Goal: Answer question/provide support: Share knowledge or assist other users

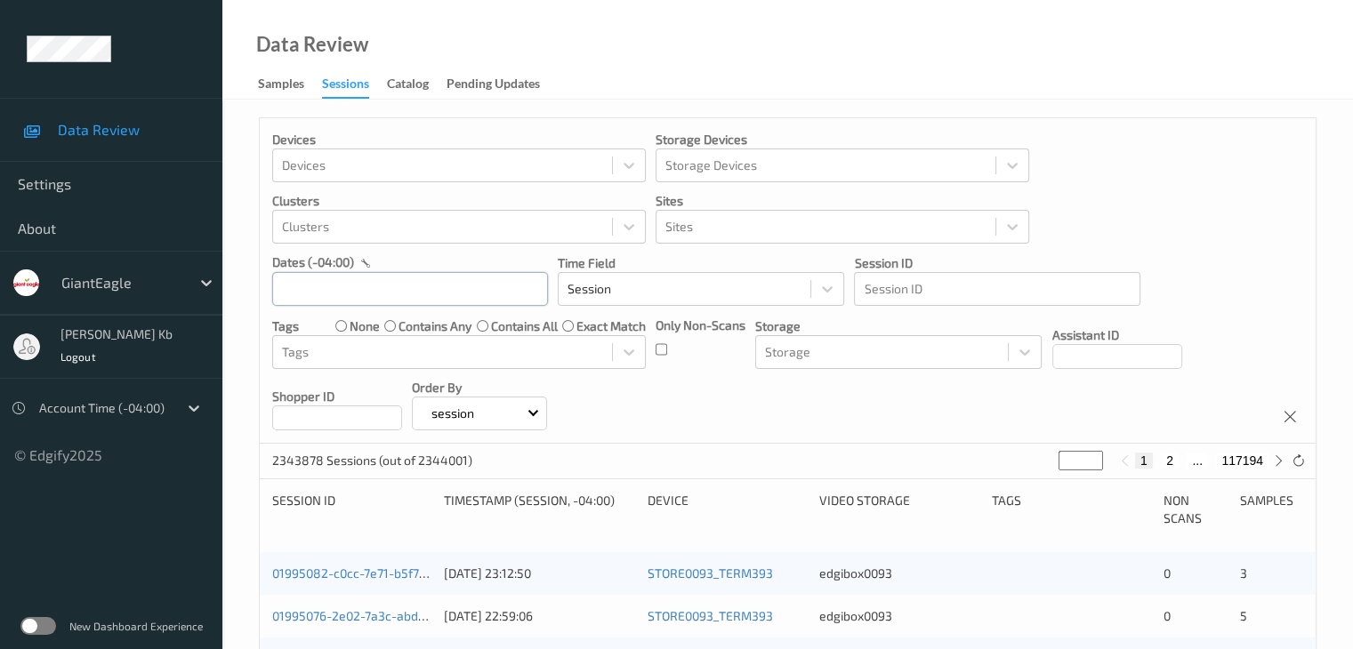
click at [440, 286] on input "text" at bounding box center [410, 289] width 276 height 34
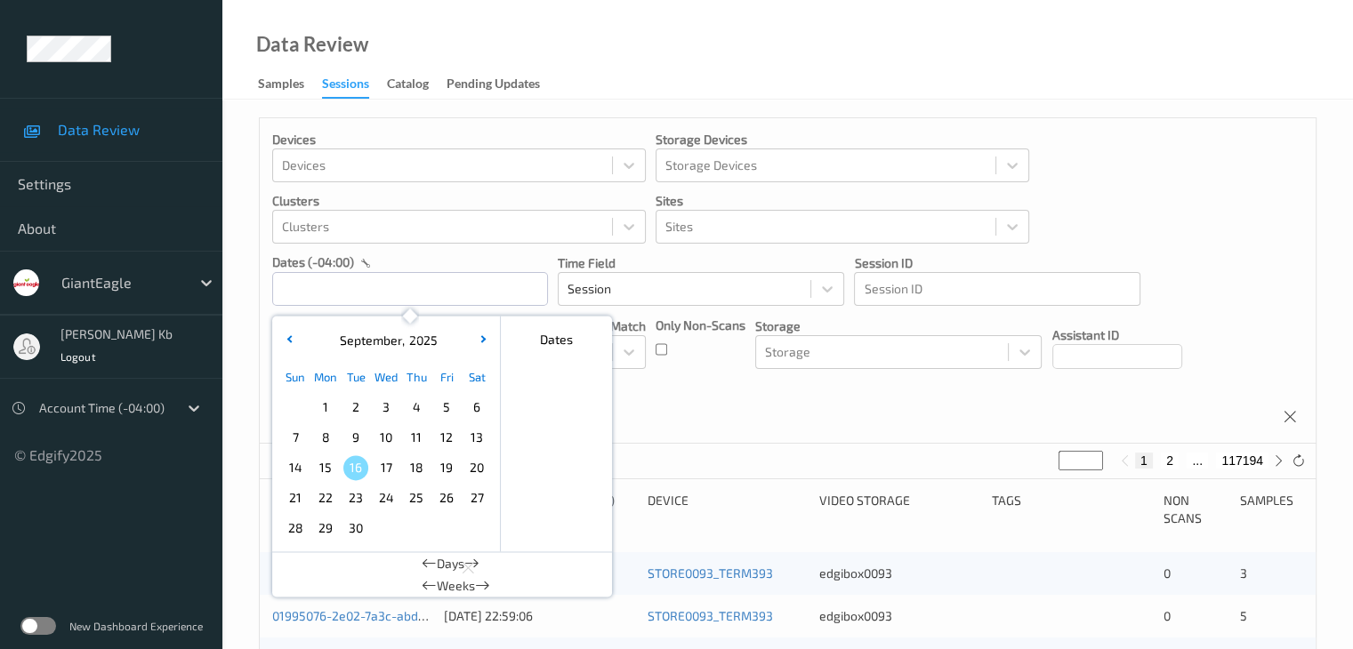
click at [294, 465] on span "14" at bounding box center [295, 467] width 25 height 25
type input "[DATE] 00:00 -> [DATE] 23:59"
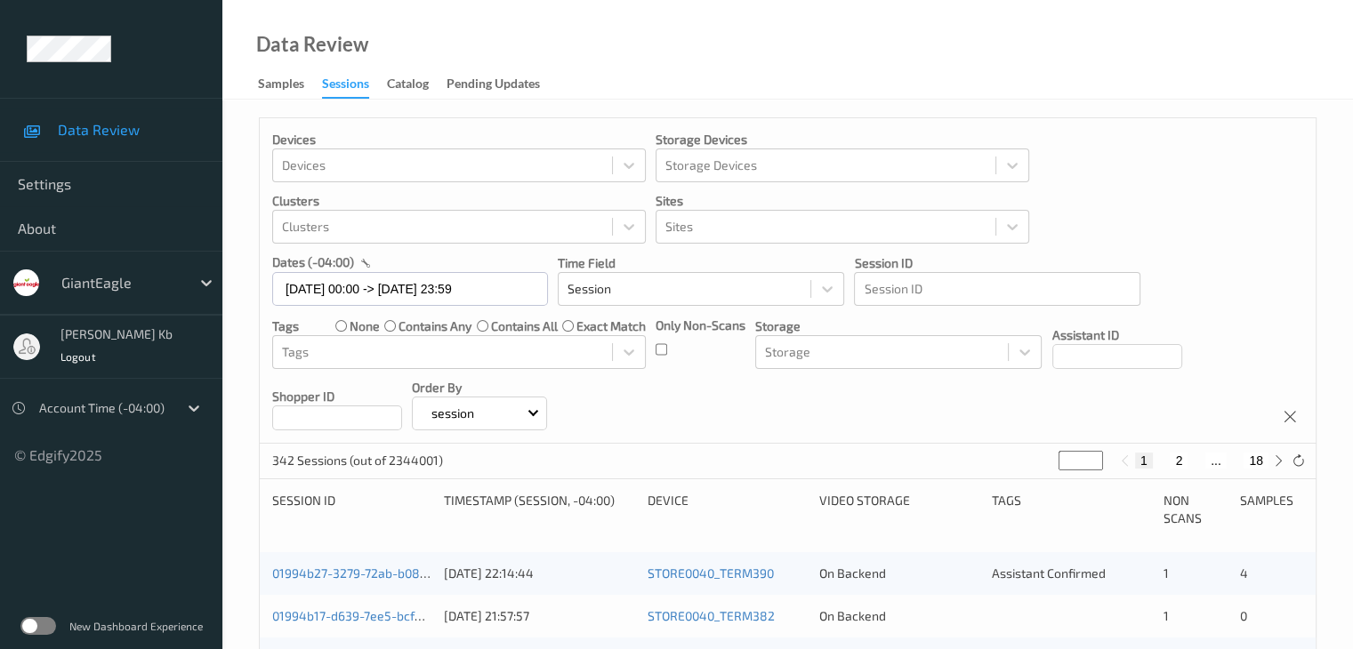
click at [1178, 463] on button "2" at bounding box center [1179, 461] width 18 height 16
type input "*"
click at [1196, 457] on button "3" at bounding box center [1196, 461] width 18 height 16
type input "*"
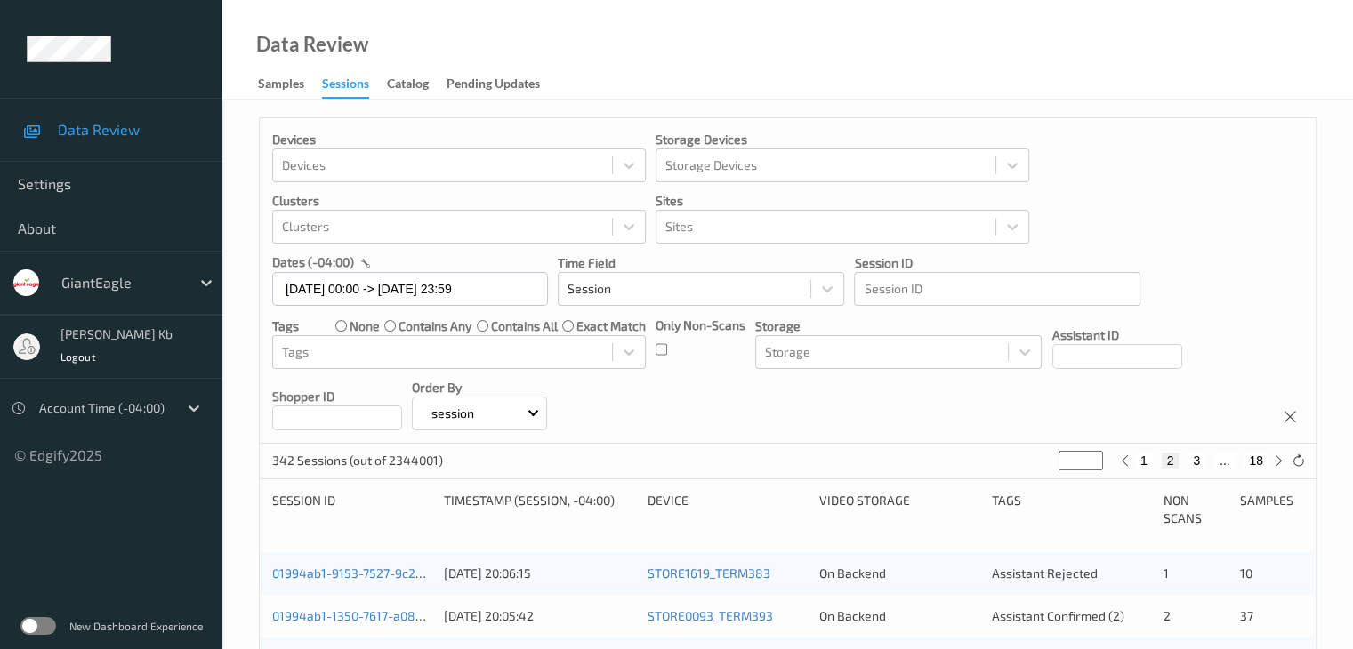
type input "*"
click at [1208, 457] on button "4" at bounding box center [1207, 461] width 18 height 16
type input "*"
click at [1213, 463] on button "5" at bounding box center [1214, 461] width 18 height 16
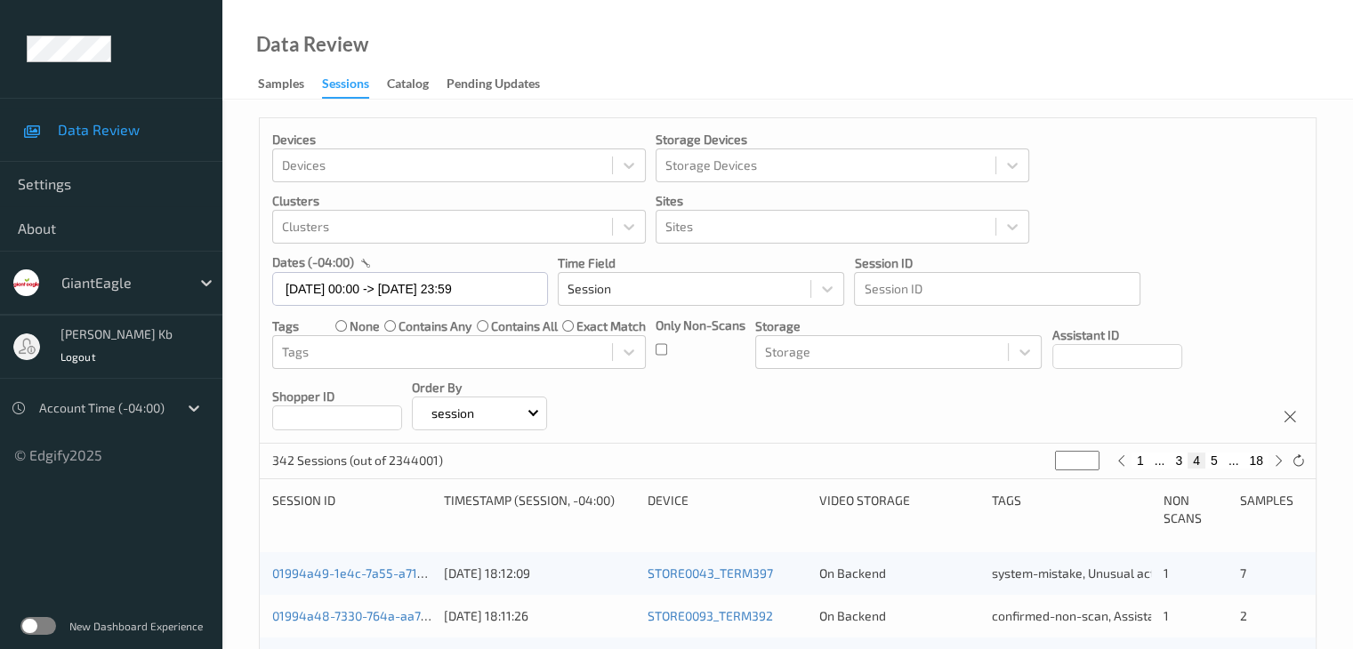
type input "*"
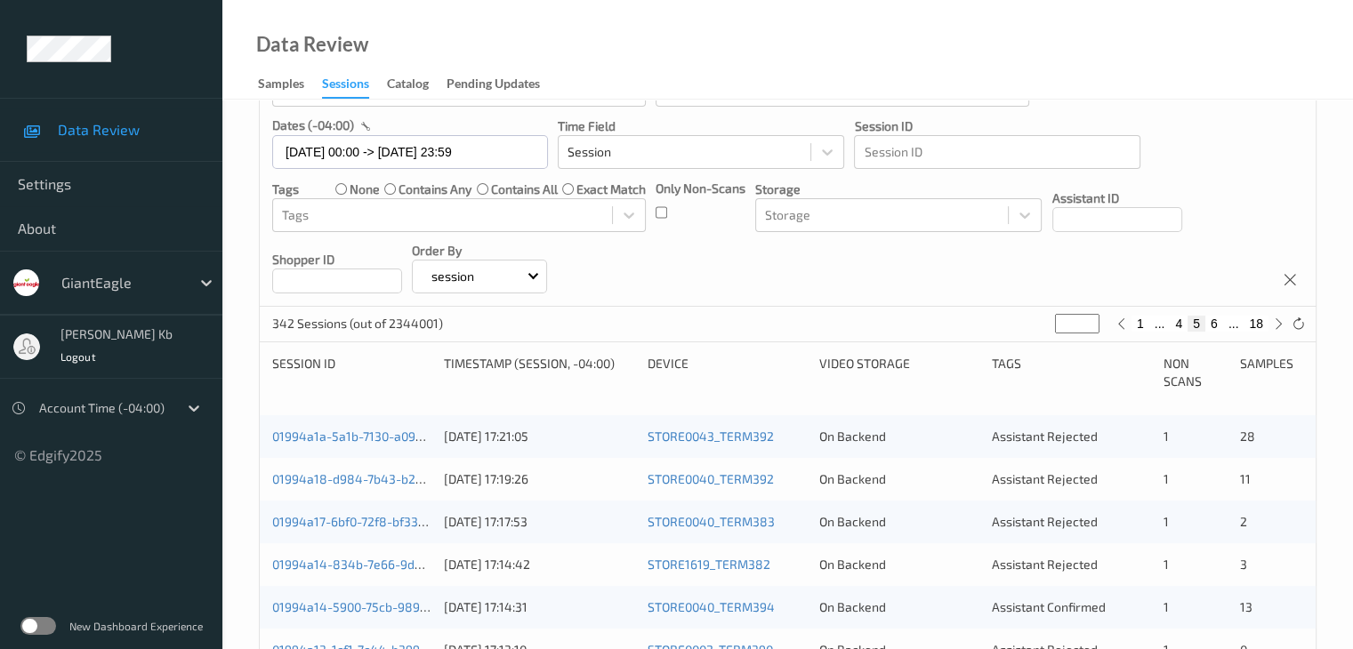
scroll to position [178, 0]
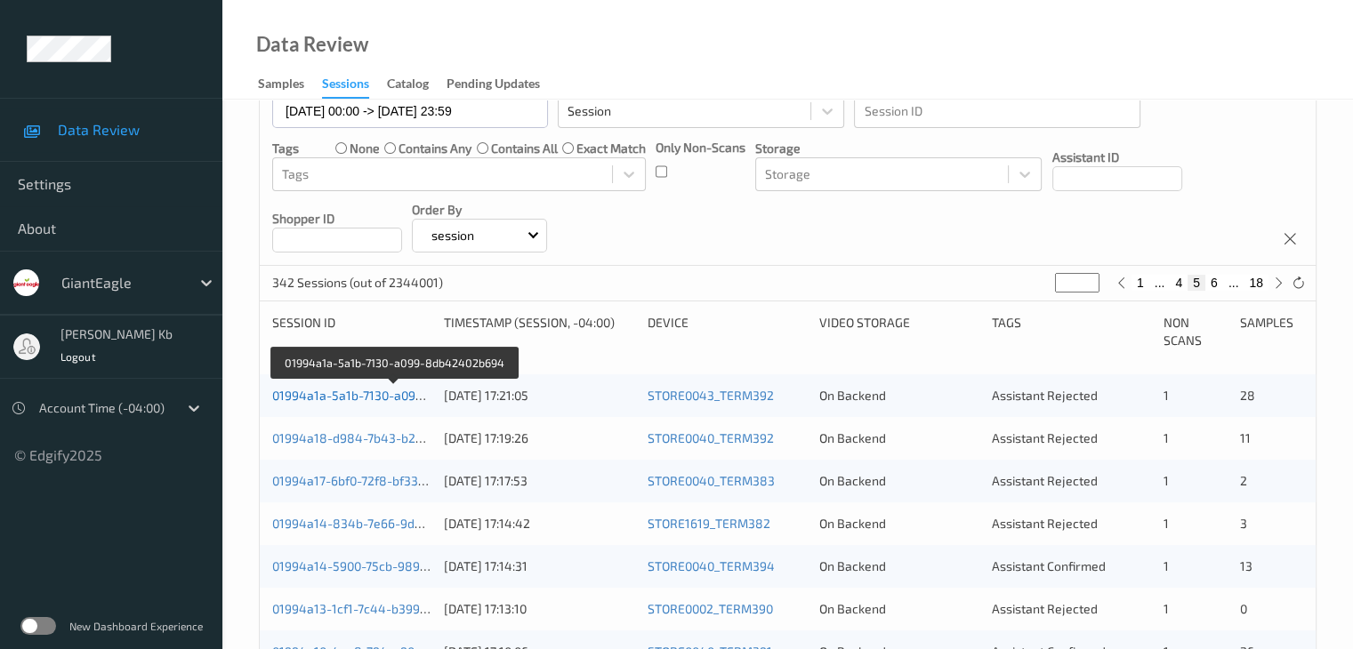
click at [381, 396] on link "01994a1a-5a1b-7130-a099-8db42402b694" at bounding box center [394, 395] width 245 height 15
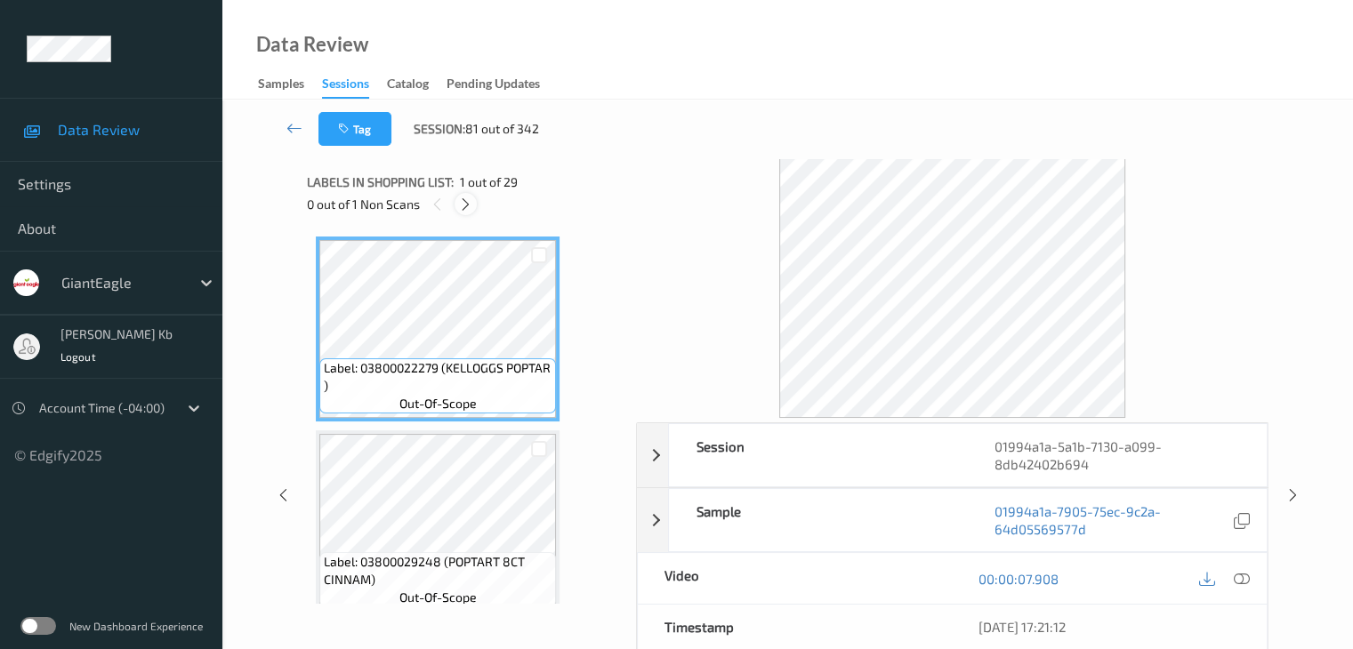
click at [470, 205] on icon at bounding box center [465, 205] width 15 height 16
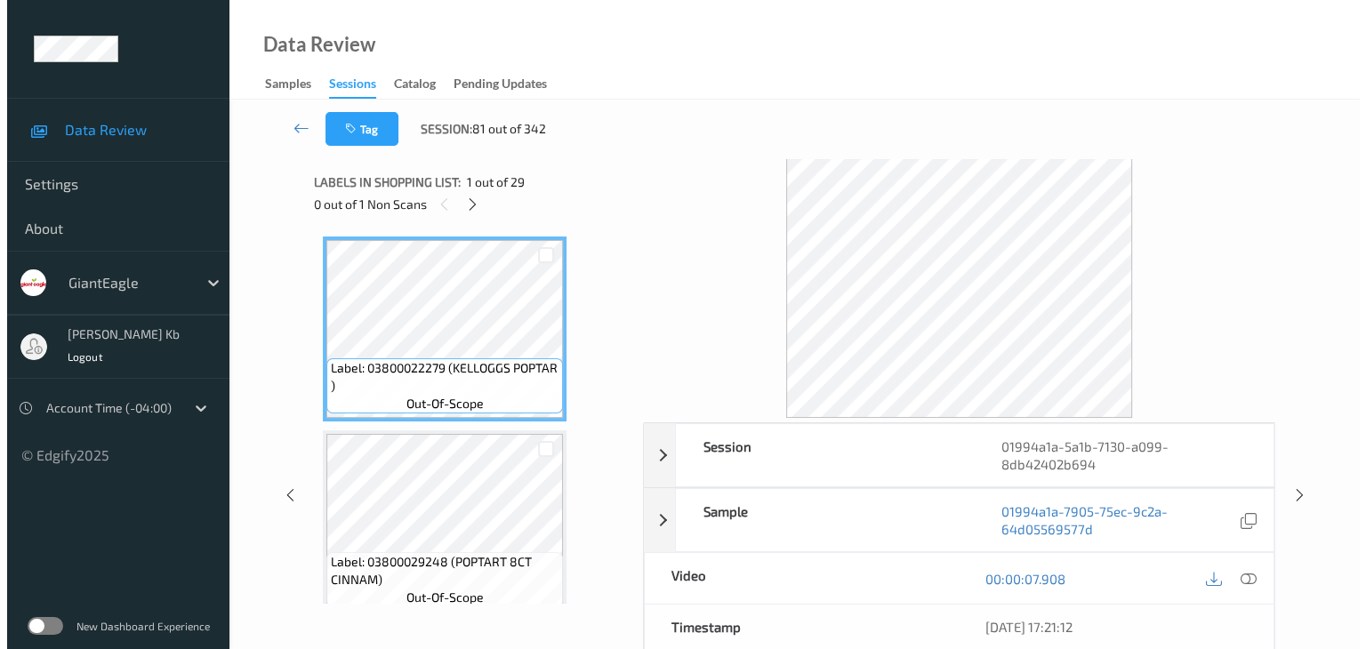
scroll to position [3305, 0]
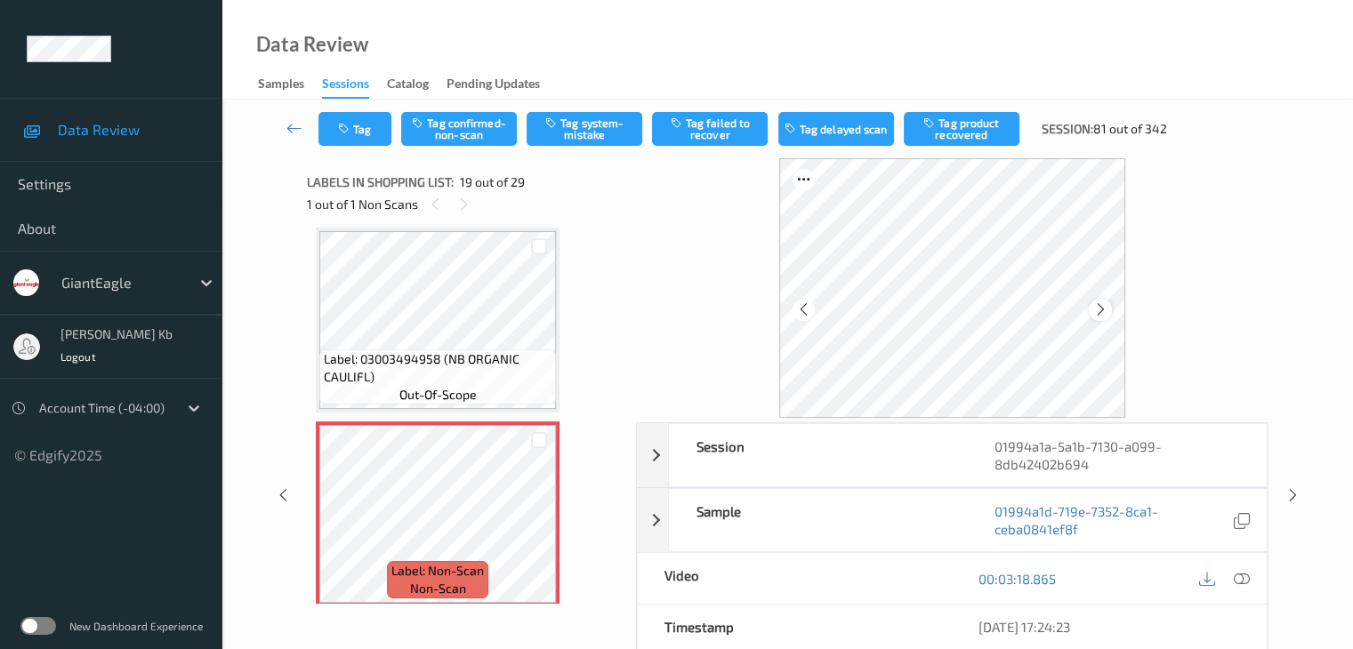
click at [1098, 310] on icon at bounding box center [1100, 310] width 15 height 16
click at [1242, 577] on icon at bounding box center [1241, 579] width 16 height 16
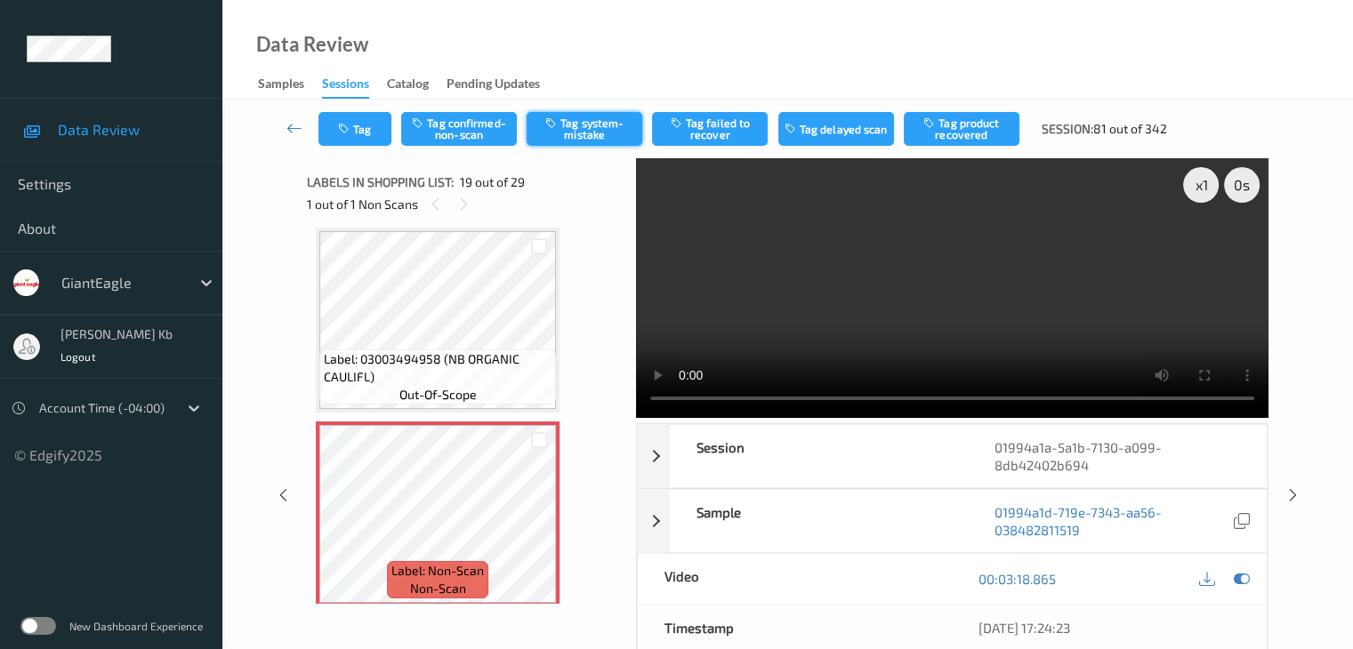
click at [598, 122] on button "Tag system-mistake" at bounding box center [585, 129] width 116 height 34
click at [364, 126] on button "Tag" at bounding box center [354, 129] width 73 height 34
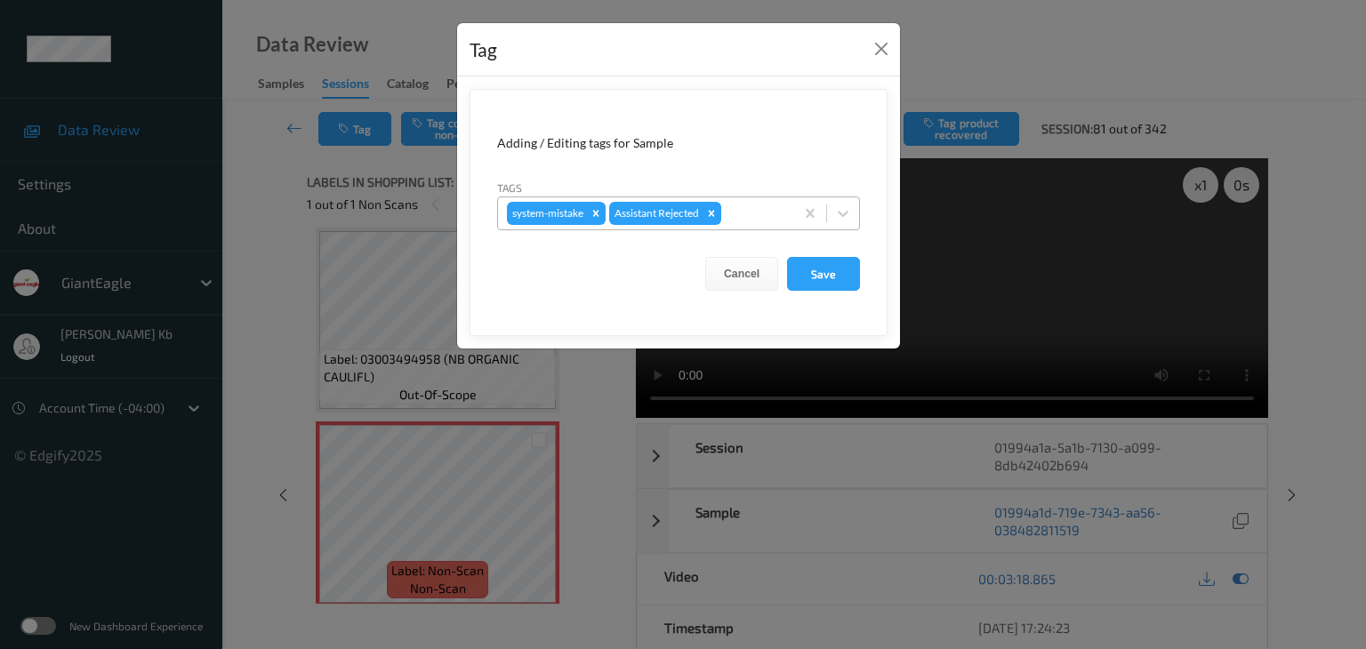
click at [751, 214] on div at bounding box center [755, 213] width 60 height 21
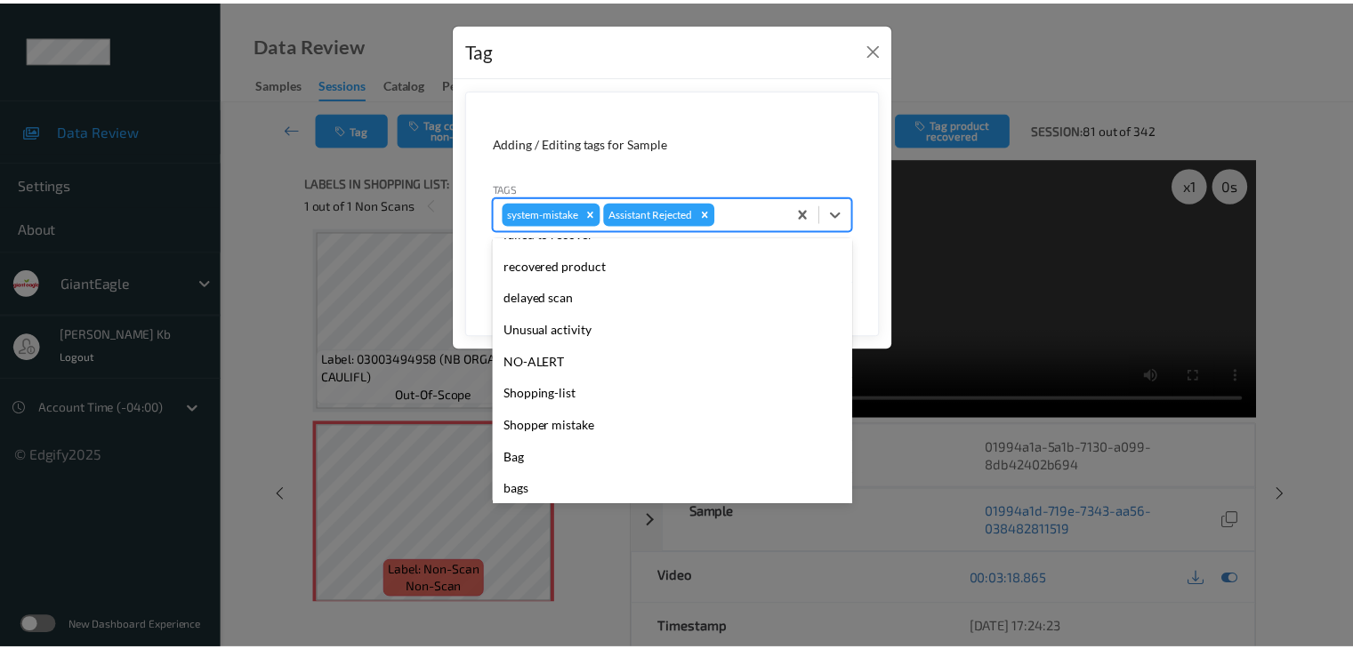
scroll to position [189, 0]
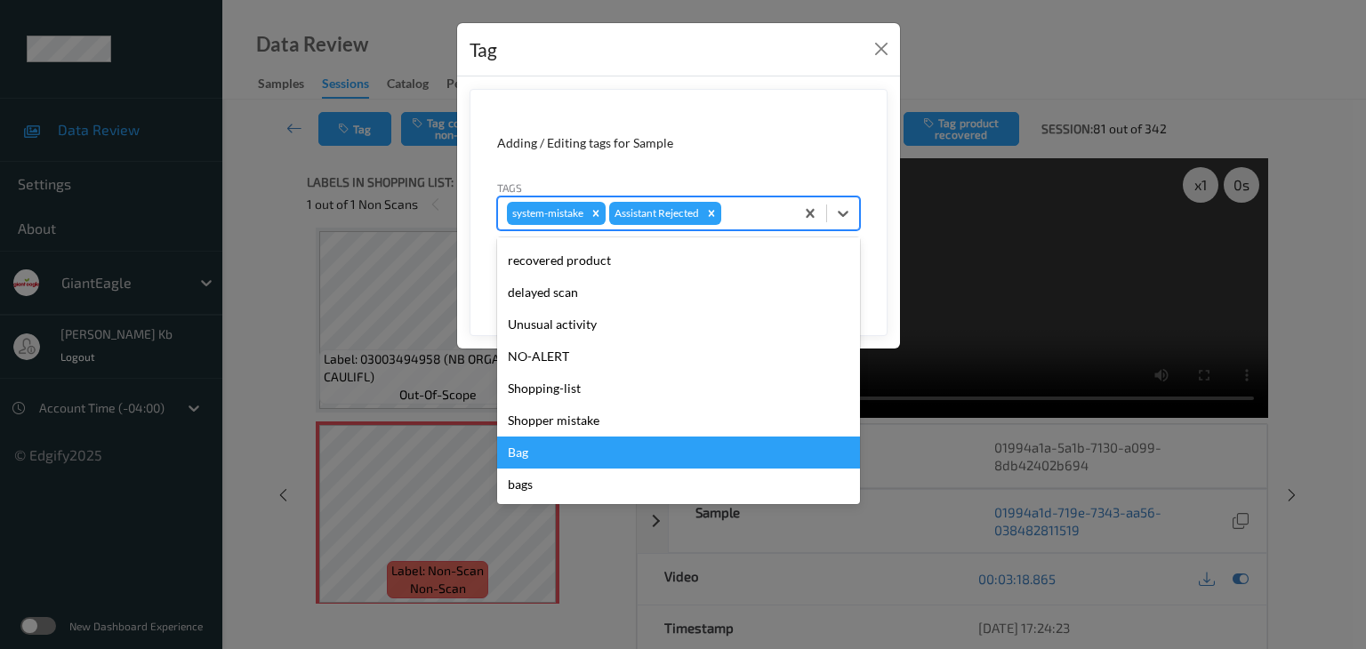
click at [537, 451] on div "Bag" at bounding box center [678, 453] width 363 height 32
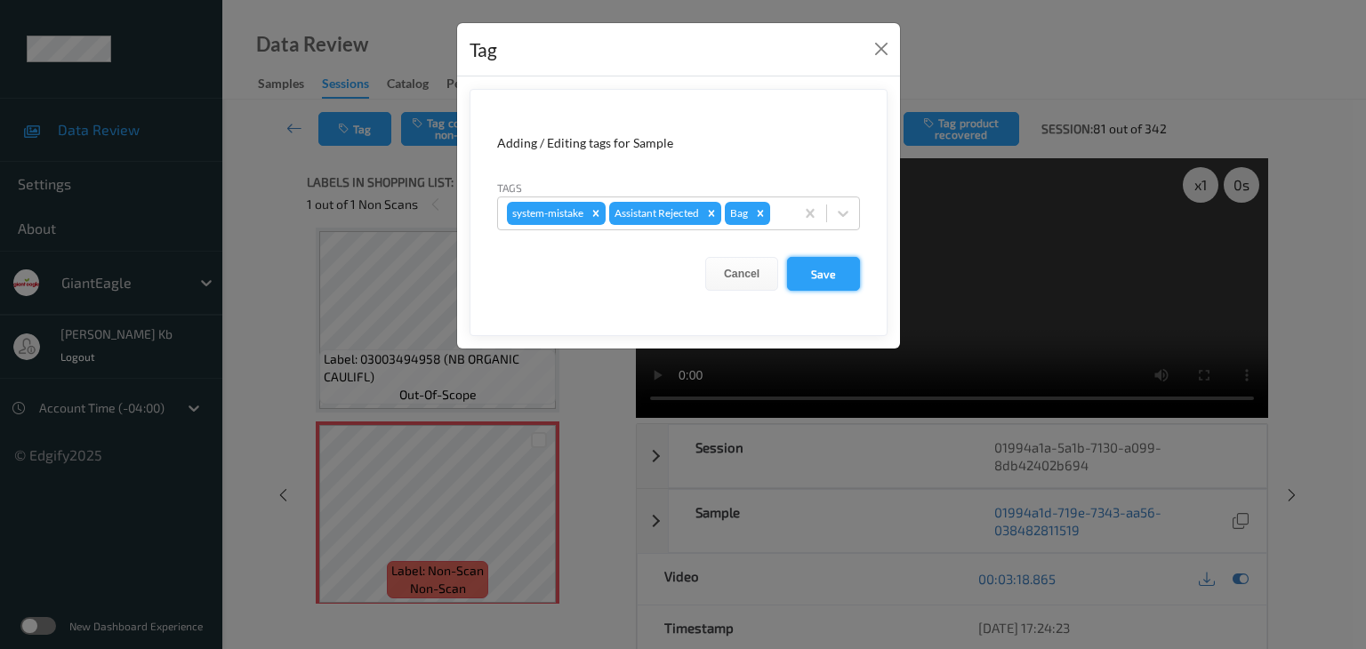
click at [831, 271] on button "Save" at bounding box center [823, 274] width 73 height 34
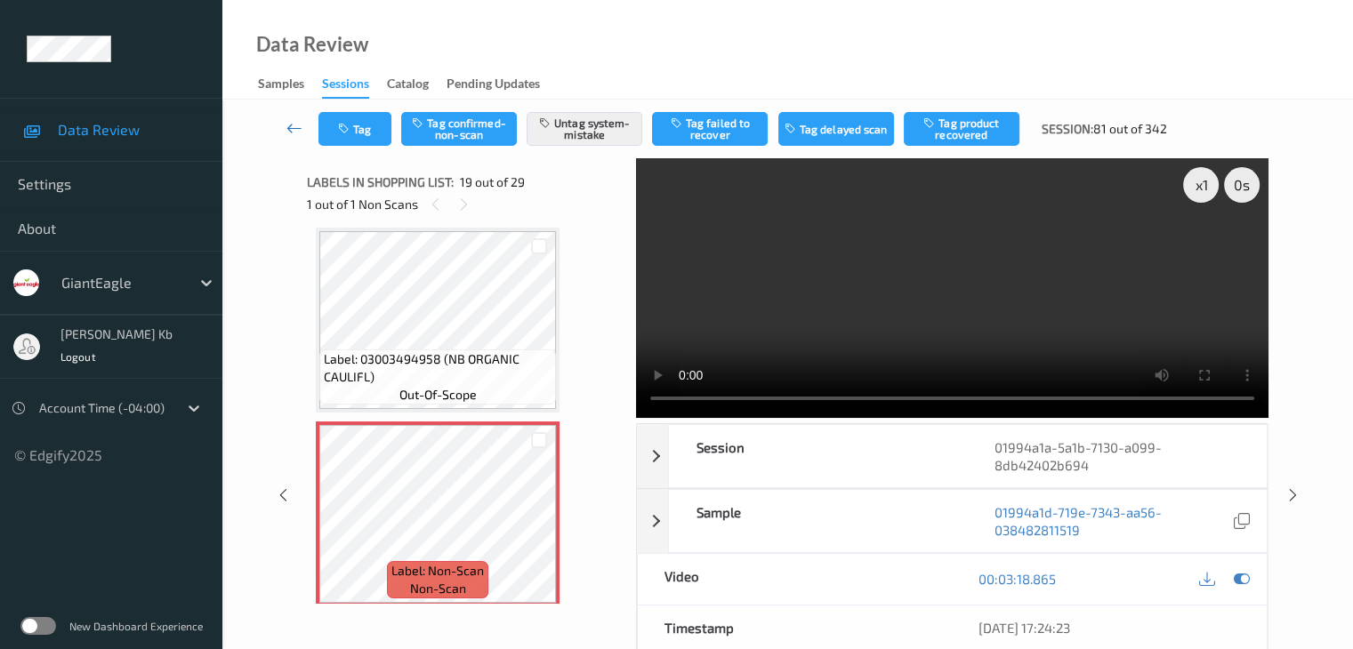
click at [292, 129] on icon at bounding box center [294, 128] width 16 height 18
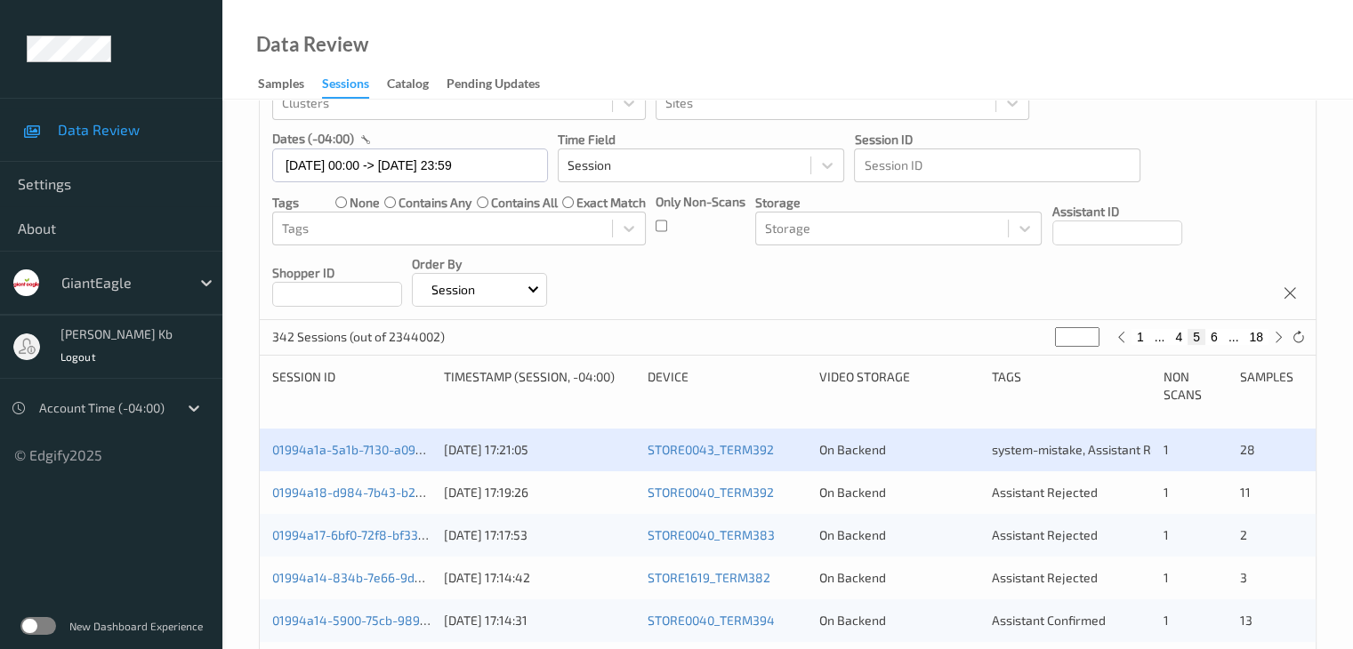
scroll to position [267, 0]
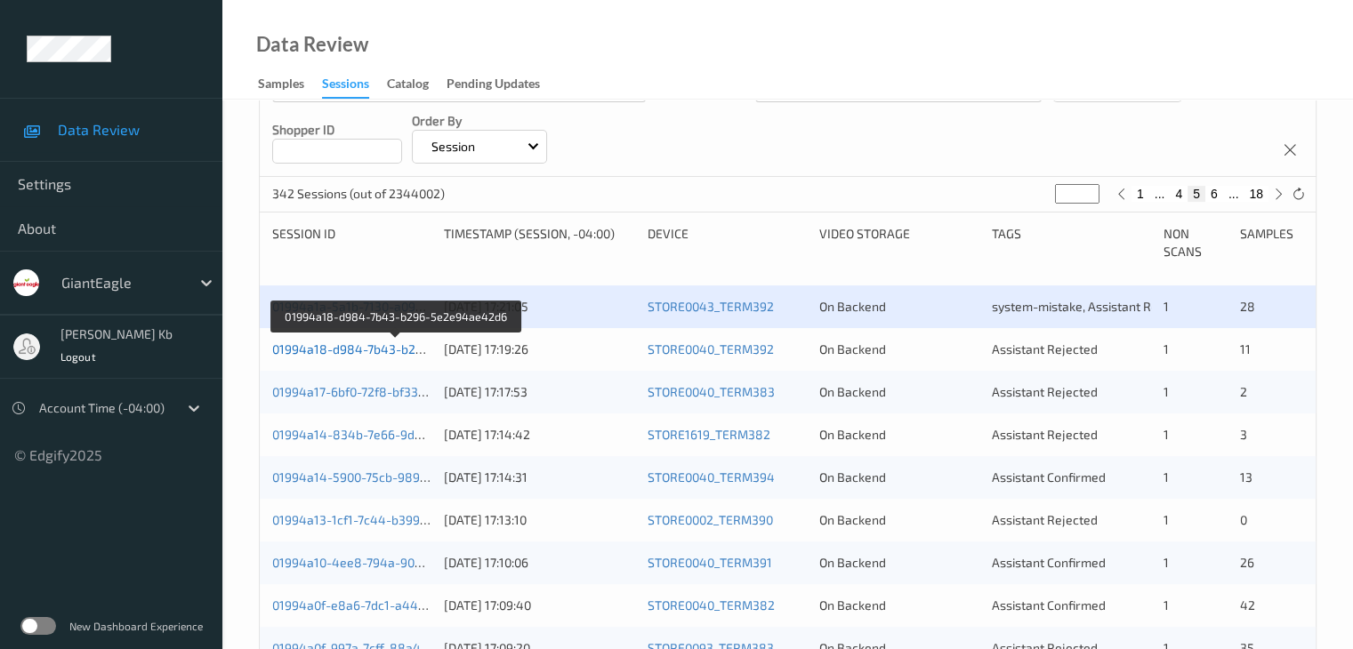
click at [348, 348] on link "01994a18-d984-7b43-b296-5e2e94ae42d6" at bounding box center [397, 349] width 250 height 15
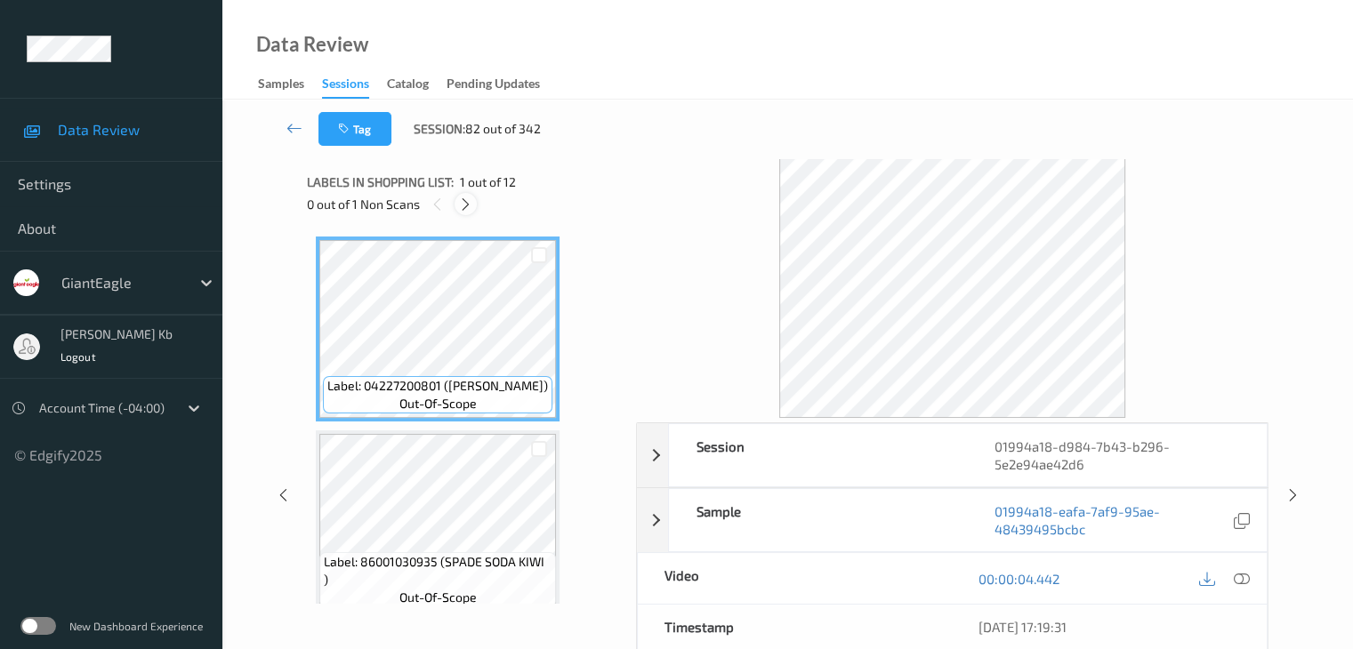
click at [467, 202] on icon at bounding box center [465, 205] width 15 height 16
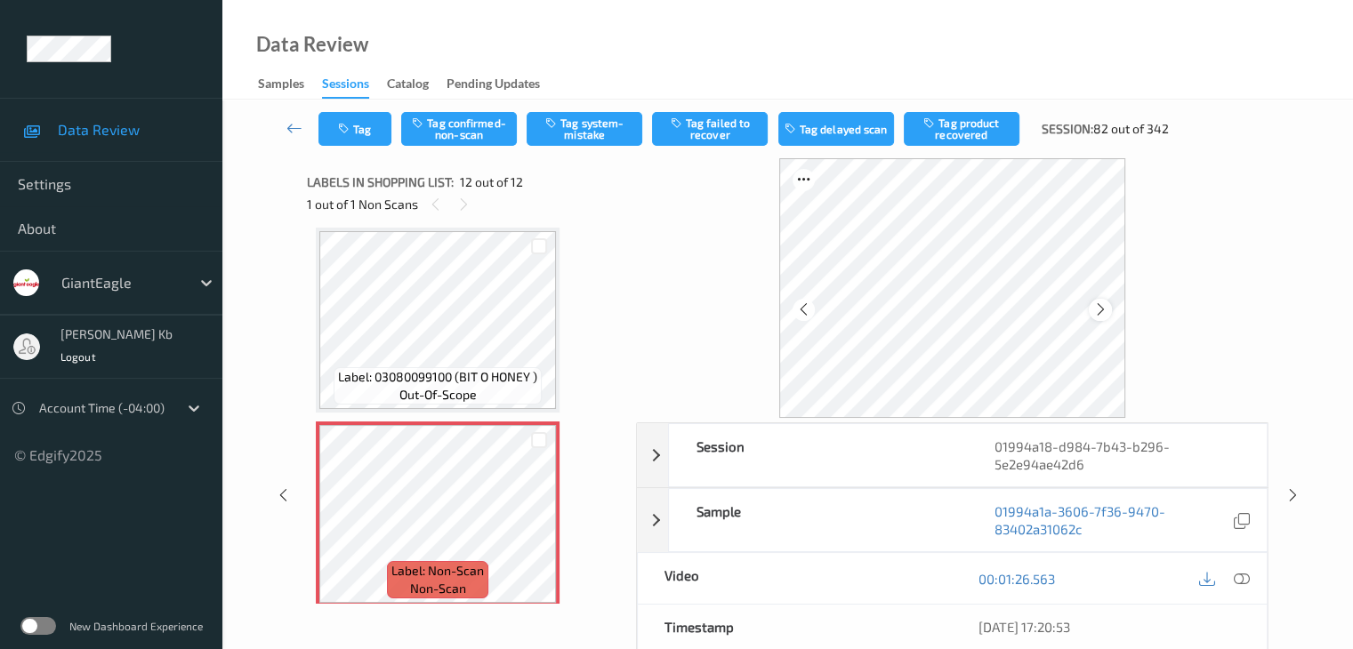
click at [1106, 310] on icon at bounding box center [1100, 310] width 15 height 16
click at [1242, 579] on icon at bounding box center [1241, 579] width 16 height 16
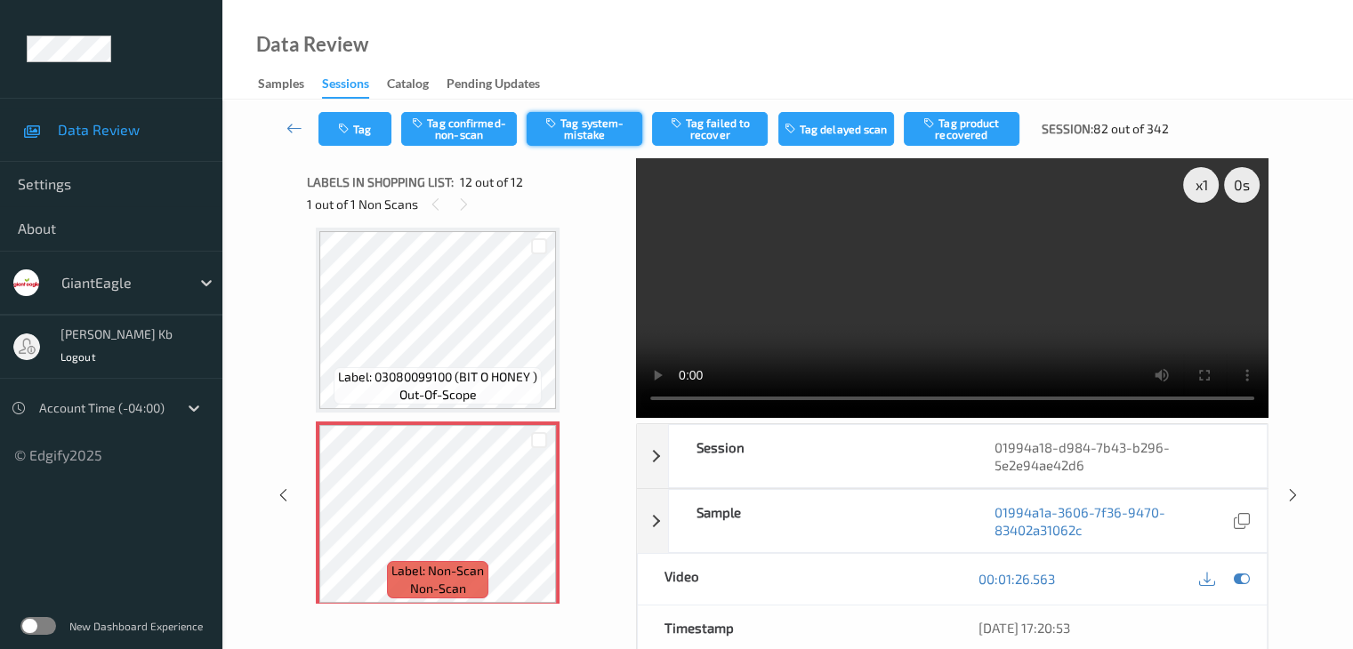
click at [597, 125] on button "Tag system-mistake" at bounding box center [585, 129] width 116 height 34
click at [359, 126] on button "Tag" at bounding box center [354, 129] width 73 height 34
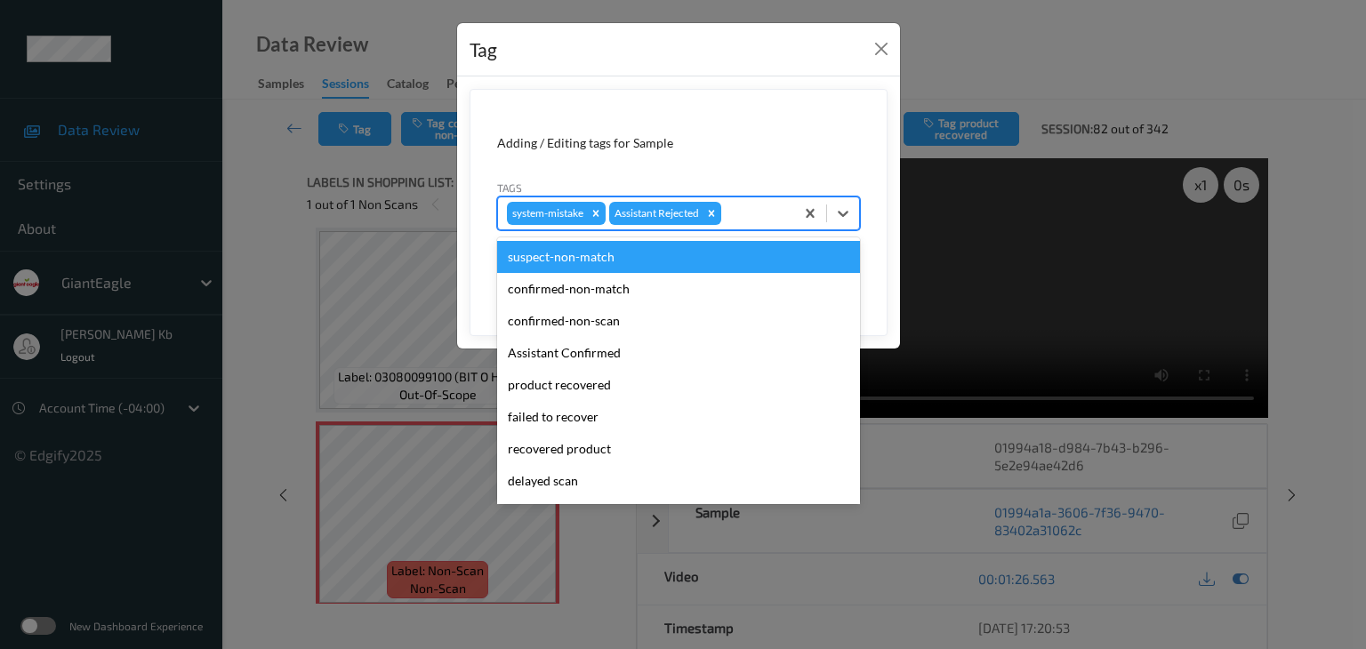
click at [746, 206] on div at bounding box center [755, 213] width 60 height 21
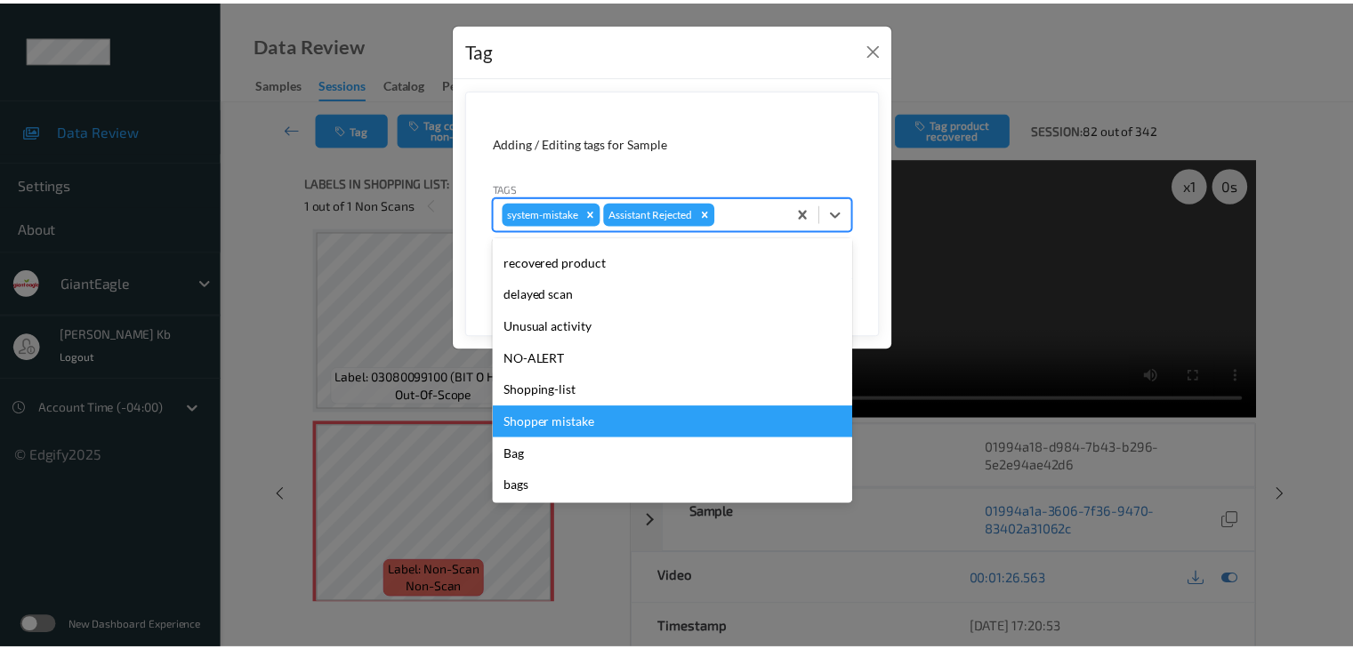
scroll to position [189, 0]
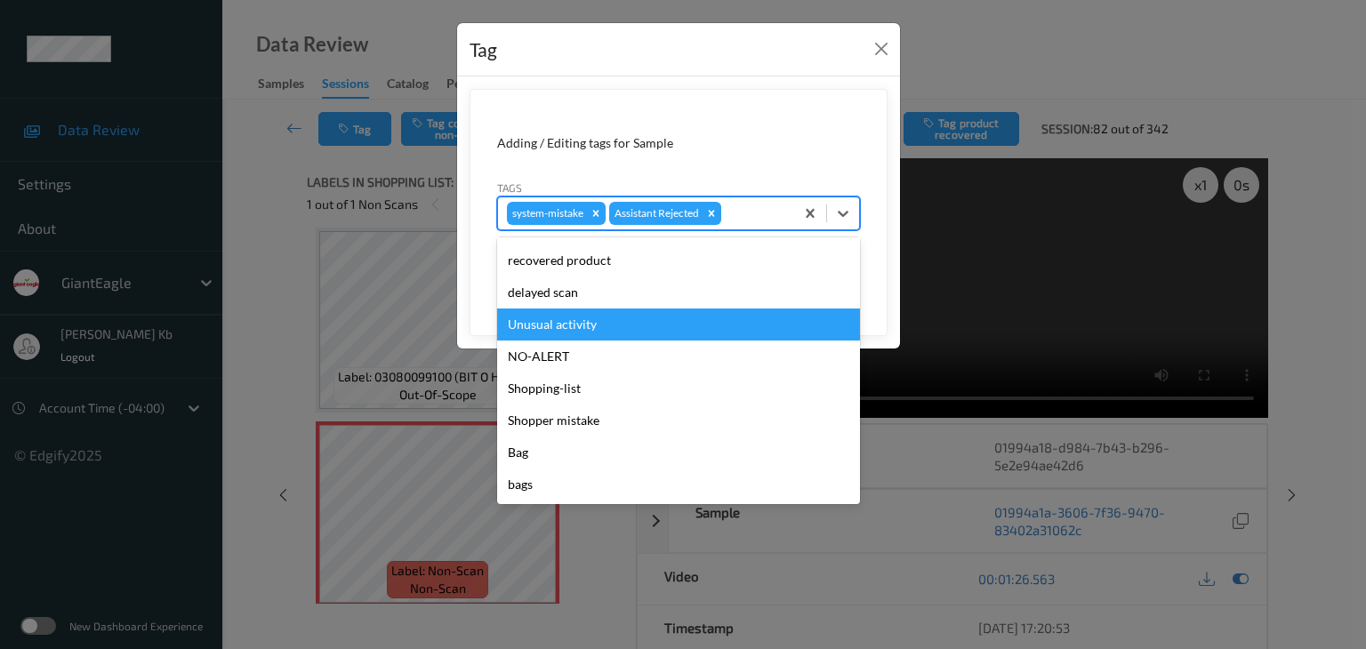
click at [578, 329] on div "Unusual activity" at bounding box center [678, 325] width 363 height 32
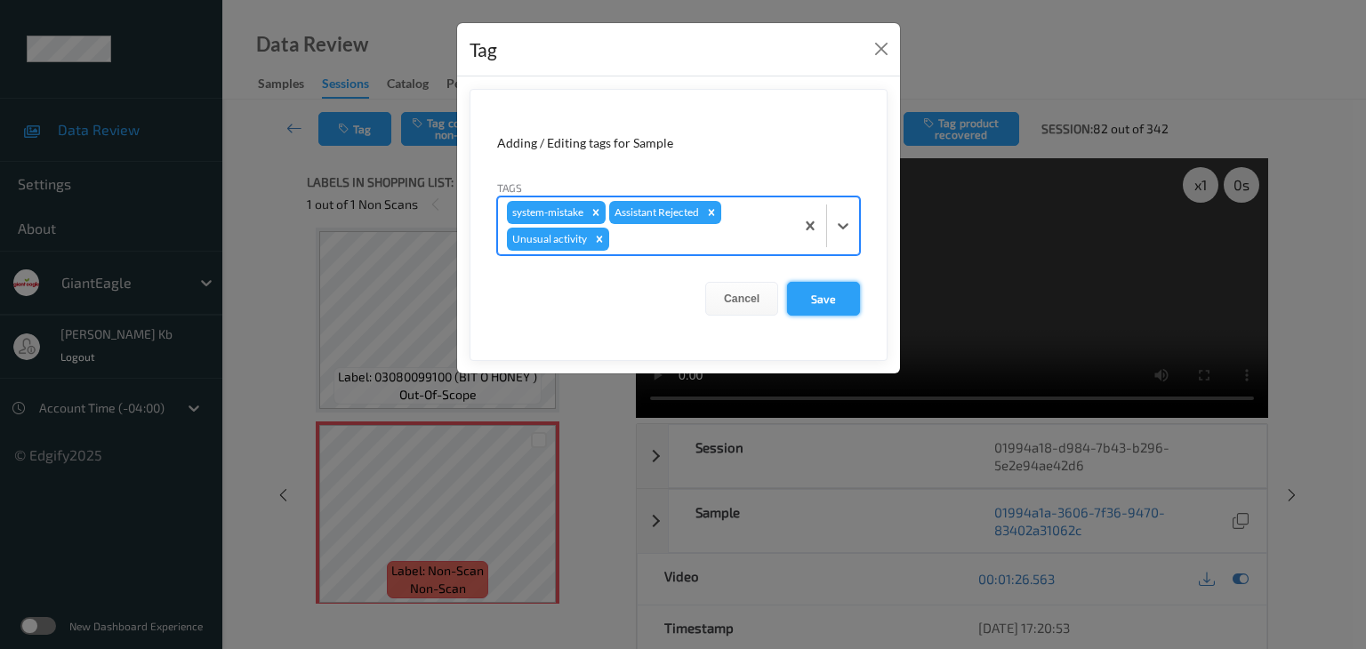
click at [824, 296] on button "Save" at bounding box center [823, 299] width 73 height 34
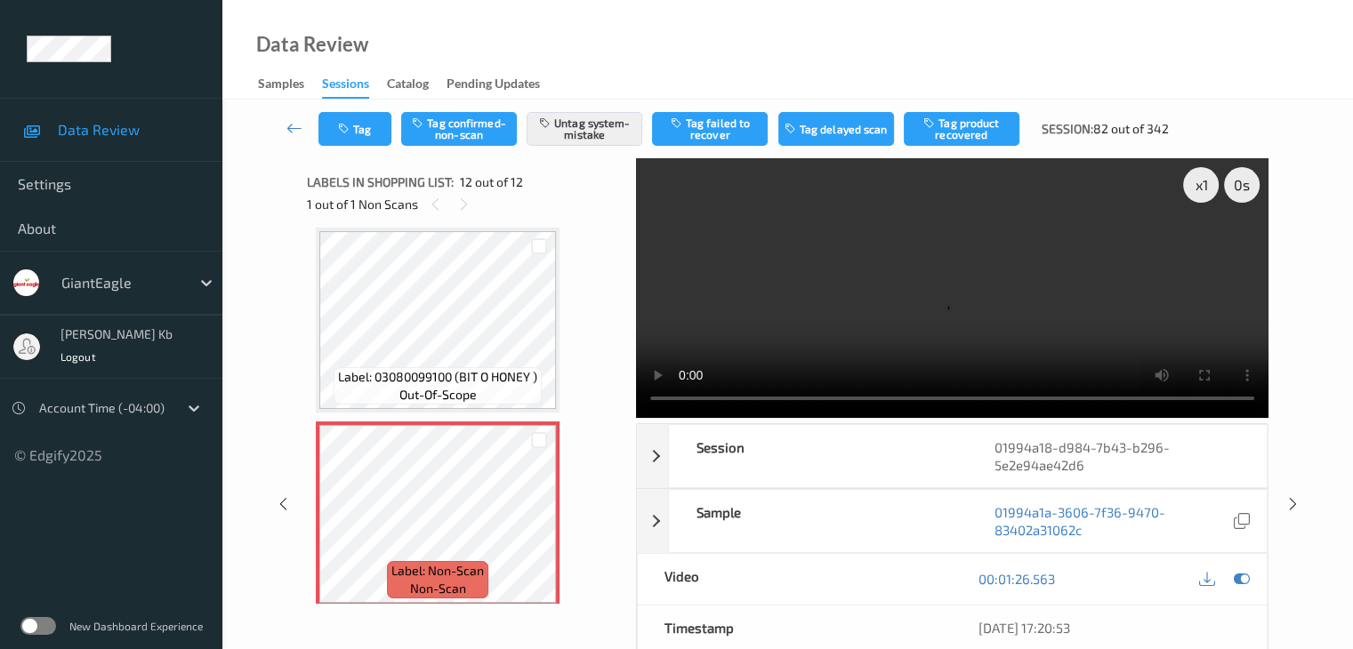
drag, startPoint x: 292, startPoint y: 133, endPoint x: 294, endPoint y: 116, distance: 17.1
click at [292, 133] on icon at bounding box center [294, 128] width 16 height 18
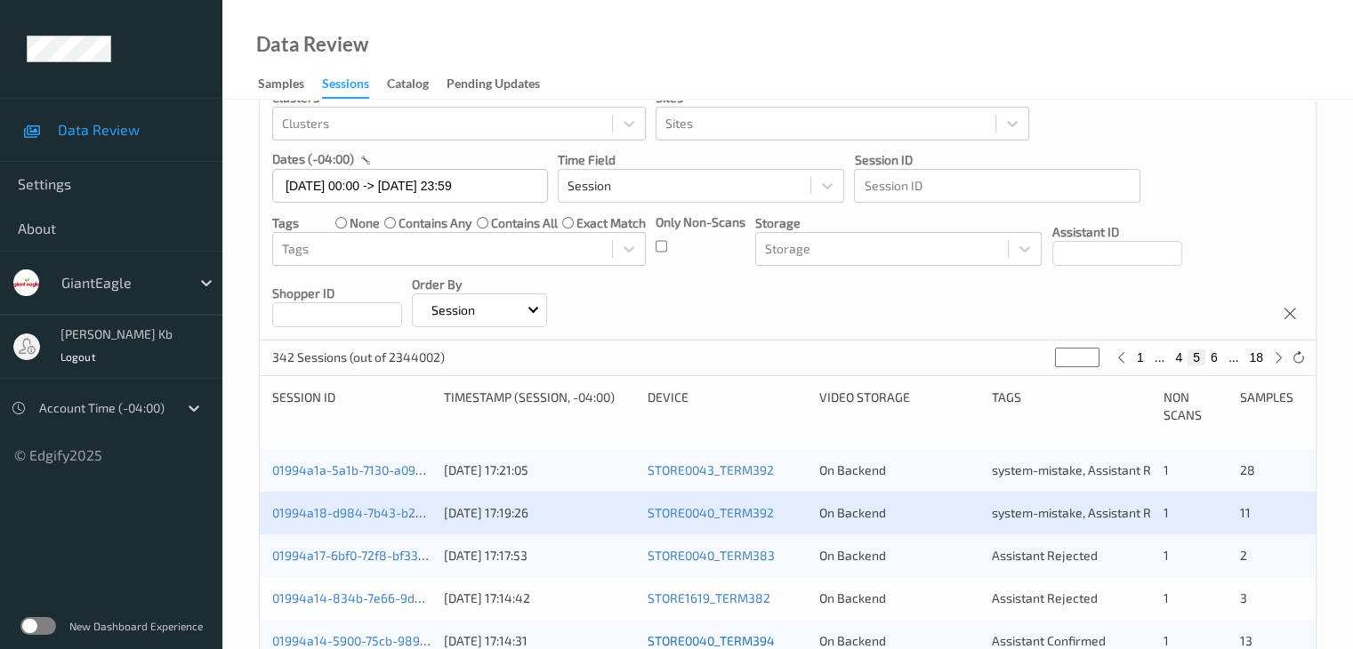
scroll to position [356, 0]
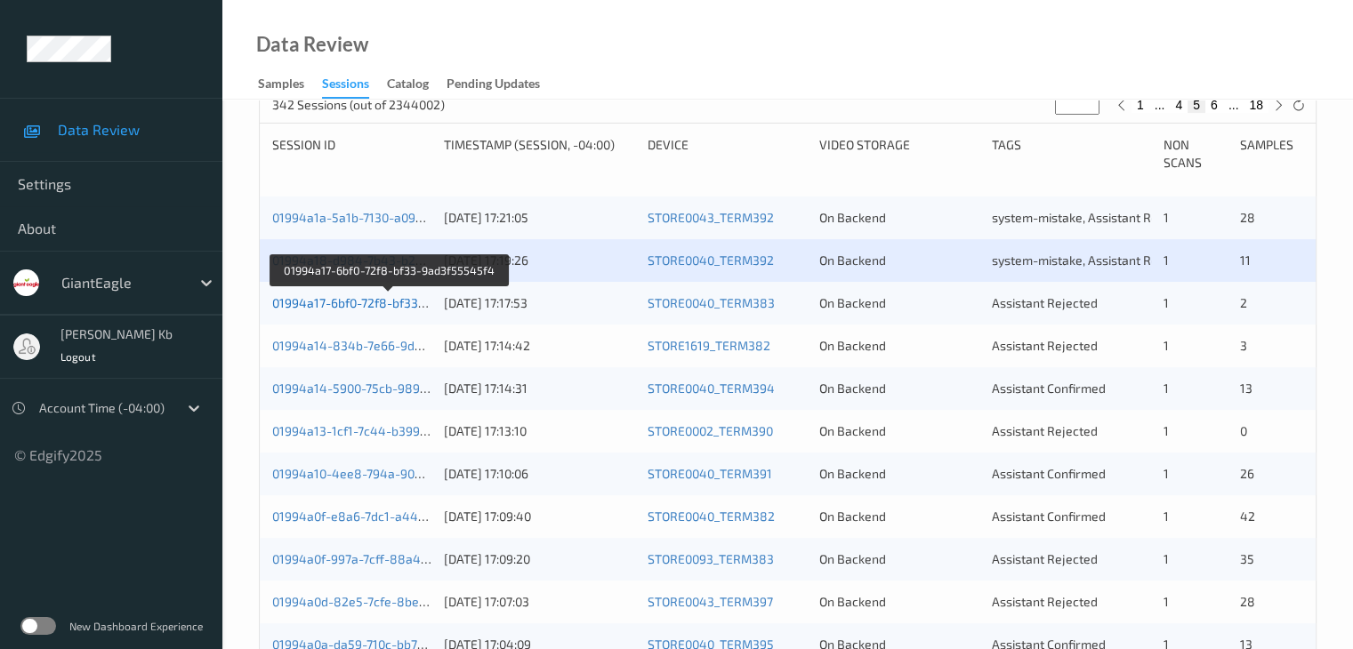
click at [342, 303] on link "01994a17-6bf0-72f8-bf33-9ad3f55545f4" at bounding box center [388, 302] width 233 height 15
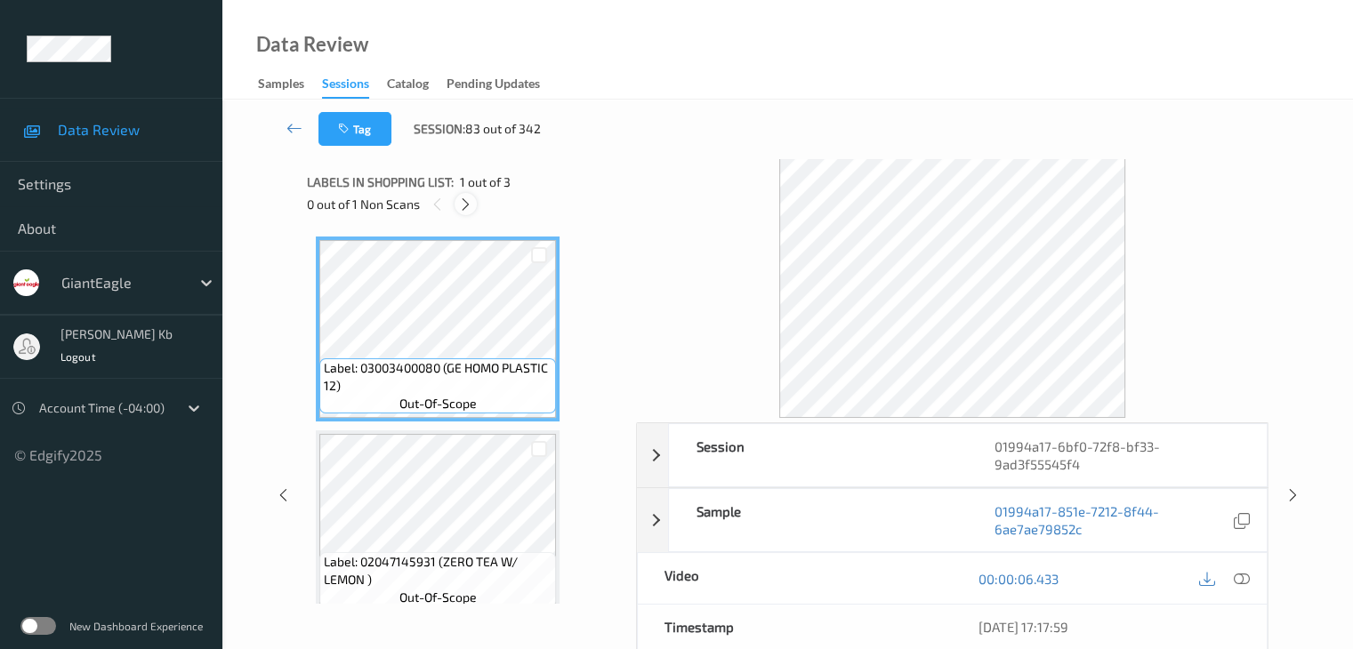
click at [468, 201] on icon at bounding box center [465, 205] width 15 height 16
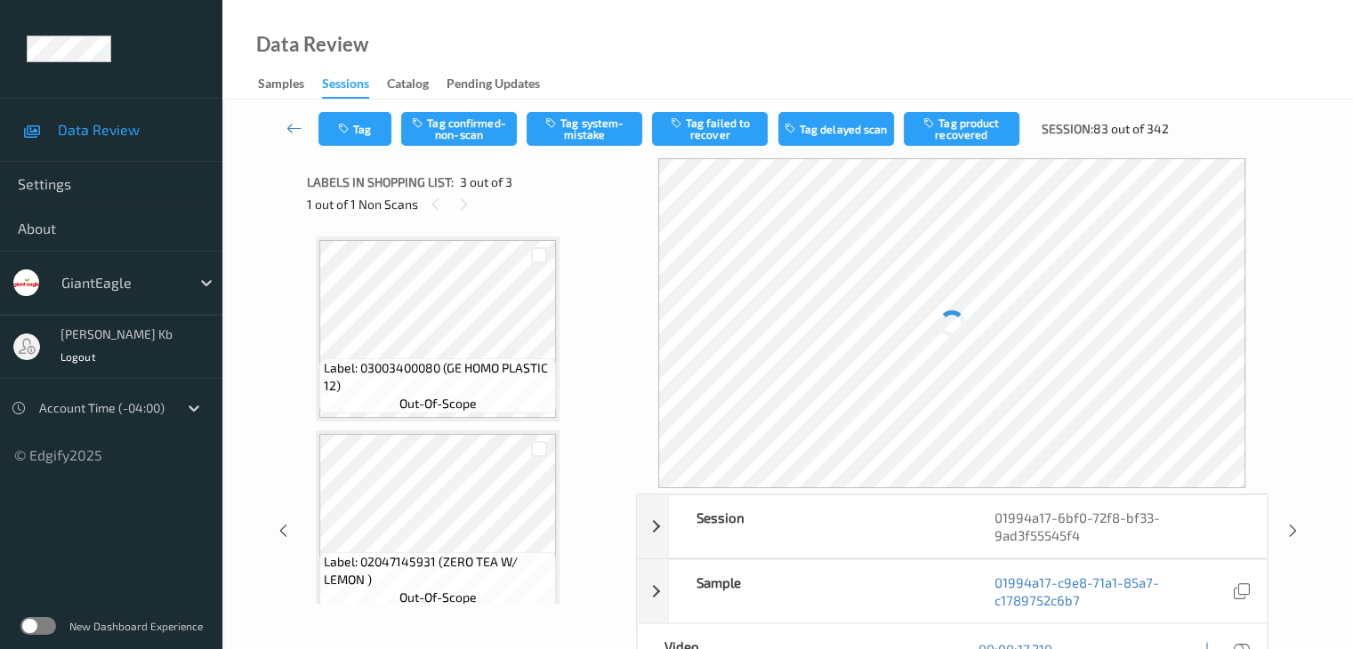
scroll to position [203, 0]
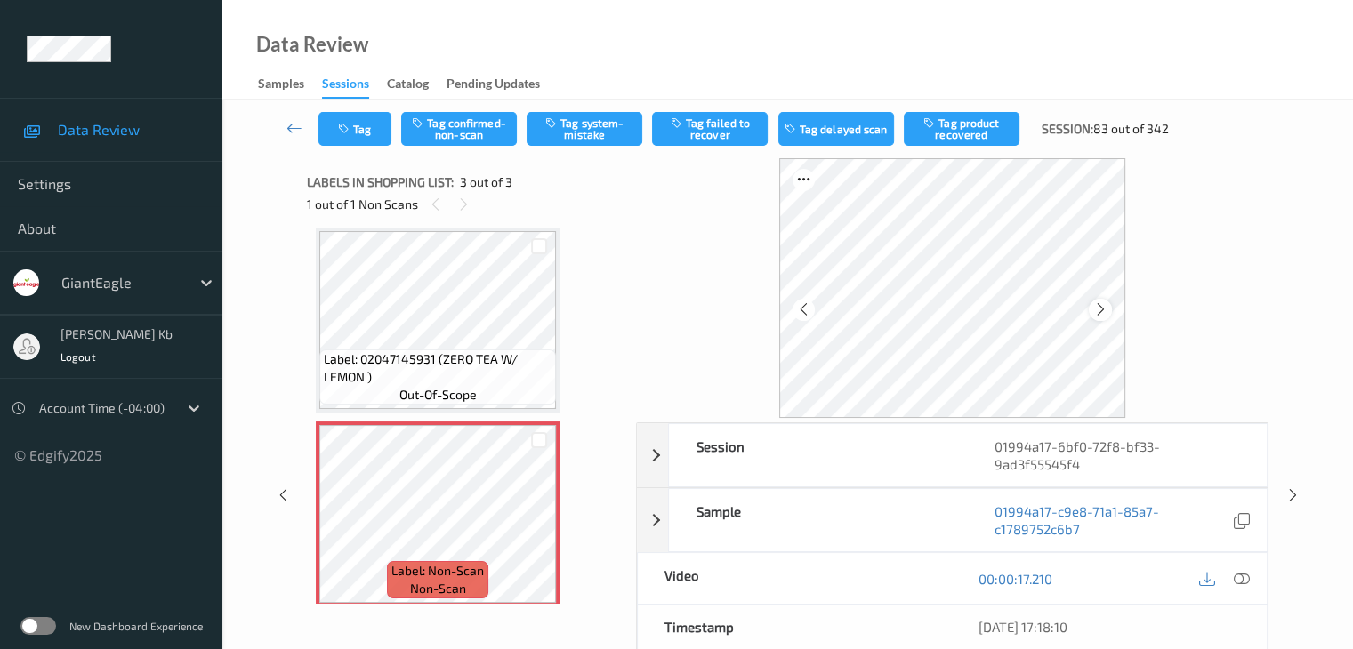
click at [1098, 310] on icon at bounding box center [1100, 310] width 15 height 16
click at [1242, 574] on icon at bounding box center [1241, 579] width 16 height 16
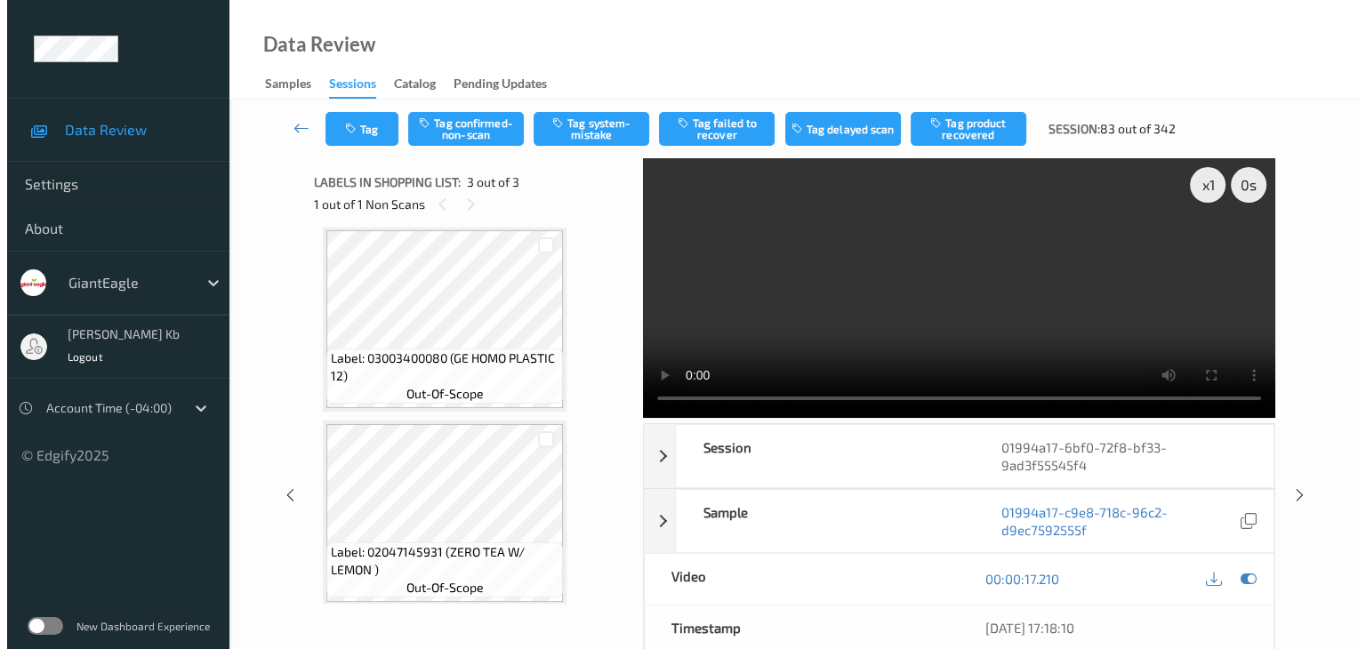
scroll to position [0, 0]
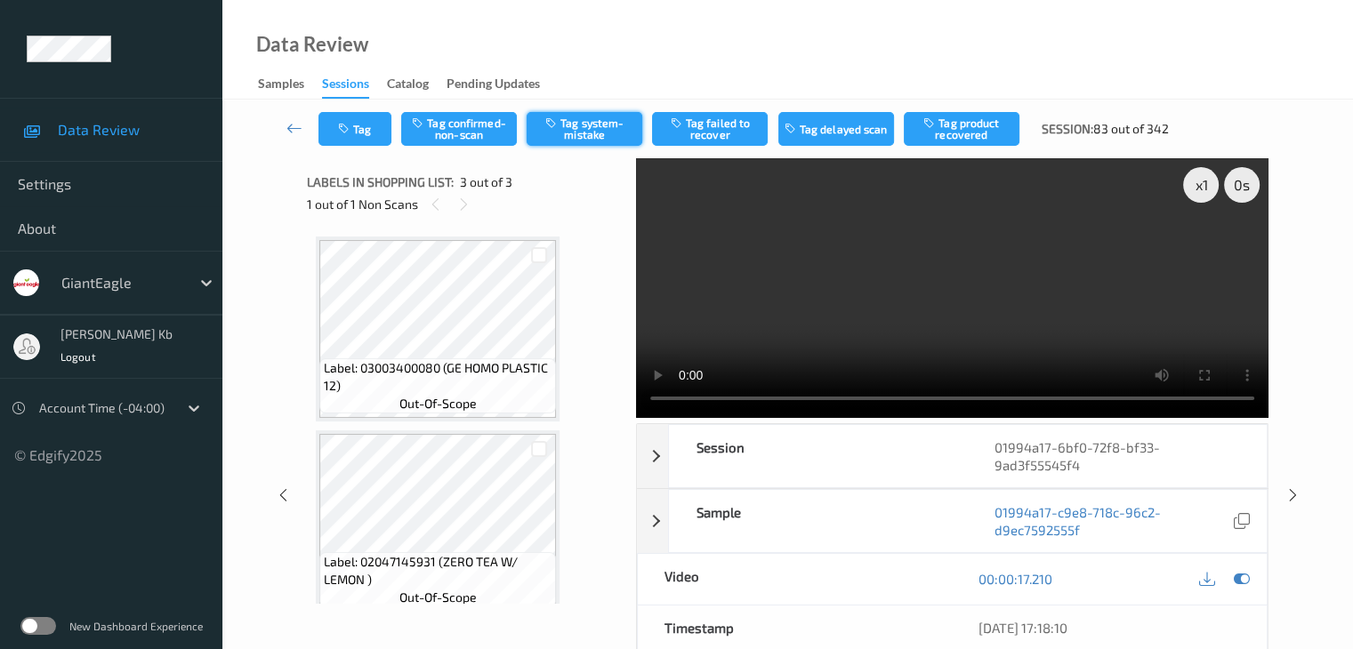
click at [592, 130] on button "Tag system-mistake" at bounding box center [585, 129] width 116 height 34
click at [374, 128] on button "Tag" at bounding box center [354, 129] width 73 height 34
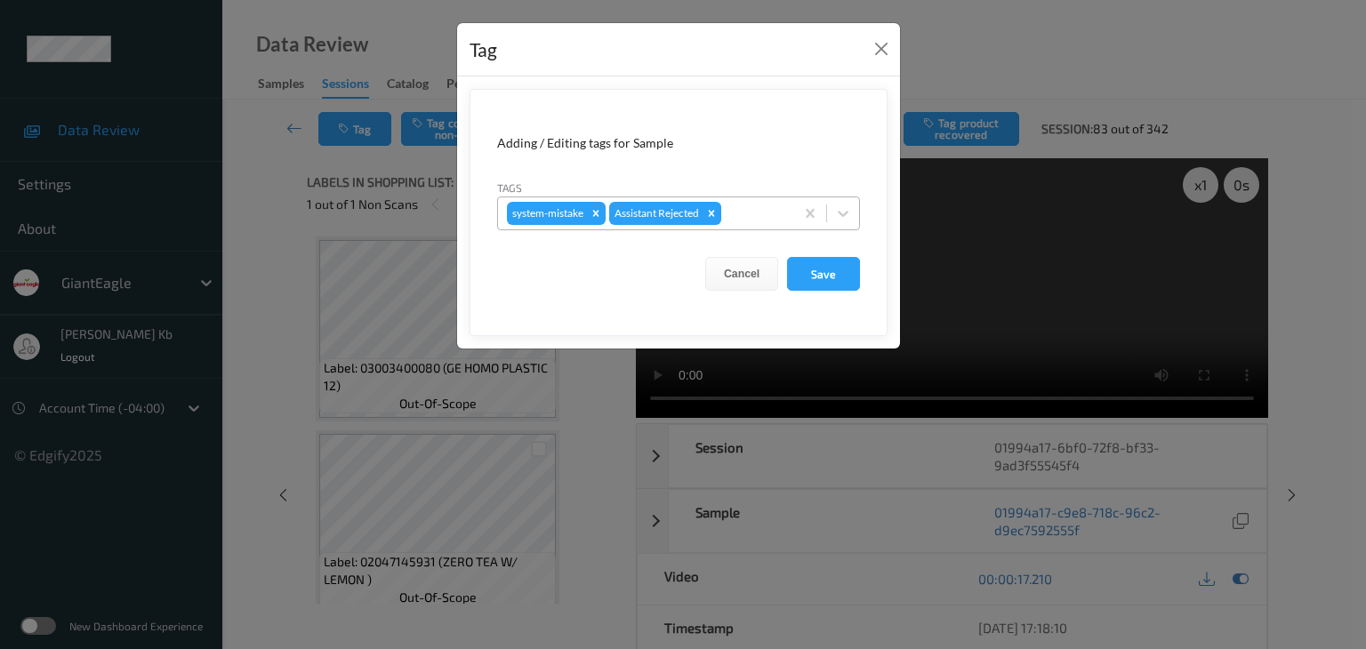
click at [738, 210] on div at bounding box center [755, 213] width 60 height 21
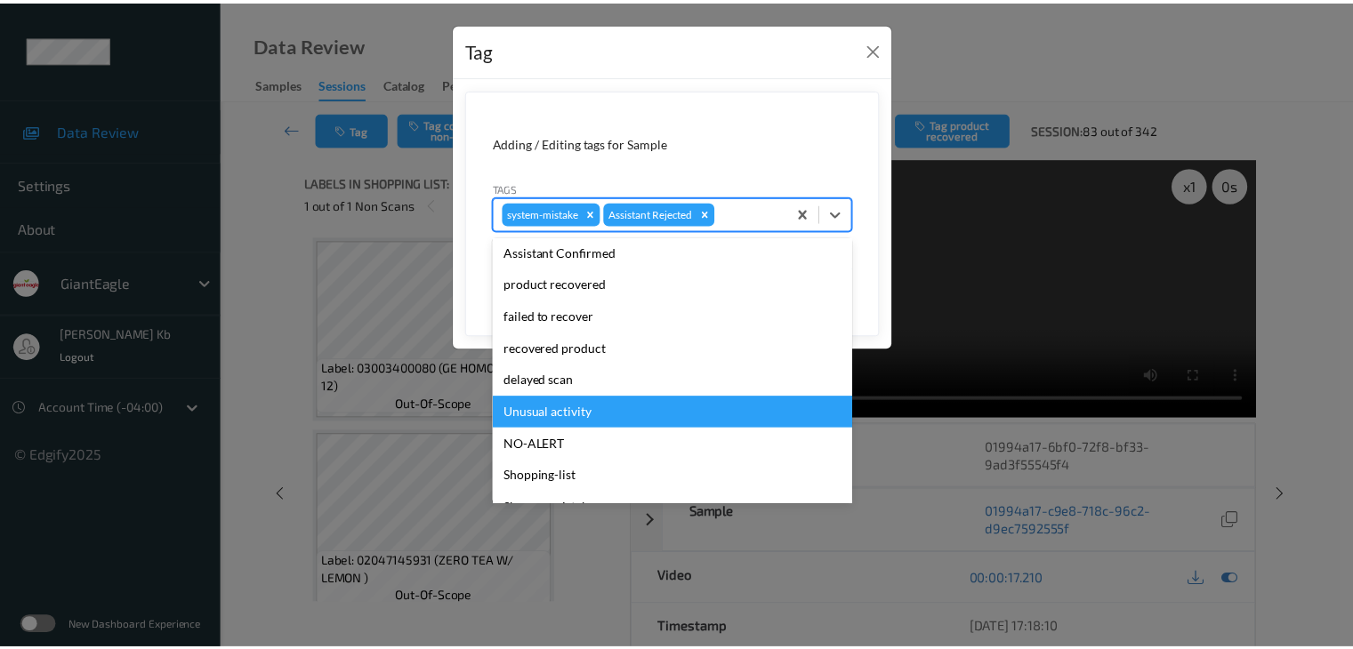
scroll to position [178, 0]
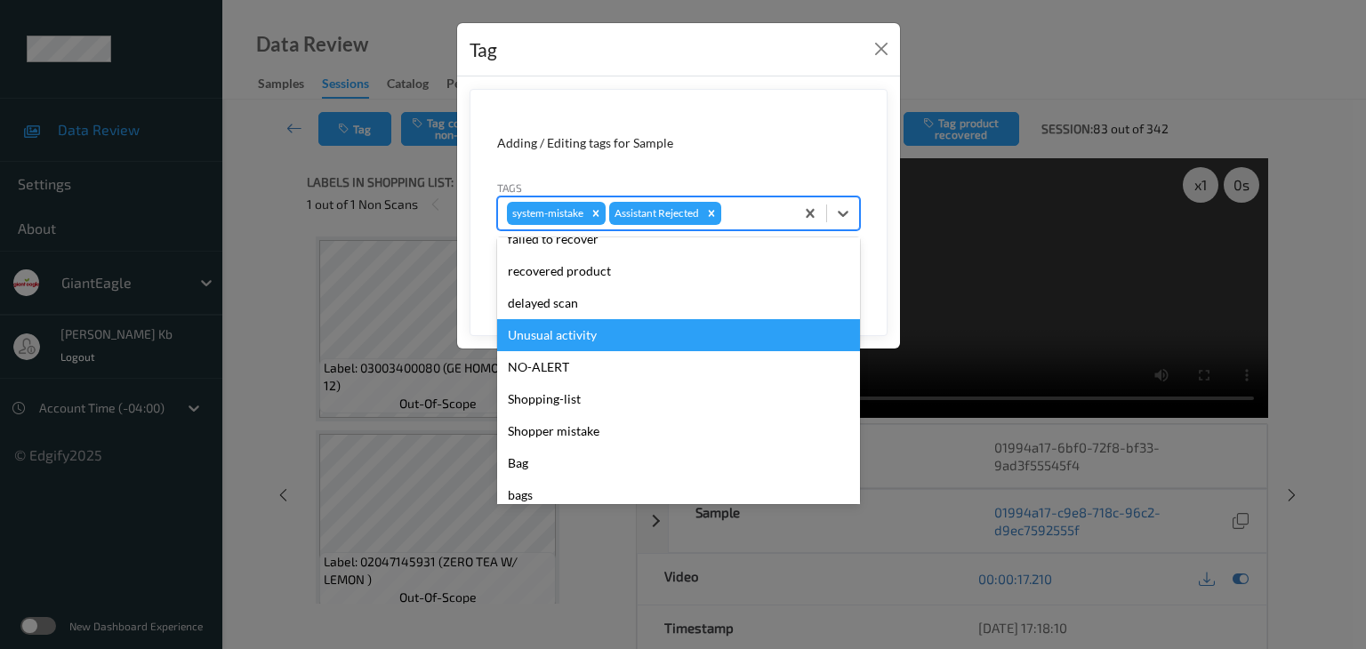
click at [569, 337] on div "Unusual activity" at bounding box center [678, 335] width 363 height 32
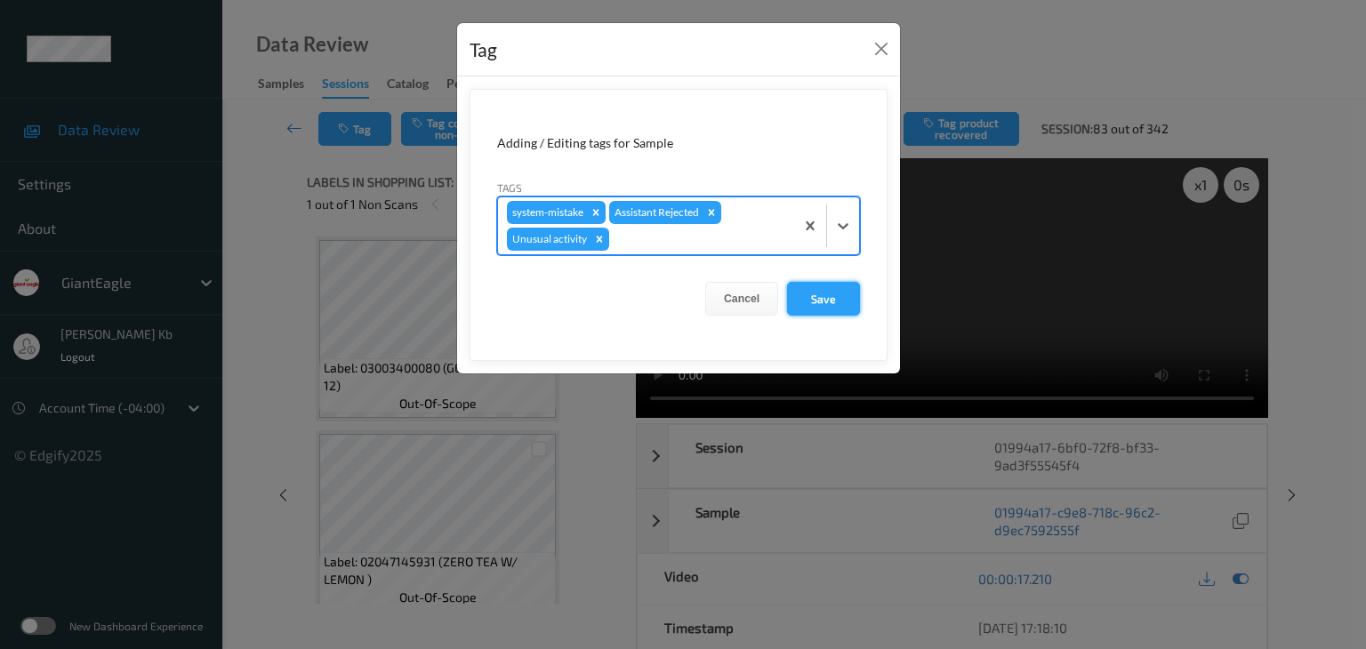
click at [822, 301] on button "Save" at bounding box center [823, 299] width 73 height 34
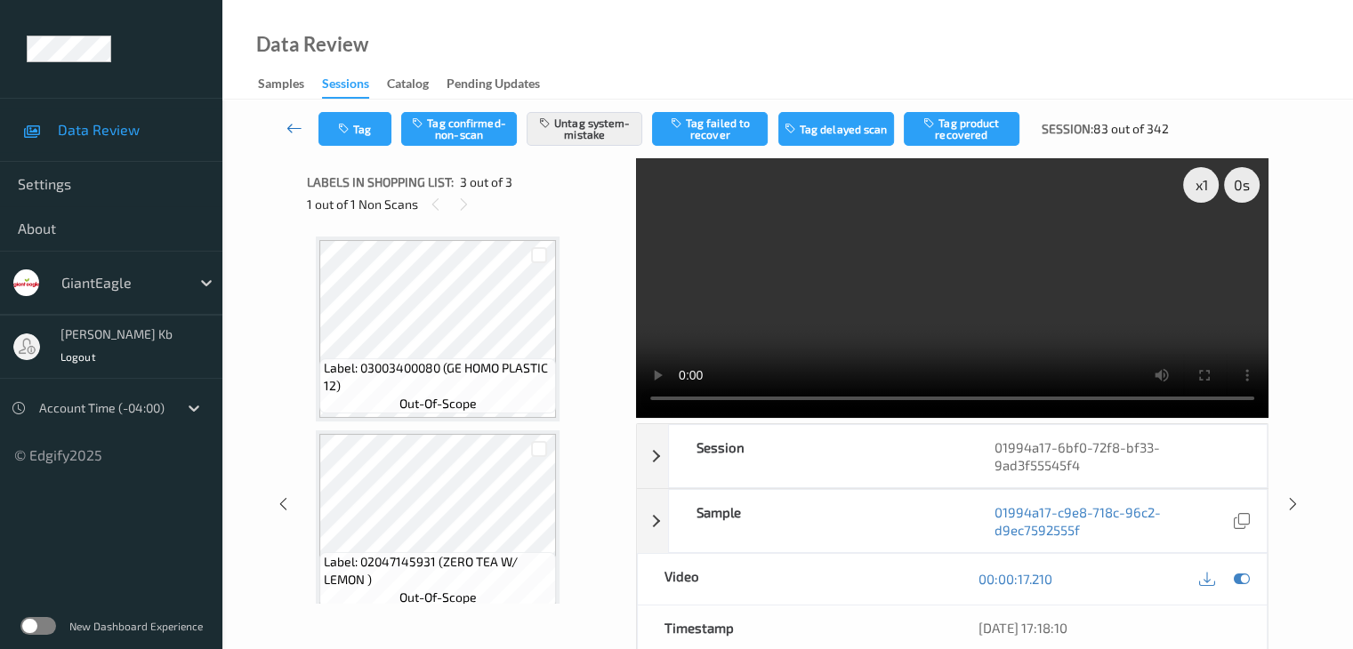
click at [290, 125] on icon at bounding box center [294, 128] width 16 height 18
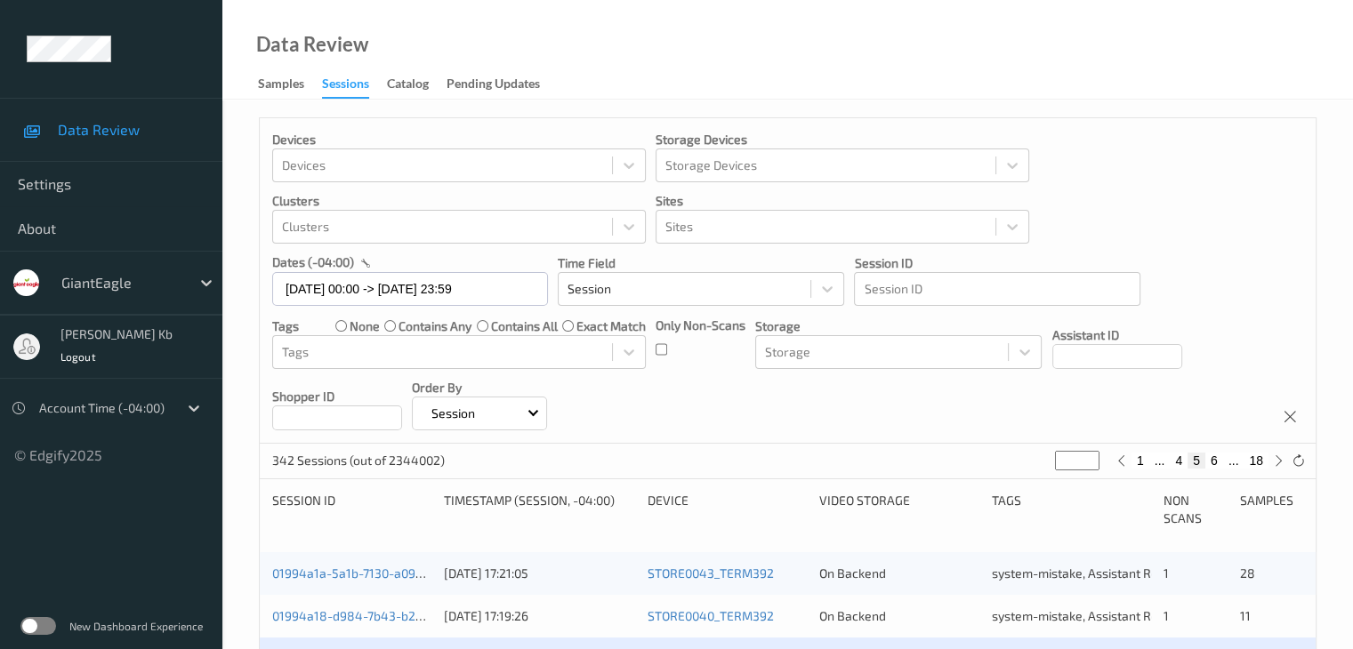
scroll to position [445, 0]
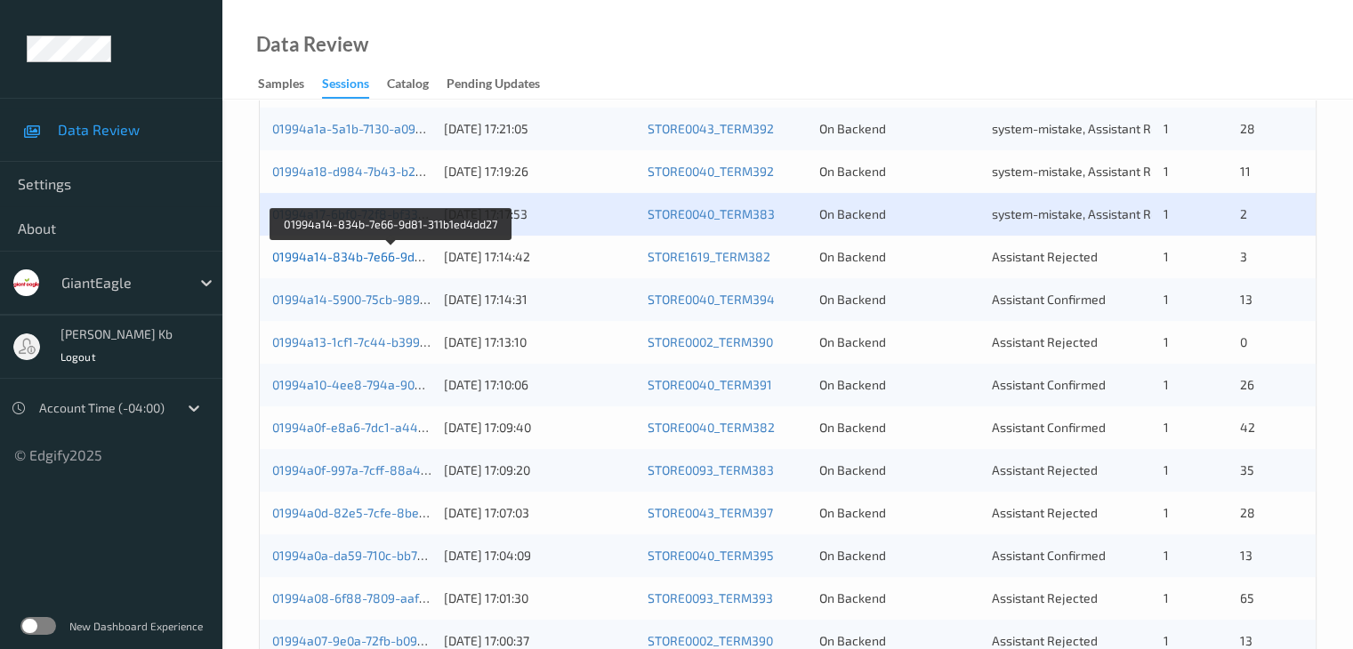
click at [371, 253] on link "01994a14-834b-7e66-9d81-311b1ed4dd27" at bounding box center [392, 256] width 241 height 15
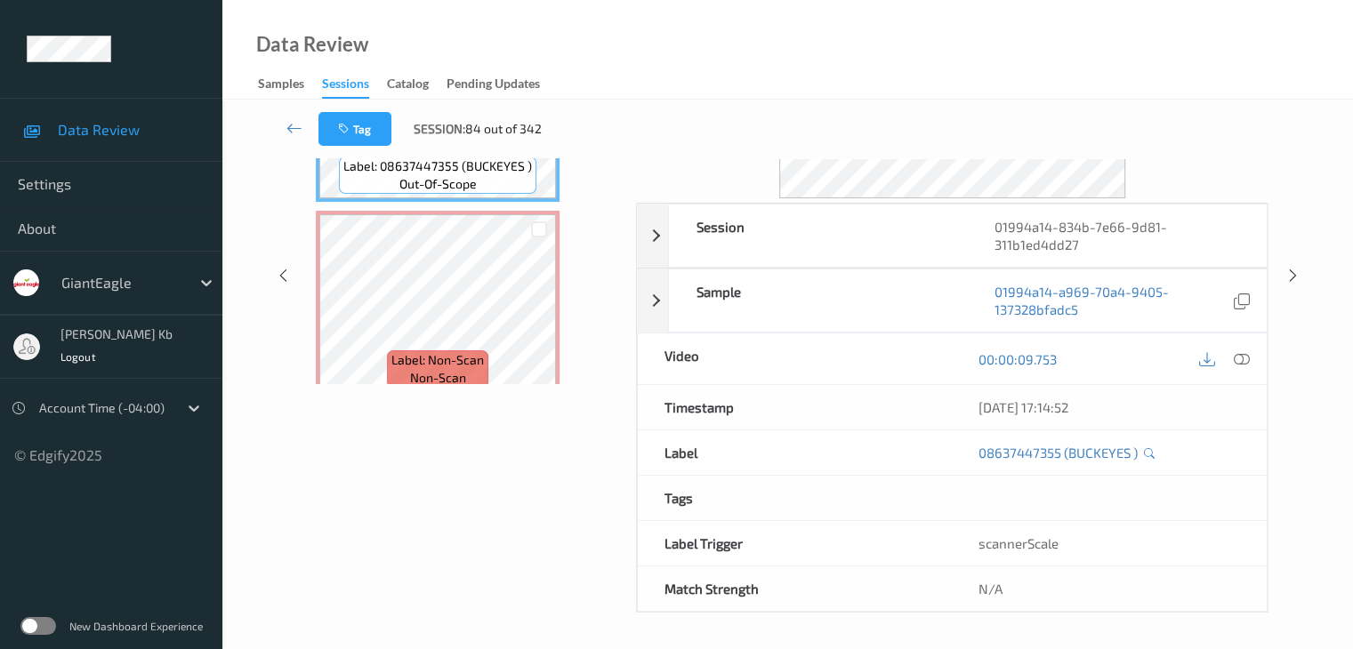
scroll to position [217, 0]
drag, startPoint x: 422, startPoint y: 1, endPoint x: 817, endPoint y: 17, distance: 395.2
click at [964, 30] on div "Data Review Samples Sessions Catalog Pending Updates" at bounding box center [787, 50] width 1130 height 100
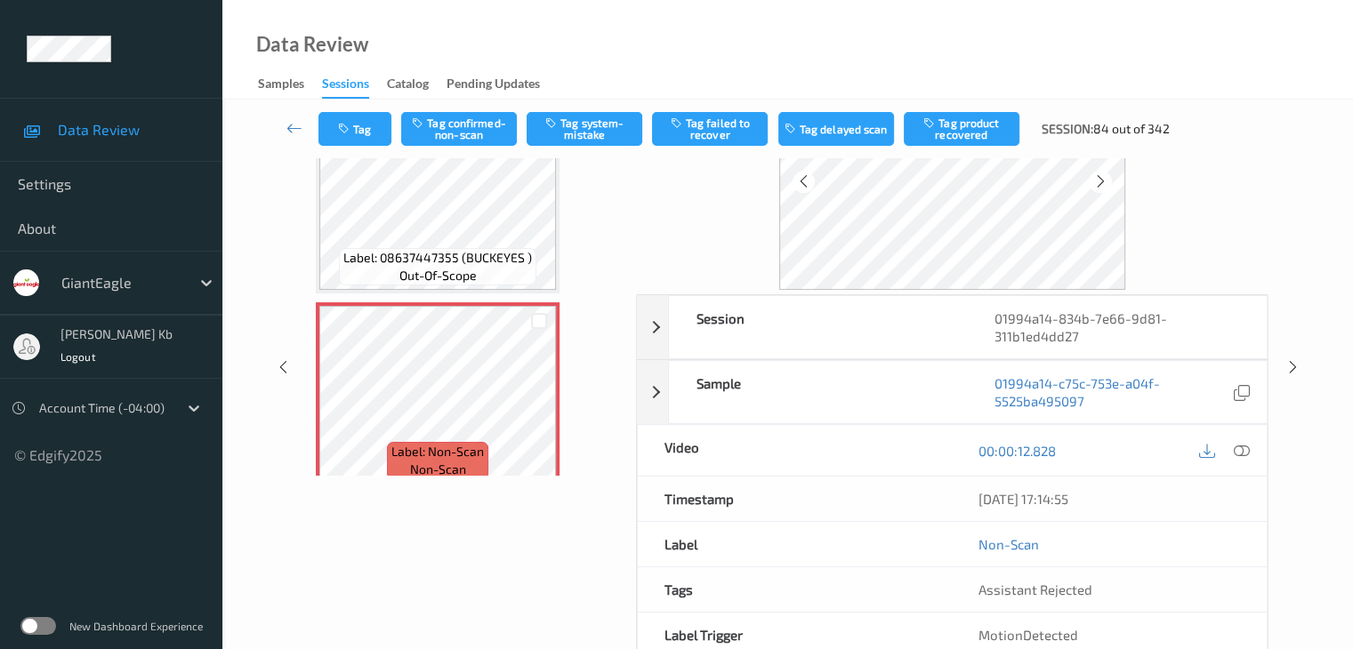
scroll to position [39, 0]
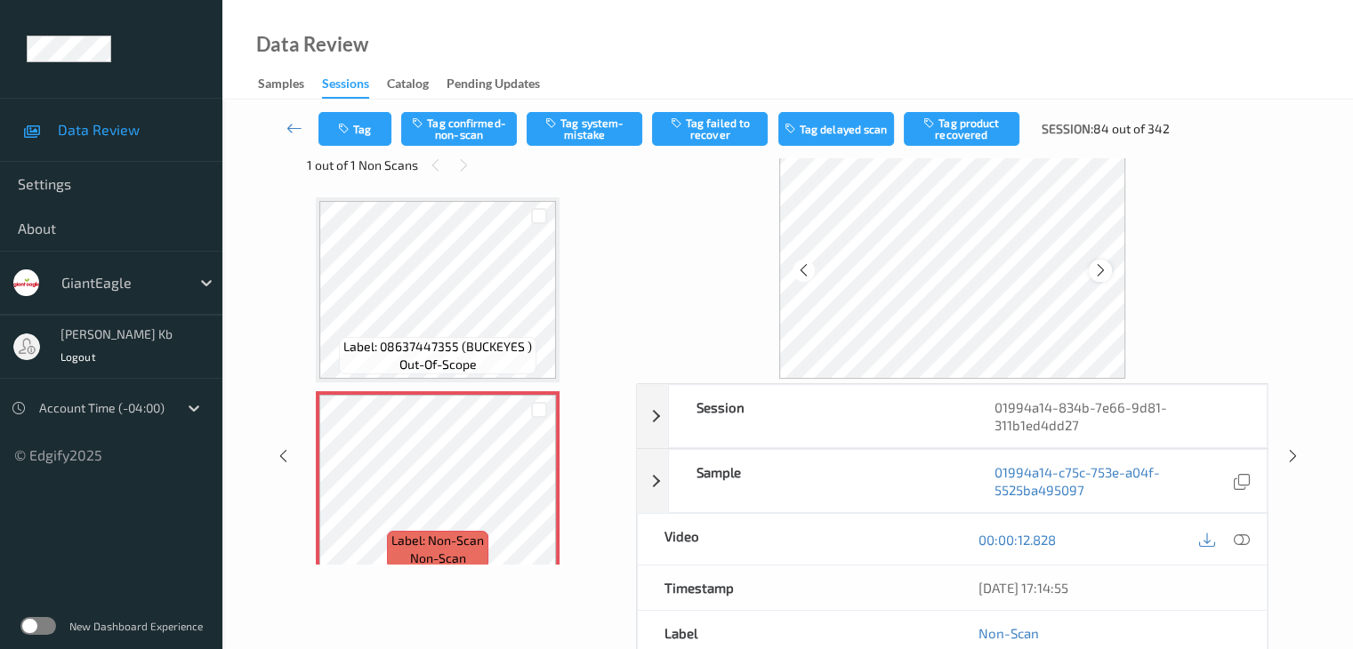
click at [1106, 275] on icon at bounding box center [1100, 270] width 15 height 16
click at [1246, 535] on icon at bounding box center [1241, 540] width 16 height 16
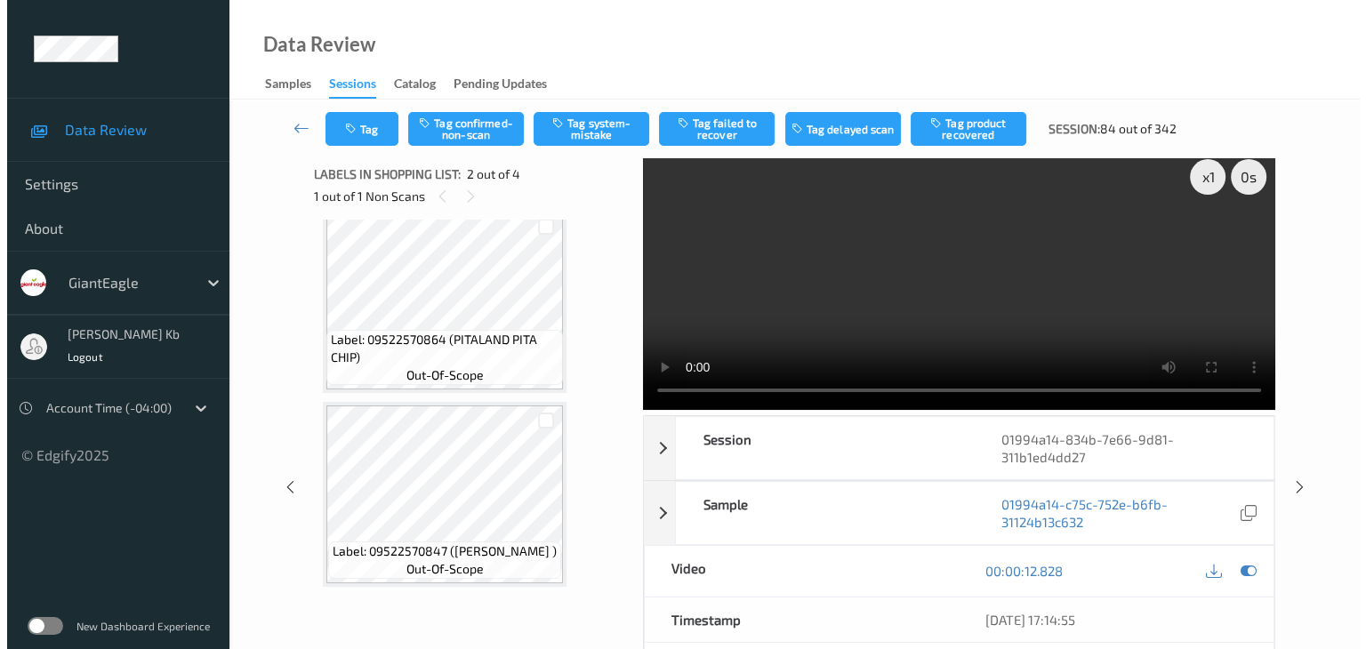
scroll to position [0, 0]
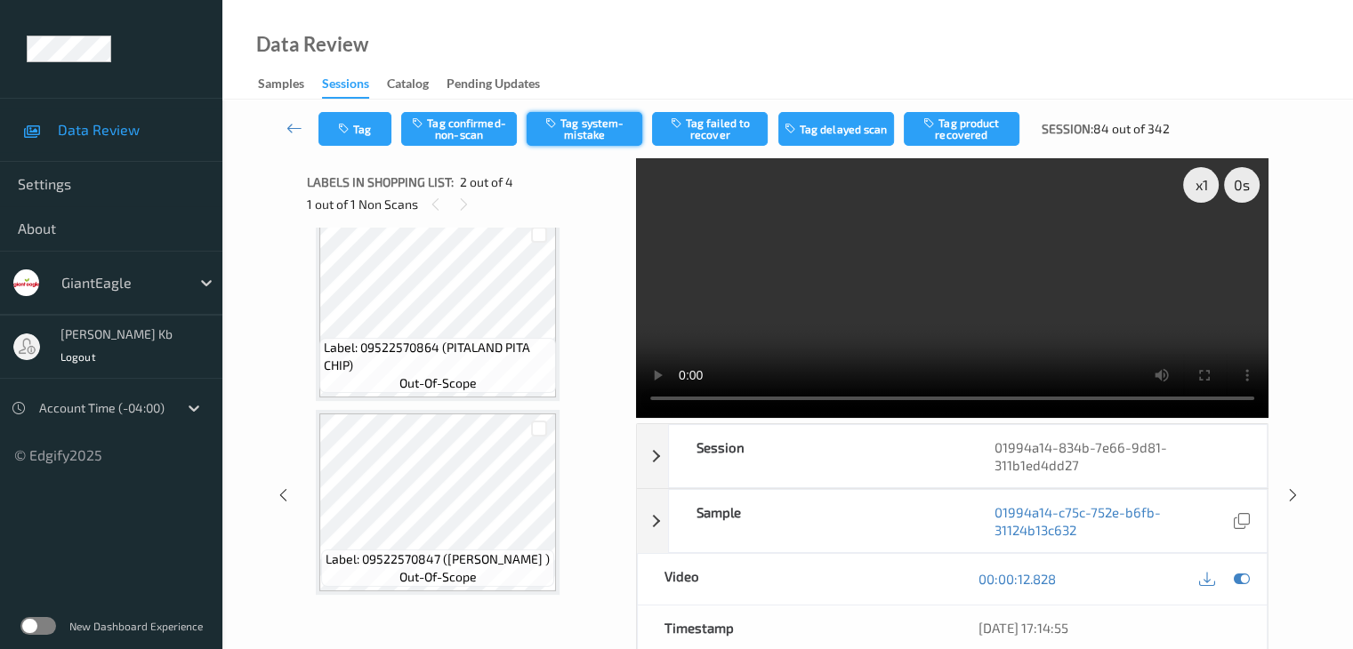
click at [584, 125] on button "Tag system-mistake" at bounding box center [585, 129] width 116 height 34
click at [368, 120] on button "Tag" at bounding box center [354, 129] width 73 height 34
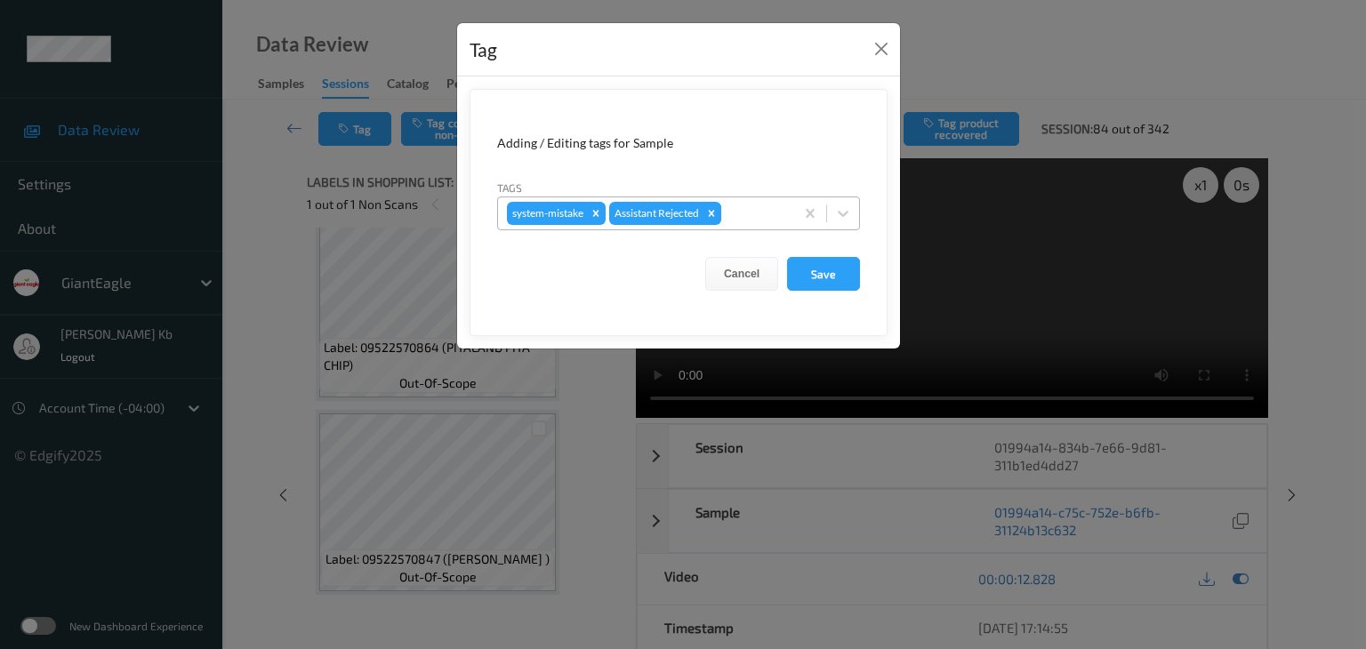
click at [745, 212] on div at bounding box center [755, 213] width 60 height 21
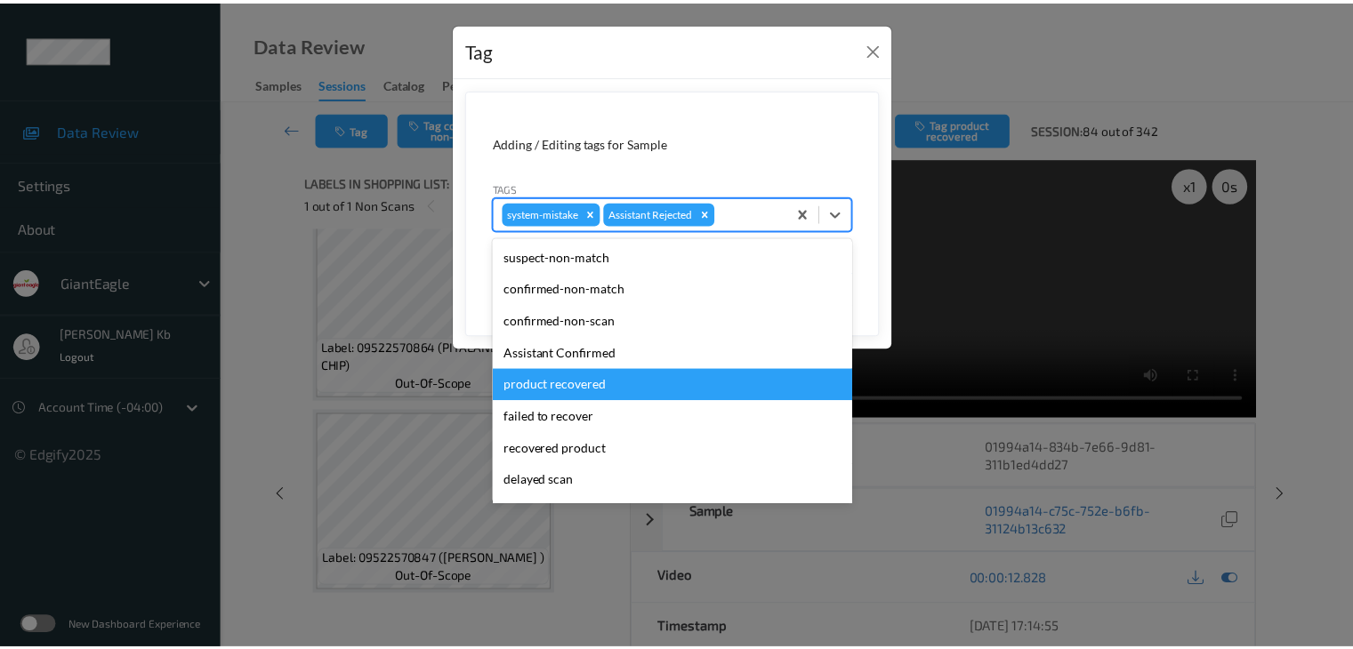
scroll to position [89, 0]
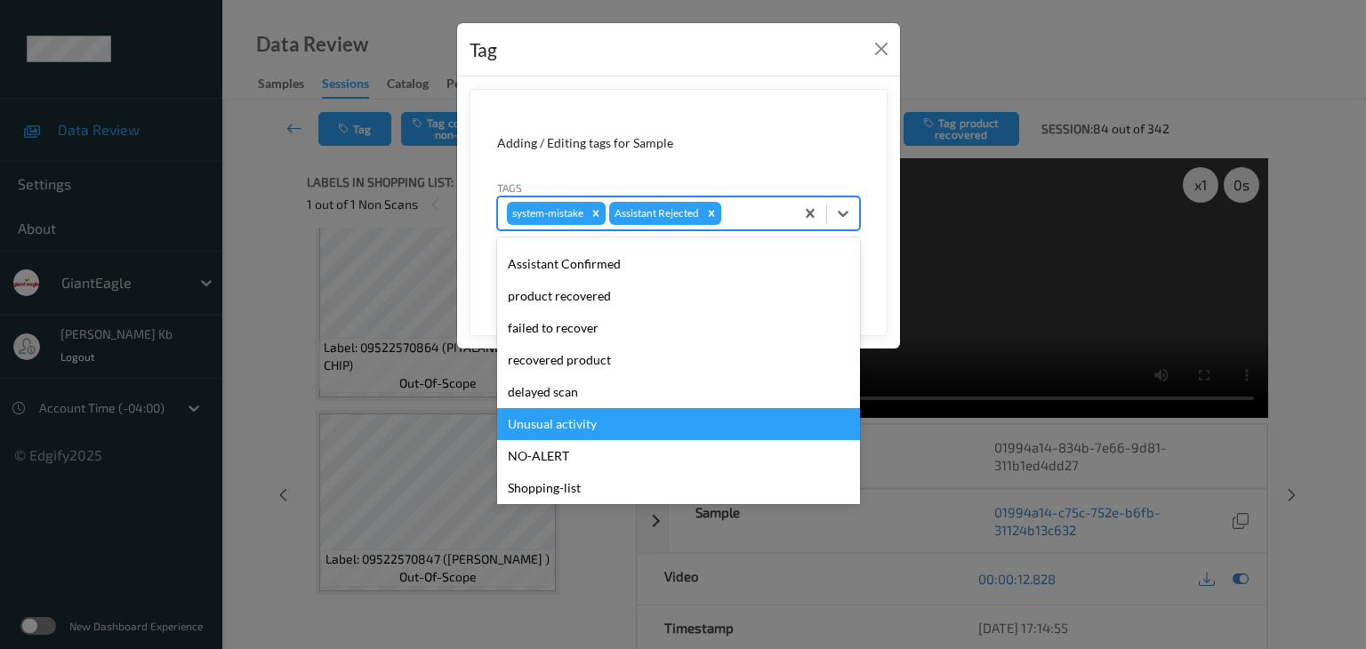
click at [577, 424] on div "Unusual activity" at bounding box center [678, 424] width 363 height 32
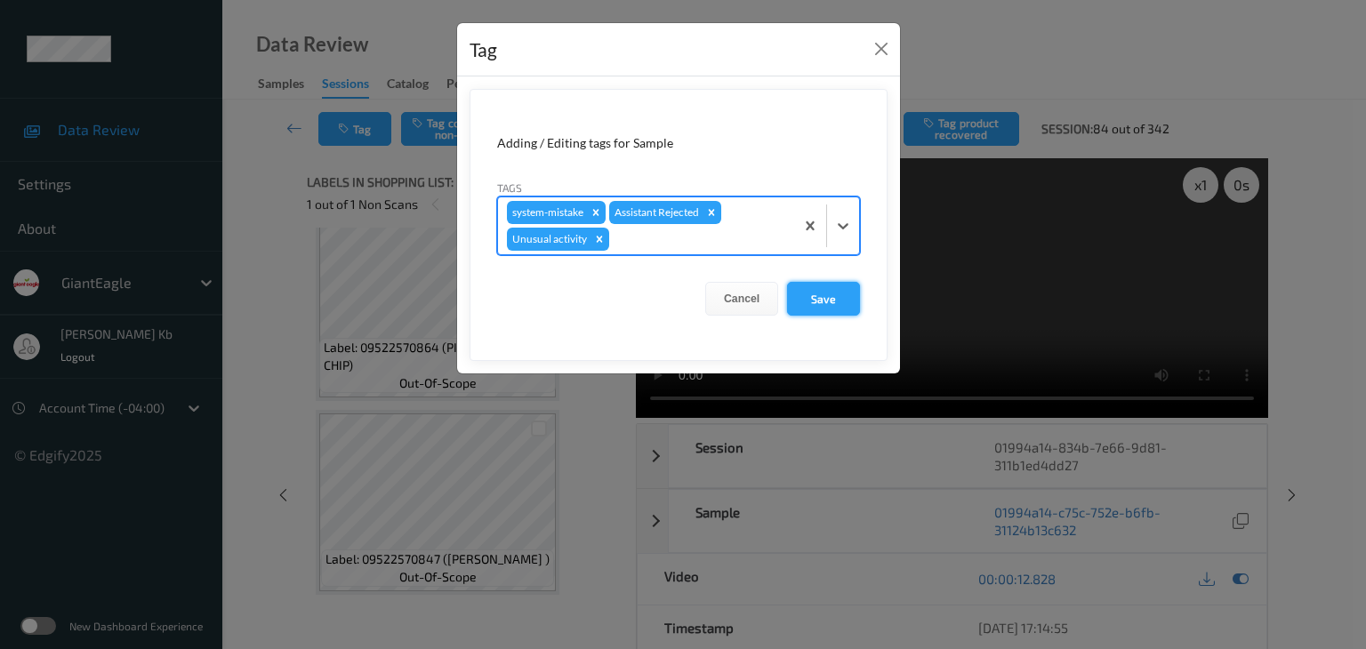
click at [829, 303] on button "Save" at bounding box center [823, 299] width 73 height 34
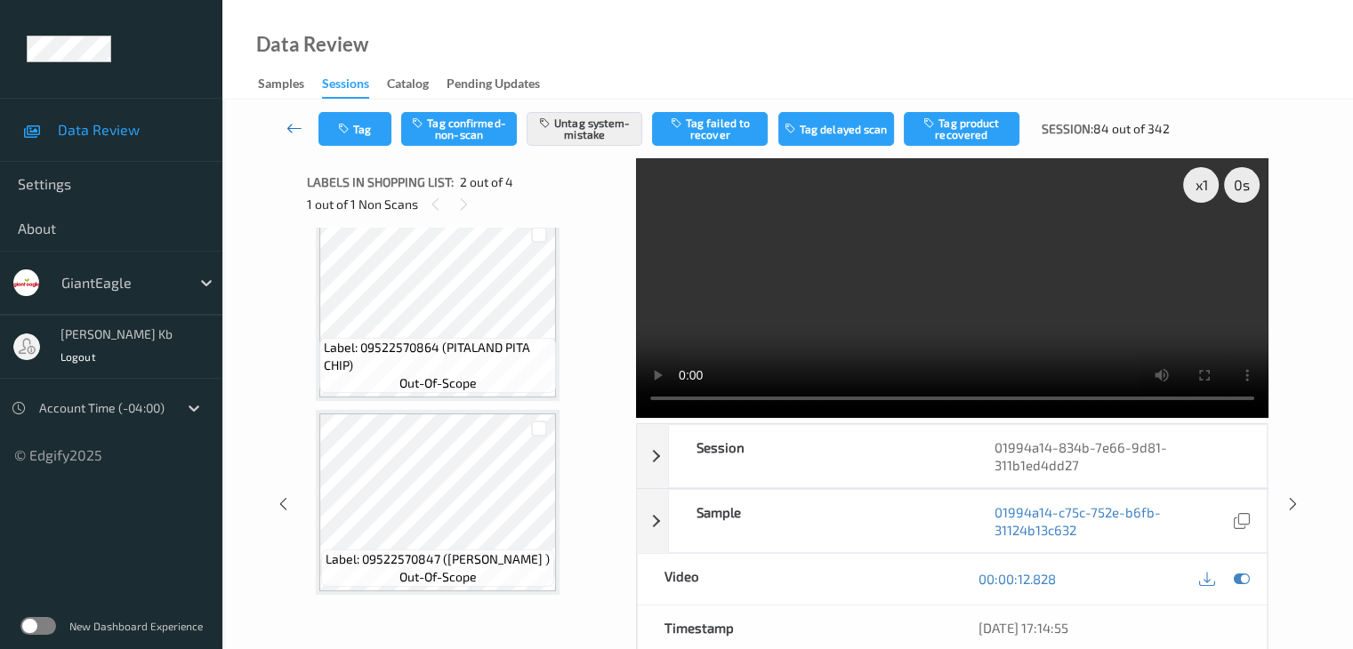
click at [300, 128] on icon at bounding box center [294, 128] width 16 height 18
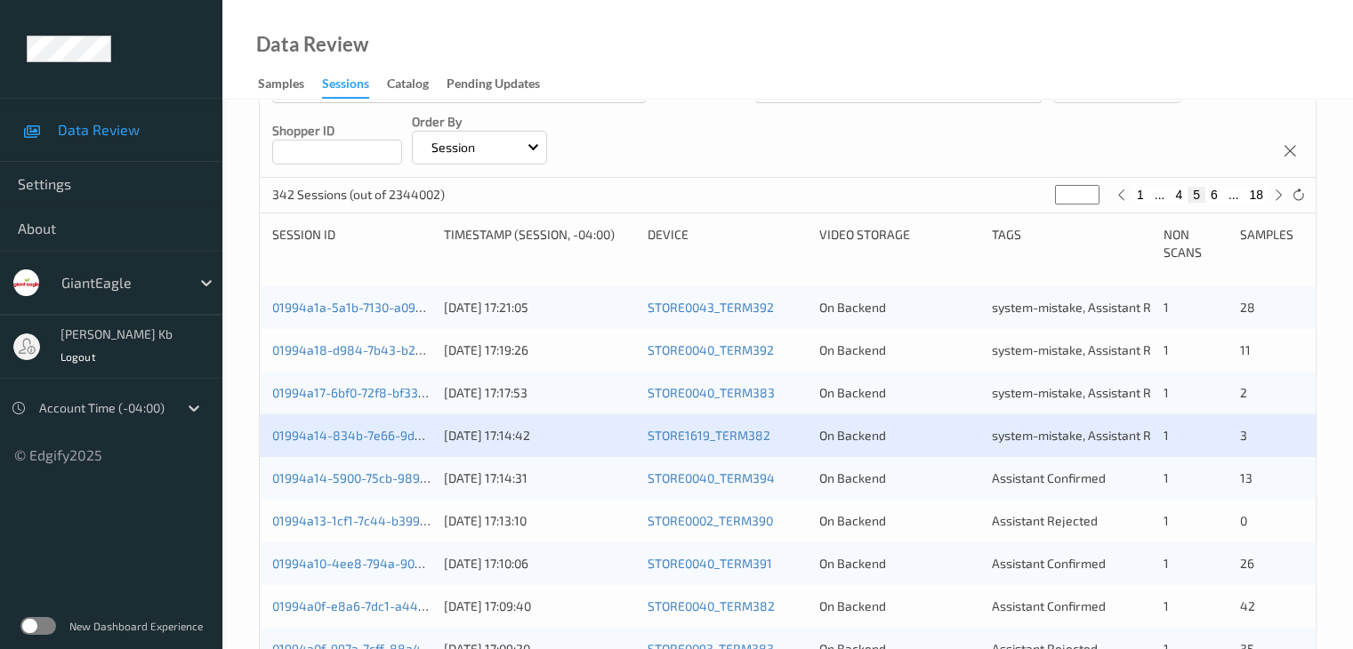
scroll to position [445, 0]
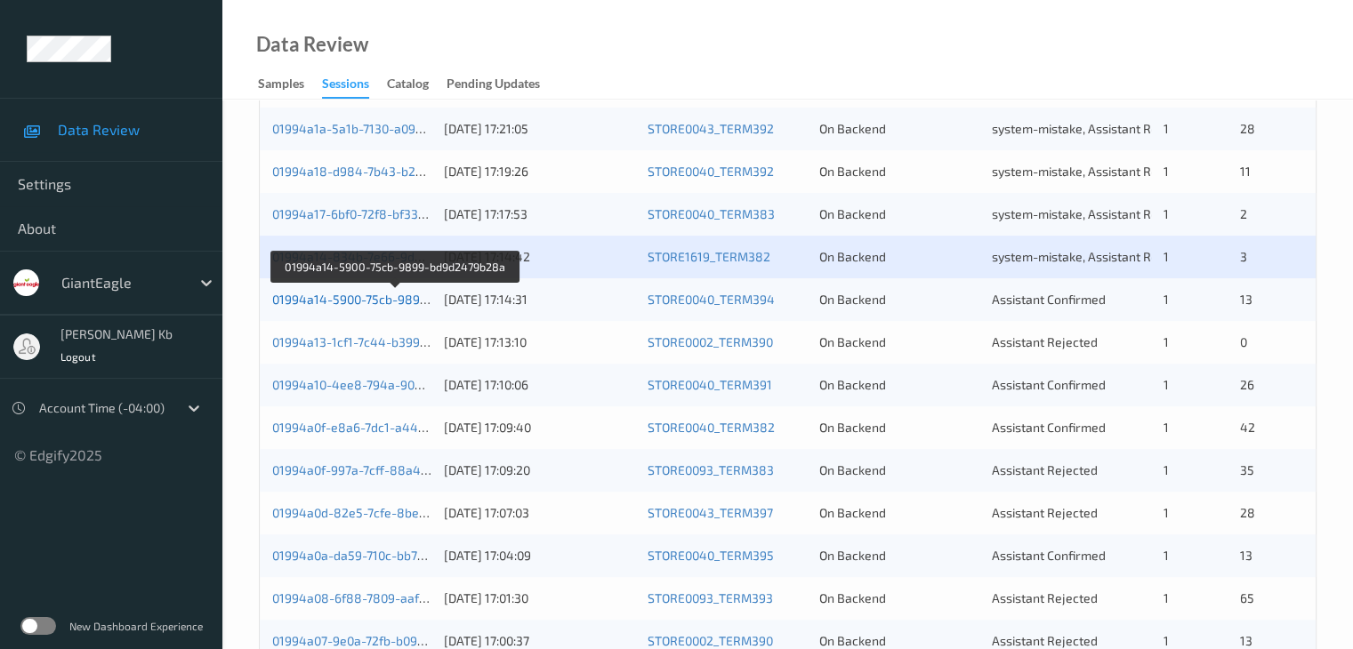
click at [352, 300] on link "01994a14-5900-75cb-9899-bd9d2479b28a" at bounding box center [395, 299] width 246 height 15
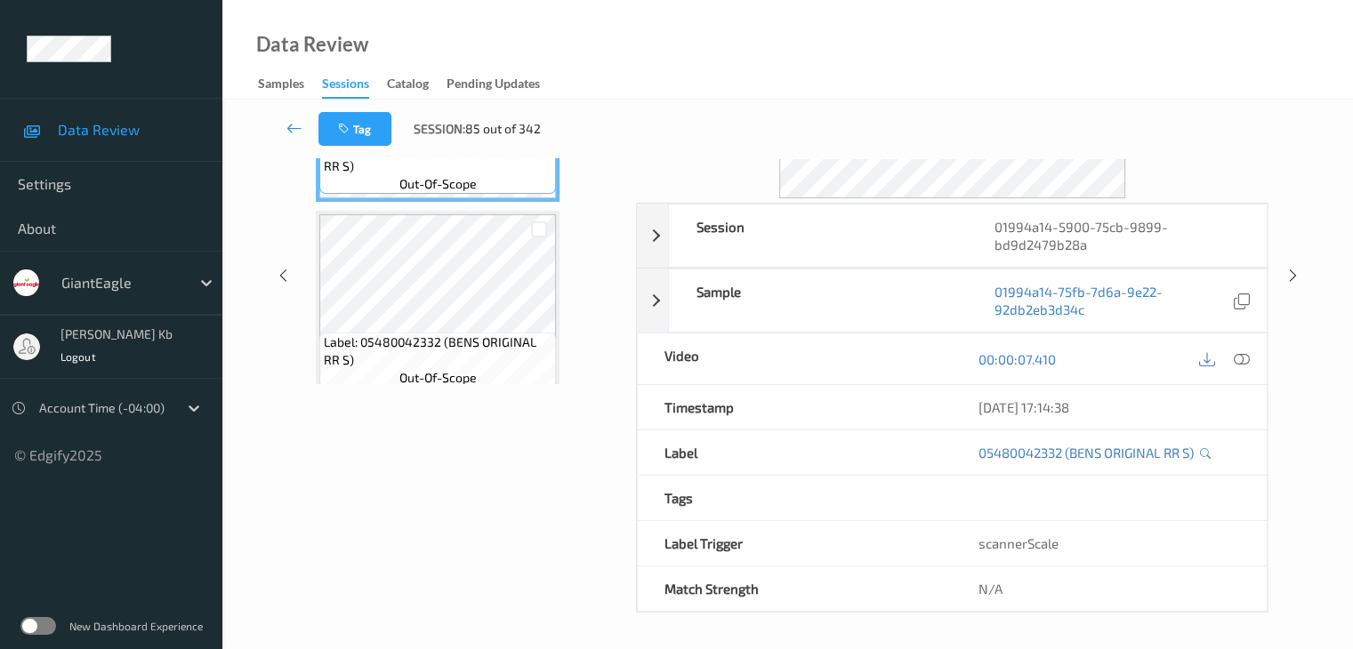
scroll to position [217, 0]
drag, startPoint x: 424, startPoint y: 1, endPoint x: 655, endPoint y: 1, distance: 230.4
click at [970, 65] on div "Data Review Samples Sessions Catalog Pending Updates" at bounding box center [787, 50] width 1130 height 100
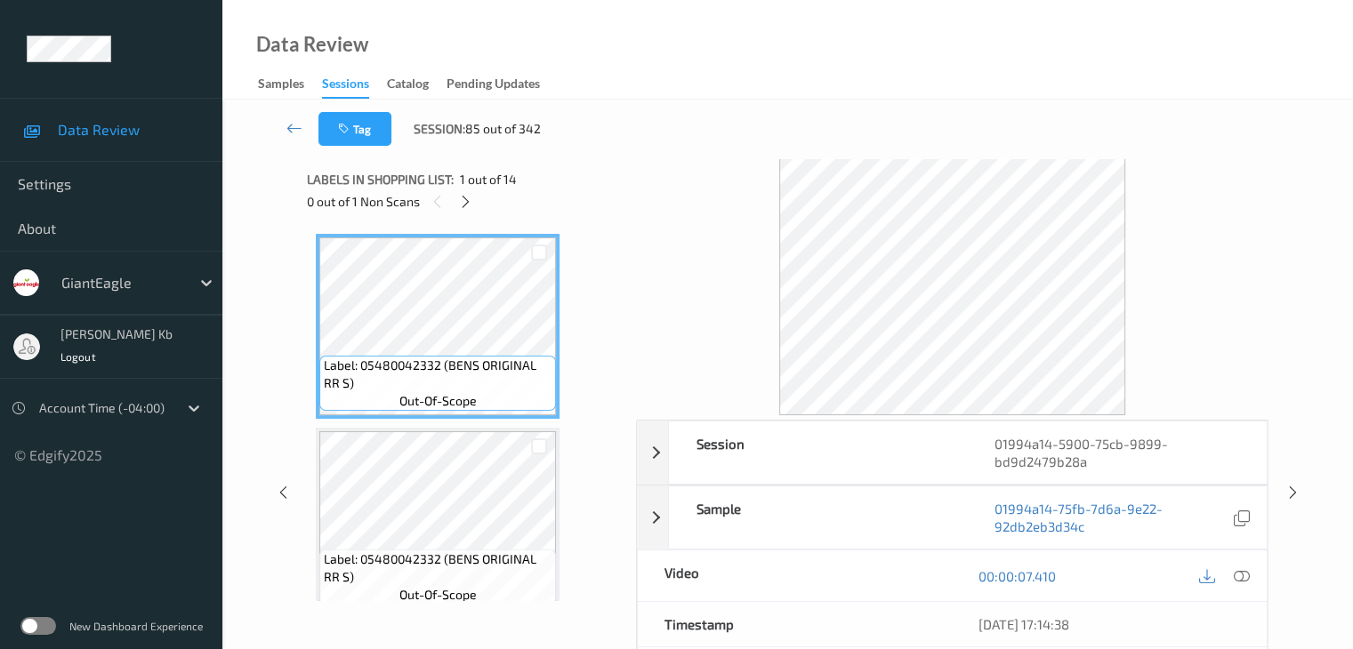
scroll to position [0, 0]
click at [465, 207] on icon at bounding box center [465, 205] width 15 height 16
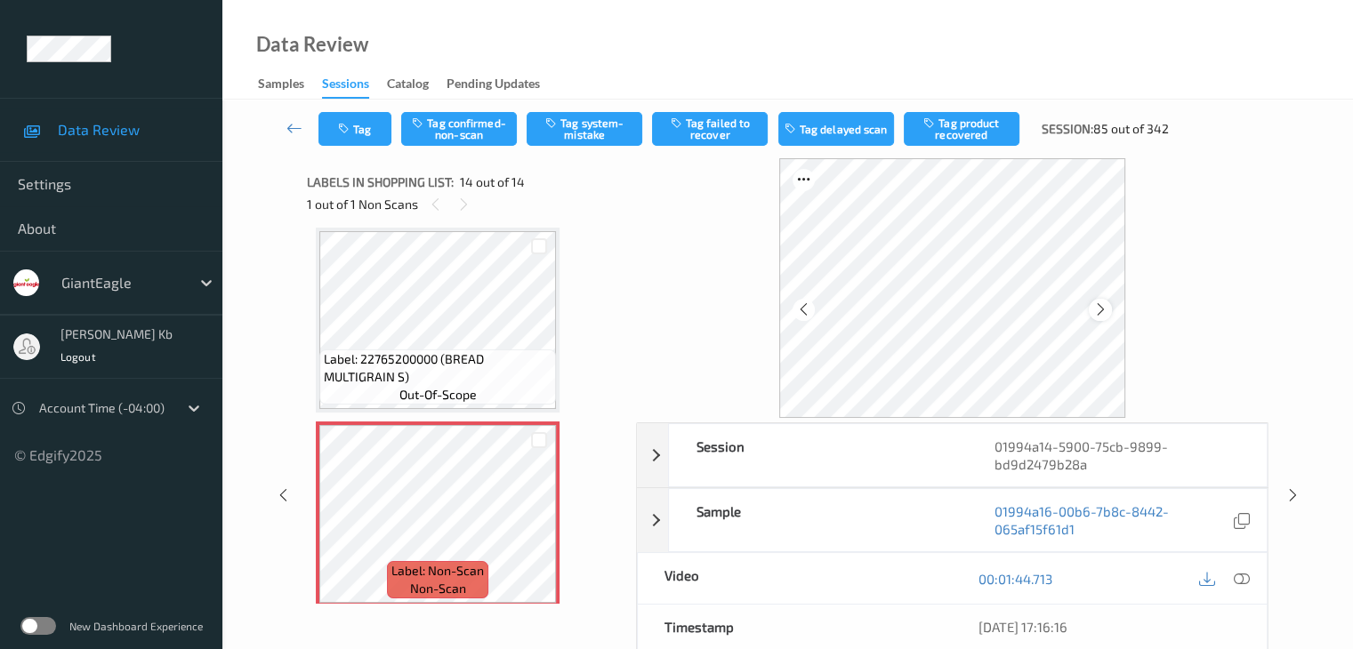
click at [1096, 312] on icon at bounding box center [1100, 310] width 15 height 16
click at [1242, 579] on icon at bounding box center [1241, 579] width 16 height 16
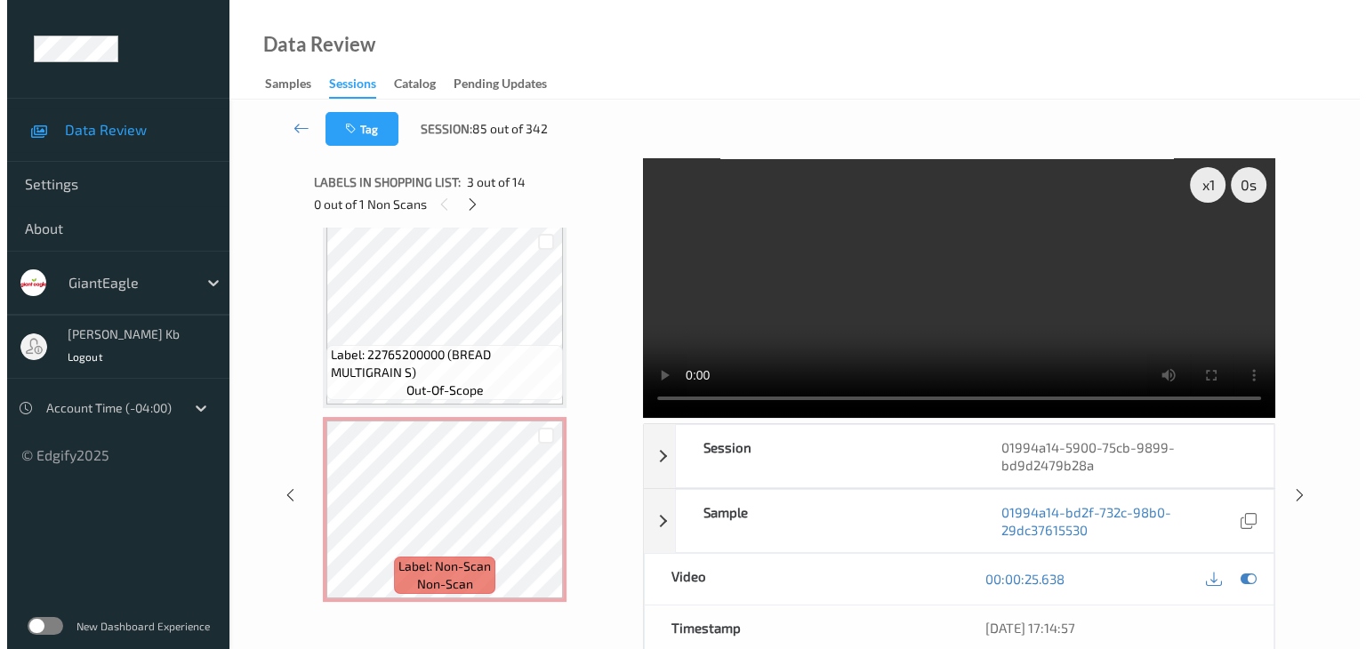
scroll to position [2347, 0]
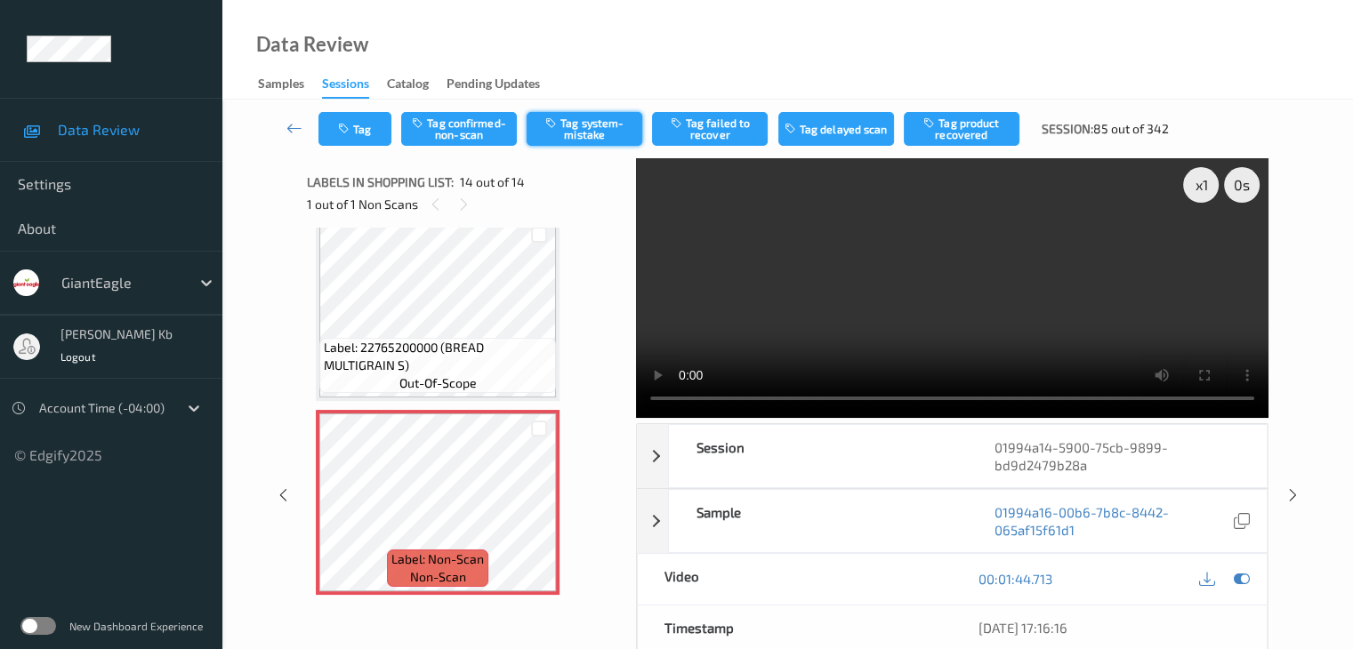
click at [597, 132] on button "Tag system-mistake" at bounding box center [585, 129] width 116 height 34
click at [366, 126] on button "Tag" at bounding box center [354, 129] width 73 height 34
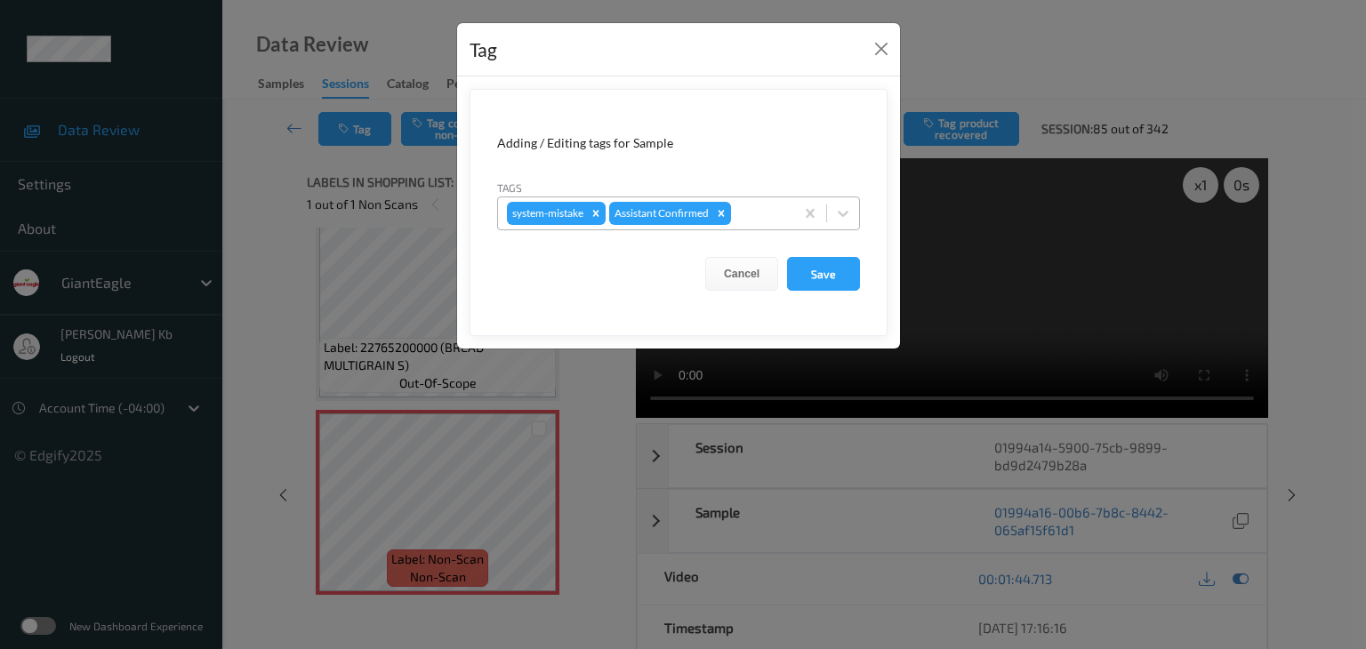
drag, startPoint x: 752, startPoint y: 207, endPoint x: 747, endPoint y: 236, distance: 29.0
click at [752, 208] on div at bounding box center [760, 213] width 51 height 21
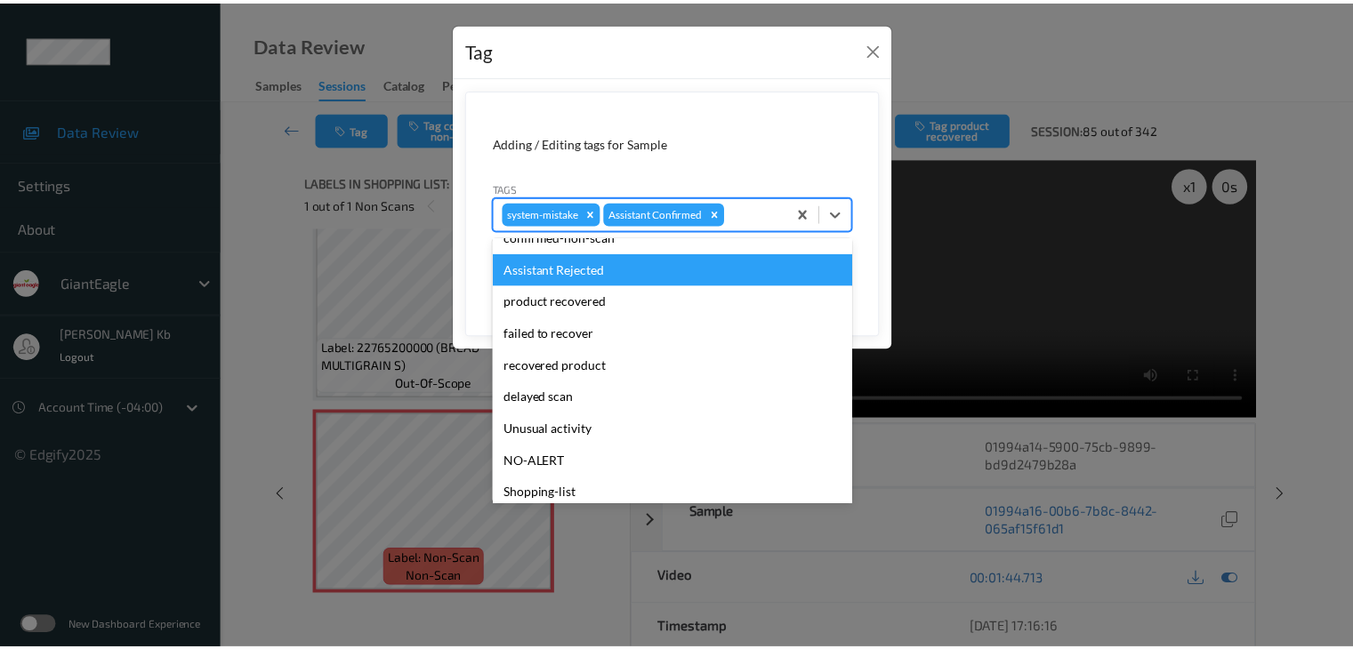
scroll to position [178, 0]
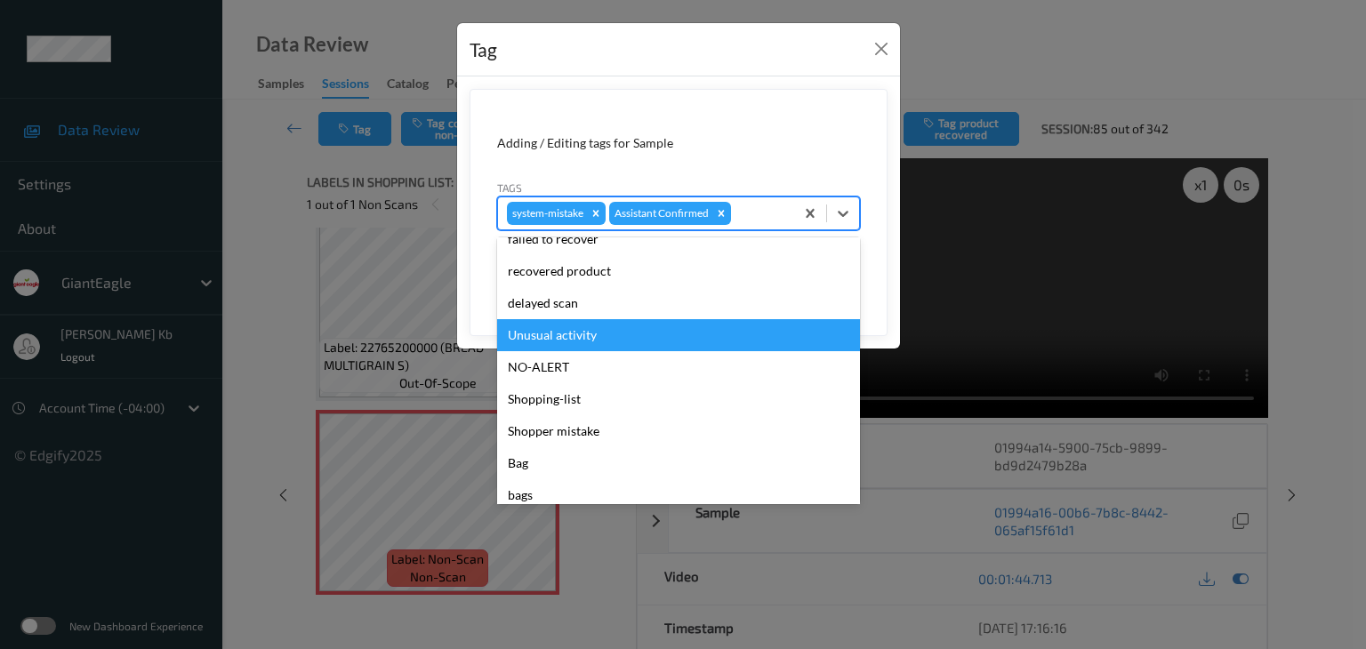
click at [566, 332] on div "Unusual activity" at bounding box center [678, 335] width 363 height 32
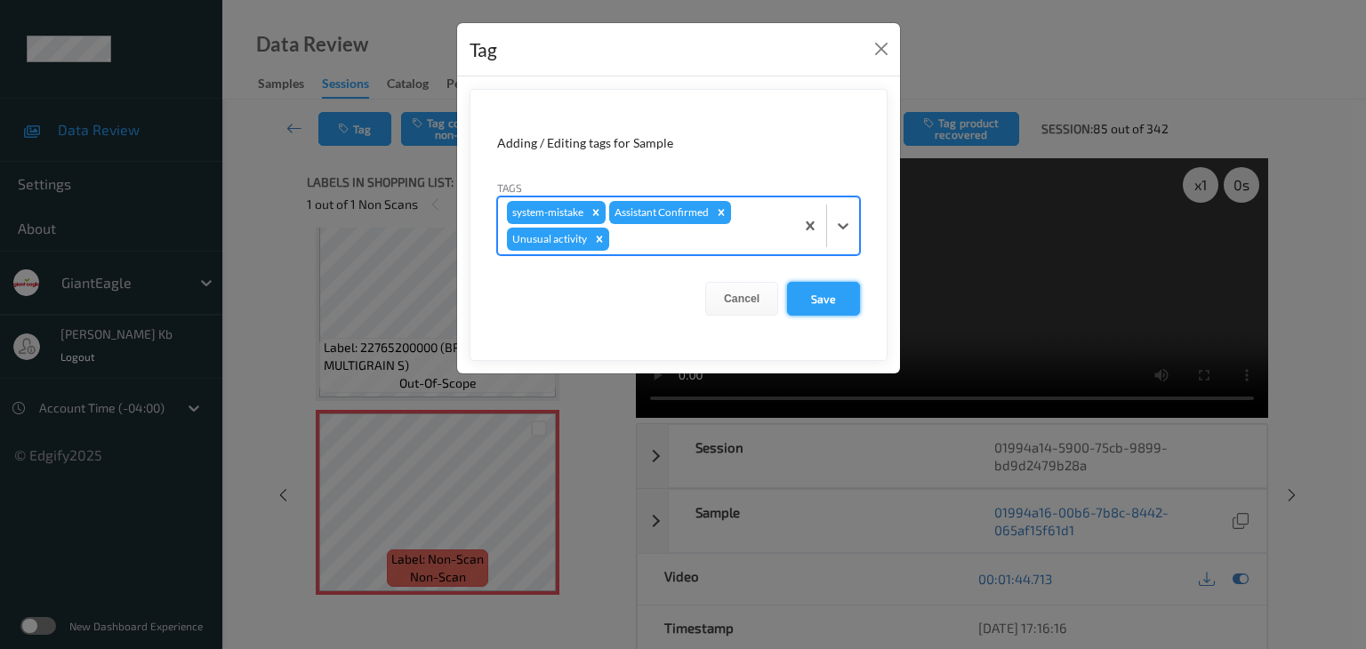
click at [825, 299] on button "Save" at bounding box center [823, 299] width 73 height 34
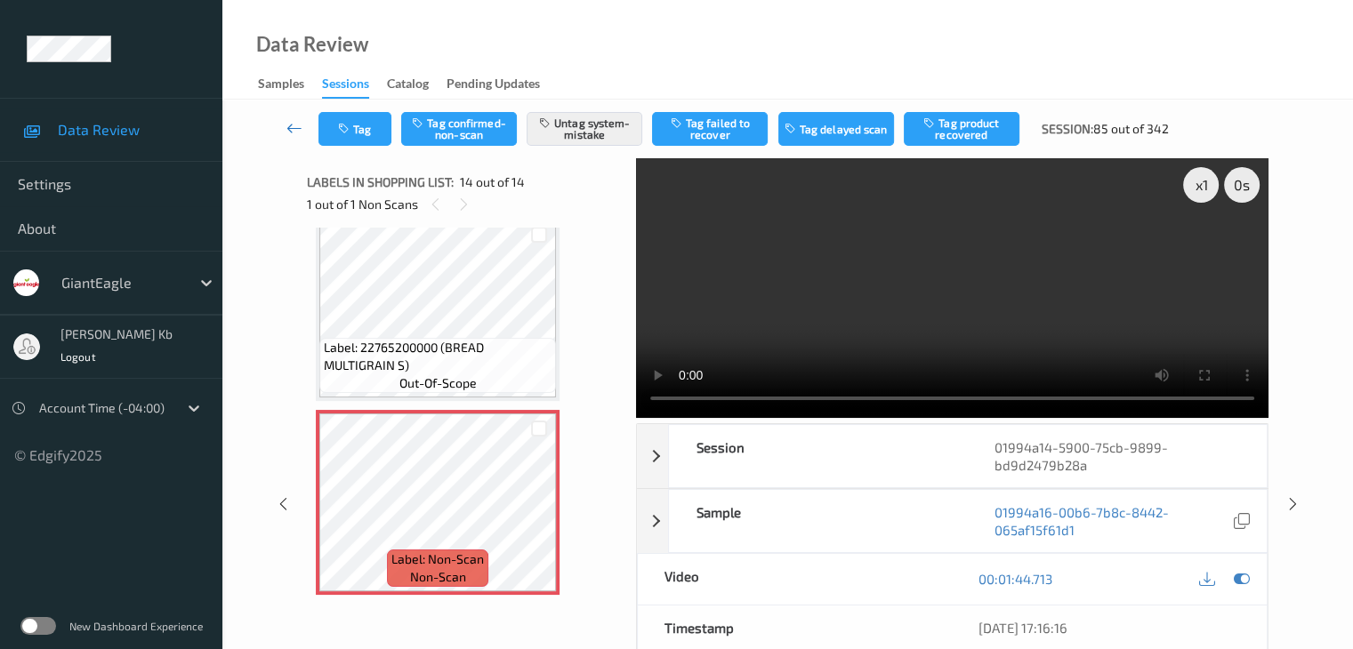
click at [297, 132] on icon at bounding box center [294, 128] width 16 height 18
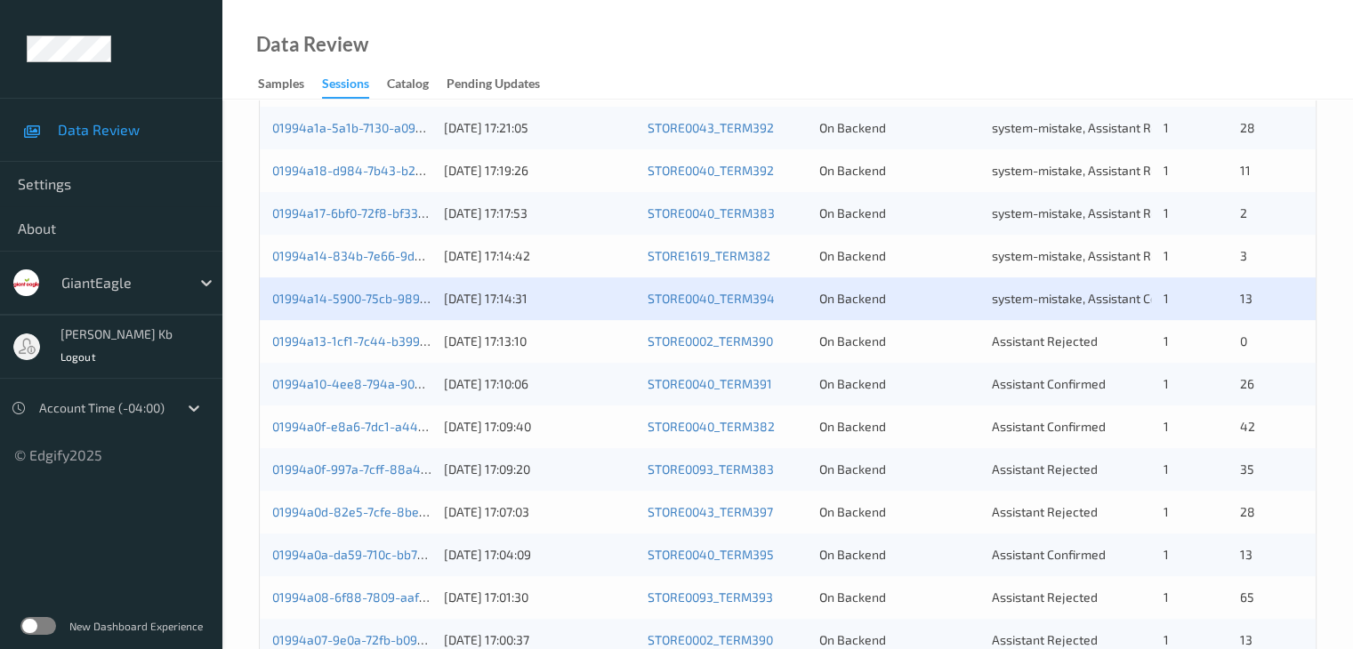
scroll to position [534, 0]
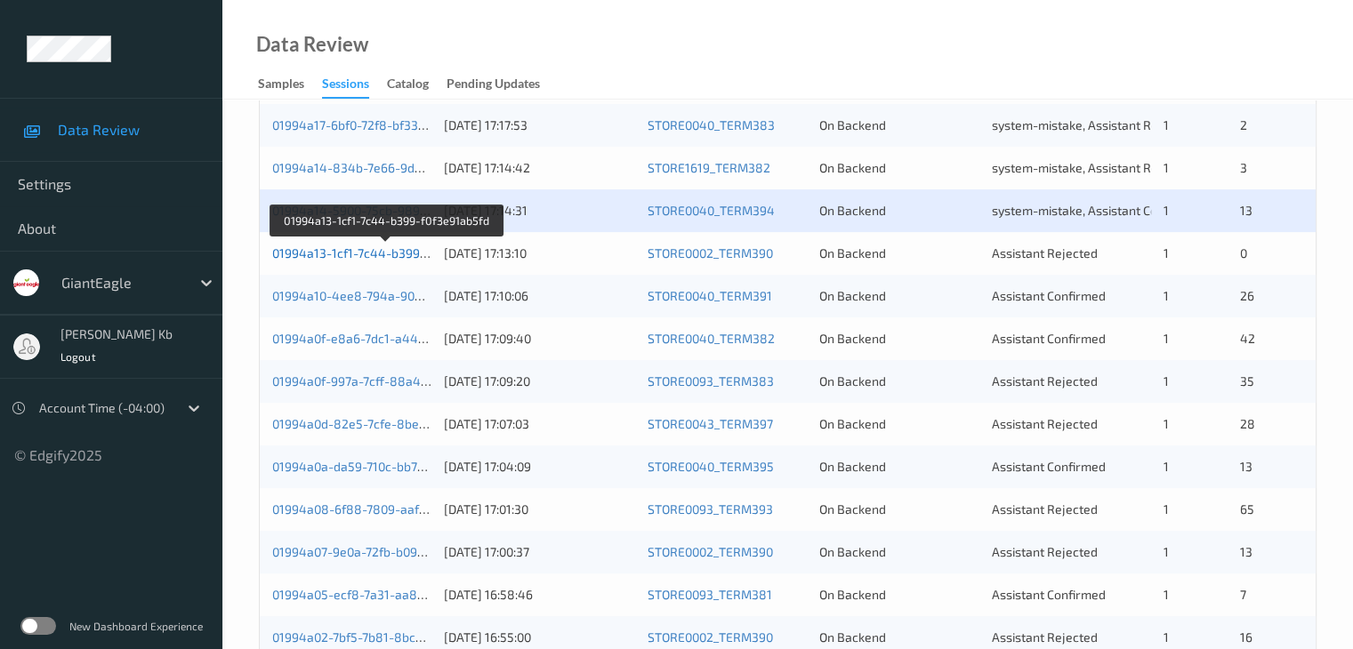
click at [363, 253] on link "01994a13-1cf1-7c44-b399-f0f3e91ab5fd" at bounding box center [386, 252] width 229 height 15
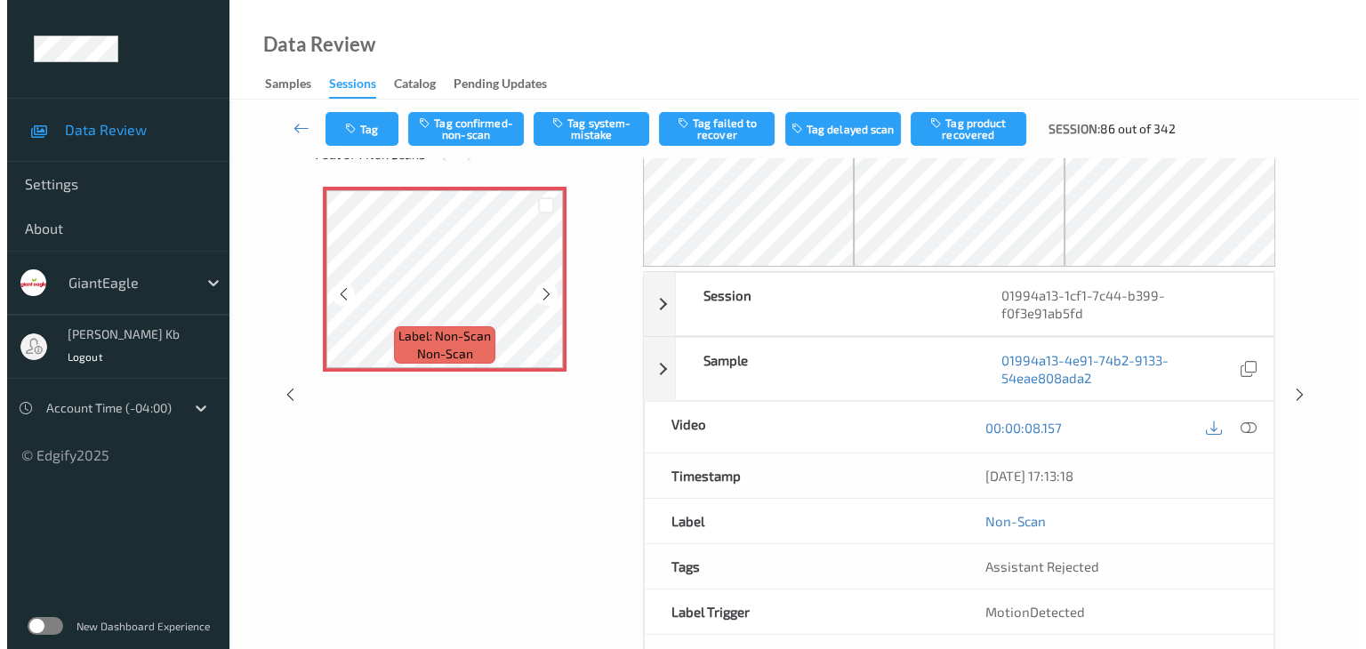
scroll to position [10, 0]
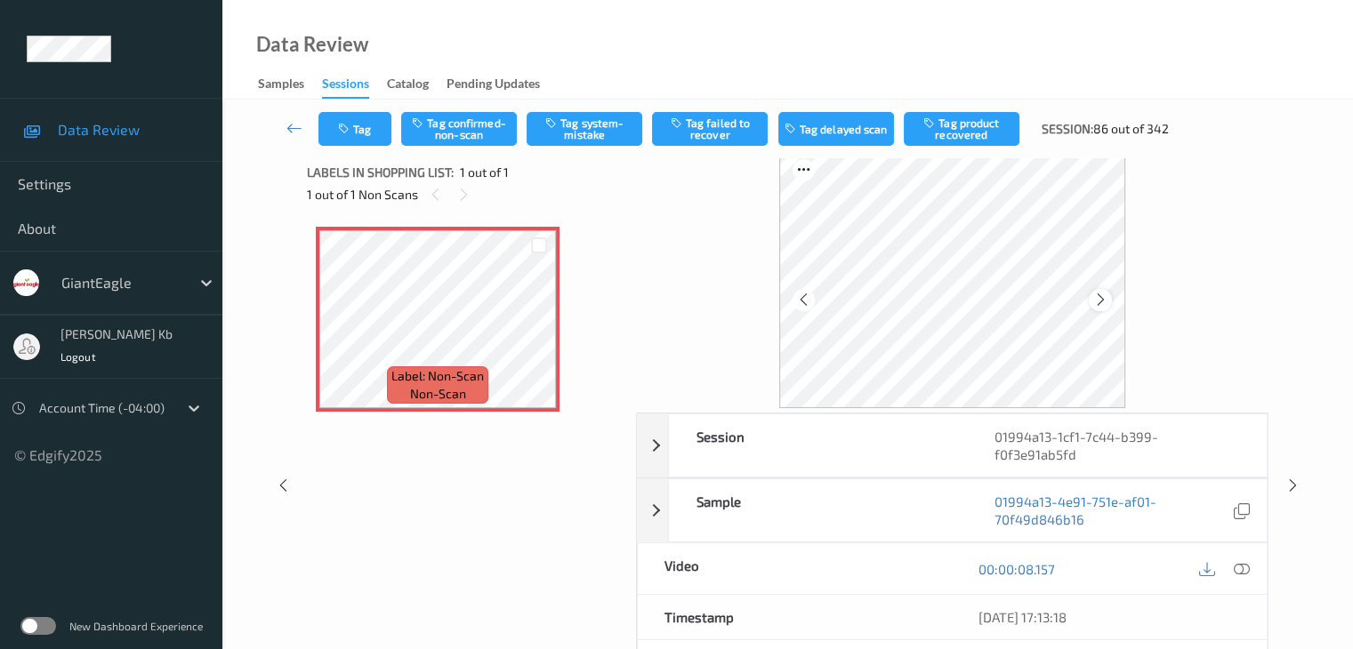
click at [1103, 300] on icon at bounding box center [1100, 300] width 15 height 16
click at [1245, 561] on icon at bounding box center [1241, 569] width 16 height 16
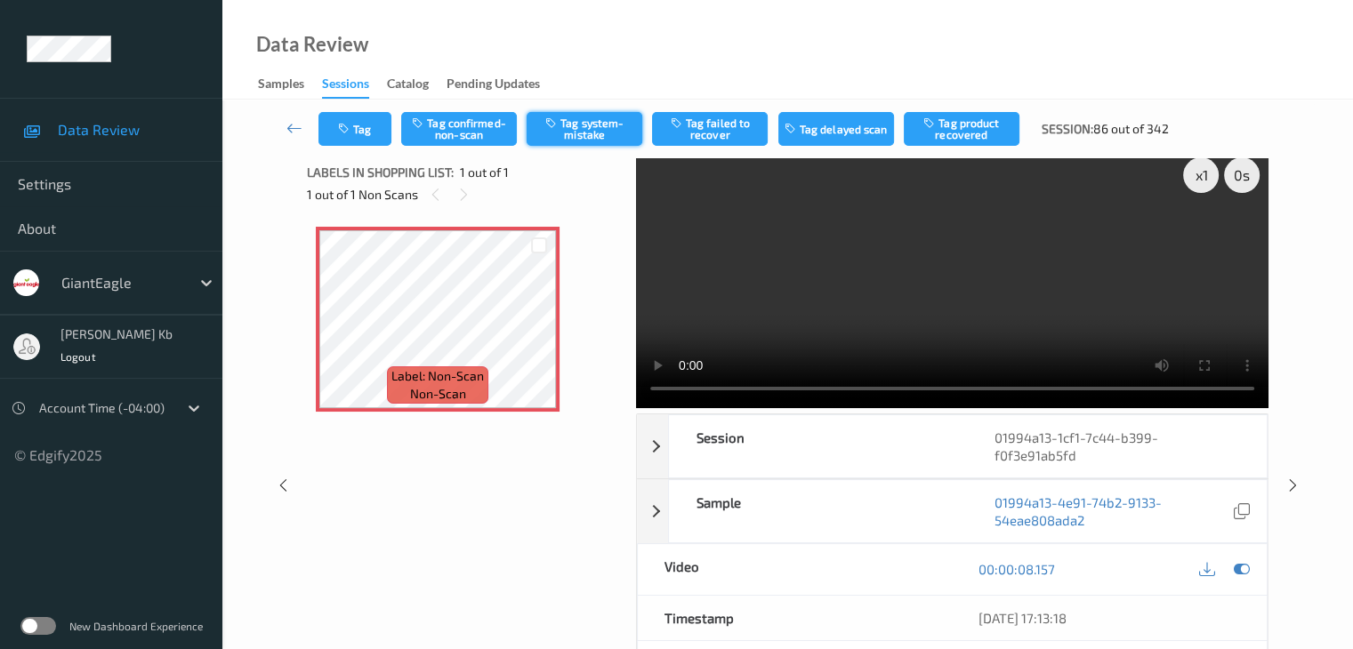
click at [594, 134] on button "Tag system-mistake" at bounding box center [585, 129] width 116 height 34
click at [363, 122] on button "Tag" at bounding box center [354, 129] width 73 height 34
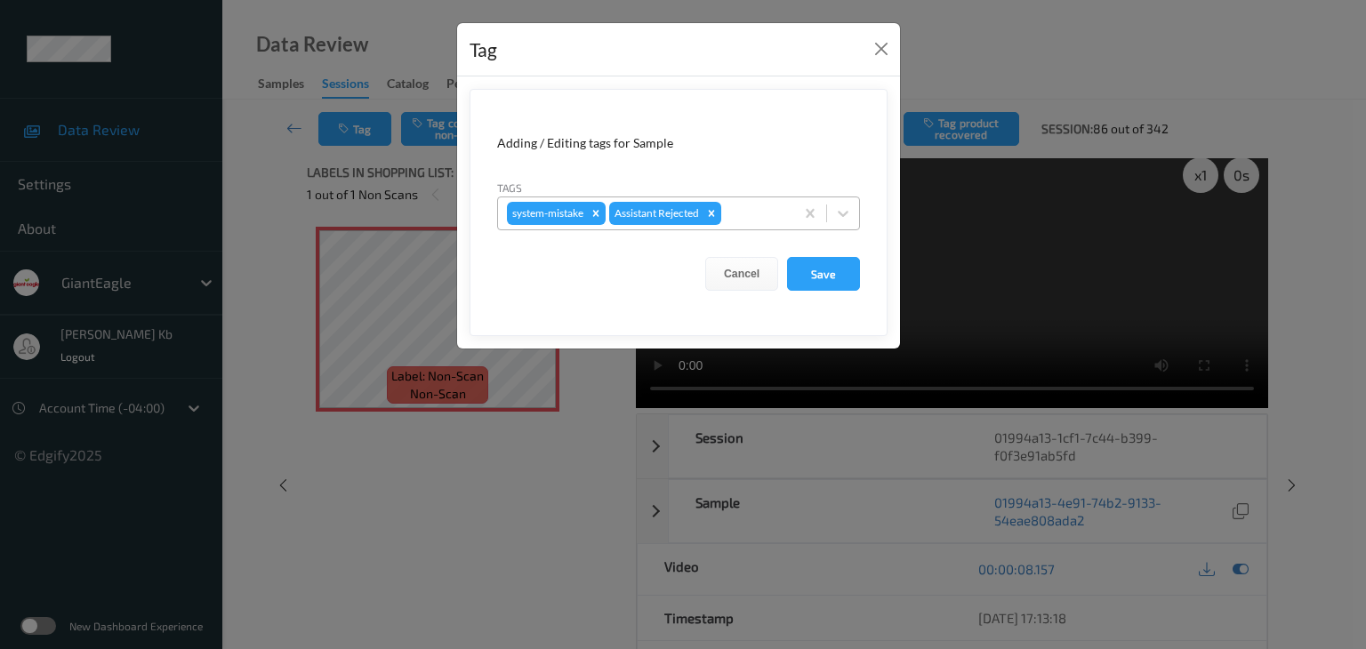
click at [747, 211] on div at bounding box center [755, 213] width 60 height 21
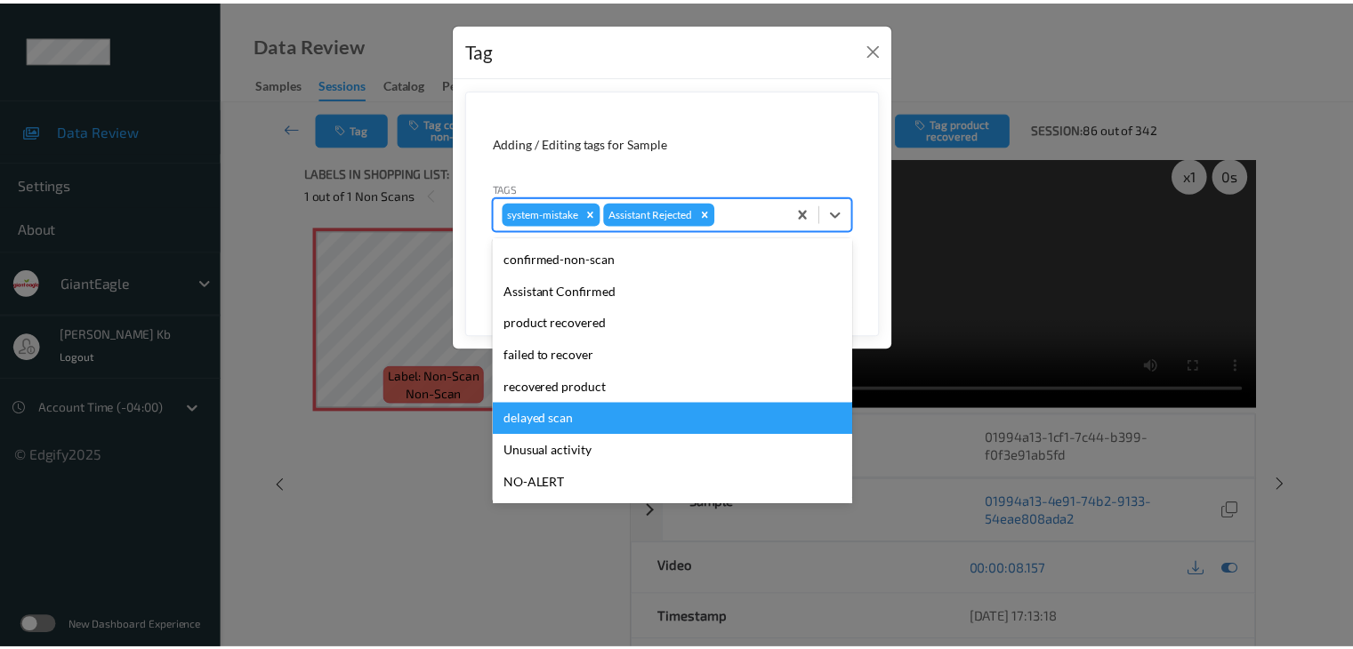
scroll to position [89, 0]
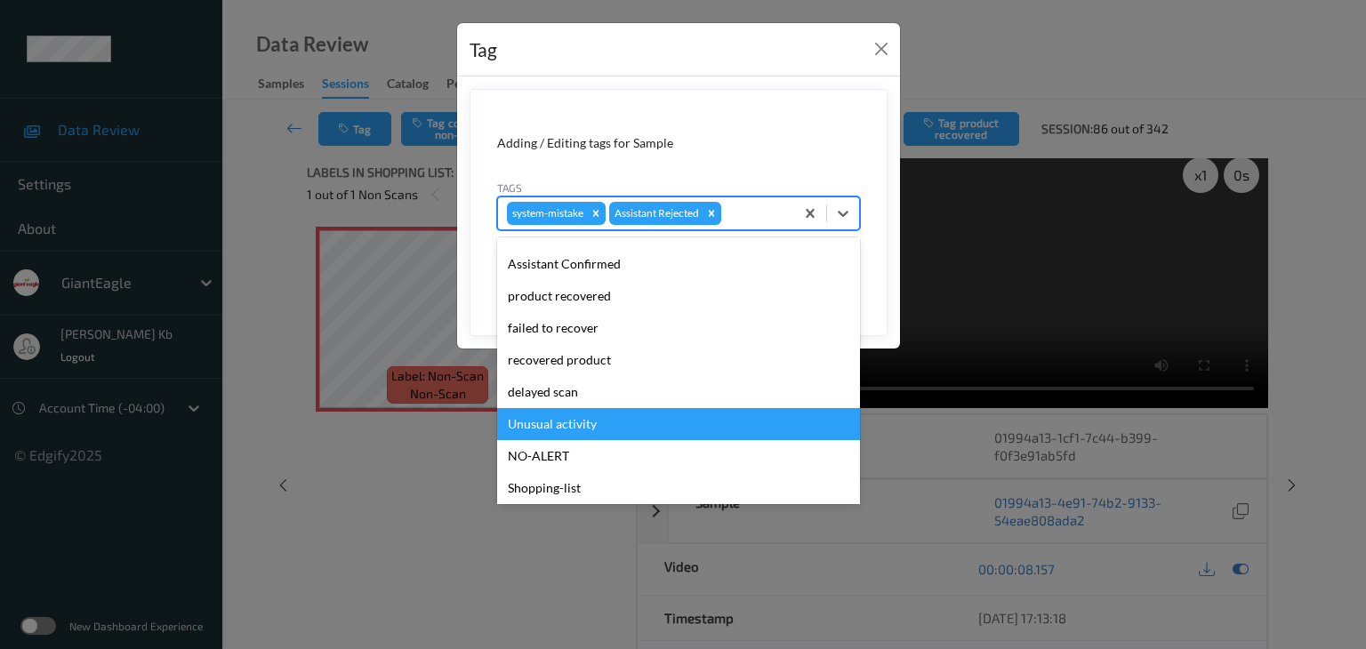
click at [594, 424] on div "Unusual activity" at bounding box center [678, 424] width 363 height 32
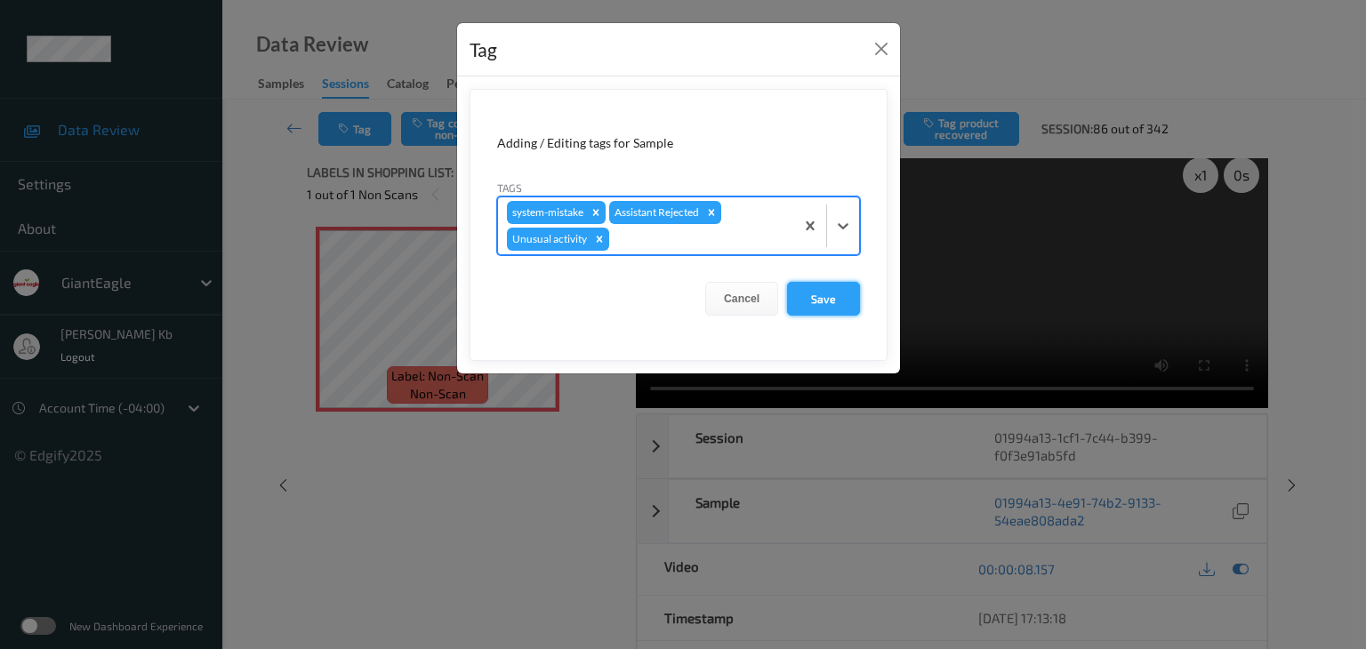
click at [829, 300] on button "Save" at bounding box center [823, 299] width 73 height 34
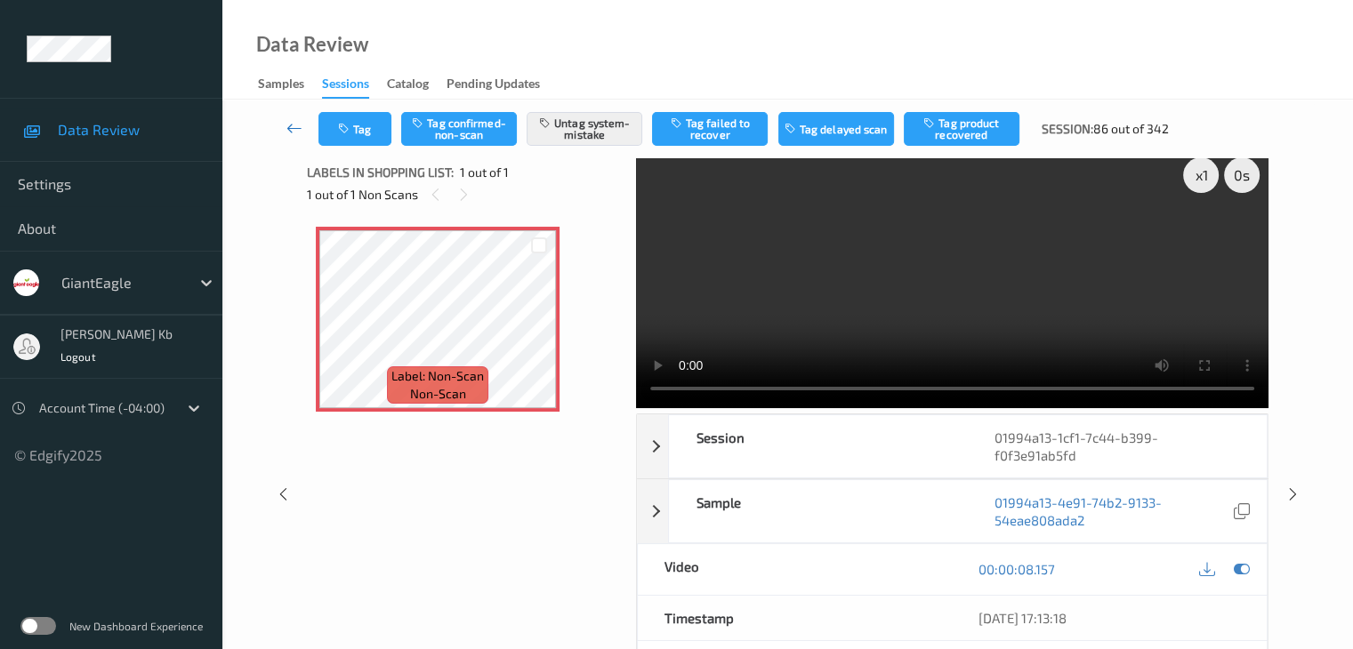
click at [291, 128] on icon at bounding box center [294, 128] width 16 height 18
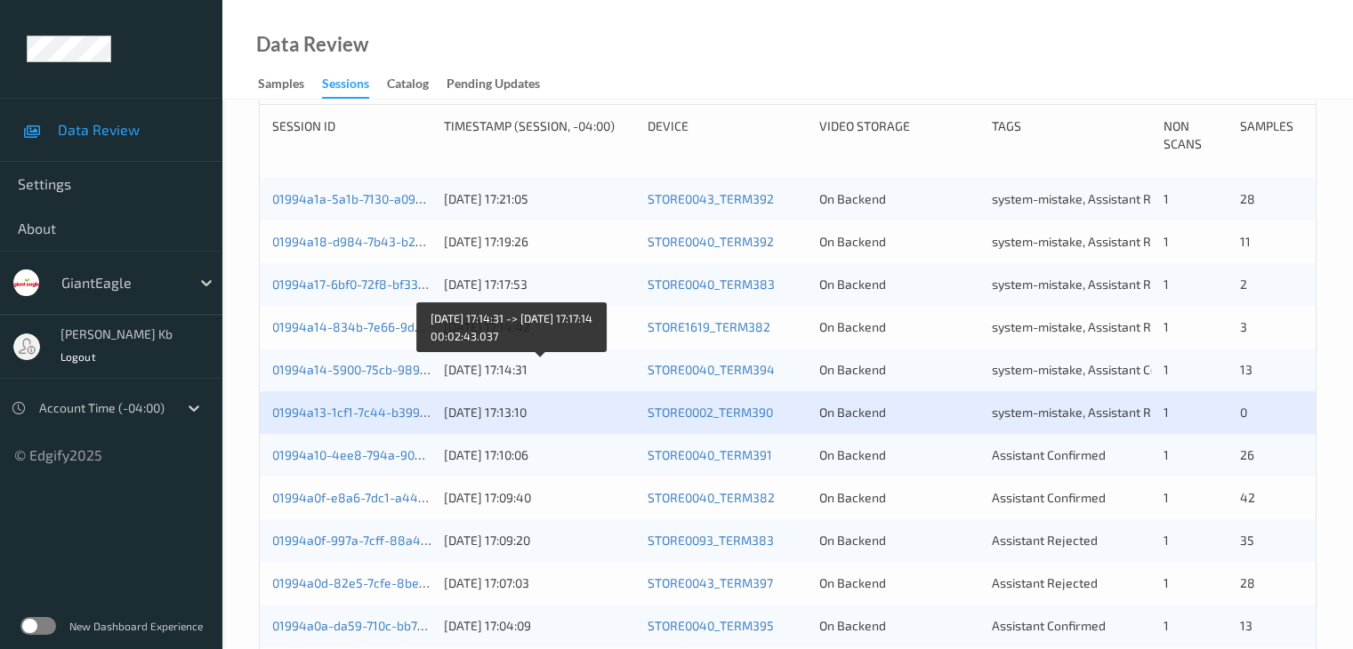
scroll to position [534, 0]
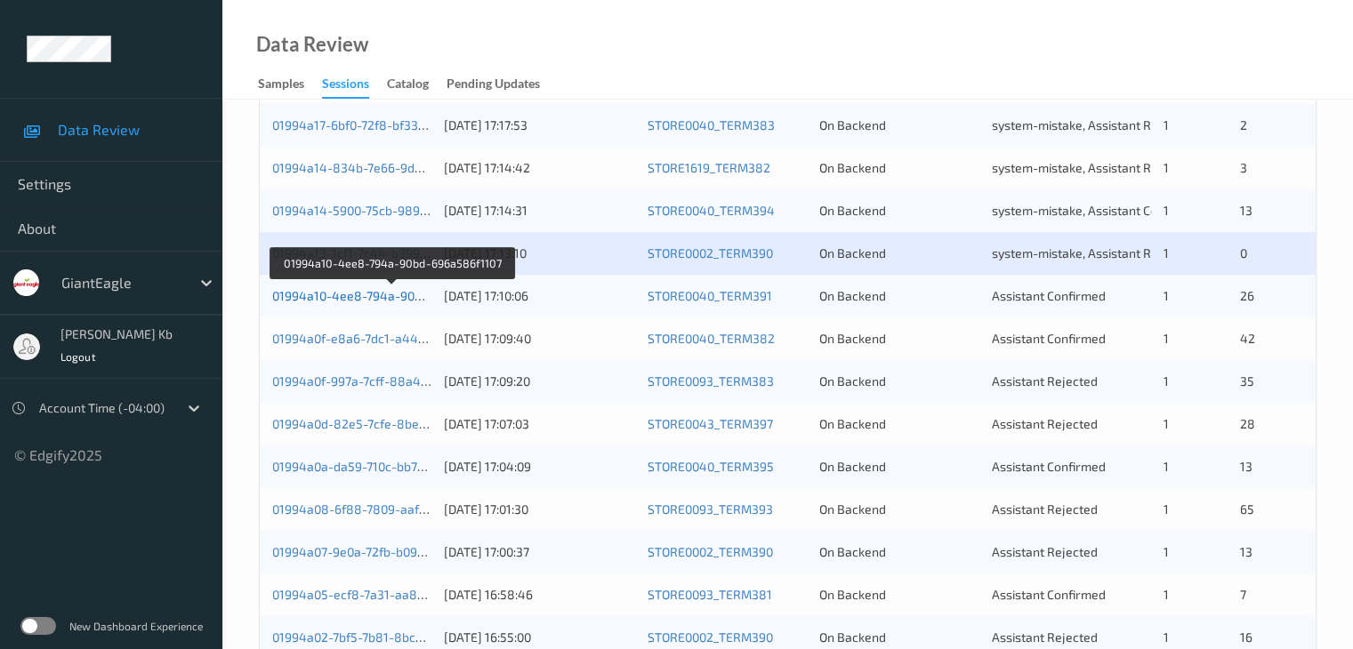
click at [388, 298] on link "01994a10-4ee8-794a-90bd-696a586f1107" at bounding box center [392, 295] width 241 height 15
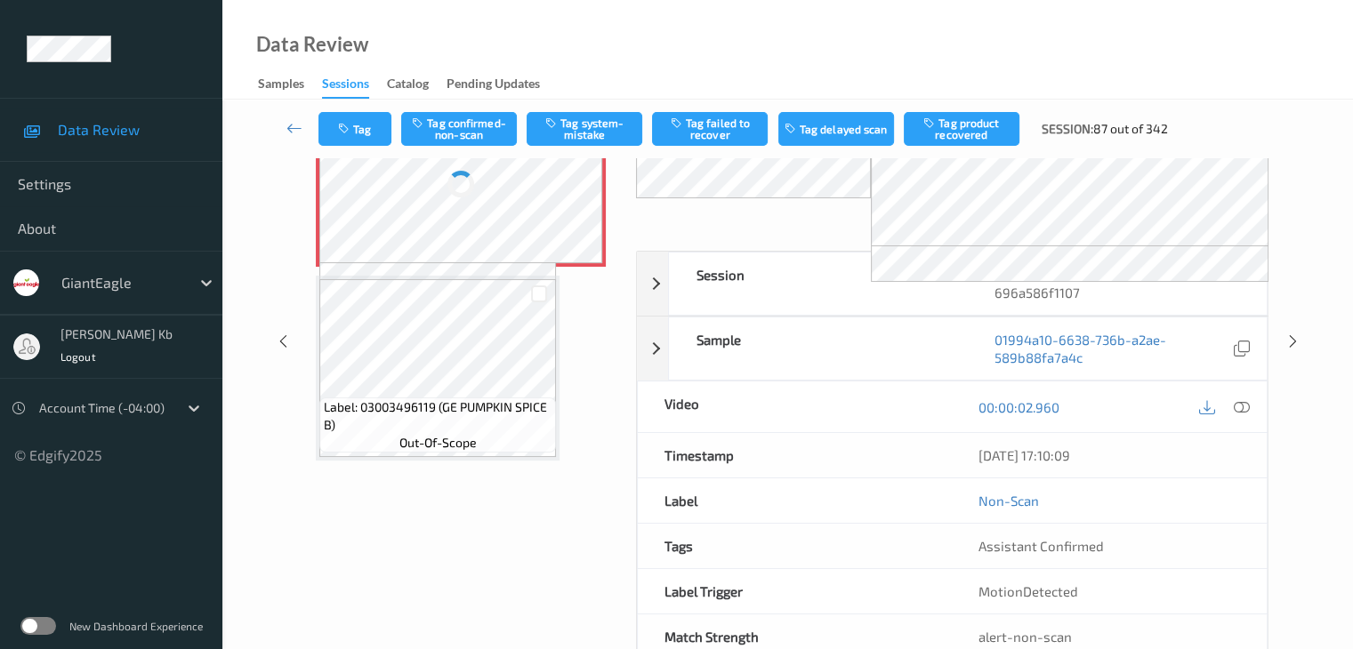
scroll to position [196, 0]
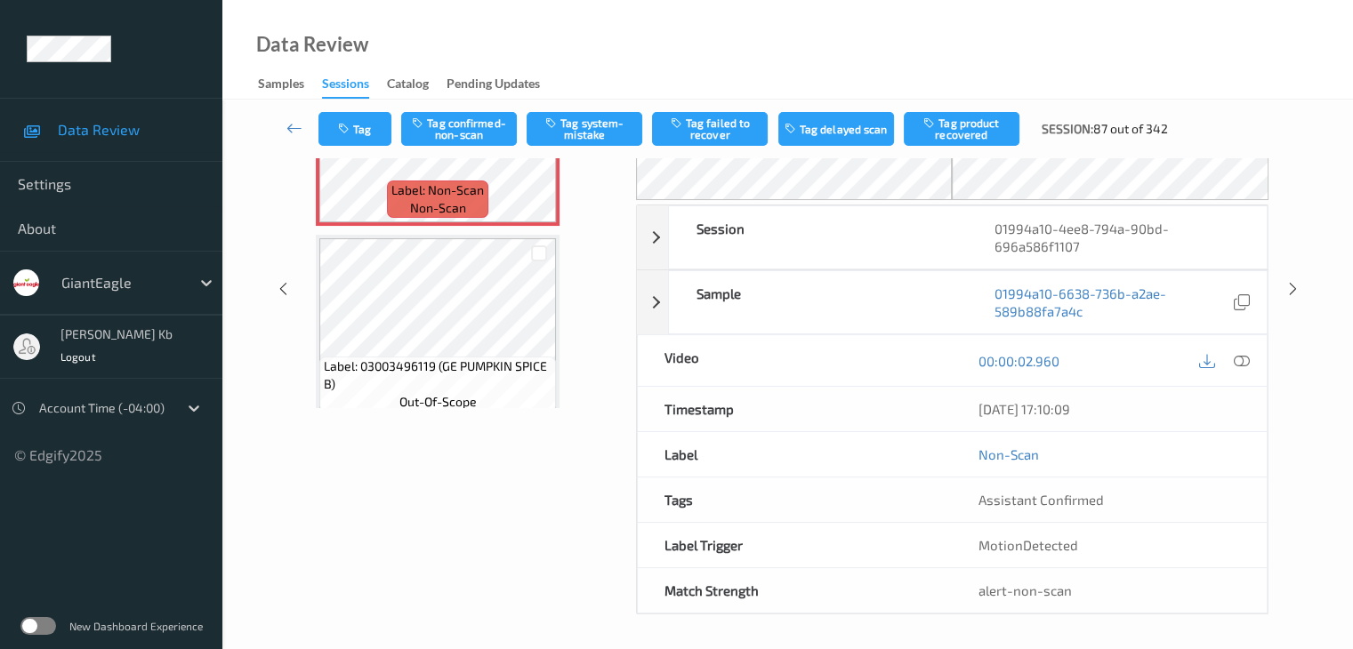
drag, startPoint x: 406, startPoint y: 1, endPoint x: 894, endPoint y: 46, distance: 490.4
click at [967, 48] on div "Data Review Samples Sessions Catalog Pending Updates" at bounding box center [787, 50] width 1130 height 100
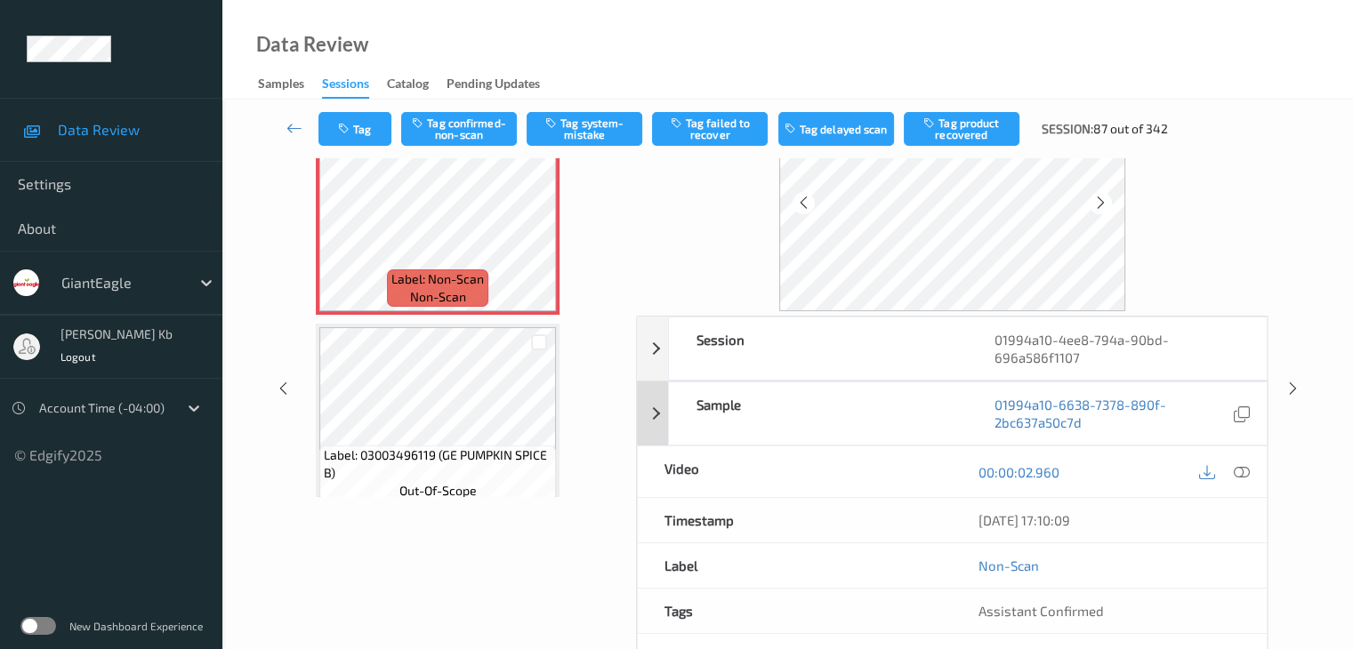
scroll to position [18, 0]
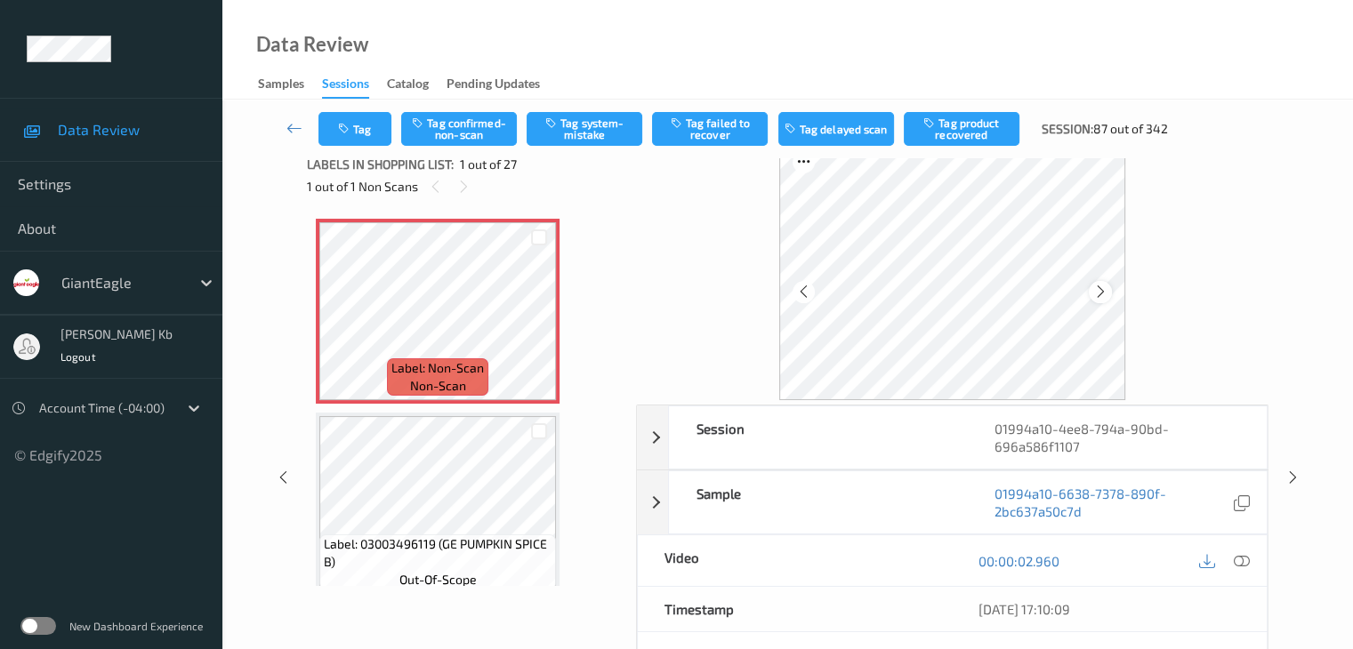
click at [1105, 290] on icon at bounding box center [1100, 292] width 15 height 16
click at [1241, 561] on icon at bounding box center [1241, 561] width 16 height 16
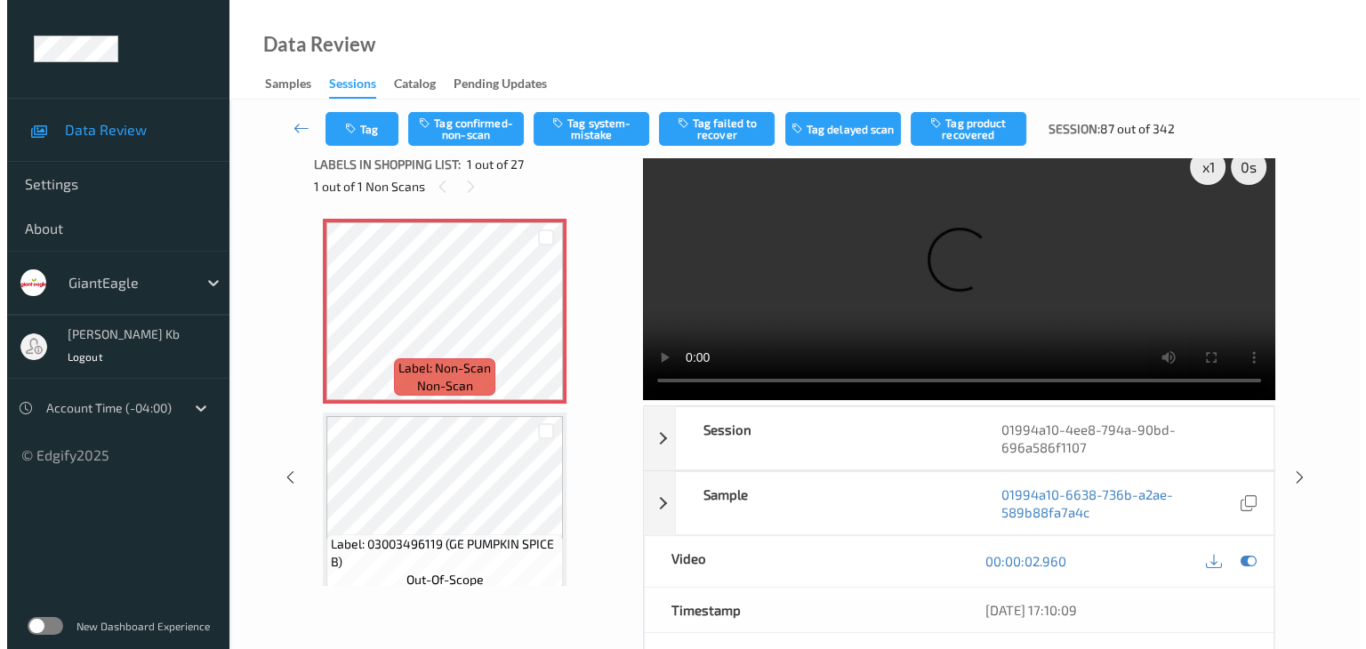
scroll to position [0, 0]
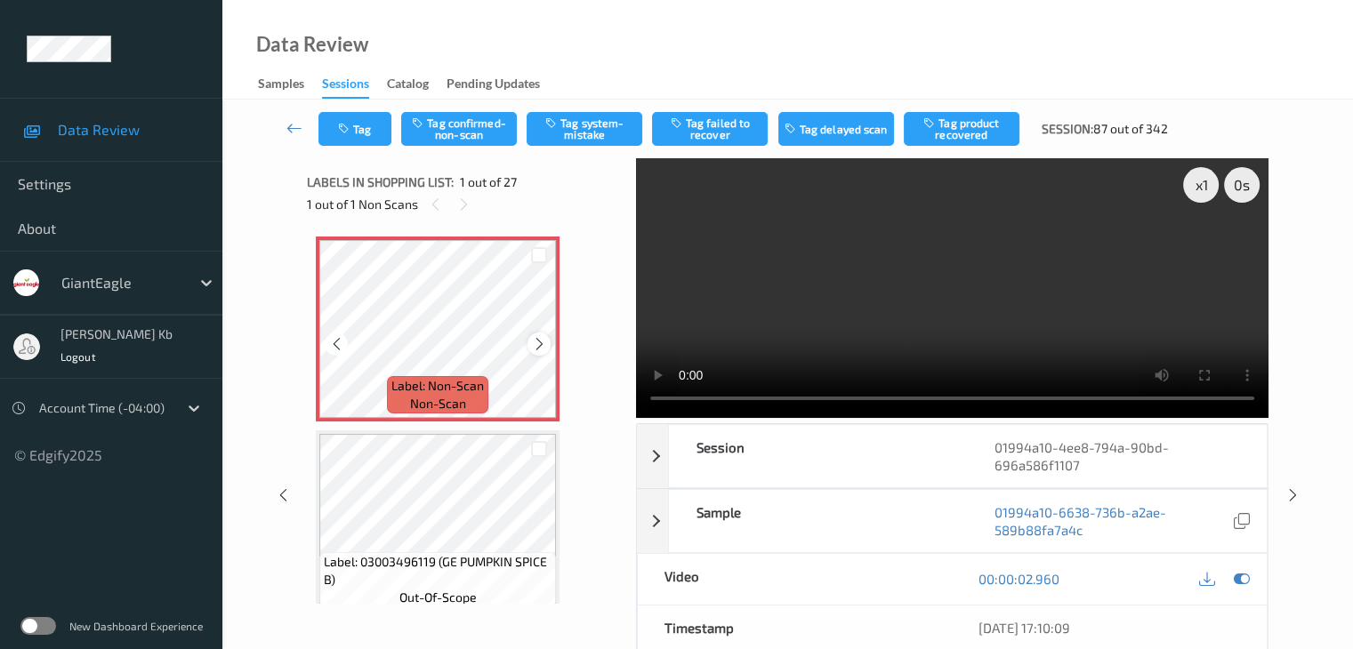
click at [535, 340] on icon at bounding box center [539, 344] width 15 height 16
click at [608, 131] on button "Tag system-mistake" at bounding box center [585, 129] width 116 height 34
click at [369, 133] on button "Tag" at bounding box center [354, 129] width 73 height 34
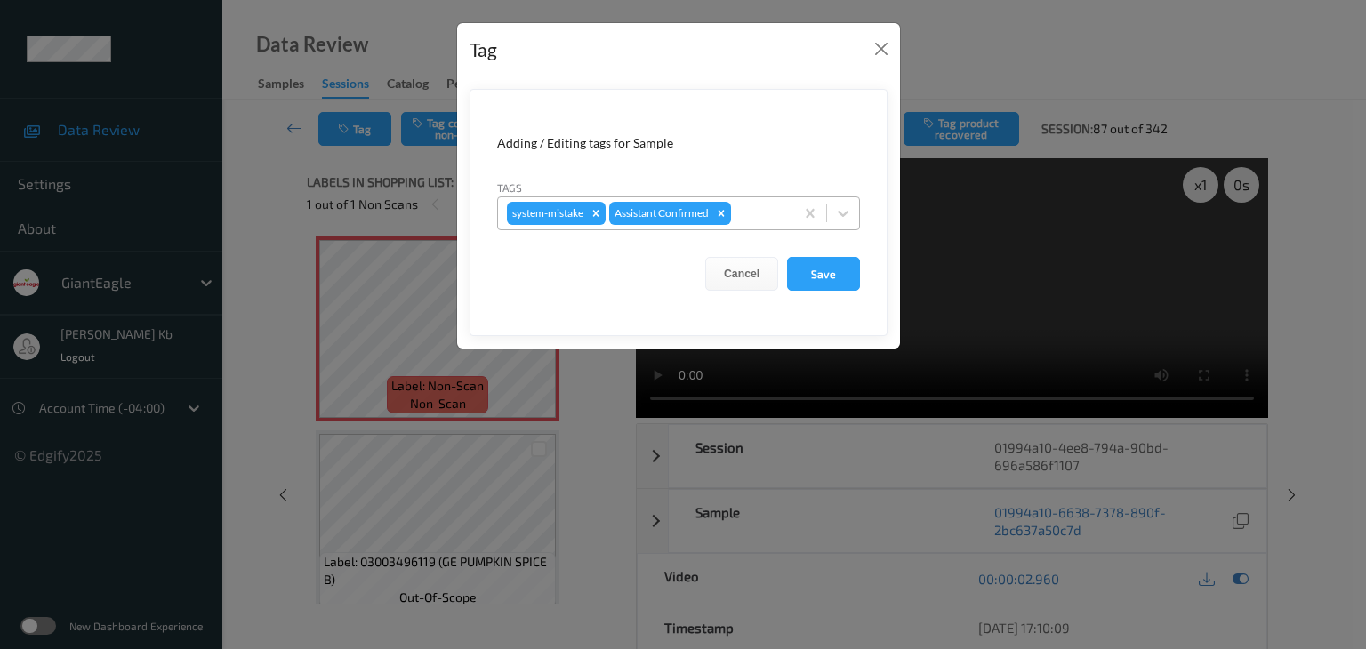
click at [758, 210] on div at bounding box center [760, 213] width 51 height 21
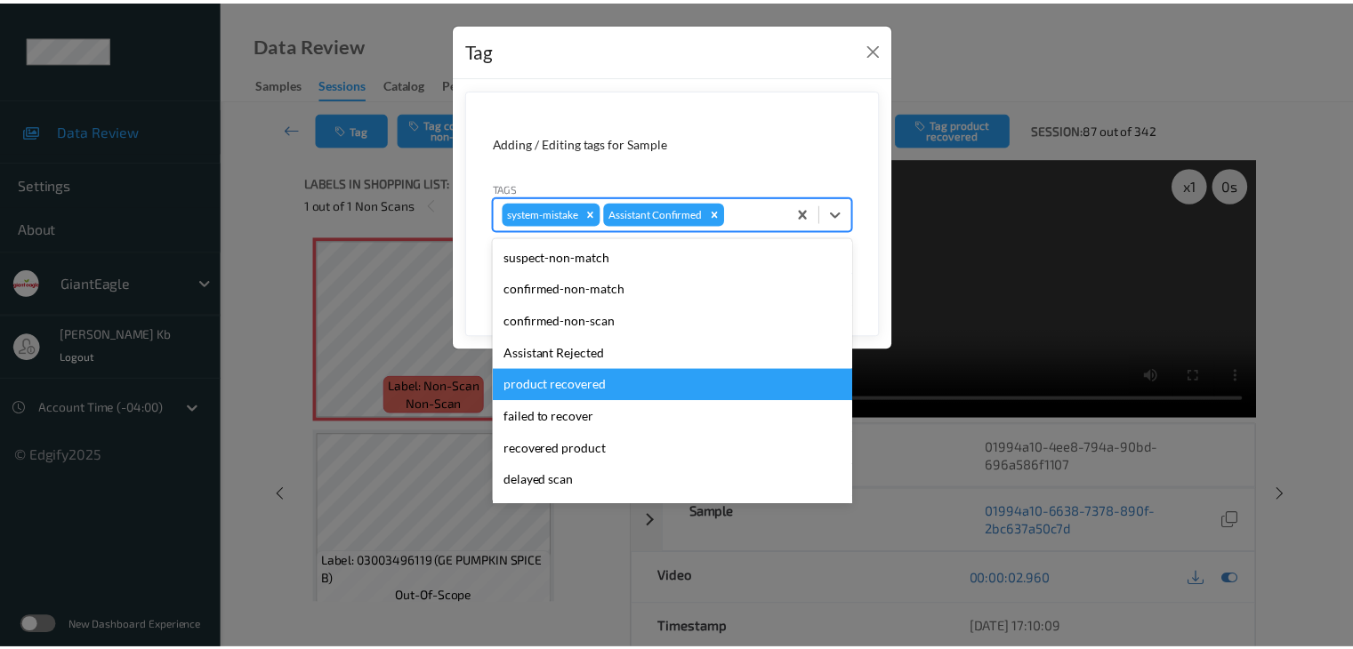
scroll to position [89, 0]
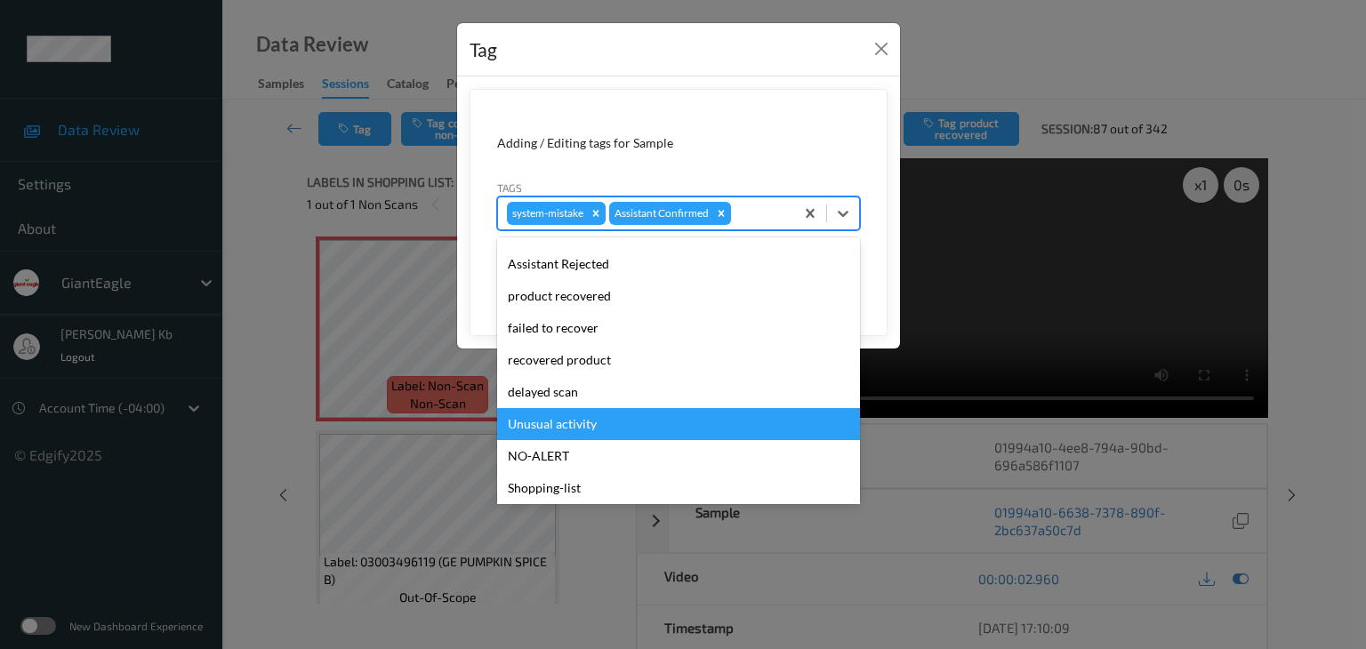
click at [588, 423] on div "Unusual activity" at bounding box center [678, 424] width 363 height 32
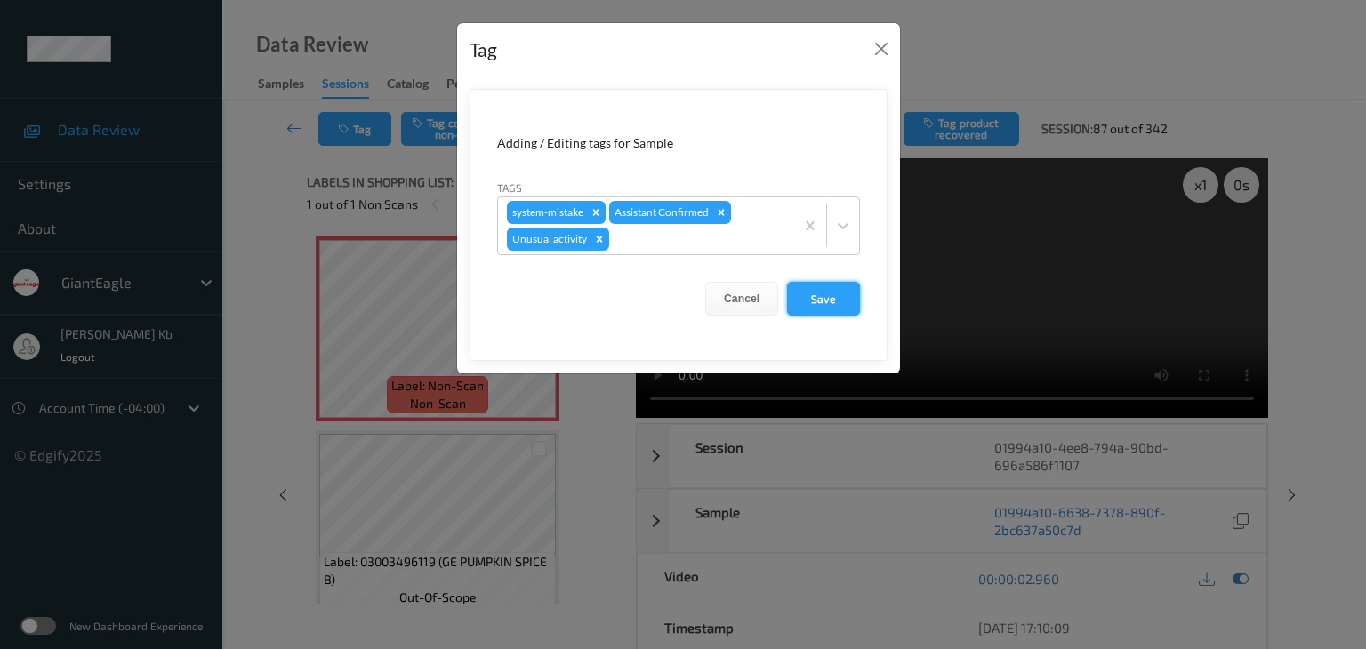
click at [825, 301] on button "Save" at bounding box center [823, 299] width 73 height 34
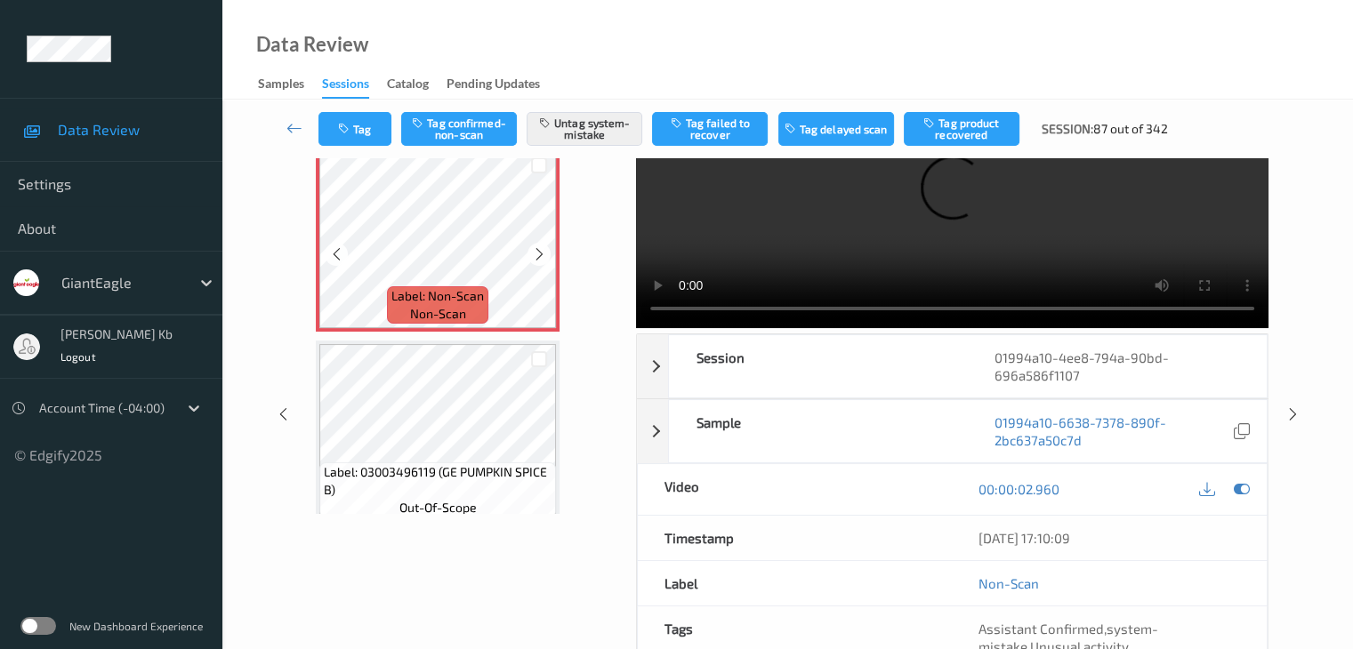
scroll to position [0, 0]
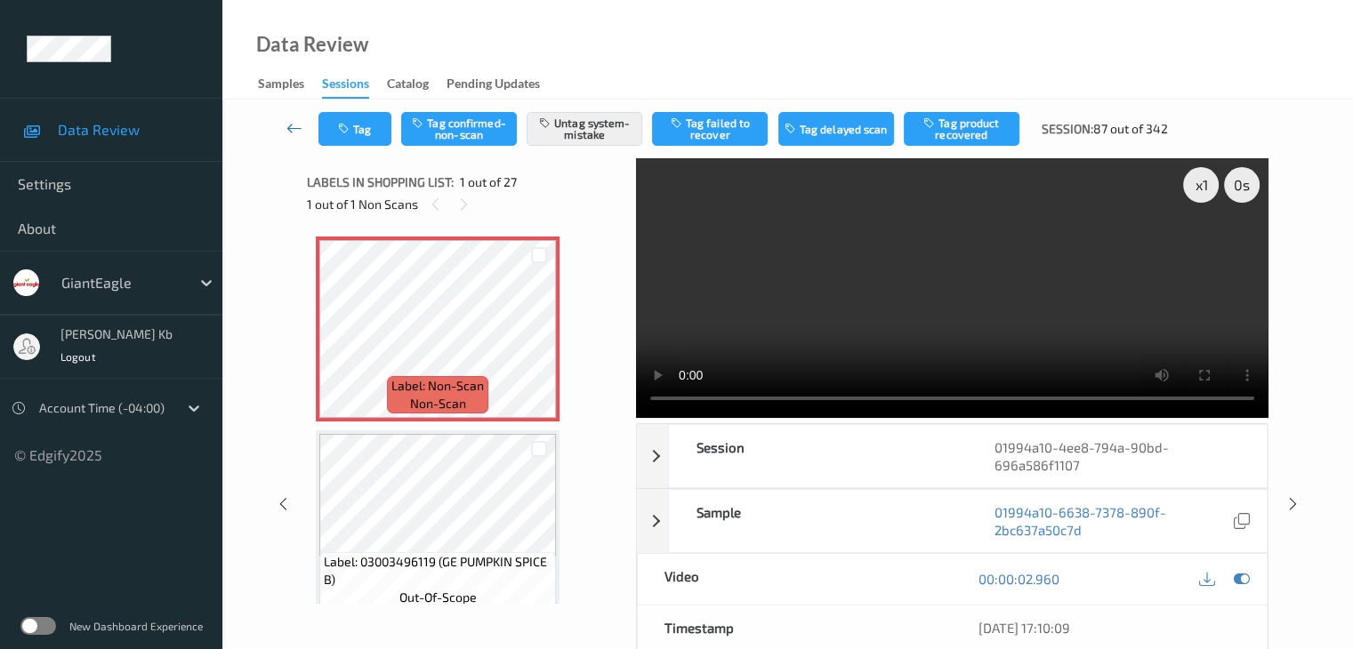
click at [291, 127] on icon at bounding box center [294, 128] width 16 height 18
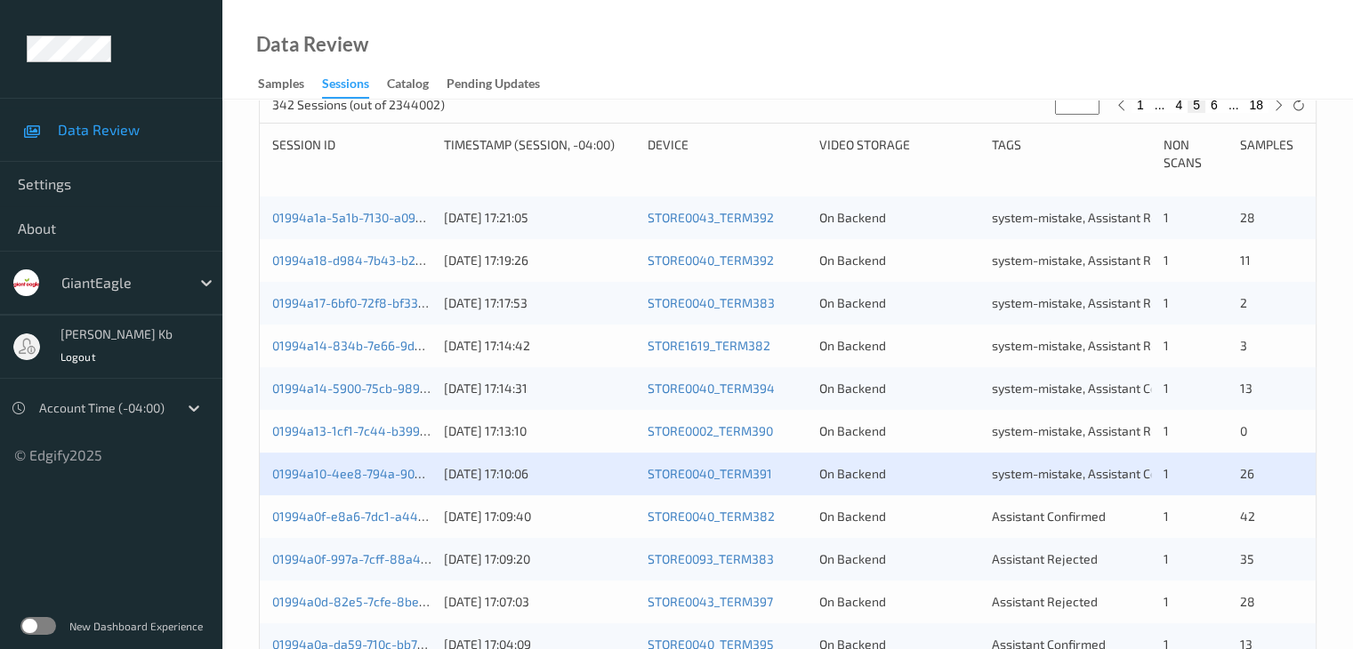
scroll to position [534, 0]
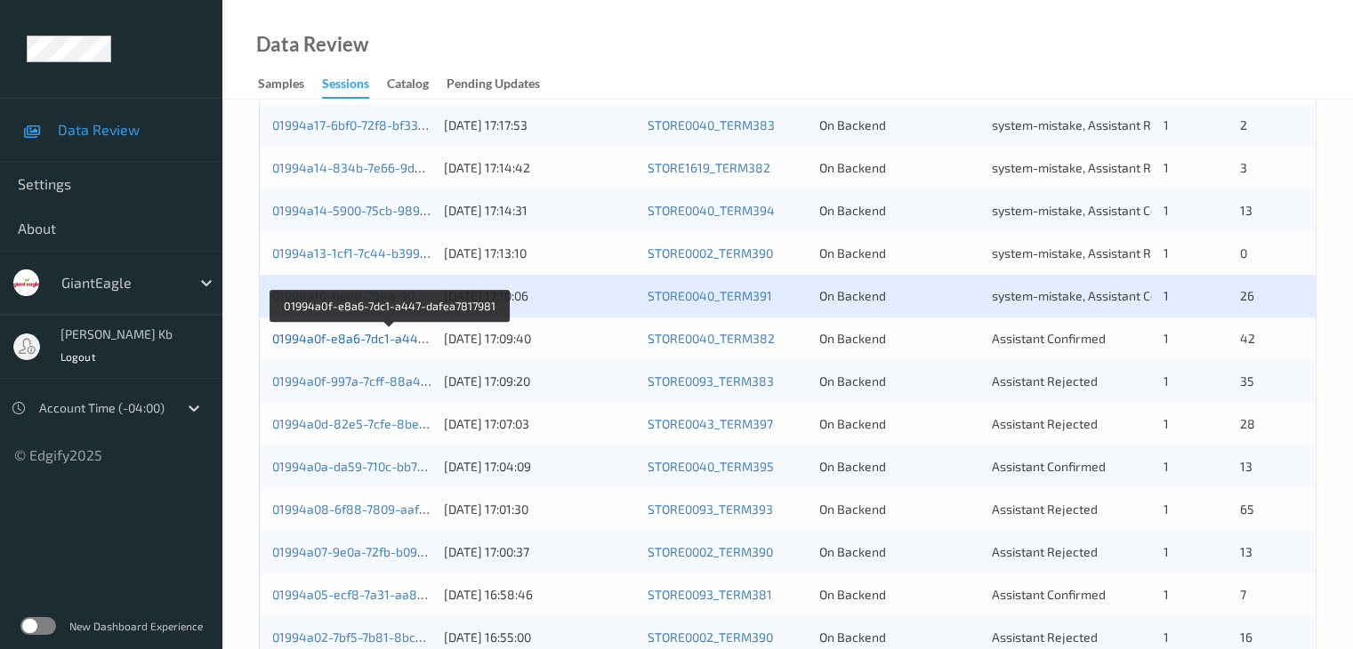
click at [385, 340] on link "01994a0f-e8a6-7dc1-a447-dafea7817981" at bounding box center [390, 338] width 237 height 15
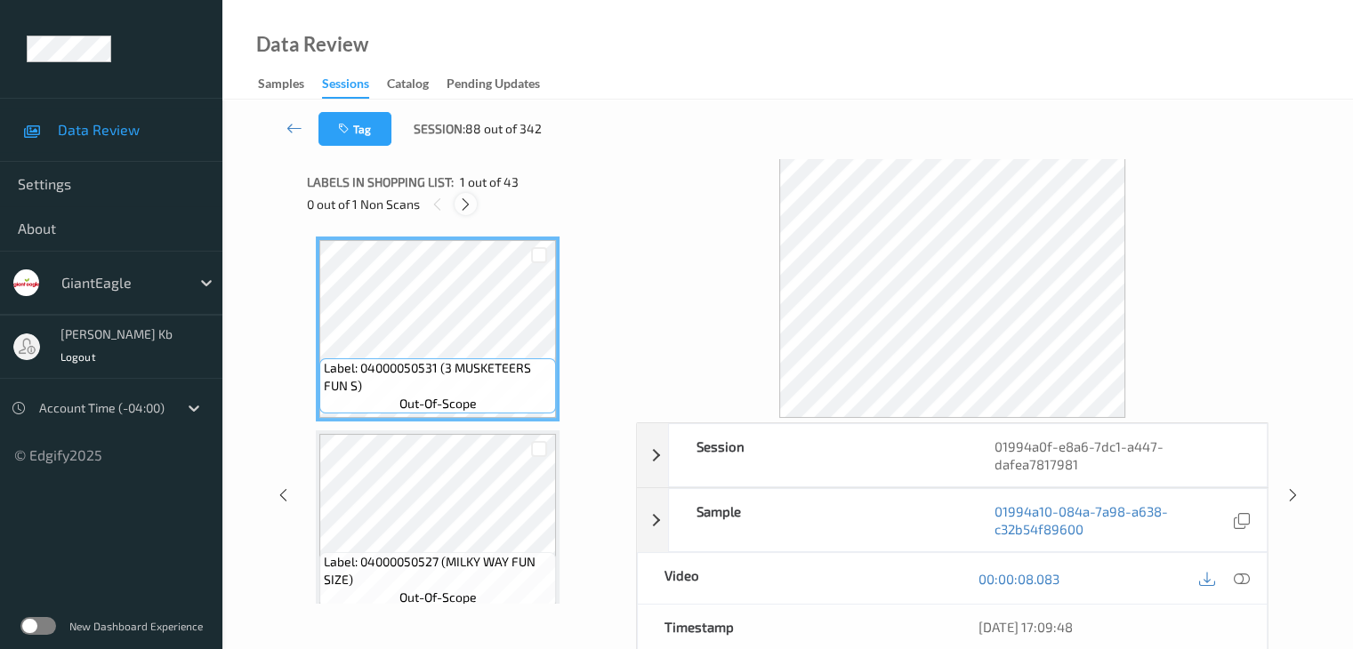
click at [470, 205] on icon at bounding box center [465, 205] width 15 height 16
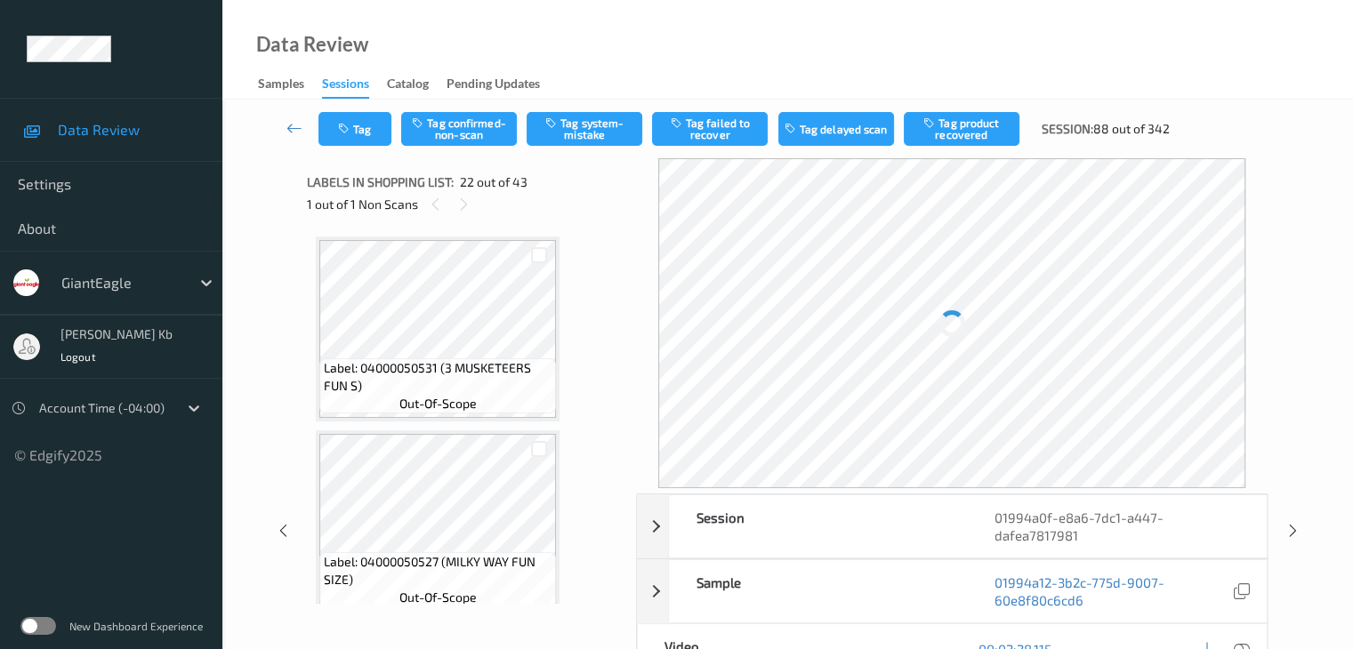
scroll to position [3887, 0]
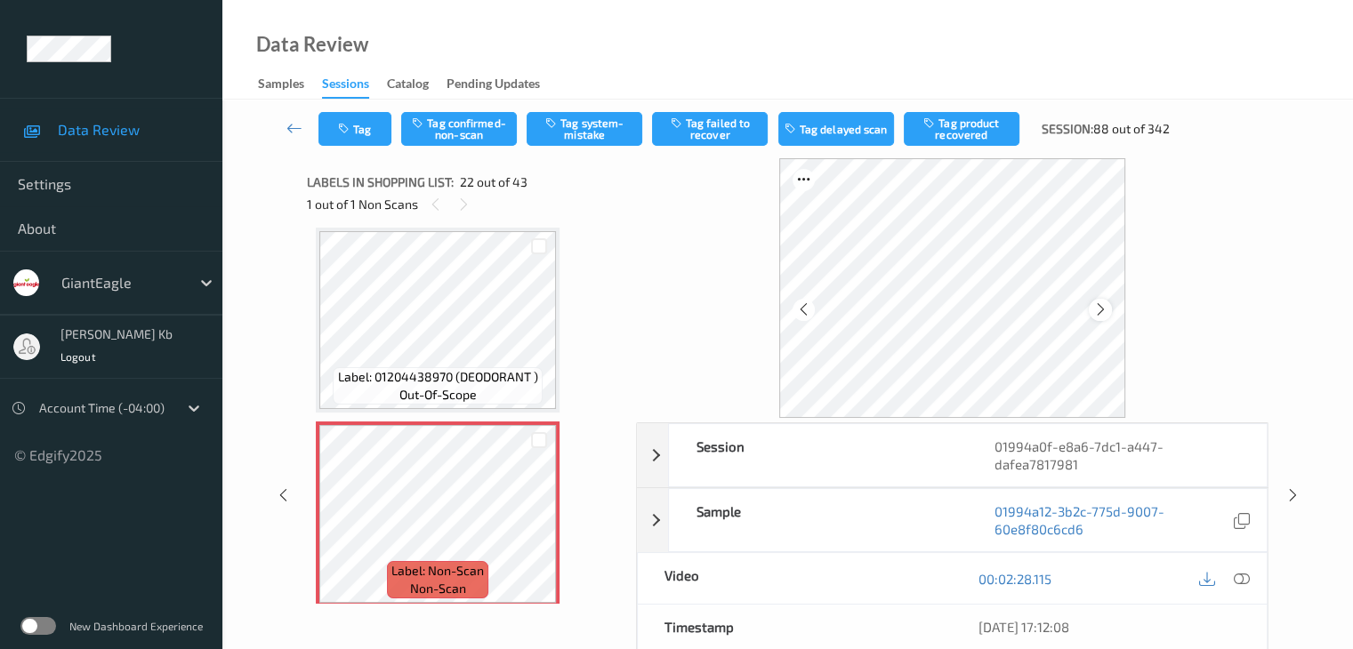
click at [1103, 303] on icon at bounding box center [1100, 310] width 15 height 16
drag, startPoint x: 1243, startPoint y: 577, endPoint x: 1212, endPoint y: 564, distance: 33.9
click at [1243, 577] on icon at bounding box center [1241, 579] width 16 height 16
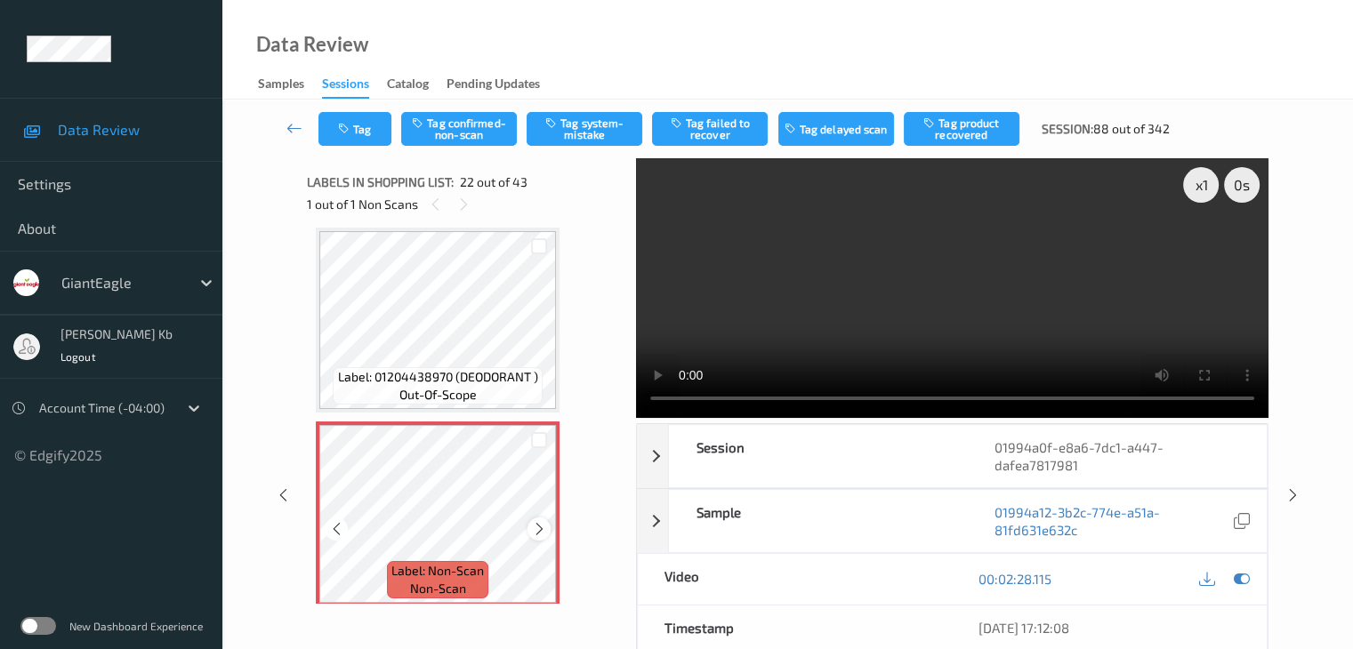
click at [539, 524] on icon at bounding box center [539, 529] width 15 height 16
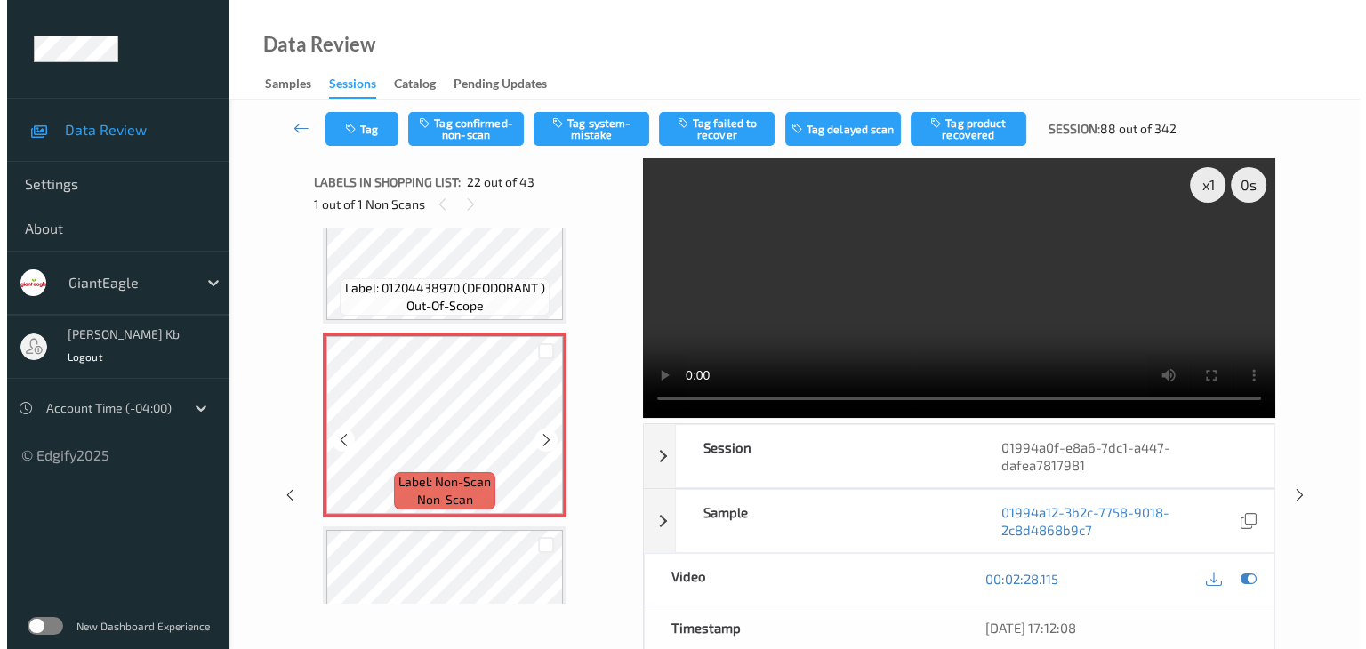
scroll to position [4065, 0]
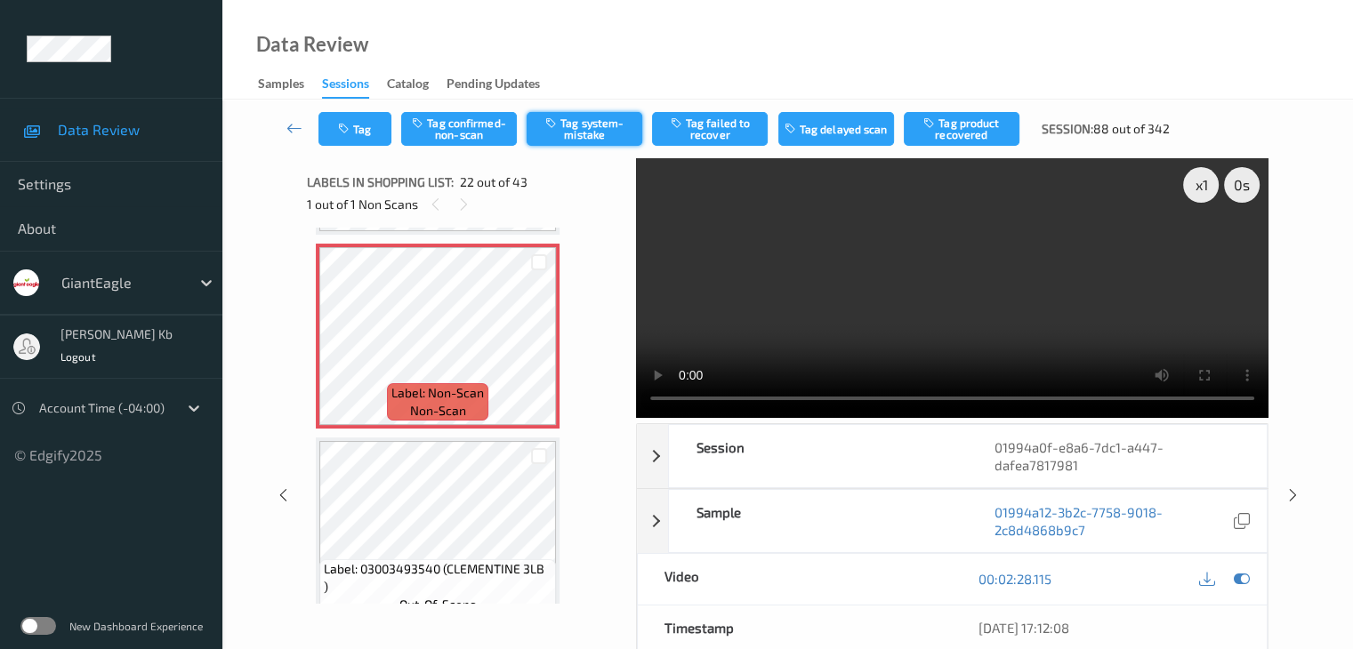
click at [588, 127] on button "Tag system-mistake" at bounding box center [585, 129] width 116 height 34
click at [361, 133] on button "Tag" at bounding box center [354, 129] width 73 height 34
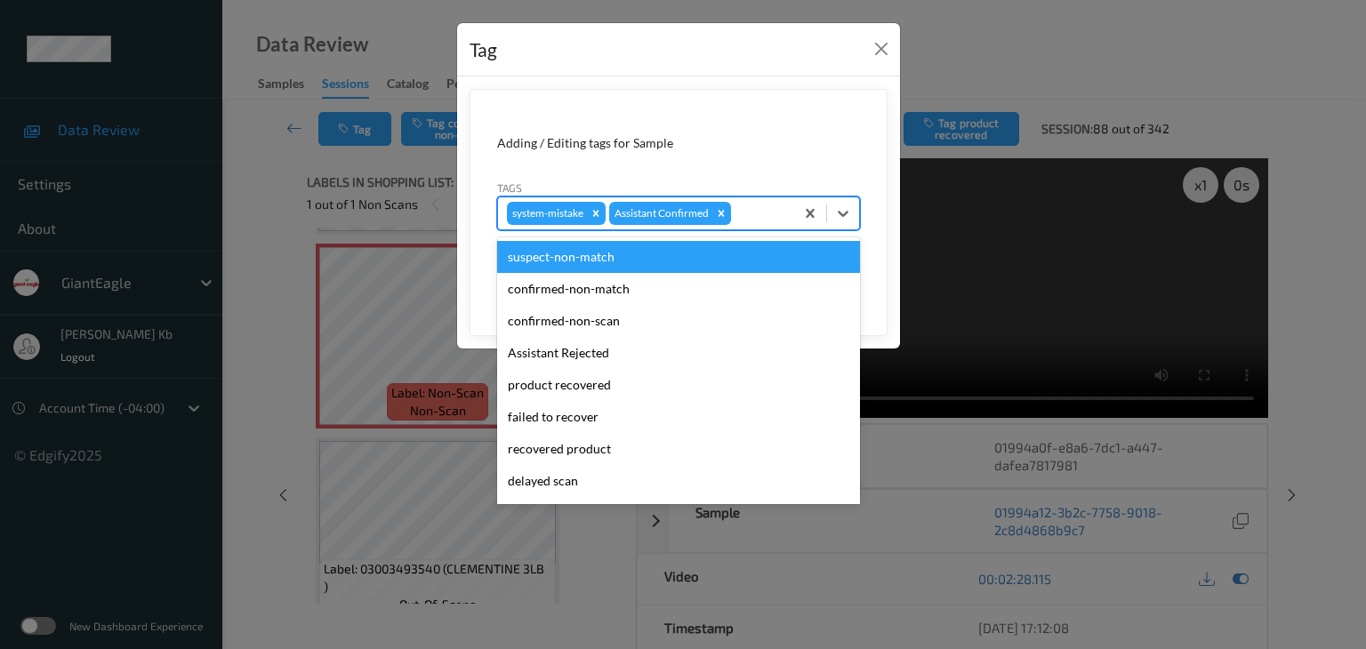
click at [757, 207] on div at bounding box center [760, 213] width 51 height 21
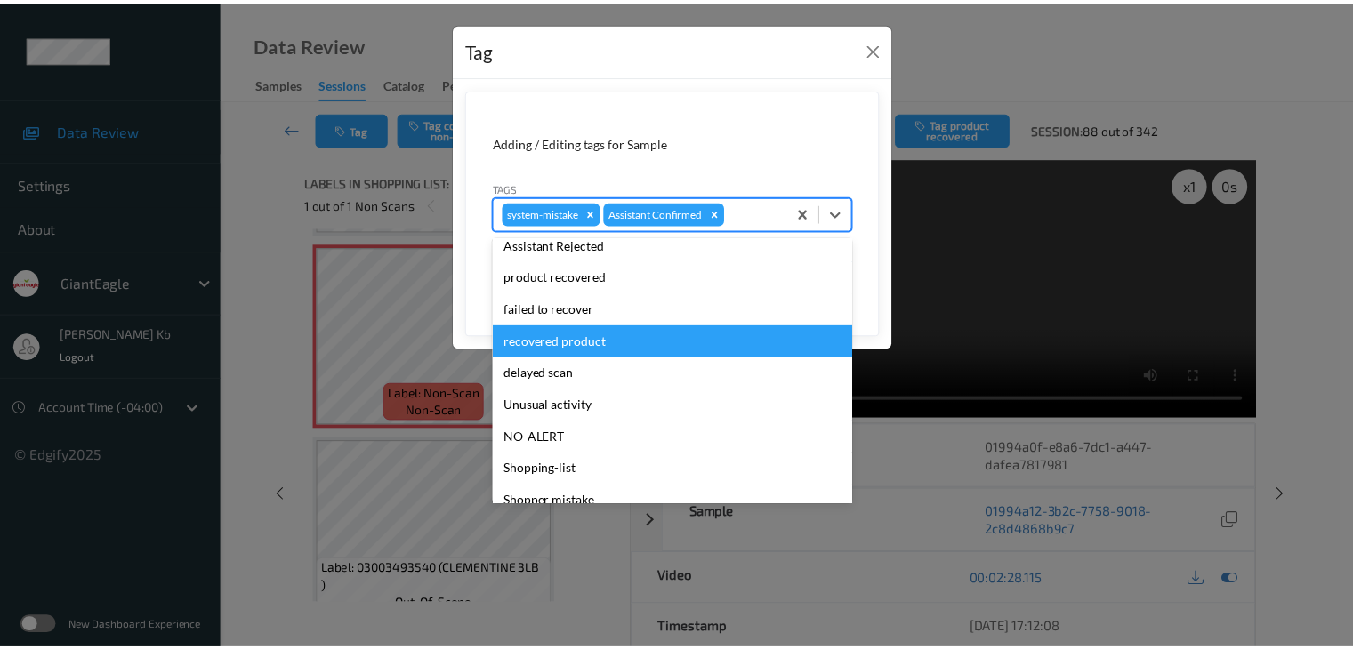
scroll to position [189, 0]
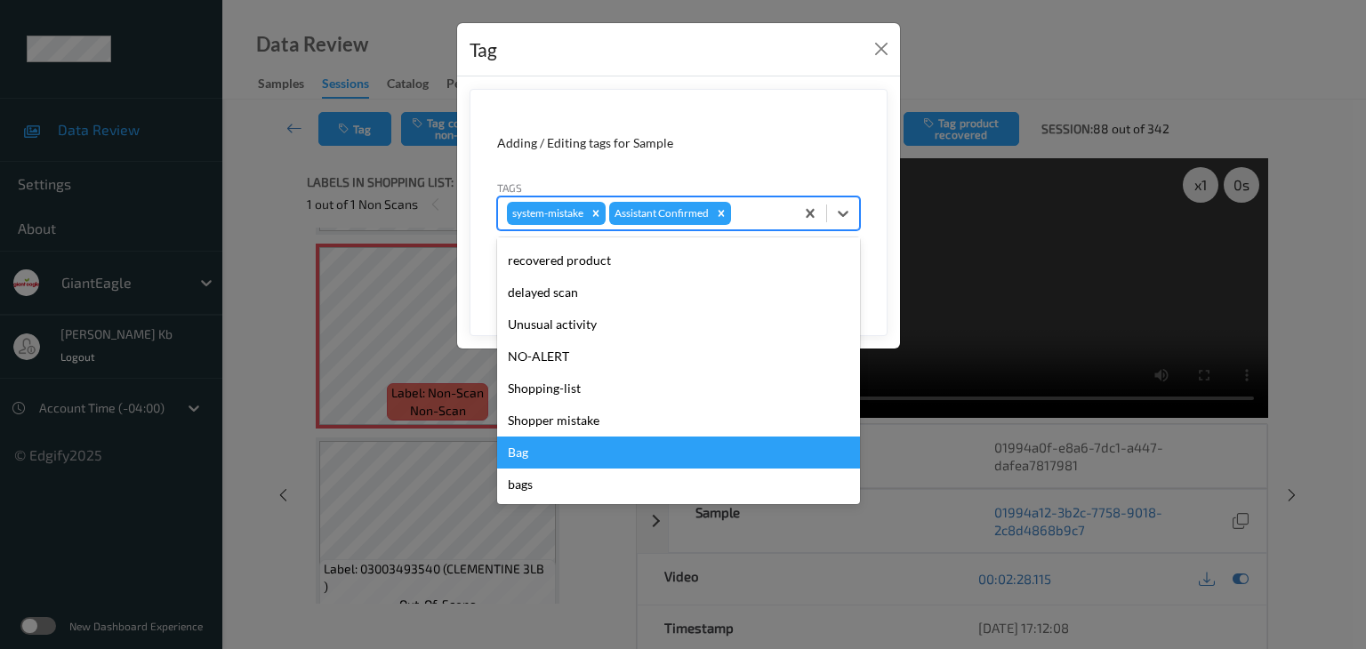
click at [529, 449] on div "Bag" at bounding box center [678, 453] width 363 height 32
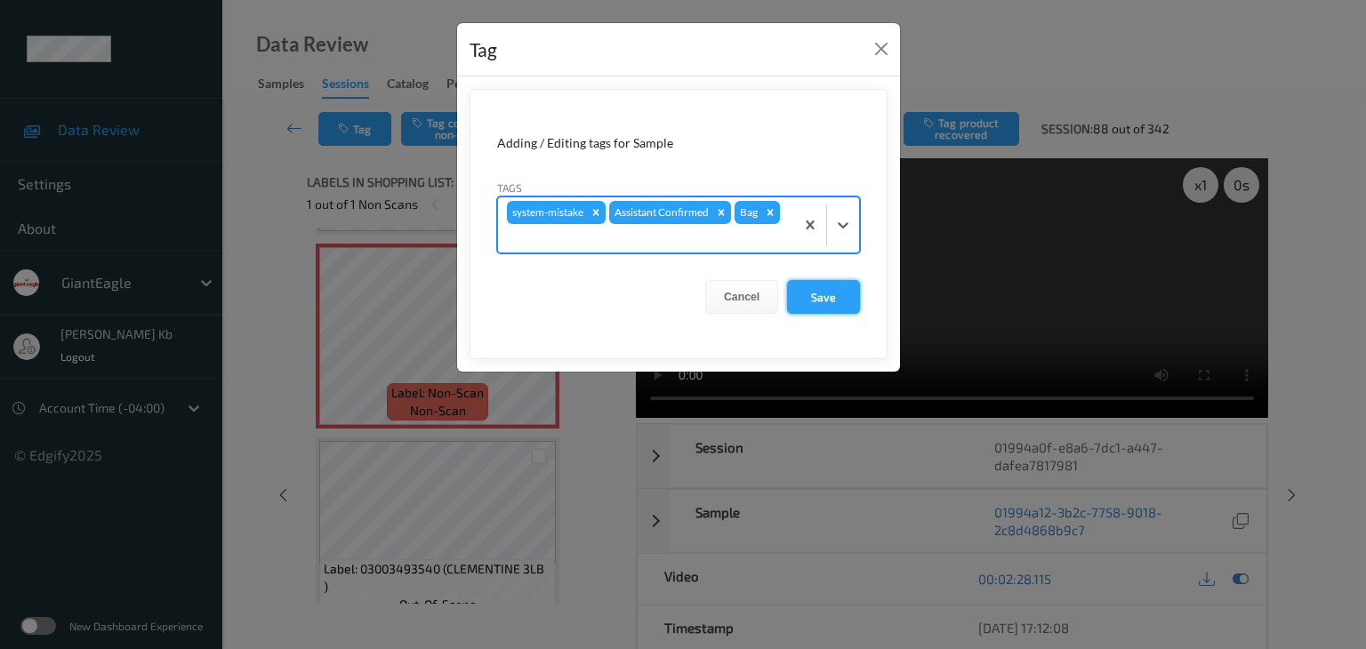
click at [822, 294] on button "Save" at bounding box center [823, 297] width 73 height 34
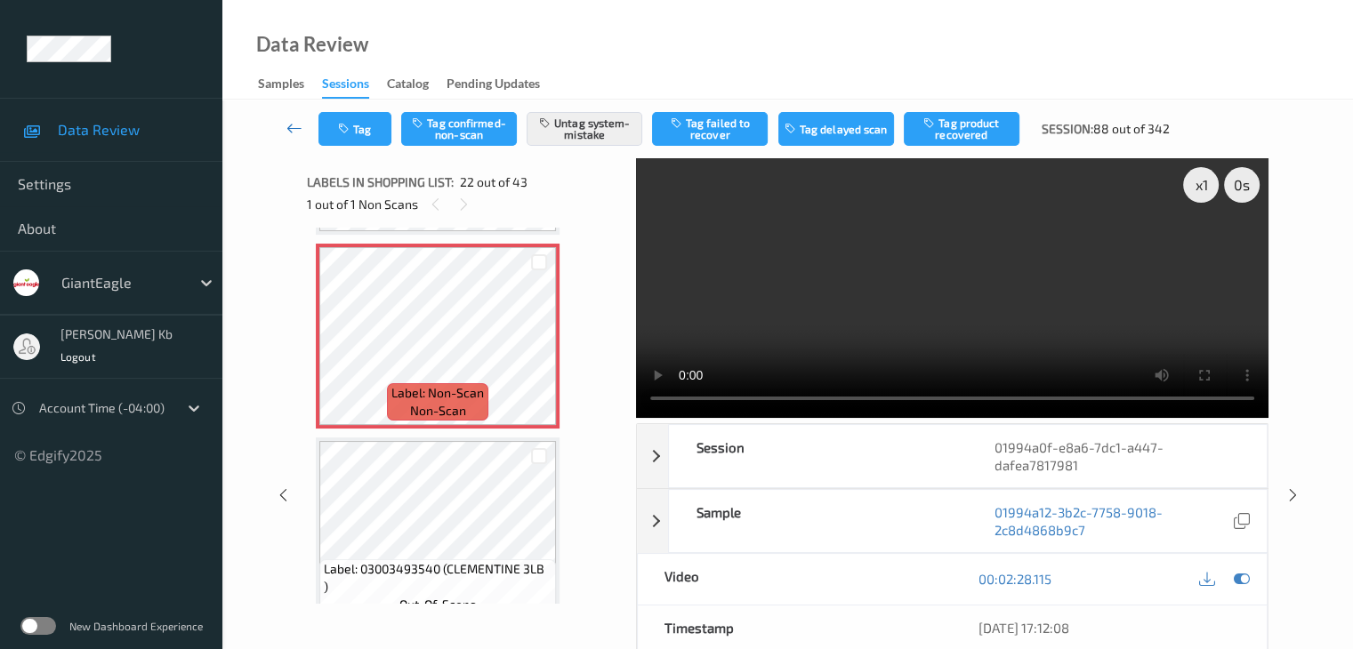
click at [291, 122] on icon at bounding box center [294, 128] width 16 height 18
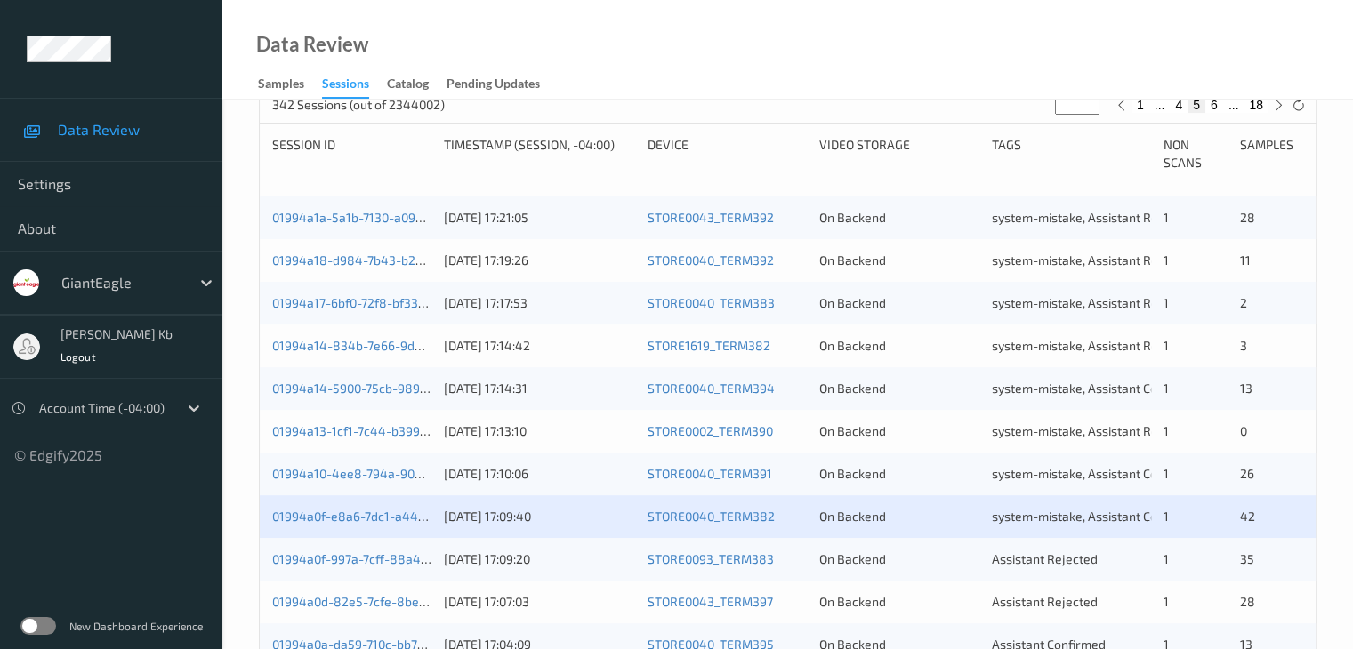
scroll to position [534, 0]
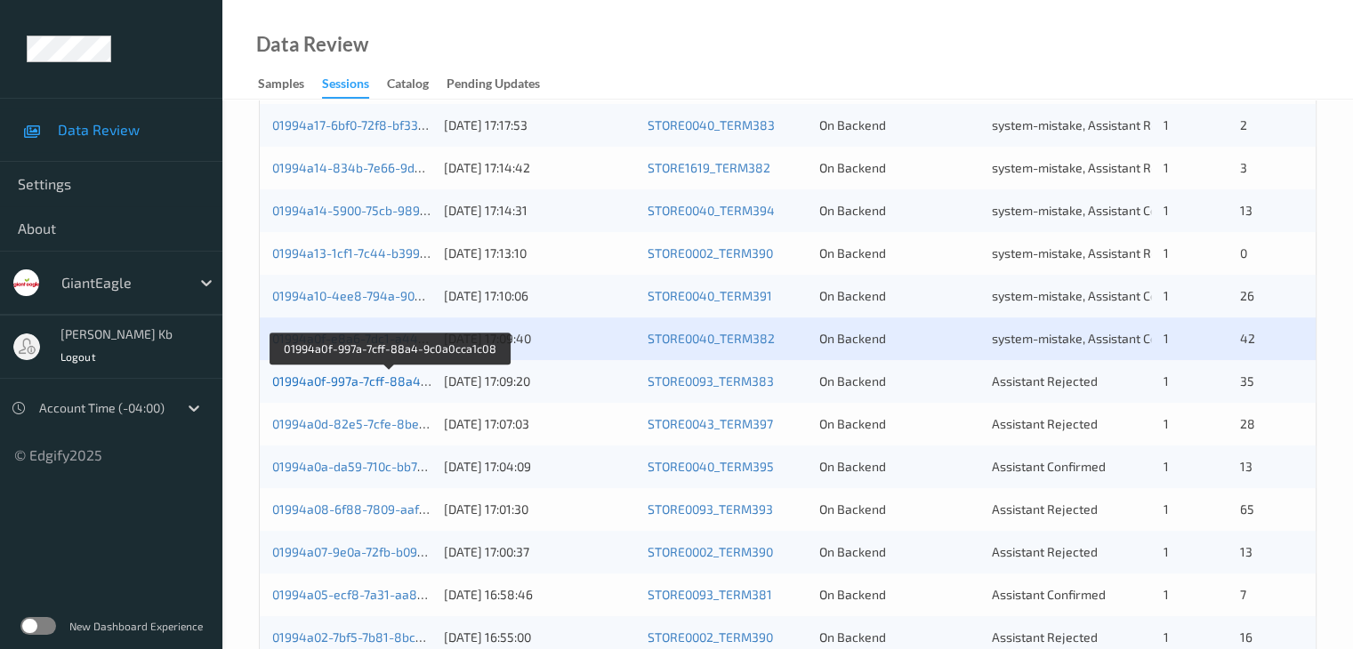
click at [368, 378] on link "01994a0f-997a-7cff-88a4-9c0a0cca1c08" at bounding box center [389, 381] width 235 height 15
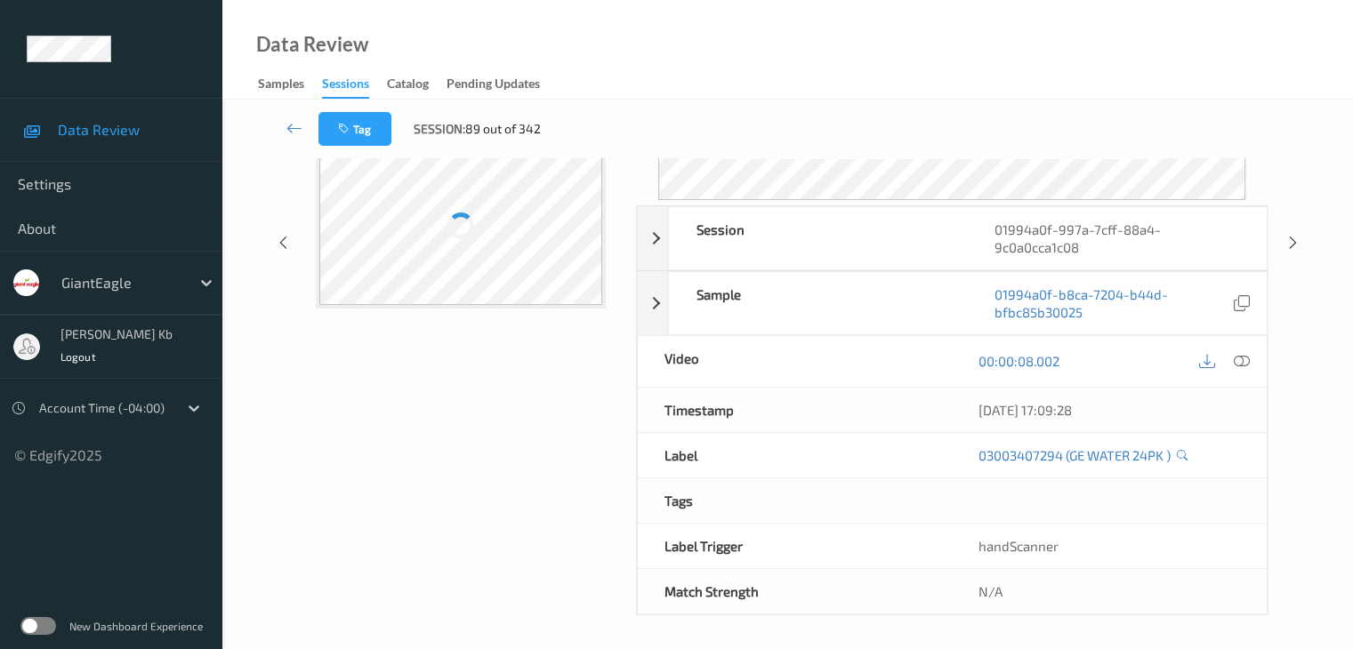
scroll to position [217, 0]
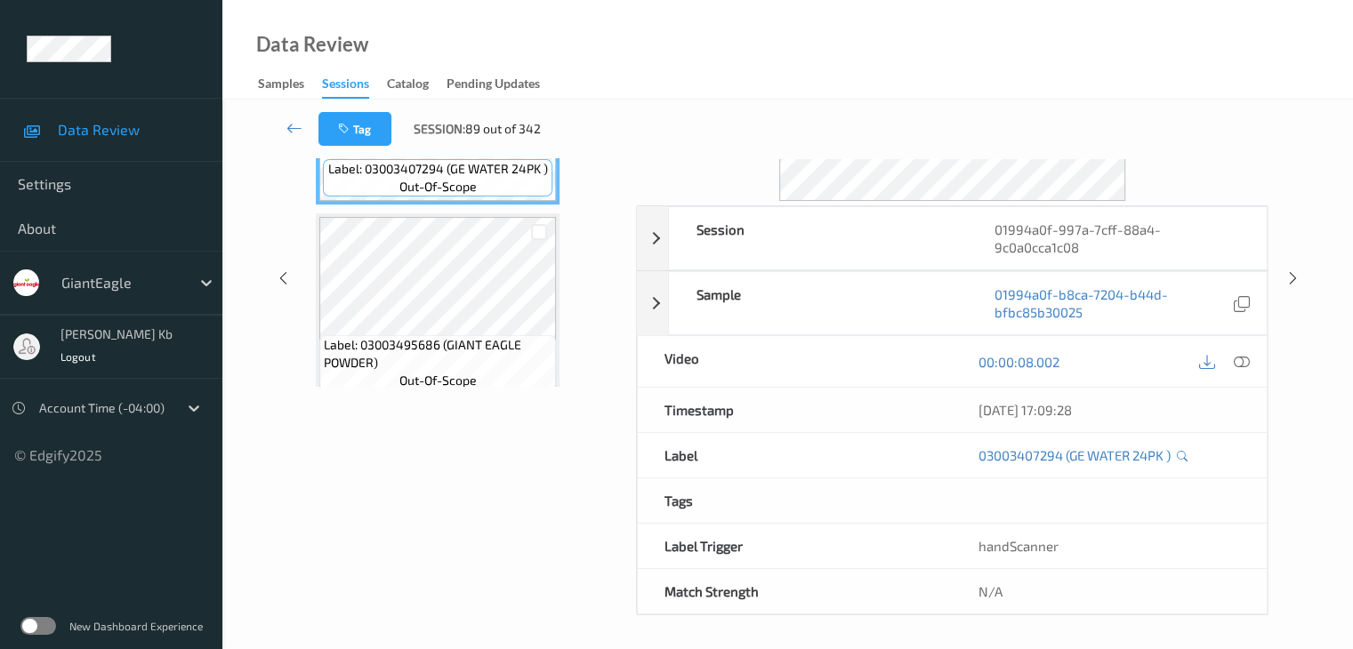
drag, startPoint x: 455, startPoint y: 4, endPoint x: 866, endPoint y: 40, distance: 412.5
click at [939, 51] on div "Data Review Samples Sessions Catalog Pending Updates" at bounding box center [787, 50] width 1130 height 100
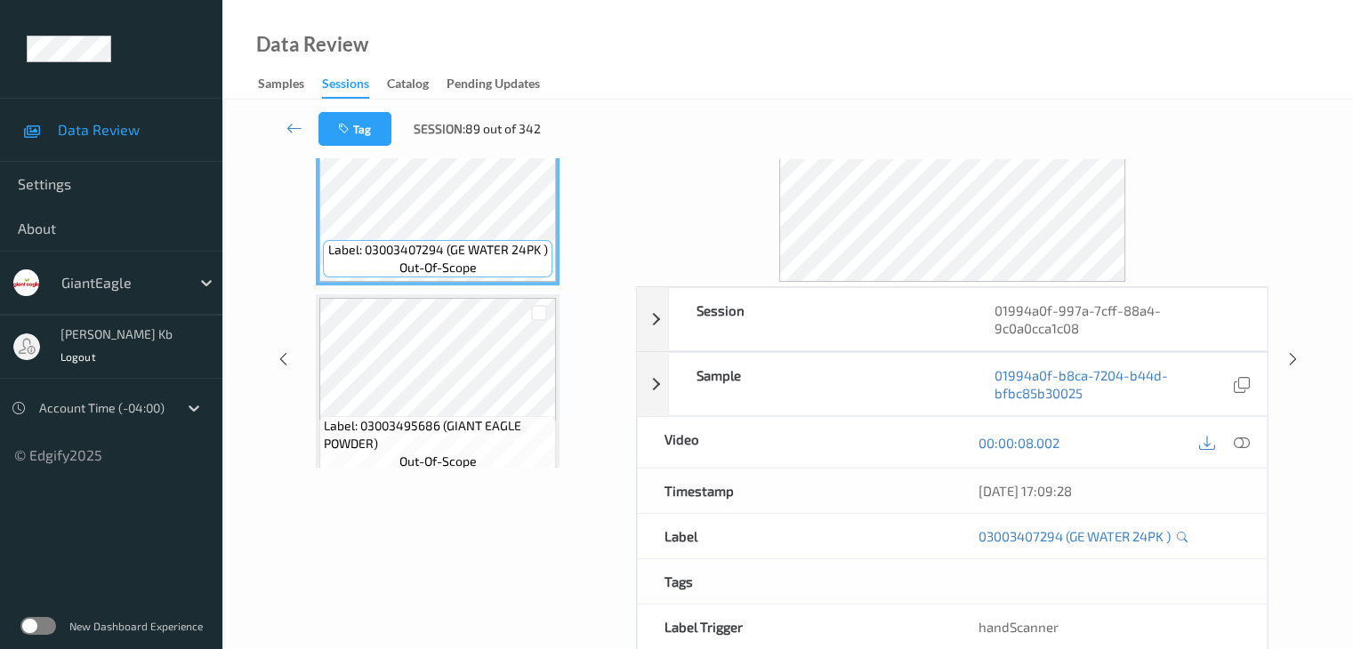
scroll to position [0, 0]
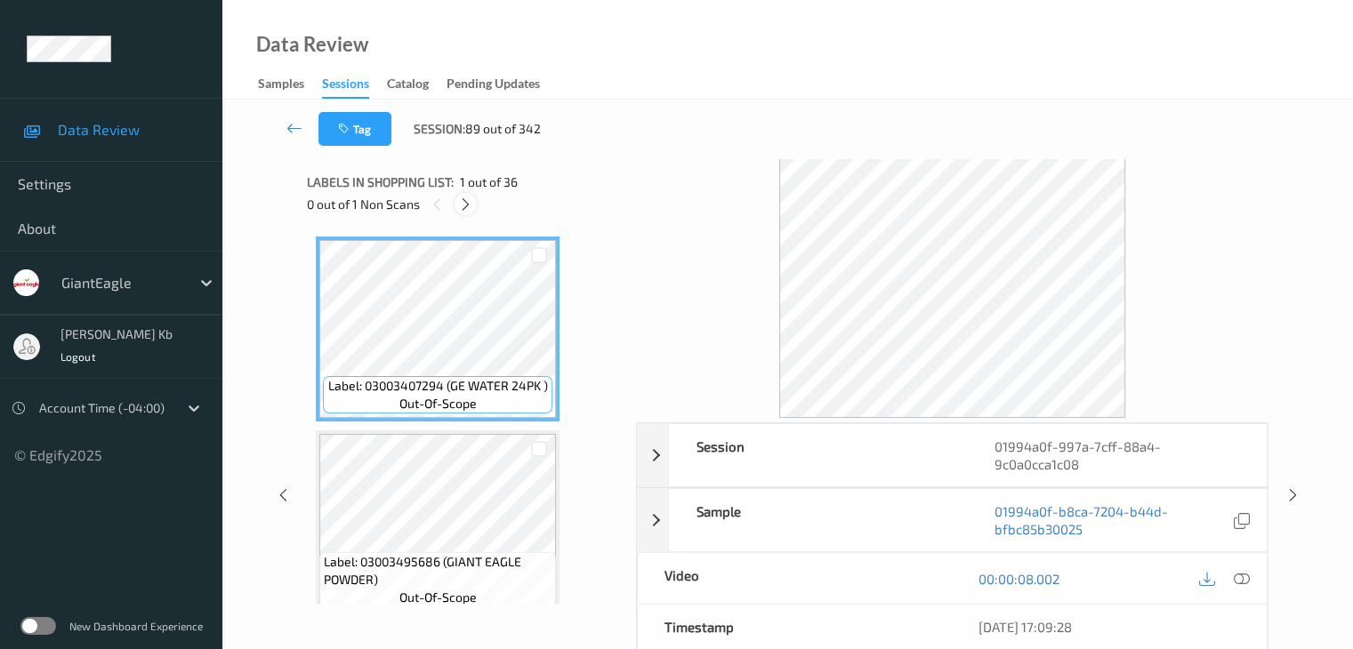
click at [468, 204] on icon at bounding box center [465, 205] width 15 height 16
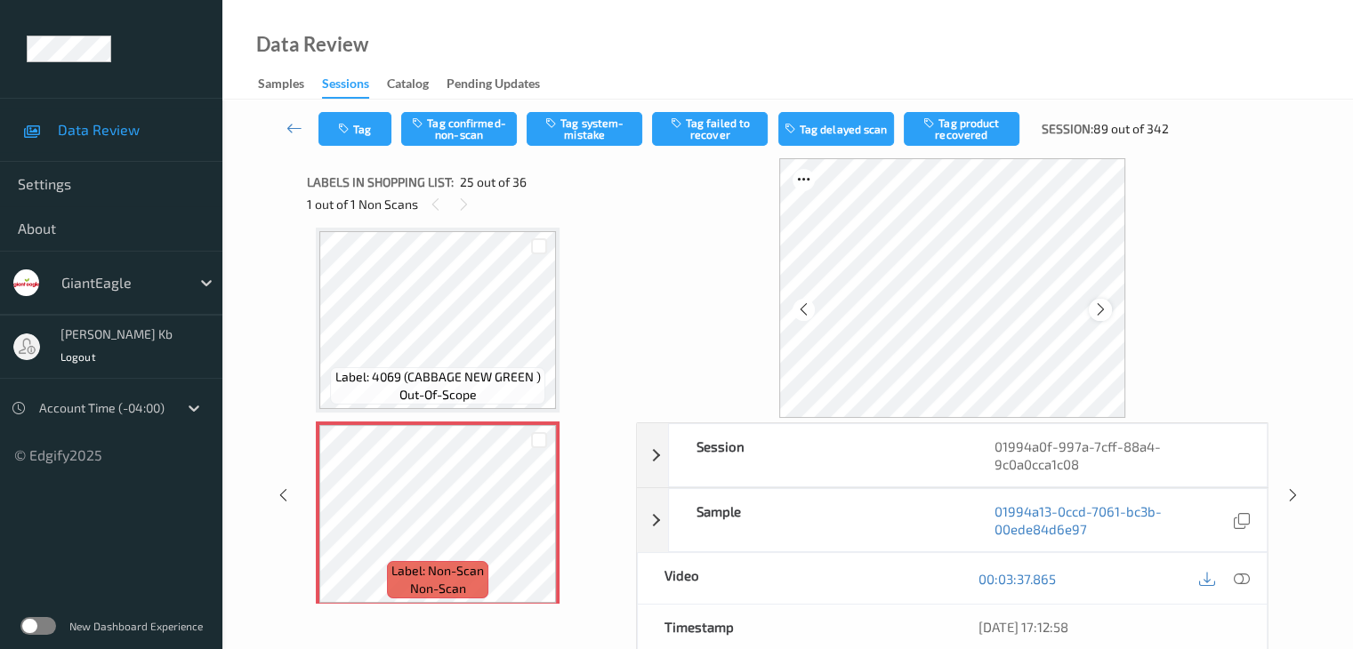
click at [1106, 306] on icon at bounding box center [1100, 310] width 15 height 16
click at [1241, 580] on icon at bounding box center [1241, 579] width 16 height 16
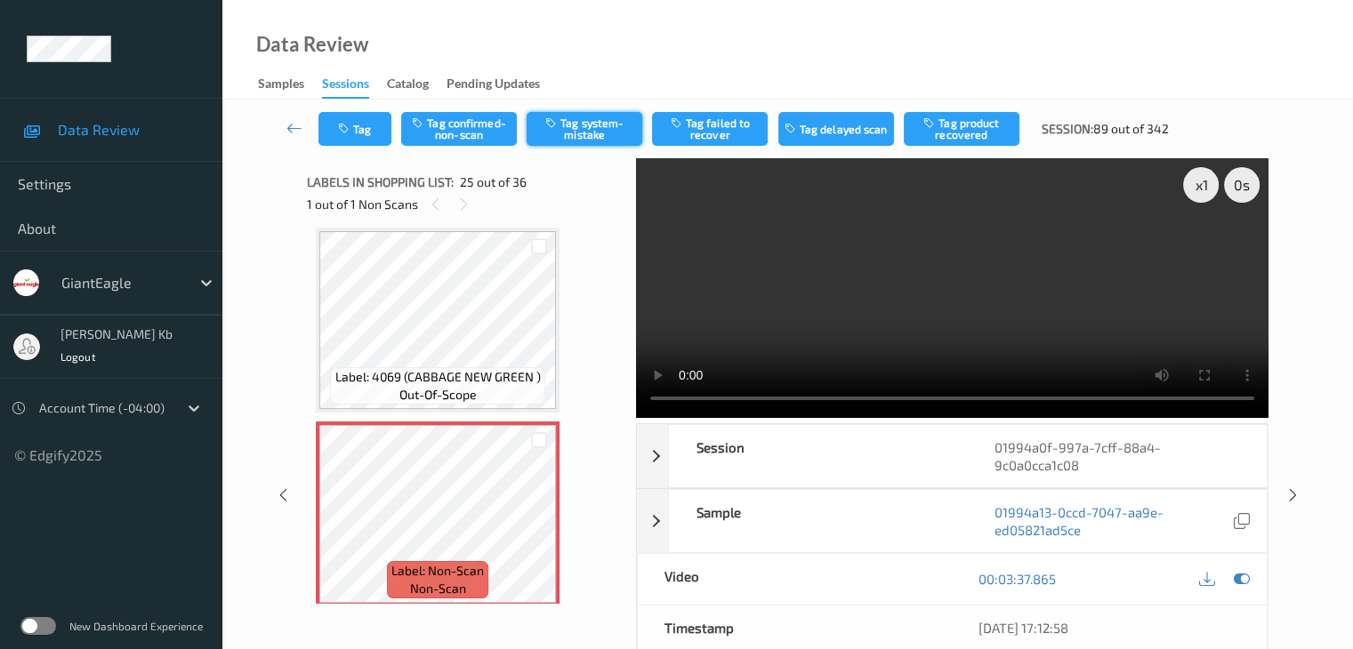
click at [583, 130] on button "Tag system-mistake" at bounding box center [585, 129] width 116 height 34
click at [359, 127] on button "Tag" at bounding box center [354, 129] width 73 height 34
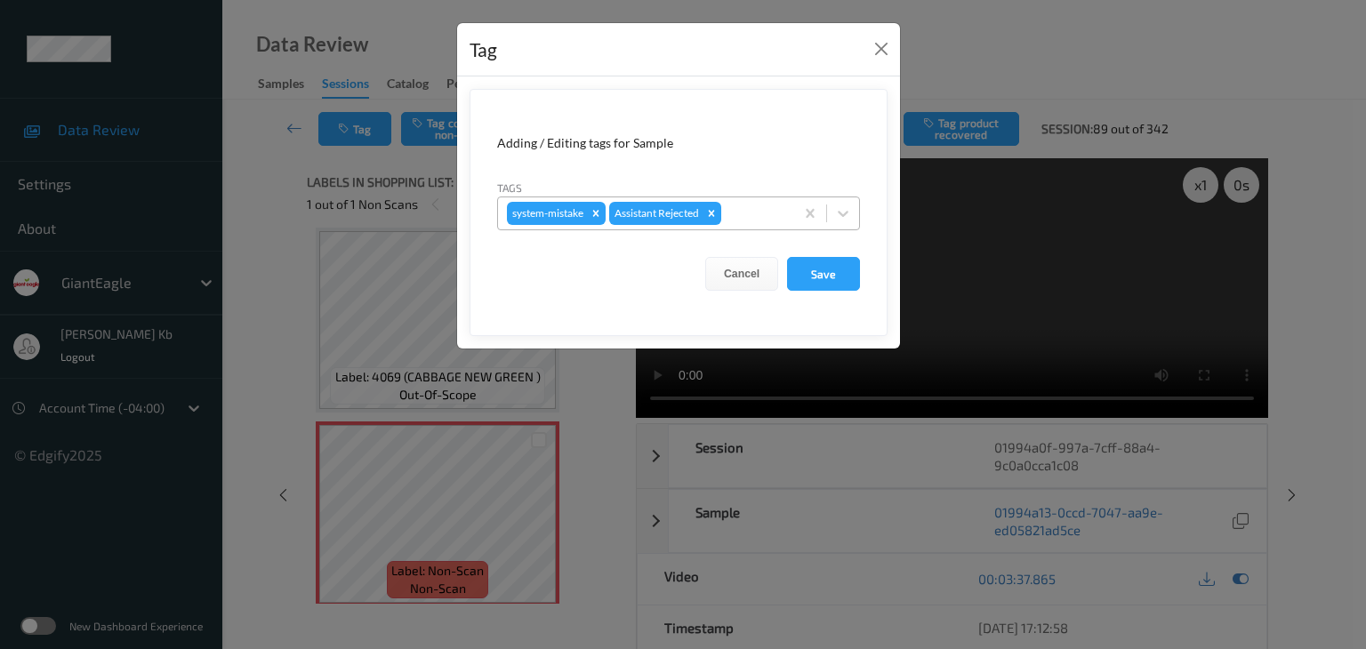
click at [754, 213] on div at bounding box center [755, 213] width 60 height 21
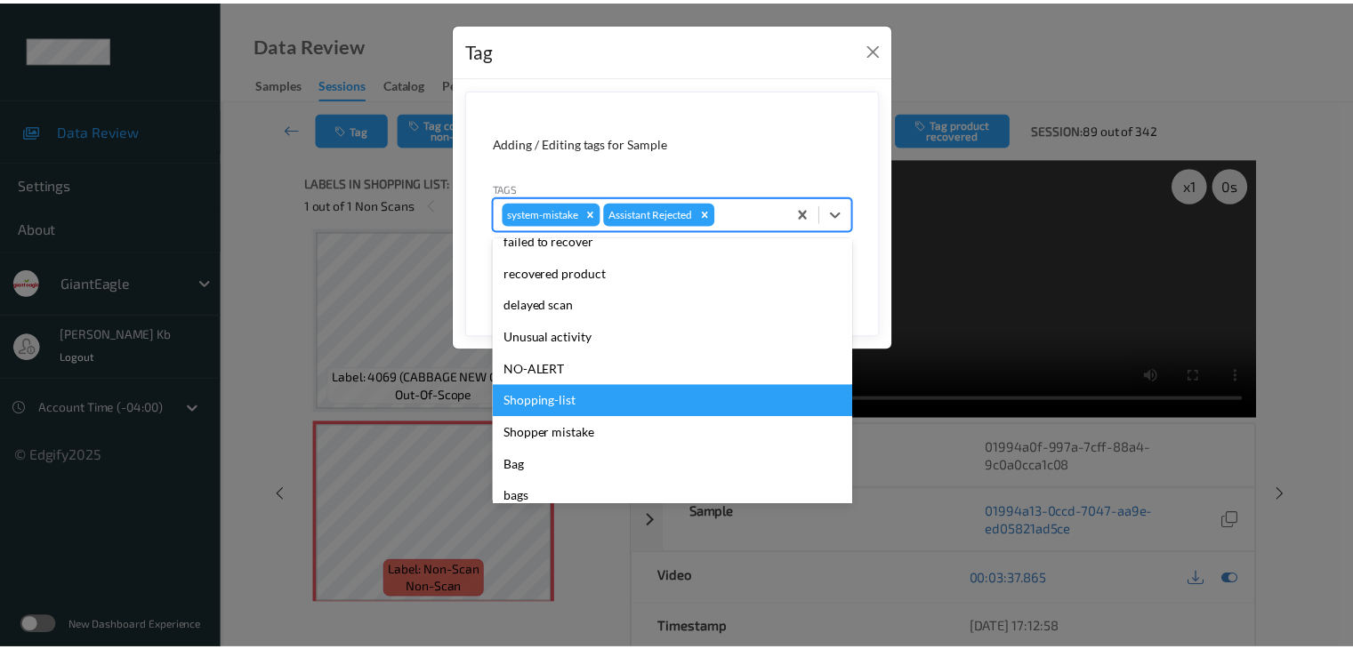
scroll to position [178, 0]
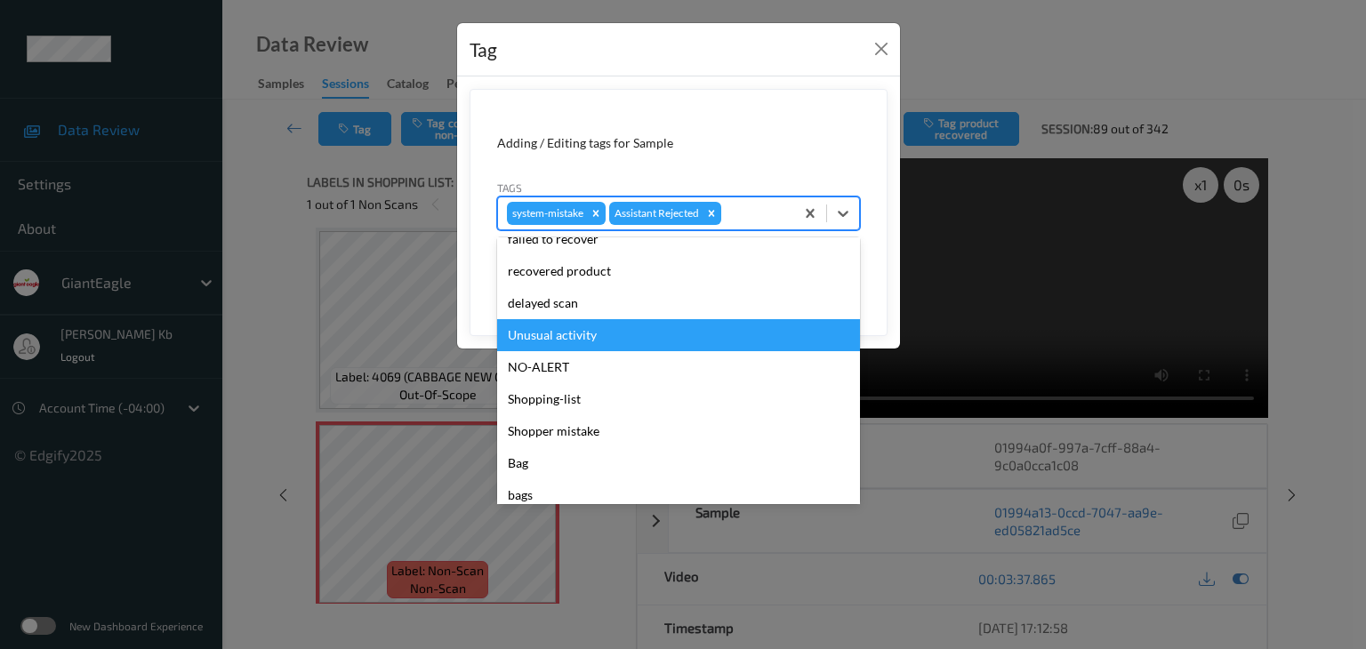
click at [583, 338] on div "Unusual activity" at bounding box center [678, 335] width 363 height 32
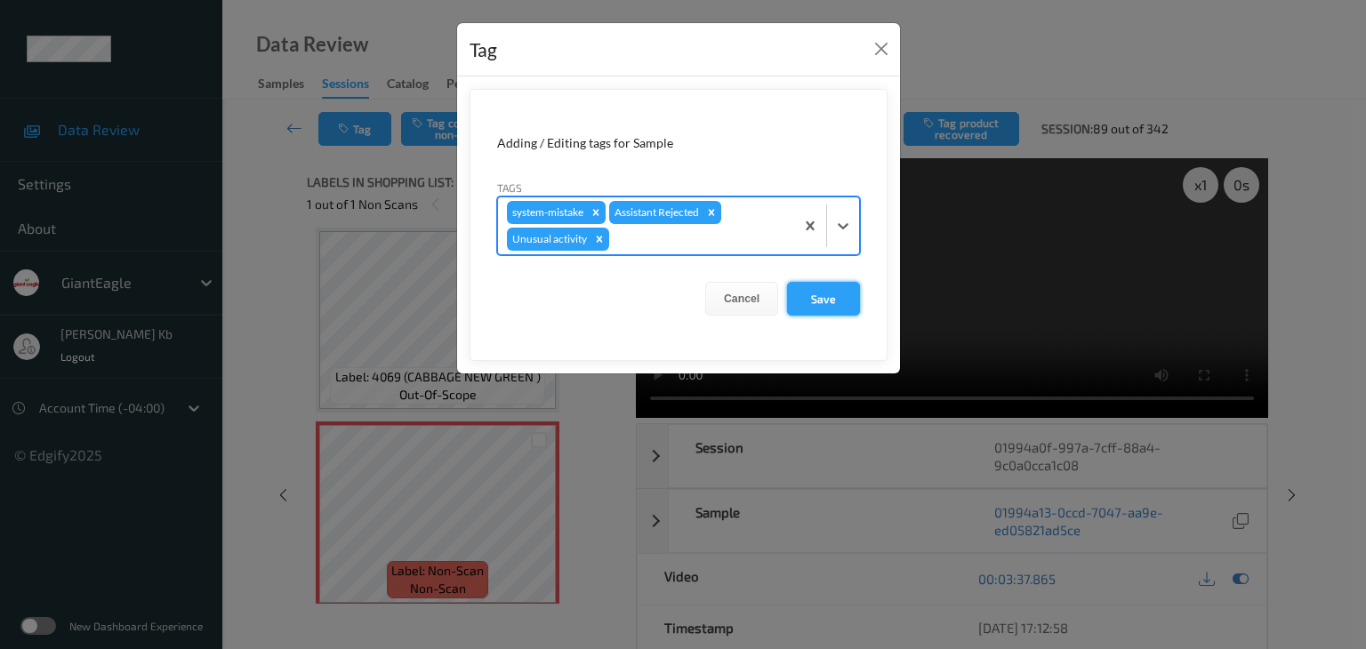
click at [822, 300] on button "Save" at bounding box center [823, 299] width 73 height 34
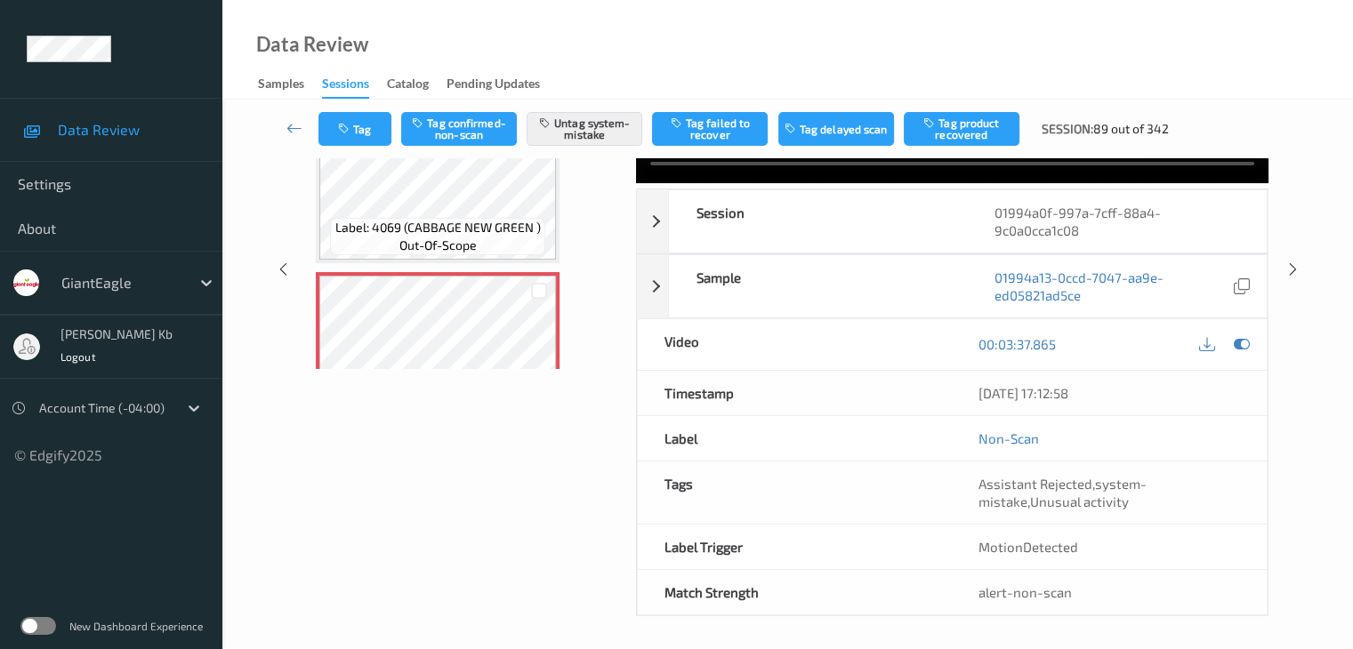
scroll to position [4202, 0]
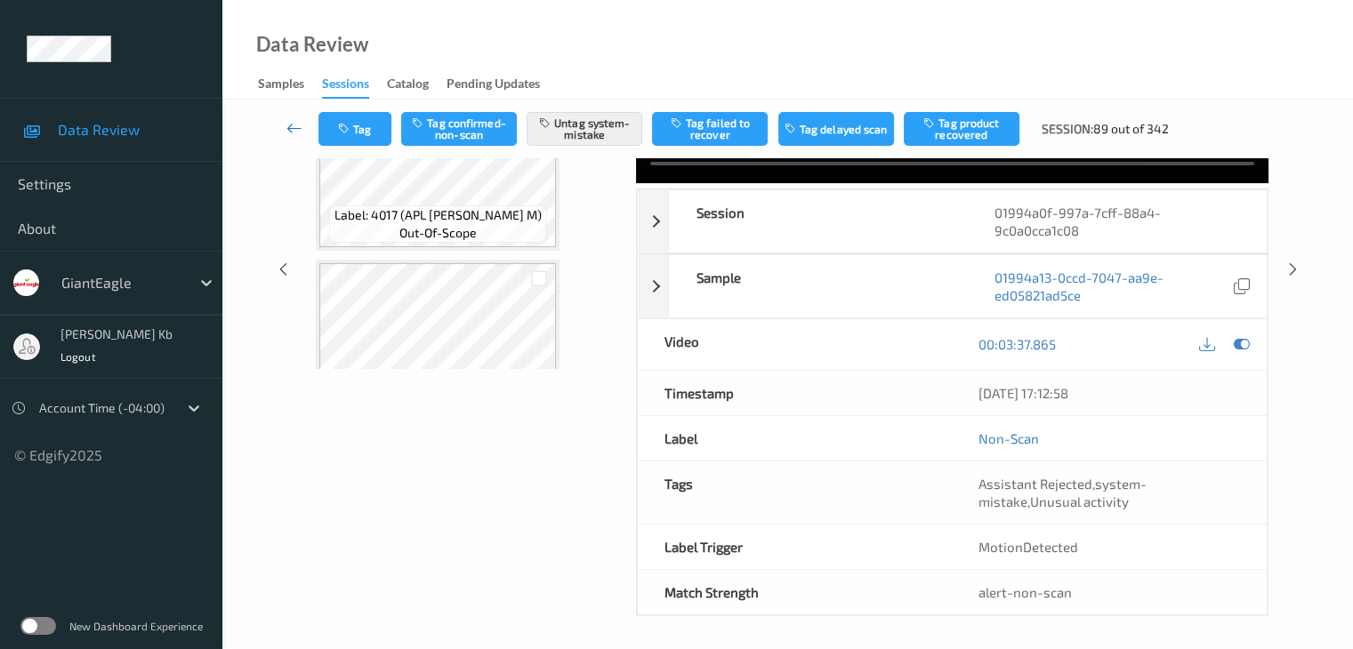
click at [297, 128] on icon at bounding box center [294, 128] width 16 height 18
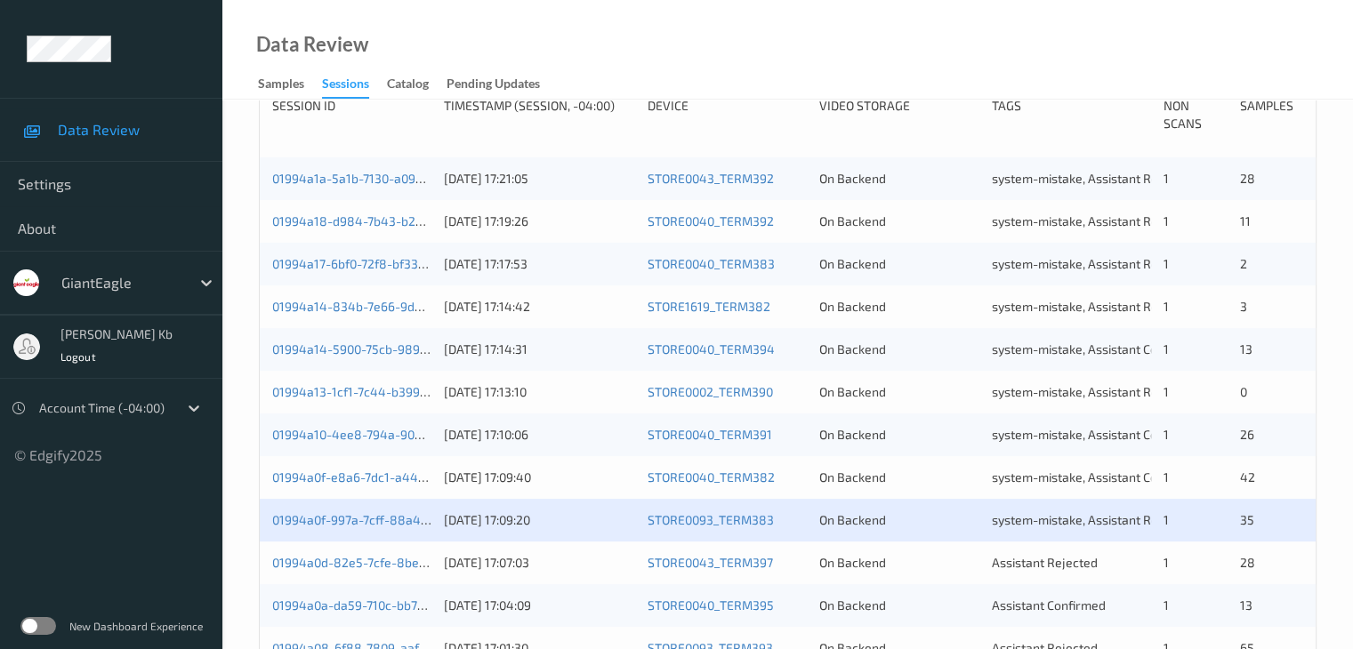
scroll to position [445, 0]
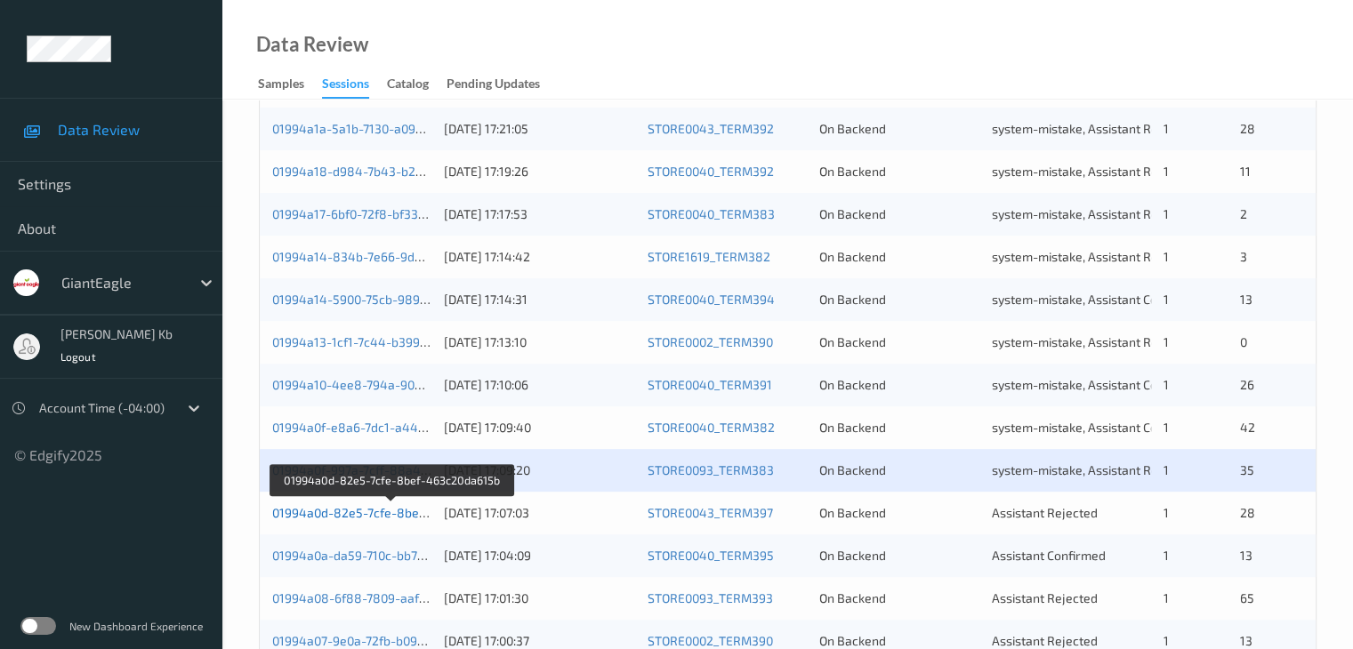
click at [355, 517] on link "01994a0d-82e5-7cfe-8bef-463c20da615b" at bounding box center [392, 512] width 240 height 15
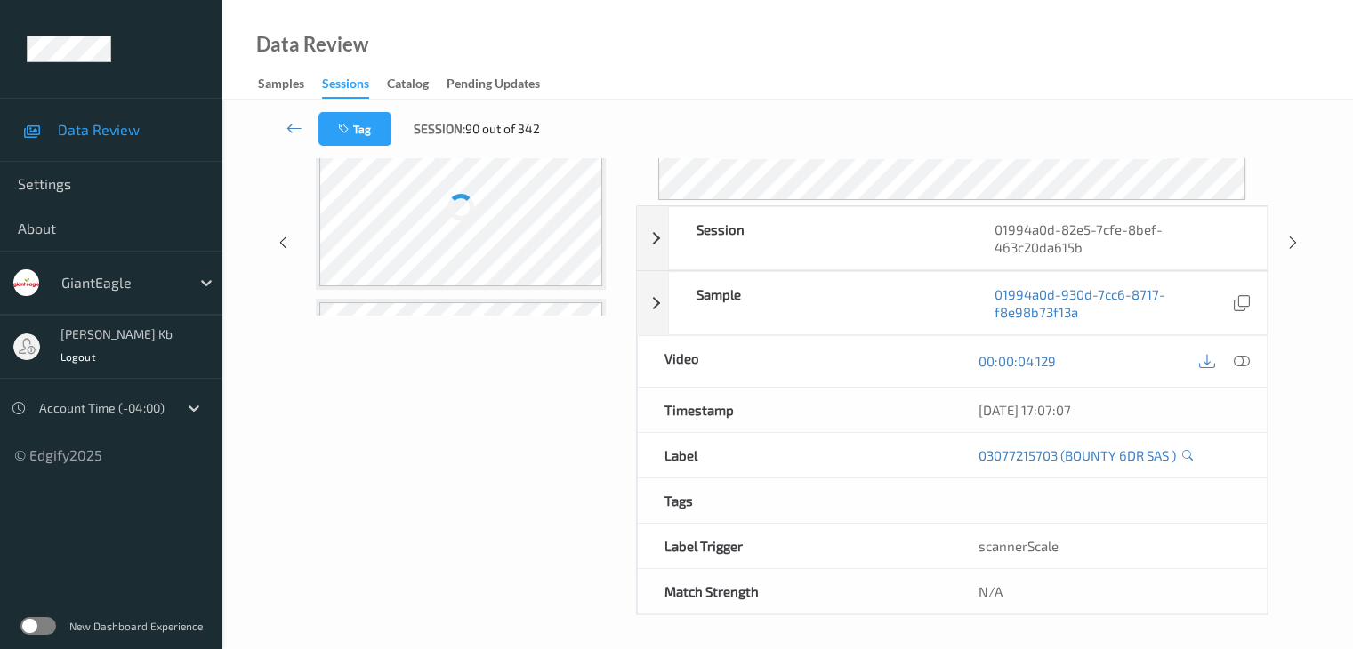
scroll to position [217, 0]
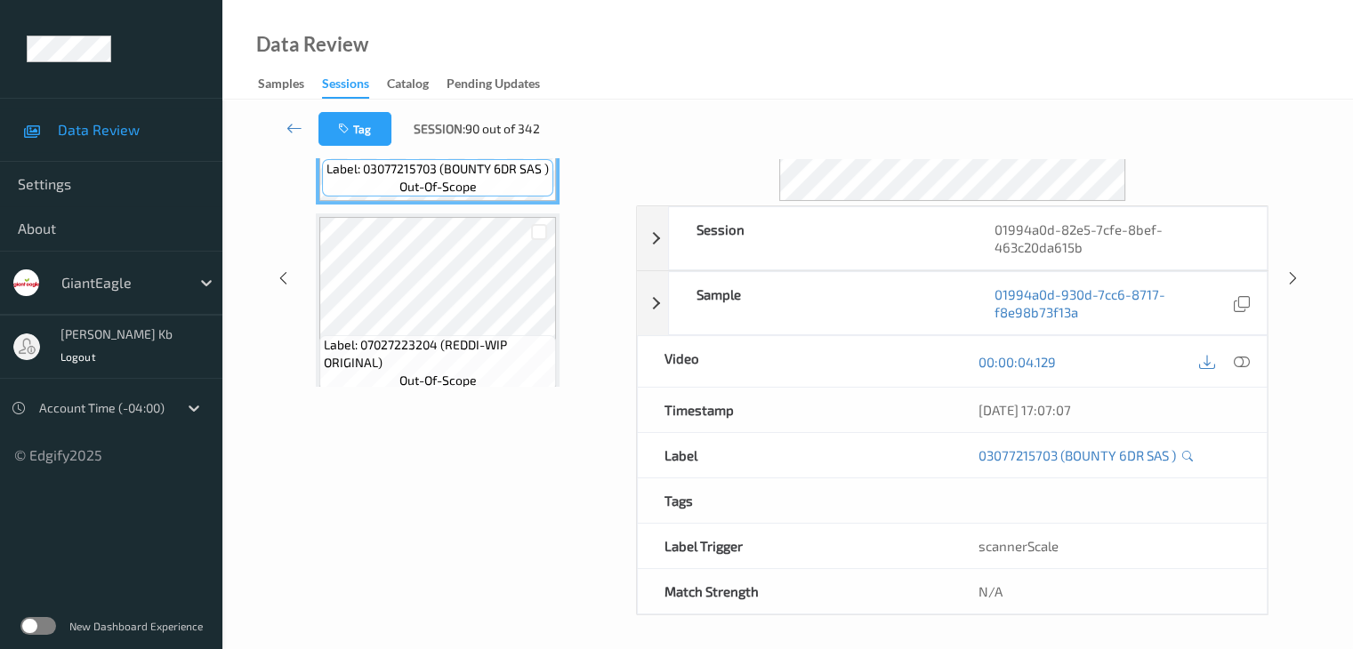
drag, startPoint x: 414, startPoint y: 0, endPoint x: 939, endPoint y: 42, distance: 527.3
click at [939, 42] on div "Data Review Samples Sessions Catalog Pending Updates" at bounding box center [787, 50] width 1130 height 100
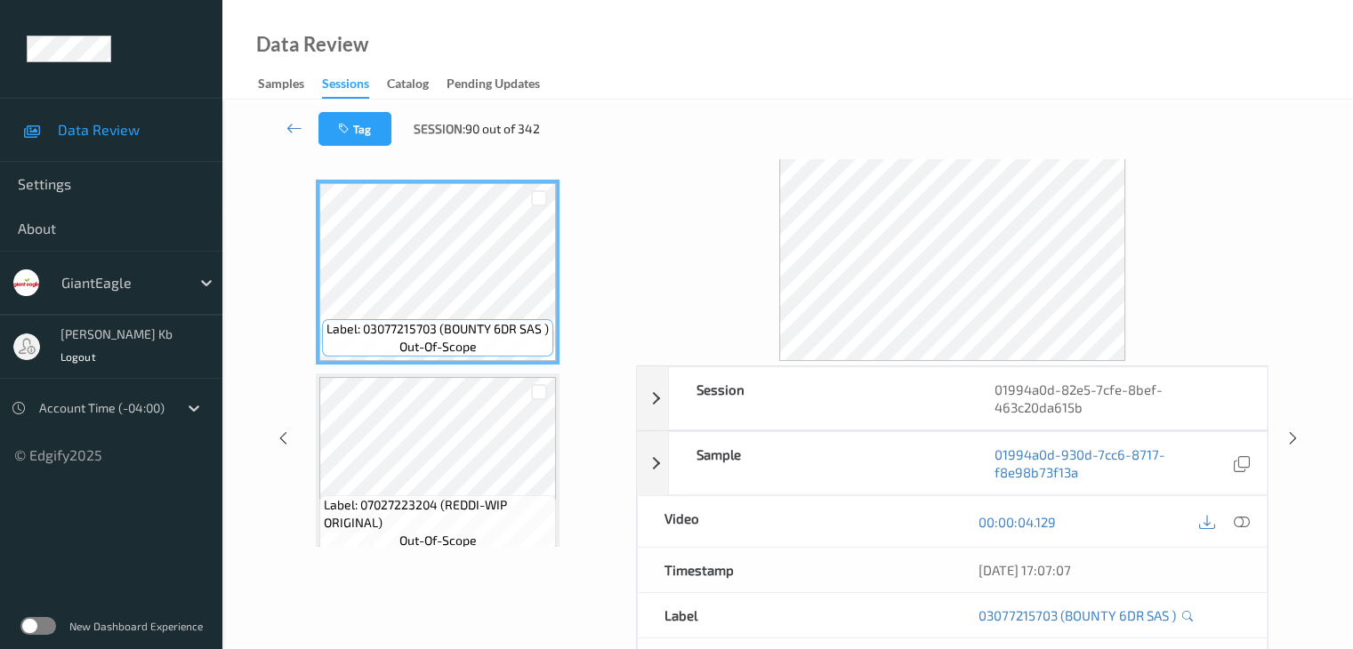
scroll to position [39, 0]
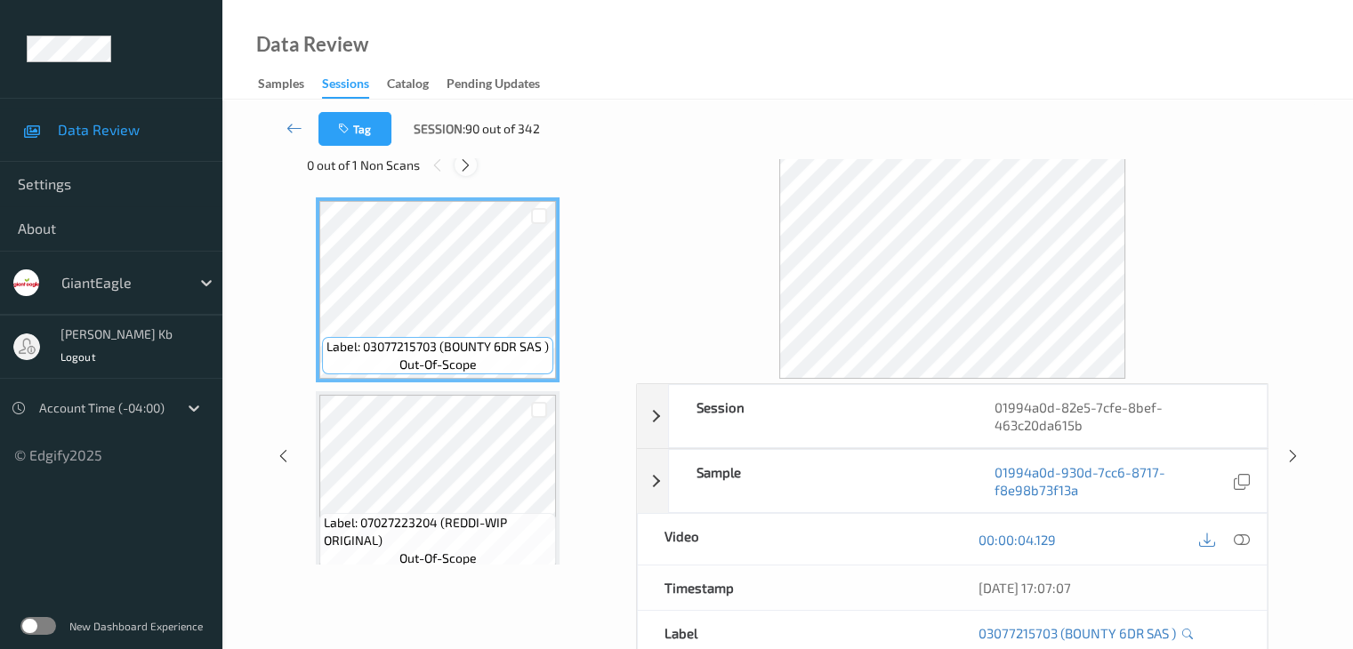
click at [468, 165] on icon at bounding box center [465, 165] width 15 height 16
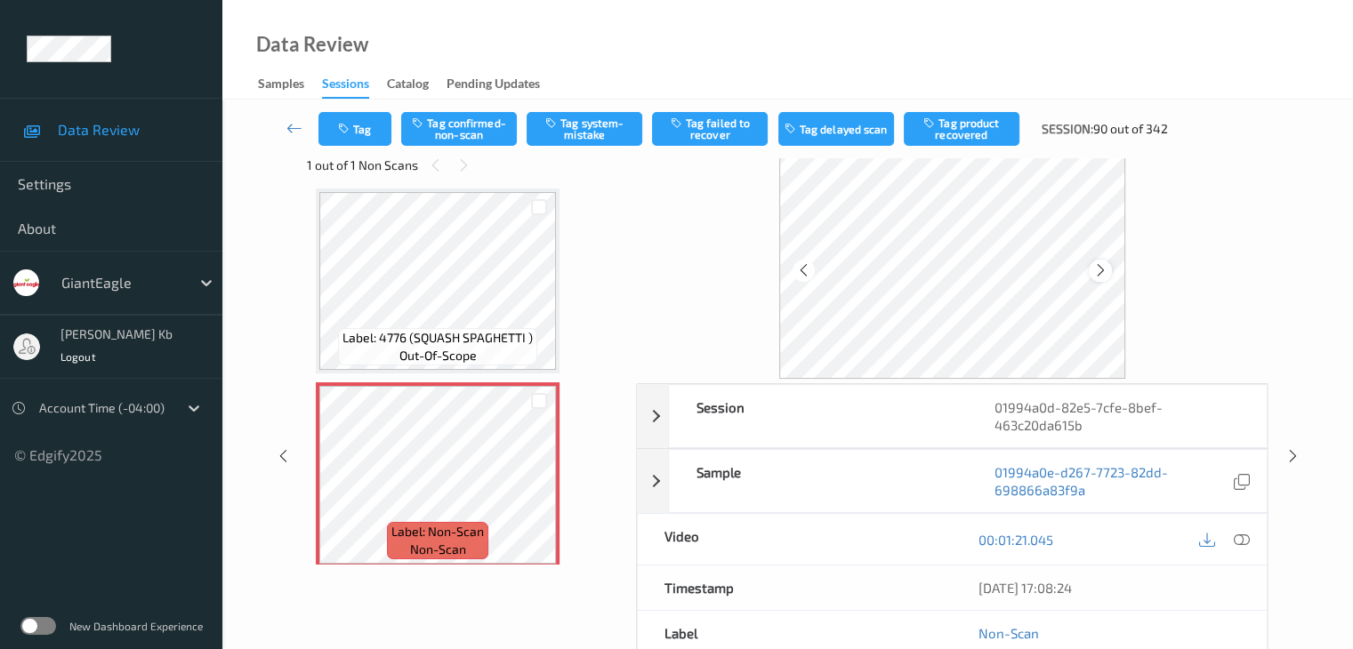
click at [1096, 271] on icon at bounding box center [1100, 270] width 15 height 16
click at [1243, 532] on icon at bounding box center [1241, 540] width 16 height 16
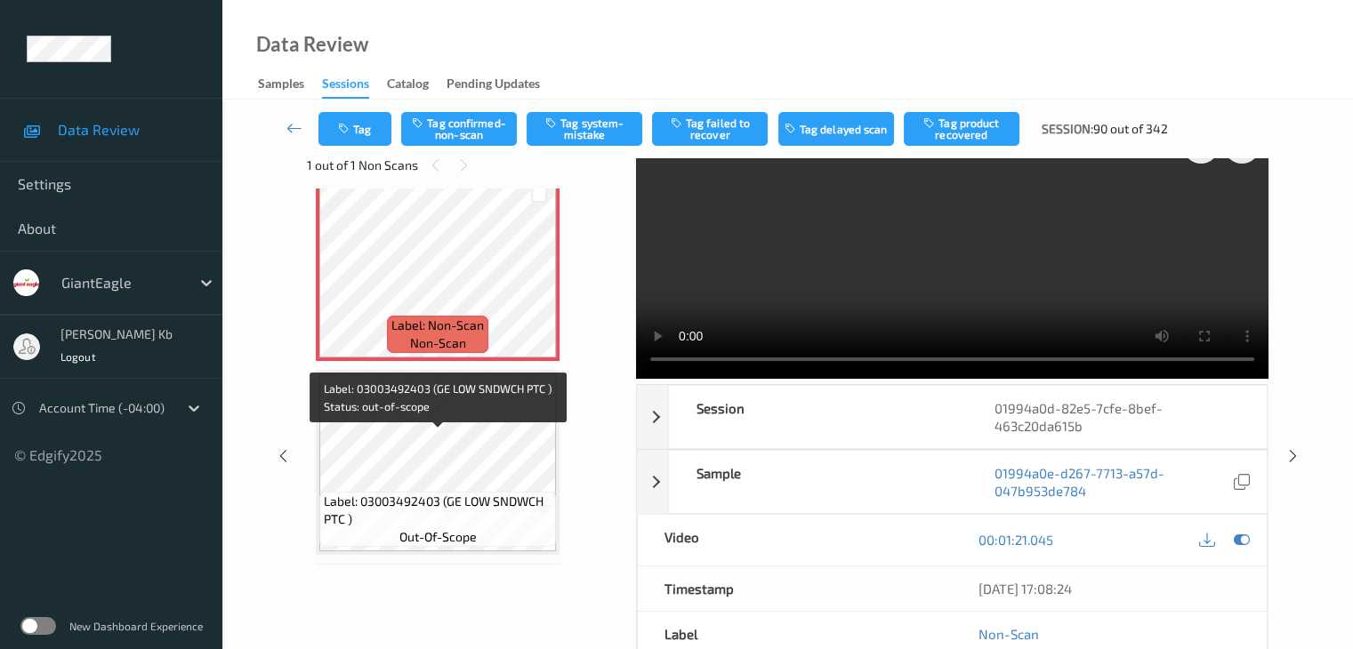
scroll to position [2320, 0]
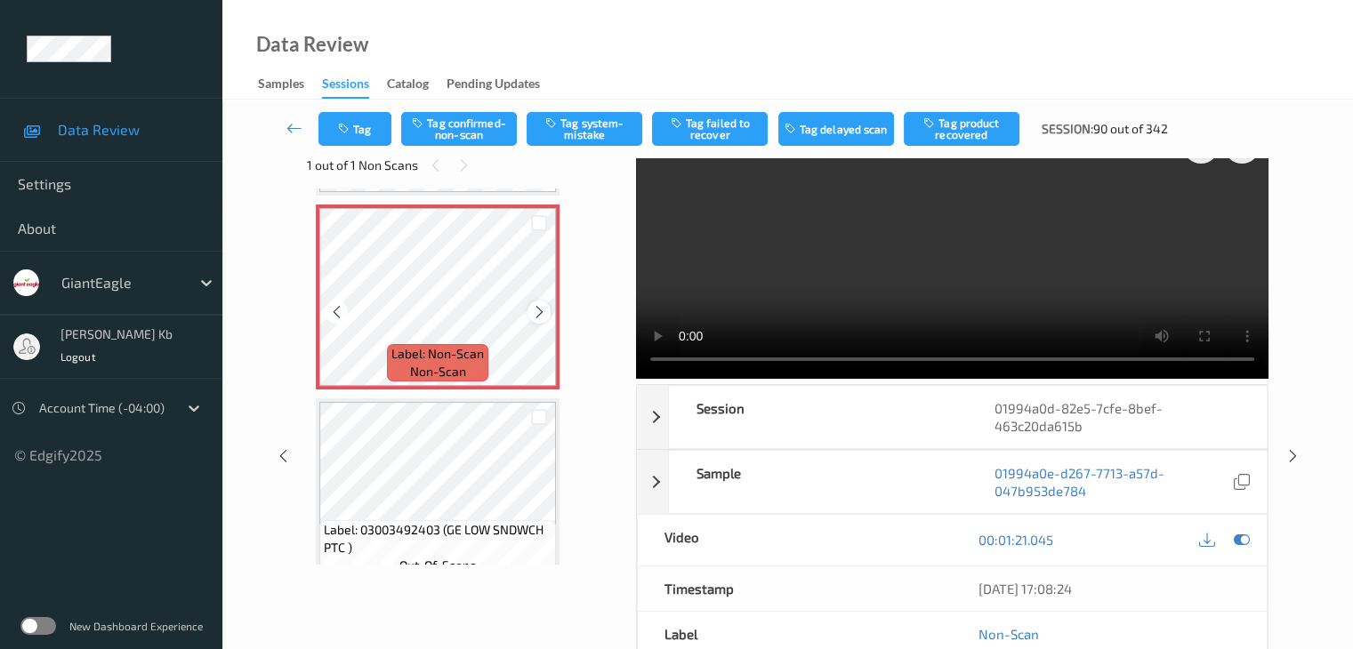
click at [543, 314] on icon at bounding box center [539, 312] width 15 height 16
click at [537, 311] on icon at bounding box center [539, 312] width 15 height 16
click at [488, 127] on button "Tag confirmed-non-scan" at bounding box center [459, 129] width 116 height 34
click at [969, 129] on button "Tag product recovered" at bounding box center [962, 129] width 116 height 34
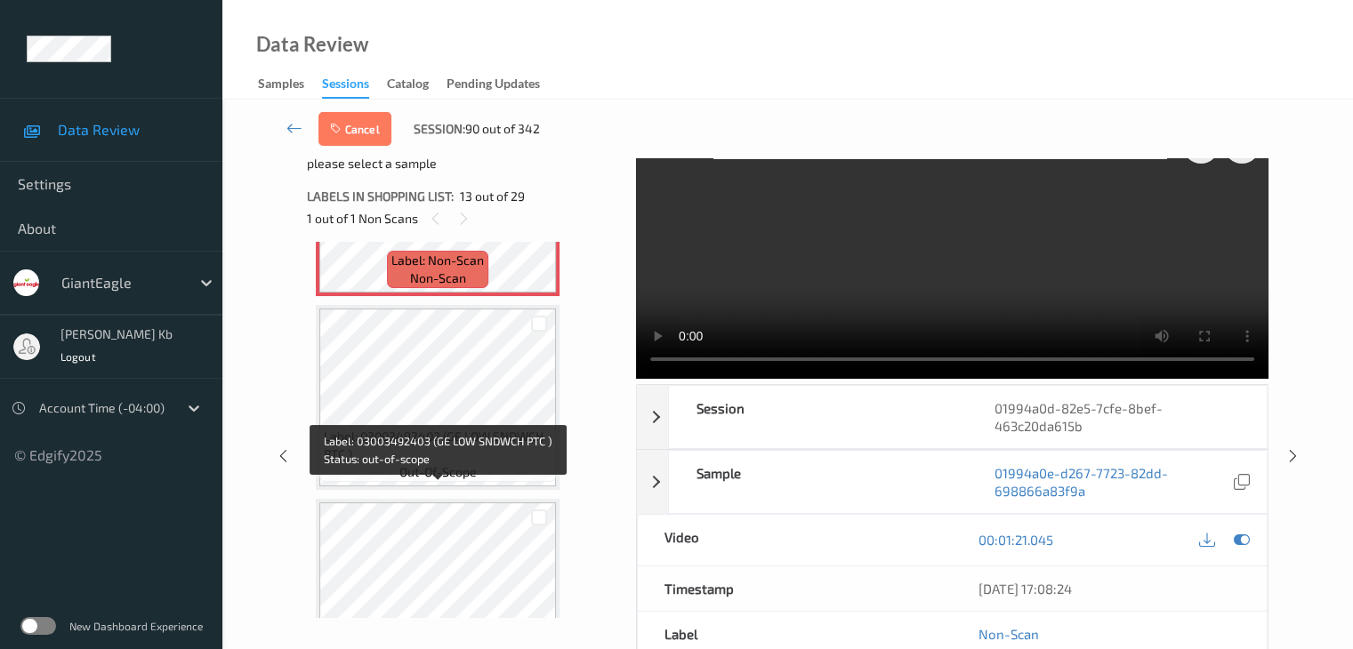
scroll to position [2497, 0]
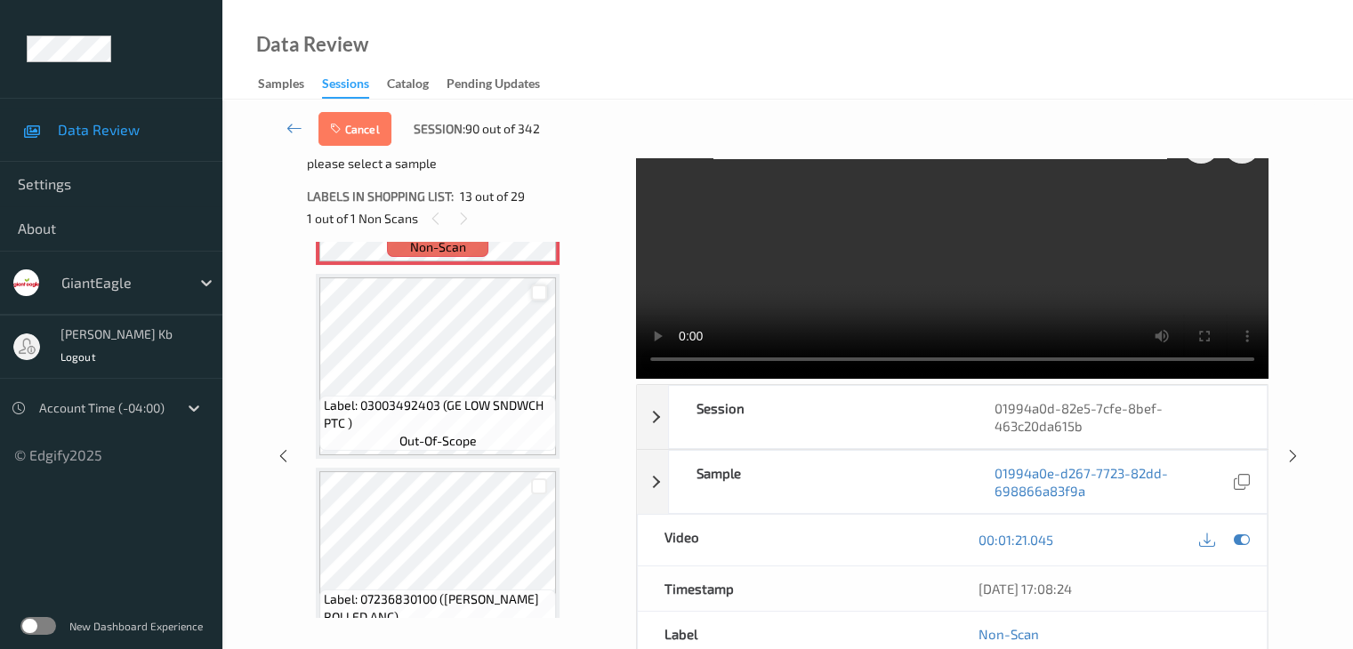
click at [538, 291] on div at bounding box center [539, 293] width 17 height 17
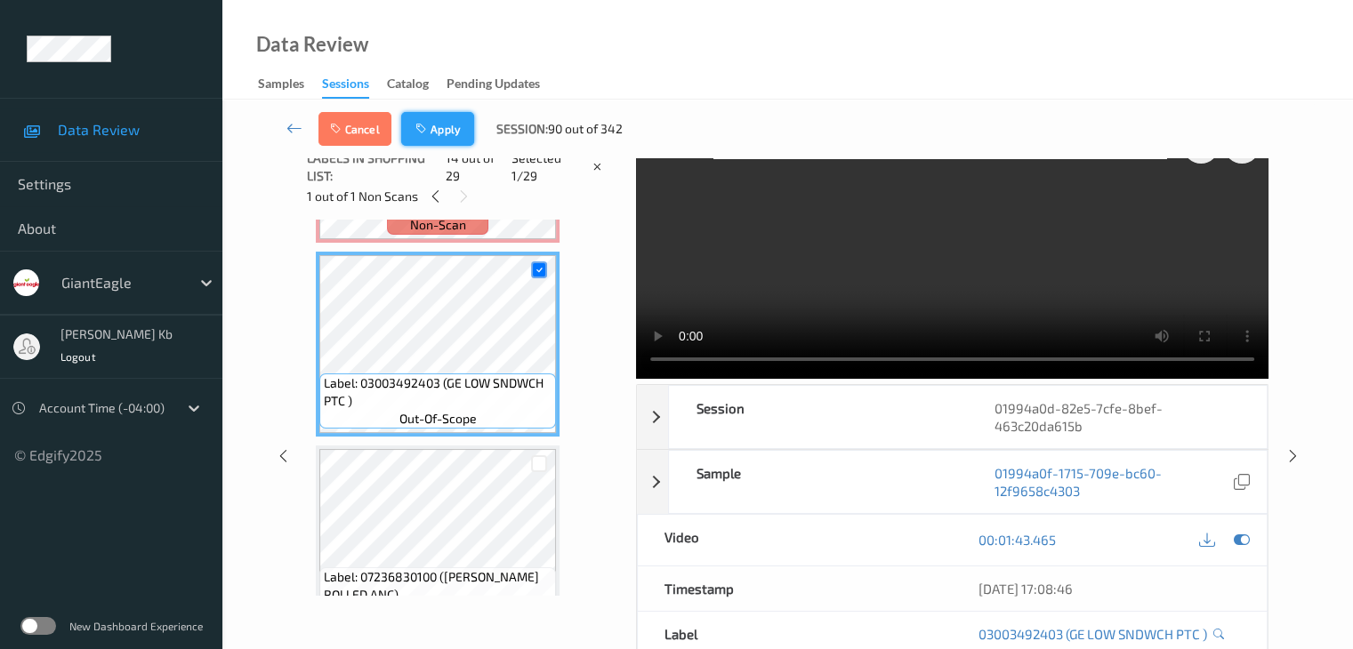
click at [448, 133] on button "Apply" at bounding box center [437, 129] width 73 height 34
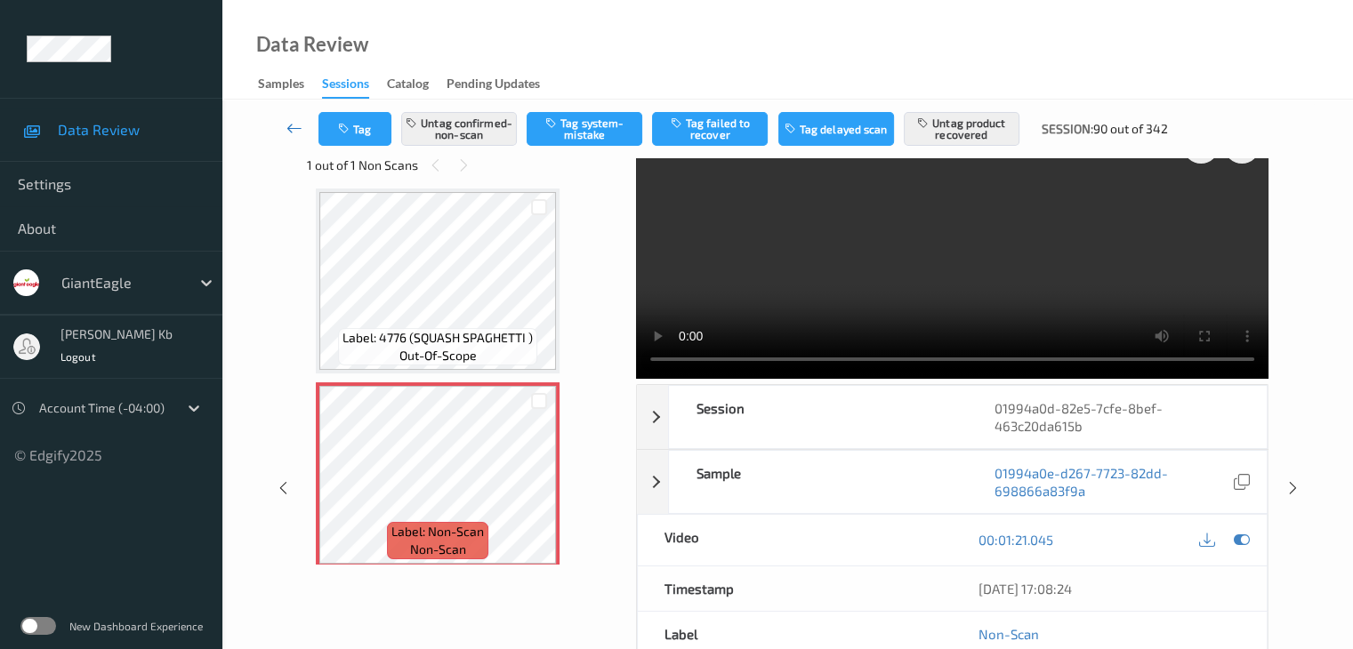
click at [288, 129] on icon at bounding box center [294, 128] width 16 height 18
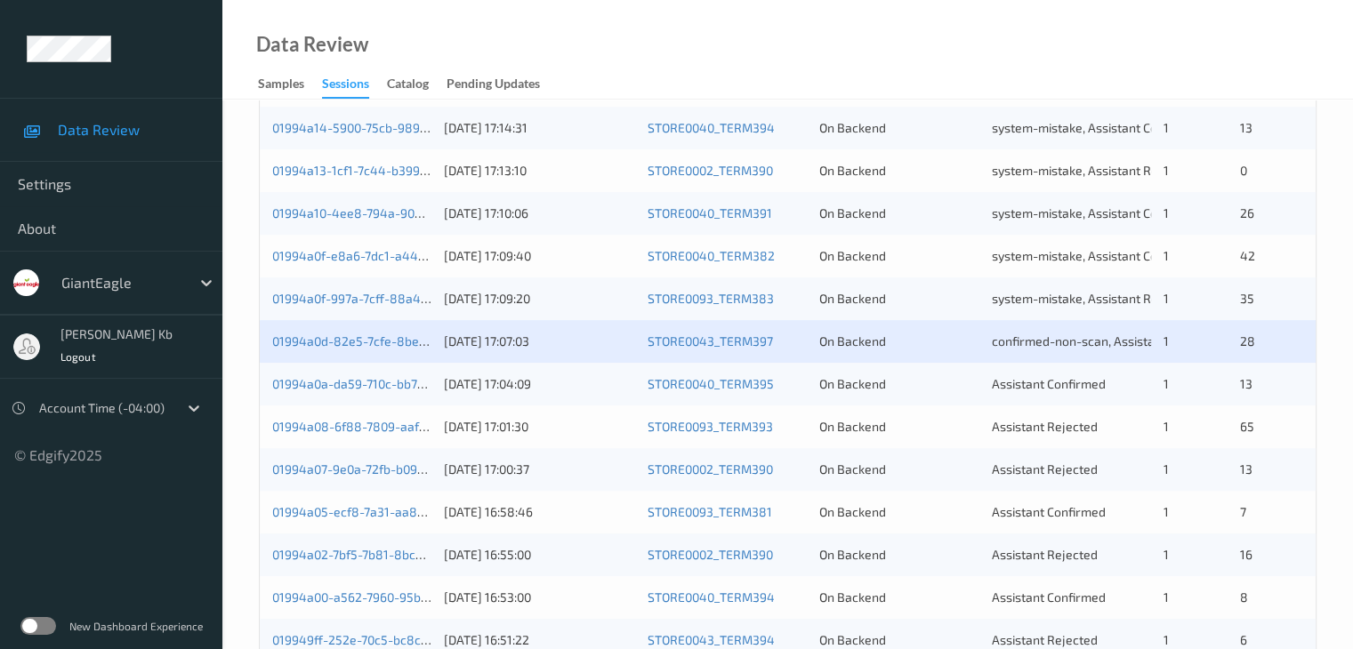
scroll to position [712, 0]
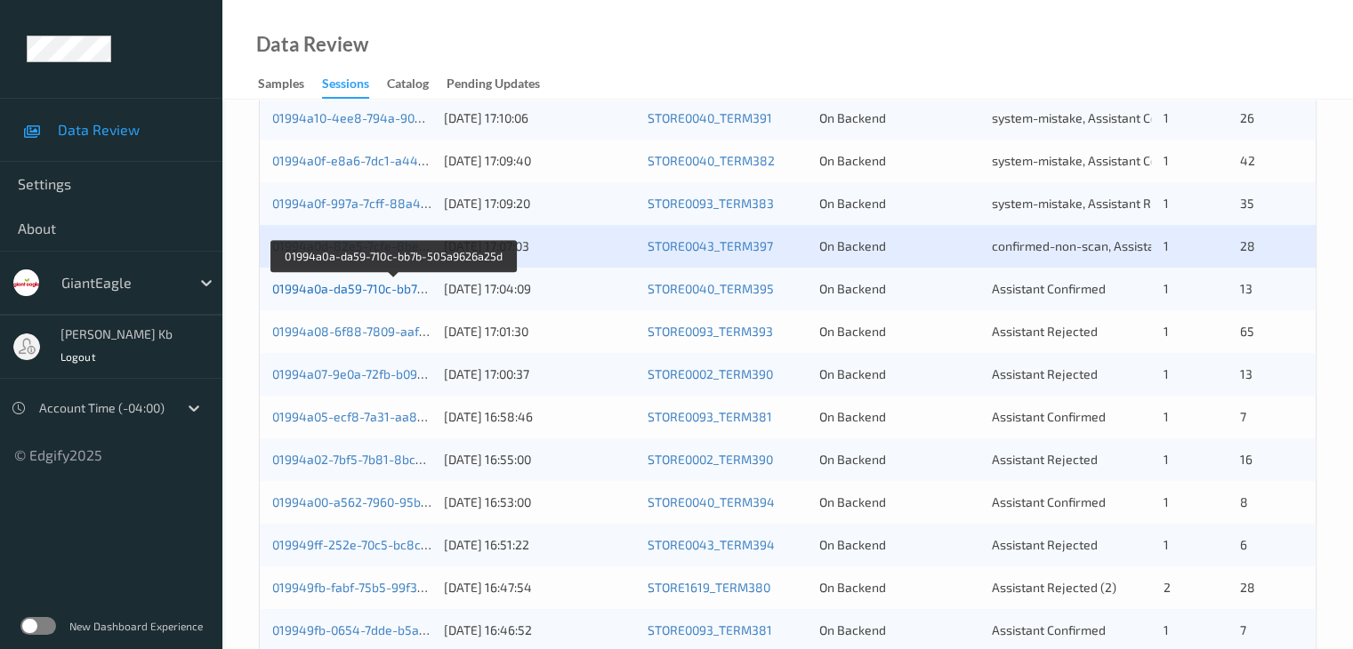
click at [370, 286] on link "01994a0a-da59-710c-bb7b-505a9626a25d" at bounding box center [393, 288] width 243 height 15
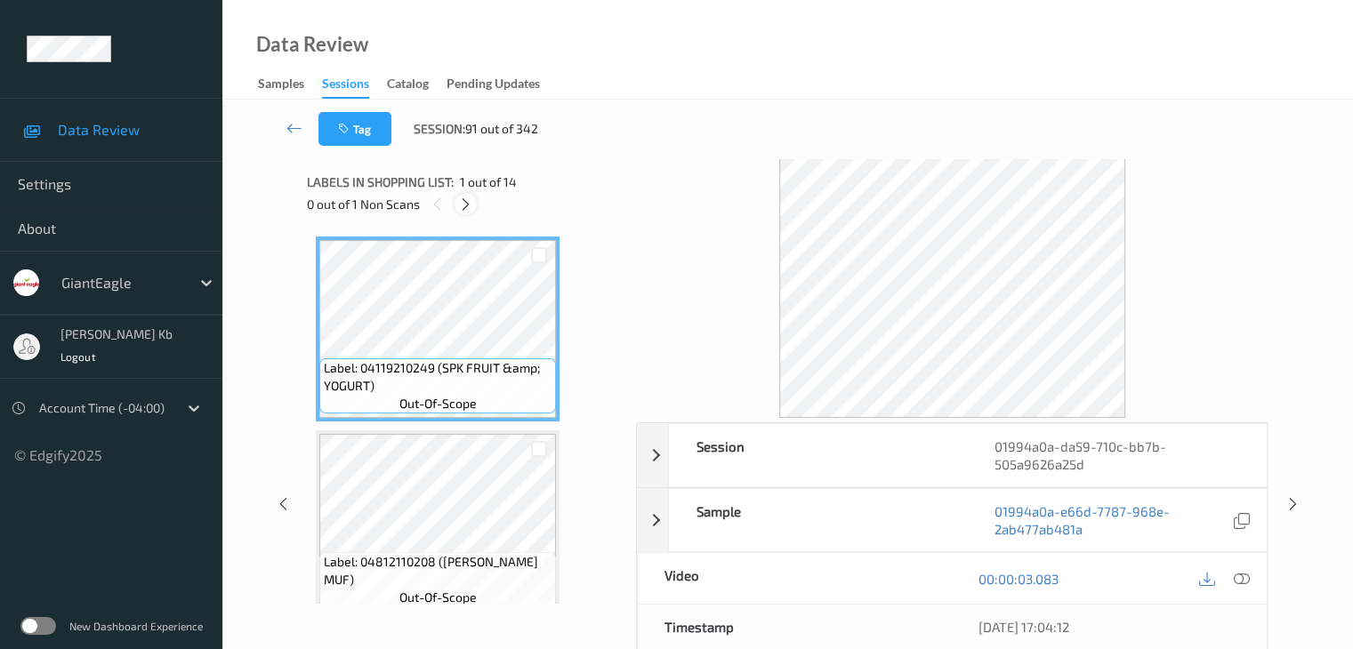
click at [470, 199] on icon at bounding box center [465, 205] width 15 height 16
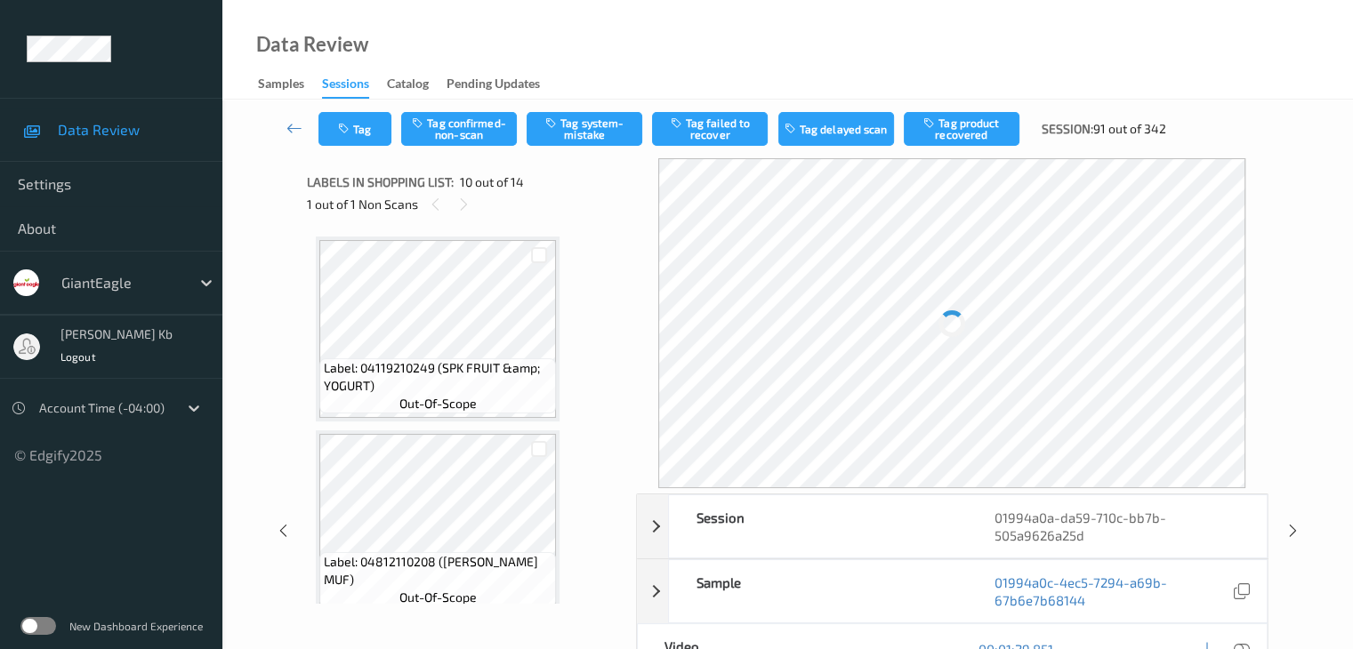
scroll to position [1560, 0]
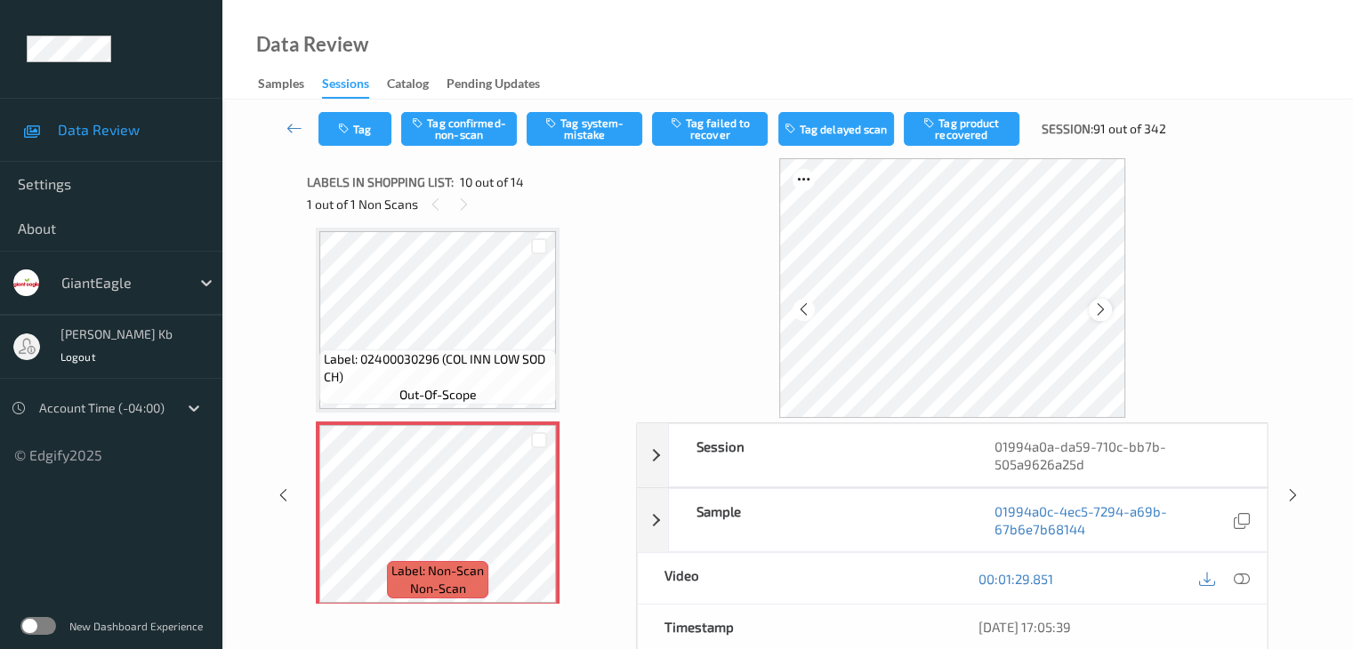
click at [1101, 310] on icon at bounding box center [1100, 310] width 15 height 16
click at [1102, 310] on icon at bounding box center [1100, 310] width 15 height 16
click at [1096, 312] on icon at bounding box center [1100, 310] width 15 height 16
click at [1246, 577] on icon at bounding box center [1241, 579] width 16 height 16
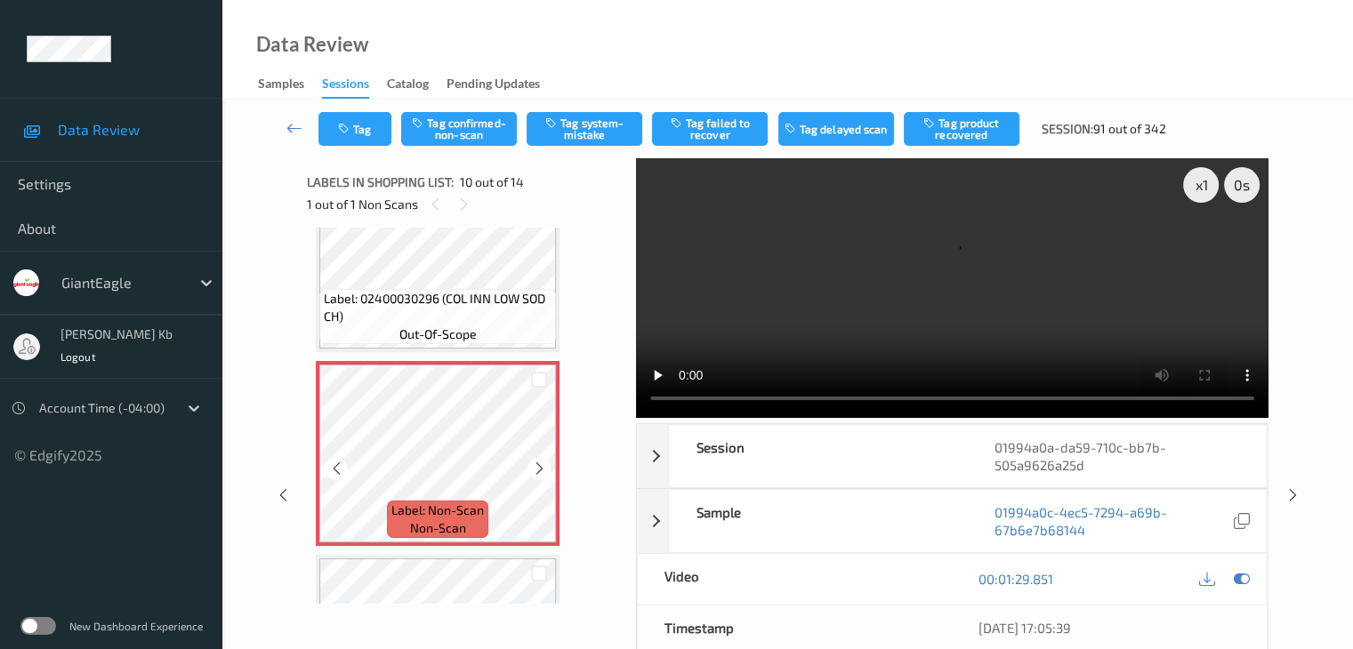
scroll to position [1649, 0]
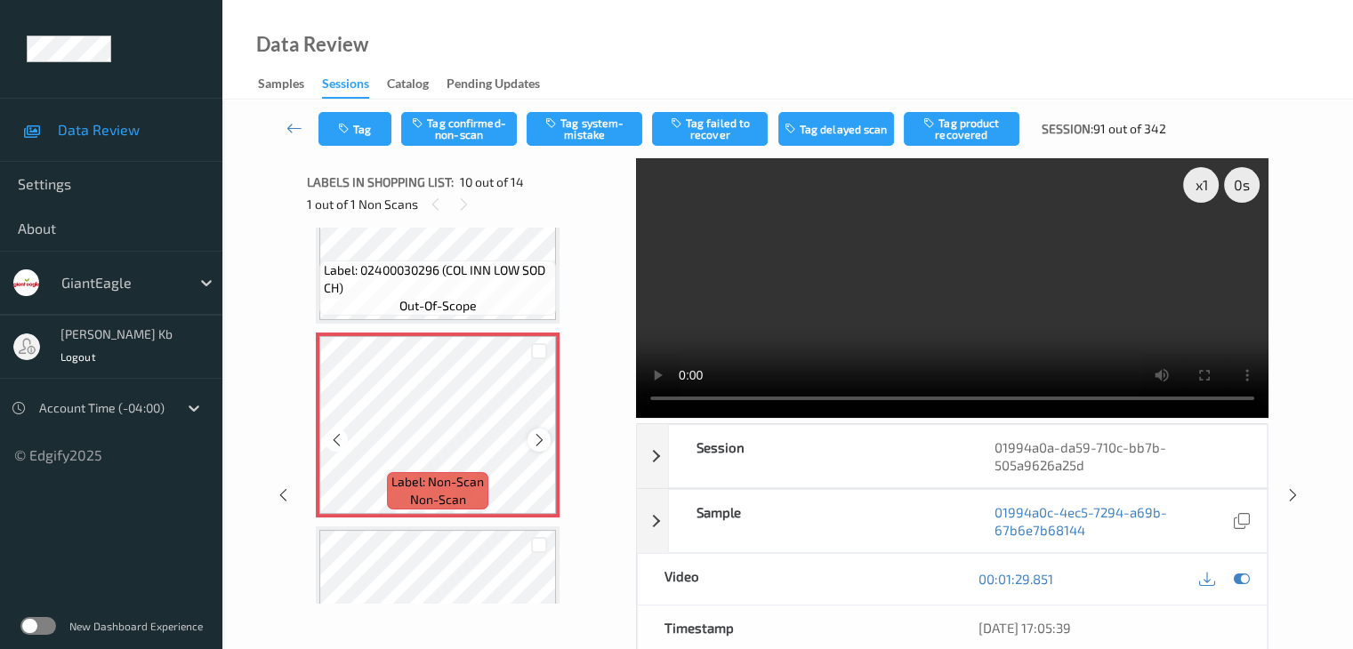
click at [530, 438] on div at bounding box center [538, 440] width 22 height 22
click at [583, 123] on button "Tag system-mistake" at bounding box center [585, 129] width 116 height 34
drag, startPoint x: 289, startPoint y: 129, endPoint x: 293, endPoint y: 80, distance: 49.0
click at [289, 129] on icon at bounding box center [294, 128] width 16 height 18
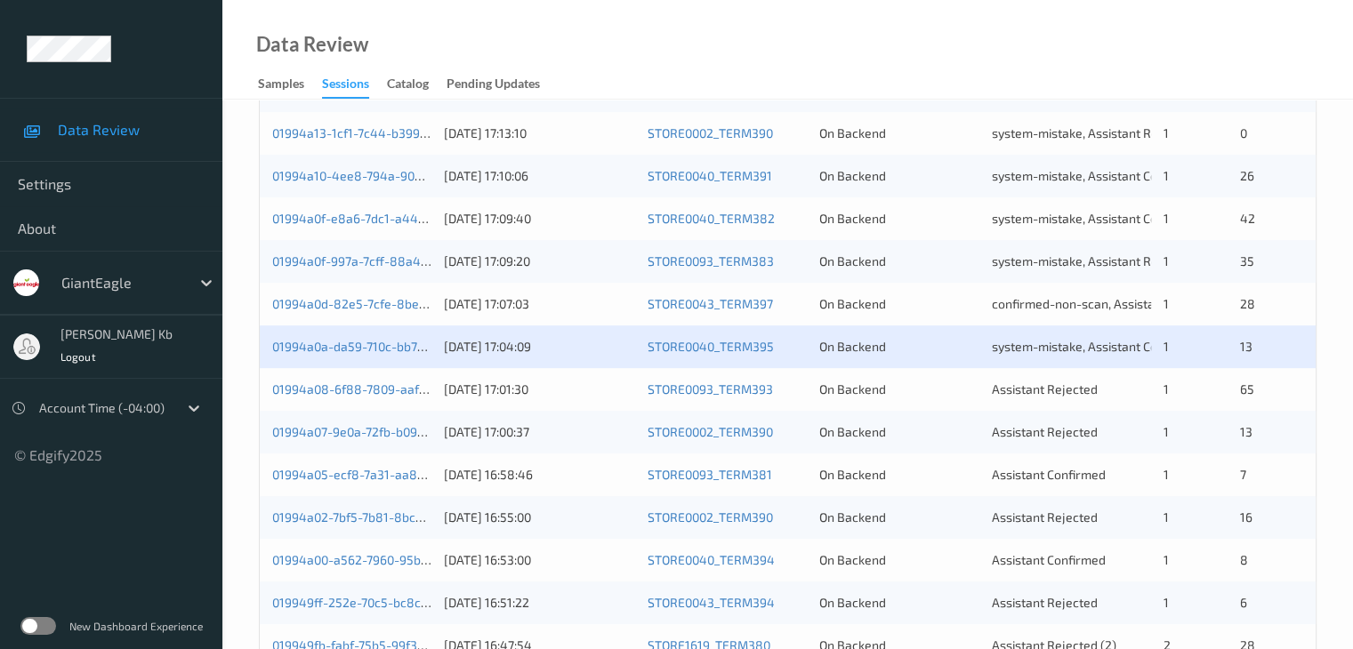
scroll to position [712, 0]
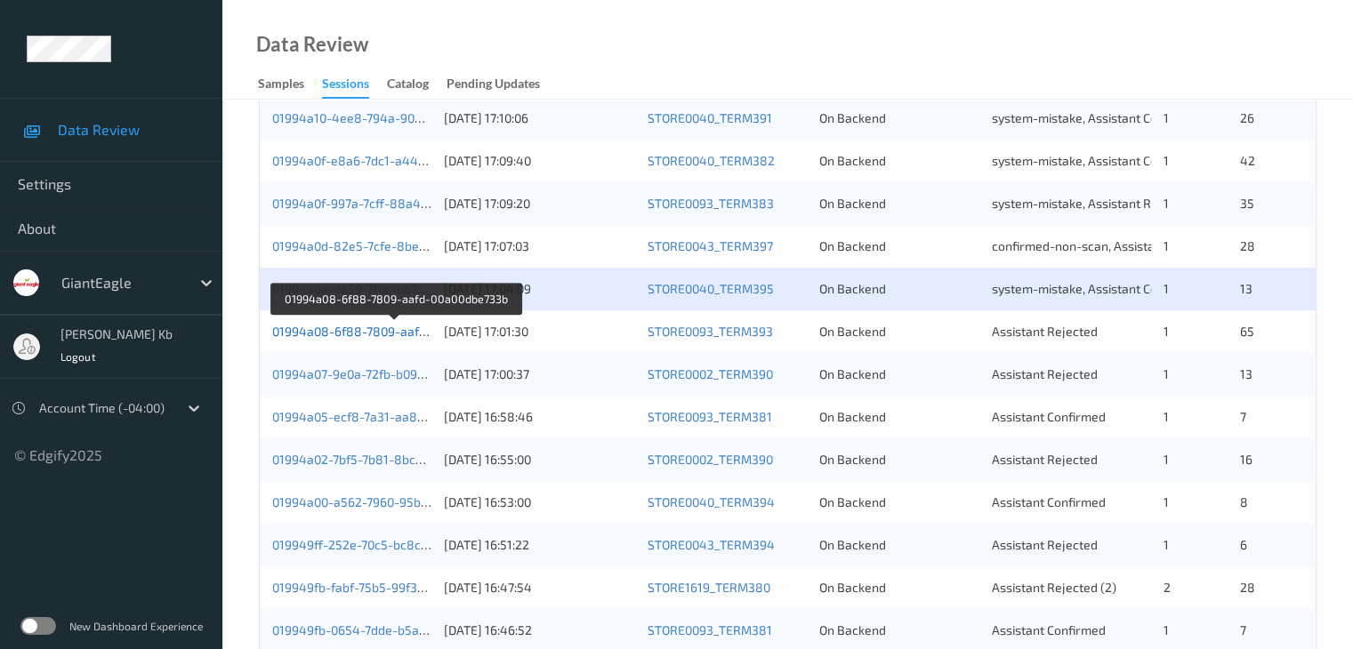
click at [380, 331] on link "01994a08-6f88-7809-aafd-00a00dbe733b" at bounding box center [394, 331] width 244 height 15
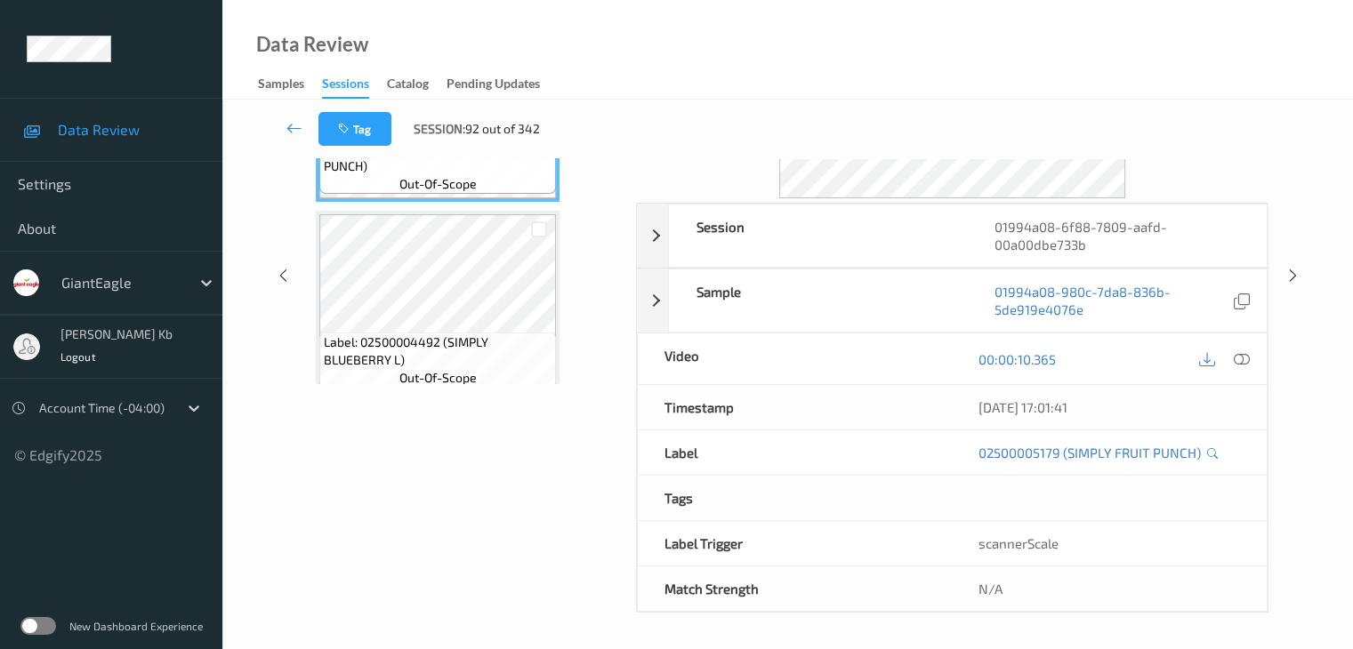
scroll to position [217, 0]
drag, startPoint x: 368, startPoint y: 1, endPoint x: 809, endPoint y: 17, distance: 441.4
click at [930, 60] on div "Data Review Samples Sessions Catalog Pending Updates" at bounding box center [787, 50] width 1130 height 100
drag, startPoint x: 704, startPoint y: 0, endPoint x: 818, endPoint y: 33, distance: 118.5
click at [986, 40] on div "Data Review Samples Sessions Catalog Pending Updates" at bounding box center [787, 50] width 1130 height 100
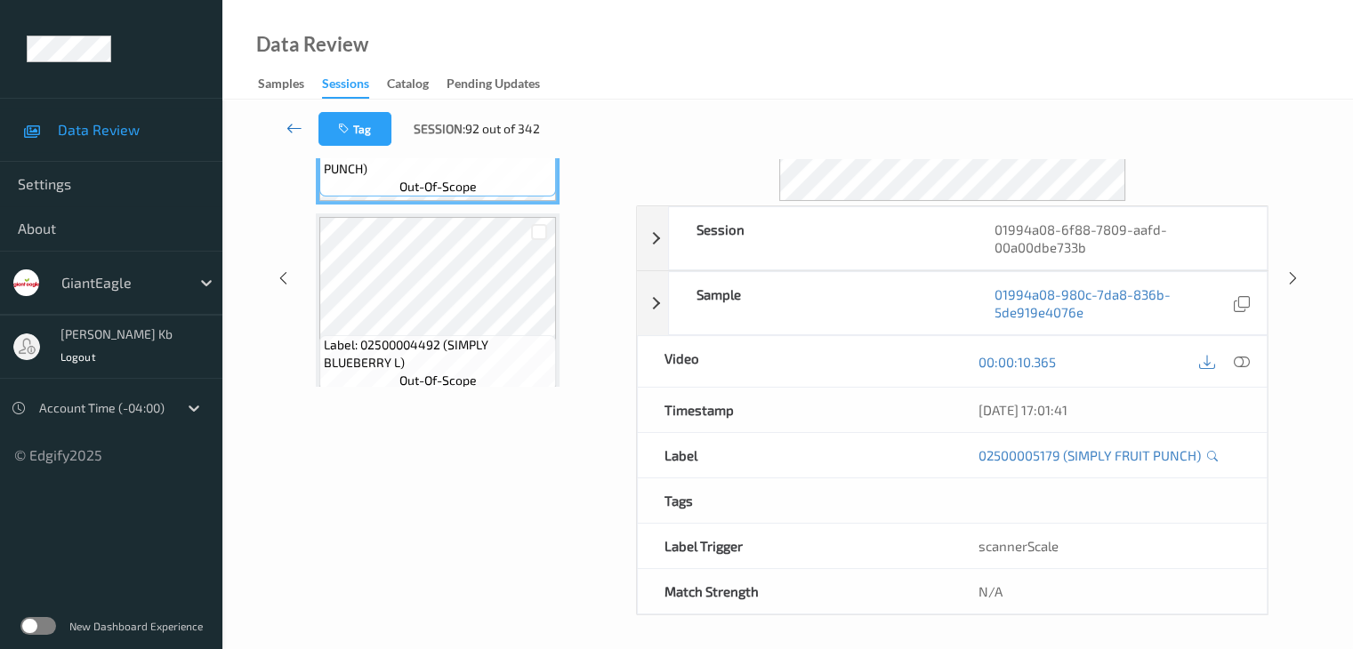
click at [292, 127] on icon at bounding box center [294, 128] width 16 height 18
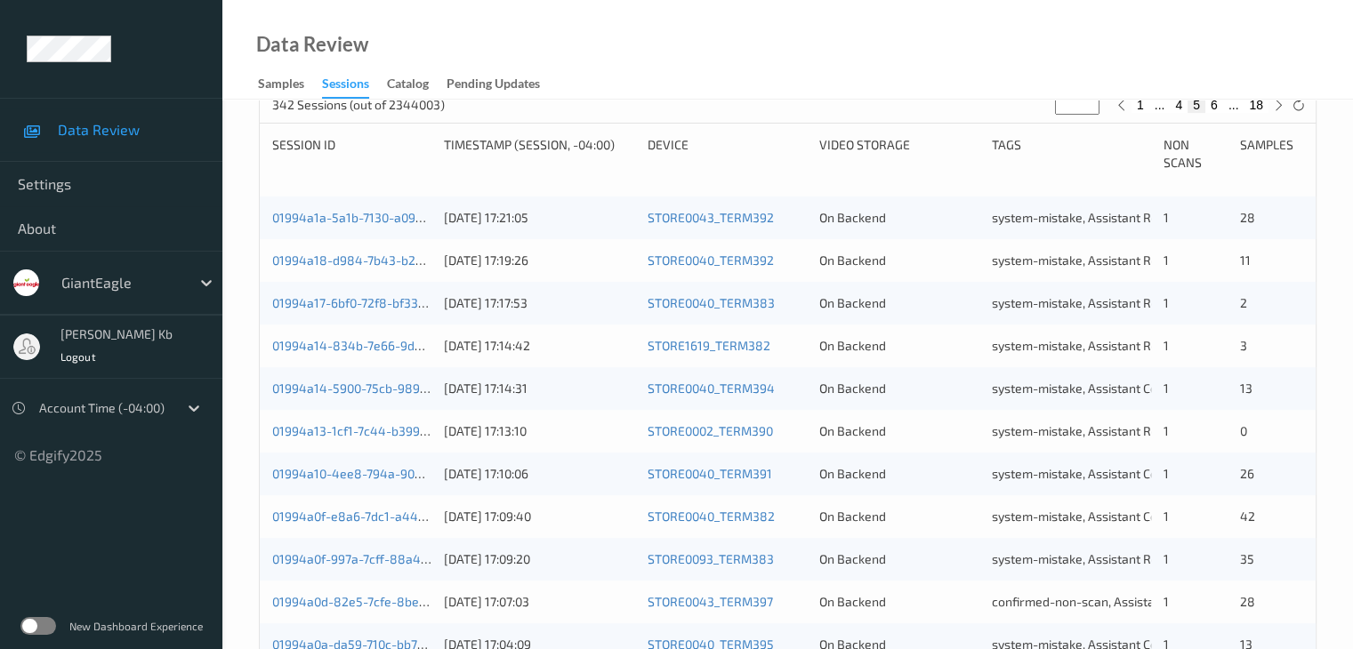
scroll to position [623, 0]
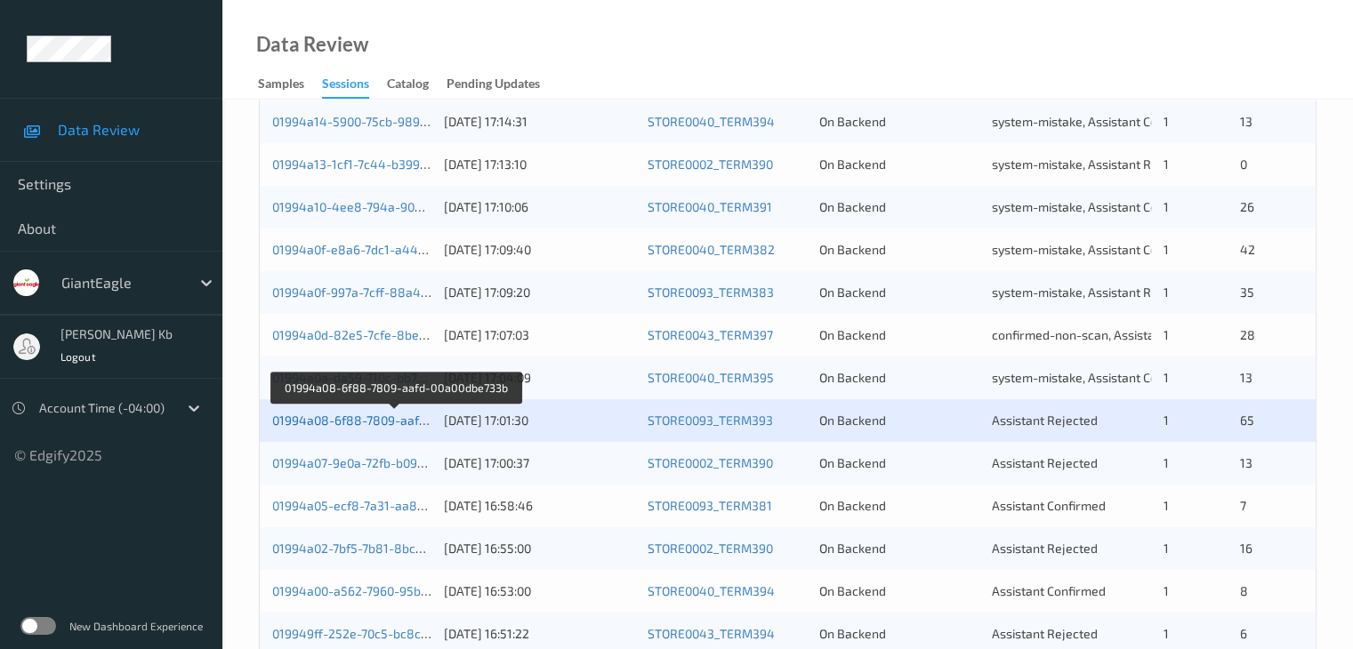
click at [383, 421] on link "01994a08-6f88-7809-aafd-00a00dbe733b" at bounding box center [394, 420] width 244 height 15
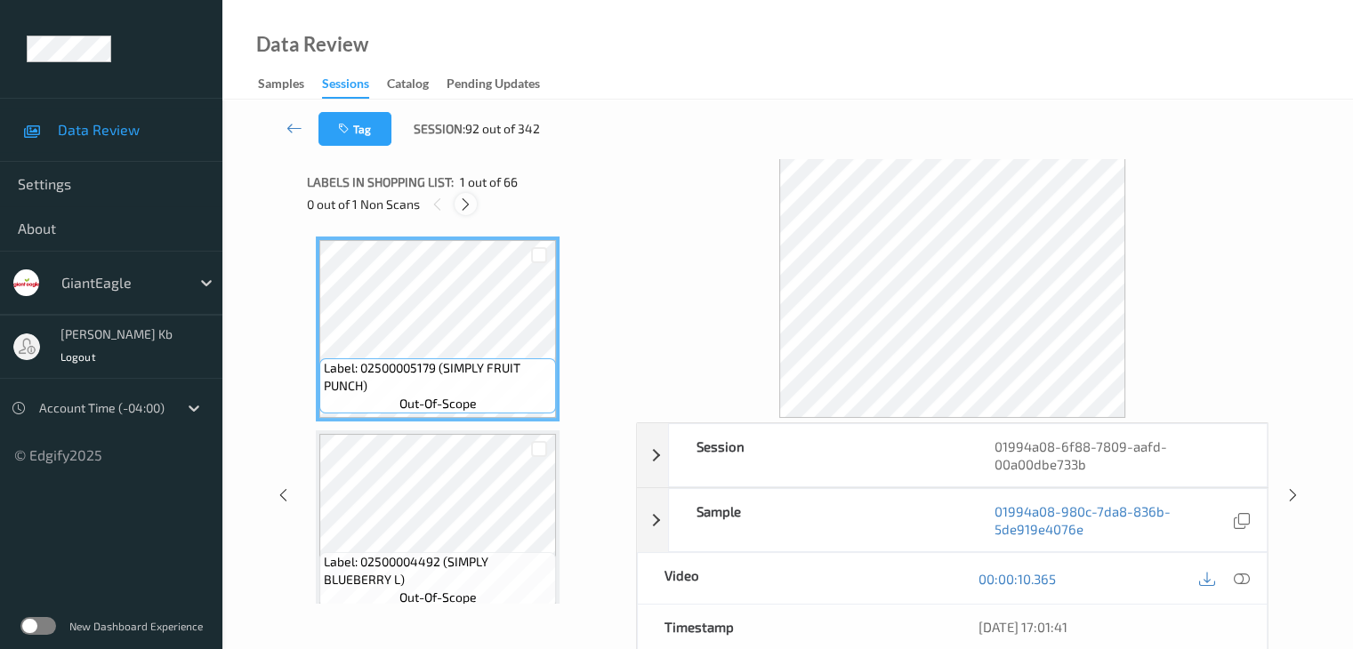
click at [465, 202] on icon at bounding box center [465, 205] width 15 height 16
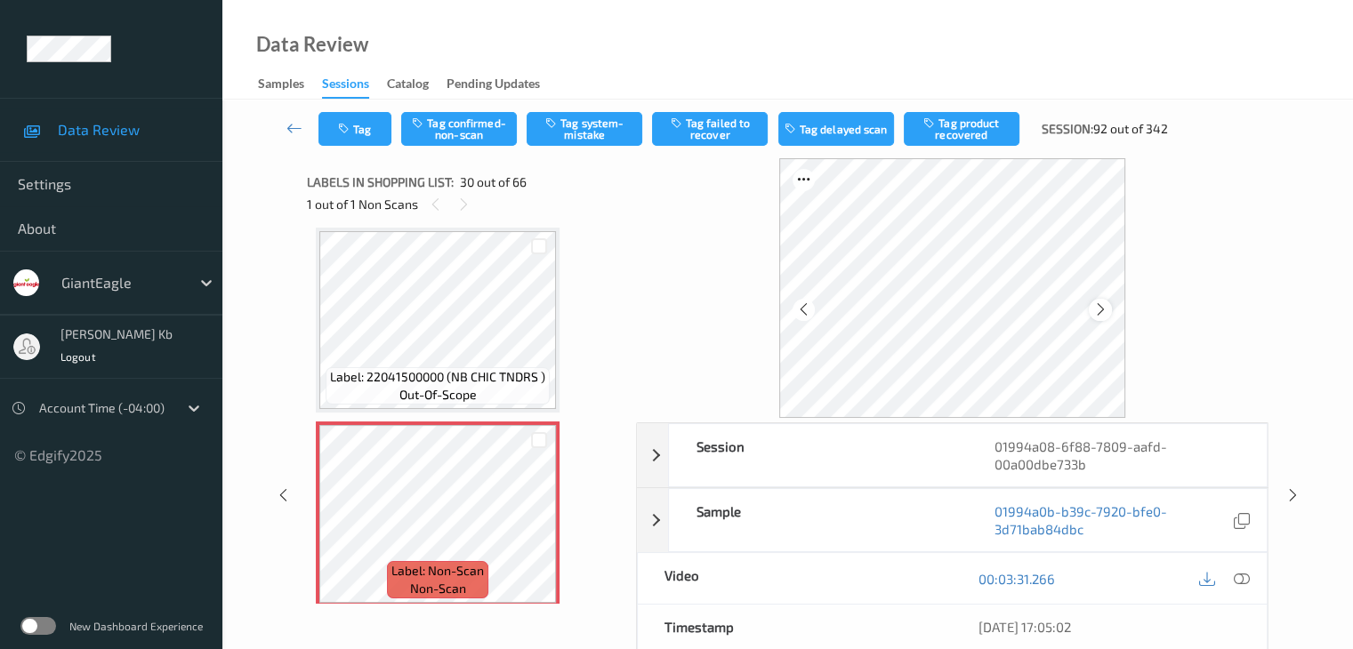
click at [1098, 310] on icon at bounding box center [1100, 310] width 15 height 16
click at [1244, 578] on icon at bounding box center [1241, 579] width 16 height 16
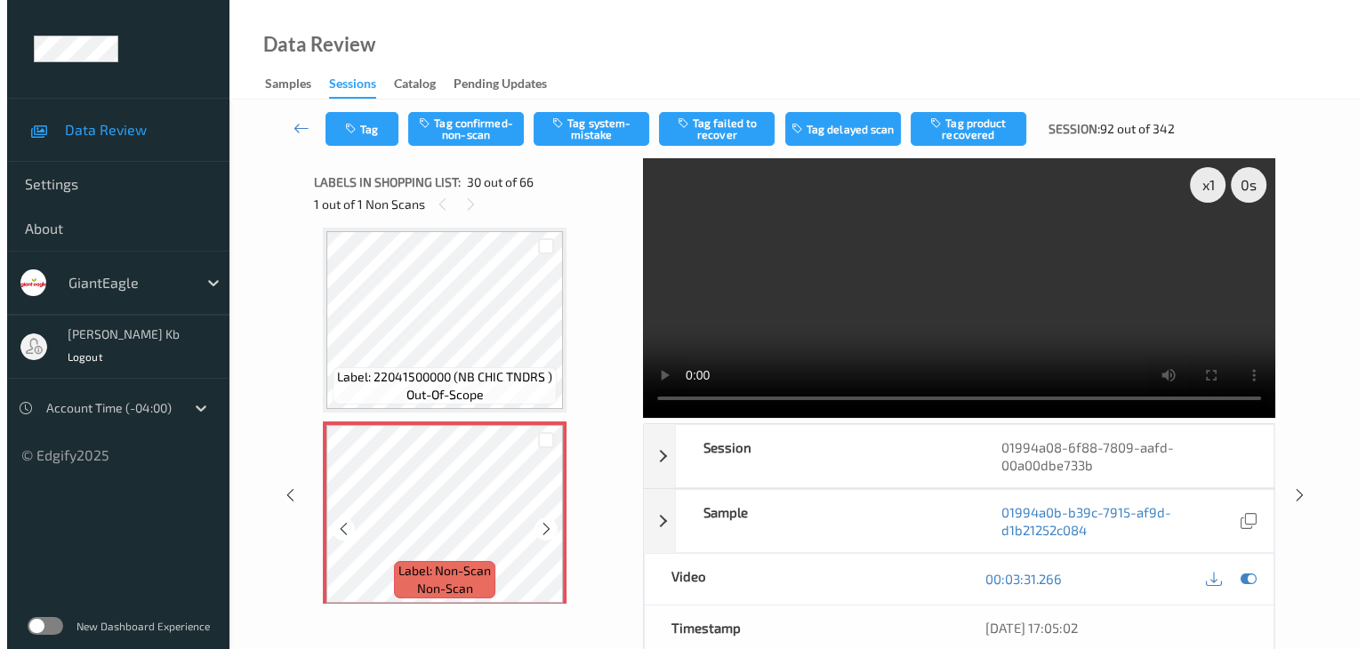
scroll to position [5616, 0]
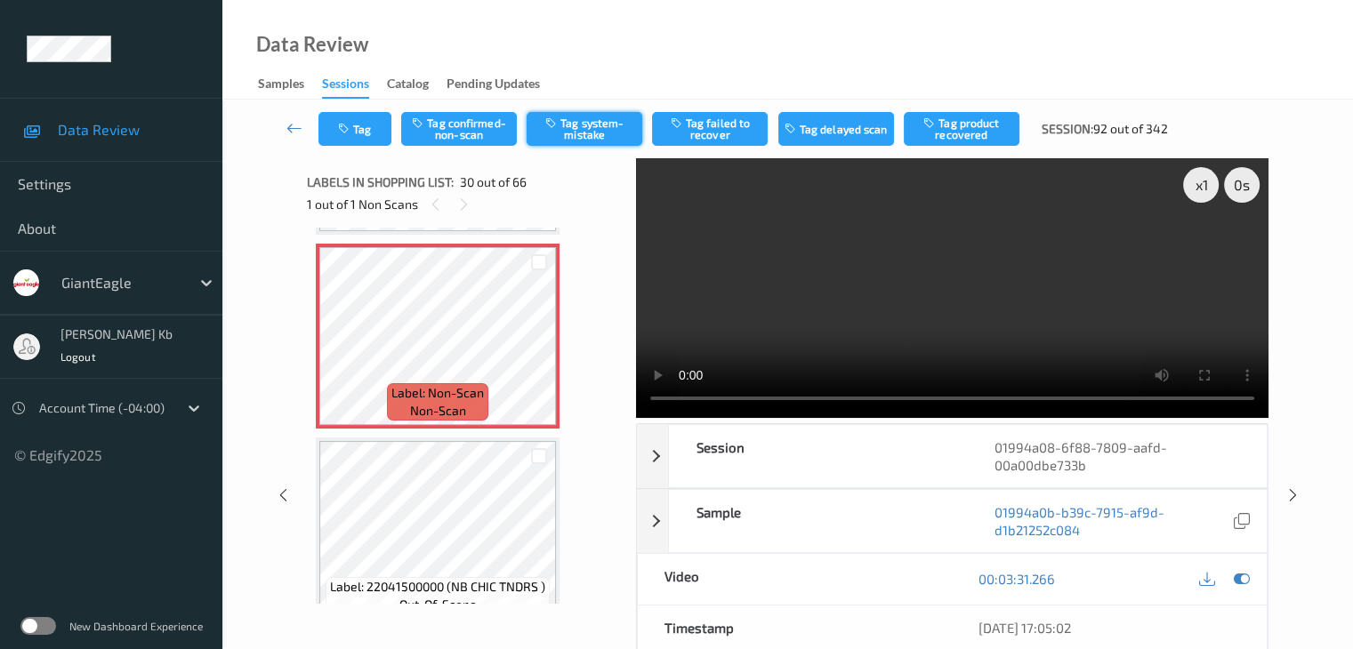
click at [609, 130] on button "Tag system-mistake" at bounding box center [585, 129] width 116 height 34
click at [363, 129] on button "Tag" at bounding box center [354, 129] width 73 height 34
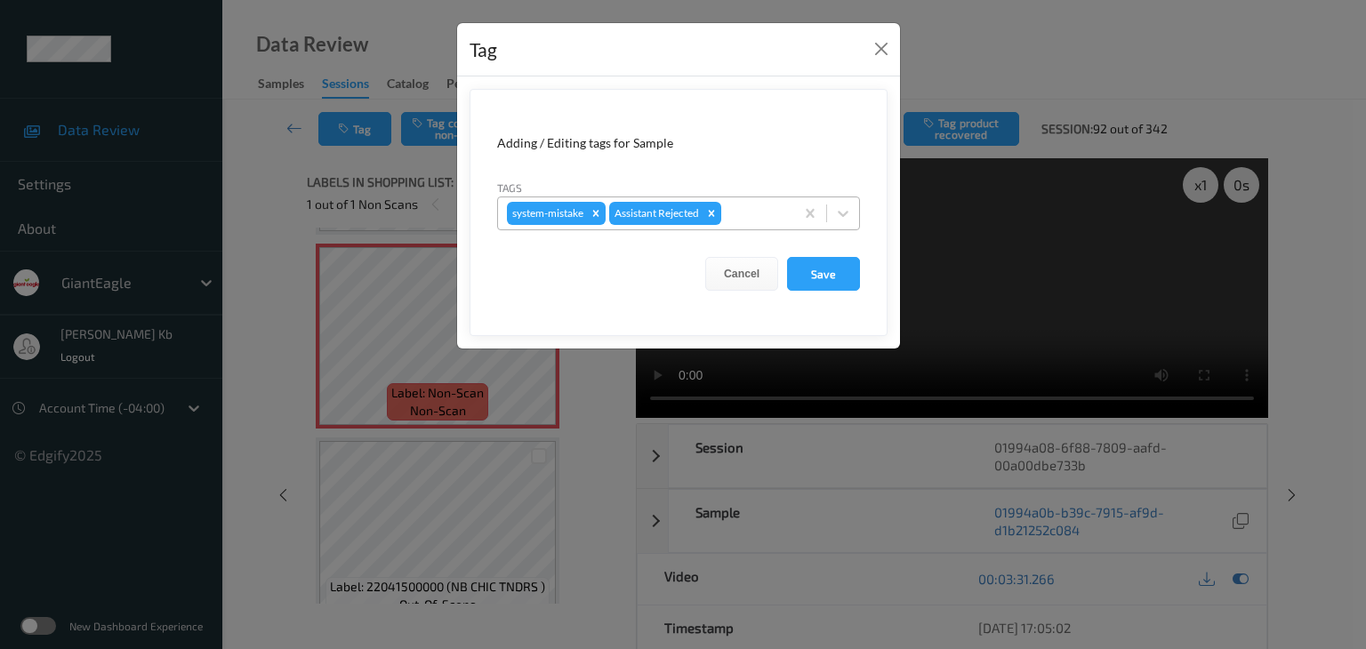
click at [755, 214] on div at bounding box center [755, 213] width 60 height 21
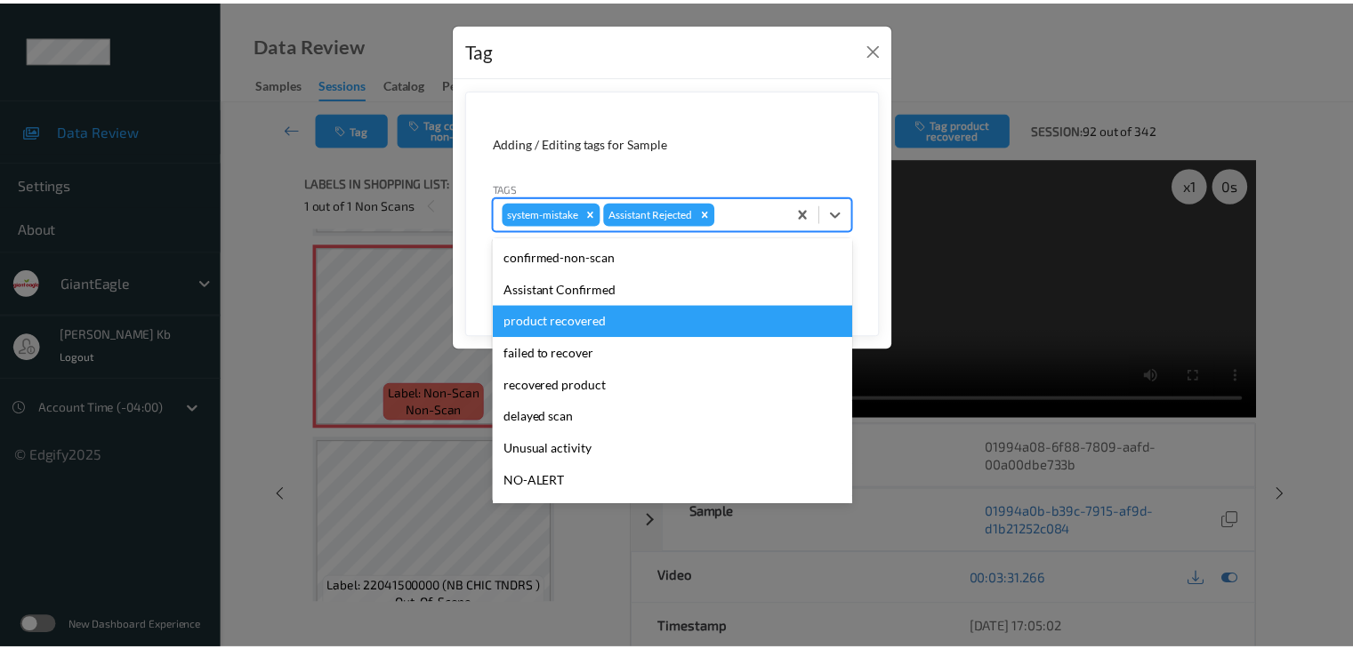
scroll to position [89, 0]
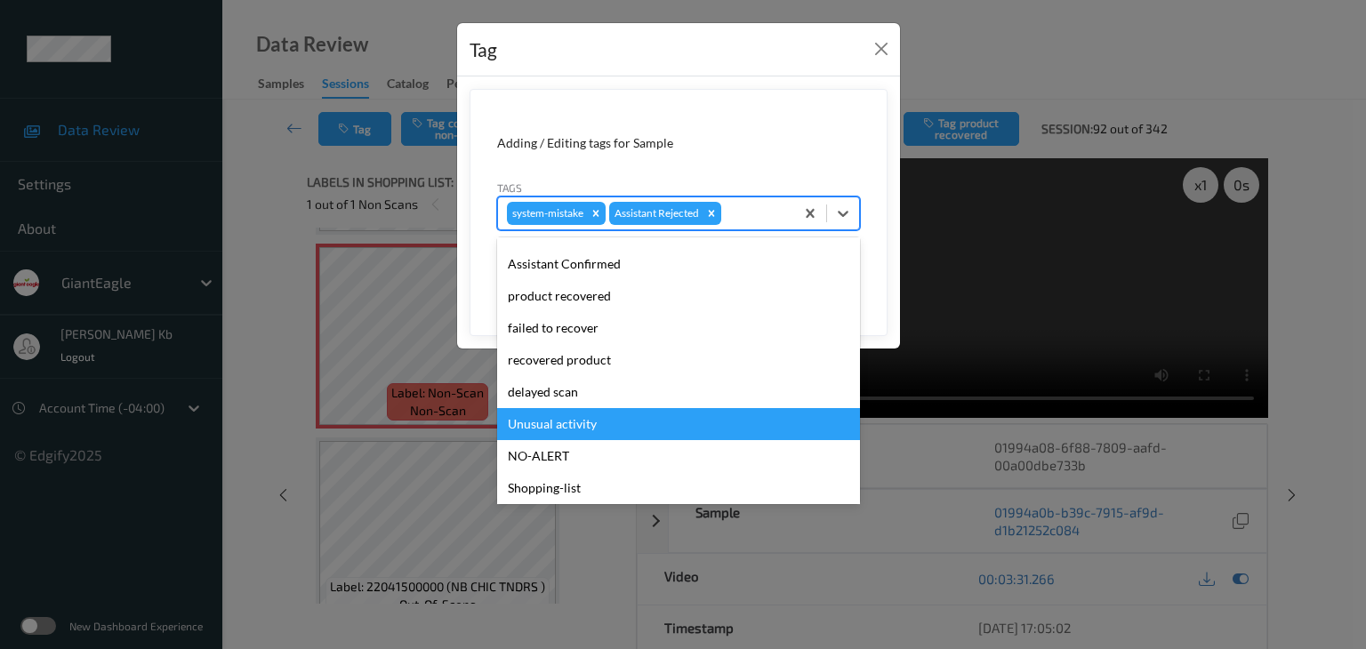
click at [562, 426] on div "Unusual activity" at bounding box center [678, 424] width 363 height 32
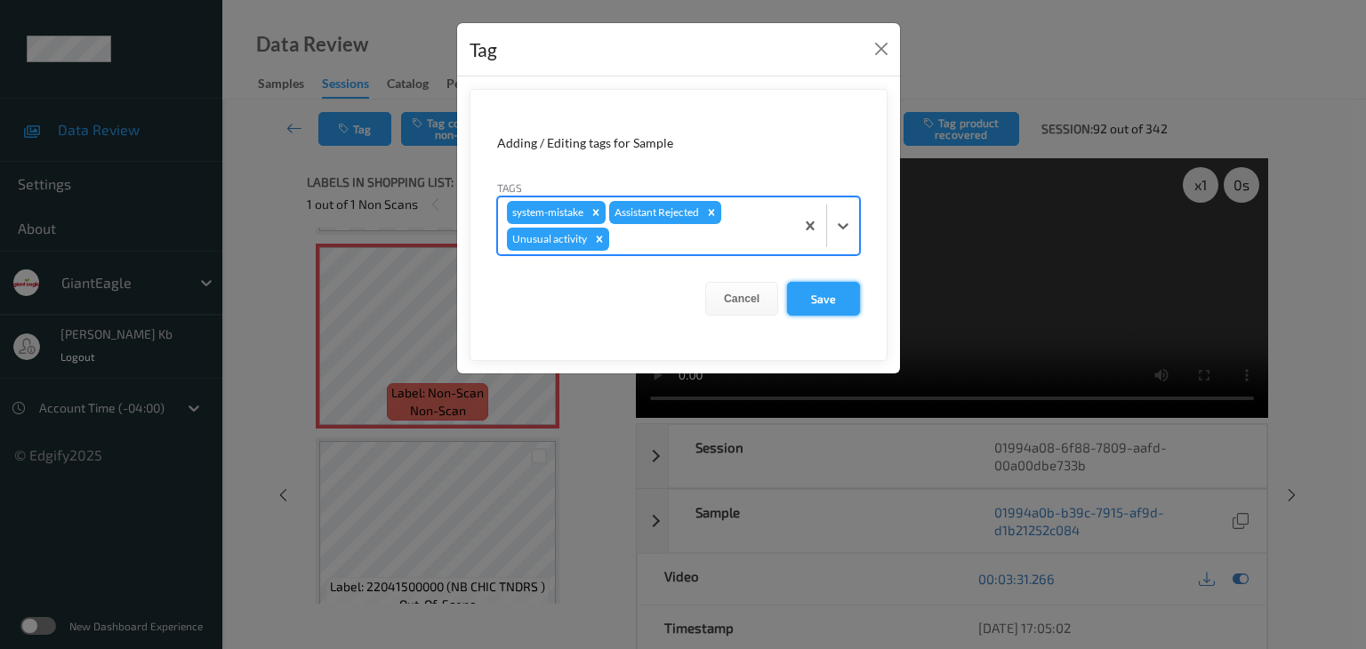
click at [825, 295] on button "Save" at bounding box center [823, 299] width 73 height 34
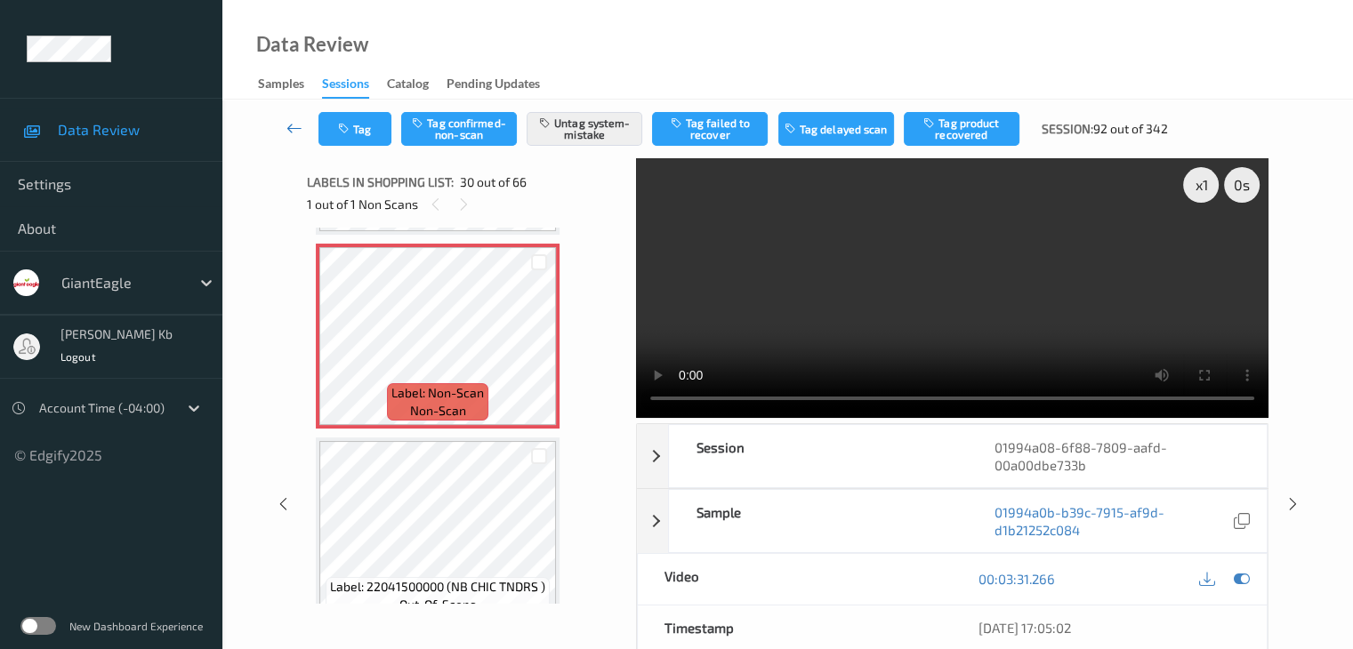
click at [294, 125] on icon at bounding box center [294, 128] width 16 height 18
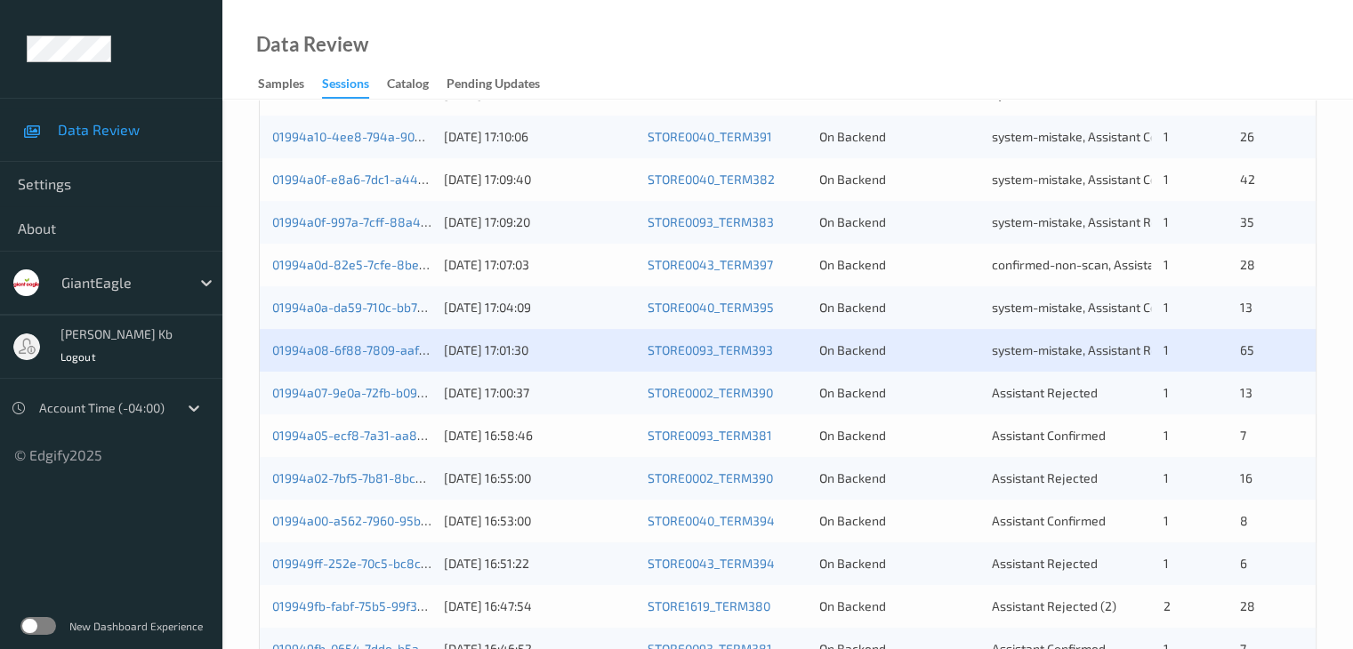
scroll to position [712, 0]
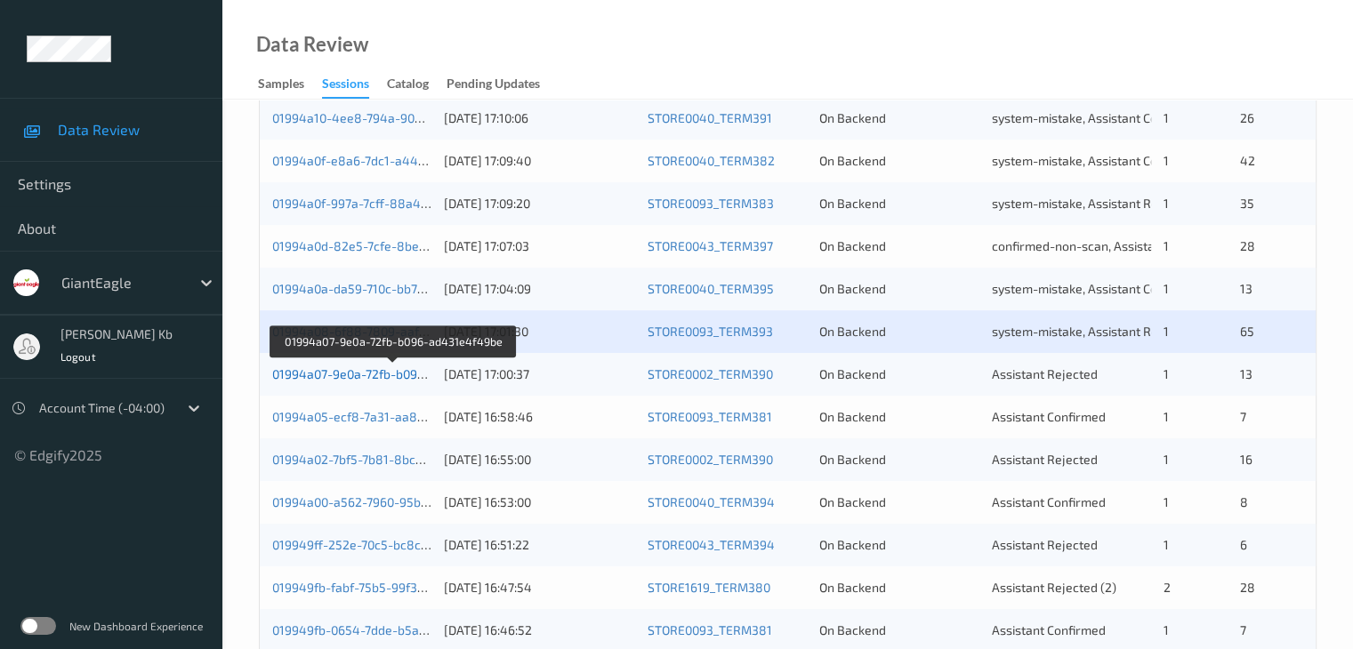
click at [386, 374] on link "01994a07-9e0a-72fb-b096-ad431e4f49be" at bounding box center [392, 373] width 241 height 15
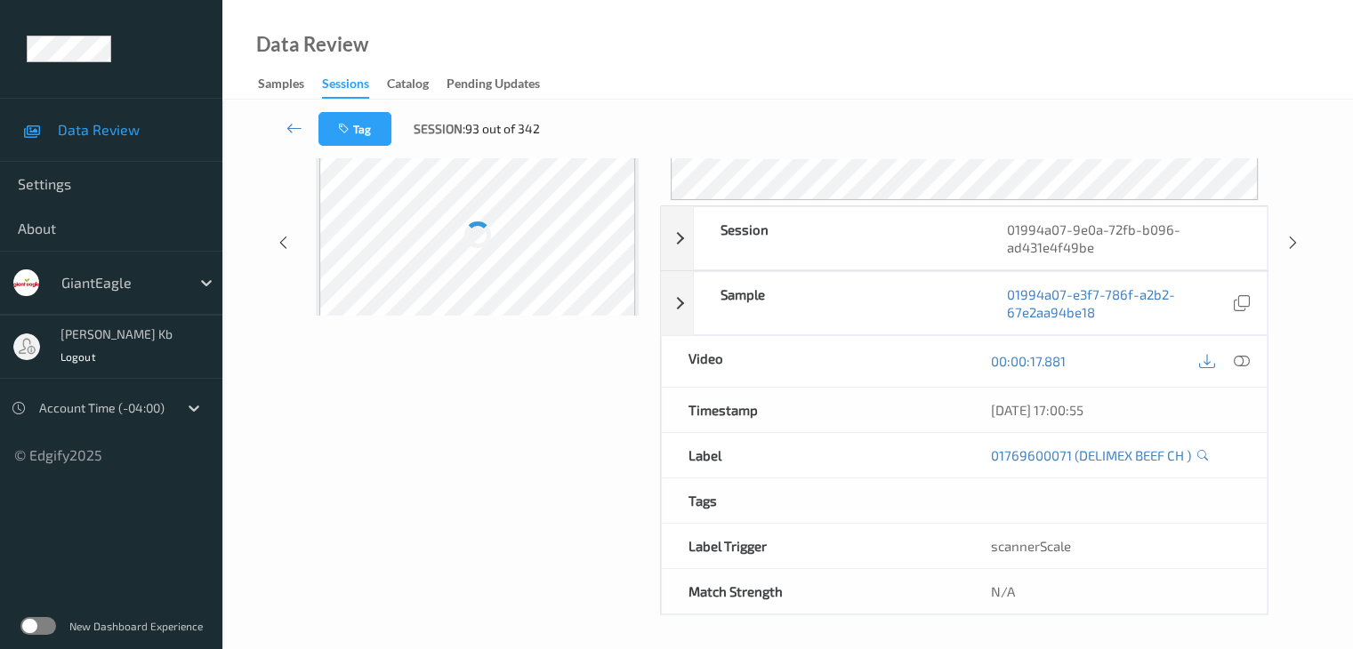
scroll to position [217, 0]
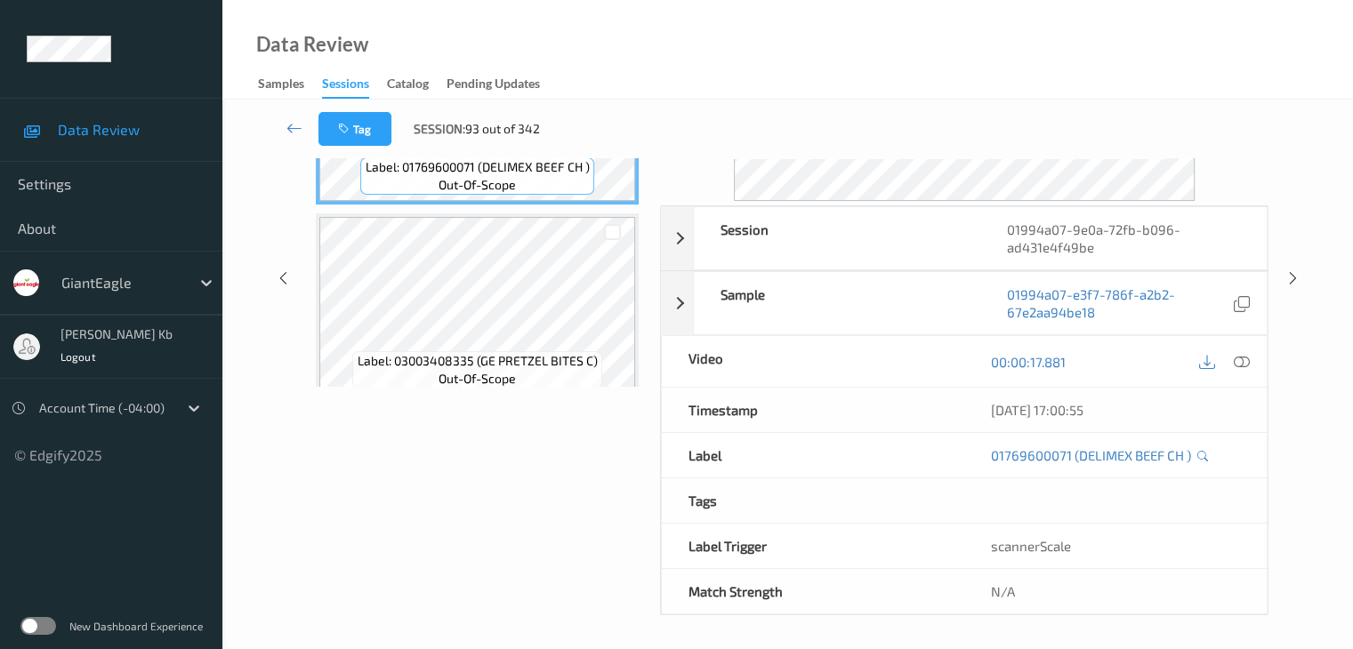
drag, startPoint x: 377, startPoint y: 1, endPoint x: 840, endPoint y: 33, distance: 463.6
click at [881, 35] on div "Data Review Samples Sessions Catalog Pending Updates" at bounding box center [787, 50] width 1130 height 100
drag, startPoint x: 509, startPoint y: 0, endPoint x: 900, endPoint y: 42, distance: 393.6
click at [900, 42] on div "Data Review Samples Sessions Catalog Pending Updates" at bounding box center [787, 50] width 1130 height 100
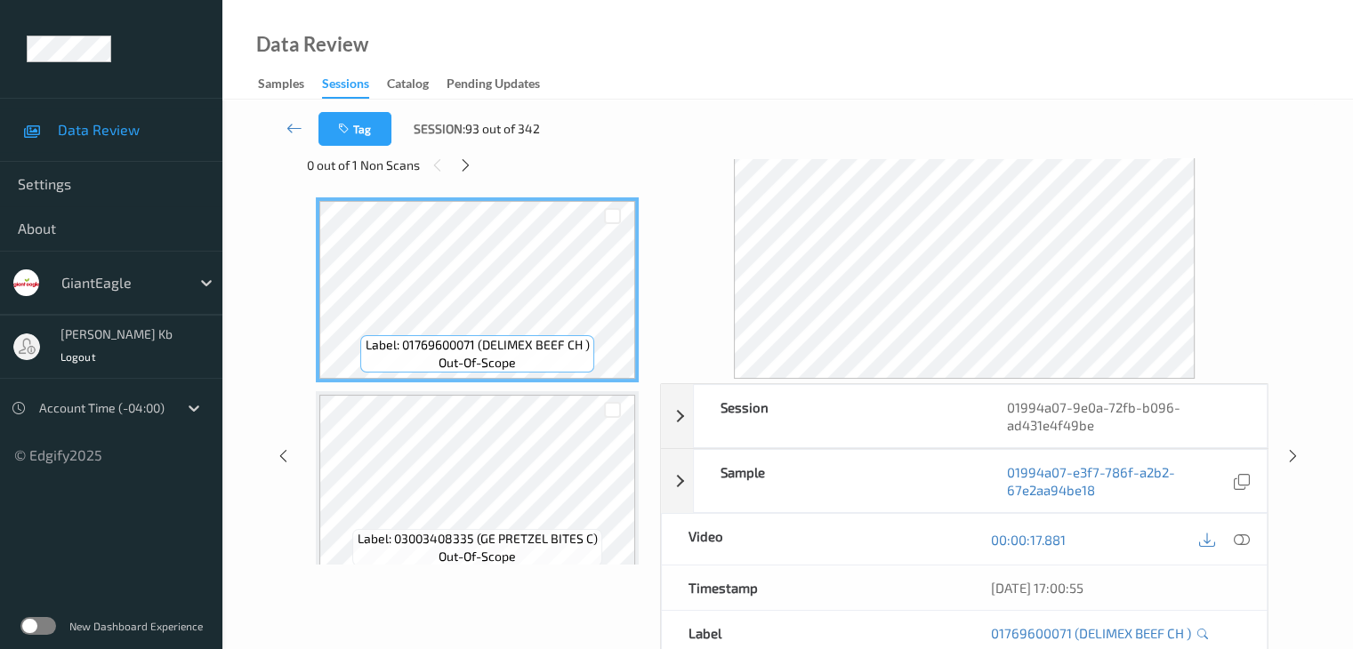
scroll to position [0, 0]
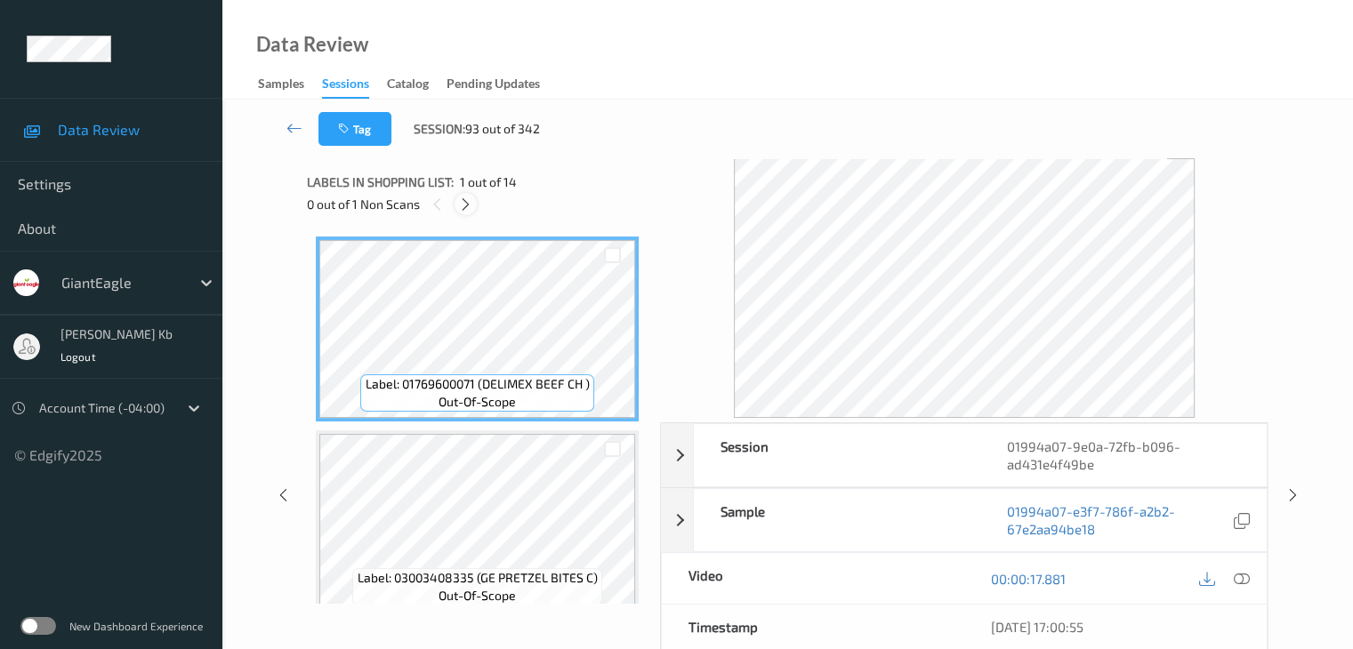
drag, startPoint x: 462, startPoint y: 197, endPoint x: 466, endPoint y: 209, distance: 12.9
click at [462, 197] on icon at bounding box center [465, 205] width 15 height 16
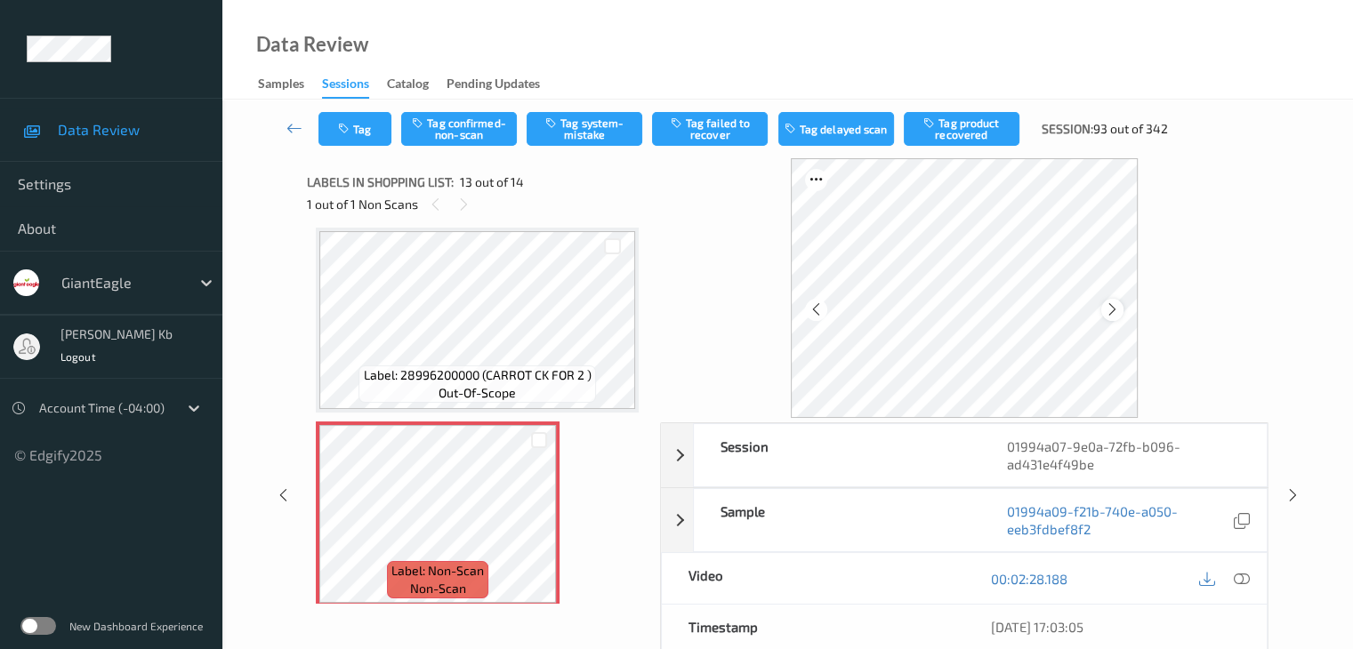
click at [1123, 305] on div at bounding box center [1112, 310] width 22 height 22
click at [1239, 578] on icon at bounding box center [1241, 579] width 16 height 16
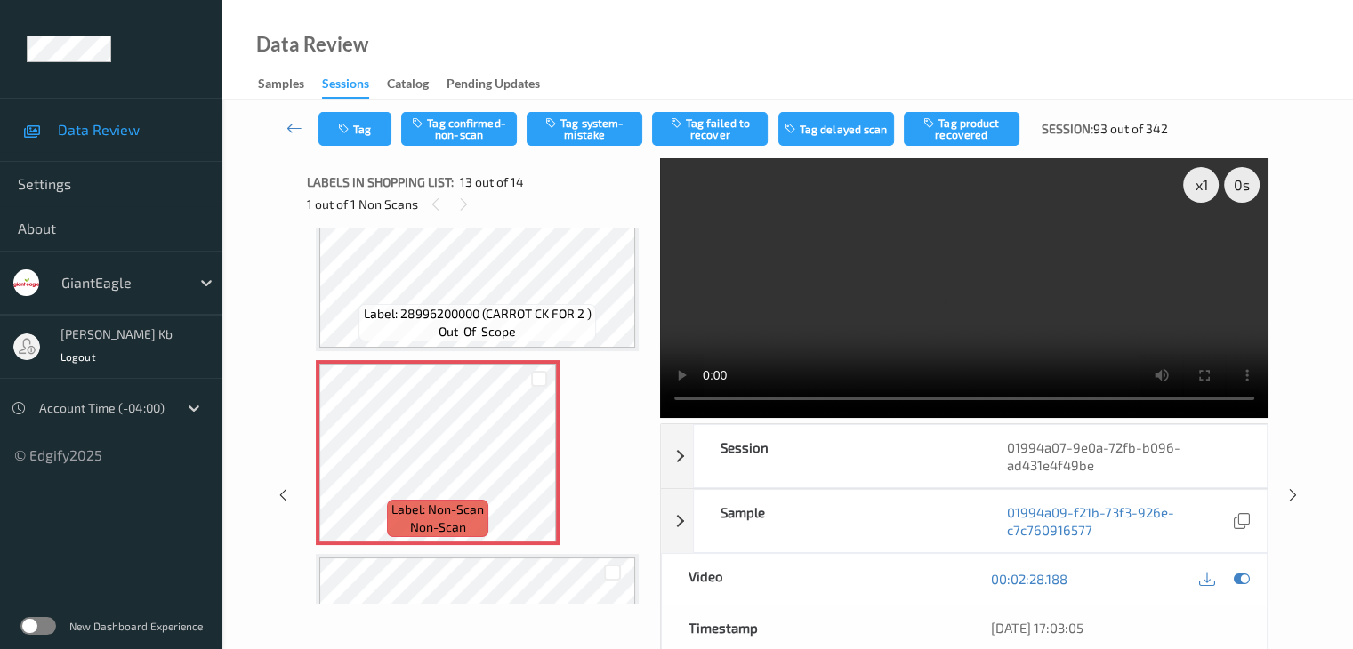
scroll to position [2320, 0]
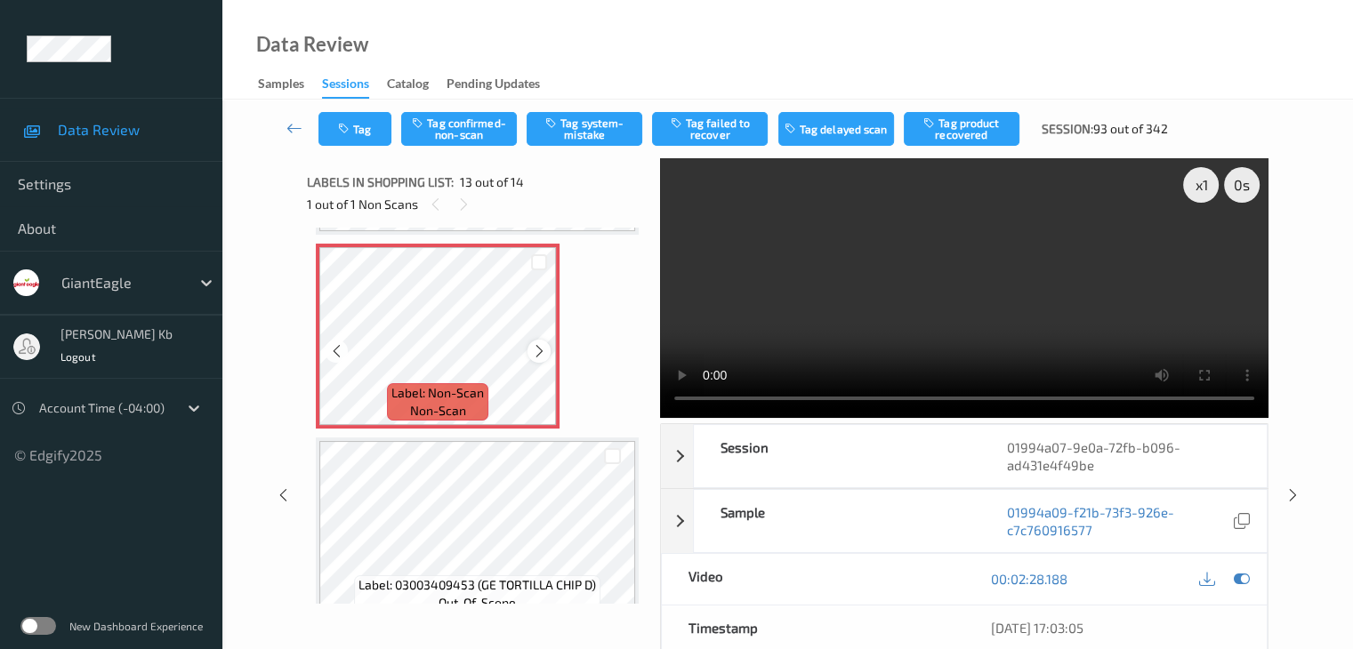
click at [535, 350] on icon at bounding box center [539, 351] width 15 height 16
click at [539, 353] on icon at bounding box center [539, 351] width 15 height 16
click at [534, 352] on icon at bounding box center [539, 351] width 15 height 16
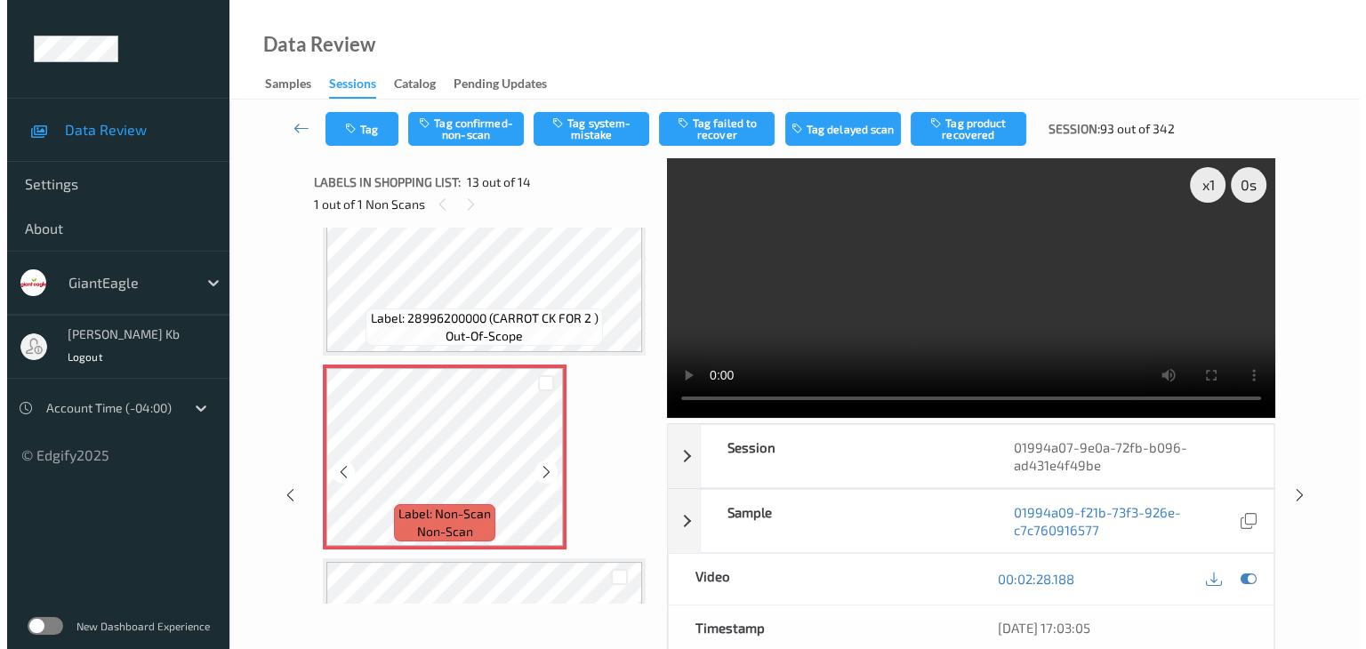
scroll to position [2169, 0]
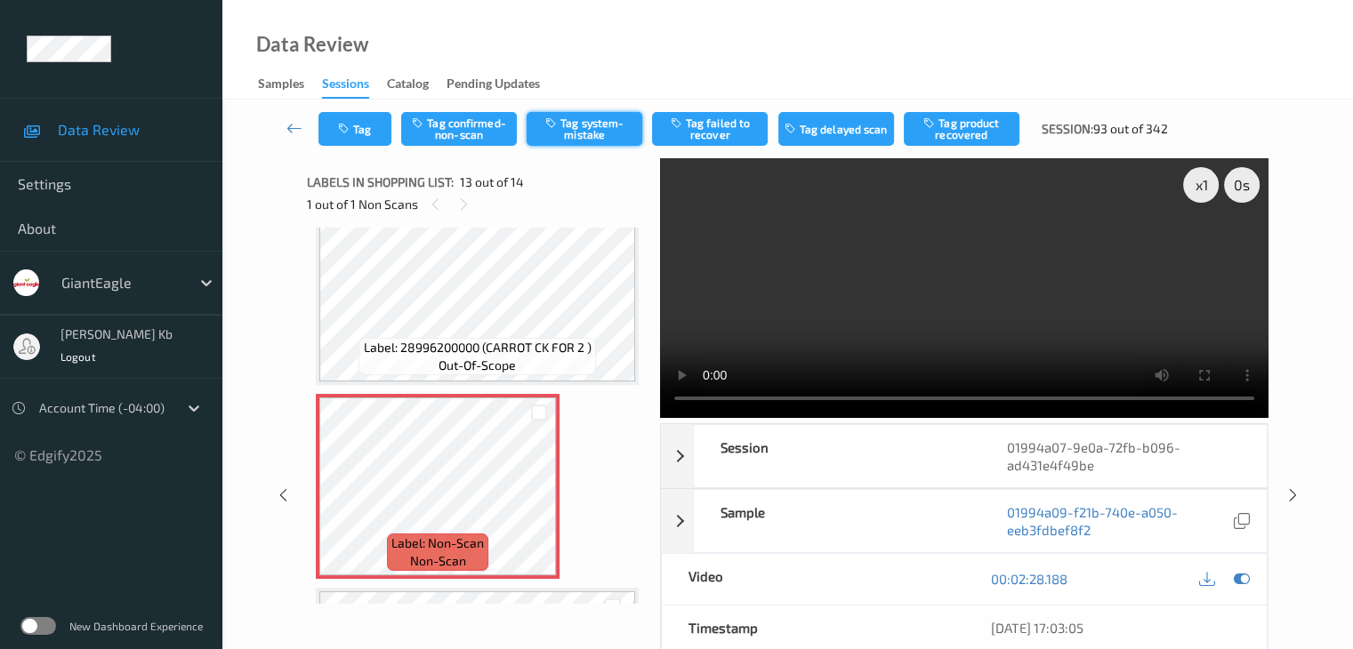
click at [591, 128] on button "Tag system-mistake" at bounding box center [585, 129] width 116 height 34
click at [363, 131] on button "Tag" at bounding box center [354, 129] width 73 height 34
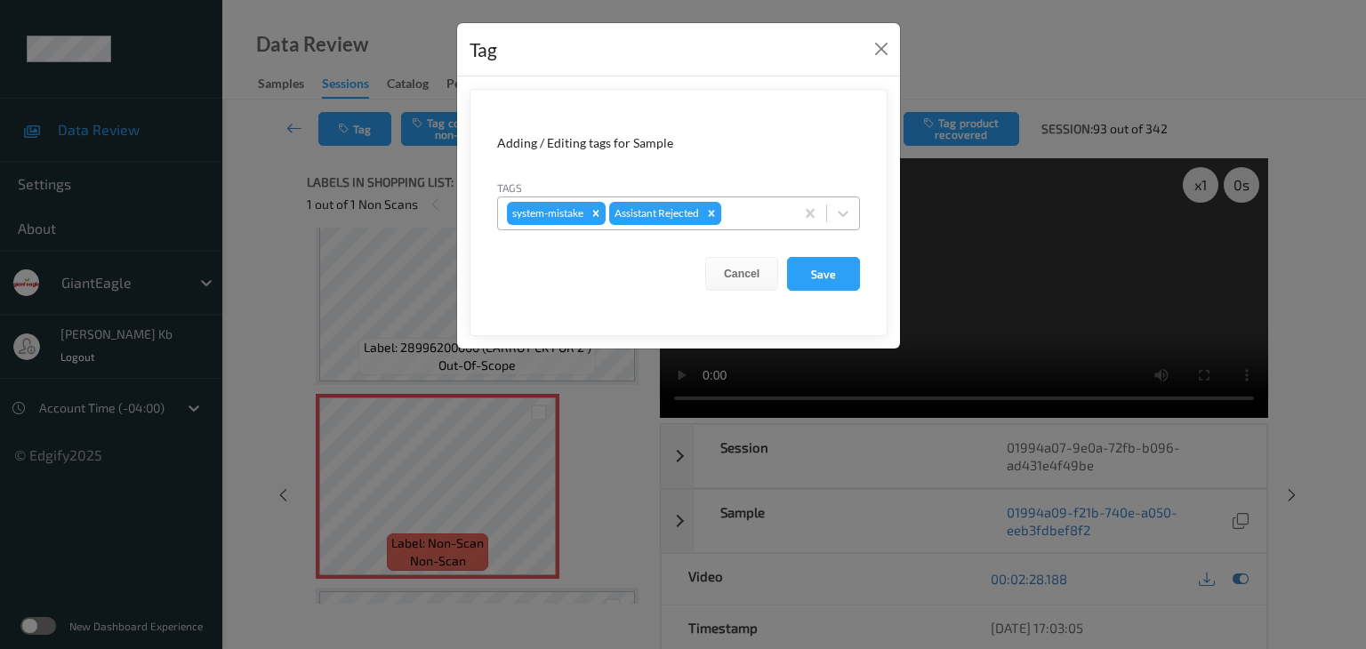
click at [740, 211] on div at bounding box center [755, 213] width 60 height 21
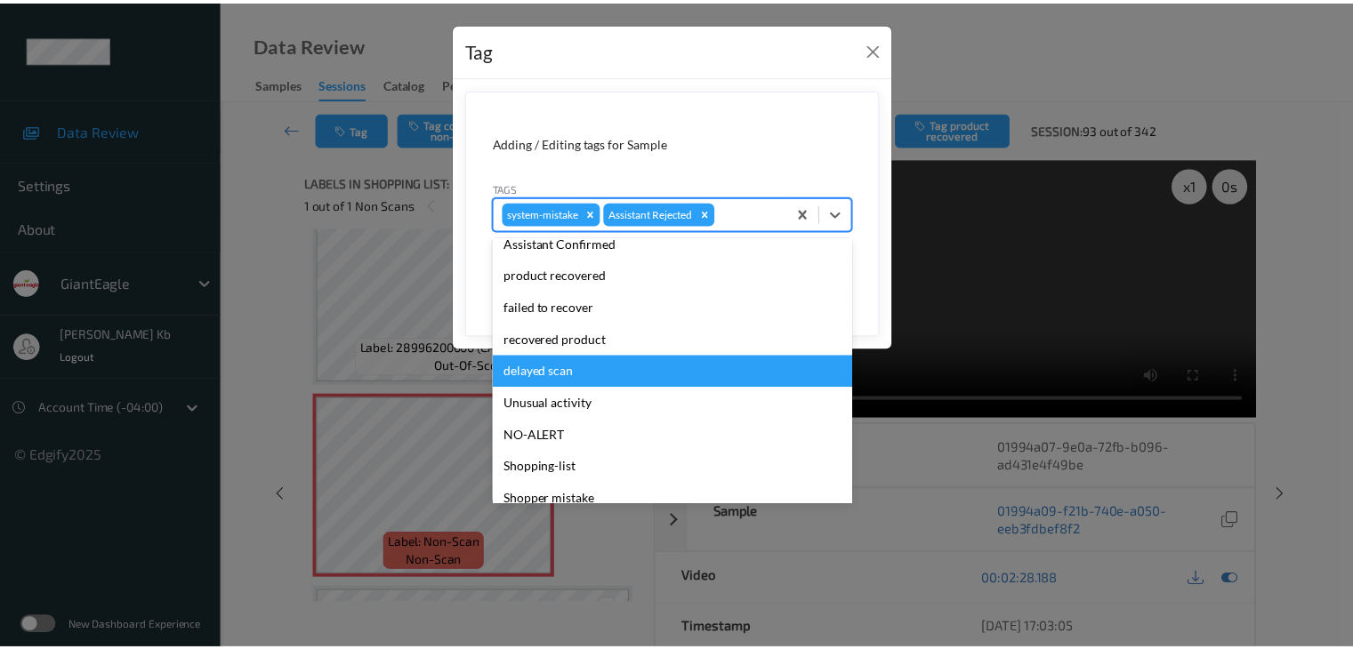
scroll to position [178, 0]
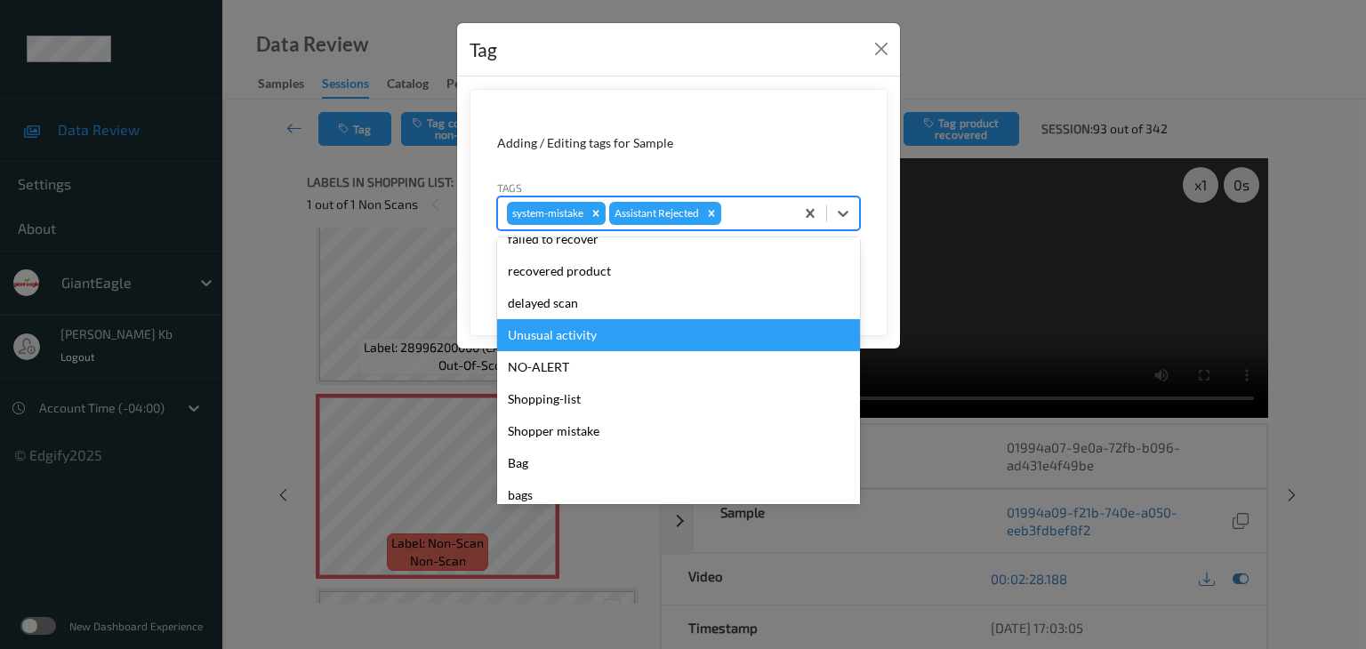
click at [557, 335] on div "Unusual activity" at bounding box center [678, 335] width 363 height 32
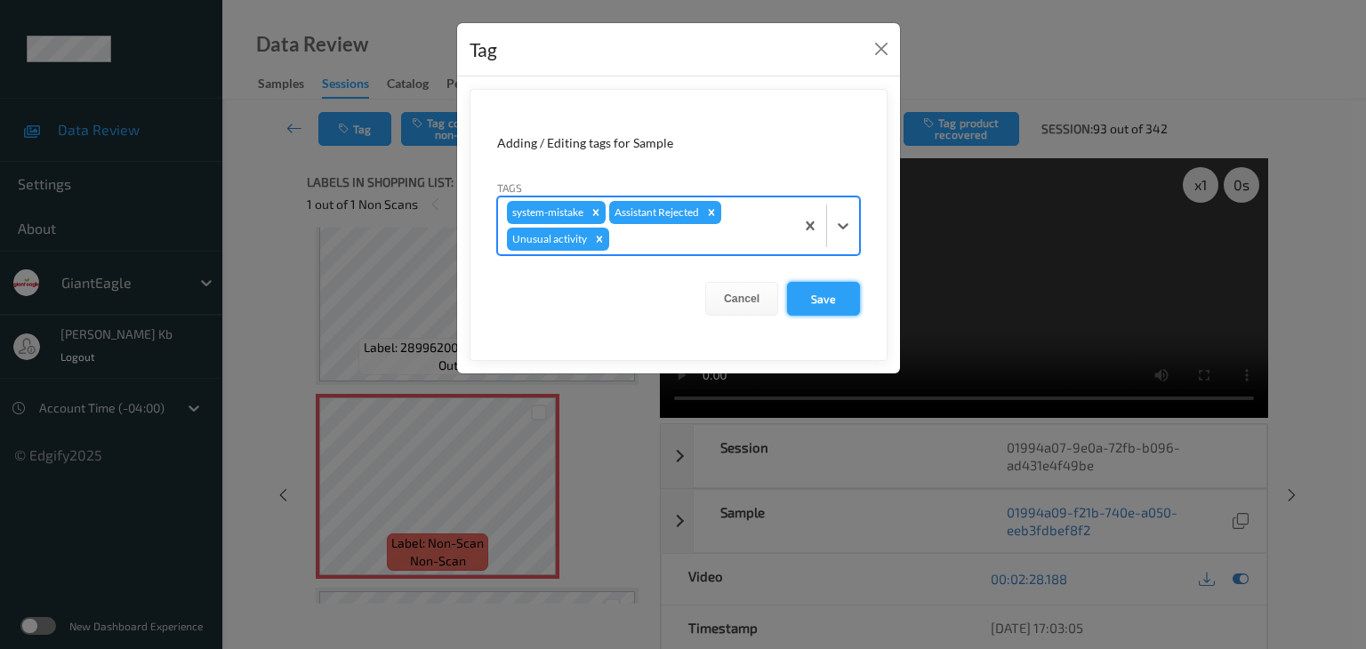
click at [817, 300] on button "Save" at bounding box center [823, 299] width 73 height 34
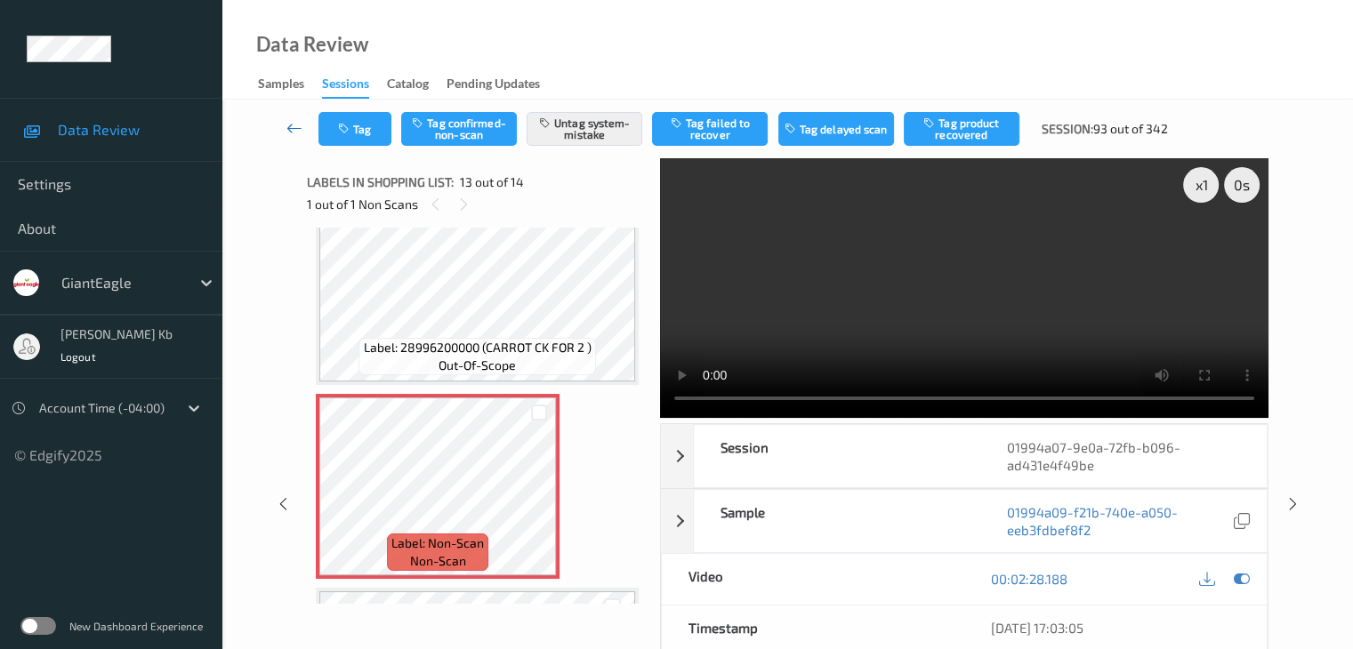
click at [299, 126] on icon at bounding box center [294, 128] width 16 height 18
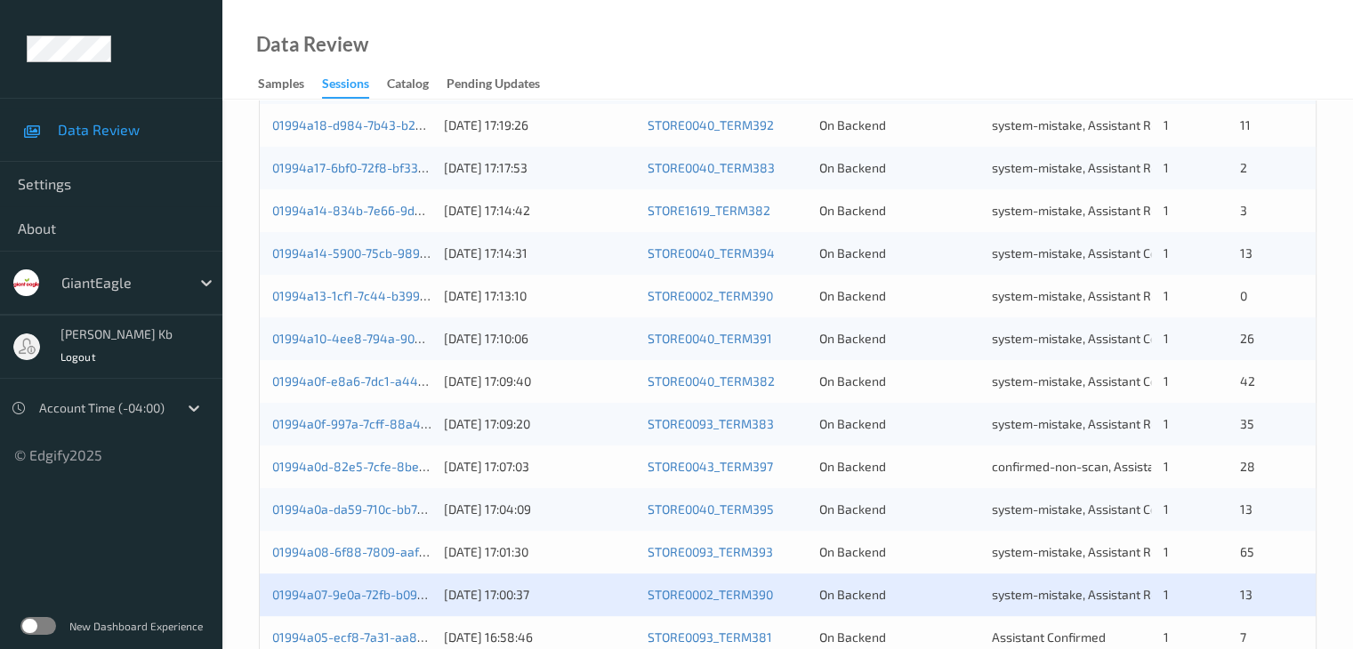
scroll to position [623, 0]
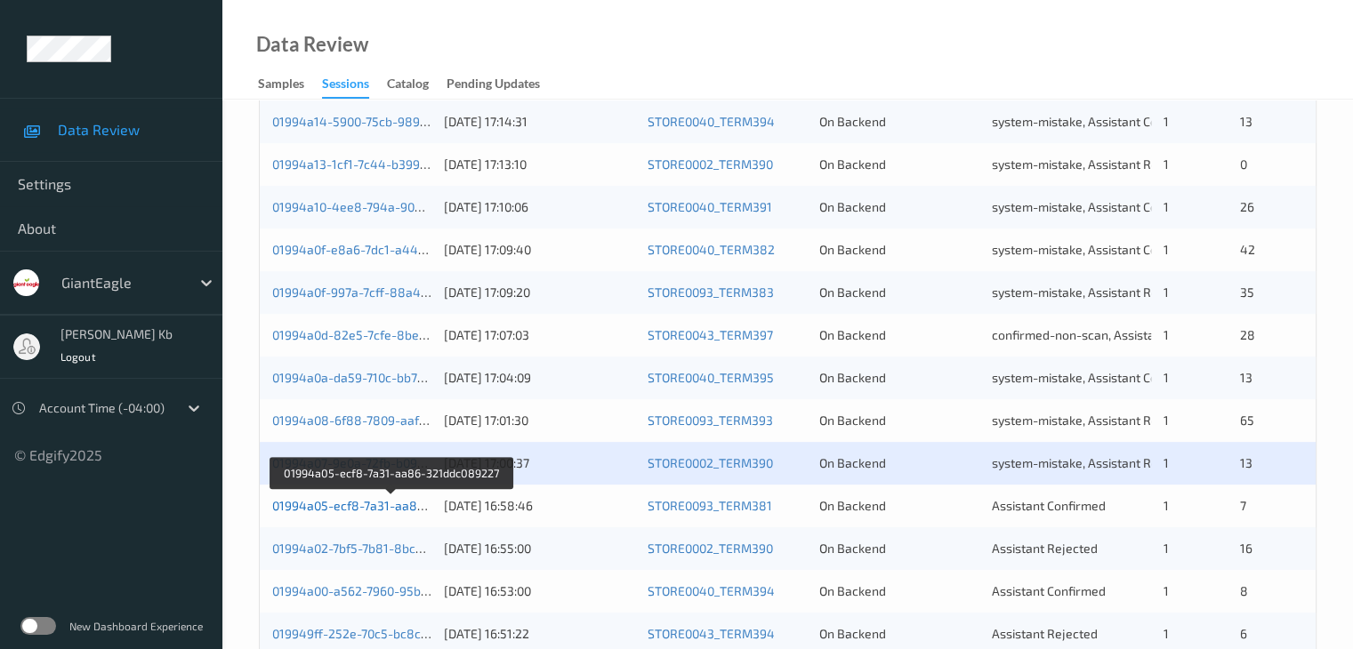
click at [391, 509] on link "01994a05-ecf8-7a31-aa86-321ddc089227" at bounding box center [392, 505] width 240 height 15
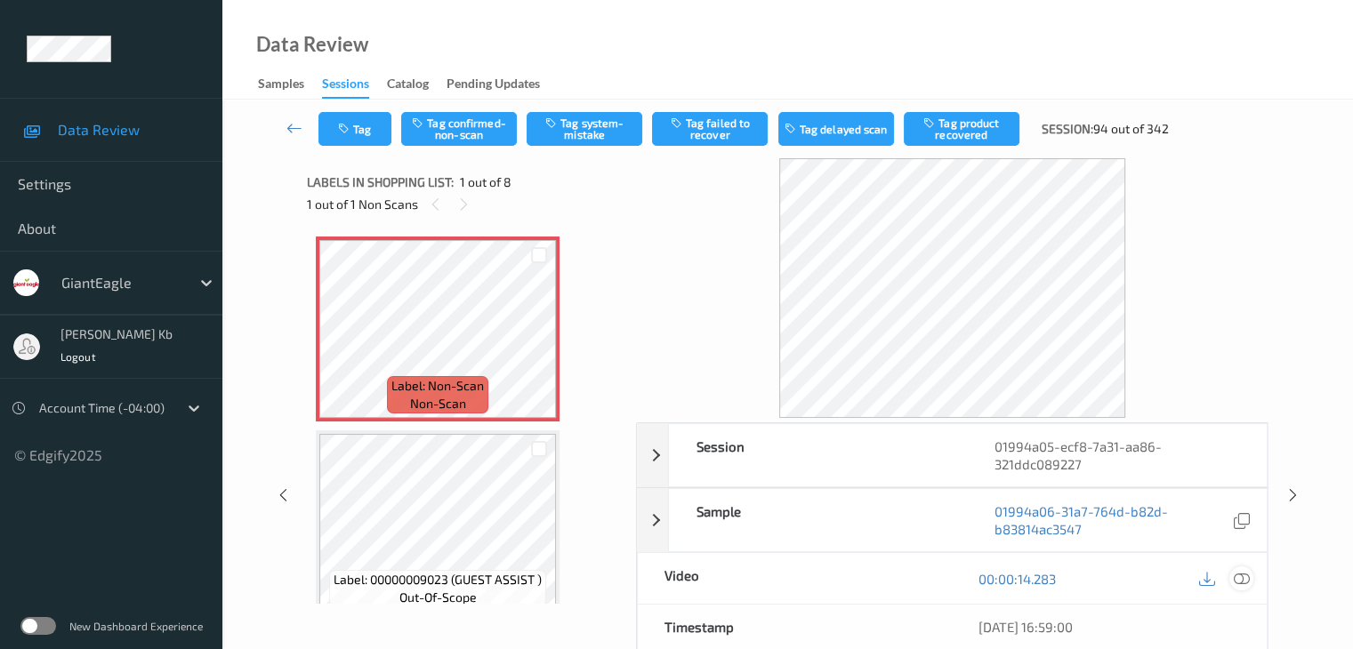
drag, startPoint x: 1240, startPoint y: 578, endPoint x: 1231, endPoint y: 575, distance: 9.6
click at [1239, 577] on icon at bounding box center [1241, 579] width 16 height 16
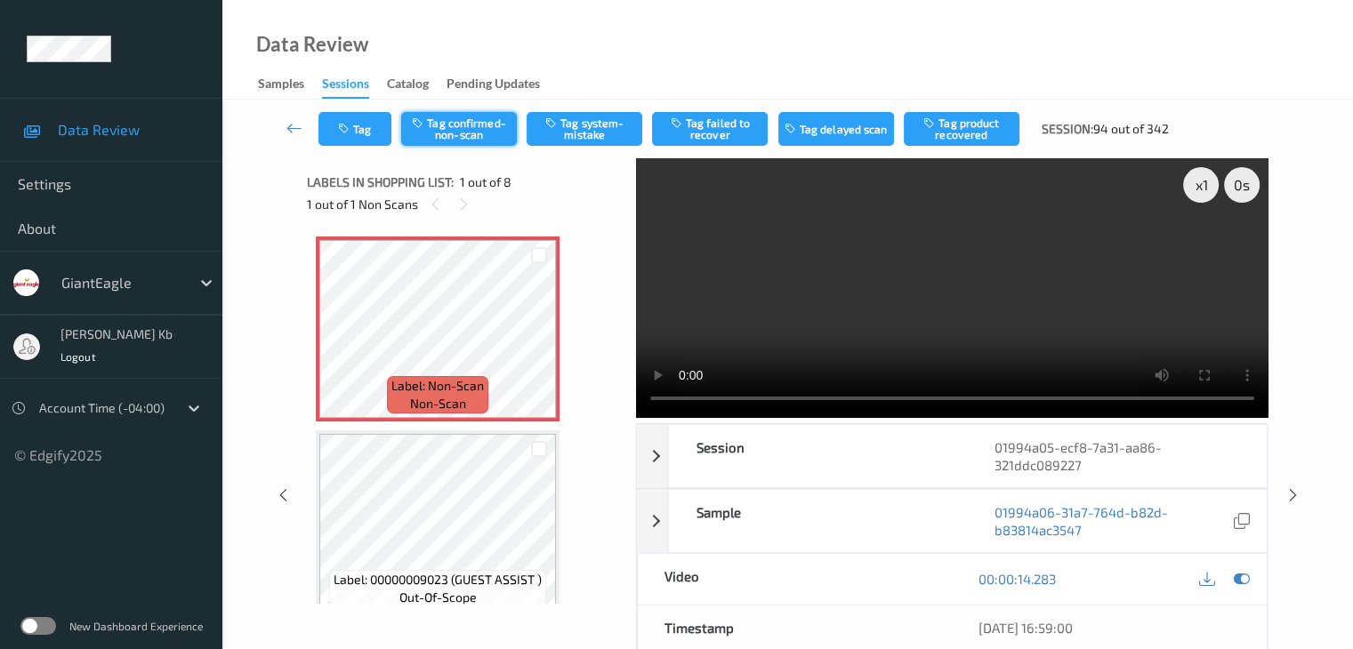
click at [464, 128] on button "Tag confirmed-non-scan" at bounding box center [459, 129] width 116 height 34
click at [960, 128] on button "Tag product recovered" at bounding box center [962, 129] width 116 height 34
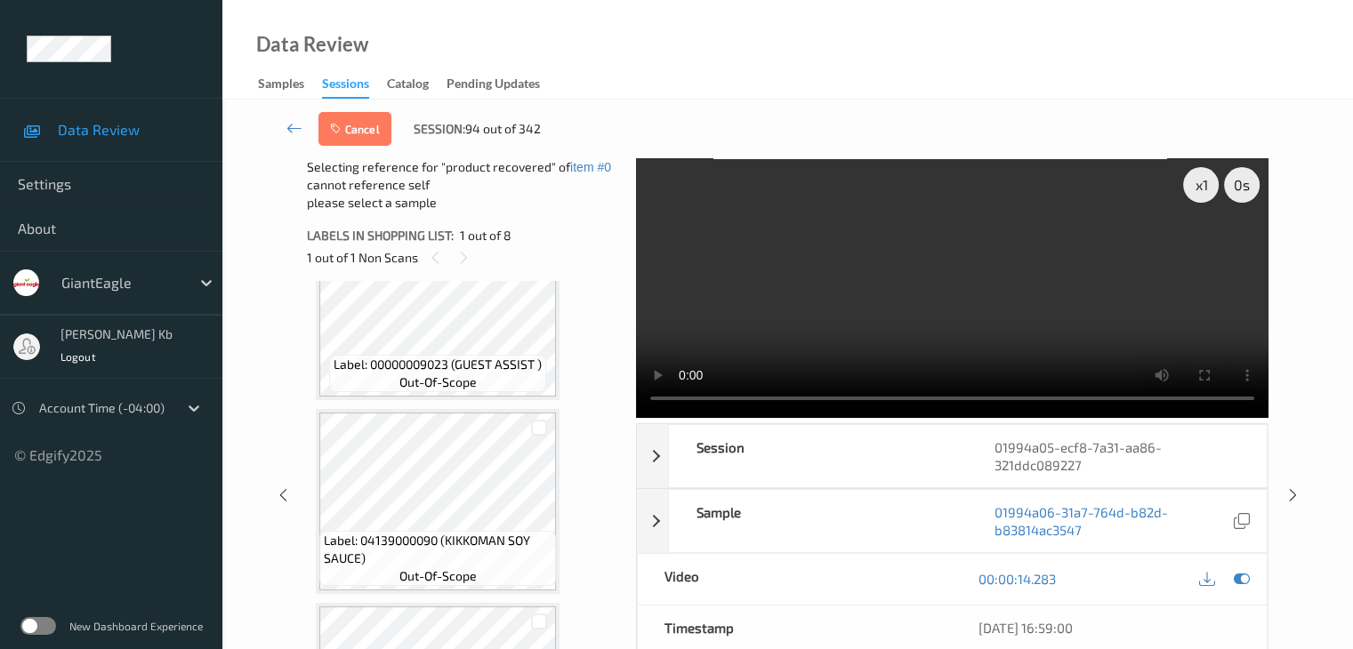
scroll to position [356, 0]
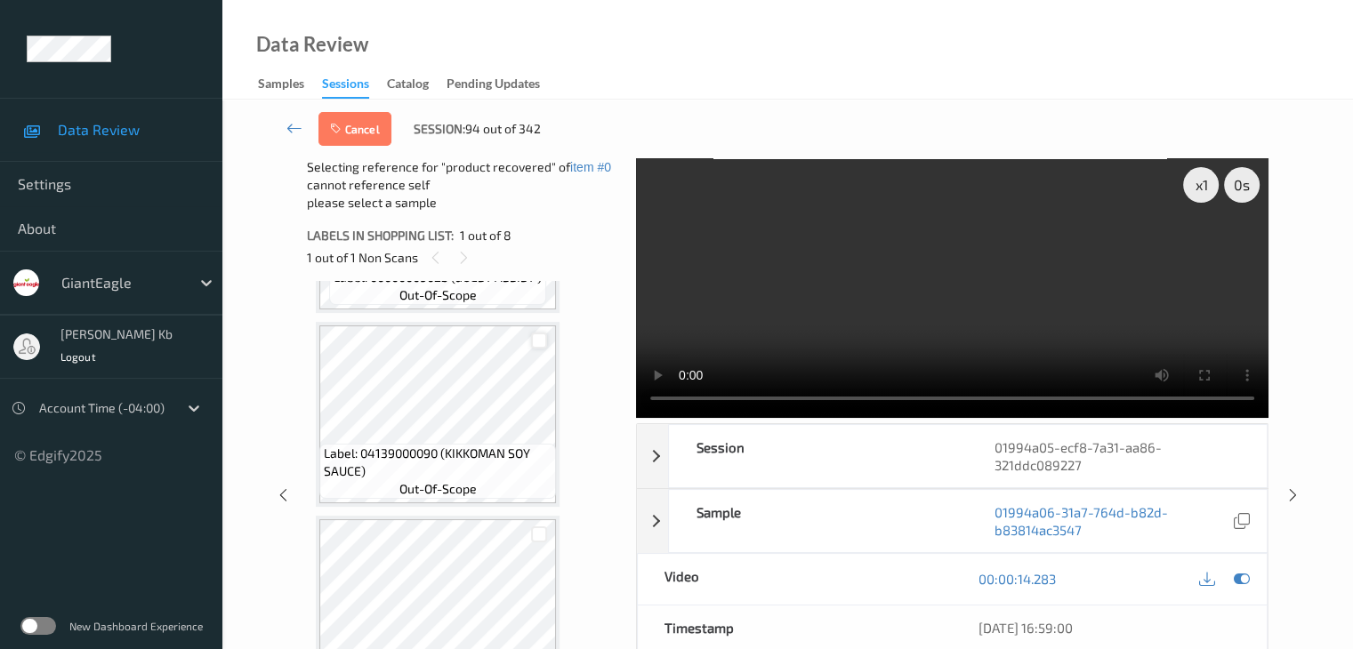
click at [536, 339] on div at bounding box center [539, 341] width 17 height 17
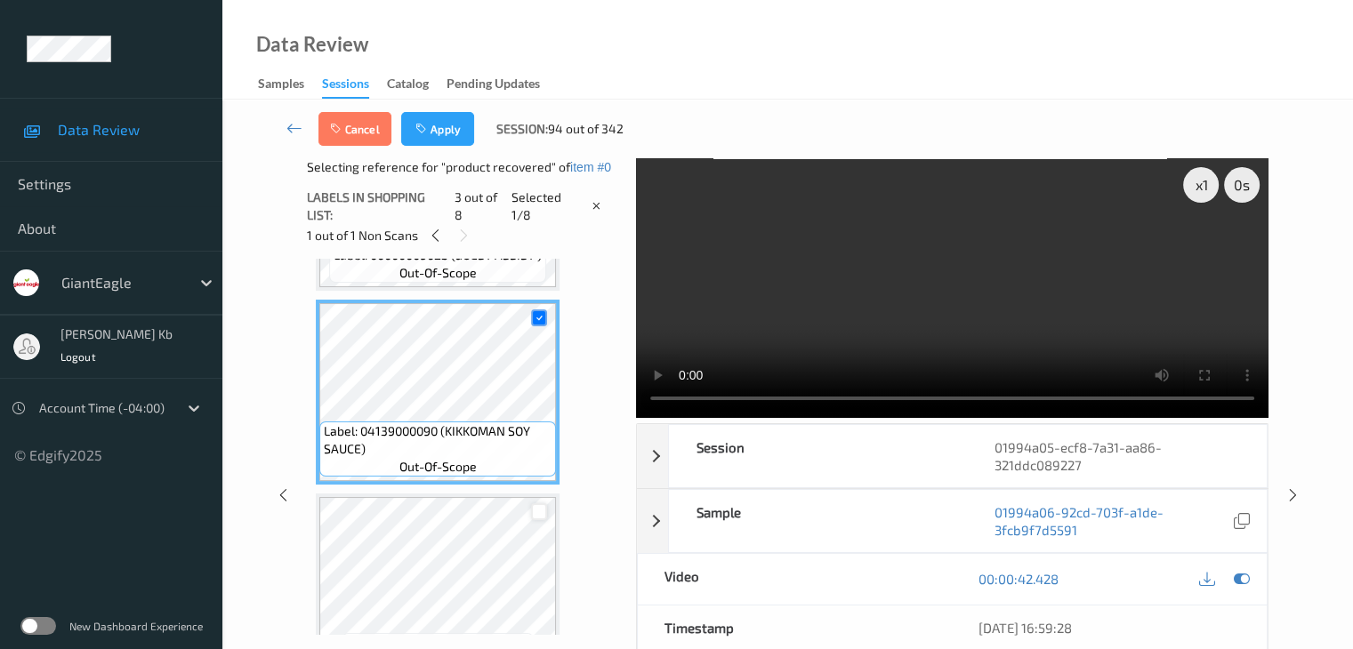
click at [535, 513] on div at bounding box center [539, 511] width 17 height 17
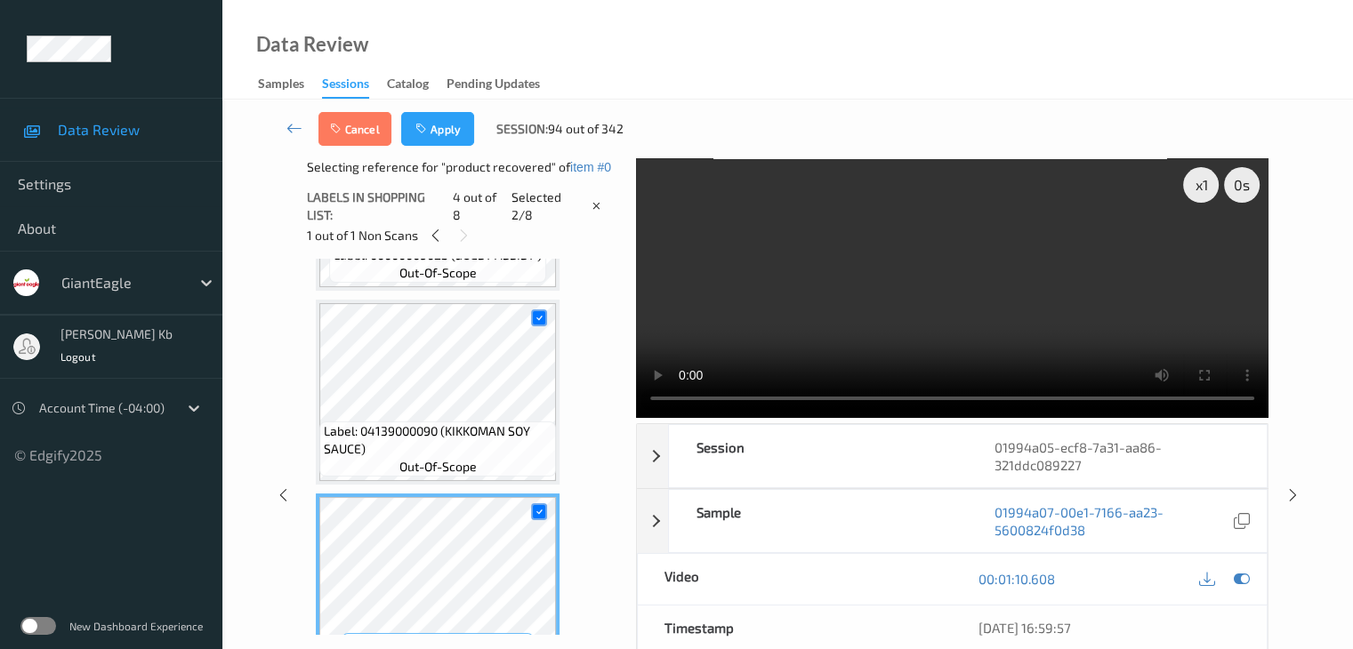
scroll to position [534, 0]
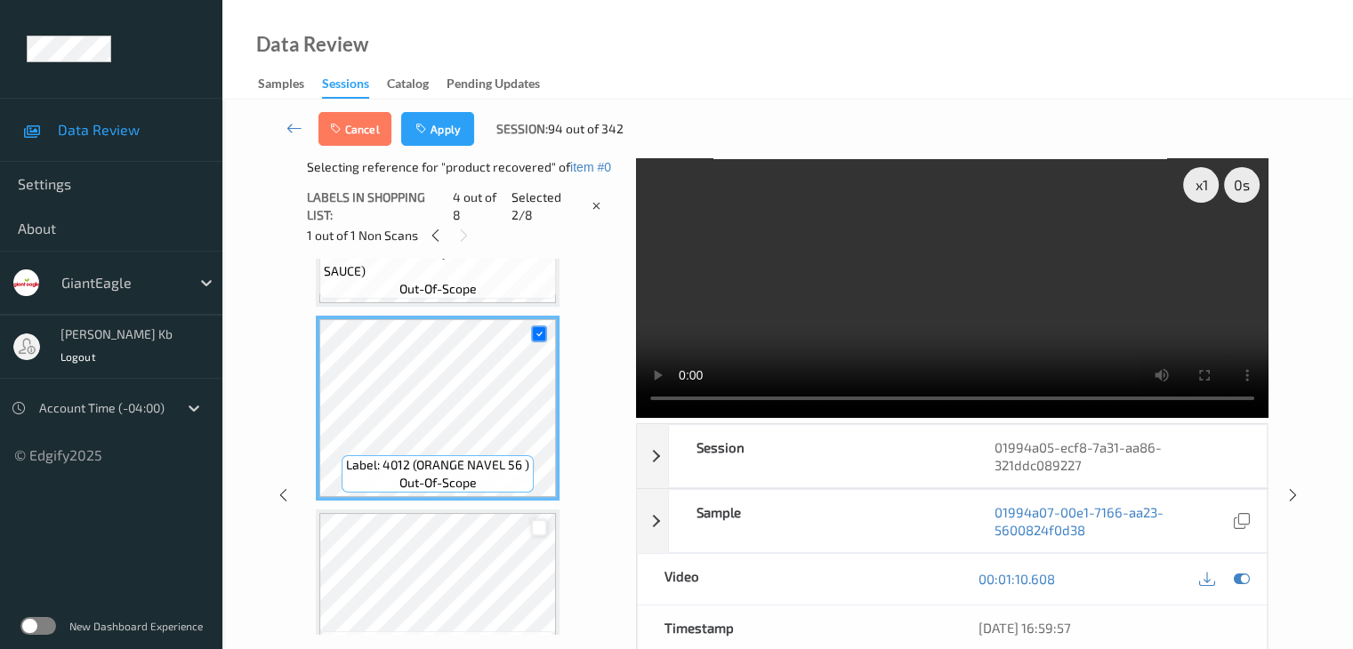
click at [539, 528] on div at bounding box center [539, 527] width 17 height 17
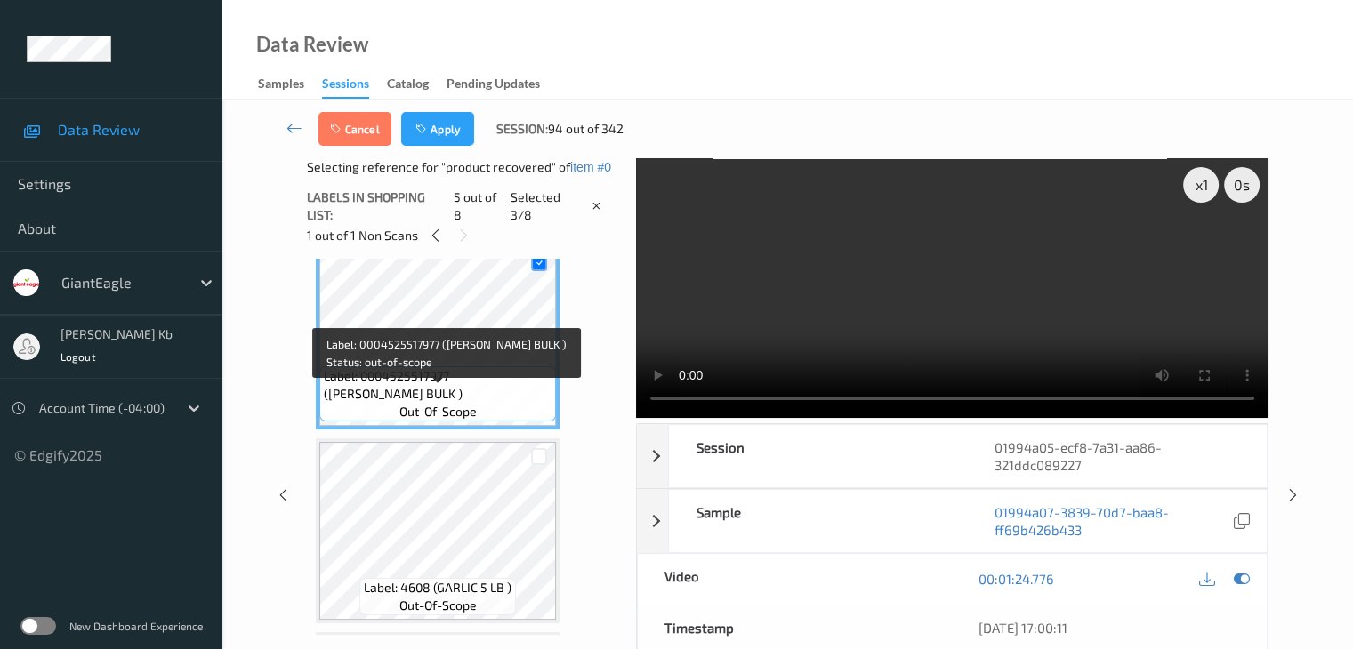
scroll to position [800, 0]
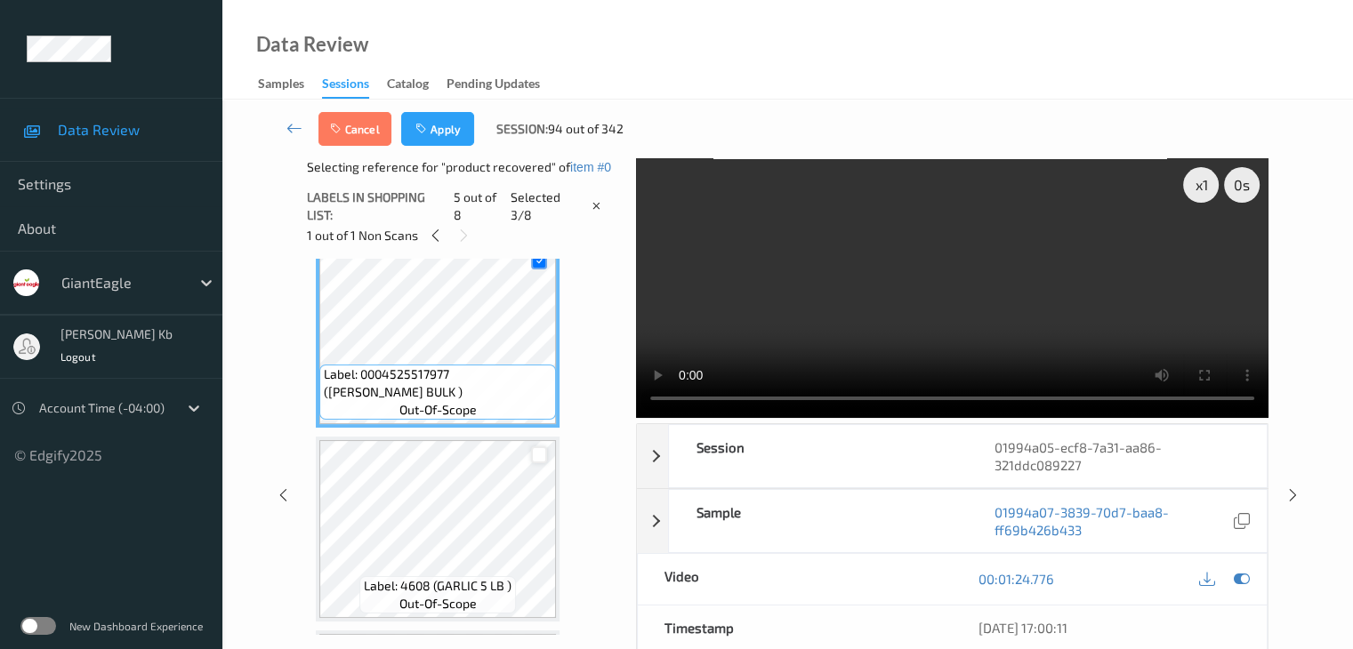
click at [539, 451] on div at bounding box center [539, 454] width 17 height 17
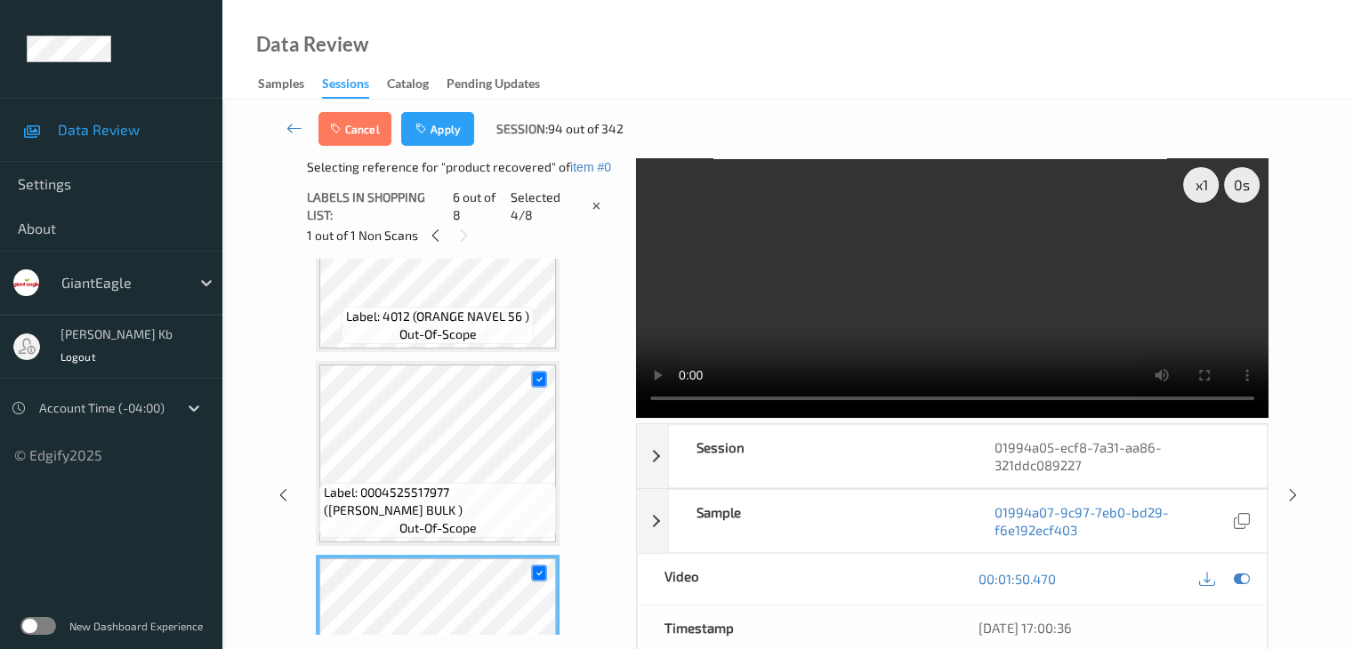
scroll to position [712, 0]
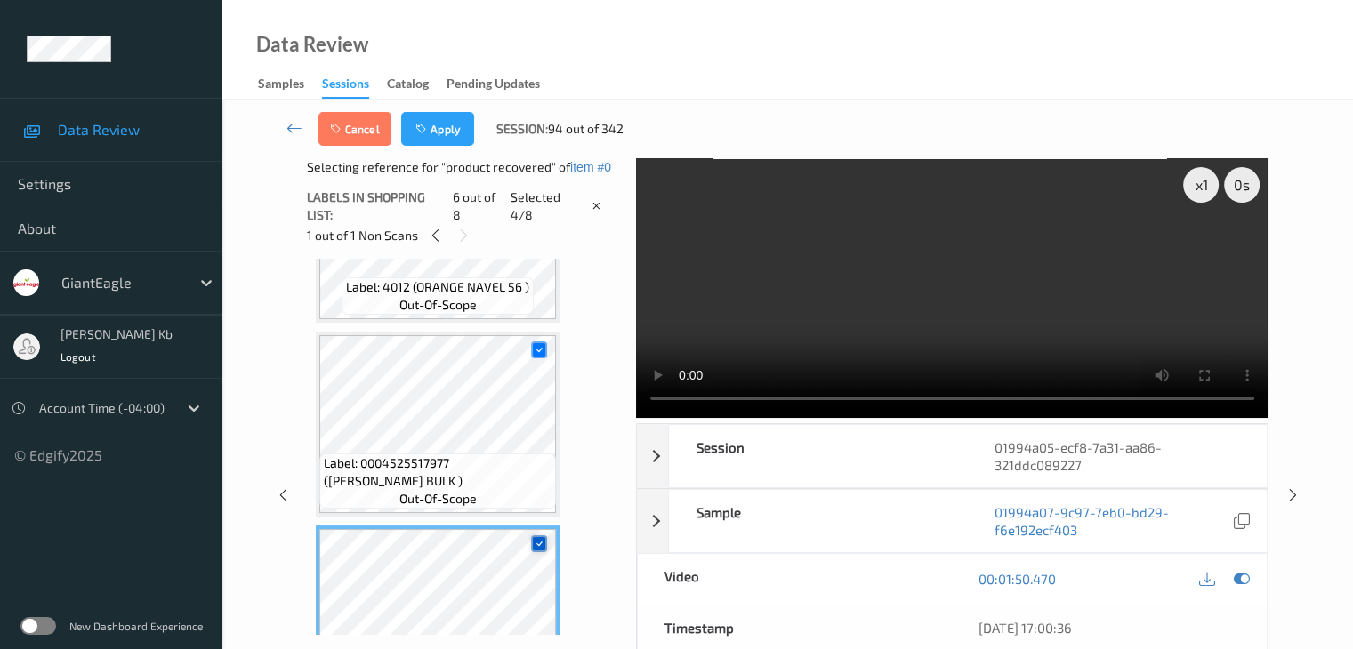
click at [547, 538] on div at bounding box center [539, 543] width 17 height 17
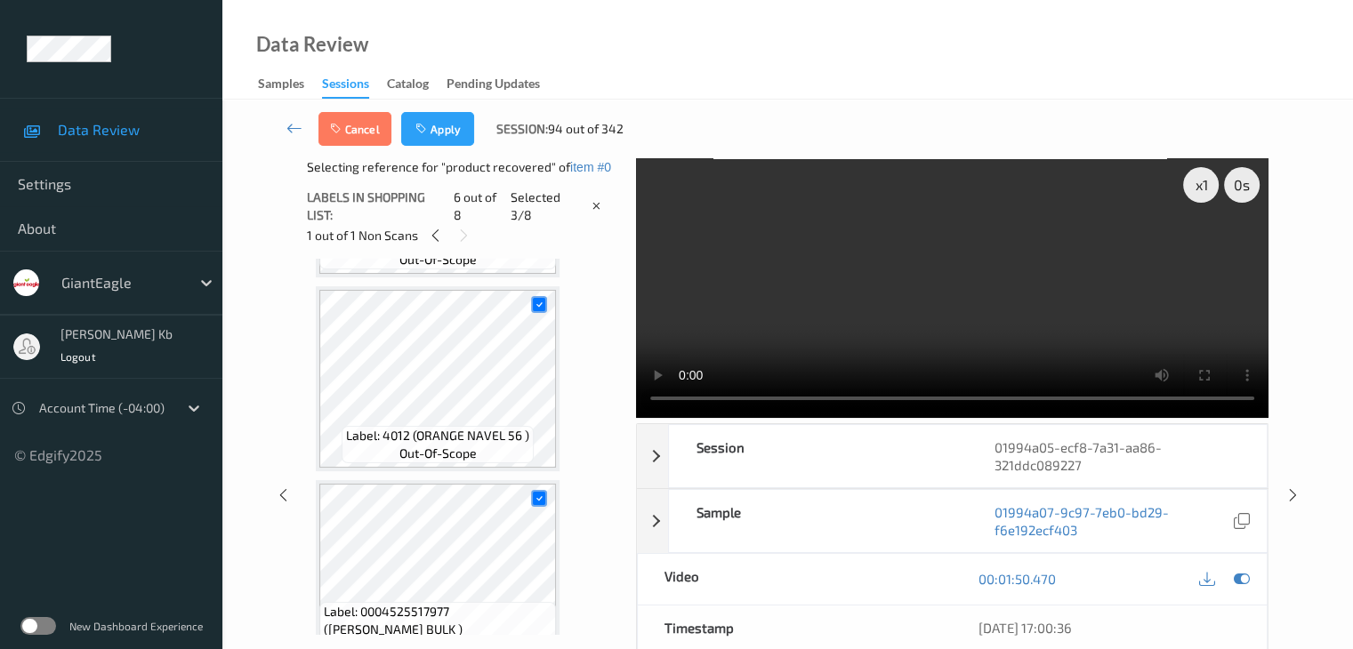
scroll to position [534, 0]
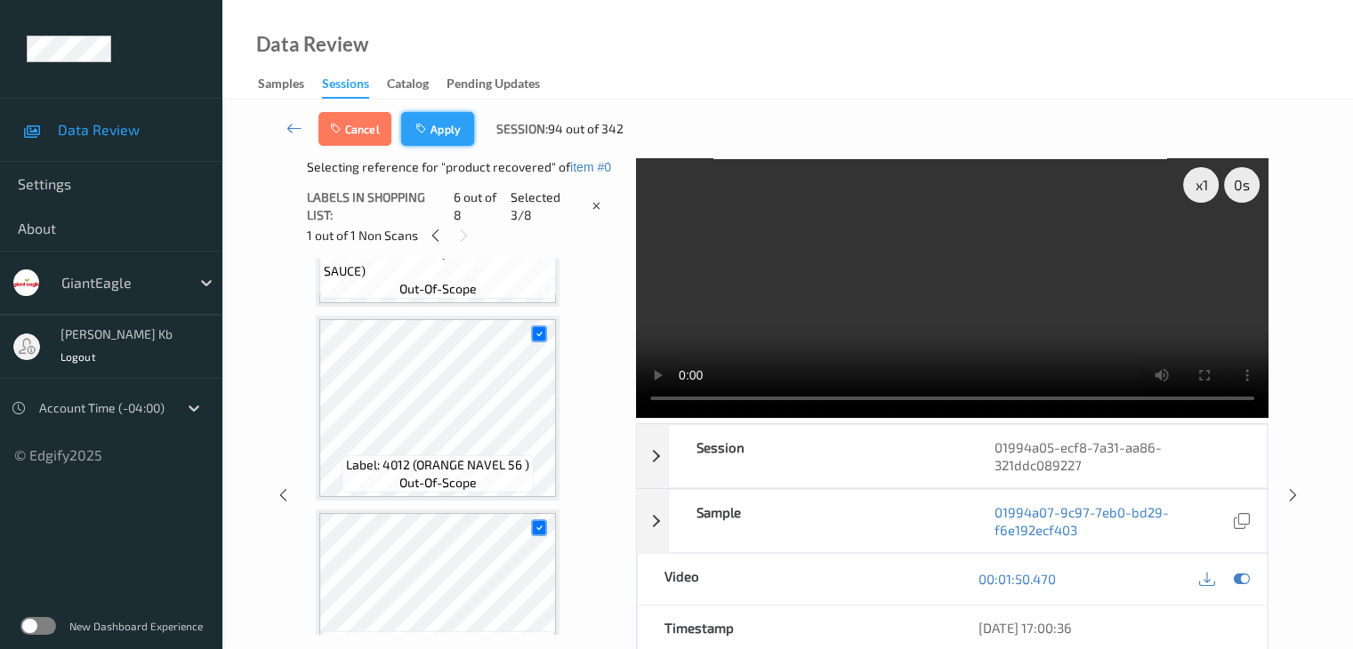
click at [438, 131] on button "Apply" at bounding box center [437, 129] width 73 height 34
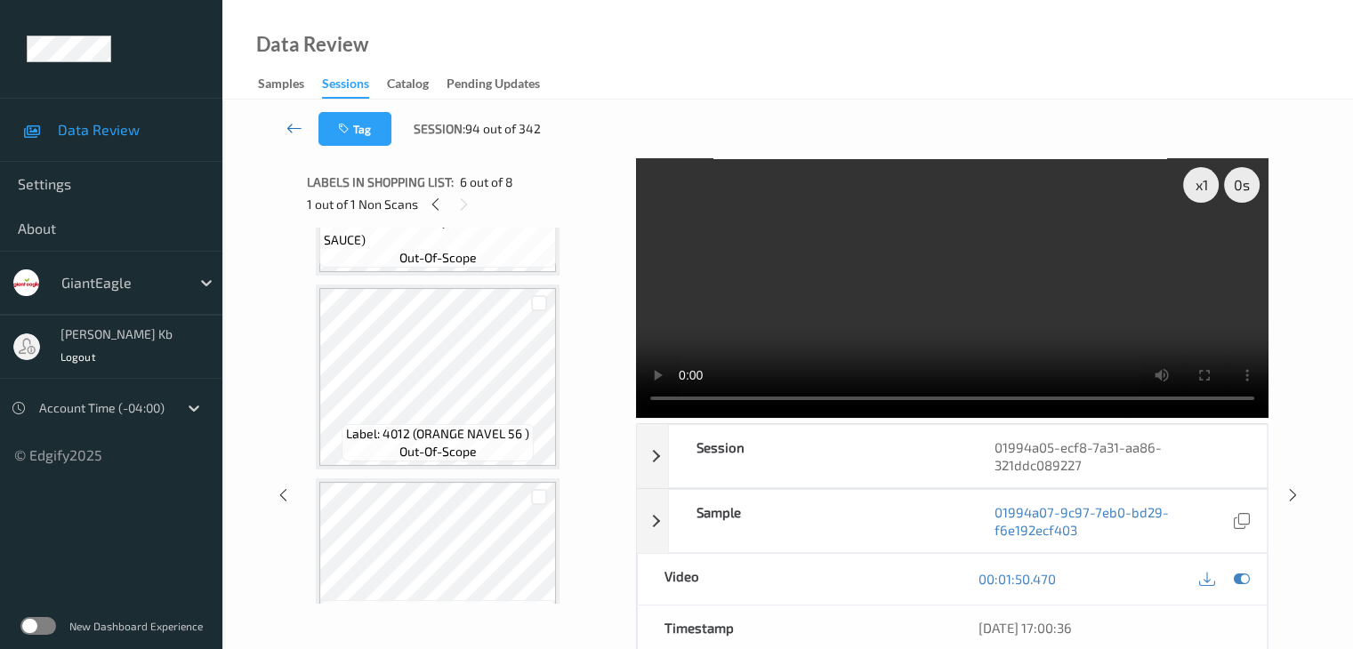
click at [301, 125] on icon at bounding box center [294, 128] width 16 height 18
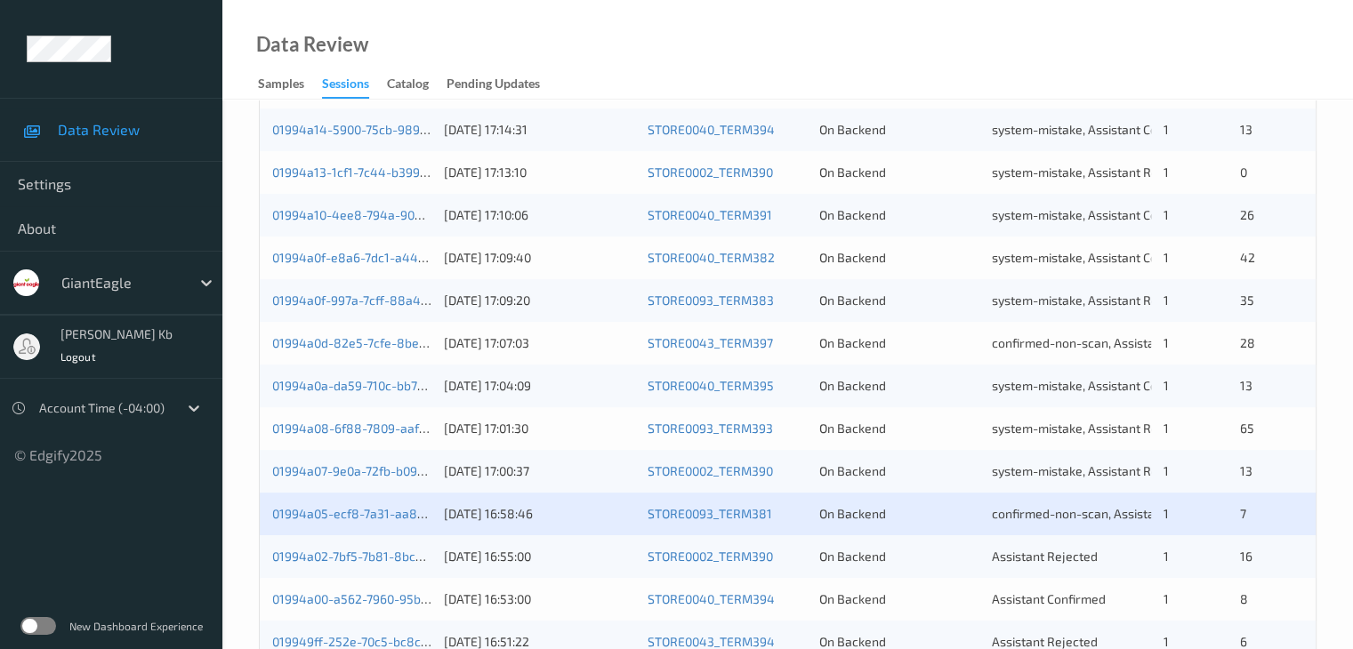
scroll to position [800, 0]
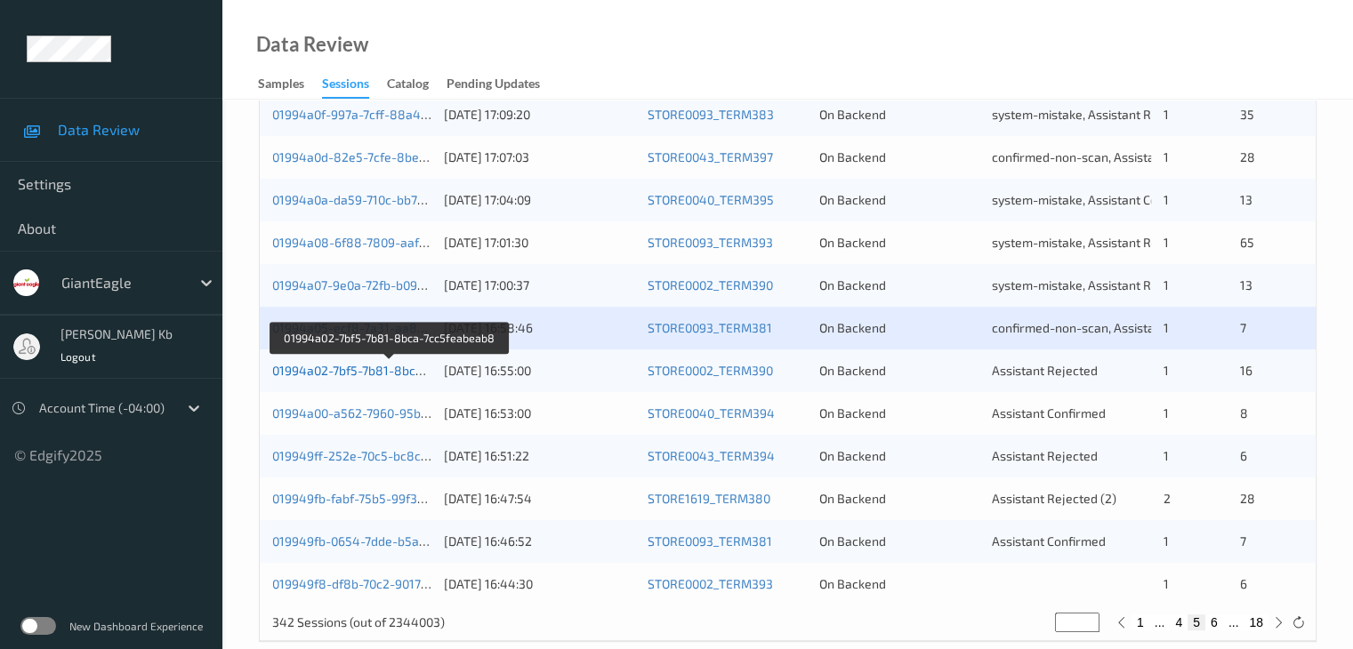
click at [360, 371] on link "01994a02-7bf5-7b81-8bca-7cc5feabeab8" at bounding box center [390, 370] width 236 height 15
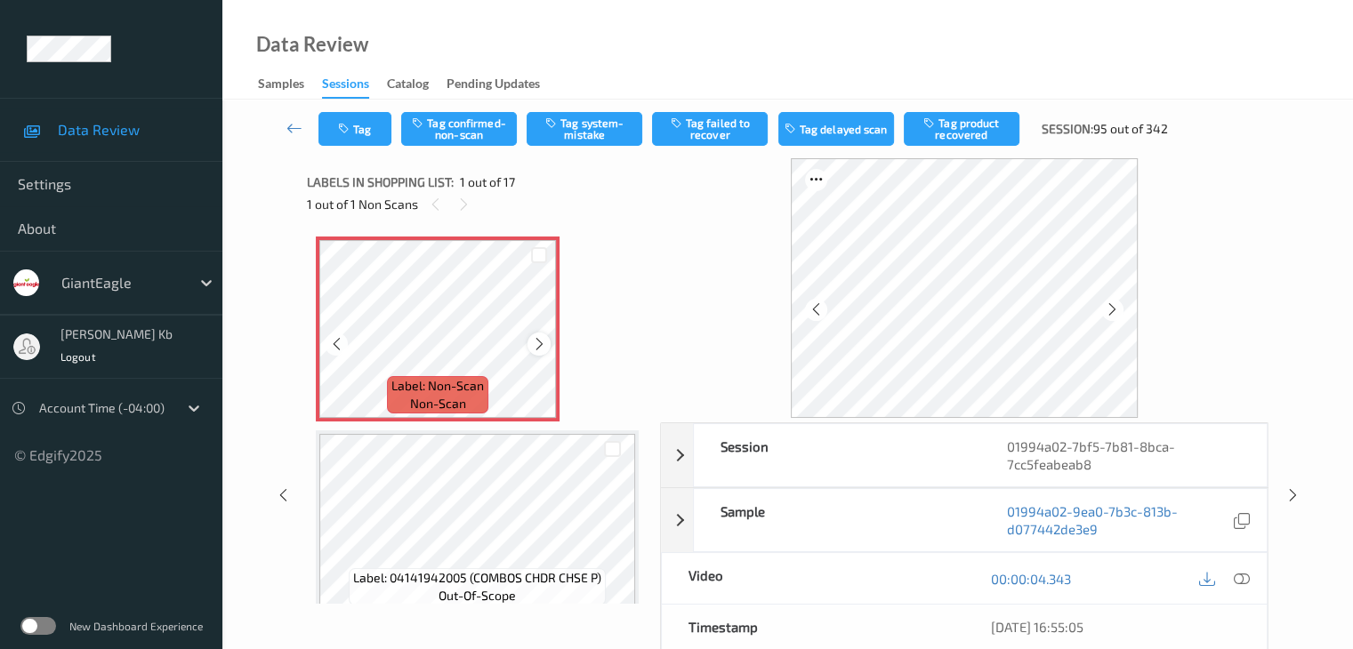
click at [537, 342] on icon at bounding box center [539, 344] width 15 height 16
click at [1239, 577] on icon at bounding box center [1241, 579] width 16 height 16
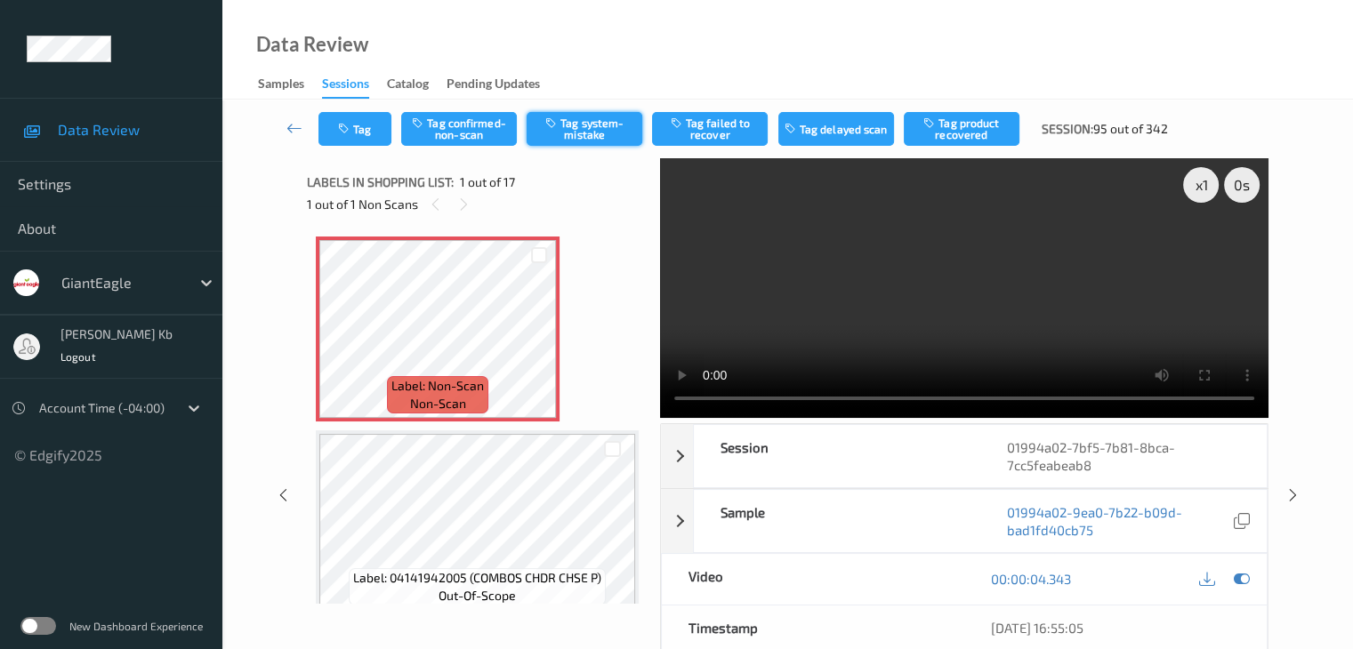
click at [583, 125] on button "Tag system-mistake" at bounding box center [585, 129] width 116 height 34
click at [295, 125] on icon at bounding box center [294, 128] width 16 height 18
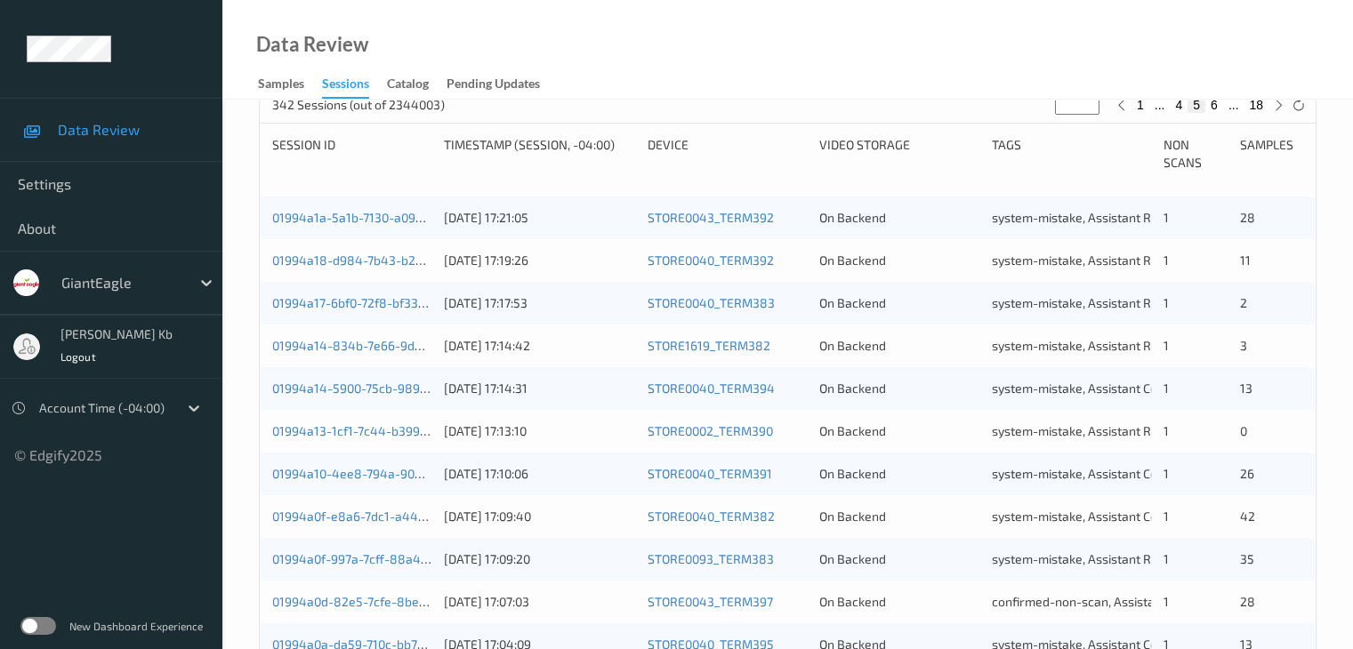
scroll to position [712, 0]
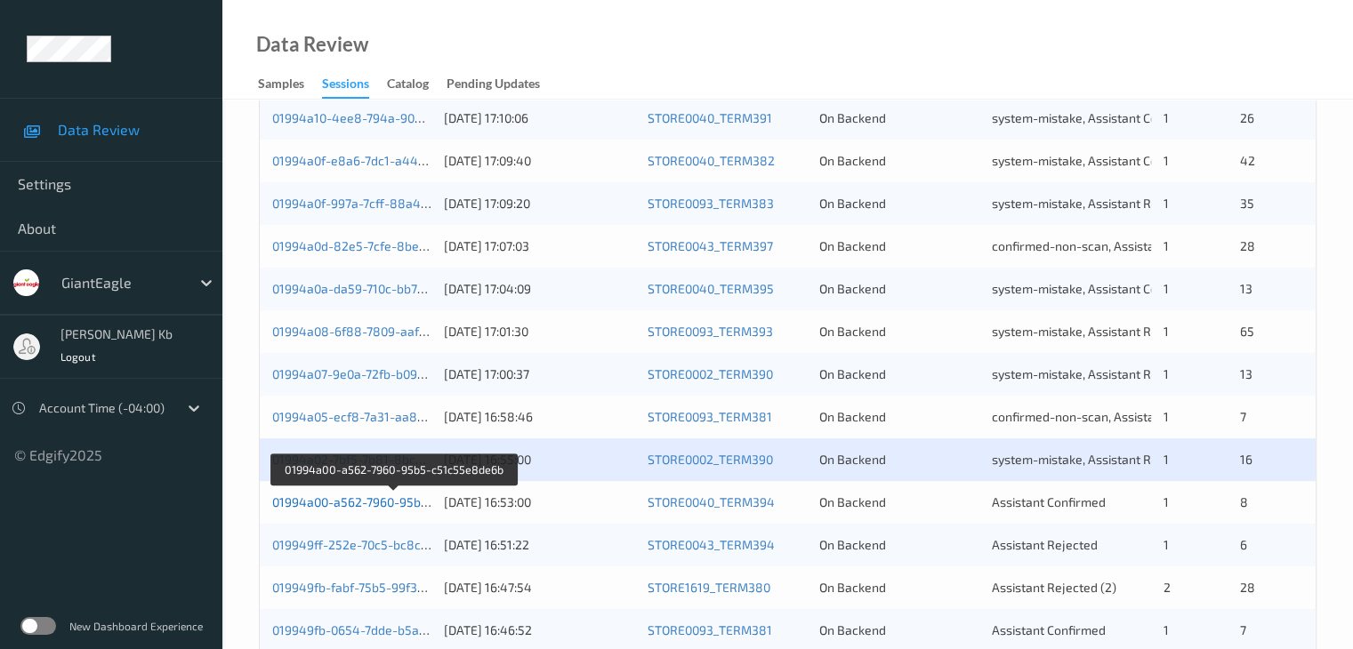
click at [368, 505] on link "01994a00-a562-7960-95b5-c51c55e8de6b" at bounding box center [394, 502] width 244 height 15
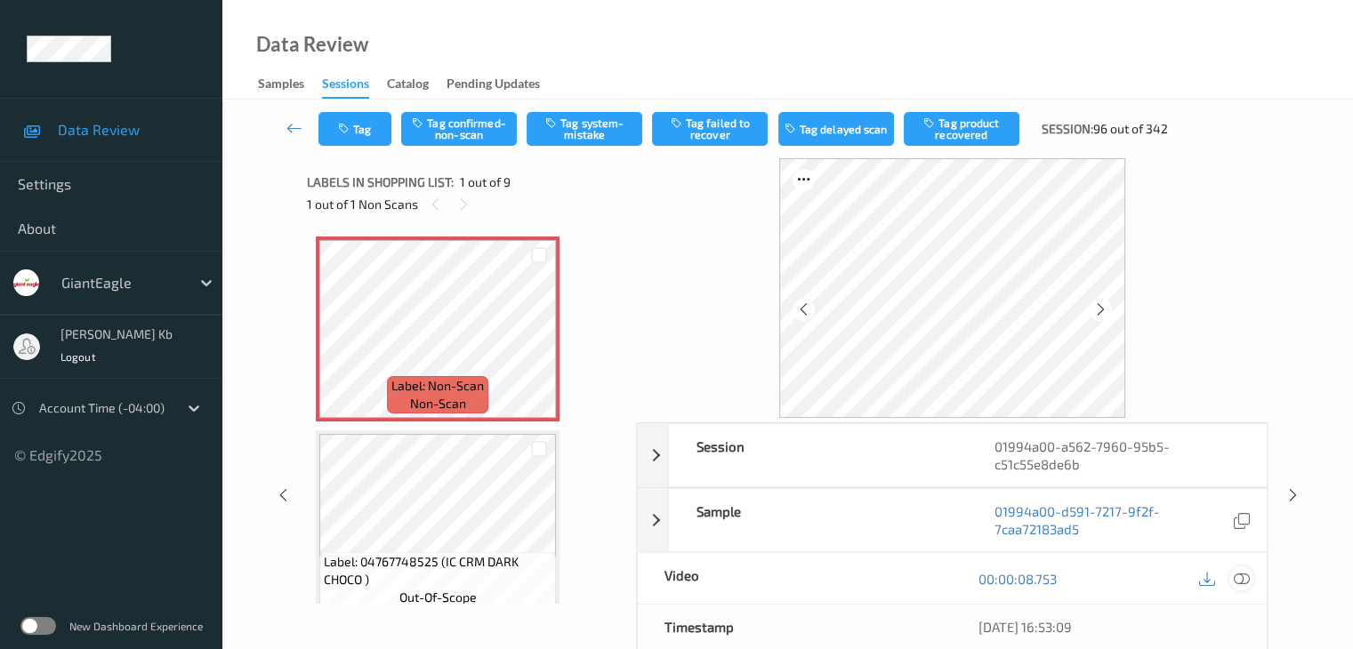
click at [1248, 580] on icon at bounding box center [1241, 579] width 16 height 16
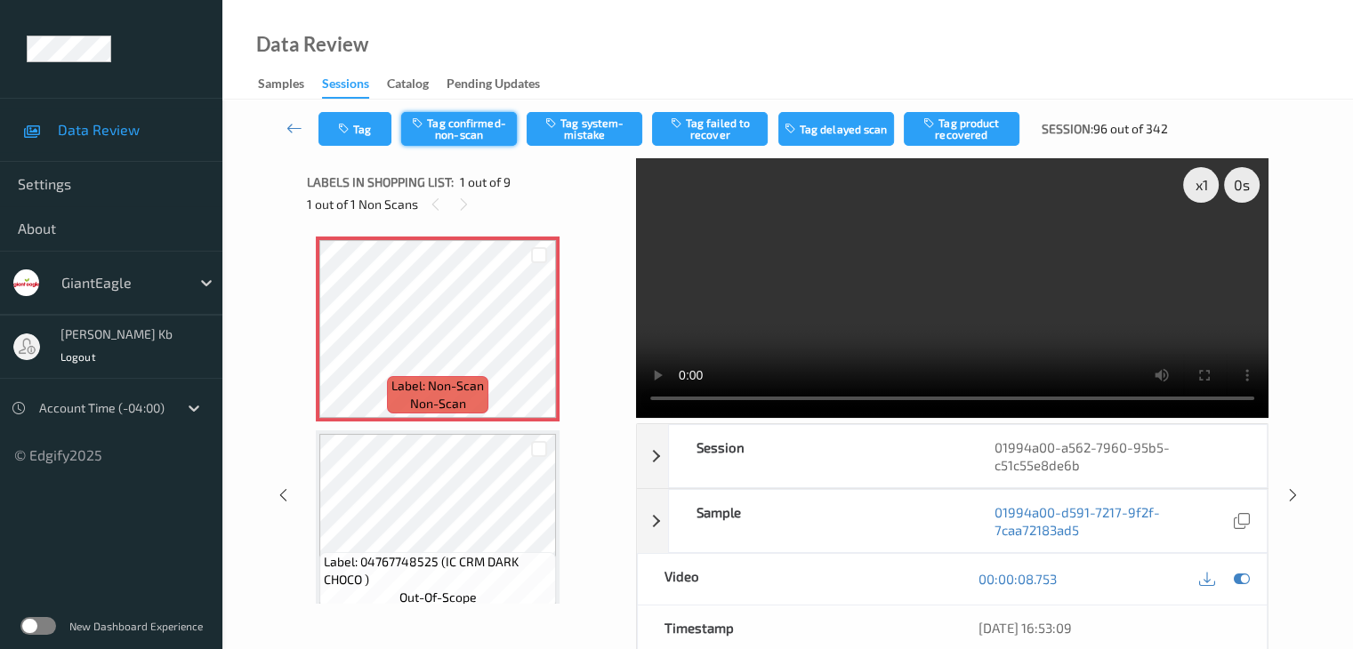
click at [483, 129] on button "Tag confirmed-non-scan" at bounding box center [459, 129] width 116 height 34
click at [960, 134] on button "Tag product recovered" at bounding box center [962, 129] width 116 height 34
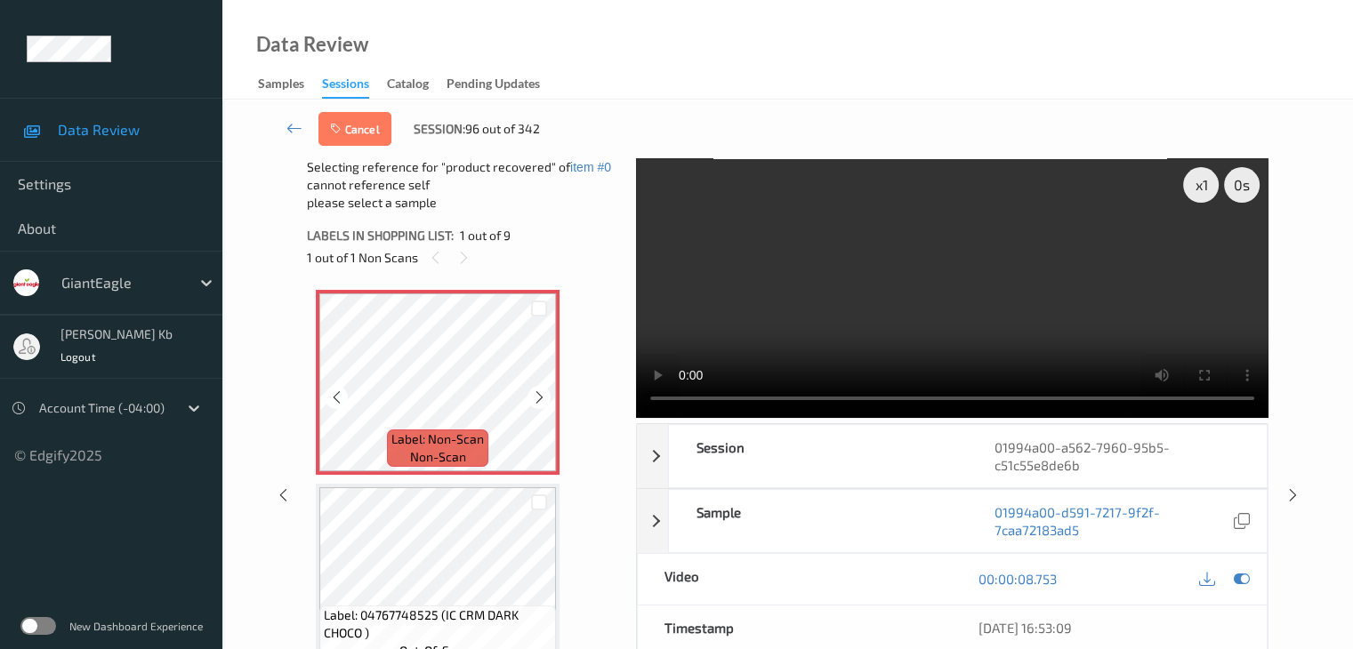
scroll to position [178, 0]
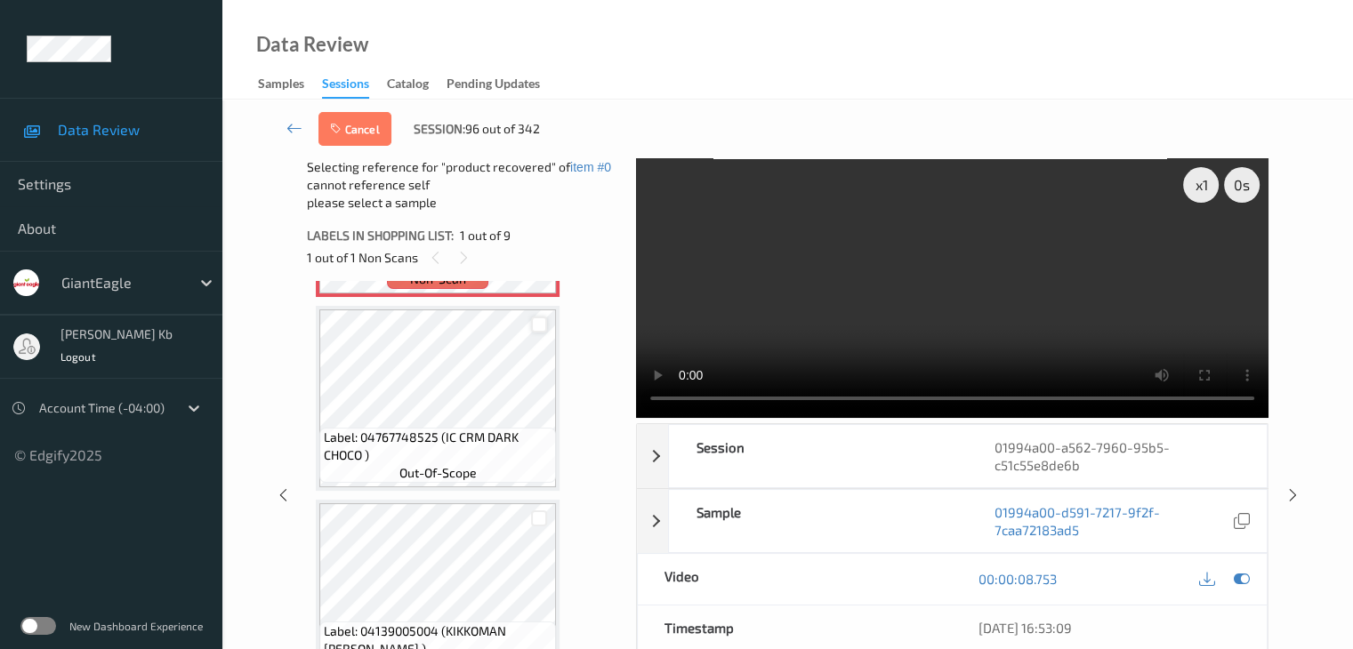
click at [540, 326] on div at bounding box center [539, 325] width 17 height 17
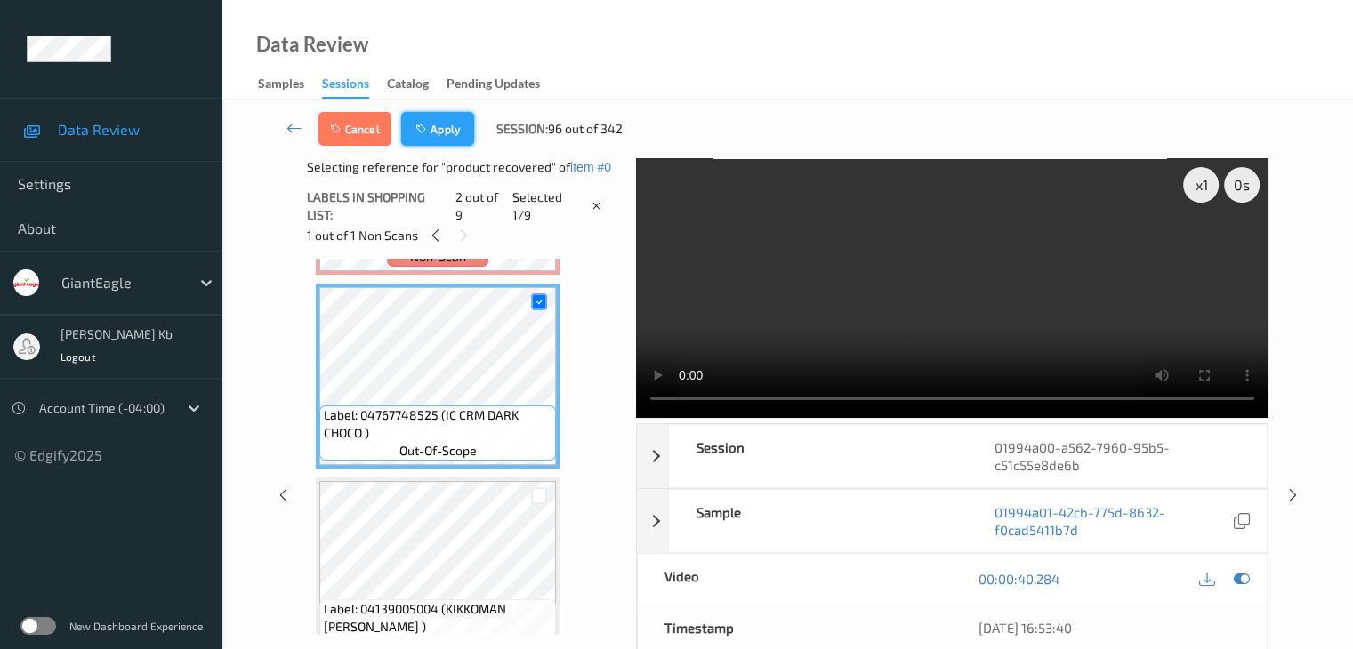
click at [434, 123] on button "Apply" at bounding box center [437, 129] width 73 height 34
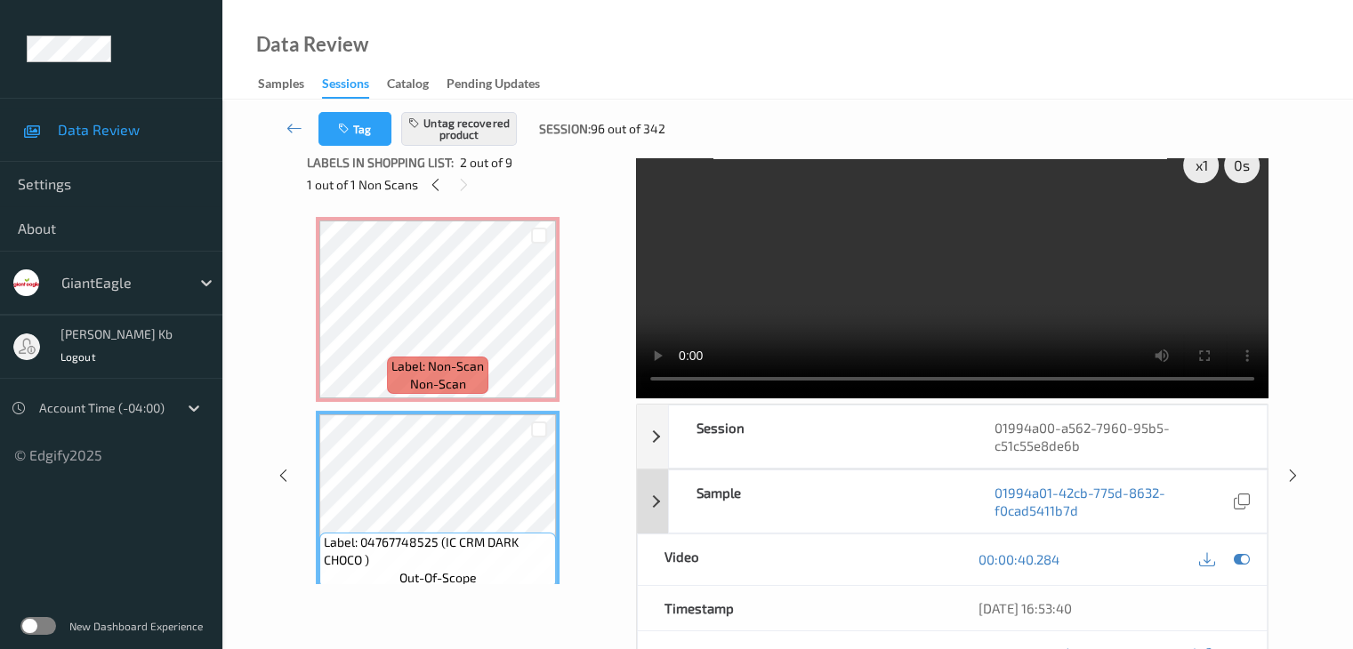
scroll to position [0, 0]
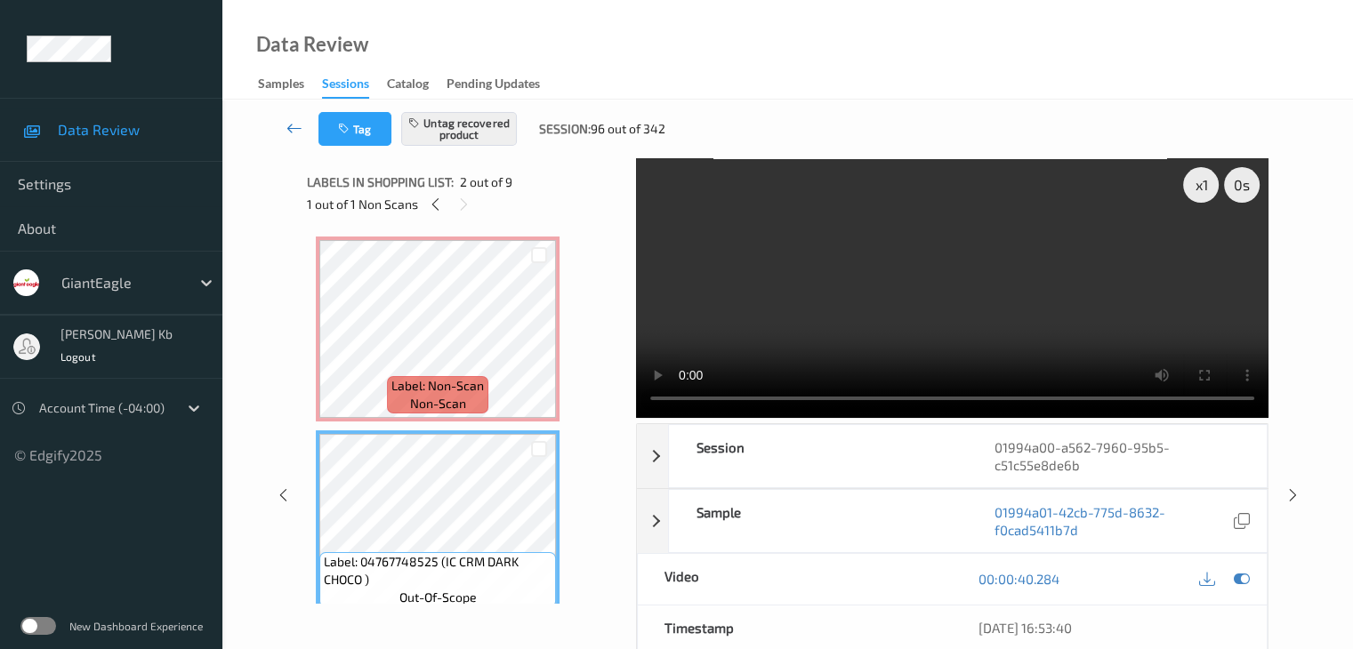
click at [292, 125] on icon at bounding box center [294, 128] width 16 height 18
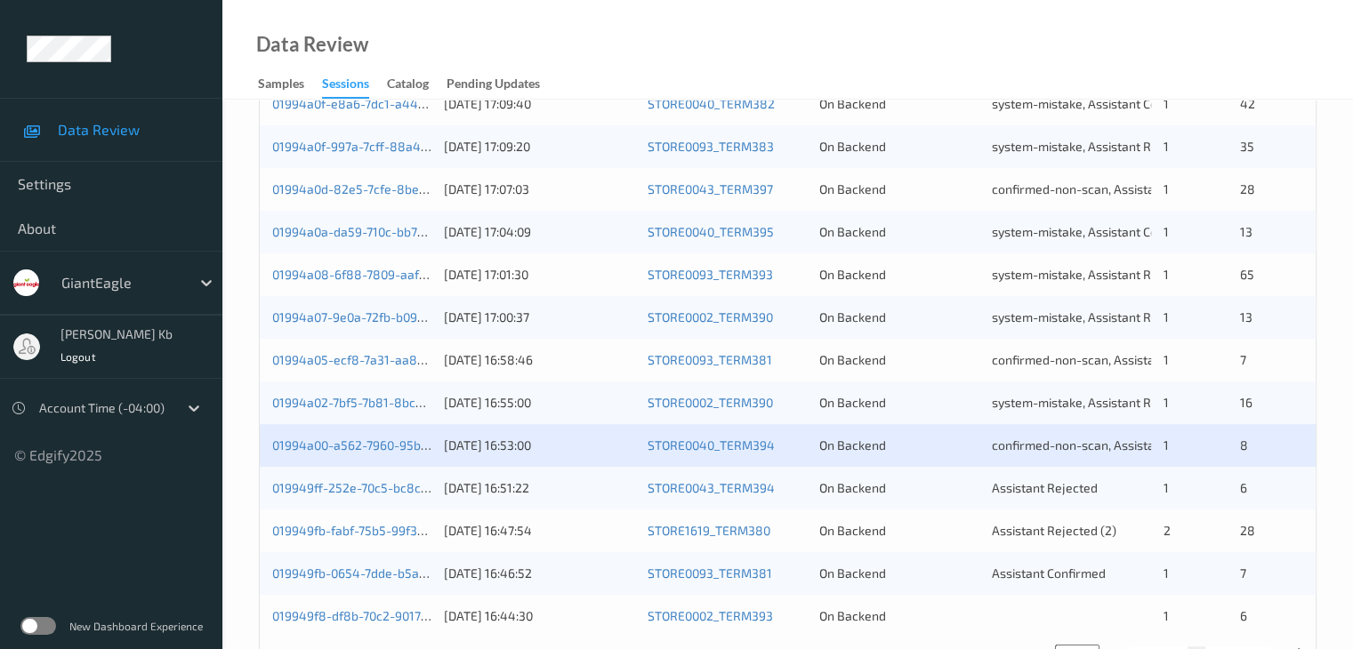
scroll to position [800, 0]
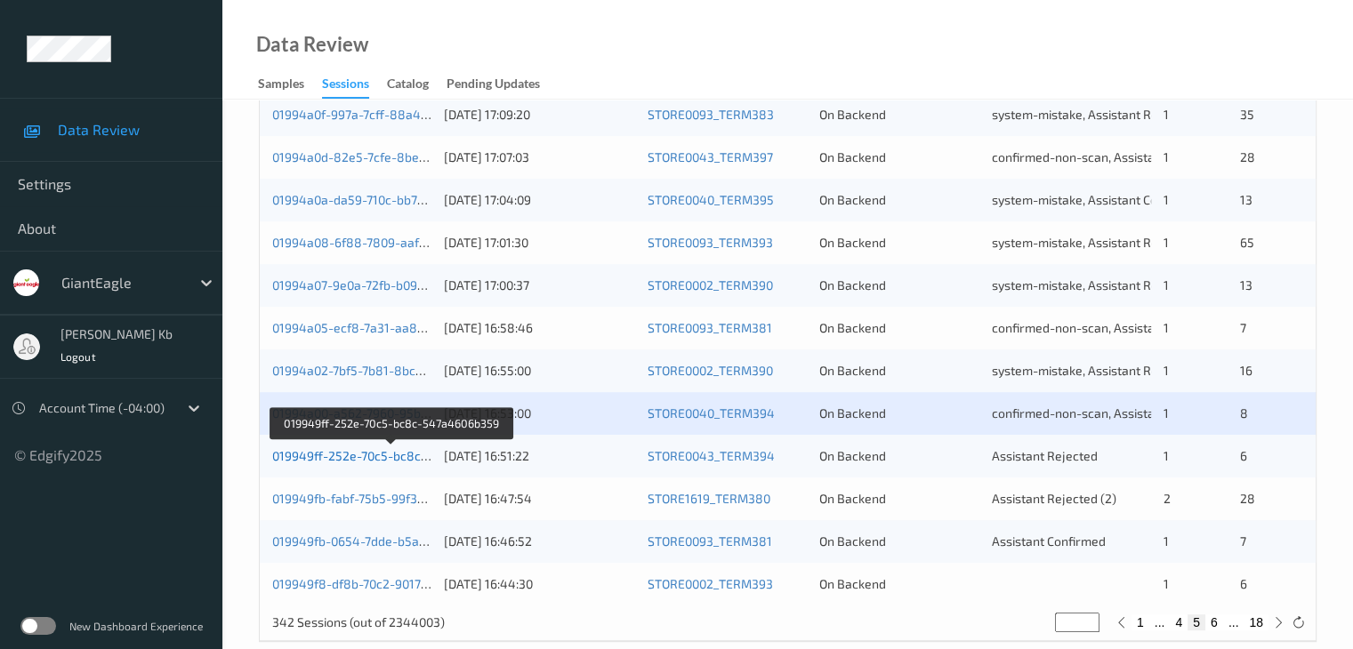
click at [371, 460] on link "019949ff-252e-70c5-bc8c-547a4606b359" at bounding box center [392, 455] width 240 height 15
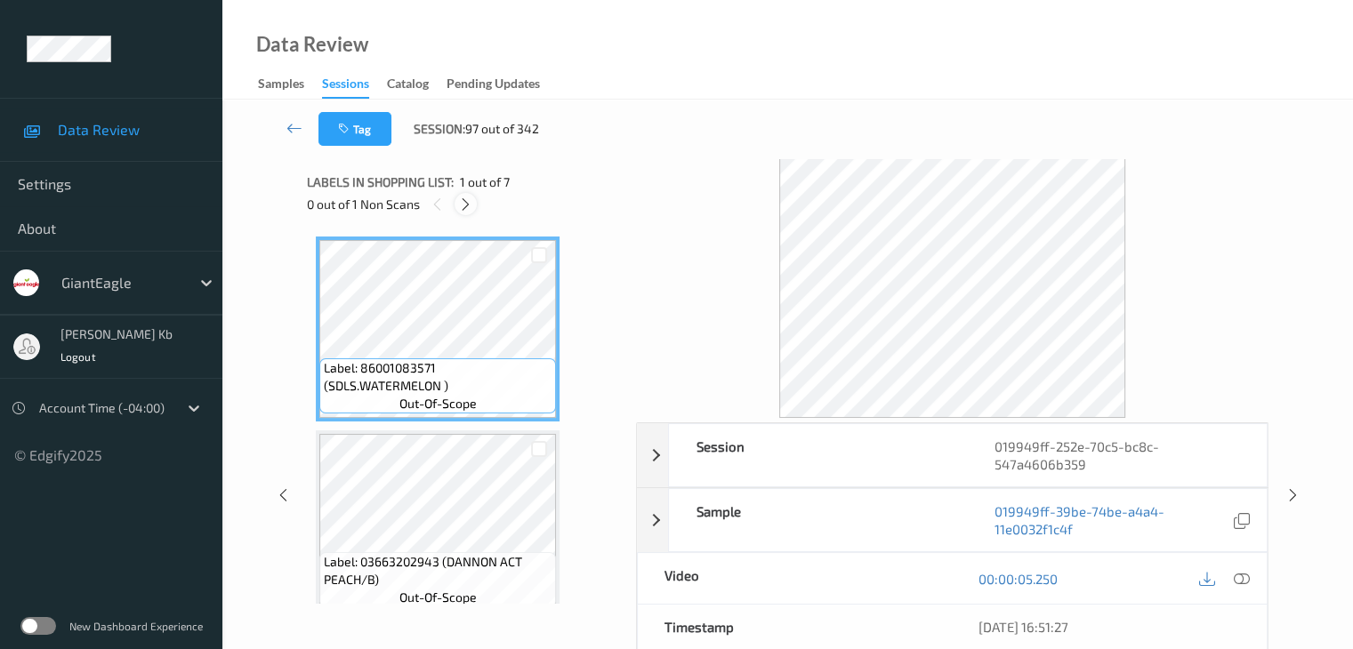
drag, startPoint x: 464, startPoint y: 197, endPoint x: 464, endPoint y: 209, distance: 11.6
click at [464, 199] on icon at bounding box center [465, 205] width 15 height 16
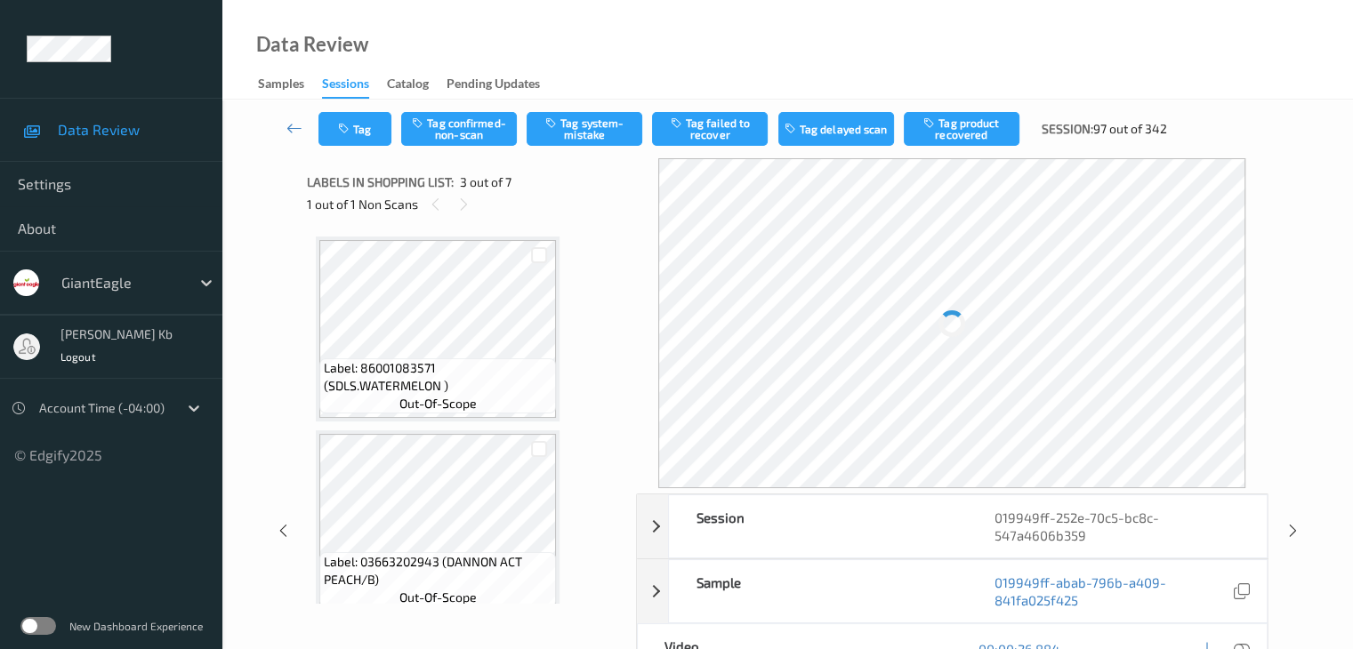
scroll to position [203, 0]
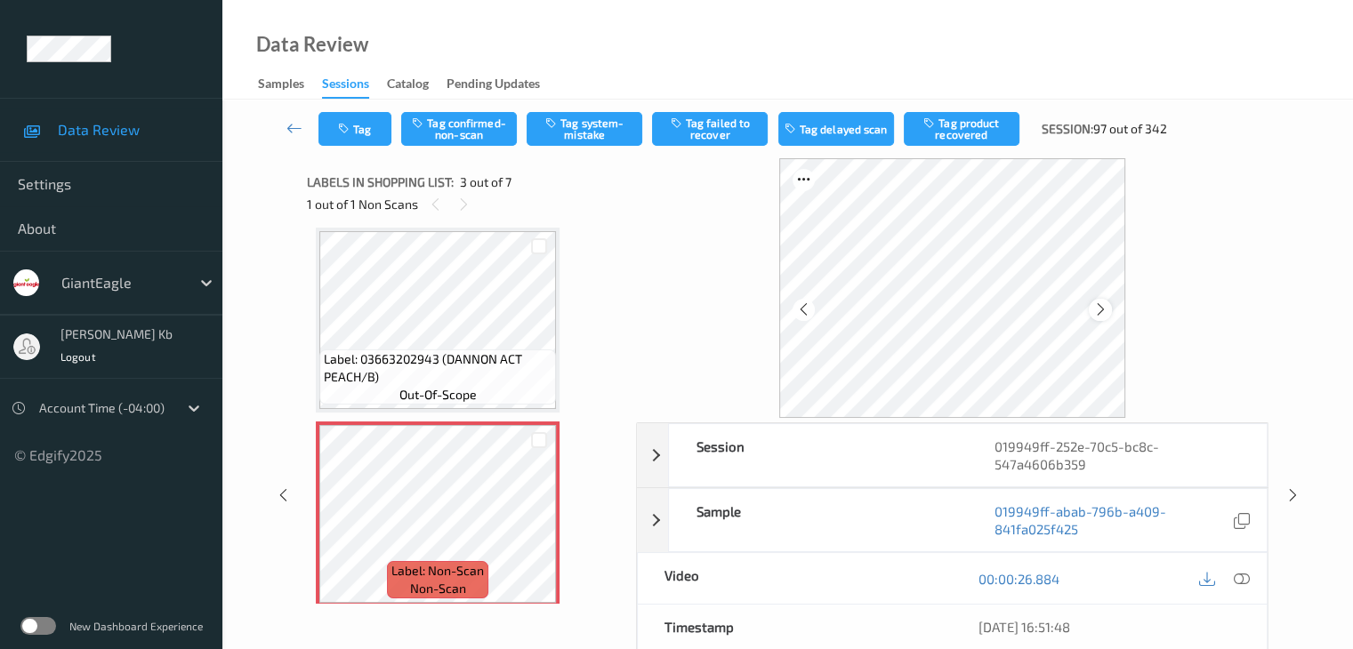
click at [1106, 309] on icon at bounding box center [1100, 310] width 15 height 16
click at [1244, 576] on icon at bounding box center [1241, 579] width 16 height 16
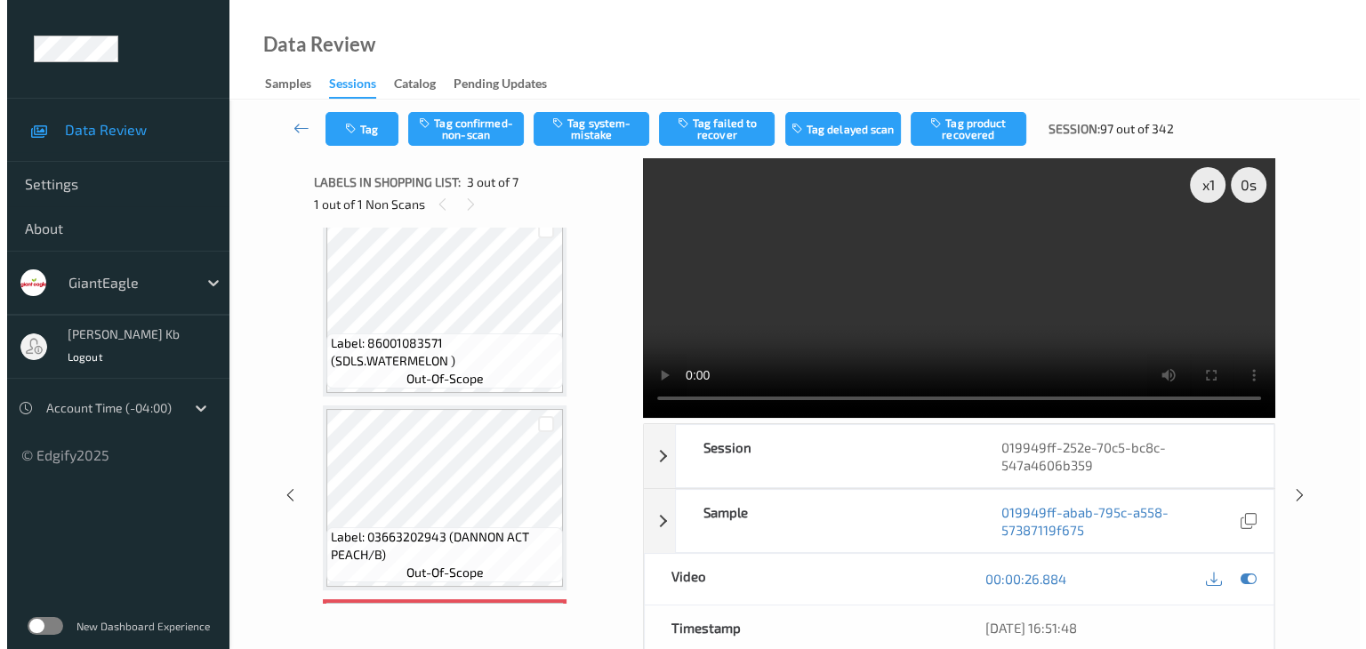
scroll to position [0, 0]
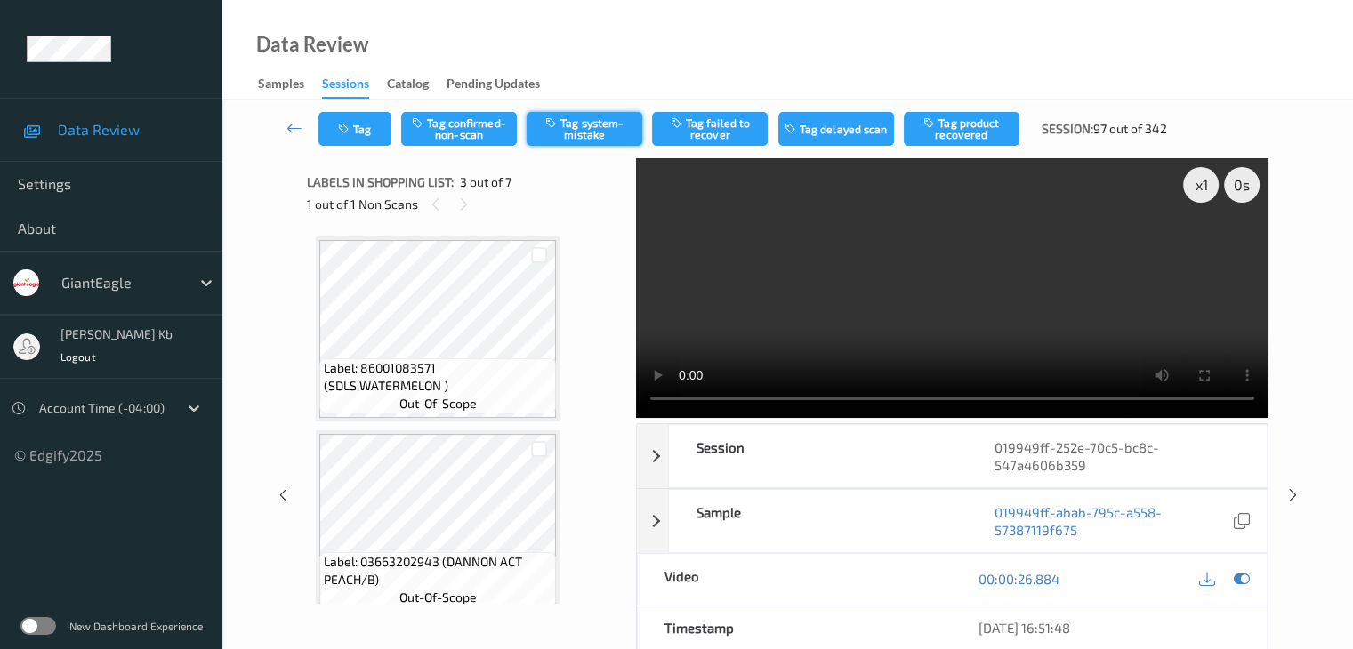
click at [592, 133] on button "Tag system-mistake" at bounding box center [585, 129] width 116 height 34
click at [361, 130] on button "Tag" at bounding box center [354, 129] width 73 height 34
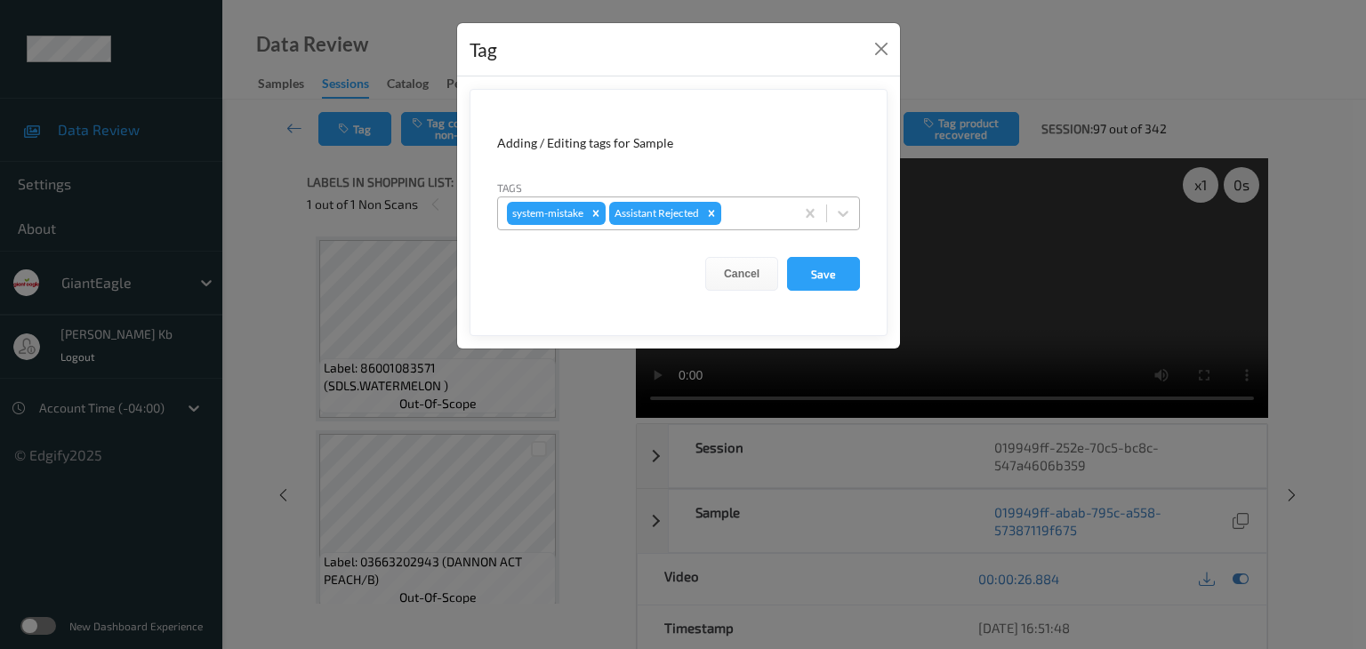
click at [750, 215] on div at bounding box center [755, 213] width 60 height 21
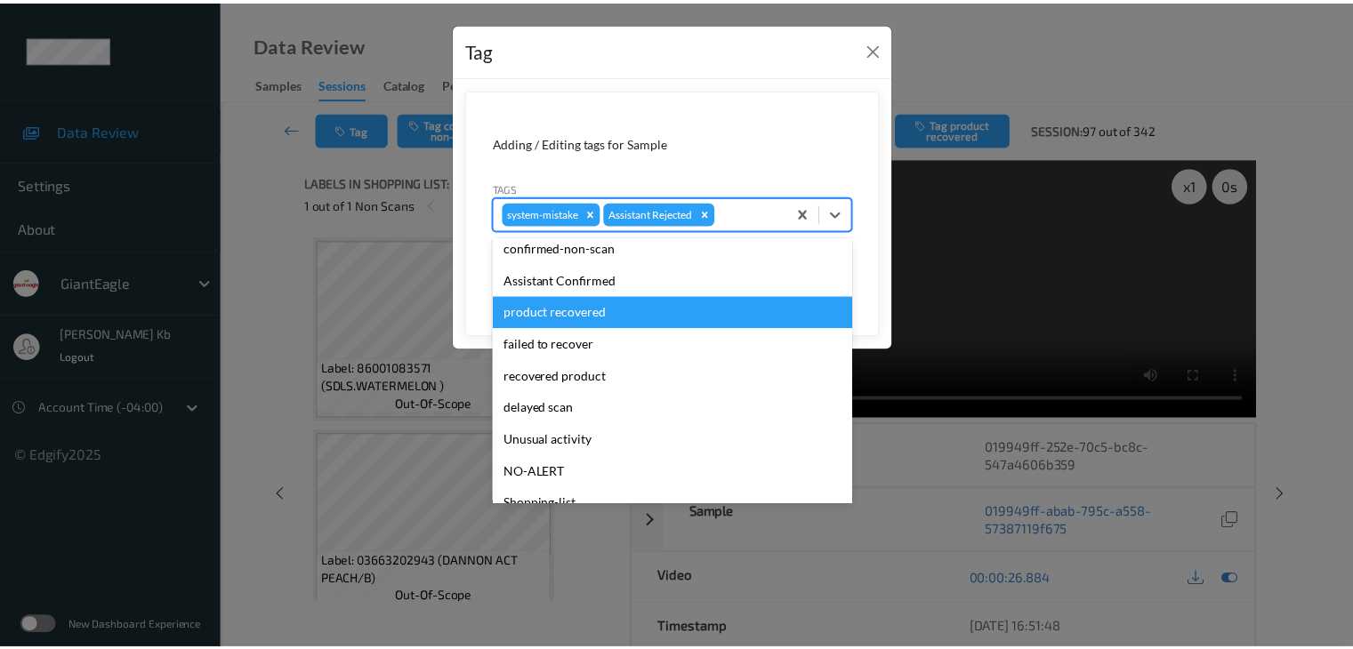
scroll to position [89, 0]
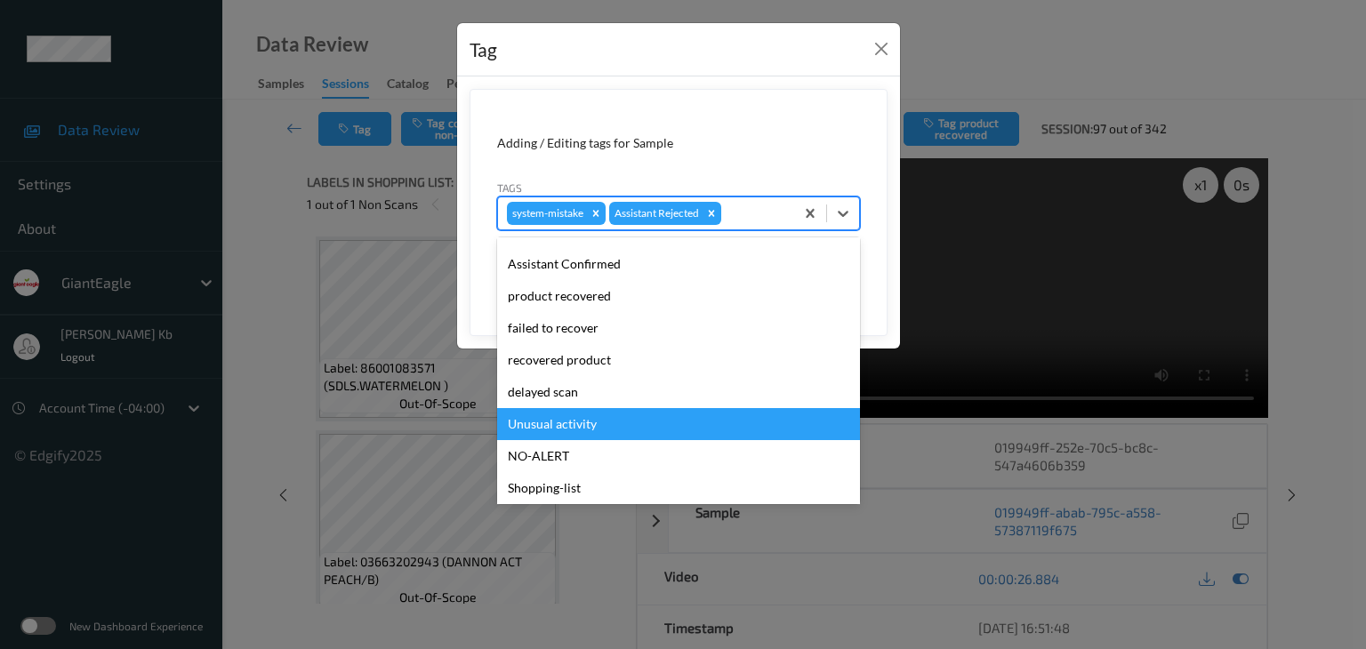
click at [575, 424] on div "Unusual activity" at bounding box center [678, 424] width 363 height 32
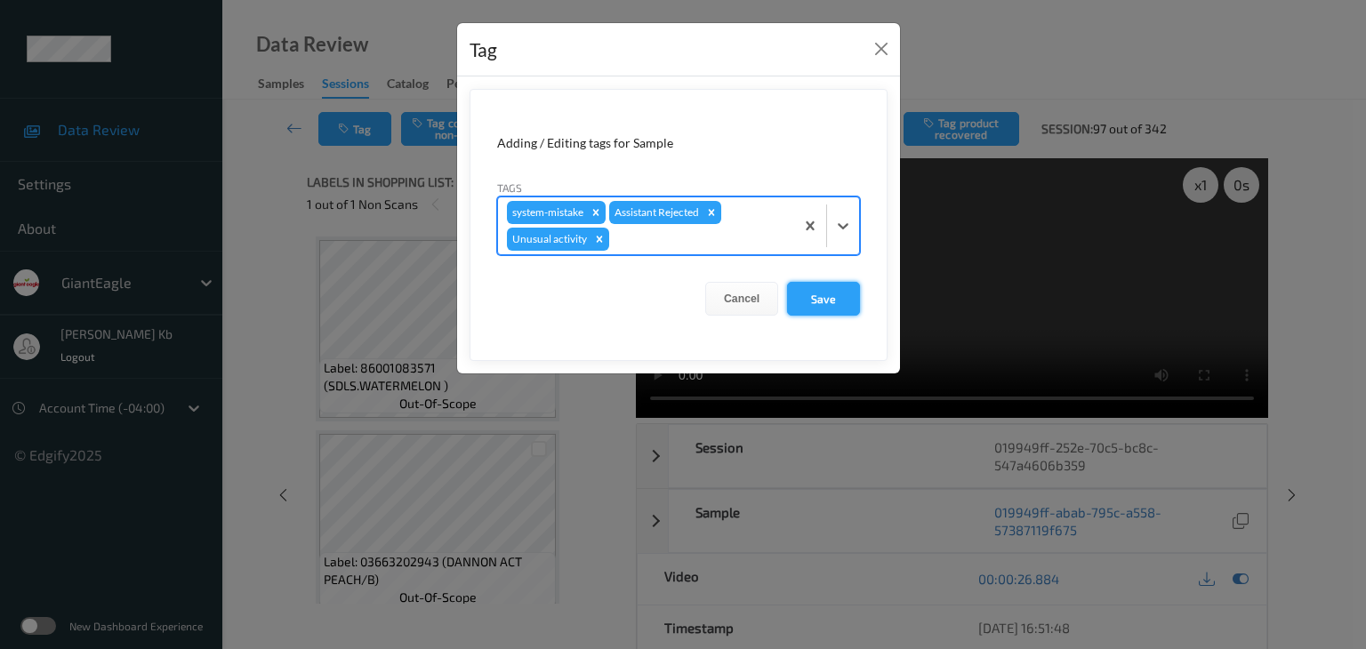
click at [823, 297] on button "Save" at bounding box center [823, 299] width 73 height 34
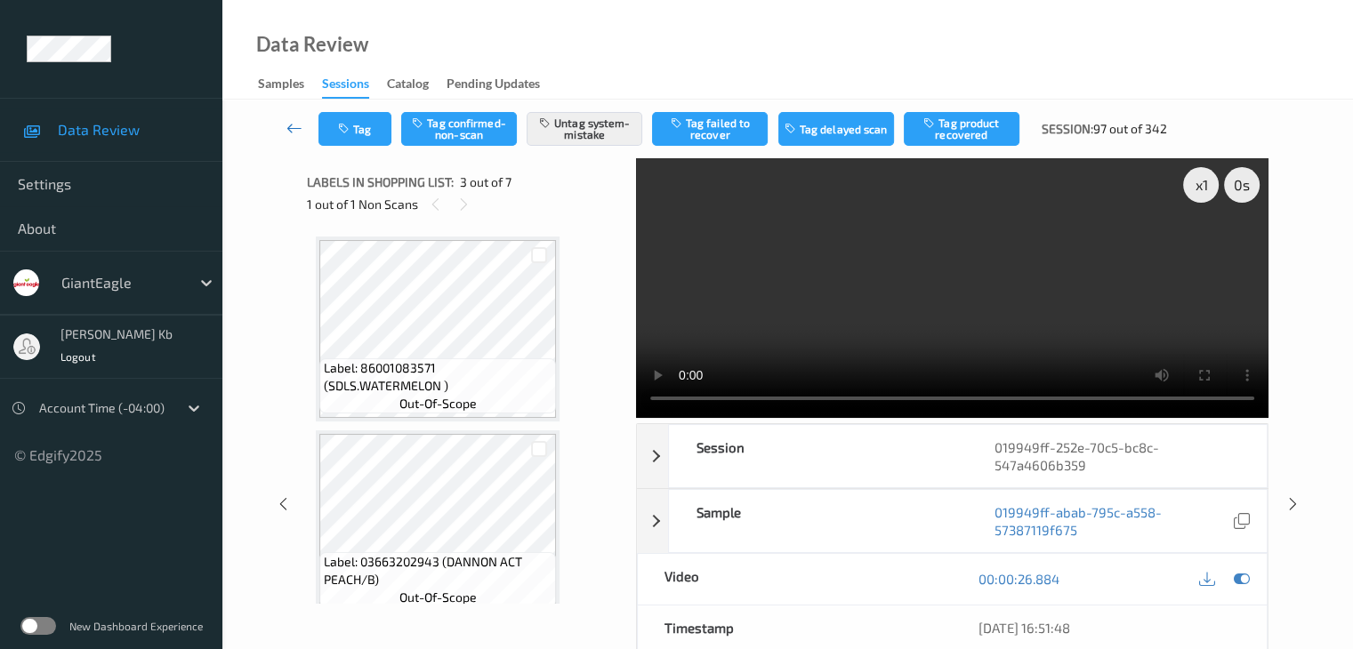
click at [297, 125] on icon at bounding box center [294, 128] width 16 height 18
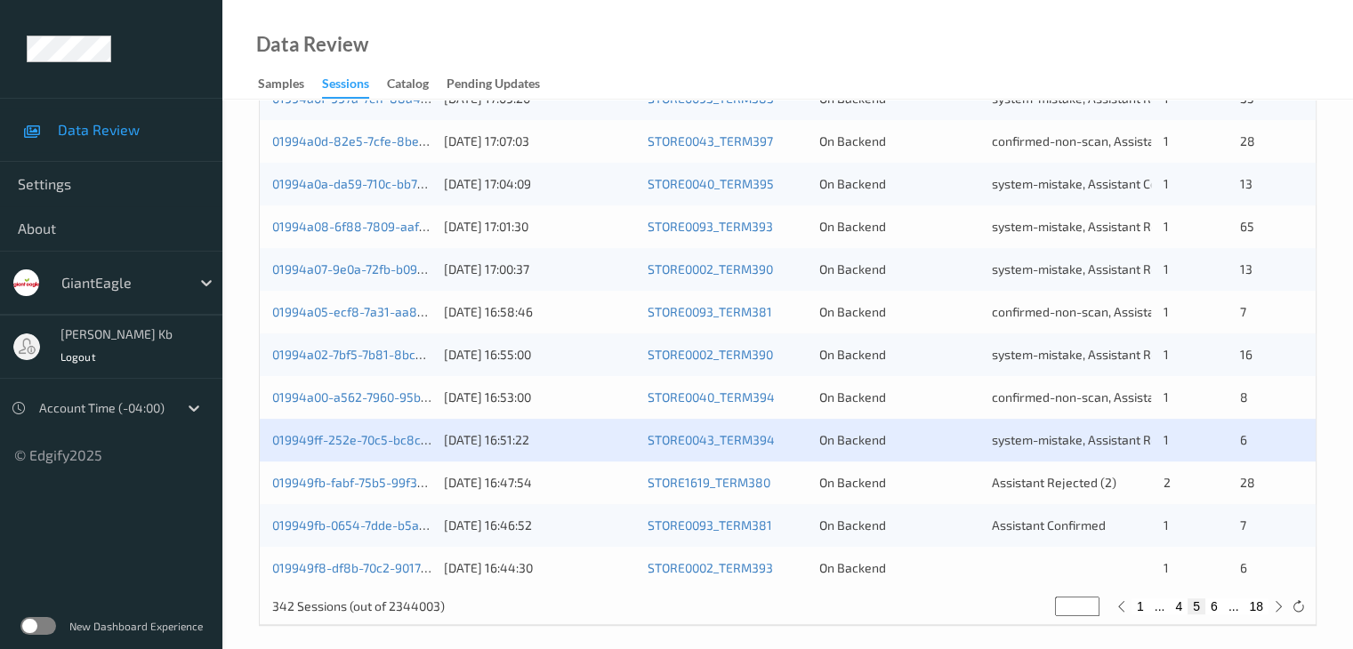
scroll to position [829, 0]
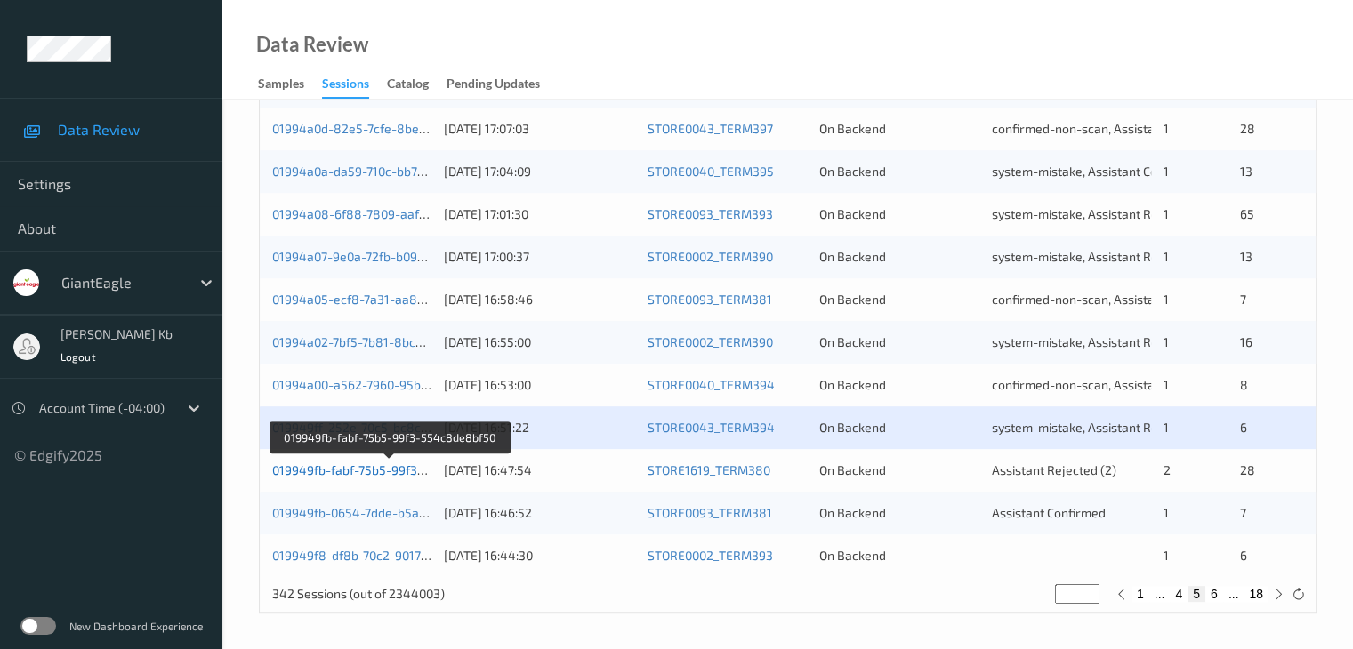
click at [355, 473] on link "019949fb-fabf-75b5-99f3-554c8de8bf50" at bounding box center [389, 469] width 235 height 15
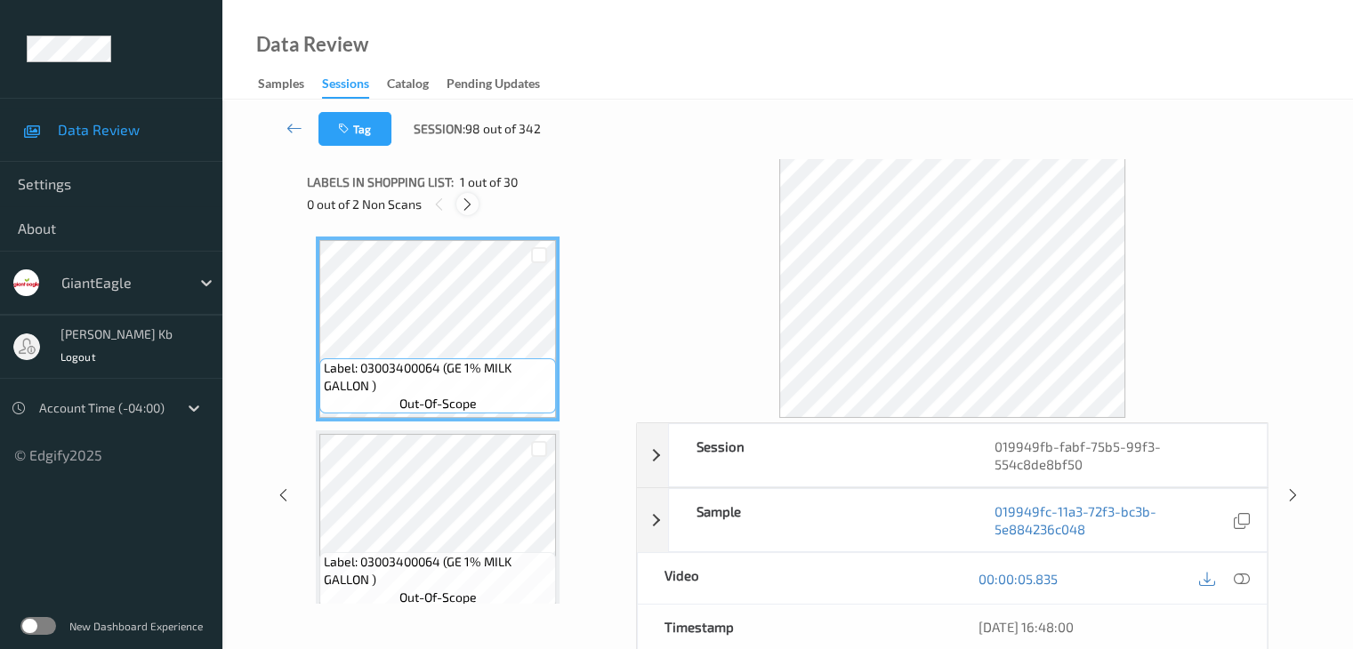
click at [470, 205] on icon at bounding box center [467, 205] width 15 height 16
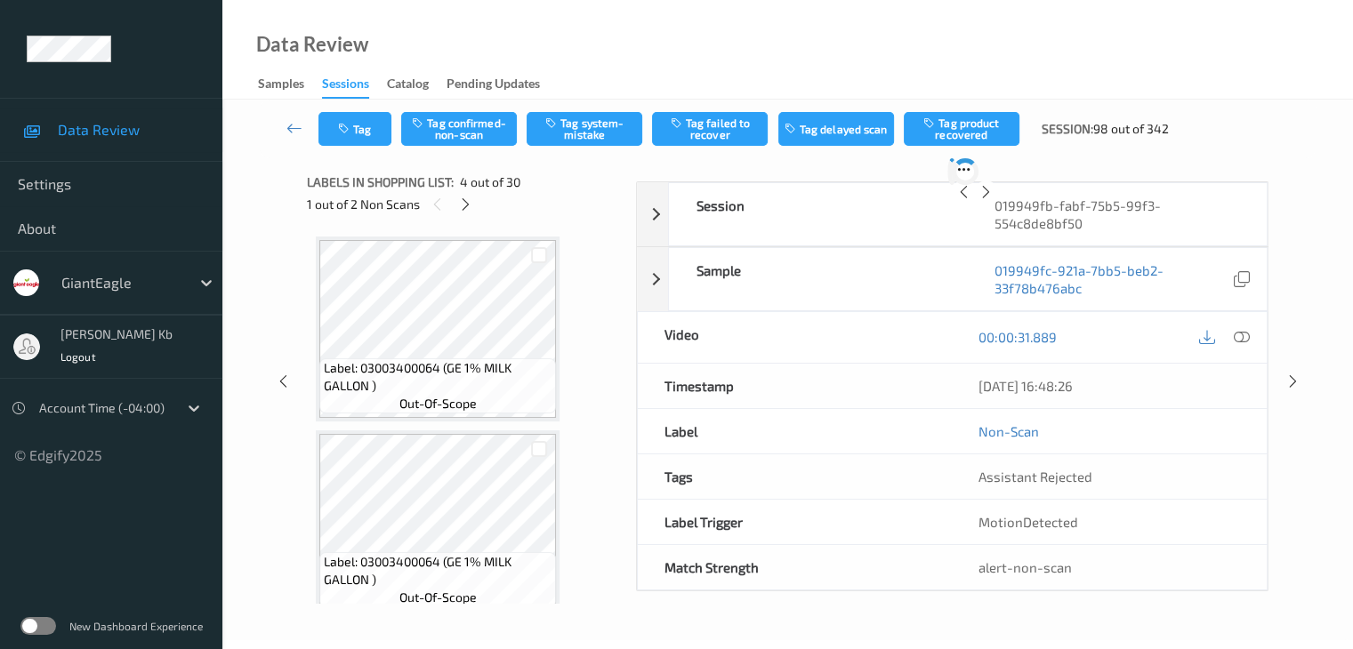
scroll to position [397, 0]
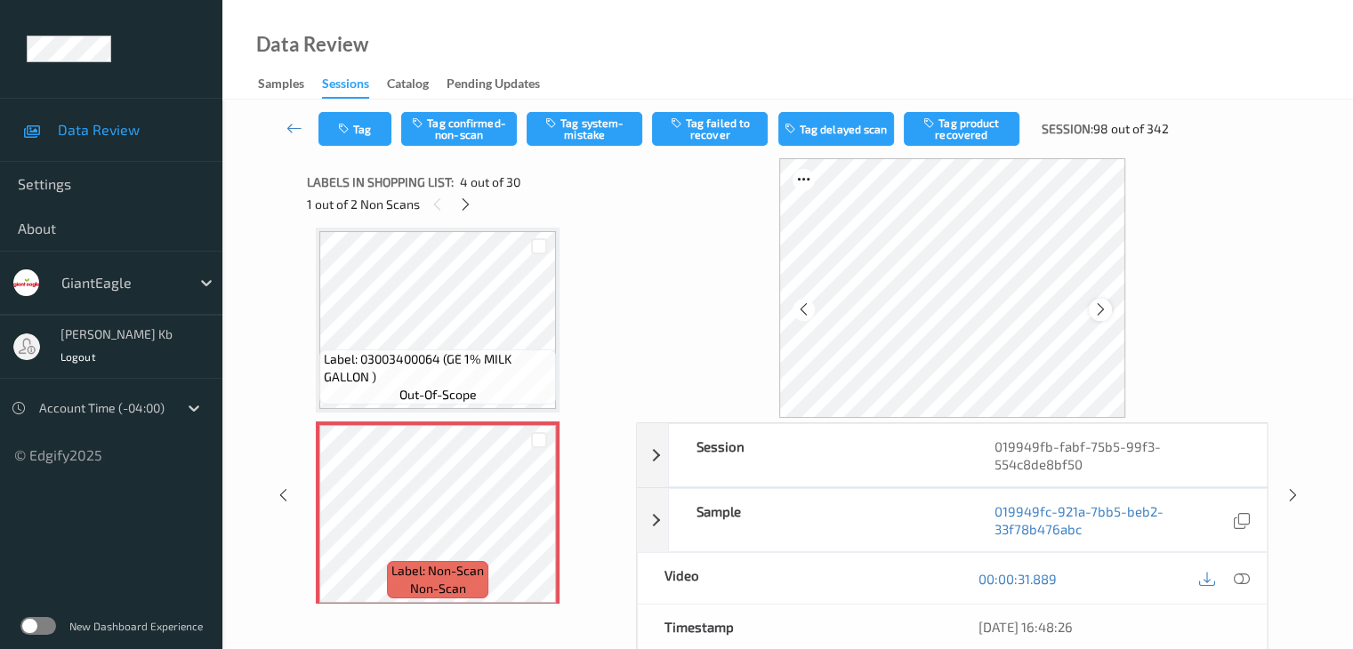
click at [1098, 310] on icon at bounding box center [1100, 310] width 15 height 16
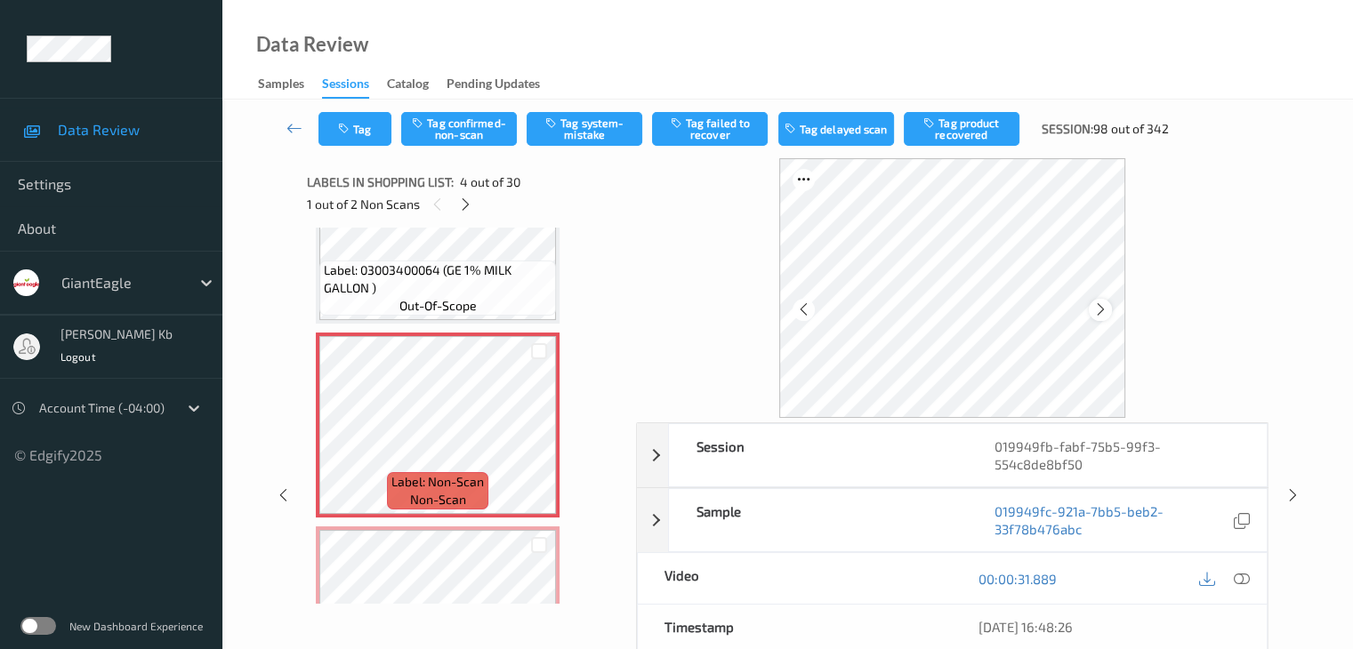
click at [1106, 307] on icon at bounding box center [1100, 310] width 15 height 16
click at [1239, 578] on icon at bounding box center [1241, 579] width 16 height 16
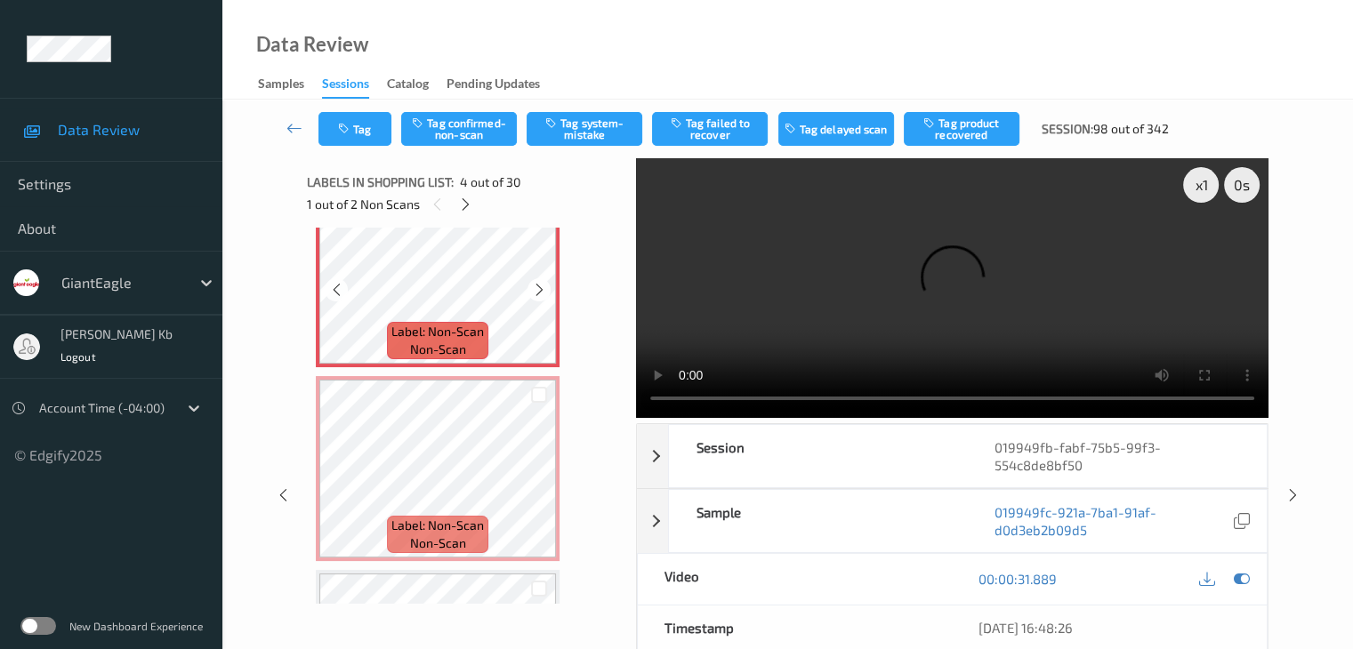
scroll to position [663, 0]
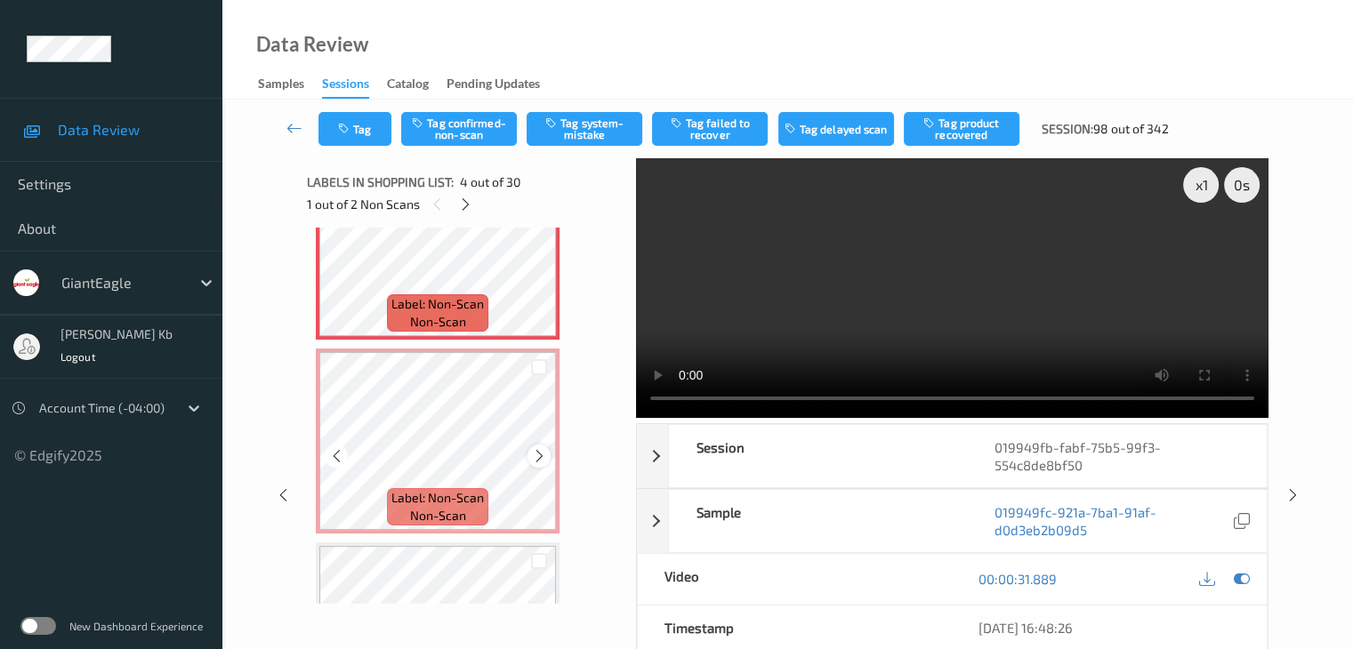
click at [539, 454] on icon at bounding box center [539, 456] width 15 height 16
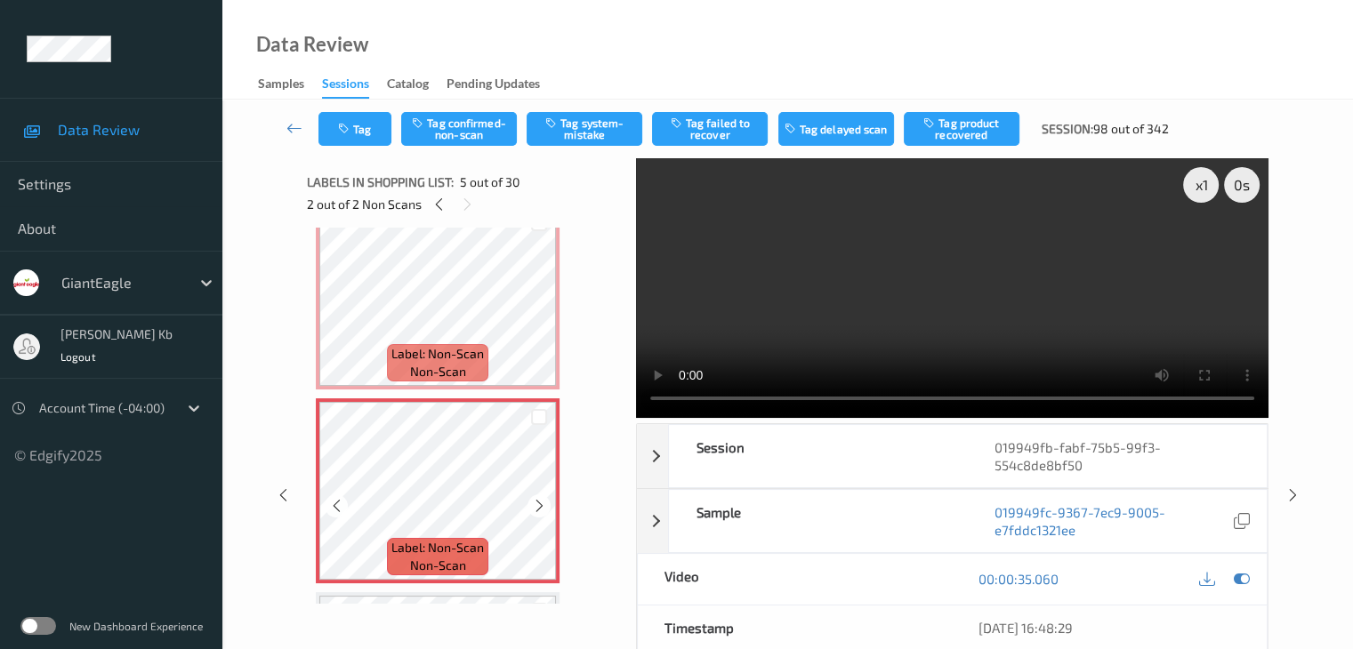
scroll to position [575, 0]
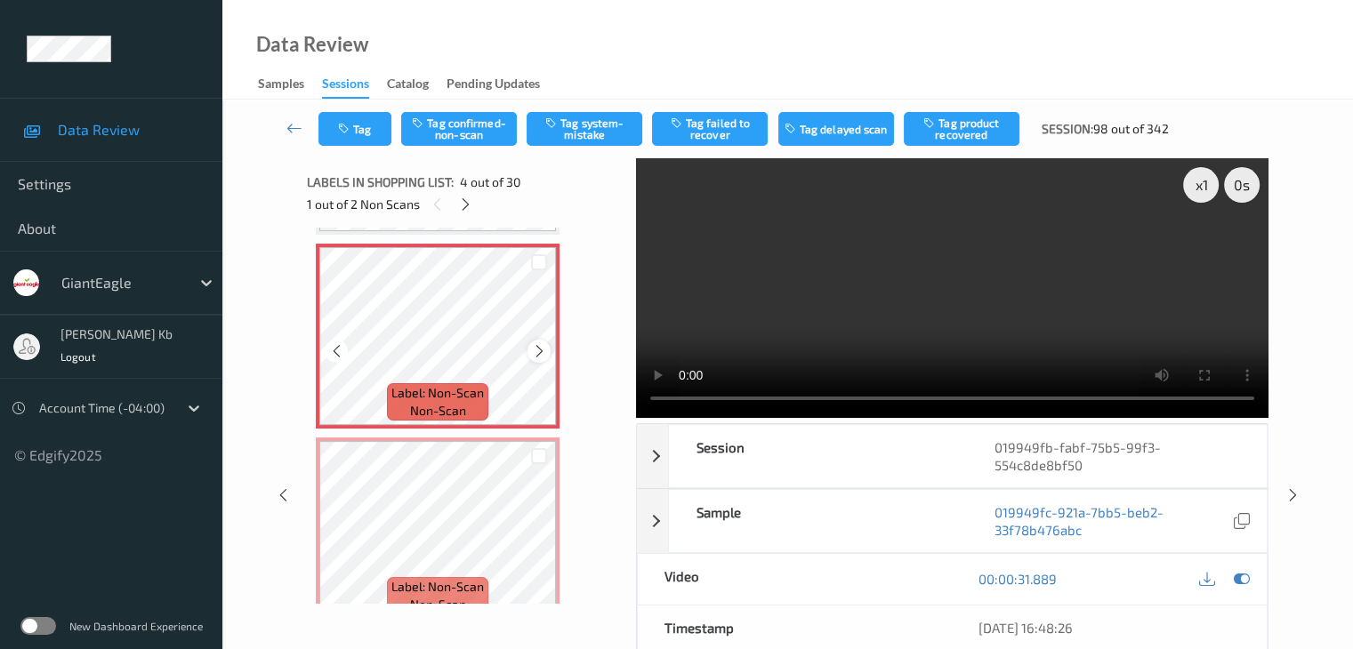
click at [532, 356] on icon at bounding box center [539, 351] width 15 height 16
click at [459, 124] on button "Tag confirmed-non-scan" at bounding box center [459, 129] width 116 height 34
click at [975, 128] on button "Tag product recovered" at bounding box center [962, 129] width 116 height 34
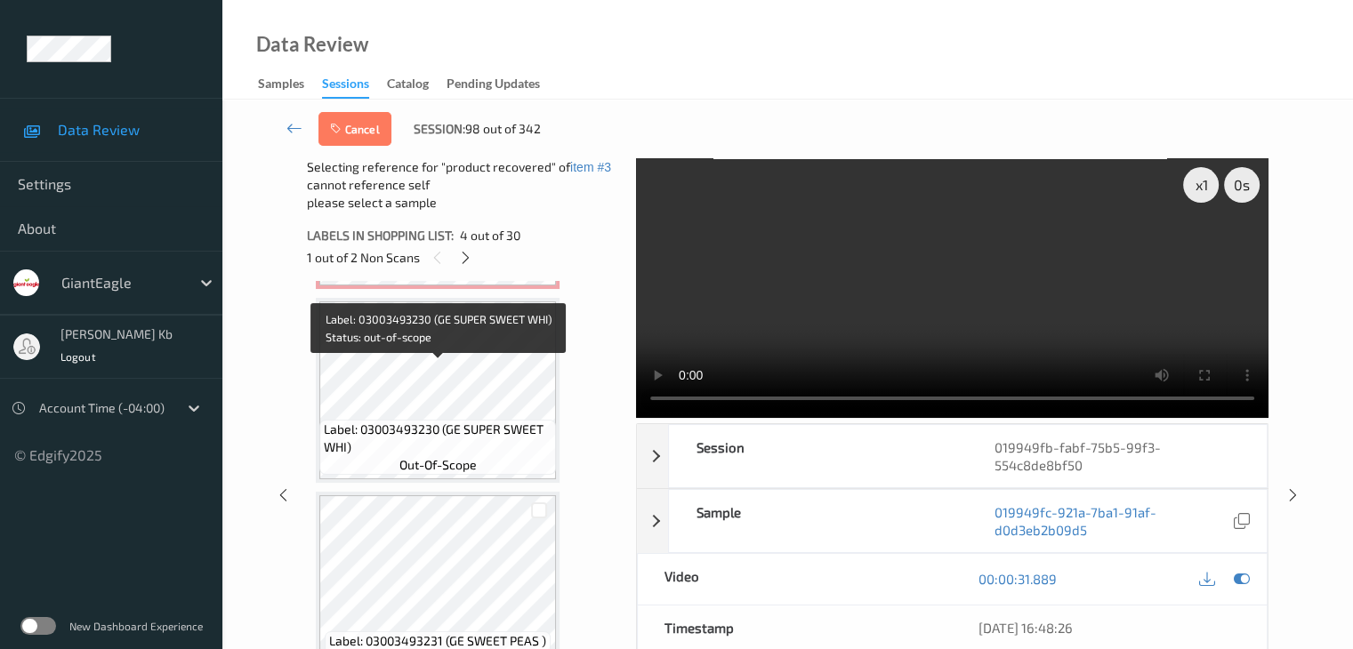
scroll to position [930, 0]
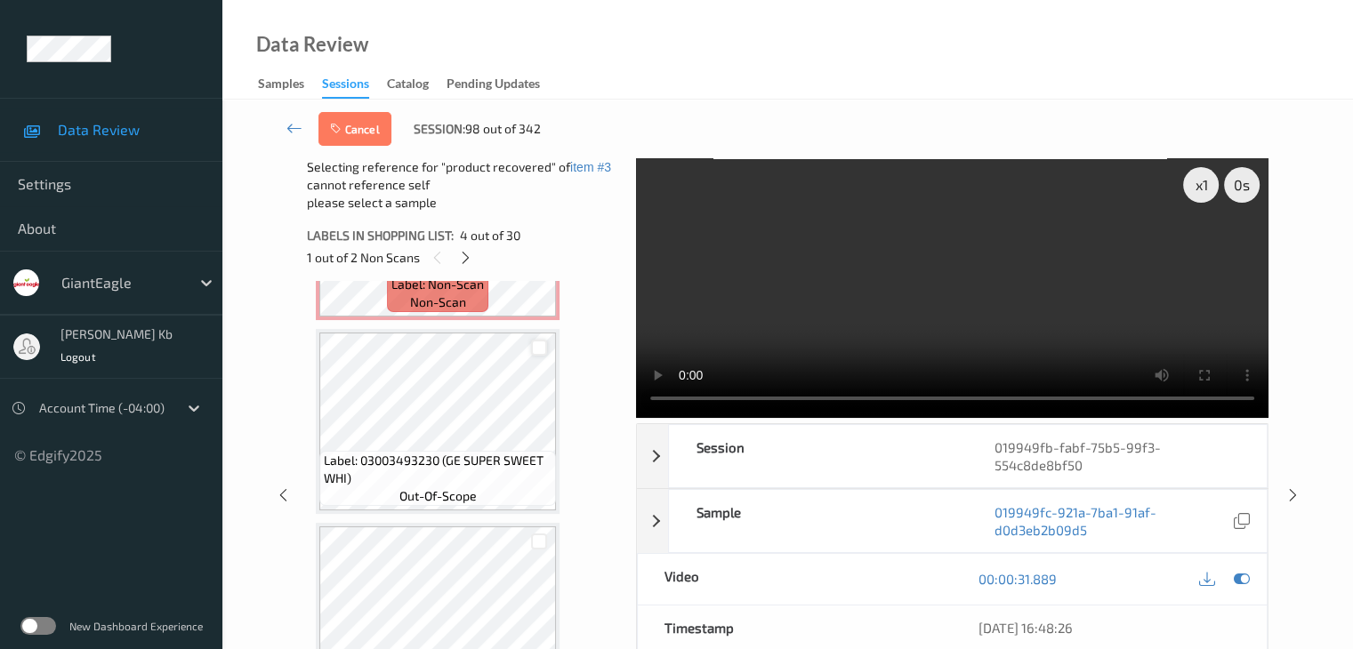
click at [541, 349] on div at bounding box center [539, 348] width 17 height 17
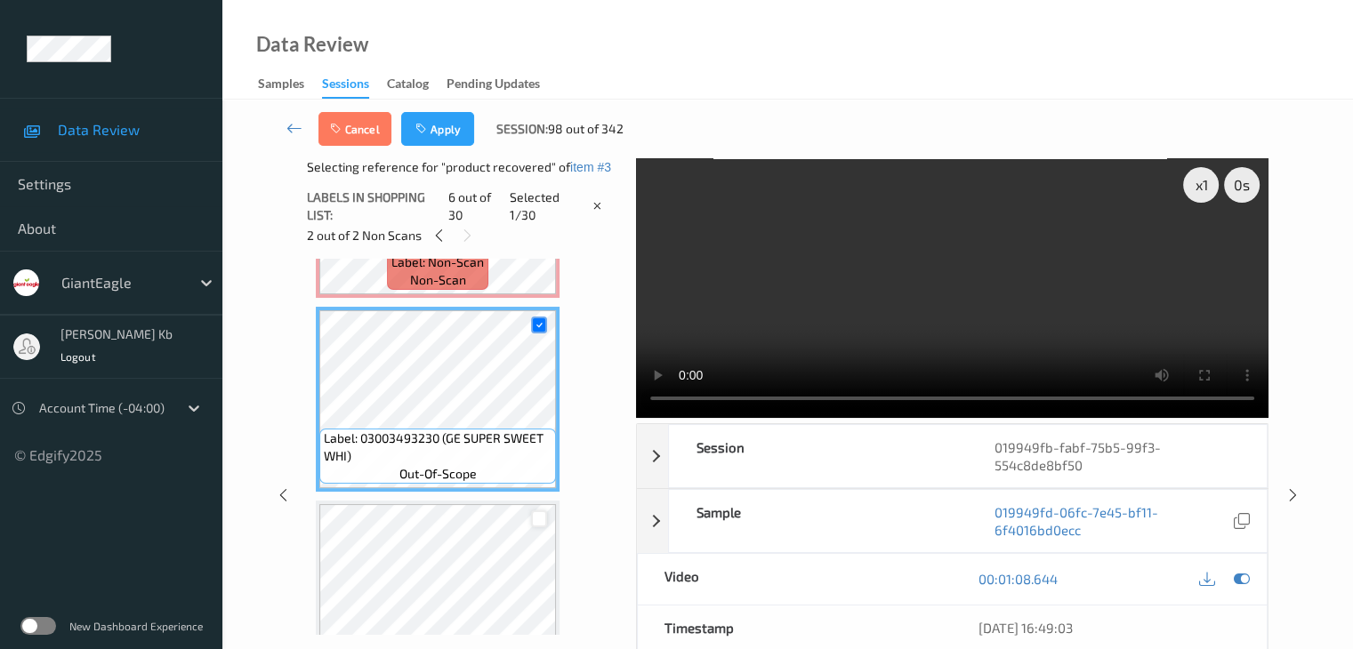
click at [543, 518] on div at bounding box center [539, 519] width 17 height 17
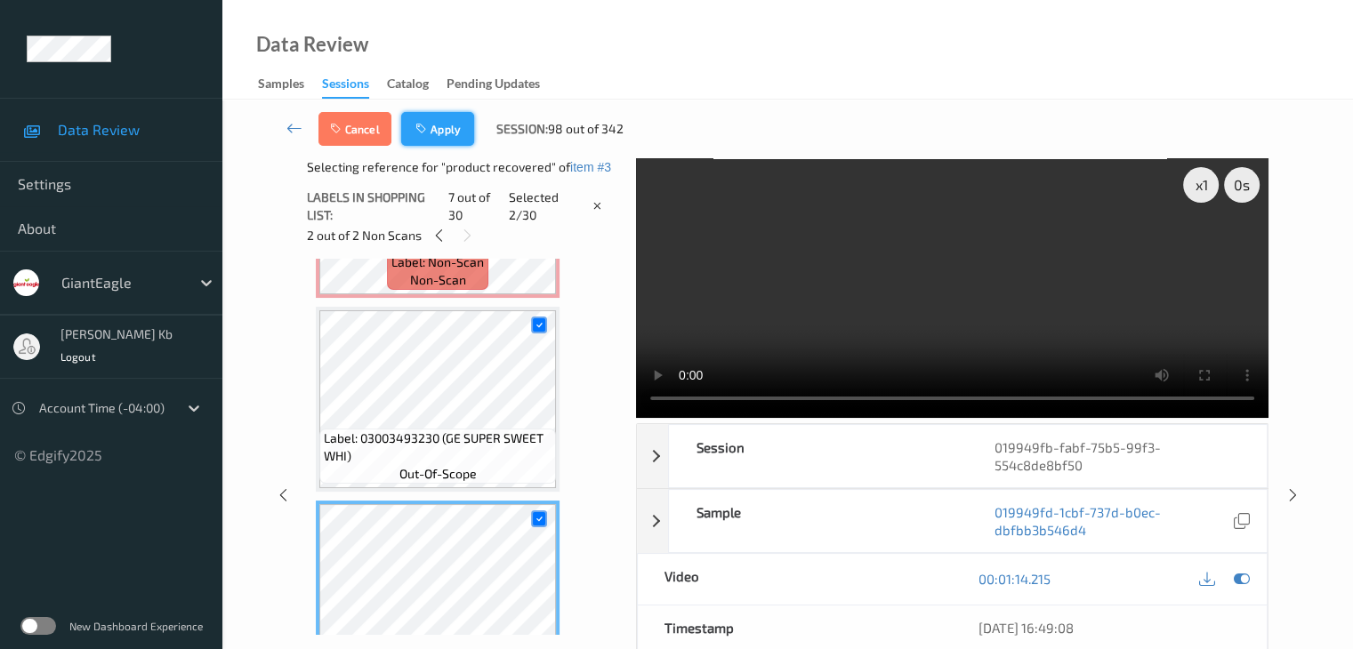
click at [444, 133] on button "Apply" at bounding box center [437, 129] width 73 height 34
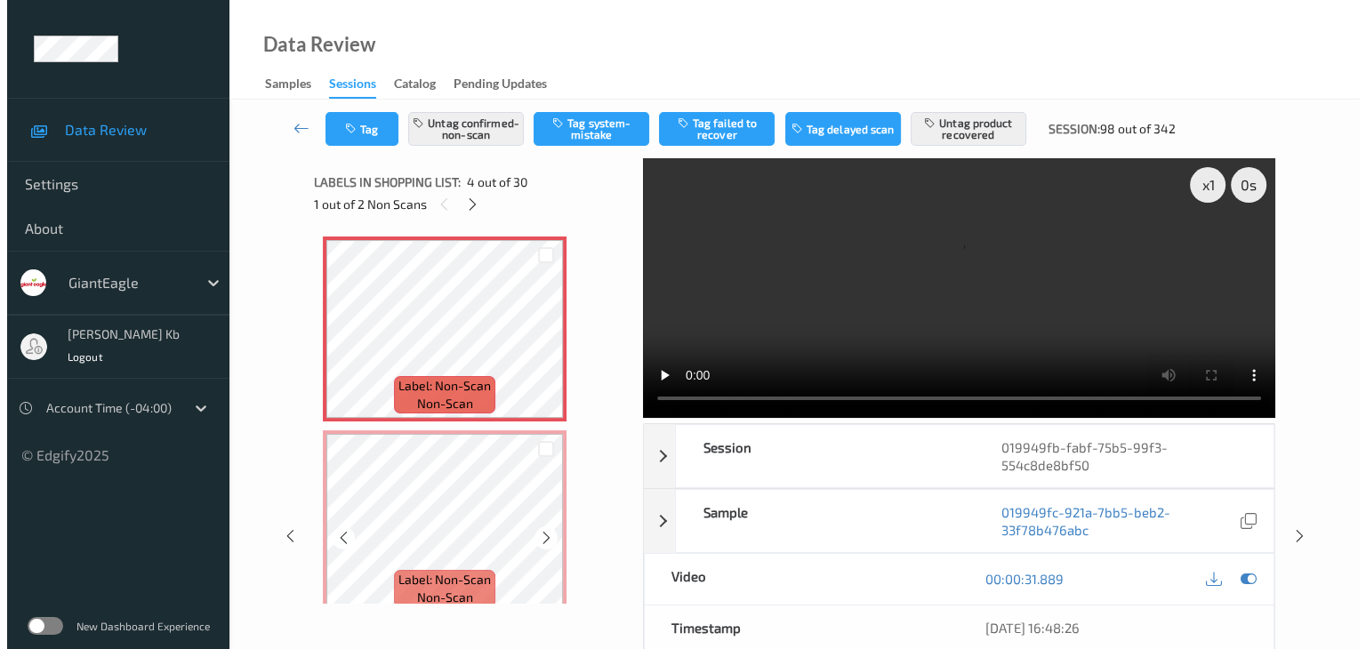
scroll to position [663, 0]
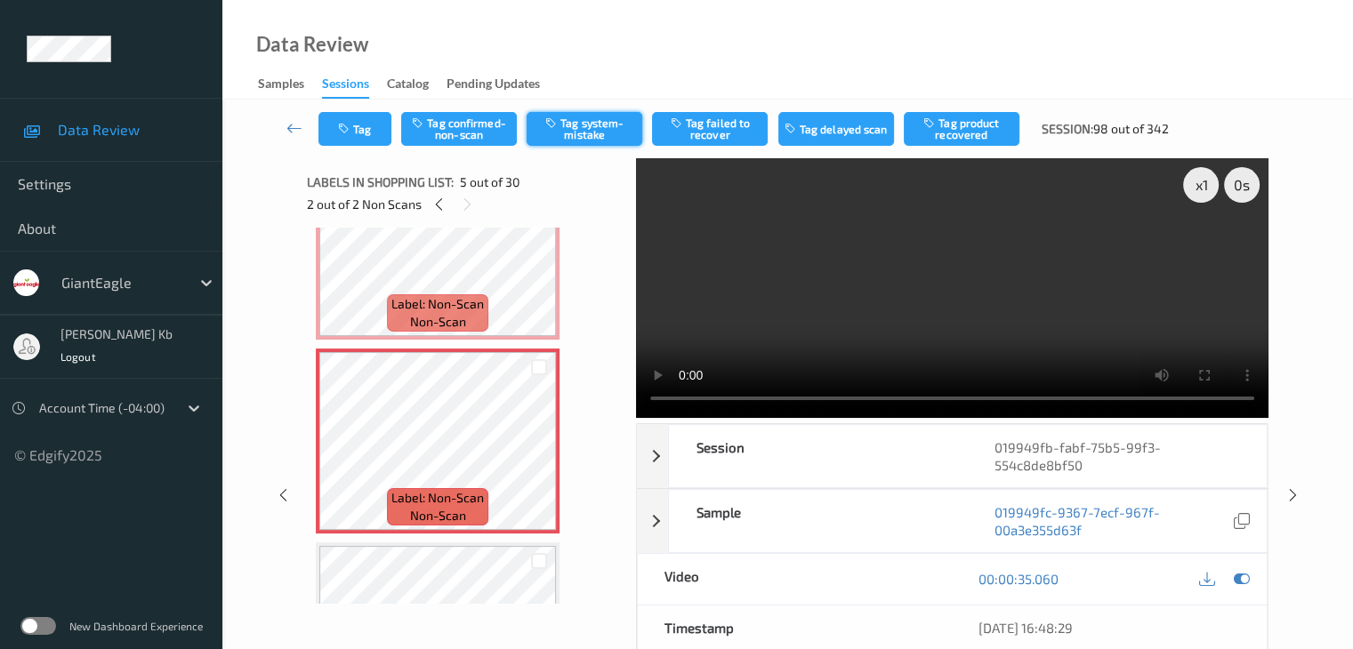
click at [600, 125] on button "Tag system-mistake" at bounding box center [585, 129] width 116 height 34
click at [366, 129] on button "Tag" at bounding box center [354, 129] width 73 height 34
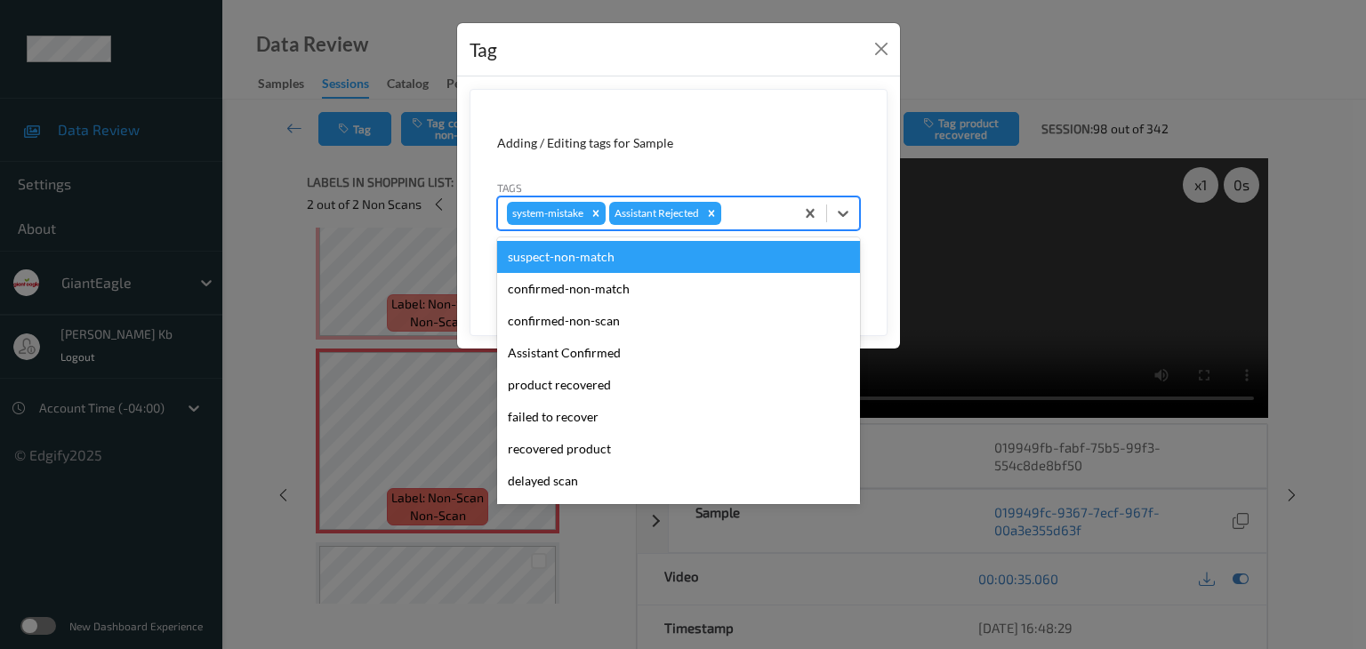
click at [759, 214] on div at bounding box center [755, 213] width 60 height 21
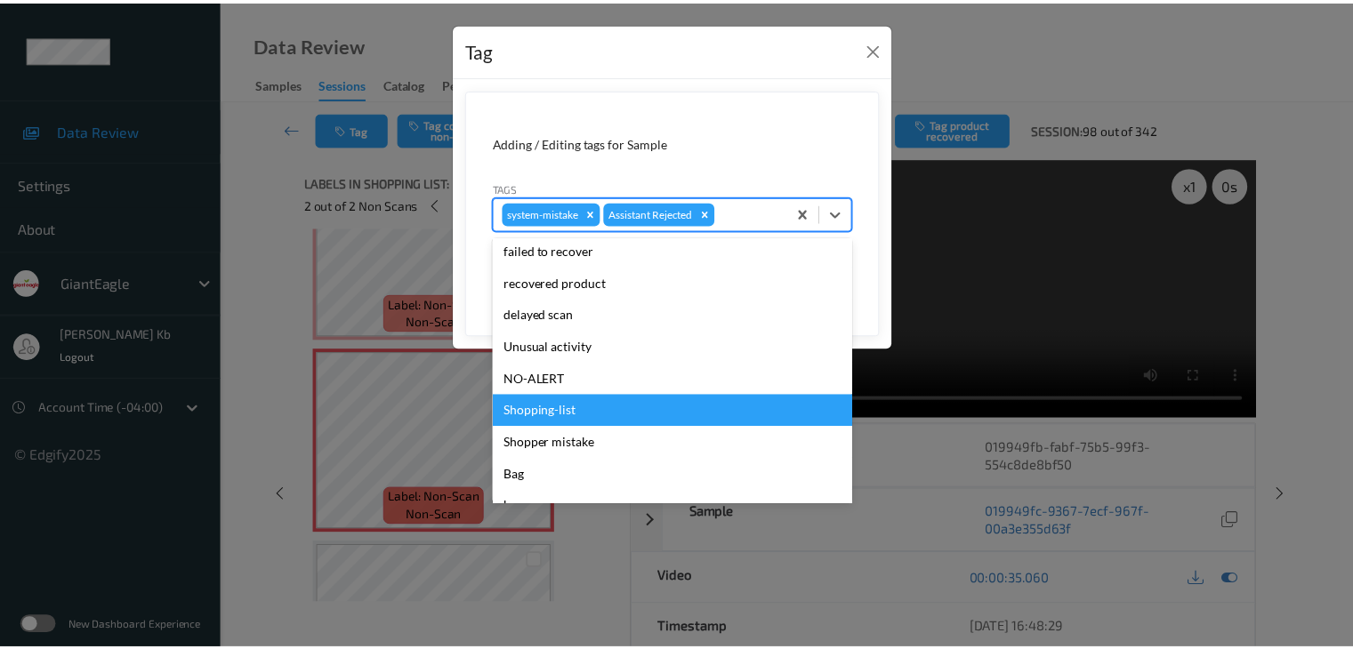
scroll to position [178, 0]
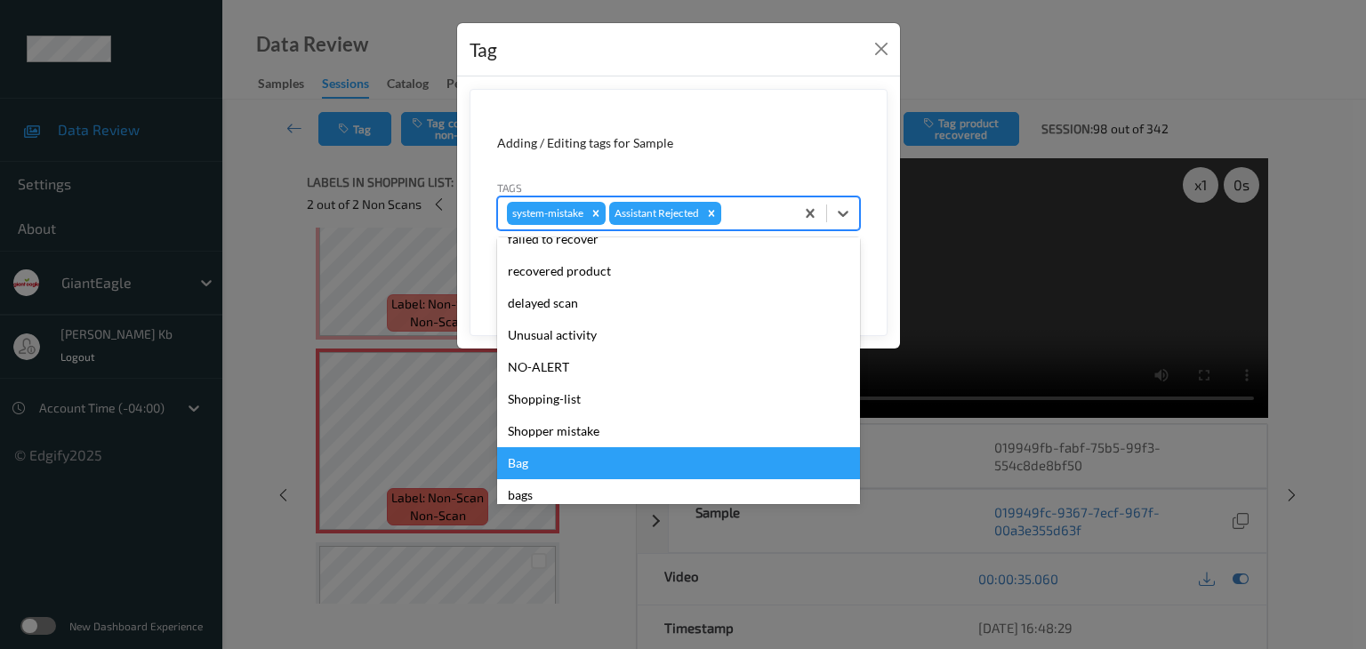
click at [544, 466] on div "Bag" at bounding box center [678, 463] width 363 height 32
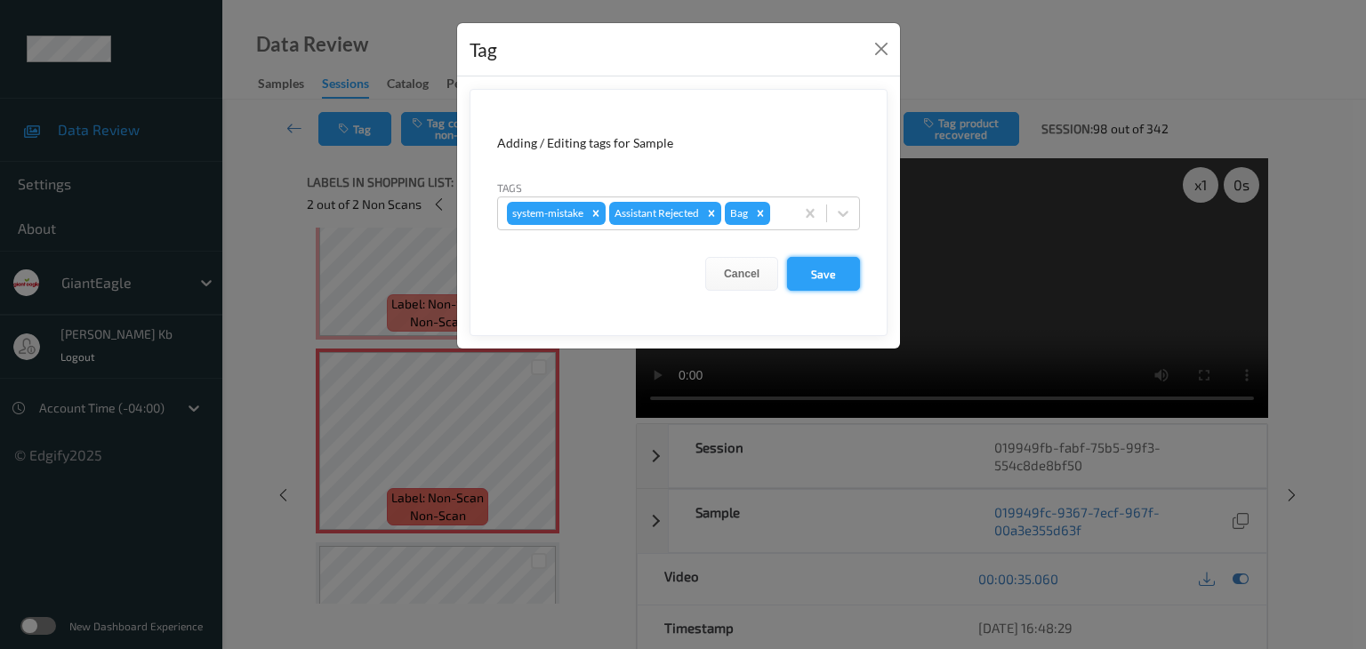
click at [825, 274] on button "Save" at bounding box center [823, 274] width 73 height 34
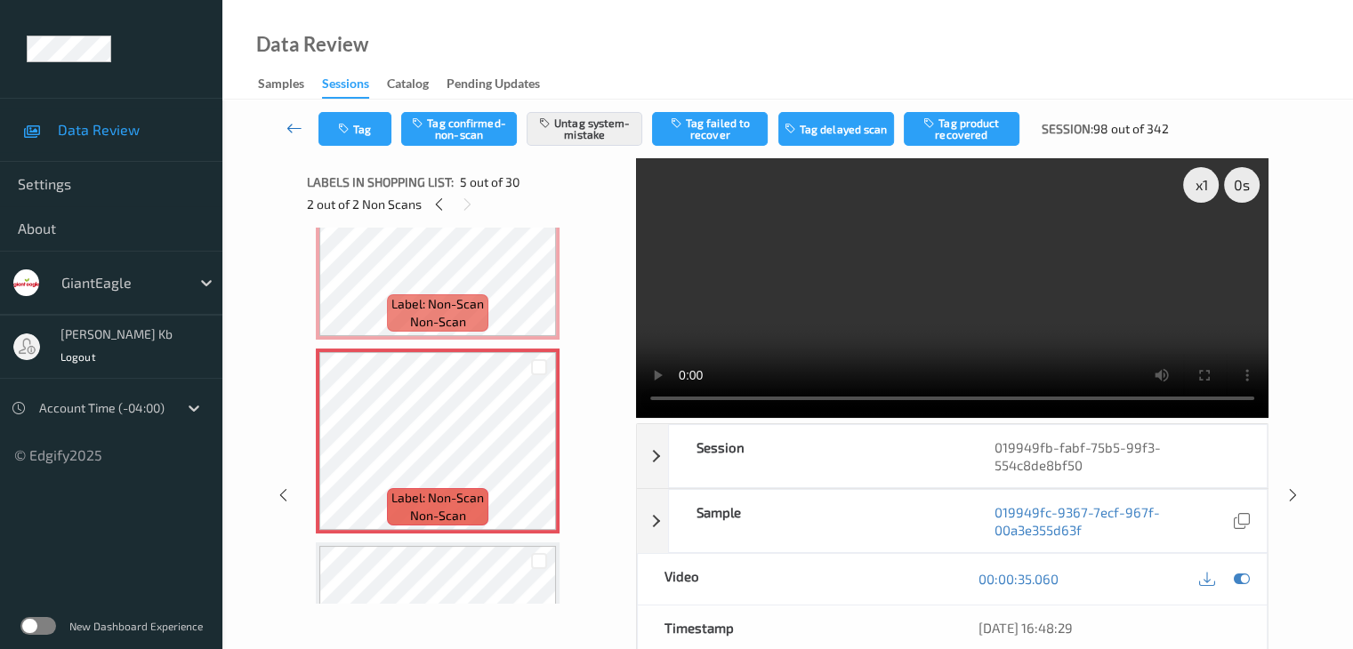
click at [301, 129] on icon at bounding box center [294, 128] width 16 height 18
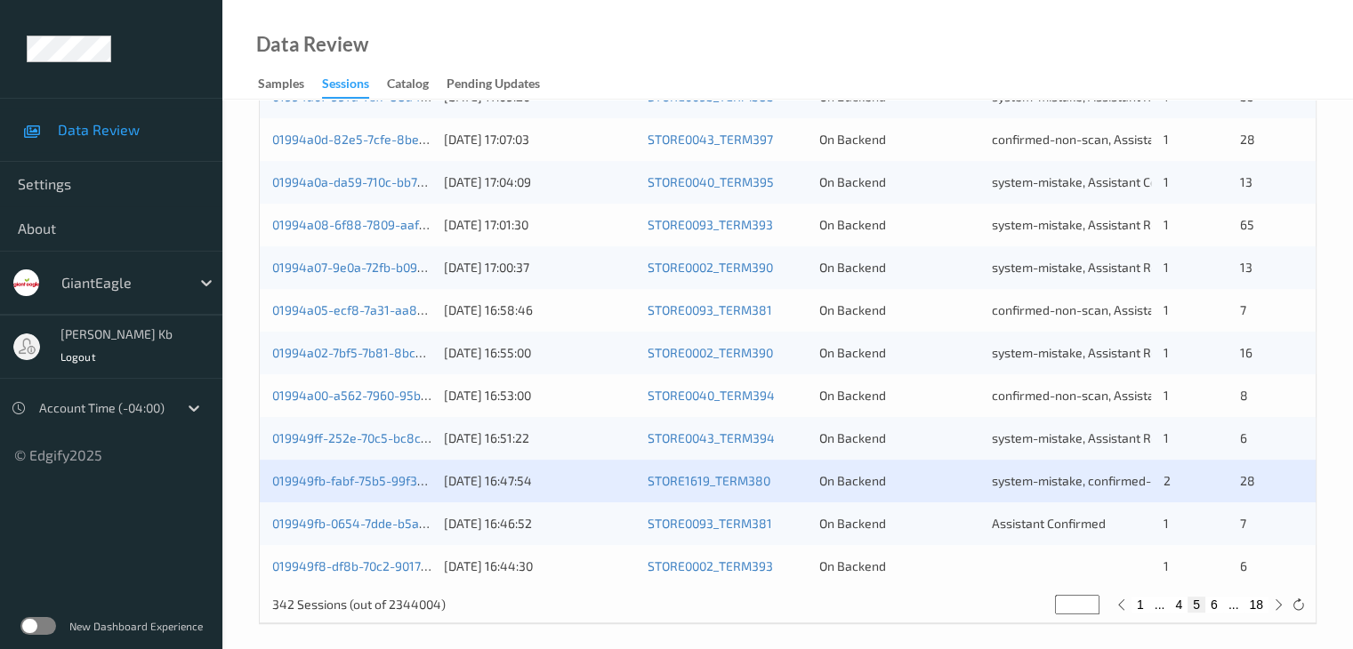
scroll to position [829, 0]
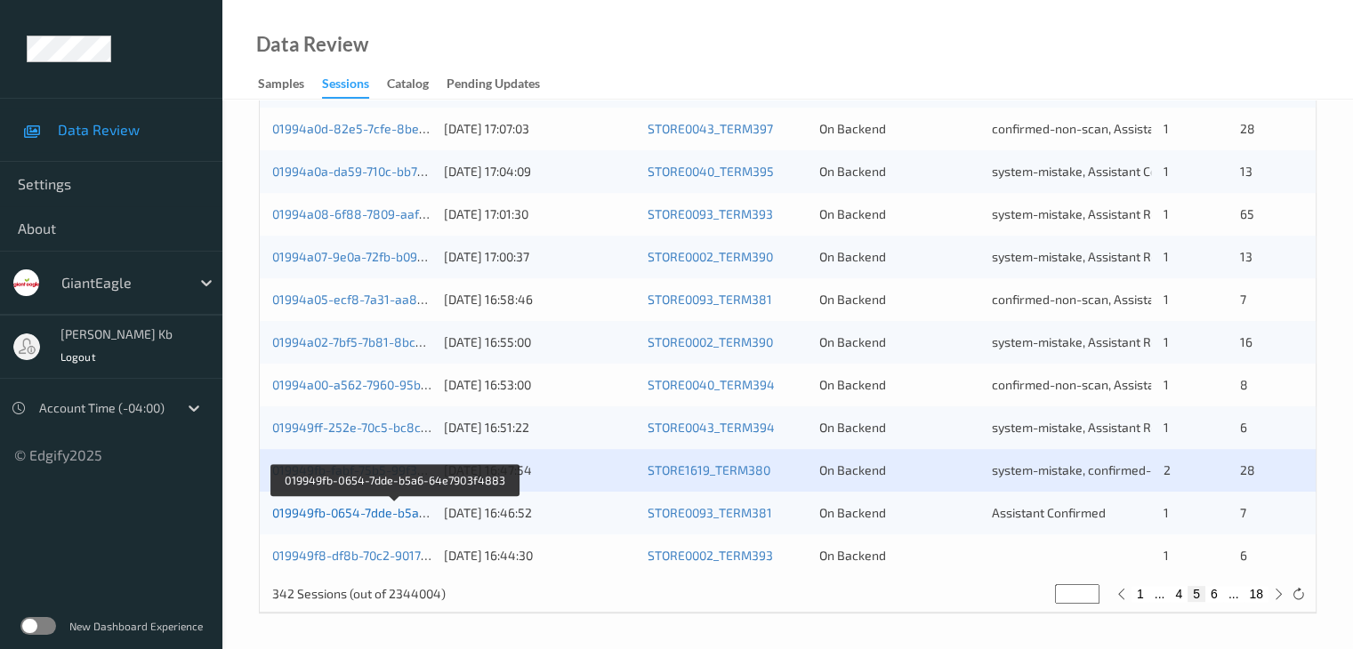
click at [354, 511] on link "019949fb-0654-7dde-b5a6-64e7903f4883" at bounding box center [394, 512] width 245 height 15
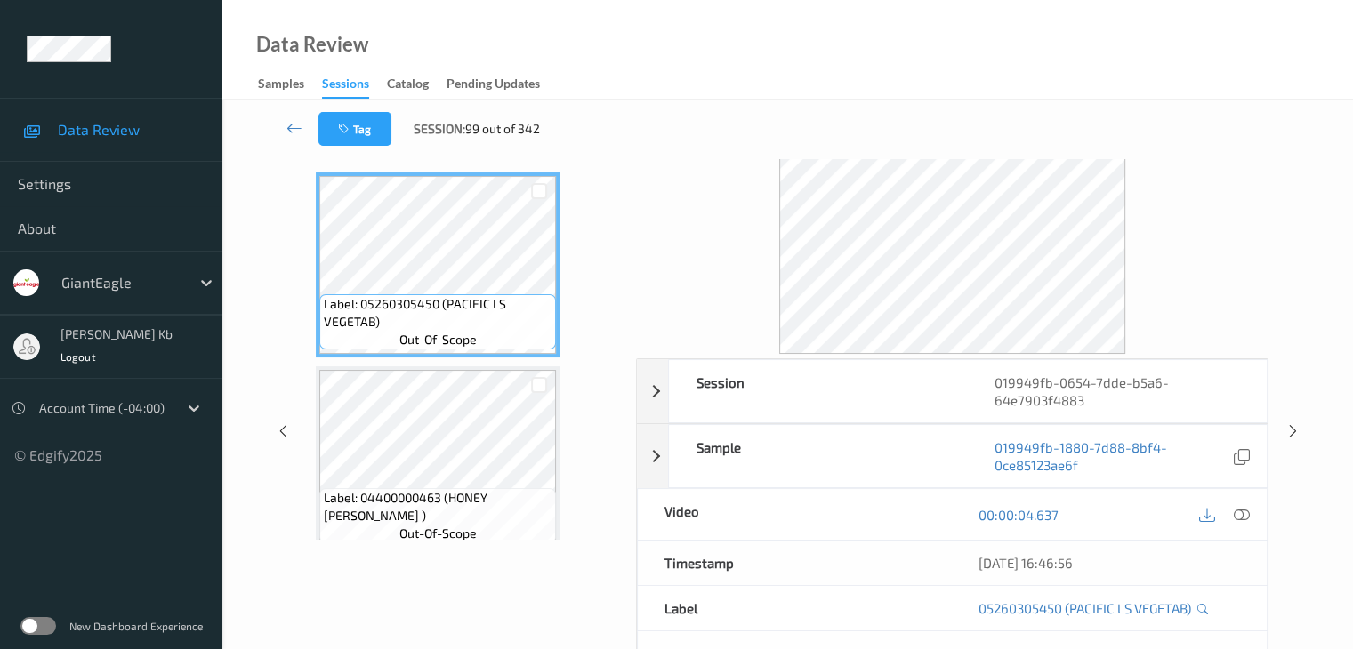
scroll to position [39, 0]
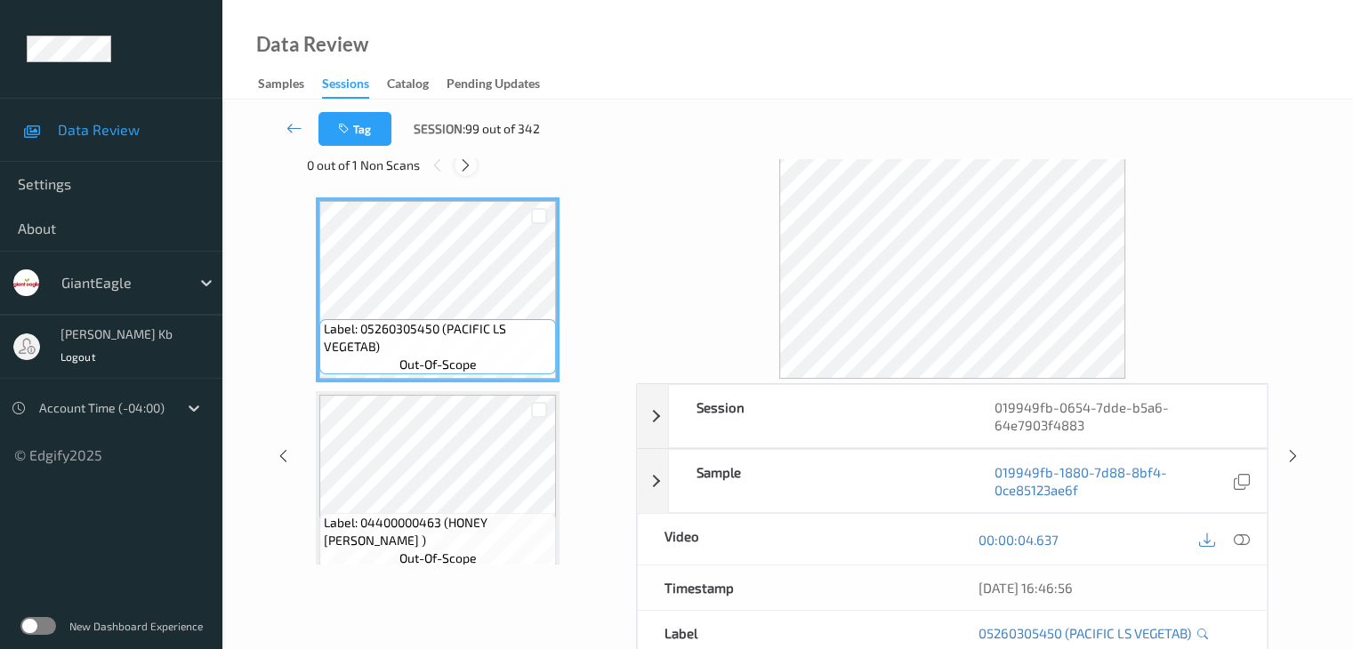
click at [466, 170] on icon at bounding box center [465, 165] width 15 height 16
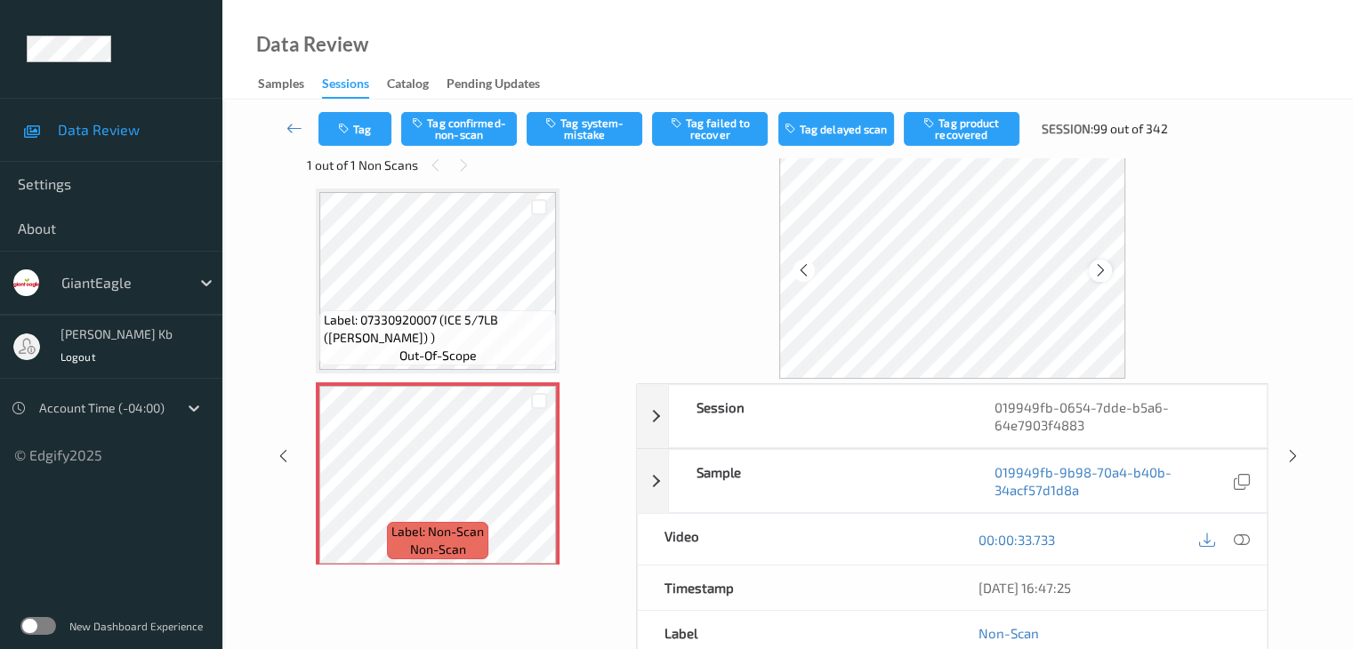
click at [1096, 264] on icon at bounding box center [1100, 270] width 15 height 16
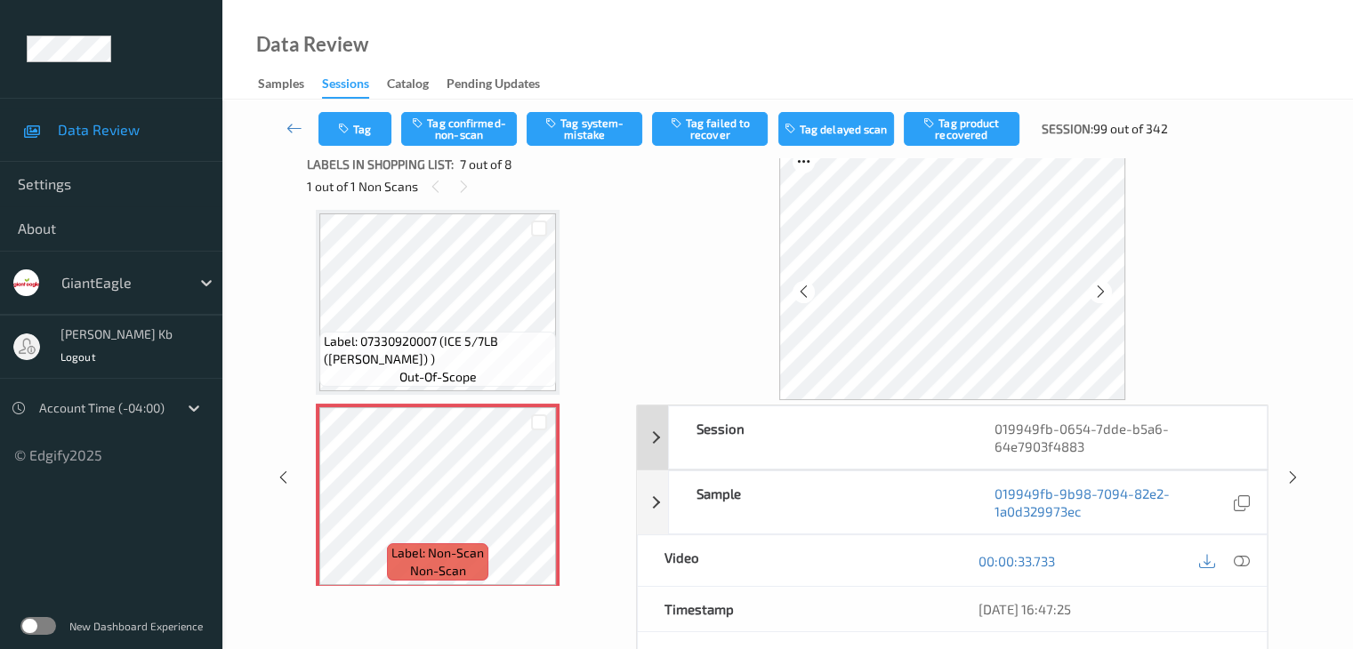
scroll to position [0, 0]
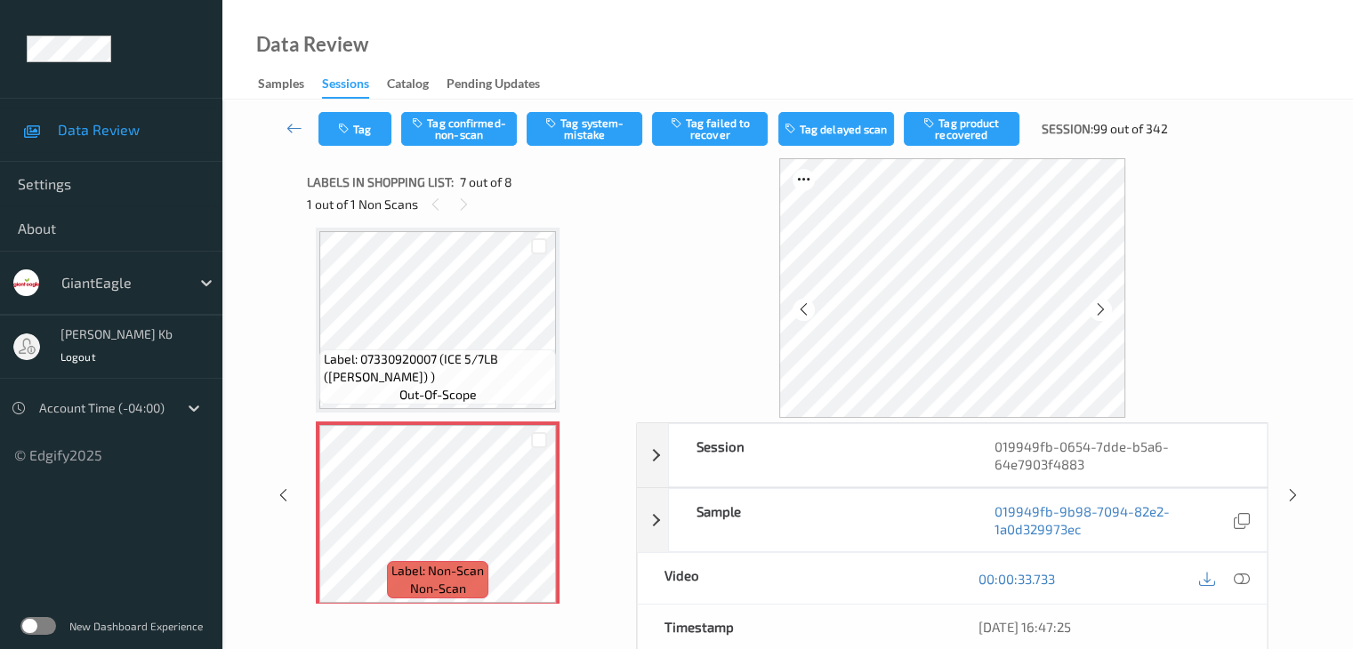
drag, startPoint x: 1242, startPoint y: 581, endPoint x: 1208, endPoint y: 576, distance: 35.0
click at [1242, 581] on icon at bounding box center [1241, 579] width 16 height 16
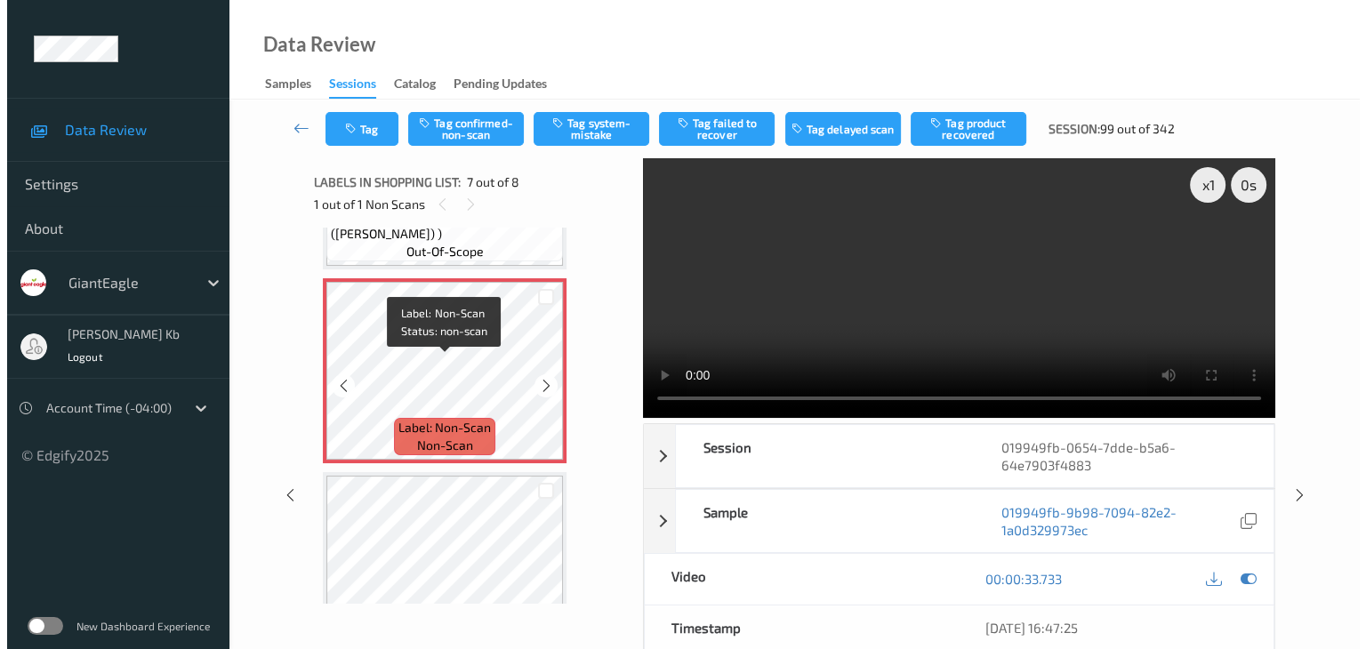
scroll to position [1095, 0]
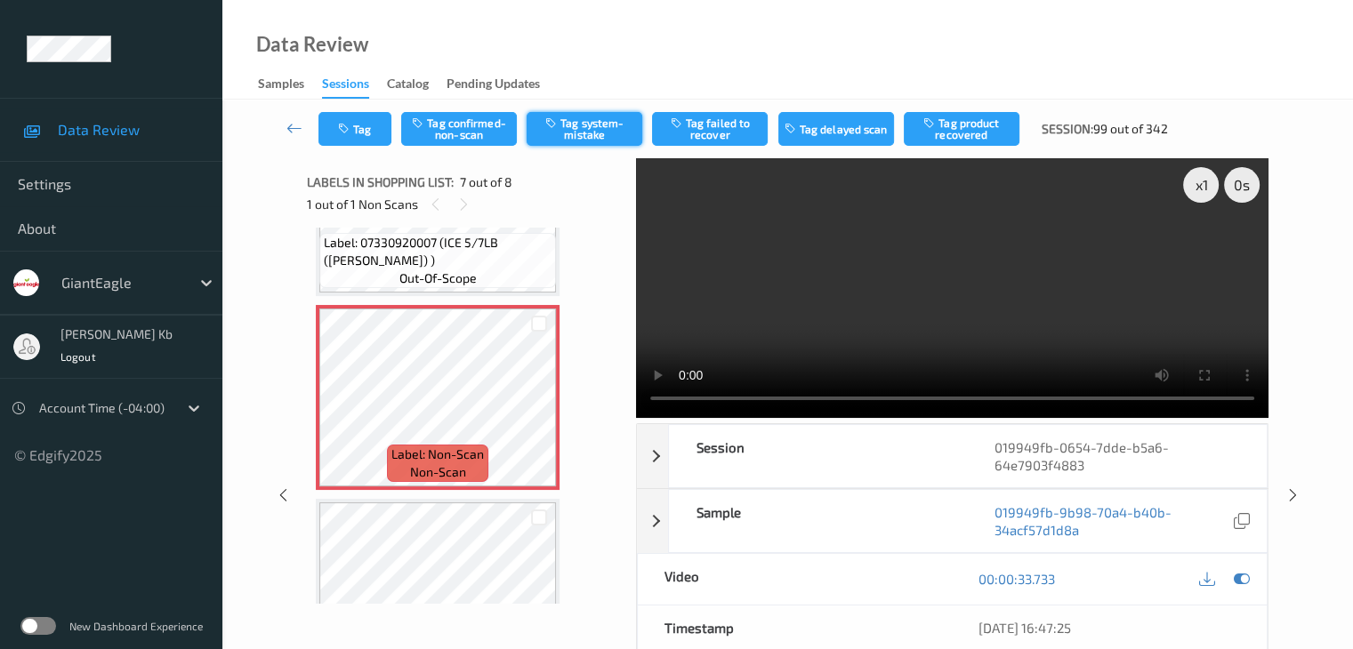
click at [600, 119] on button "Tag system-mistake" at bounding box center [585, 129] width 116 height 34
click at [363, 125] on button "Tag" at bounding box center [354, 129] width 73 height 34
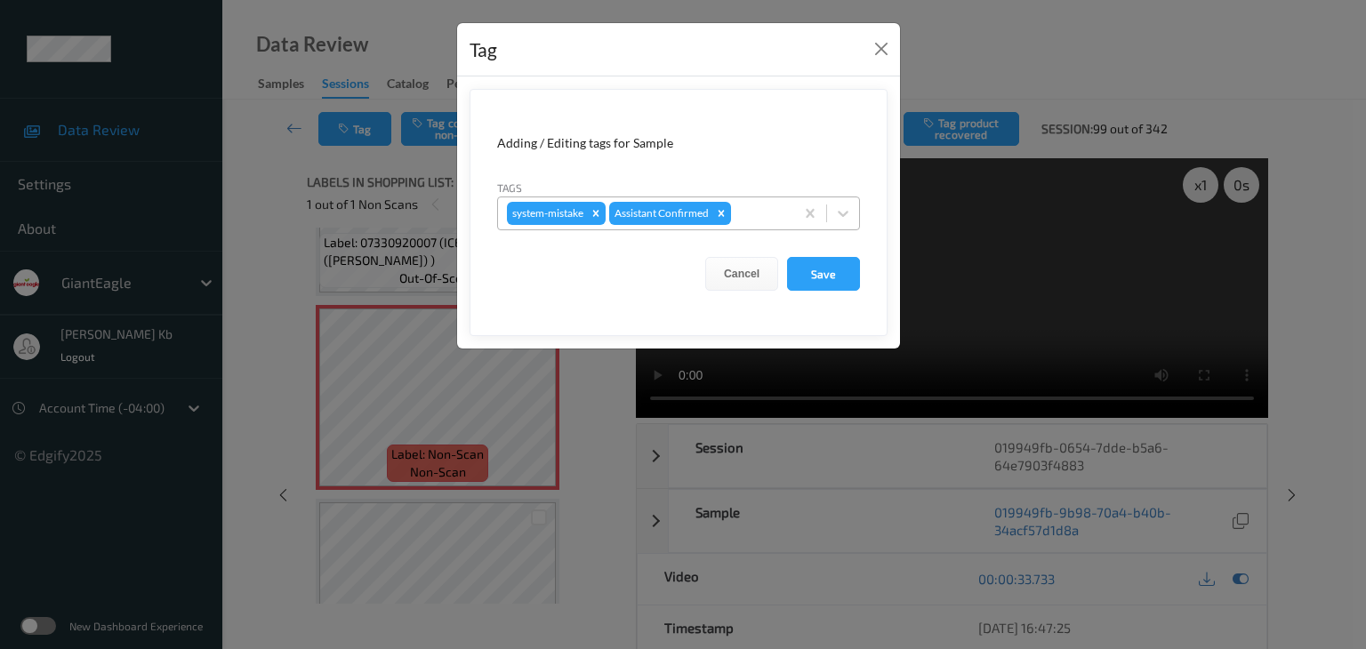
click at [754, 207] on div at bounding box center [760, 213] width 51 height 21
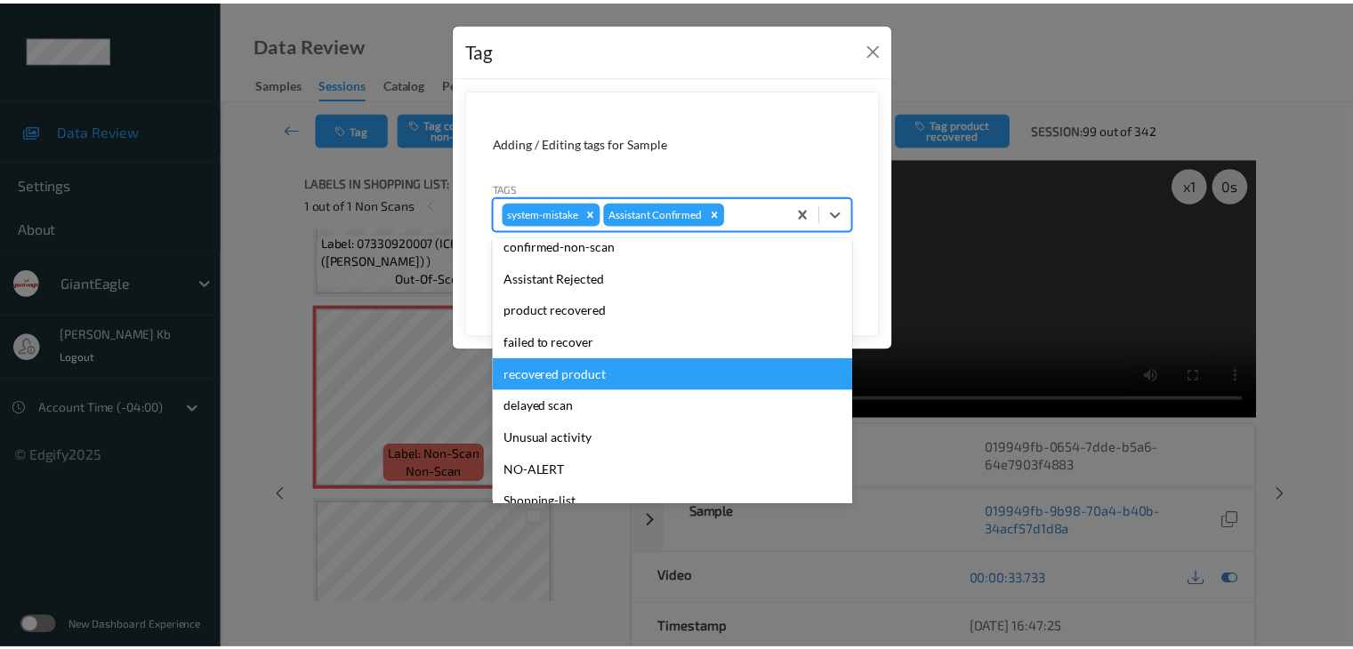
scroll to position [89, 0]
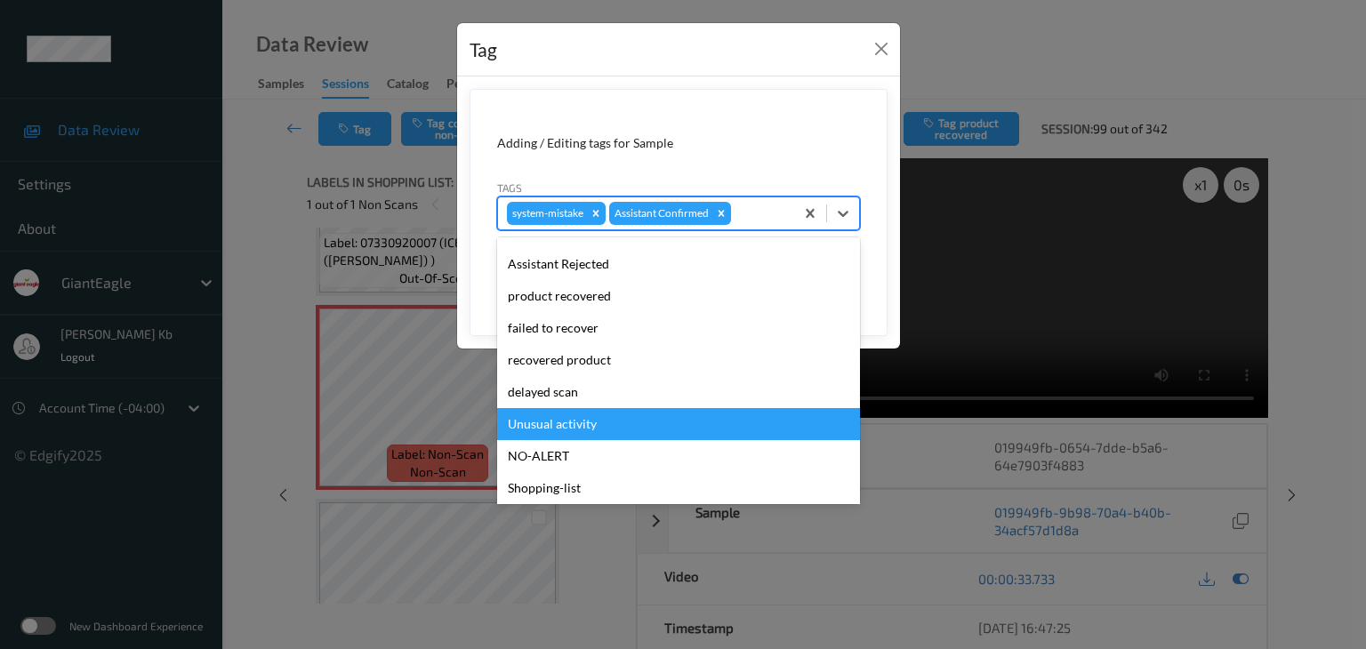
click at [582, 426] on div "Unusual activity" at bounding box center [678, 424] width 363 height 32
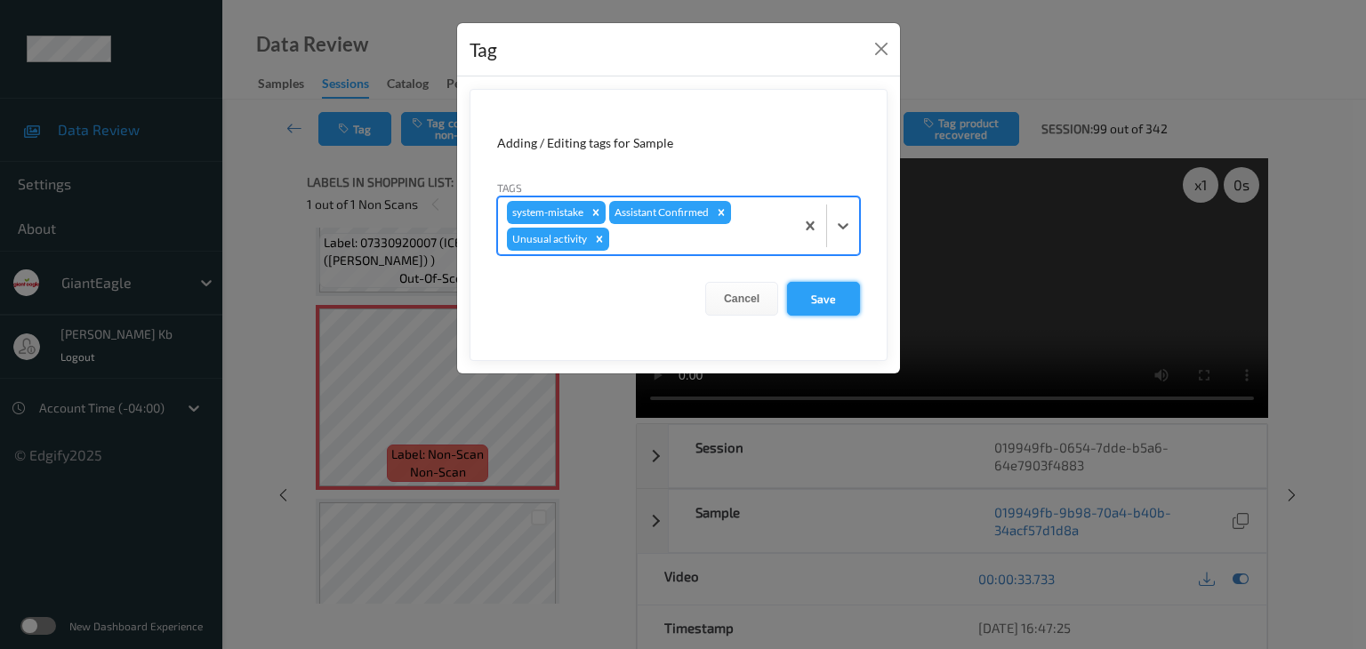
click at [825, 298] on button "Save" at bounding box center [823, 299] width 73 height 34
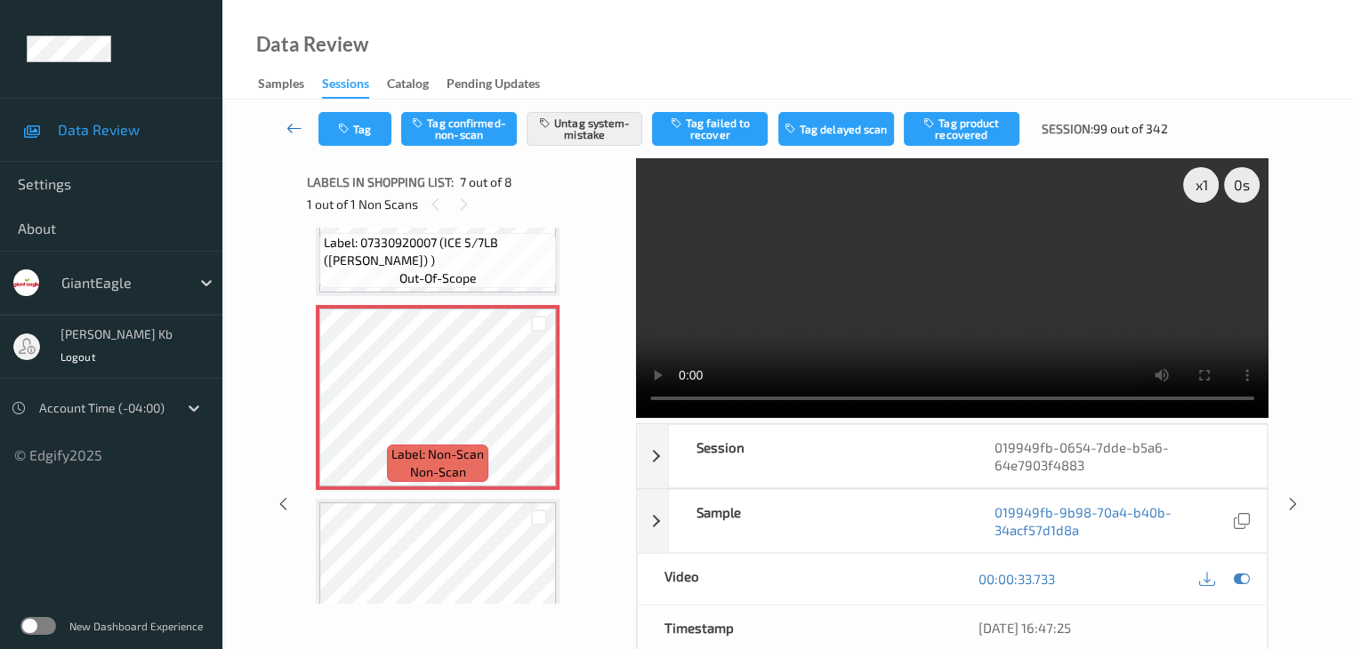
click at [296, 129] on icon at bounding box center [294, 128] width 16 height 18
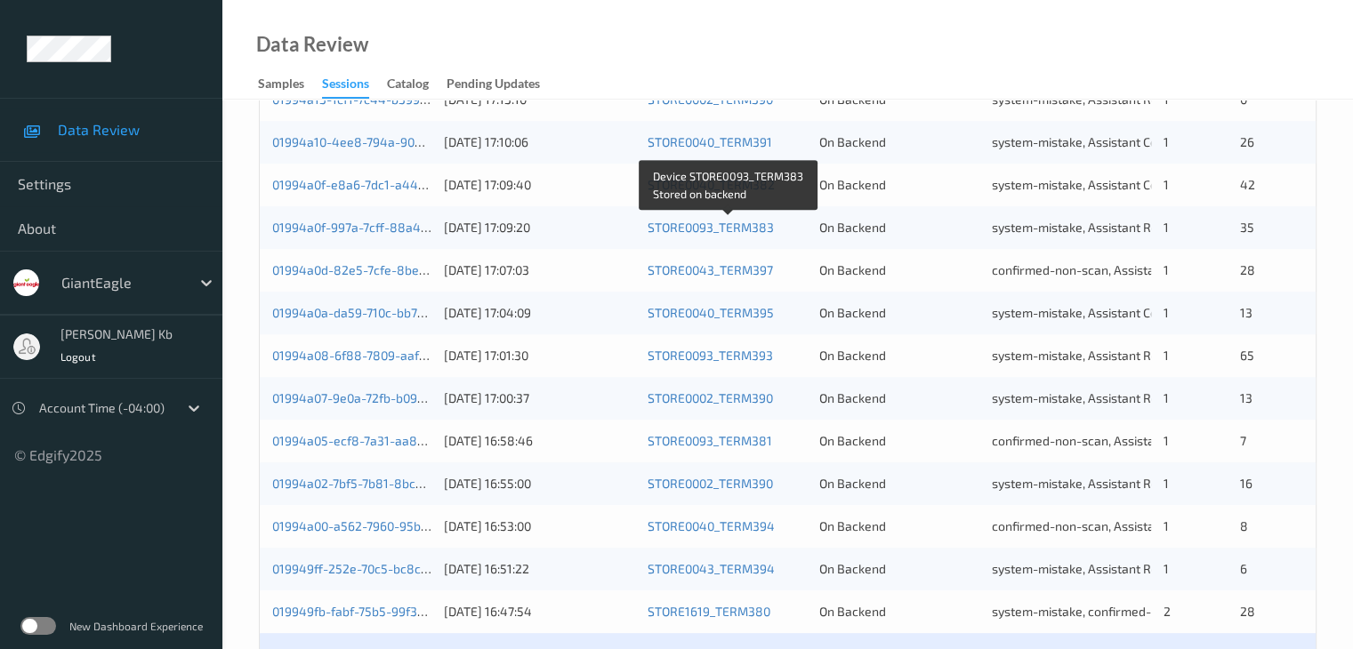
scroll to position [829, 0]
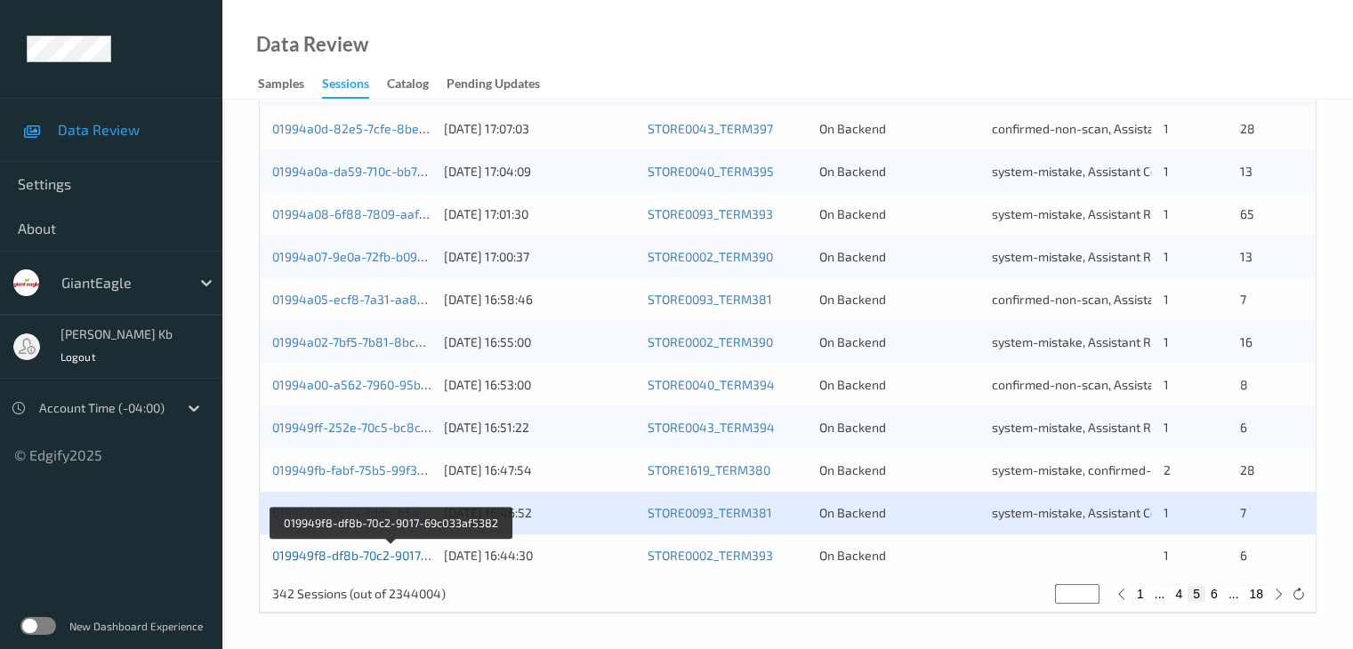
click at [358, 553] on link "019949f8-df8b-70c2-9017-69c033af5382" at bounding box center [390, 555] width 237 height 15
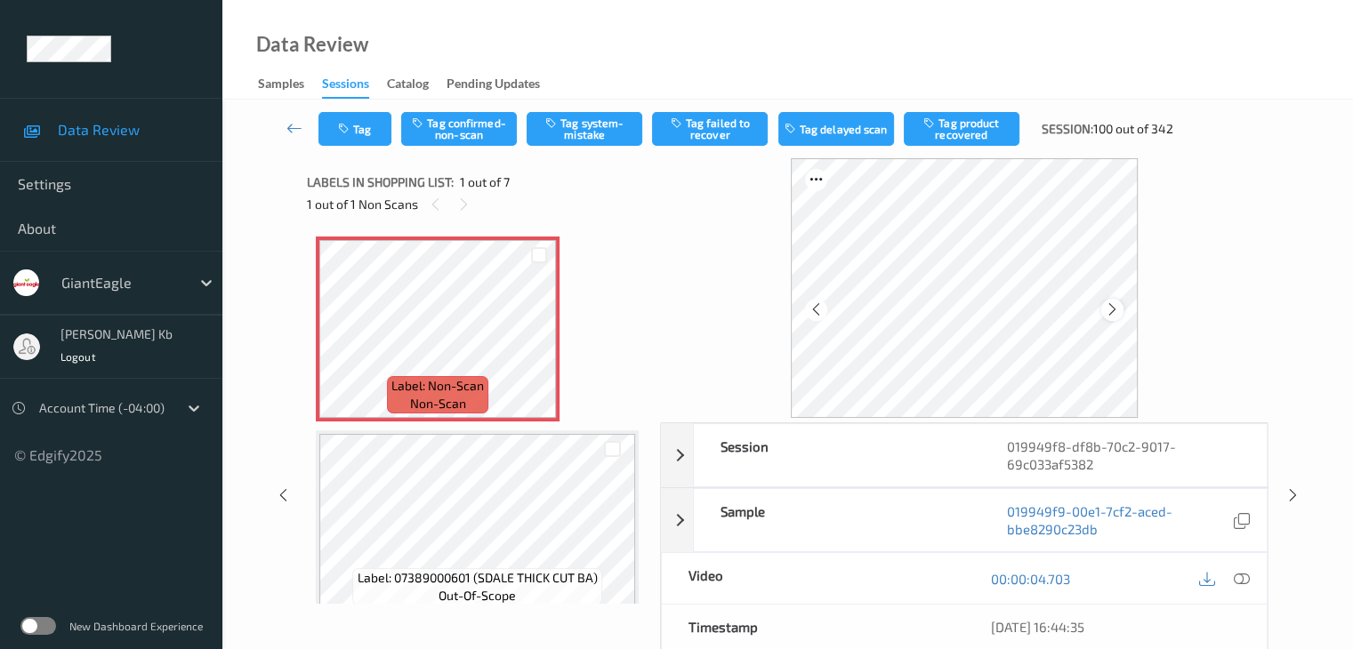
click at [1117, 311] on icon at bounding box center [1112, 310] width 15 height 16
click at [1245, 578] on icon at bounding box center [1241, 579] width 16 height 16
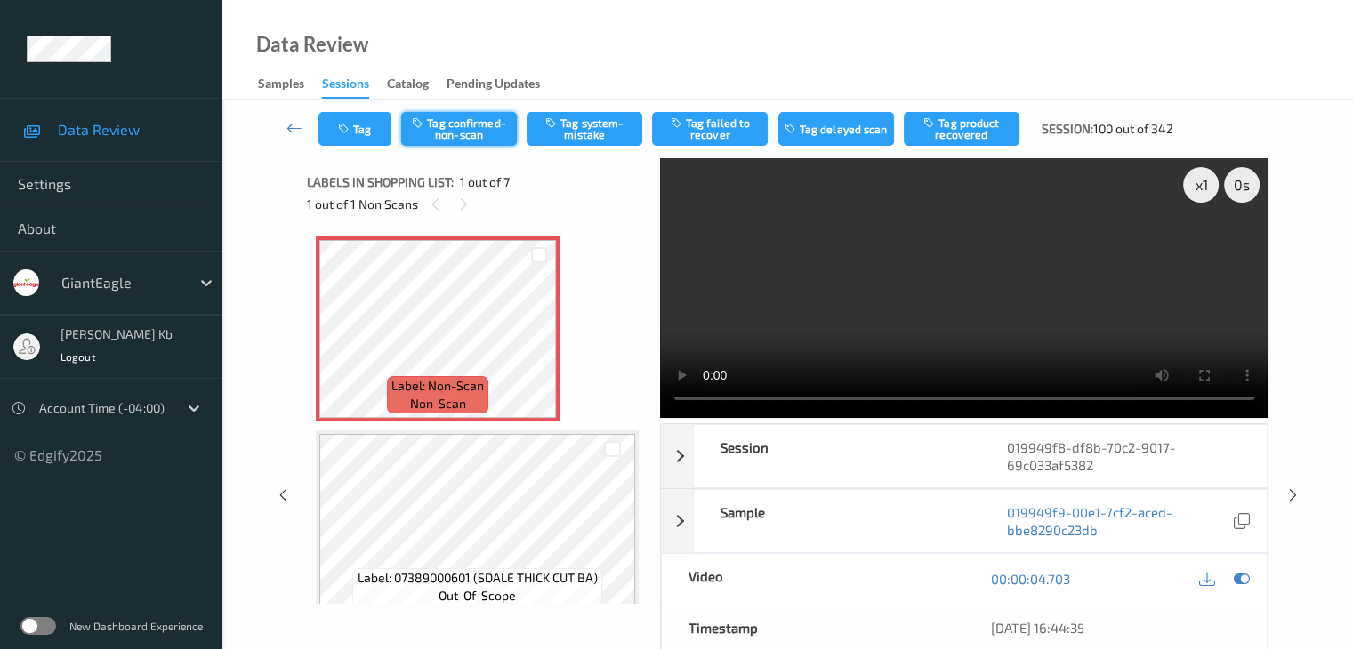
click at [480, 123] on button "Tag confirmed-non-scan" at bounding box center [459, 129] width 116 height 34
click at [708, 129] on button "Tag failed to recover" at bounding box center [710, 129] width 116 height 34
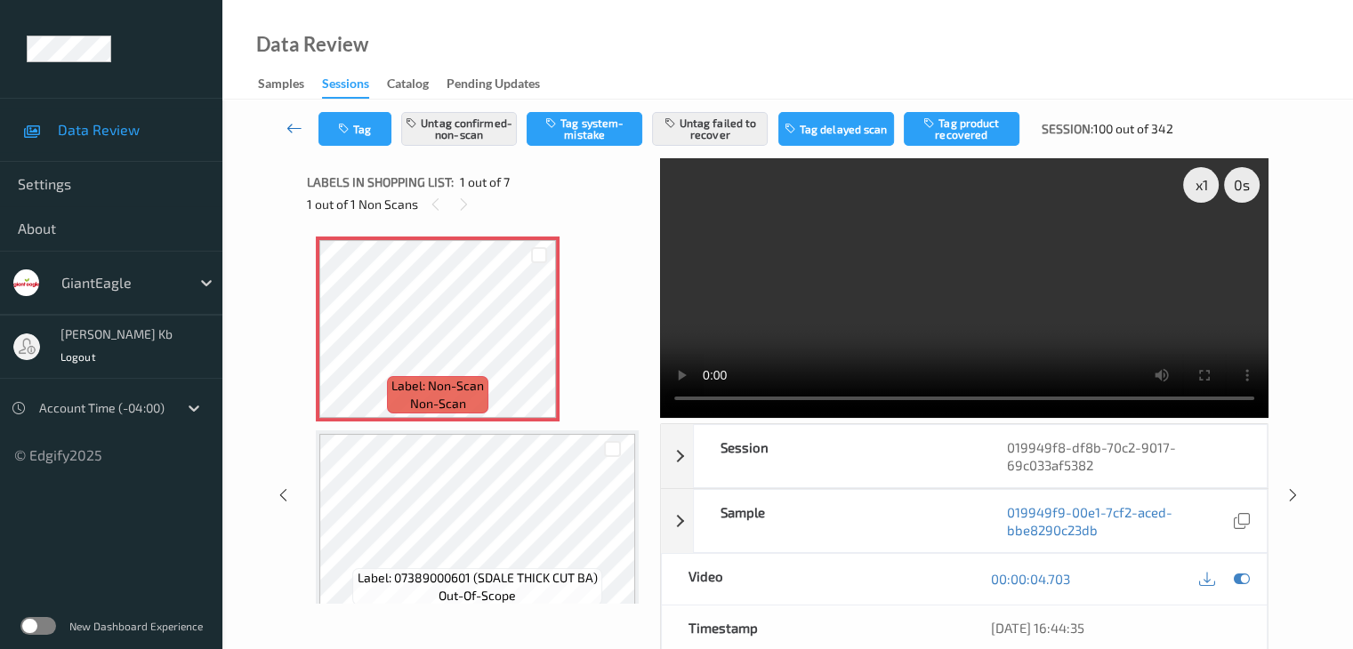
click at [293, 125] on icon at bounding box center [294, 128] width 16 height 18
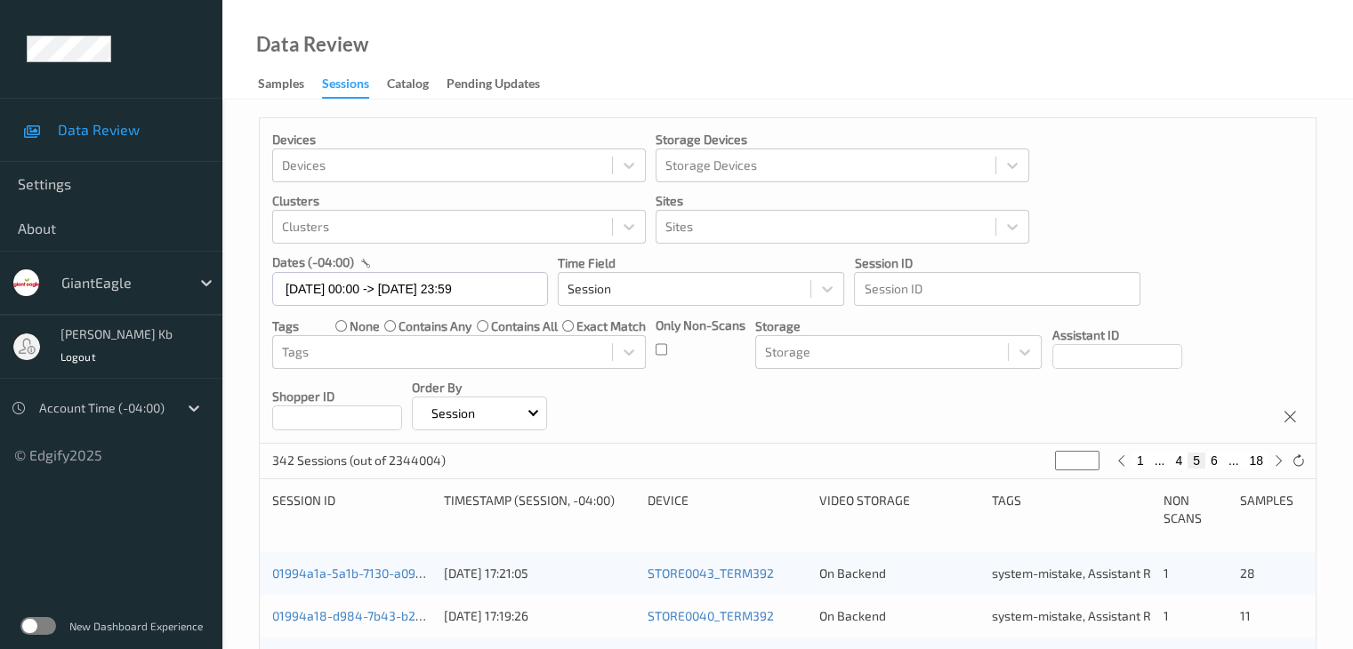
click at [1215, 460] on button "6" at bounding box center [1214, 461] width 18 height 16
type input "*"
click at [1215, 460] on button "7" at bounding box center [1214, 461] width 18 height 16
type input "*"
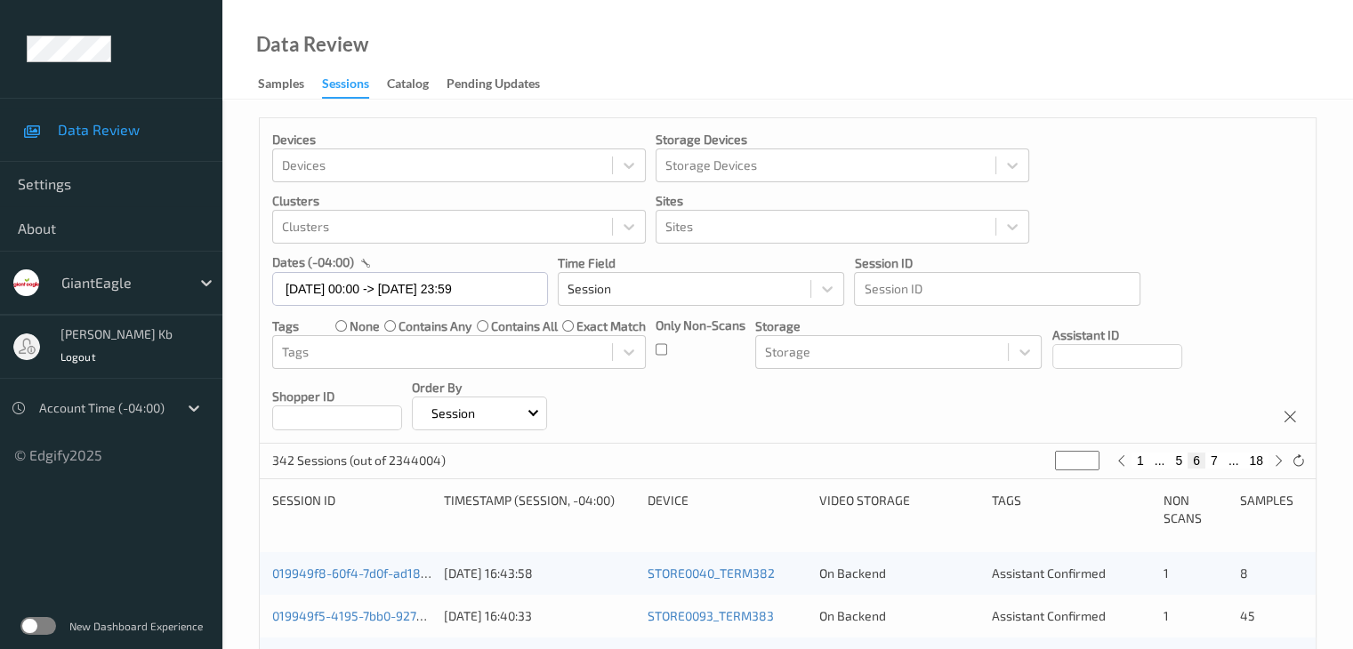
type input "*"
click at [1215, 460] on button "8" at bounding box center [1214, 461] width 18 height 16
type input "*"
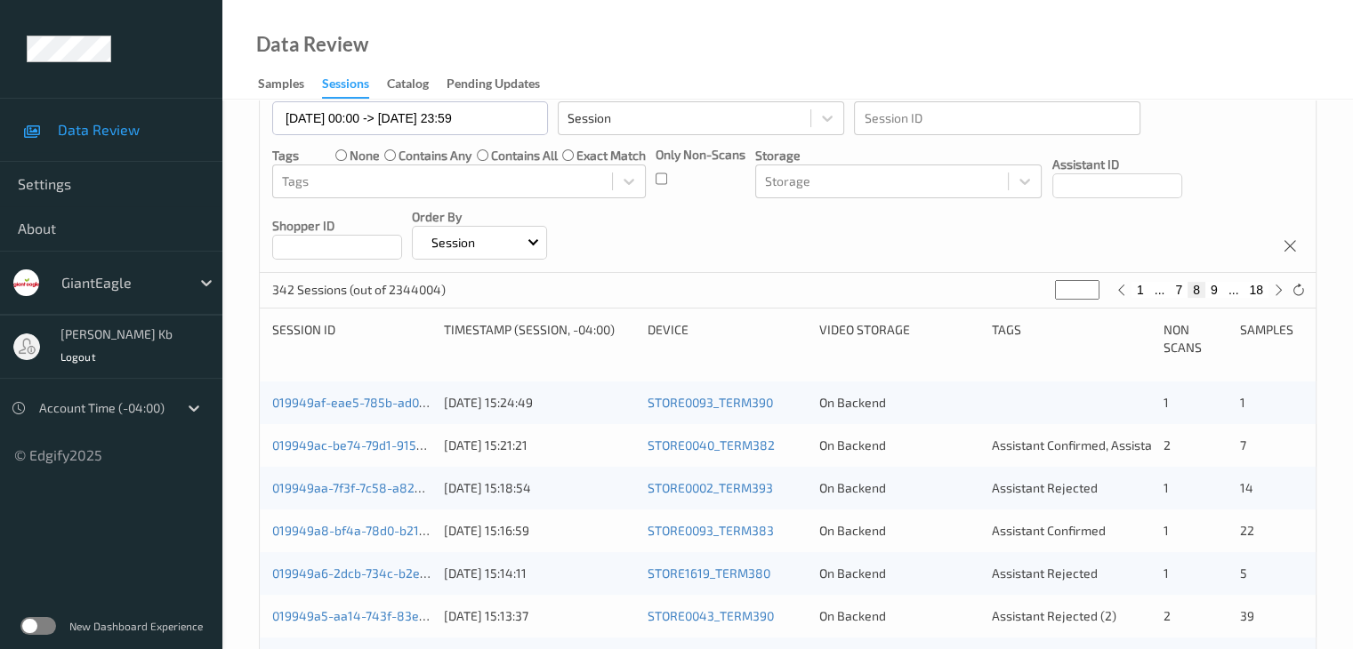
scroll to position [178, 0]
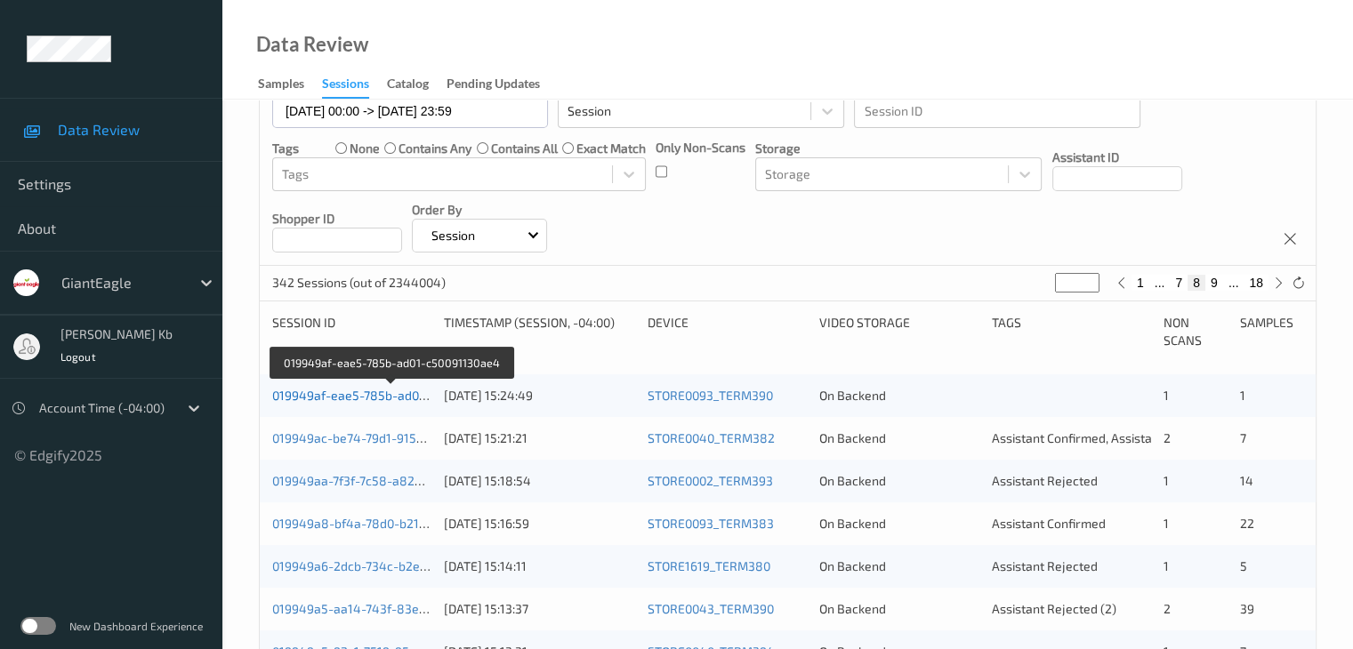
click at [398, 396] on link "019949af-eae5-785b-ad01-c50091130ae4" at bounding box center [391, 395] width 239 height 15
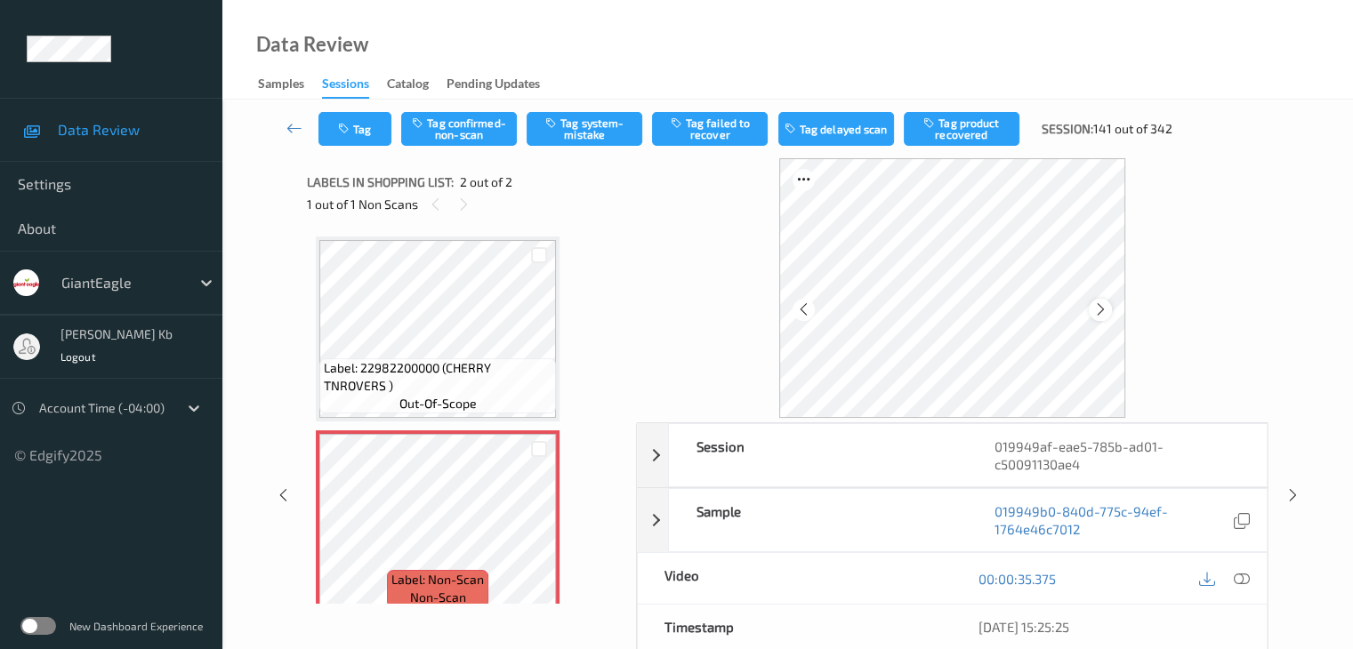
click at [1101, 310] on icon at bounding box center [1100, 310] width 15 height 16
click at [1242, 580] on icon at bounding box center [1241, 579] width 16 height 16
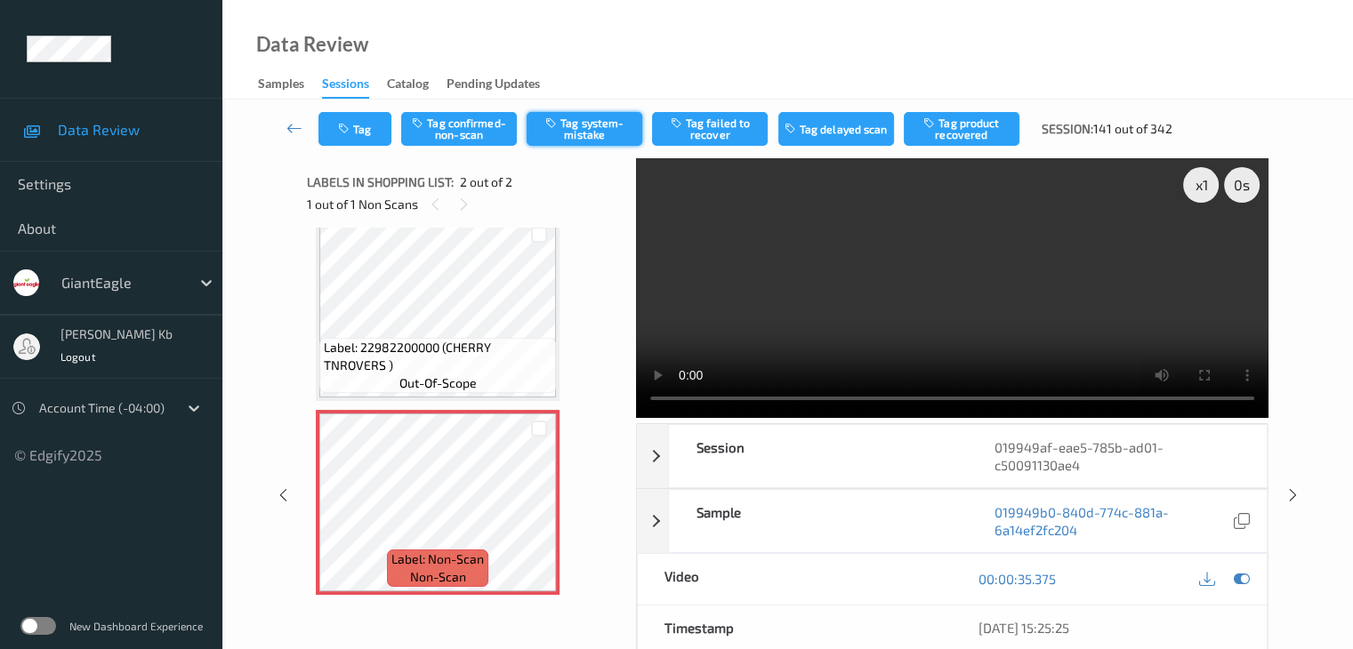
click at [598, 133] on button "Tag system-mistake" at bounding box center [585, 129] width 116 height 34
click at [363, 132] on button "Tag" at bounding box center [354, 129] width 73 height 34
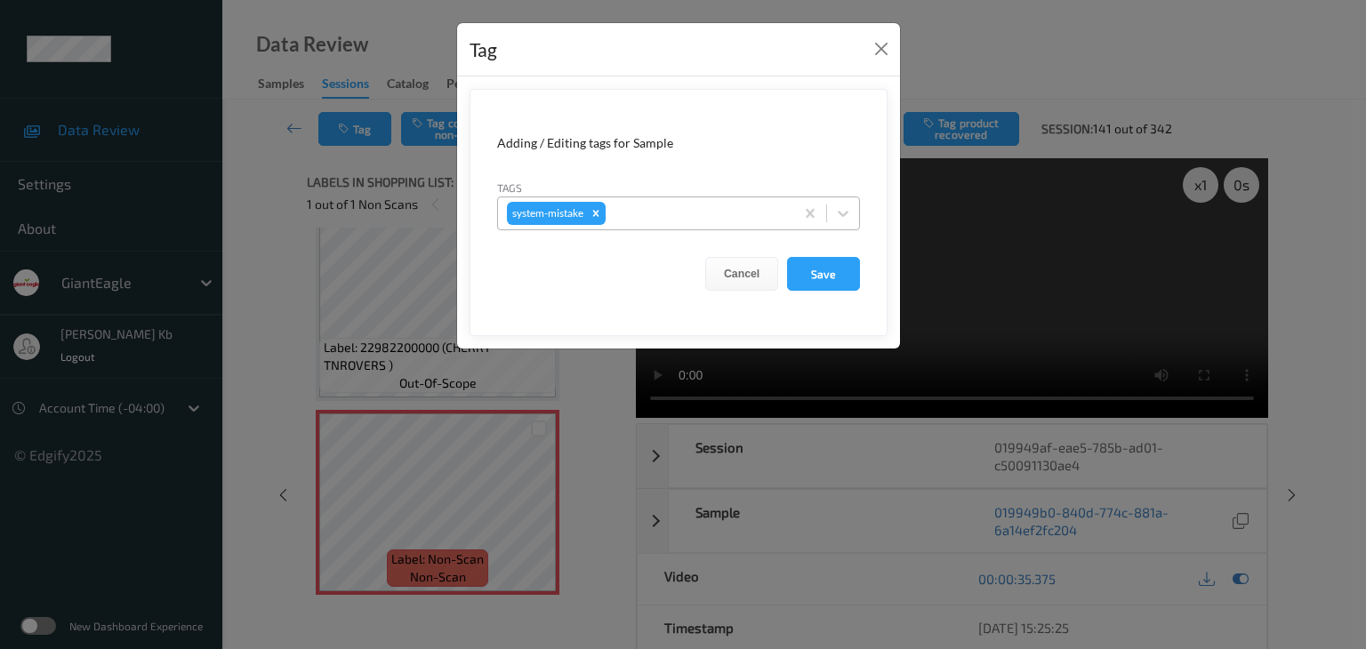
click at [730, 208] on div at bounding box center [697, 213] width 176 height 21
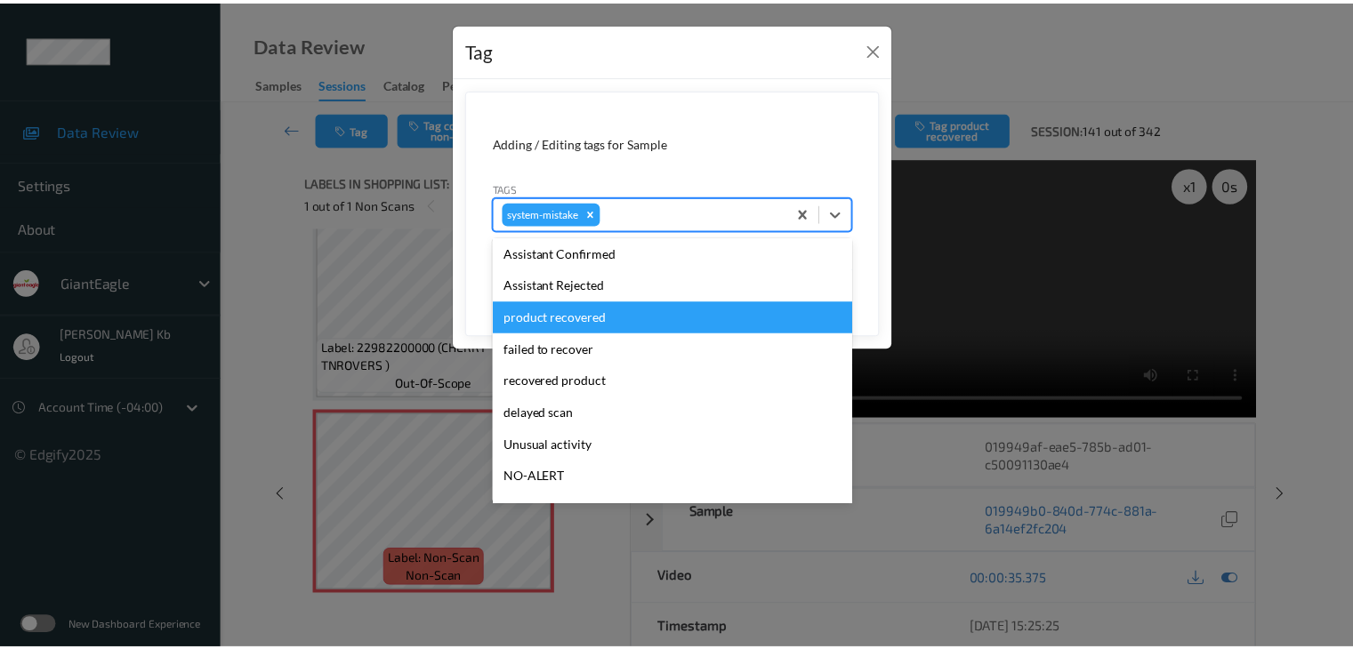
scroll to position [178, 0]
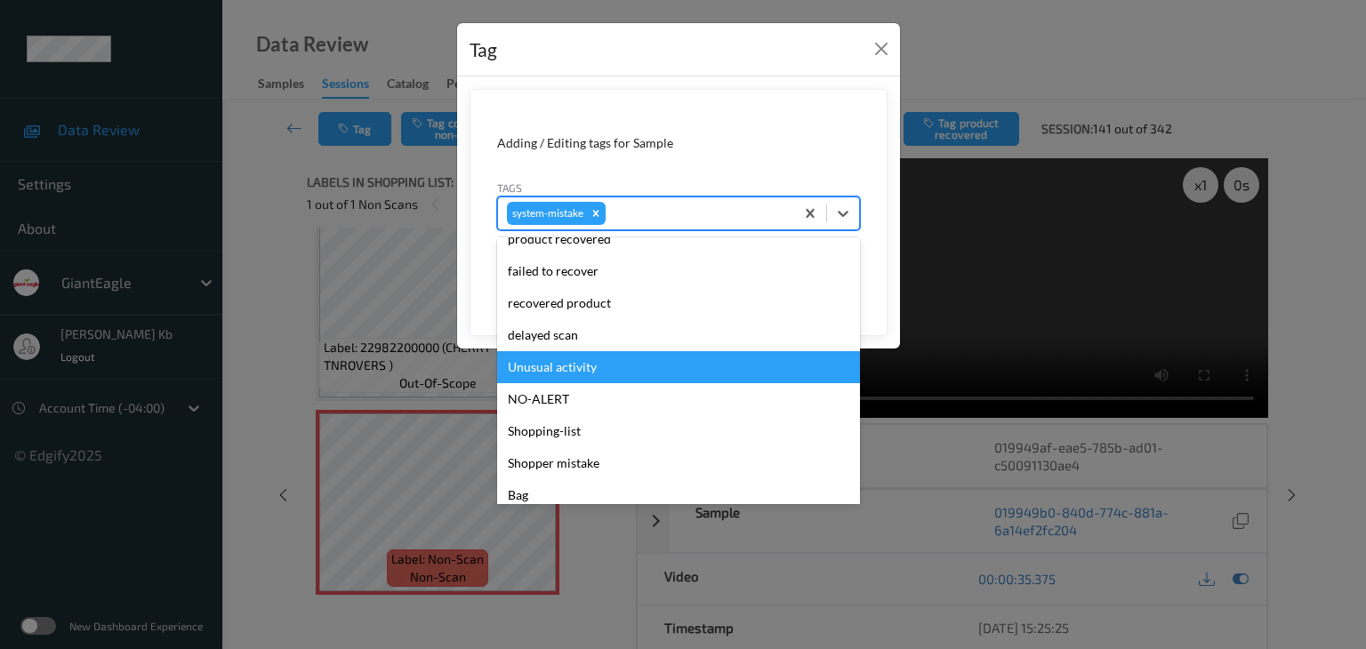
click at [556, 371] on div "Unusual activity" at bounding box center [678, 367] width 363 height 32
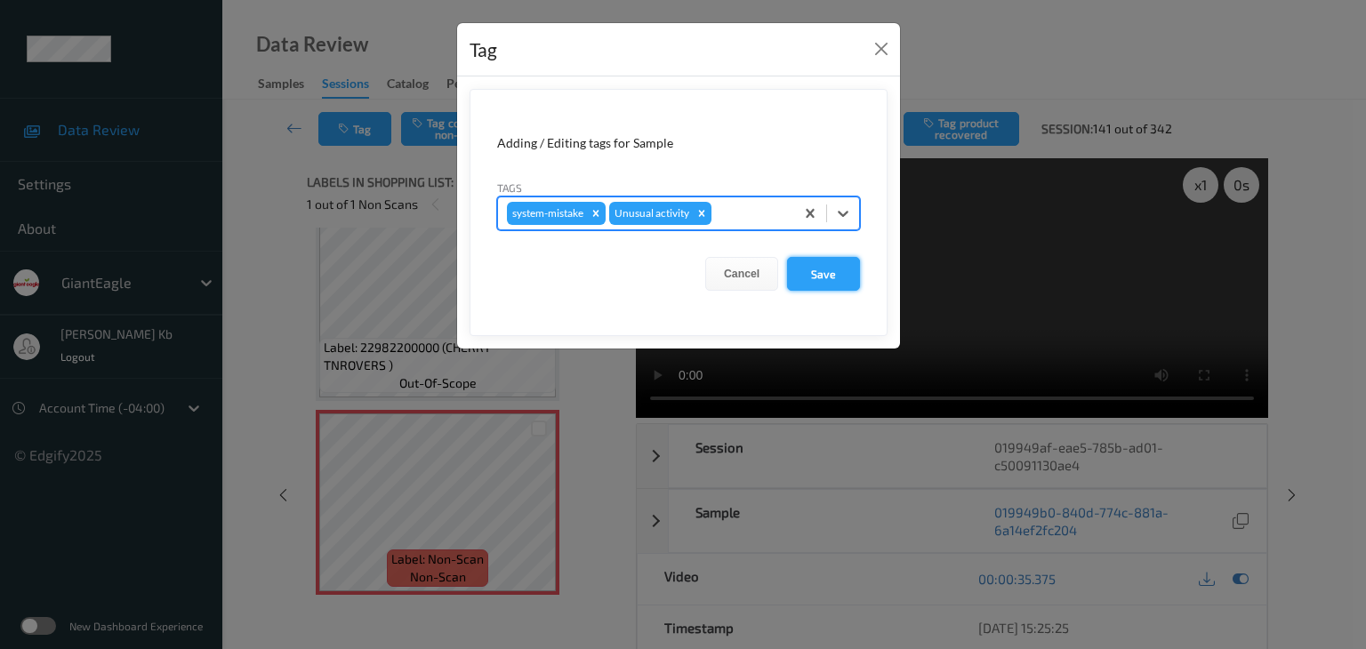
click at [819, 270] on button "Save" at bounding box center [823, 274] width 73 height 34
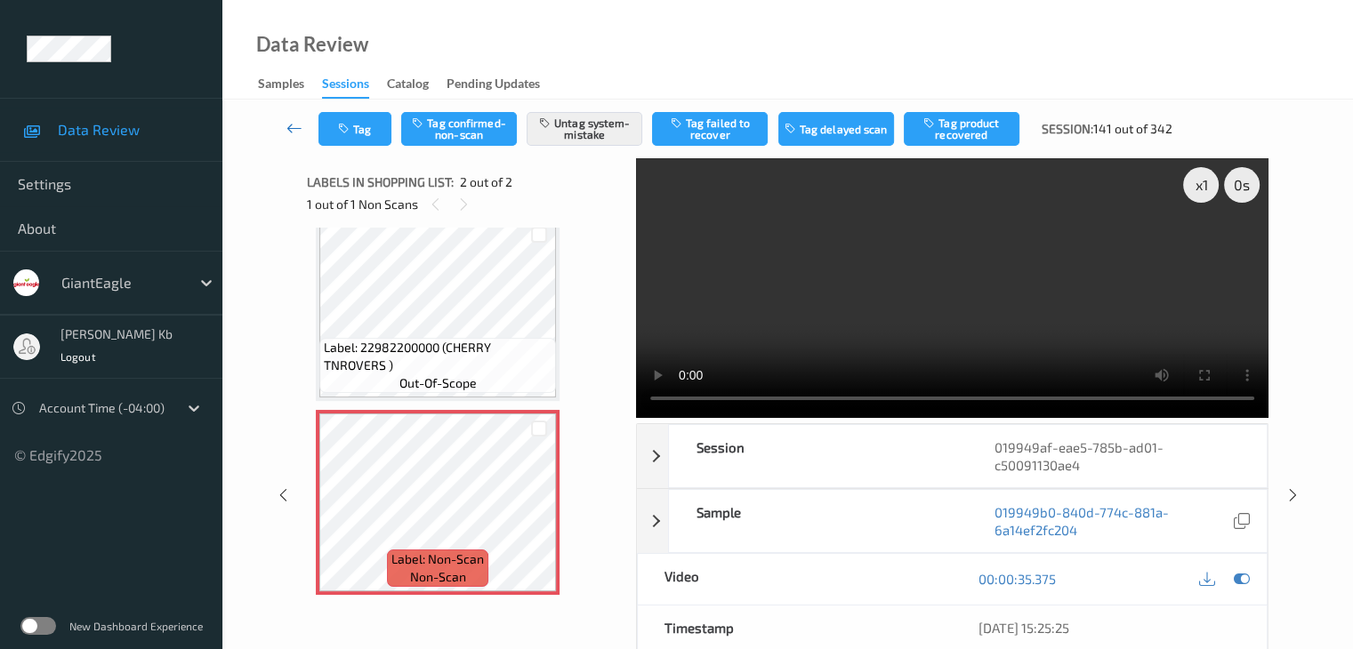
click at [293, 125] on icon at bounding box center [294, 128] width 16 height 18
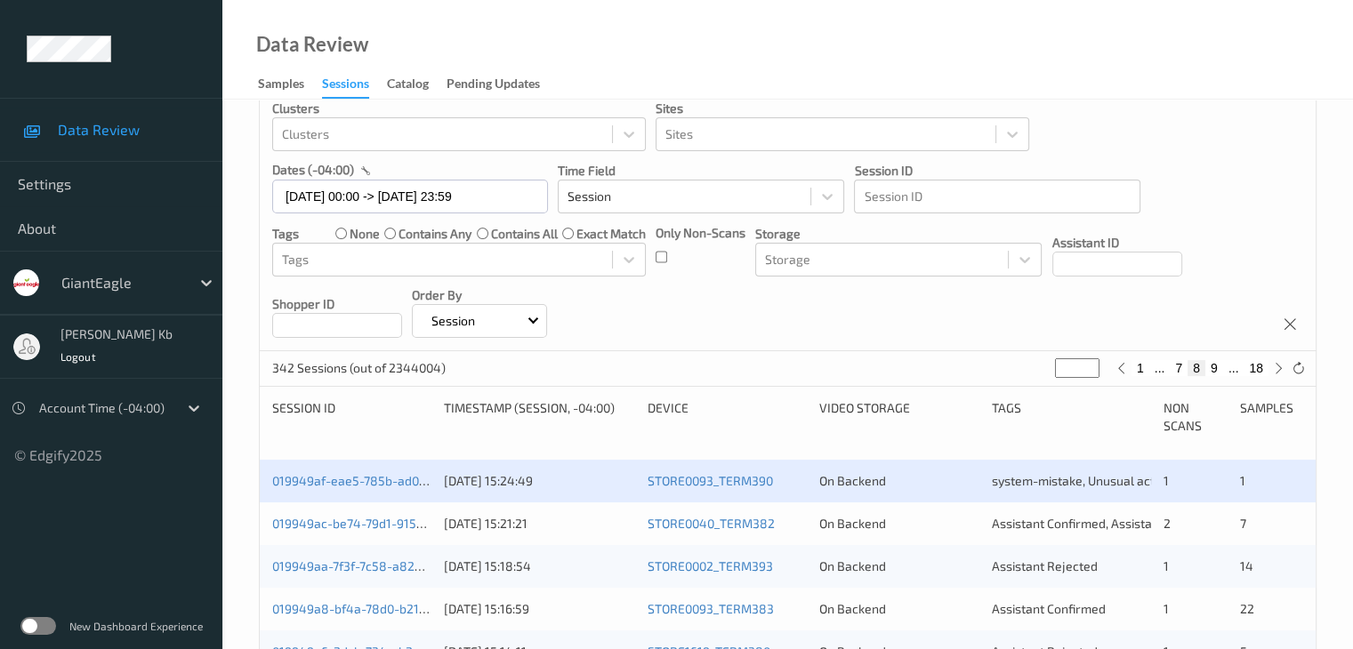
scroll to position [267, 0]
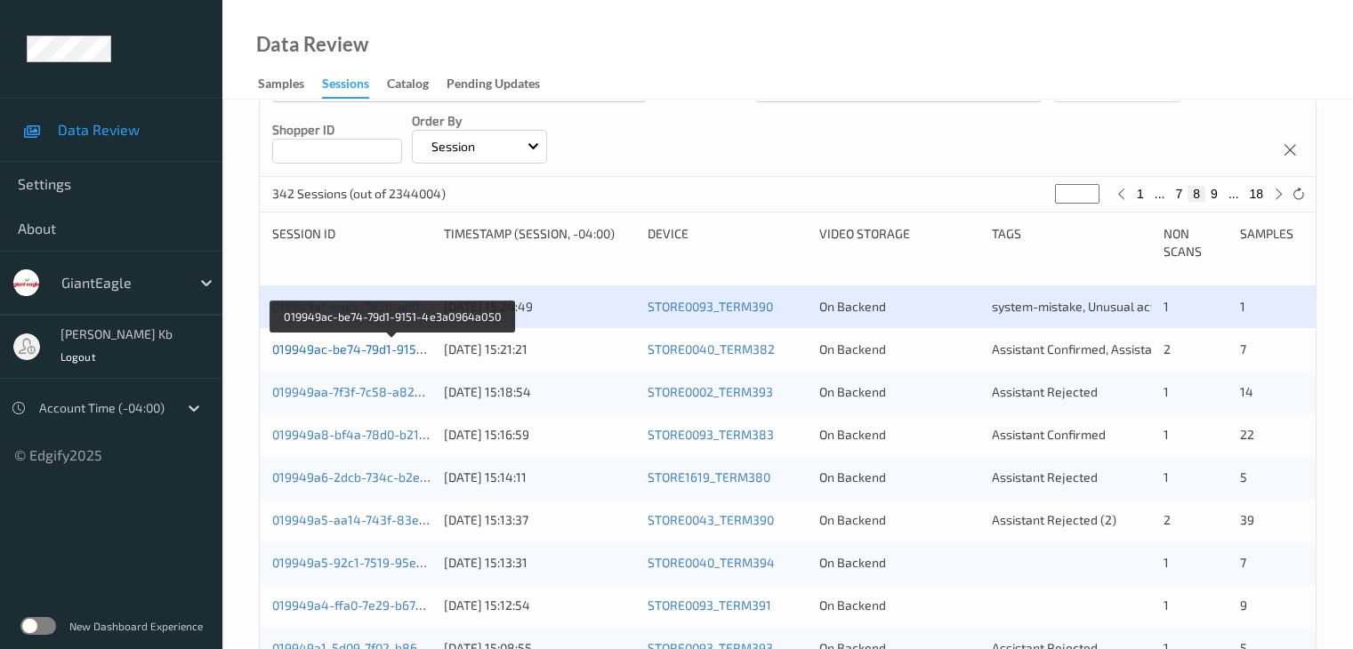
click at [363, 350] on link "019949ac-be74-79d1-9151-4e3a0964a050" at bounding box center [393, 349] width 242 height 15
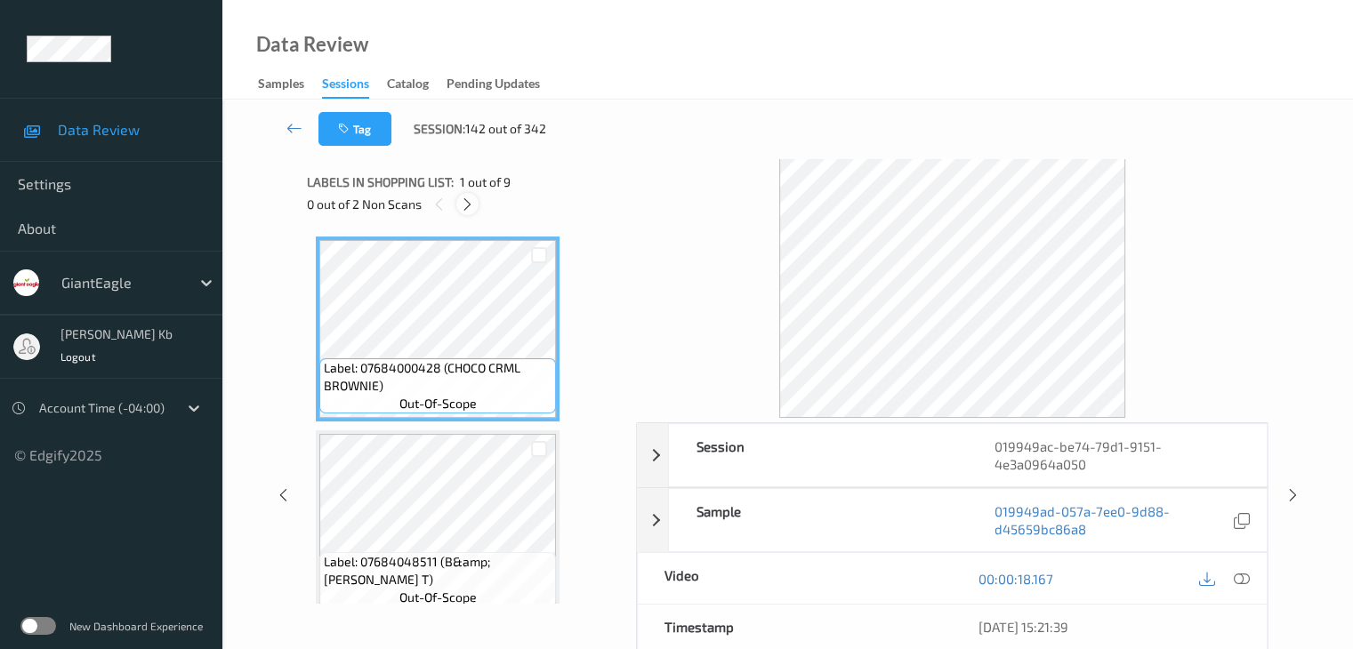
click at [470, 200] on icon at bounding box center [467, 205] width 15 height 16
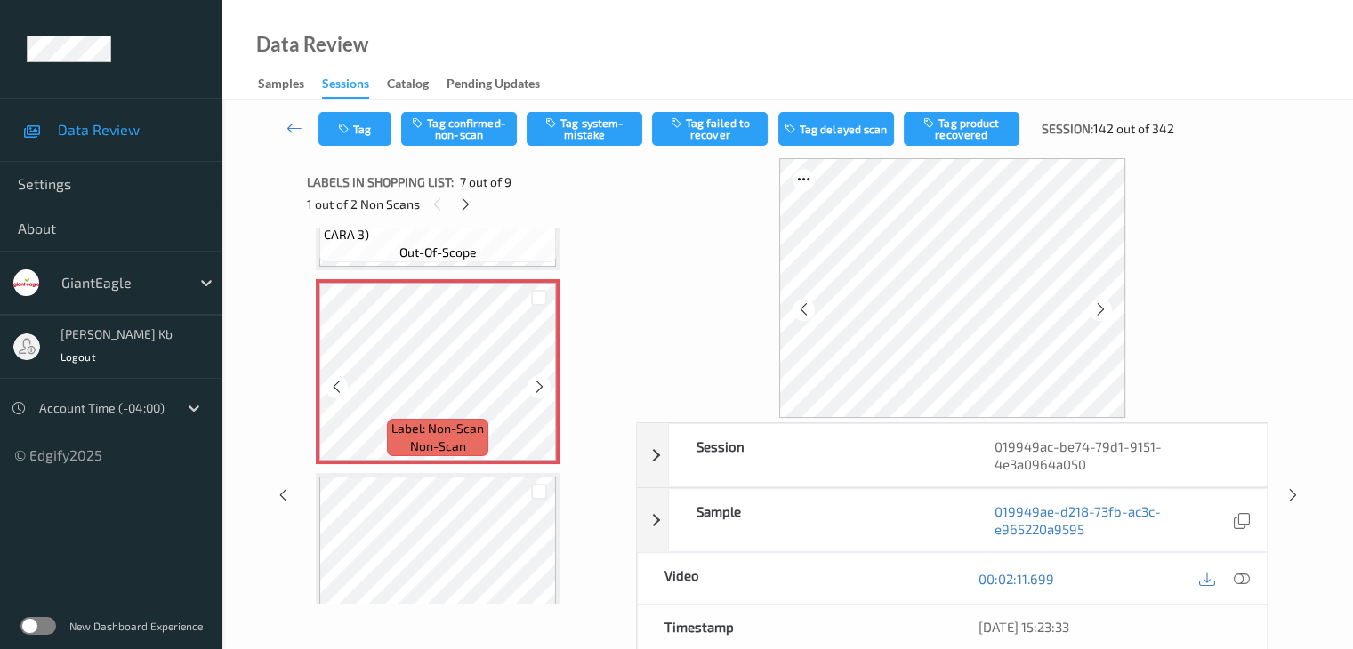
scroll to position [1156, 0]
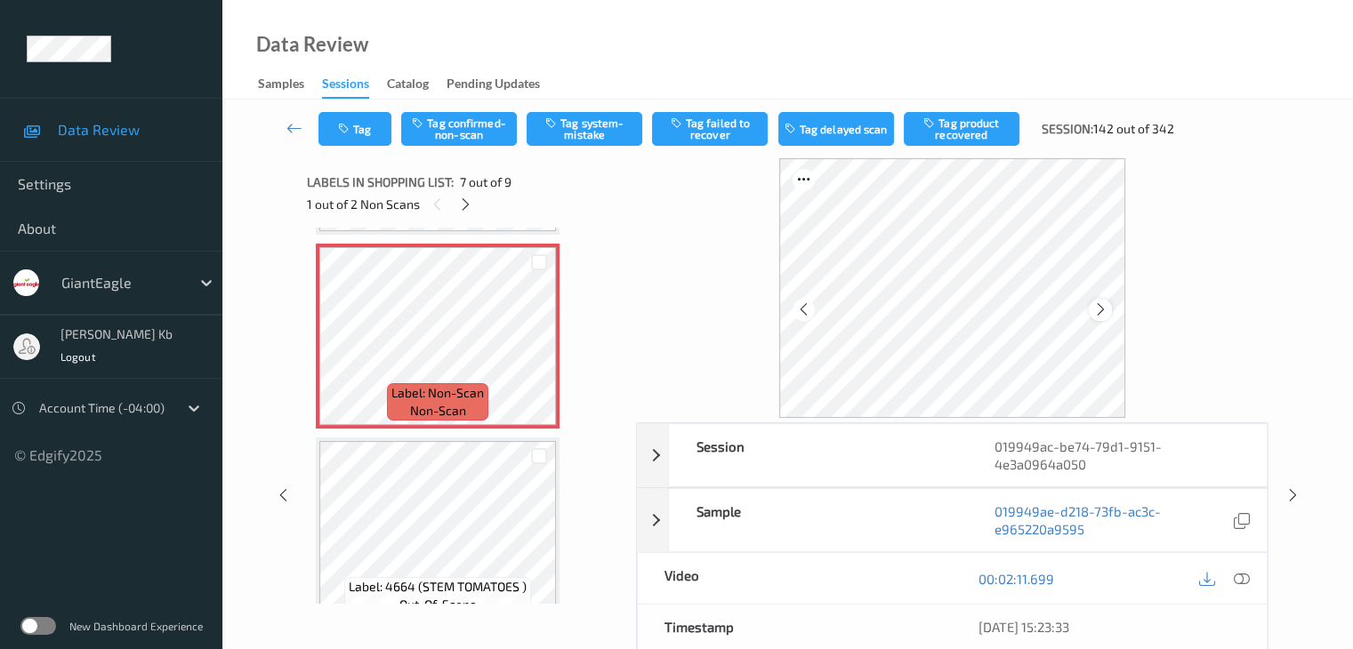
click at [1104, 311] on icon at bounding box center [1100, 310] width 15 height 16
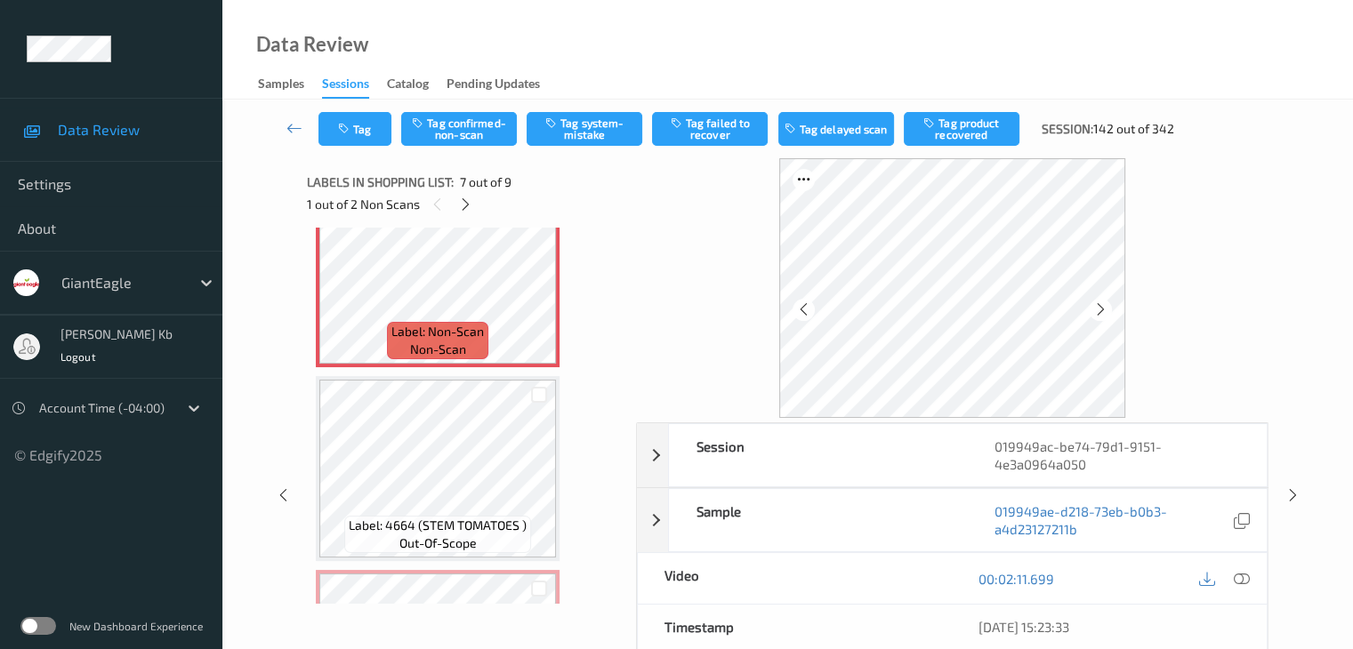
scroll to position [1200, 0]
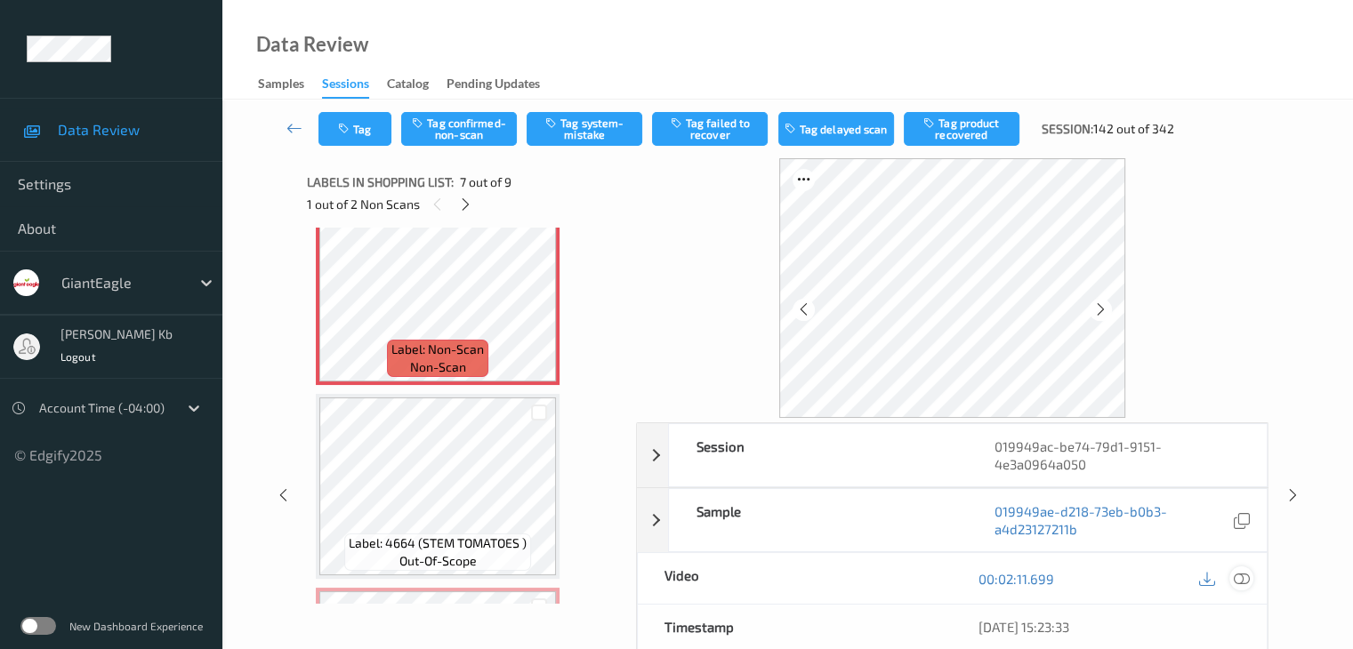
click at [1249, 575] on icon at bounding box center [1241, 579] width 16 height 16
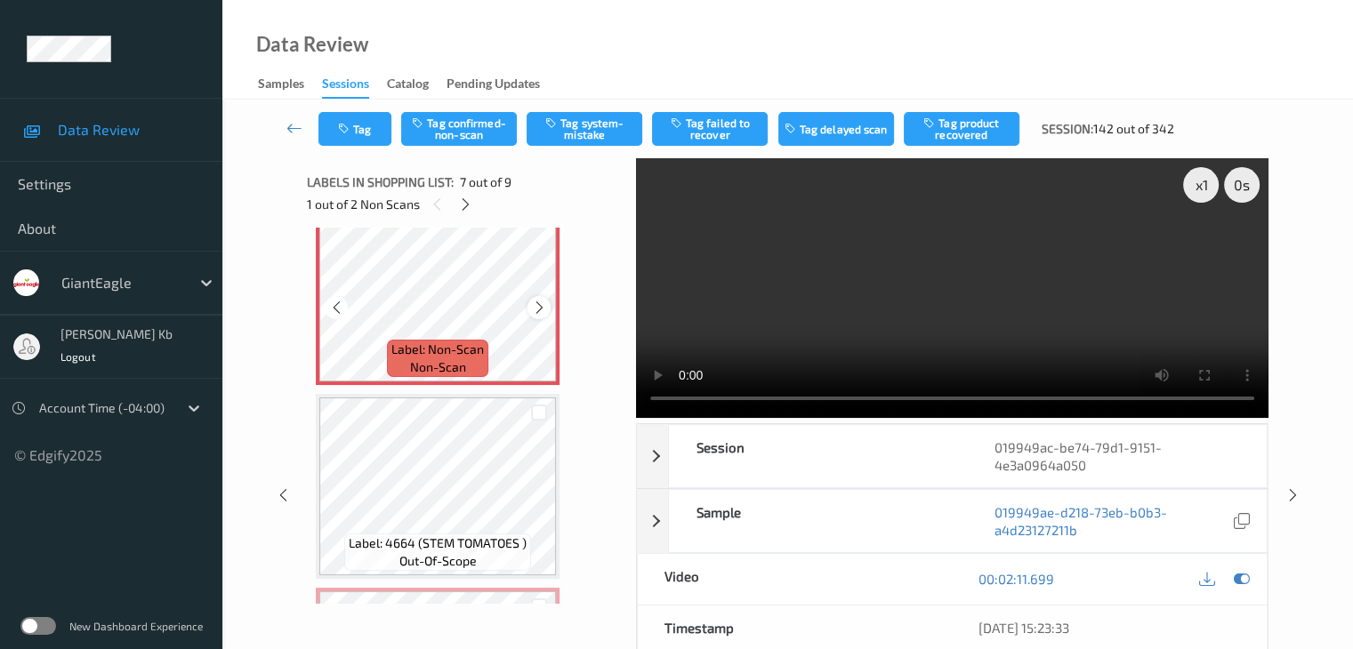
click at [541, 306] on icon at bounding box center [539, 308] width 15 height 16
click at [597, 125] on button "Tag system-mistake" at bounding box center [585, 129] width 116 height 34
click at [369, 126] on button "Tag" at bounding box center [354, 129] width 73 height 34
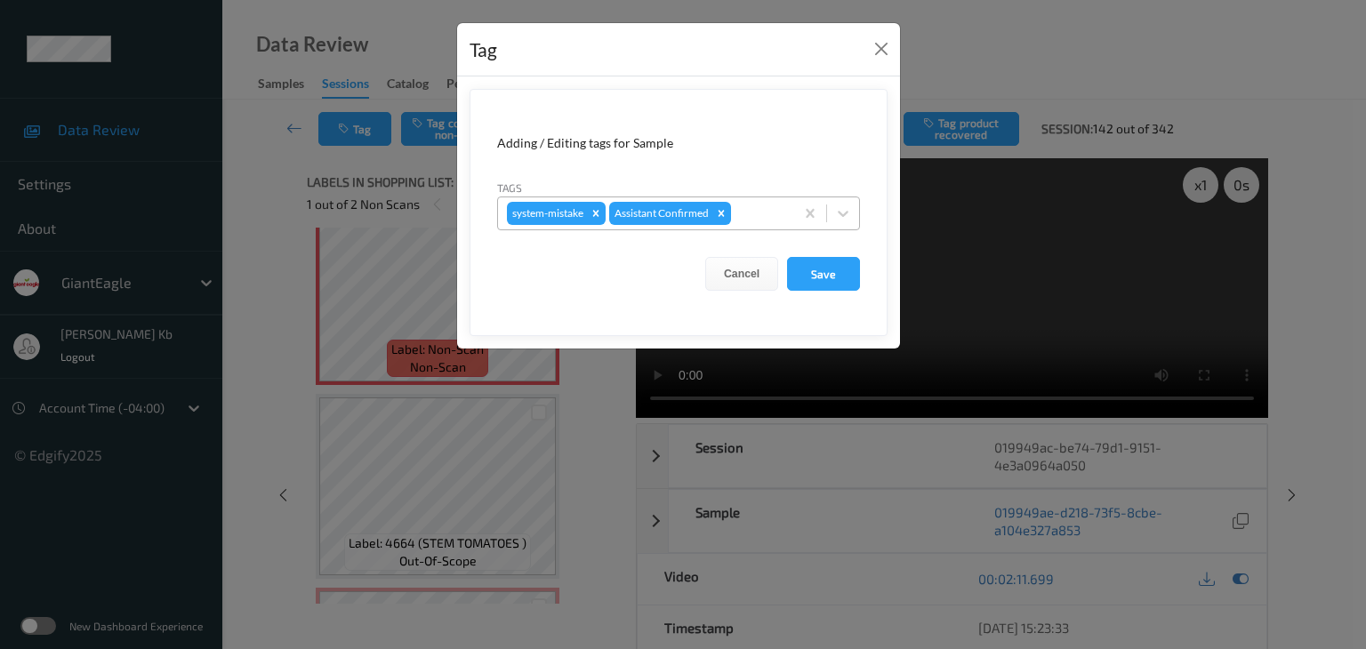
click at [764, 205] on div at bounding box center [760, 213] width 51 height 21
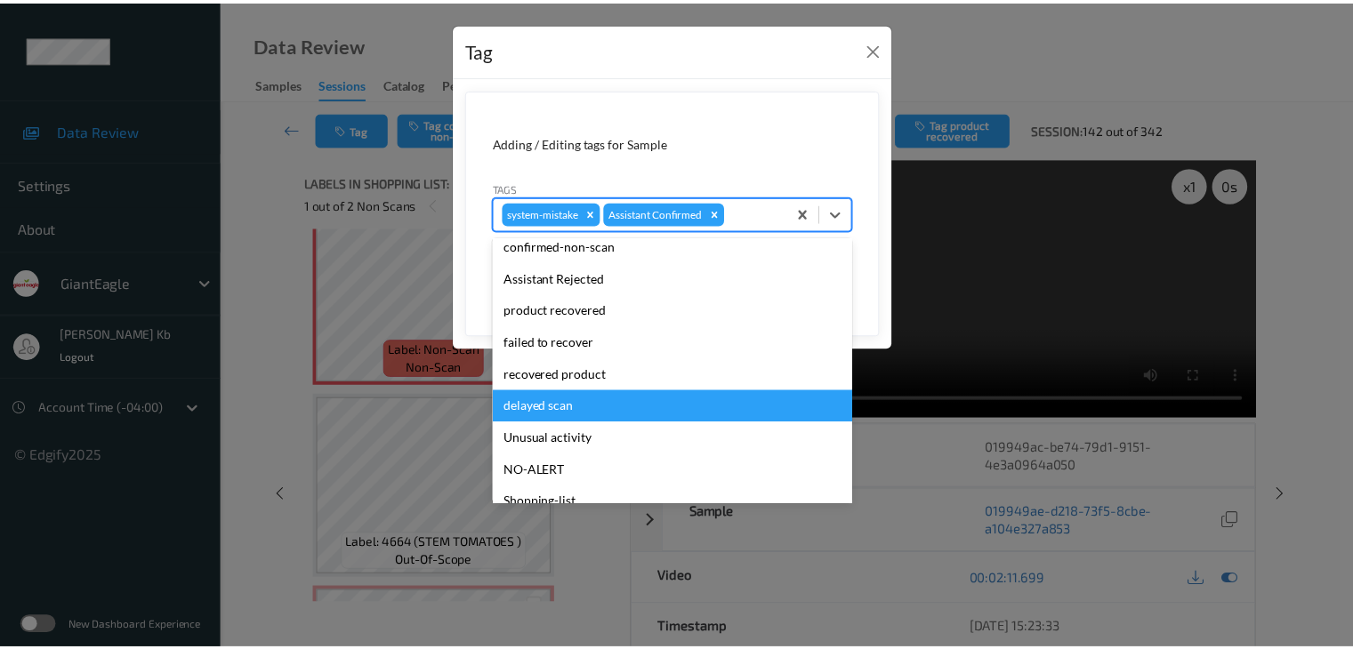
scroll to position [89, 0]
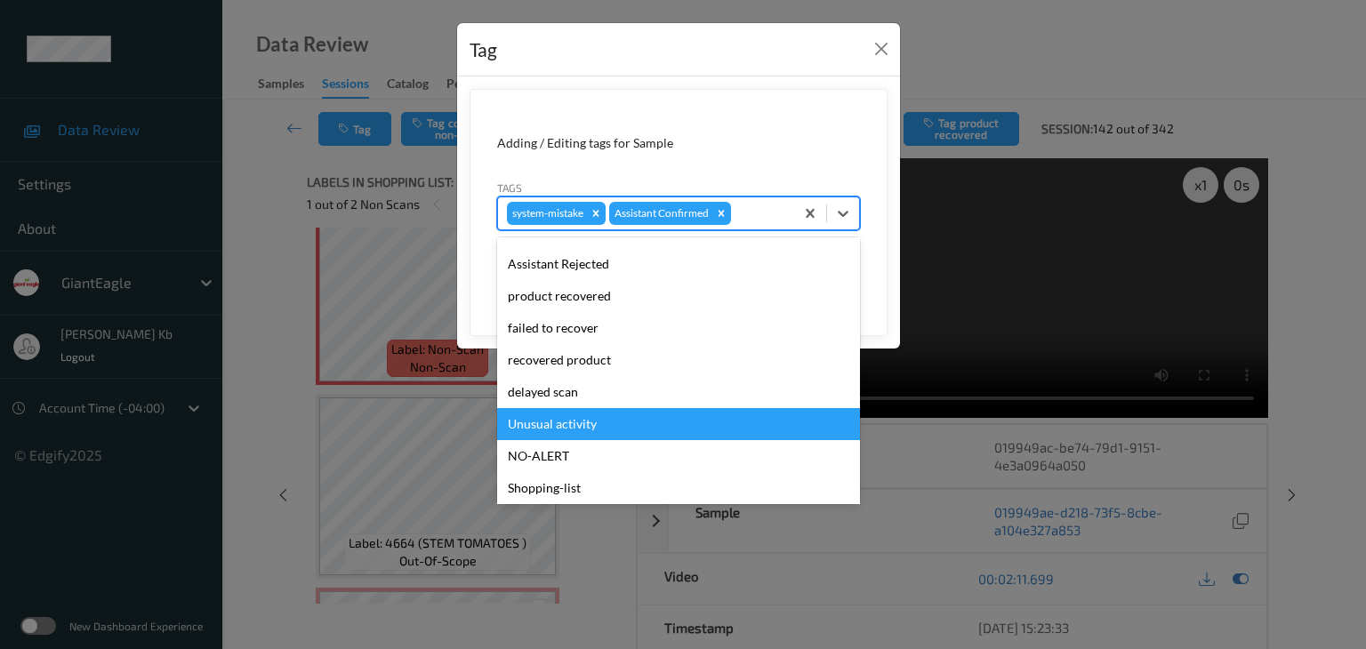
click at [562, 422] on div "Unusual activity" at bounding box center [678, 424] width 363 height 32
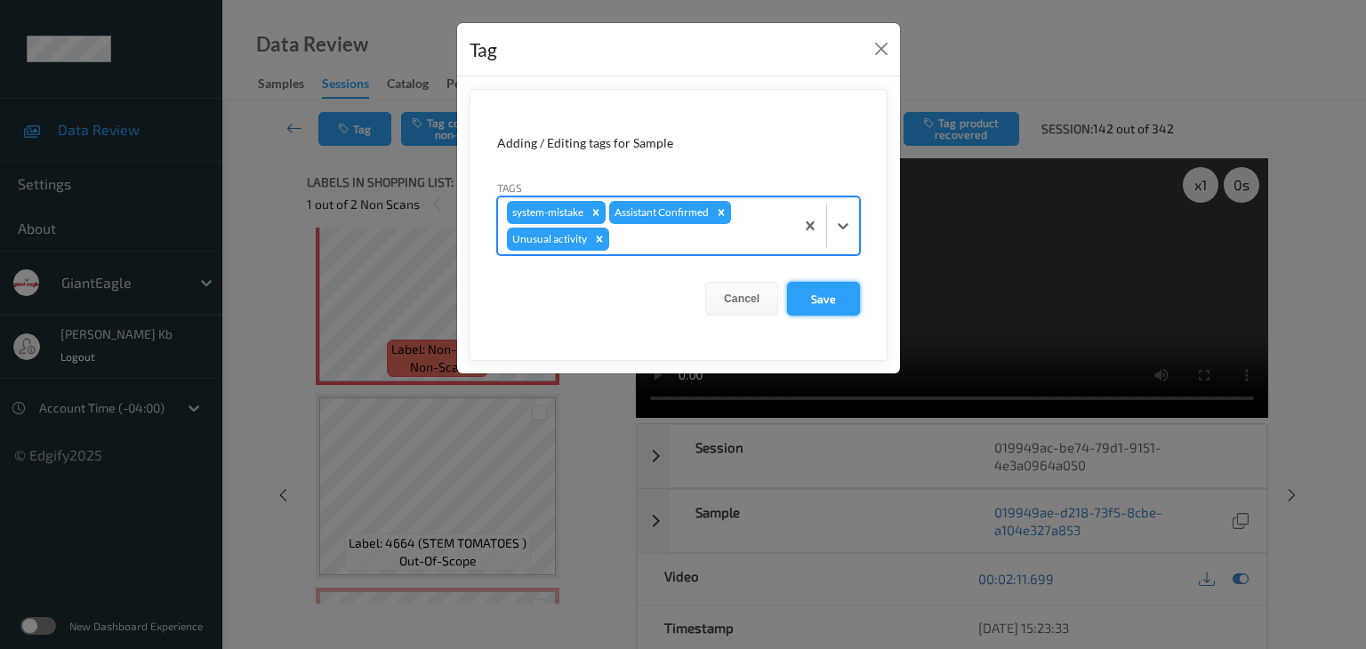
click at [821, 297] on button "Save" at bounding box center [823, 299] width 73 height 34
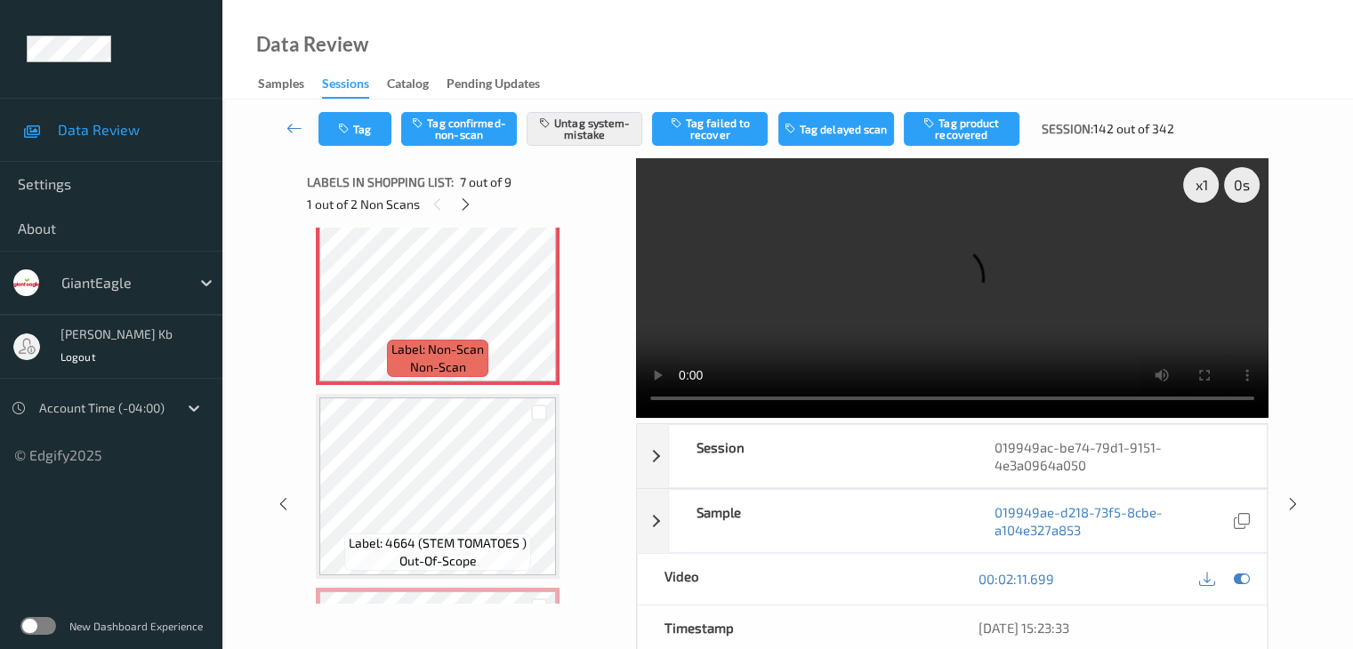
scroll to position [1378, 0]
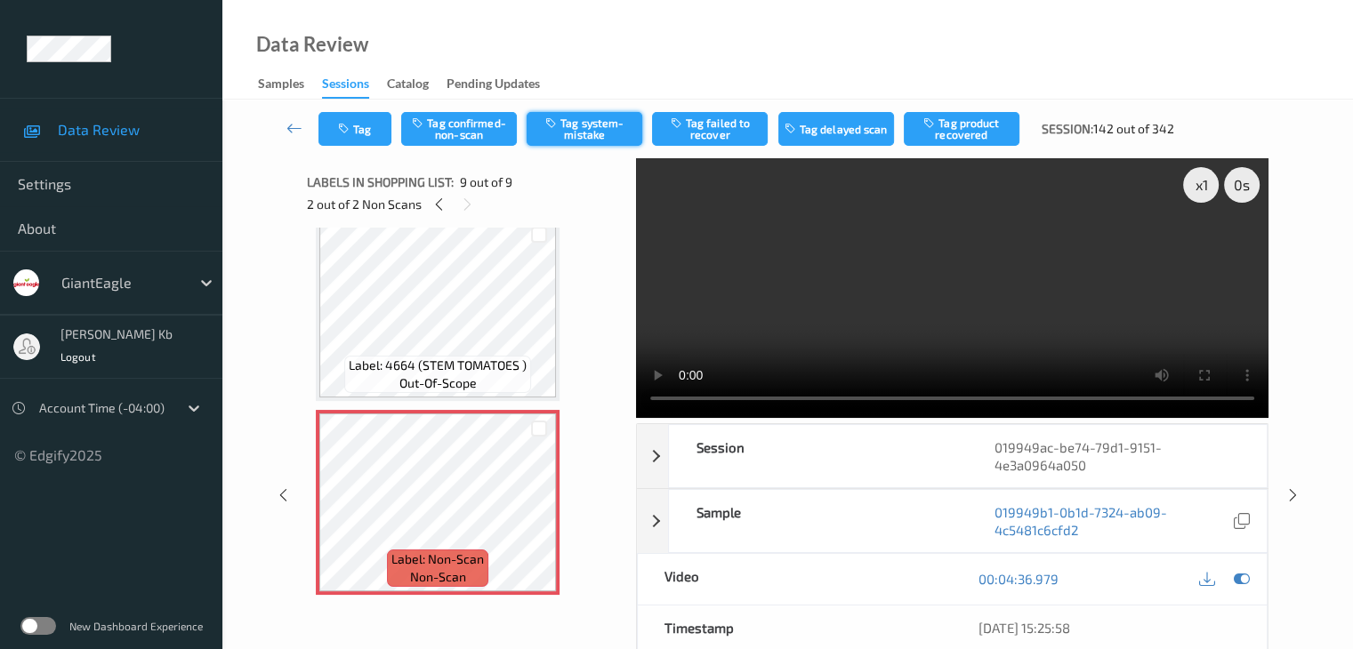
click at [580, 129] on button "Tag system-mistake" at bounding box center [585, 129] width 116 height 34
drag, startPoint x: 295, startPoint y: 127, endPoint x: 294, endPoint y: 115, distance: 12.5
click at [295, 127] on icon at bounding box center [294, 128] width 16 height 18
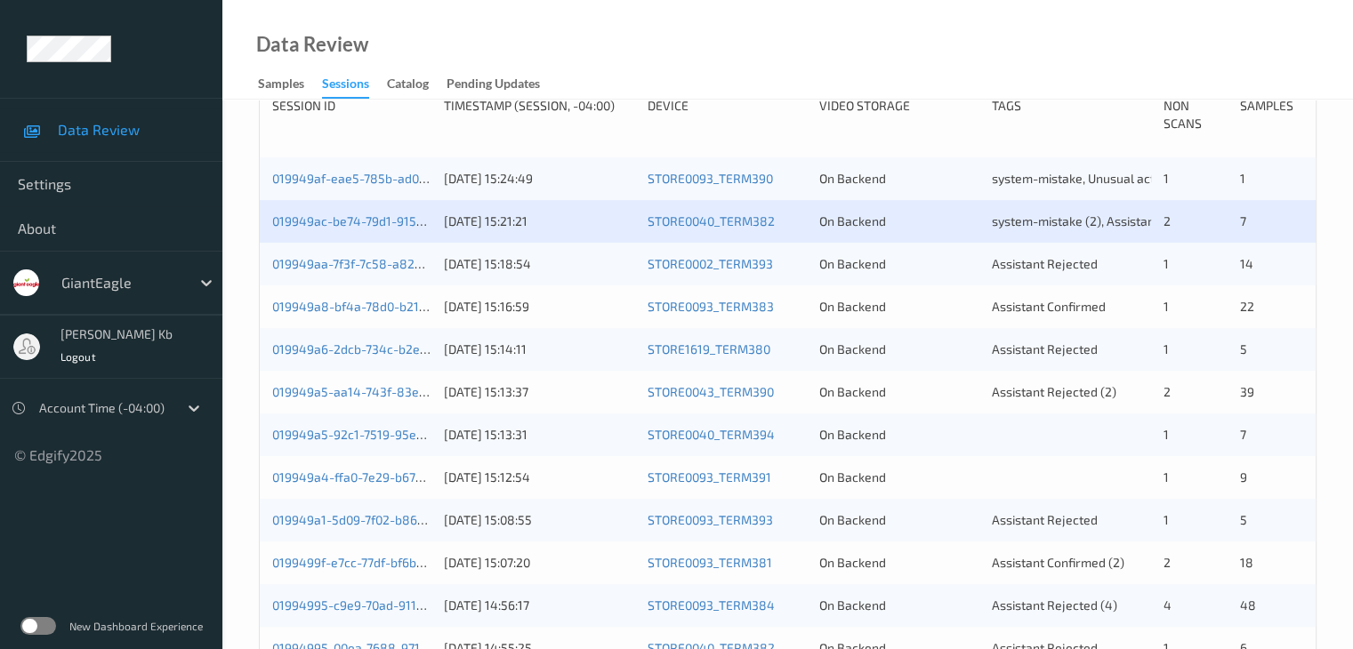
scroll to position [384, 0]
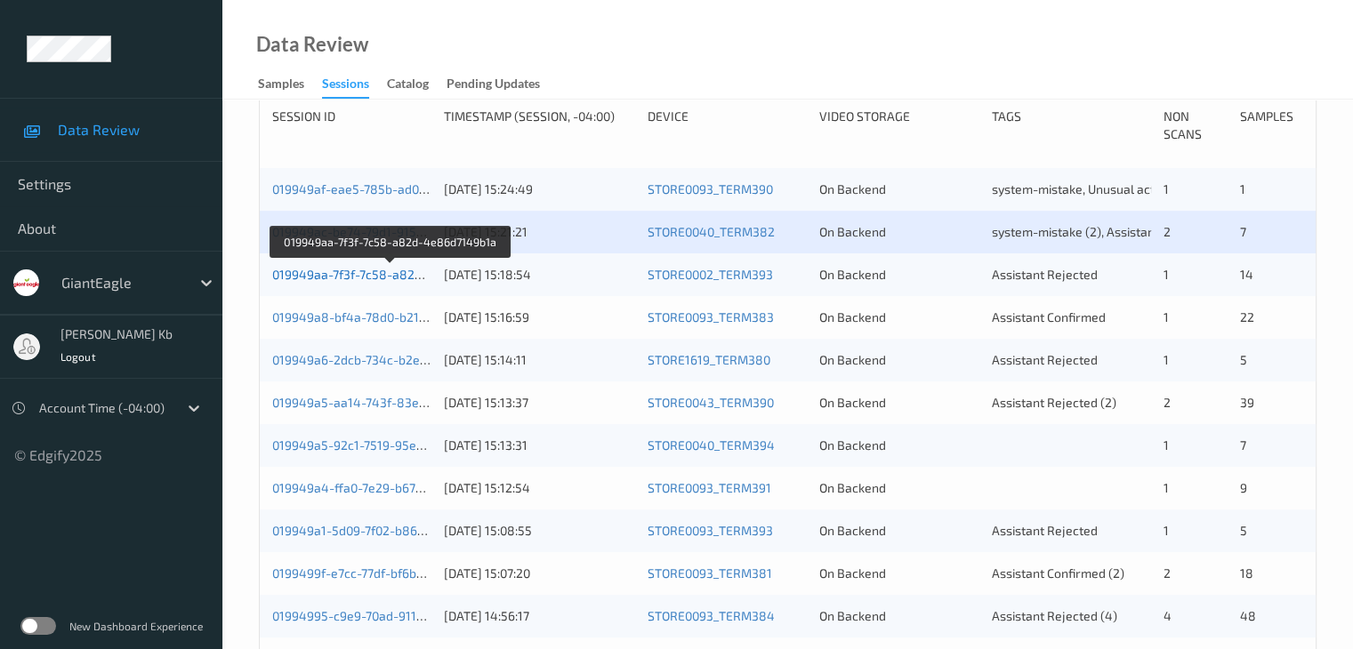
click at [374, 278] on link "019949aa-7f3f-7c58-a82d-4e86d7149b1a" at bounding box center [391, 274] width 238 height 15
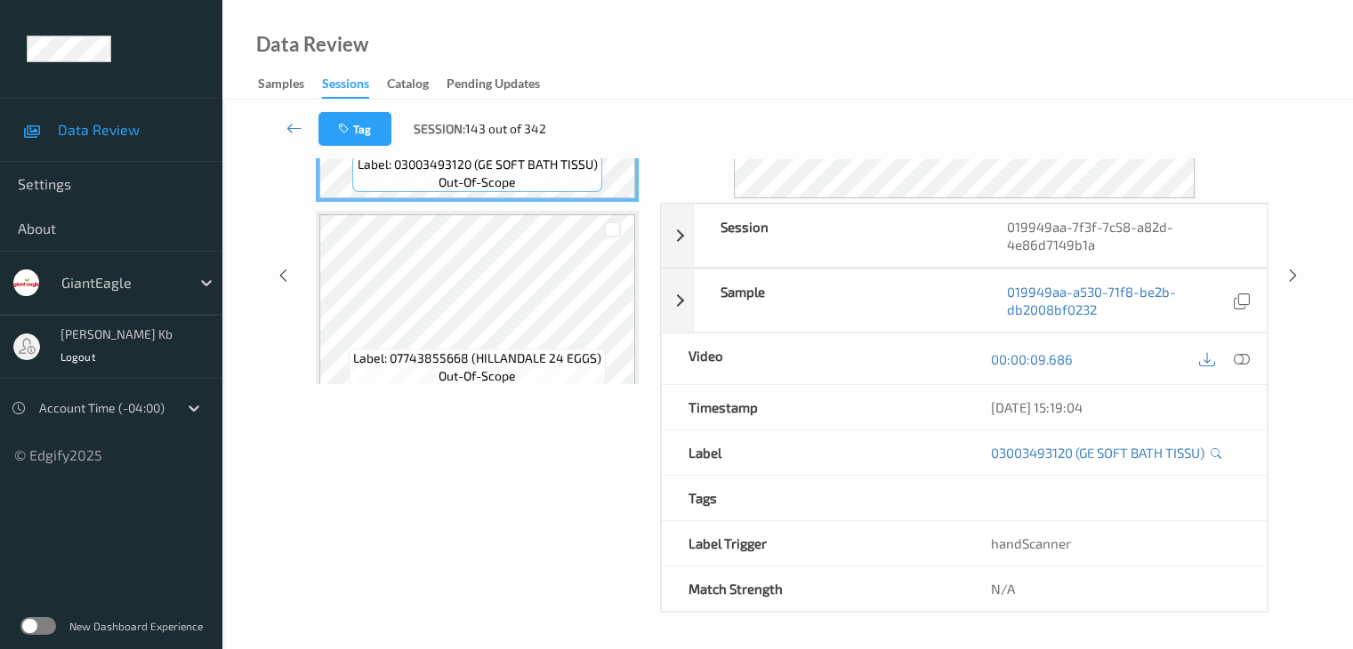
scroll to position [217, 0]
drag, startPoint x: 417, startPoint y: 0, endPoint x: 812, endPoint y: 24, distance: 395.6
click at [978, 25] on div "Data Review Samples Sessions Catalog Pending Updates" at bounding box center [787, 50] width 1130 height 100
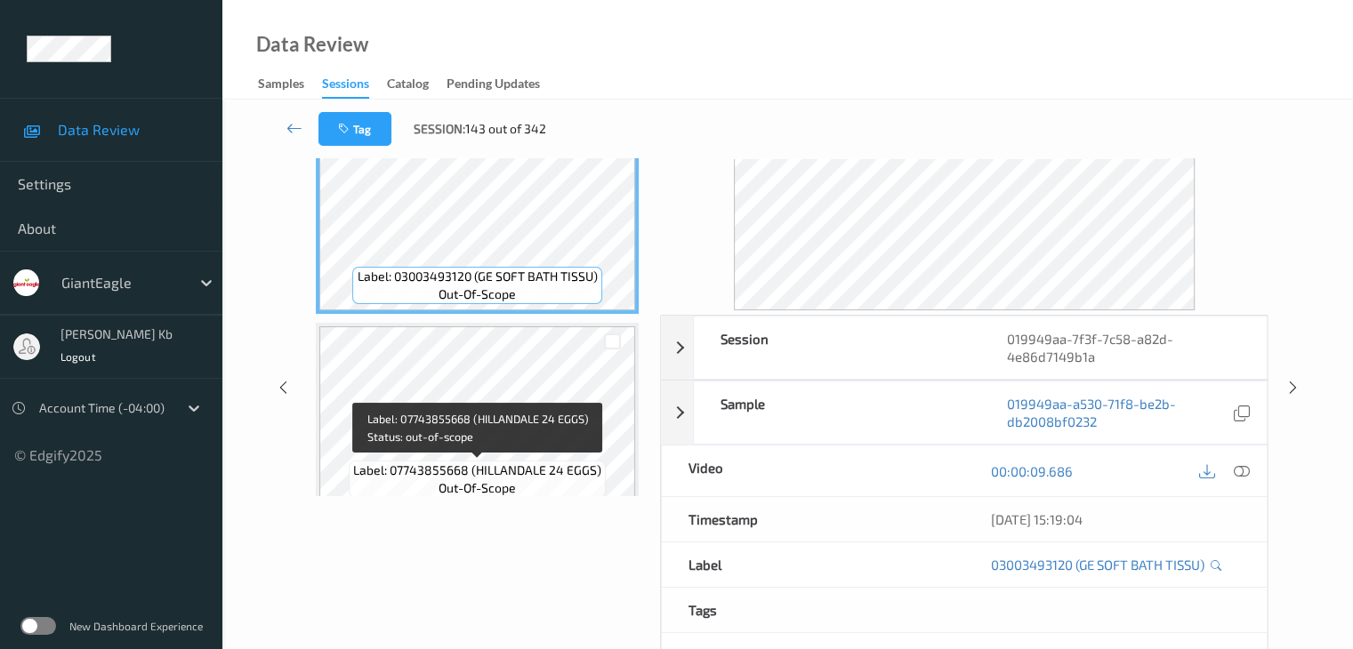
scroll to position [0, 0]
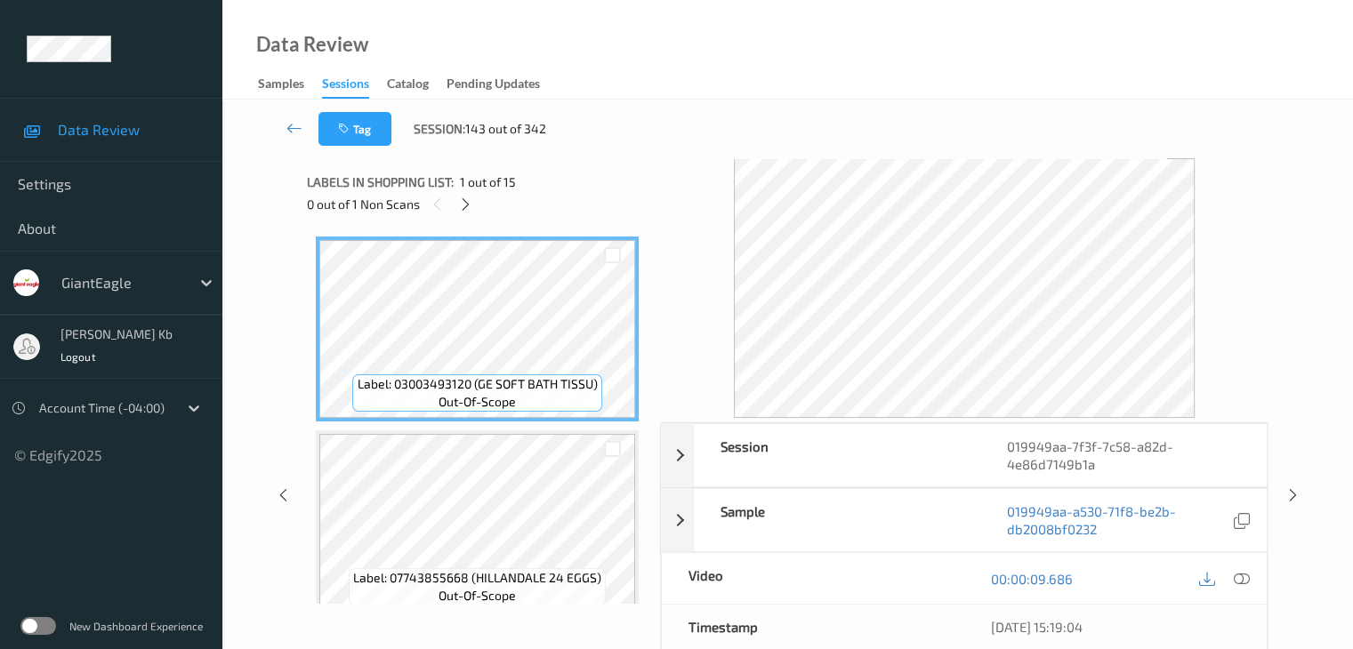
drag, startPoint x: 462, startPoint y: 205, endPoint x: 554, endPoint y: 212, distance: 91.9
click at [463, 205] on icon at bounding box center [465, 205] width 15 height 16
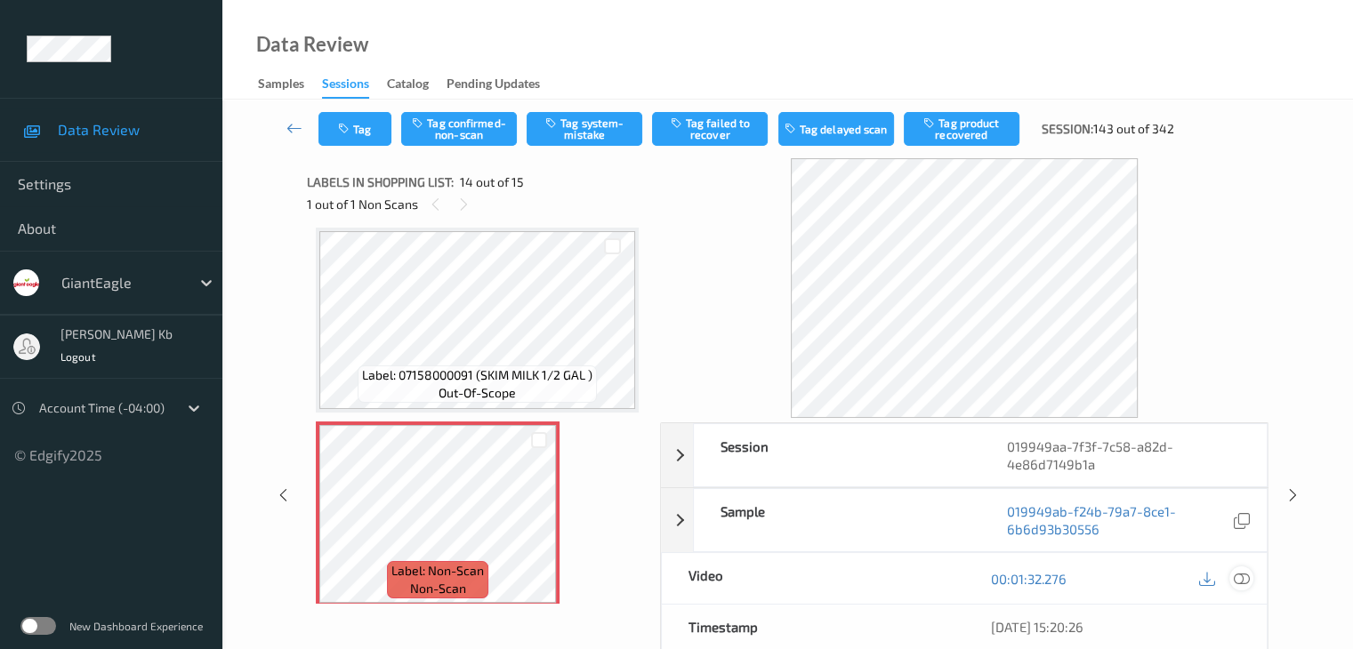
click at [1243, 579] on icon at bounding box center [1241, 579] width 16 height 16
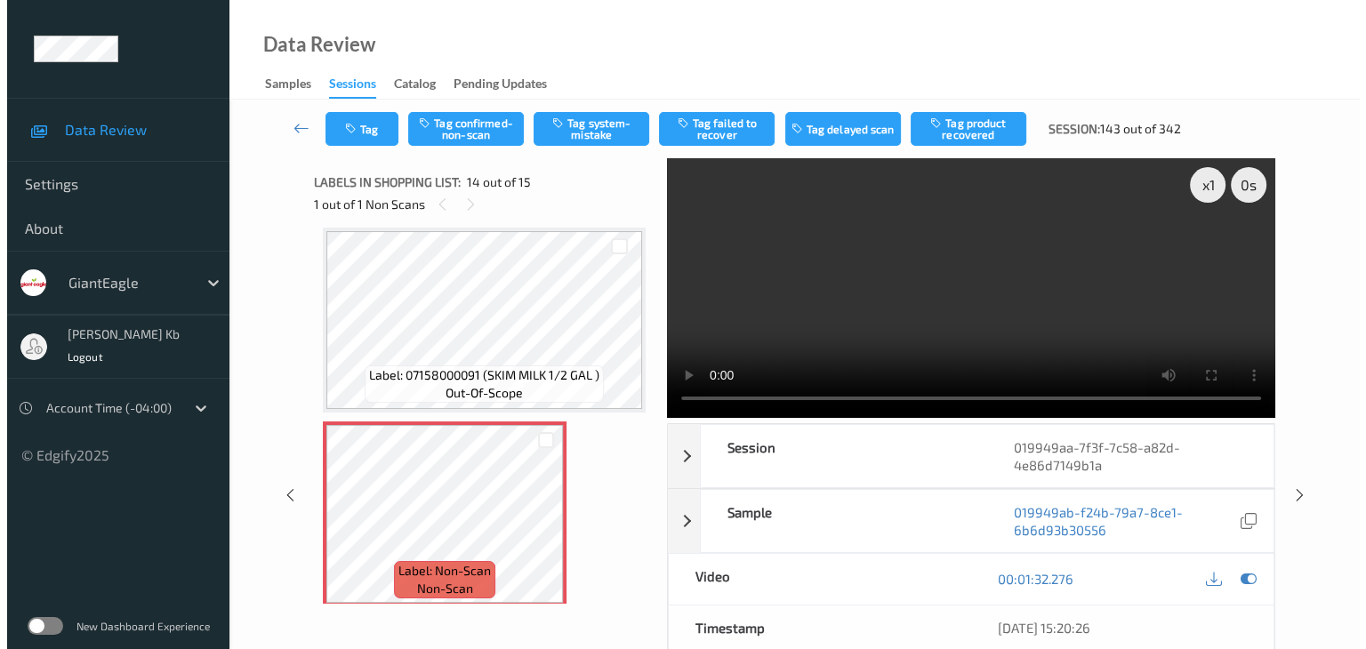
scroll to position [2424, 0]
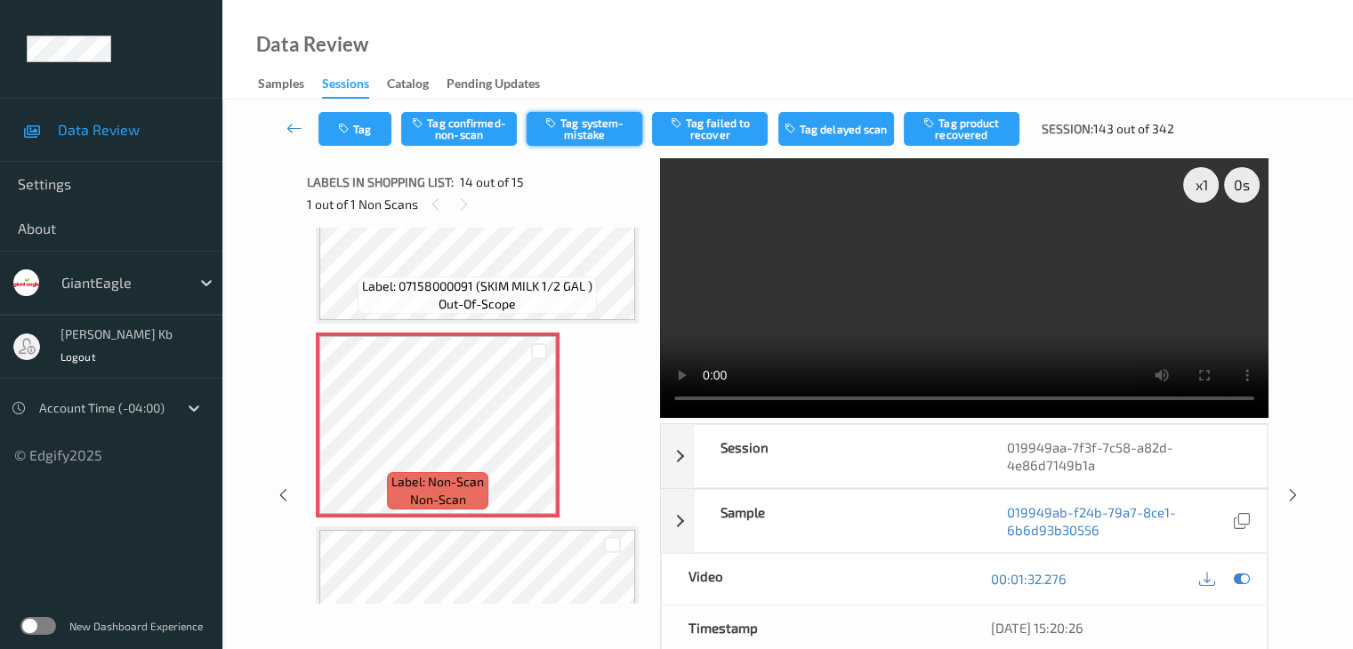
click at [597, 129] on button "Tag system-mistake" at bounding box center [585, 129] width 116 height 34
click at [377, 127] on button "Tag" at bounding box center [354, 129] width 73 height 34
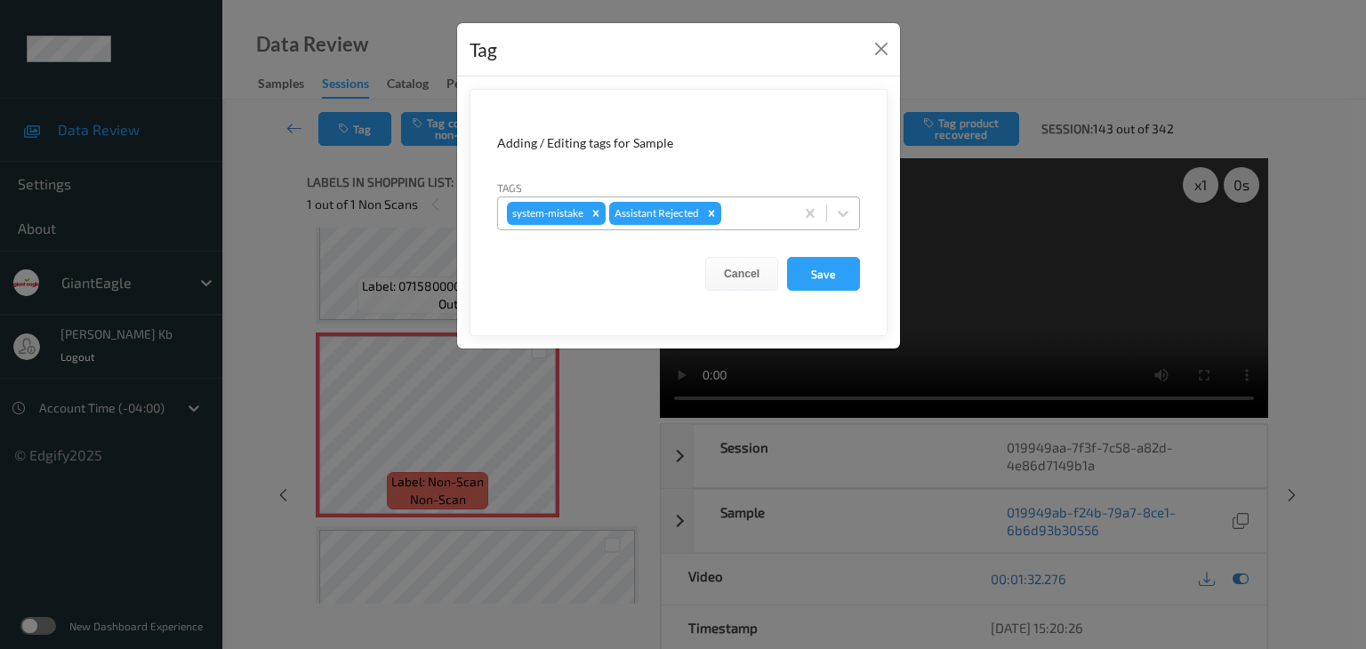
click at [747, 205] on div at bounding box center [755, 213] width 60 height 21
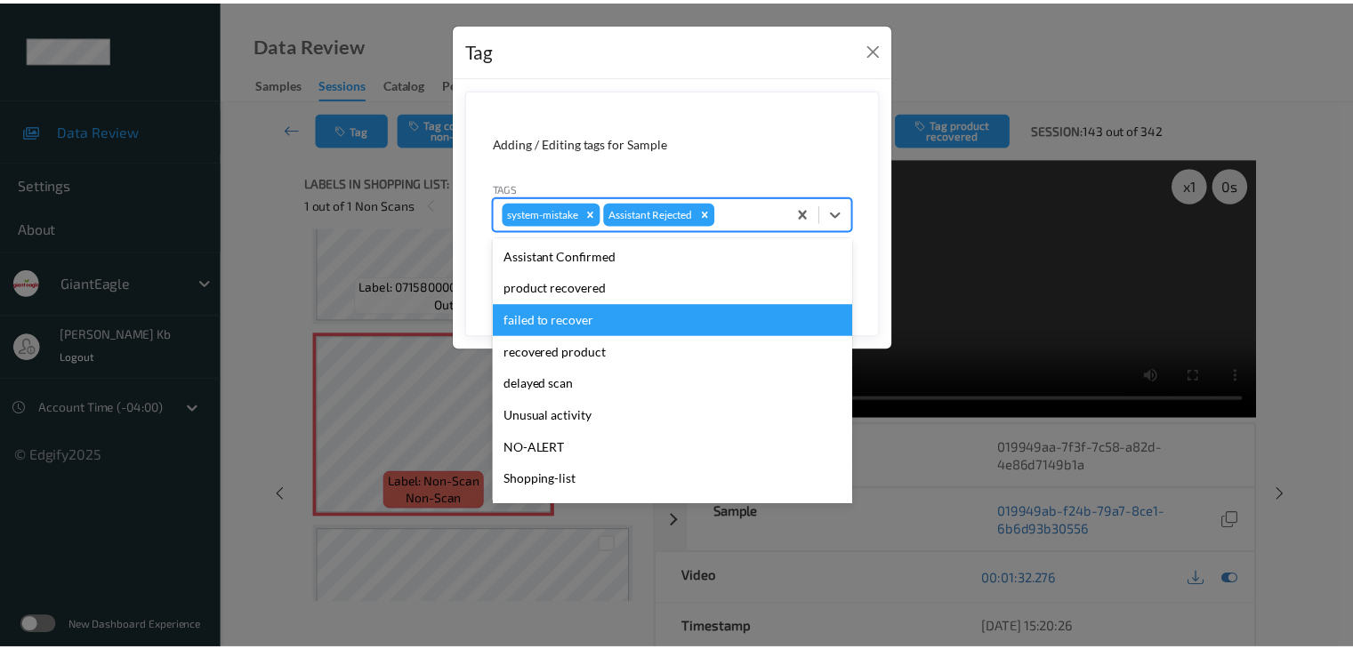
scroll to position [178, 0]
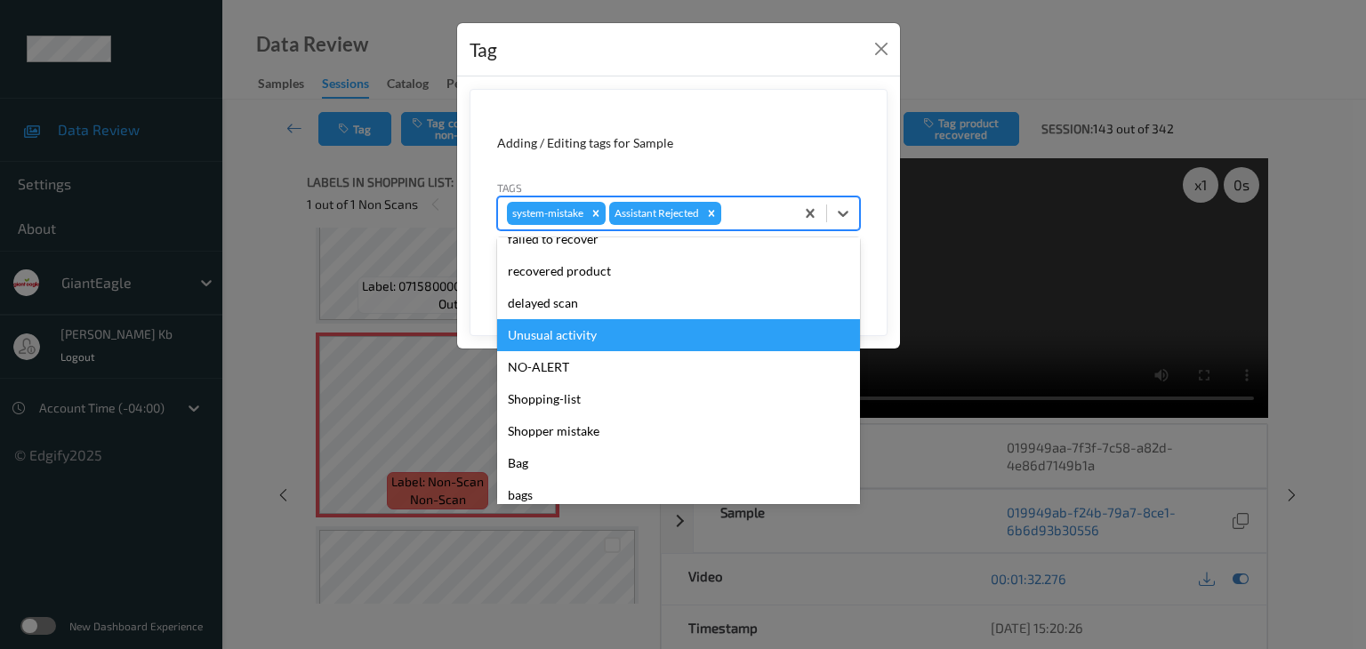
click at [532, 333] on div "Unusual activity" at bounding box center [678, 335] width 363 height 32
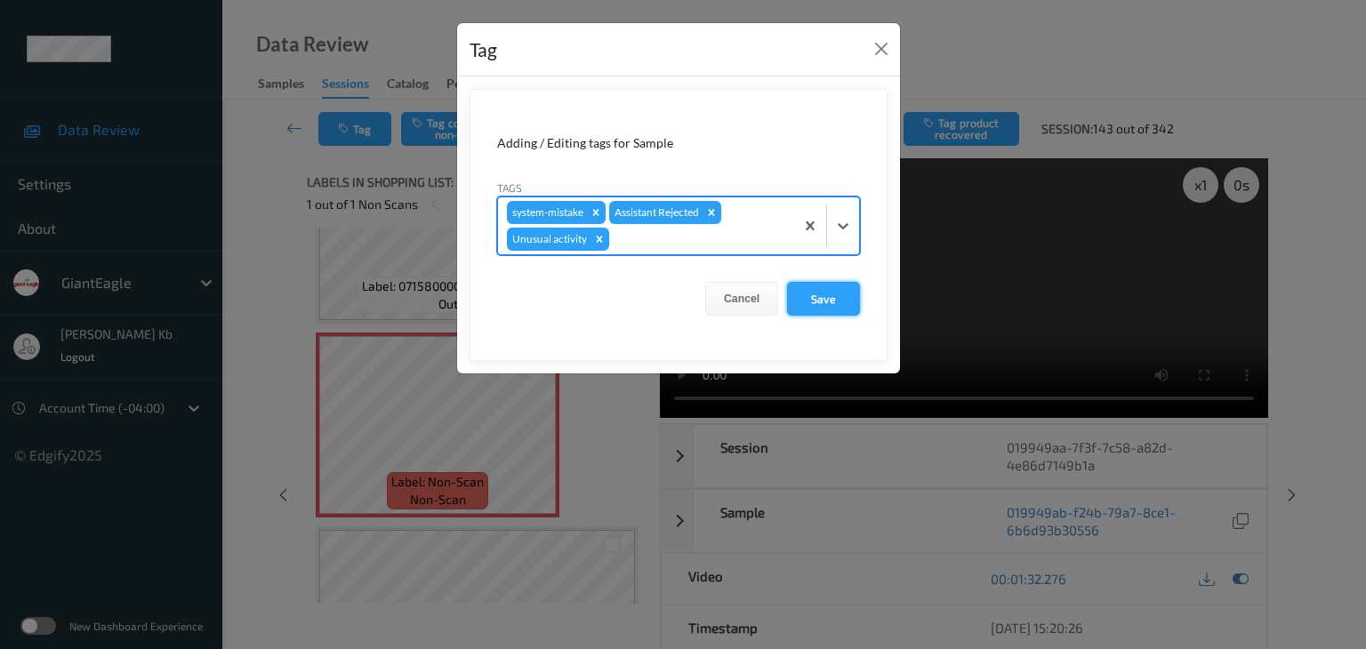
click at [825, 296] on button "Save" at bounding box center [823, 299] width 73 height 34
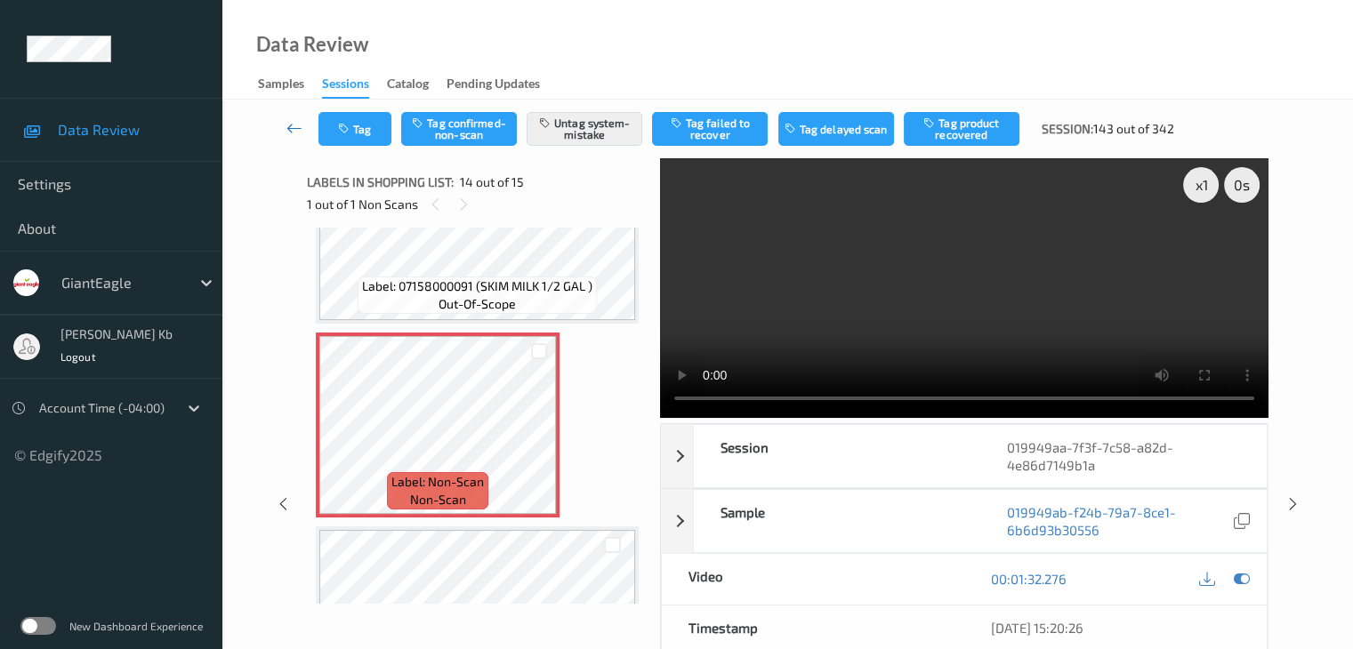
click at [288, 133] on icon at bounding box center [294, 128] width 16 height 18
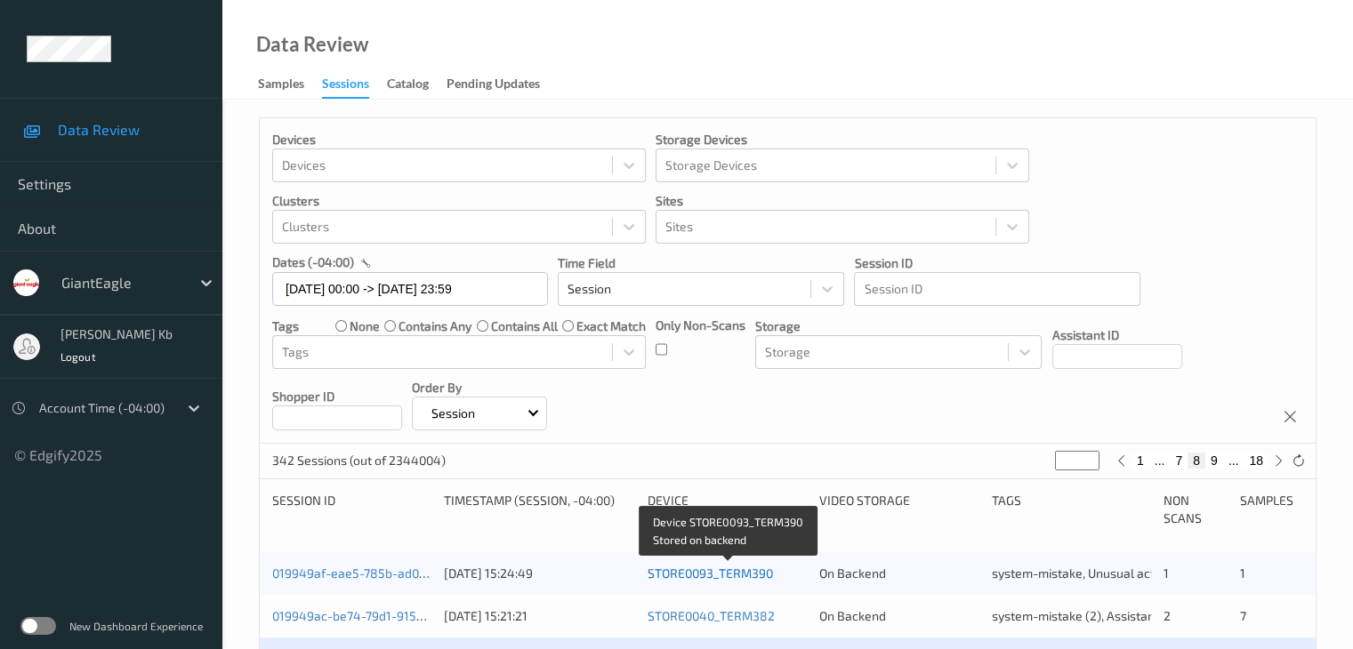
scroll to position [356, 0]
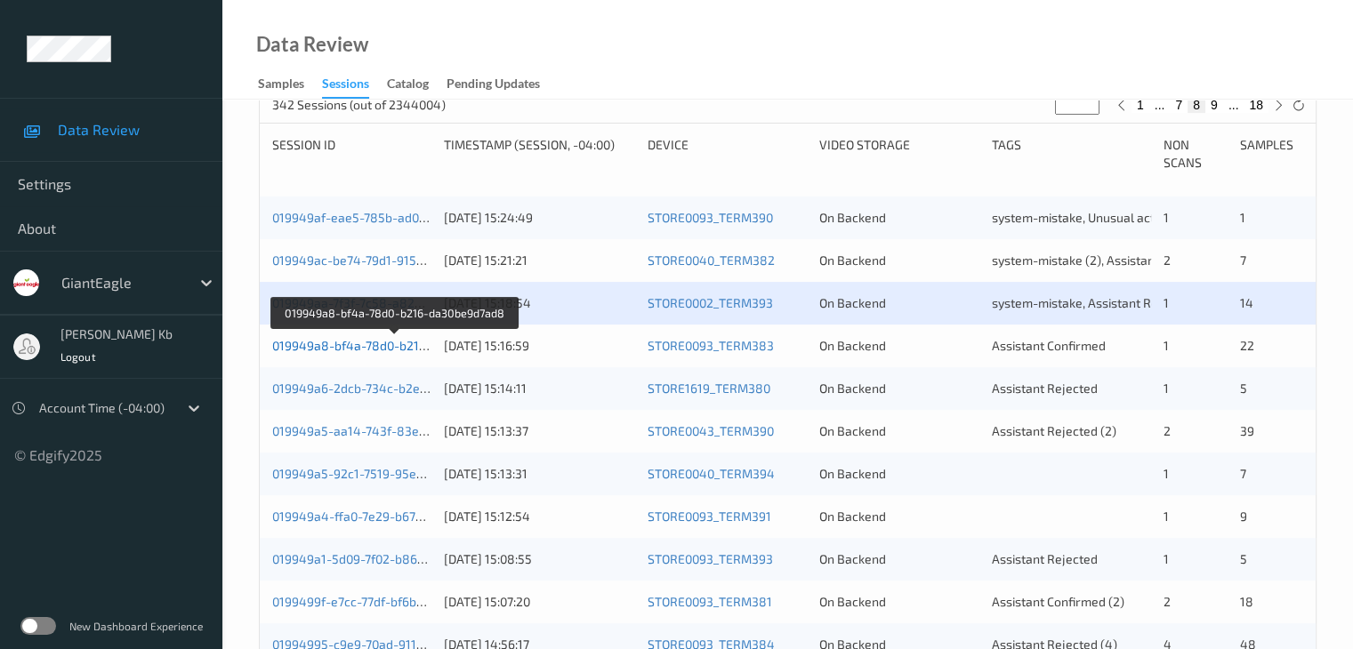
click at [360, 346] on link "019949a8-bf4a-78d0-b216-da30be9d7ad8" at bounding box center [394, 345] width 245 height 15
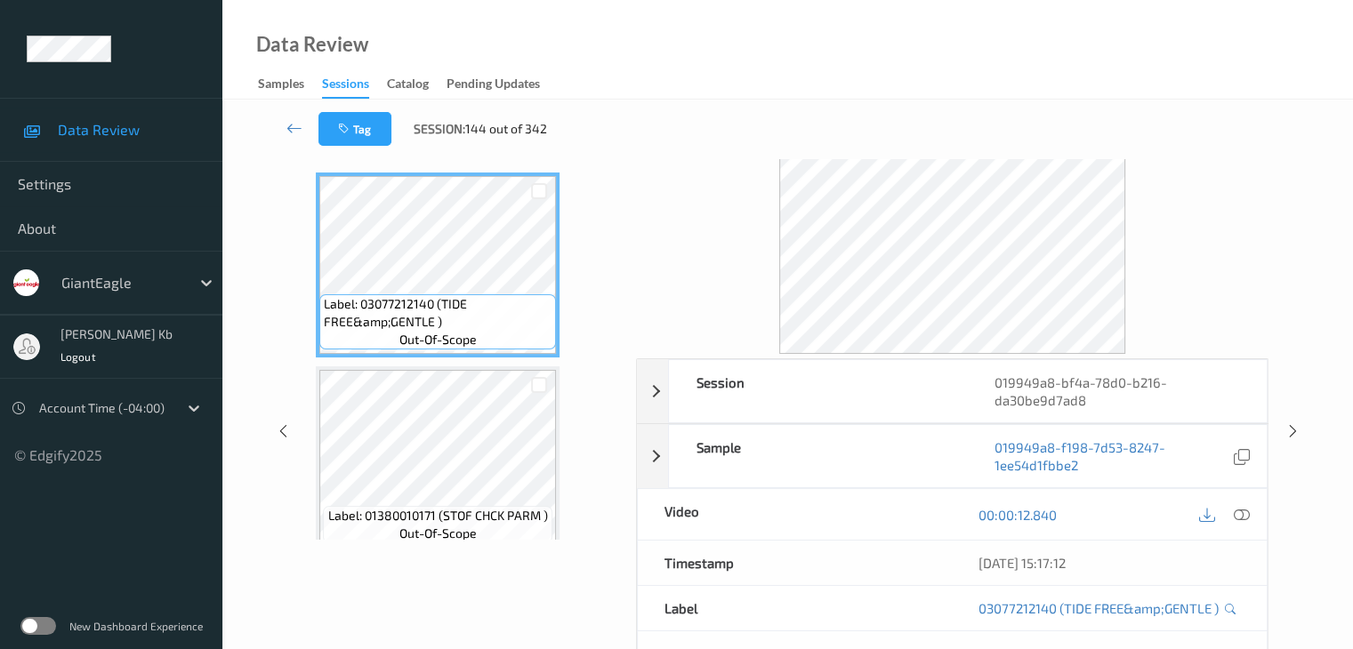
scroll to position [39, 0]
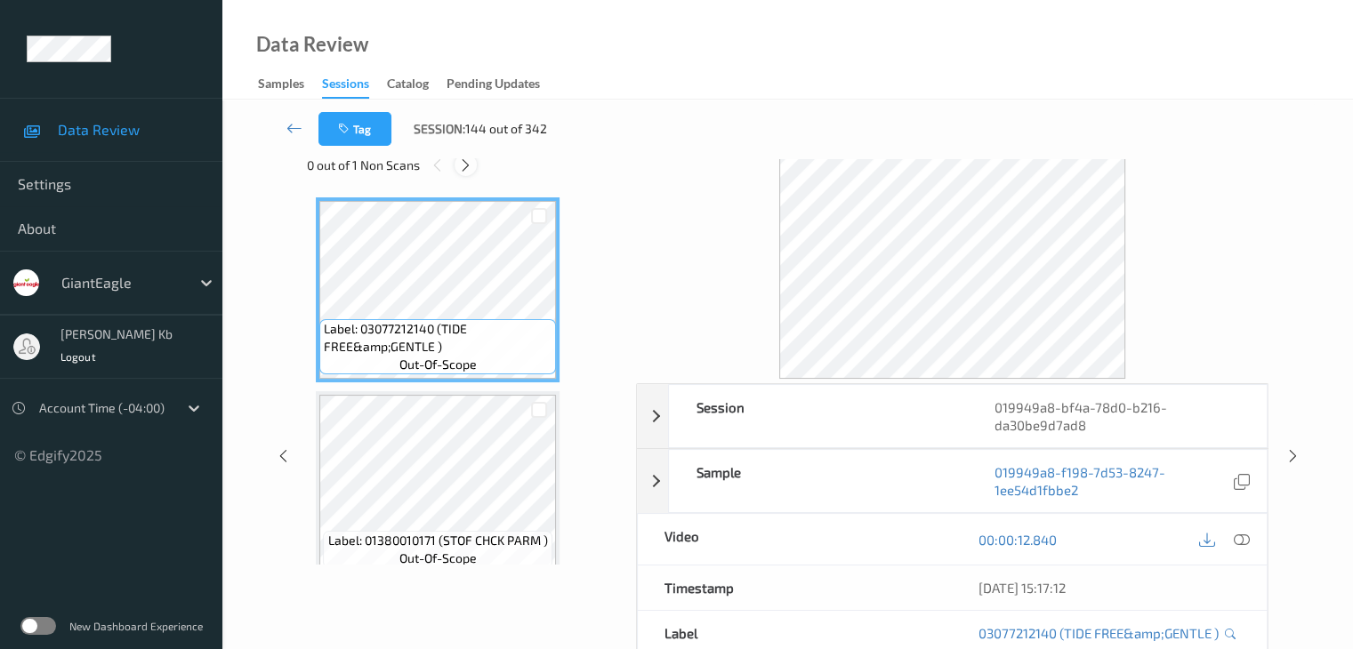
click at [464, 165] on icon at bounding box center [465, 165] width 15 height 16
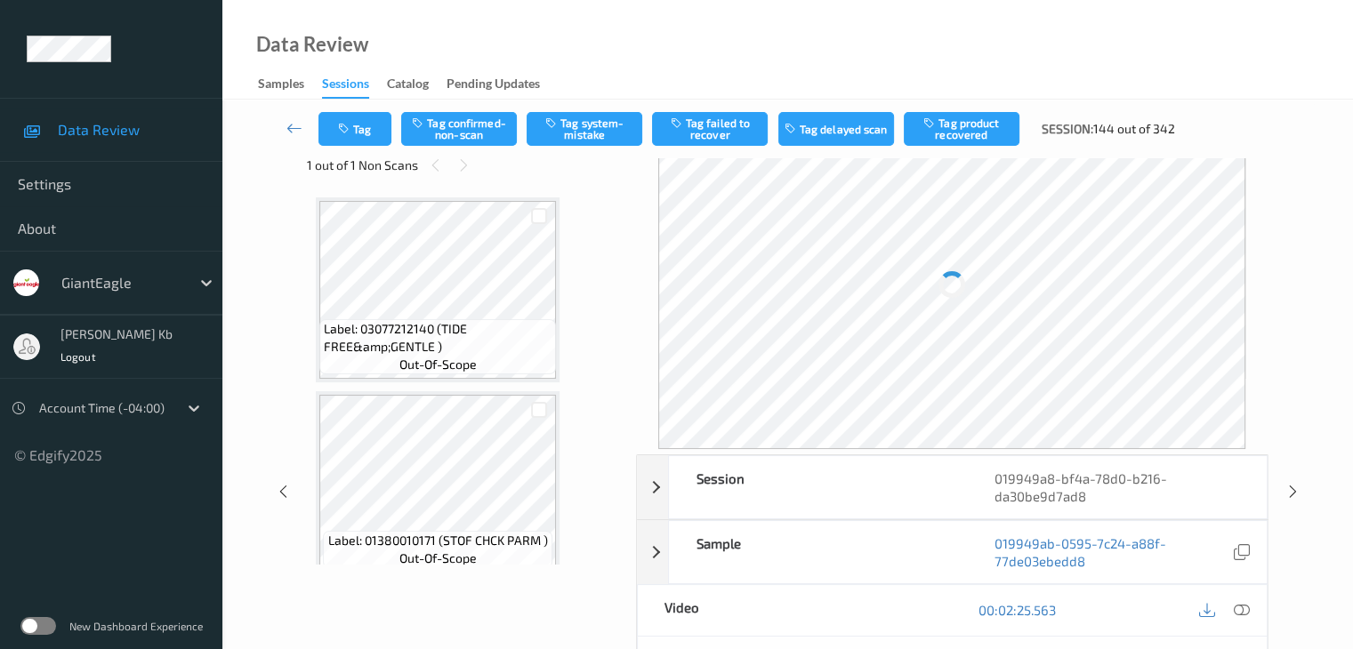
scroll to position [1560, 0]
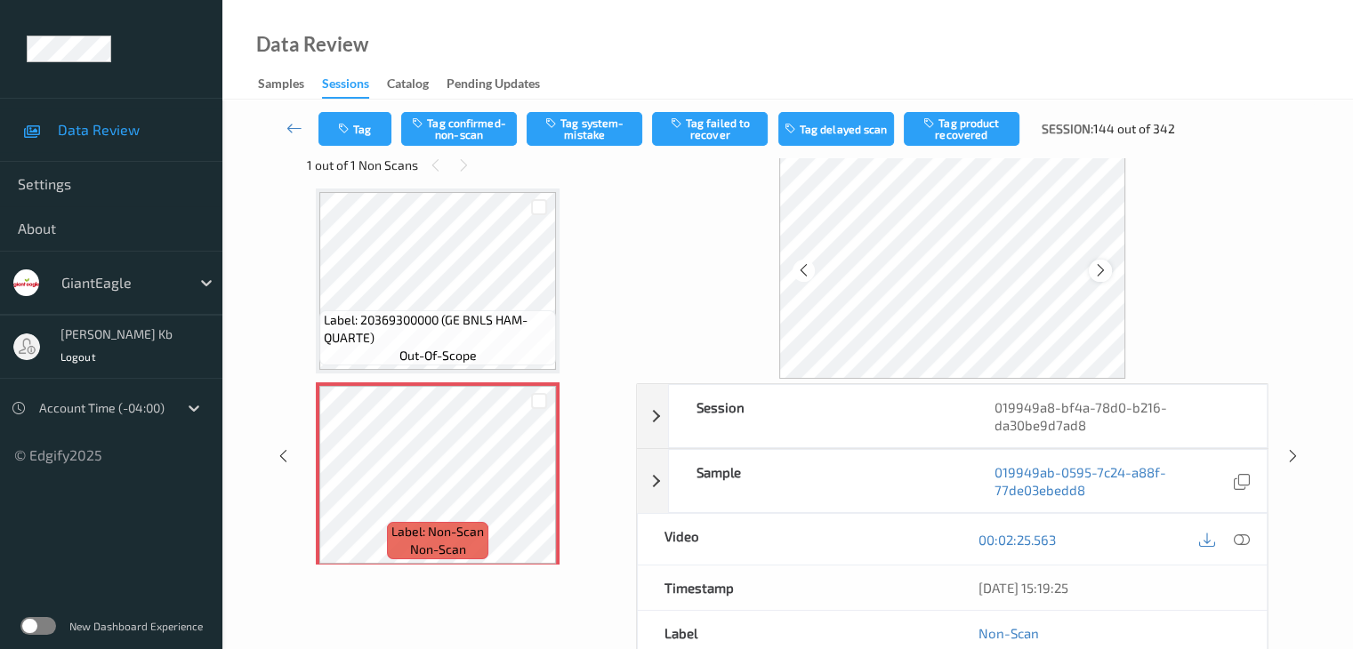
click at [1098, 269] on icon at bounding box center [1100, 270] width 15 height 16
click at [1245, 538] on icon at bounding box center [1241, 540] width 16 height 16
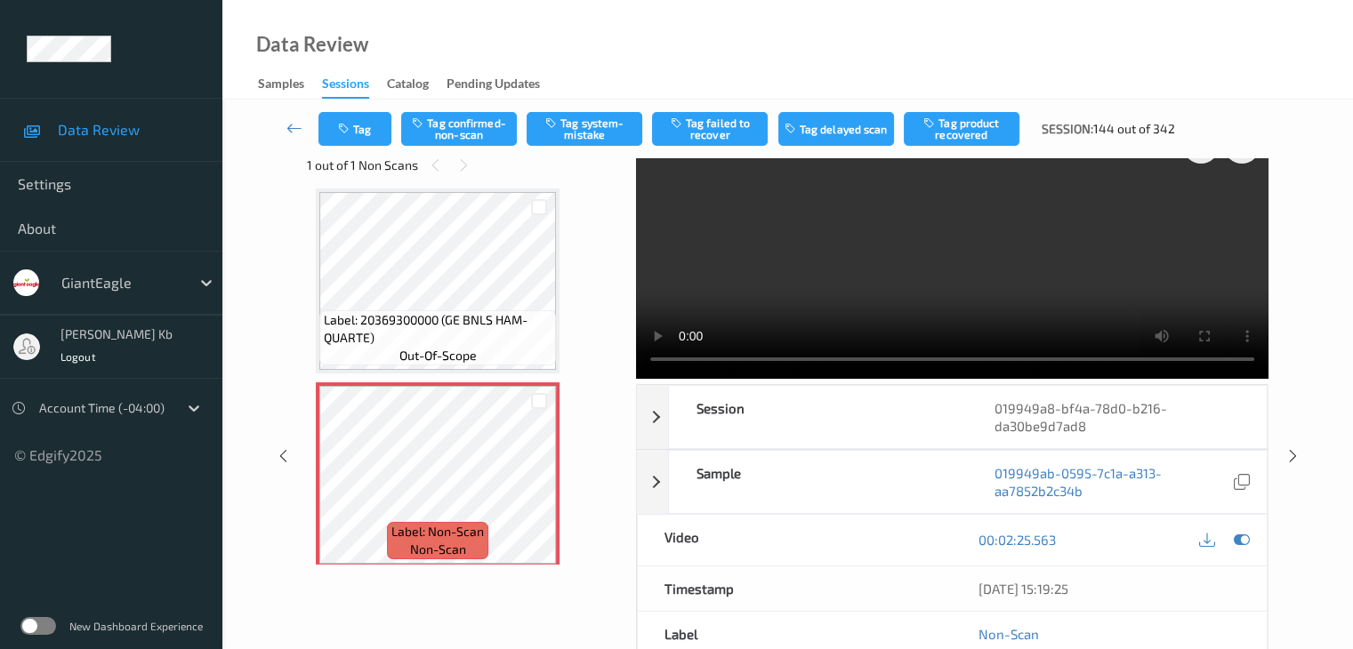
scroll to position [1649, 0]
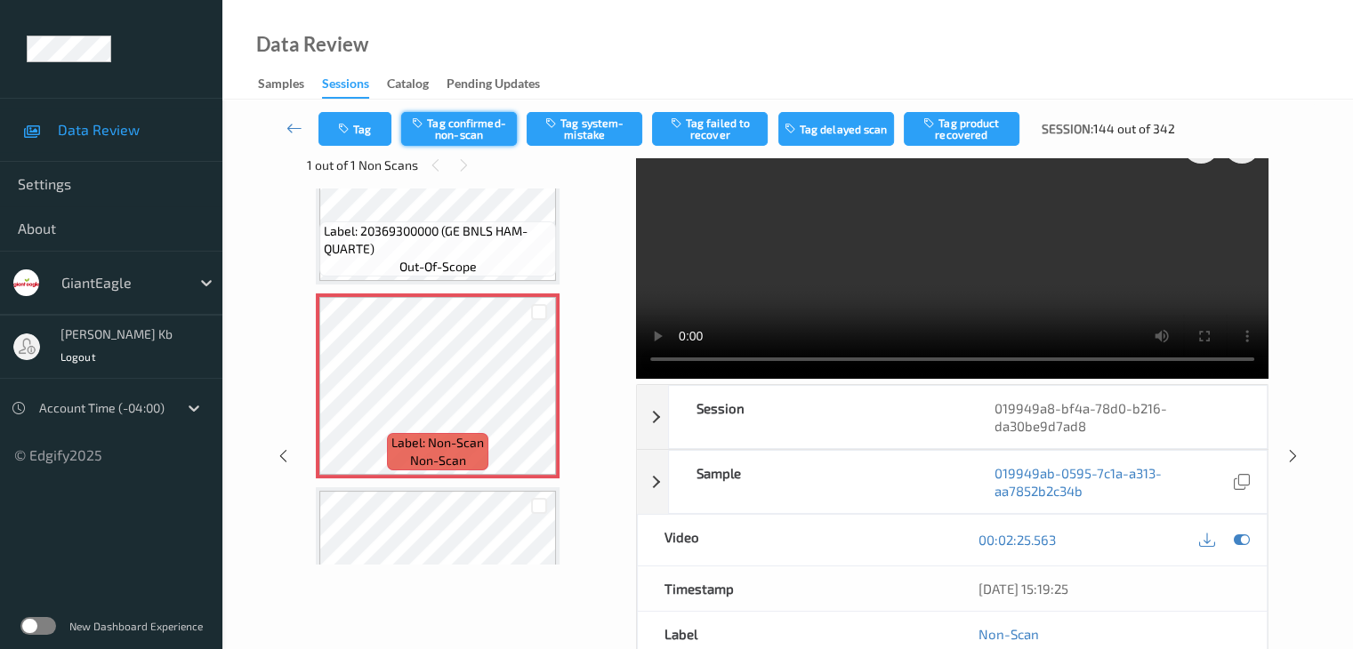
click at [471, 126] on button "Tag confirmed-non-scan" at bounding box center [459, 129] width 116 height 34
click at [953, 129] on button "Tag product recovered" at bounding box center [962, 129] width 116 height 34
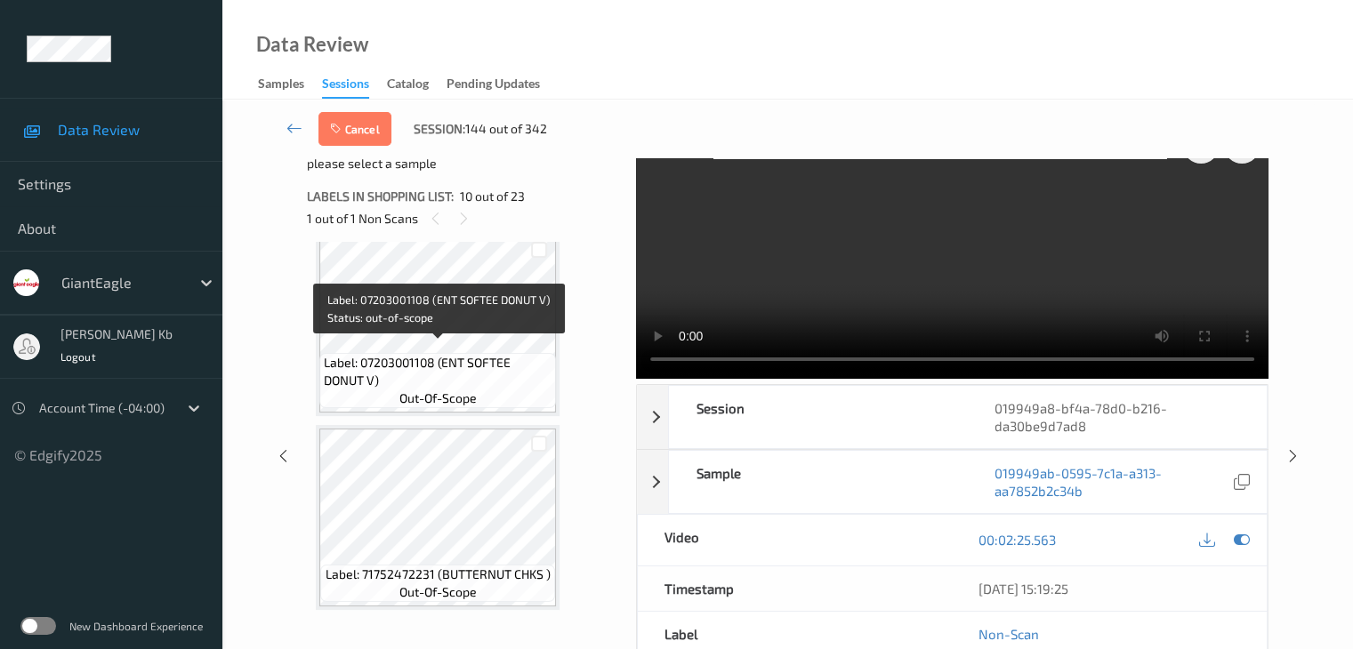
scroll to position [2183, 0]
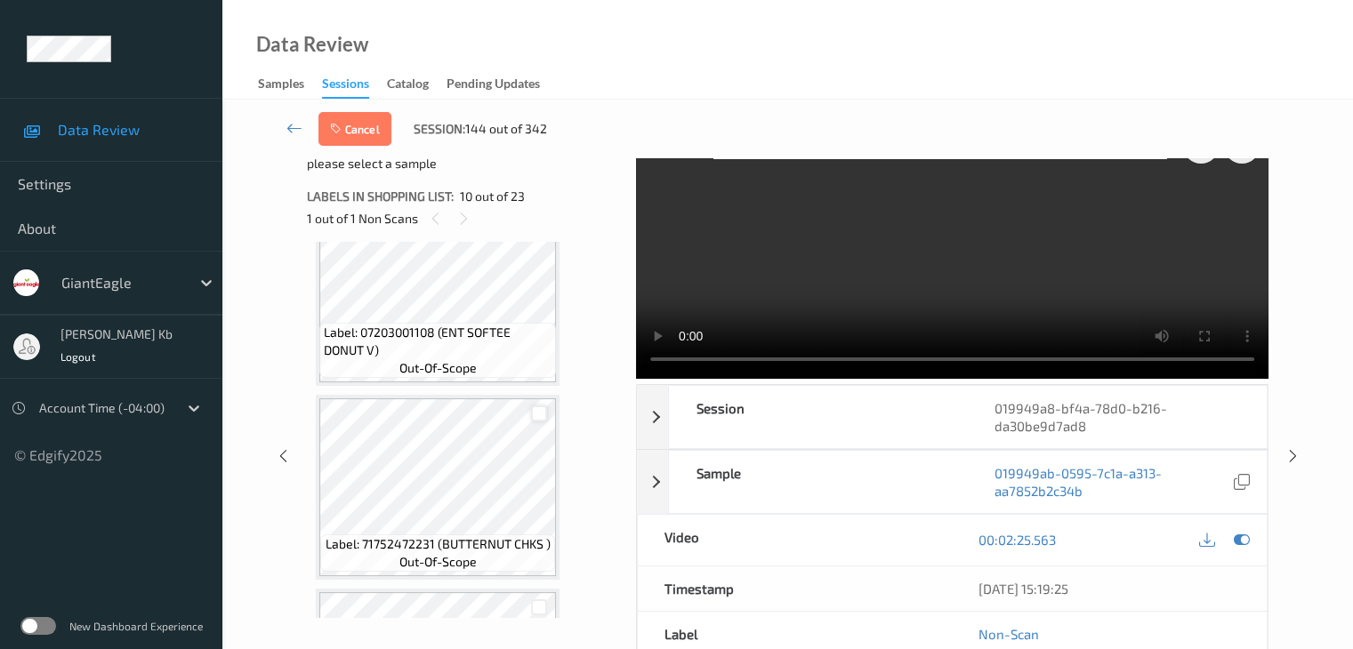
click at [544, 410] on div at bounding box center [539, 414] width 17 height 17
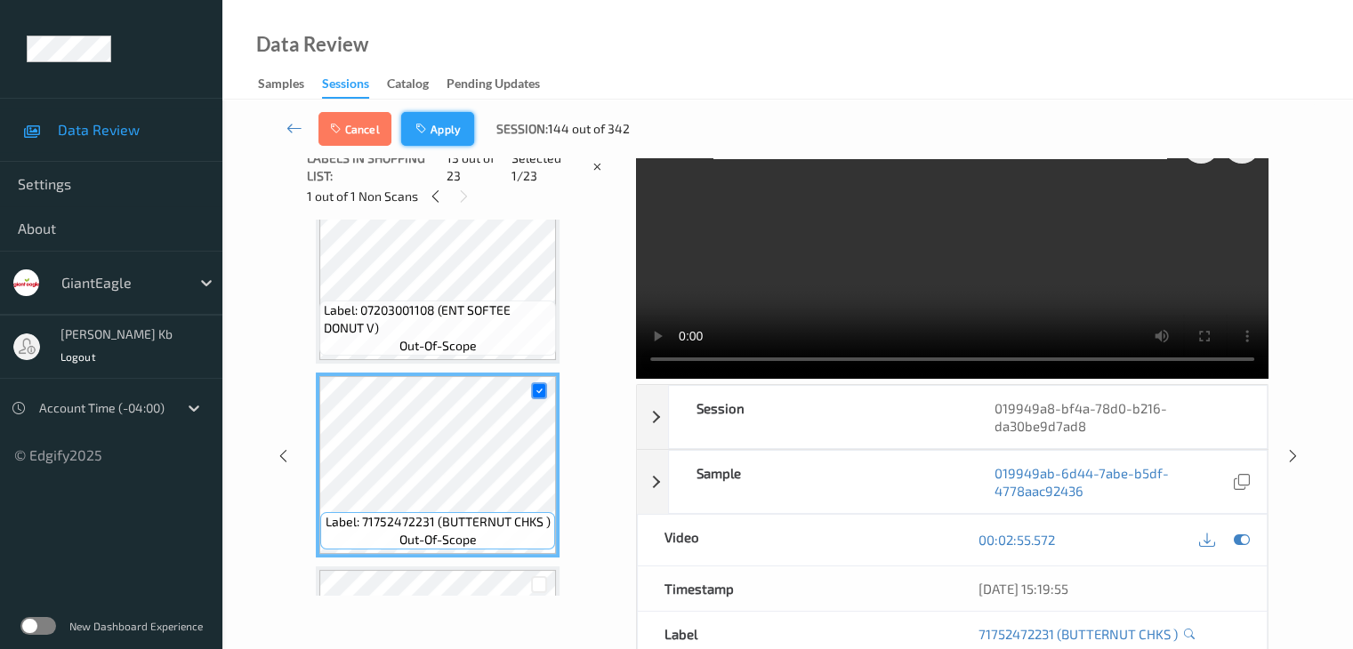
click at [447, 131] on button "Apply" at bounding box center [437, 129] width 73 height 34
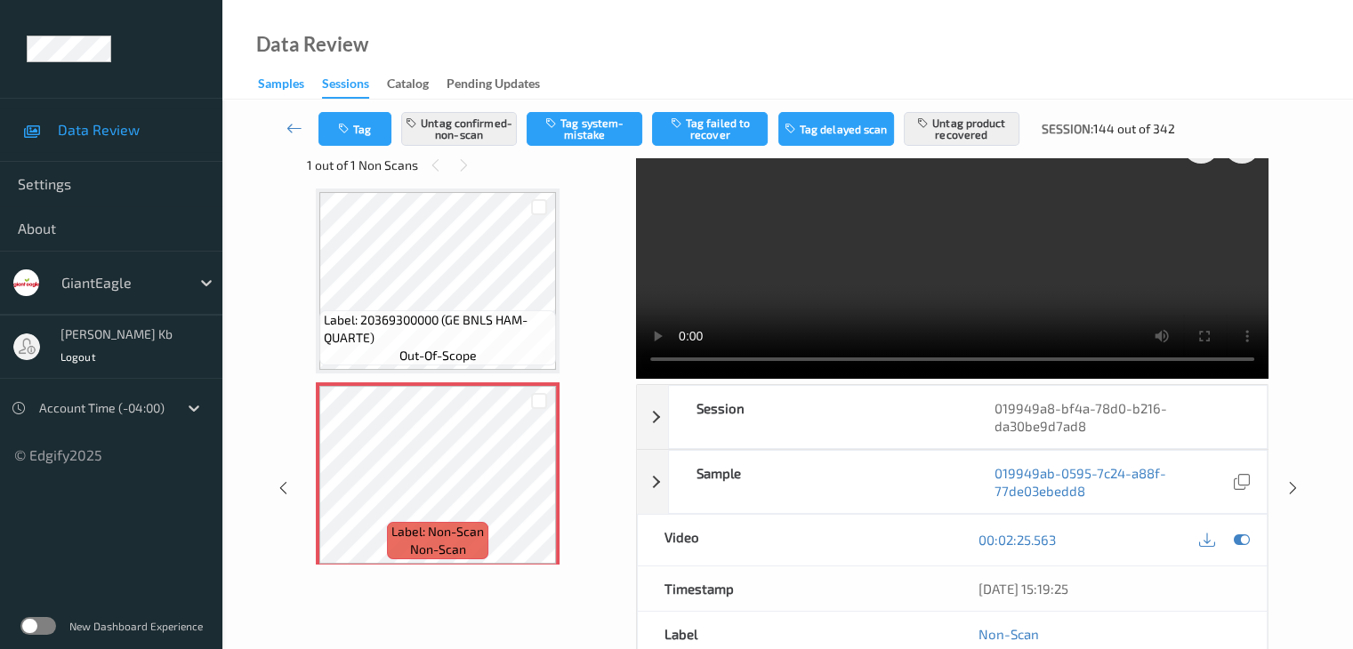
drag, startPoint x: 294, startPoint y: 127, endPoint x: 294, endPoint y: 79, distance: 48.0
click at [294, 127] on icon at bounding box center [294, 128] width 16 height 18
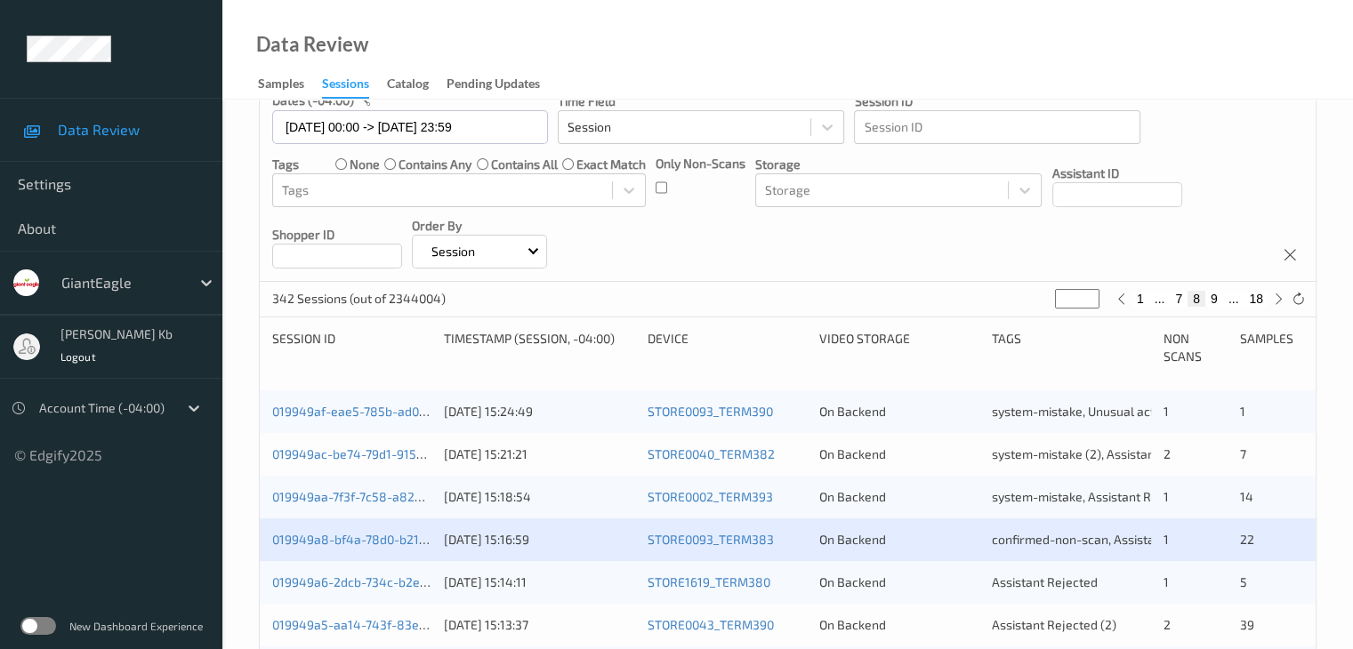
scroll to position [356, 0]
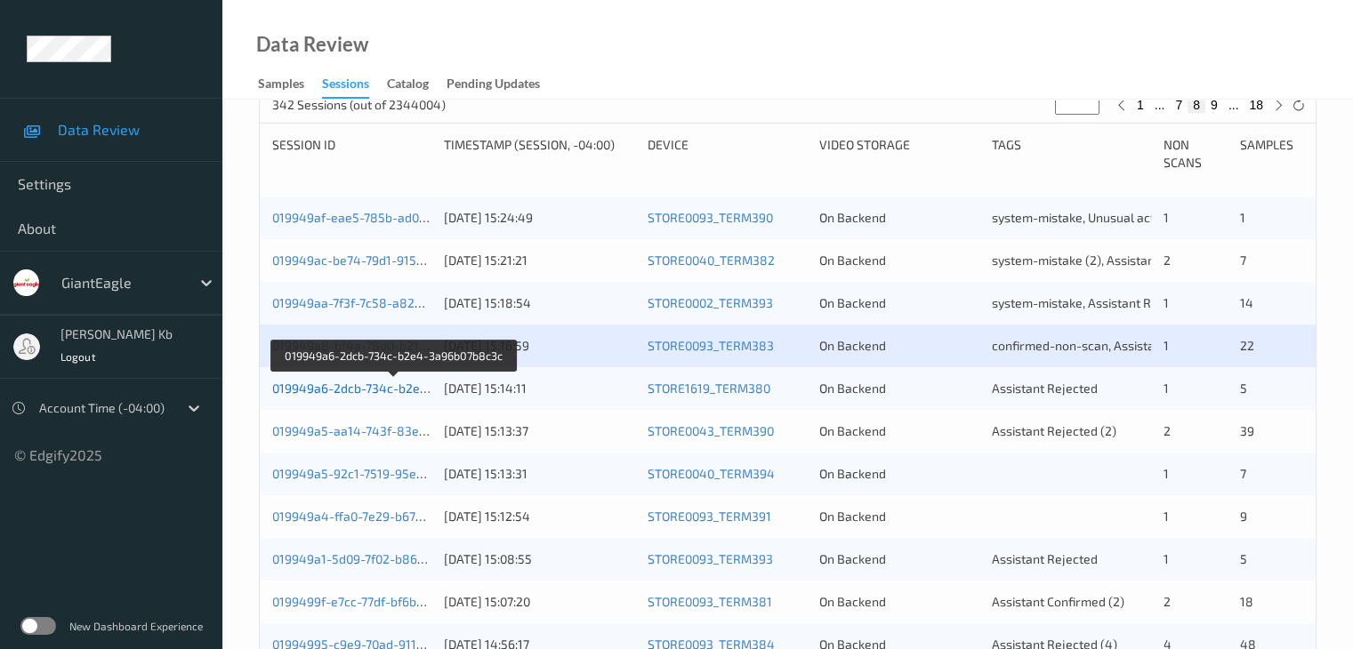
click at [350, 389] on link "019949a6-2dcb-734c-b2e4-3a96b07b8c3c" at bounding box center [394, 388] width 245 height 15
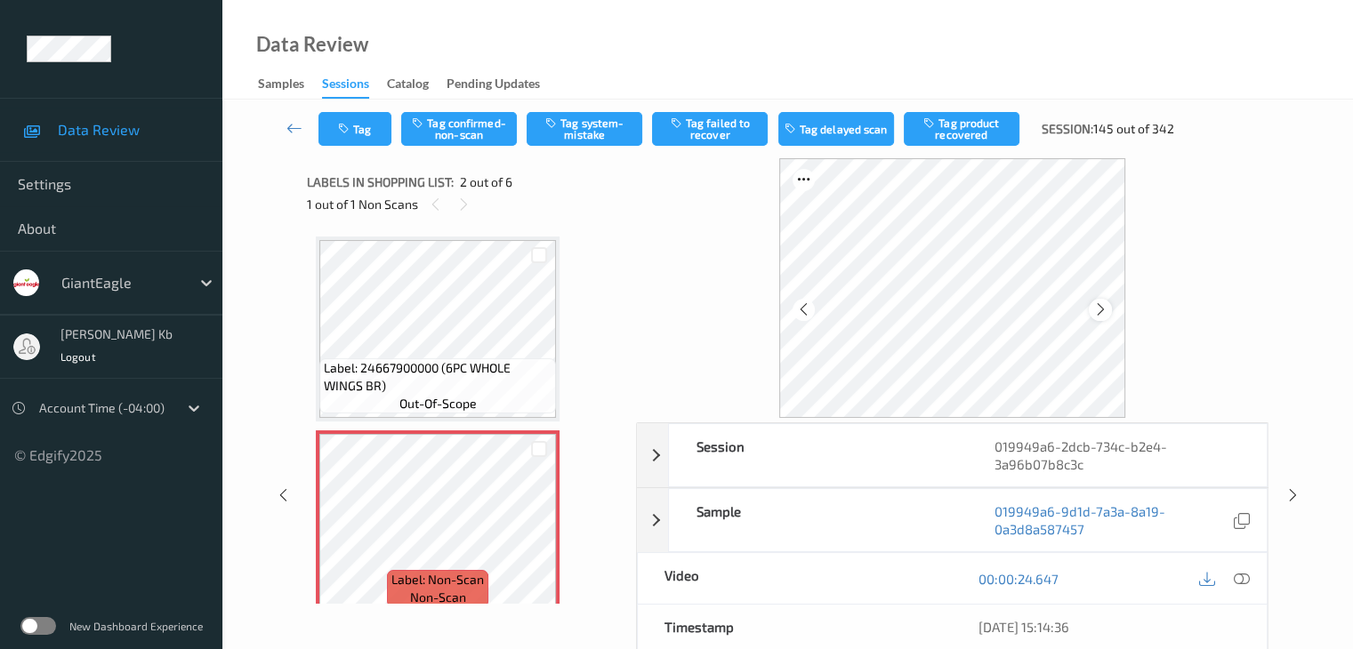
click at [1103, 308] on icon at bounding box center [1100, 310] width 15 height 16
drag, startPoint x: 1239, startPoint y: 579, endPoint x: 1223, endPoint y: 573, distance: 17.2
click at [1239, 579] on icon at bounding box center [1241, 579] width 16 height 16
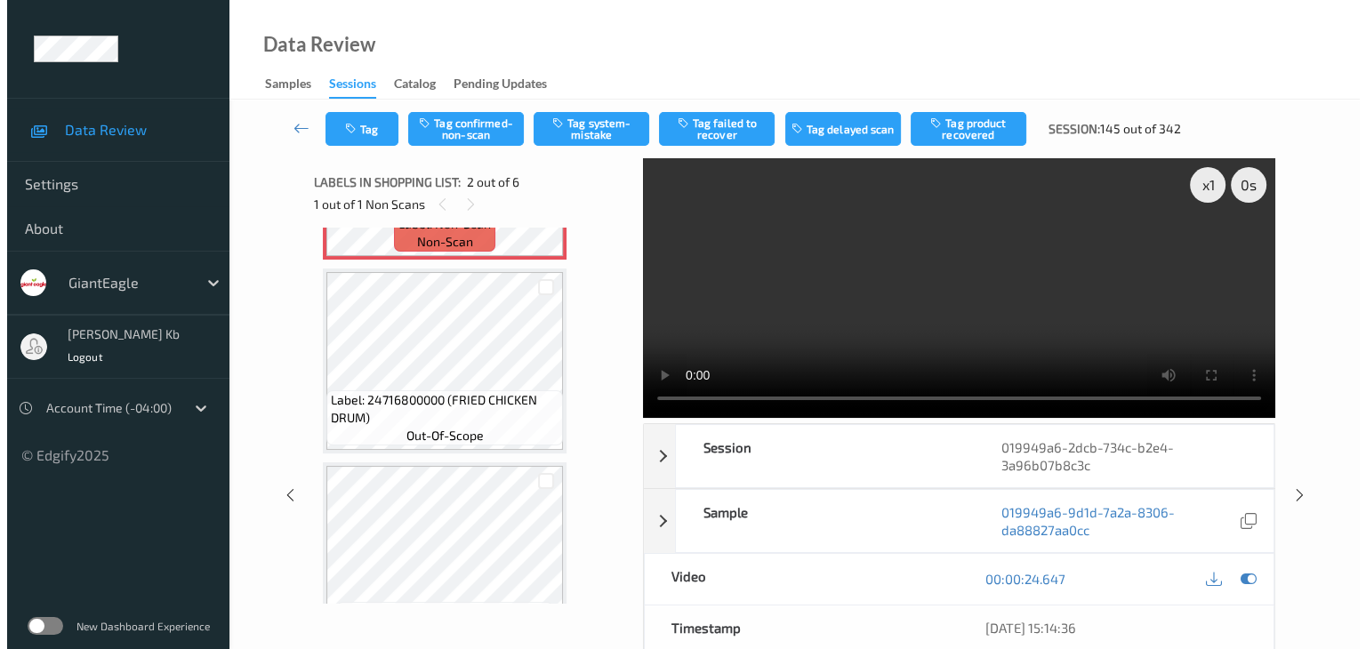
scroll to position [267, 0]
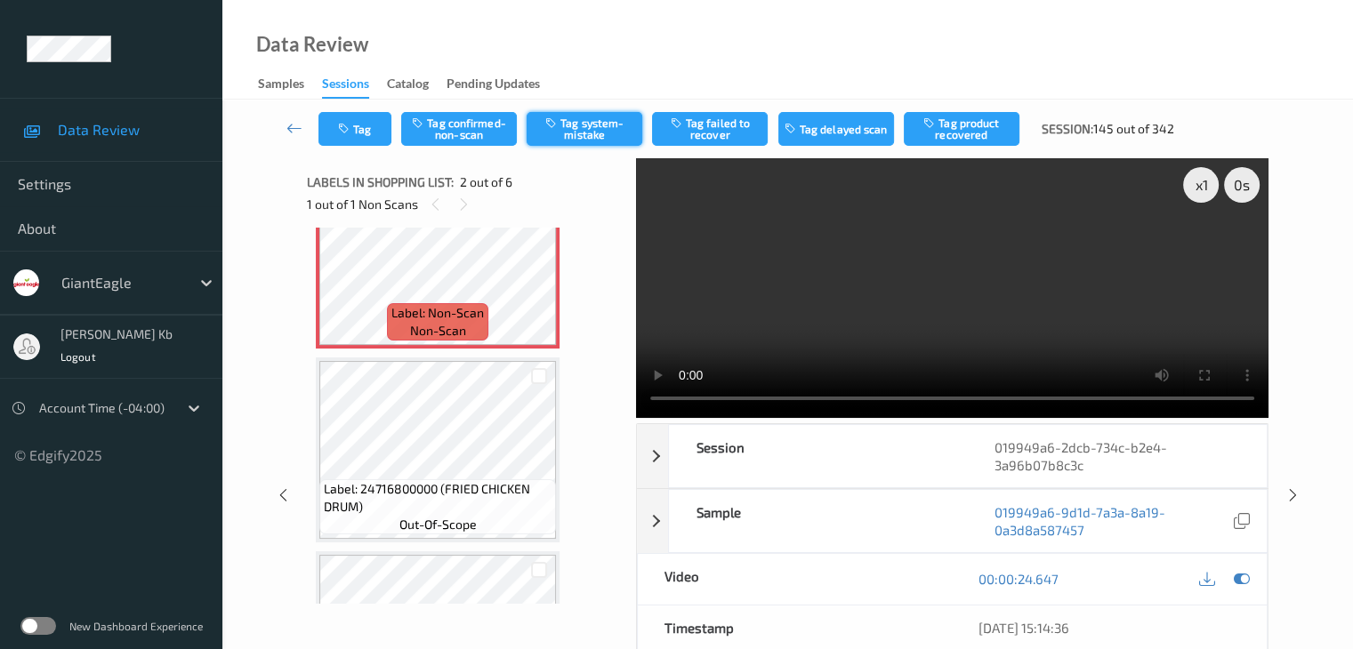
click at [594, 133] on button "Tag system-mistake" at bounding box center [585, 129] width 116 height 34
click at [360, 129] on button "Tag" at bounding box center [354, 129] width 73 height 34
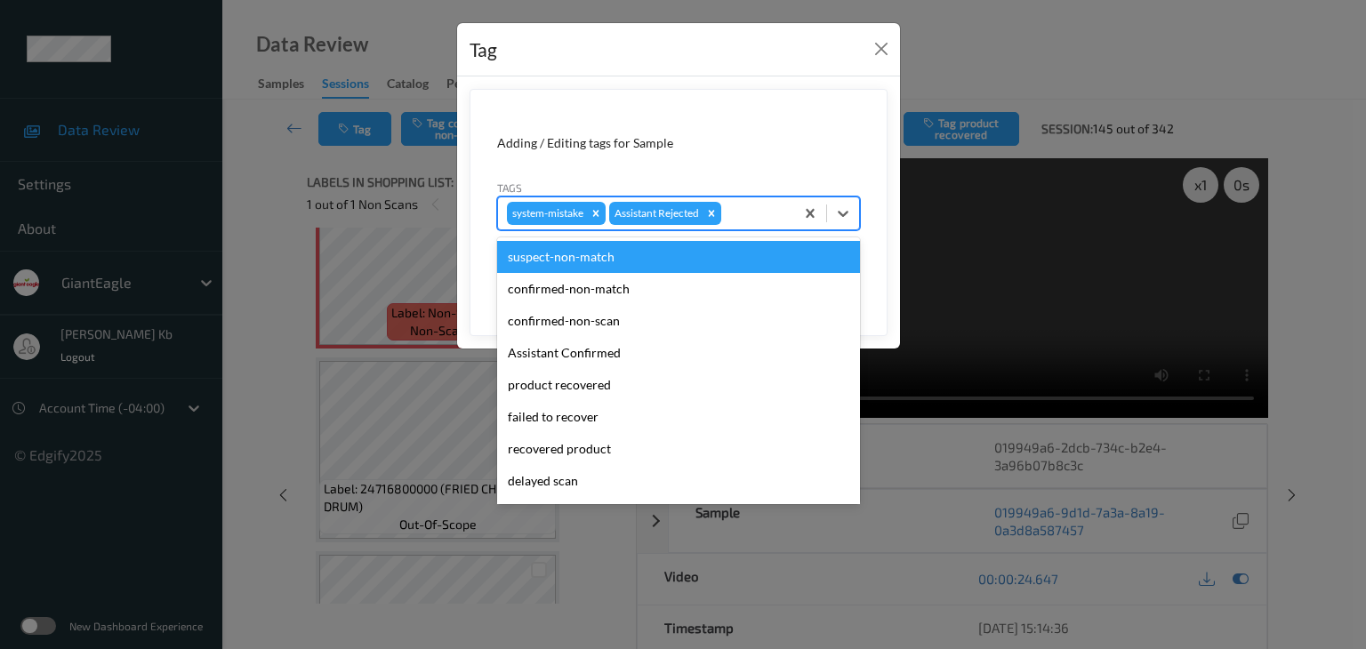
click at [750, 214] on div at bounding box center [755, 213] width 60 height 21
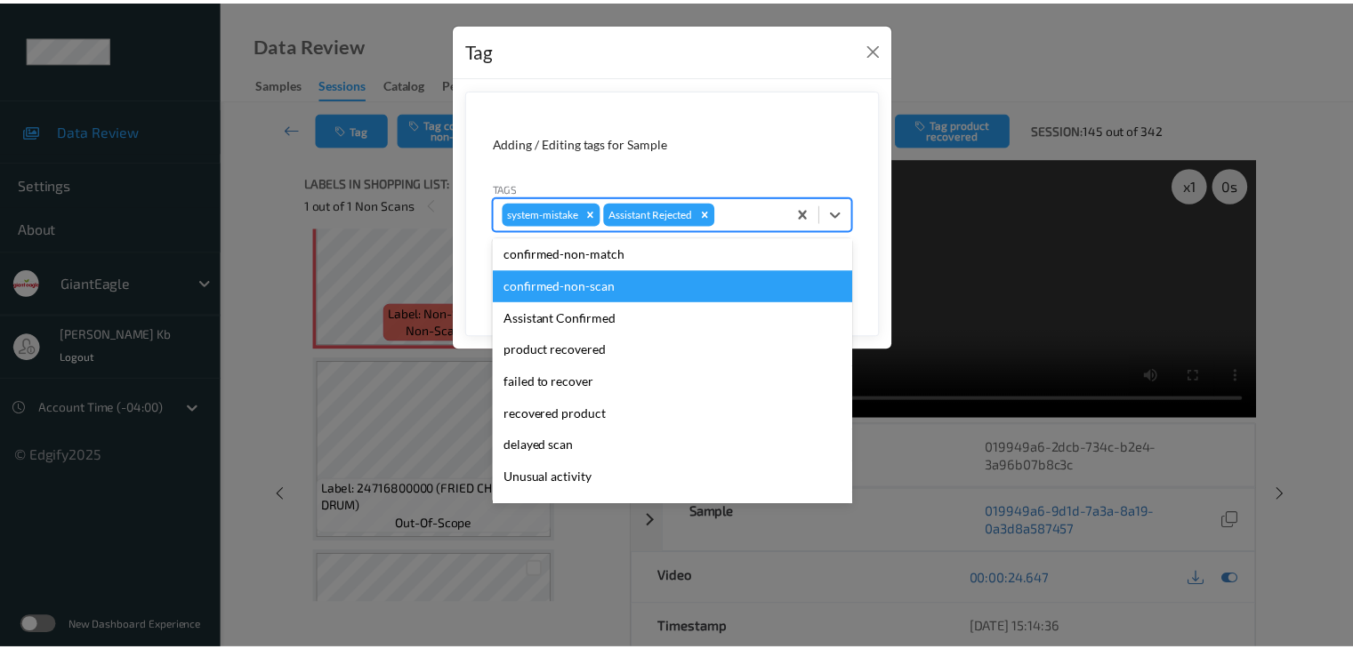
scroll to position [89, 0]
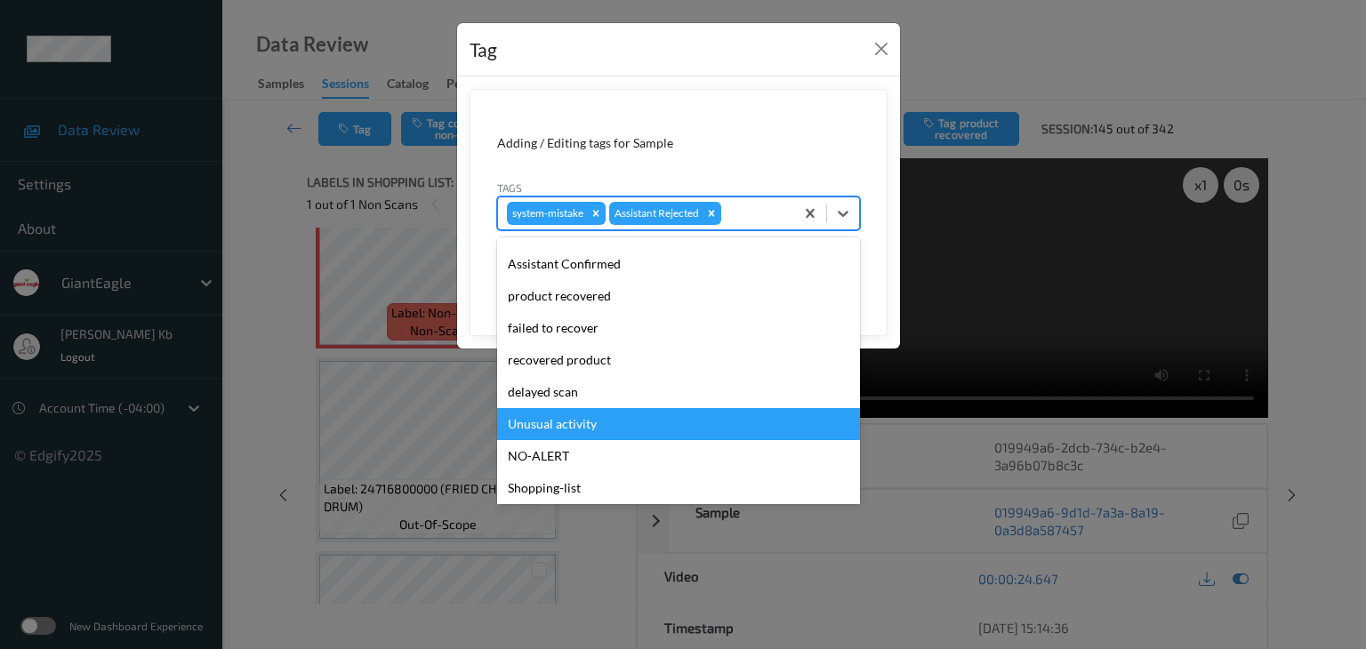
click at [559, 425] on div "Unusual activity" at bounding box center [678, 424] width 363 height 32
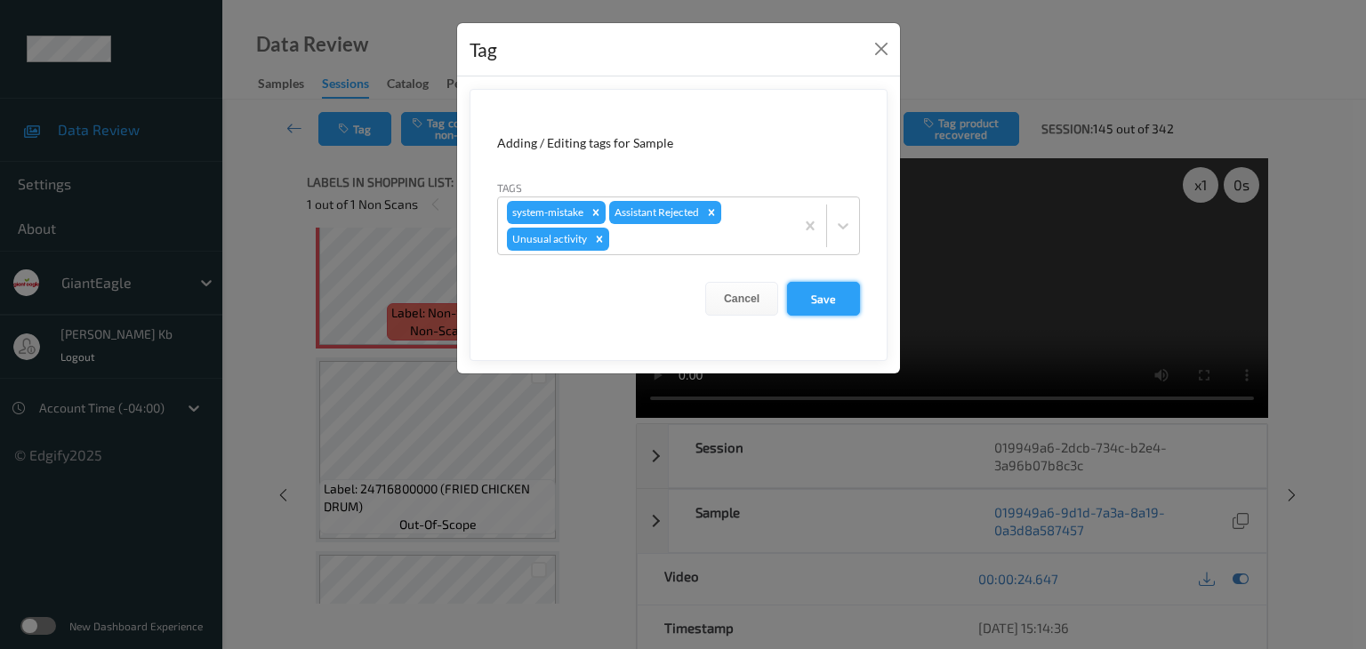
click at [832, 293] on button "Save" at bounding box center [823, 299] width 73 height 34
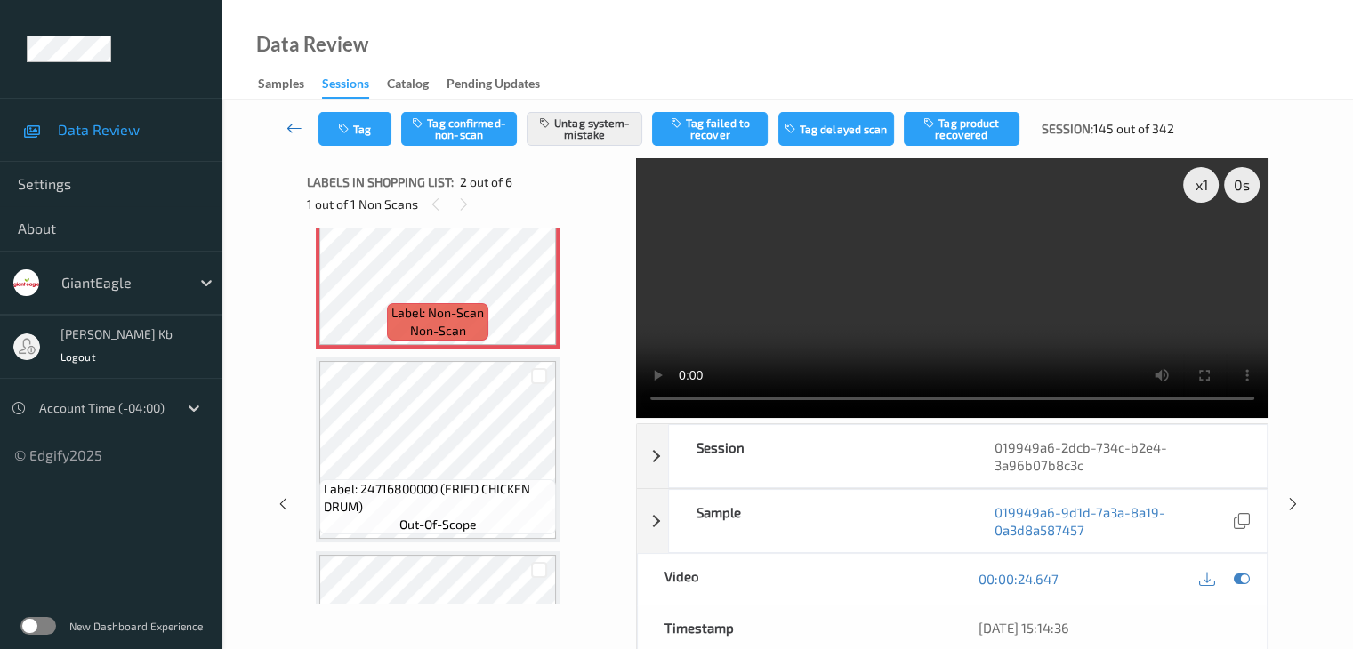
click at [299, 127] on icon at bounding box center [294, 128] width 16 height 18
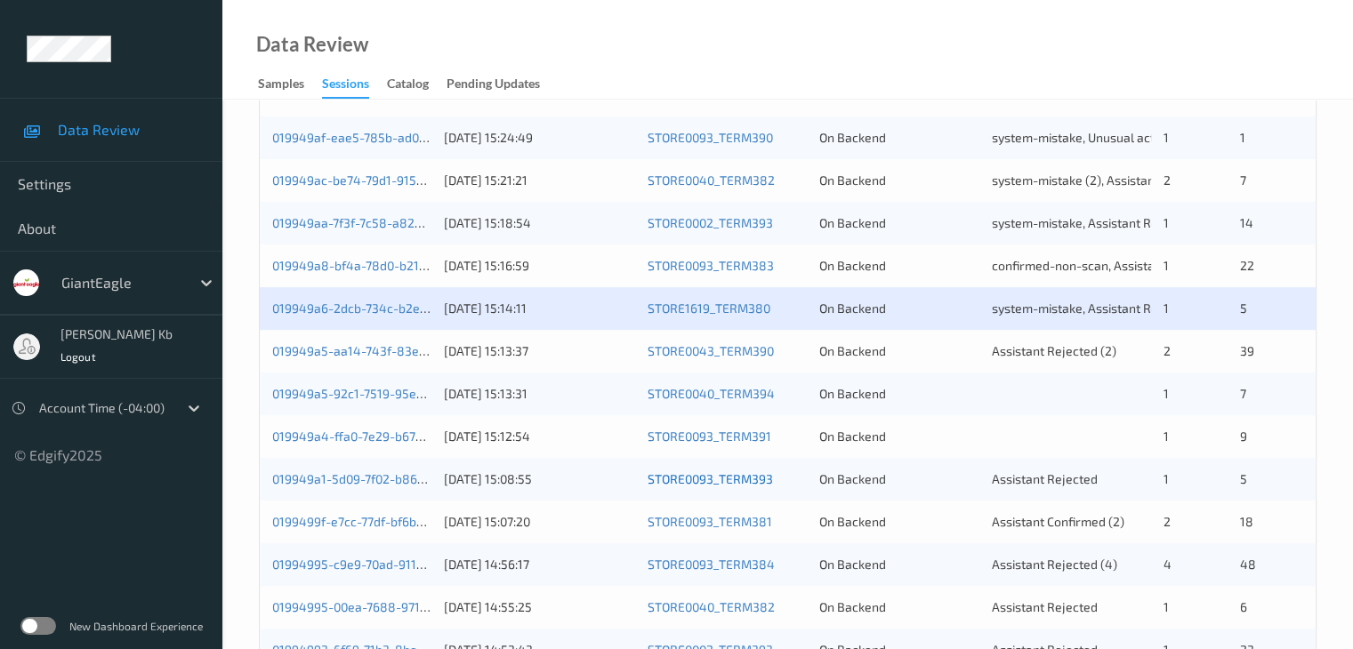
scroll to position [445, 0]
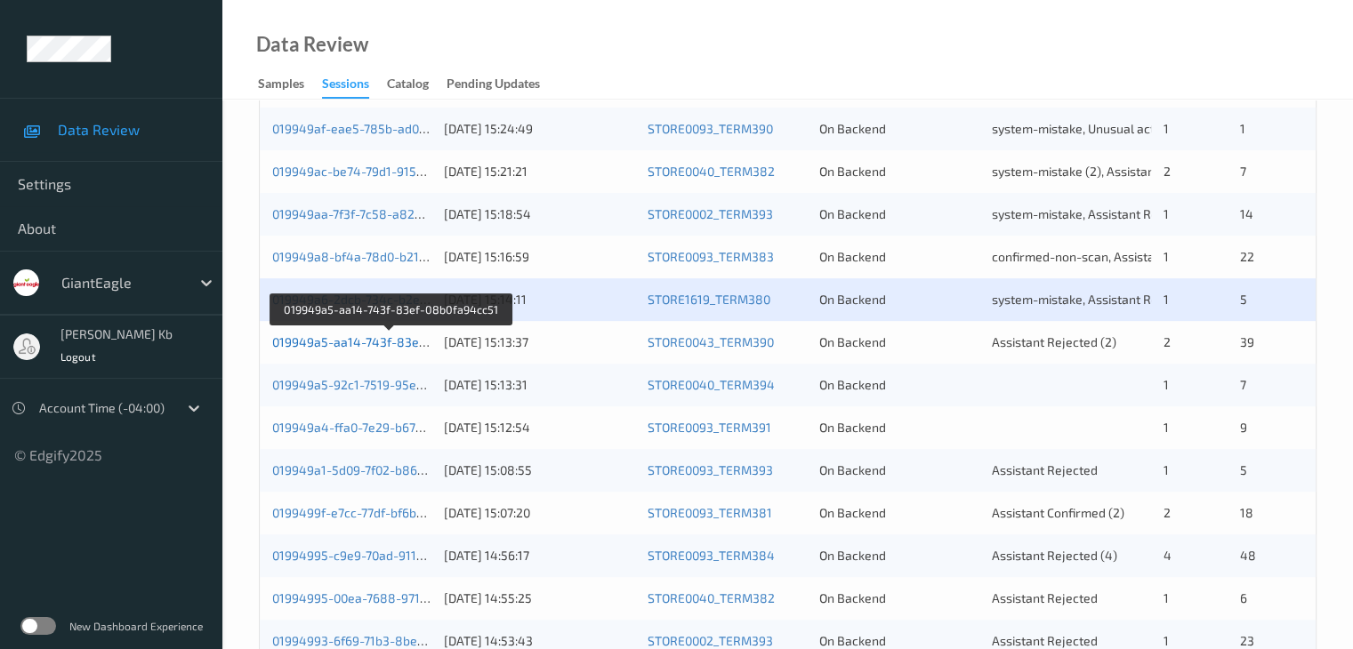
click at [339, 342] on link "019949a5-aa14-743f-83ef-08b0fa94cc51" at bounding box center [390, 341] width 237 height 15
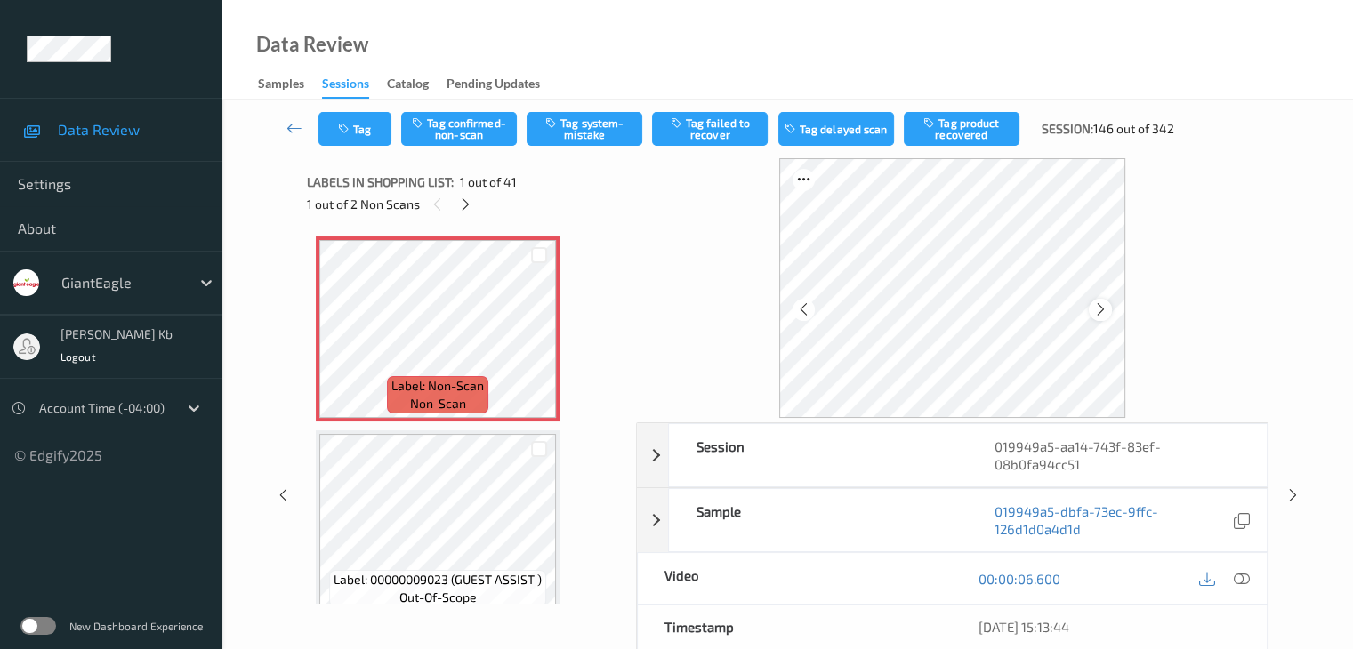
click at [1096, 307] on icon at bounding box center [1100, 310] width 15 height 16
click at [1242, 577] on icon at bounding box center [1241, 579] width 16 height 16
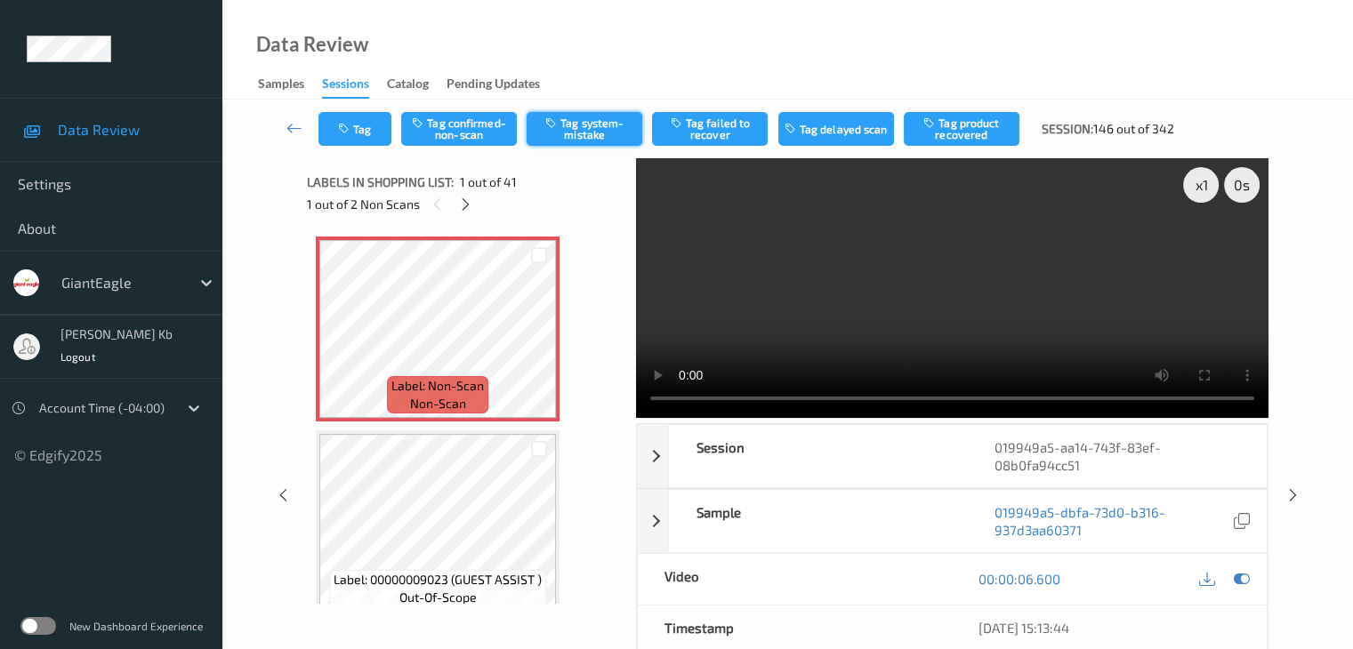
click at [579, 123] on button "Tag system-mistake" at bounding box center [585, 129] width 116 height 34
click at [362, 125] on button "Tag" at bounding box center [354, 129] width 73 height 34
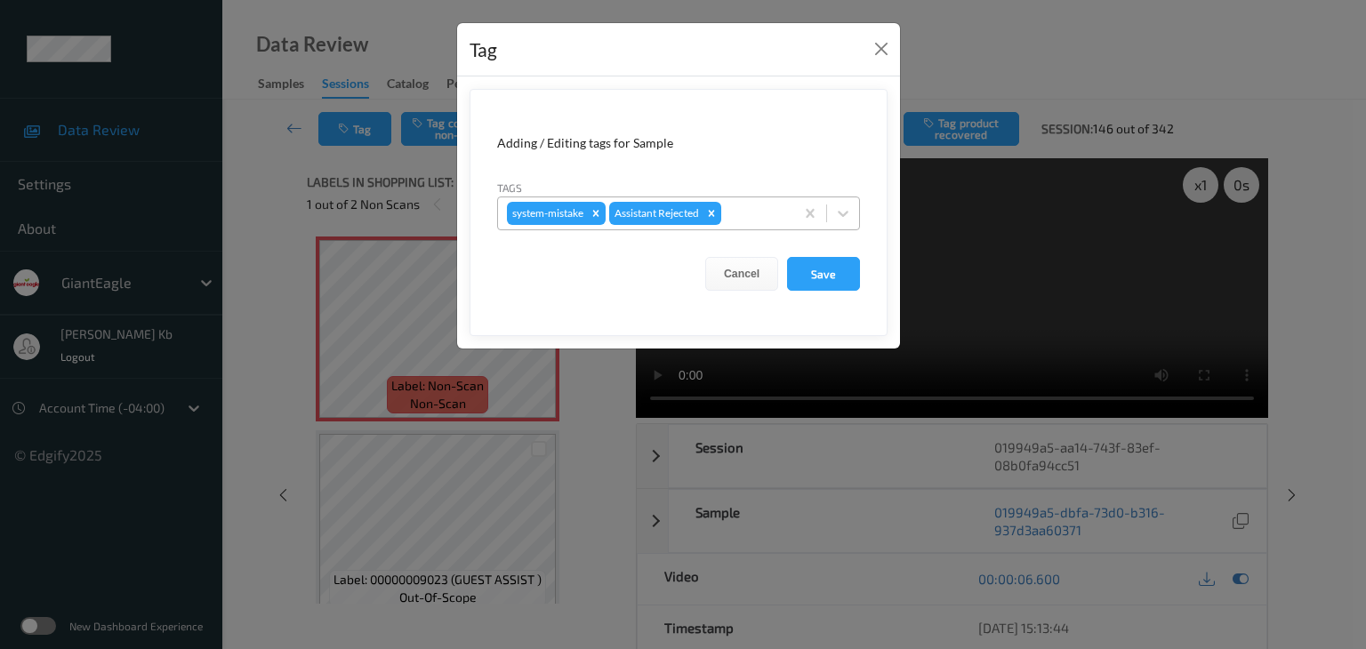
click at [743, 212] on div at bounding box center [755, 213] width 60 height 21
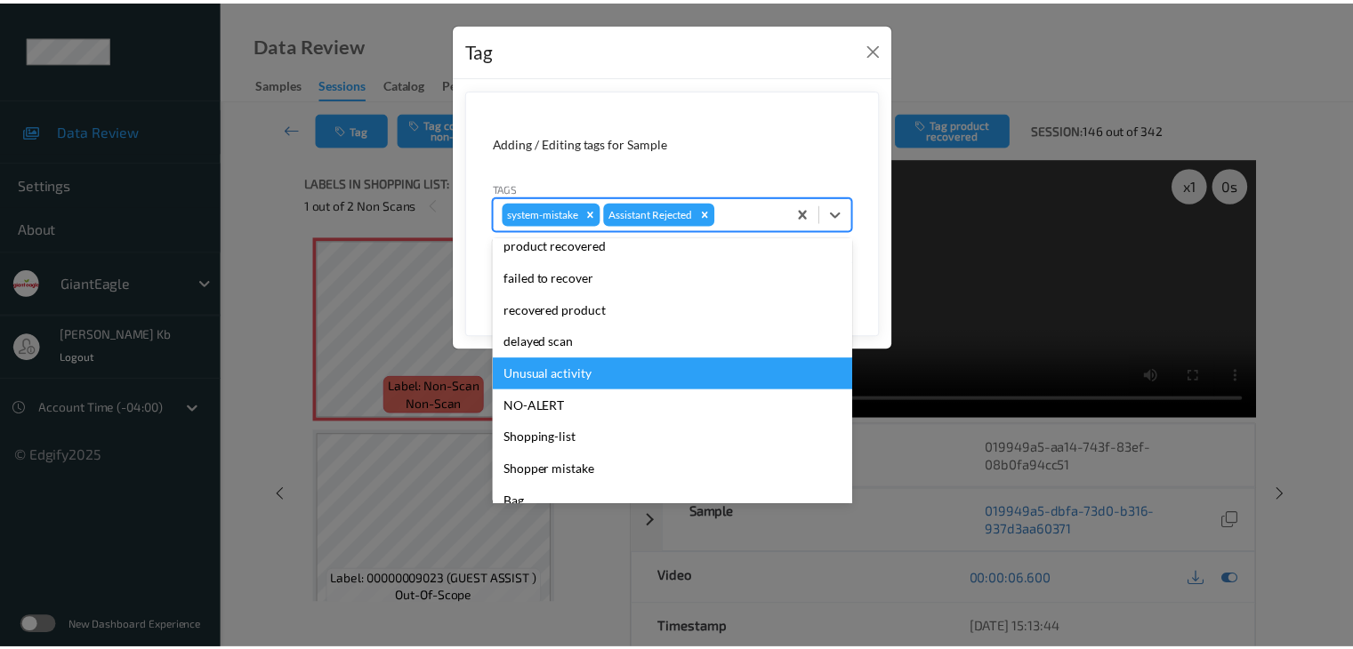
scroll to position [178, 0]
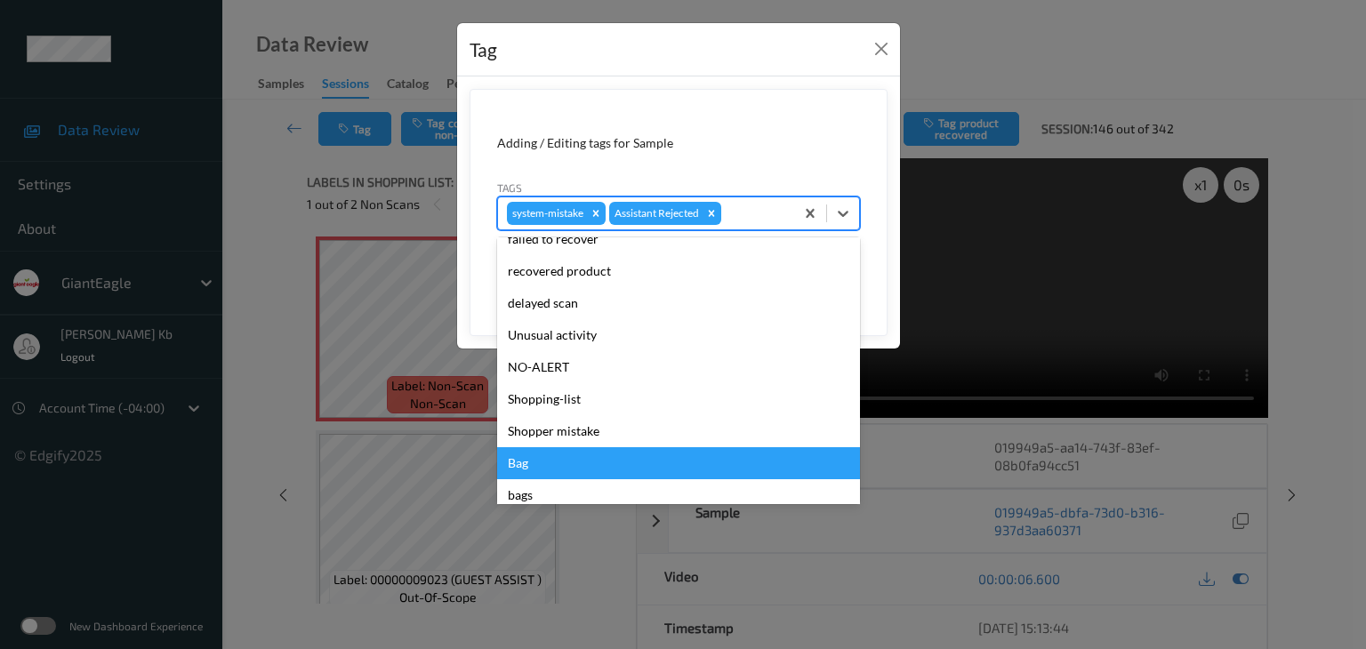
click at [519, 463] on div "Bag" at bounding box center [678, 463] width 363 height 32
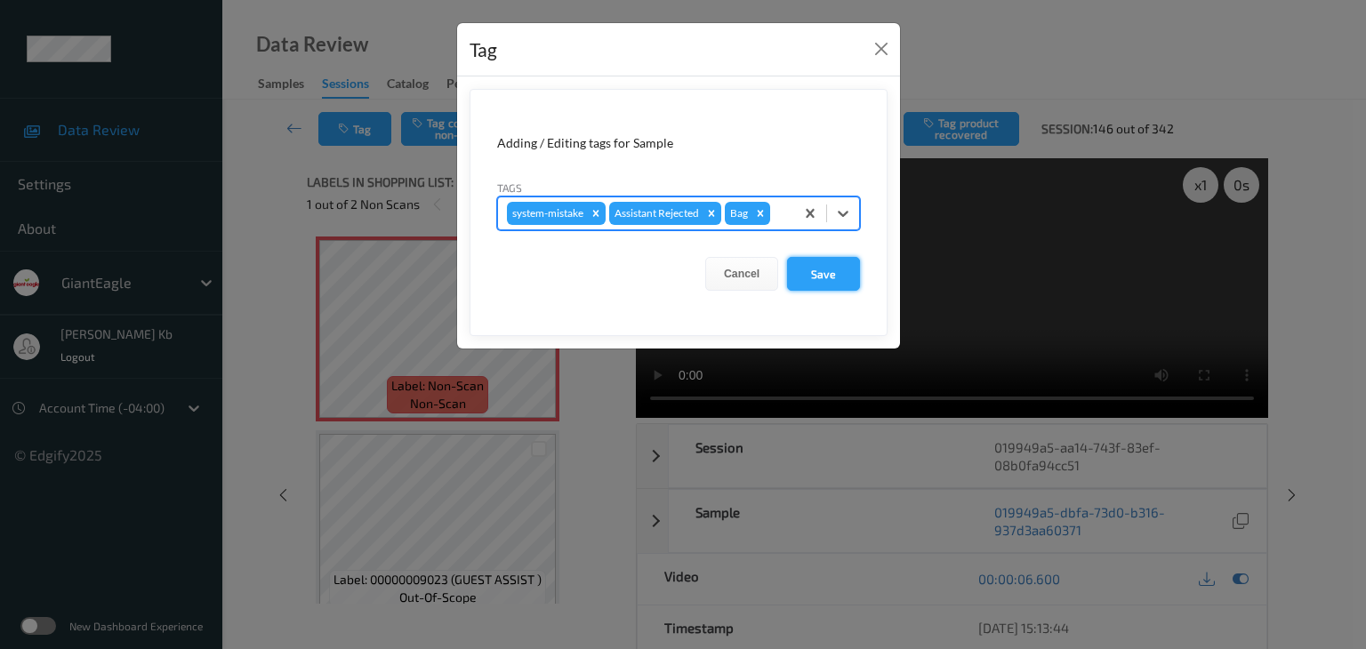
click at [818, 276] on button "Save" at bounding box center [823, 274] width 73 height 34
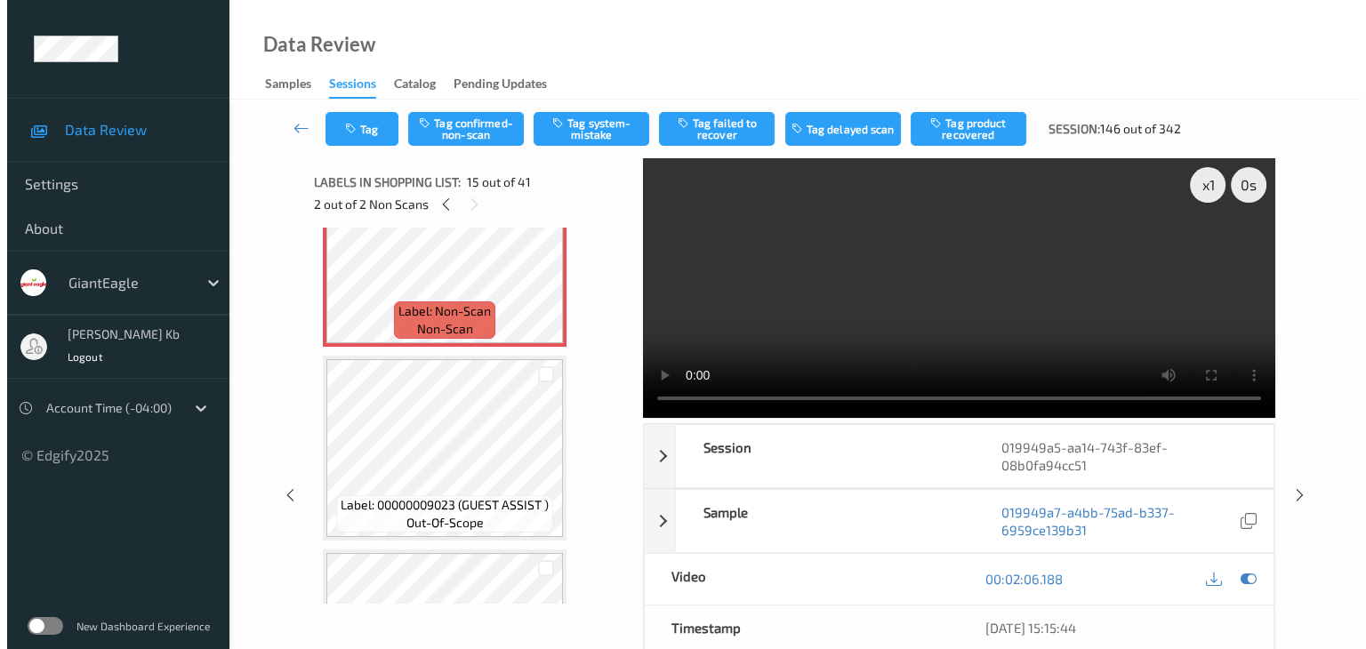
scroll to position [2757, 0]
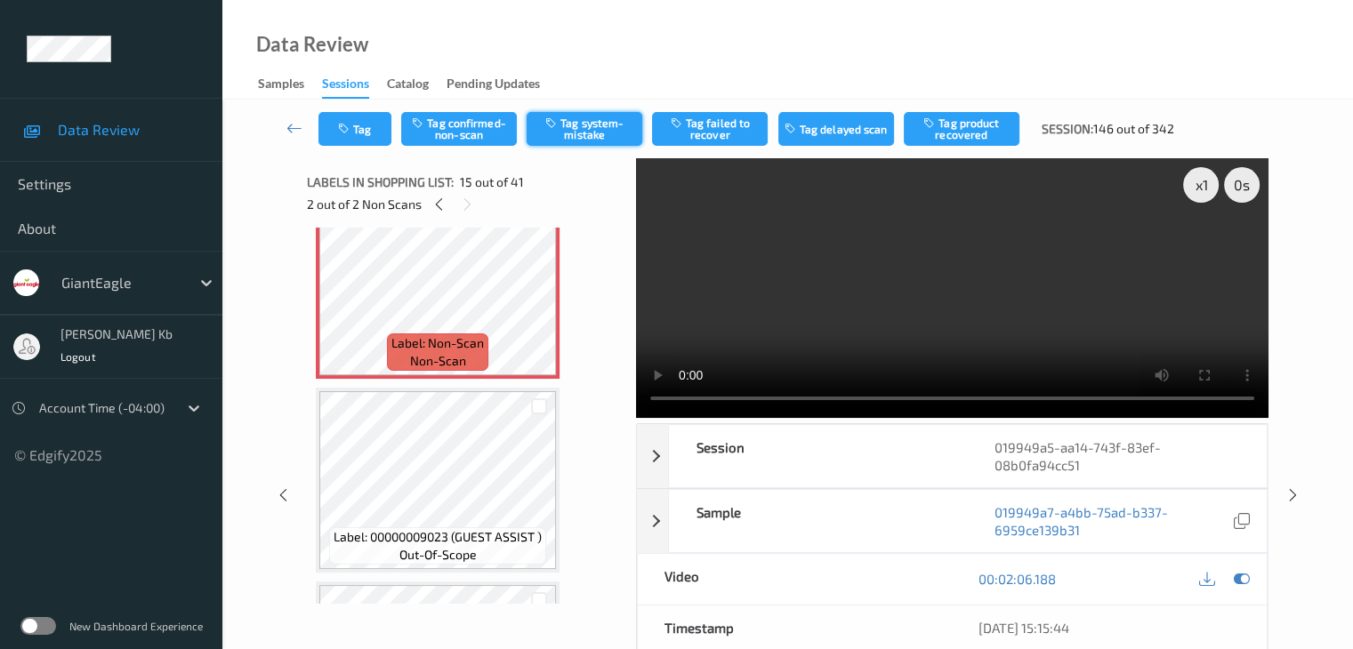
click at [592, 133] on button "Tag system-mistake" at bounding box center [585, 129] width 116 height 34
click at [368, 133] on button "Tag" at bounding box center [354, 129] width 73 height 34
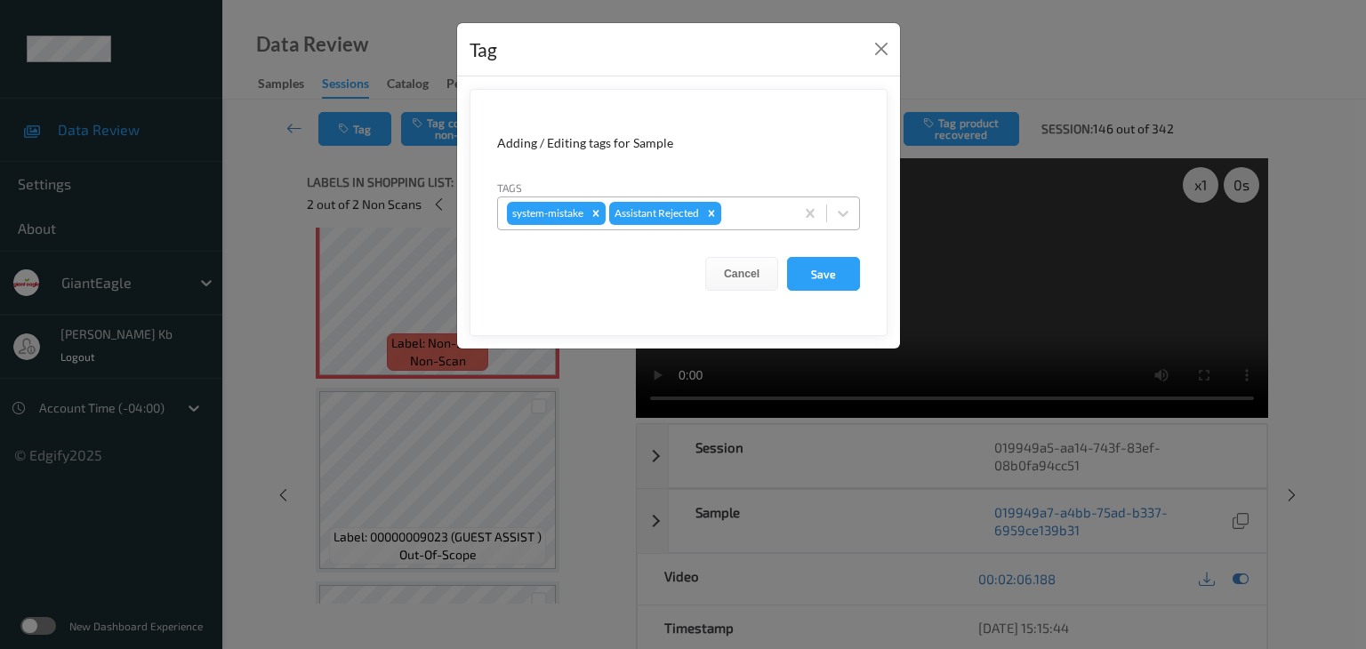
click at [754, 214] on div at bounding box center [755, 213] width 60 height 21
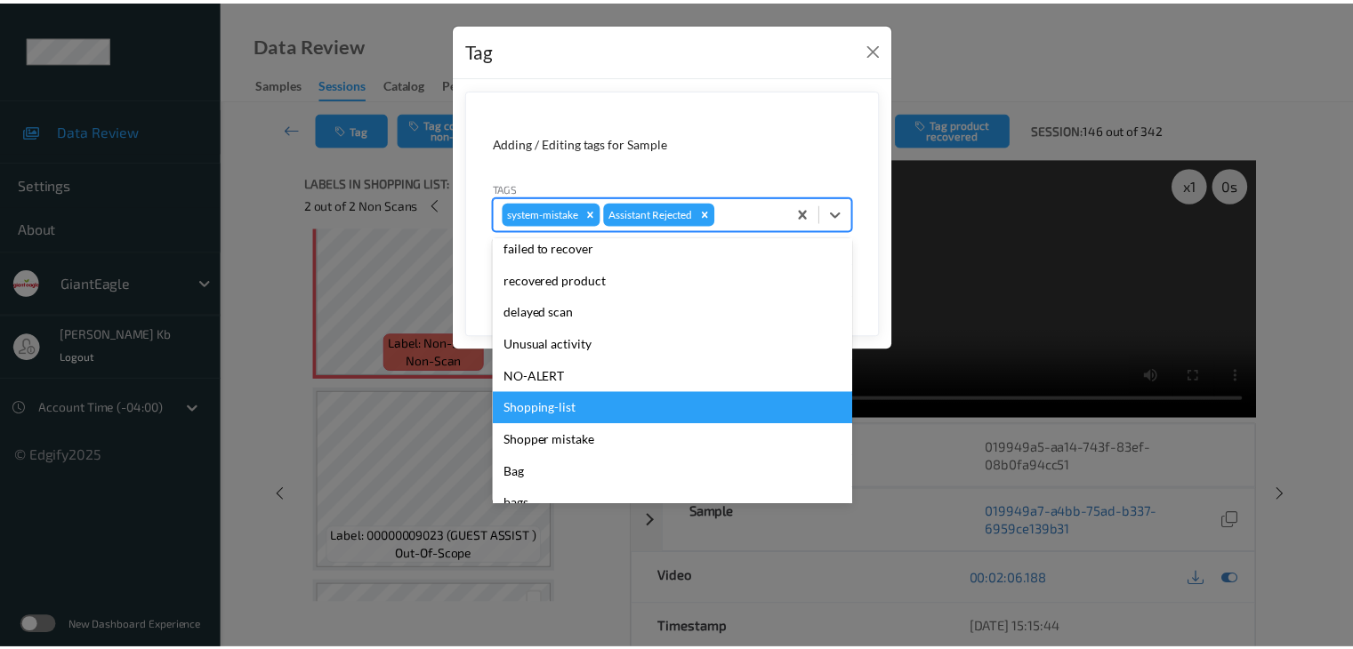
scroll to position [178, 0]
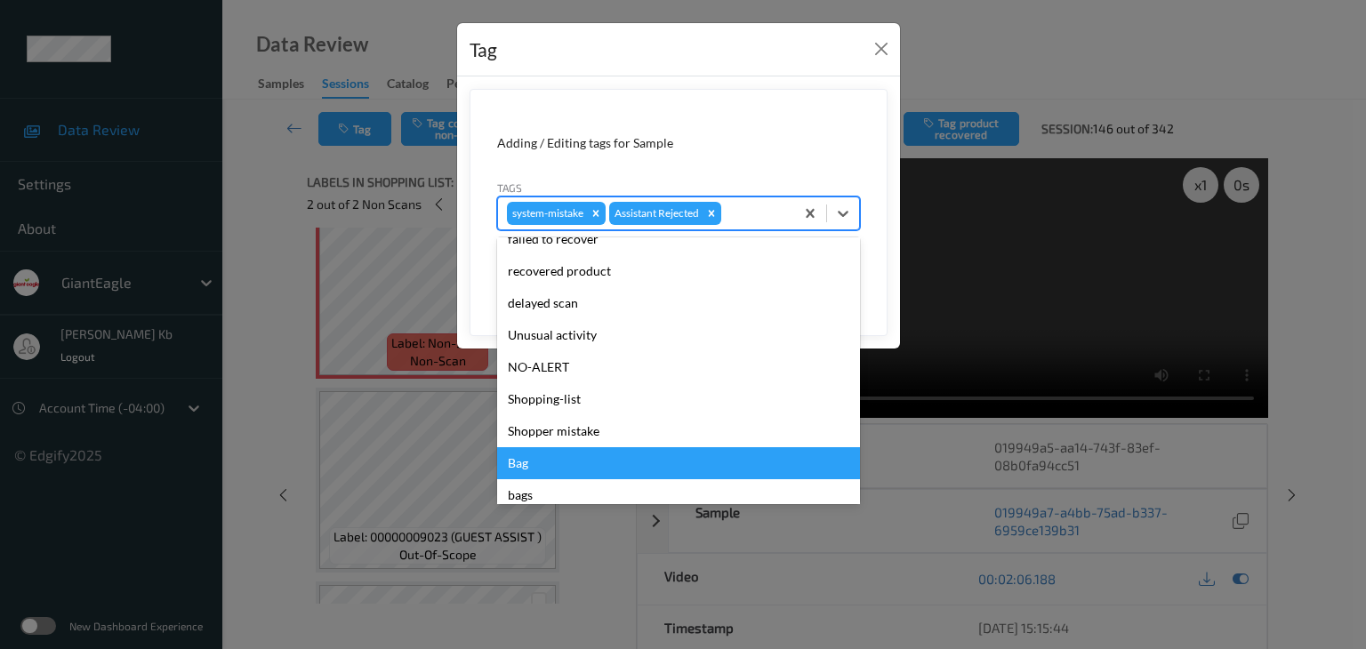
click at [528, 462] on div "Bag" at bounding box center [678, 463] width 363 height 32
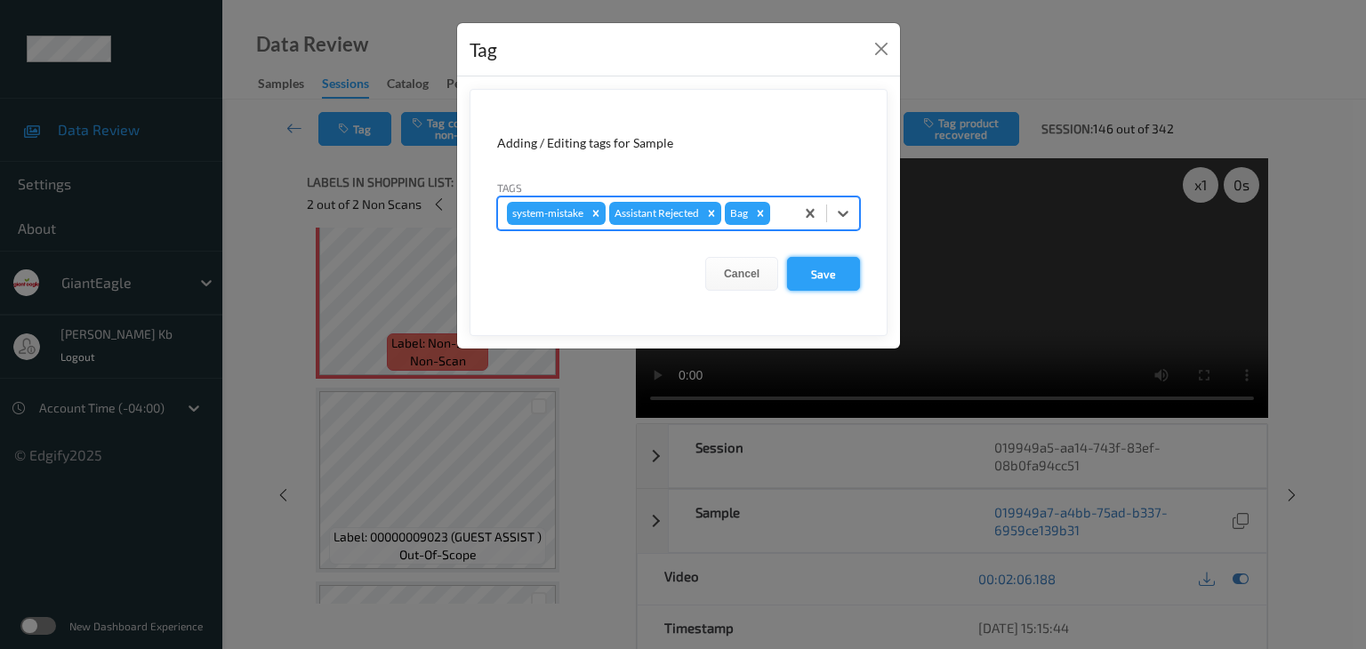
click at [829, 269] on button "Save" at bounding box center [823, 274] width 73 height 34
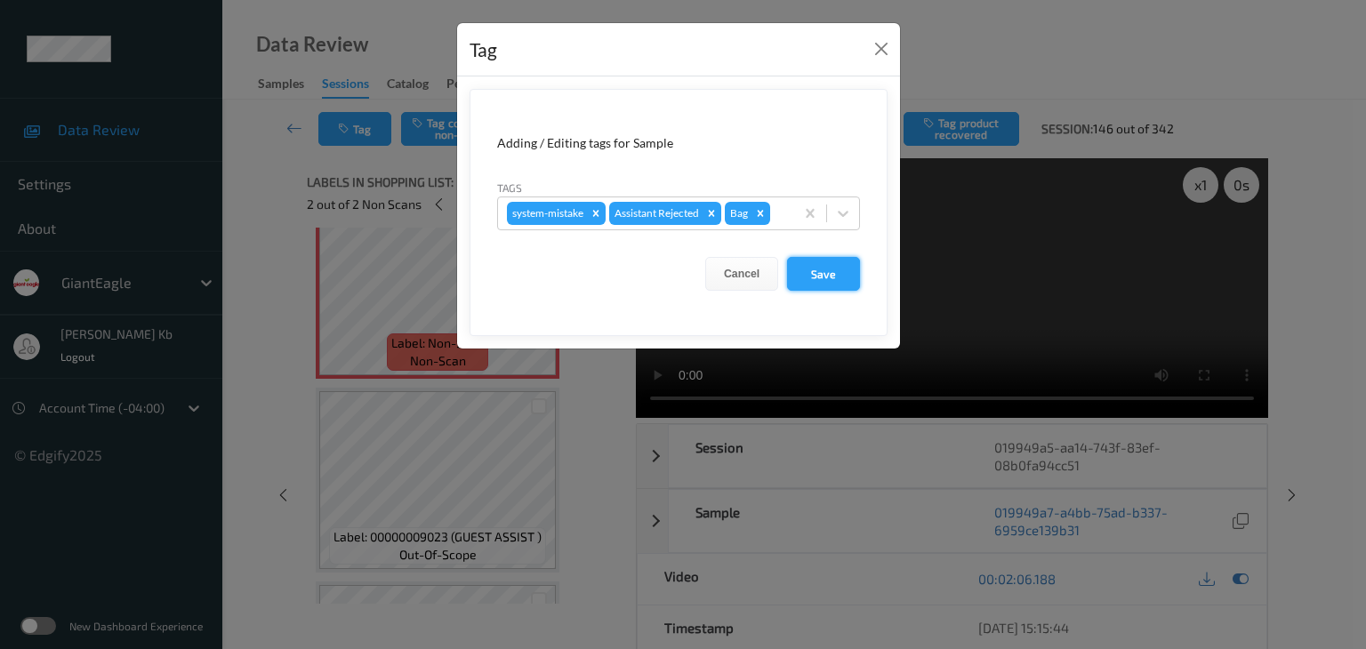
click at [829, 269] on button "Save" at bounding box center [823, 274] width 73 height 34
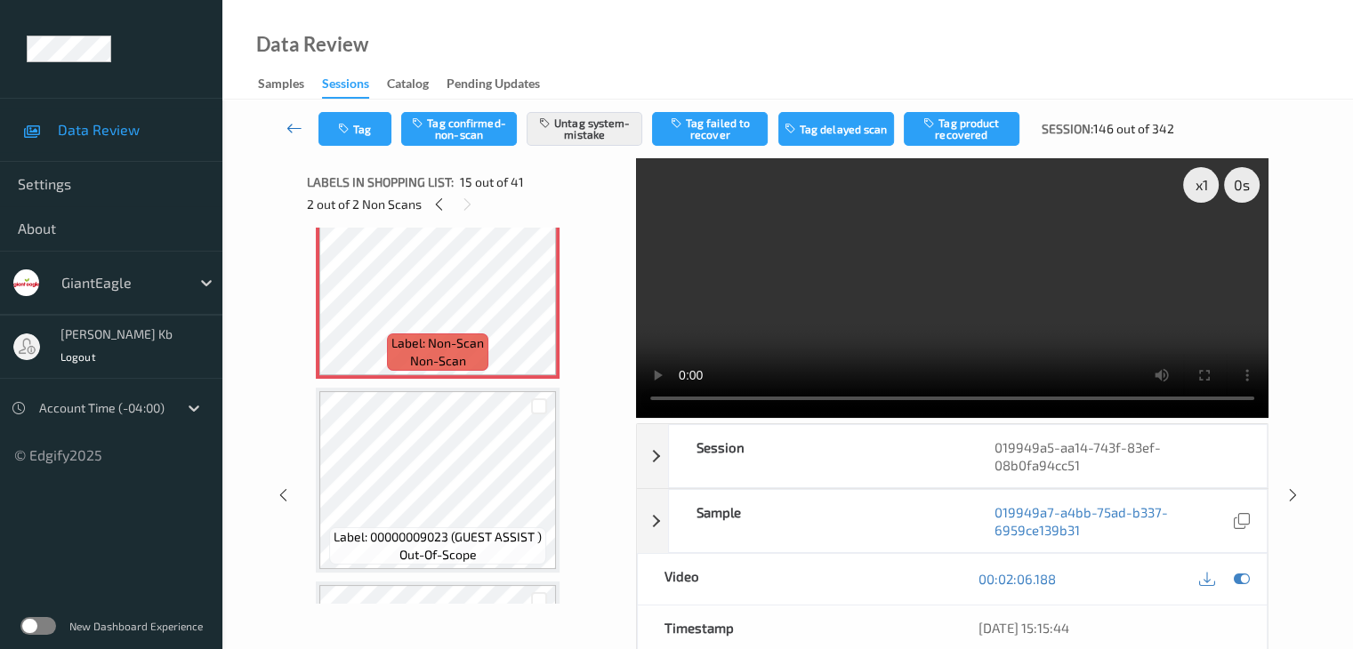
click at [292, 123] on icon at bounding box center [294, 128] width 16 height 18
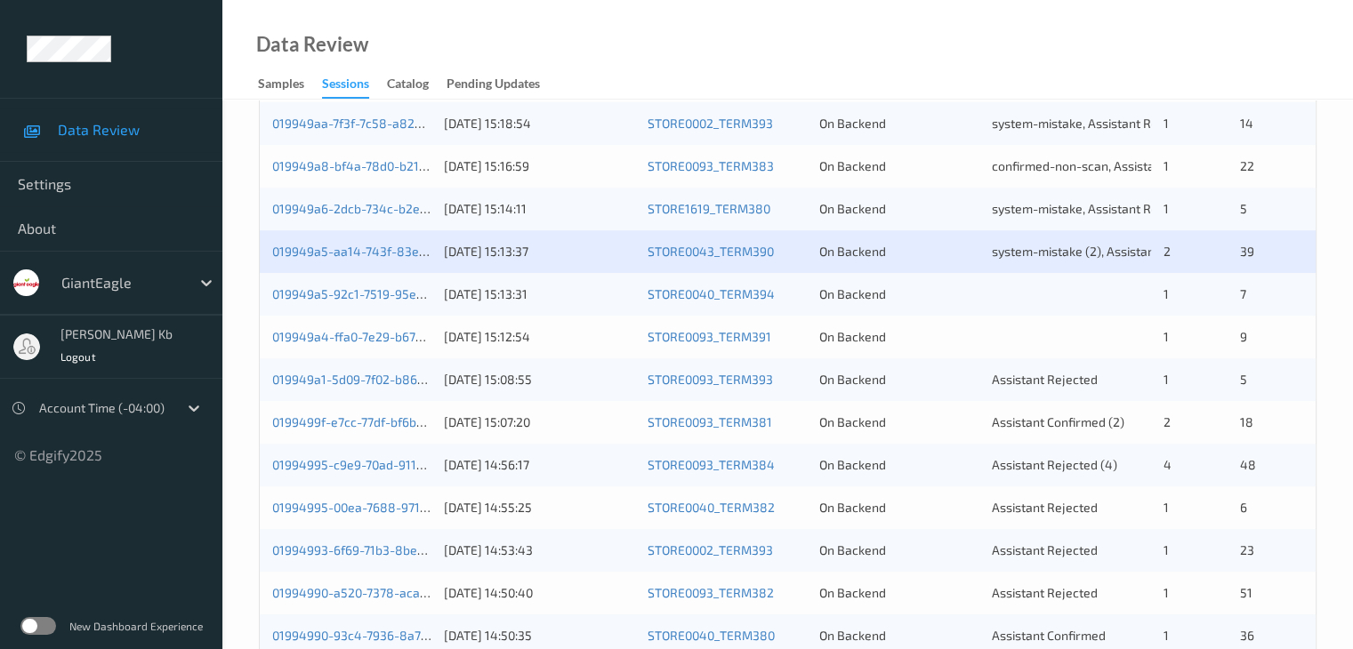
scroll to position [623, 0]
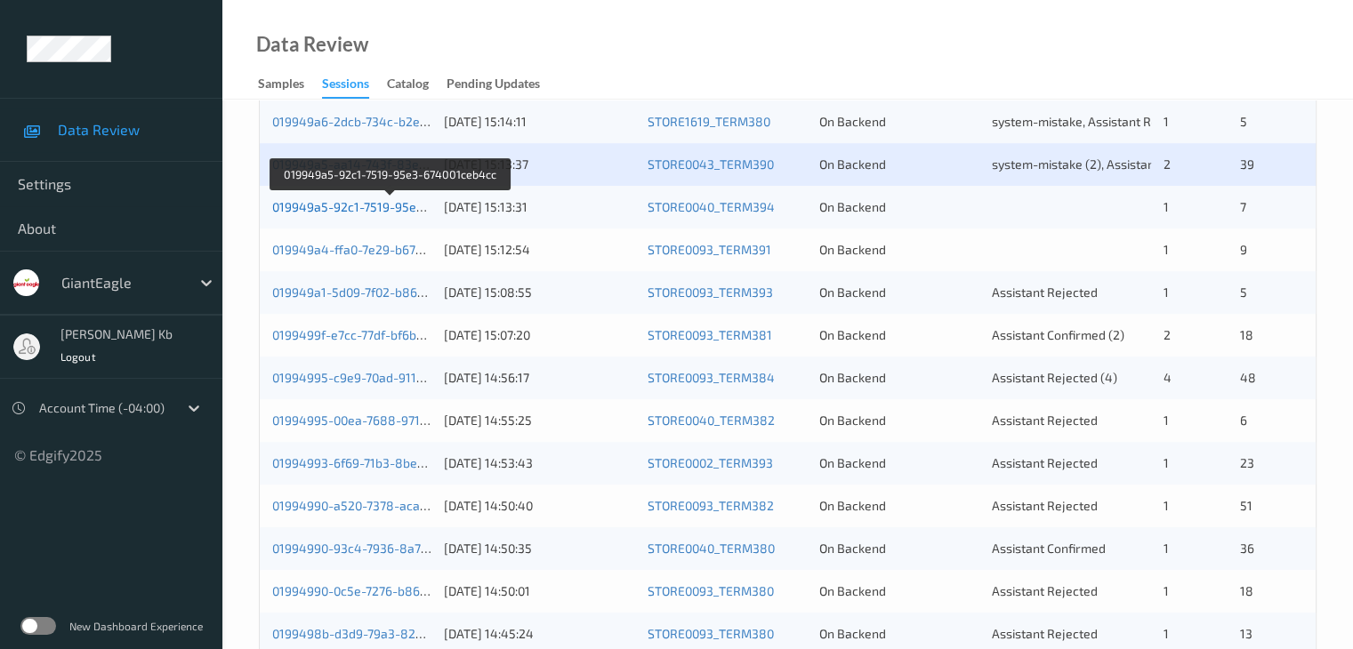
click at [387, 206] on link "019949a5-92c1-7519-95e3-674001ceb4cc" at bounding box center [391, 206] width 238 height 15
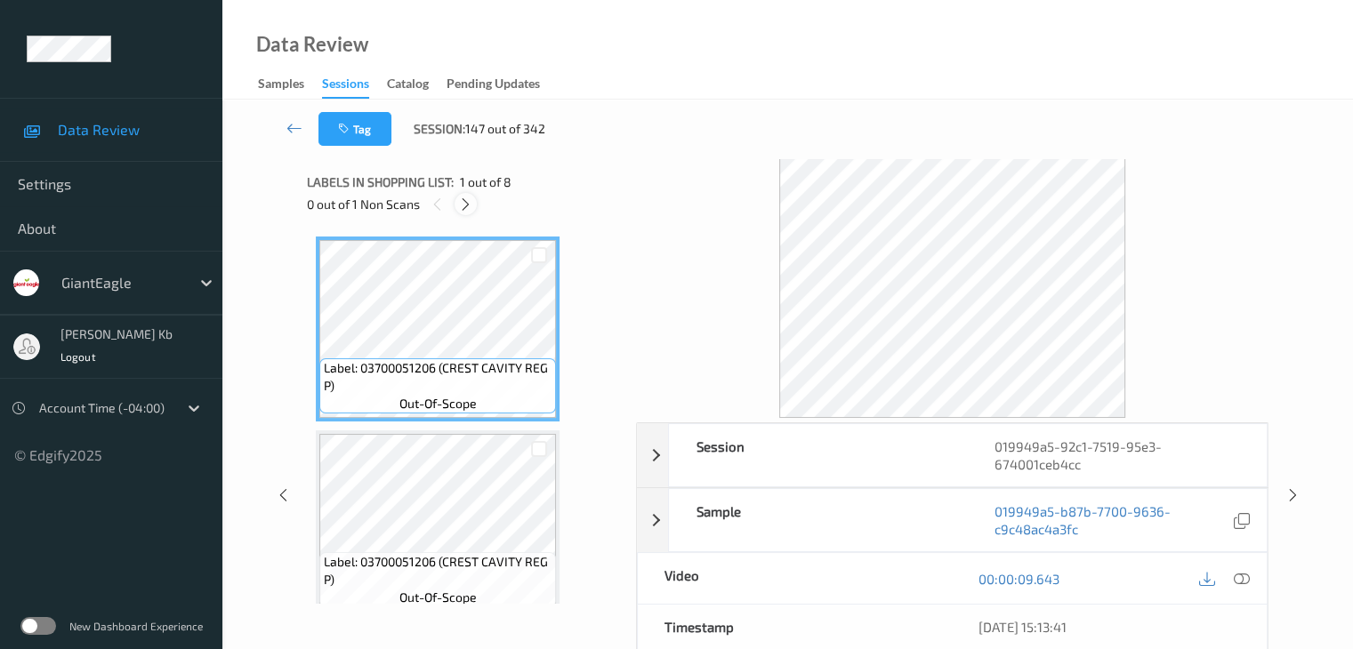
click at [466, 200] on icon at bounding box center [465, 205] width 15 height 16
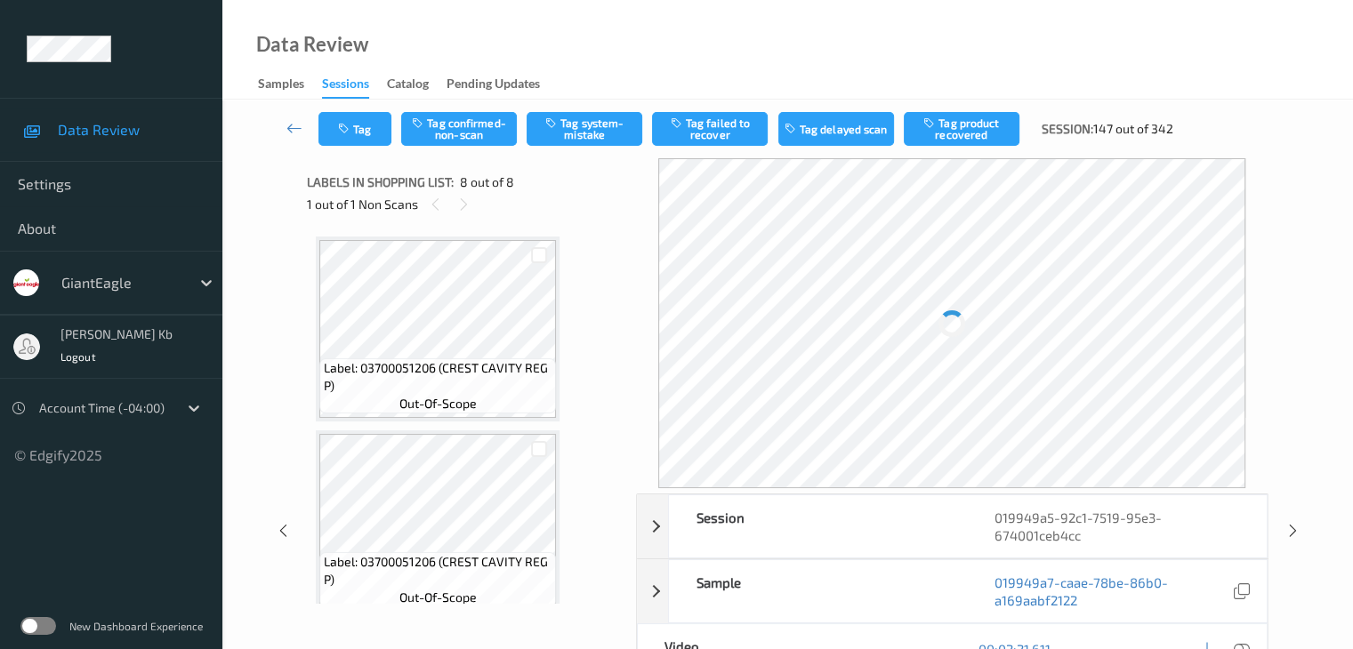
scroll to position [1172, 0]
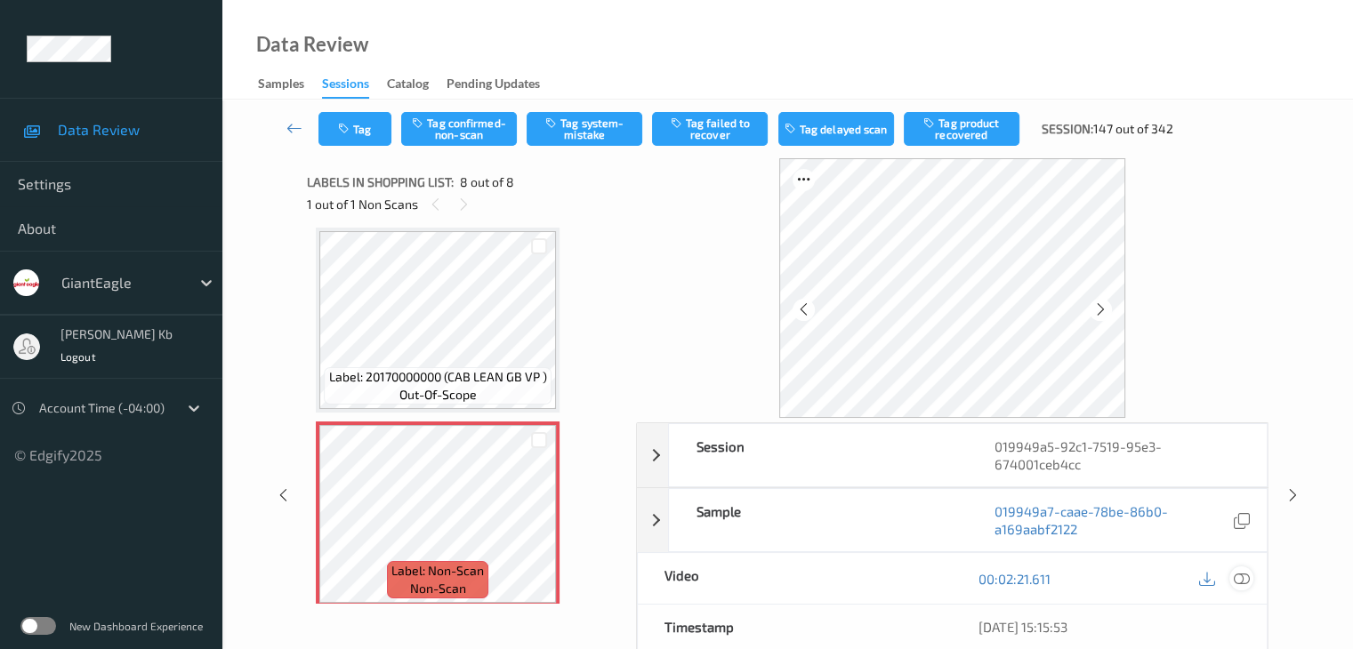
click at [1250, 578] on div at bounding box center [1241, 579] width 24 height 24
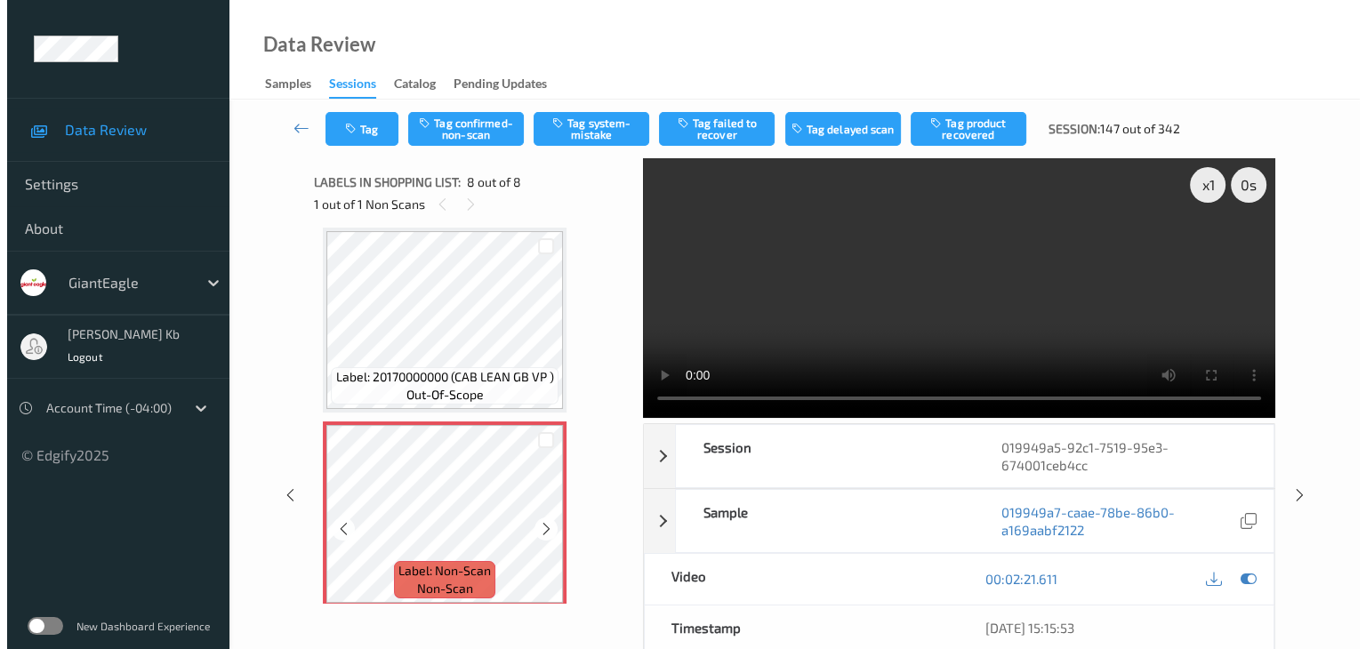
scroll to position [1184, 0]
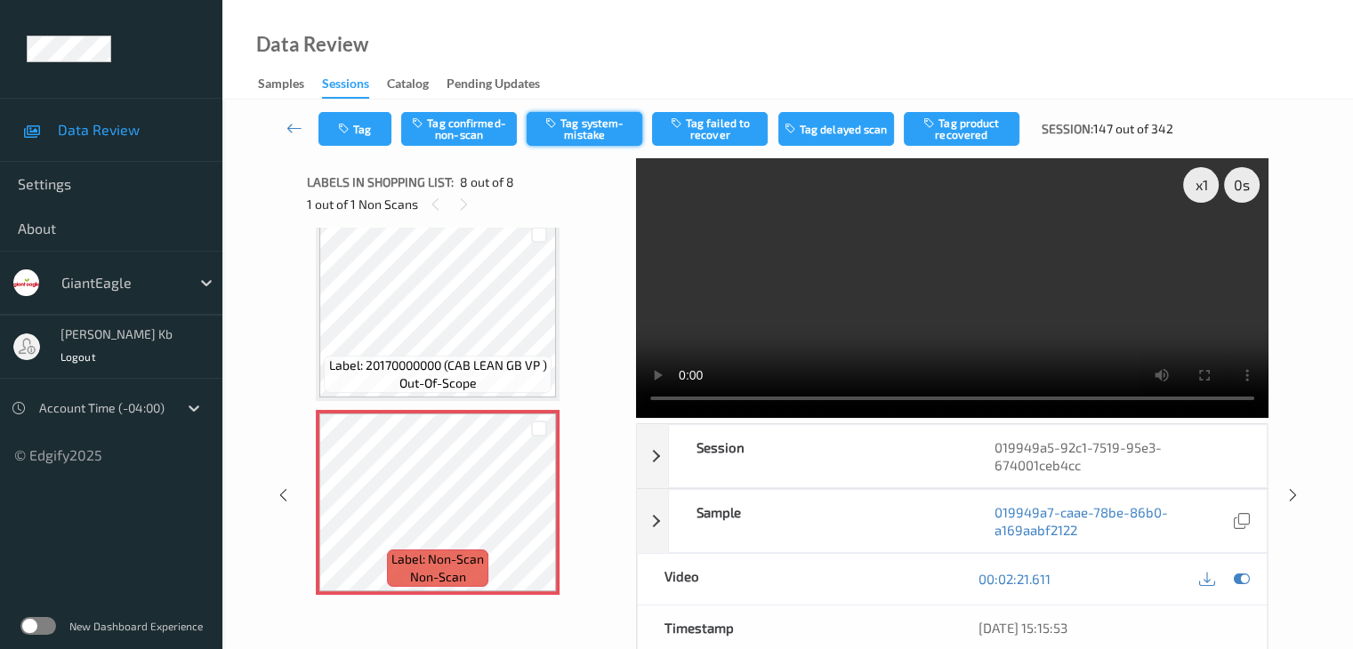
click at [599, 122] on button "Tag system-mistake" at bounding box center [585, 129] width 116 height 34
click at [370, 152] on div "Tag Tag confirmed-non-scan Untag system-mistake Tag failed to recover Tag delay…" at bounding box center [787, 129] width 1057 height 59
click at [368, 133] on button "Tag" at bounding box center [354, 129] width 73 height 34
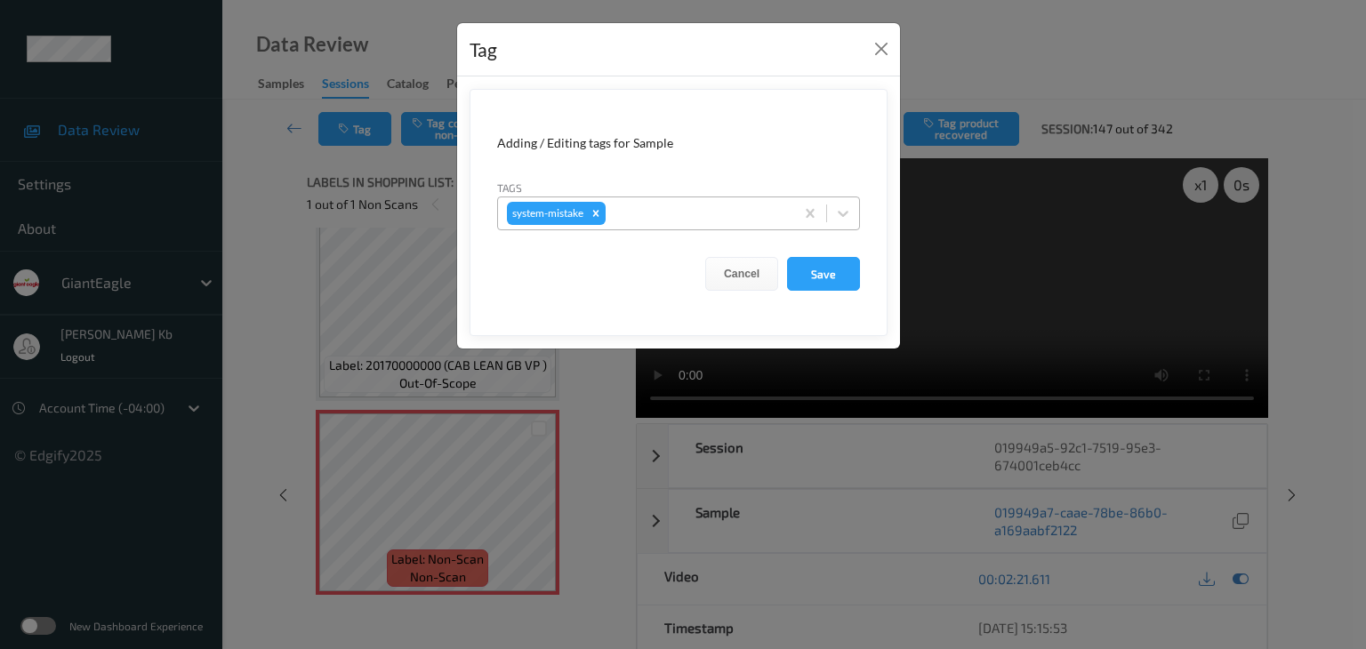
click at [698, 212] on div at bounding box center [697, 213] width 176 height 21
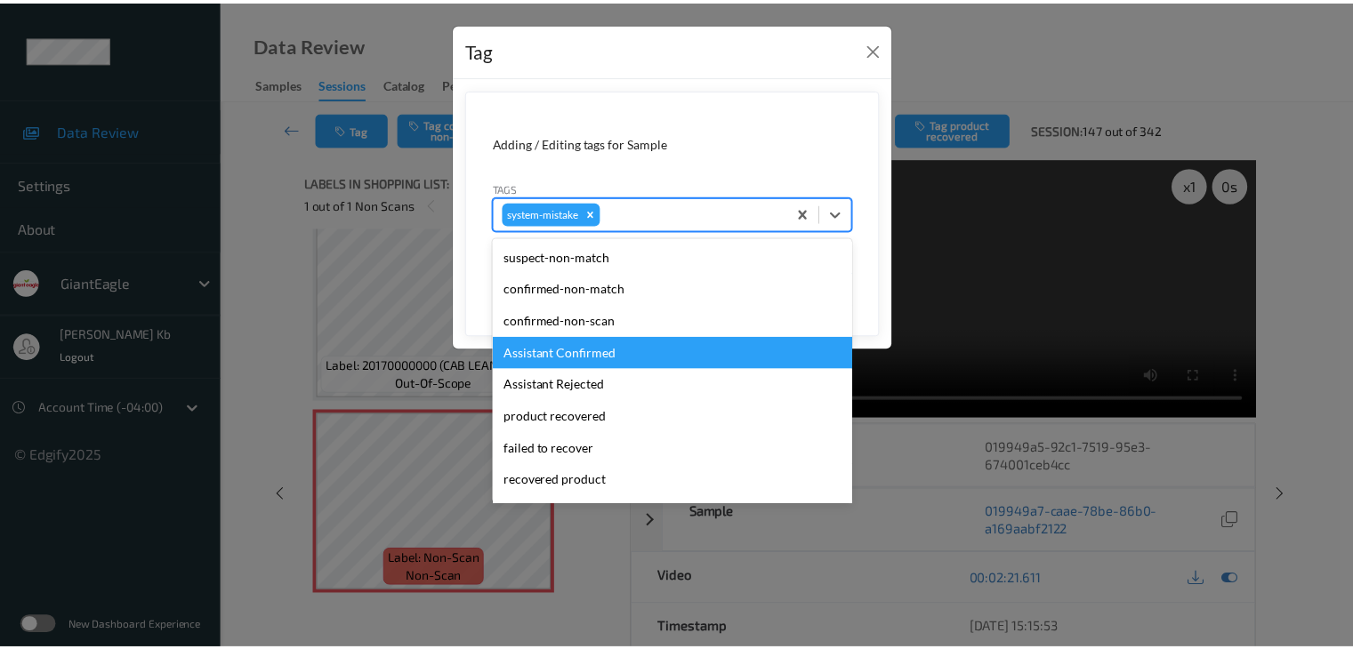
scroll to position [89, 0]
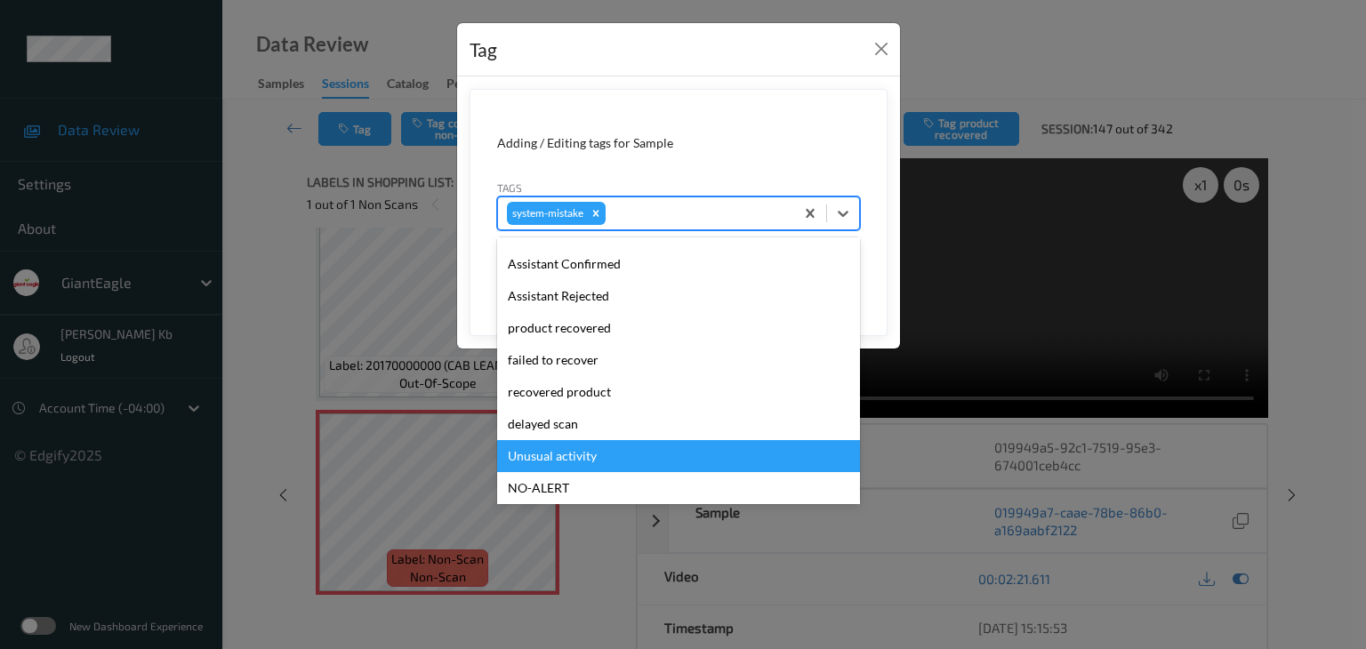
click at [549, 453] on div "Unusual activity" at bounding box center [678, 456] width 363 height 32
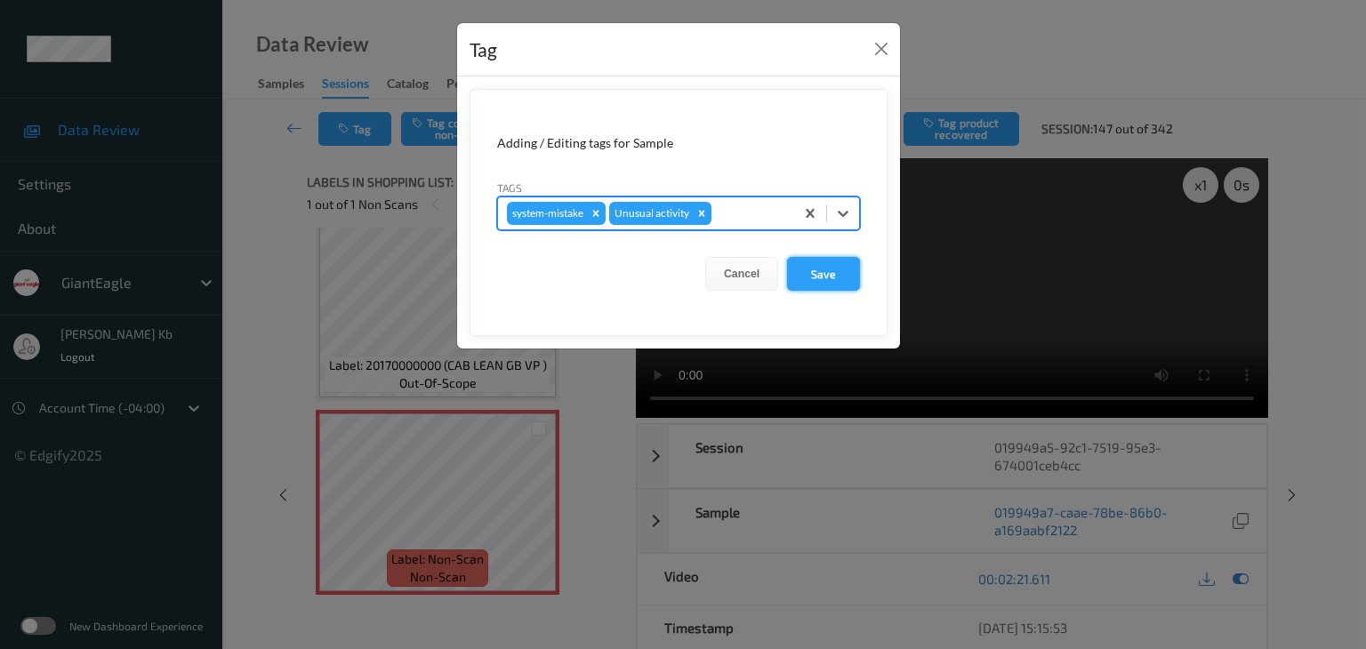
click at [818, 271] on button "Save" at bounding box center [823, 274] width 73 height 34
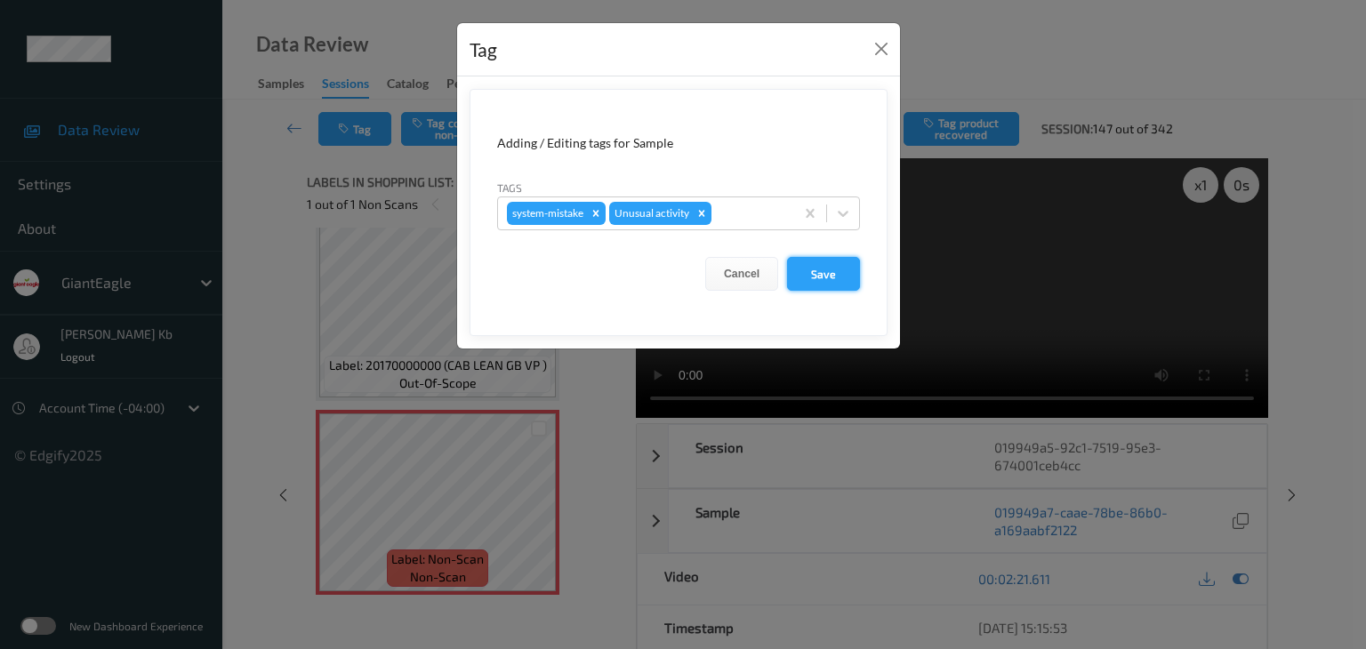
click at [818, 271] on button "Save" at bounding box center [823, 274] width 73 height 34
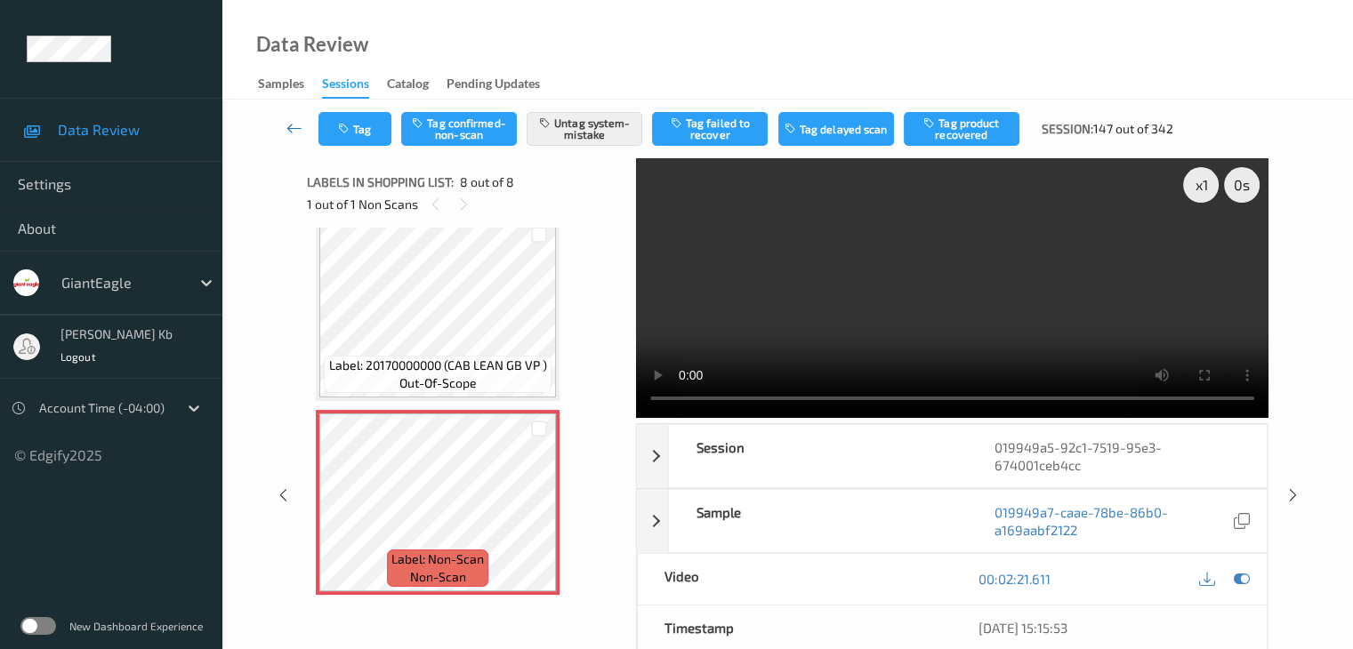
click at [302, 128] on link at bounding box center [294, 129] width 47 height 34
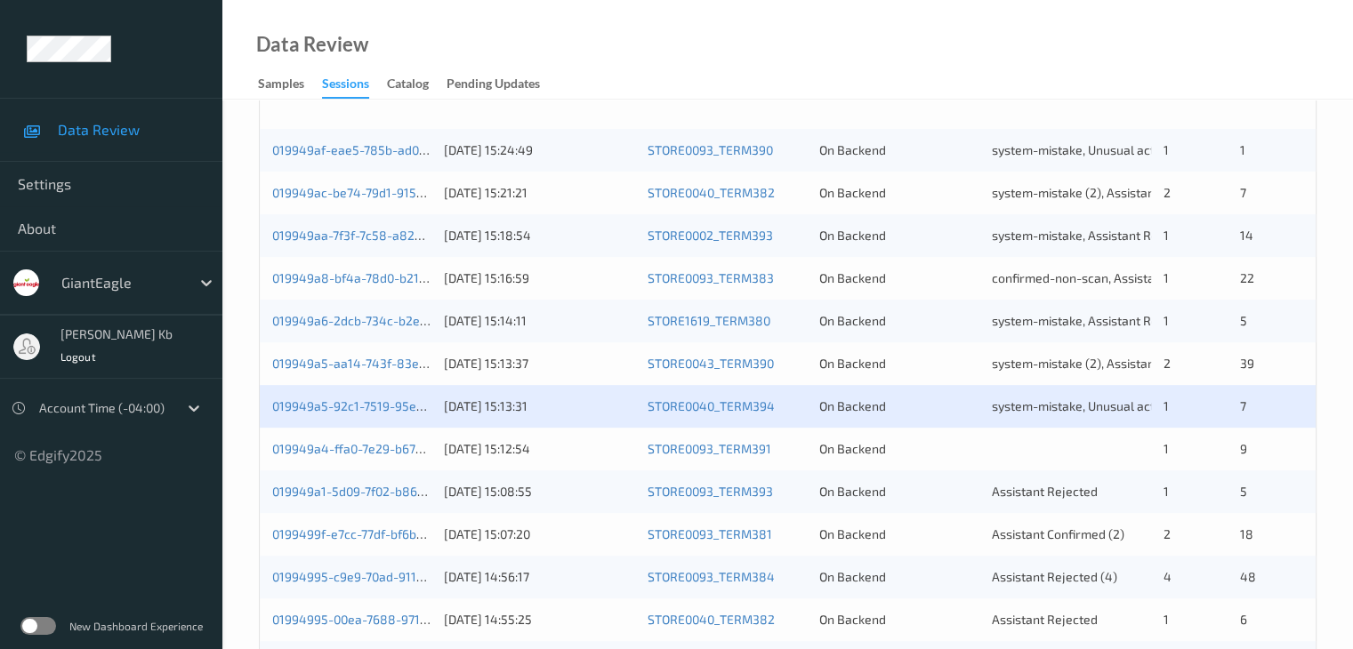
scroll to position [534, 0]
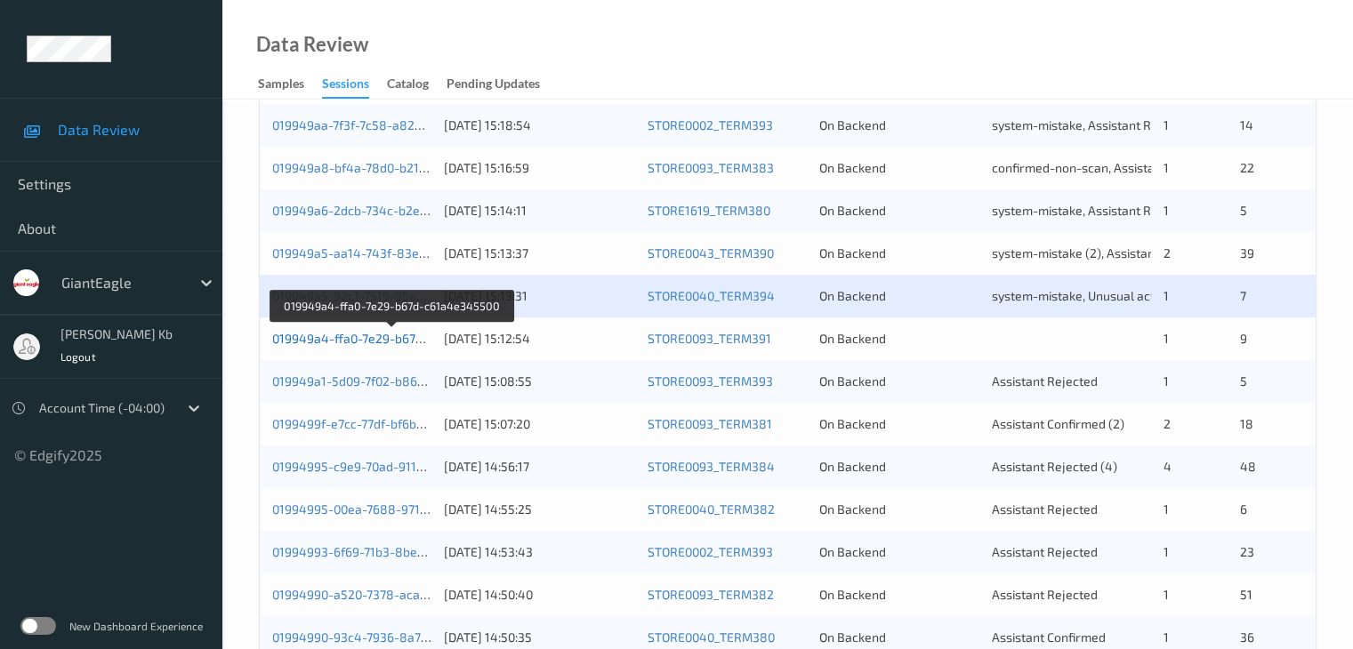
click at [392, 339] on link "019949a4-ffa0-7e29-b67d-c61a4e345500" at bounding box center [392, 338] width 240 height 15
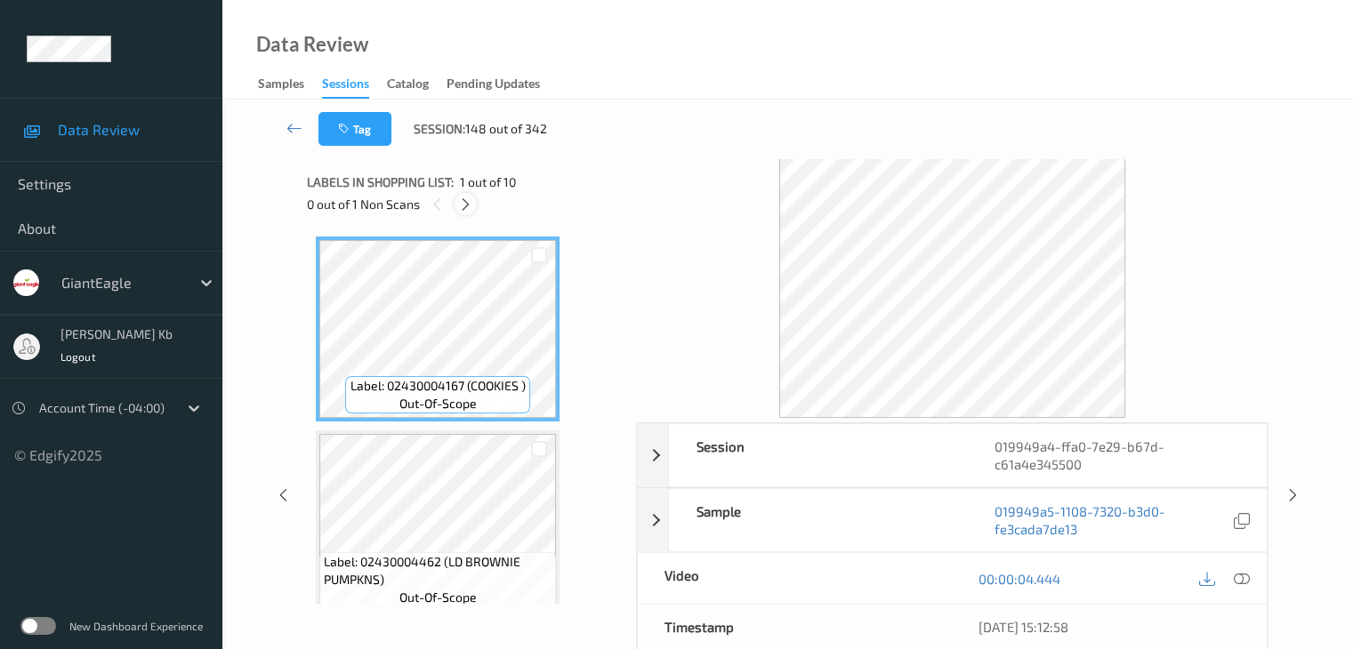
click at [467, 201] on icon at bounding box center [465, 205] width 15 height 16
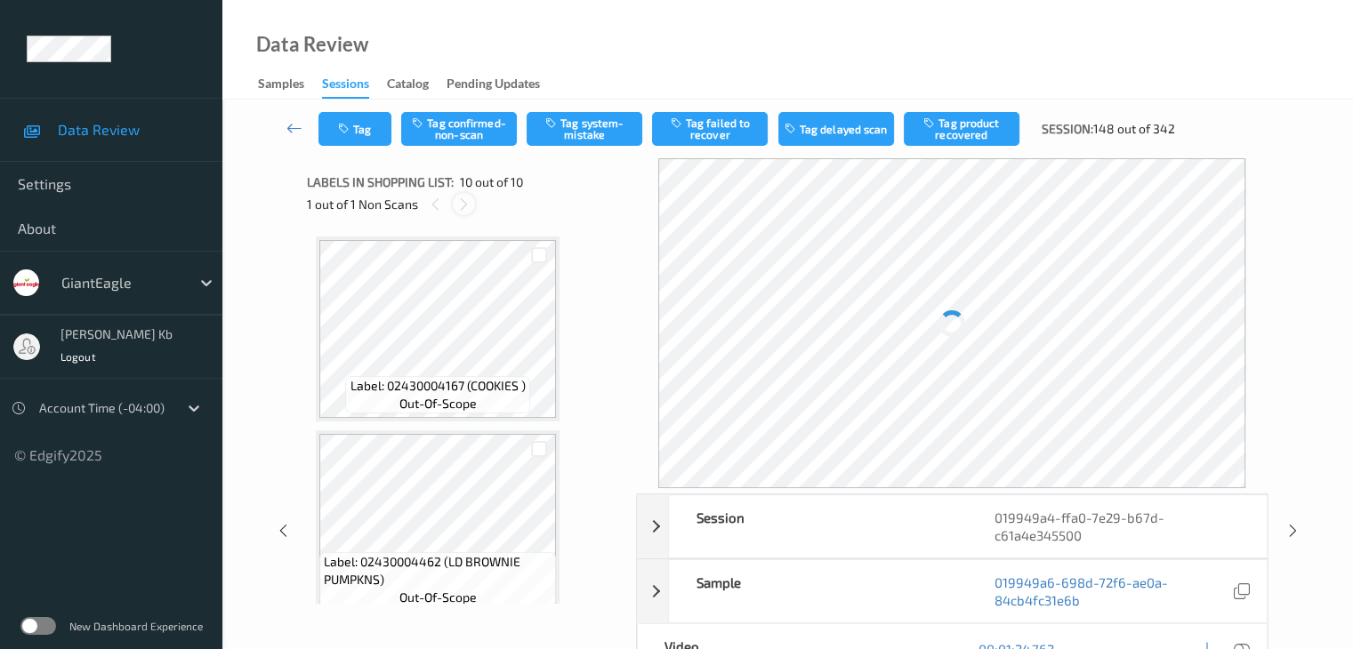
scroll to position [1560, 0]
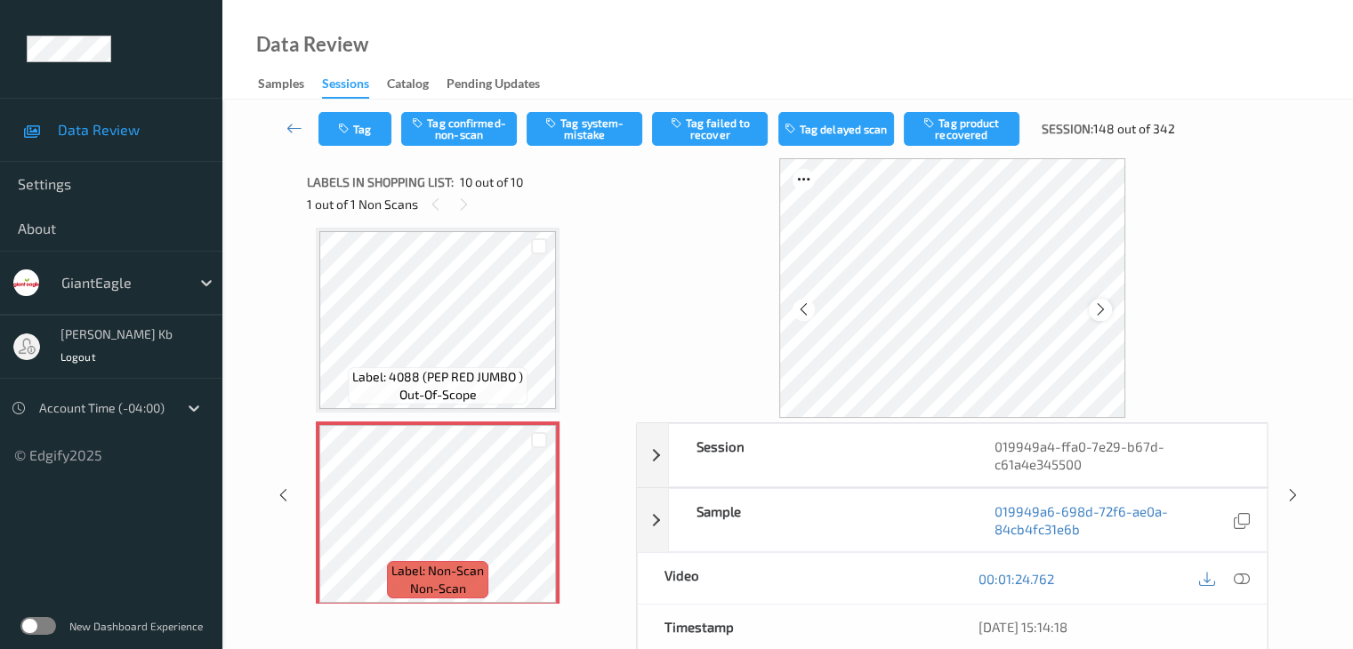
click at [1102, 310] on icon at bounding box center [1100, 310] width 15 height 16
click at [1242, 577] on icon at bounding box center [1241, 579] width 16 height 16
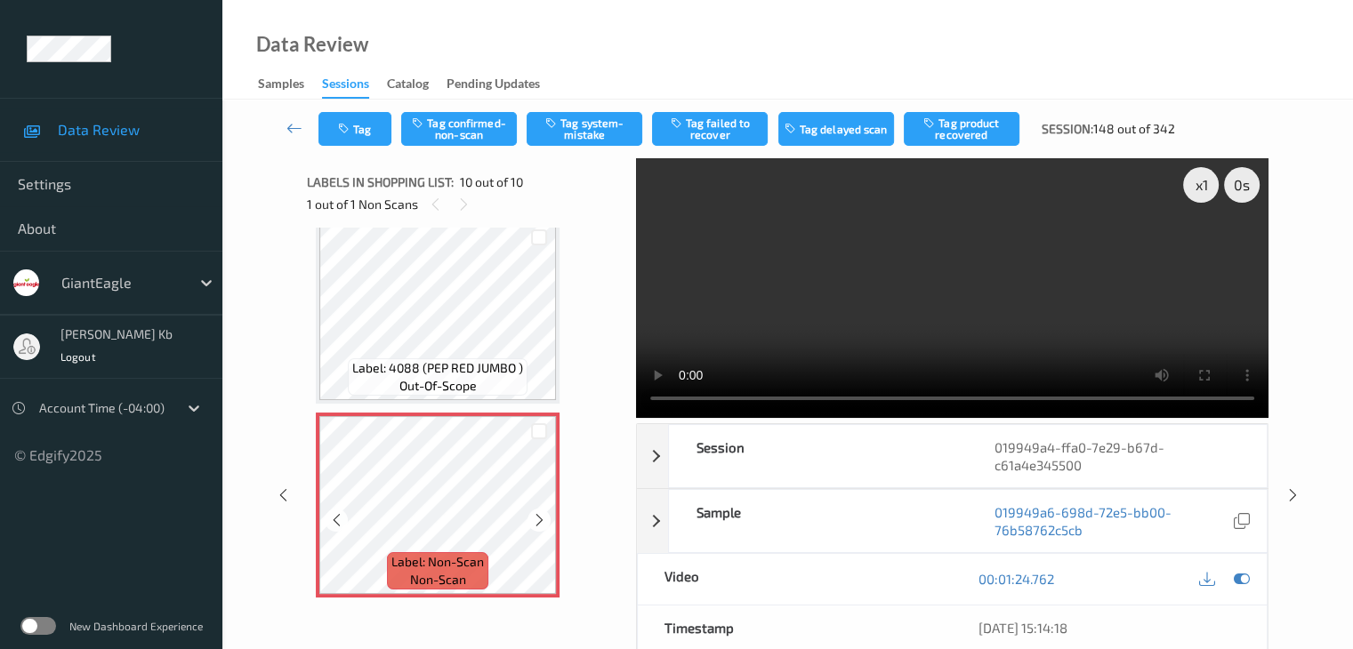
scroll to position [1572, 0]
click at [589, 125] on button "Tag system-mistake" at bounding box center [585, 129] width 116 height 34
click at [292, 127] on icon at bounding box center [294, 128] width 16 height 18
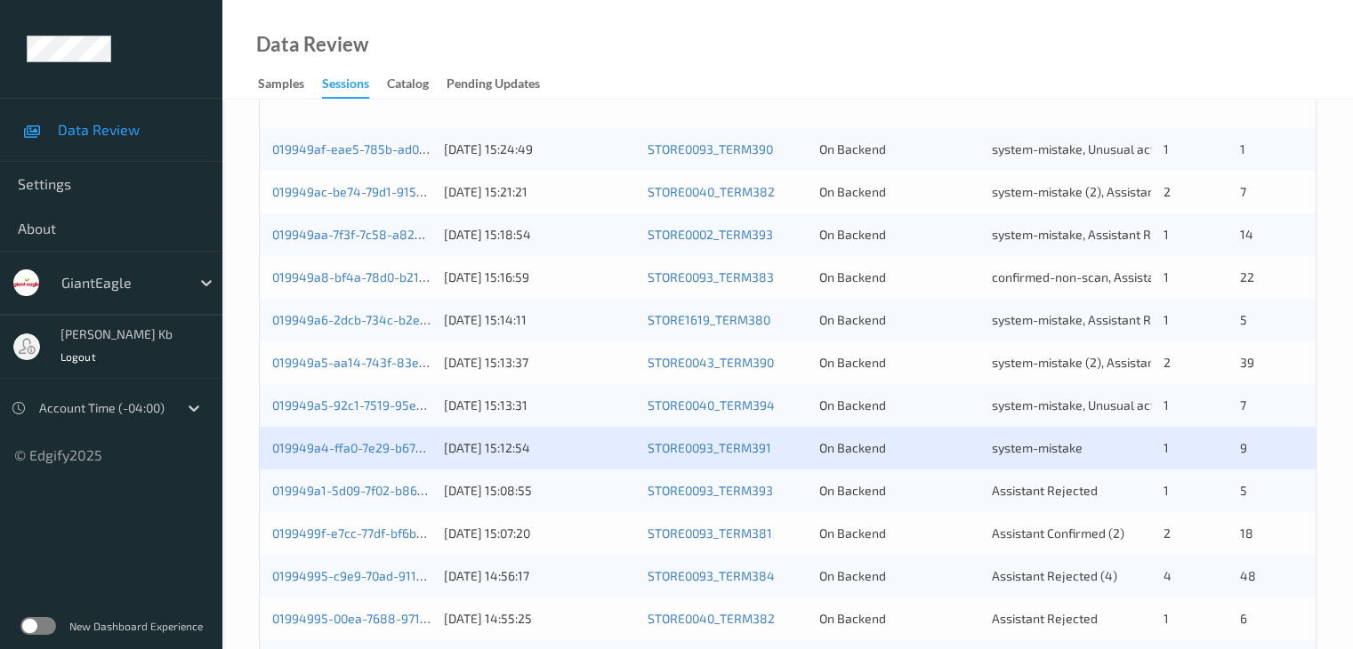
scroll to position [534, 0]
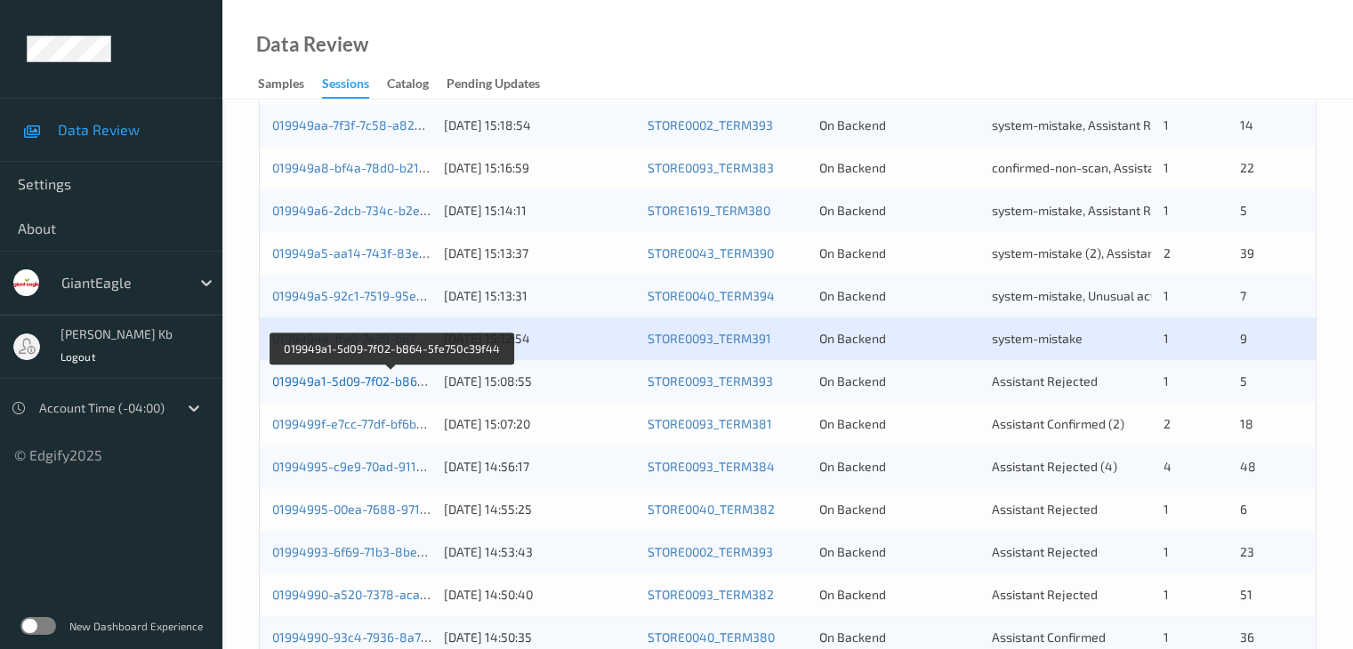
click at [372, 378] on link "019949a1-5d09-7f02-b864-5fe750c39f44" at bounding box center [391, 381] width 238 height 15
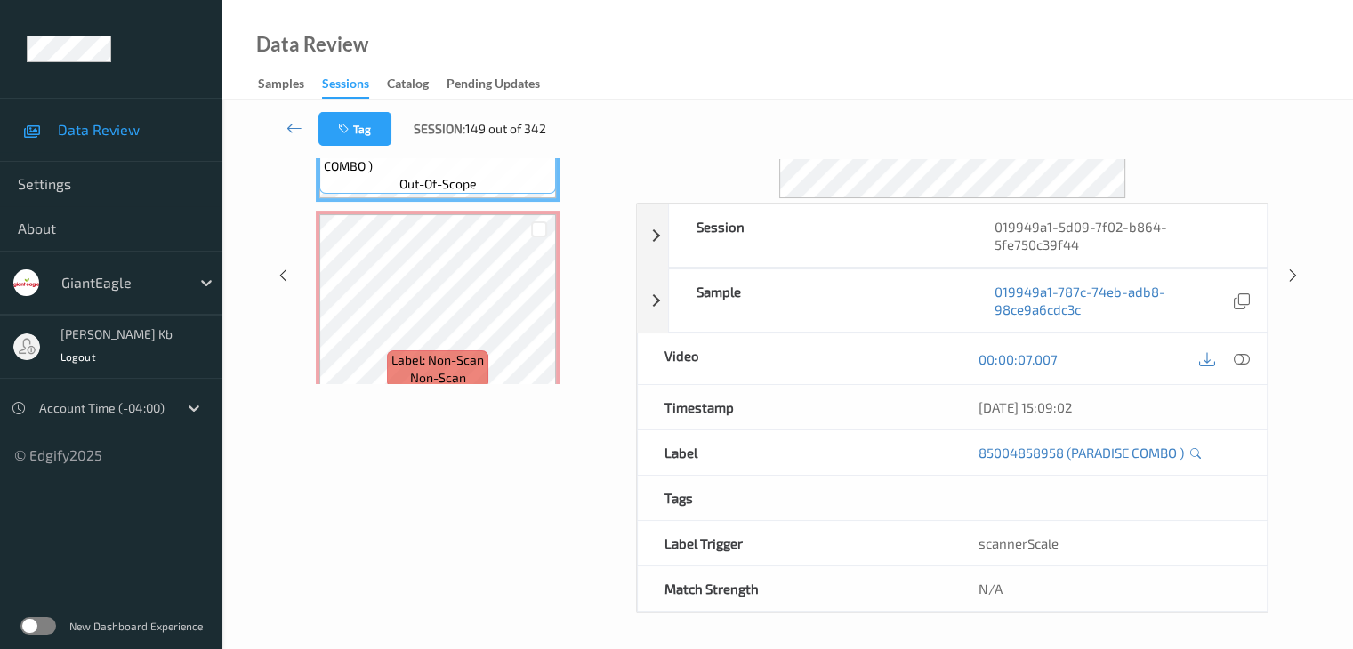
scroll to position [217, 0]
drag, startPoint x: 408, startPoint y: 1, endPoint x: 859, endPoint y: 36, distance: 452.3
click at [921, 51] on div "Data Review Samples Sessions Catalog Pending Updates" at bounding box center [787, 50] width 1130 height 100
drag, startPoint x: 695, startPoint y: 0, endPoint x: 837, endPoint y: 29, distance: 145.3
click at [998, 54] on div "Data Review Samples Sessions Catalog Pending Updates" at bounding box center [787, 50] width 1130 height 100
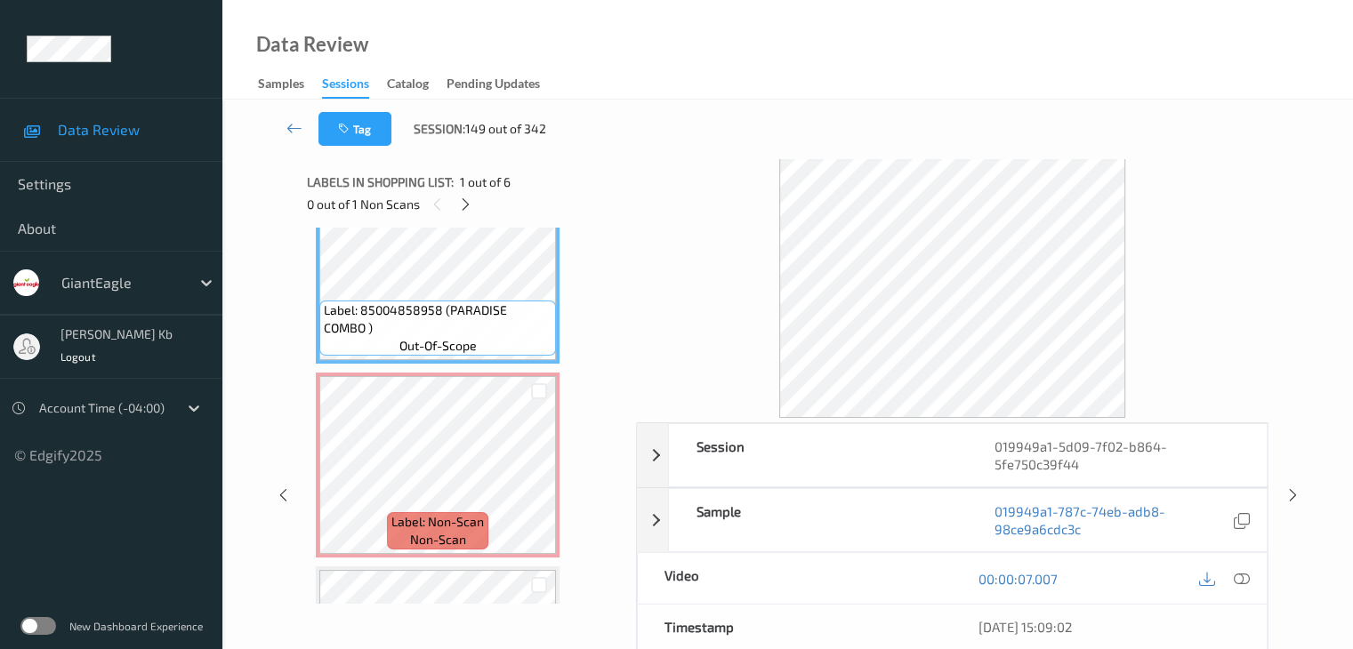
scroll to position [89, 0]
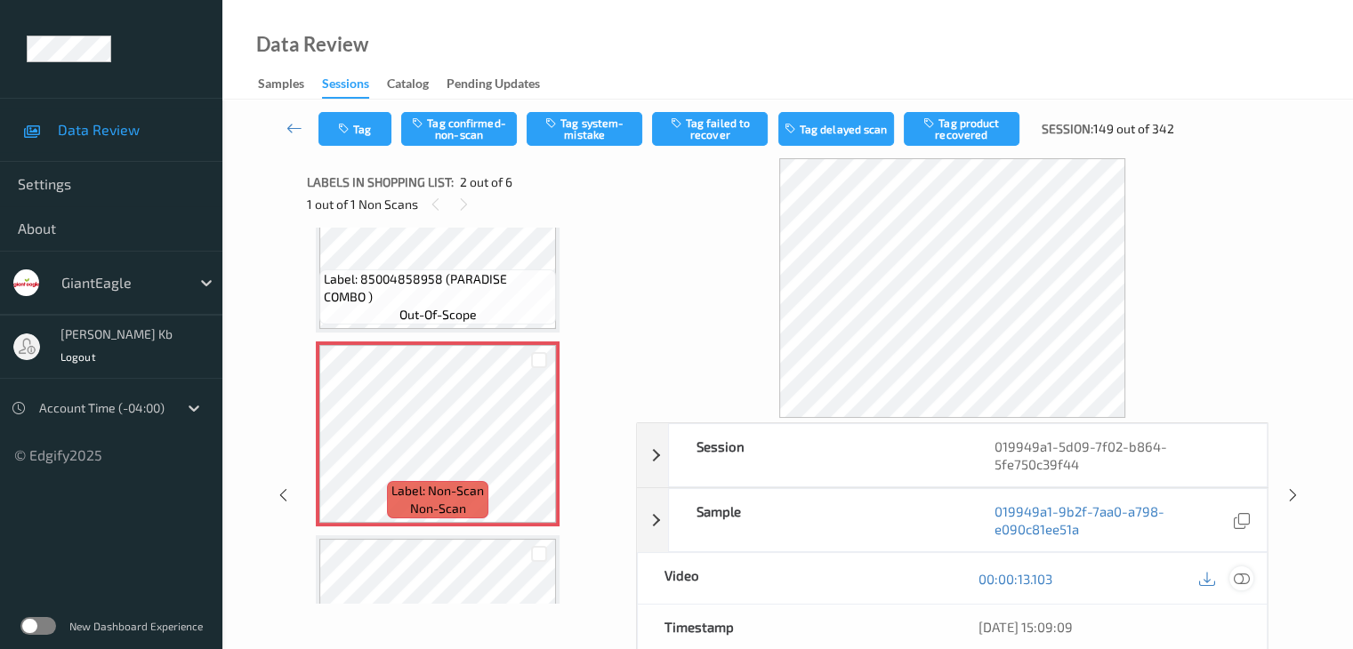
click at [1242, 577] on icon at bounding box center [1241, 579] width 16 height 16
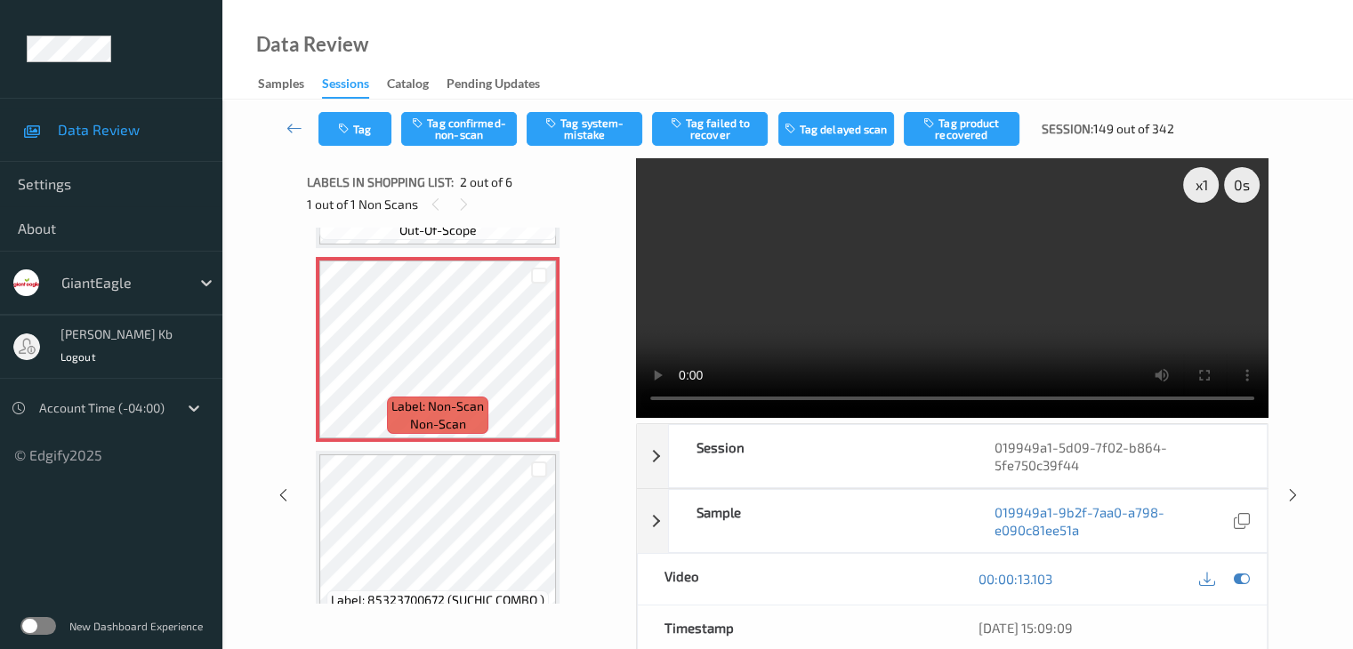
scroll to position [84, 0]
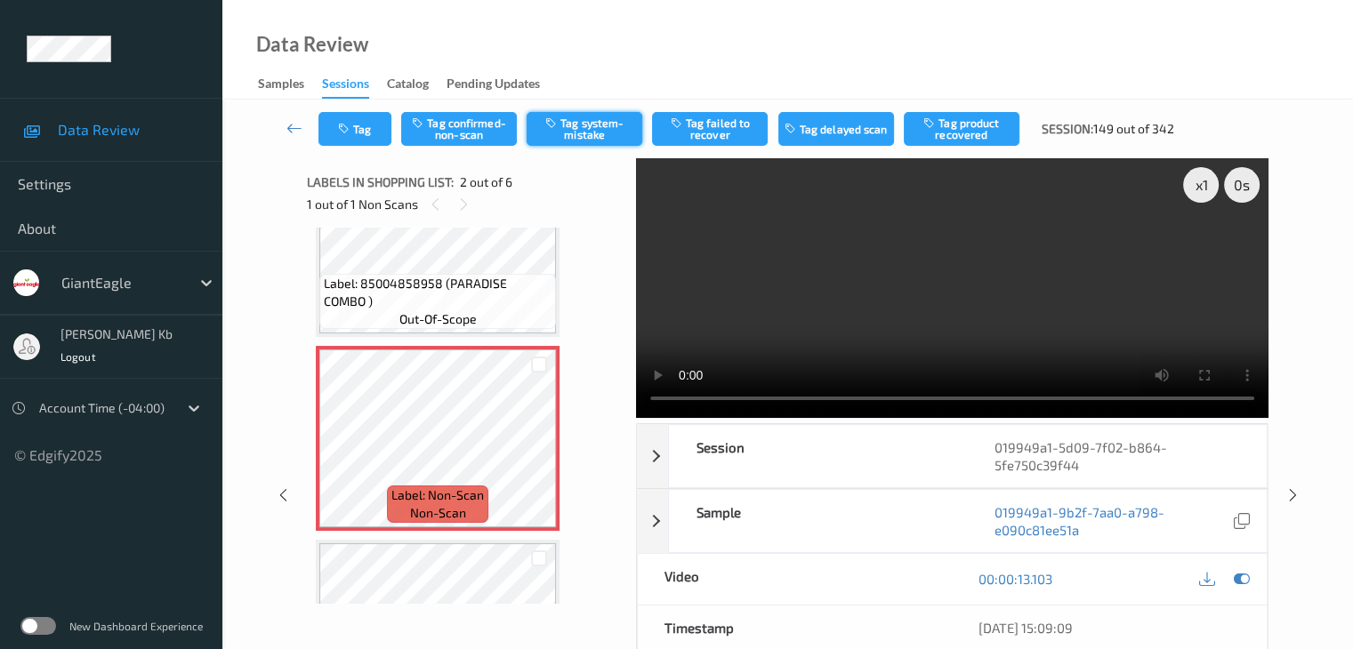
click at [587, 137] on button "Tag system-mistake" at bounding box center [585, 129] width 116 height 34
click at [295, 128] on icon at bounding box center [294, 128] width 16 height 18
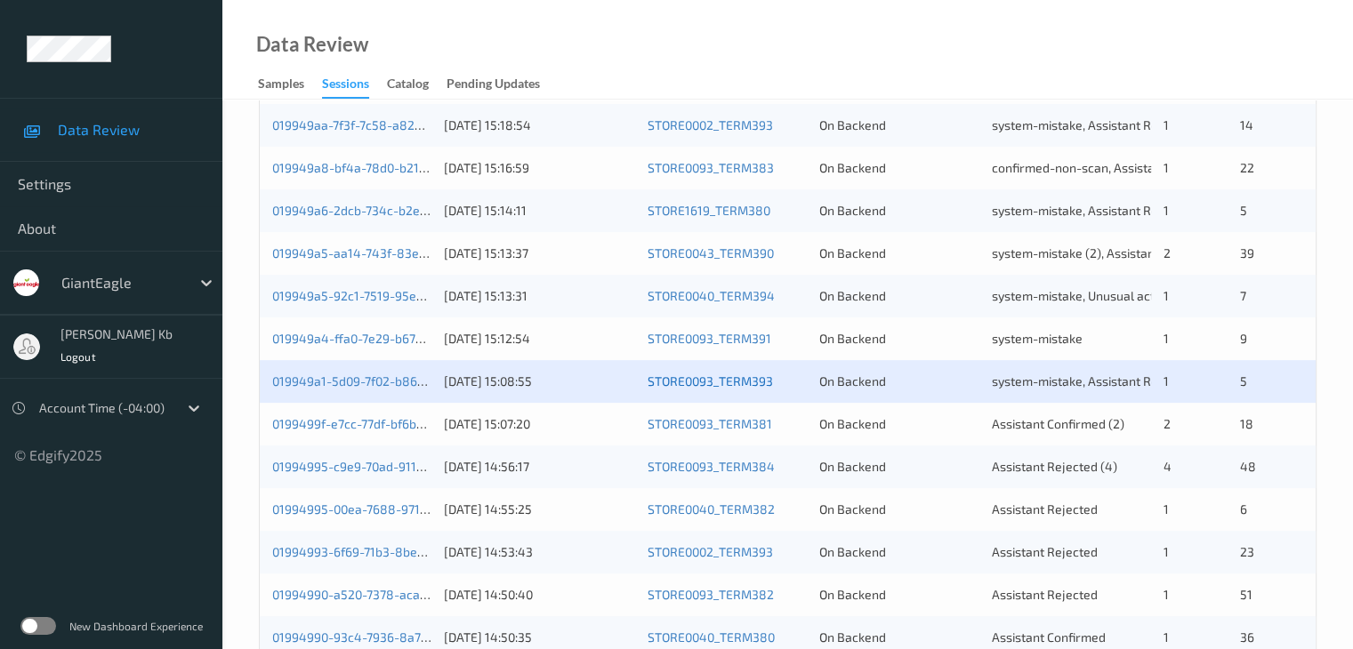
scroll to position [623, 0]
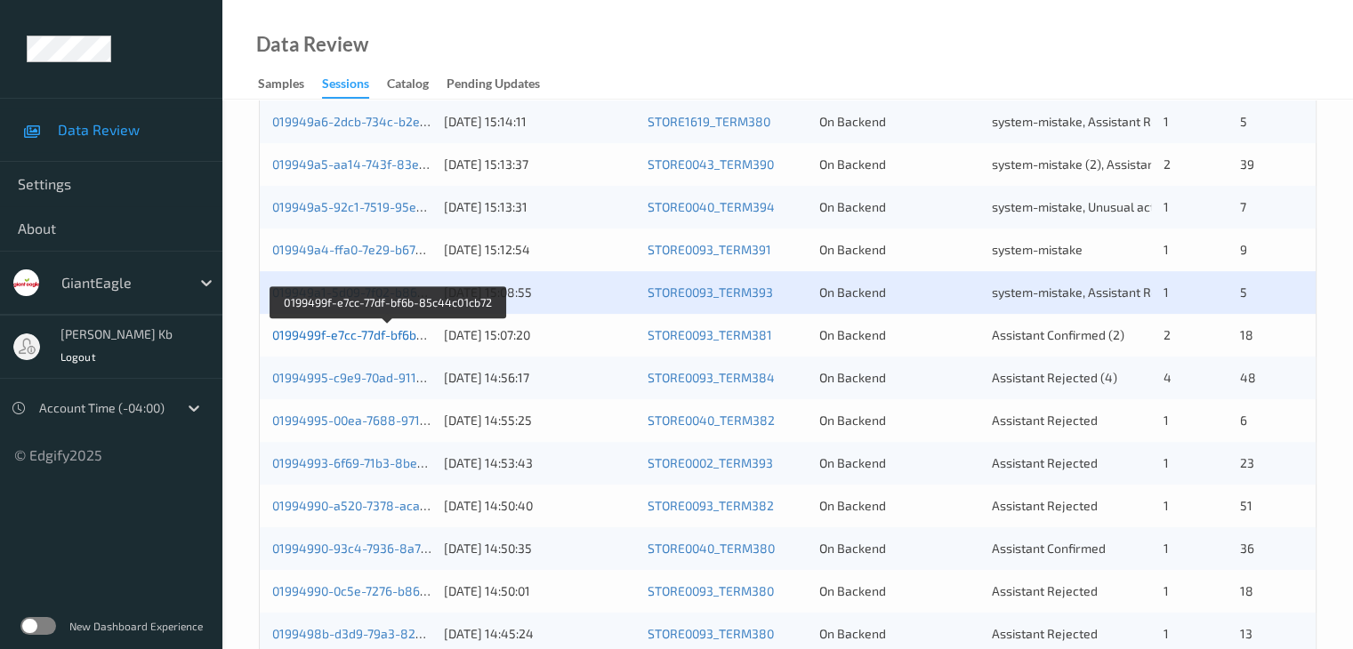
click at [354, 334] on link "0199499f-e7cc-77df-bf6b-85c44c01cb72" at bounding box center [388, 334] width 232 height 15
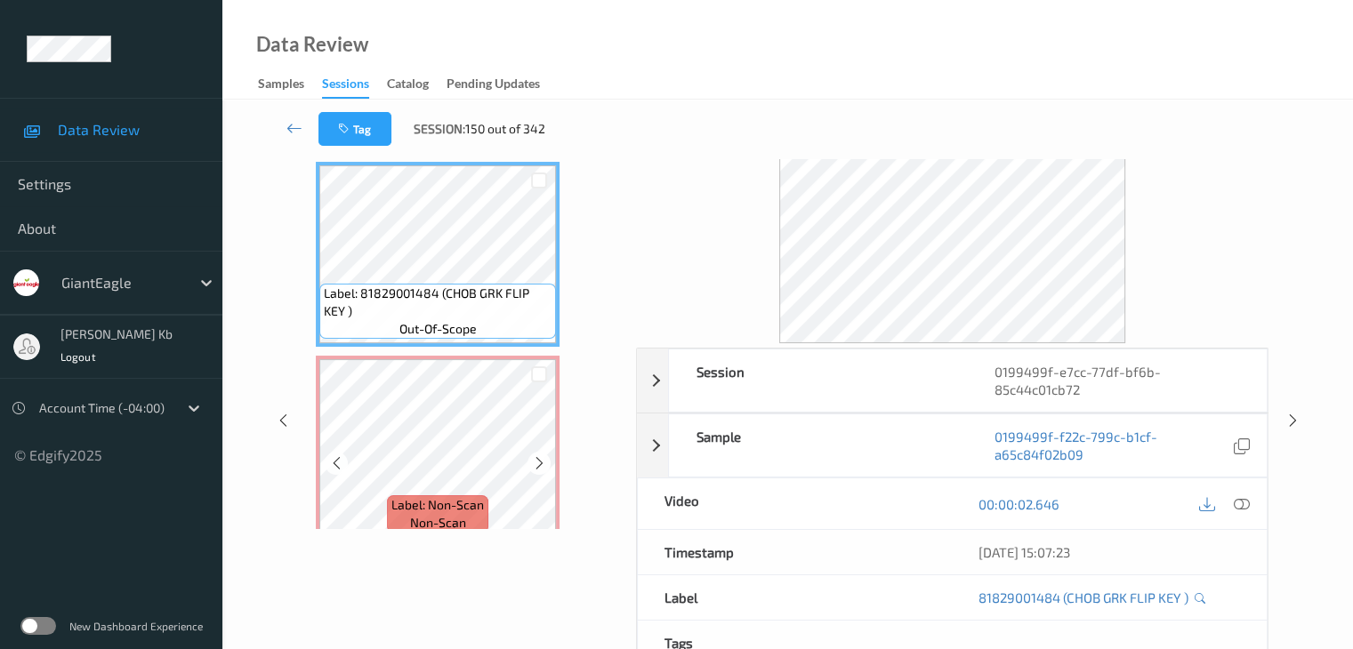
scroll to position [39, 0]
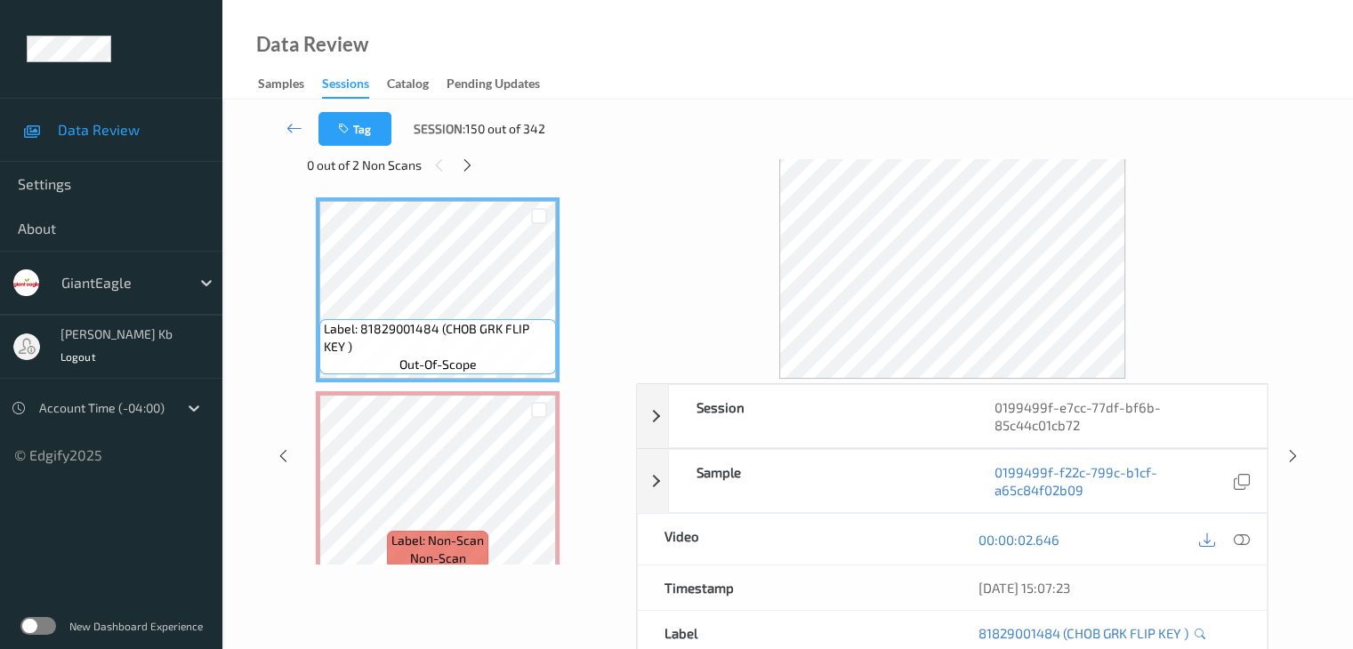
drag, startPoint x: 466, startPoint y: 168, endPoint x: 475, endPoint y: 181, distance: 16.0
click at [466, 168] on icon at bounding box center [467, 165] width 15 height 16
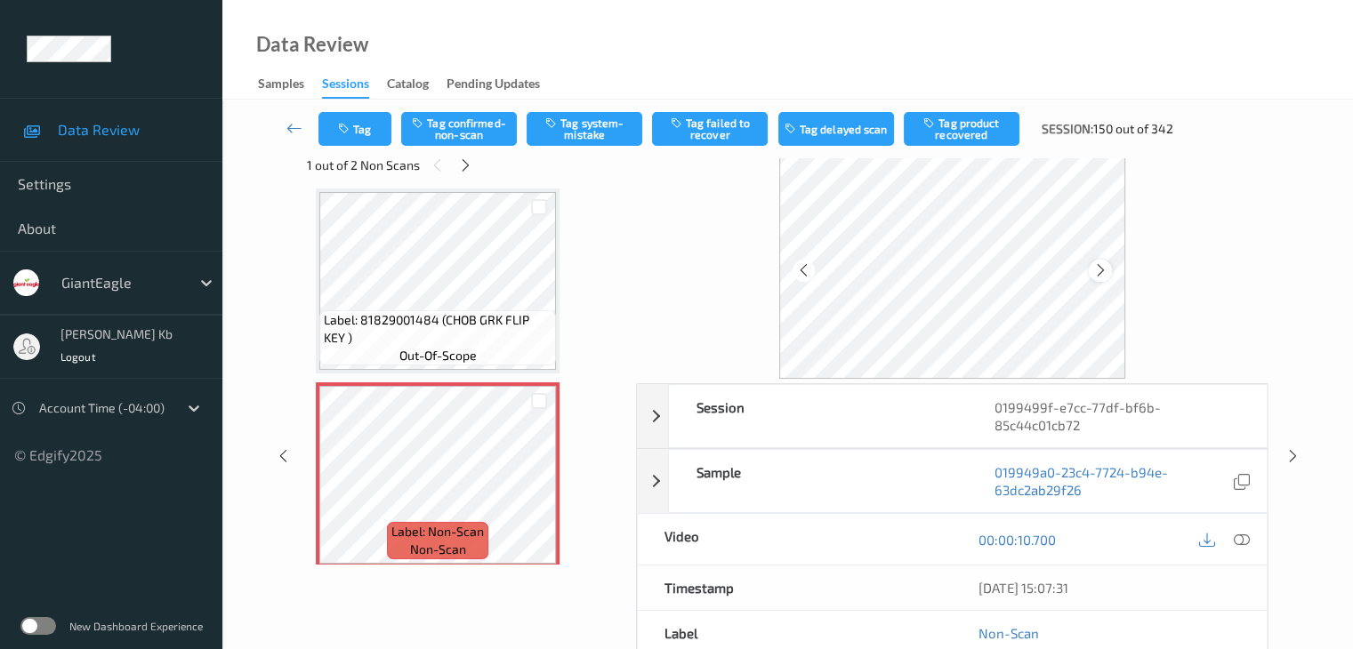
click at [1099, 269] on icon at bounding box center [1100, 270] width 15 height 16
click at [1239, 538] on icon at bounding box center [1241, 540] width 16 height 16
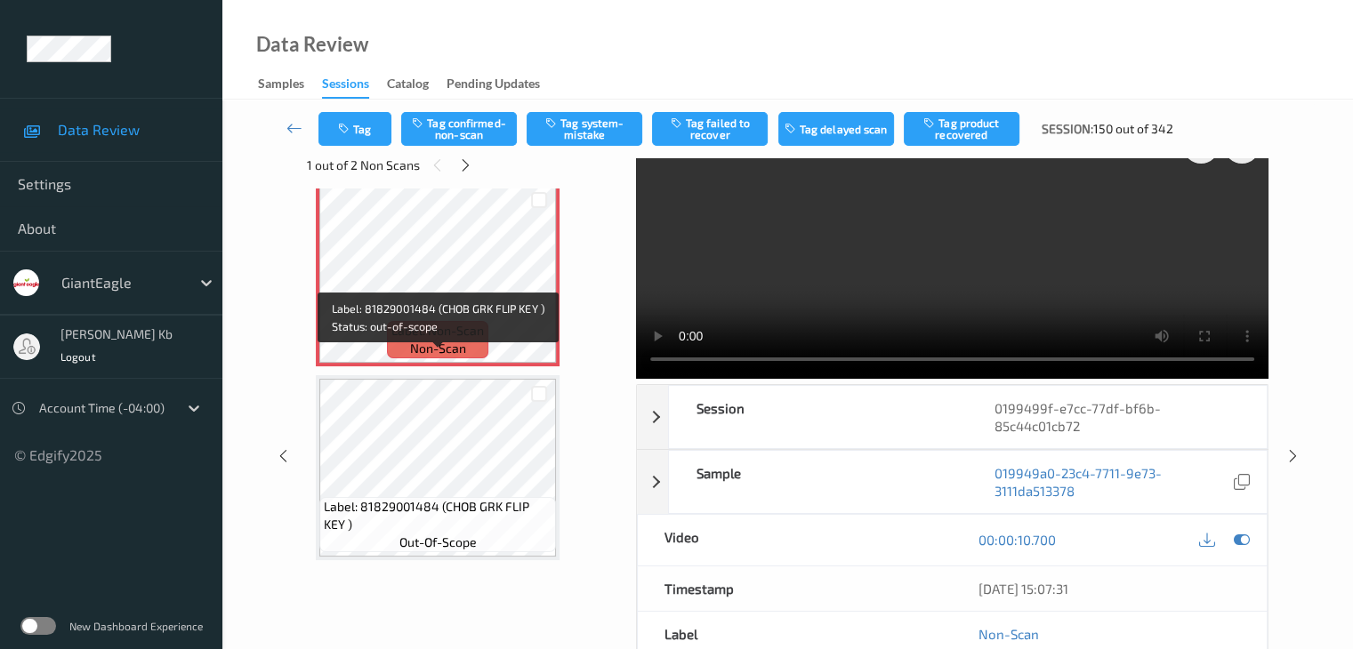
scroll to position [178, 0]
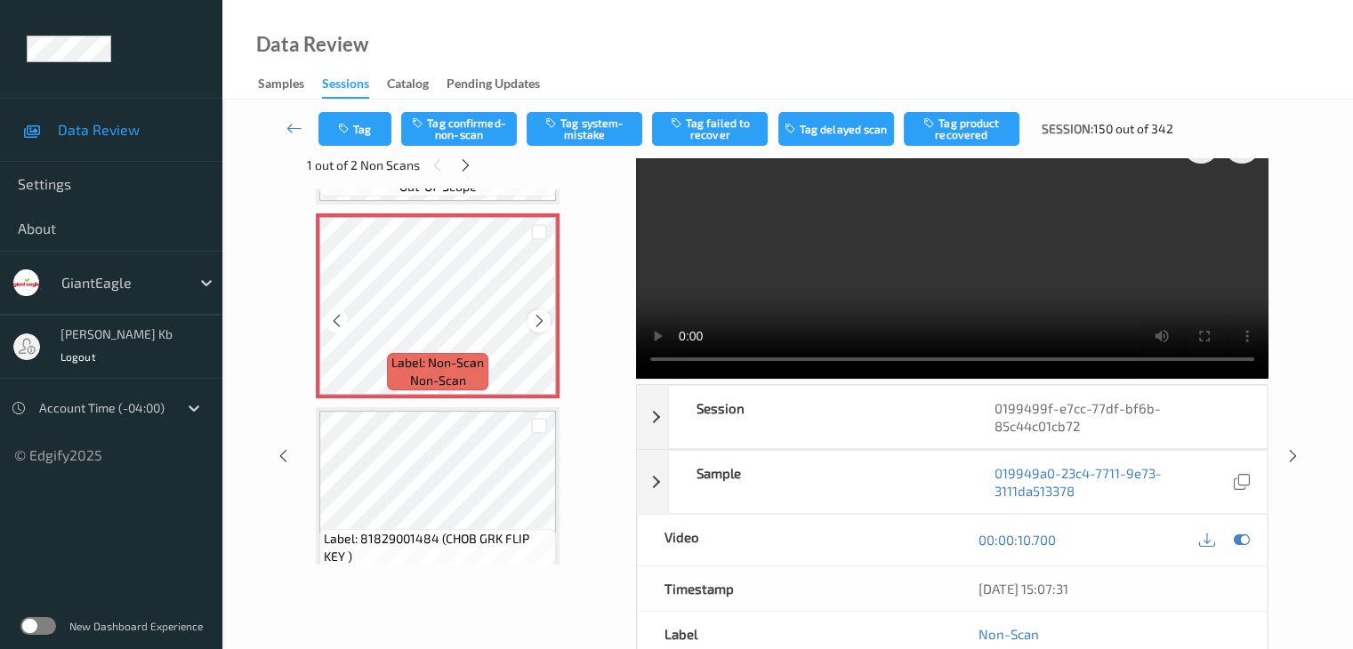
click at [537, 317] on icon at bounding box center [539, 321] width 15 height 16
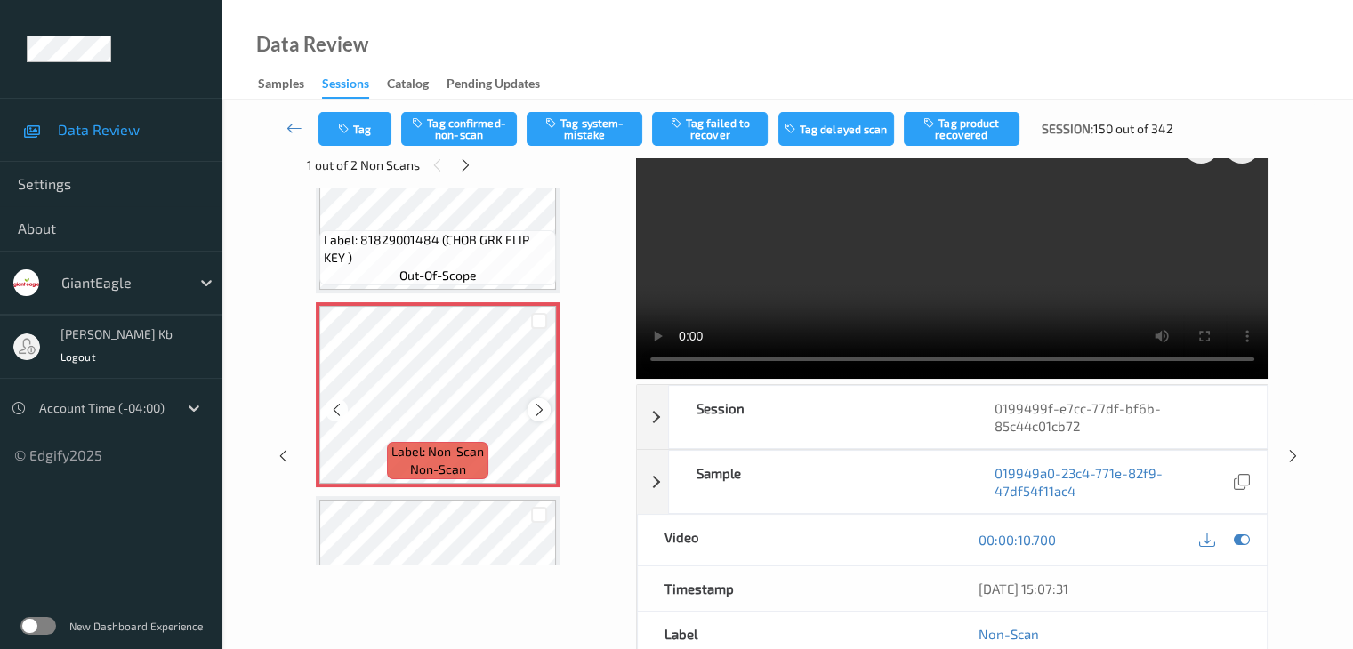
click at [535, 413] on icon at bounding box center [539, 410] width 15 height 16
click at [535, 410] on icon at bounding box center [539, 410] width 15 height 16
click at [479, 129] on button "Tag confirmed-non-scan" at bounding box center [459, 129] width 116 height 34
click at [972, 129] on button "Tag product recovered" at bounding box center [962, 129] width 116 height 34
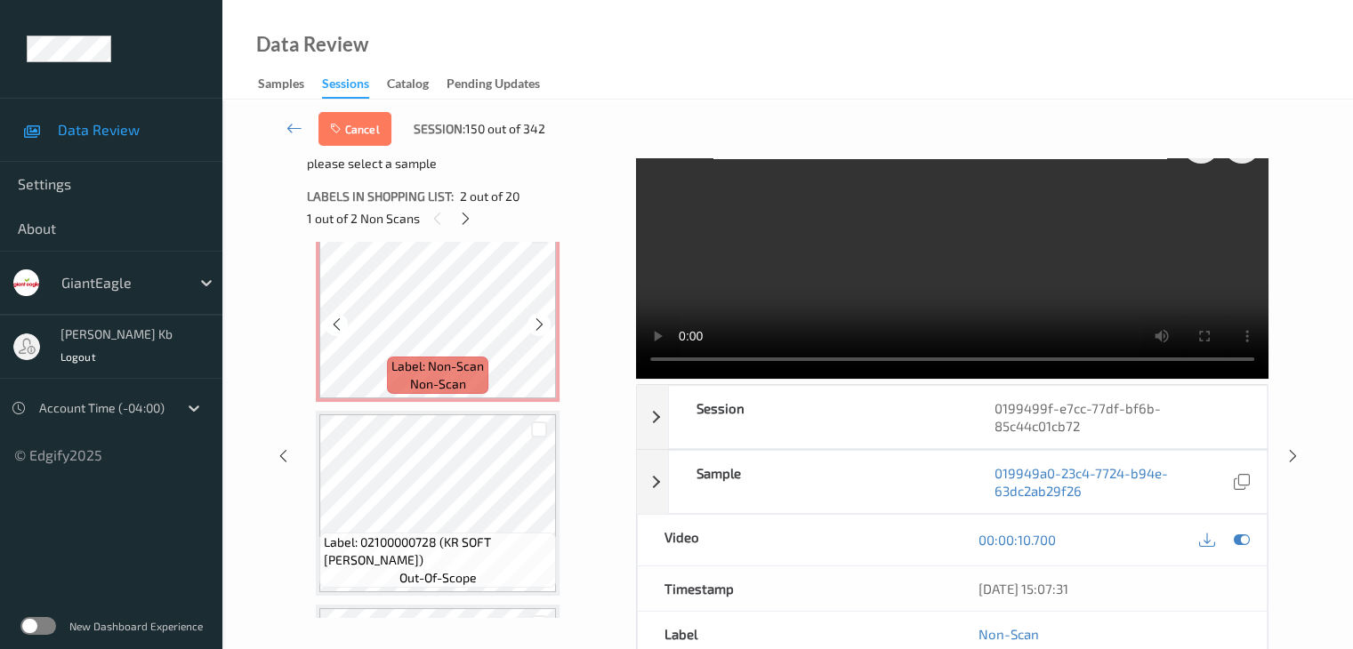
scroll to position [623, 0]
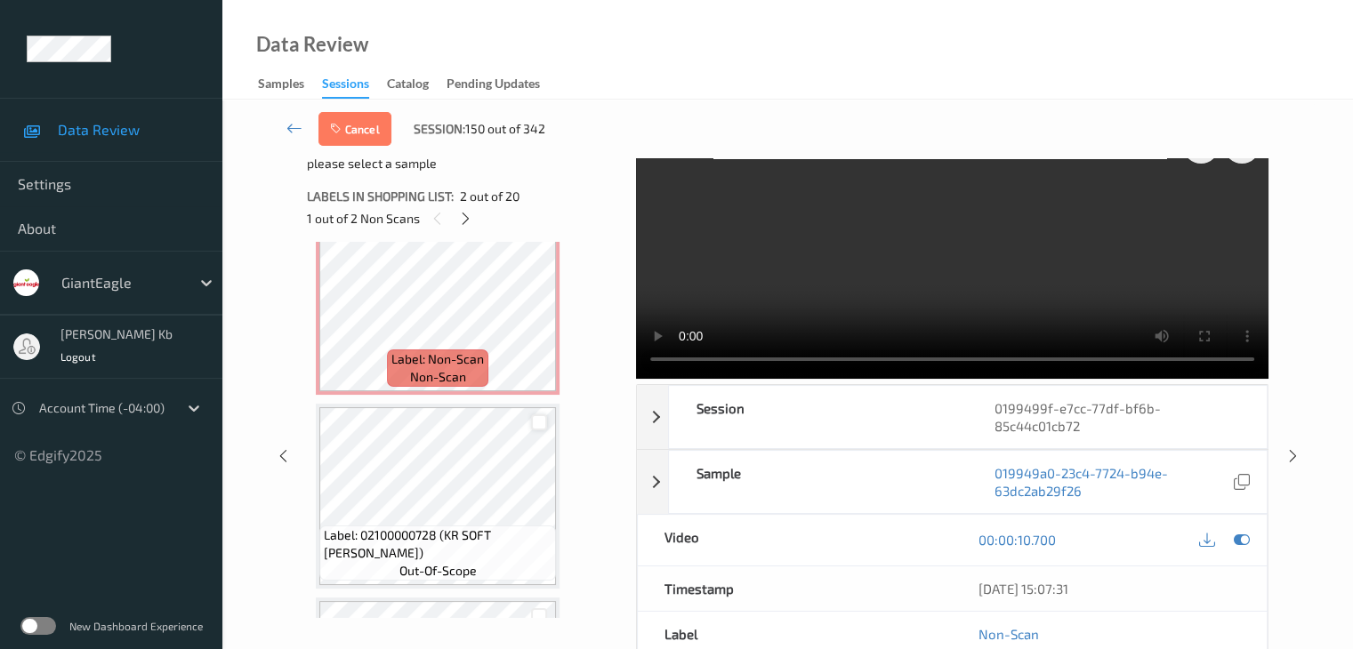
click at [537, 425] on div at bounding box center [539, 422] width 17 height 17
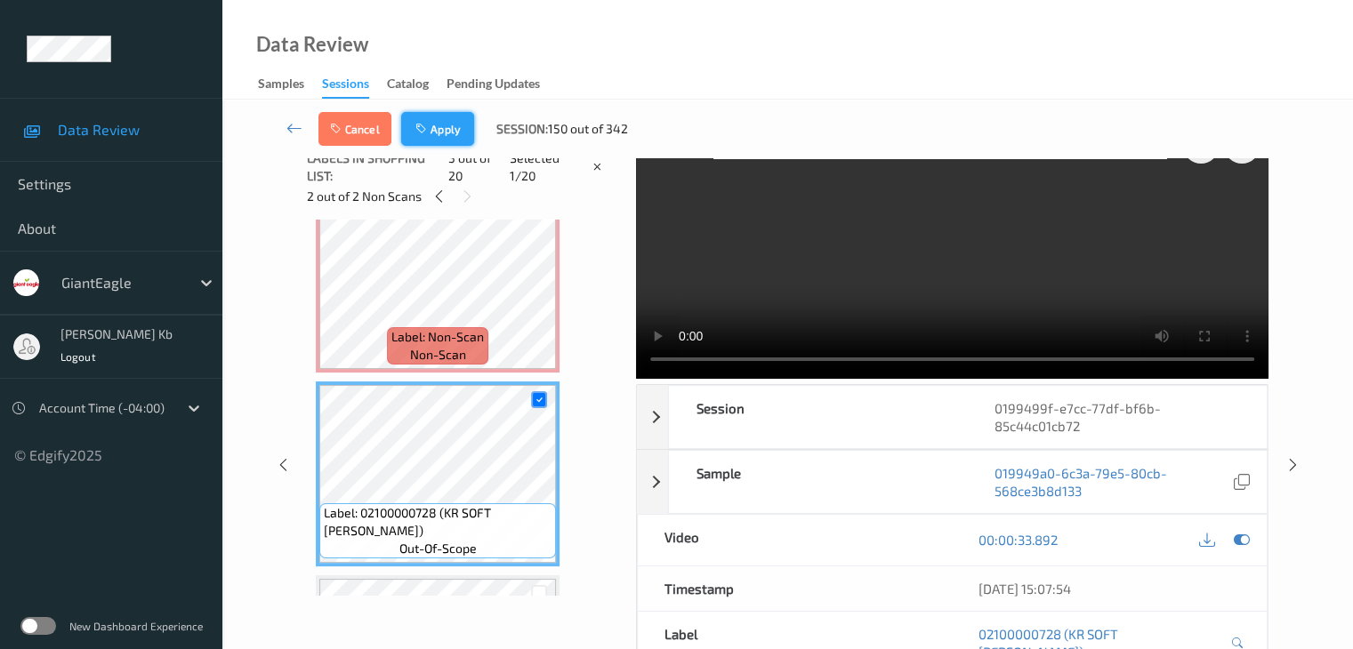
click at [447, 125] on button "Apply" at bounding box center [437, 129] width 73 height 34
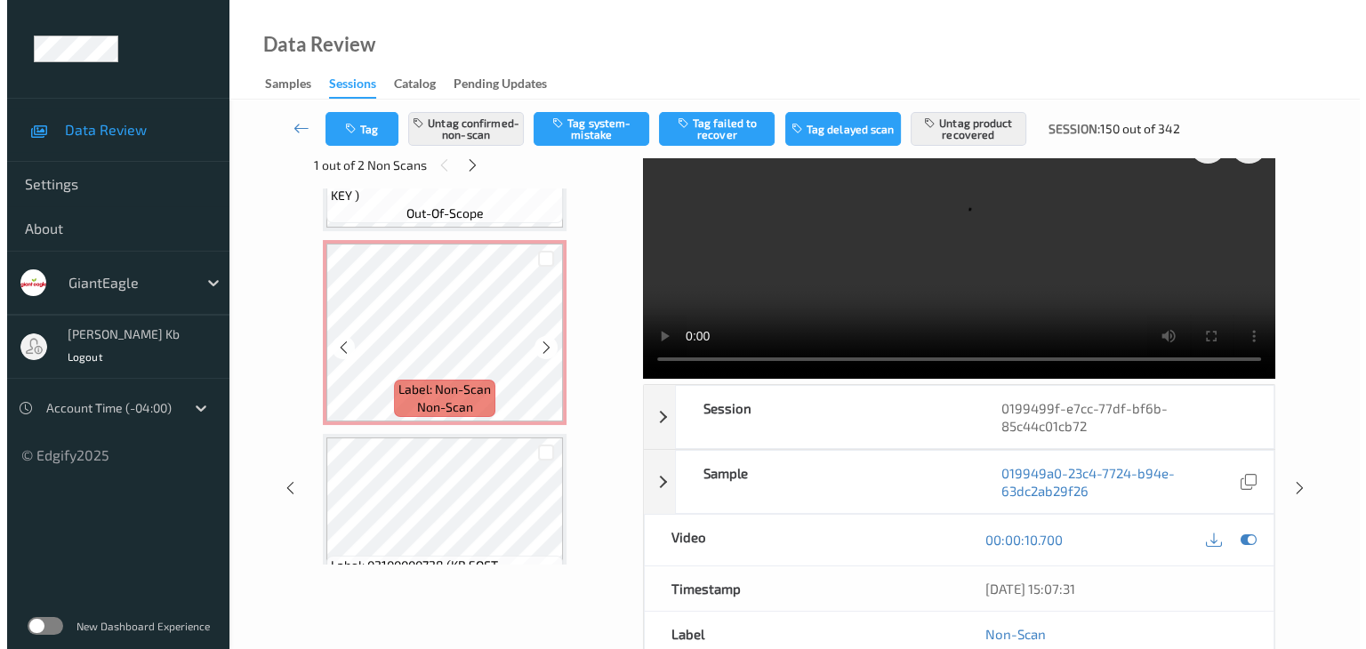
scroll to position [543, 0]
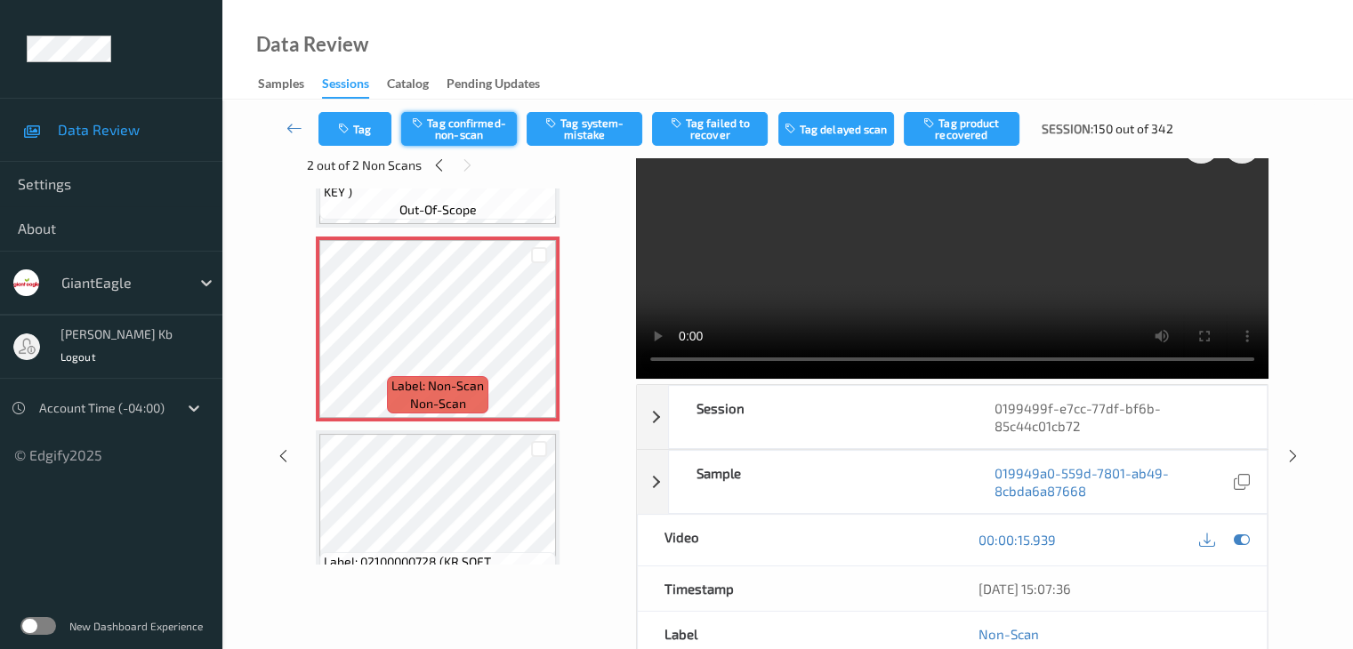
click at [467, 134] on button "Tag confirmed-non-scan" at bounding box center [459, 129] width 116 height 34
click at [467, 129] on button "Untag confirmed-non-scan" at bounding box center [459, 129] width 116 height 34
click at [624, 133] on button "Tag system-mistake" at bounding box center [585, 129] width 116 height 34
click at [371, 127] on button "Tag" at bounding box center [354, 129] width 73 height 34
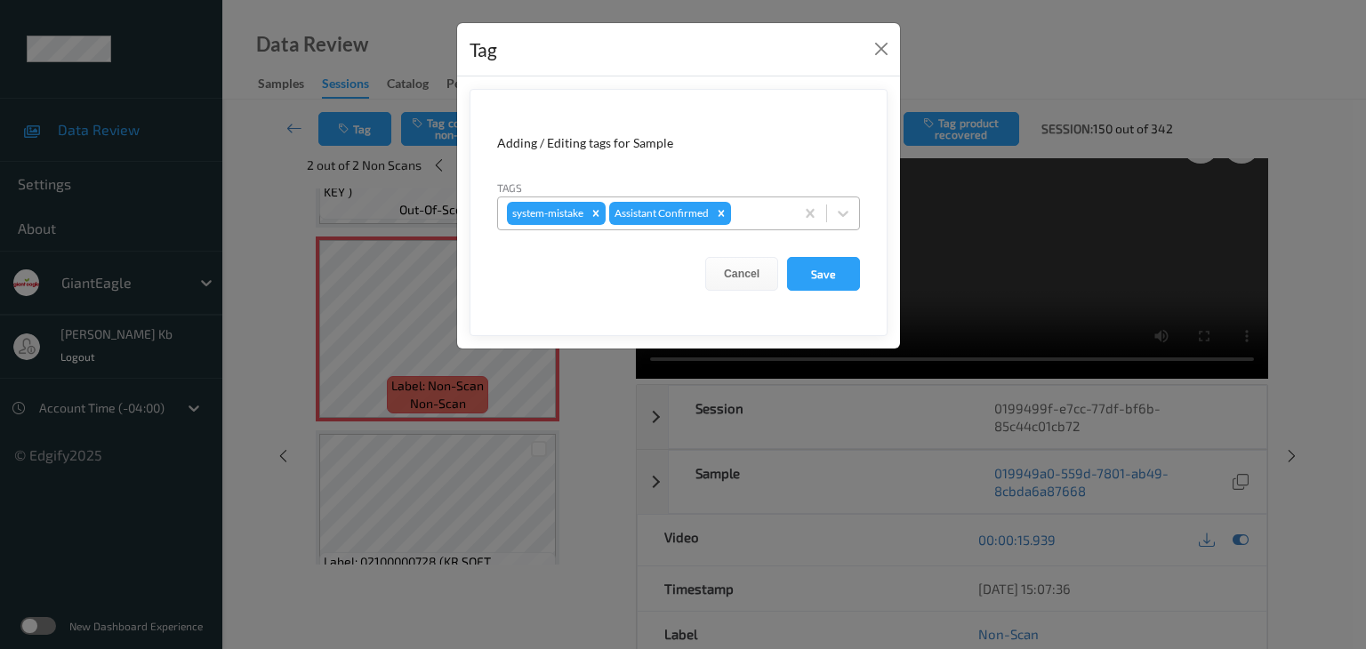
click at [764, 208] on div at bounding box center [760, 213] width 51 height 21
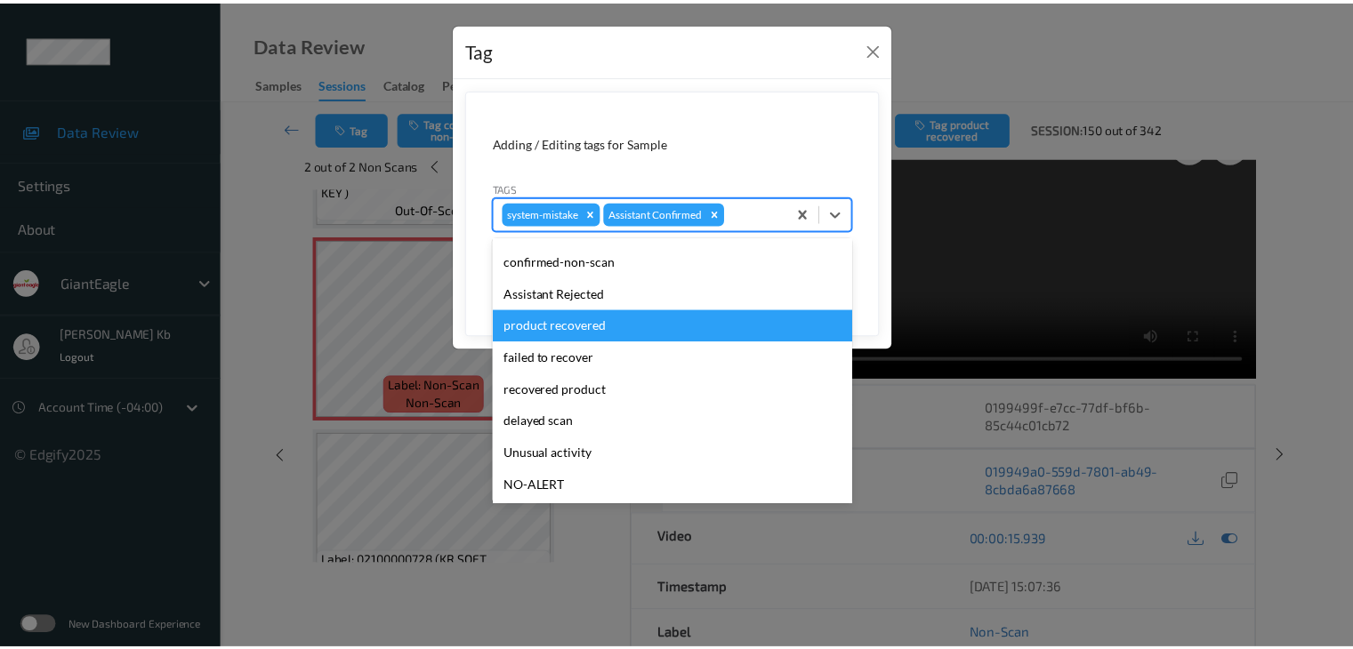
scroll to position [89, 0]
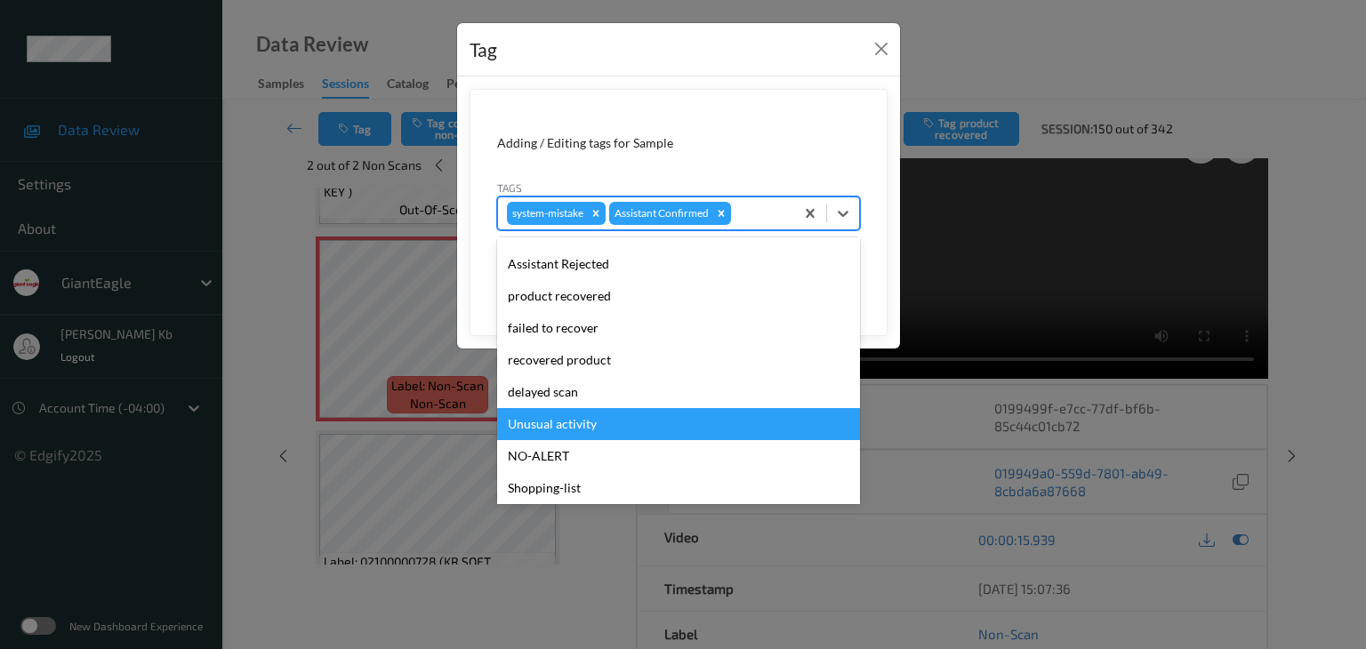
click at [562, 429] on div "Unusual activity" at bounding box center [678, 424] width 363 height 32
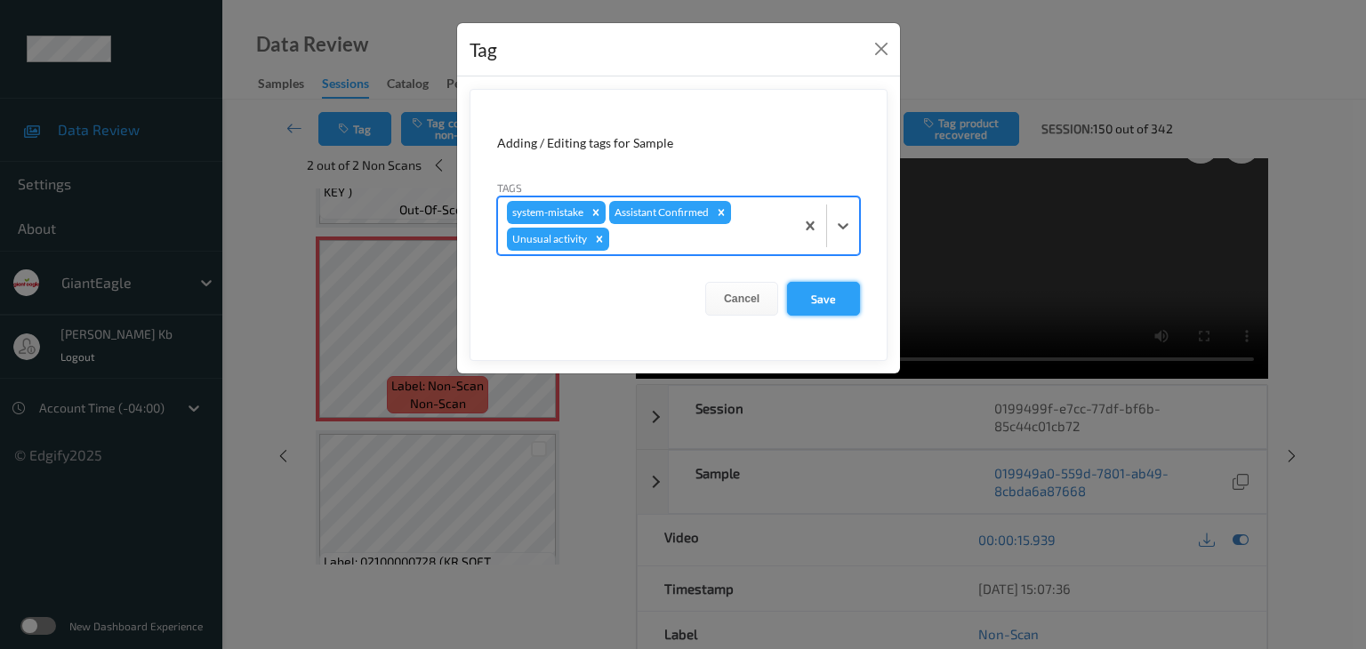
click at [820, 299] on button "Save" at bounding box center [823, 299] width 73 height 34
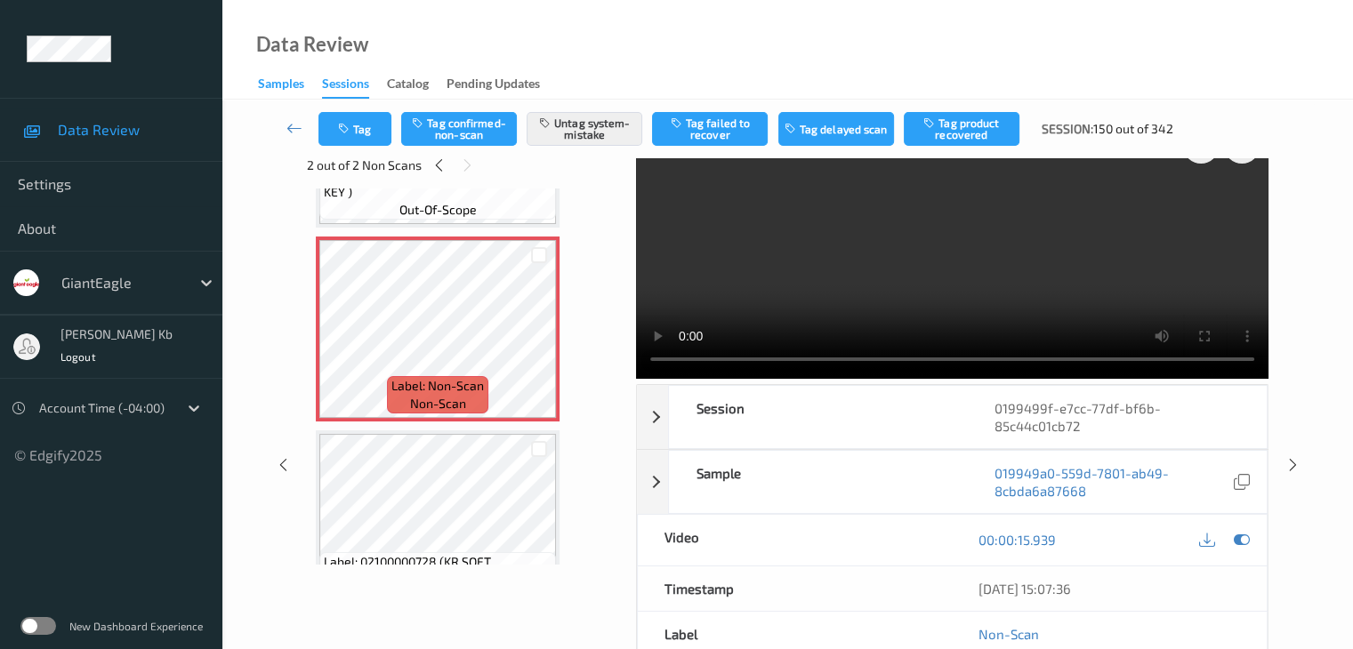
drag, startPoint x: 293, startPoint y: 124, endPoint x: 299, endPoint y: 80, distance: 44.0
click at [293, 124] on icon at bounding box center [294, 128] width 16 height 18
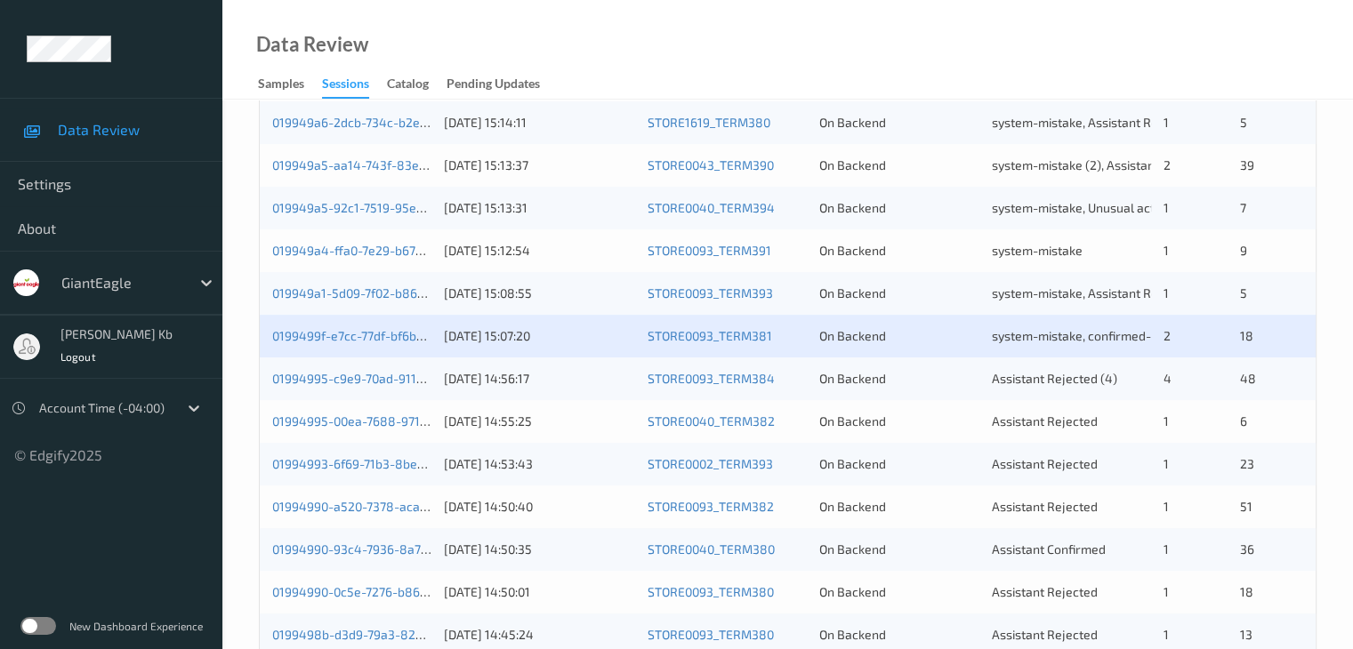
scroll to position [623, 0]
click at [353, 377] on link "01994995-c9e9-70ad-911d-5cf92ad30209" at bounding box center [391, 377] width 238 height 15
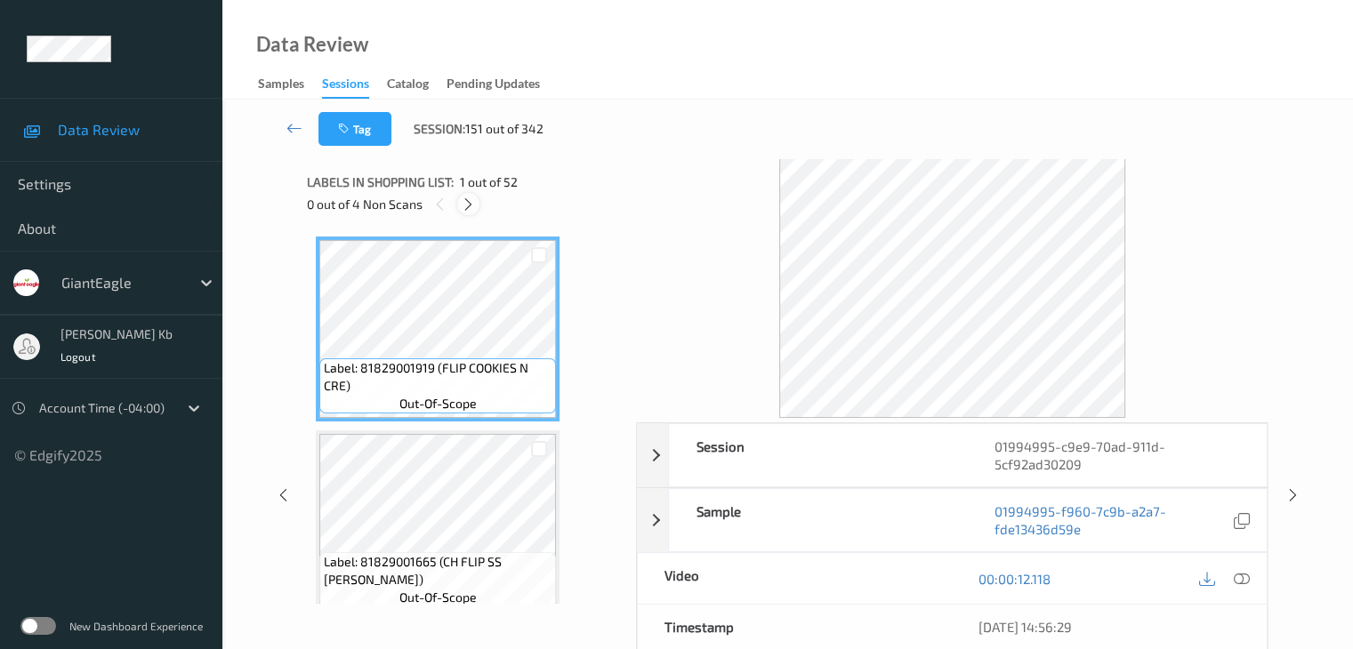
click at [466, 207] on icon at bounding box center [468, 205] width 15 height 16
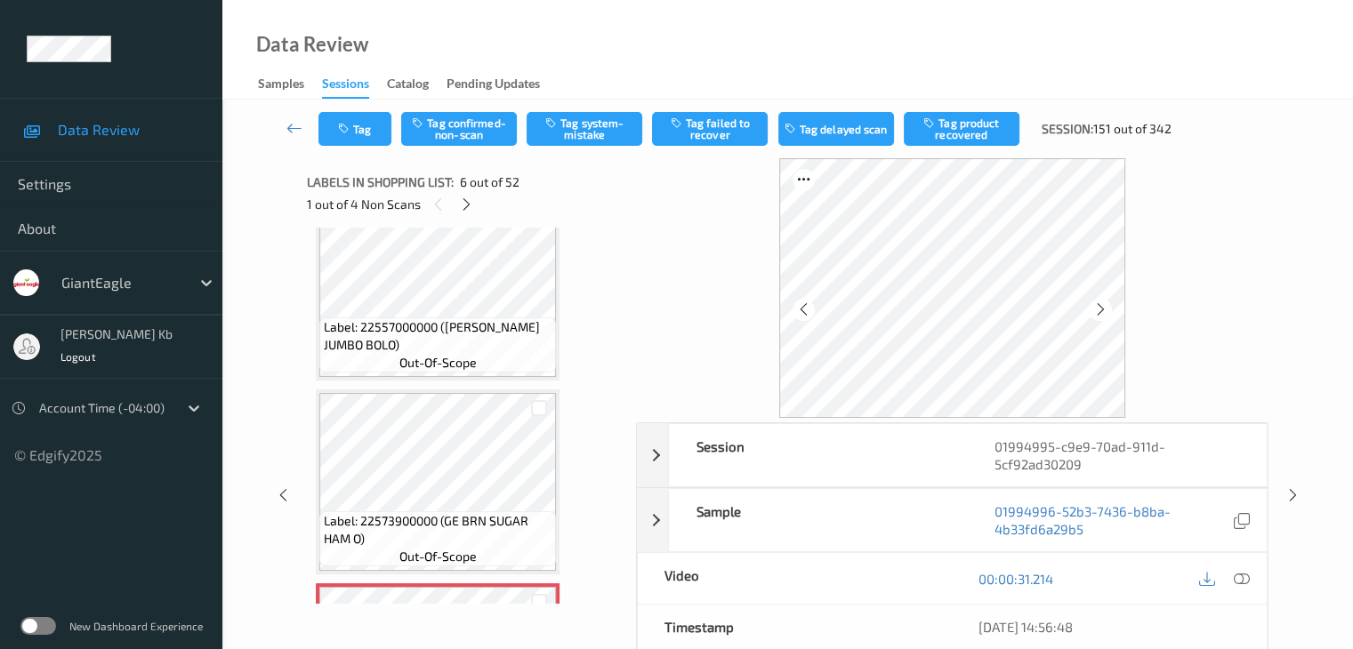
scroll to position [800, 0]
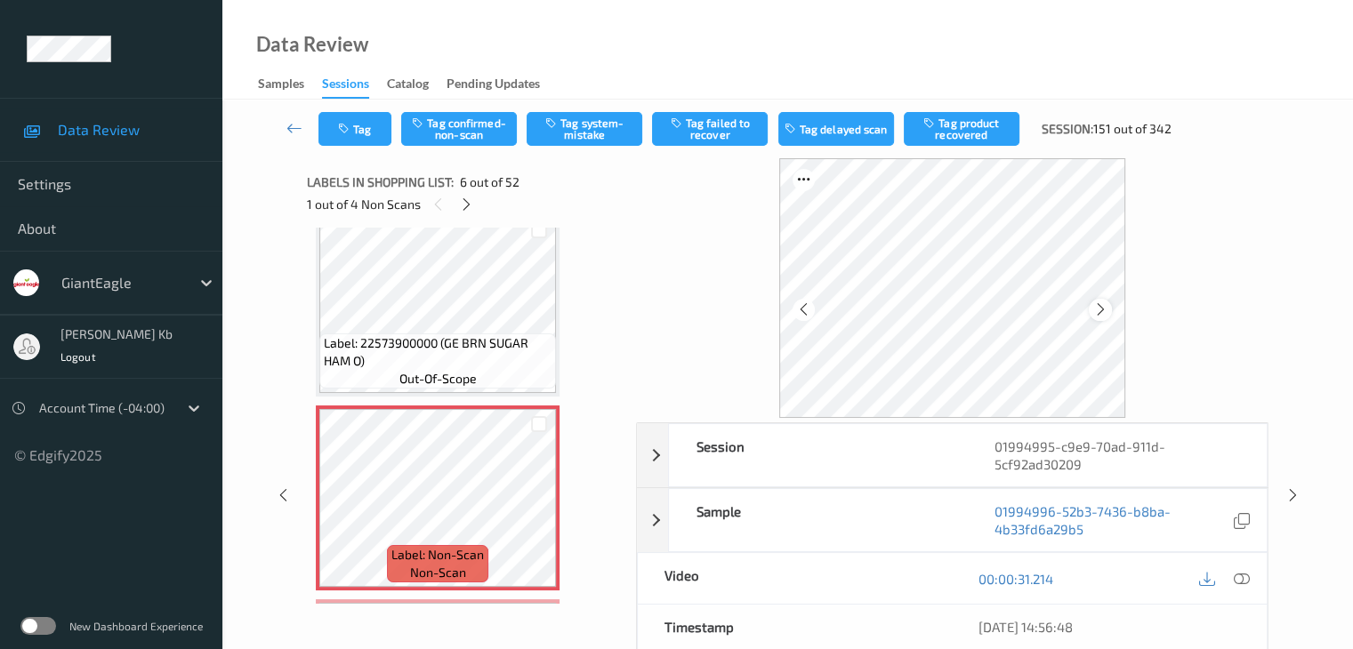
click at [1098, 310] on icon at bounding box center [1100, 310] width 15 height 16
click at [1239, 577] on icon at bounding box center [1241, 579] width 16 height 16
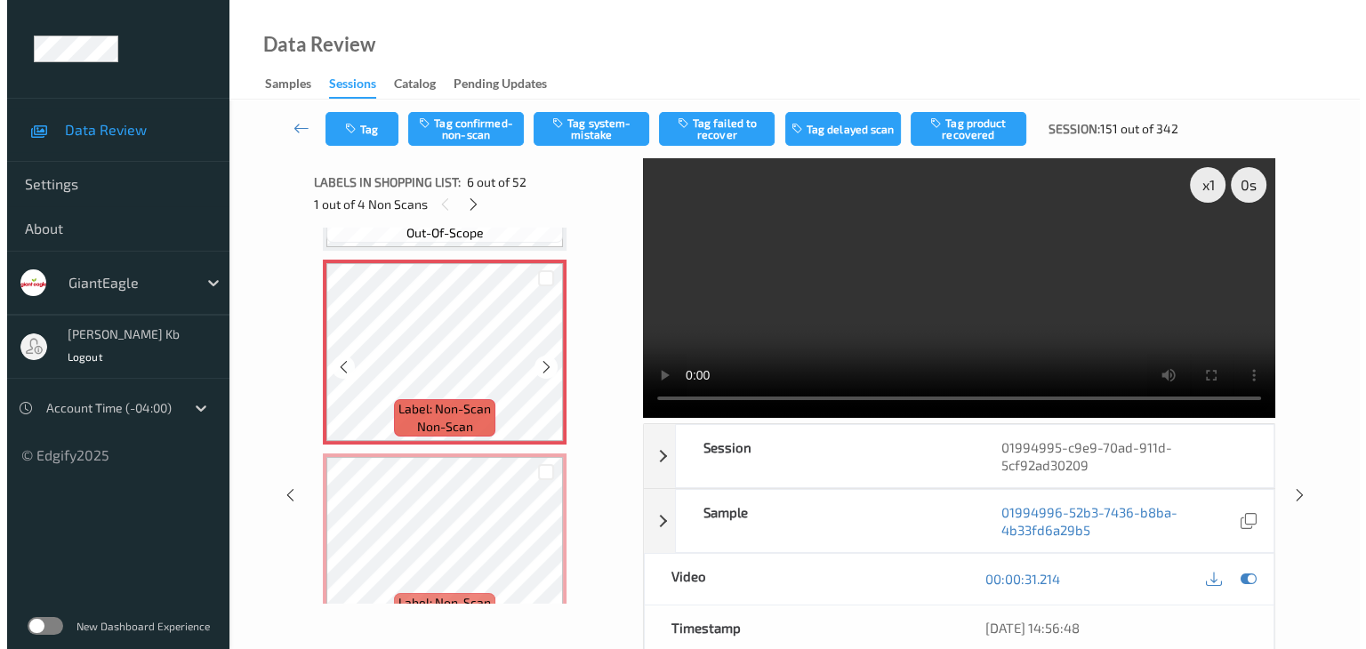
scroll to position [978, 0]
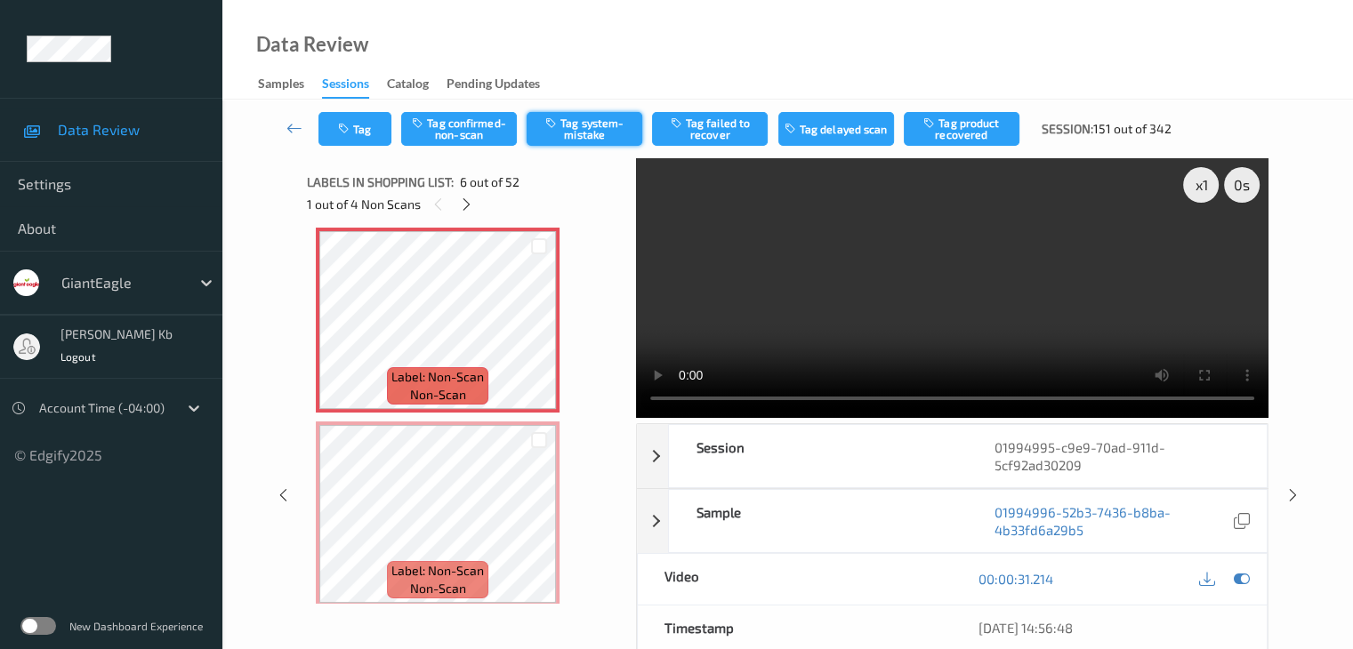
click at [584, 131] on button "Tag system-mistake" at bounding box center [585, 129] width 116 height 34
click at [365, 133] on button "Tag" at bounding box center [354, 129] width 73 height 34
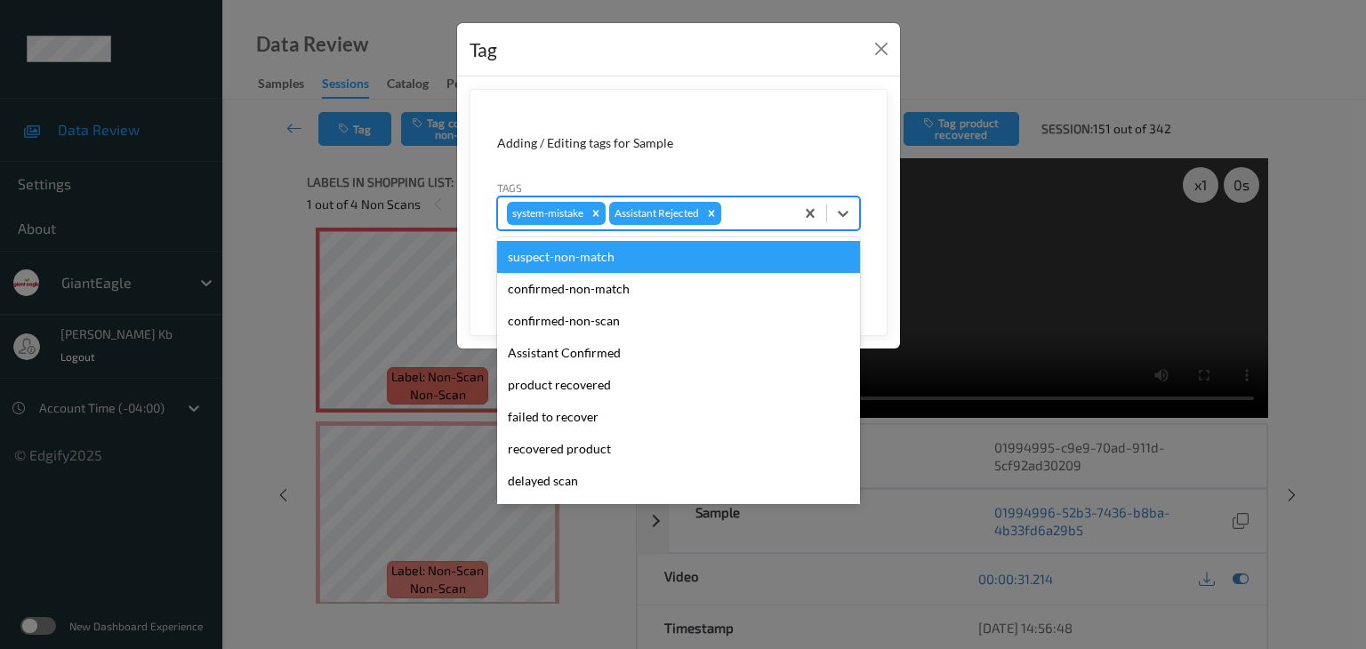
click at [747, 211] on div at bounding box center [755, 213] width 60 height 21
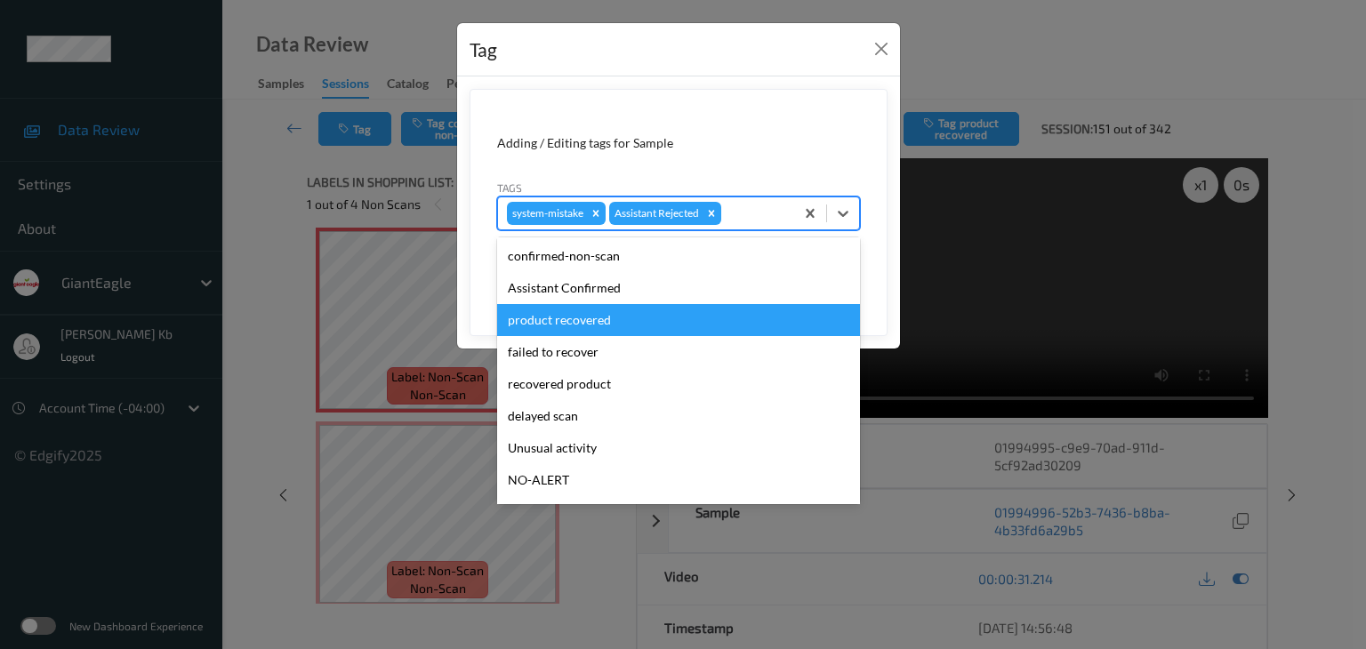
scroll to position [89, 0]
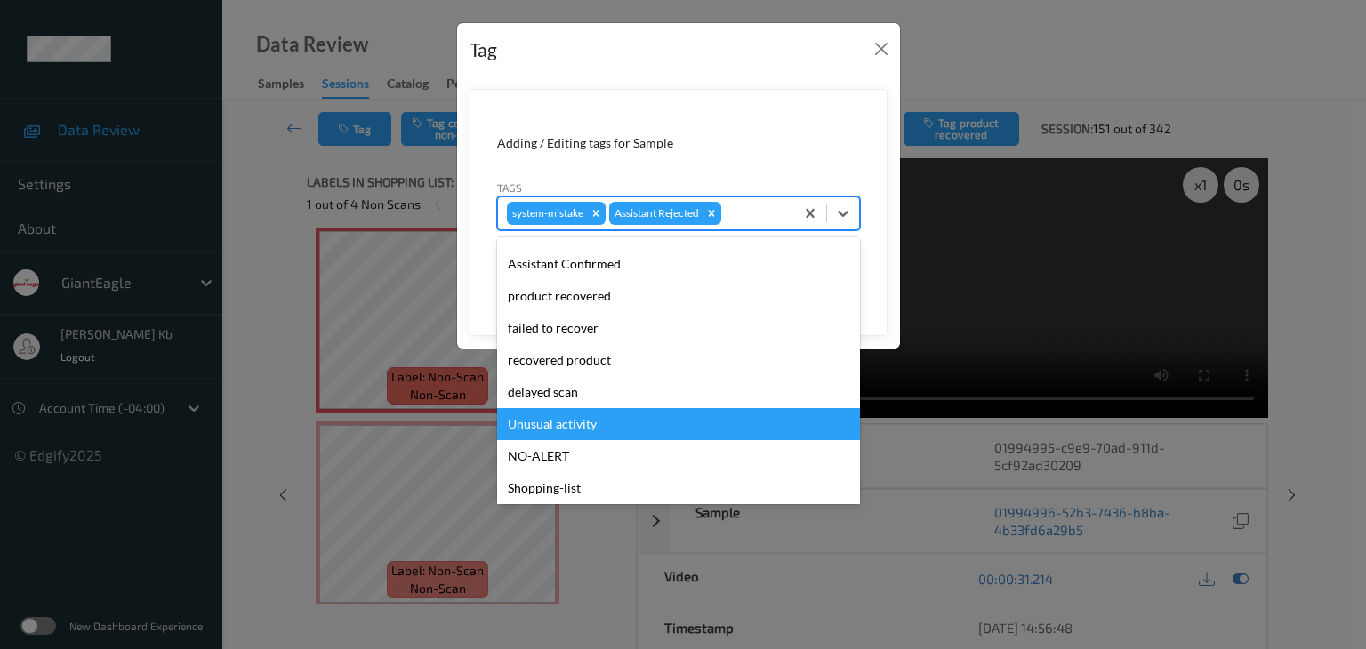
click at [571, 422] on div "Unusual activity" at bounding box center [678, 424] width 363 height 32
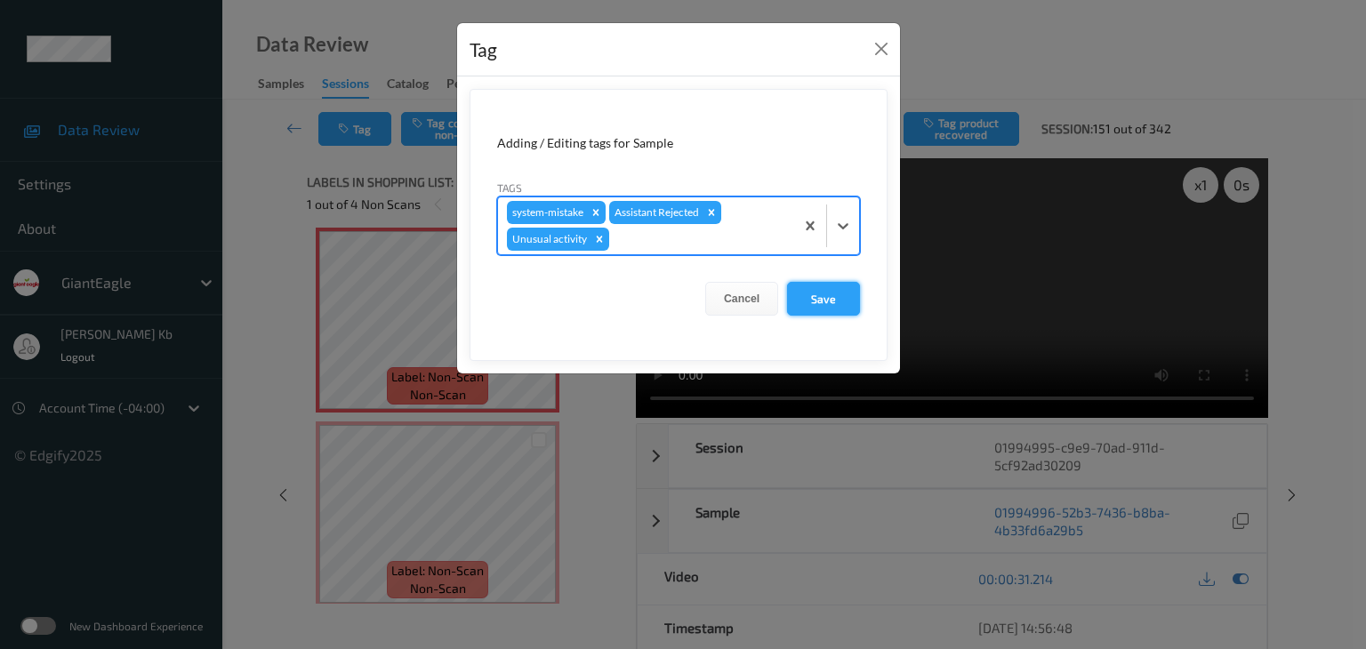
click at [829, 293] on button "Save" at bounding box center [823, 299] width 73 height 34
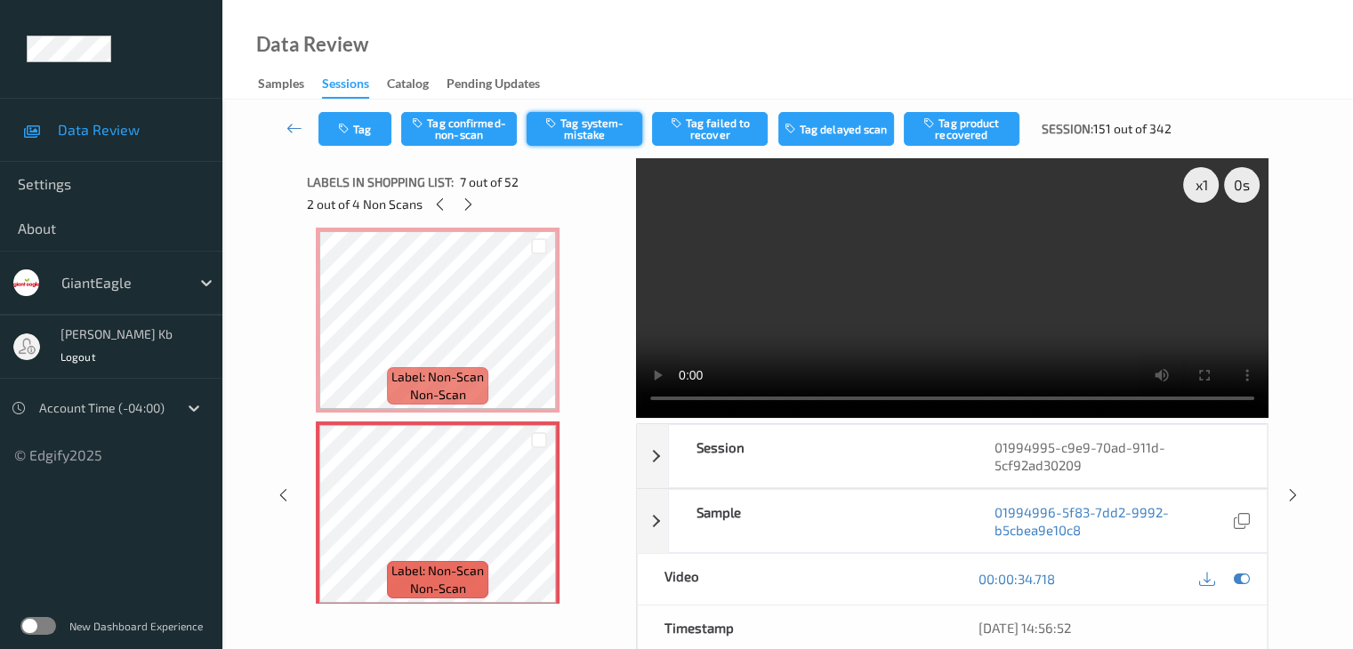
click at [599, 128] on button "Tag system-mistake" at bounding box center [585, 129] width 116 height 34
click at [365, 131] on button "Tag" at bounding box center [354, 129] width 73 height 34
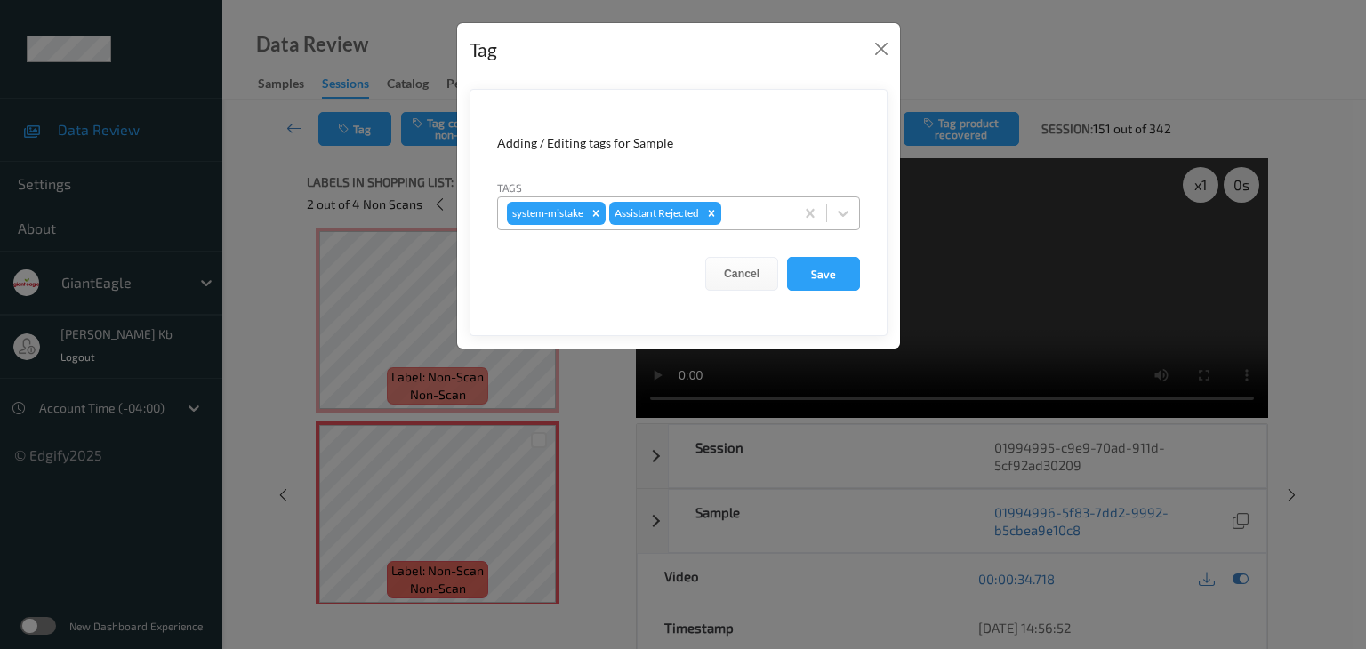
click at [750, 213] on div at bounding box center [755, 213] width 60 height 21
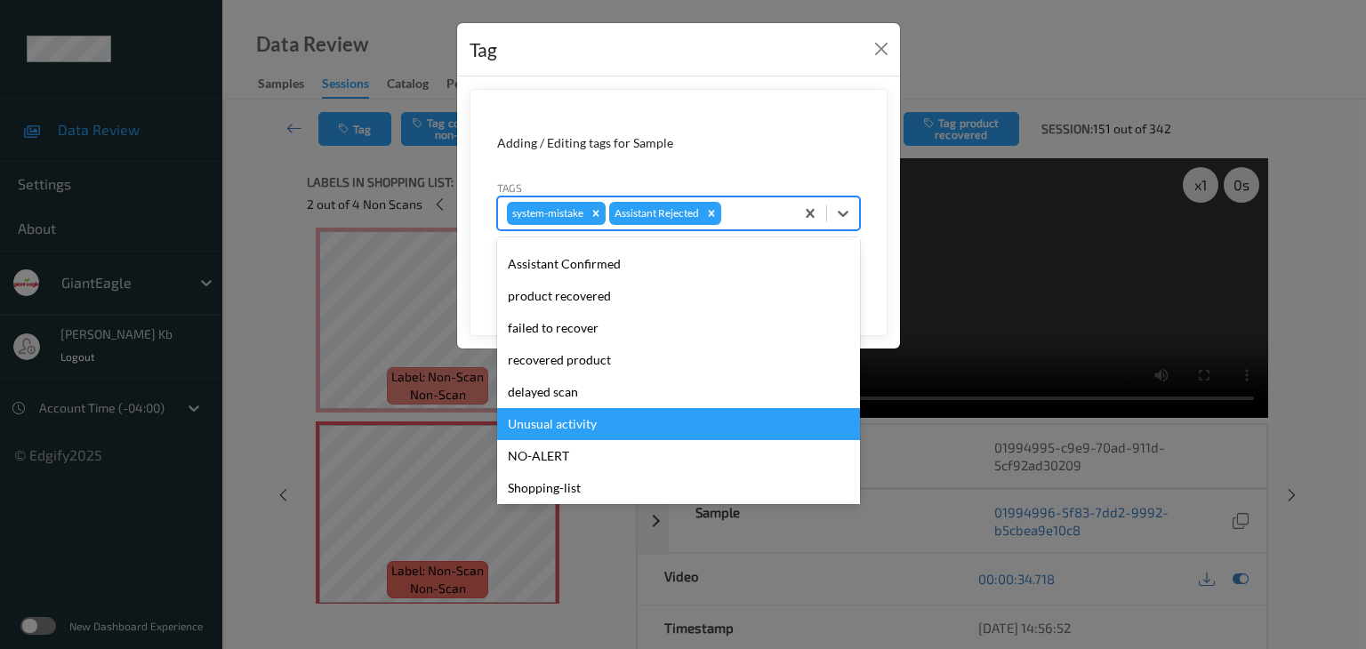
click at [577, 421] on div "Unusual activity" at bounding box center [678, 424] width 363 height 32
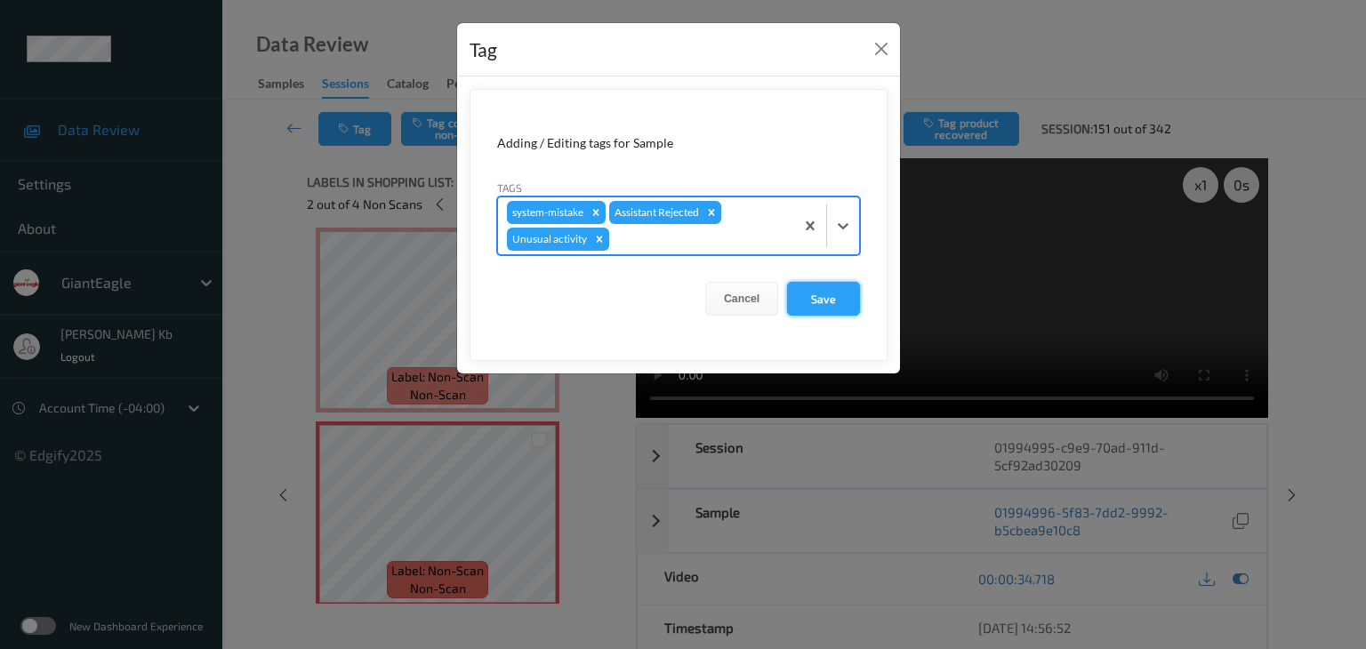
click at [817, 298] on button "Save" at bounding box center [823, 299] width 73 height 34
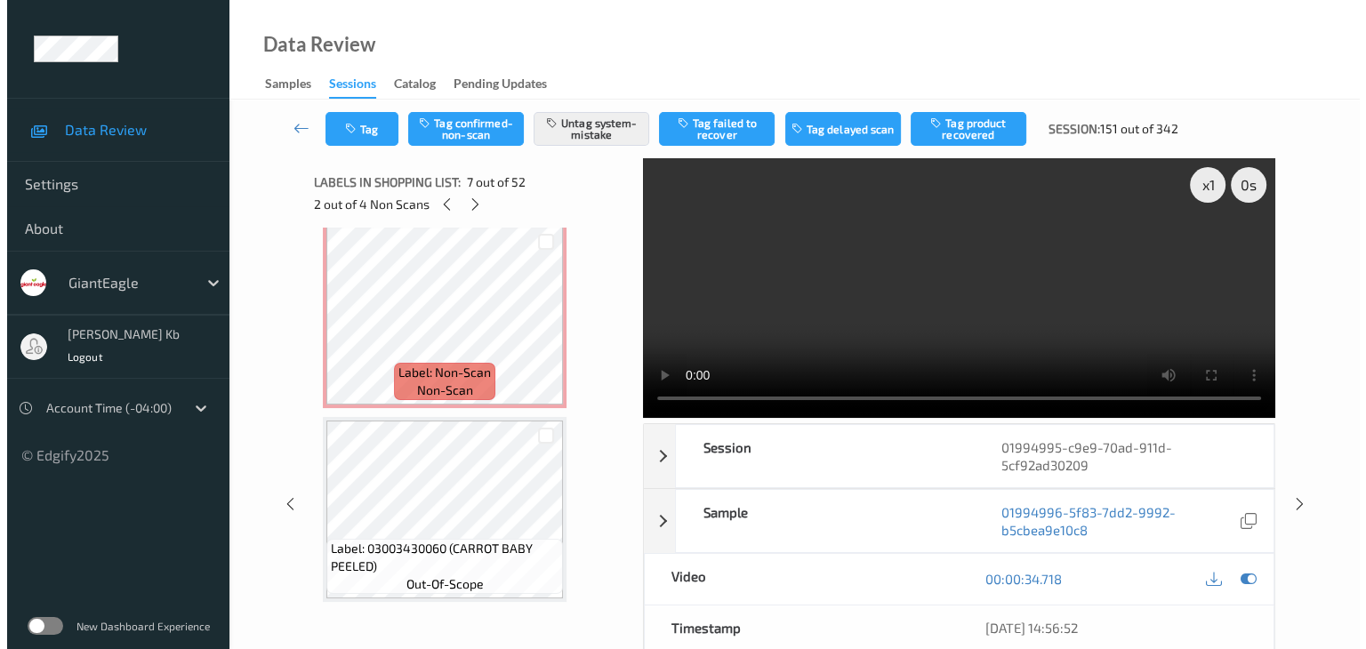
scroll to position [8449, 0]
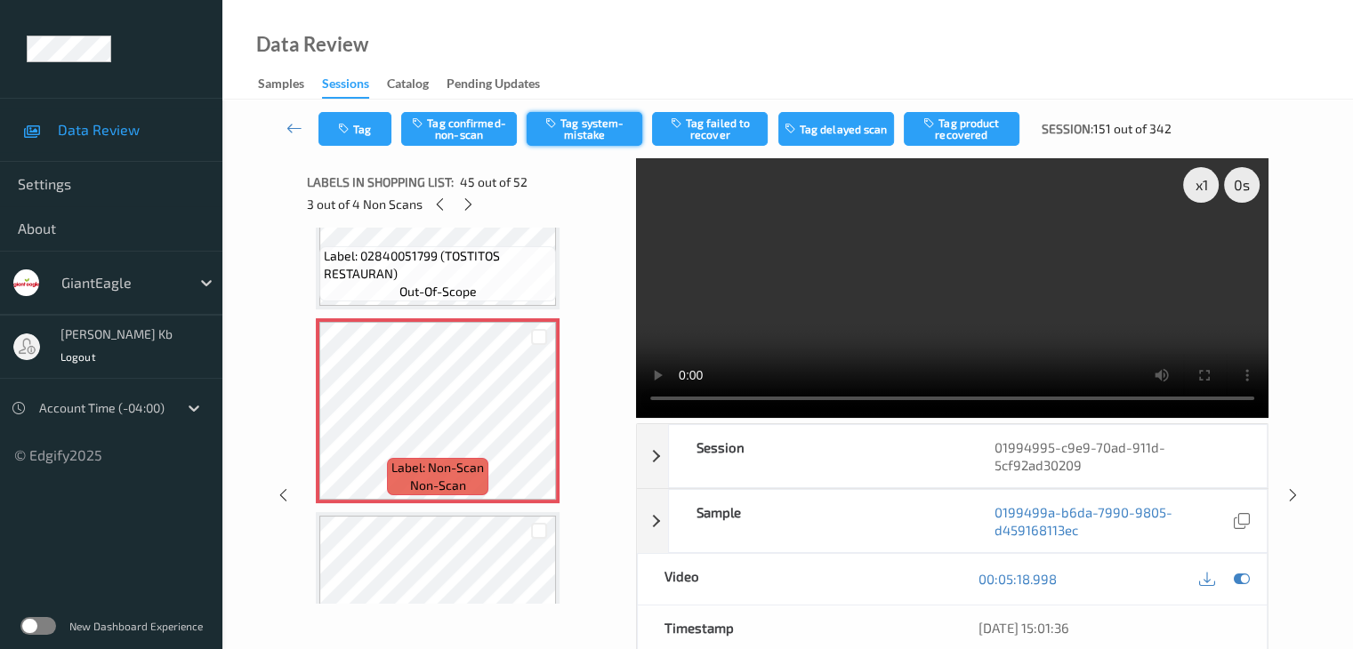
click at [581, 124] on button "Tag system-mistake" at bounding box center [585, 129] width 116 height 34
click at [370, 127] on button "Tag" at bounding box center [354, 129] width 73 height 34
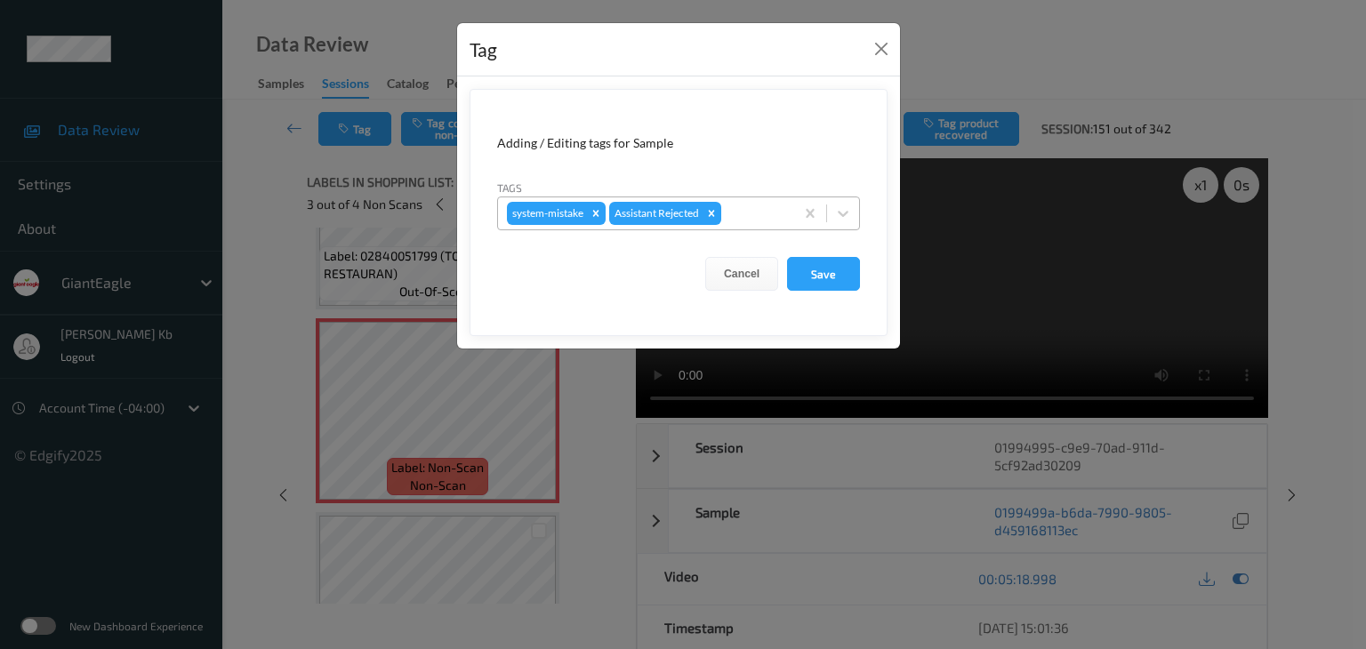
click at [757, 214] on div at bounding box center [755, 213] width 60 height 21
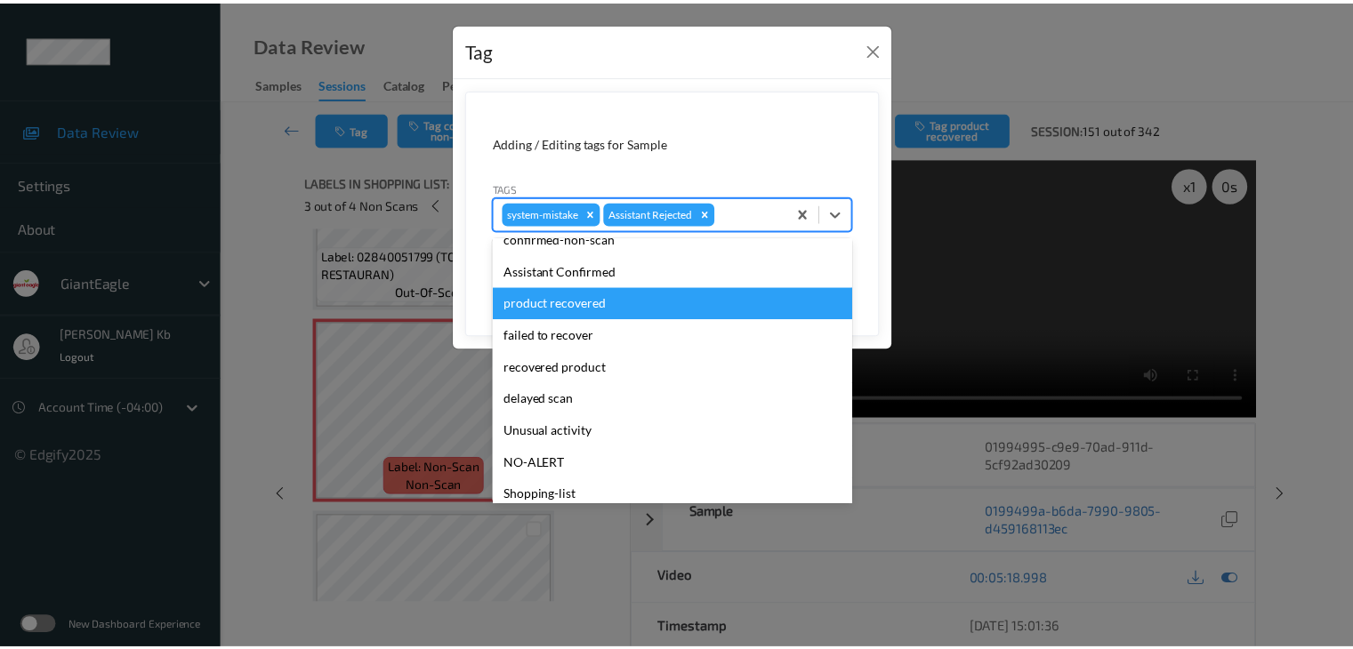
scroll to position [178, 0]
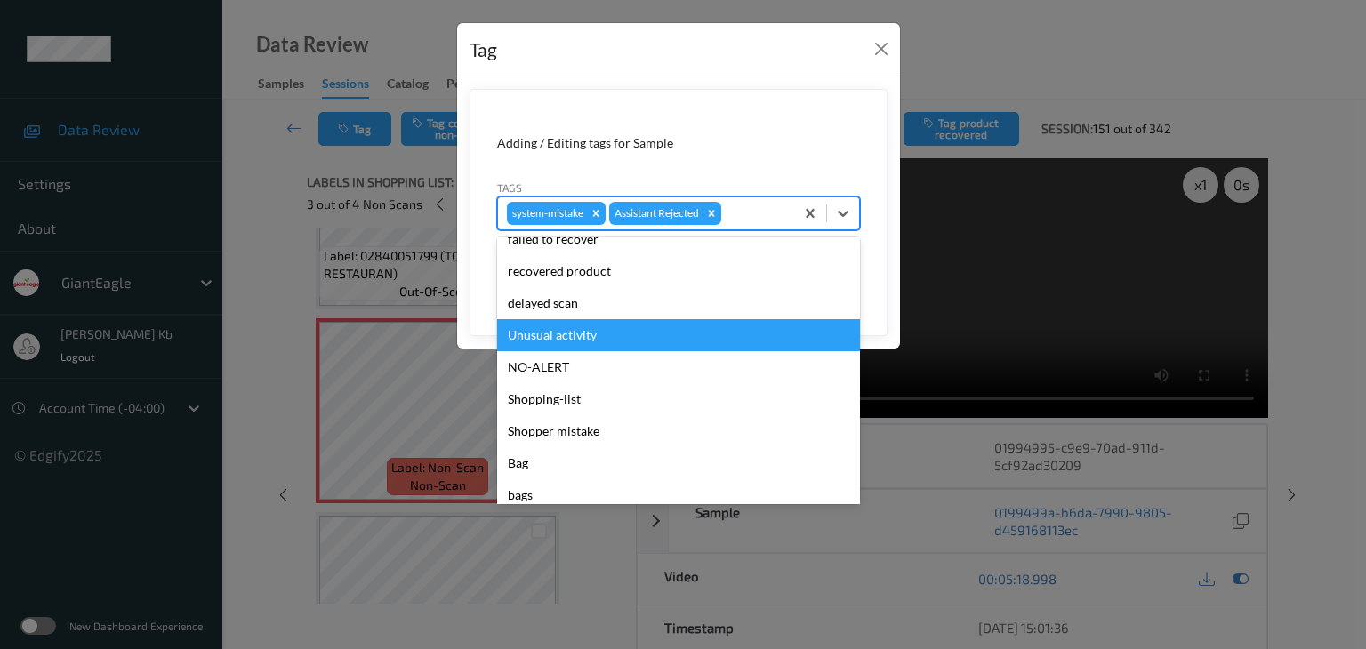
click at [586, 329] on div "Unusual activity" at bounding box center [678, 335] width 363 height 32
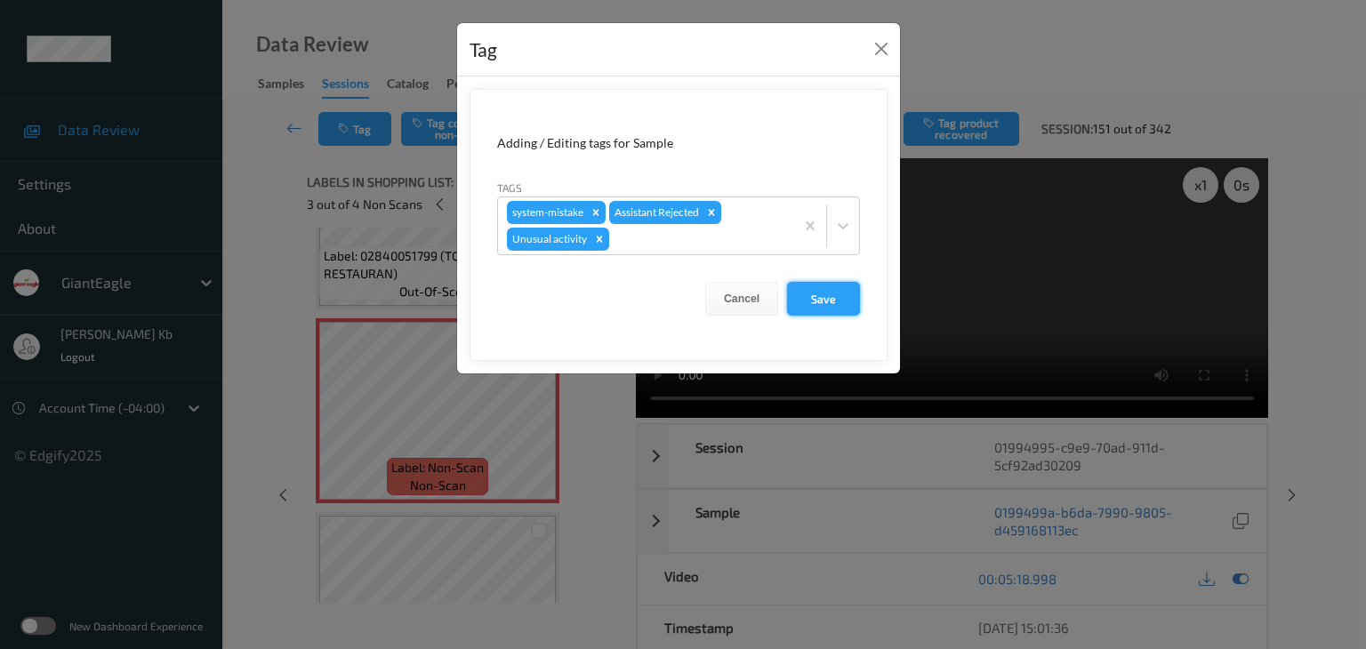
click at [822, 299] on button "Save" at bounding box center [823, 299] width 73 height 34
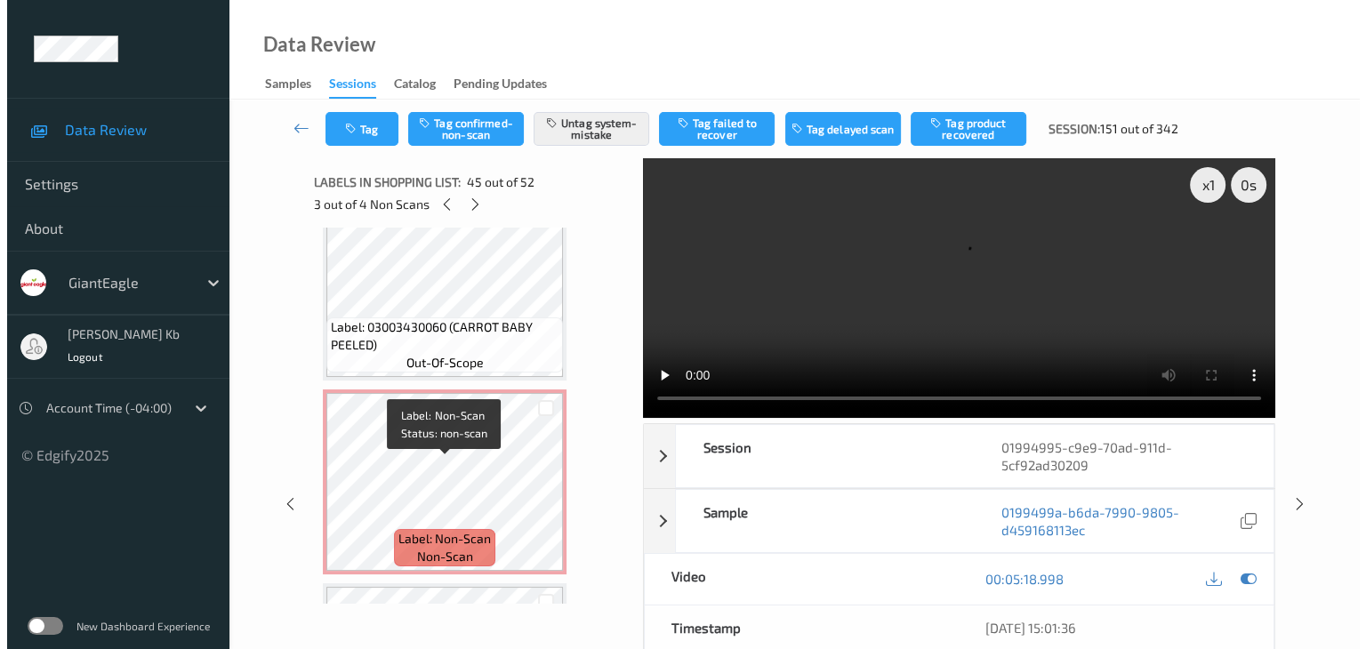
scroll to position [8805, 0]
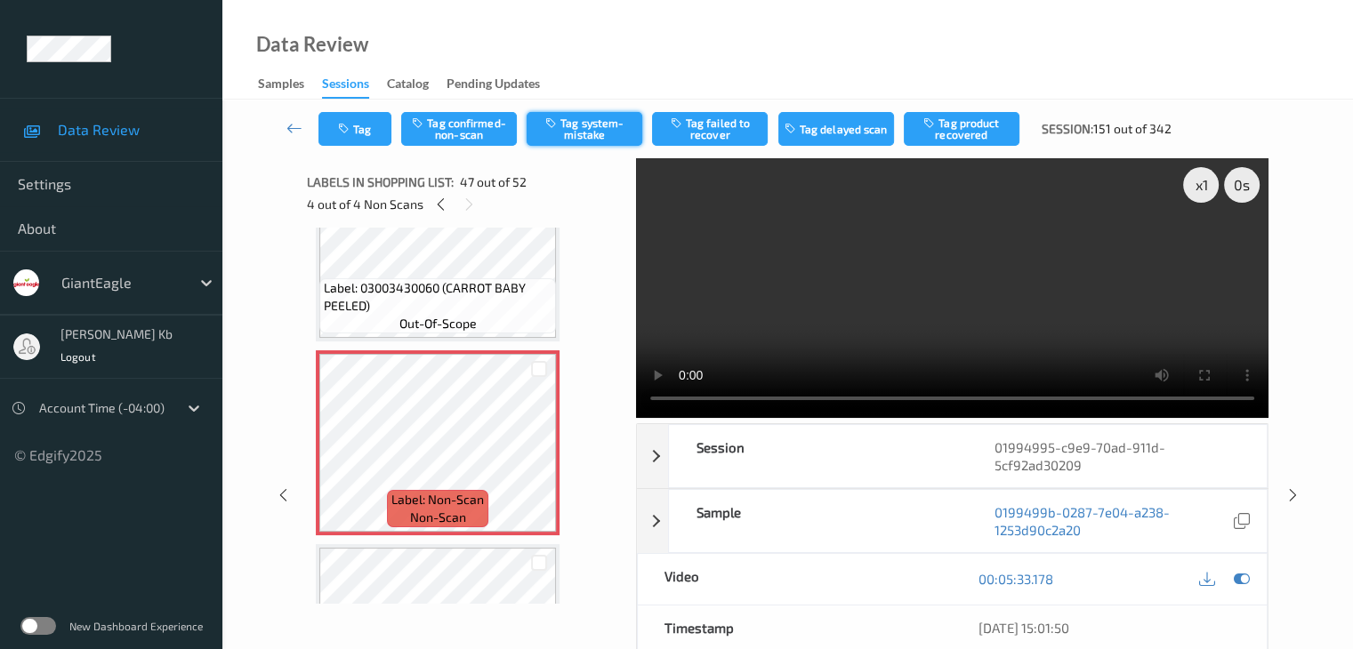
click at [583, 130] on button "Tag system-mistake" at bounding box center [585, 129] width 116 height 34
click at [370, 128] on button "Tag" at bounding box center [354, 129] width 73 height 34
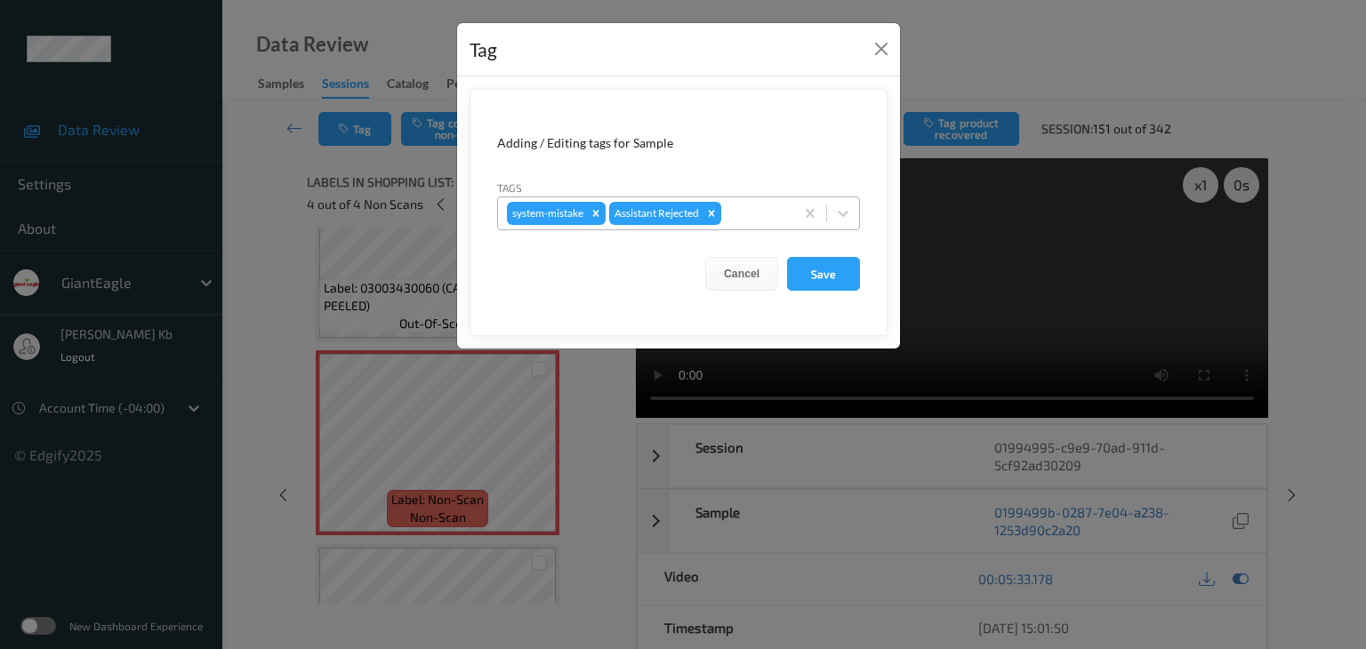
click at [752, 213] on div at bounding box center [755, 213] width 60 height 21
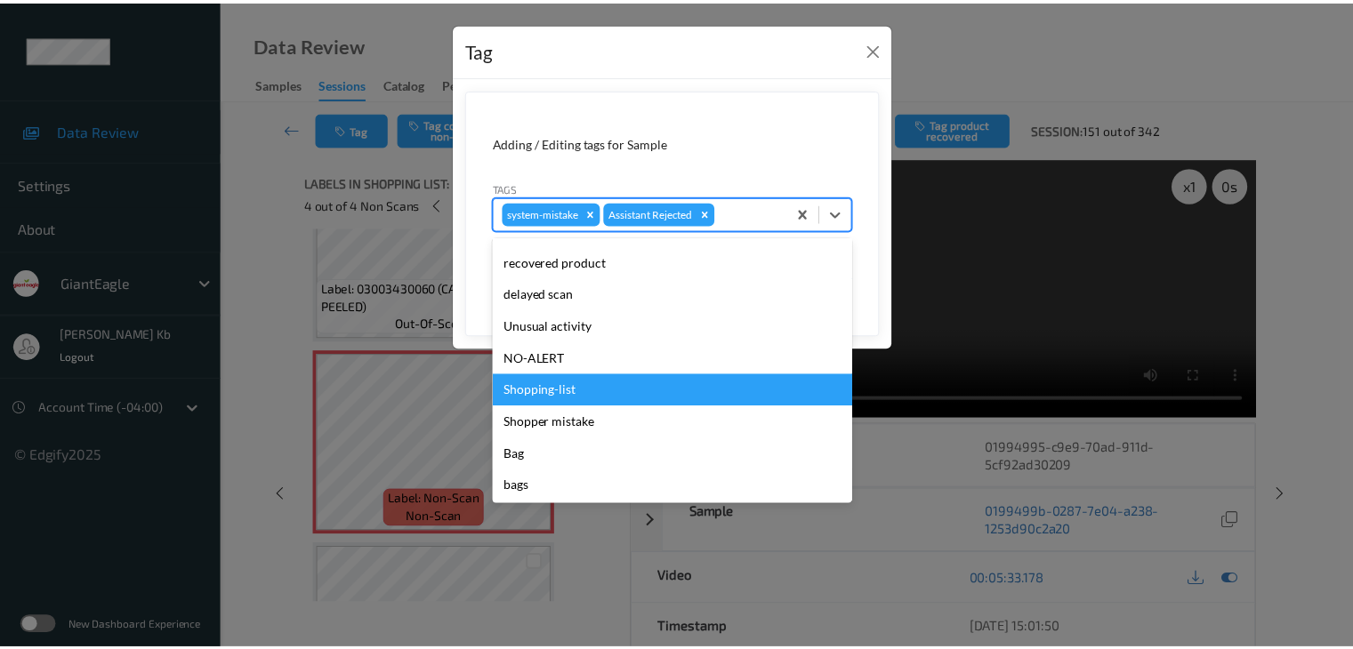
scroll to position [189, 0]
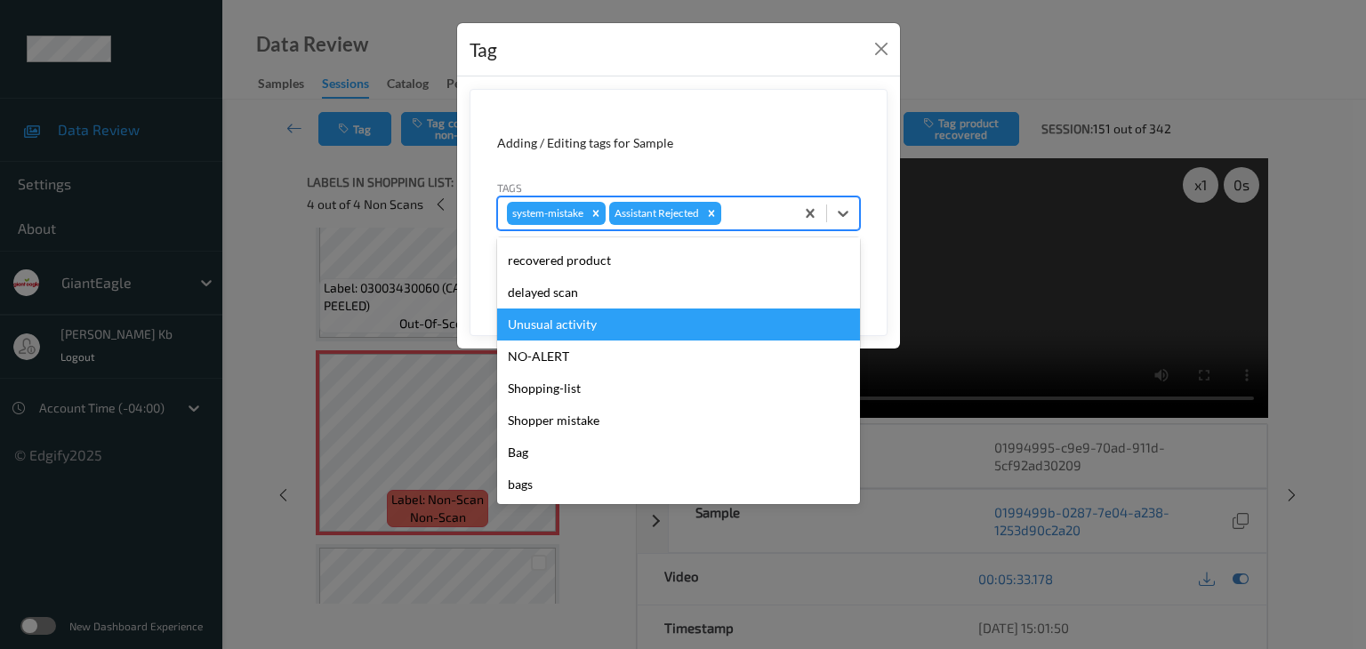
drag, startPoint x: 581, startPoint y: 321, endPoint x: 645, endPoint y: 320, distance: 64.0
click at [582, 321] on div "Unusual activity" at bounding box center [678, 325] width 363 height 32
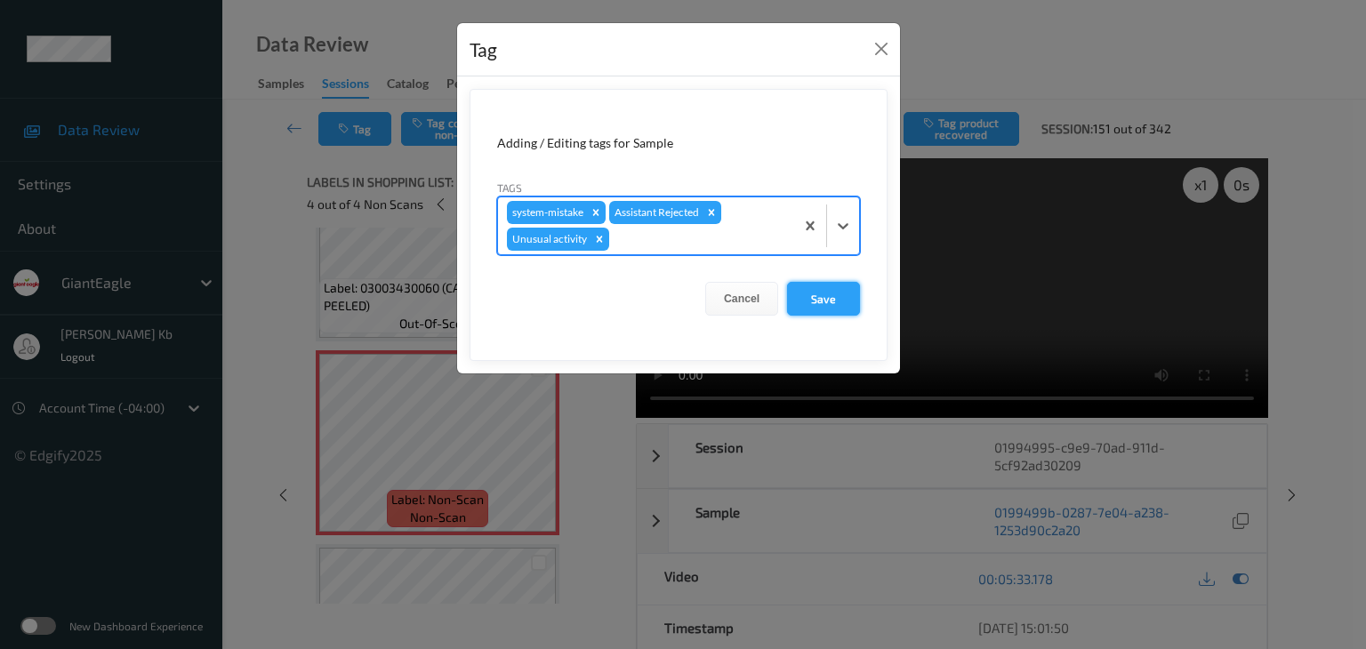
click at [828, 299] on button "Save" at bounding box center [823, 299] width 73 height 34
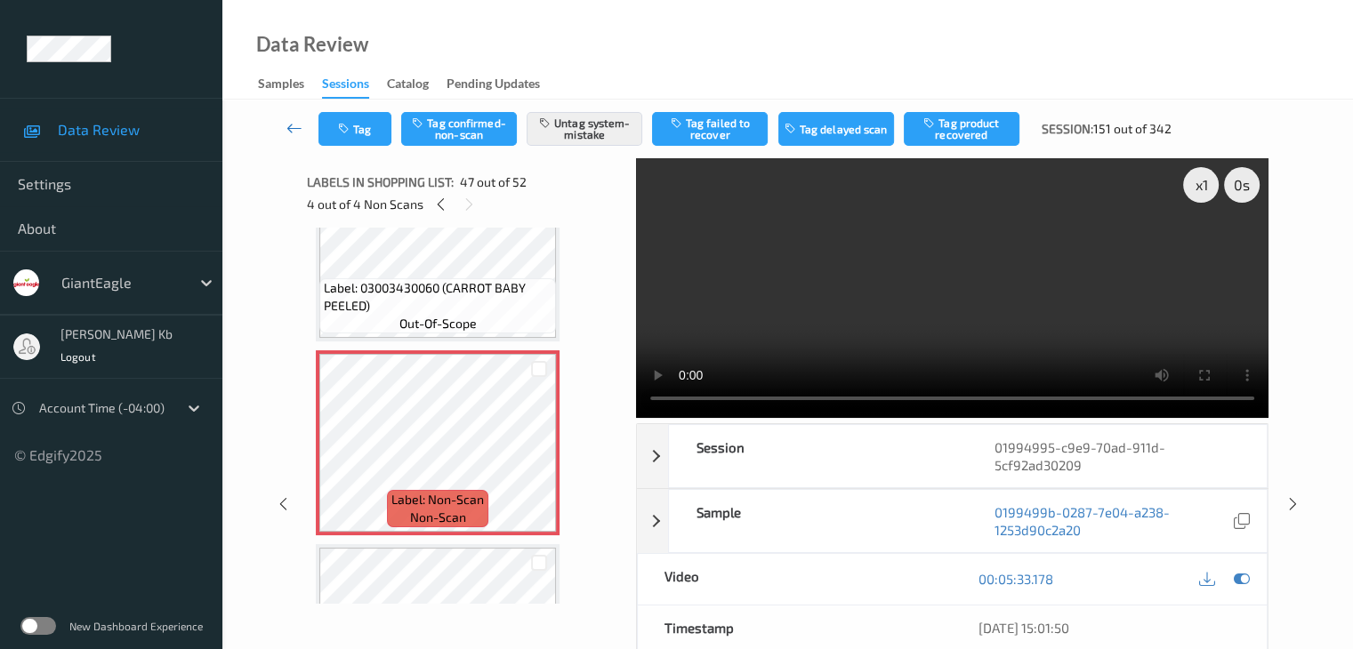
click at [294, 128] on icon at bounding box center [294, 128] width 16 height 18
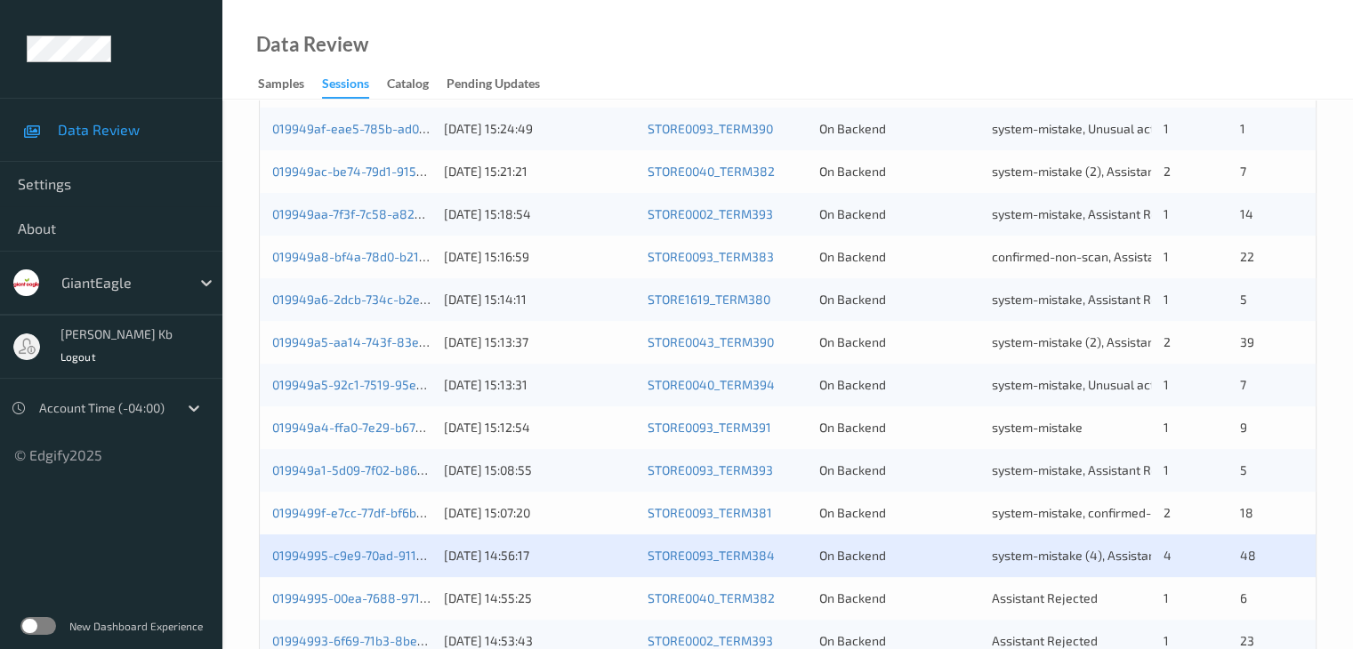
scroll to position [534, 0]
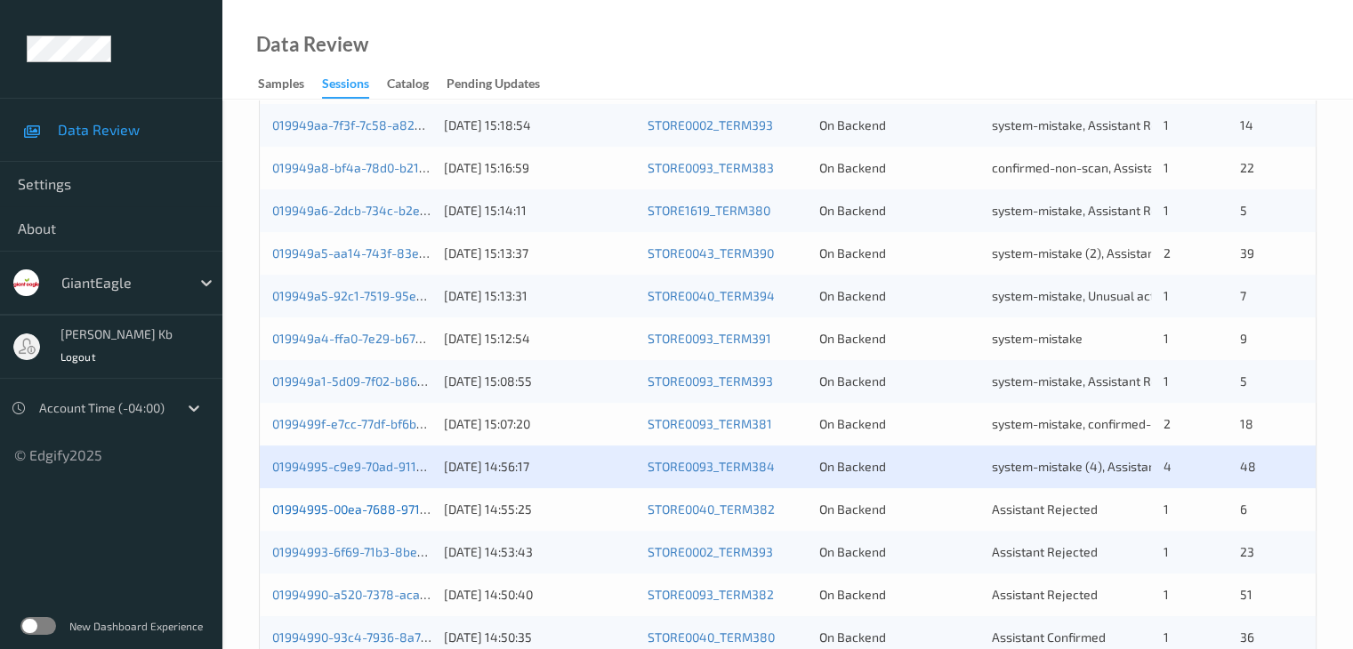
click at [366, 508] on link "01994995-00ea-7688-971d-ca5617236a45" at bounding box center [393, 509] width 243 height 15
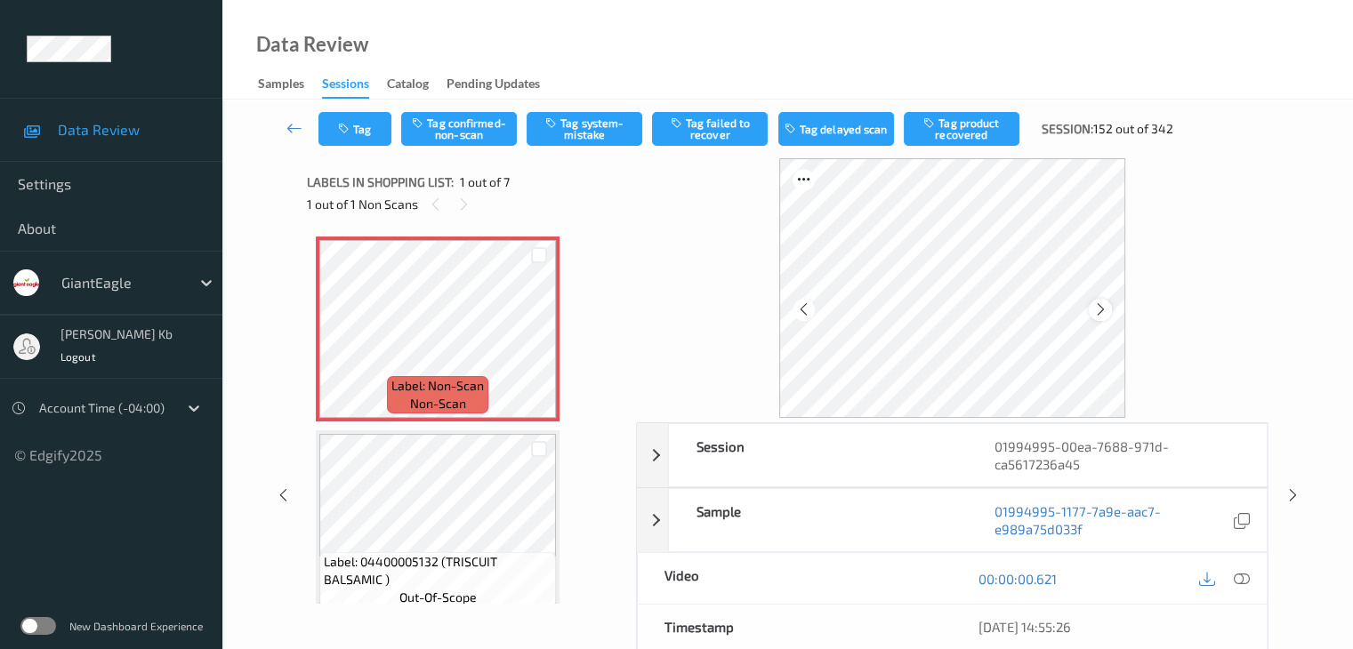
click at [1093, 307] on icon at bounding box center [1100, 310] width 15 height 16
click at [1240, 577] on icon at bounding box center [1241, 579] width 16 height 16
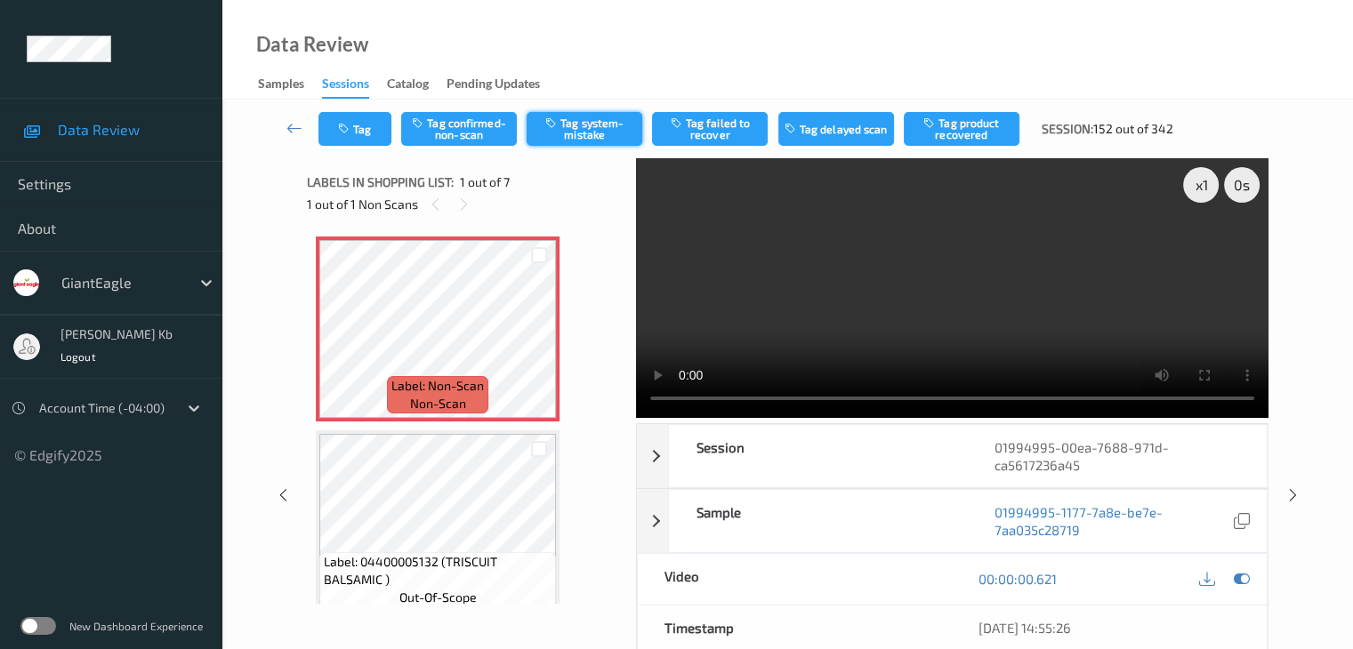
click at [605, 125] on button "Tag system-mistake" at bounding box center [585, 129] width 116 height 34
click at [366, 125] on button "Tag" at bounding box center [354, 129] width 73 height 34
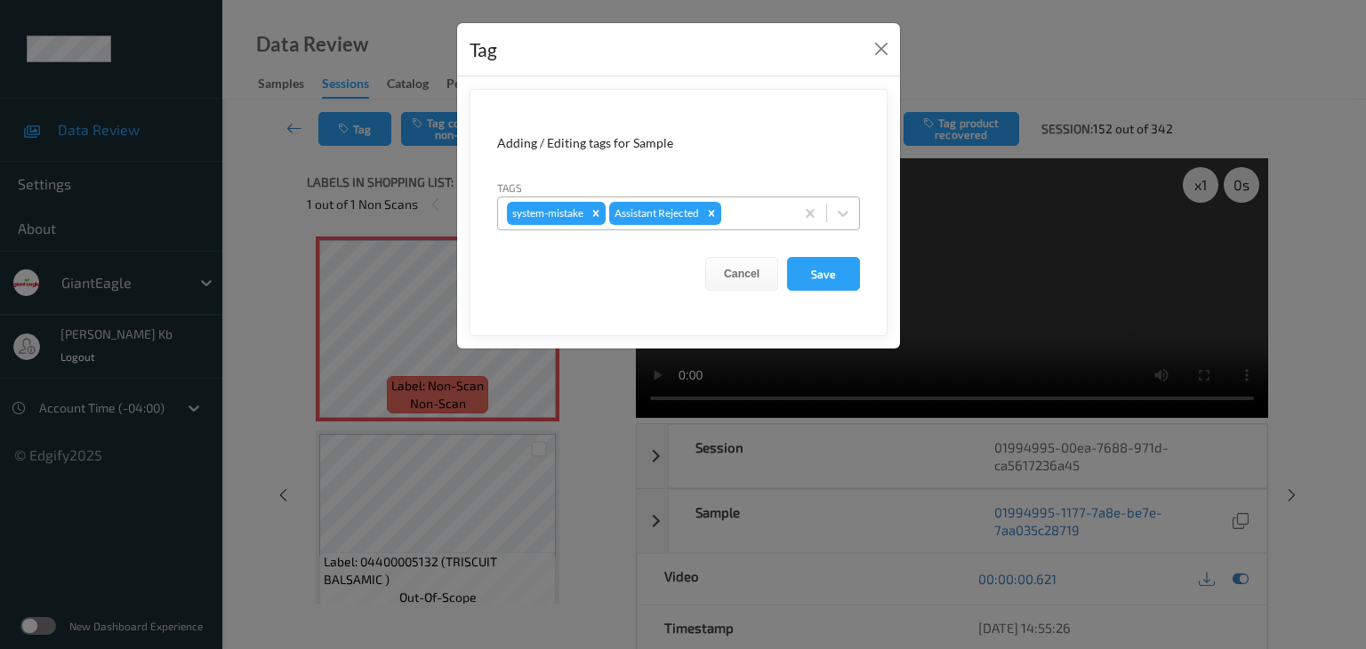
click at [758, 213] on div at bounding box center [755, 213] width 60 height 21
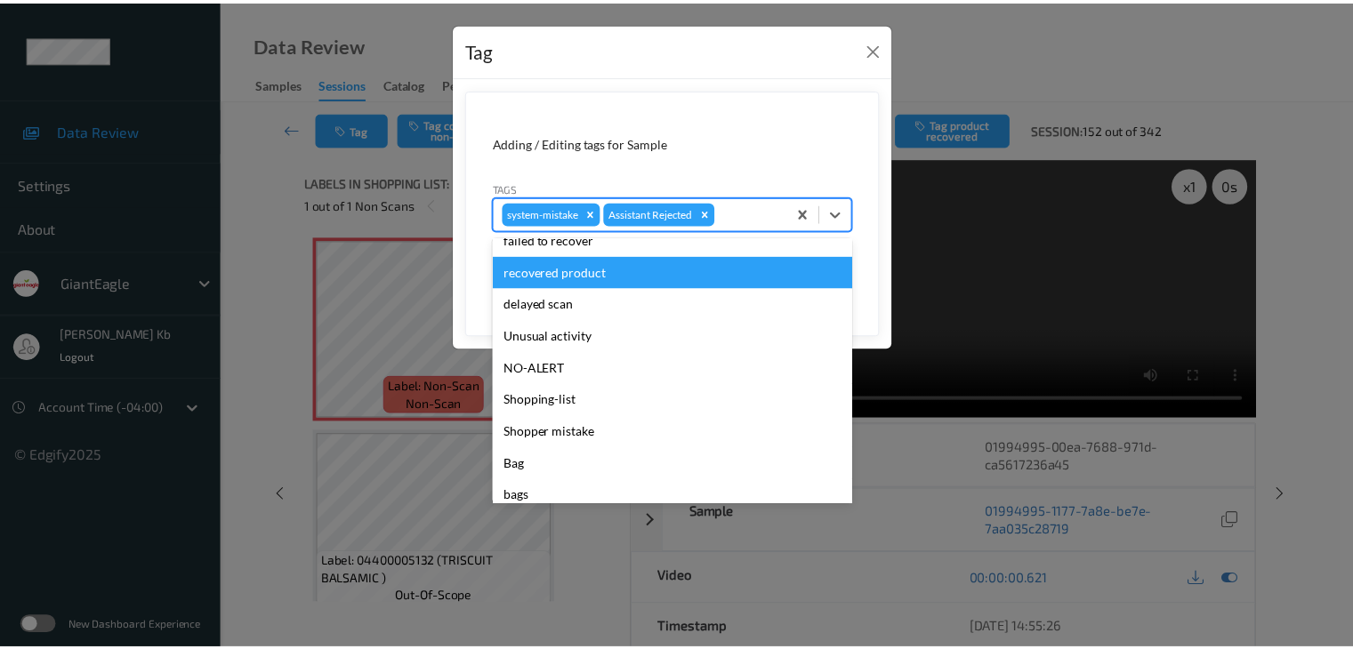
scroll to position [178, 0]
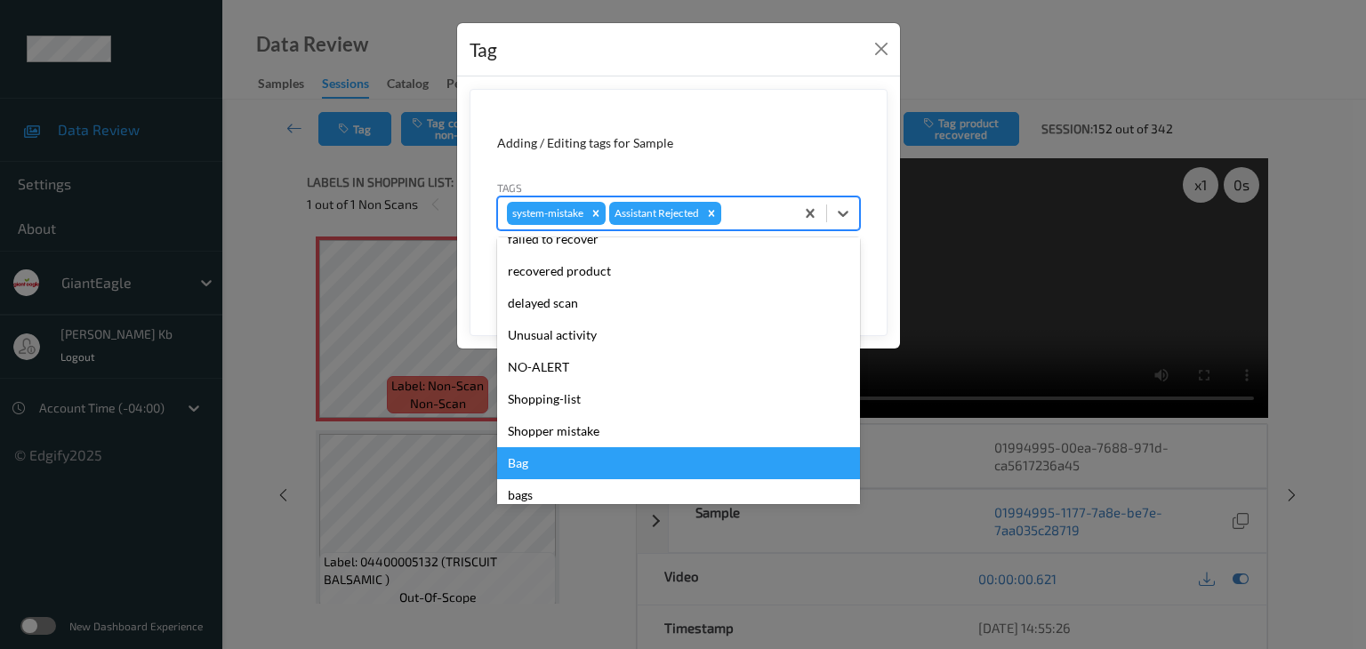
click at [520, 462] on div "Bag" at bounding box center [678, 463] width 363 height 32
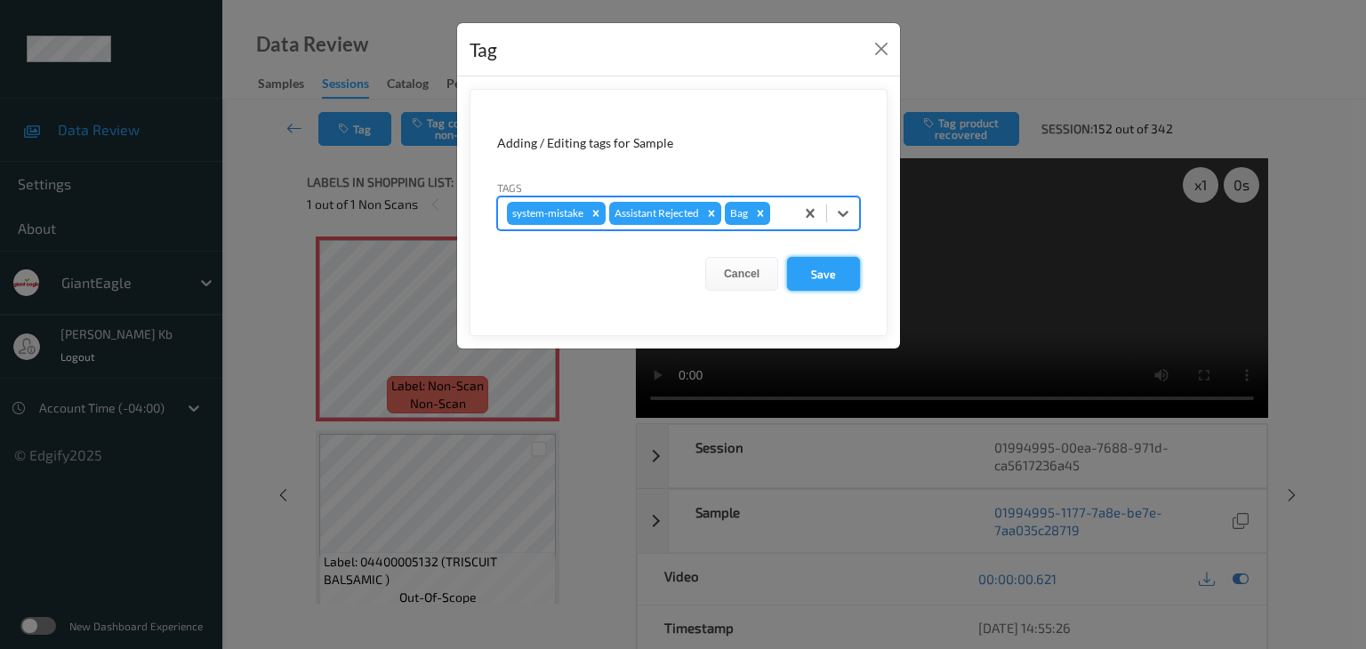
click at [827, 269] on button "Save" at bounding box center [823, 274] width 73 height 34
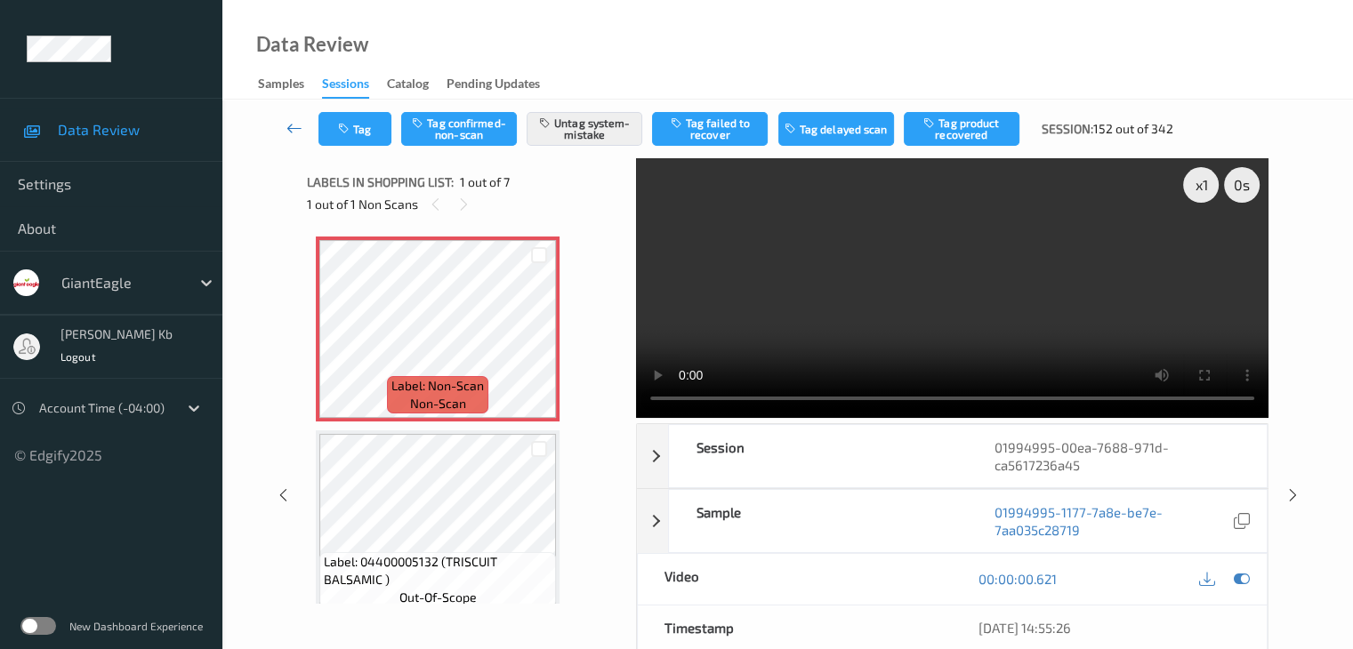
click at [294, 129] on icon at bounding box center [294, 128] width 16 height 18
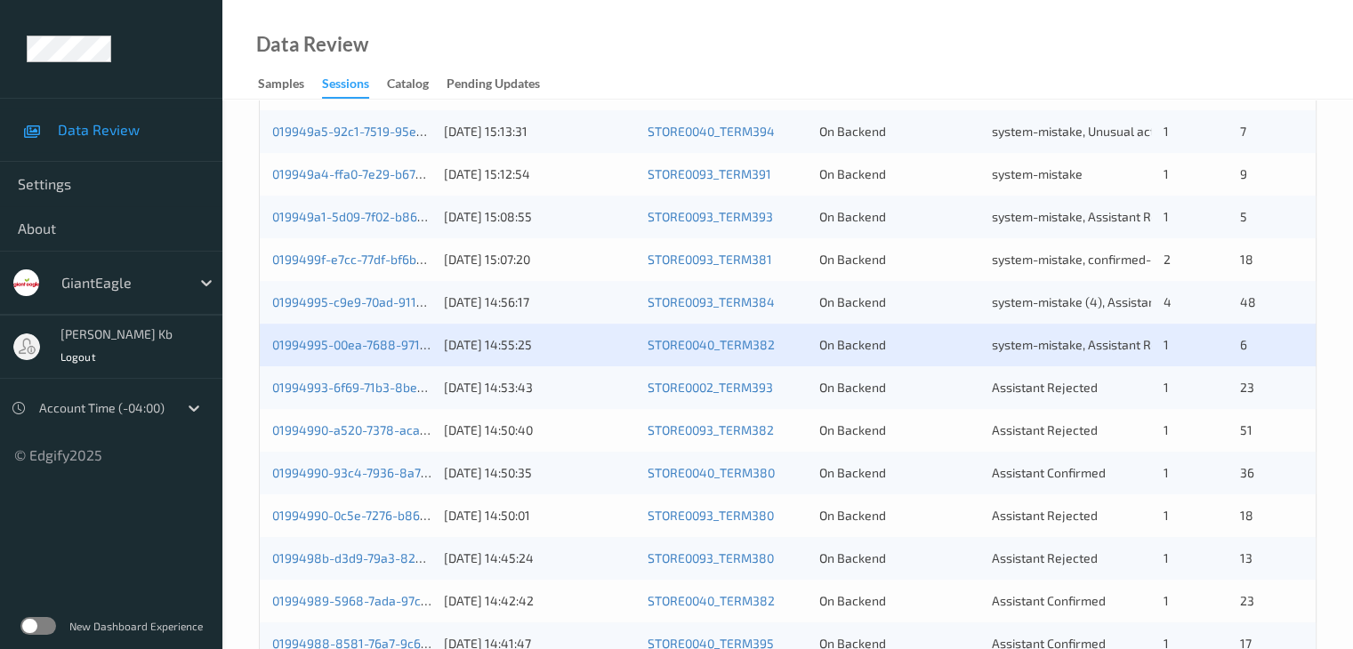
scroll to position [712, 0]
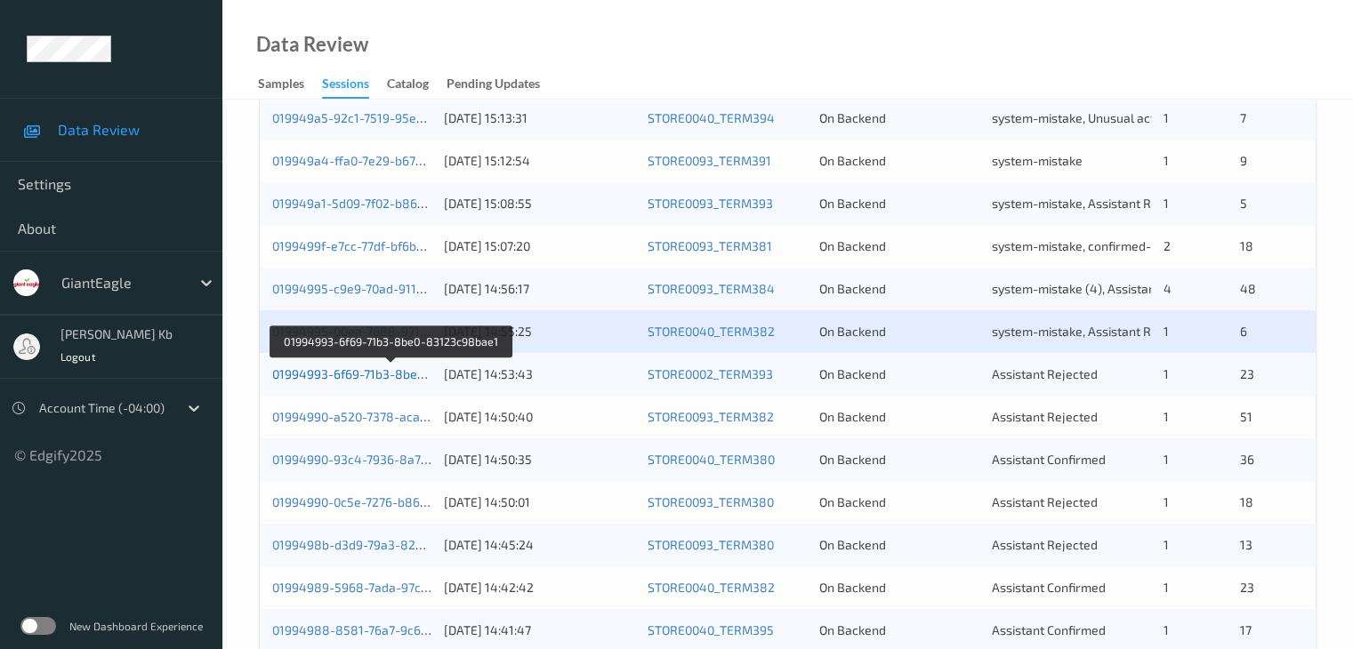
click at [353, 370] on link "01994993-6f69-71b3-8be0-83123c98bae1" at bounding box center [392, 373] width 240 height 15
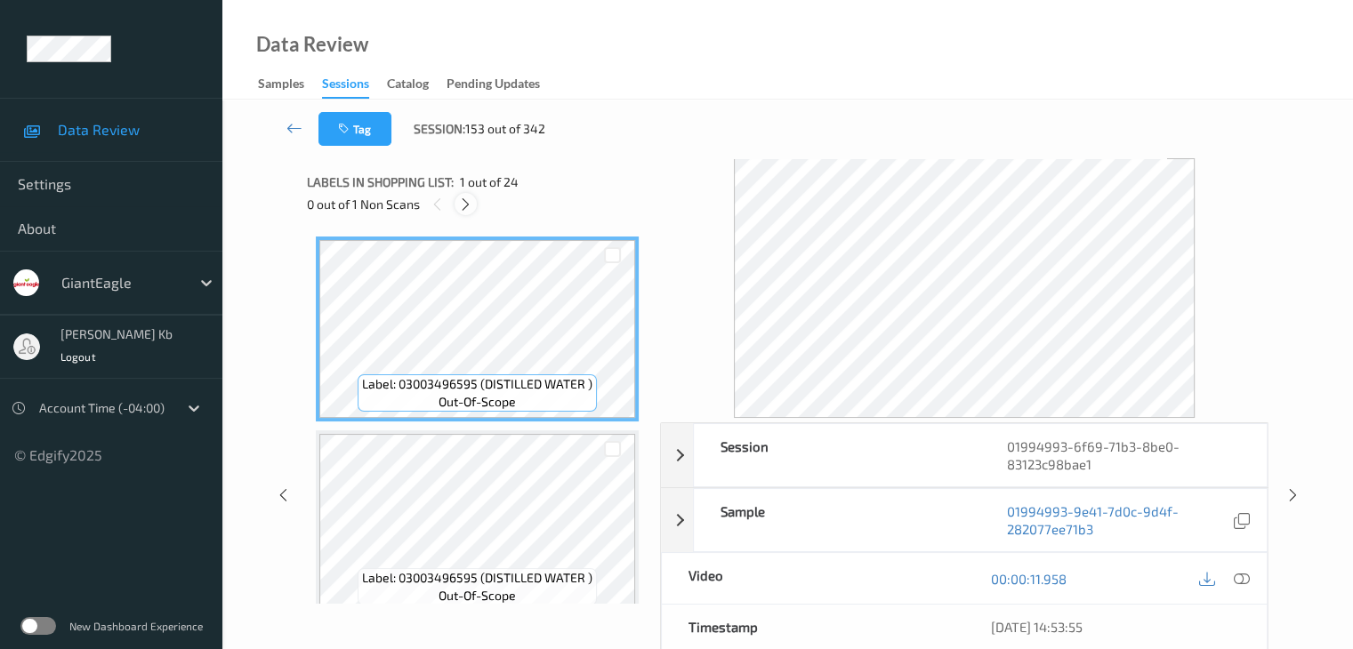
click at [470, 200] on icon at bounding box center [465, 205] width 15 height 16
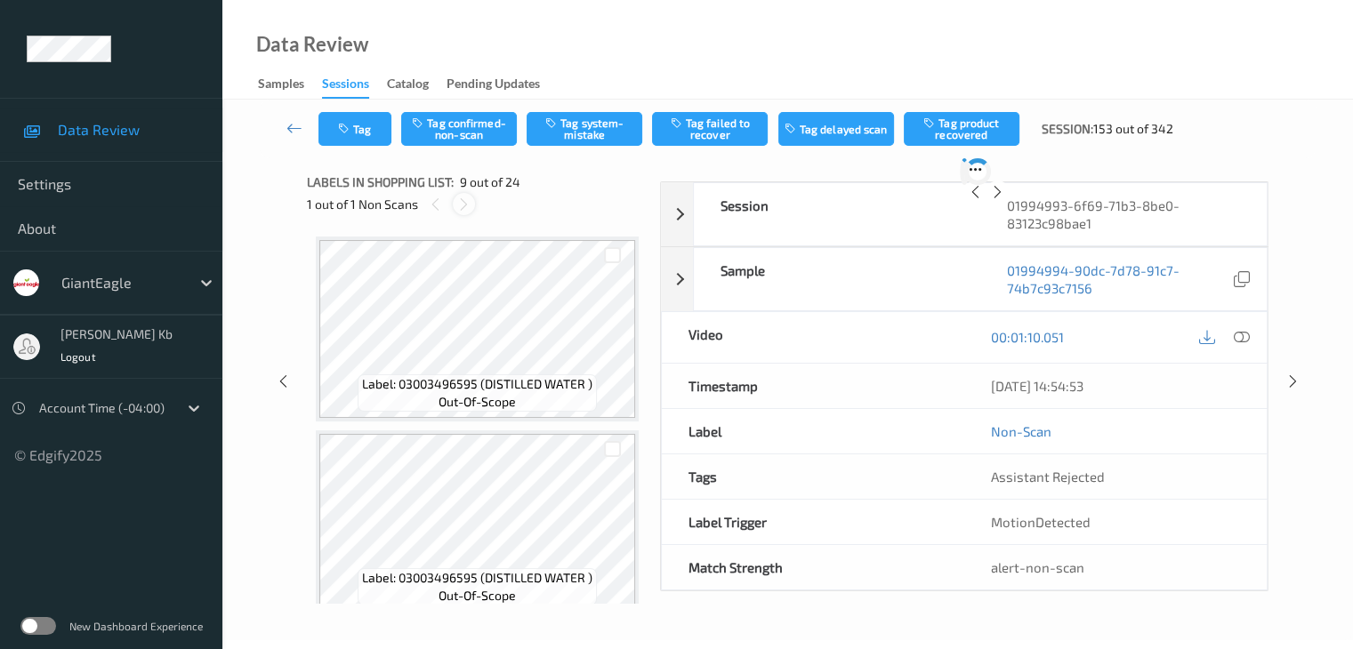
scroll to position [1366, 0]
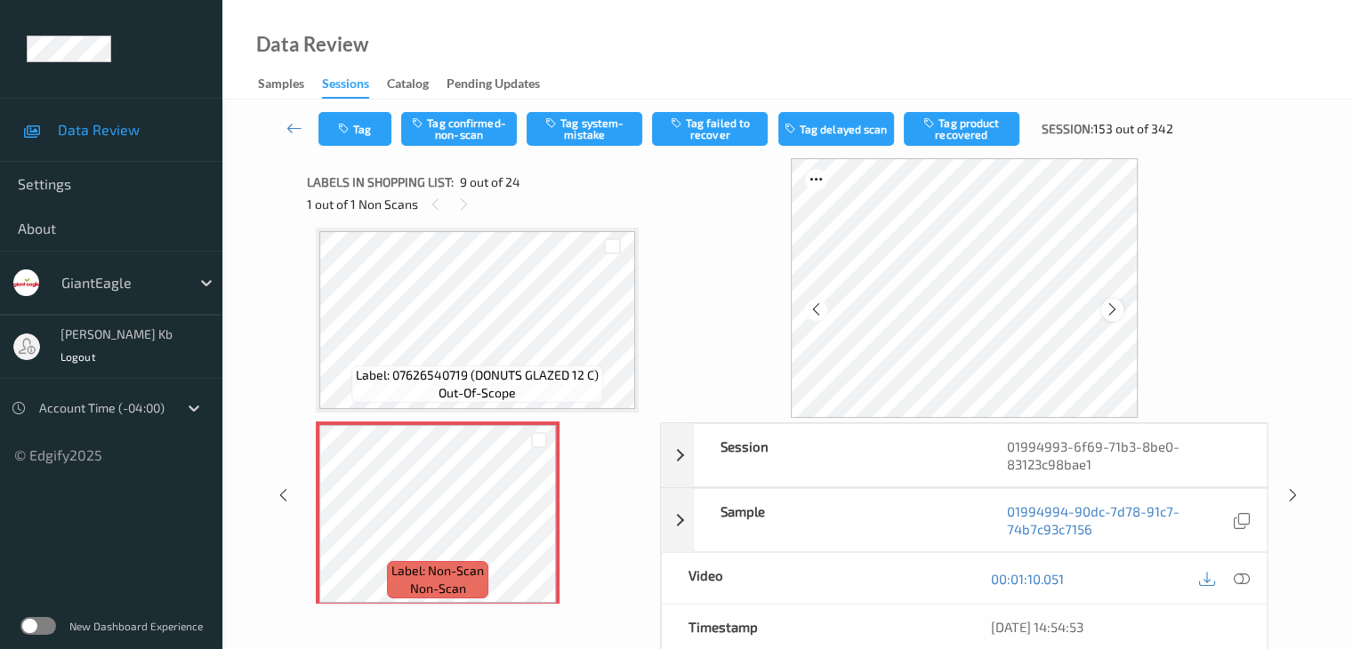
click at [1119, 303] on icon at bounding box center [1112, 310] width 15 height 16
click at [1236, 578] on icon at bounding box center [1241, 579] width 16 height 16
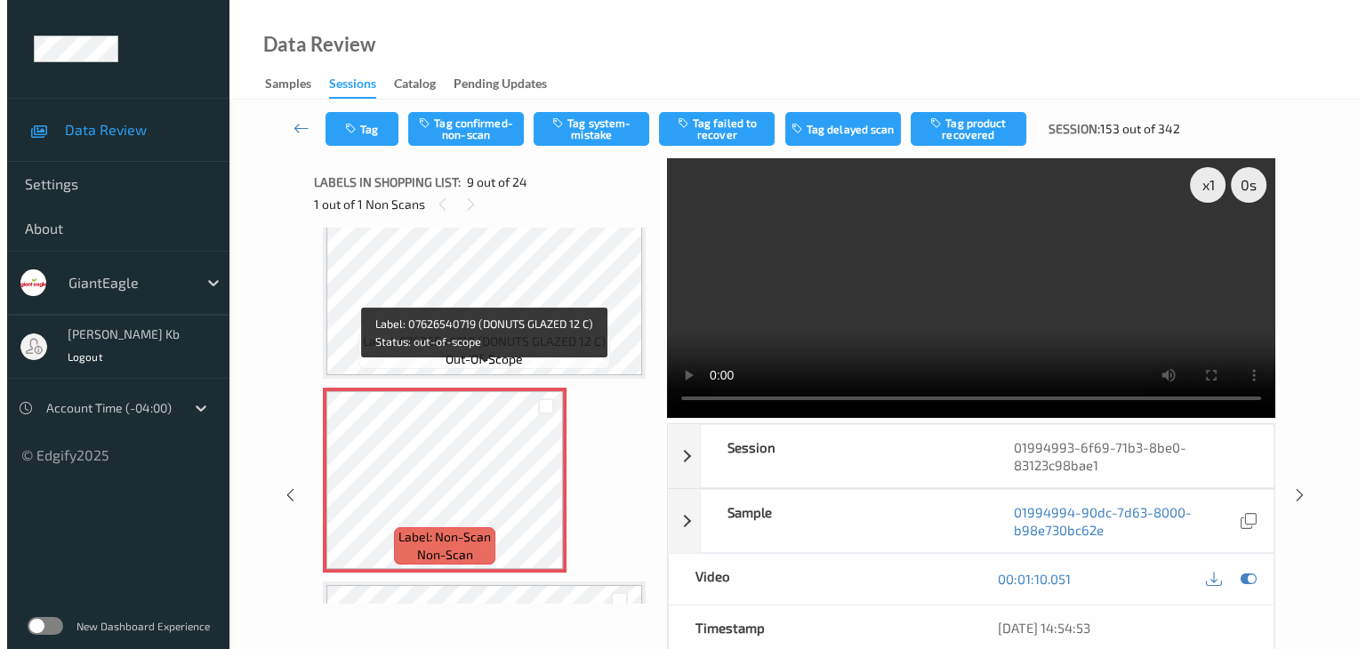
scroll to position [1455, 0]
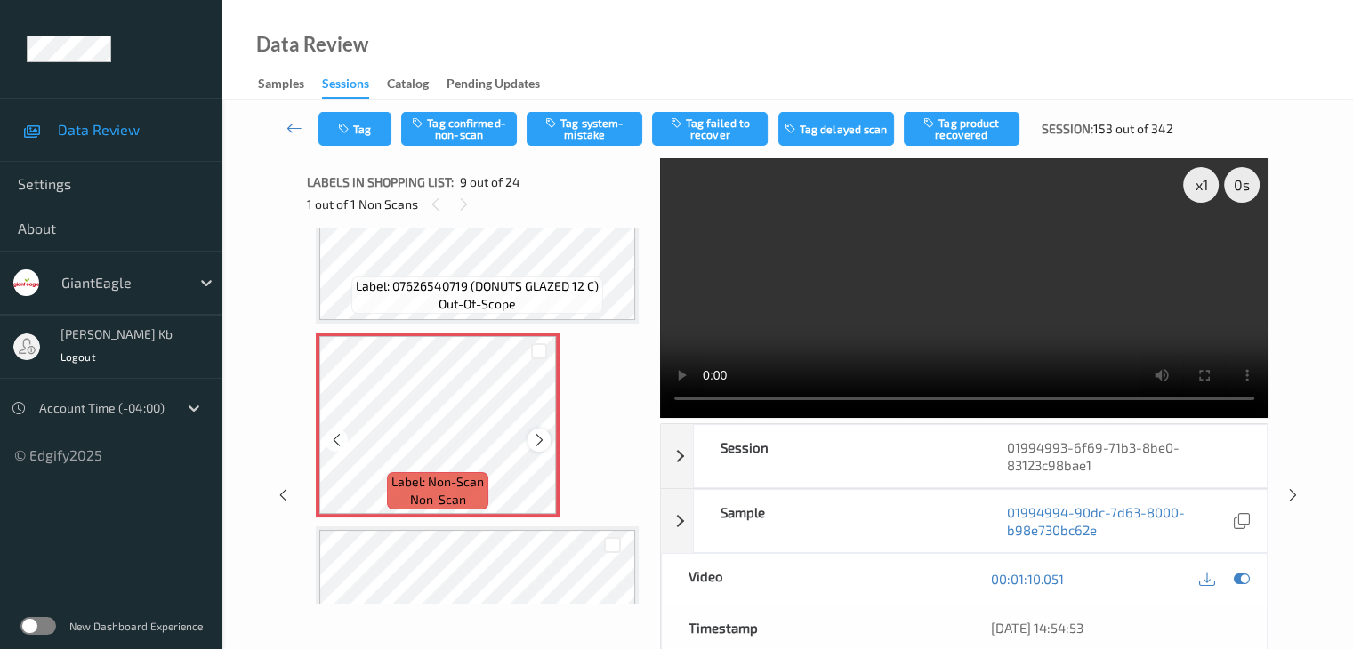
click at [541, 439] on icon at bounding box center [539, 440] width 15 height 16
click at [577, 127] on button "Tag system-mistake" at bounding box center [585, 129] width 116 height 34
click at [359, 128] on button "Tag" at bounding box center [354, 129] width 73 height 34
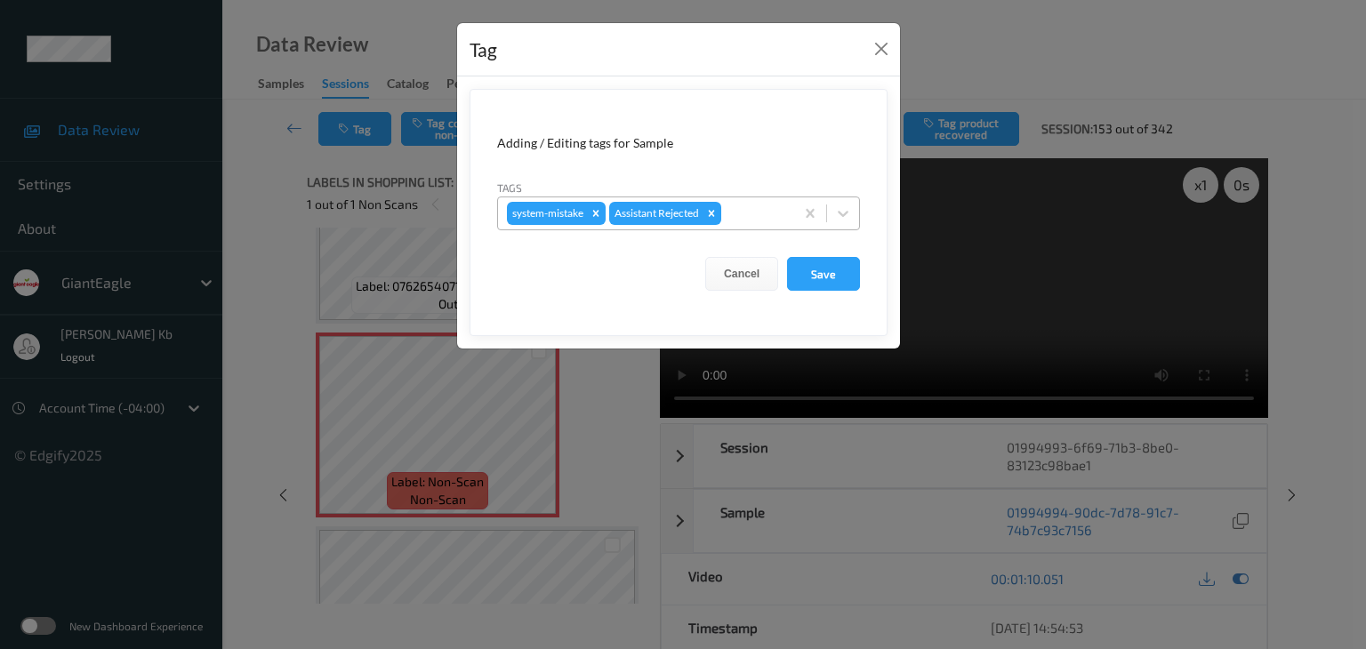
click at [745, 212] on div at bounding box center [755, 213] width 60 height 21
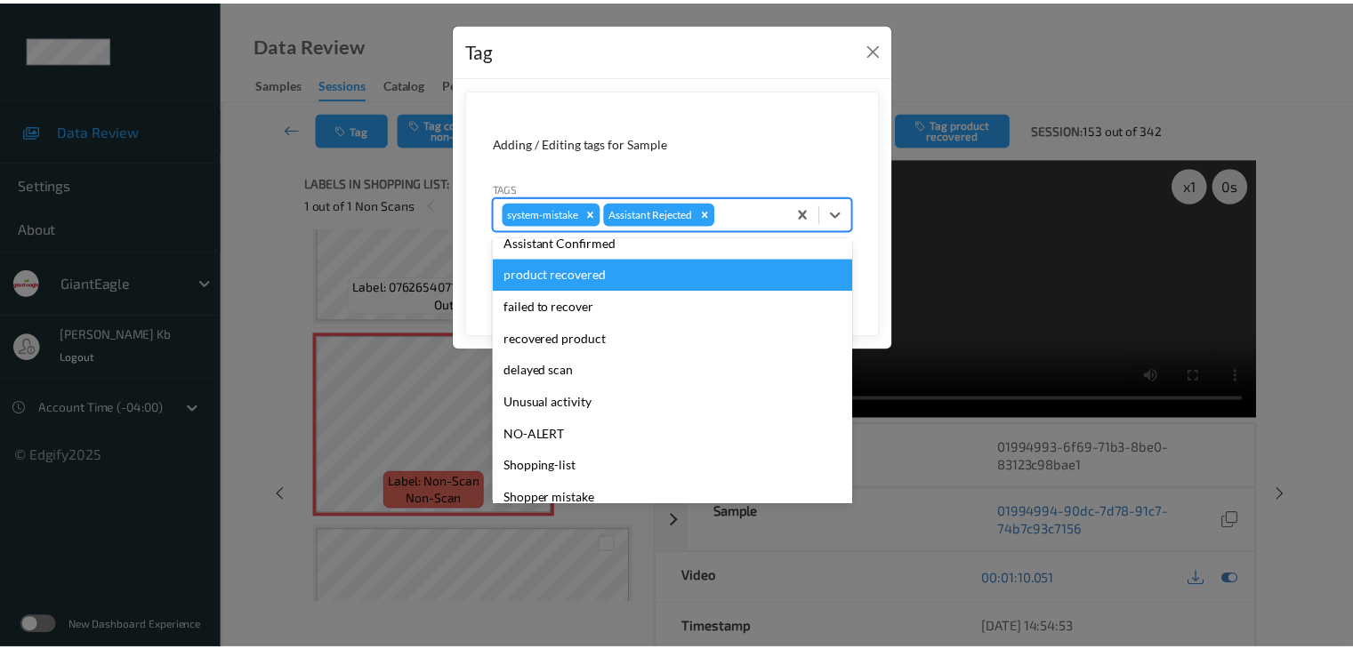
scroll to position [178, 0]
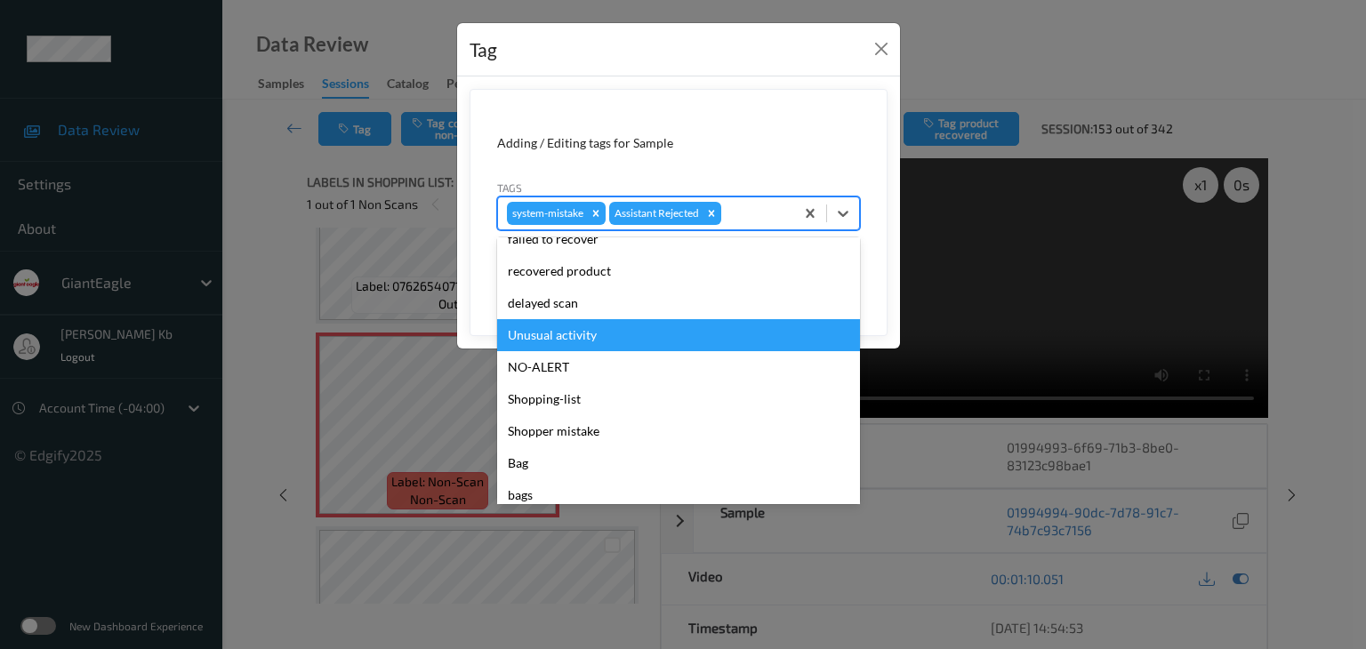
click at [559, 341] on div "Unusual activity" at bounding box center [678, 335] width 363 height 32
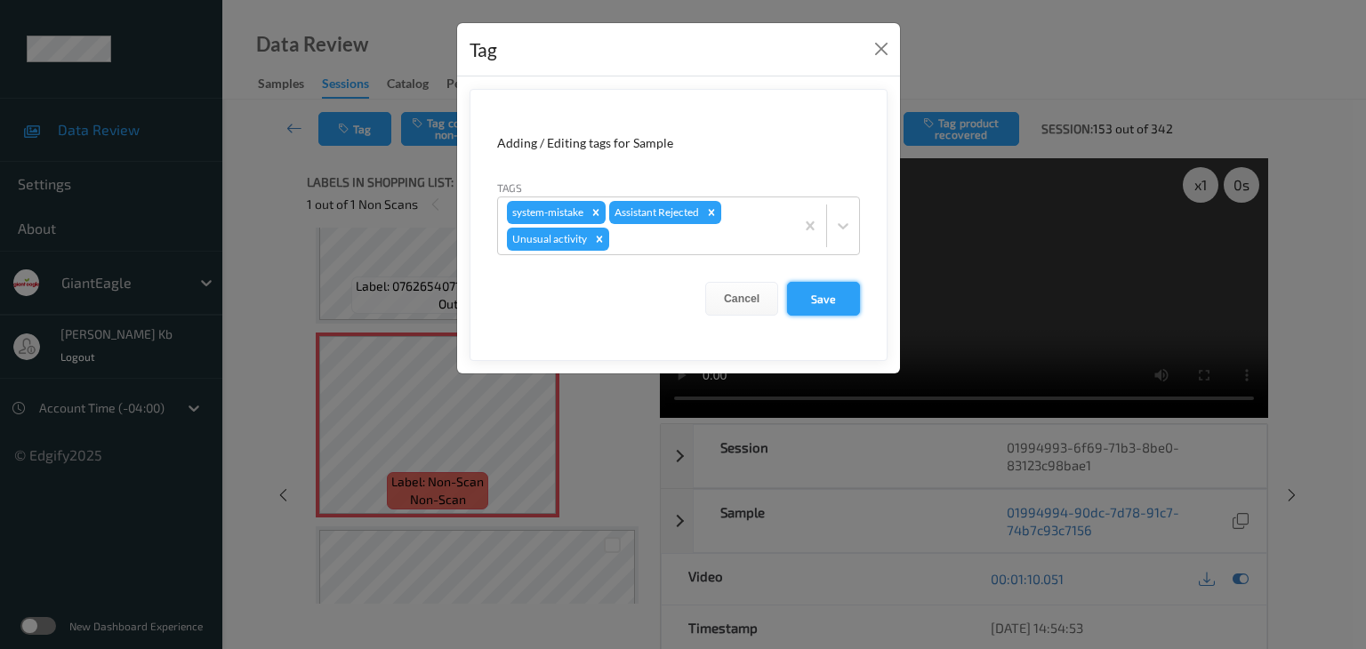
click at [817, 302] on button "Save" at bounding box center [823, 299] width 73 height 34
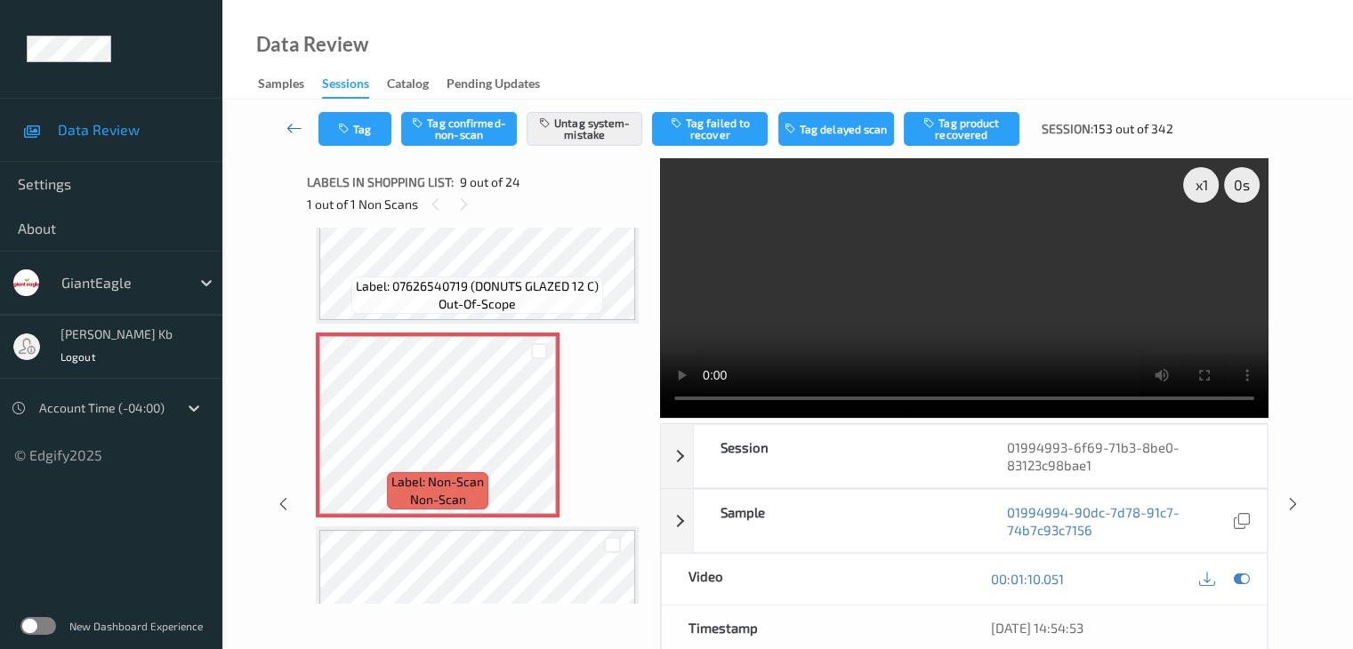
click at [303, 126] on link at bounding box center [294, 129] width 47 height 34
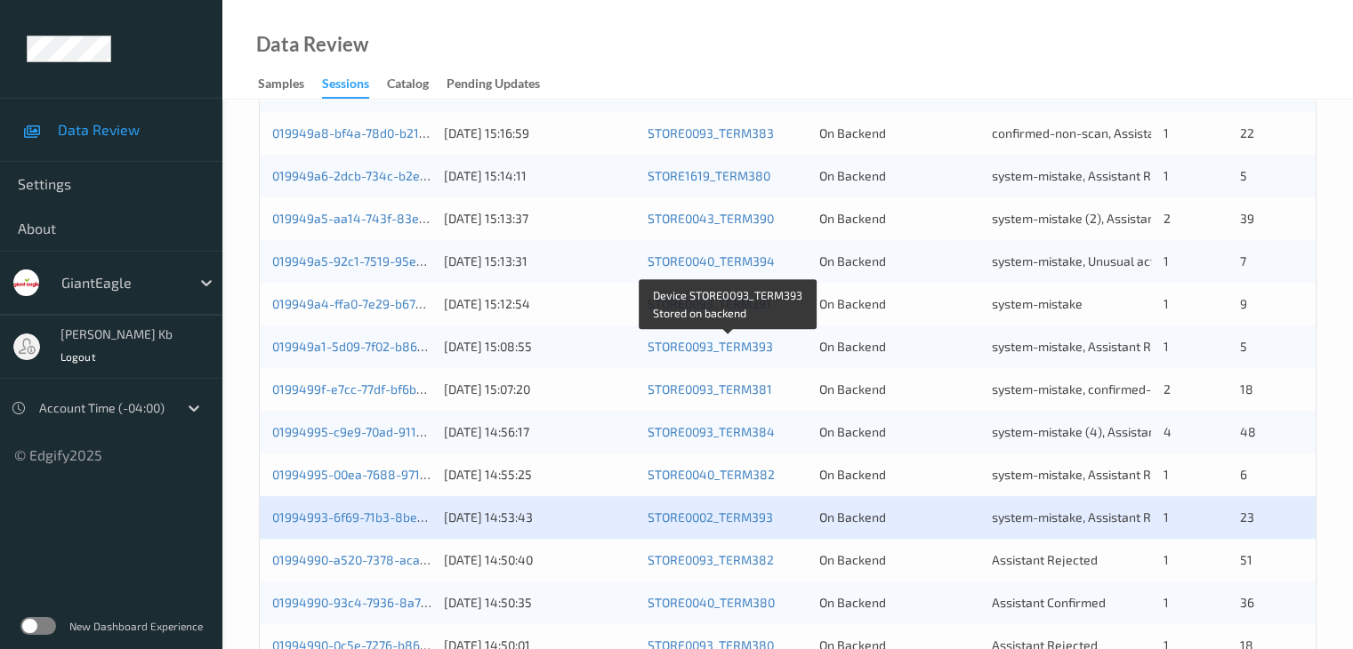
scroll to position [712, 0]
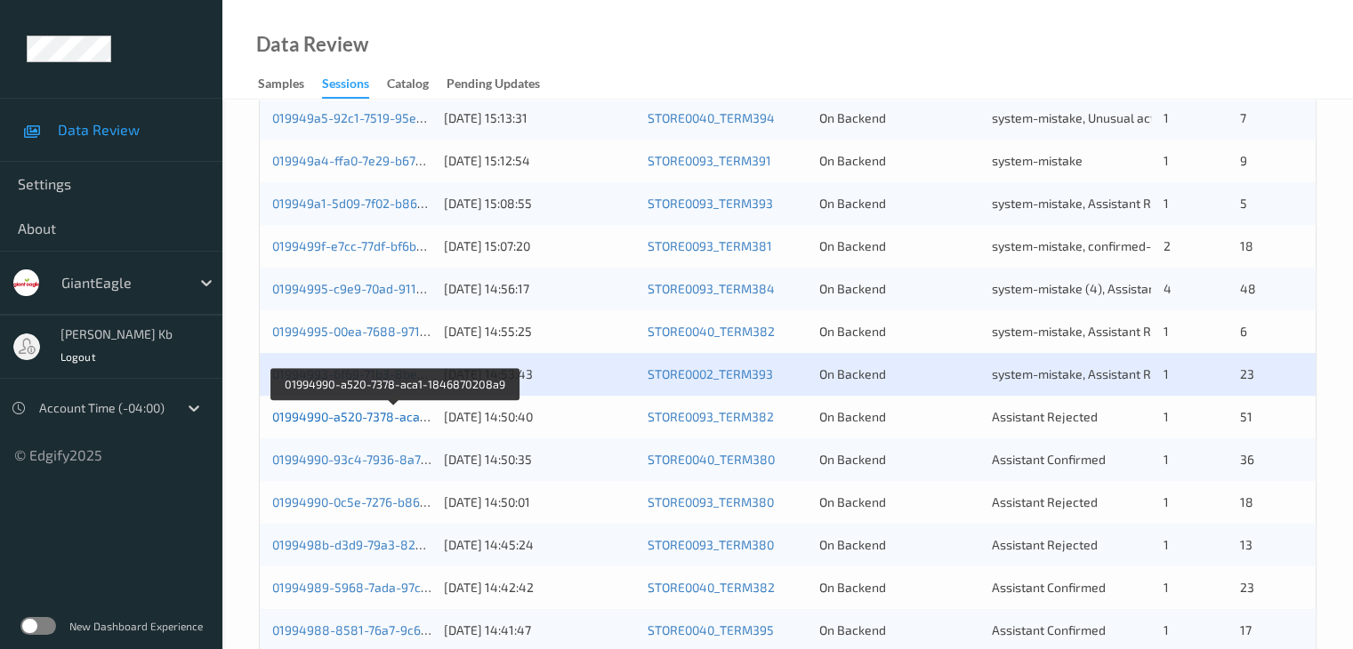
click at [363, 417] on link "01994990-a520-7378-aca1-1846870208a9" at bounding box center [394, 416] width 245 height 15
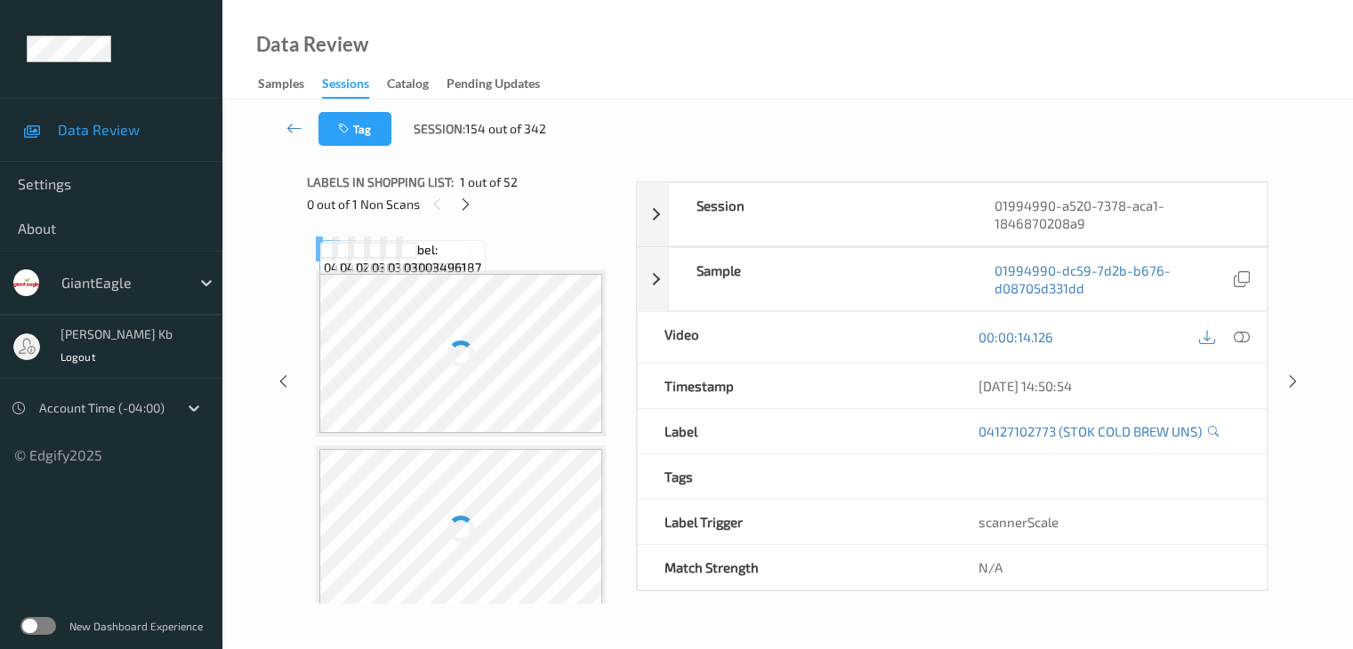
scroll to position [217, 0]
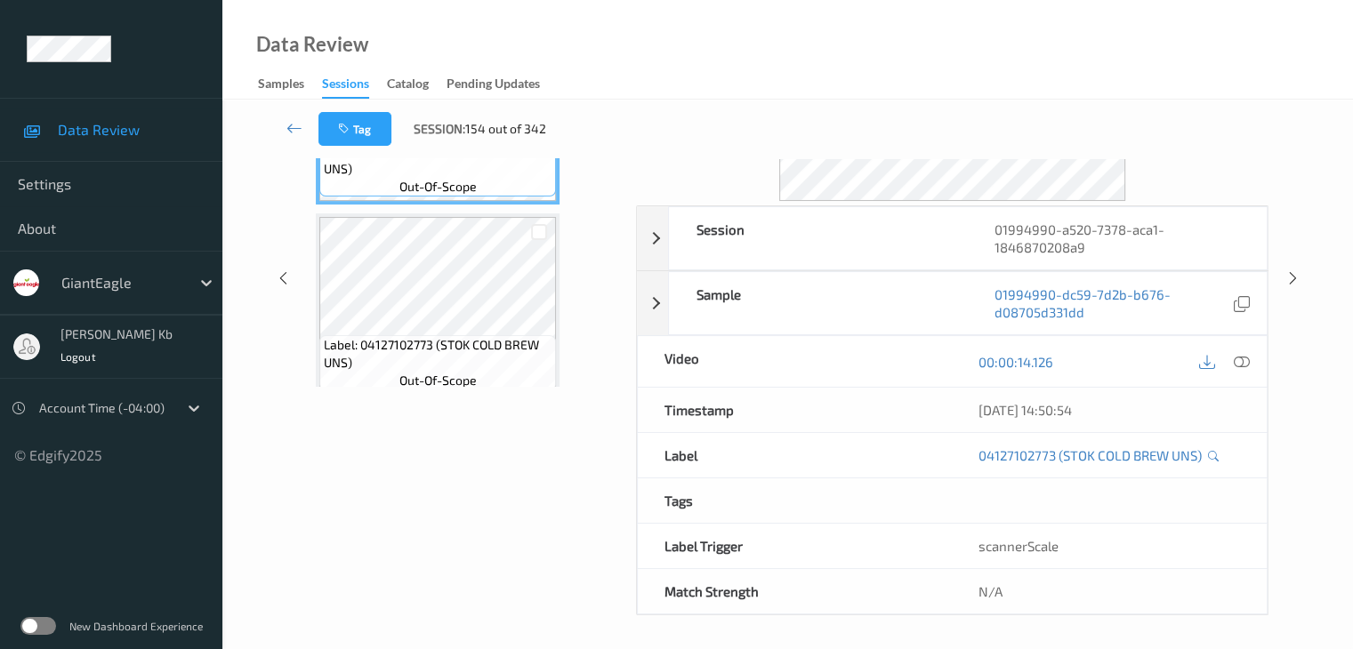
drag, startPoint x: 408, startPoint y: 3, endPoint x: 913, endPoint y: 54, distance: 506.9
click at [962, 68] on div "Data Review Samples Sessions Catalog Pending Updates" at bounding box center [787, 50] width 1130 height 100
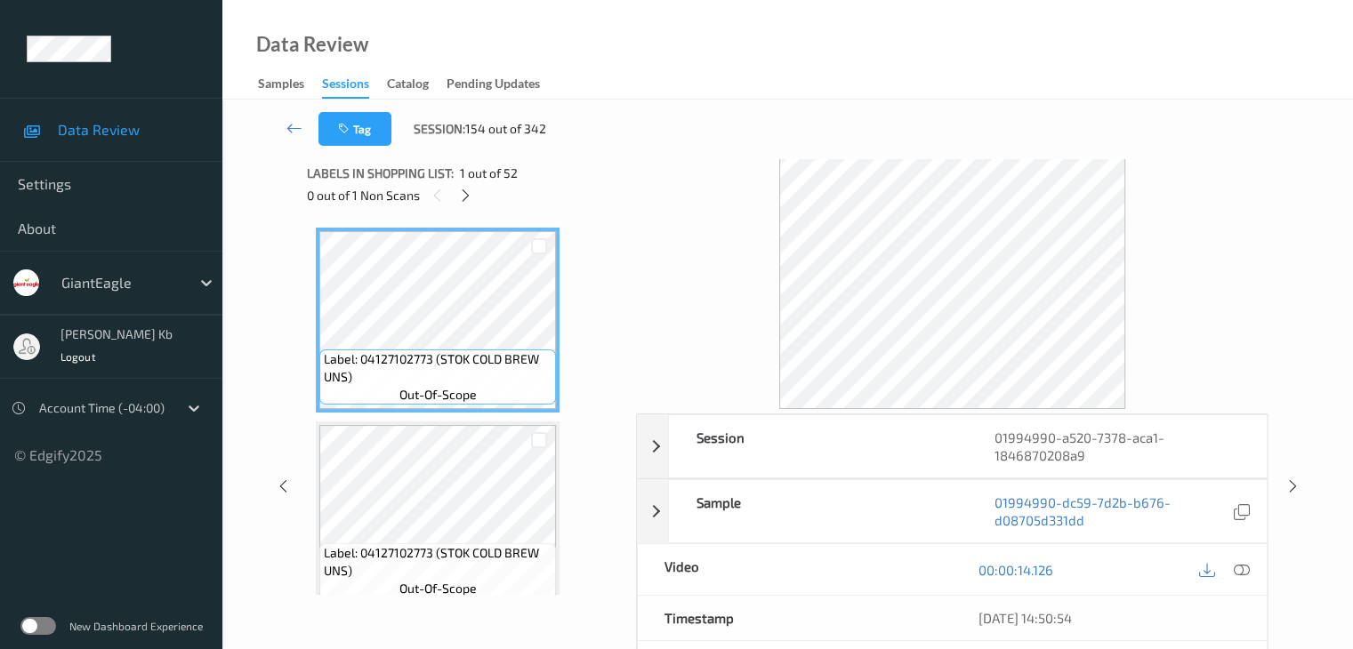
scroll to position [0, 0]
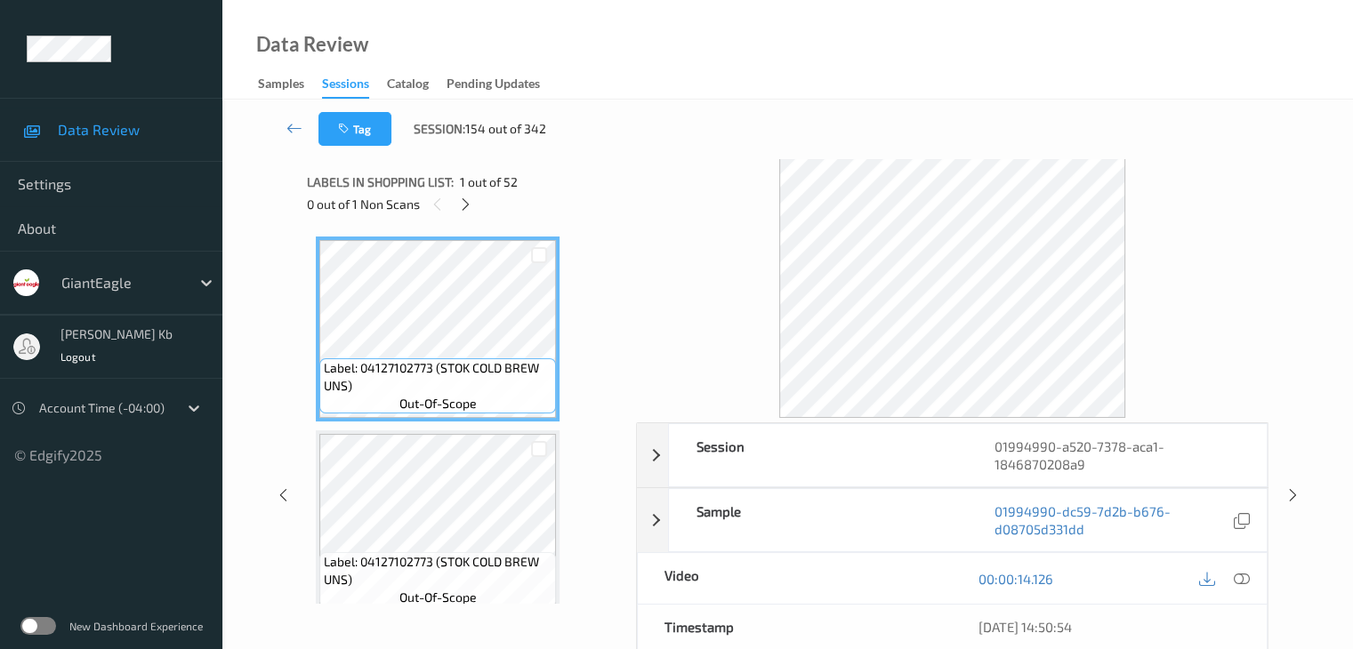
drag, startPoint x: 470, startPoint y: 203, endPoint x: 478, endPoint y: 226, distance: 24.2
click at [470, 203] on icon at bounding box center [465, 205] width 15 height 16
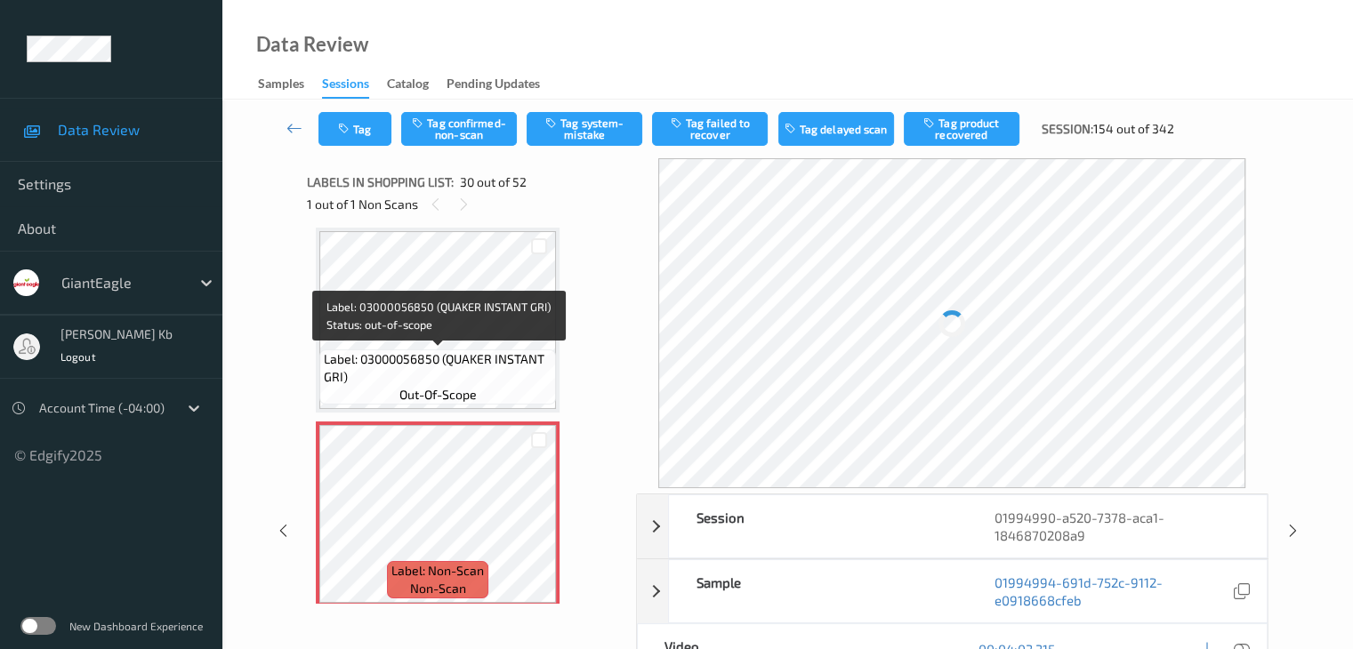
scroll to position [5527, 0]
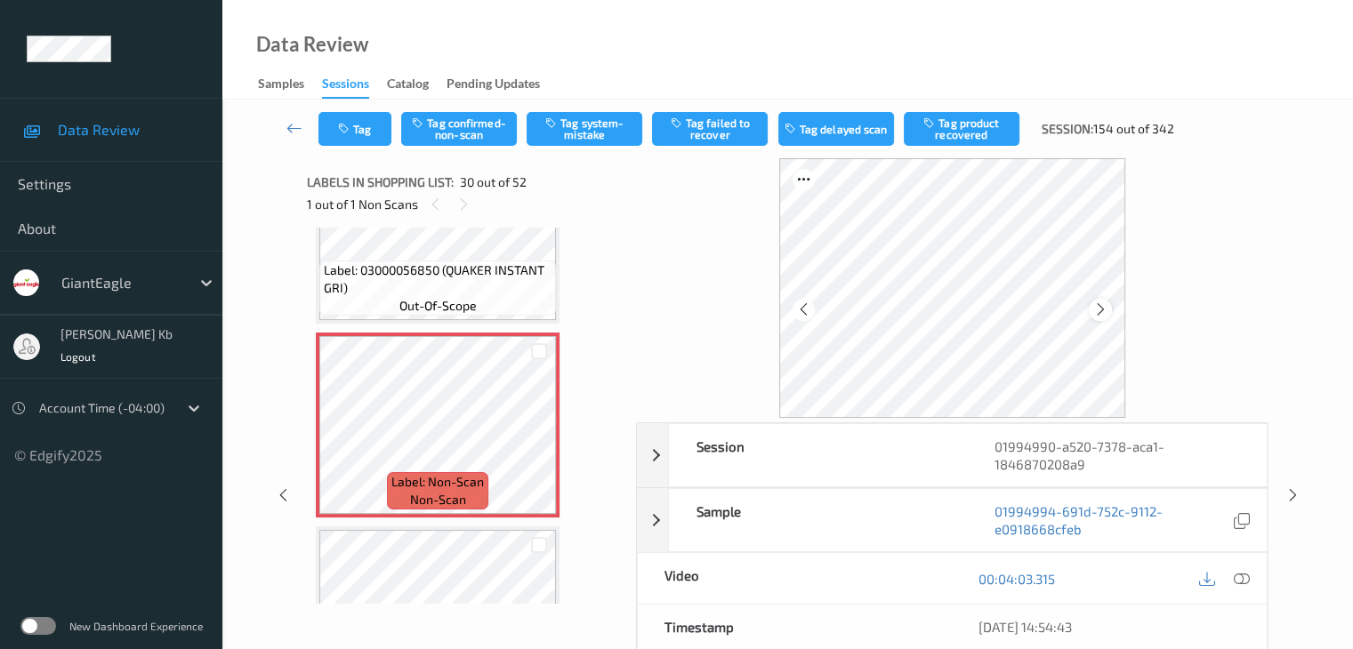
click at [1098, 310] on icon at bounding box center [1100, 310] width 15 height 16
click at [1244, 576] on icon at bounding box center [1241, 579] width 16 height 16
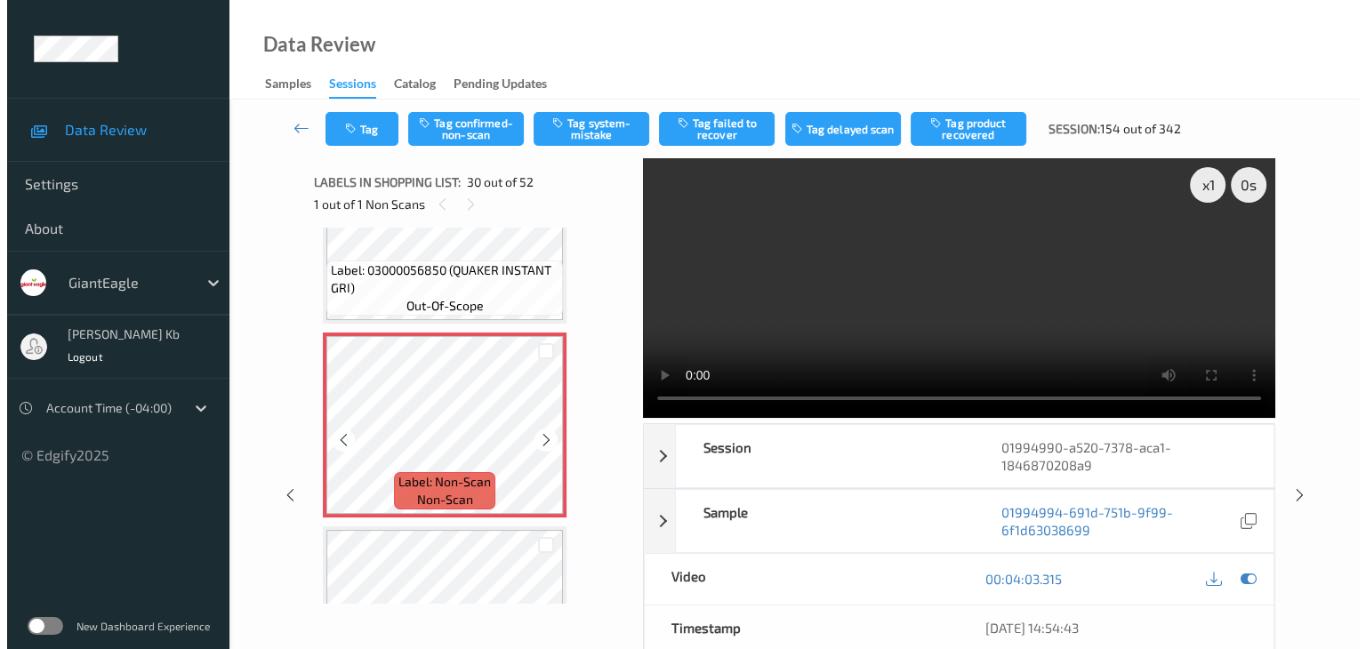
scroll to position [5438, 0]
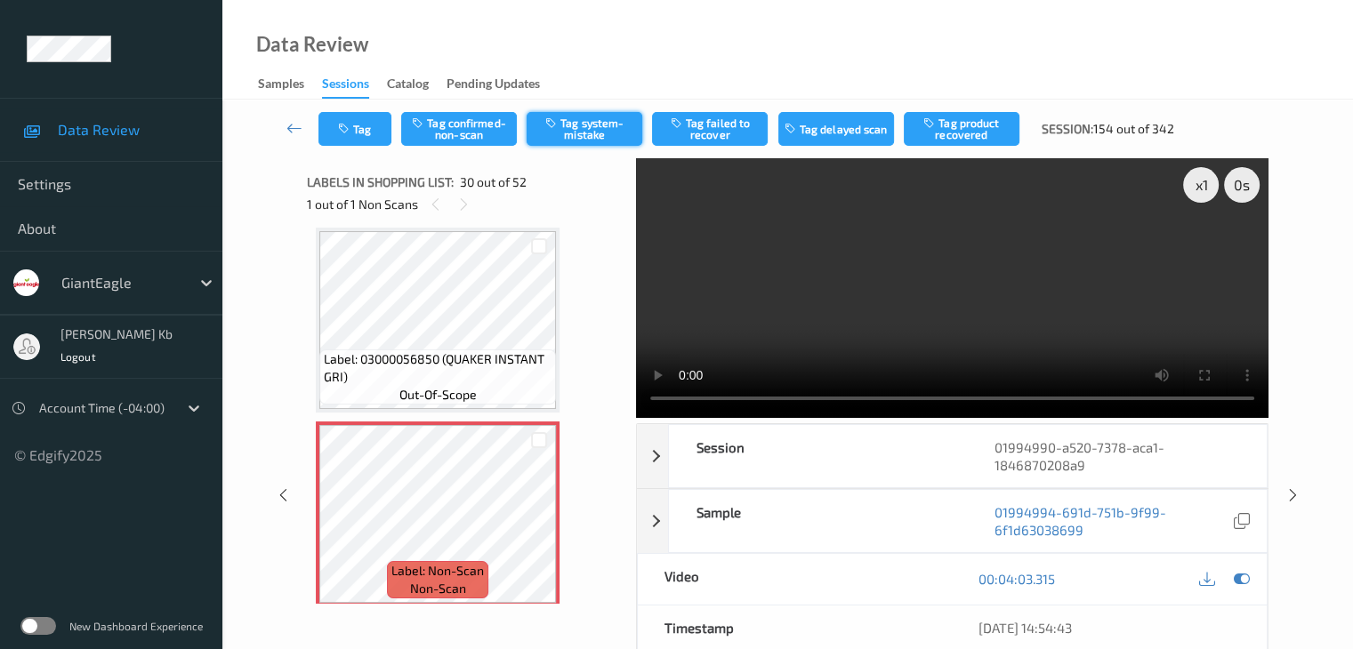
click at [587, 135] on button "Tag system-mistake" at bounding box center [585, 129] width 116 height 34
click at [382, 129] on button "Tag" at bounding box center [354, 129] width 73 height 34
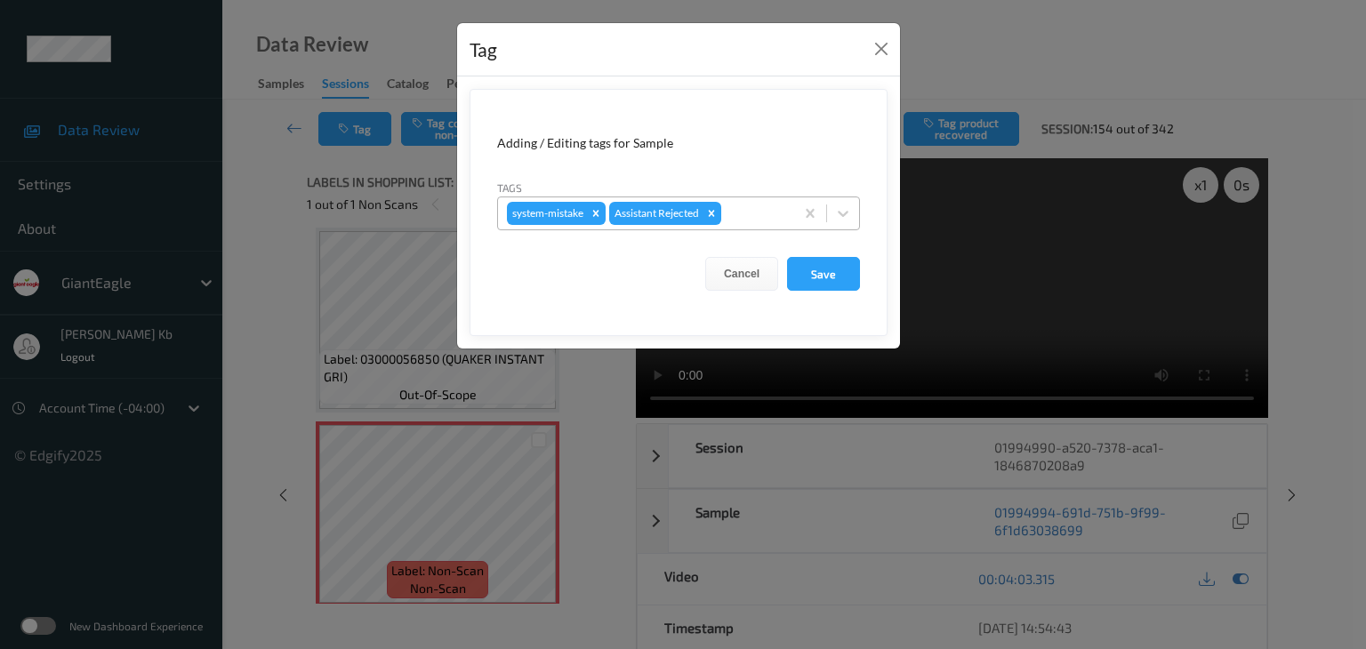
click at [754, 214] on div at bounding box center [755, 213] width 60 height 21
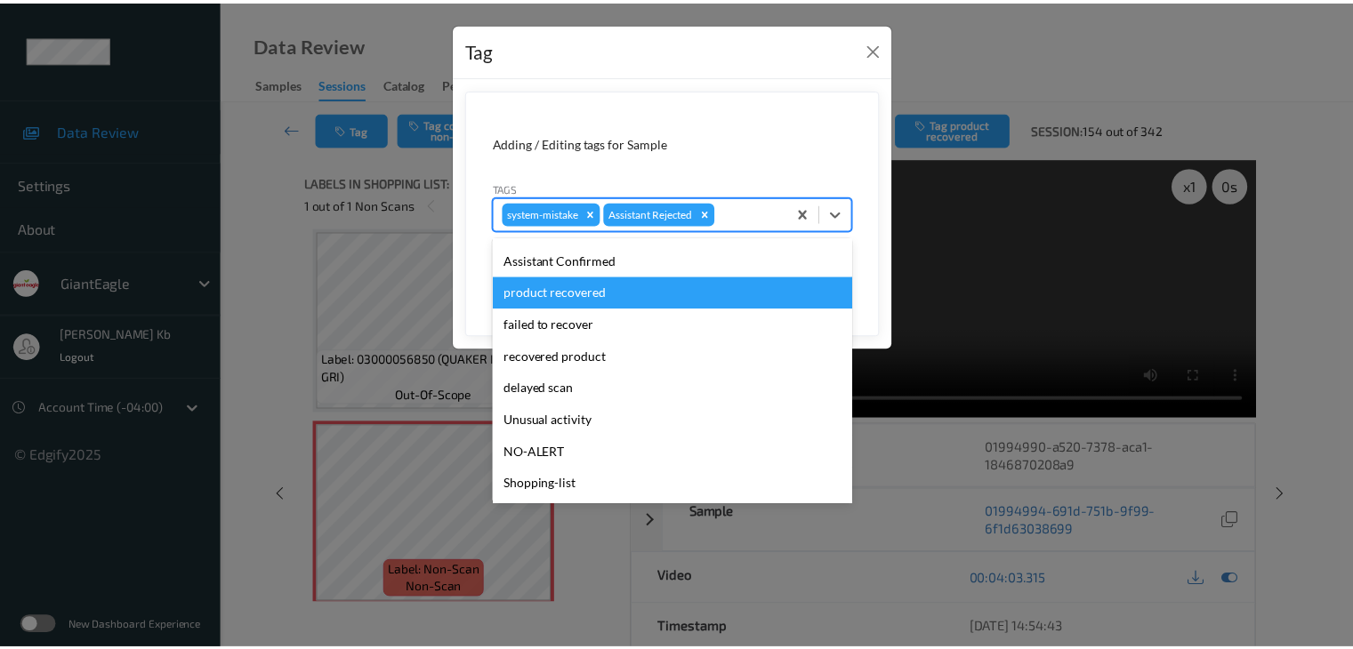
scroll to position [178, 0]
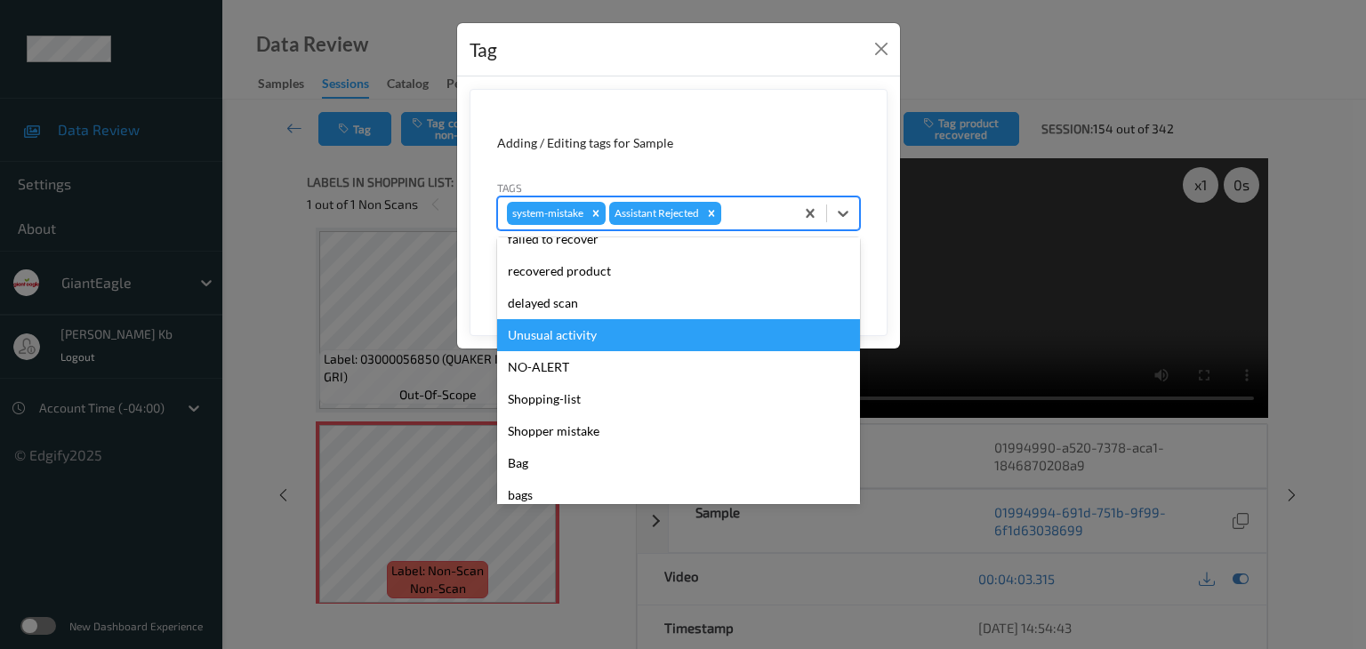
click at [577, 338] on div "Unusual activity" at bounding box center [678, 335] width 363 height 32
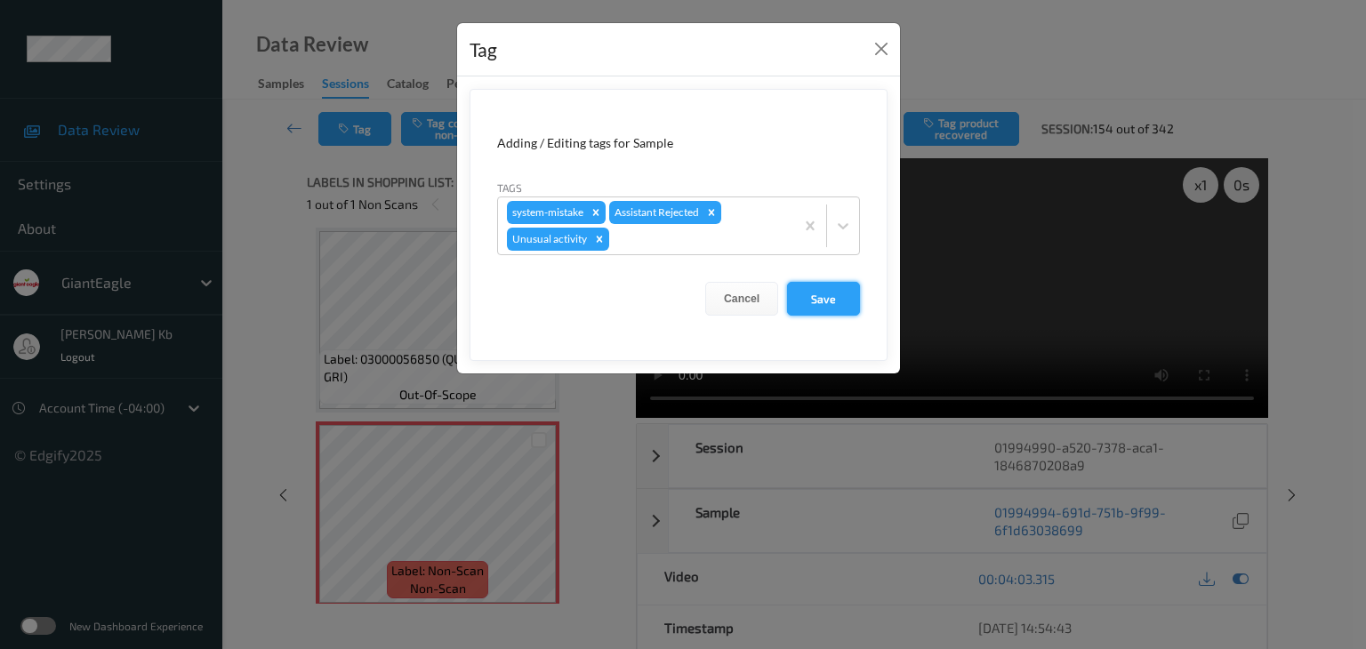
click at [823, 298] on button "Save" at bounding box center [823, 299] width 73 height 34
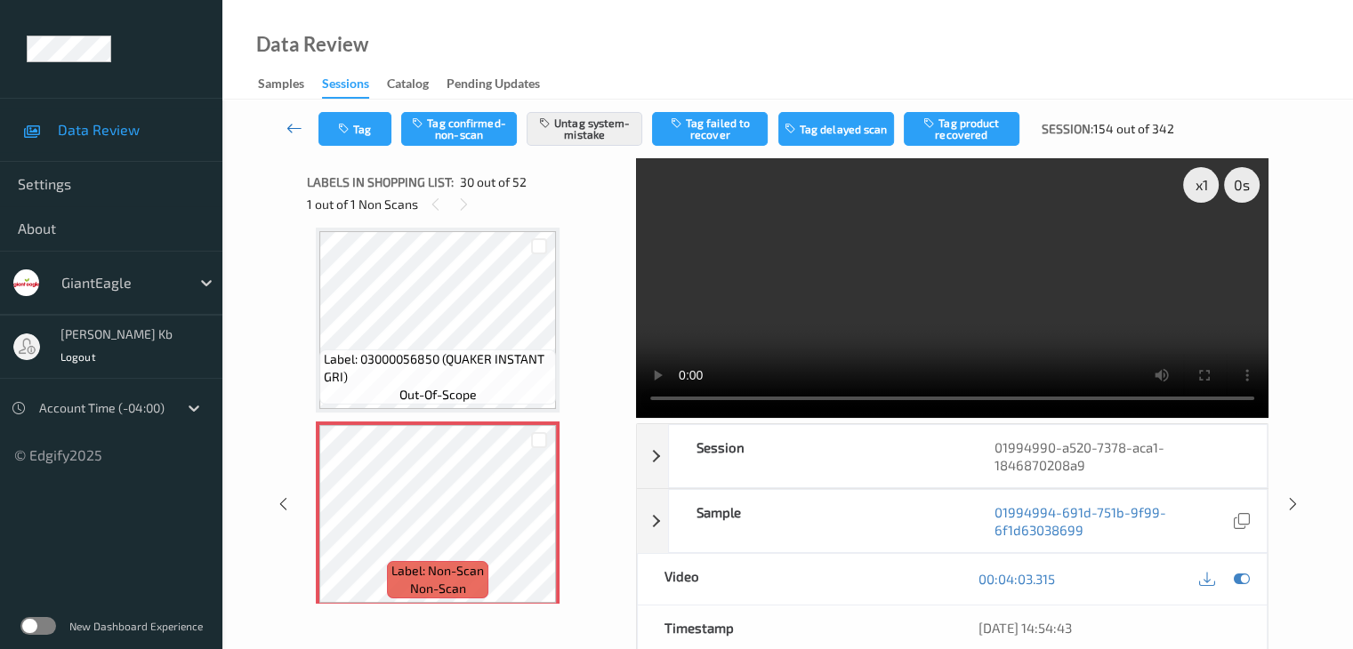
click at [290, 129] on icon at bounding box center [294, 128] width 16 height 18
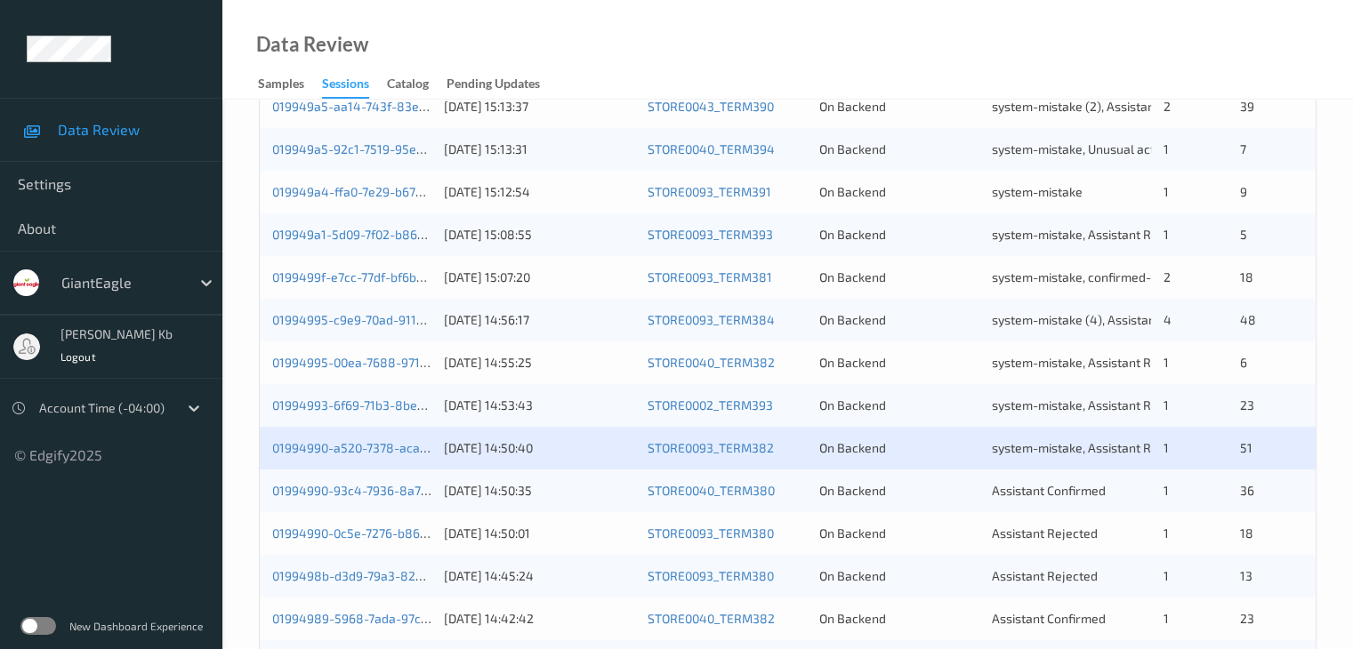
scroll to position [712, 0]
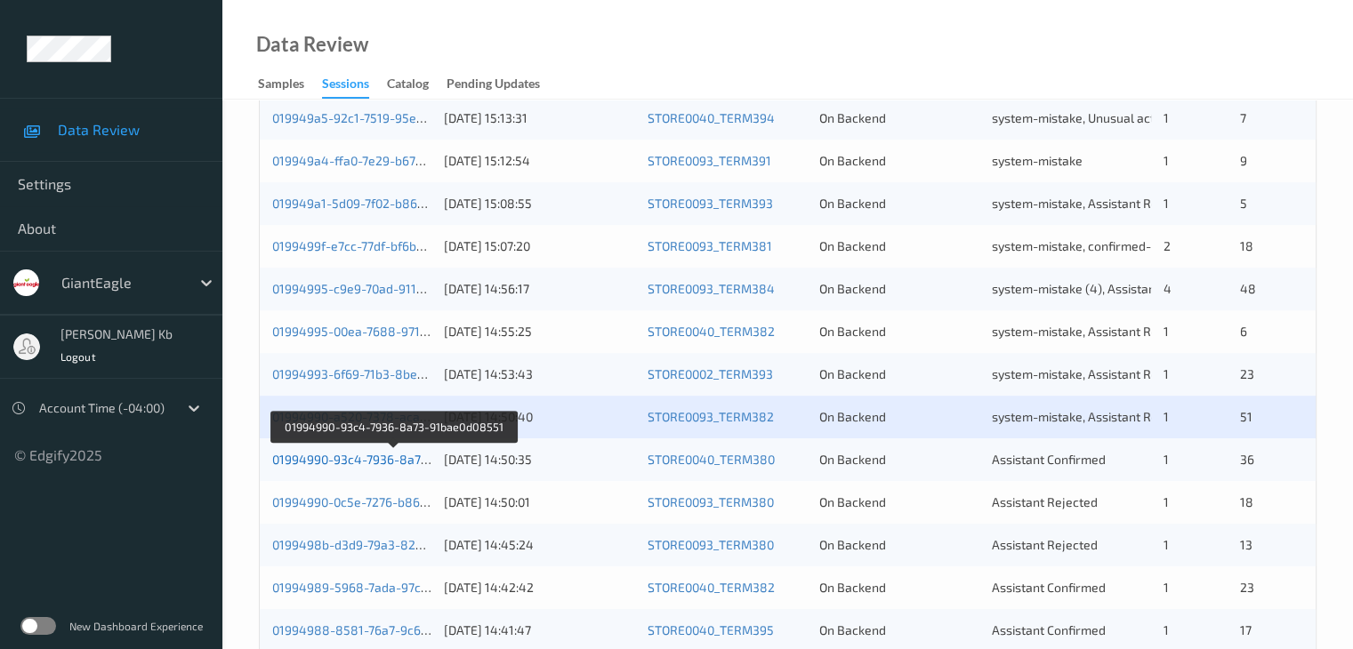
click at [368, 459] on link "01994990-93c4-7936-8a73-91bae0d08551" at bounding box center [394, 459] width 244 height 15
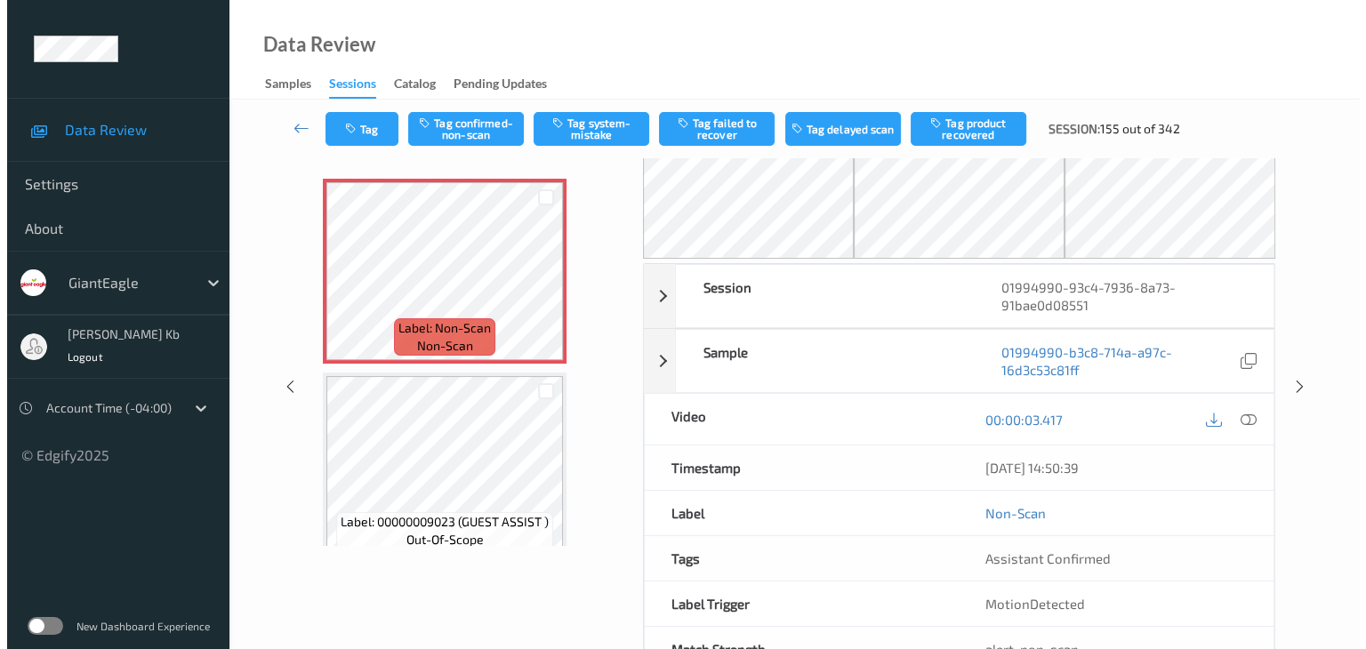
scroll to position [28, 0]
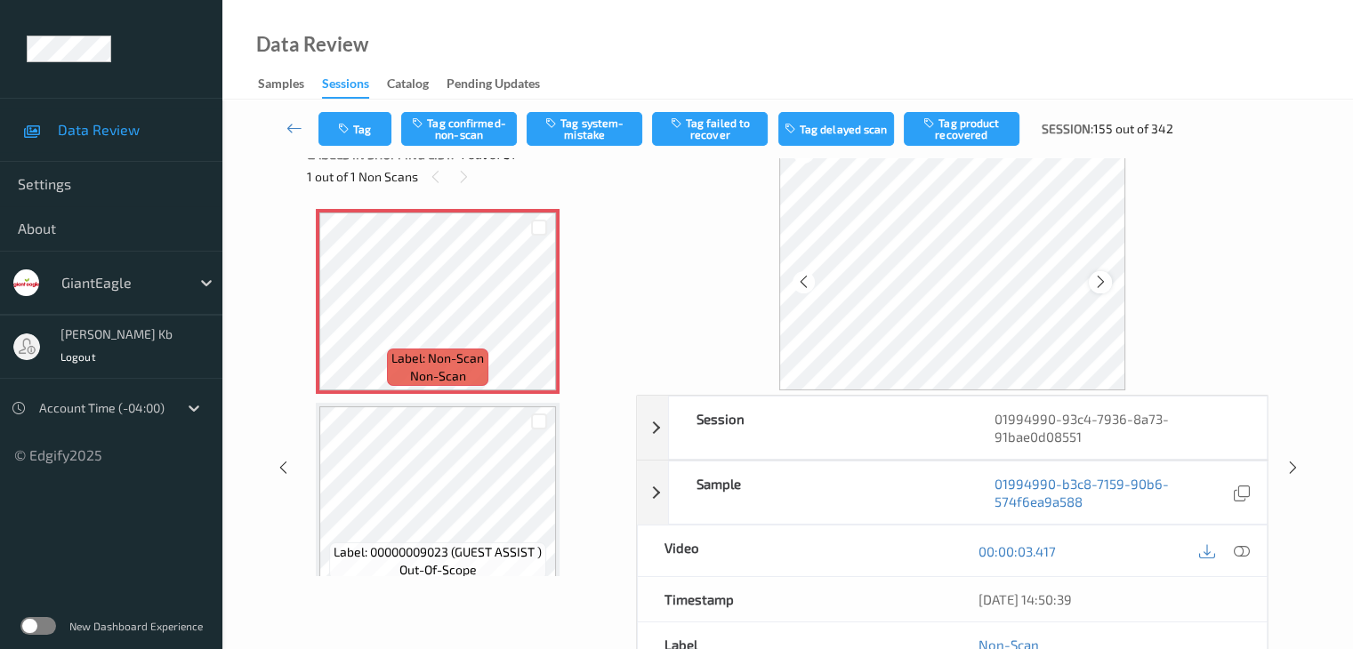
click at [1098, 282] on icon at bounding box center [1100, 282] width 15 height 16
click at [1238, 550] on icon at bounding box center [1241, 551] width 16 height 16
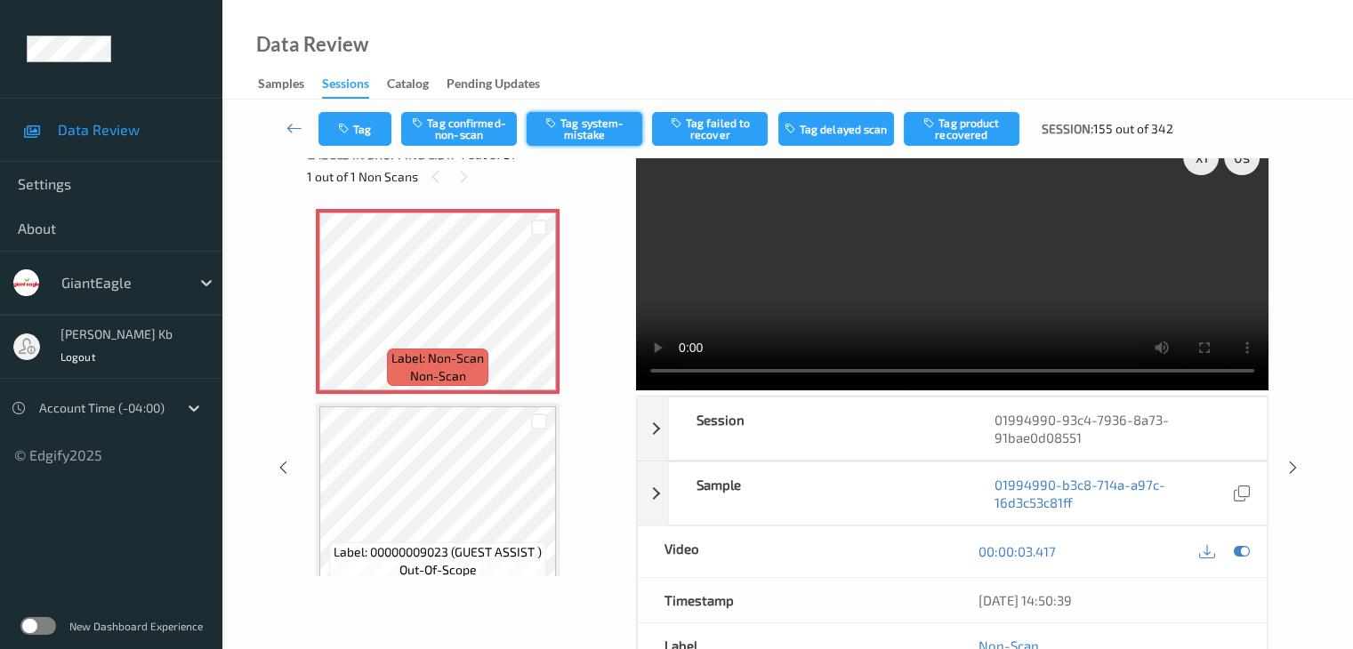
click at [599, 131] on button "Tag system-mistake" at bounding box center [585, 129] width 116 height 34
click at [365, 129] on button "Tag" at bounding box center [354, 129] width 73 height 34
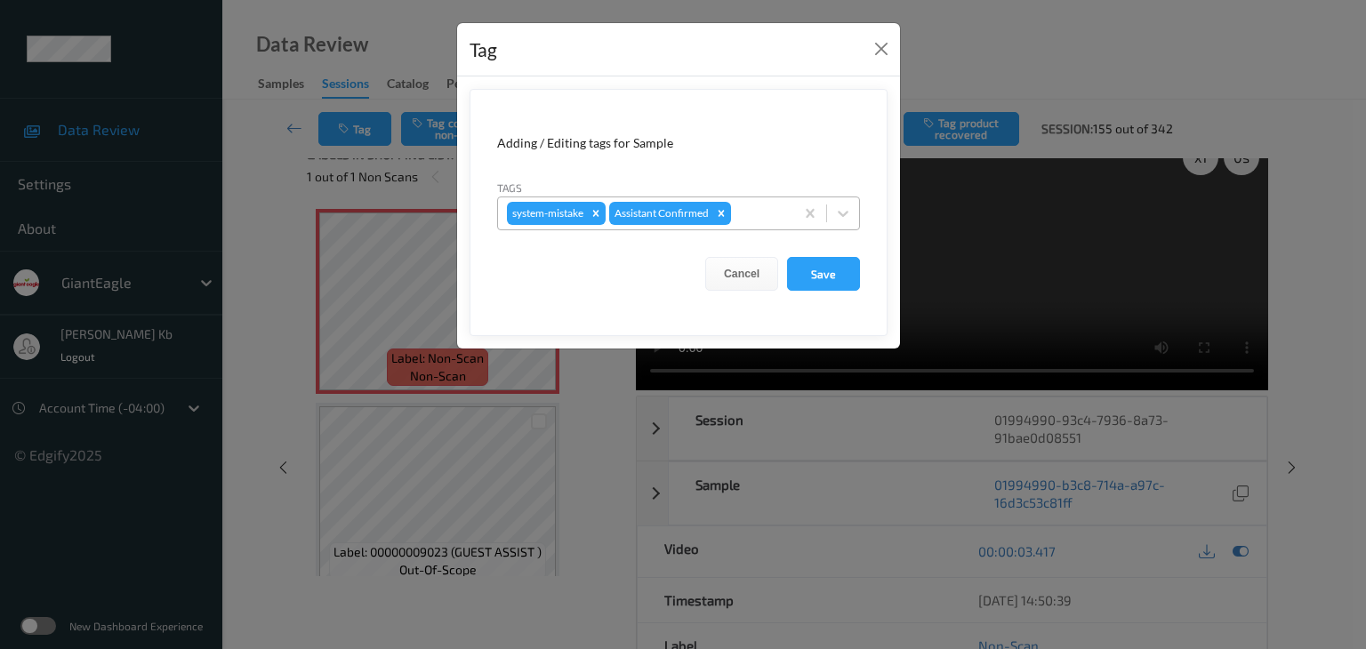
click at [769, 214] on div at bounding box center [760, 213] width 51 height 21
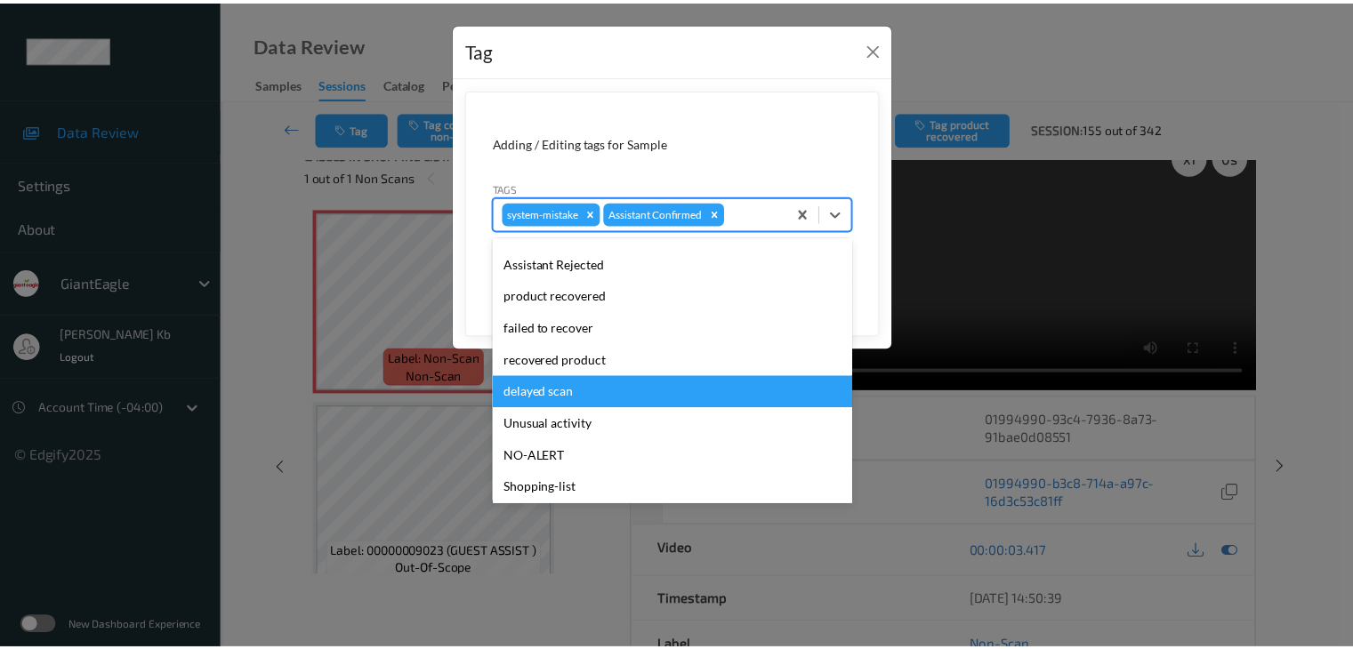
scroll to position [189, 0]
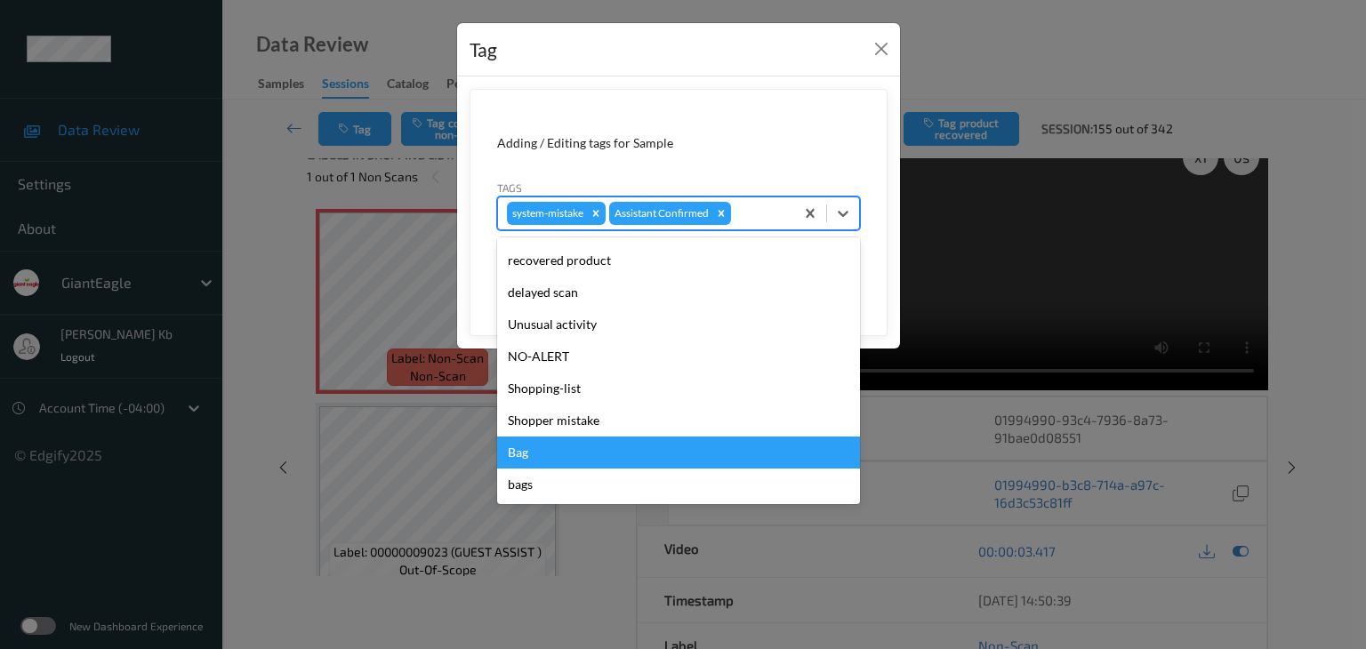
click at [522, 449] on div "Bag" at bounding box center [678, 453] width 363 height 32
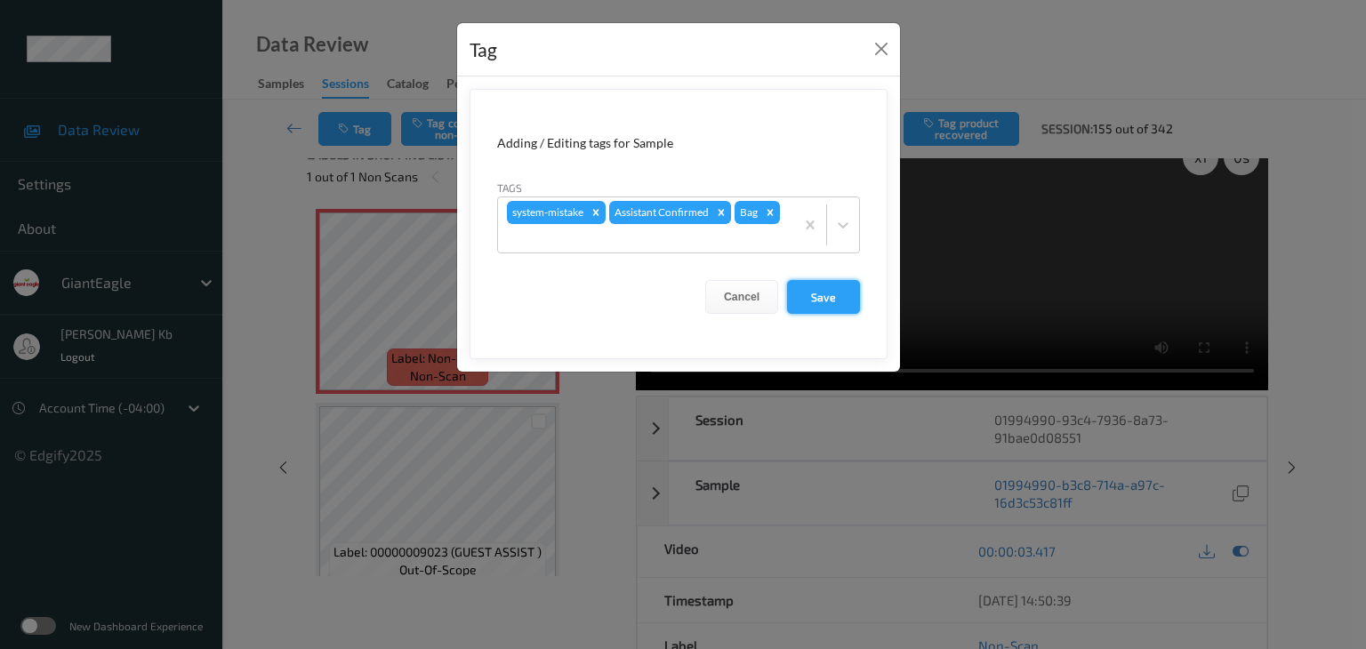
click at [820, 296] on button "Save" at bounding box center [823, 297] width 73 height 34
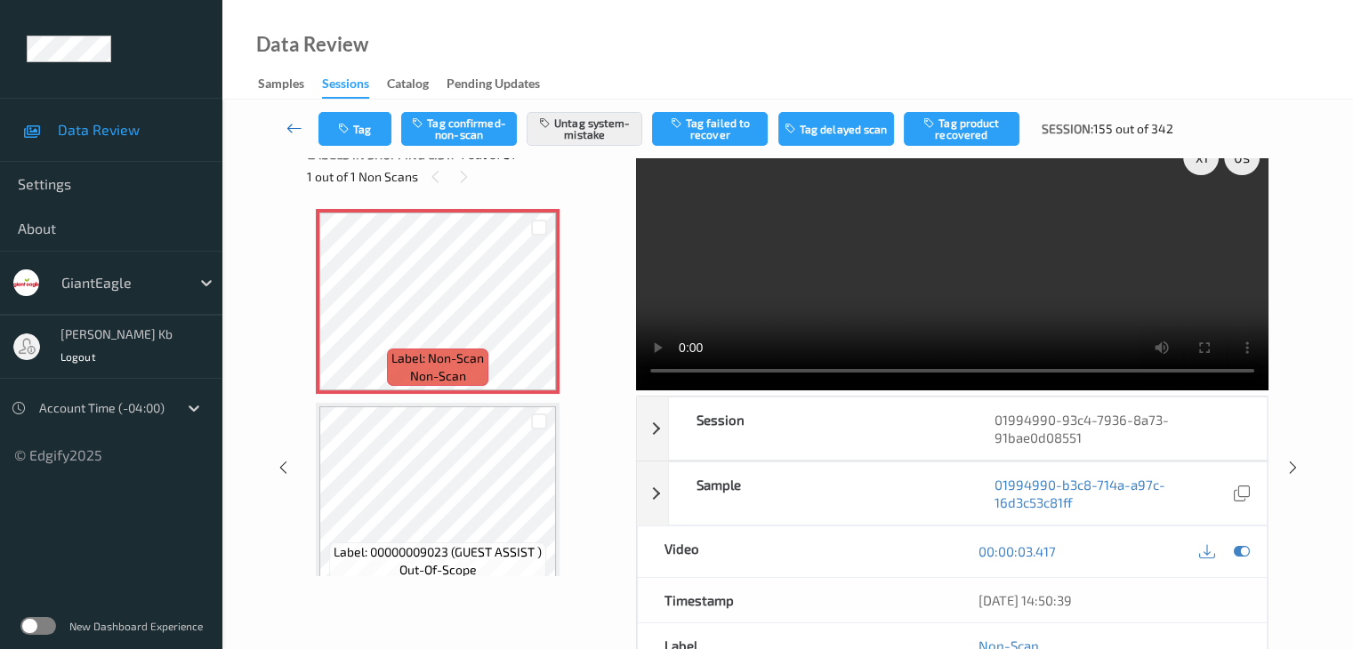
click at [292, 129] on icon at bounding box center [294, 128] width 16 height 18
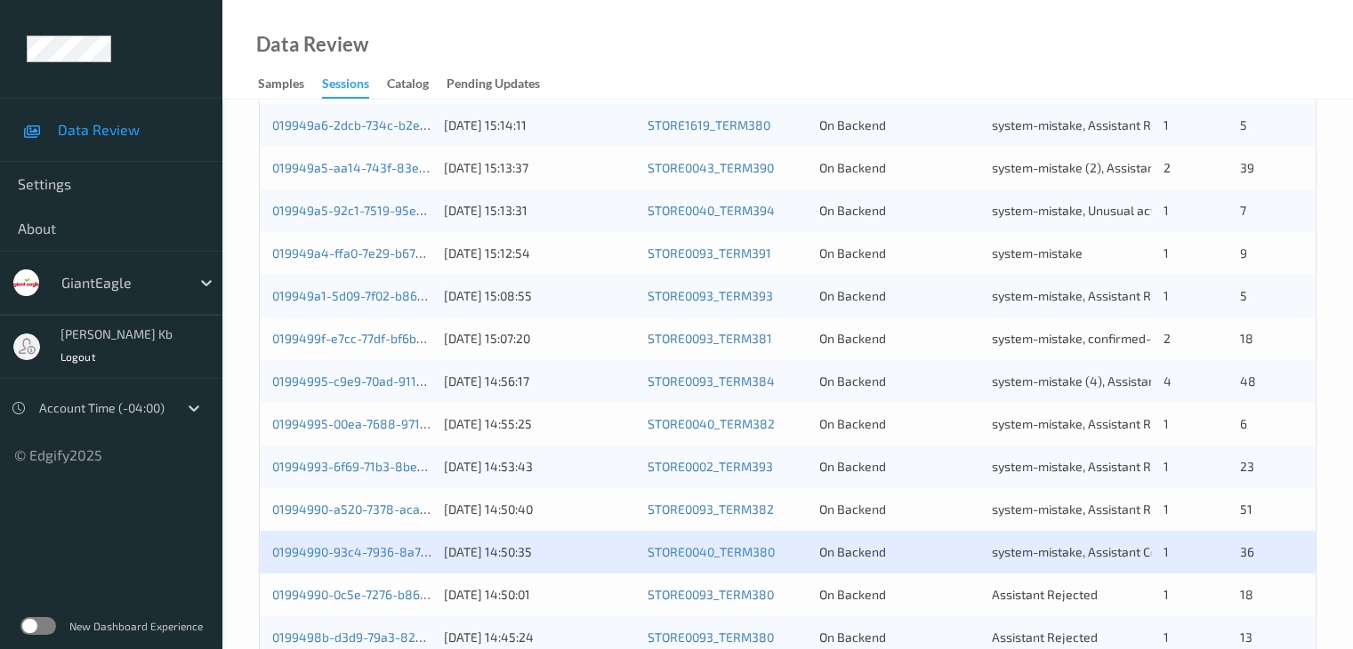
scroll to position [800, 0]
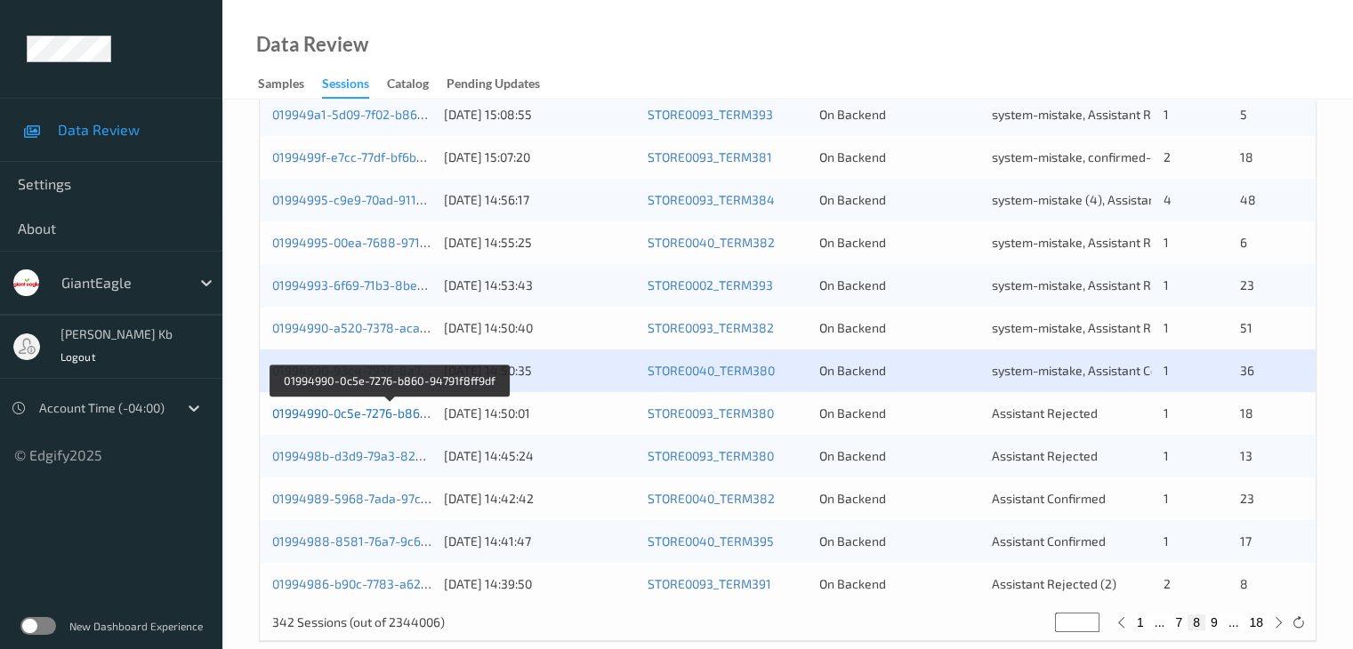
click at [374, 407] on link "01994990-0c5e-7276-b860-94791f8ff9df" at bounding box center [389, 413] width 234 height 15
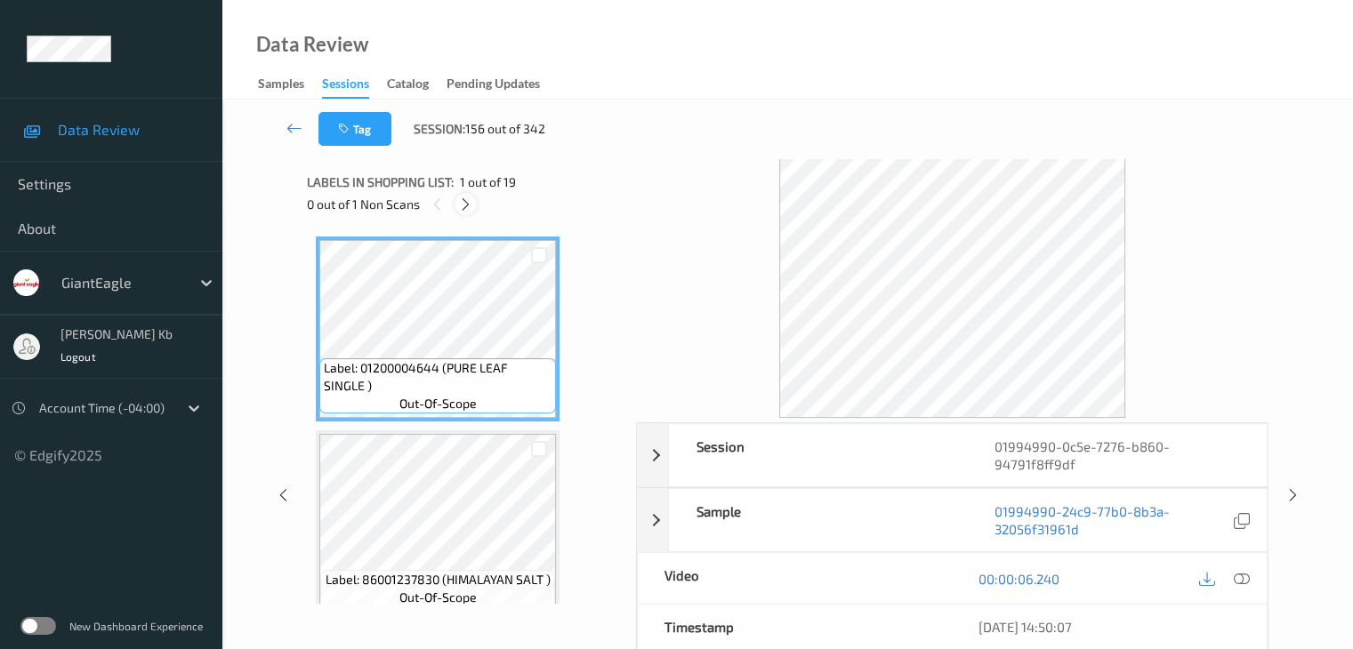
click at [469, 205] on icon at bounding box center [465, 205] width 15 height 16
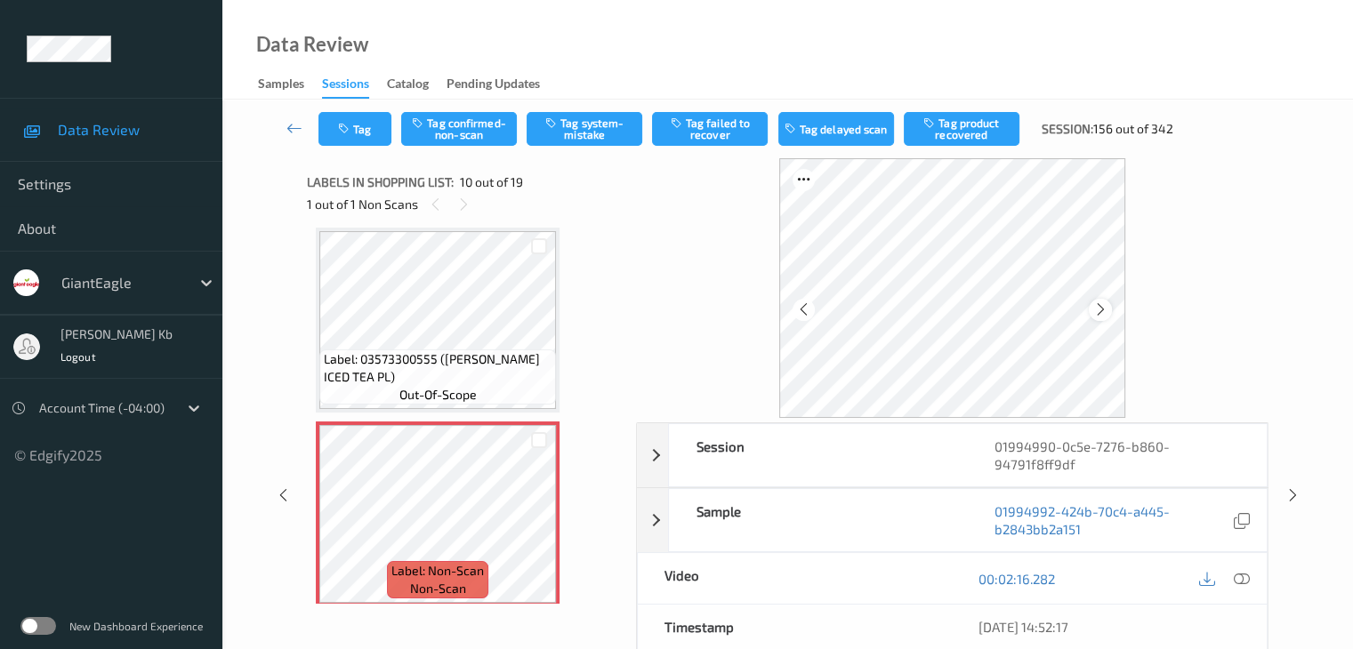
click at [1096, 305] on icon at bounding box center [1100, 310] width 15 height 16
drag, startPoint x: 1245, startPoint y: 577, endPoint x: 1219, endPoint y: 576, distance: 25.8
click at [1245, 577] on icon at bounding box center [1241, 579] width 16 height 16
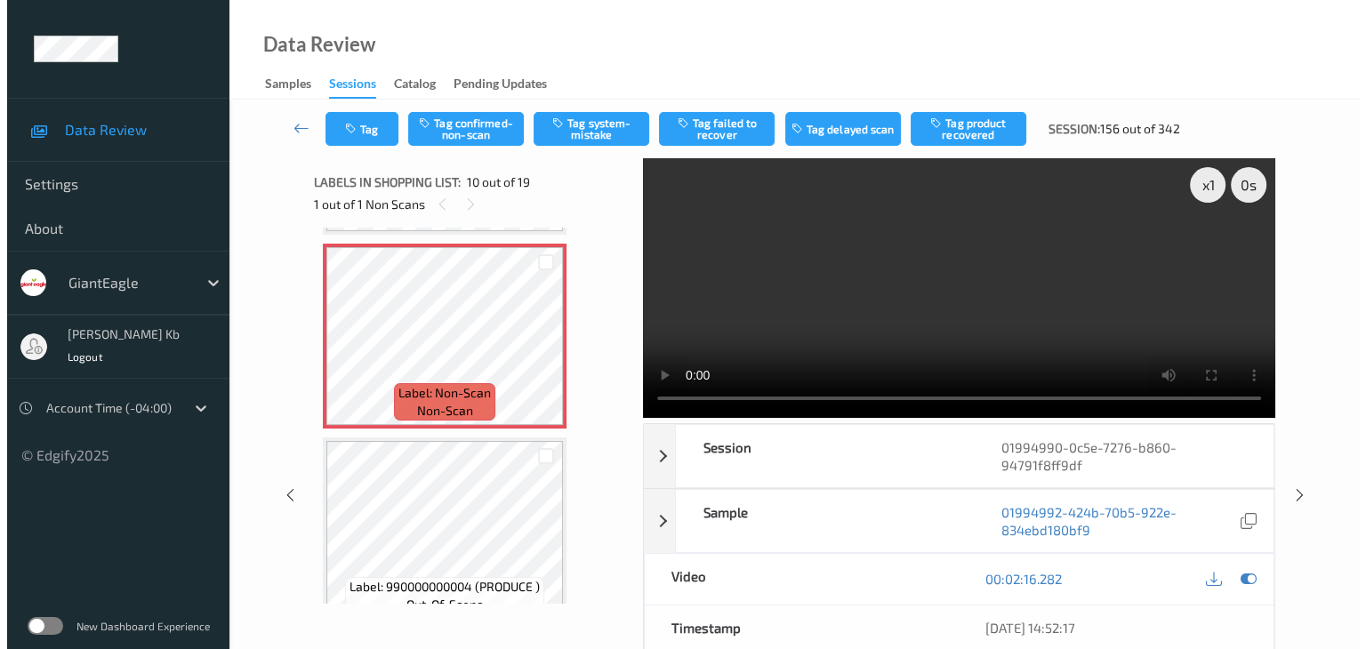
scroll to position [1827, 0]
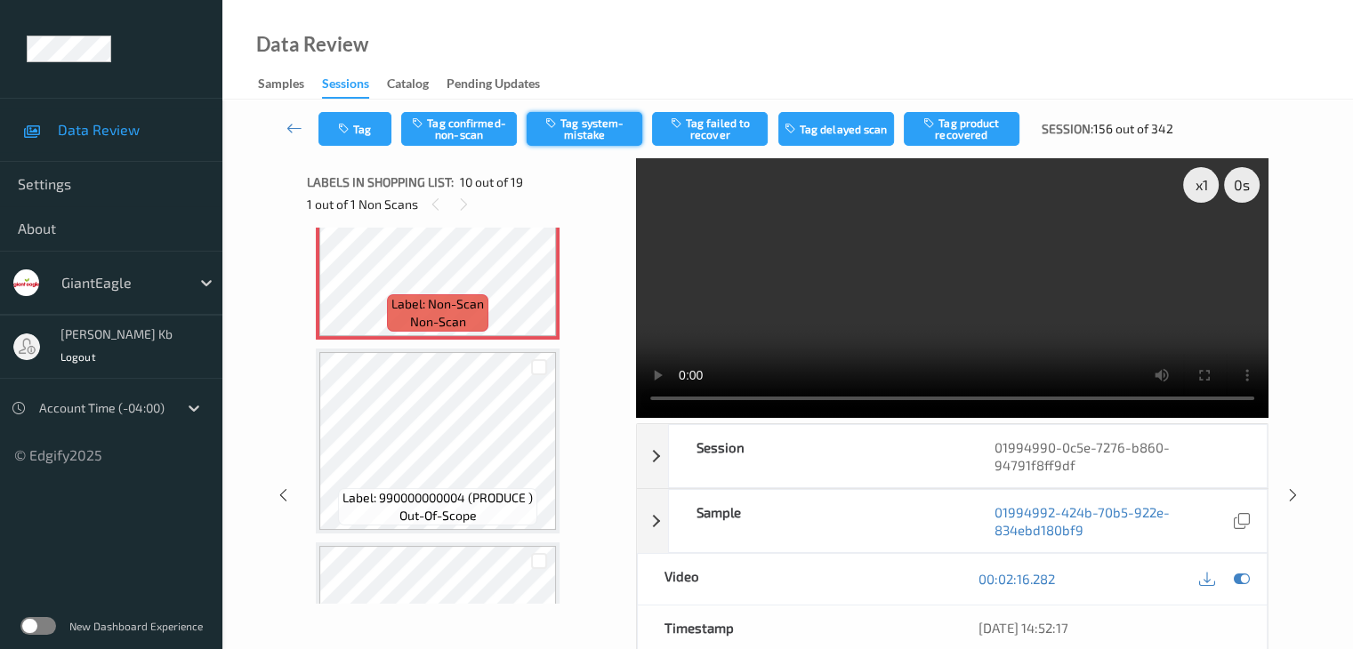
click at [605, 129] on button "Tag system-mistake" at bounding box center [585, 129] width 116 height 34
click at [359, 127] on button "Tag" at bounding box center [354, 129] width 73 height 34
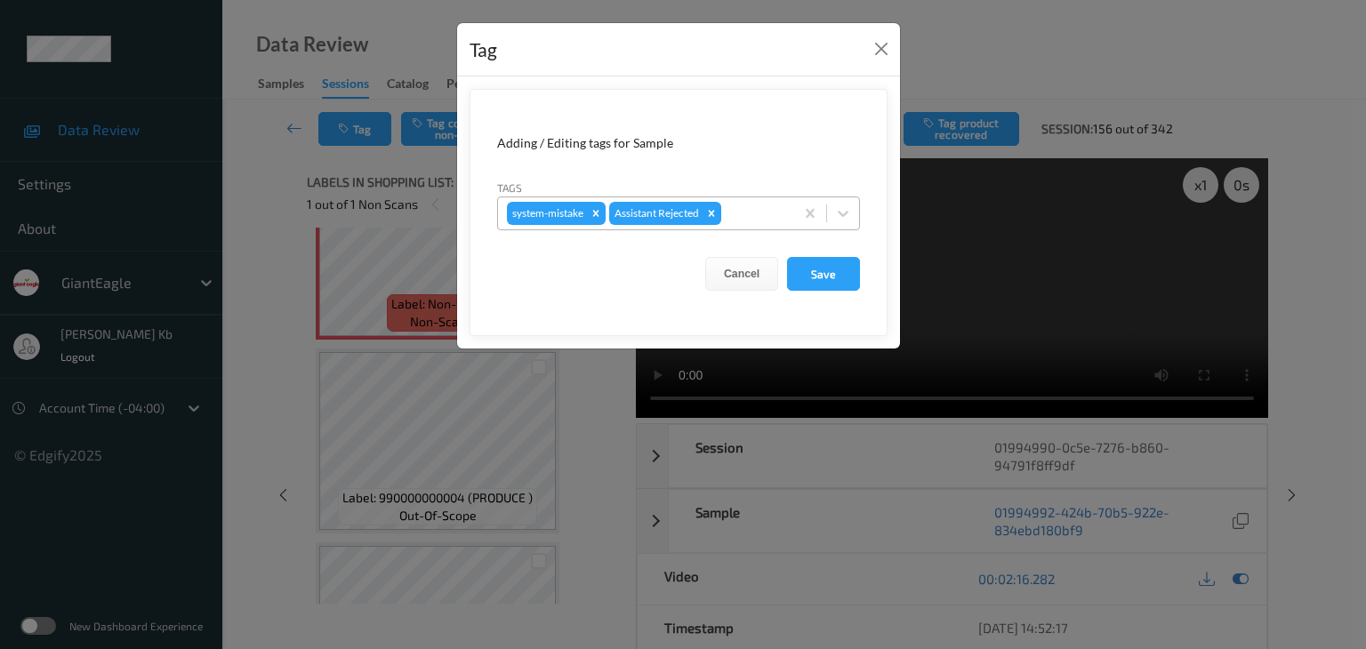
click at [746, 205] on div at bounding box center [755, 213] width 60 height 21
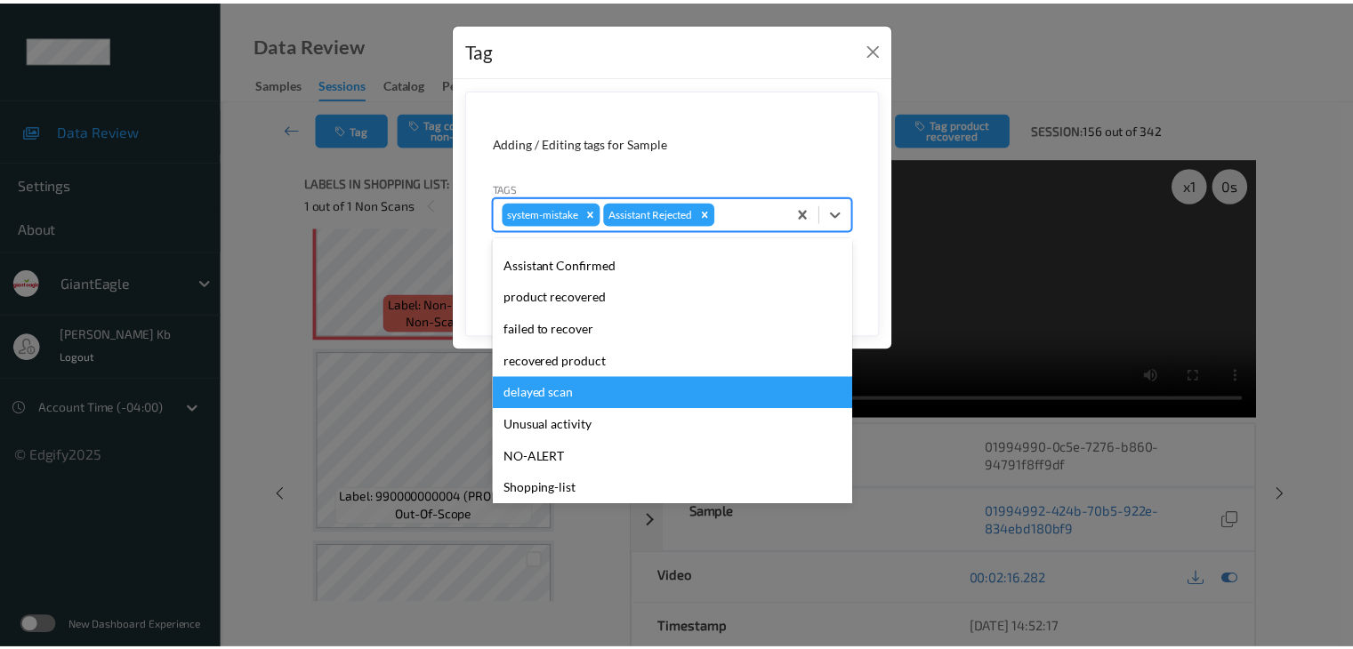
scroll to position [178, 0]
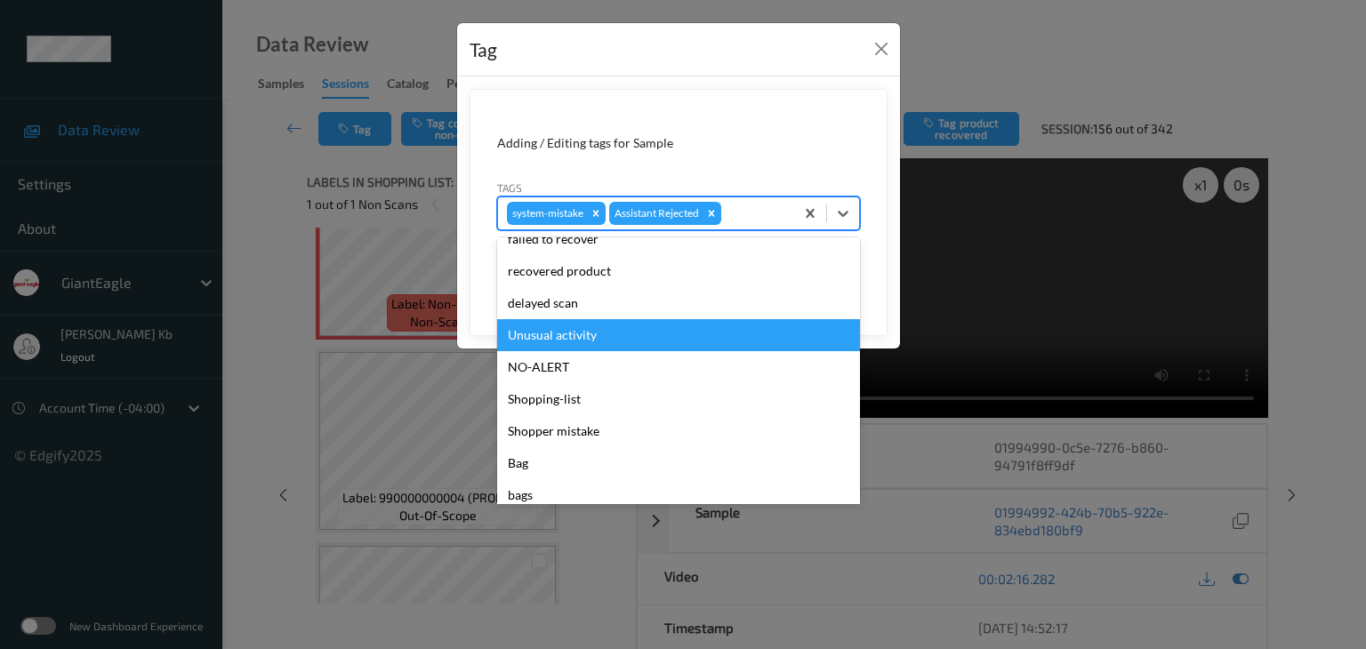
click at [567, 332] on div "Unusual activity" at bounding box center [678, 335] width 363 height 32
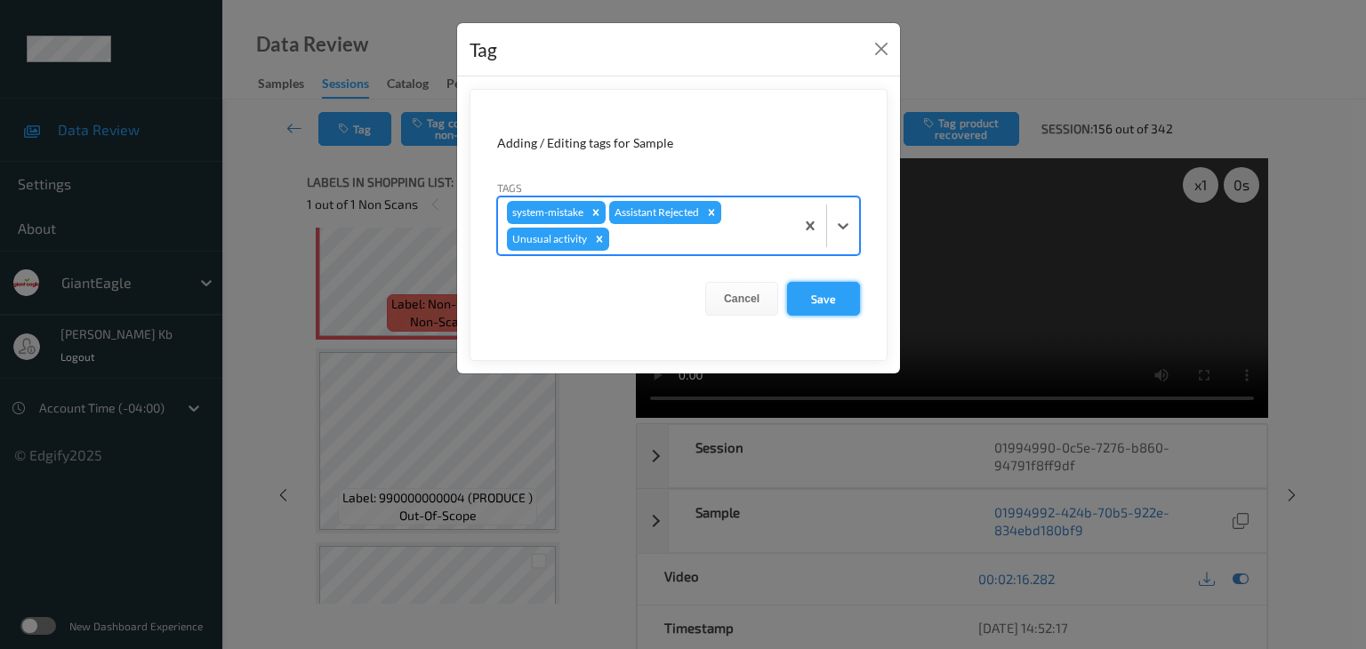
click at [824, 299] on button "Save" at bounding box center [823, 299] width 73 height 34
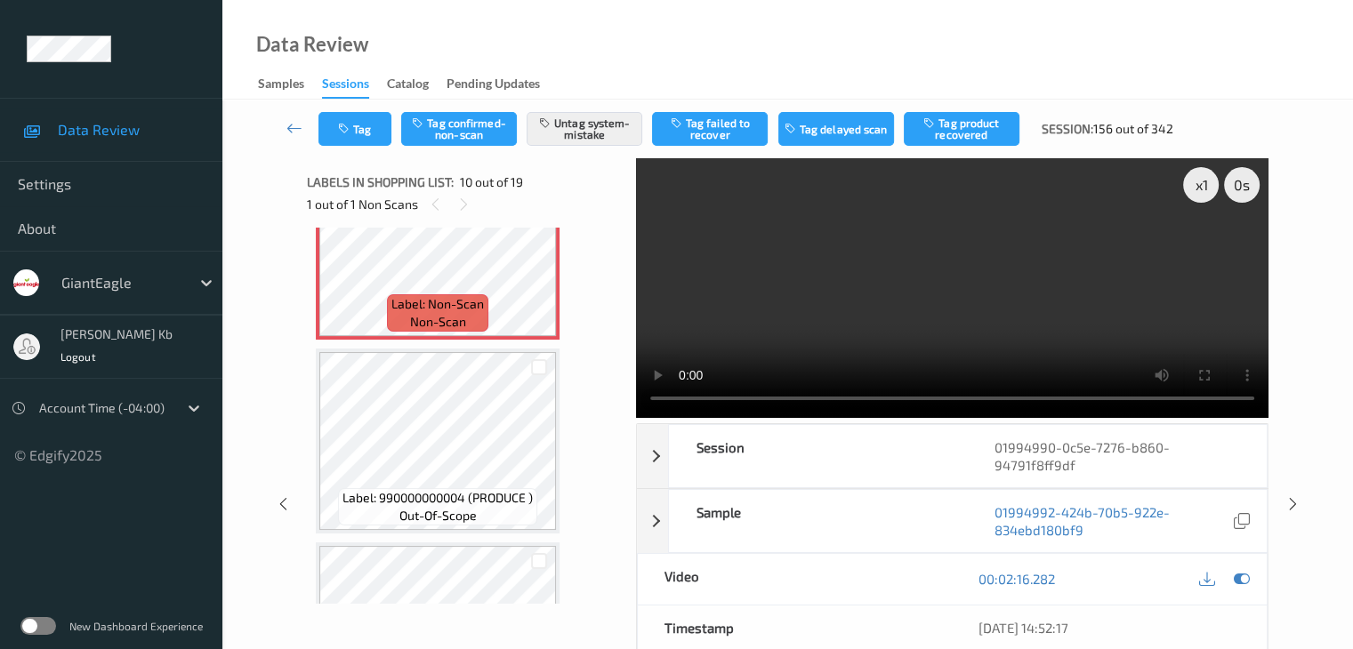
drag, startPoint x: 298, startPoint y: 129, endPoint x: 294, endPoint y: 101, distance: 28.8
click at [298, 126] on icon at bounding box center [294, 128] width 16 height 18
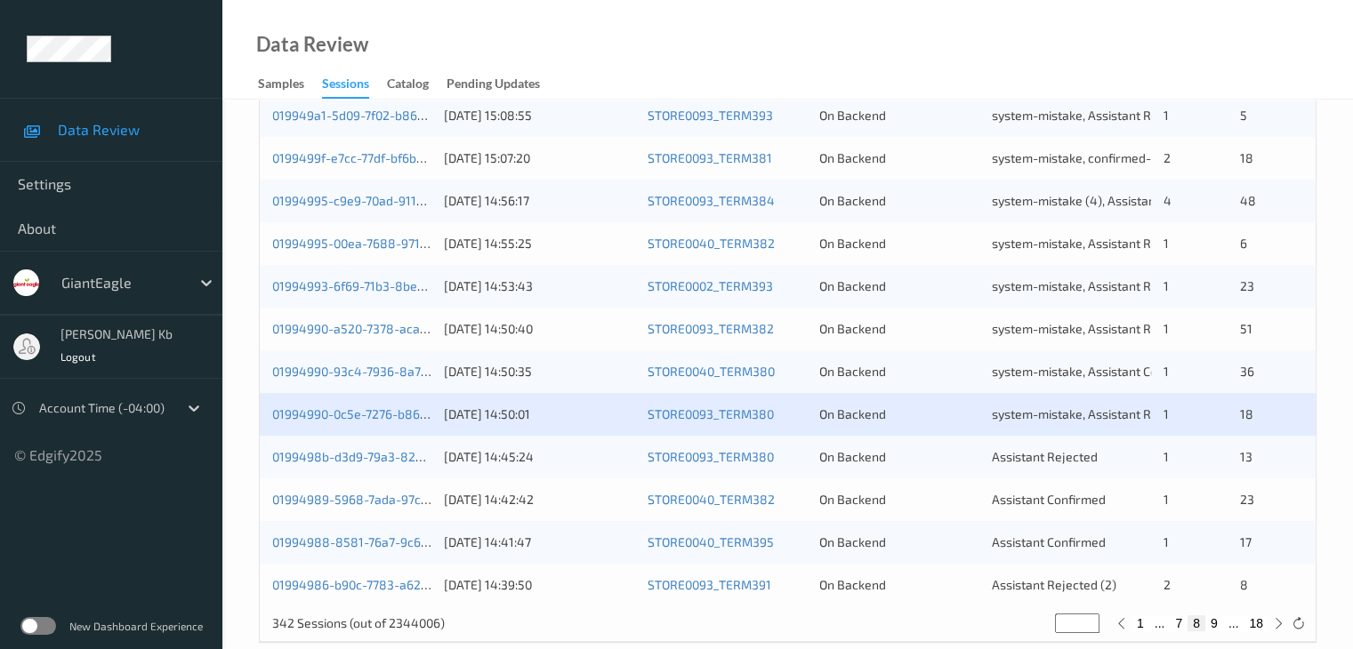
scroll to position [800, 0]
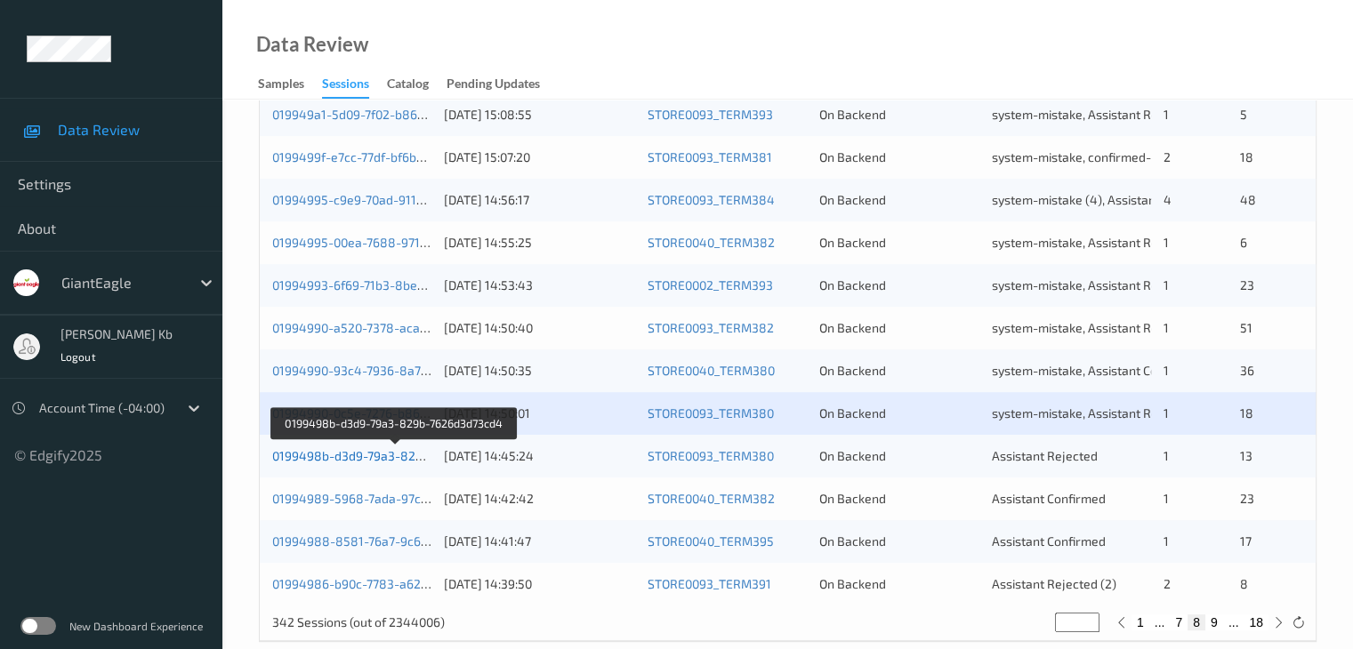
click at [362, 456] on link "0199498b-d3d9-79a3-829b-7626d3d73cd4" at bounding box center [394, 455] width 245 height 15
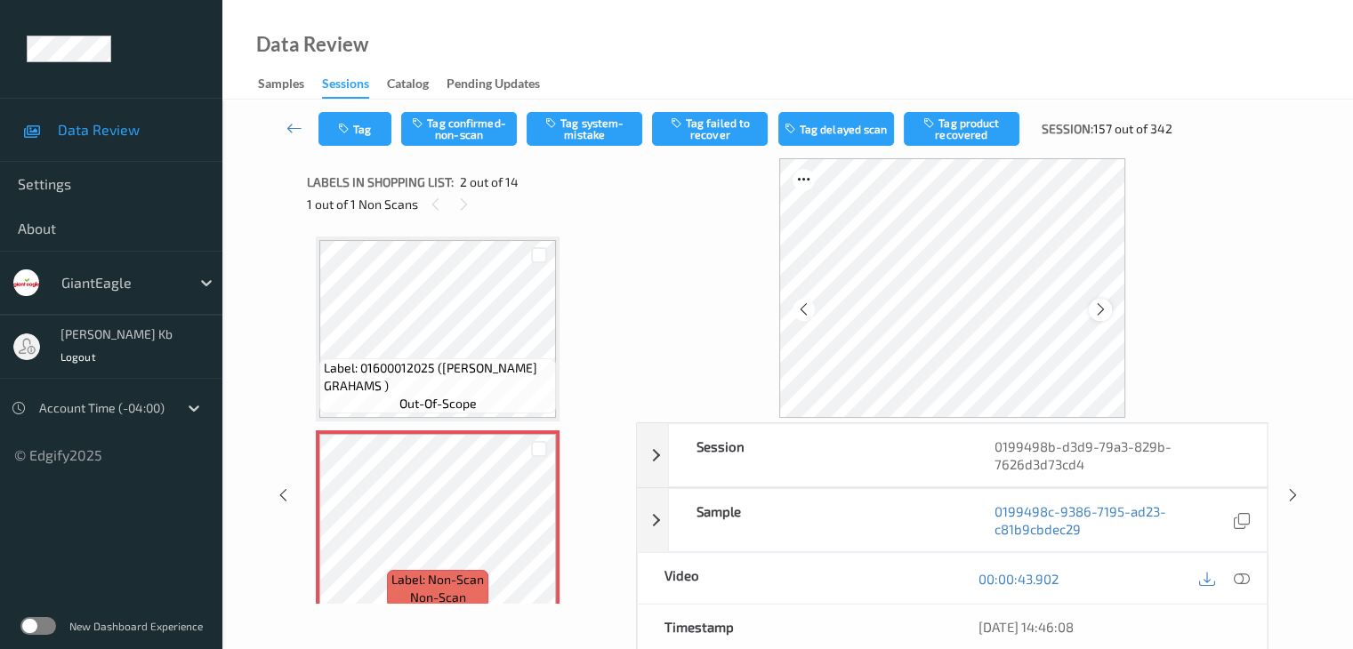
click at [1096, 310] on icon at bounding box center [1100, 310] width 15 height 16
click at [1238, 580] on icon at bounding box center [1241, 579] width 16 height 16
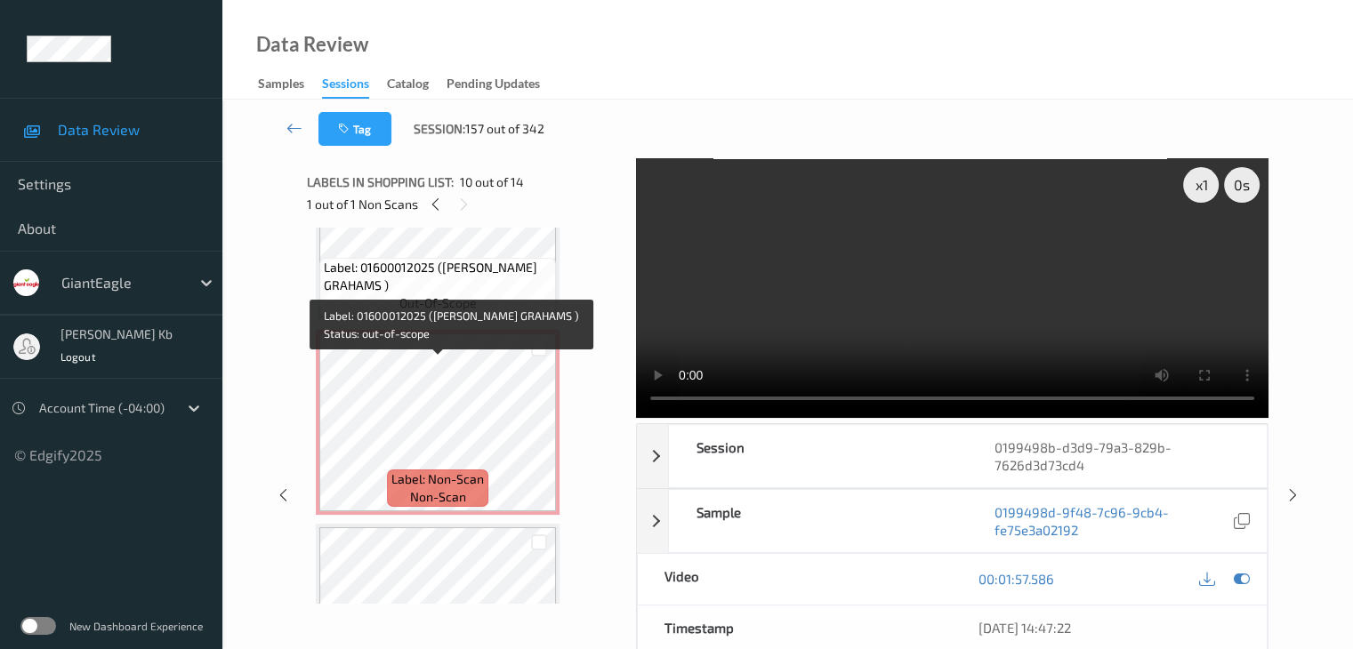
scroll to position [178, 0]
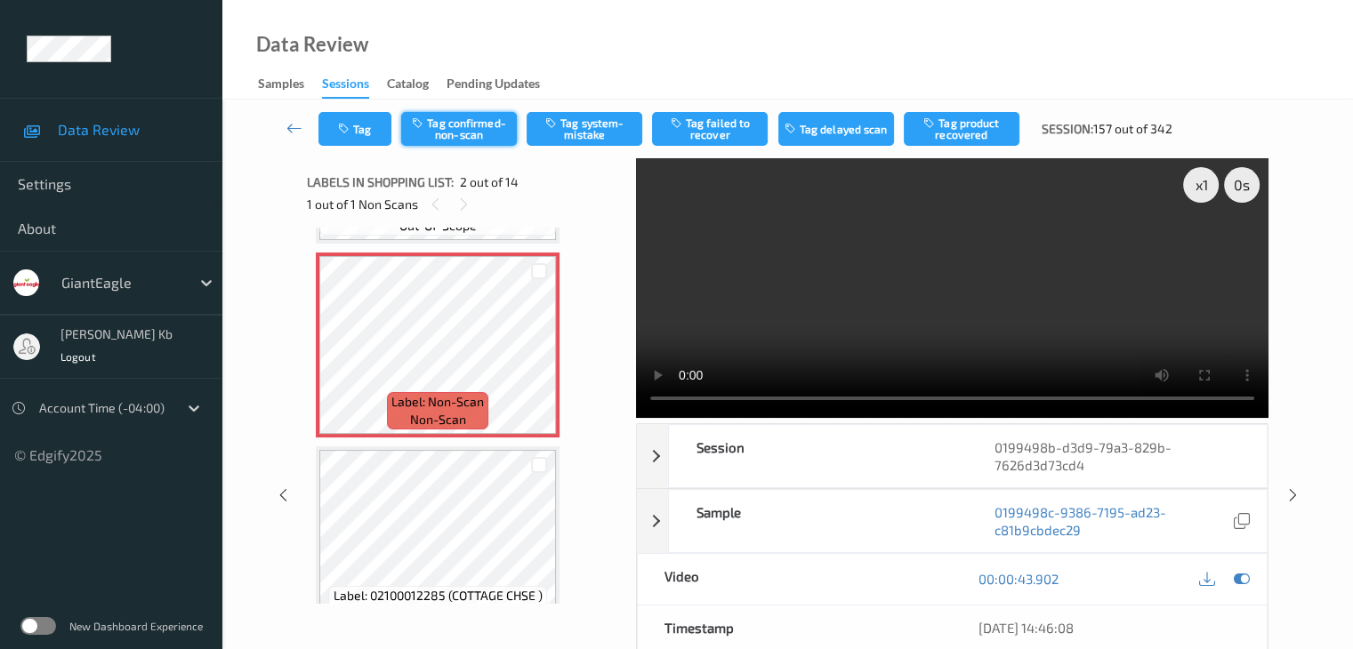
click at [468, 133] on button "Tag confirmed-non-scan" at bounding box center [459, 129] width 116 height 34
click at [950, 131] on button "Tag product recovered" at bounding box center [962, 129] width 116 height 34
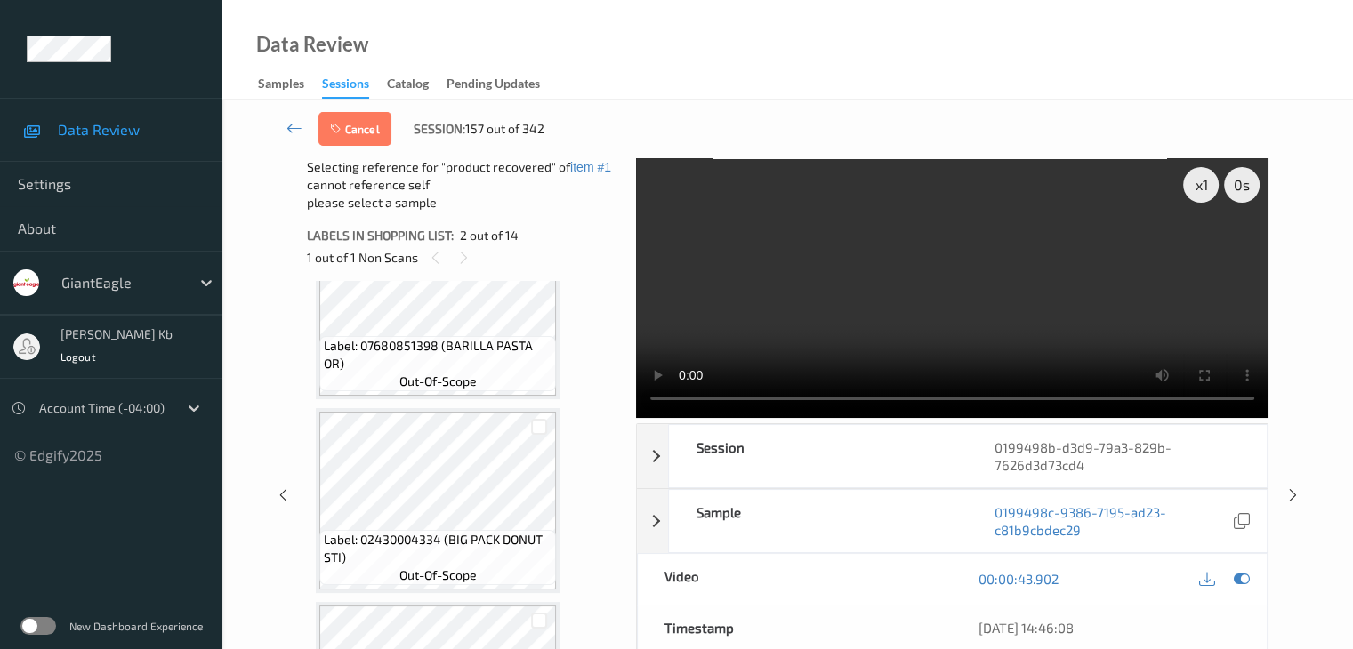
scroll to position [2046, 0]
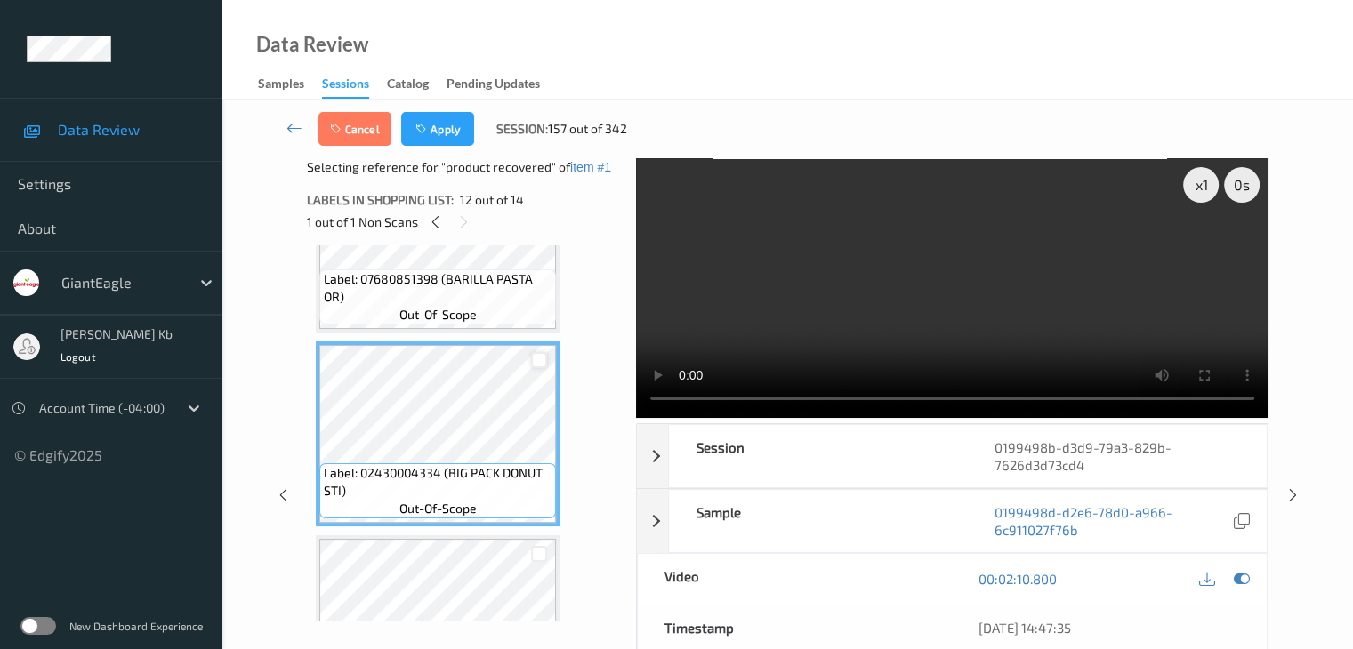
click at [540, 358] on div at bounding box center [539, 360] width 17 height 17
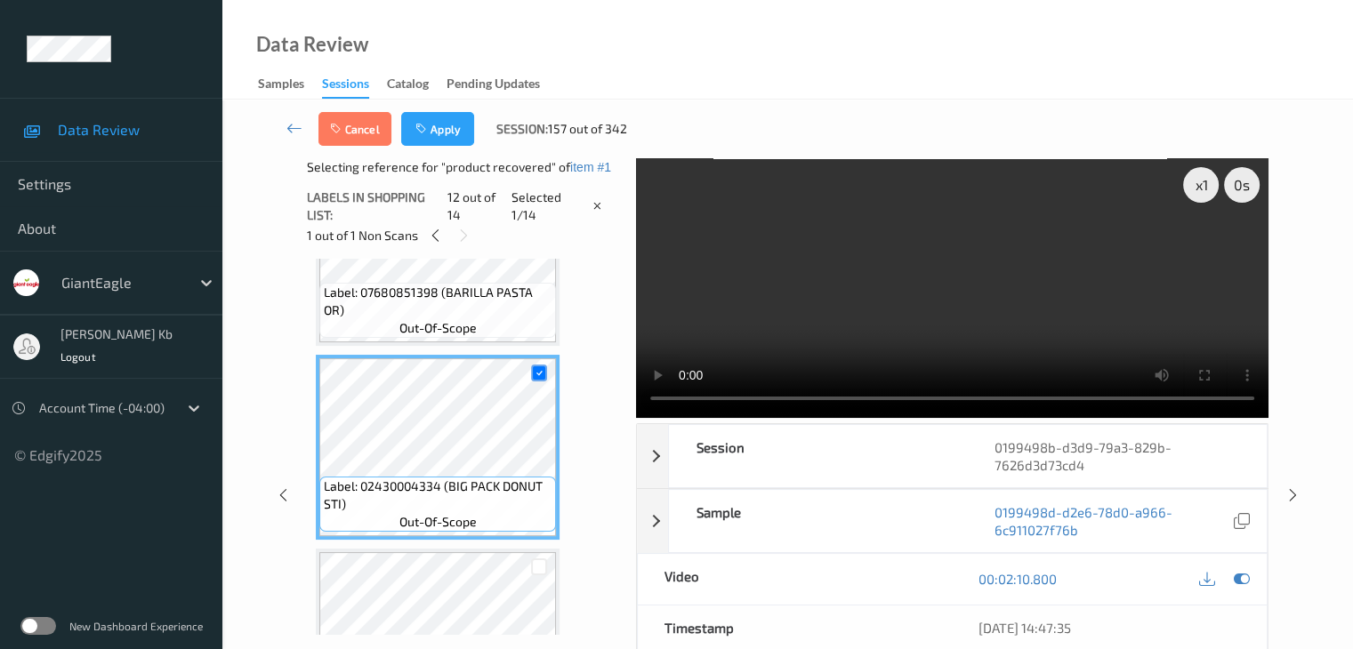
scroll to position [1957, 0]
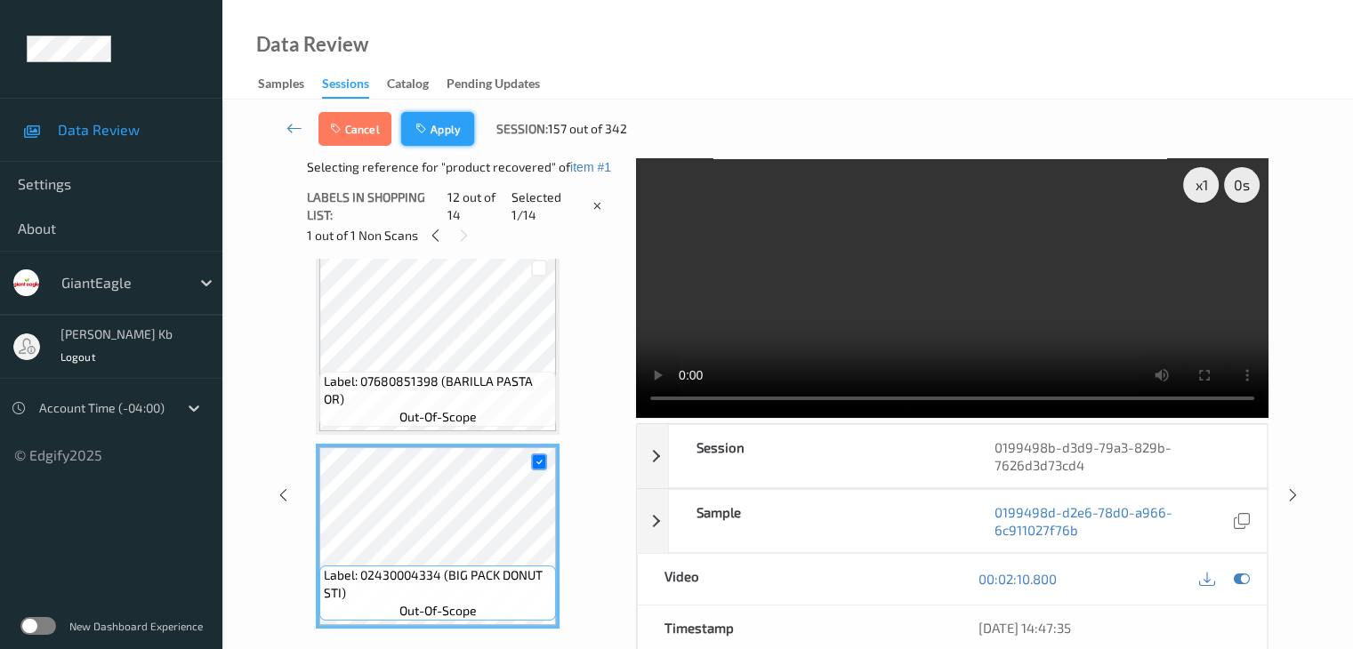
click at [457, 132] on button "Apply" at bounding box center [437, 129] width 73 height 34
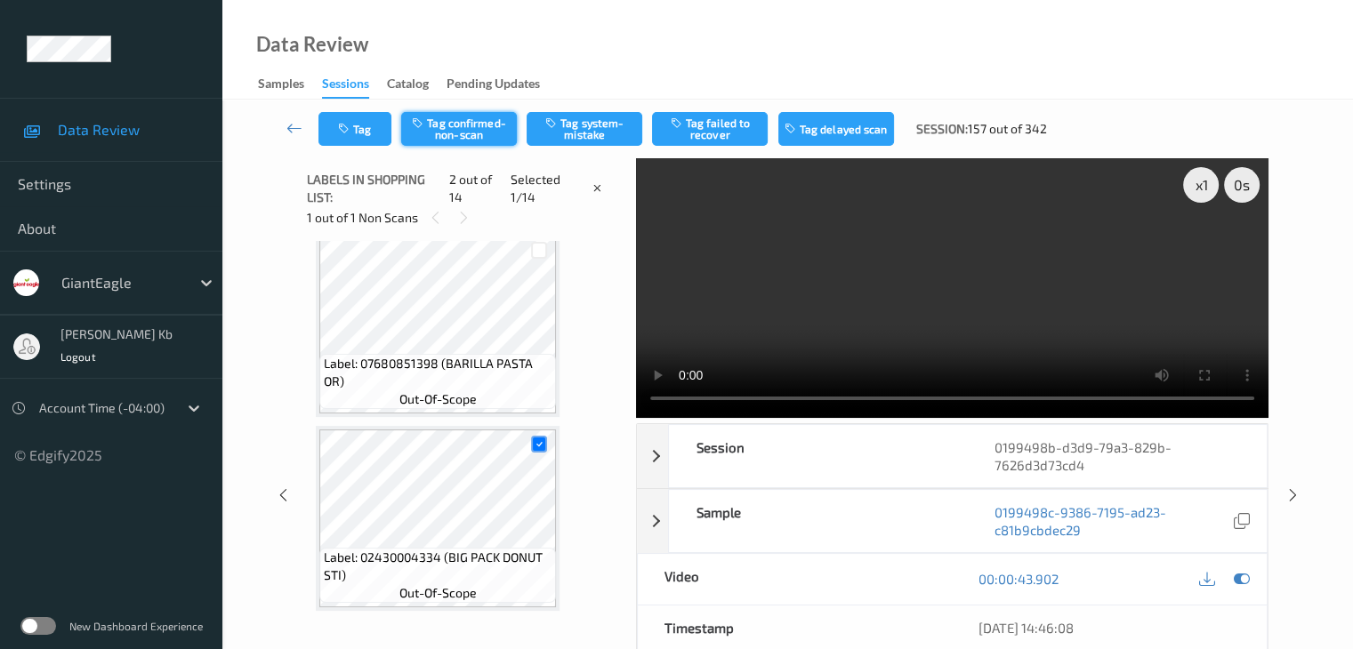
scroll to position [9, 0]
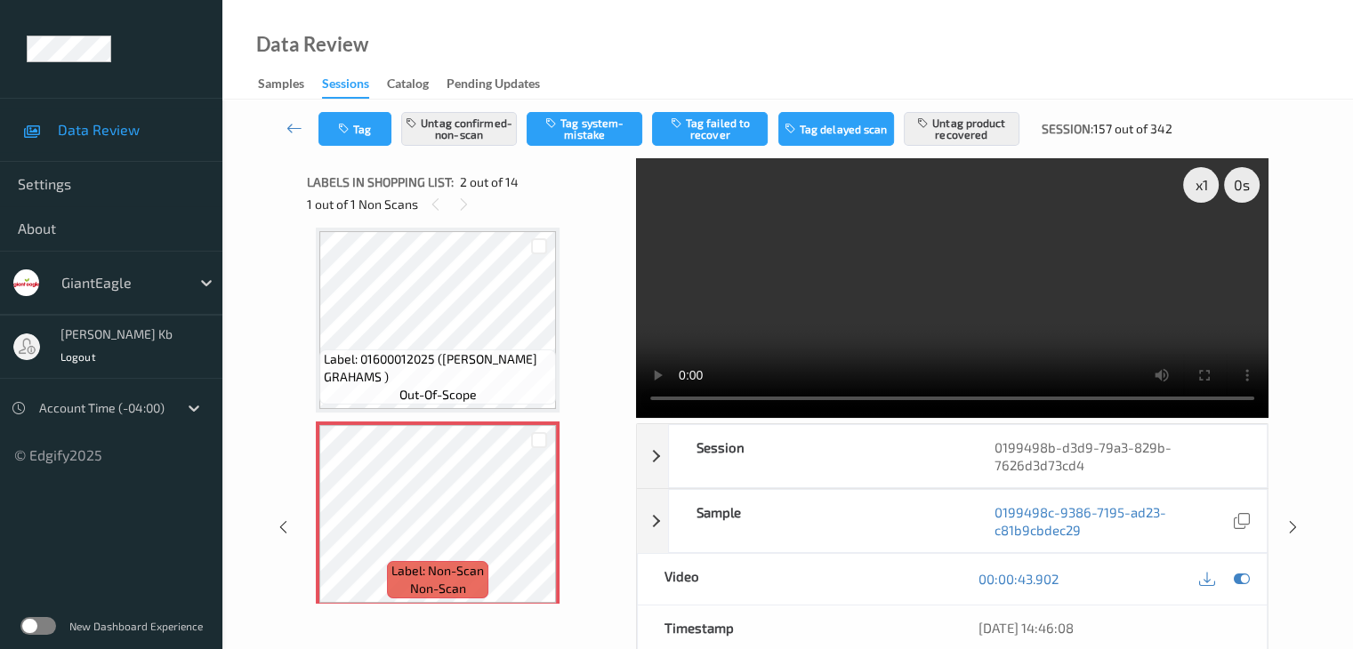
click at [292, 130] on icon at bounding box center [294, 128] width 16 height 18
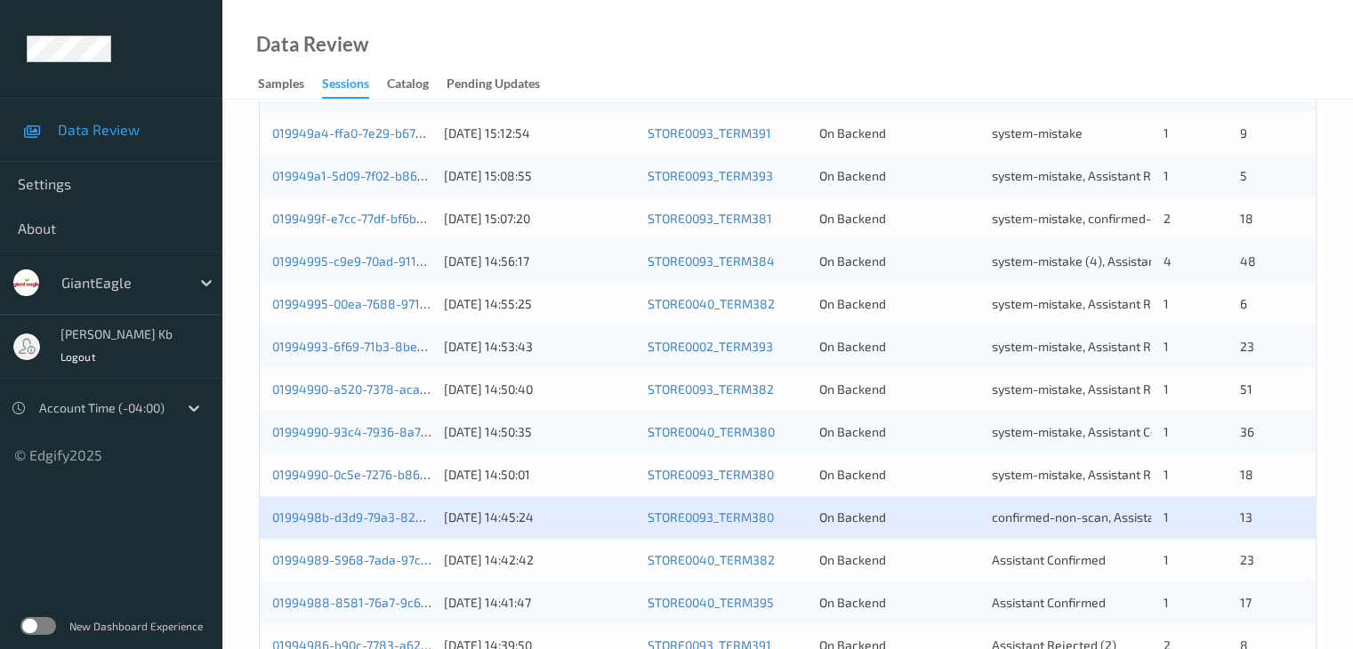
scroll to position [829, 0]
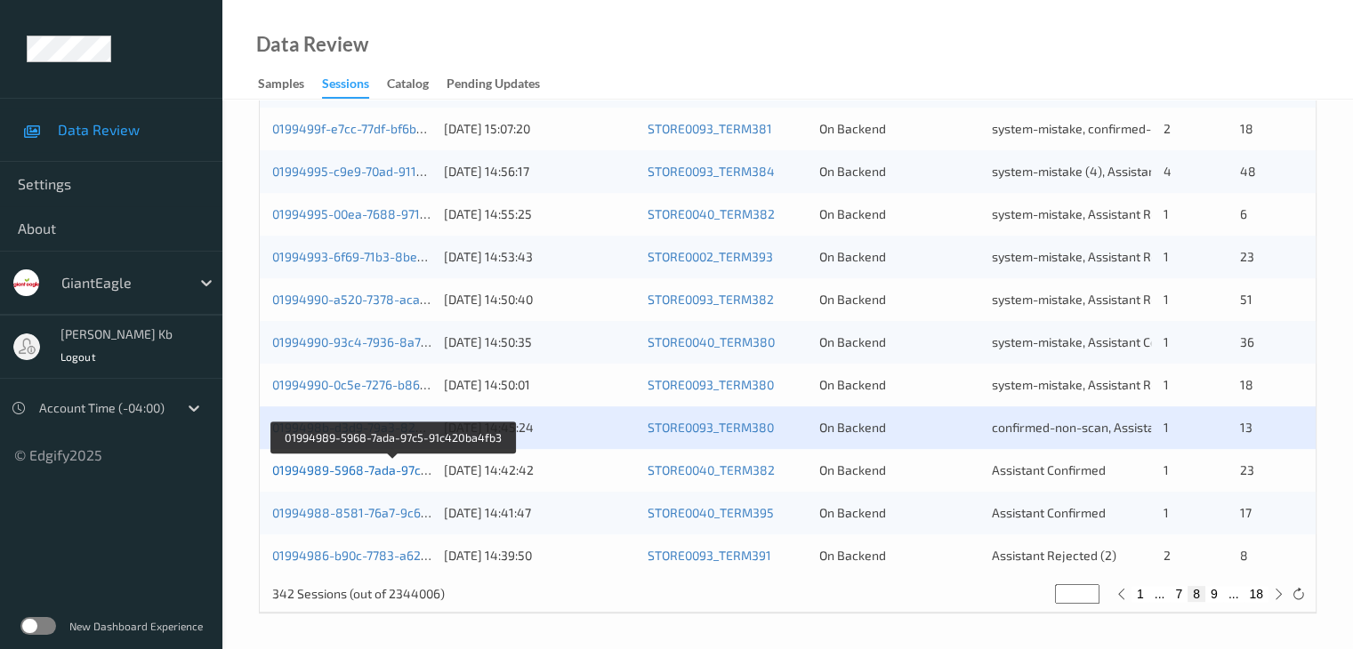
click at [385, 467] on link "01994989-5968-7ada-97c5-91c420ba4fb3" at bounding box center [393, 469] width 243 height 15
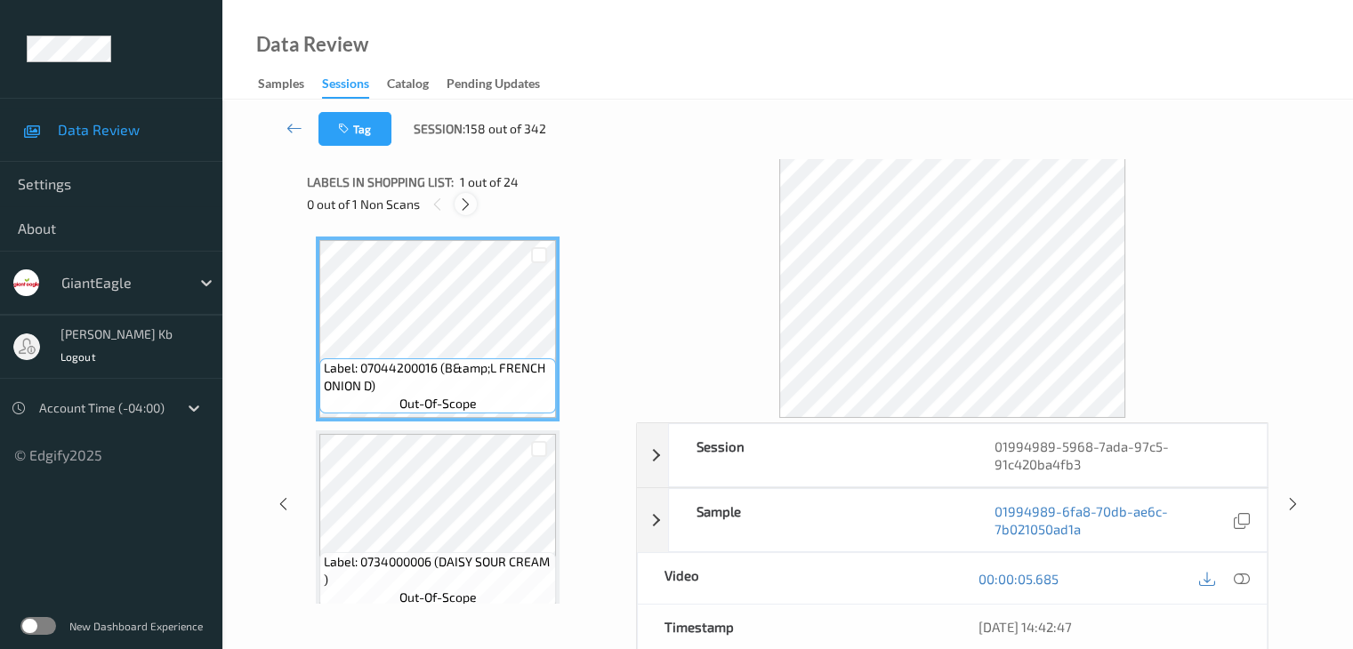
click at [466, 201] on icon at bounding box center [465, 205] width 15 height 16
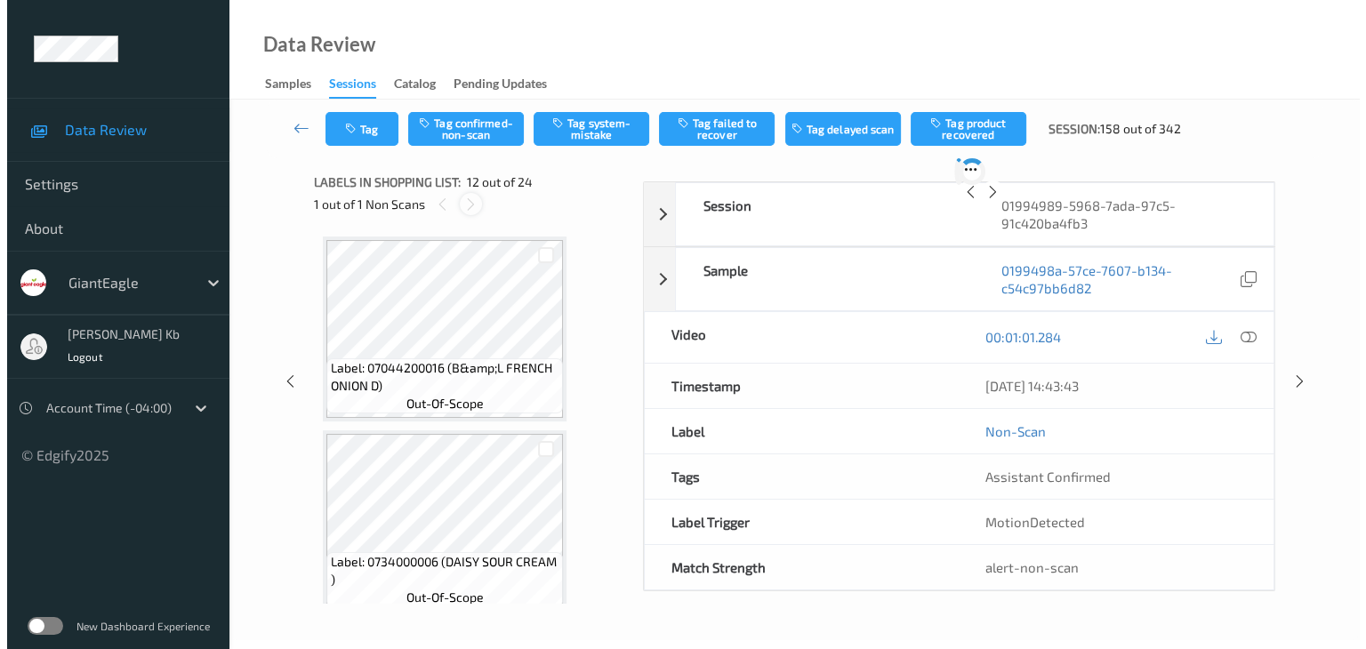
scroll to position [1948, 0]
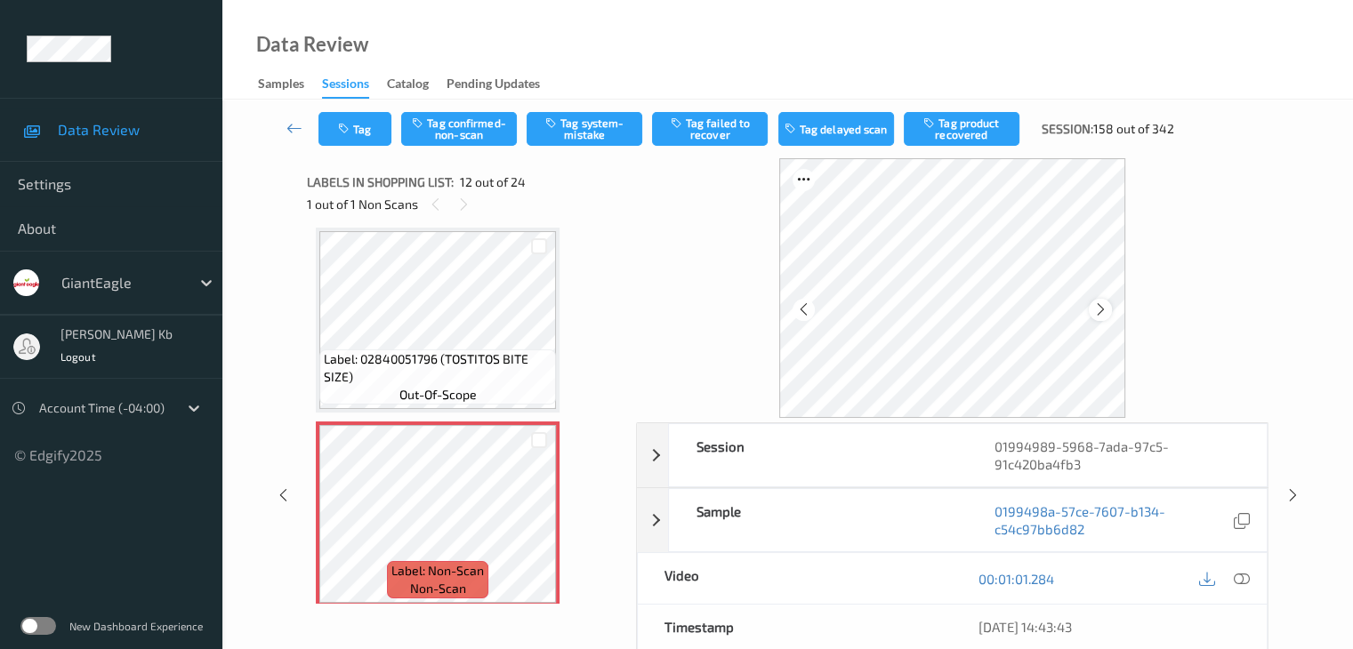
click at [1102, 306] on icon at bounding box center [1100, 310] width 15 height 16
click at [1242, 577] on icon at bounding box center [1241, 579] width 16 height 16
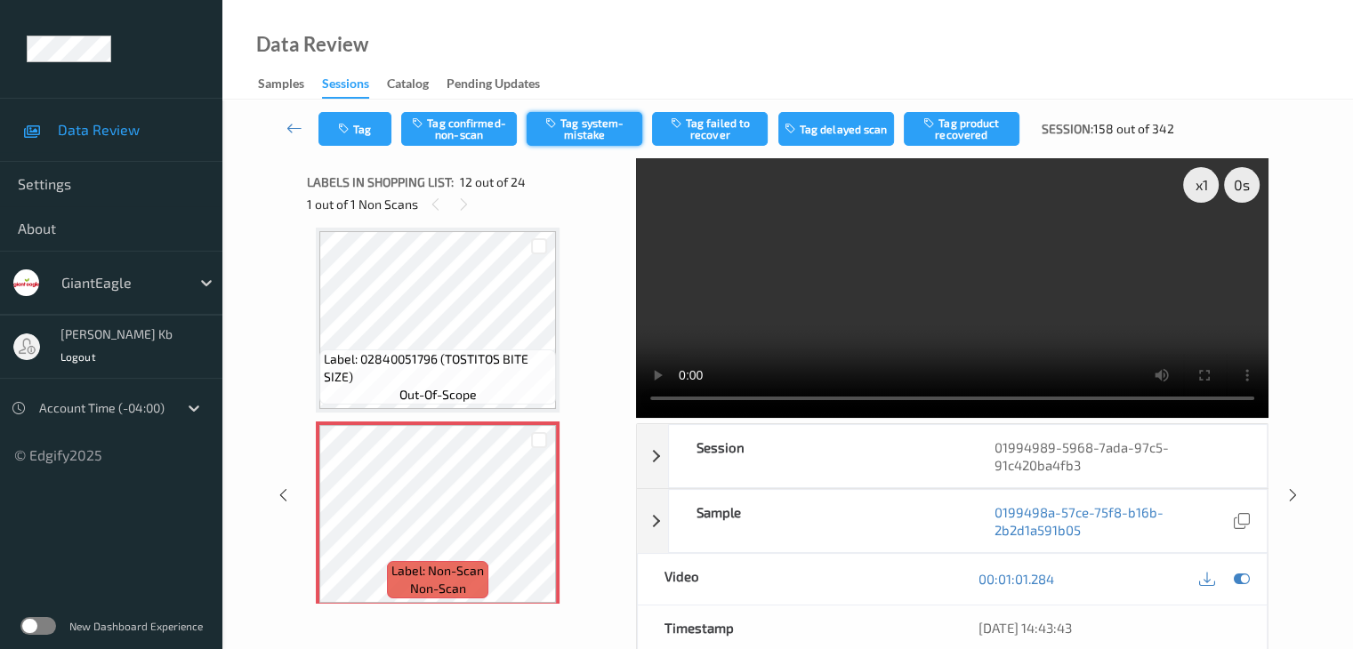
click at [575, 129] on button "Tag system-mistake" at bounding box center [585, 129] width 116 height 34
click at [366, 132] on button "Tag" at bounding box center [354, 129] width 73 height 34
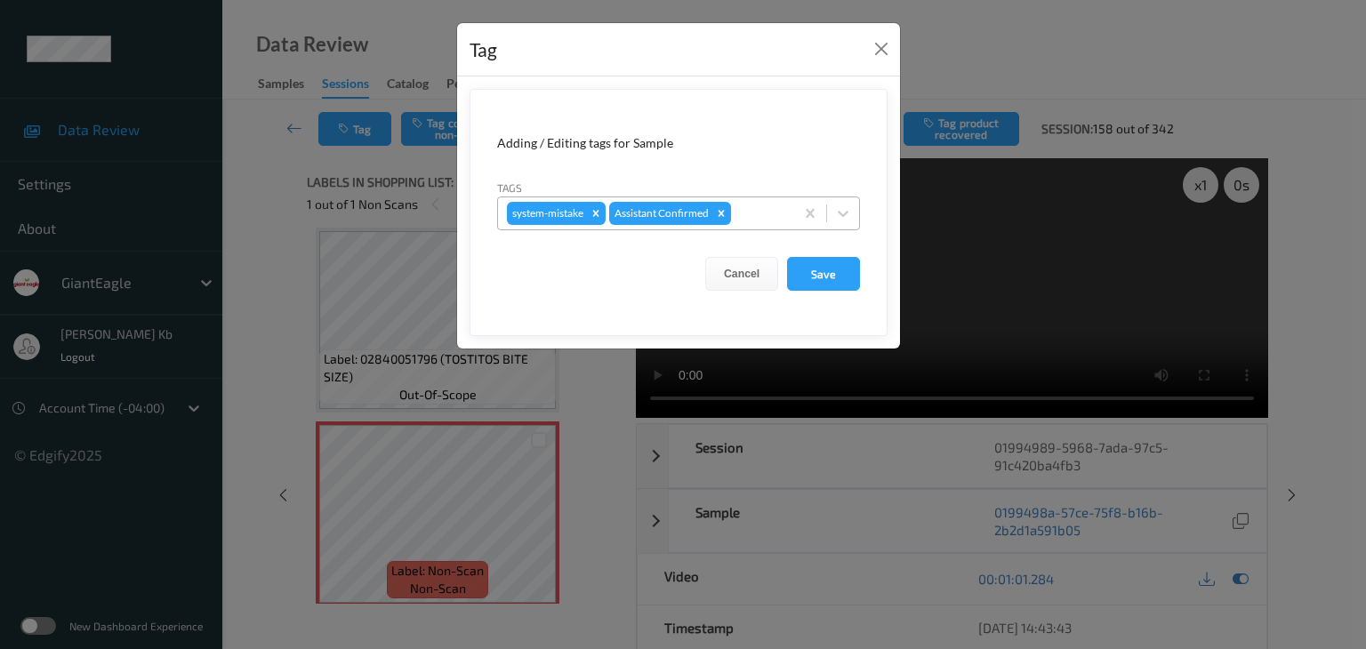
click at [756, 213] on div at bounding box center [760, 213] width 51 height 21
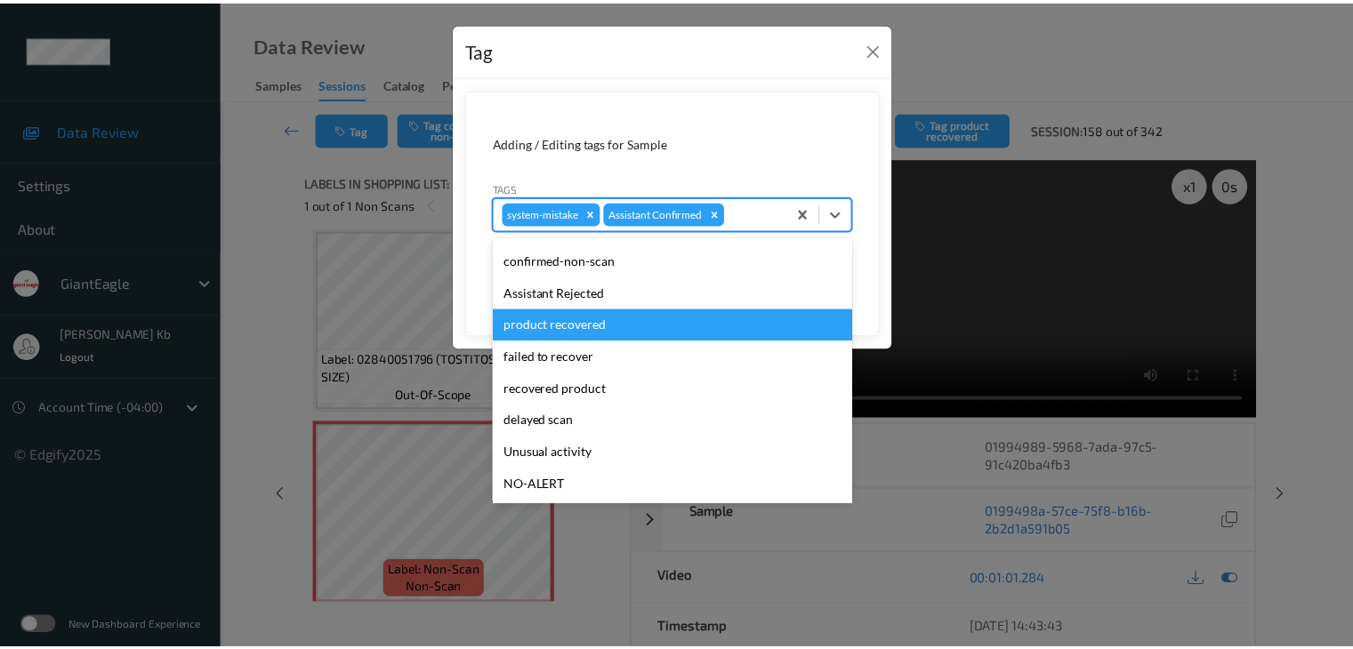
scroll to position [89, 0]
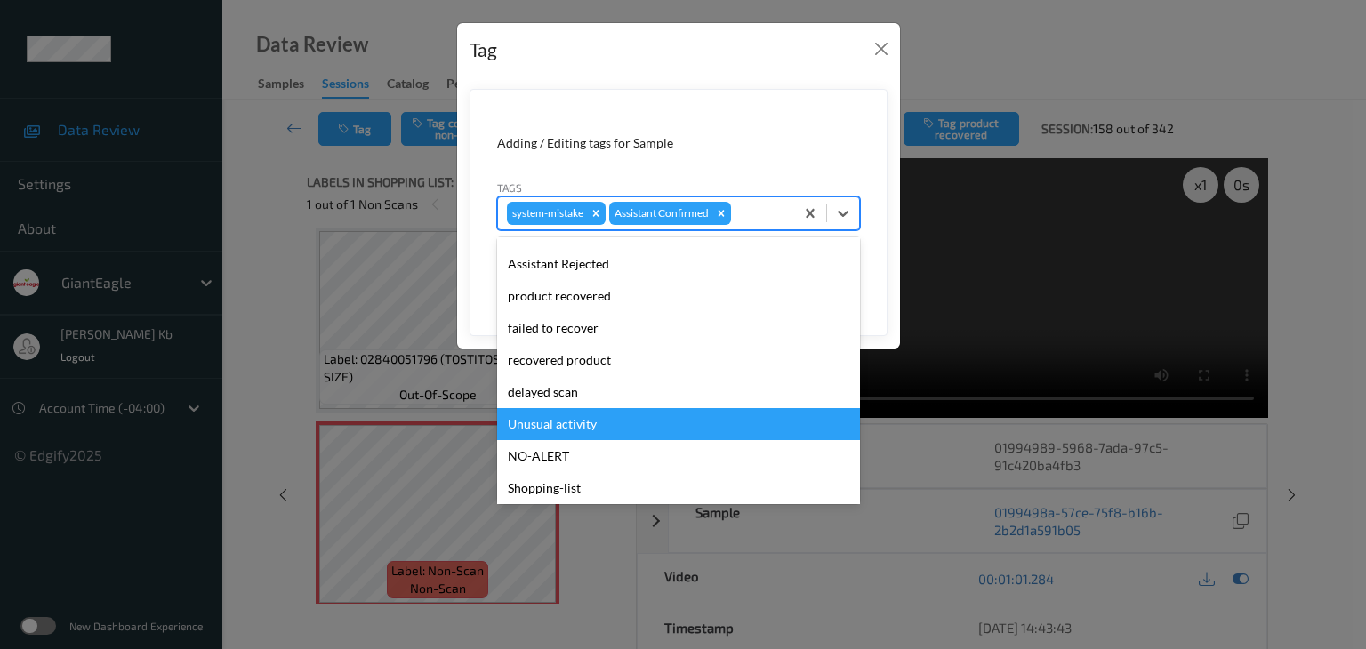
click at [576, 423] on div "Unusual activity" at bounding box center [678, 424] width 363 height 32
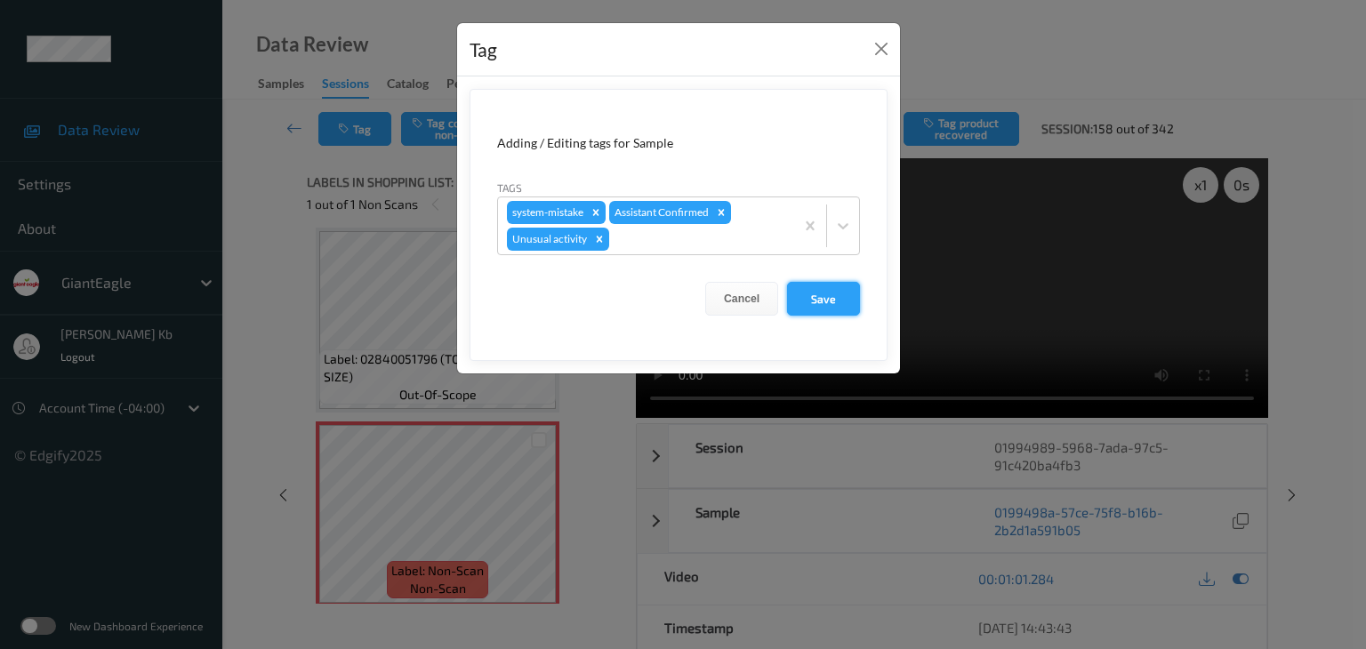
click at [833, 296] on button "Save" at bounding box center [823, 299] width 73 height 34
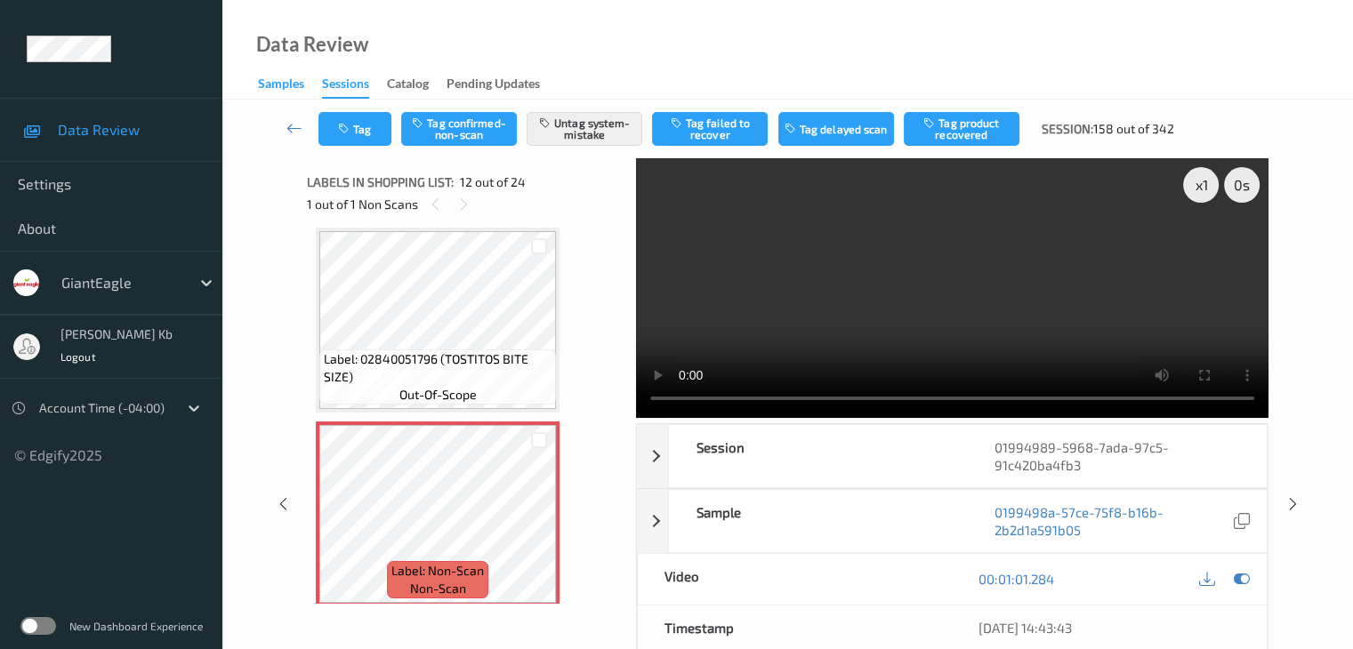
drag, startPoint x: 291, startPoint y: 127, endPoint x: 292, endPoint y: 97, distance: 30.3
click at [291, 127] on icon at bounding box center [294, 128] width 16 height 18
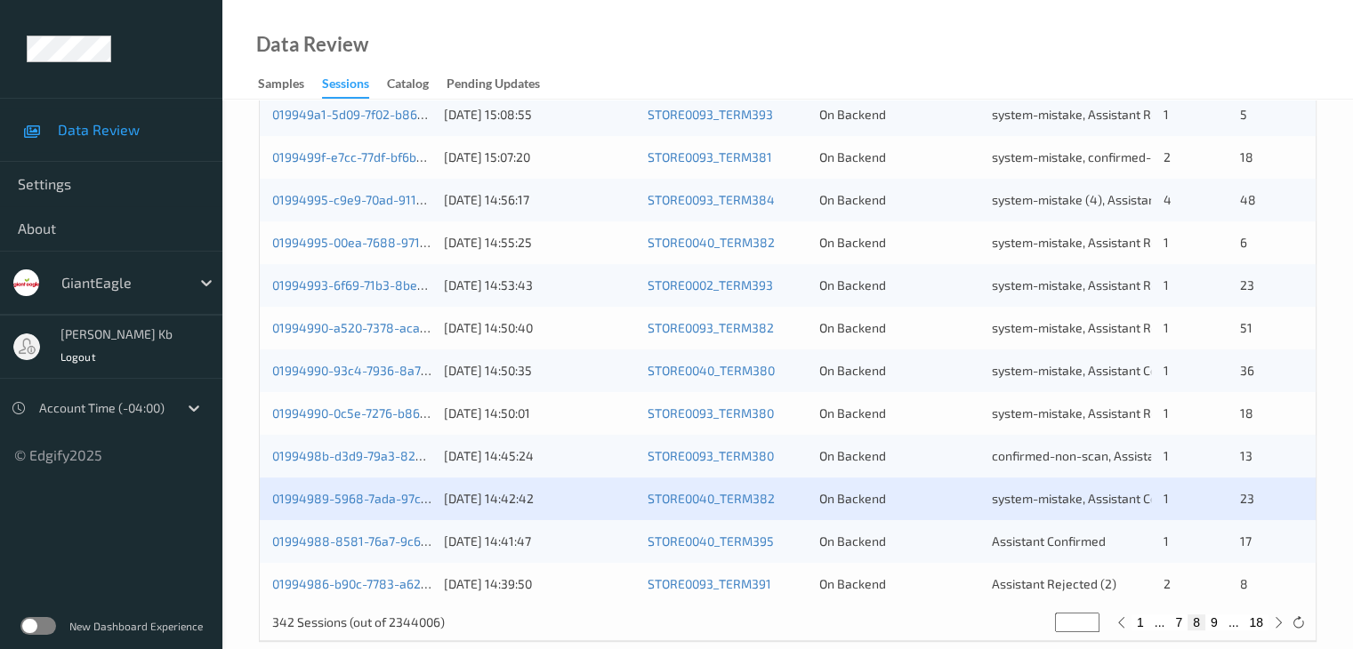
scroll to position [829, 0]
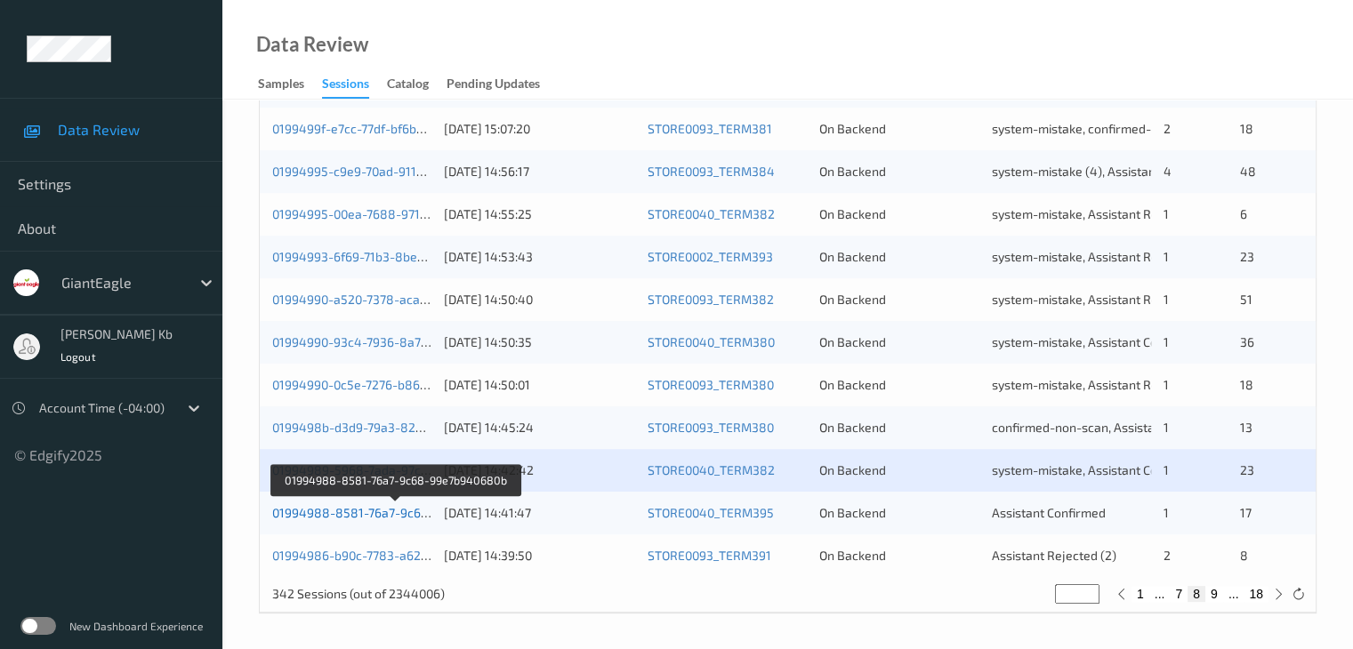
click at [387, 511] on link "01994988-8581-76a7-9c68-99e7b940680b" at bounding box center [396, 512] width 248 height 15
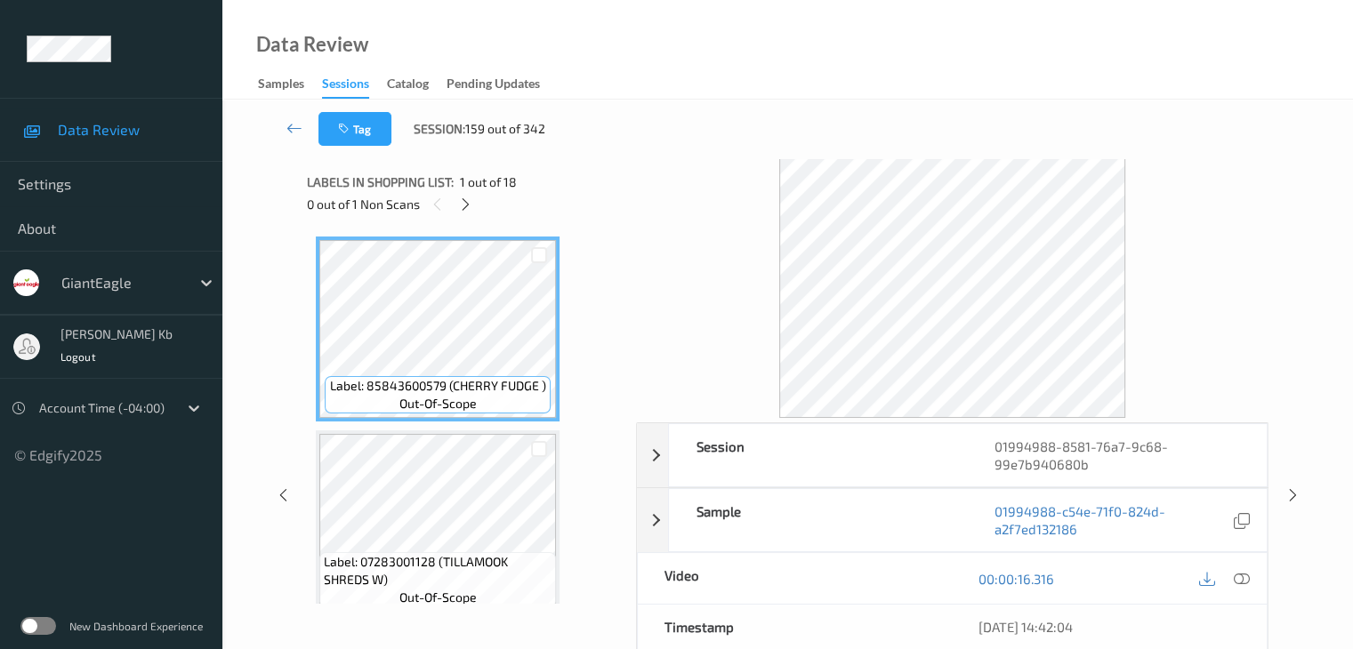
drag, startPoint x: 398, startPoint y: 4, endPoint x: 723, endPoint y: 13, distance: 324.8
click at [818, 36] on div "Data Review Samples Sessions Catalog Pending Updates" at bounding box center [787, 50] width 1130 height 100
click at [466, 200] on icon at bounding box center [465, 205] width 15 height 16
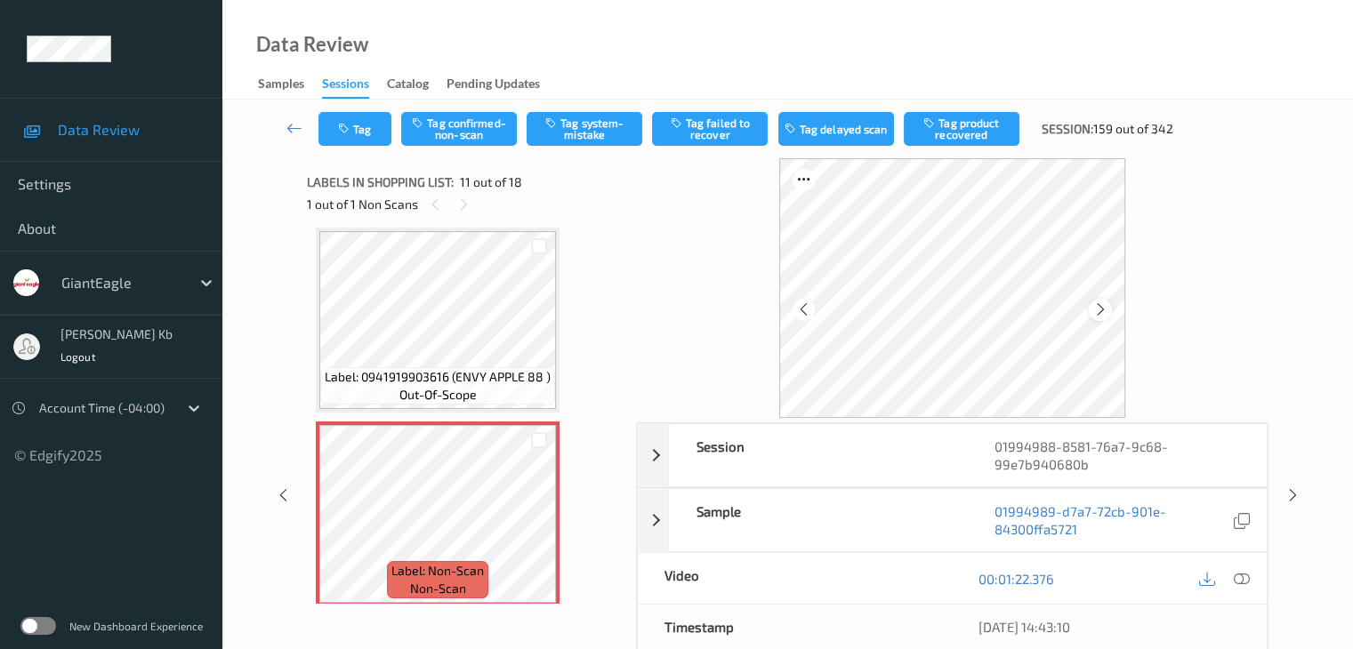
click at [1104, 307] on icon at bounding box center [1100, 310] width 15 height 16
click at [1236, 580] on icon at bounding box center [1241, 579] width 16 height 16
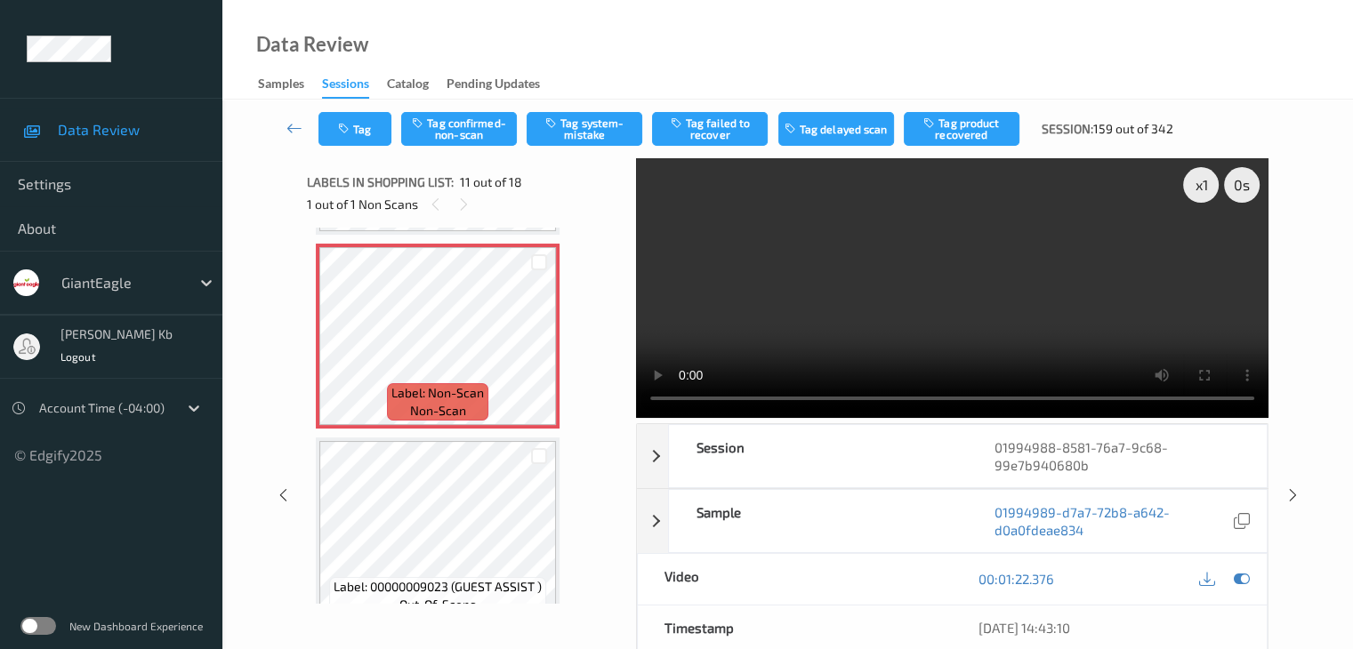
scroll to position [1843, 0]
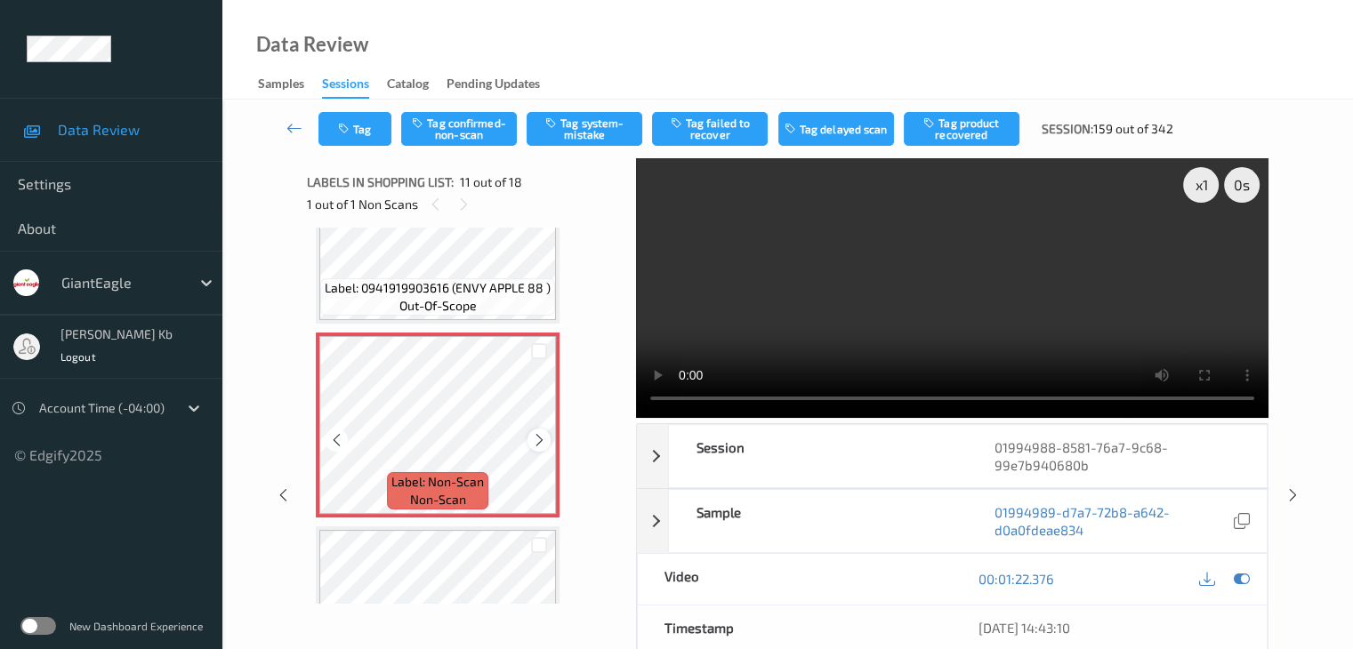
click at [537, 439] on icon at bounding box center [539, 440] width 15 height 16
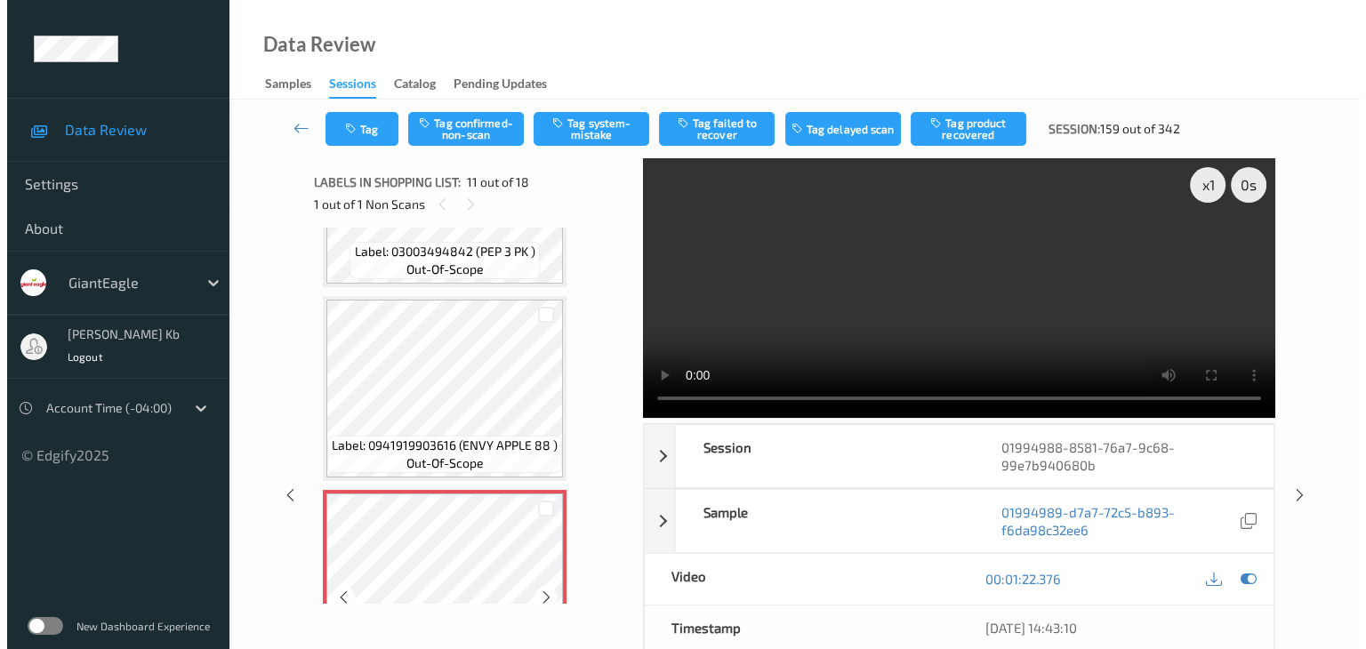
scroll to position [1665, 0]
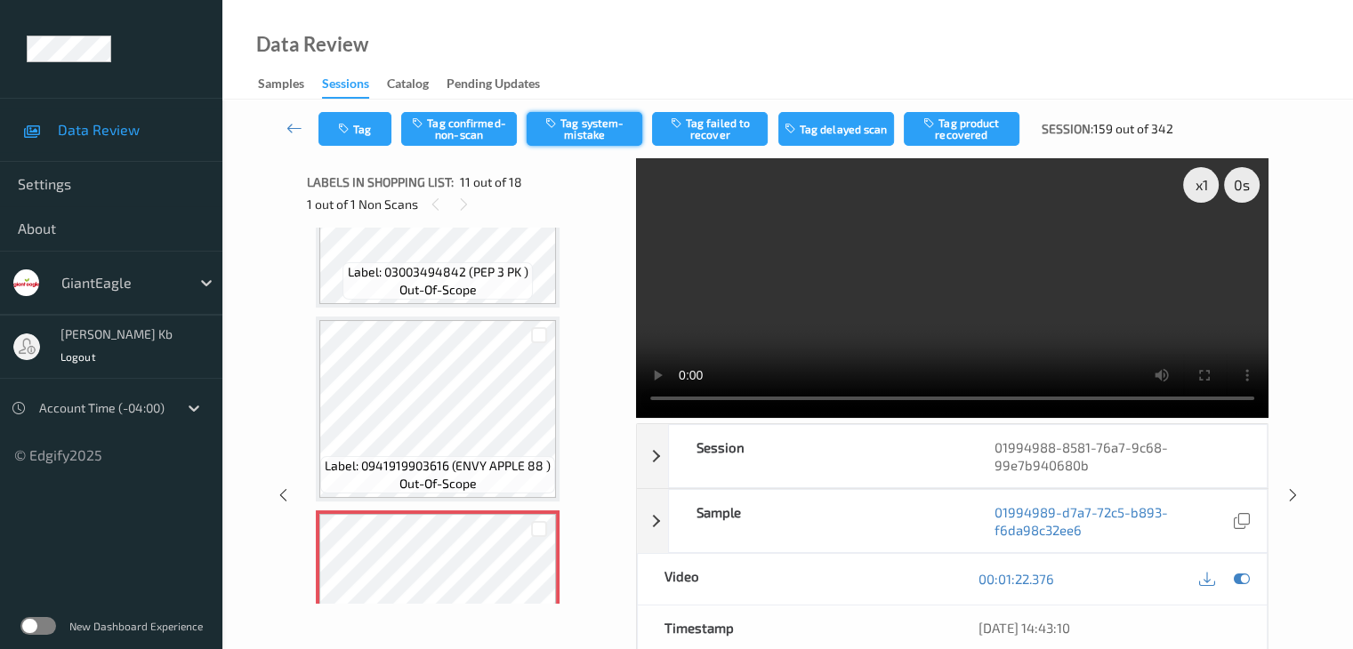
click at [596, 126] on button "Tag system-mistake" at bounding box center [585, 129] width 116 height 34
click at [365, 125] on button "Tag" at bounding box center [354, 129] width 73 height 34
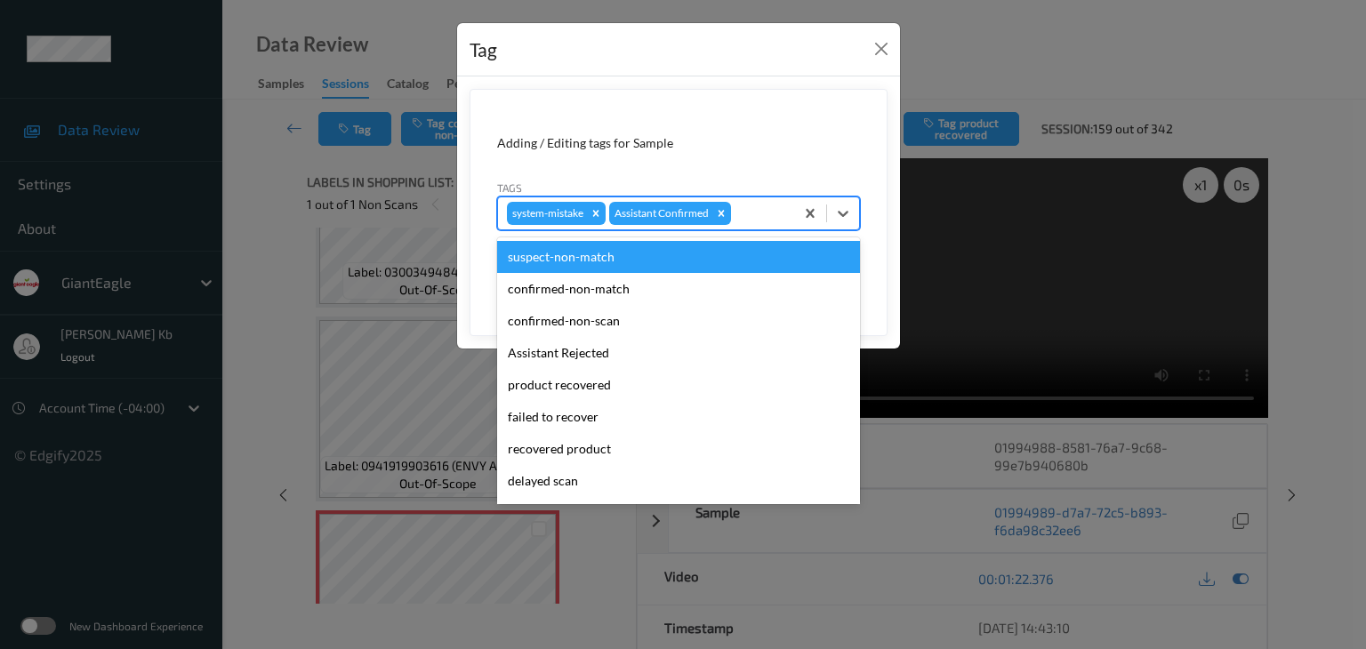
click at [750, 218] on div at bounding box center [760, 213] width 51 height 21
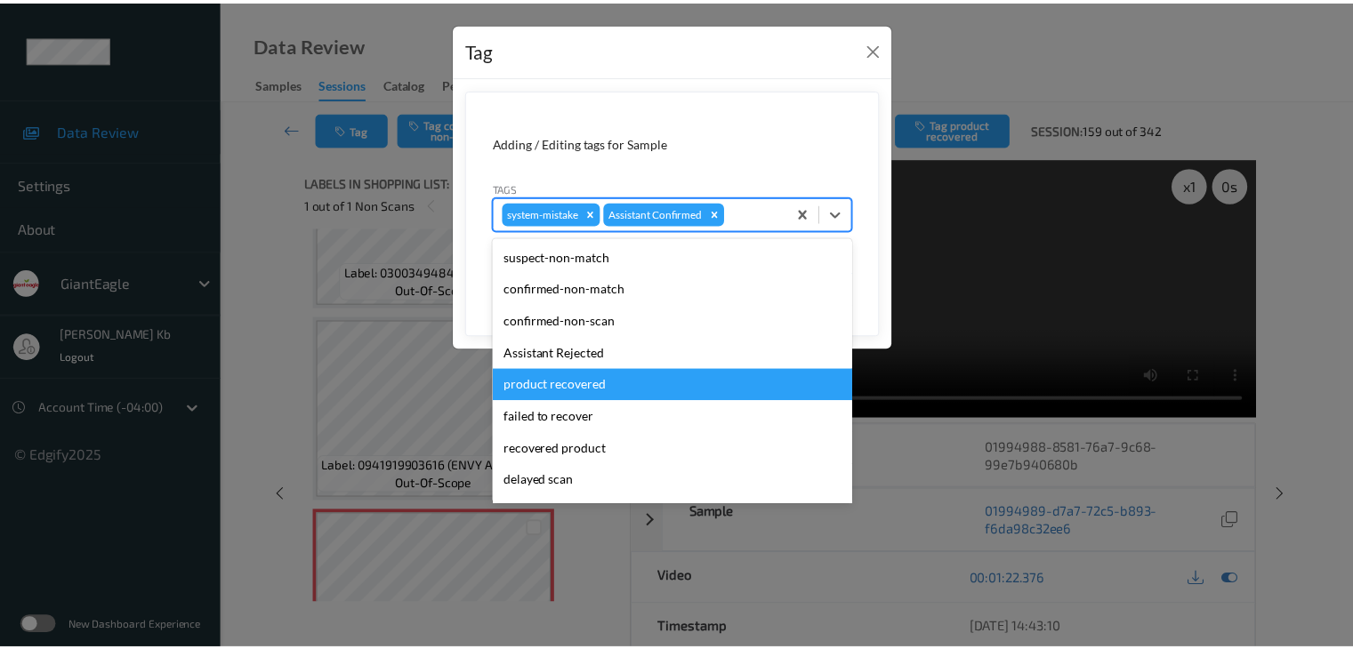
scroll to position [178, 0]
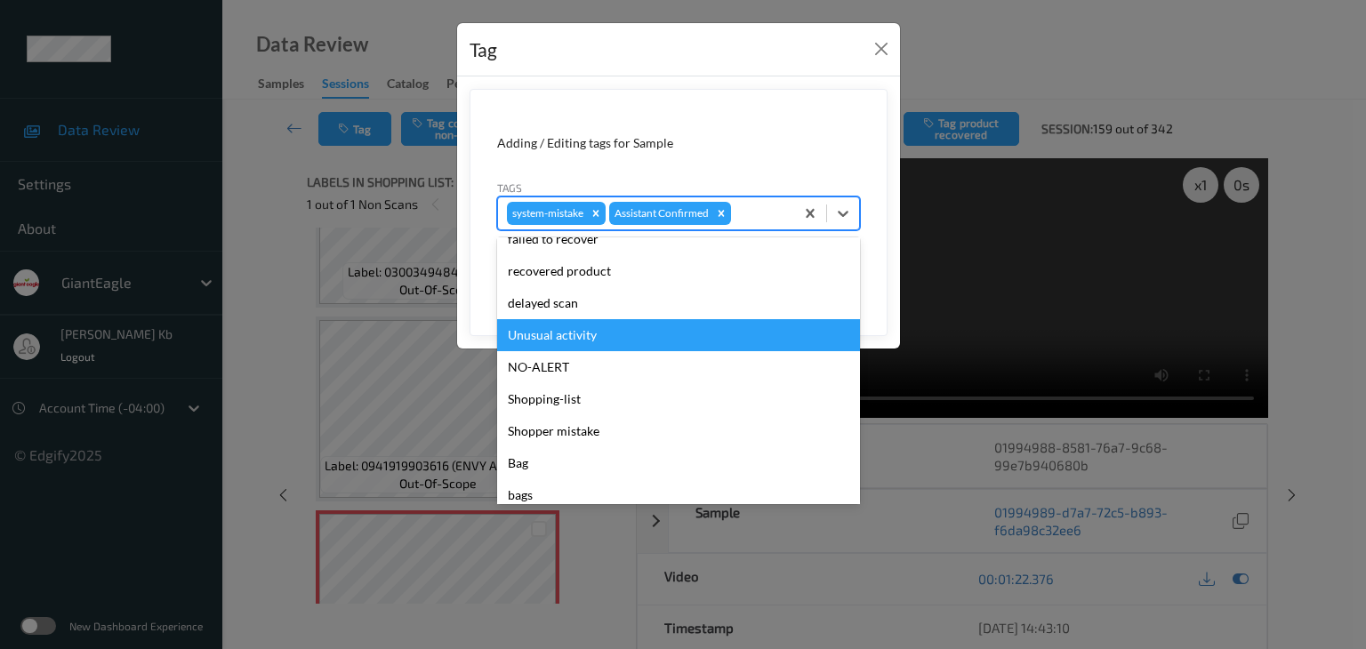
click at [558, 332] on div "Unusual activity" at bounding box center [678, 335] width 363 height 32
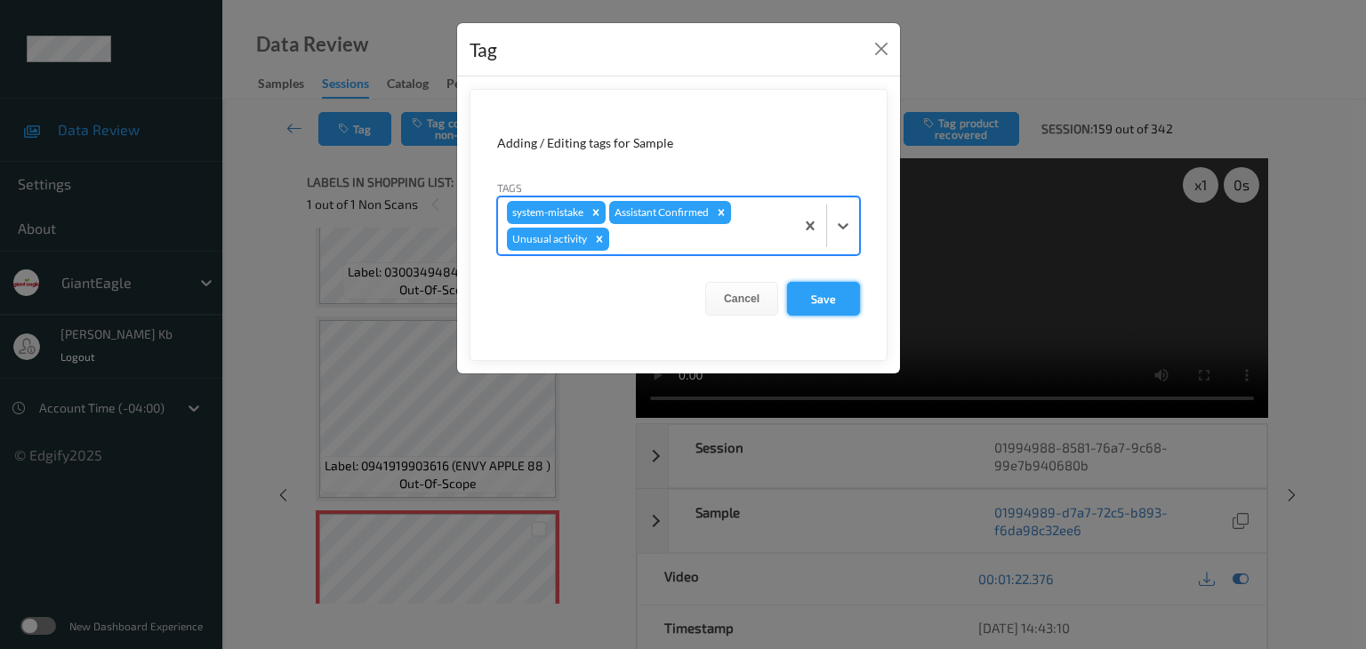
click at [826, 294] on button "Save" at bounding box center [823, 299] width 73 height 34
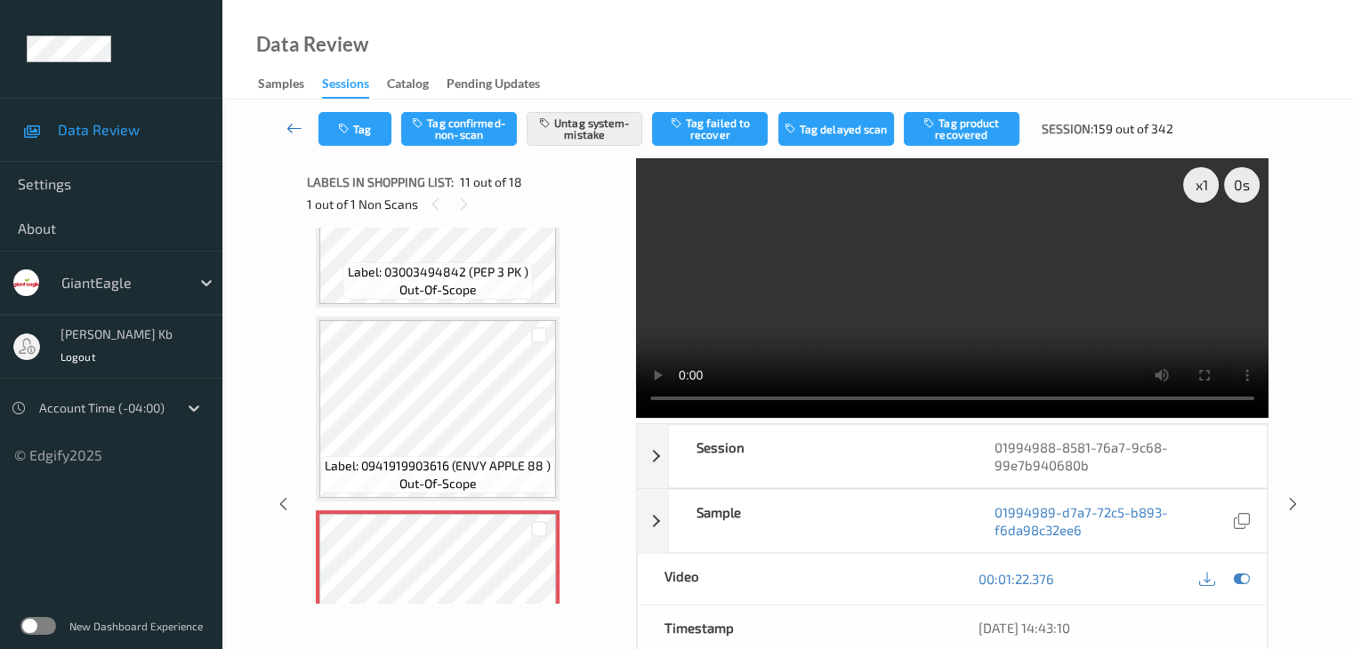
click at [295, 124] on icon at bounding box center [294, 128] width 16 height 18
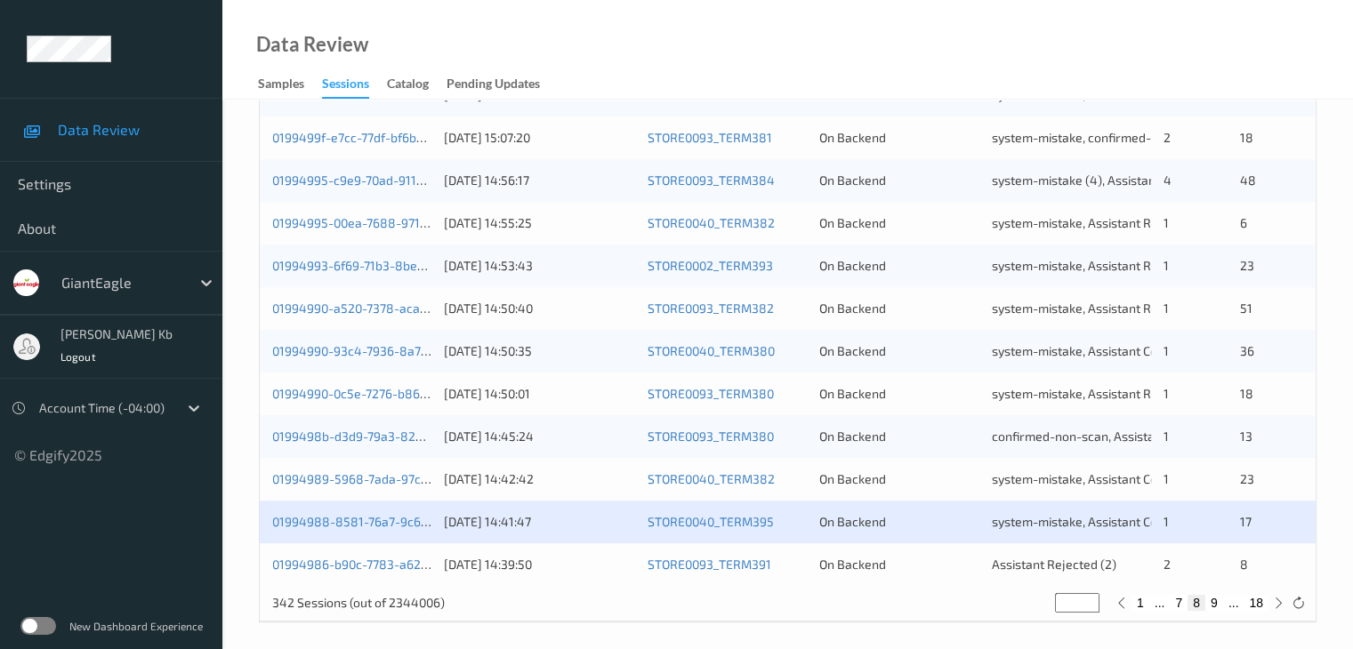
scroll to position [829, 0]
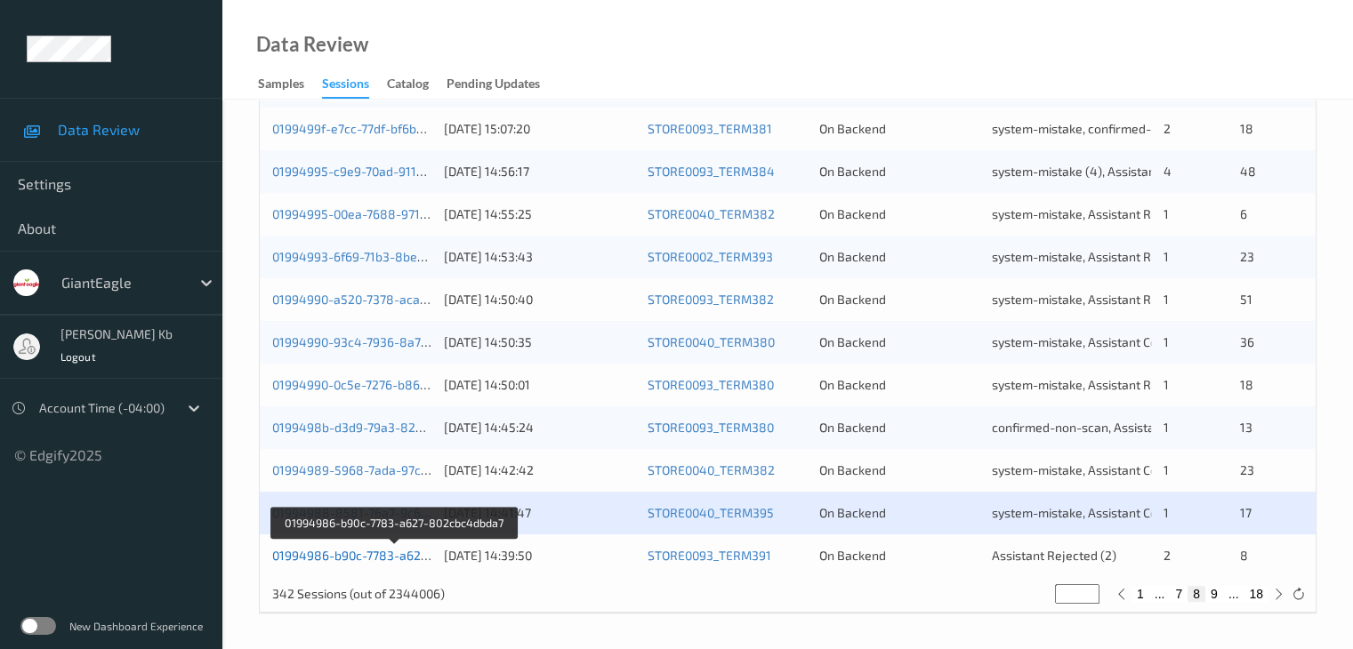
click at [365, 556] on link "01994986-b90c-7783-a627-802cbc4dbda7" at bounding box center [394, 555] width 245 height 15
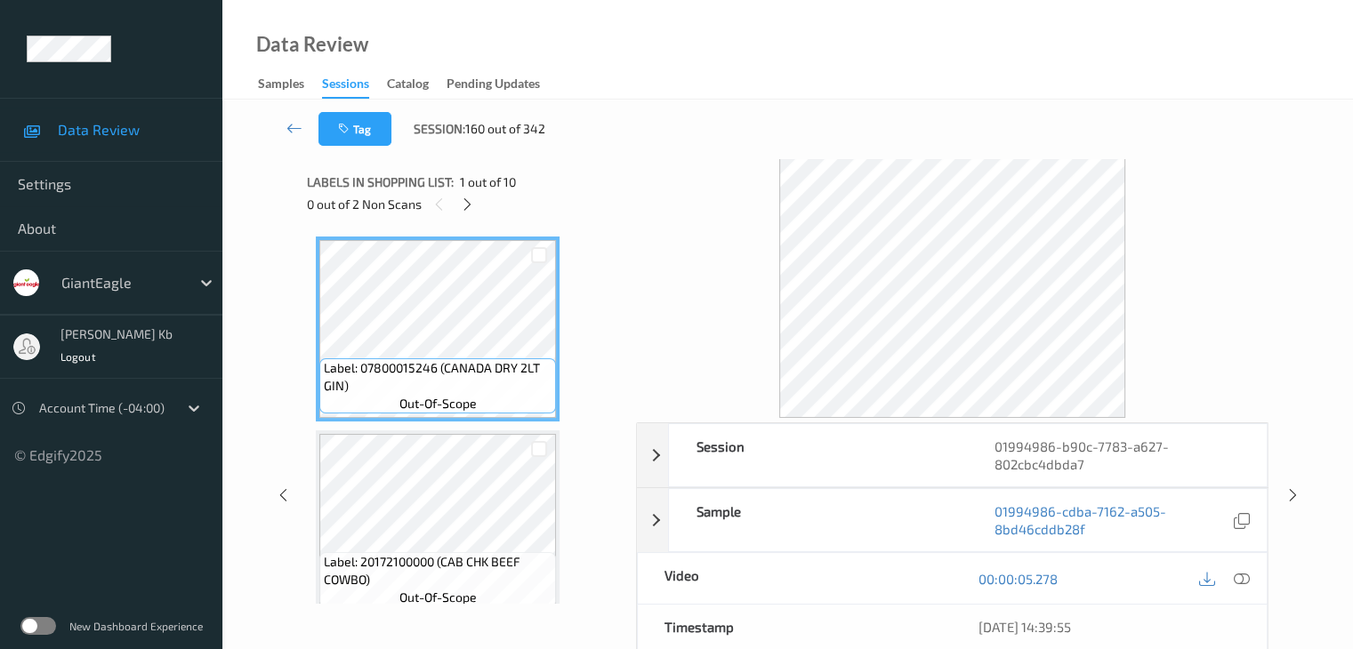
click at [466, 211] on icon at bounding box center [467, 205] width 15 height 16
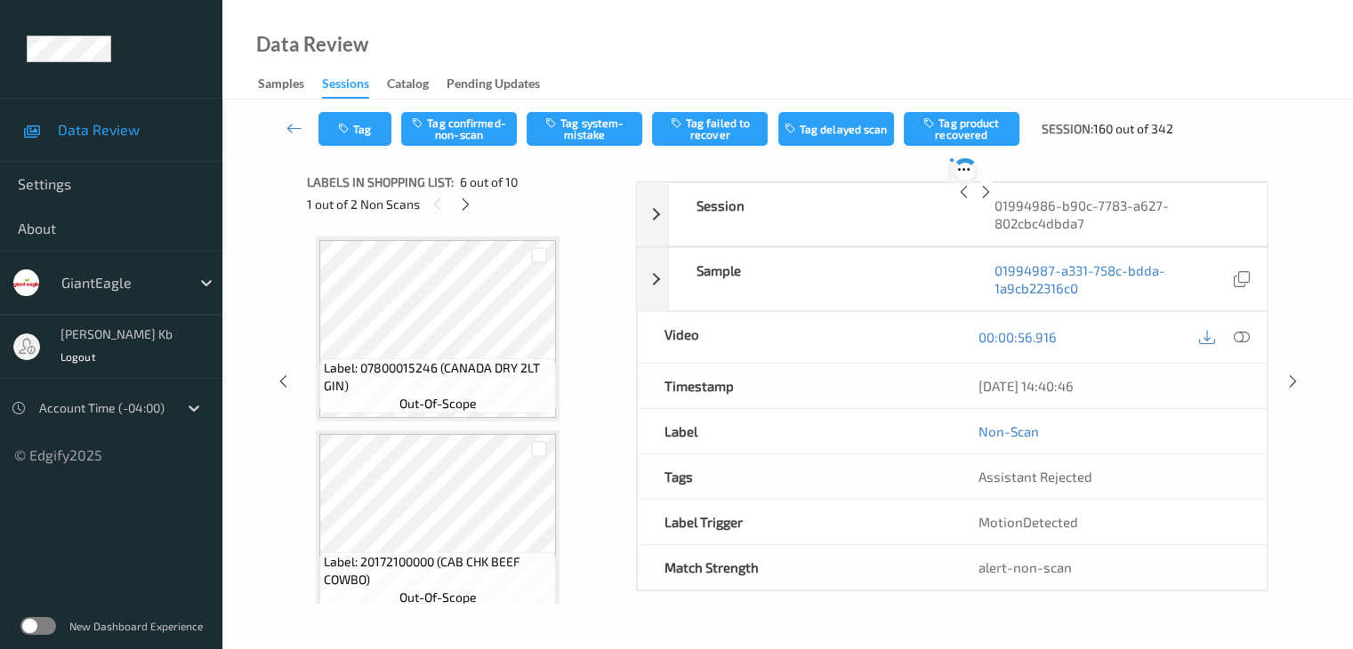
scroll to position [784, 0]
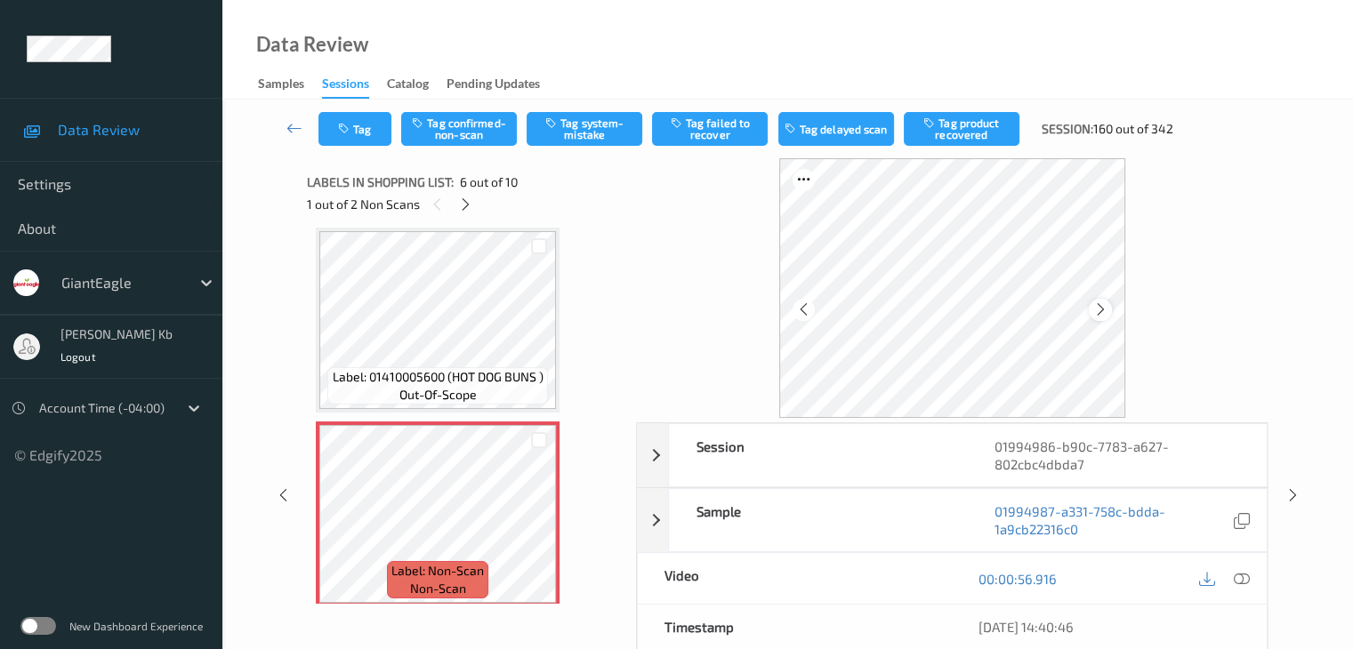
click at [1098, 310] on icon at bounding box center [1100, 310] width 15 height 16
click at [1242, 579] on icon at bounding box center [1241, 579] width 16 height 16
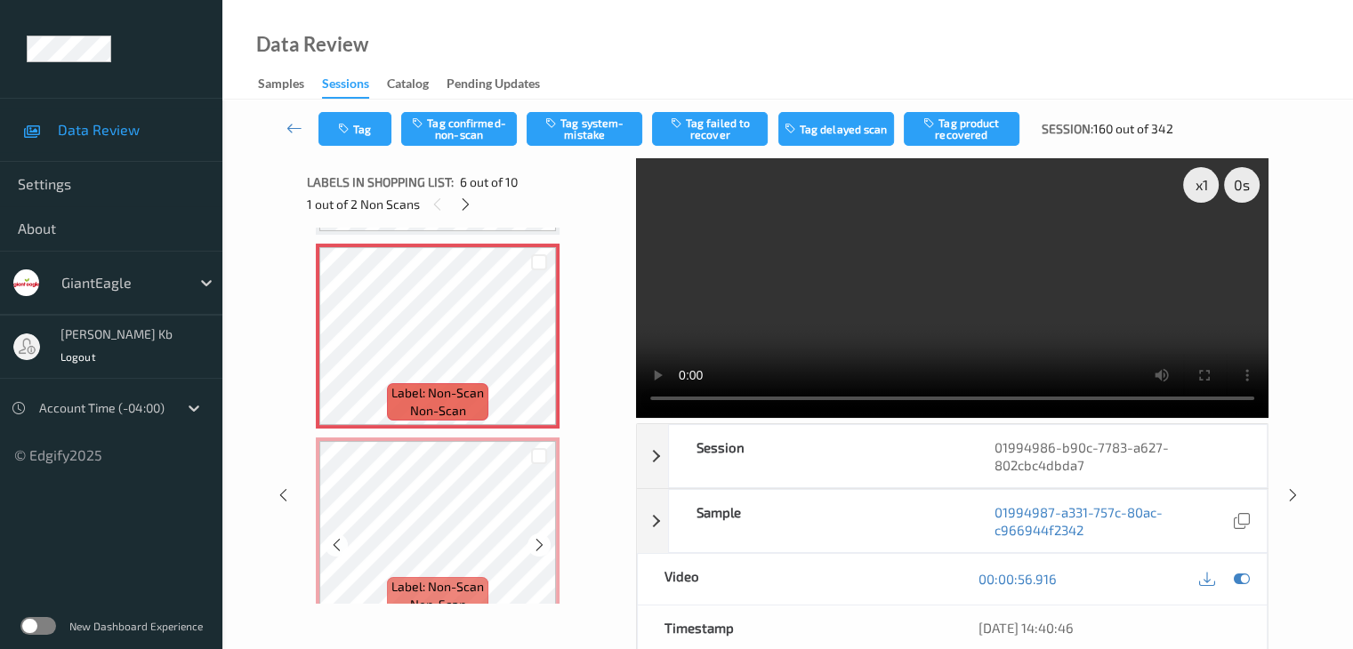
scroll to position [1051, 0]
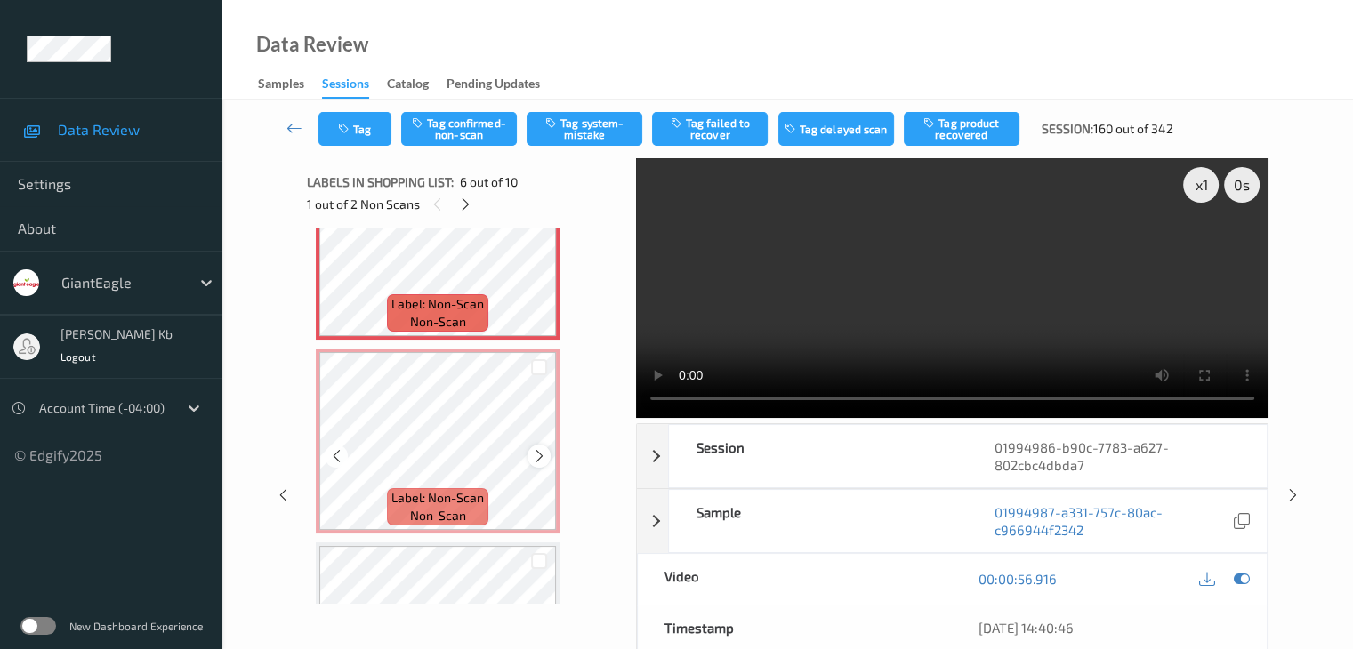
click at [537, 455] on icon at bounding box center [539, 456] width 15 height 16
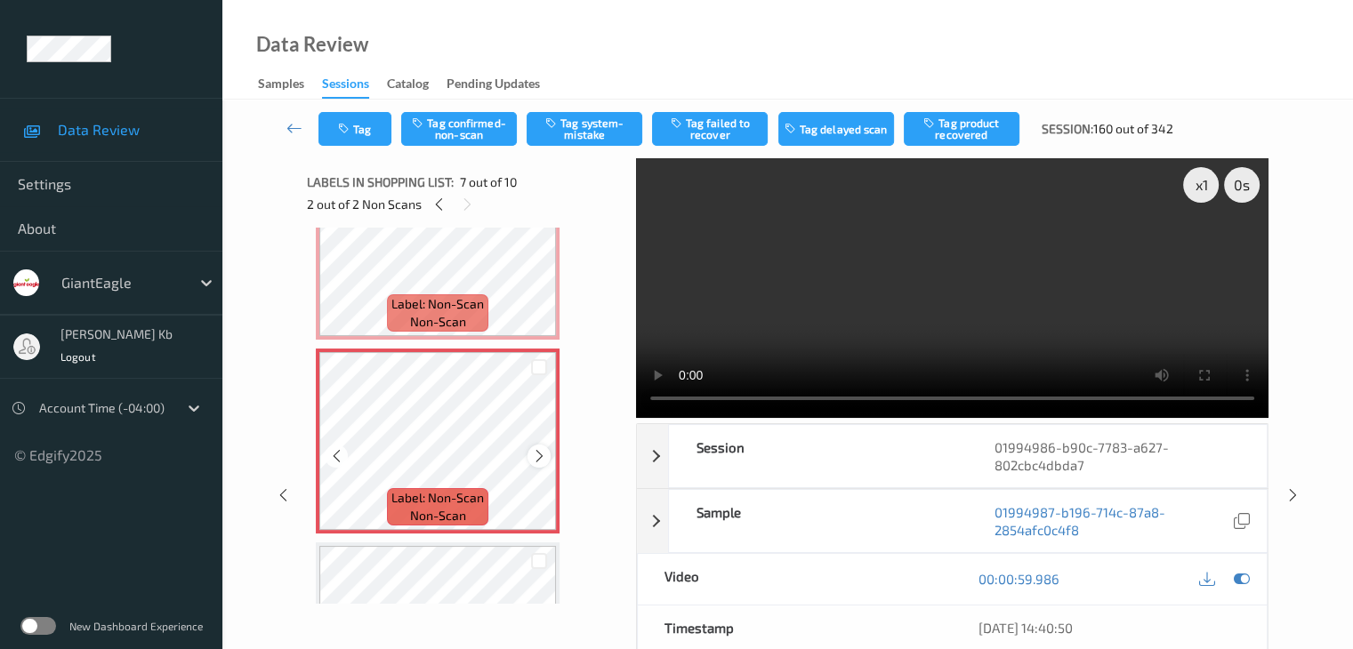
click at [537, 456] on icon at bounding box center [539, 456] width 15 height 16
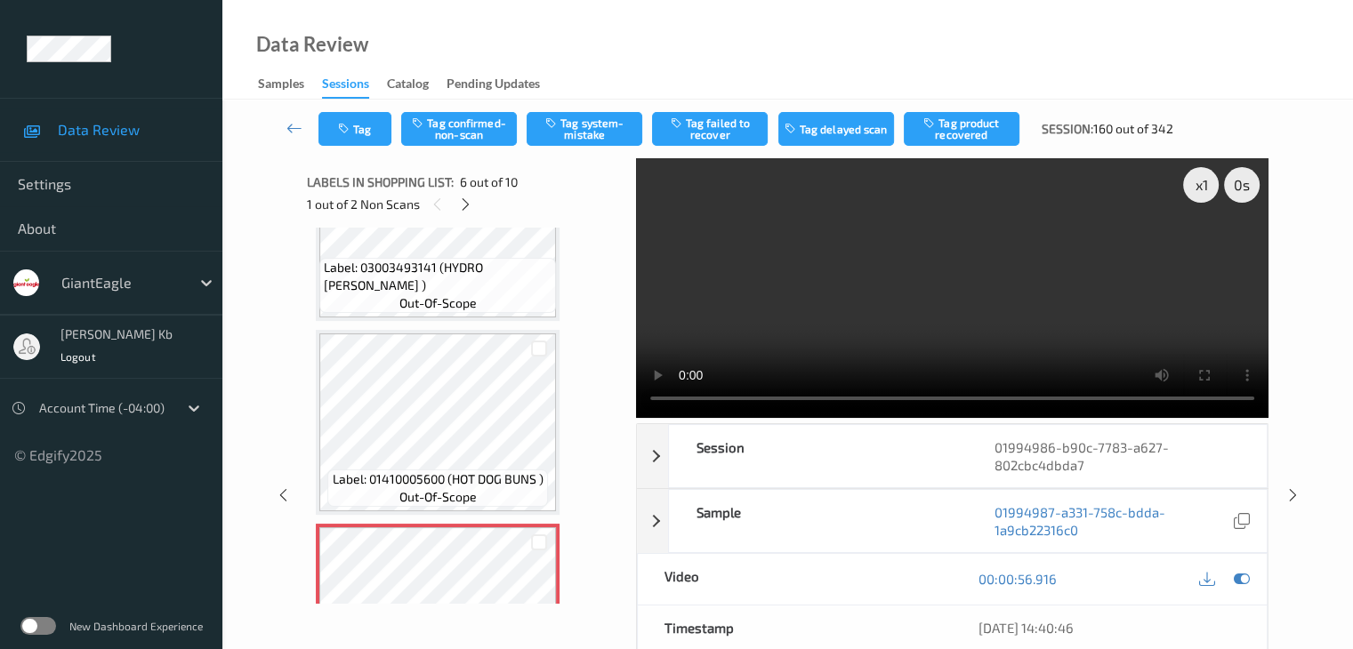
scroll to position [860, 0]
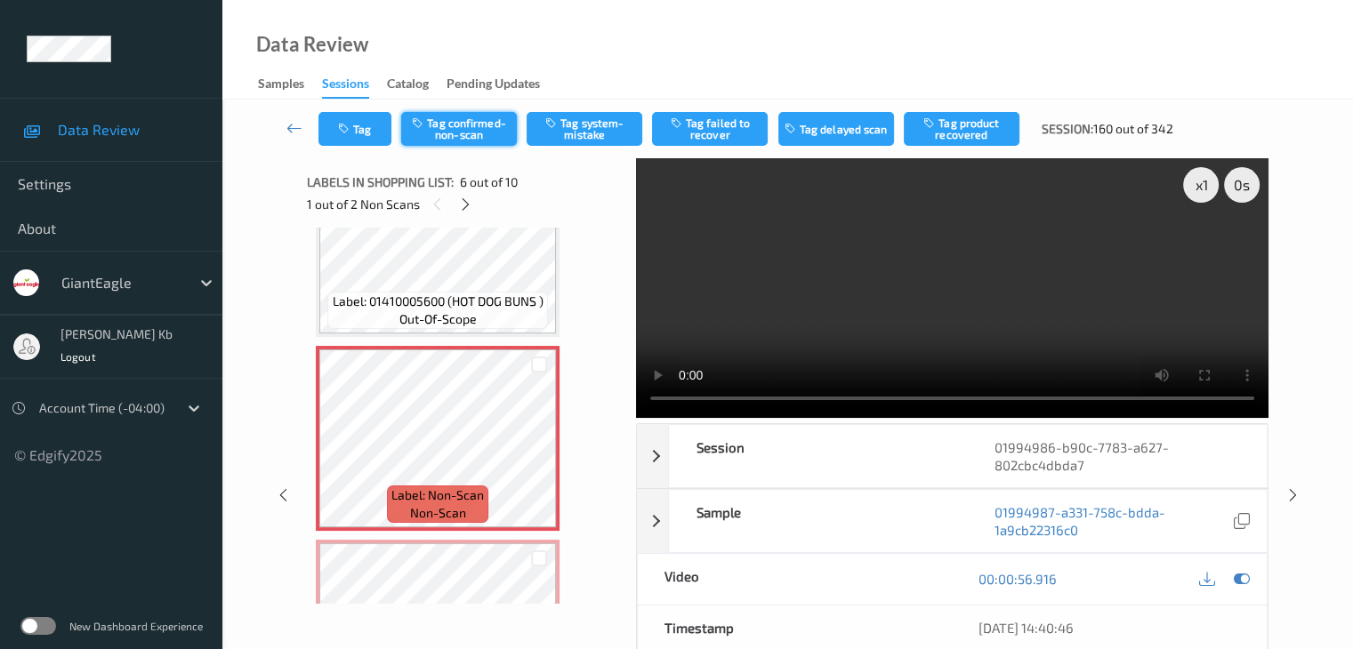
click at [482, 125] on button "Tag confirmed-non-scan" at bounding box center [459, 129] width 116 height 34
click at [720, 131] on button "Tag failed to recover" at bounding box center [710, 129] width 116 height 34
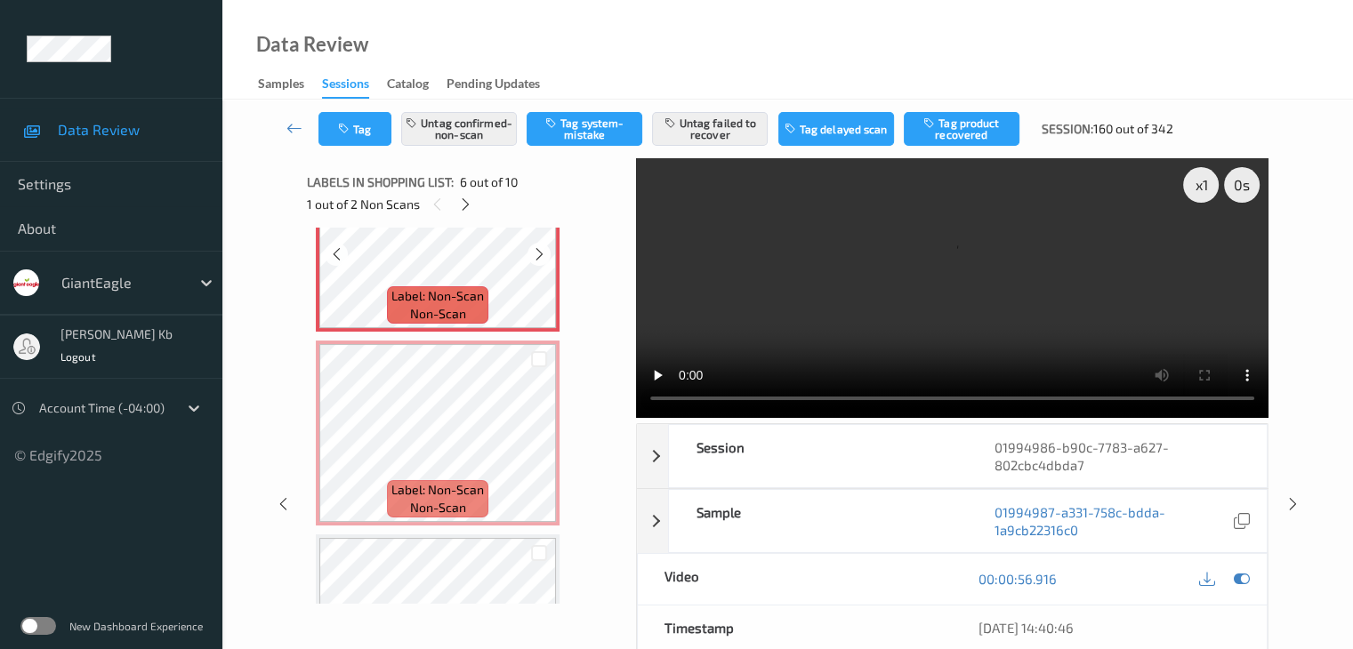
scroll to position [1127, 0]
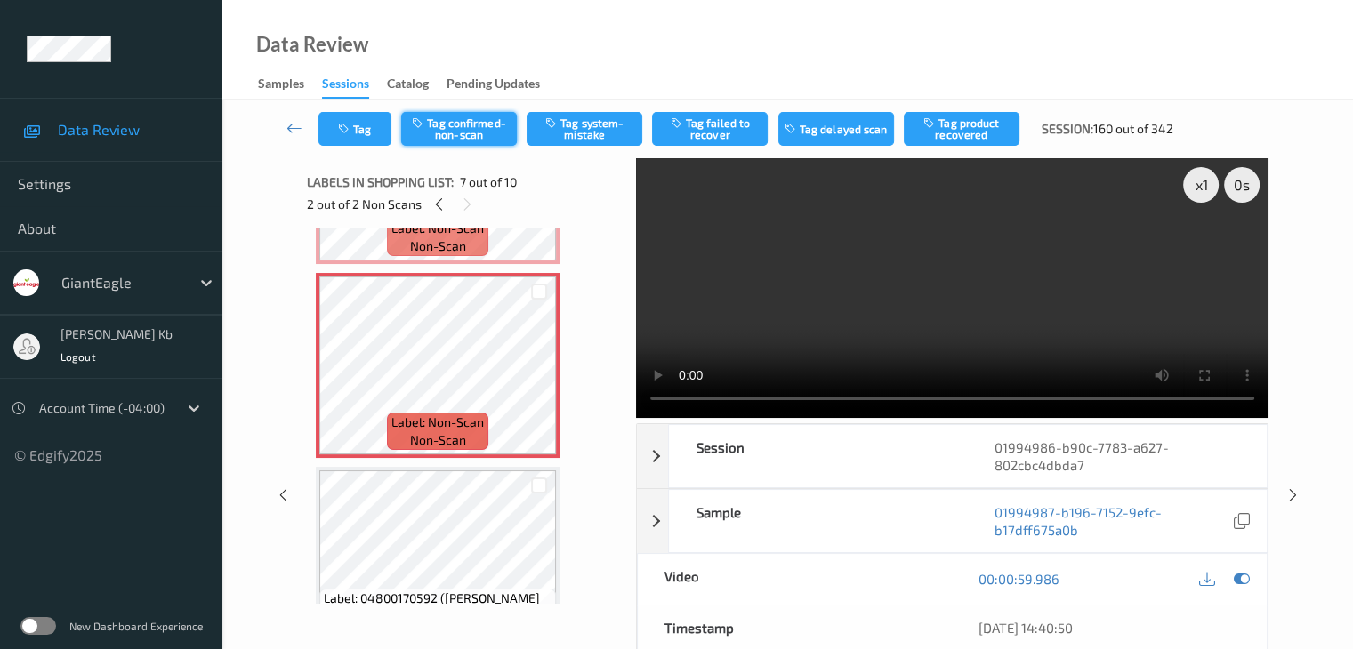
click at [462, 129] on button "Tag confirmed-non-scan" at bounding box center [459, 129] width 116 height 34
click at [712, 126] on button "Tag failed to recover" at bounding box center [710, 129] width 116 height 34
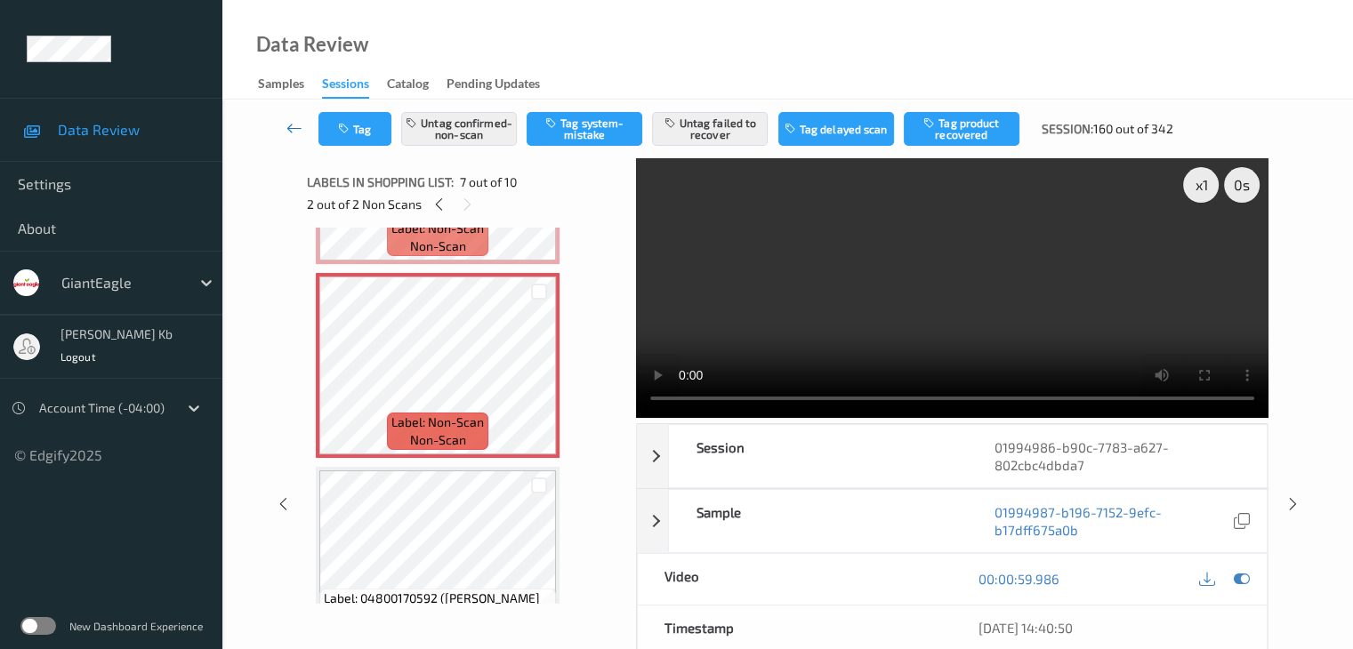
click at [291, 126] on icon at bounding box center [294, 128] width 16 height 18
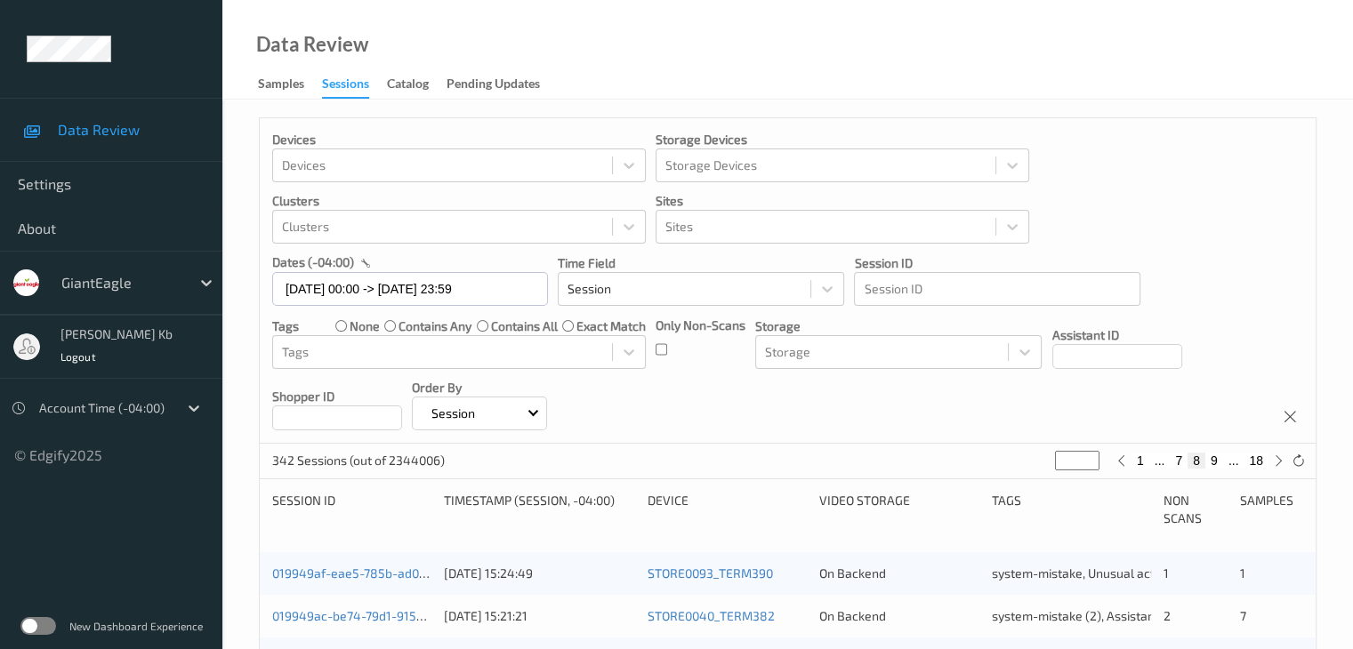
click at [1215, 460] on button "9" at bounding box center [1214, 461] width 18 height 16
type input "*"
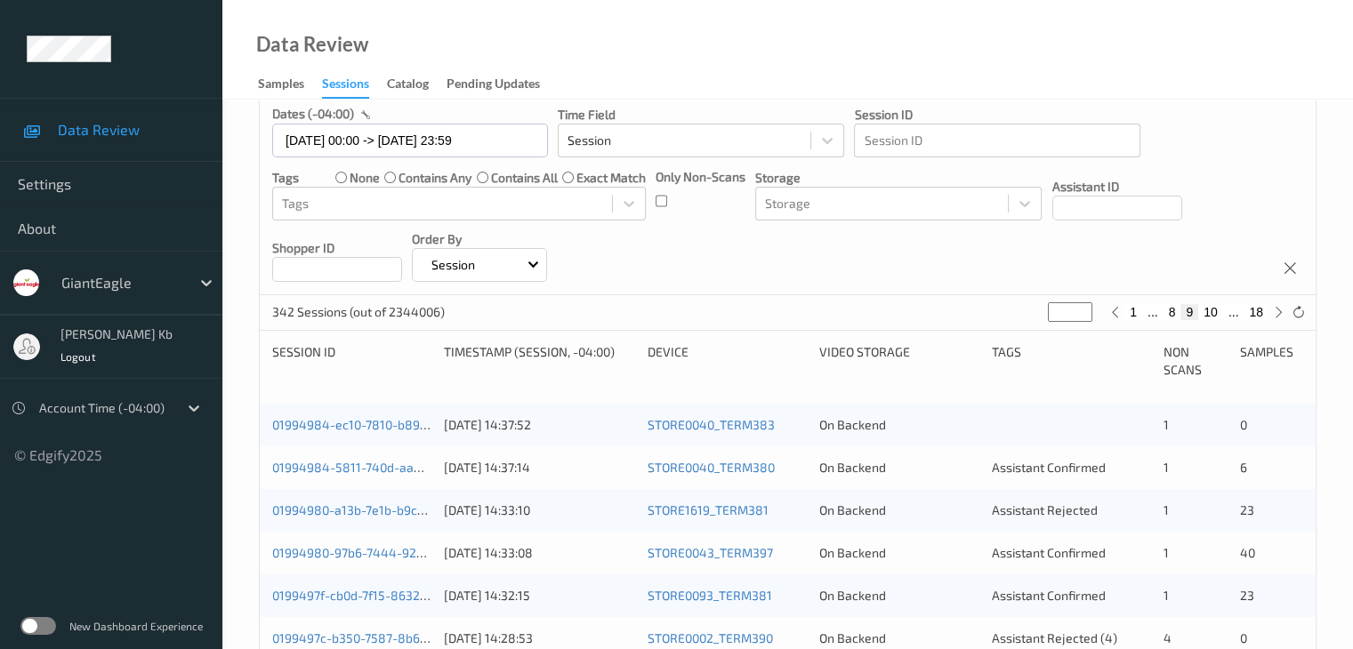
scroll to position [178, 0]
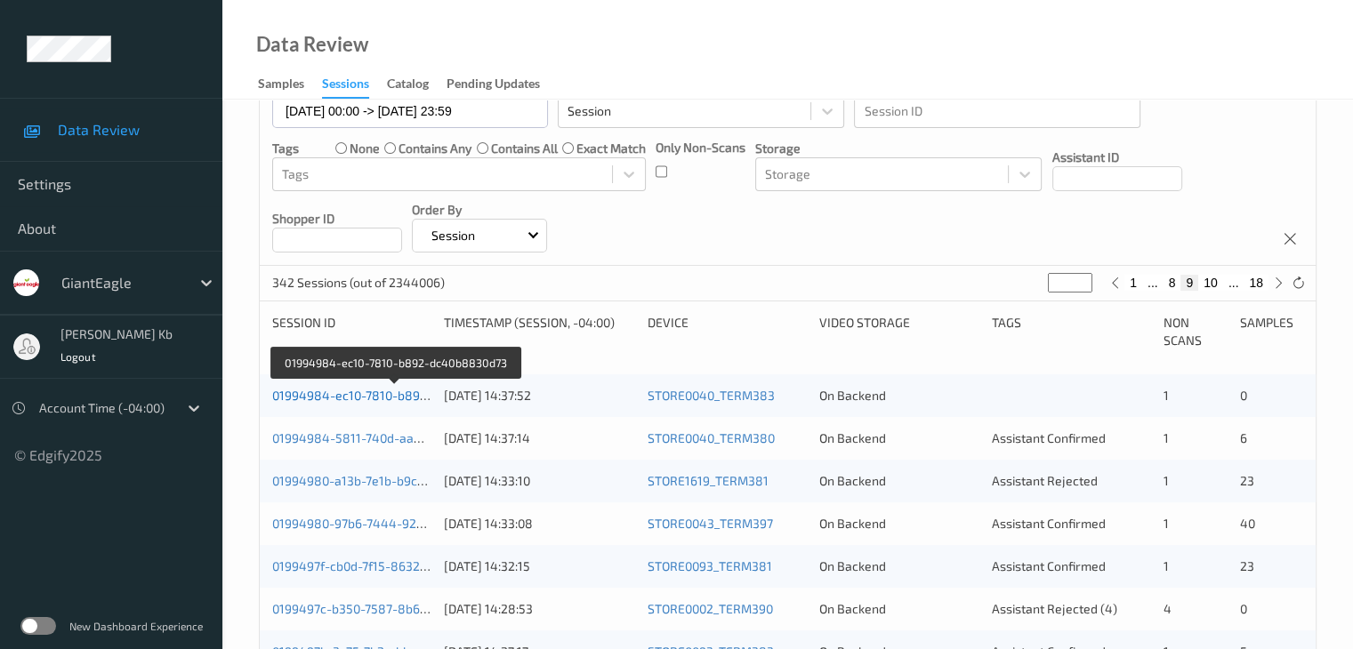
click at [365, 396] on link "01994984-ec10-7810-b892-dc40b8830d73" at bounding box center [395, 395] width 246 height 15
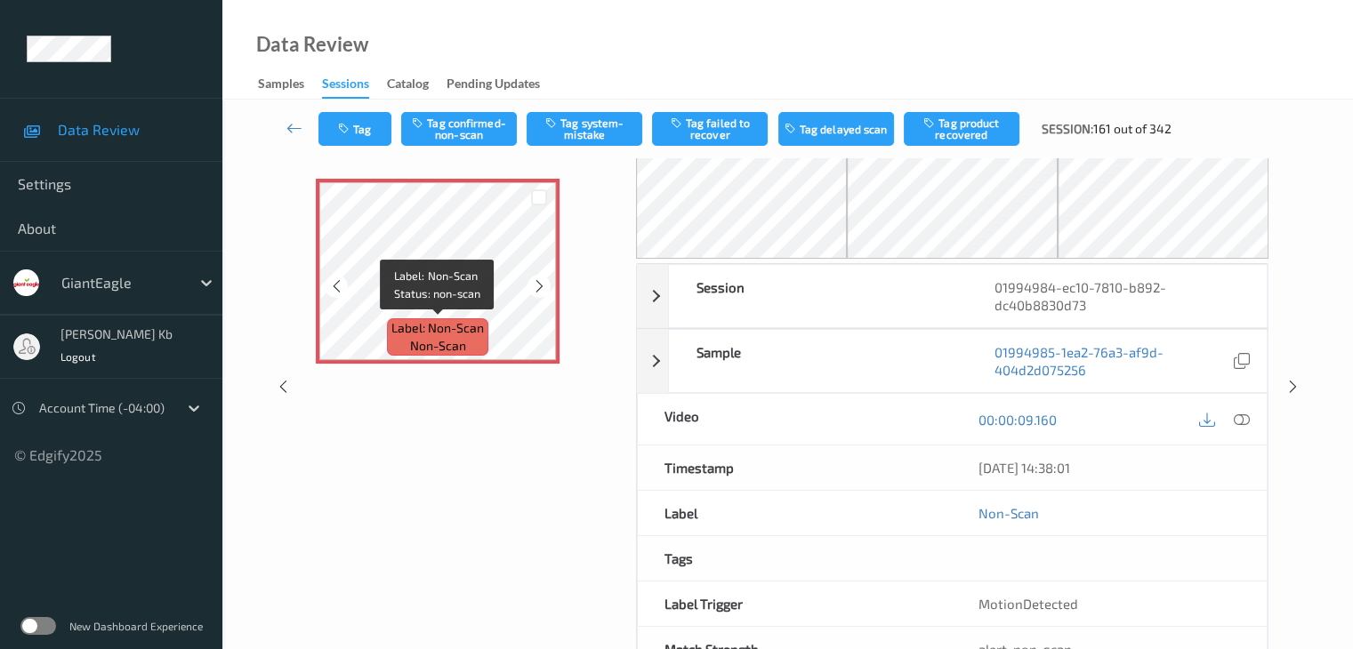
scroll to position [28, 0]
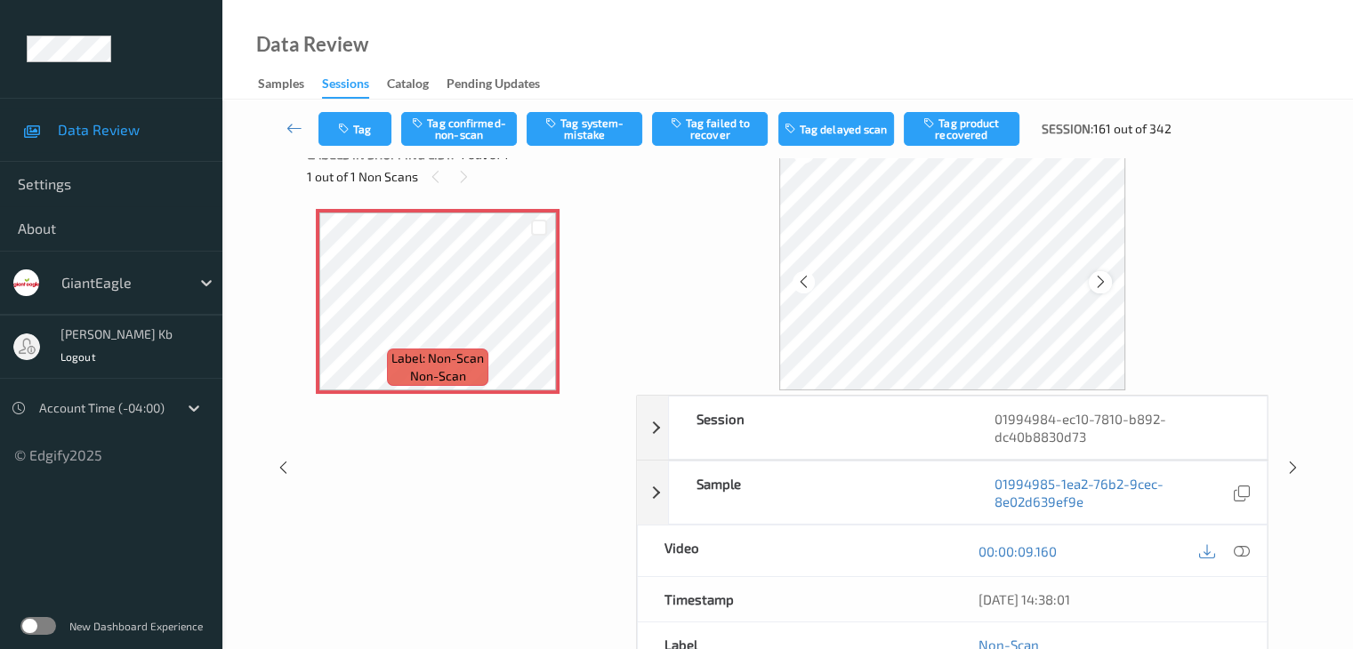
click at [1105, 280] on icon at bounding box center [1100, 282] width 15 height 16
click at [1234, 551] on icon at bounding box center [1241, 551] width 16 height 16
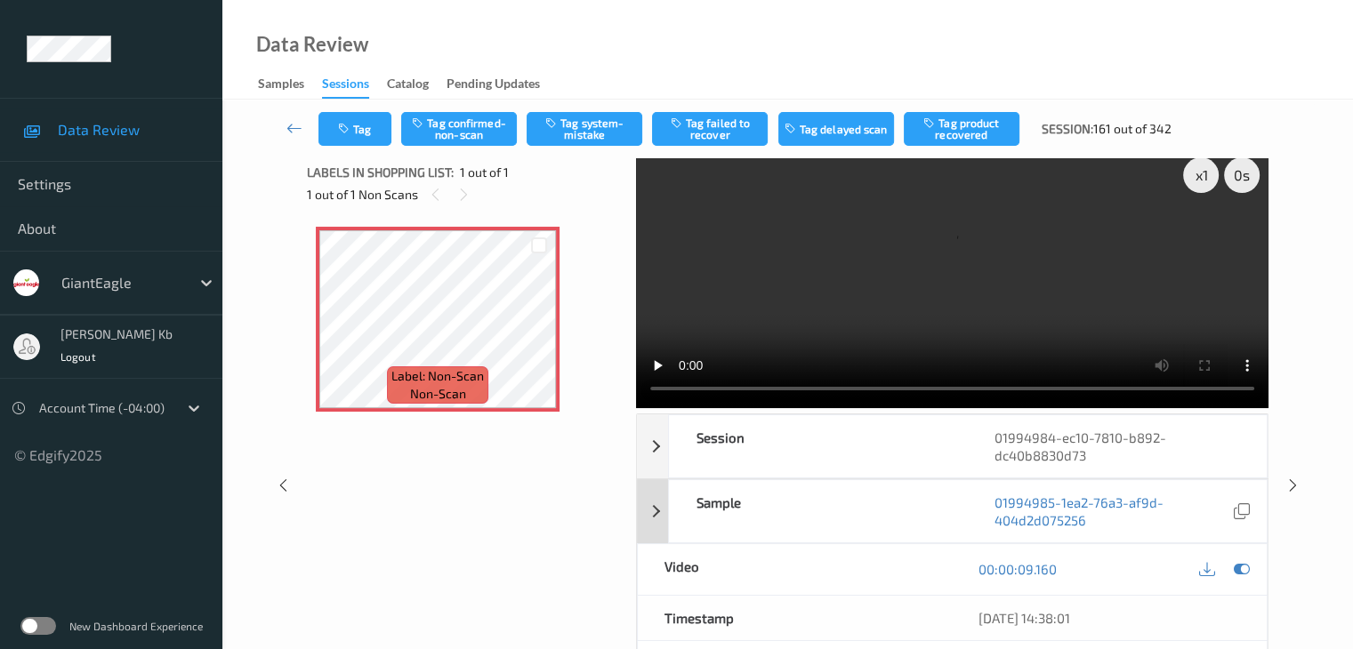
scroll to position [0, 0]
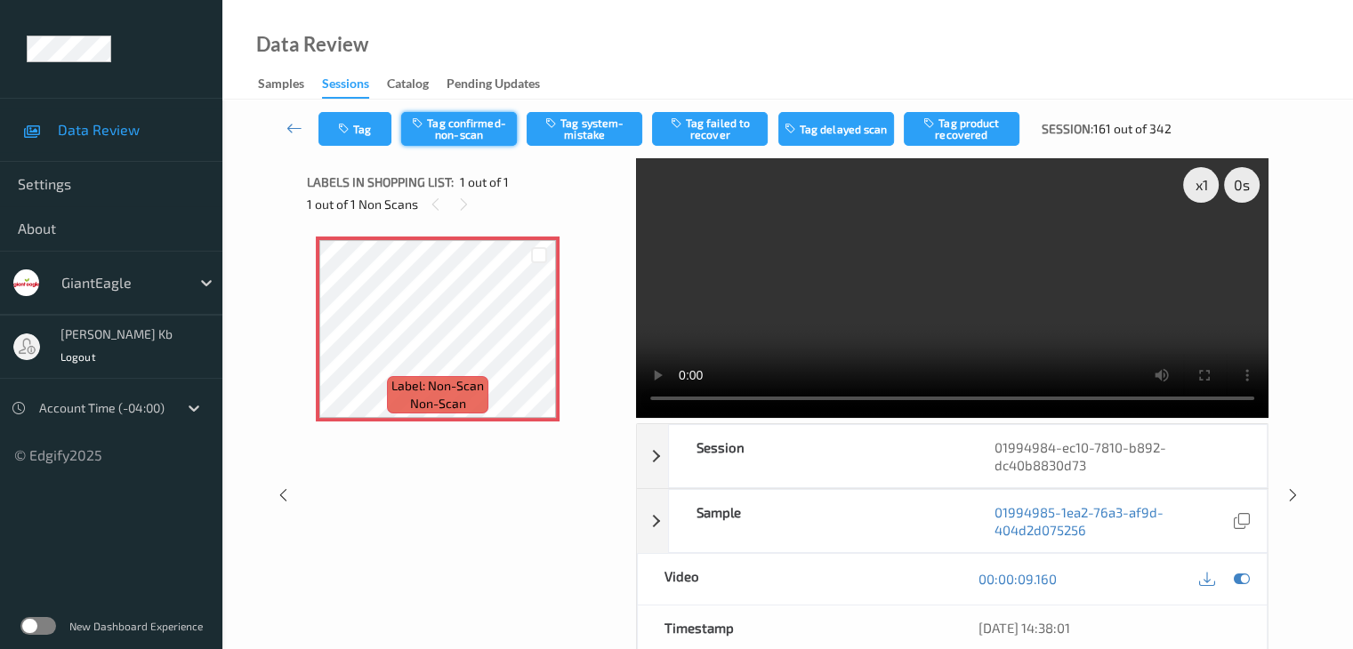
click at [466, 131] on button "Tag confirmed-non-scan" at bounding box center [459, 129] width 116 height 34
drag, startPoint x: 295, startPoint y: 128, endPoint x: 285, endPoint y: 112, distance: 18.8
click at [295, 128] on icon at bounding box center [294, 128] width 16 height 18
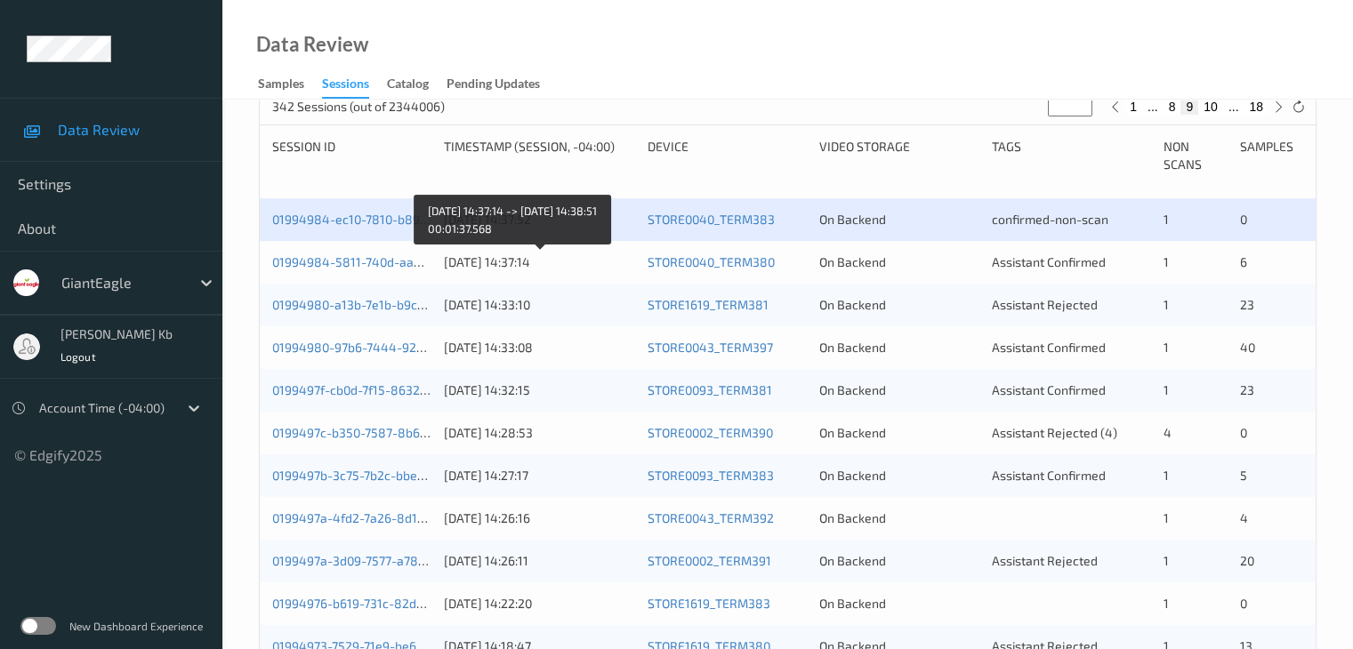
scroll to position [356, 0]
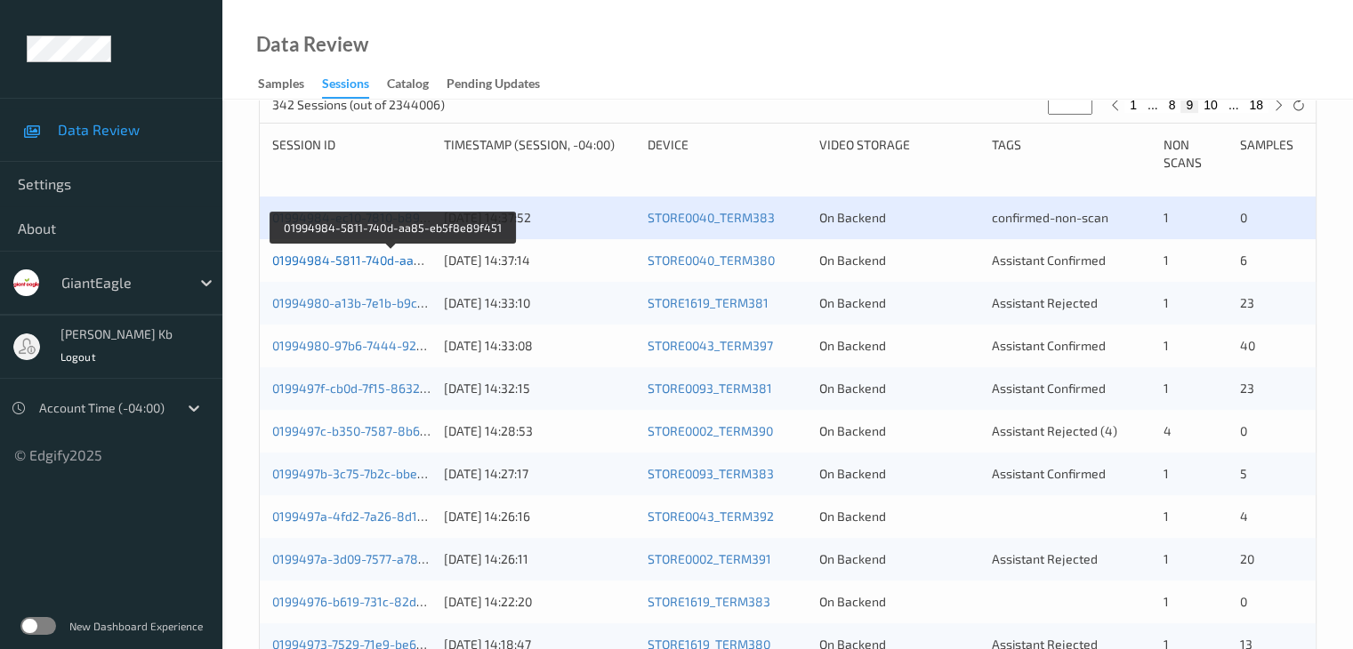
click at [377, 255] on link "01994984-5811-740d-aa85-eb5f8e89f451" at bounding box center [393, 260] width 243 height 15
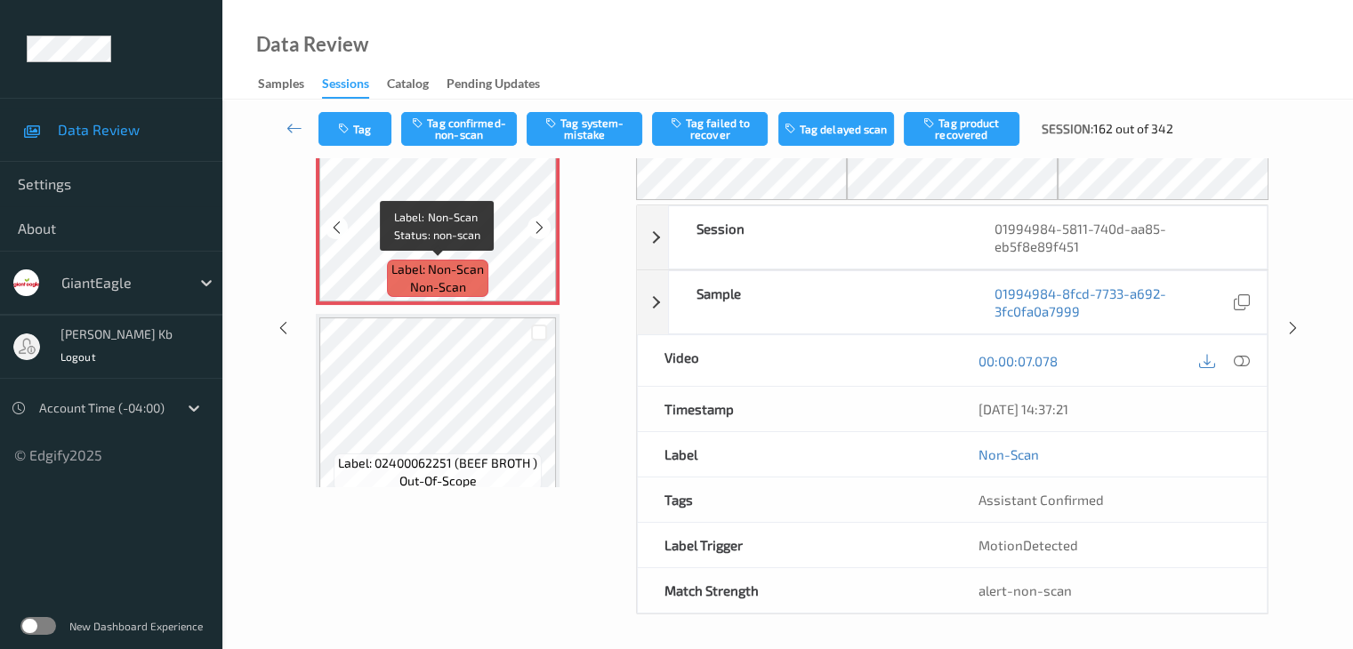
scroll to position [28, 0]
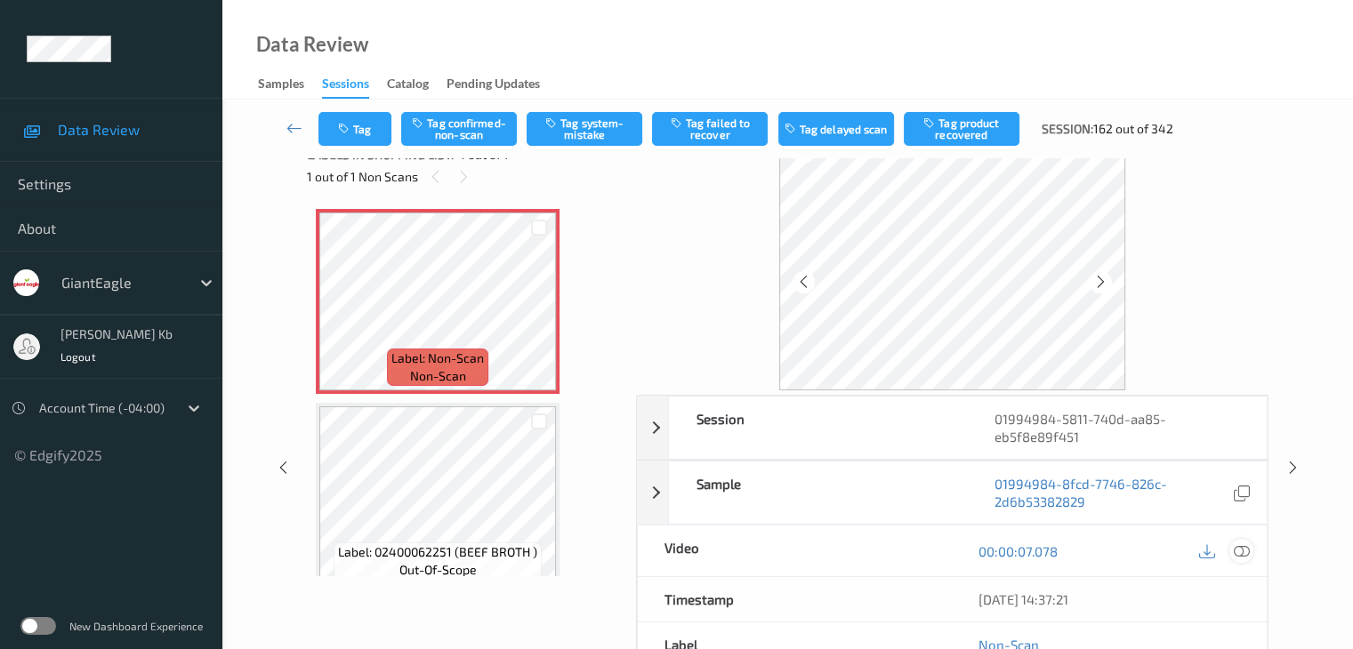
click at [1242, 550] on icon at bounding box center [1241, 551] width 16 height 16
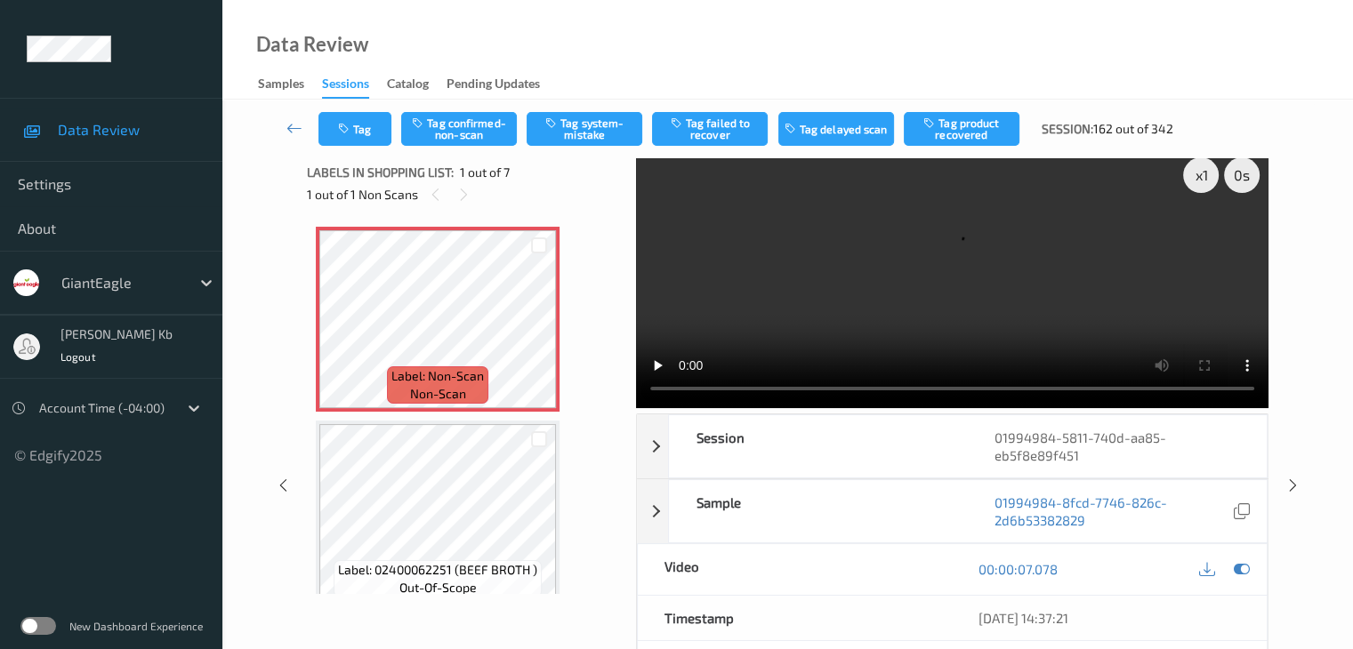
scroll to position [0, 0]
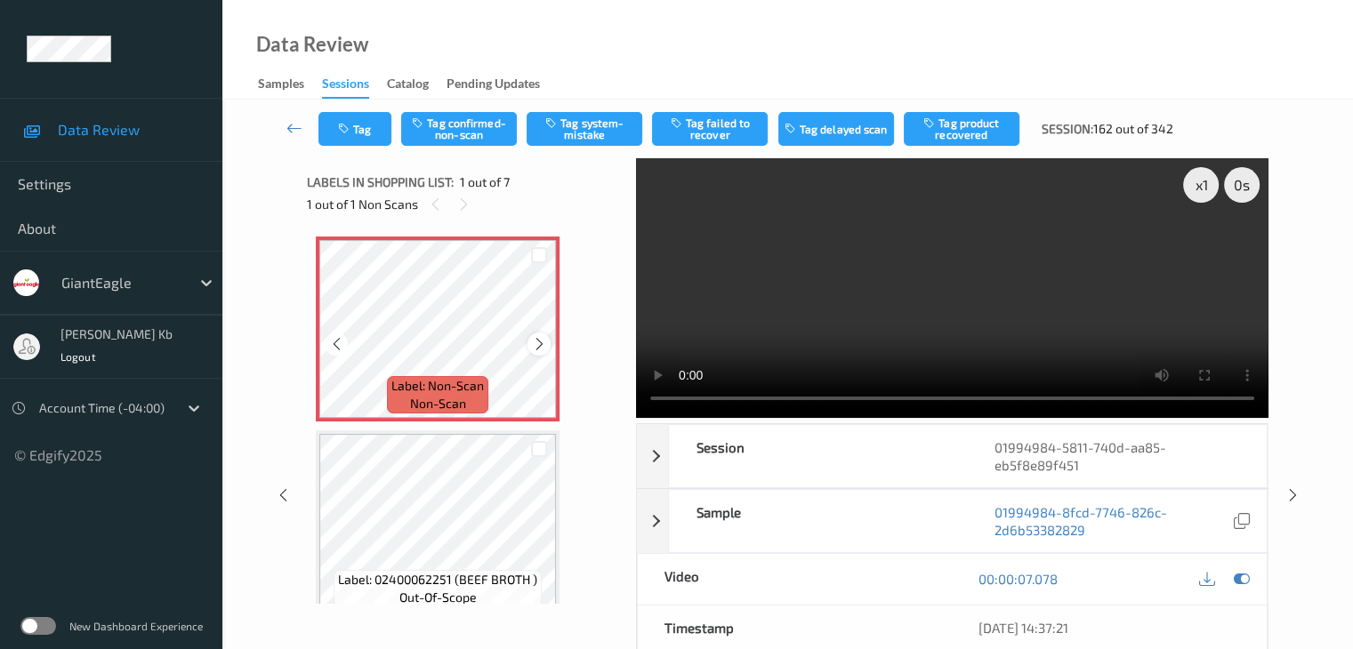
click at [532, 345] on icon at bounding box center [539, 344] width 15 height 16
click at [542, 343] on icon at bounding box center [539, 344] width 15 height 16
click at [541, 346] on icon at bounding box center [539, 344] width 15 height 16
click at [540, 342] on icon at bounding box center [539, 344] width 15 height 16
click at [541, 342] on icon at bounding box center [539, 344] width 15 height 16
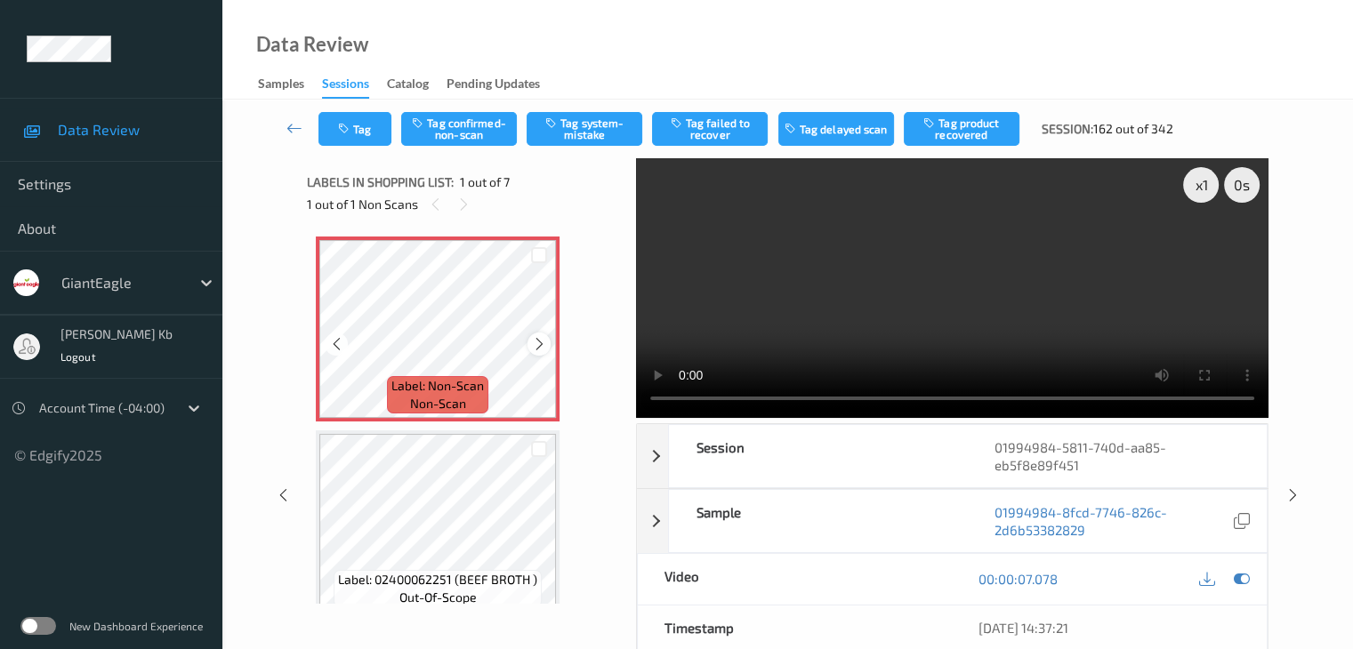
click at [539, 341] on icon at bounding box center [539, 344] width 15 height 16
click at [542, 345] on icon at bounding box center [539, 344] width 15 height 16
click at [538, 345] on icon at bounding box center [539, 344] width 15 height 16
click at [489, 130] on button "Tag confirmed-non-scan" at bounding box center [459, 129] width 116 height 34
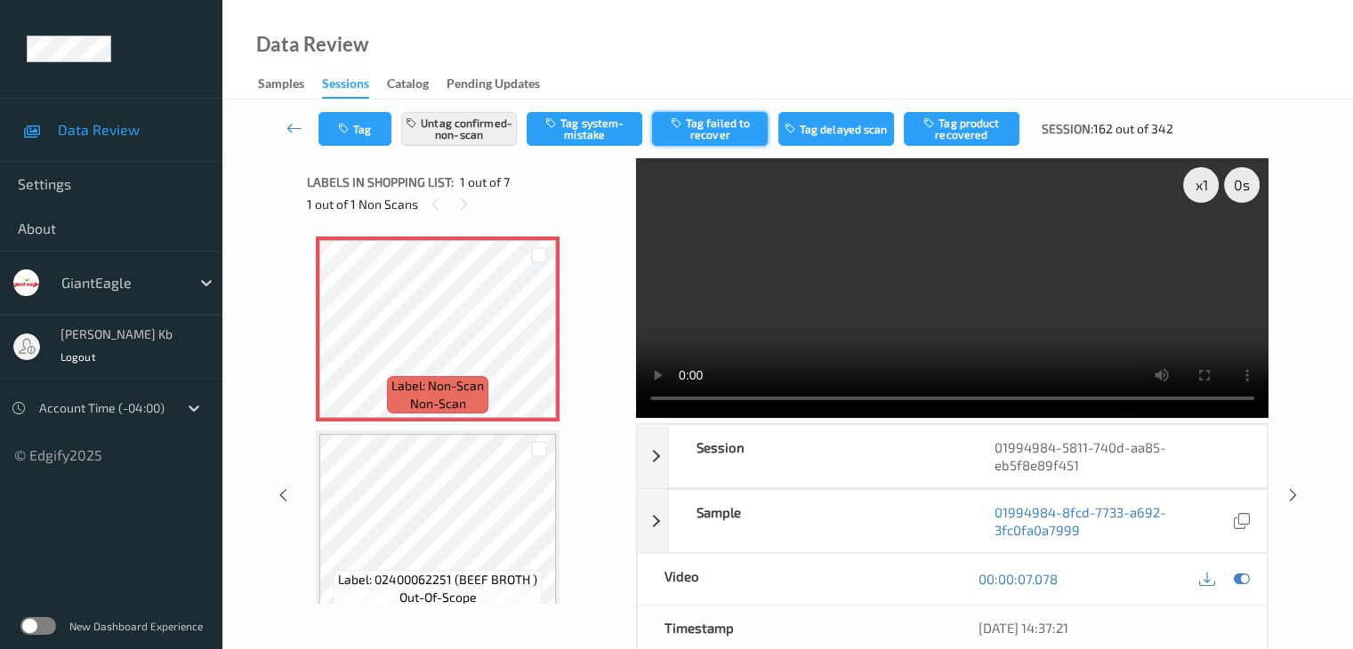
click at [720, 129] on button "Tag failed to recover" at bounding box center [710, 129] width 116 height 34
click at [289, 127] on icon at bounding box center [294, 128] width 16 height 18
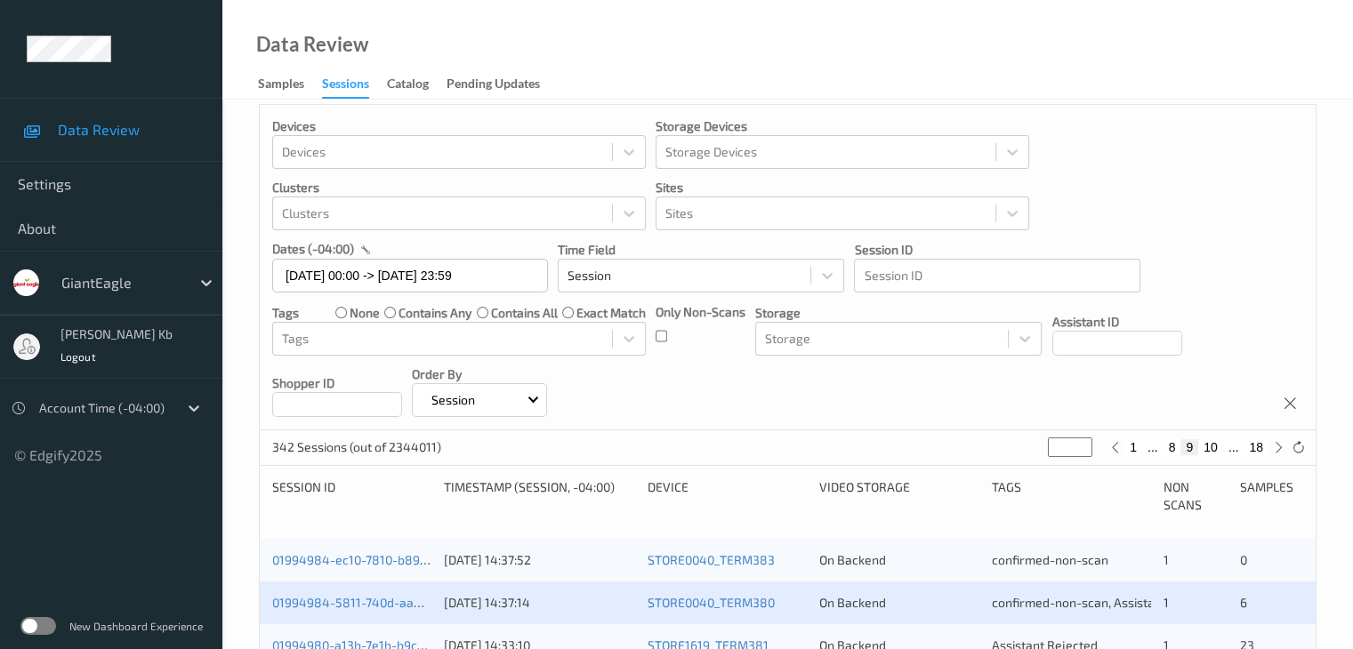
scroll to position [445, 0]
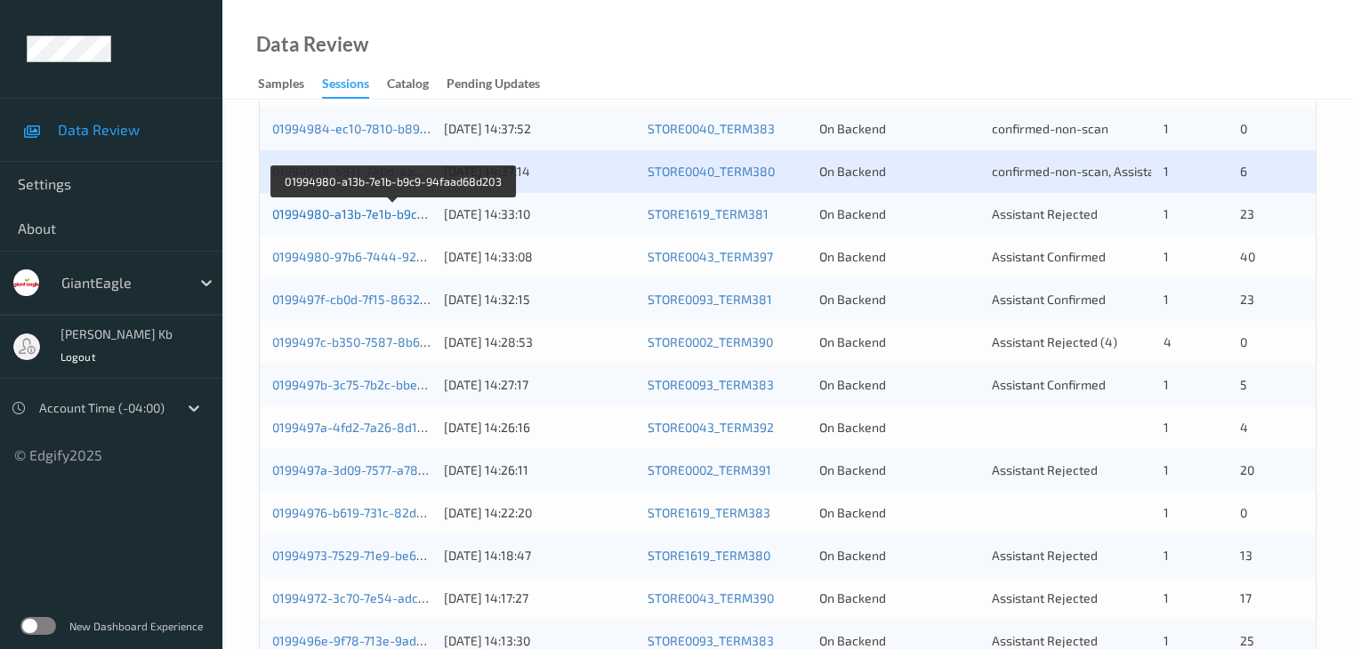
click at [350, 218] on link "01994980-a13b-7e1b-b9c9-94faad68d203" at bounding box center [393, 213] width 242 height 15
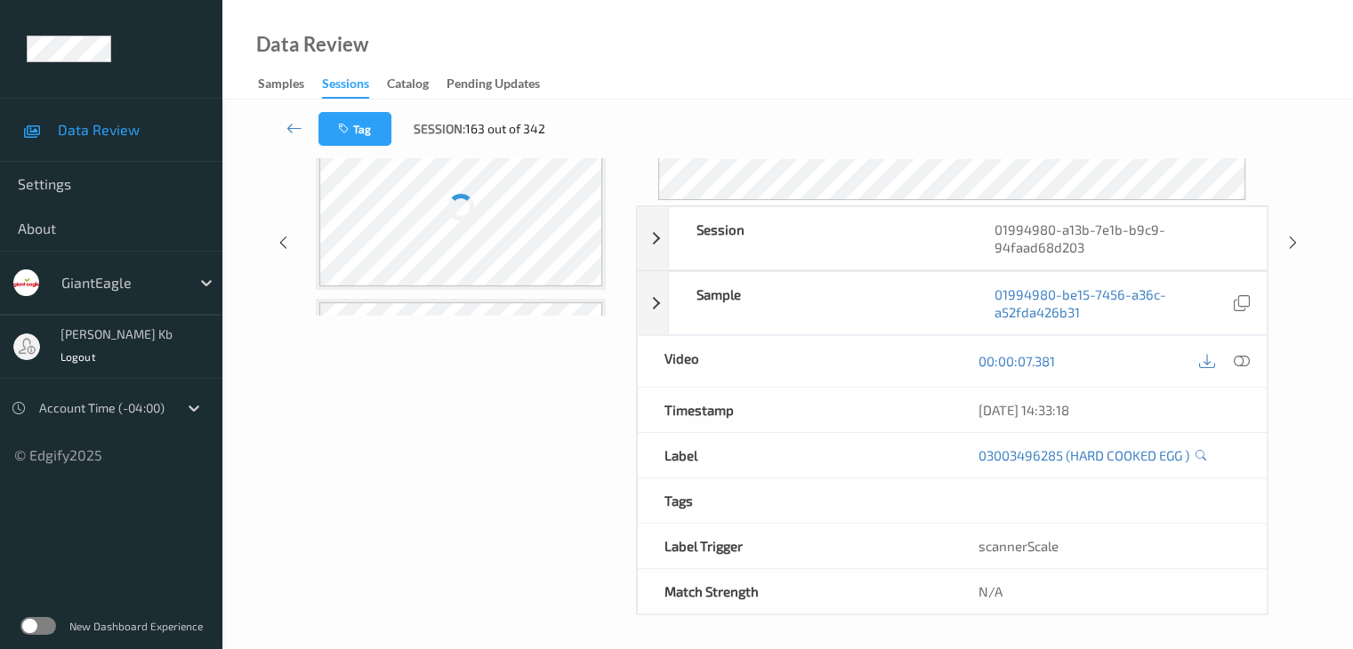
scroll to position [217, 0]
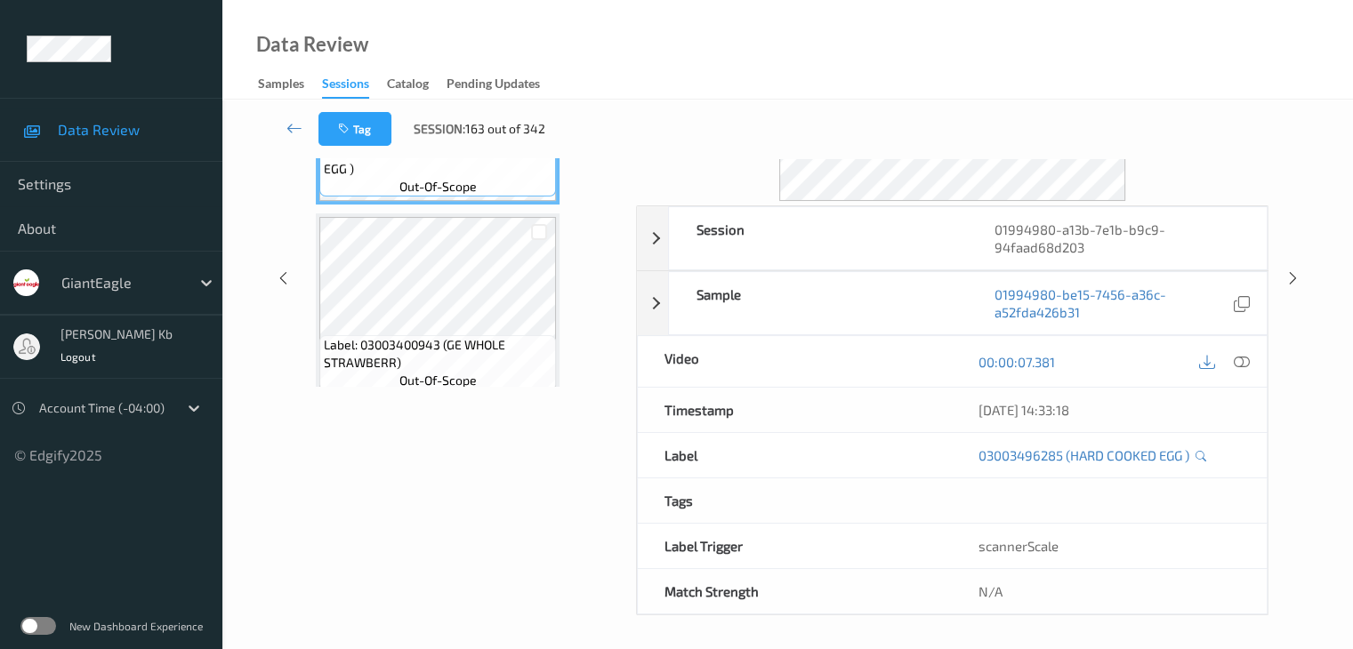
drag, startPoint x: 336, startPoint y: 1, endPoint x: 762, endPoint y: 19, distance: 426.4
click at [831, 29] on div "Data Review Samples Sessions Catalog Pending Updates" at bounding box center [787, 50] width 1130 height 100
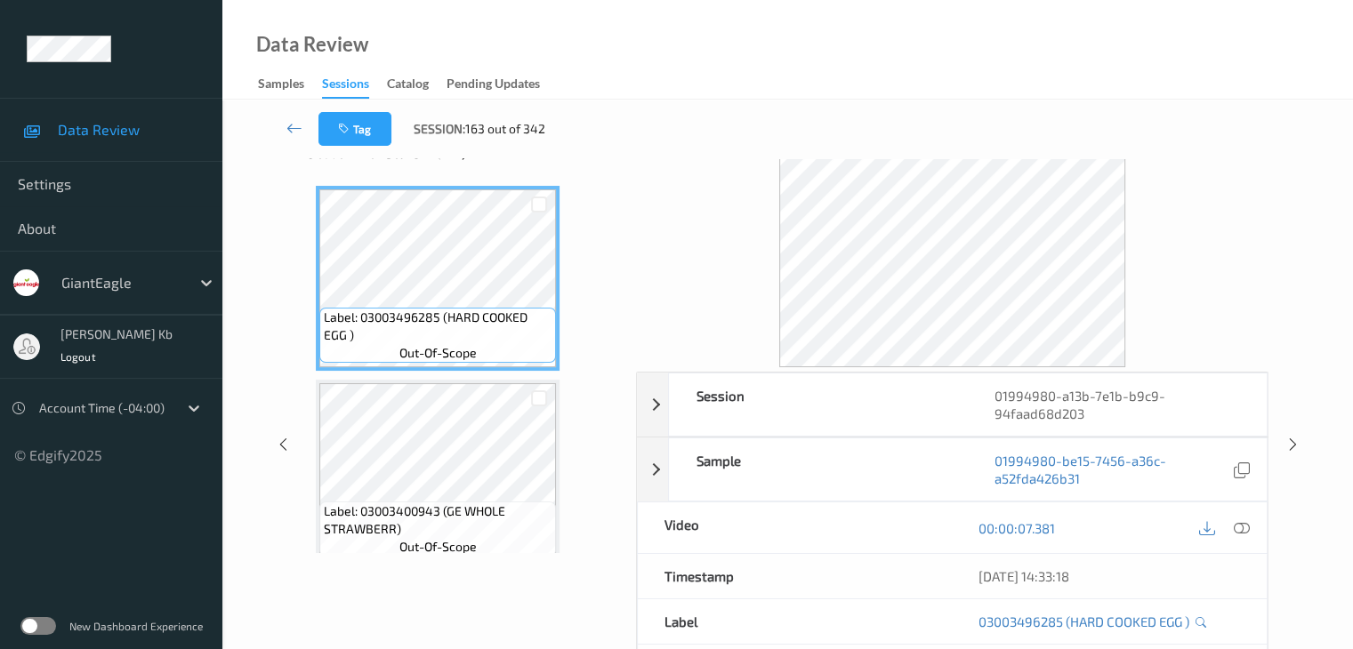
scroll to position [39, 0]
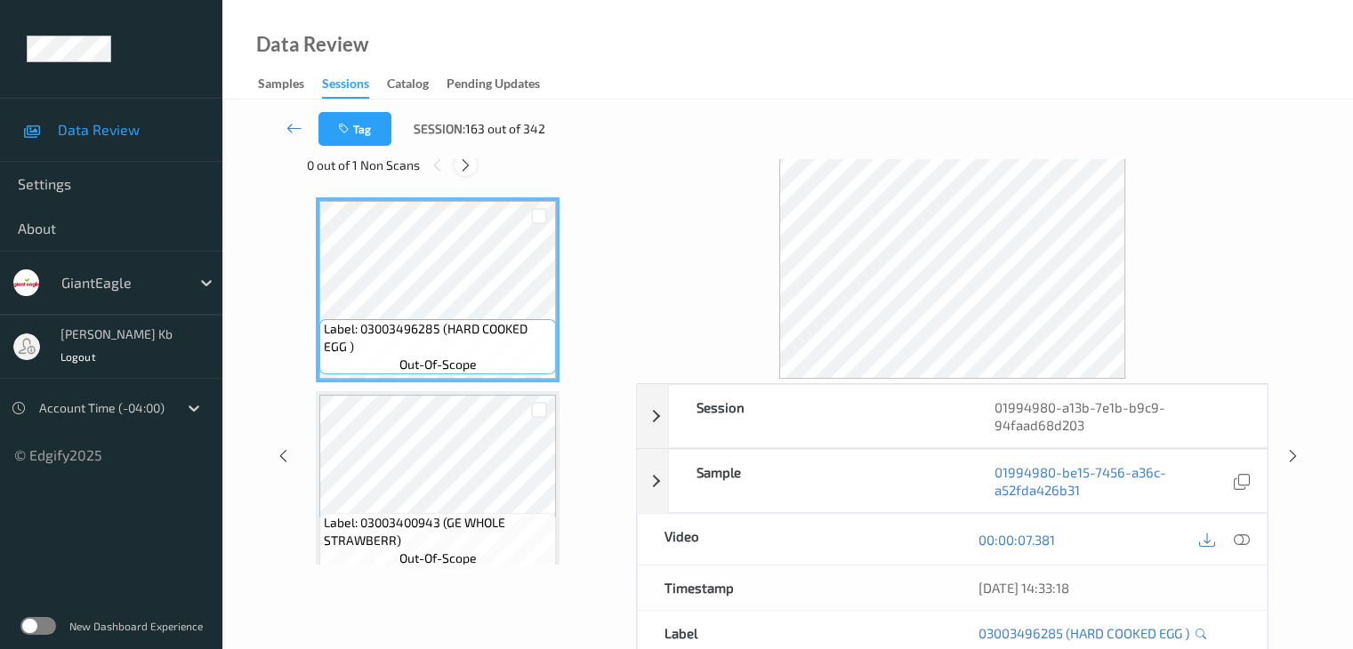
click at [466, 165] on icon at bounding box center [465, 165] width 15 height 16
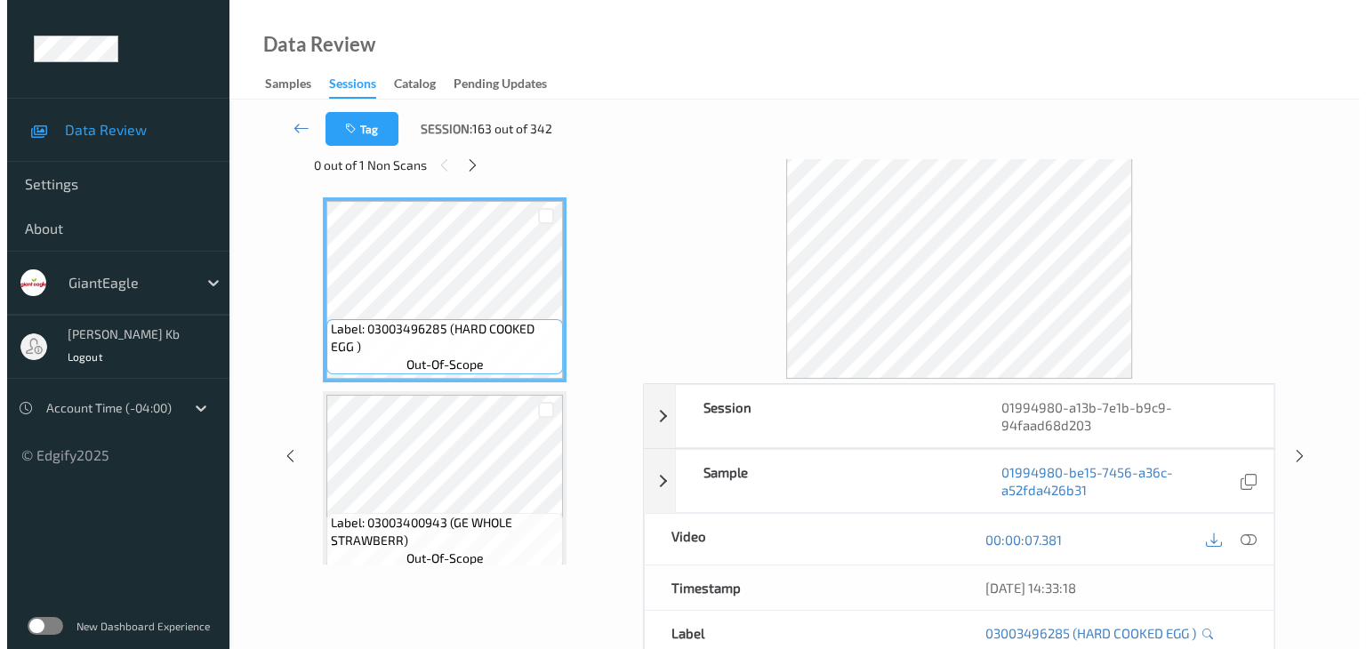
scroll to position [2723, 0]
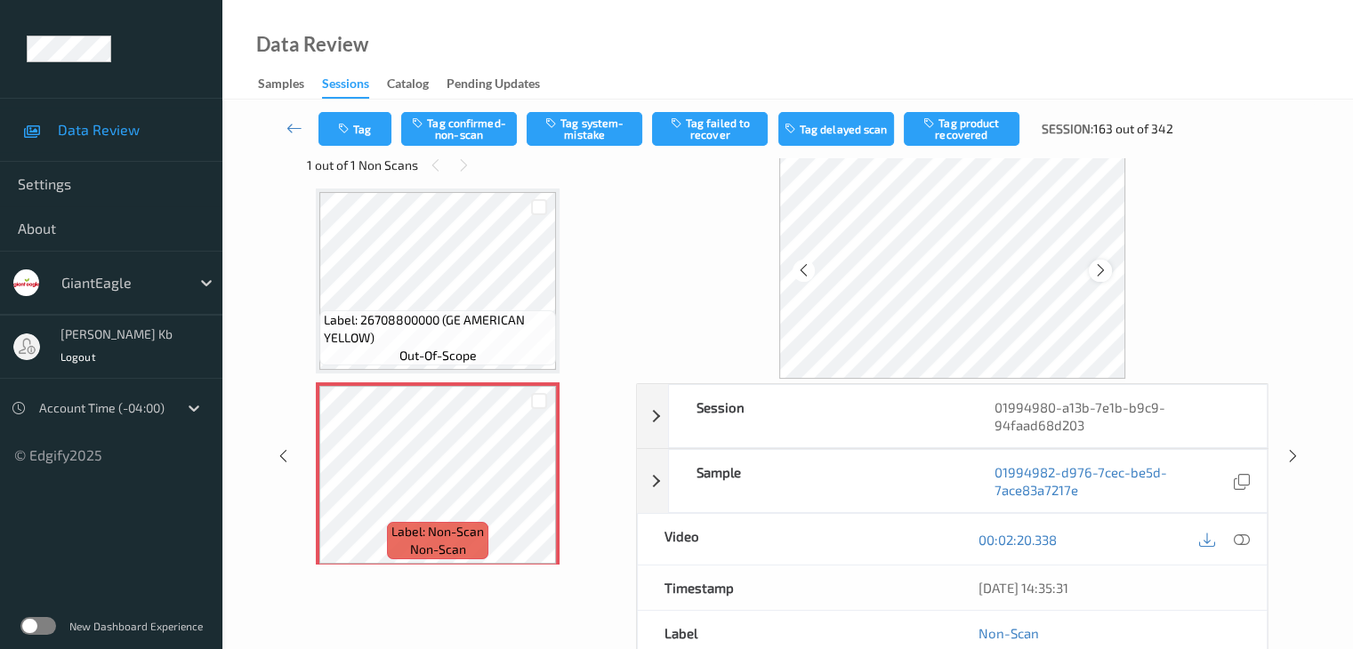
click at [1097, 275] on icon at bounding box center [1100, 270] width 15 height 16
click at [1241, 538] on icon at bounding box center [1241, 540] width 16 height 16
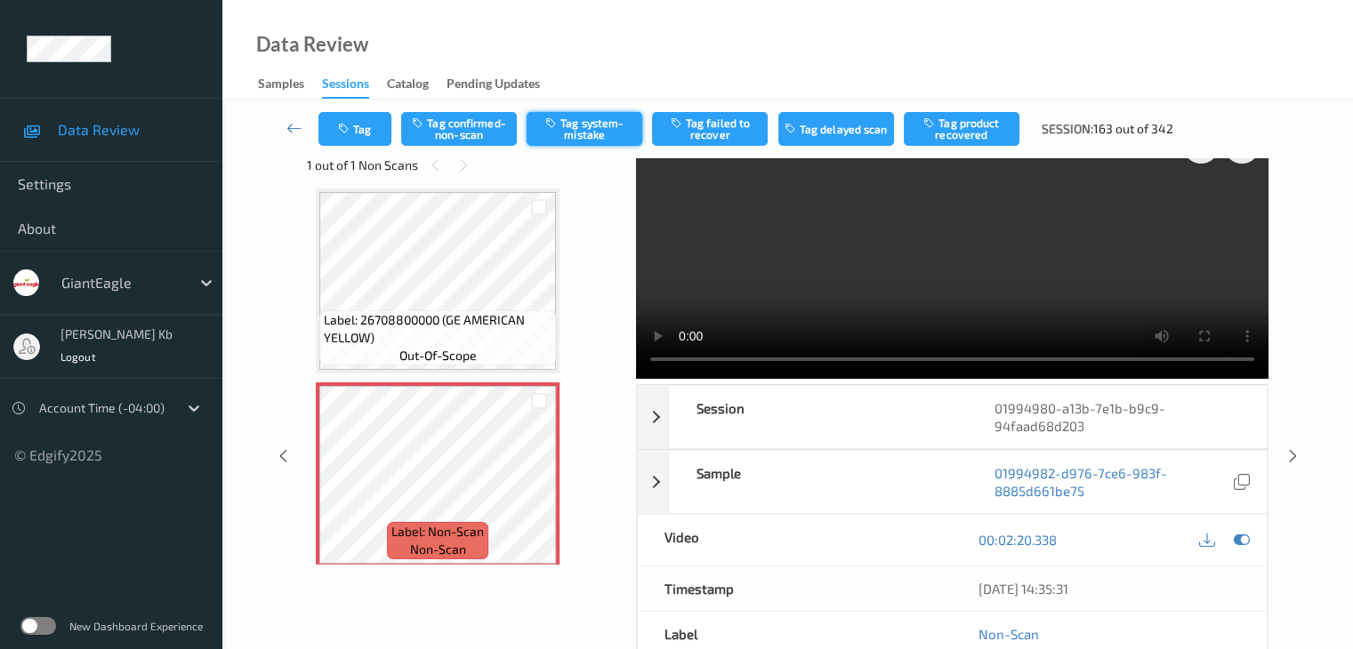
click at [597, 125] on button "Tag system-mistake" at bounding box center [585, 129] width 116 height 34
click at [363, 132] on button "Tag" at bounding box center [354, 129] width 73 height 34
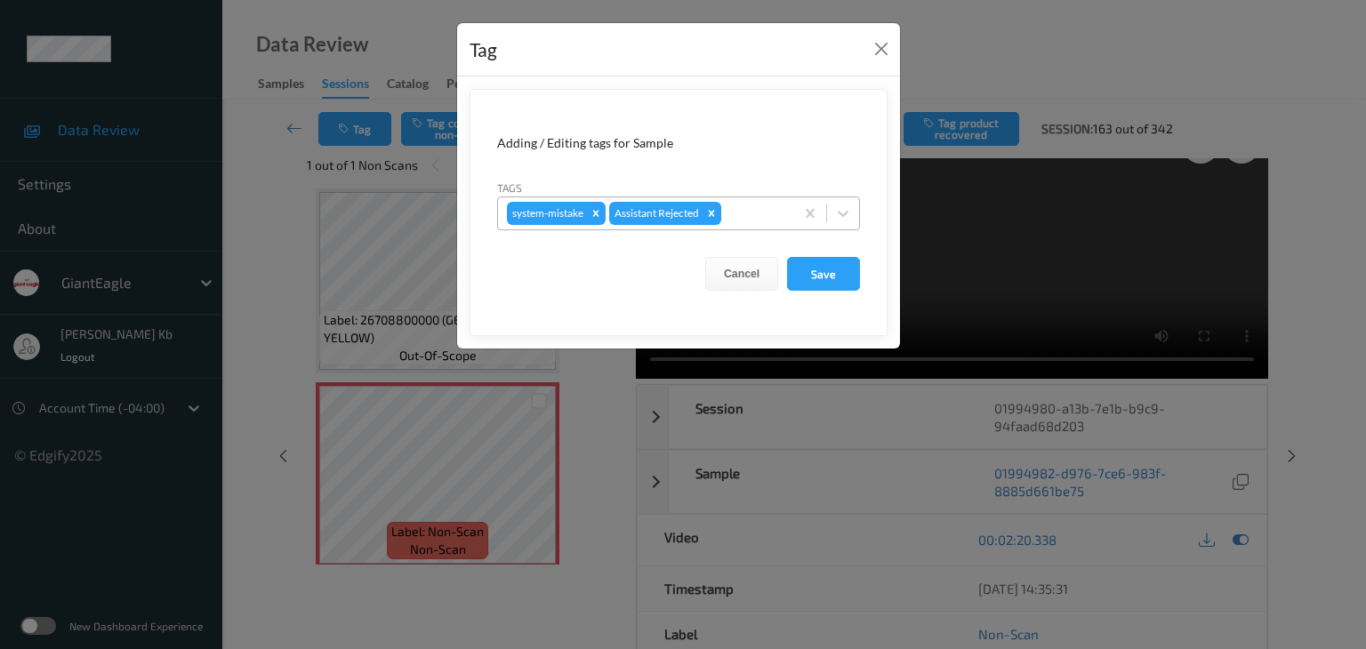
click at [752, 213] on div at bounding box center [755, 213] width 60 height 21
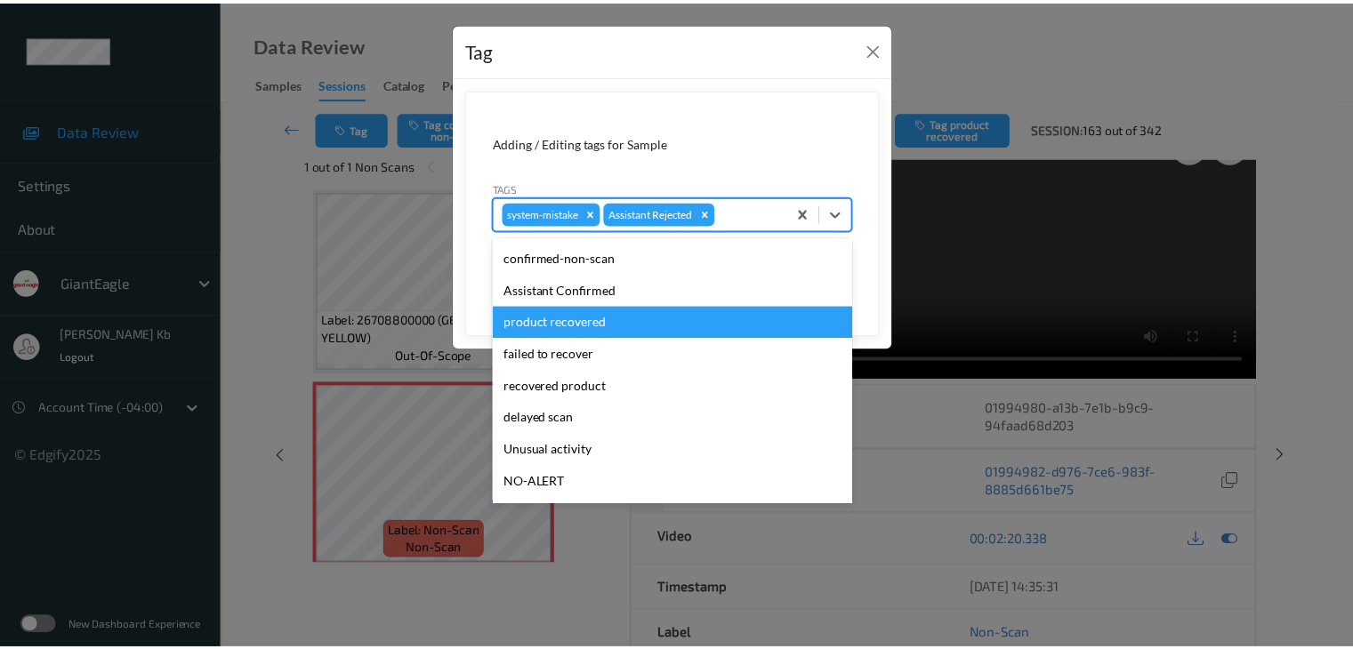
scroll to position [89, 0]
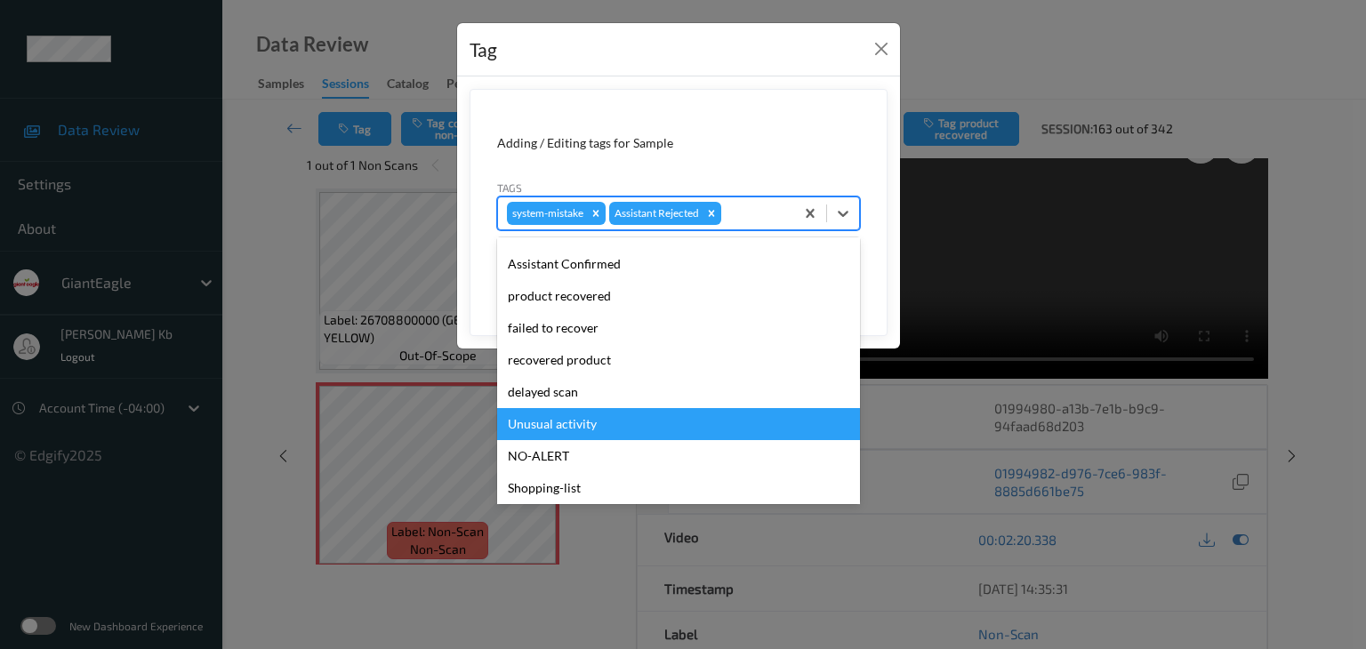
click at [567, 424] on div "Unusual activity" at bounding box center [678, 424] width 363 height 32
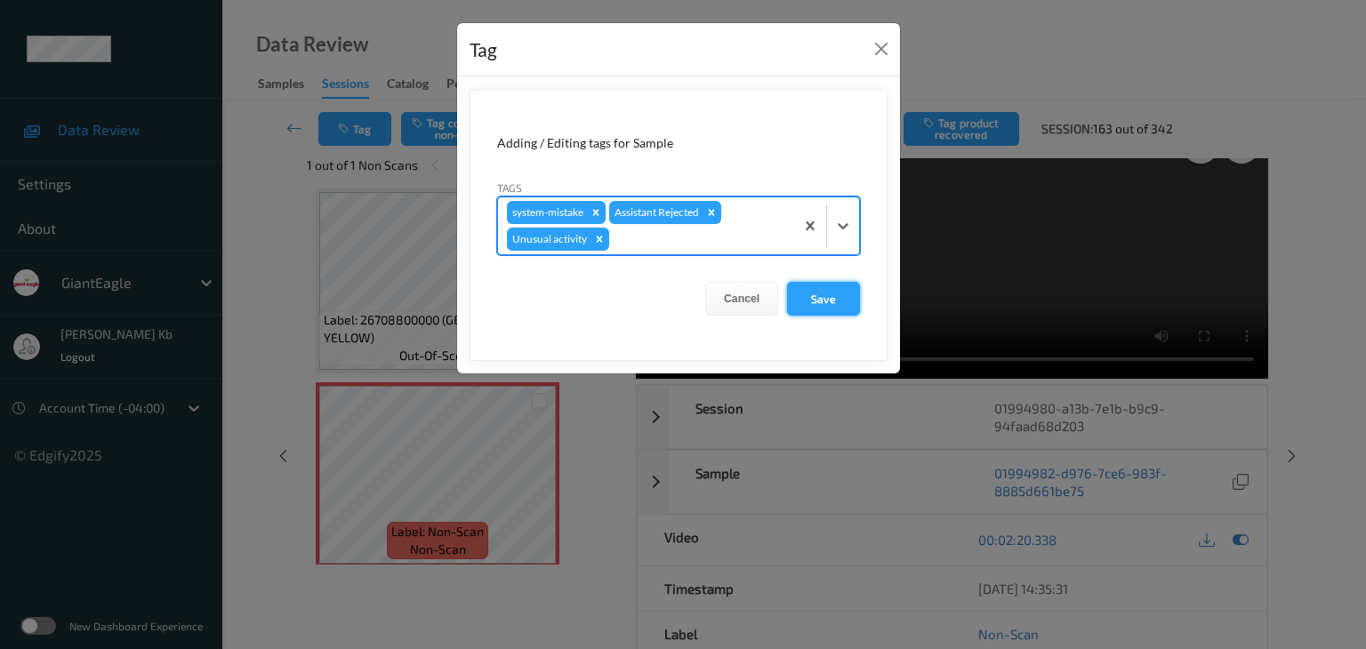
click at [820, 296] on button "Save" at bounding box center [823, 299] width 73 height 34
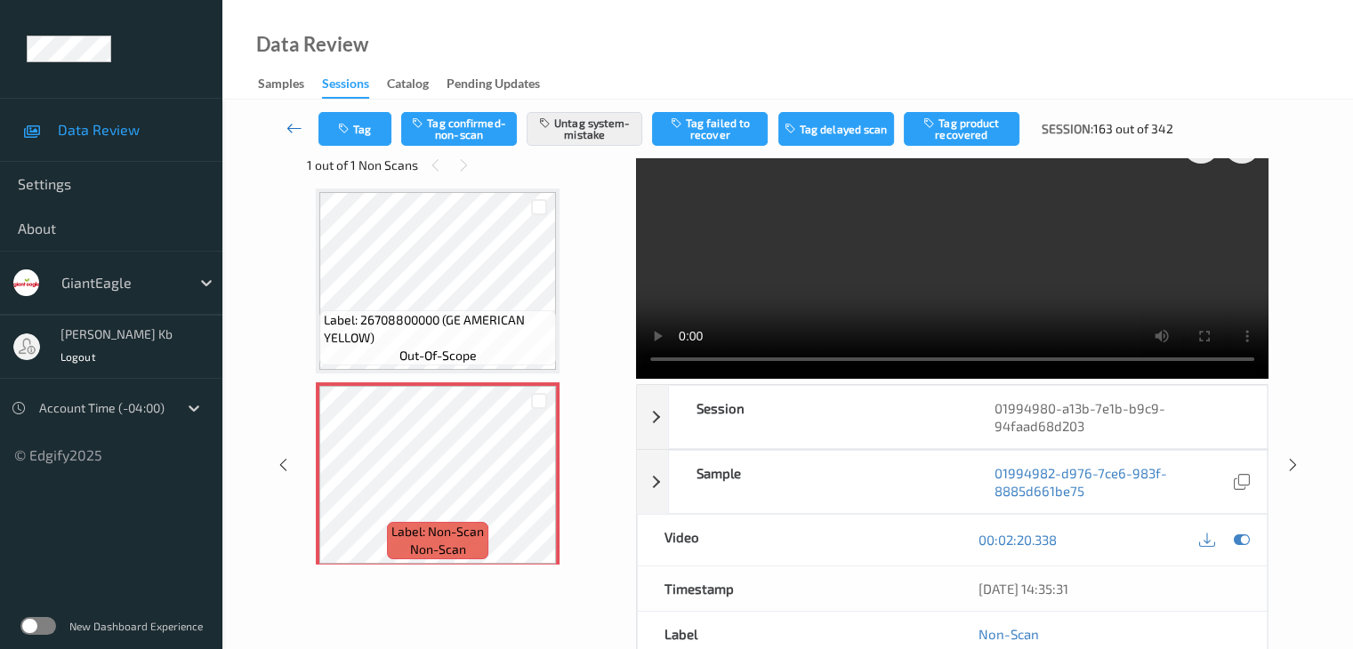
click at [294, 127] on icon at bounding box center [294, 128] width 16 height 18
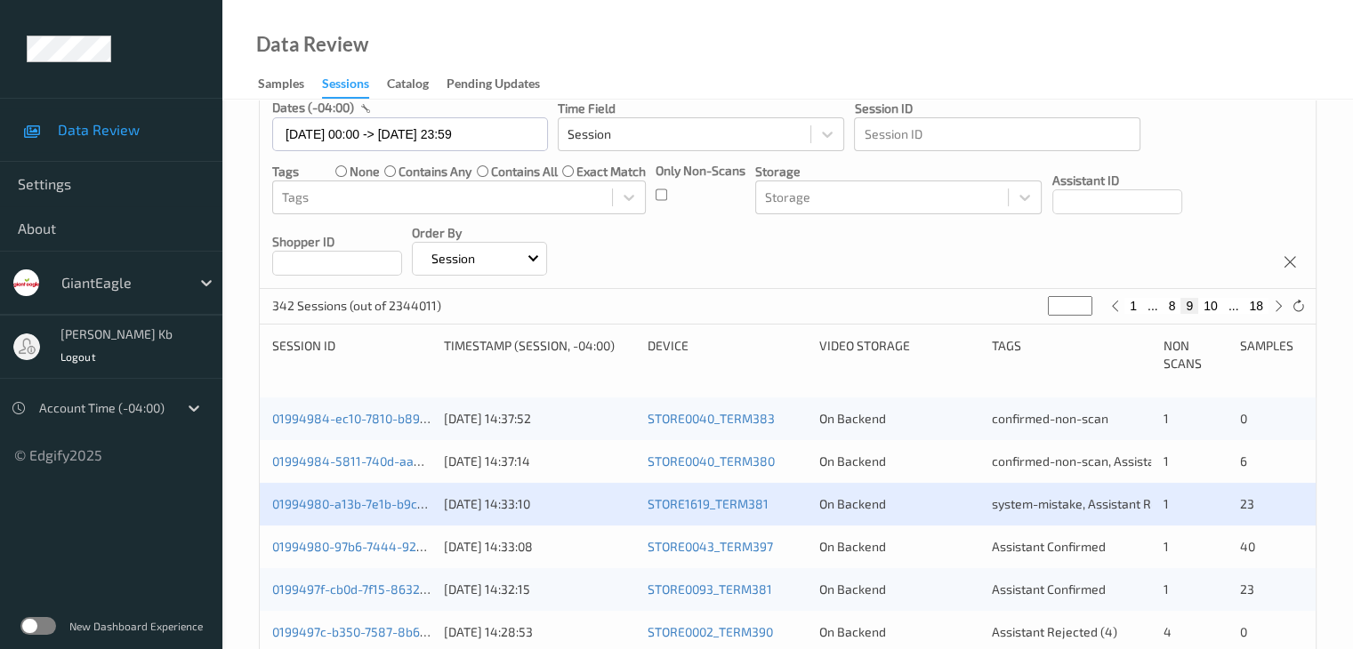
scroll to position [267, 0]
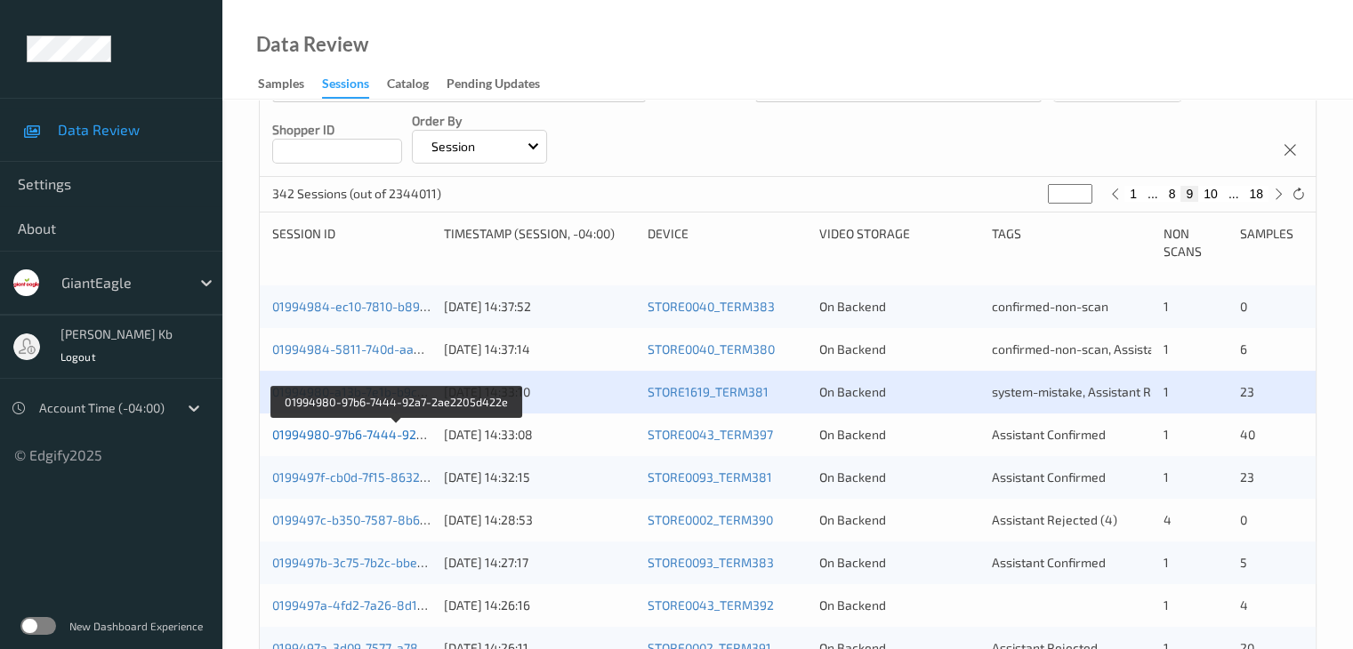
click at [384, 437] on link "01994980-97b6-7444-92a7-2ae2205d422e" at bounding box center [396, 434] width 249 height 15
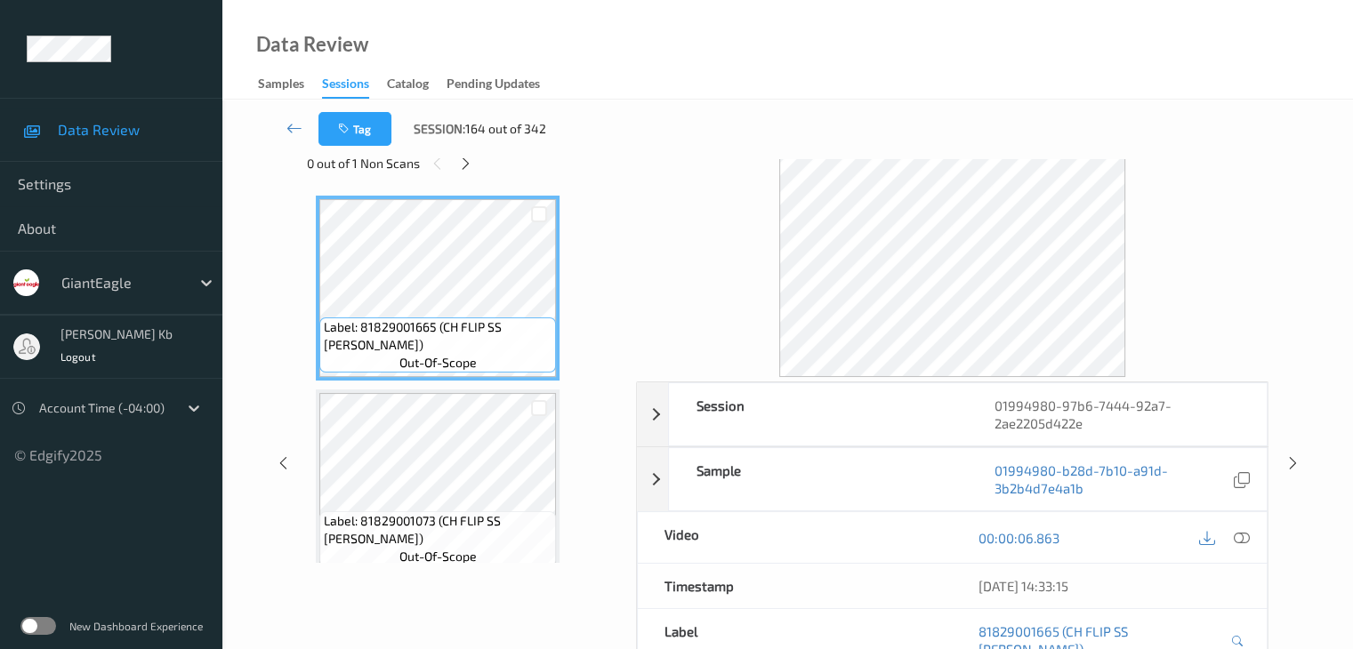
scroll to position [39, 0]
drag, startPoint x: 471, startPoint y: 168, endPoint x: 478, endPoint y: 185, distance: 18.0
click at [471, 168] on icon at bounding box center [465, 165] width 15 height 16
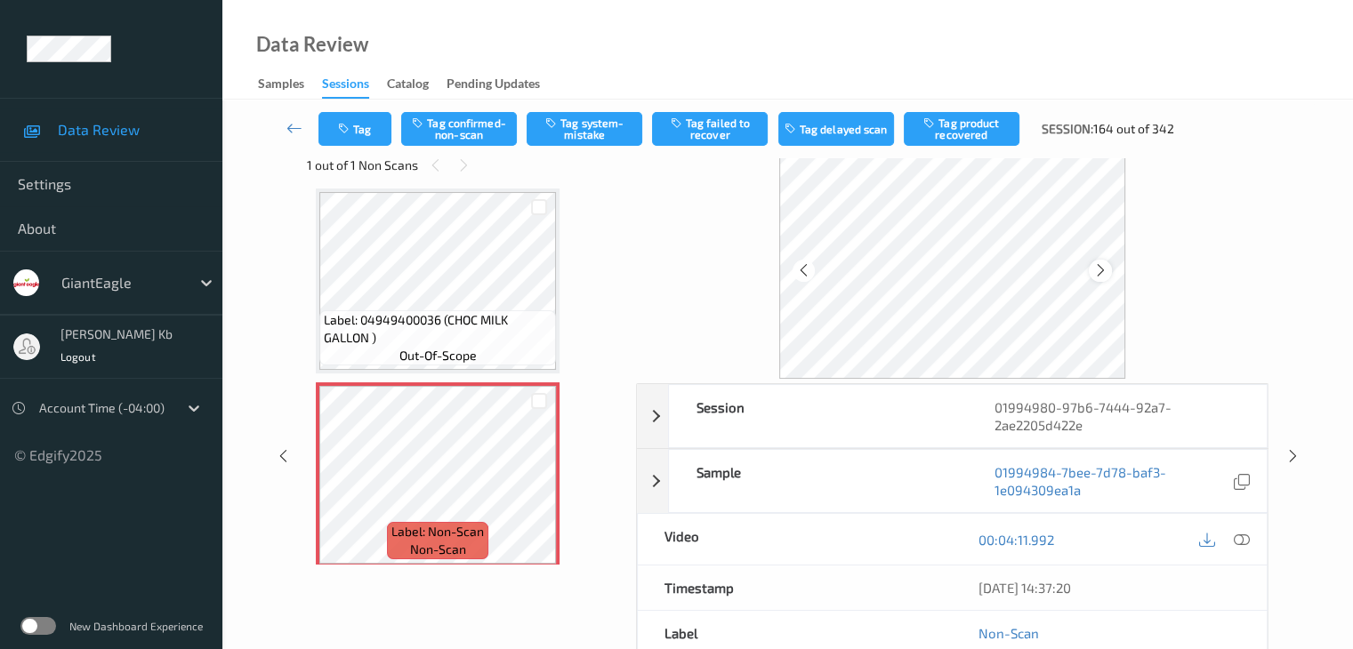
click at [1103, 271] on icon at bounding box center [1100, 270] width 15 height 16
click at [1244, 536] on icon at bounding box center [1241, 540] width 16 height 16
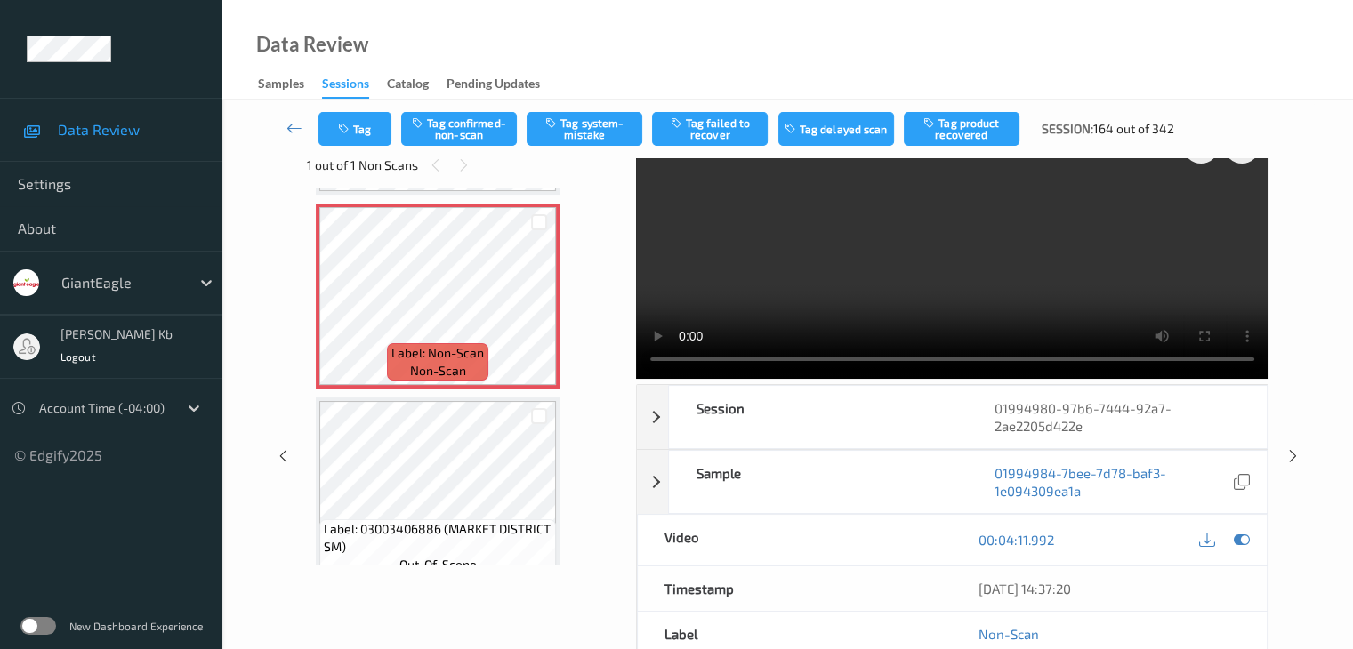
scroll to position [6391, 0]
click at [541, 310] on icon at bounding box center [539, 312] width 15 height 16
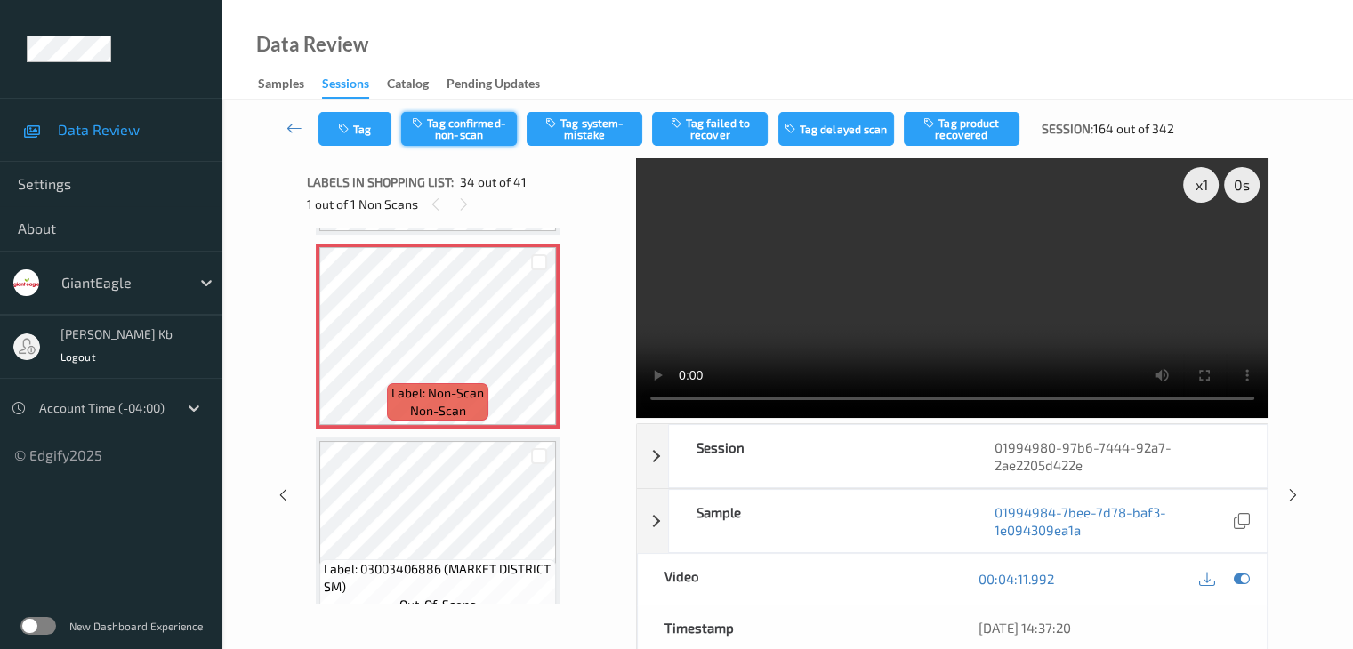
click at [478, 126] on button "Tag confirmed-non-scan" at bounding box center [459, 129] width 116 height 34
click at [956, 131] on button "Tag product recovered" at bounding box center [962, 129] width 116 height 34
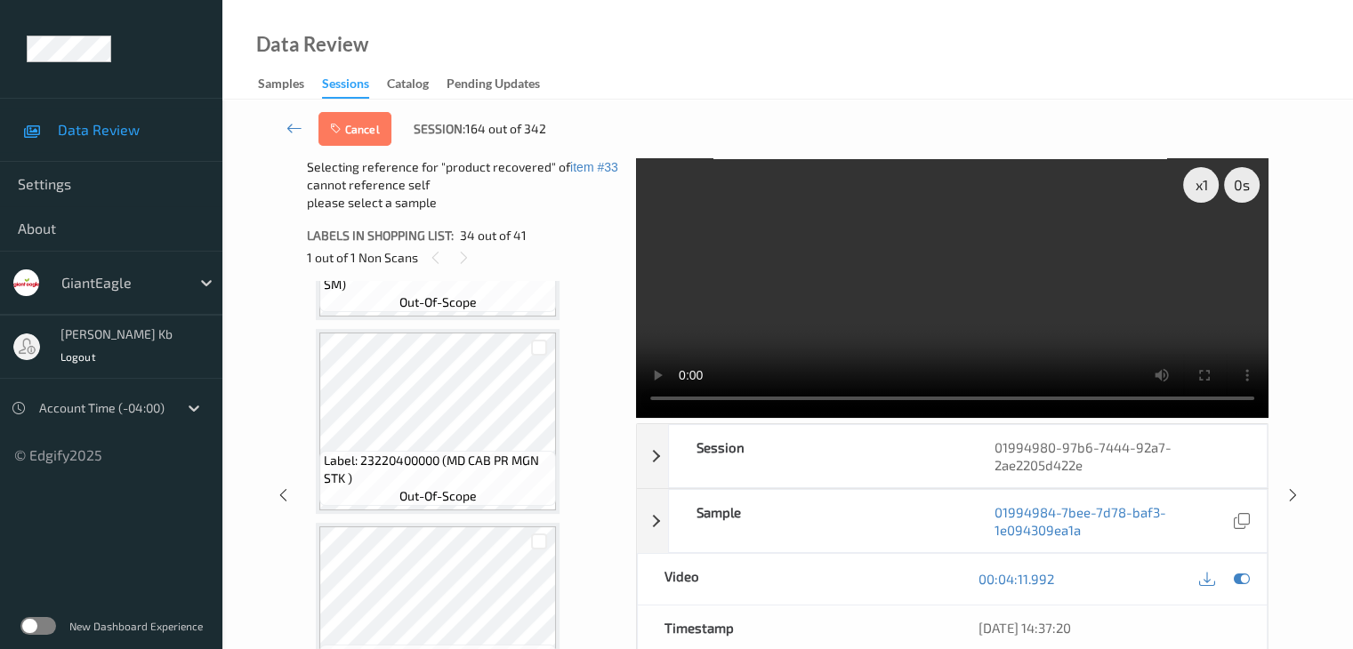
scroll to position [6658, 0]
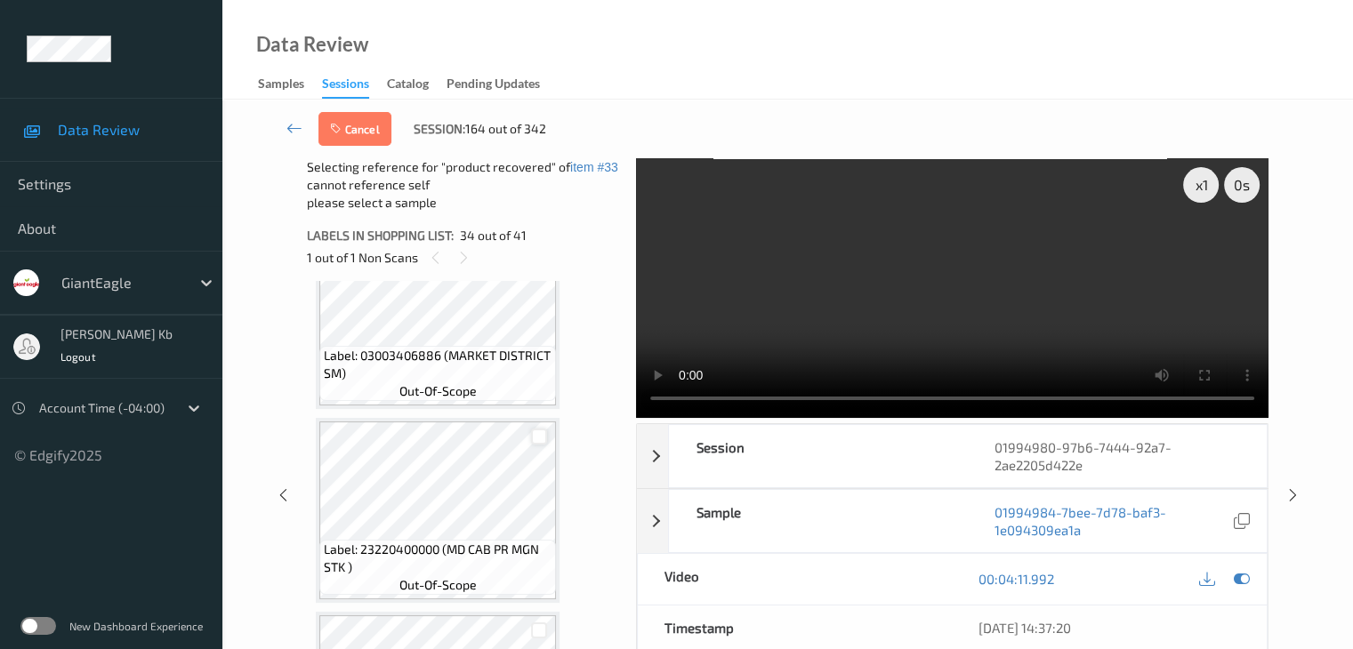
click at [539, 435] on div at bounding box center [539, 437] width 17 height 17
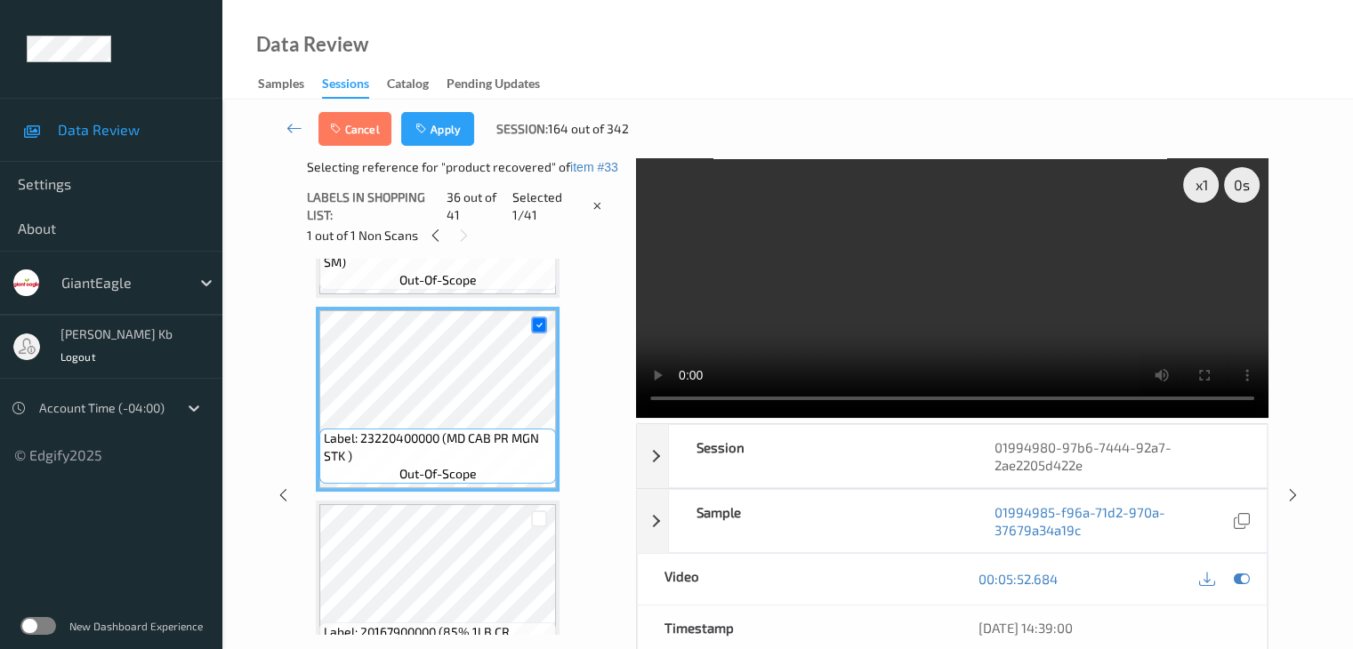
scroll to position [6836, 0]
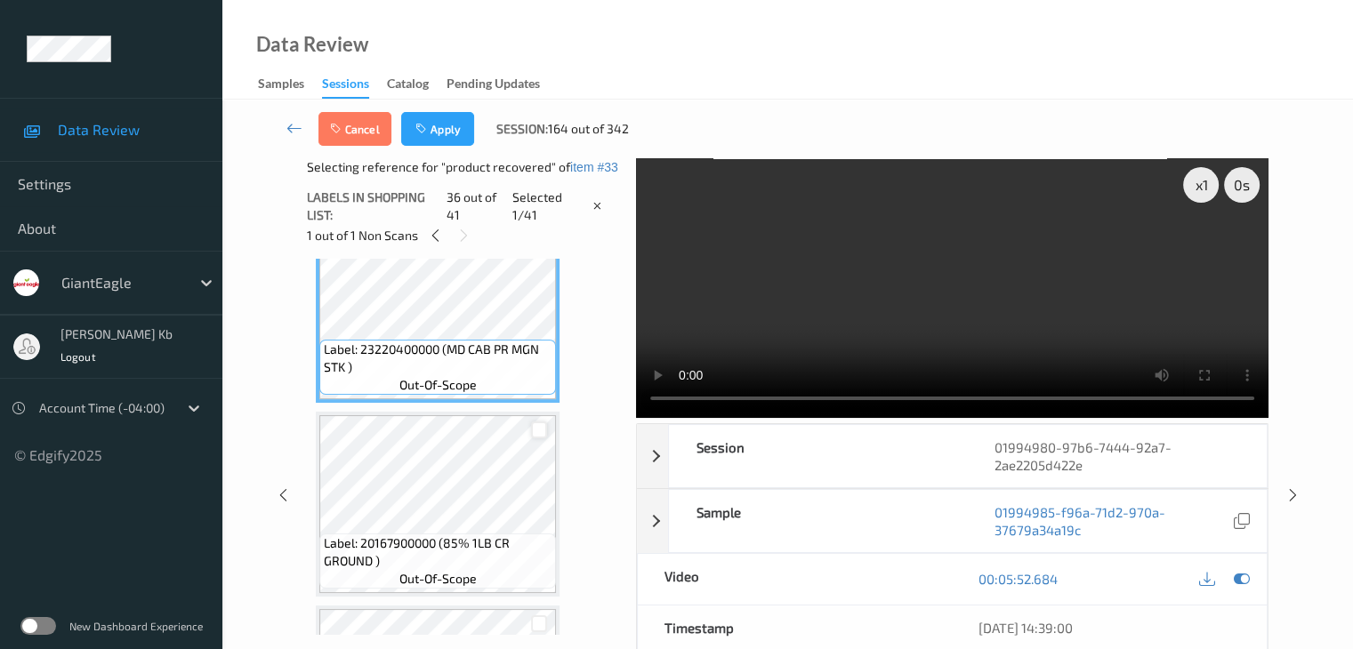
click at [543, 429] on div at bounding box center [539, 430] width 17 height 17
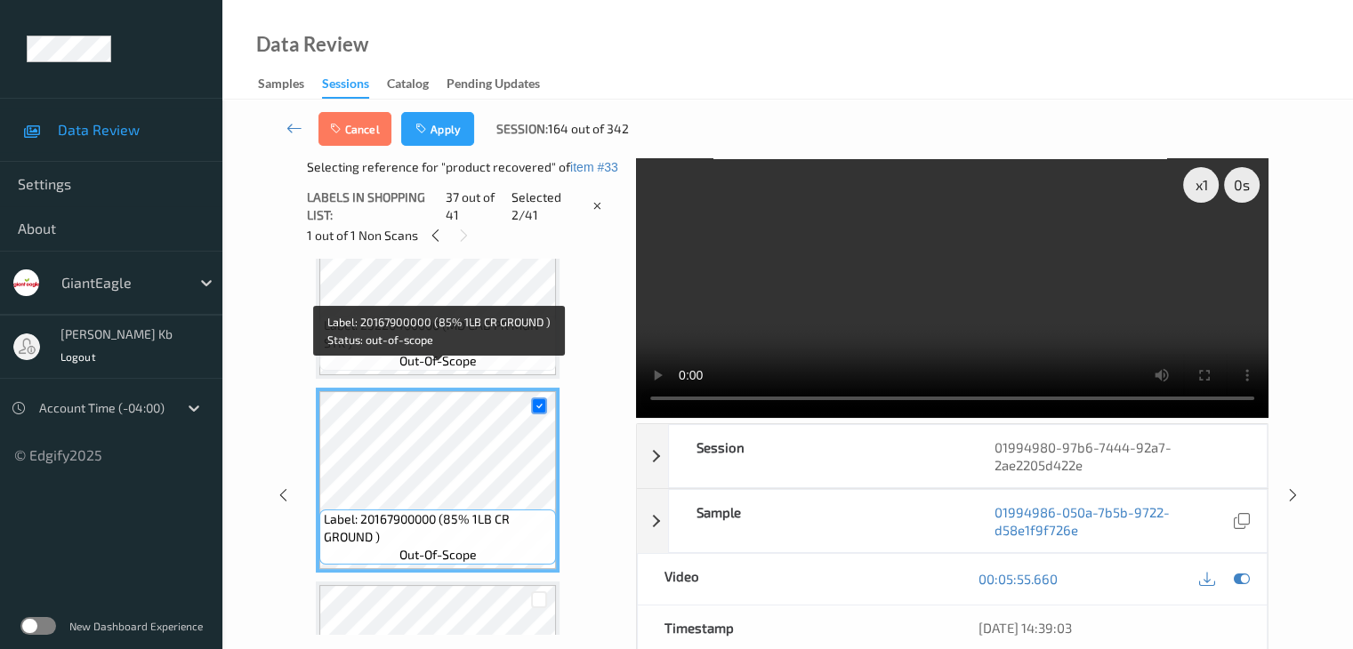
scroll to position [7014, 0]
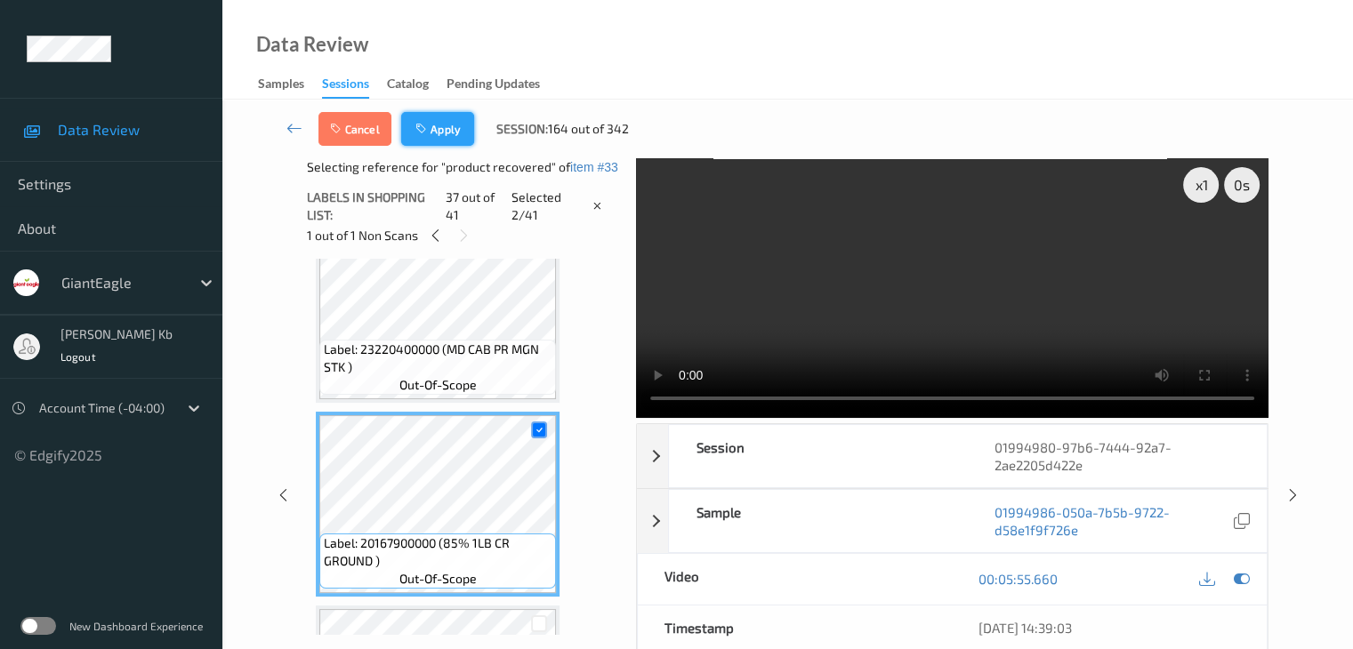
click at [443, 134] on button "Apply" at bounding box center [437, 129] width 73 height 34
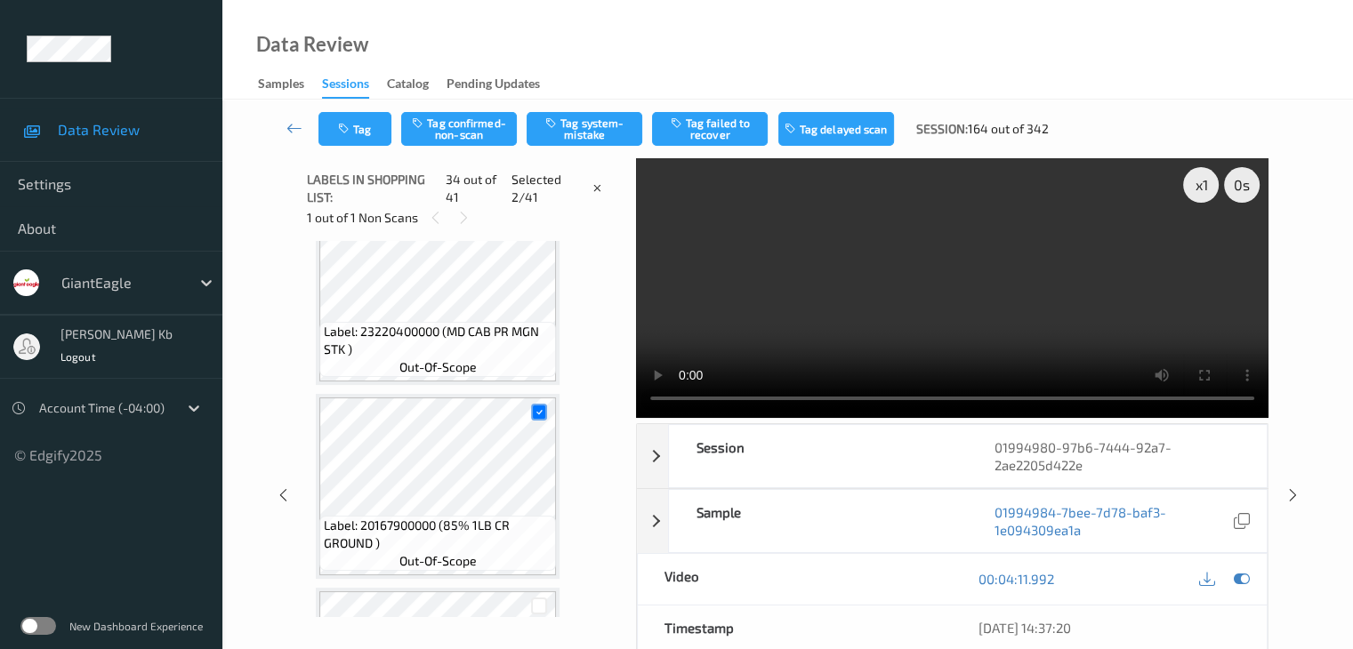
scroll to position [6213, 0]
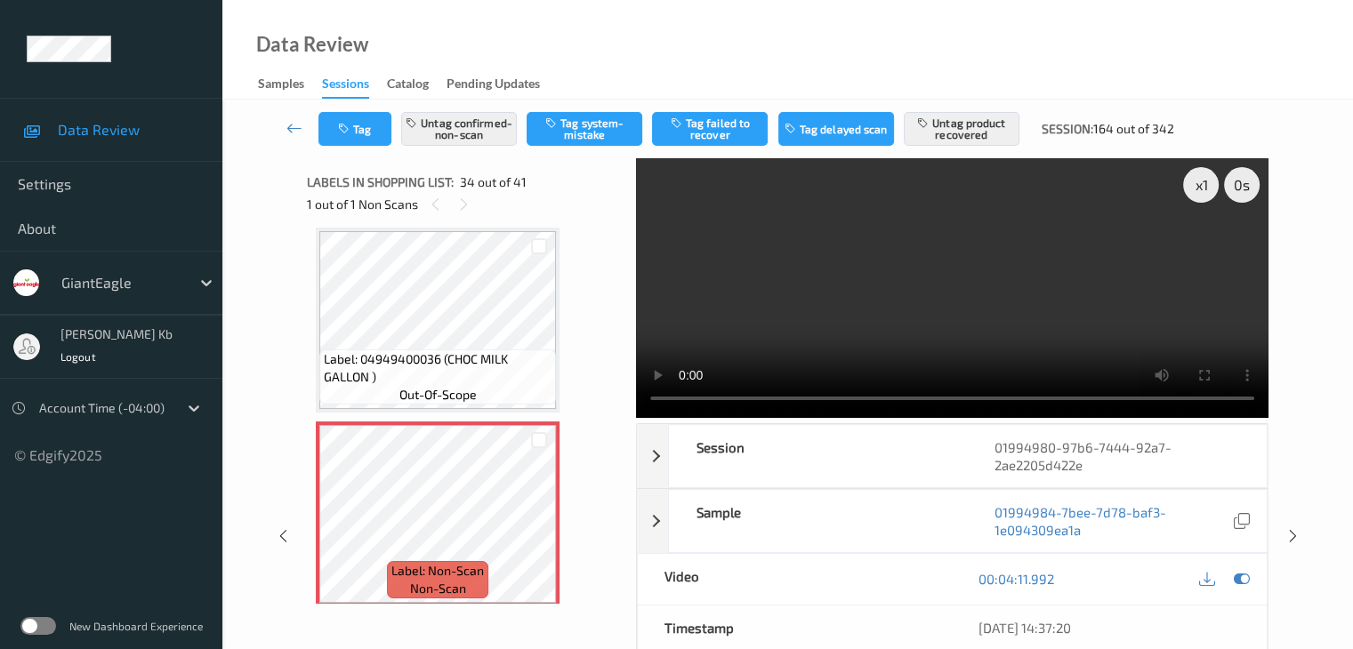
drag, startPoint x: 302, startPoint y: 123, endPoint x: 294, endPoint y: 62, distance: 60.9
click at [301, 123] on icon at bounding box center [294, 128] width 16 height 18
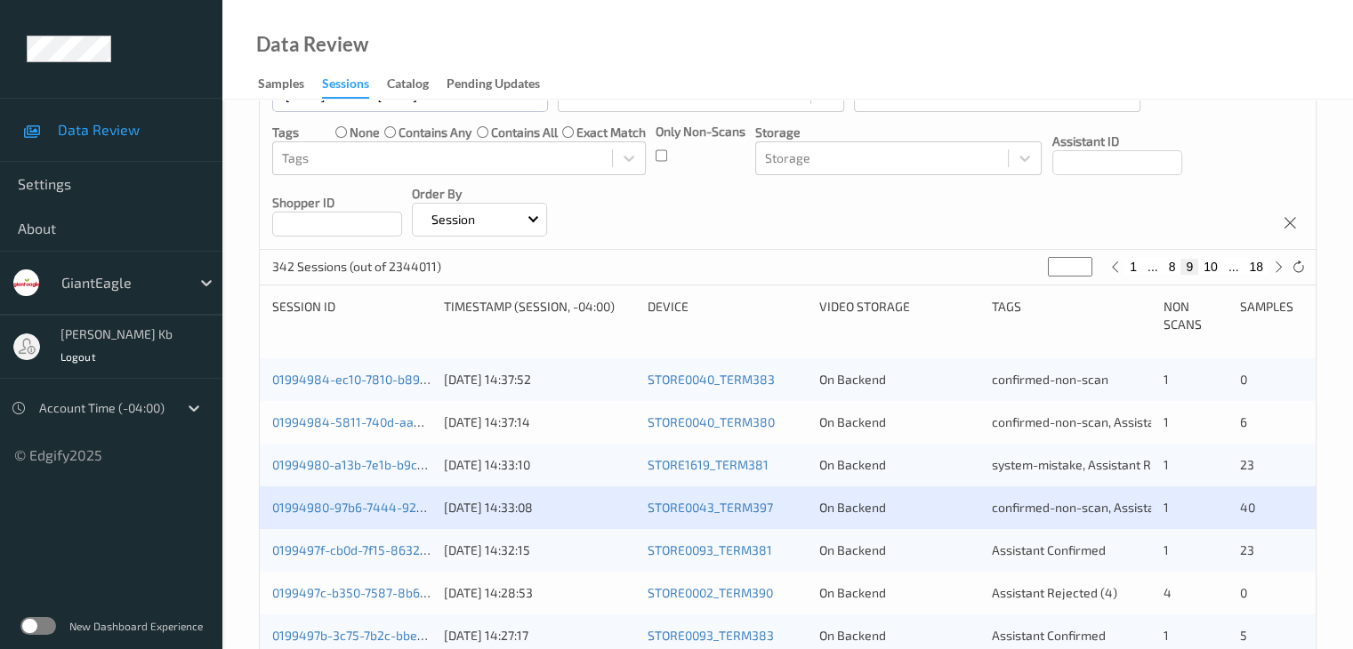
scroll to position [356, 0]
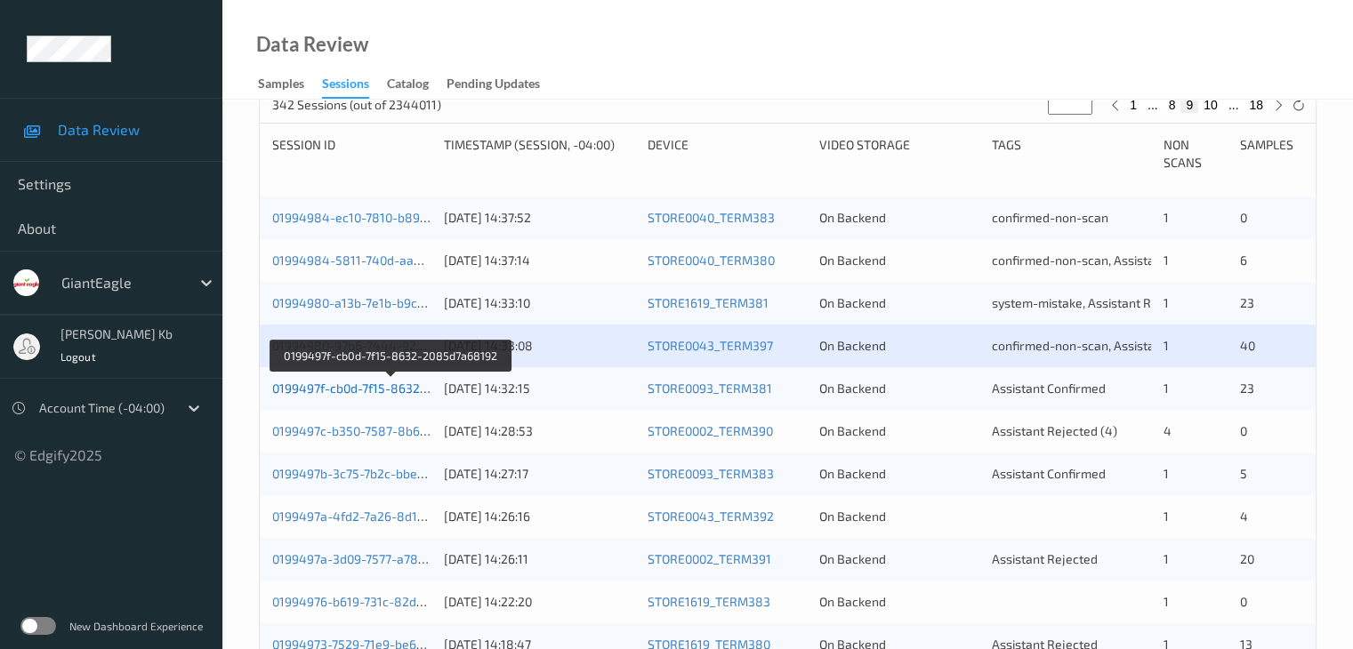
click at [388, 389] on link "0199497f-cb0d-7f15-8632-2085d7a68192" at bounding box center [390, 388] width 237 height 15
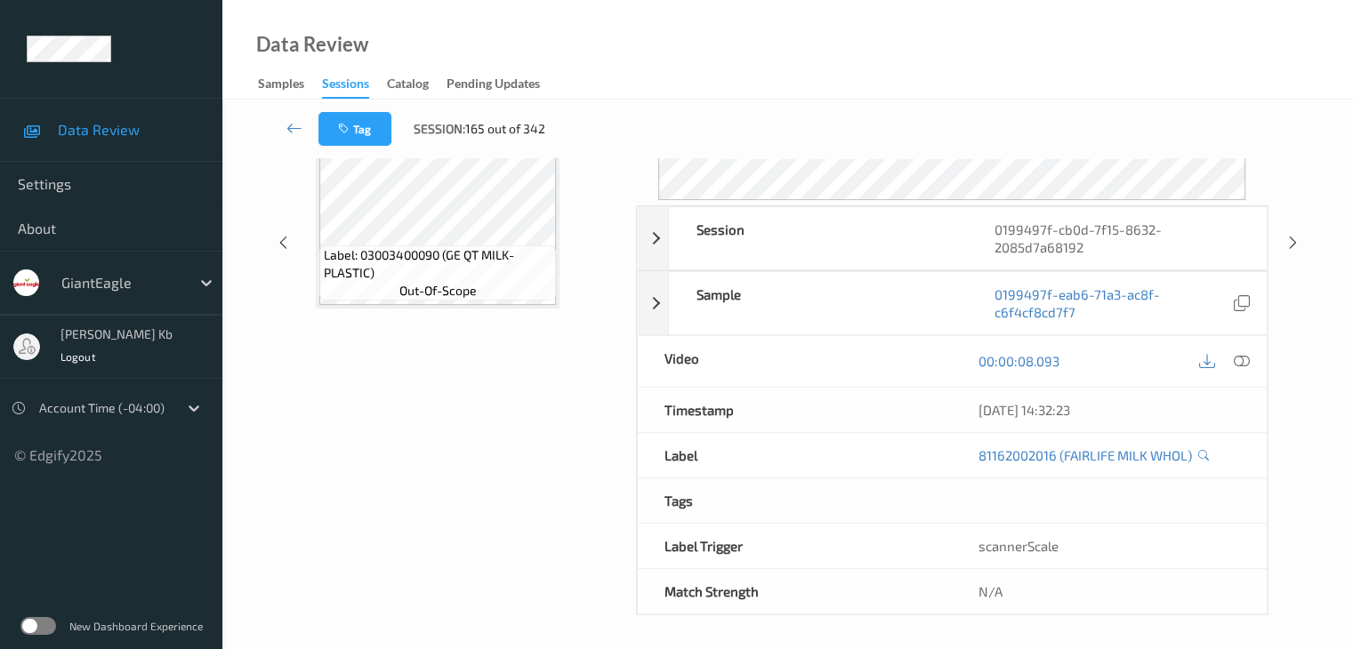
scroll to position [217, 0]
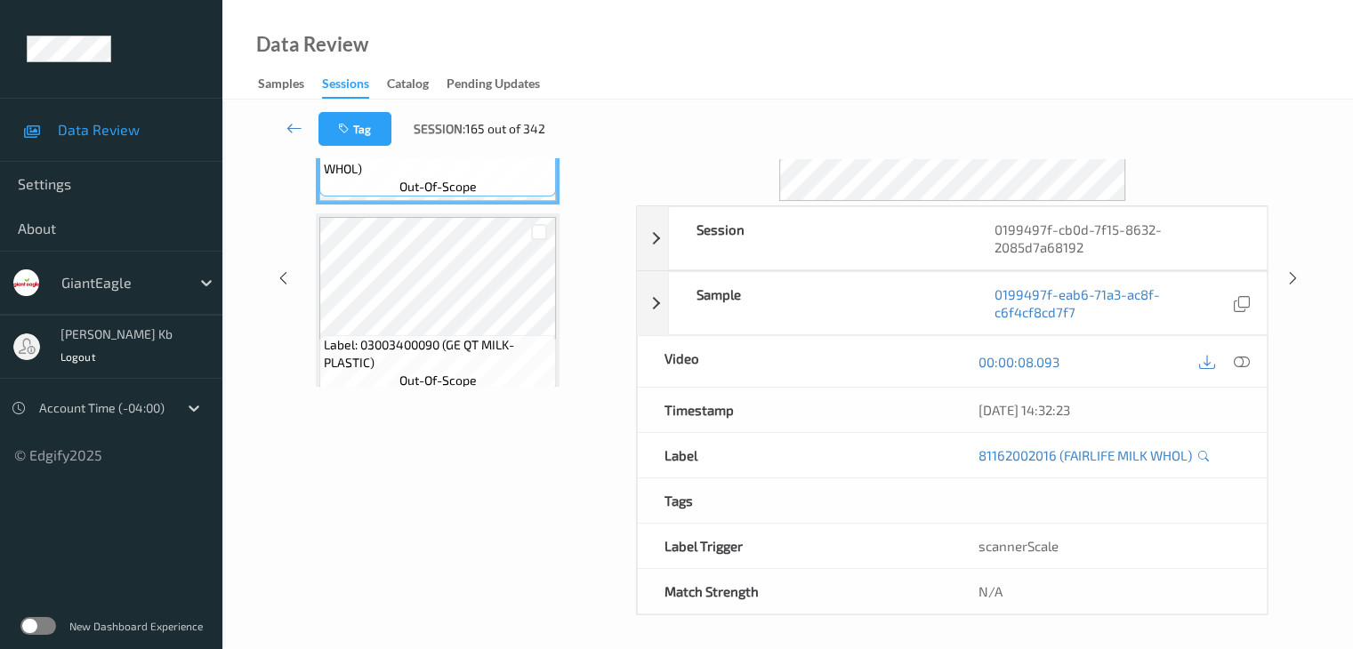
drag, startPoint x: 429, startPoint y: 3, endPoint x: 975, endPoint y: 51, distance: 548.2
click at [989, 54] on div "Data Review Samples Sessions Catalog Pending Updates" at bounding box center [787, 50] width 1130 height 100
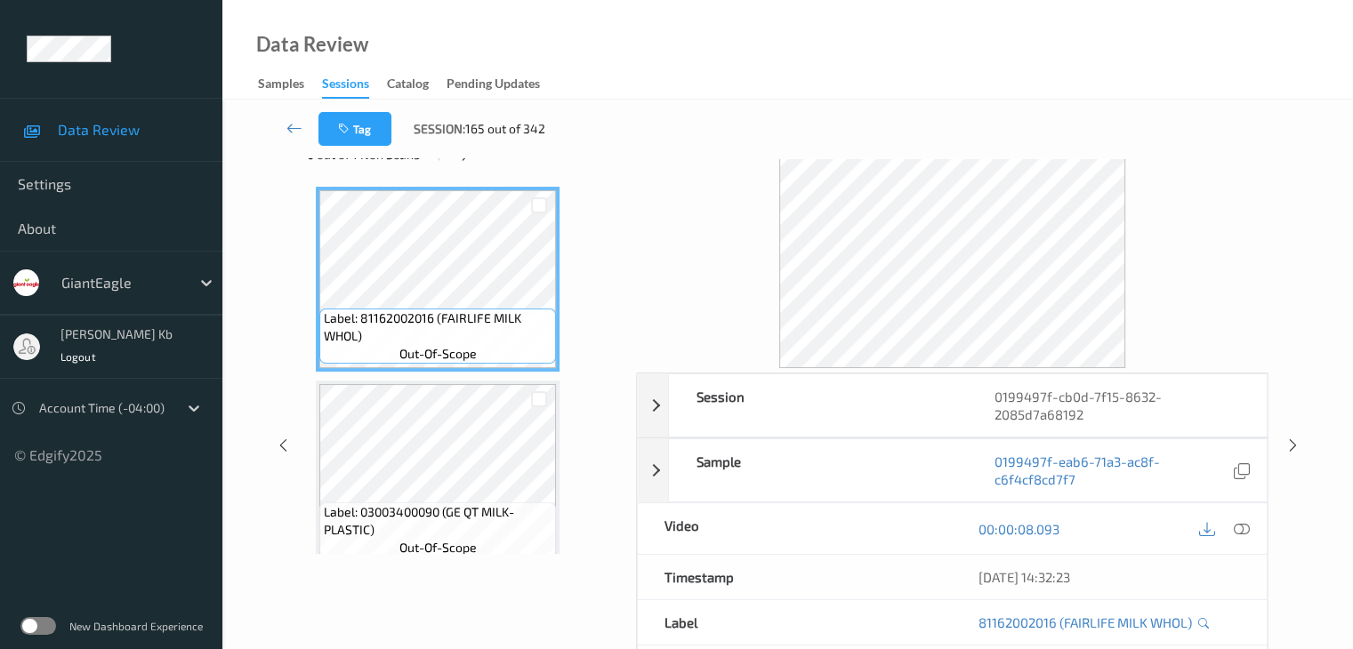
scroll to position [39, 0]
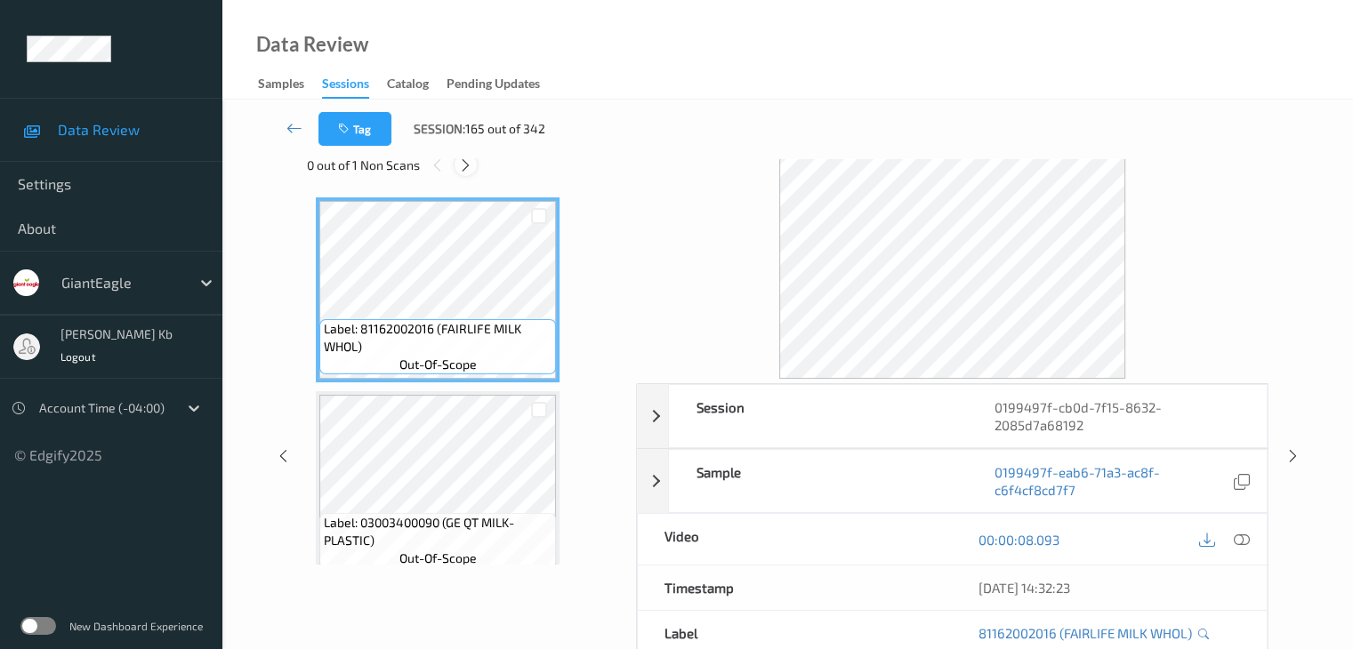
click at [466, 162] on icon at bounding box center [465, 165] width 15 height 16
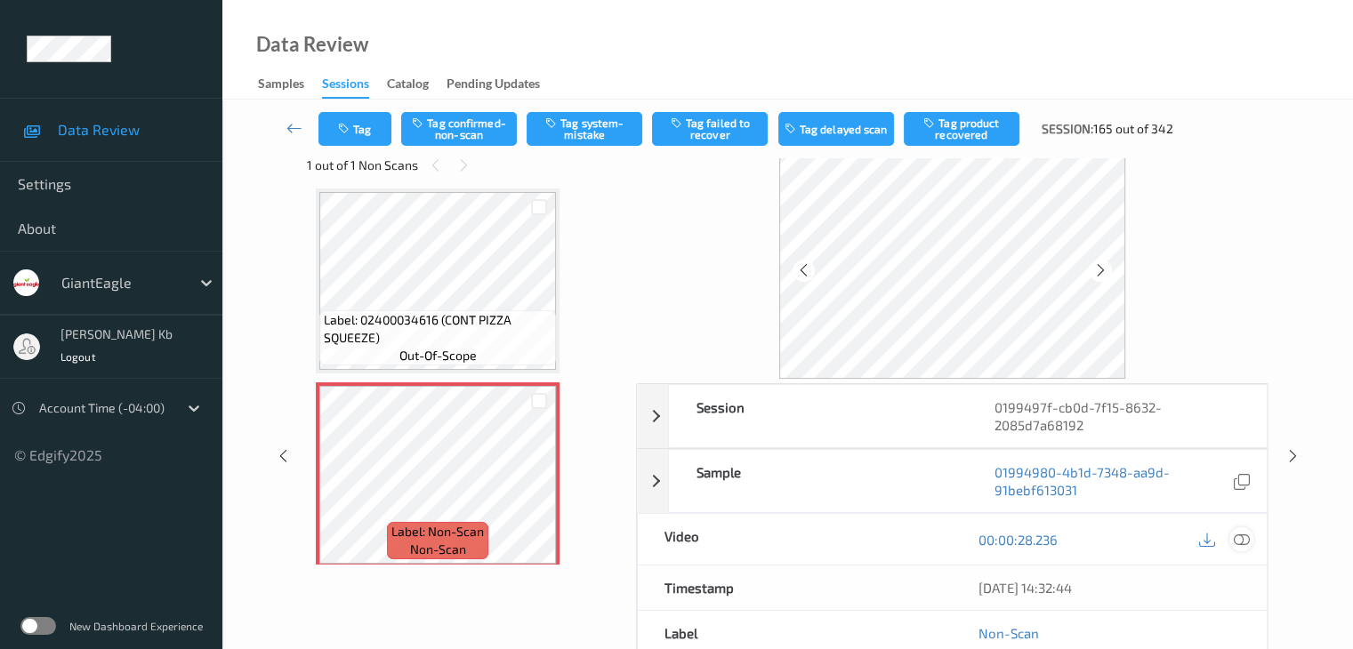
click at [1247, 532] on icon at bounding box center [1241, 540] width 16 height 16
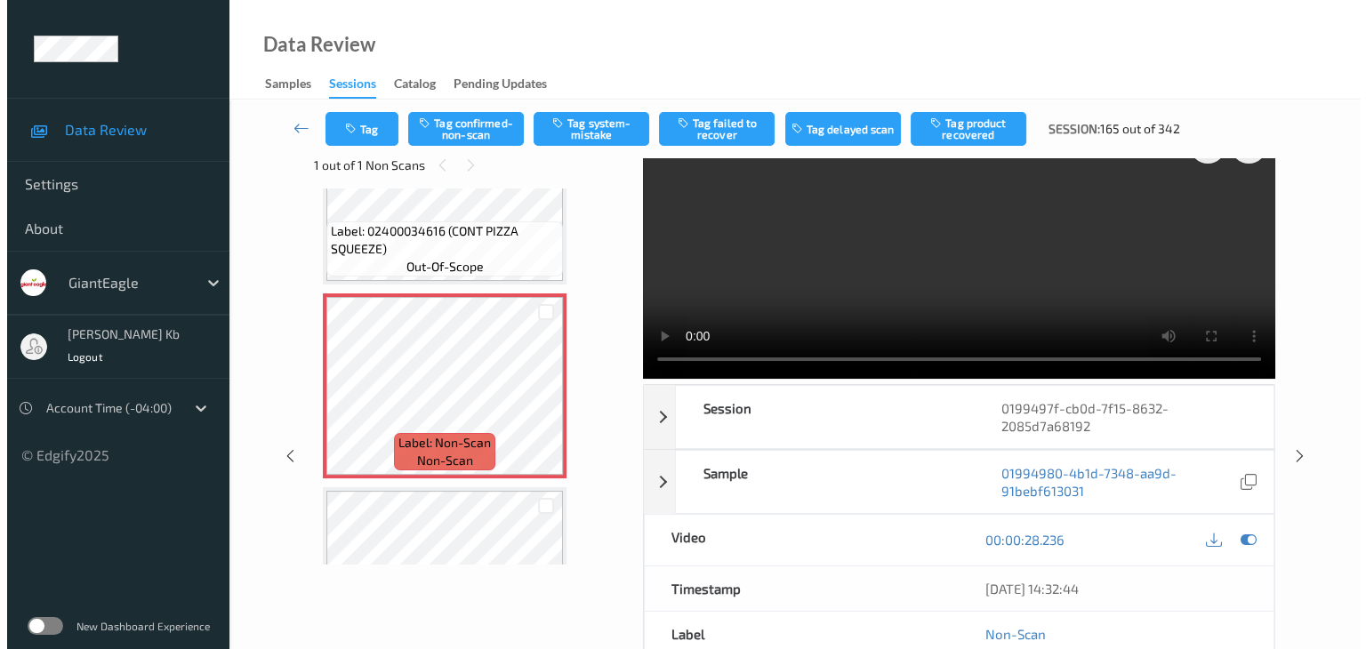
scroll to position [575, 0]
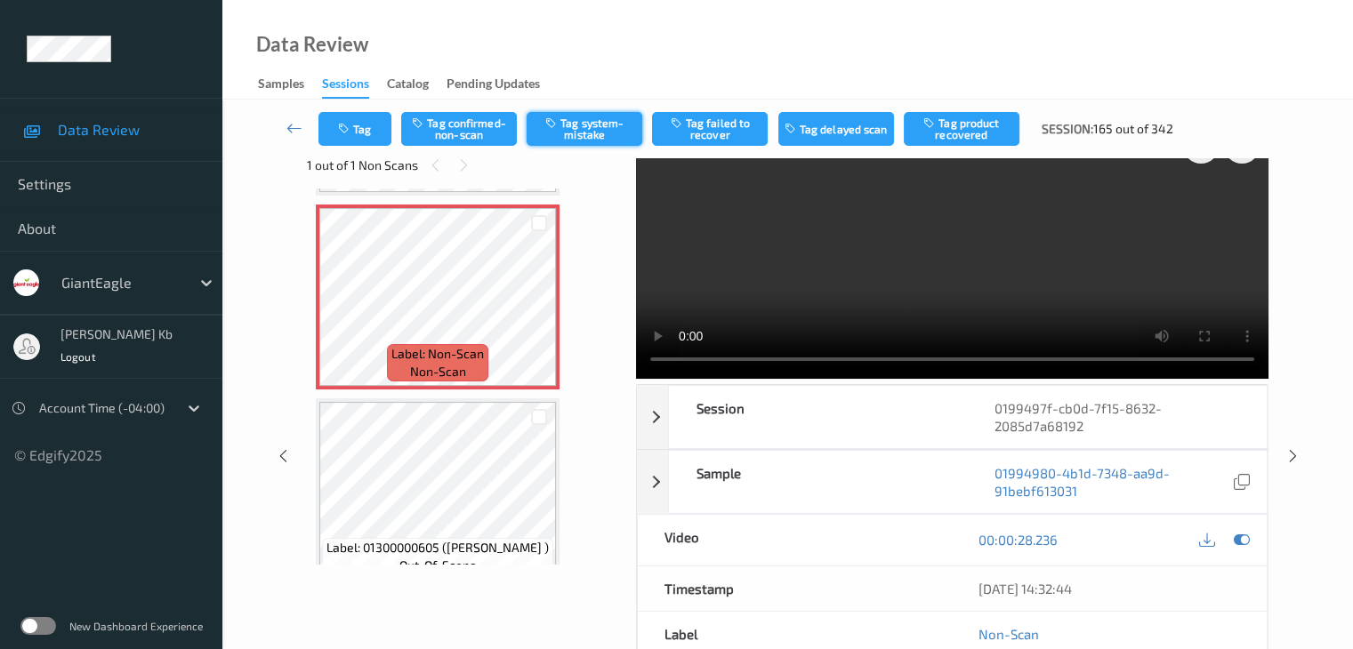
click at [607, 125] on button "Tag system-mistake" at bounding box center [585, 129] width 116 height 34
click at [359, 122] on button "Tag" at bounding box center [354, 129] width 73 height 34
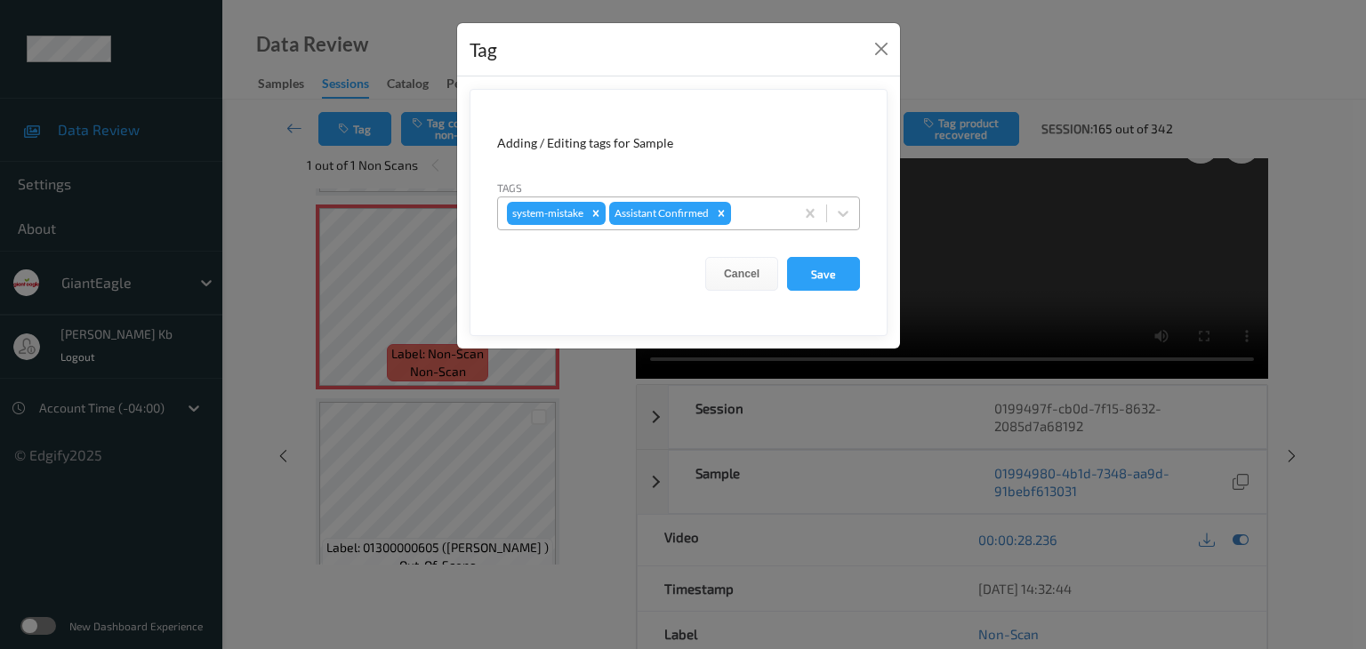
click at [768, 207] on div at bounding box center [760, 213] width 51 height 21
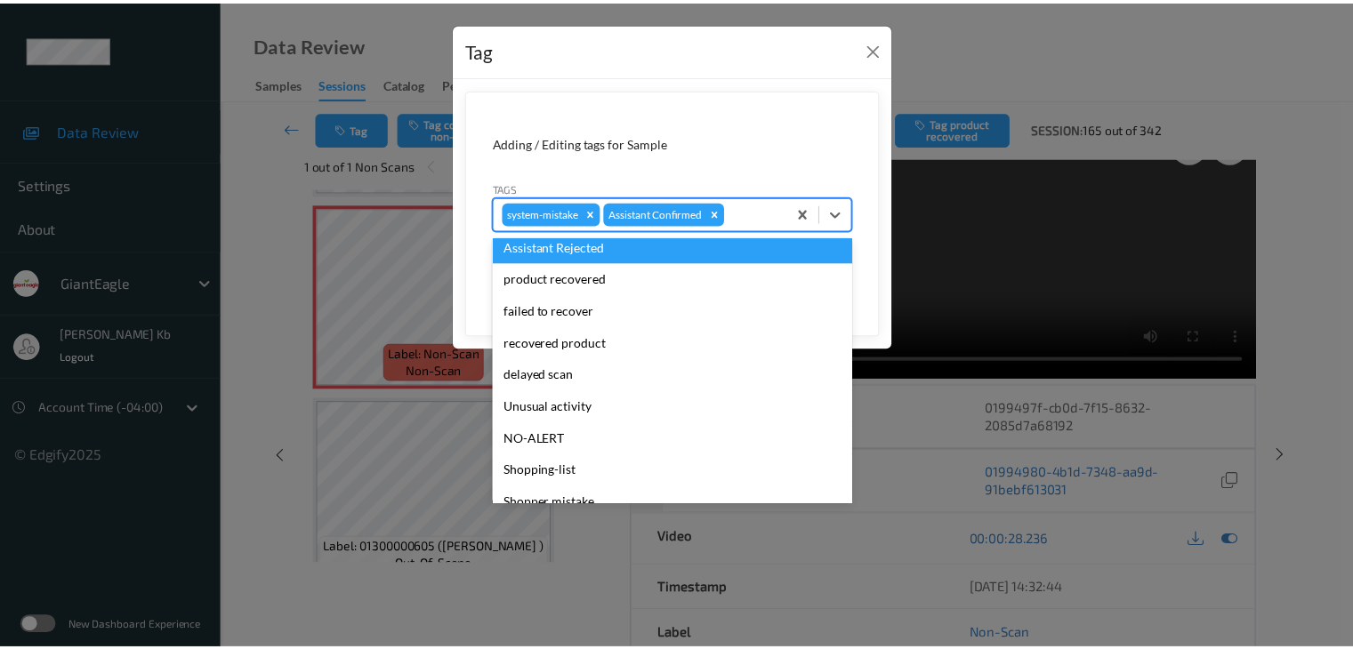
scroll to position [178, 0]
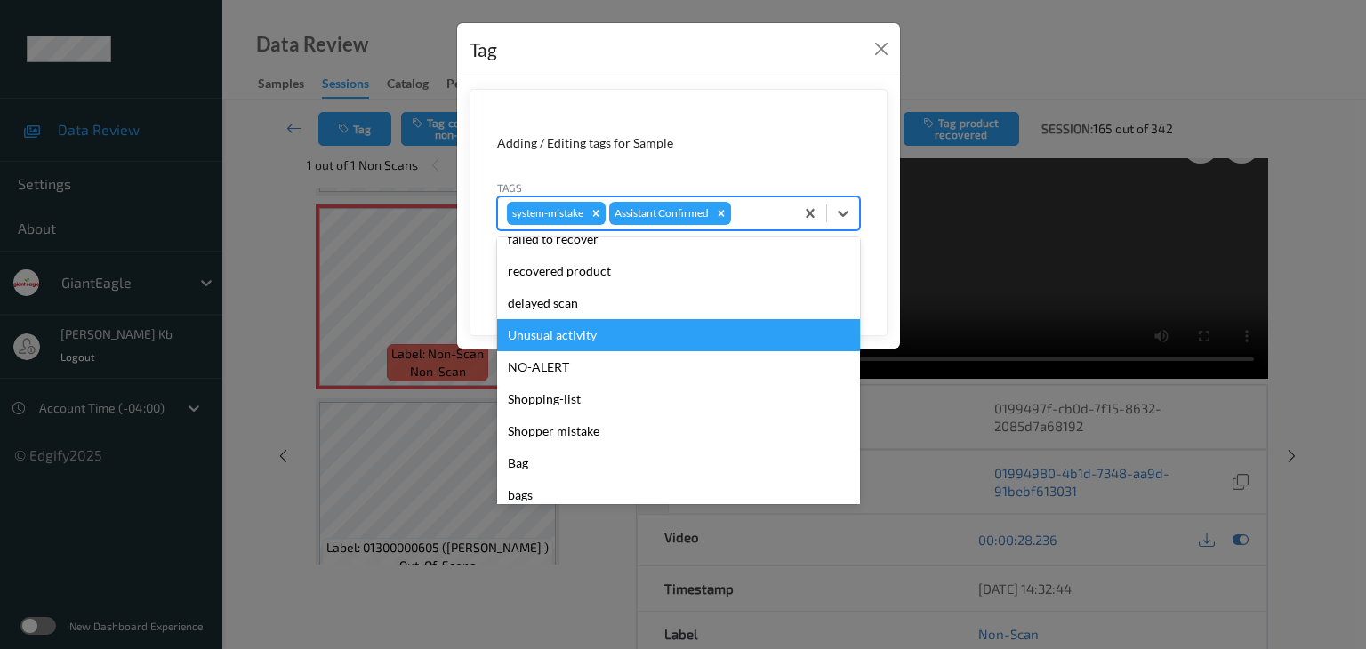
click at [562, 335] on div "Unusual activity" at bounding box center [678, 335] width 363 height 32
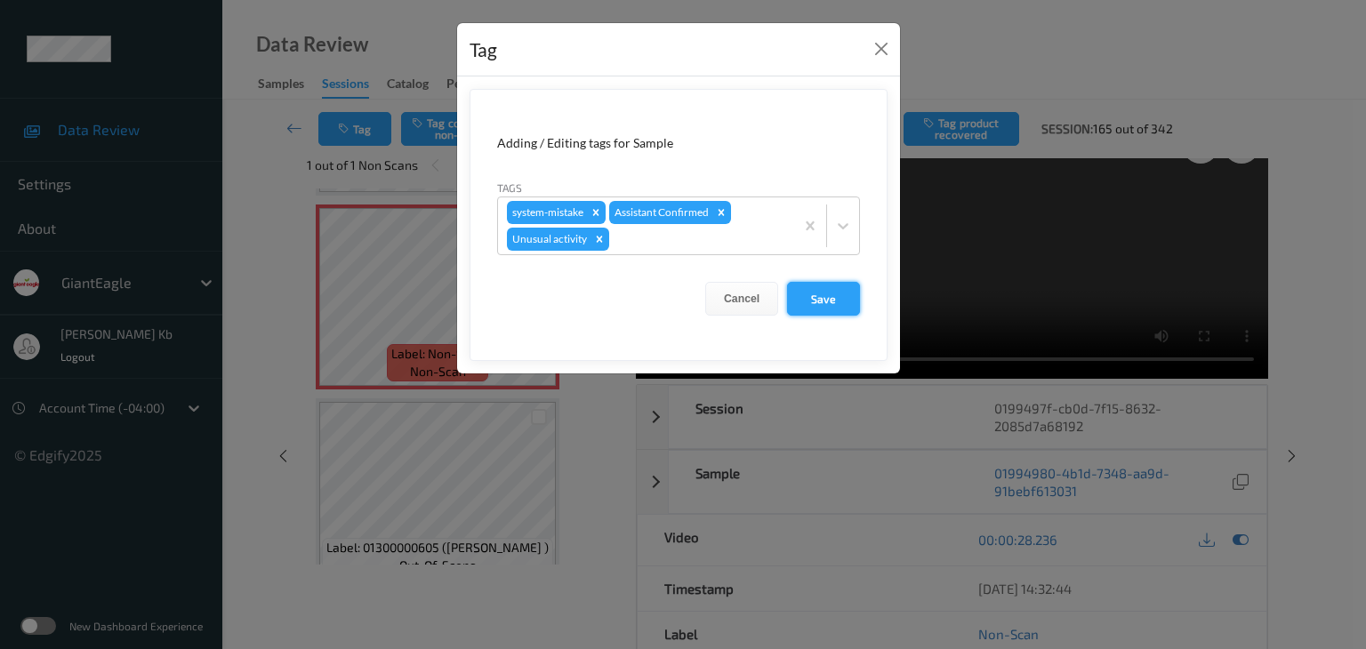
click at [828, 297] on button "Save" at bounding box center [823, 299] width 73 height 34
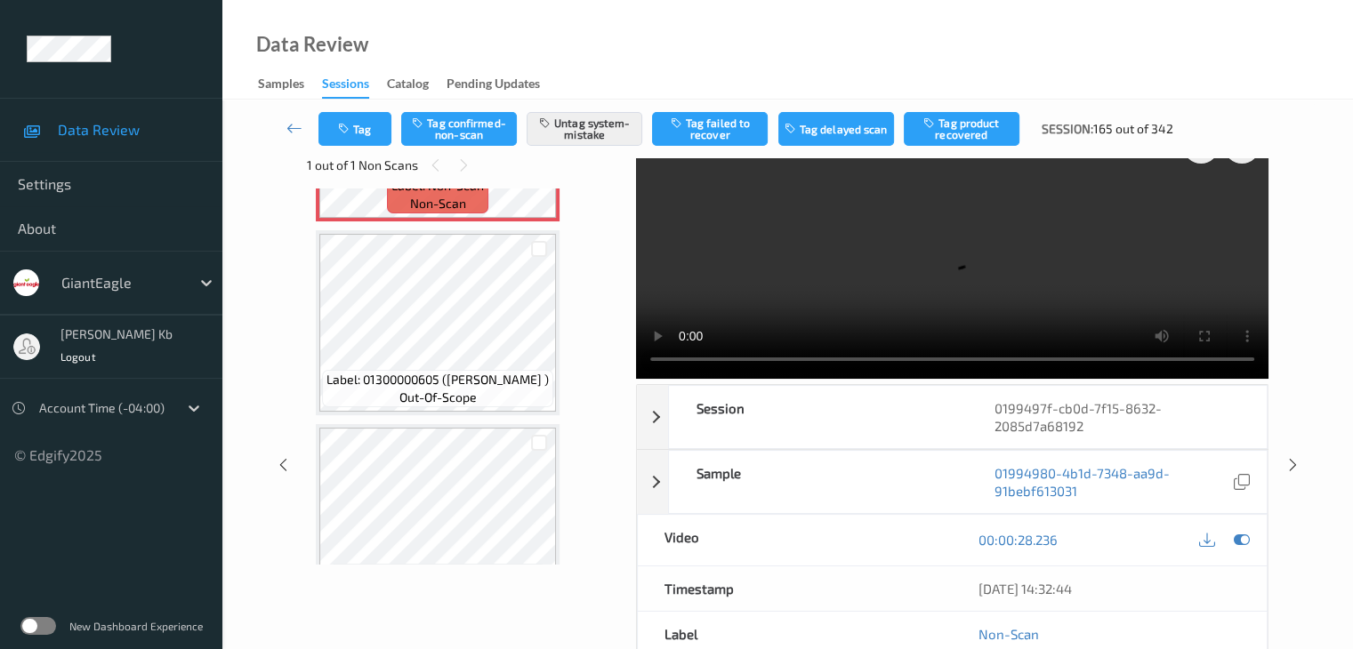
scroll to position [752, 0]
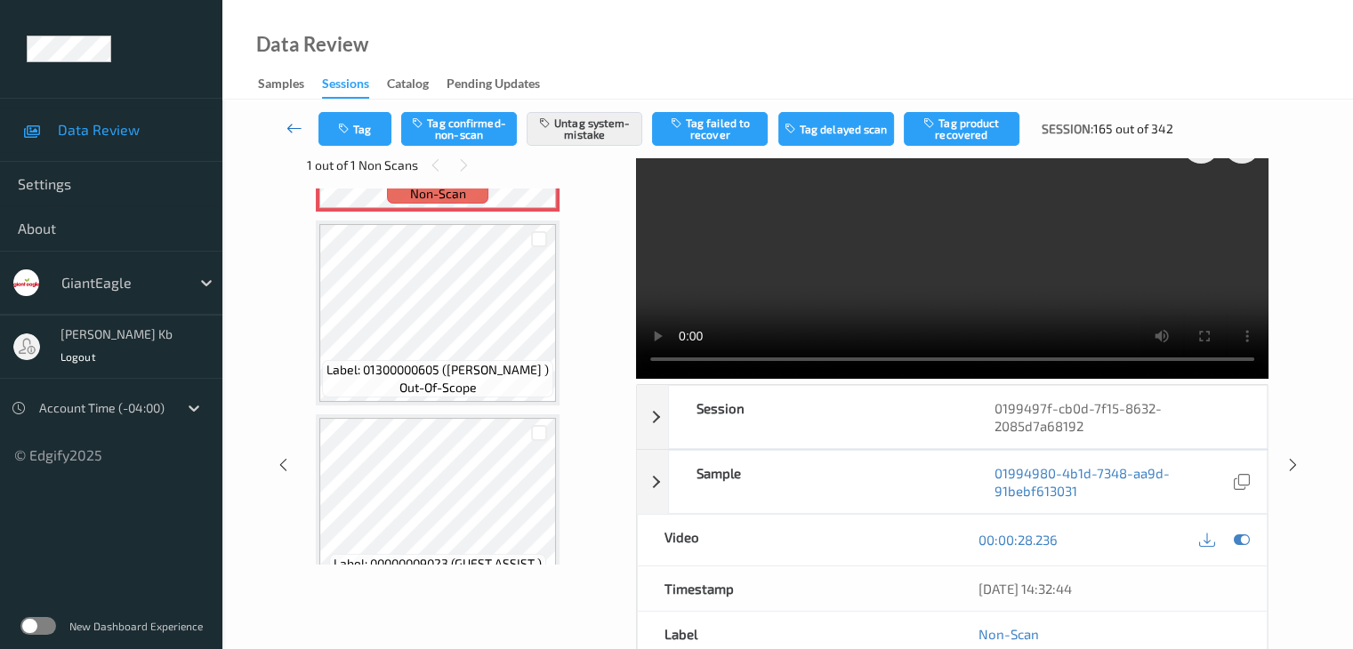
click at [290, 128] on icon at bounding box center [294, 128] width 16 height 18
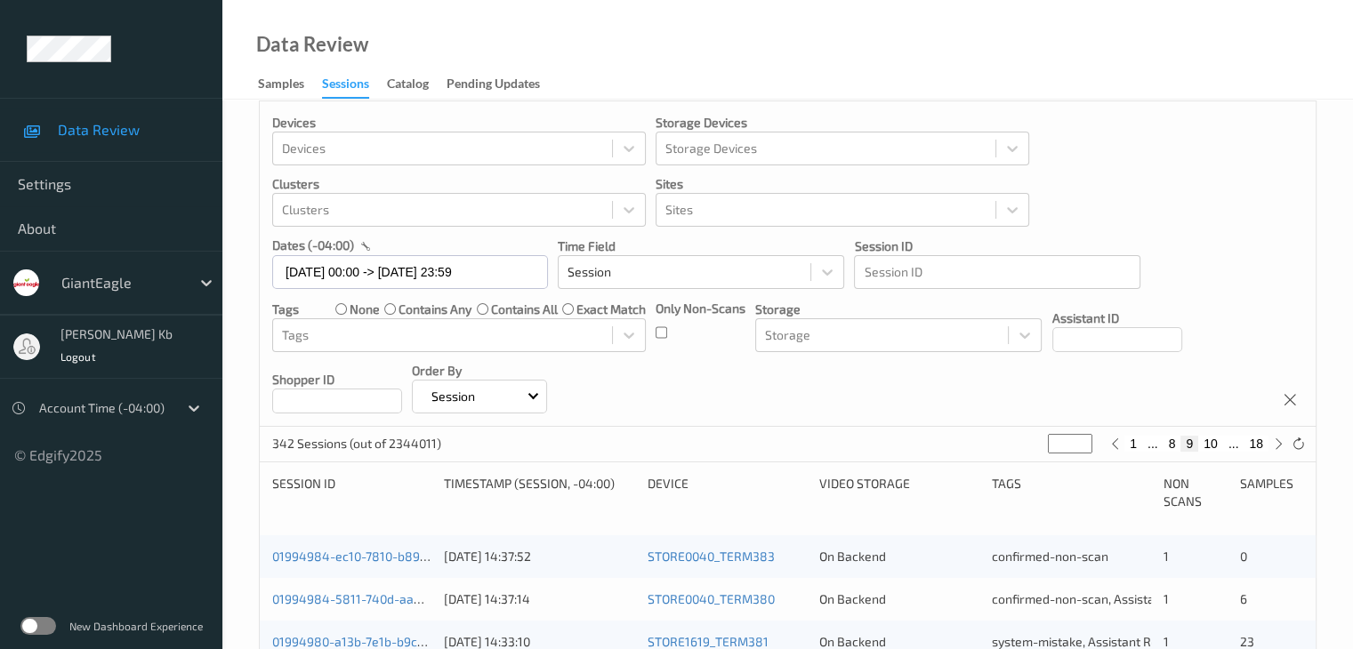
scroll to position [445, 0]
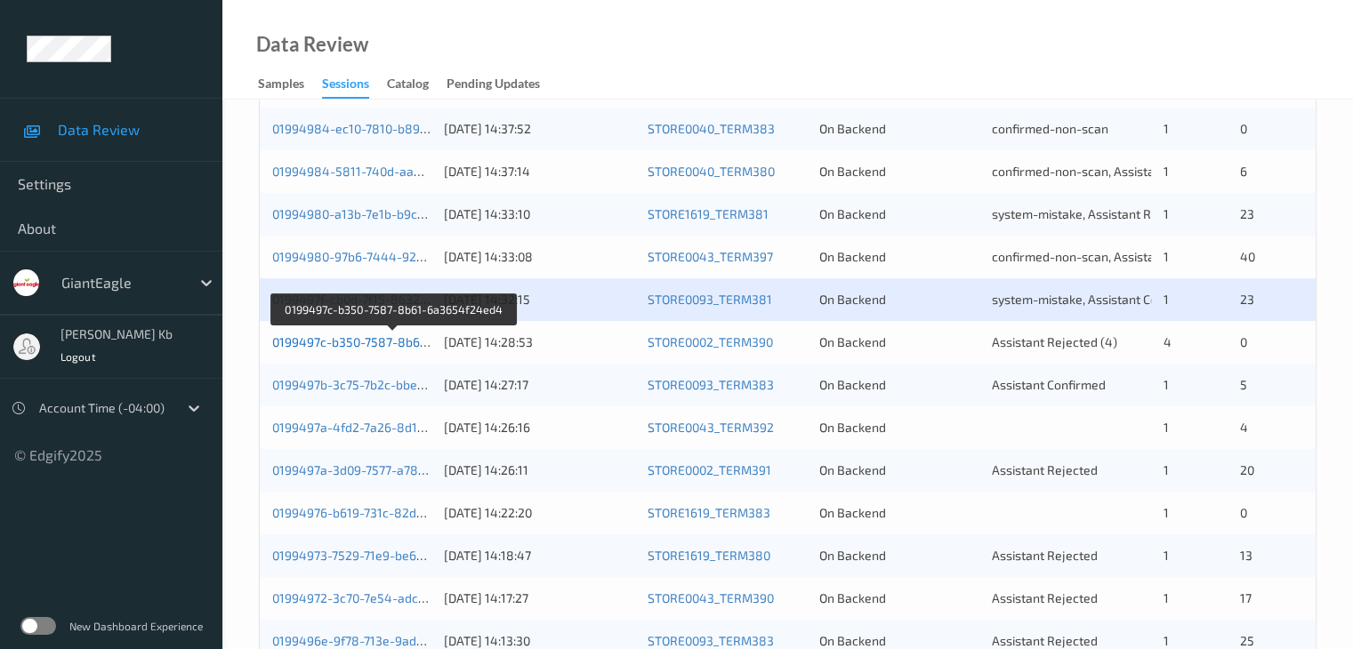
click at [391, 342] on link "0199497c-b350-7587-8b61-6a3654f24ed4" at bounding box center [394, 341] width 244 height 15
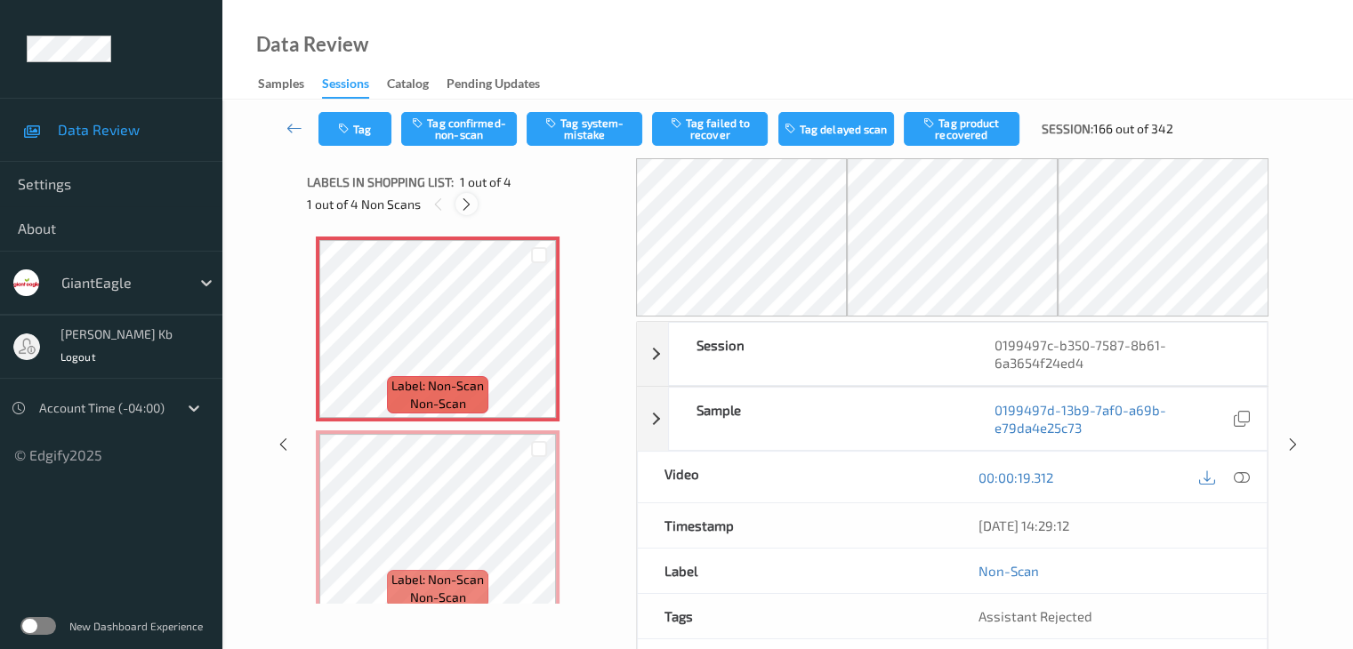
click at [464, 205] on icon at bounding box center [466, 205] width 15 height 16
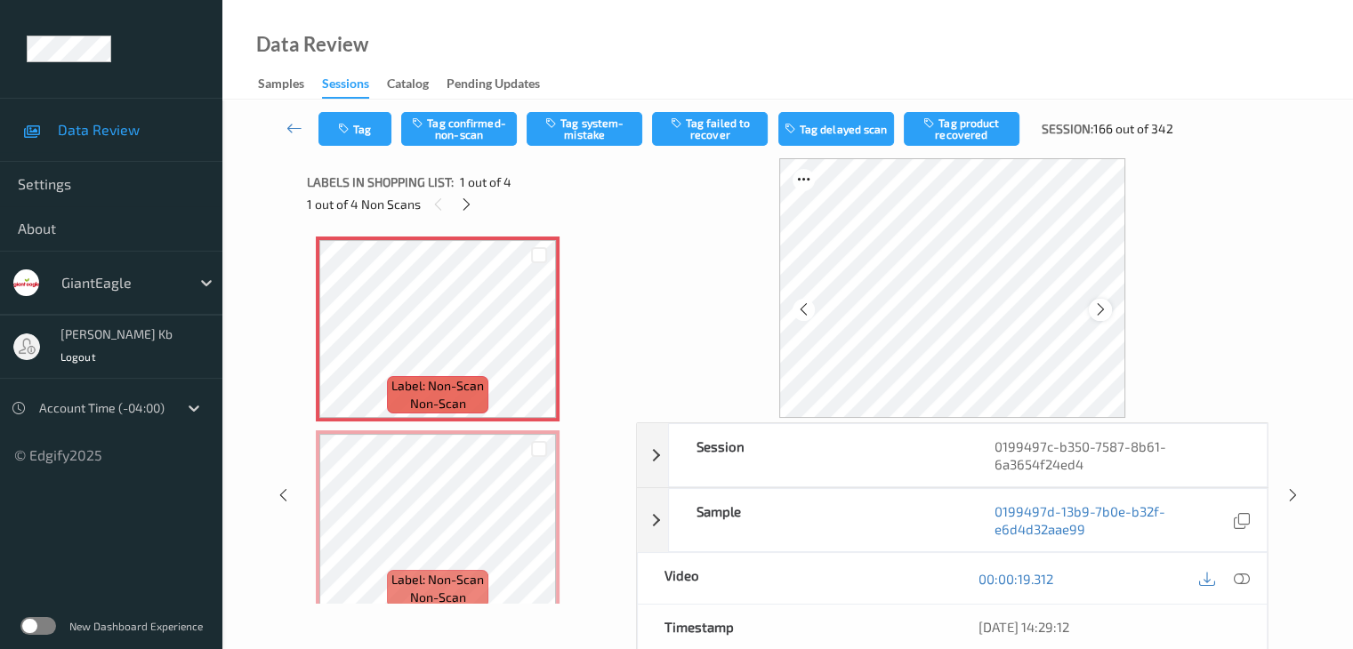
click at [1106, 310] on icon at bounding box center [1100, 310] width 15 height 16
click at [1242, 579] on icon at bounding box center [1241, 579] width 16 height 16
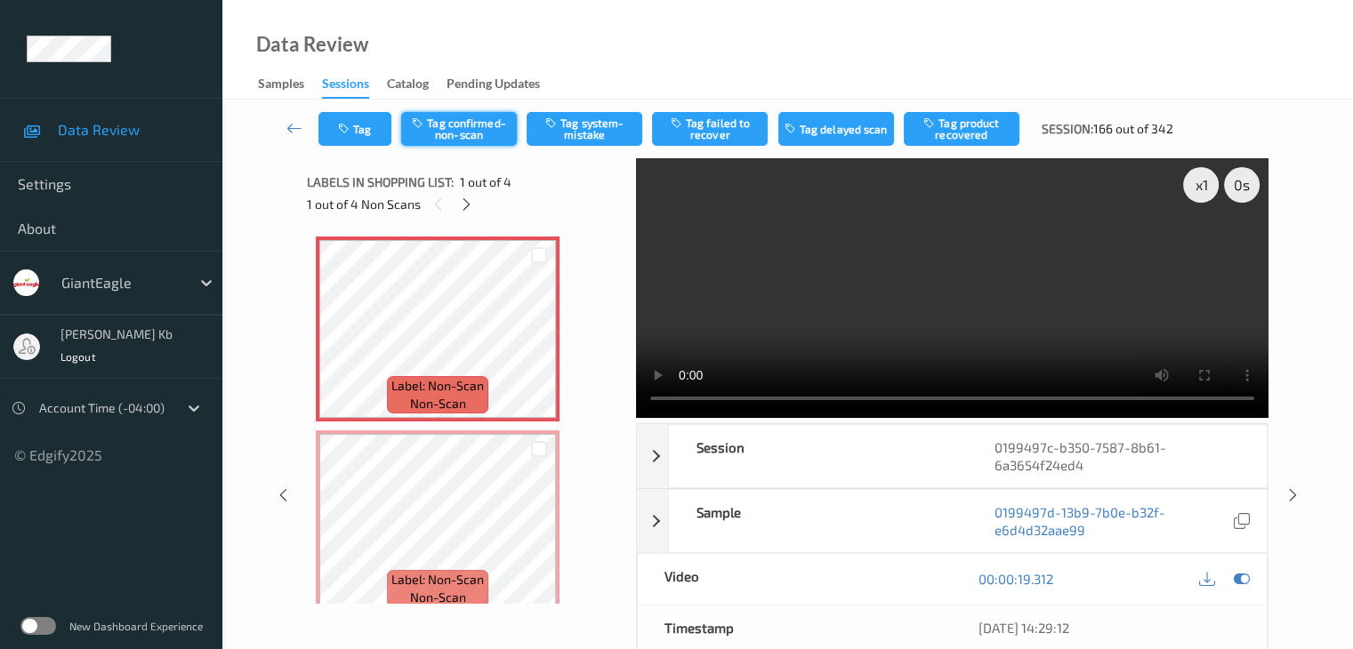
click at [462, 125] on button "Tag confirmed-non-scan" at bounding box center [459, 129] width 116 height 34
click at [480, 133] on button "Untag confirmed-non-scan" at bounding box center [459, 129] width 116 height 34
click at [601, 135] on button "Tag system-mistake" at bounding box center [585, 129] width 116 height 34
click at [370, 128] on button "Tag" at bounding box center [354, 129] width 73 height 34
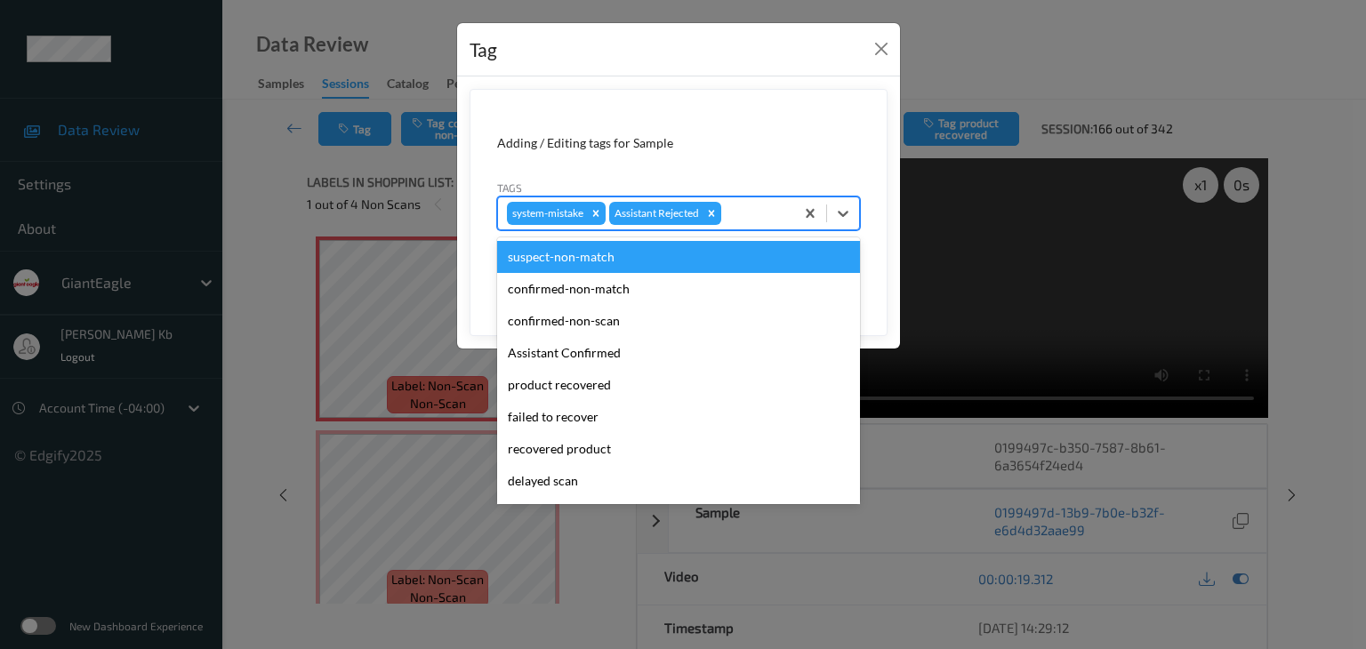
click at [747, 208] on div at bounding box center [755, 213] width 60 height 21
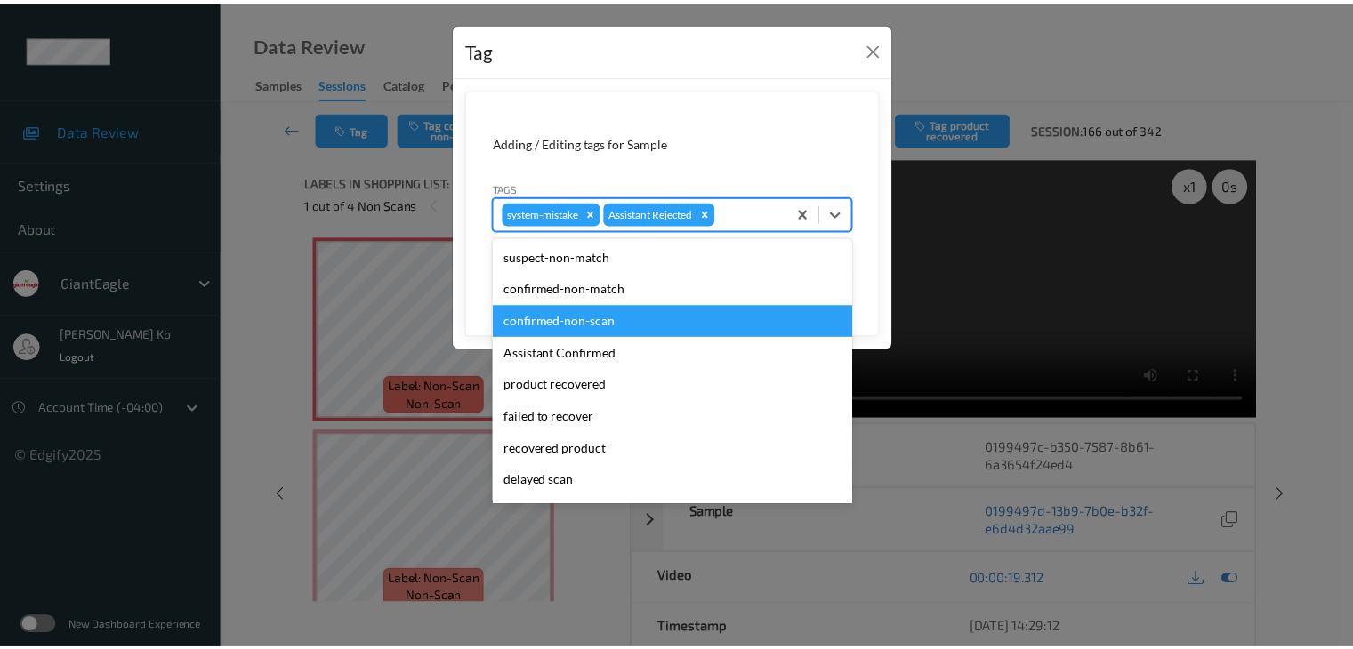
scroll to position [89, 0]
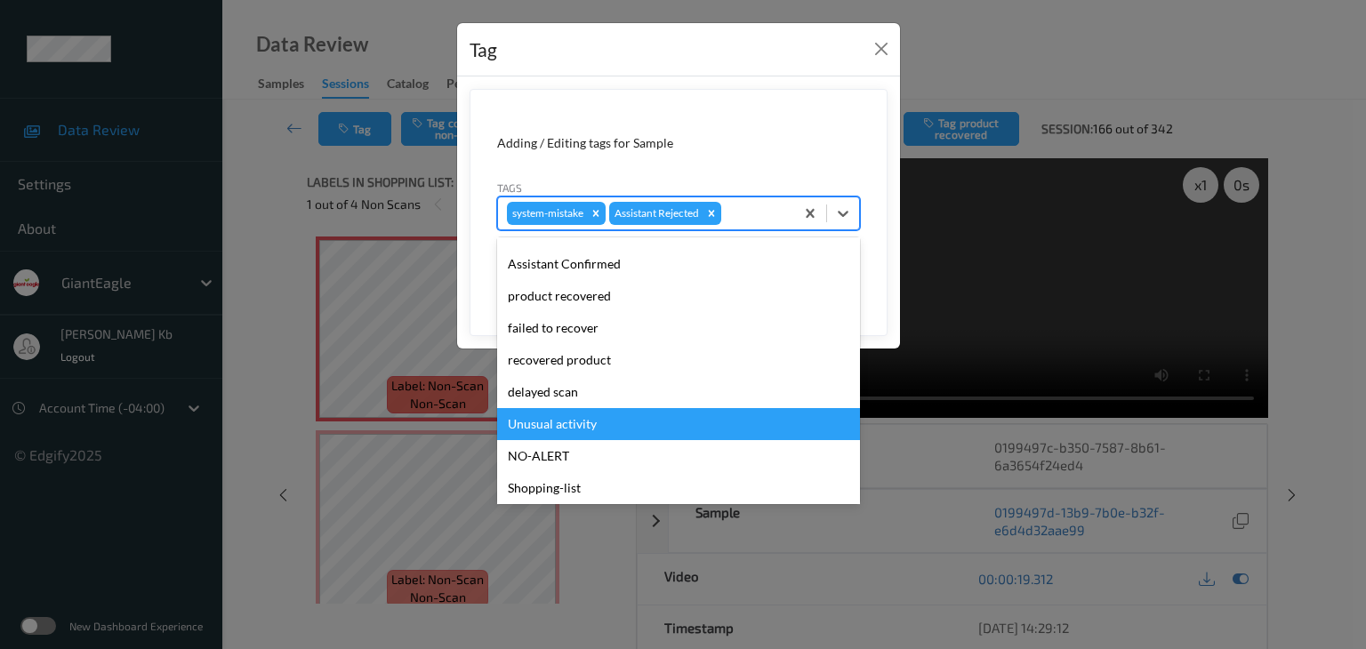
click at [557, 417] on div "Unusual activity" at bounding box center [678, 424] width 363 height 32
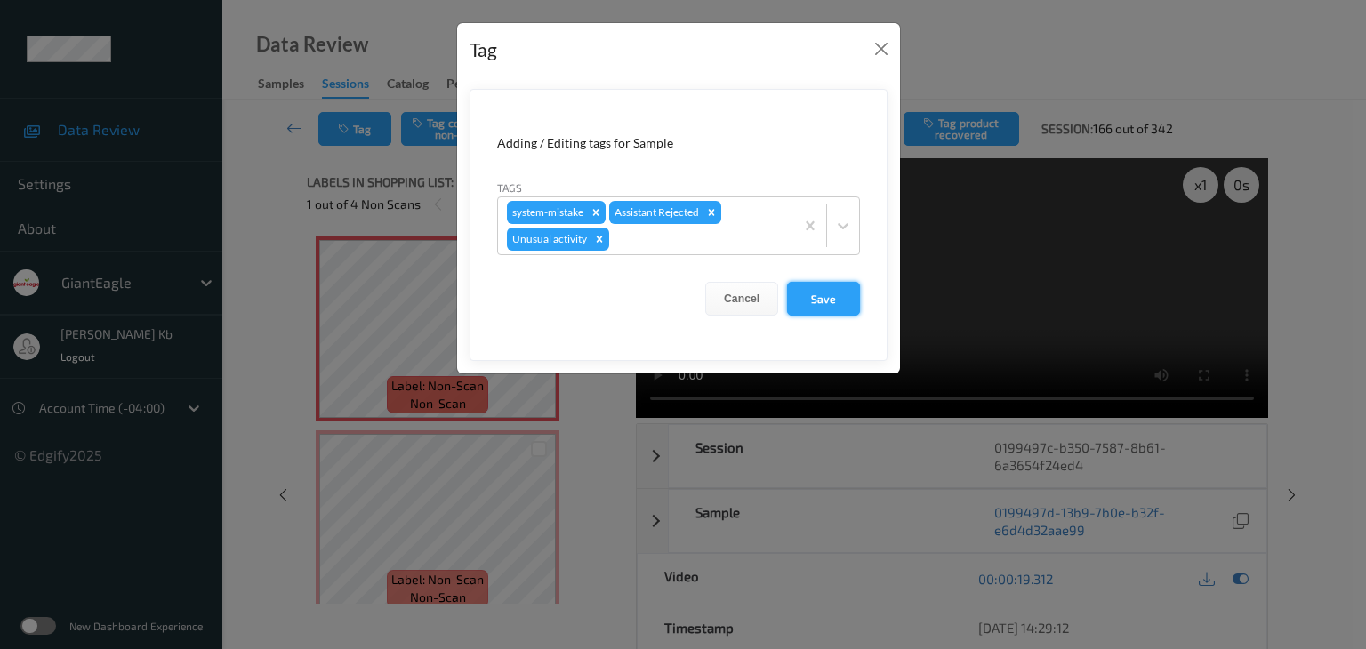
click at [829, 300] on button "Save" at bounding box center [823, 299] width 73 height 34
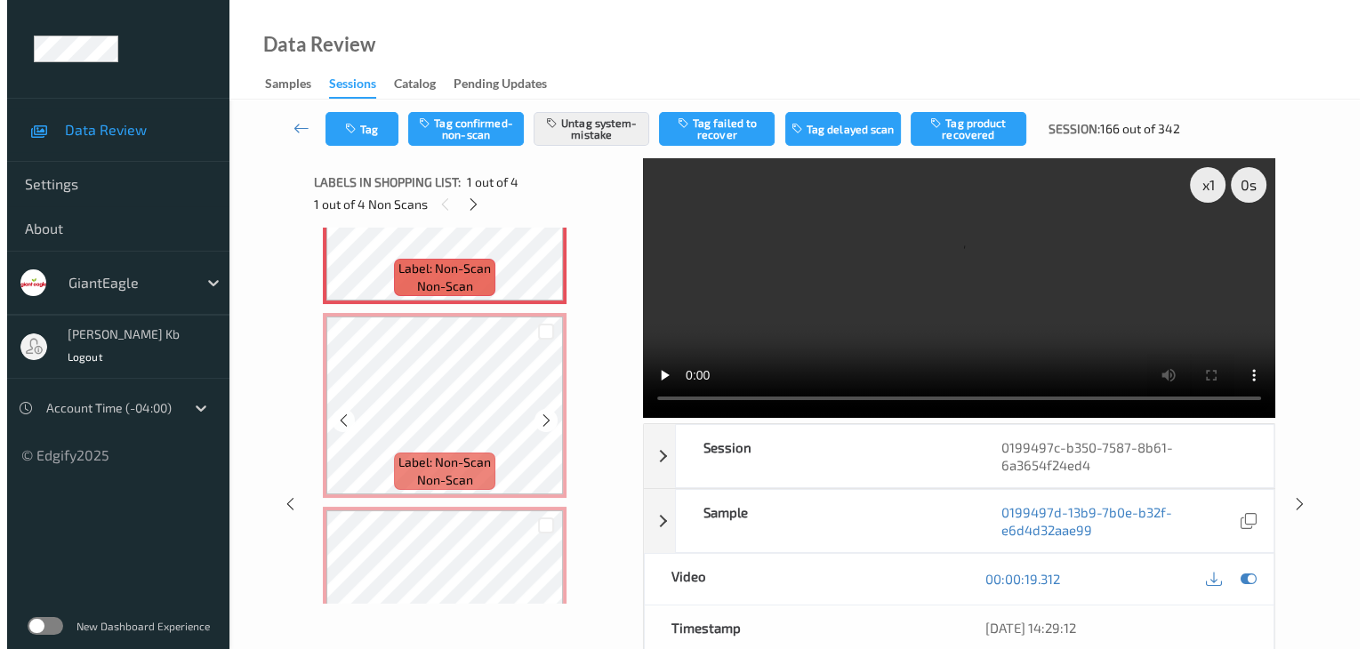
scroll to position [178, 0]
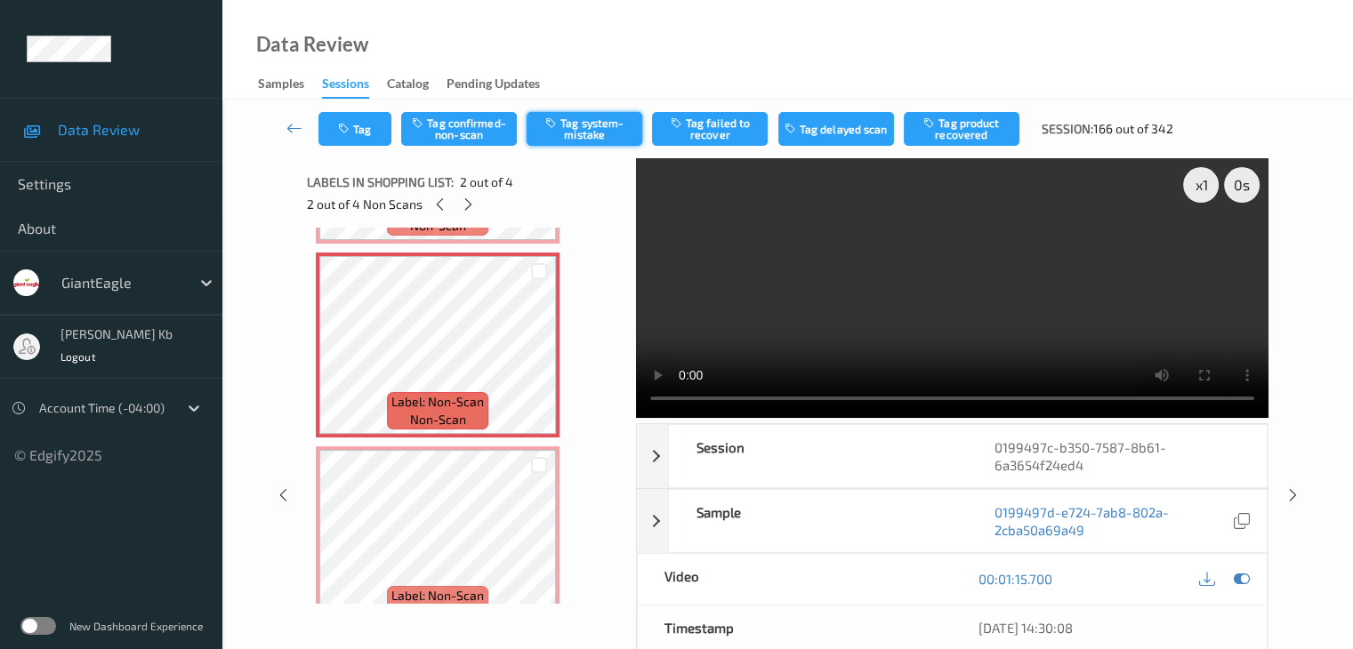
click at [591, 133] on button "Tag system-mistake" at bounding box center [585, 129] width 116 height 34
click at [370, 125] on button "Tag" at bounding box center [354, 129] width 73 height 34
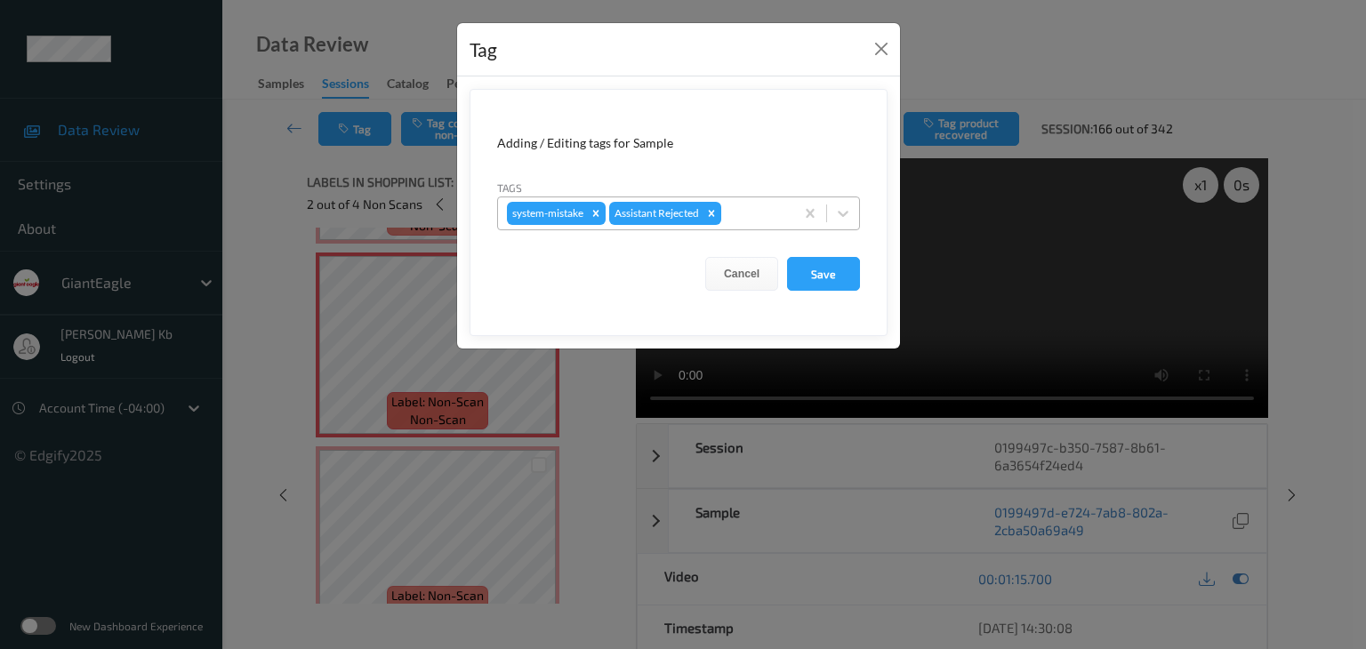
click at [761, 211] on div at bounding box center [755, 213] width 60 height 21
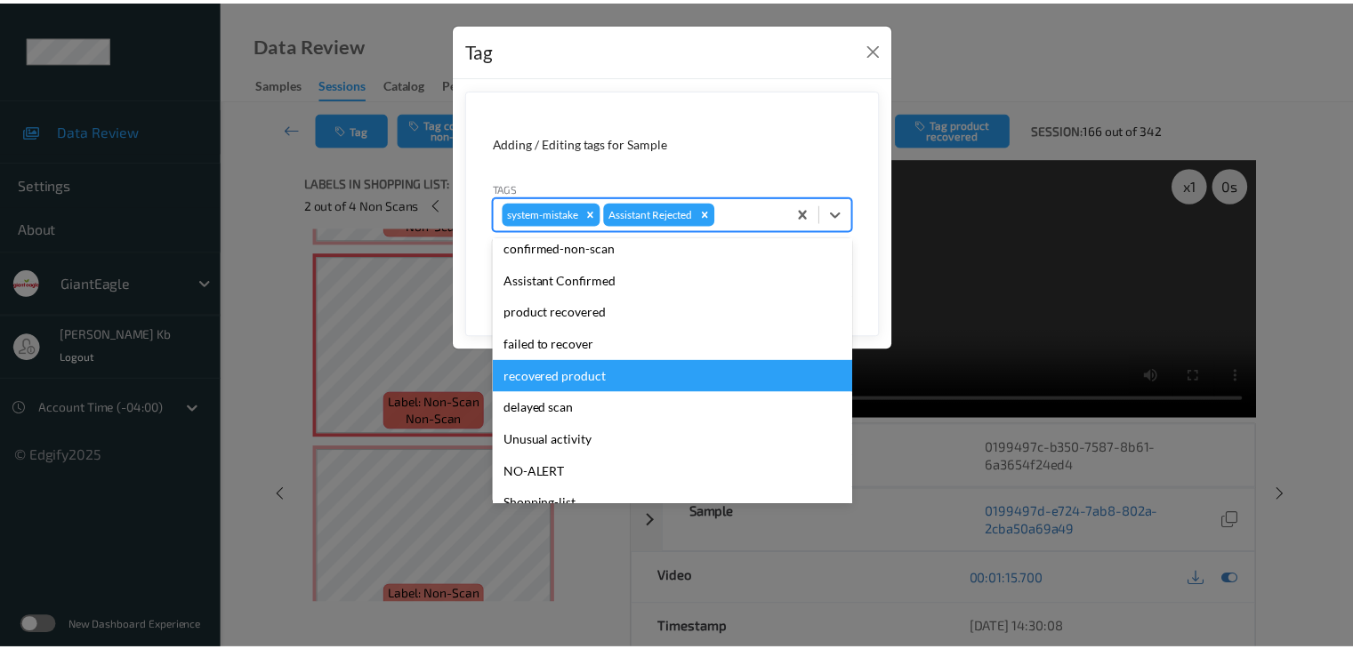
scroll to position [89, 0]
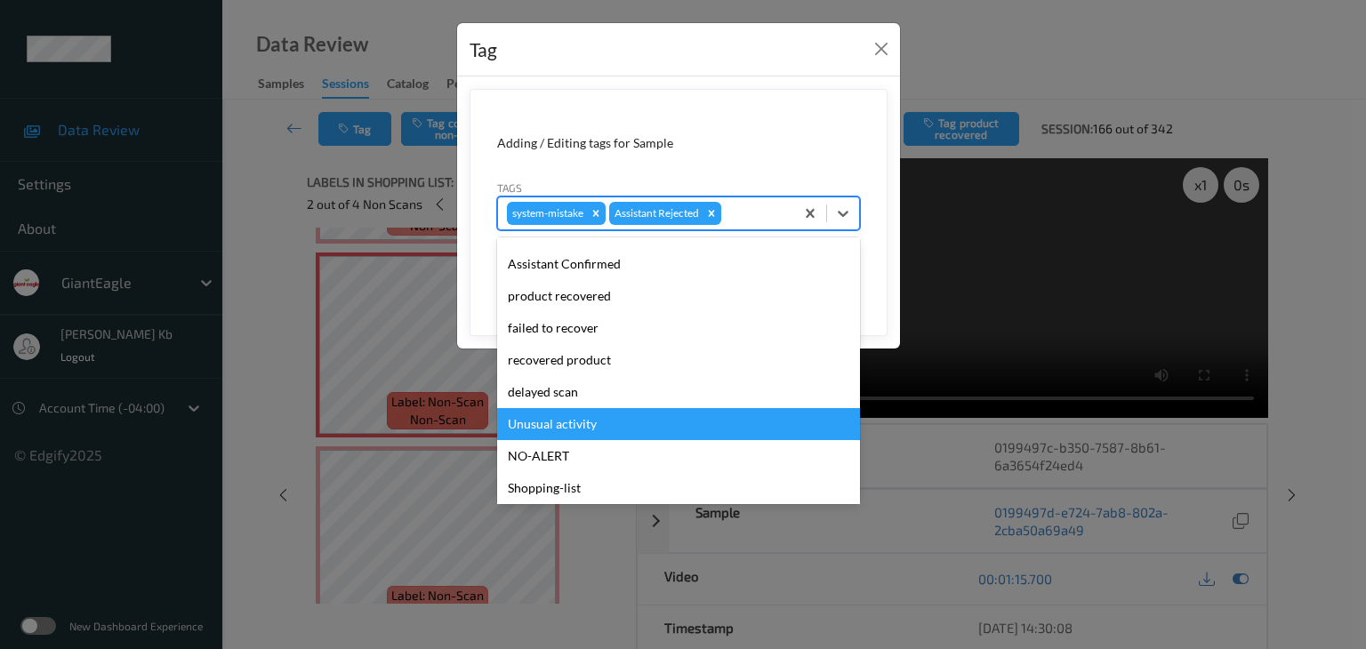
click at [550, 424] on div "Unusual activity" at bounding box center [678, 424] width 363 height 32
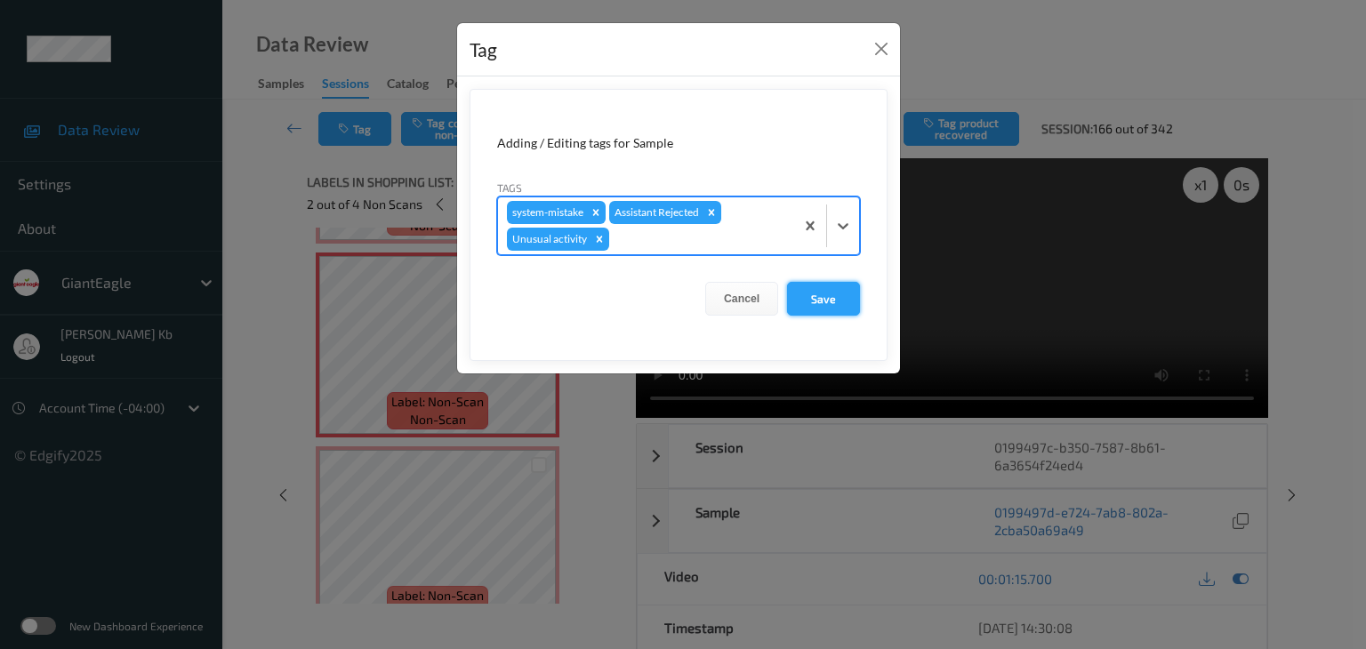
click at [825, 298] on button "Save" at bounding box center [823, 299] width 73 height 34
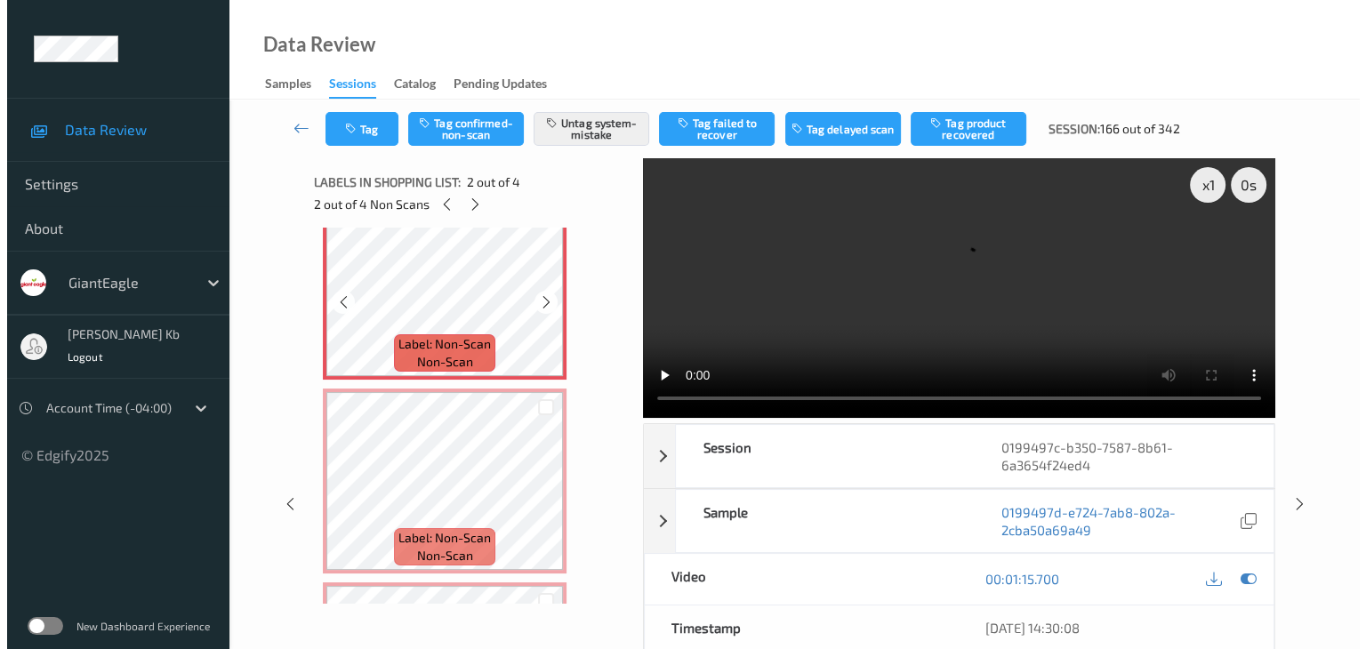
scroll to position [267, 0]
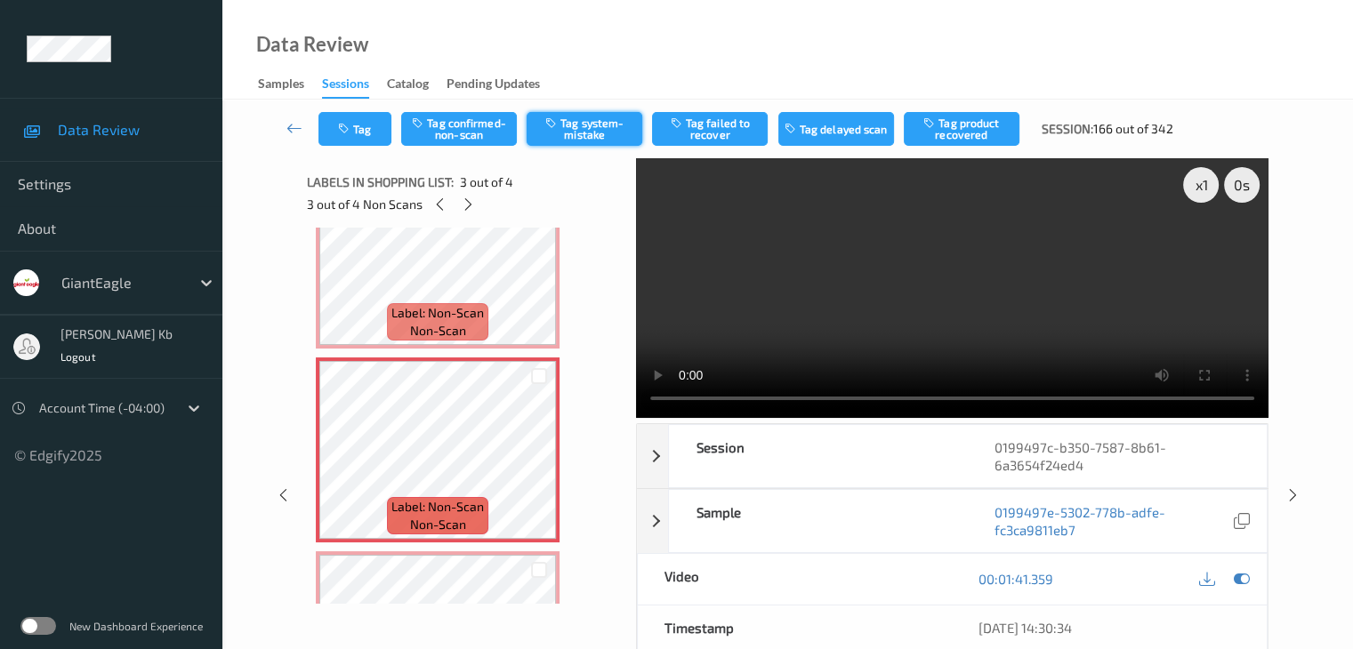
click at [583, 132] on button "Tag system-mistake" at bounding box center [585, 129] width 116 height 34
click at [363, 128] on button "Tag" at bounding box center [354, 129] width 73 height 34
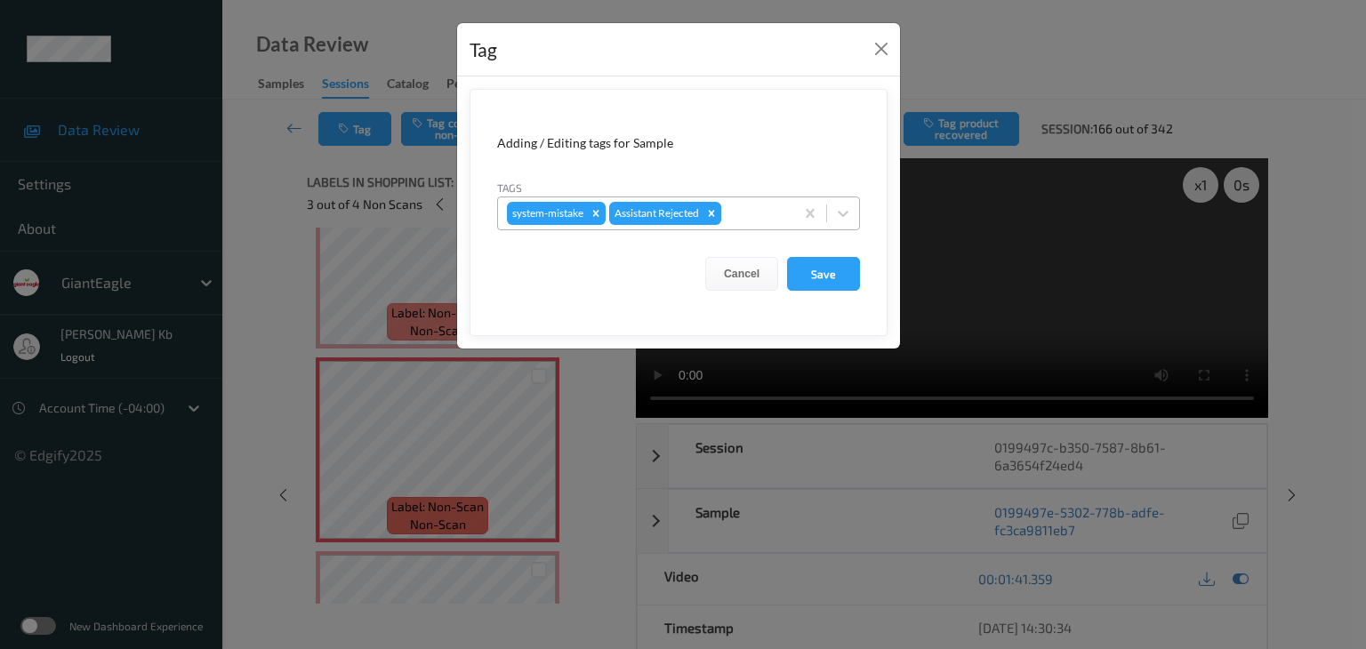
click at [741, 212] on div at bounding box center [755, 213] width 60 height 21
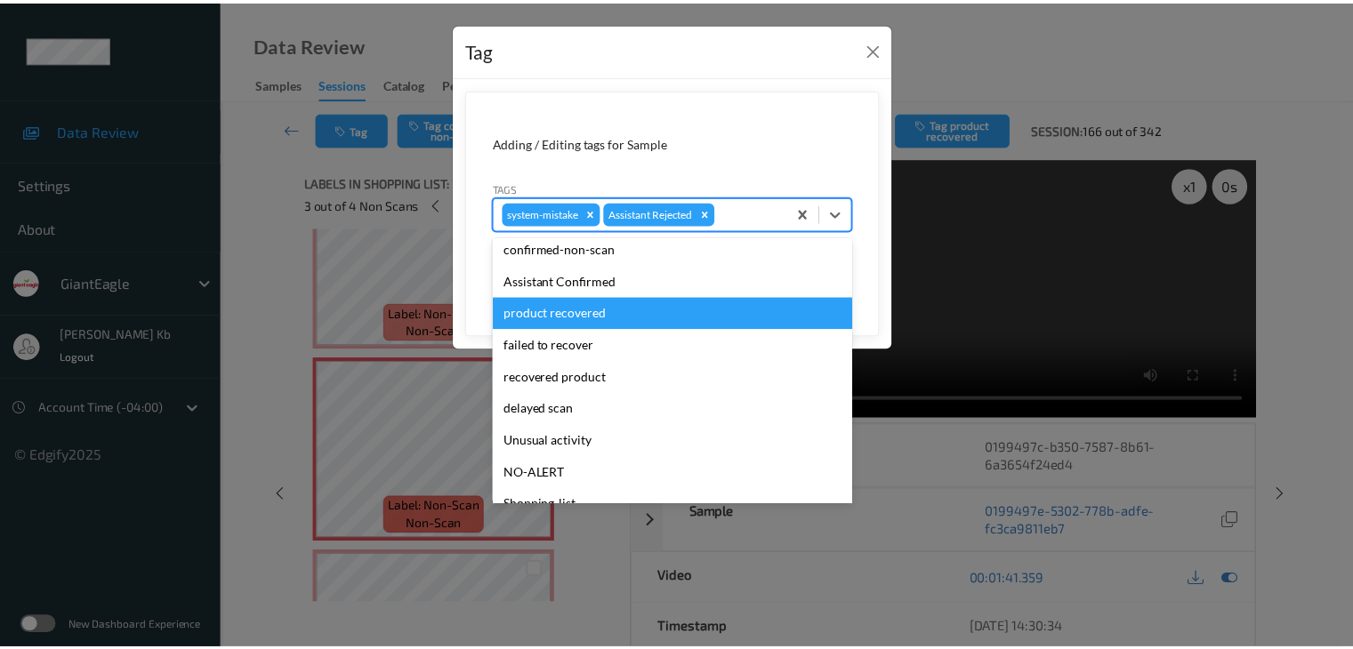
scroll to position [89, 0]
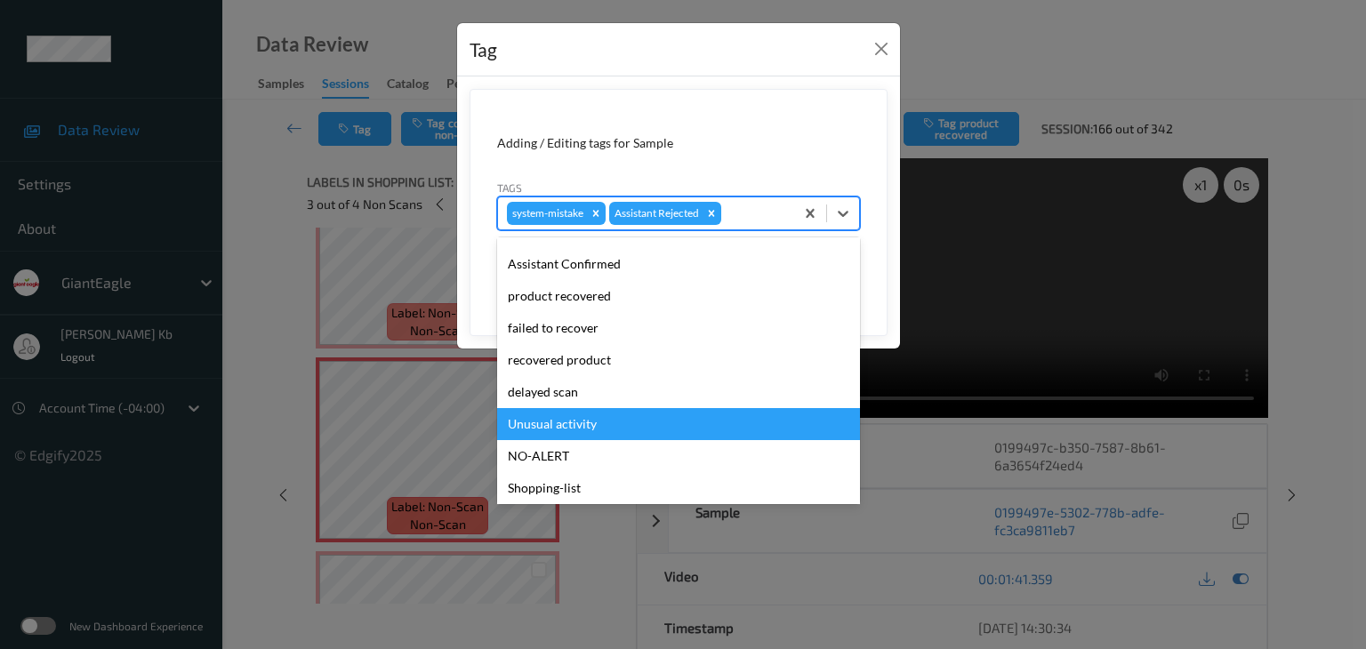
click at [567, 425] on div "Unusual activity" at bounding box center [678, 424] width 363 height 32
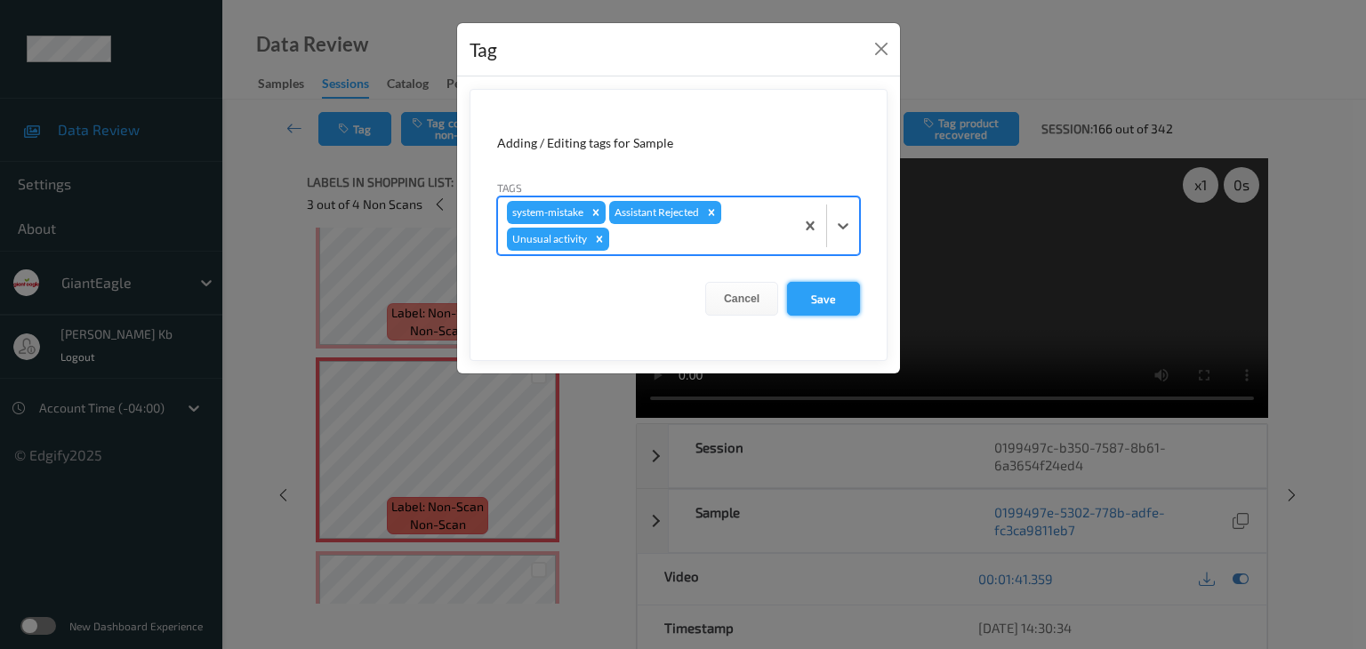
click at [824, 300] on button "Save" at bounding box center [823, 299] width 73 height 34
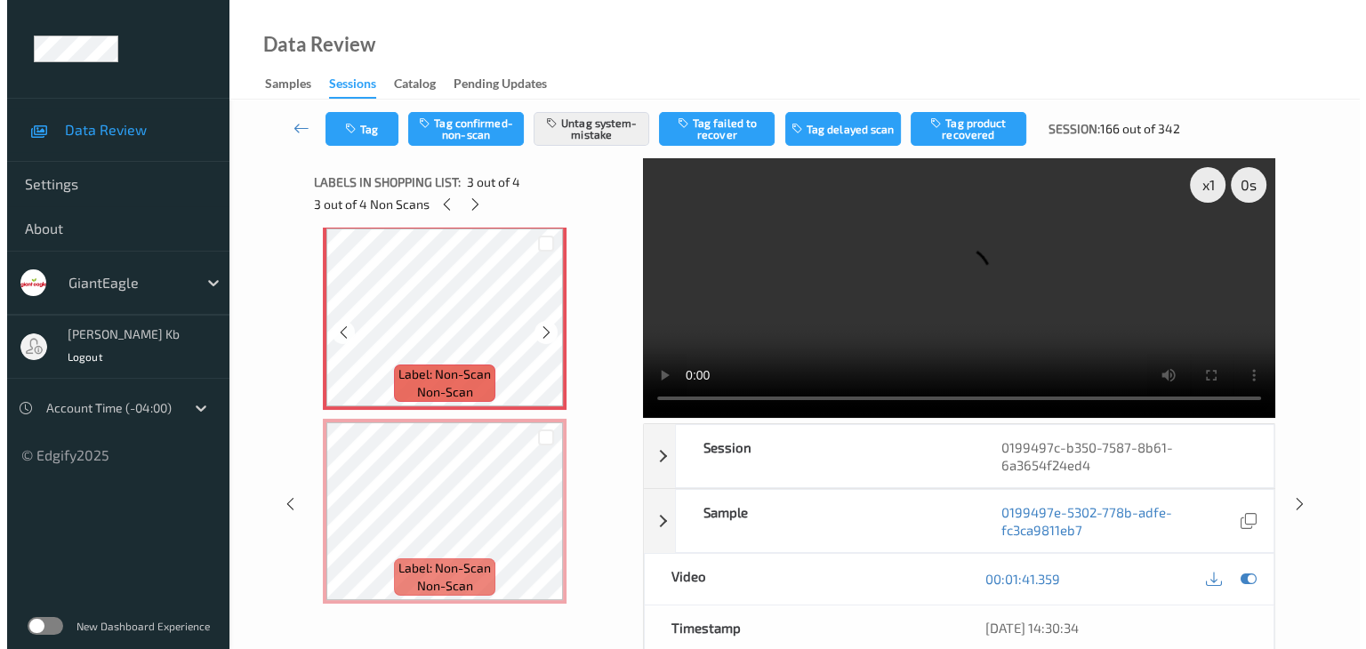
scroll to position [408, 0]
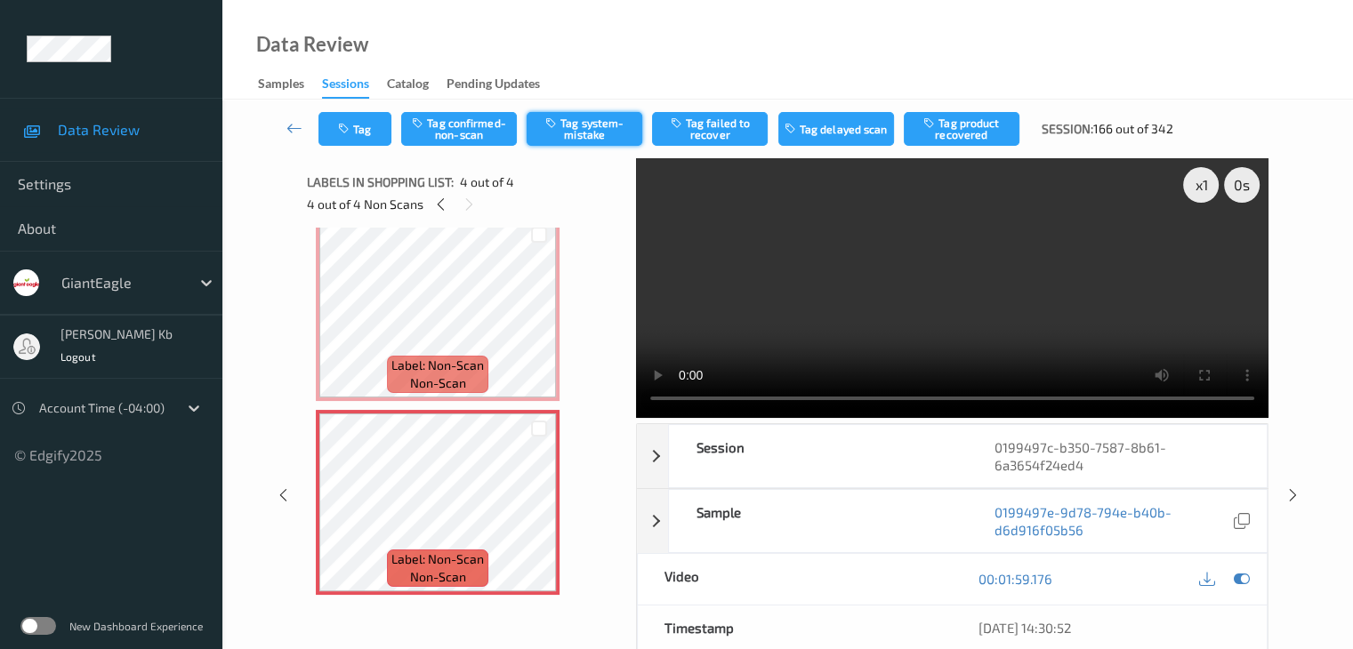
click at [581, 131] on button "Tag system-mistake" at bounding box center [585, 129] width 116 height 34
click at [366, 125] on button "Tag" at bounding box center [354, 129] width 73 height 34
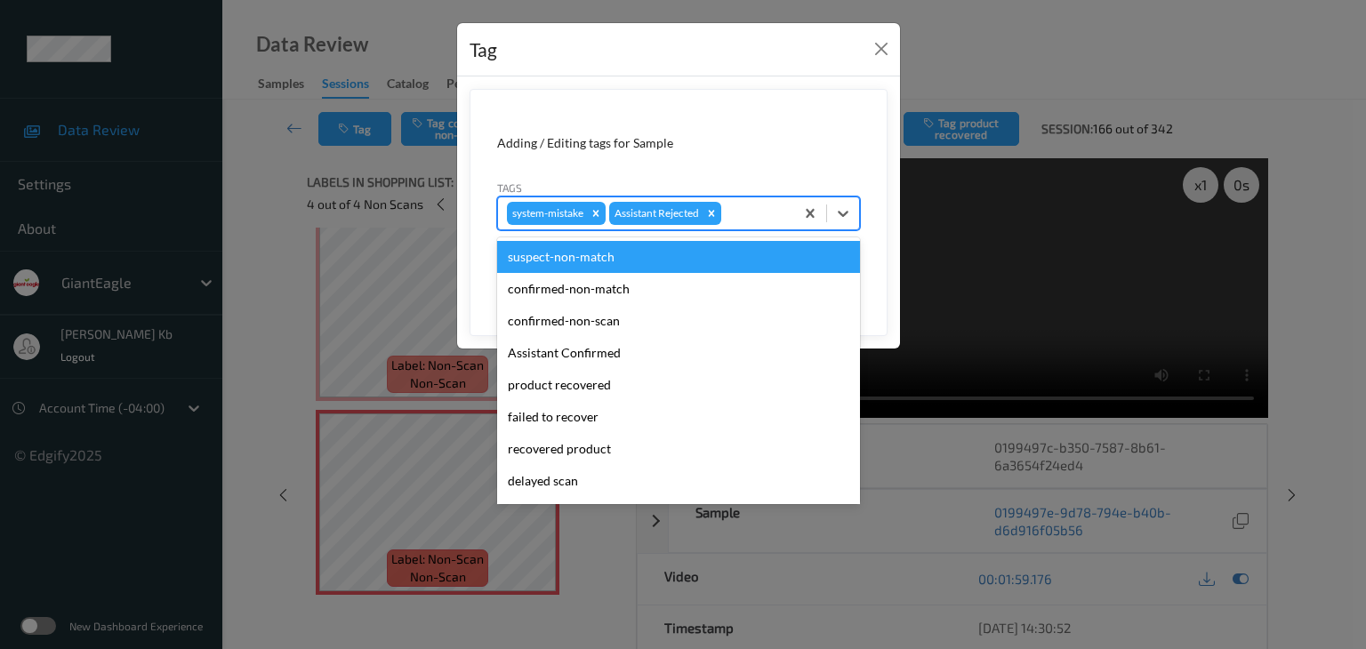
click at [744, 213] on div at bounding box center [755, 213] width 60 height 21
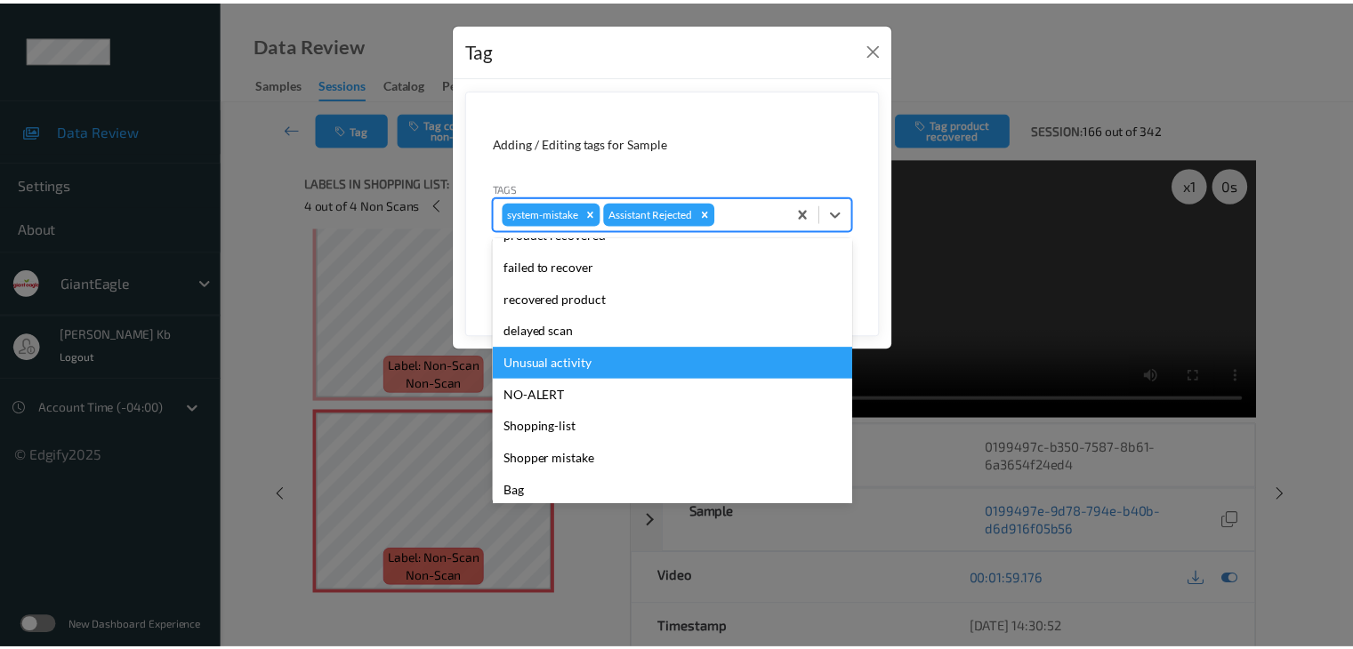
scroll to position [178, 0]
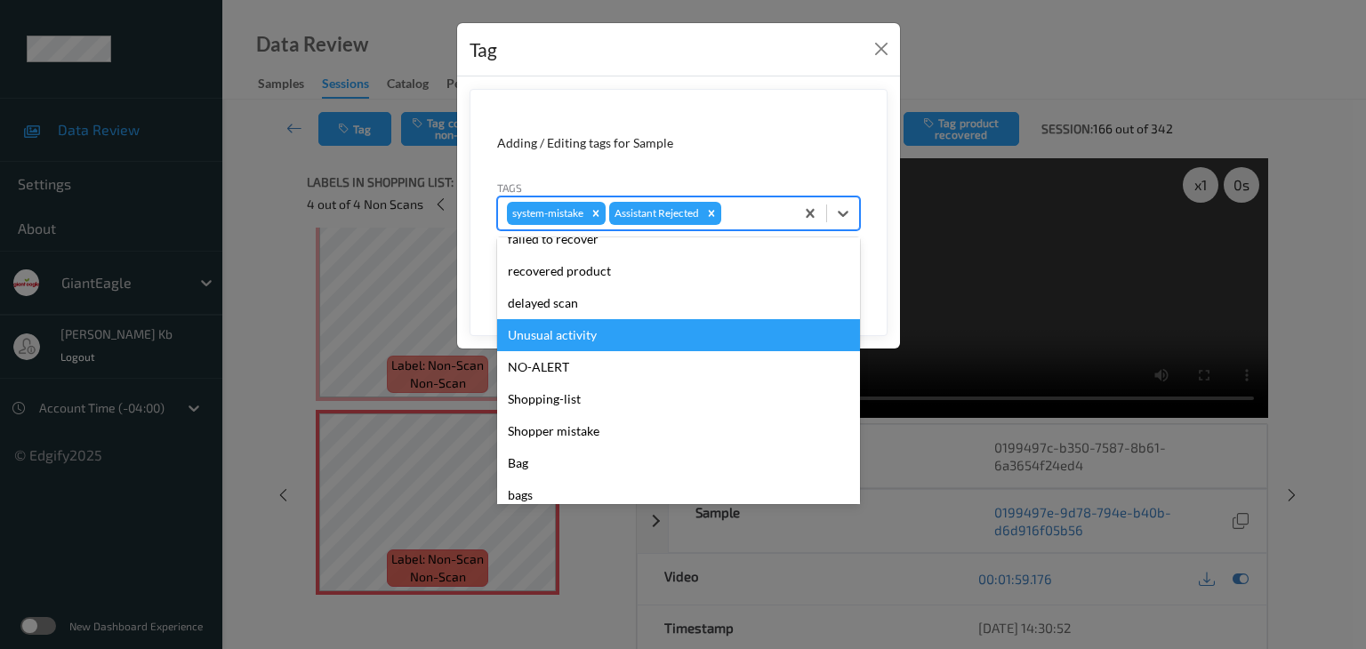
click at [567, 338] on div "Unusual activity" at bounding box center [678, 335] width 363 height 32
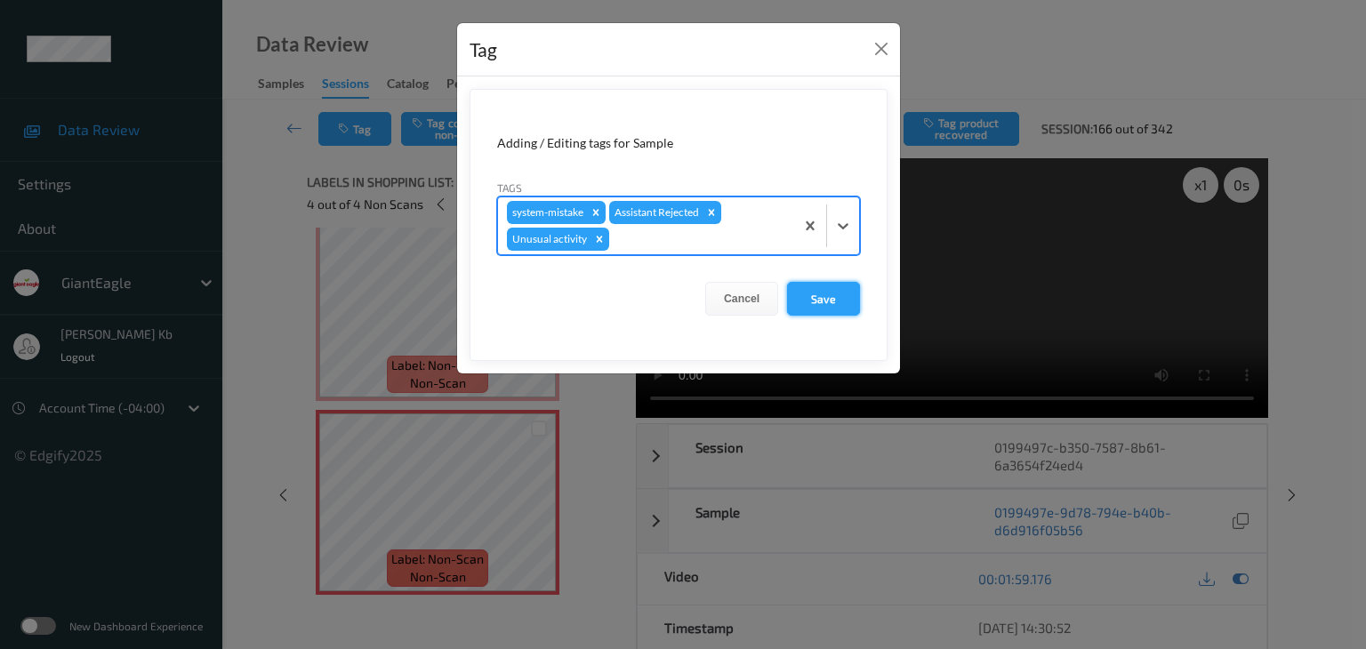
click at [823, 294] on button "Save" at bounding box center [823, 299] width 73 height 34
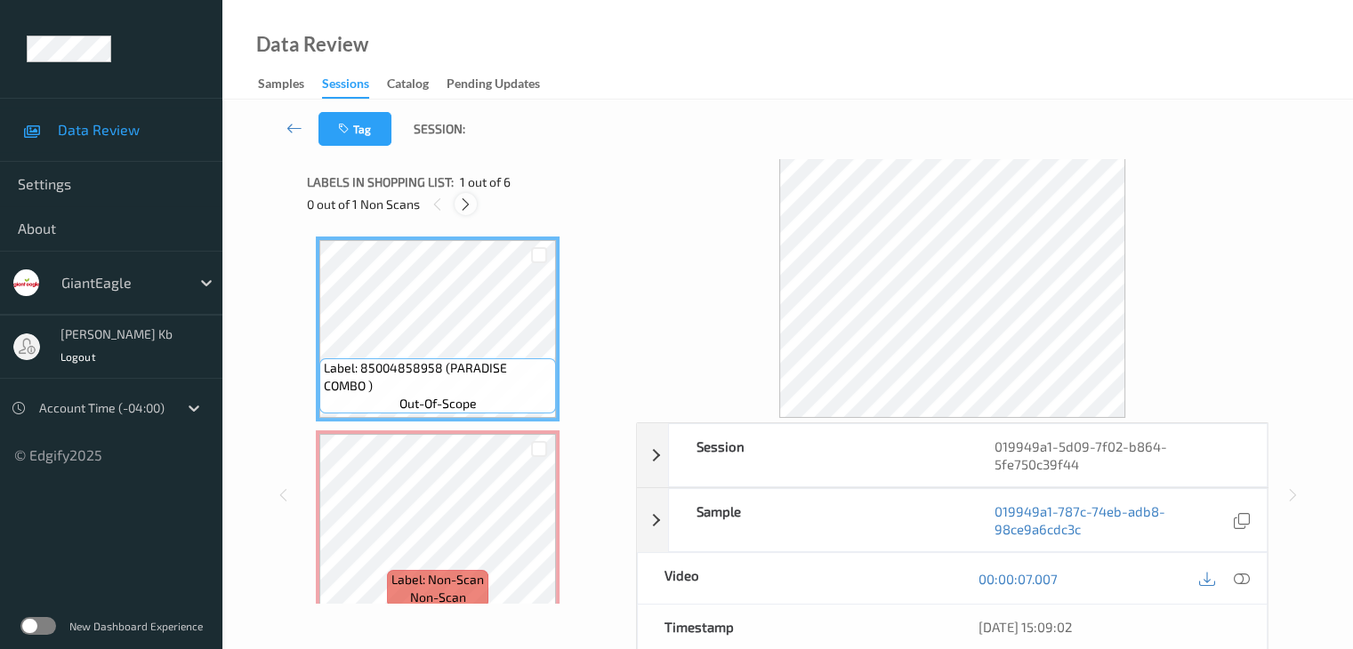
click at [462, 198] on icon at bounding box center [465, 205] width 15 height 16
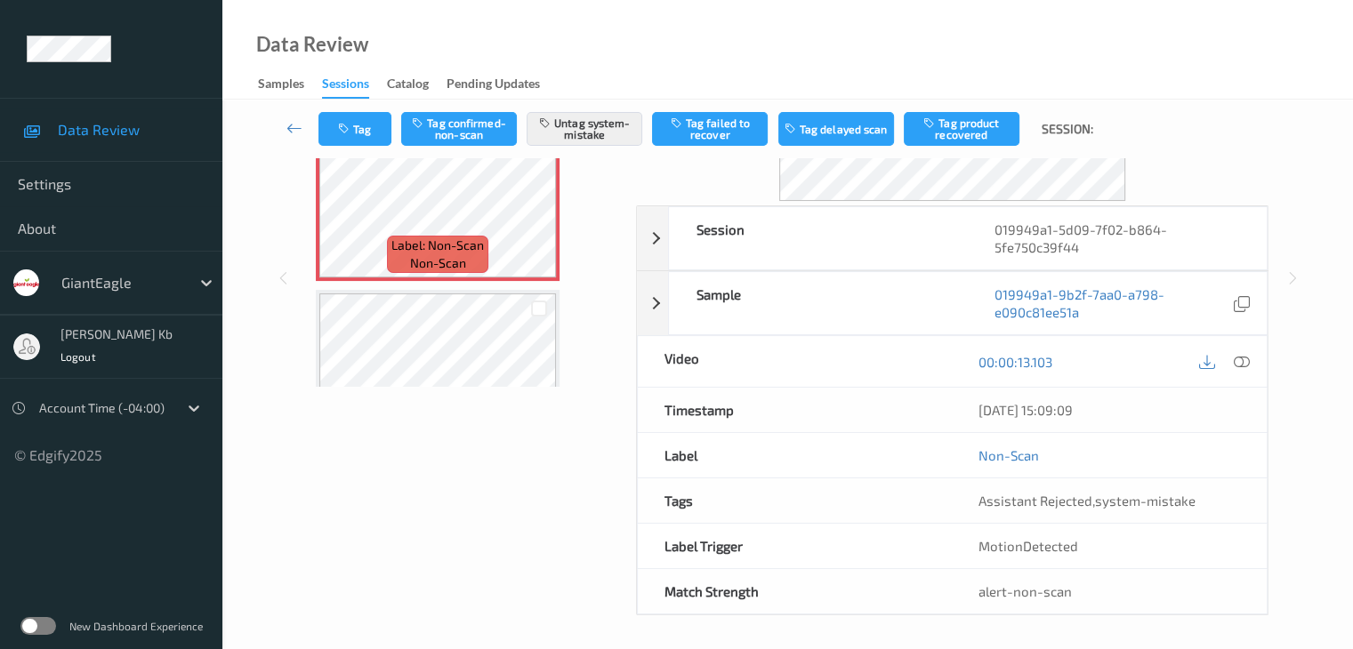
scroll to position [9, 0]
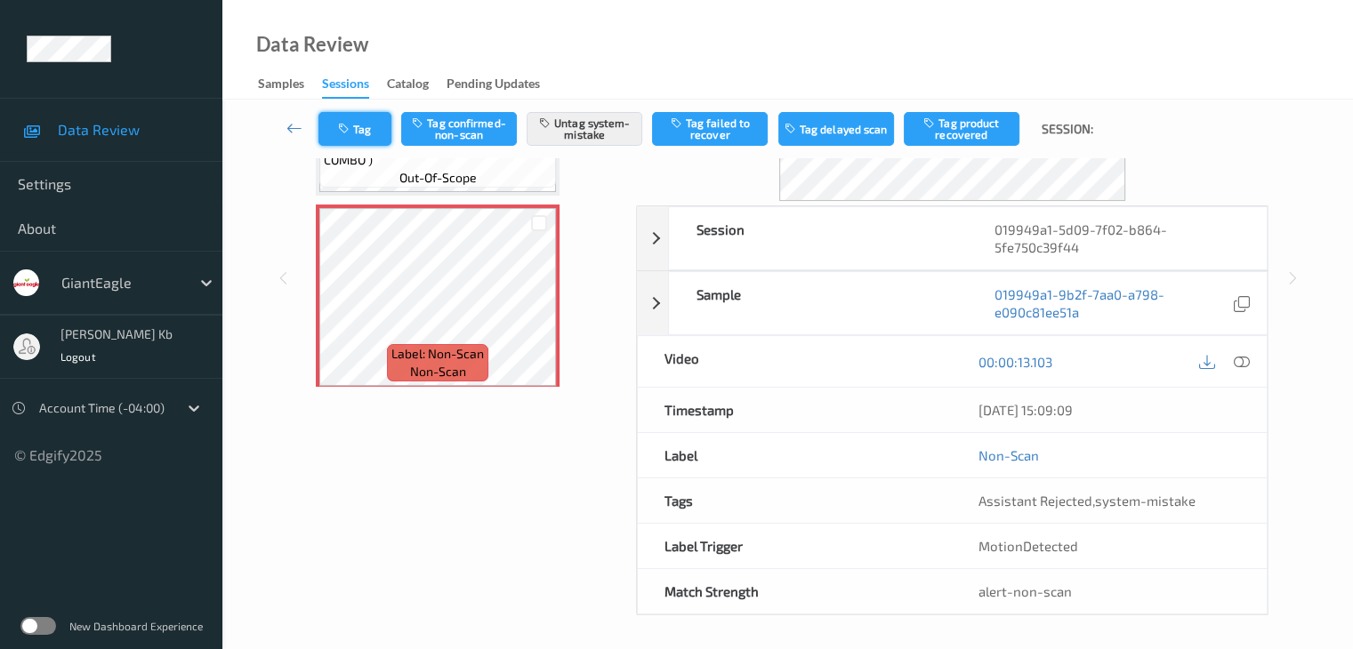
click at [374, 131] on button "Tag" at bounding box center [354, 129] width 73 height 34
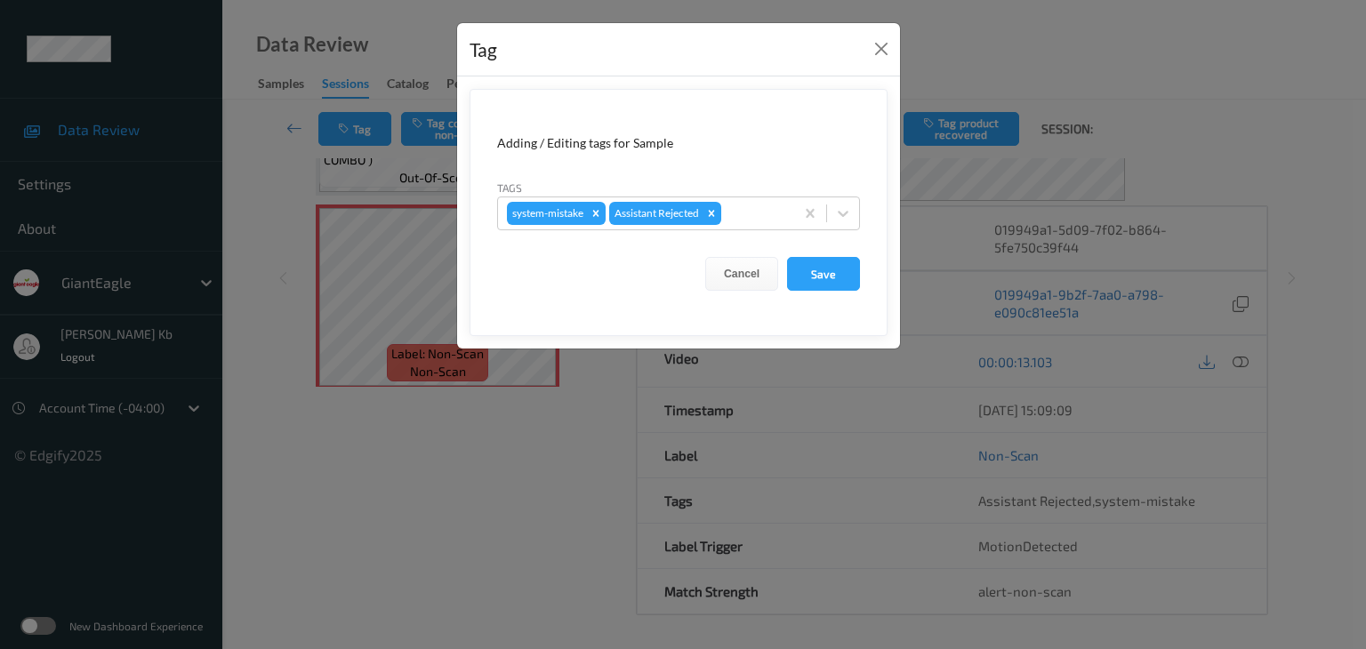
click at [450, 450] on div "Tag Adding / Editing tags for Sample Tags system-mistake Assistant Rejected Can…" at bounding box center [683, 324] width 1366 height 649
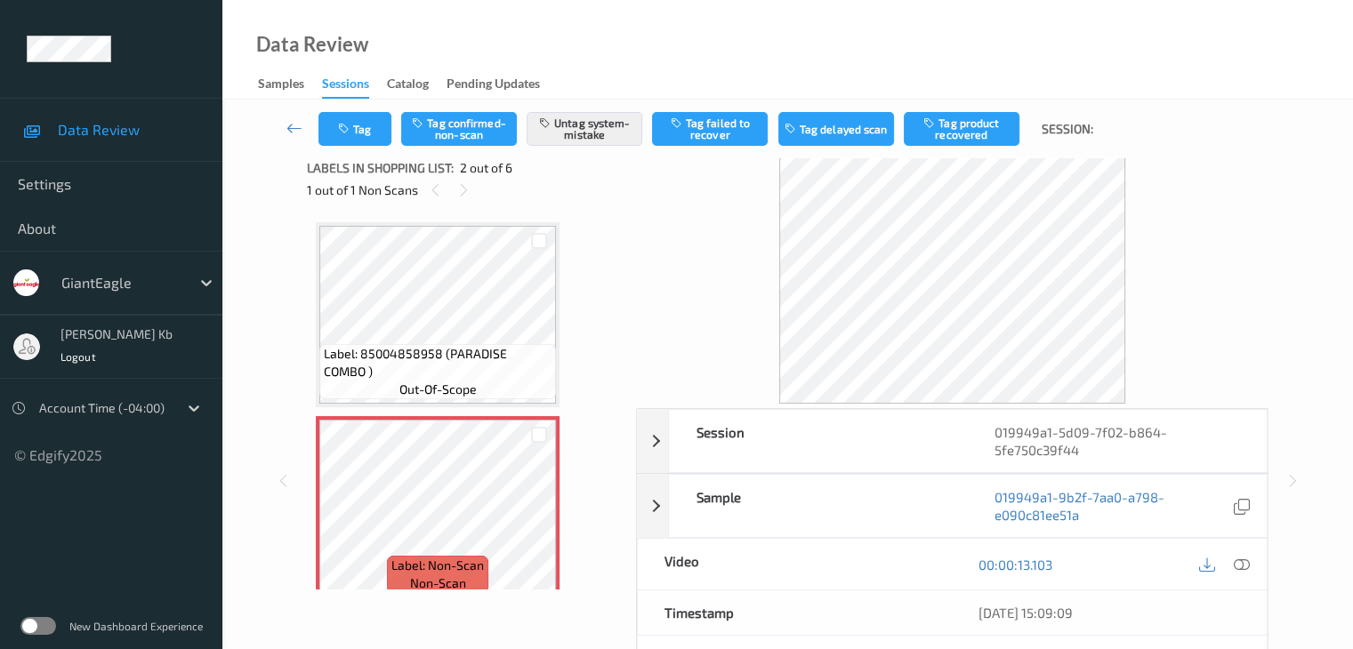
scroll to position [0, 0]
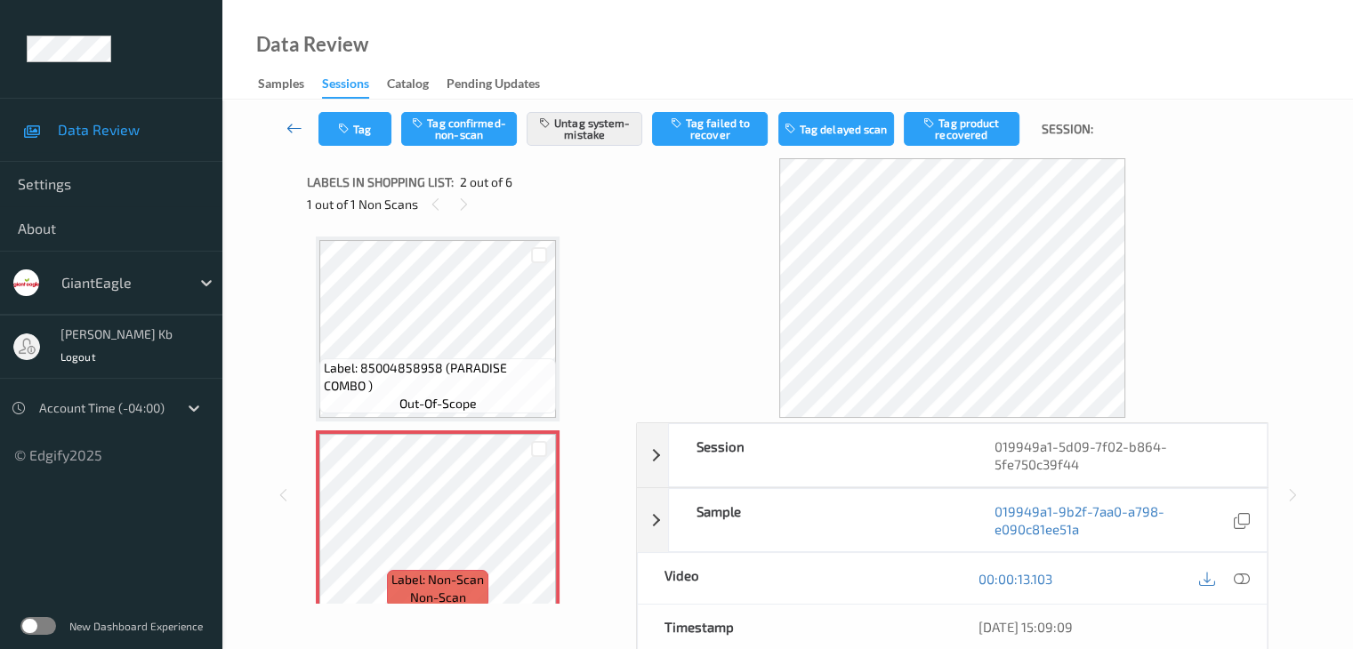
click at [294, 127] on icon at bounding box center [294, 128] width 16 height 18
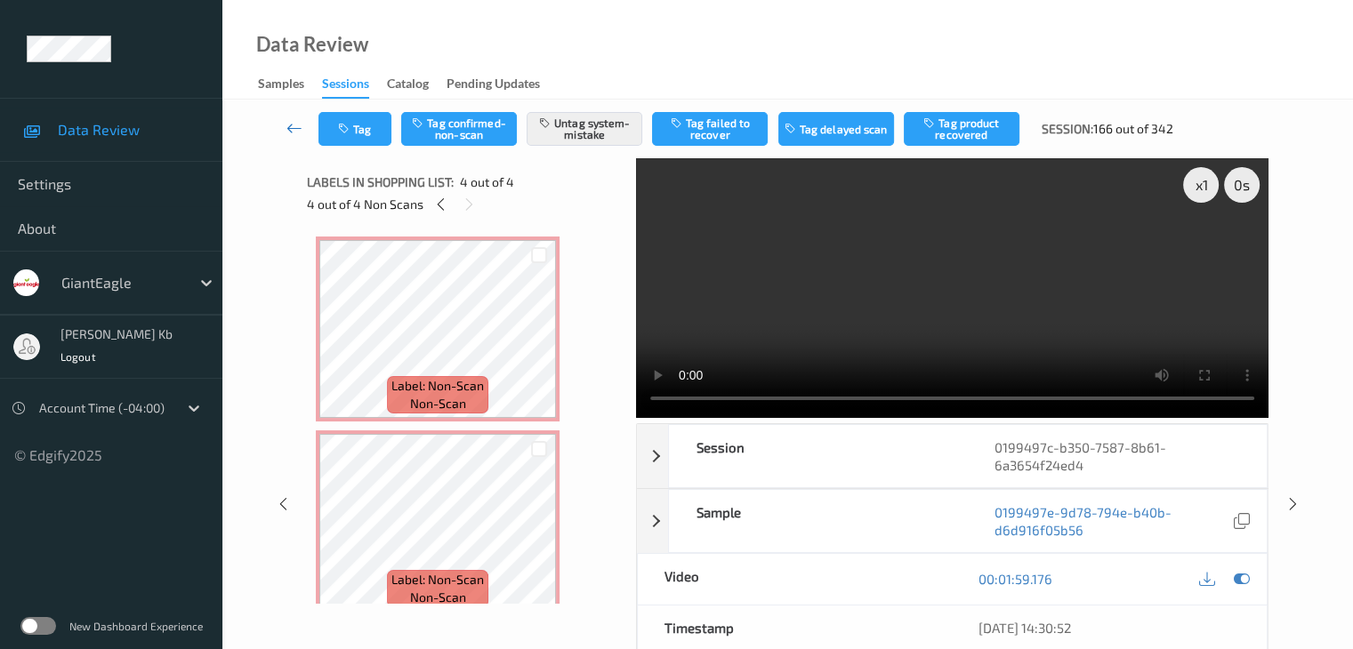
click at [289, 129] on icon at bounding box center [294, 128] width 16 height 18
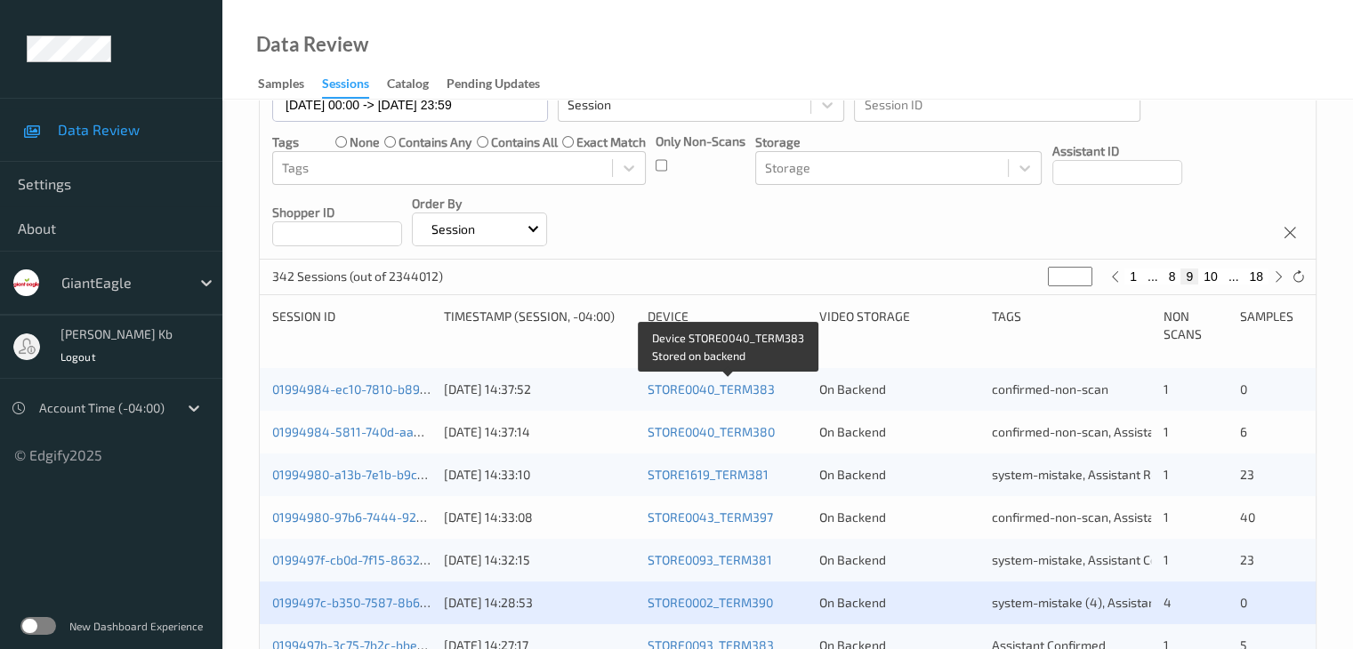
scroll to position [356, 0]
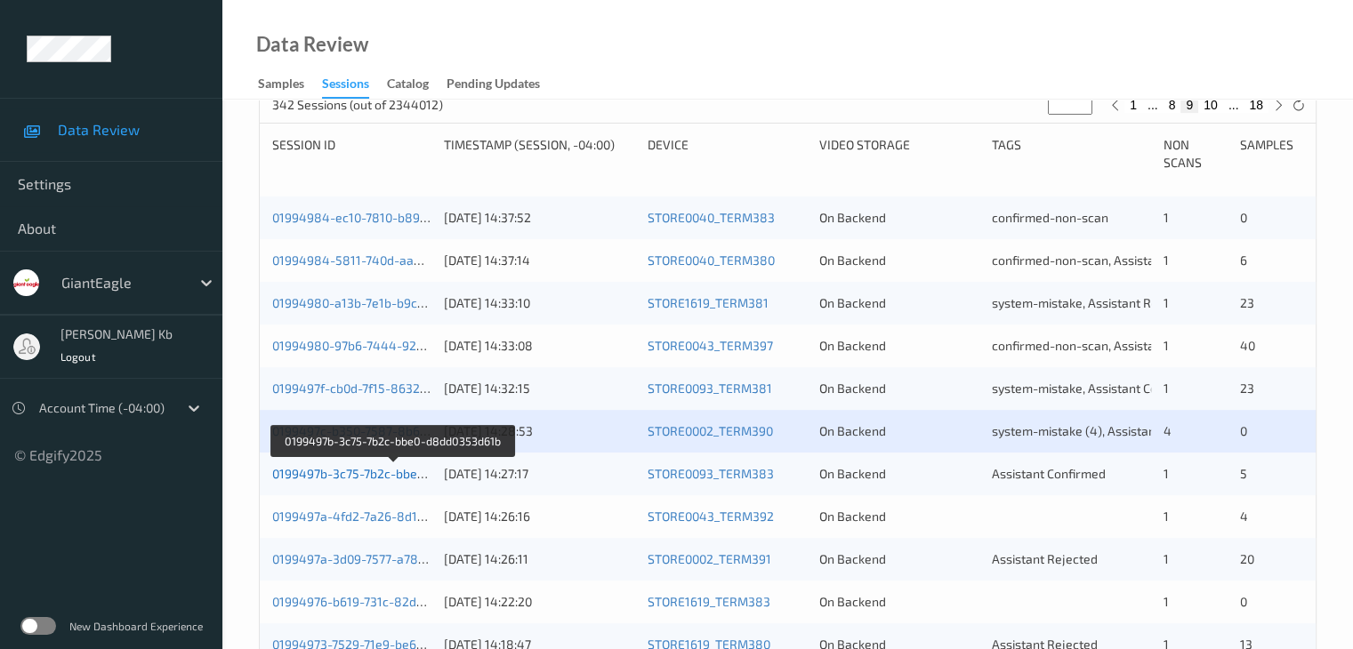
click at [391, 474] on link "0199497b-3c75-7b2c-bbe0-d8dd0353d61b" at bounding box center [393, 473] width 242 height 15
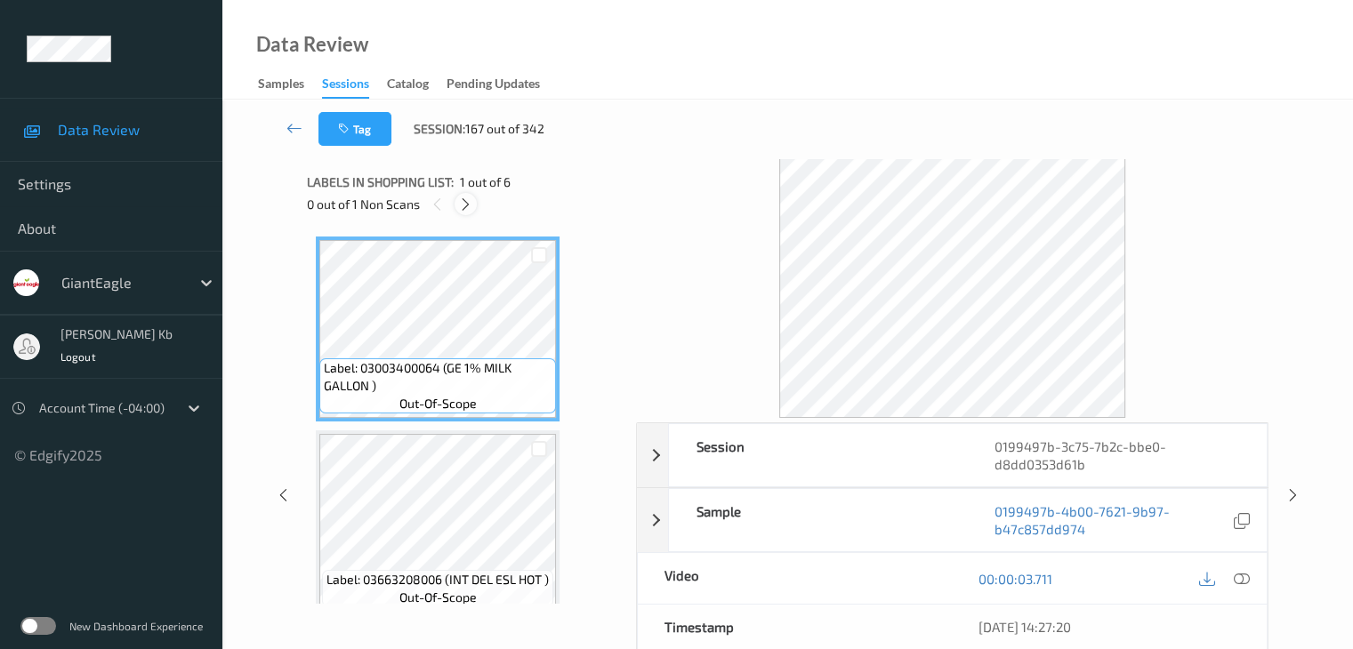
click at [467, 204] on icon at bounding box center [465, 205] width 15 height 16
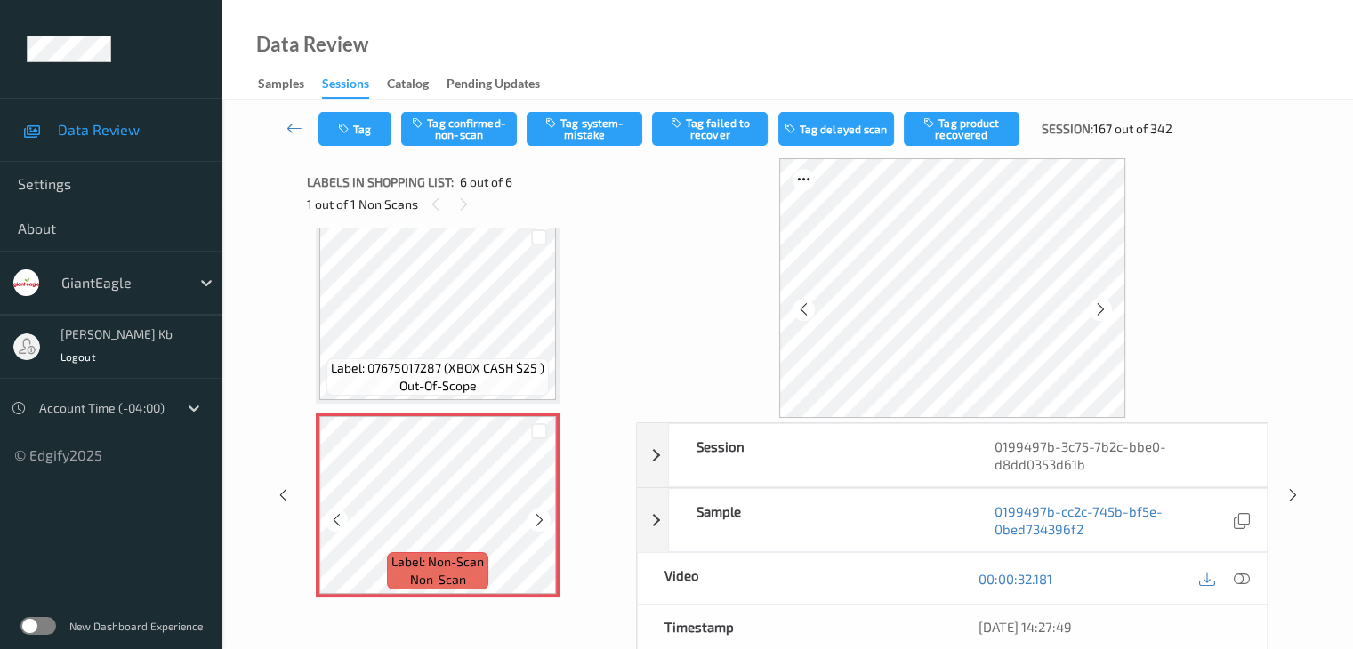
scroll to position [796, 0]
click at [1100, 306] on icon at bounding box center [1100, 310] width 15 height 16
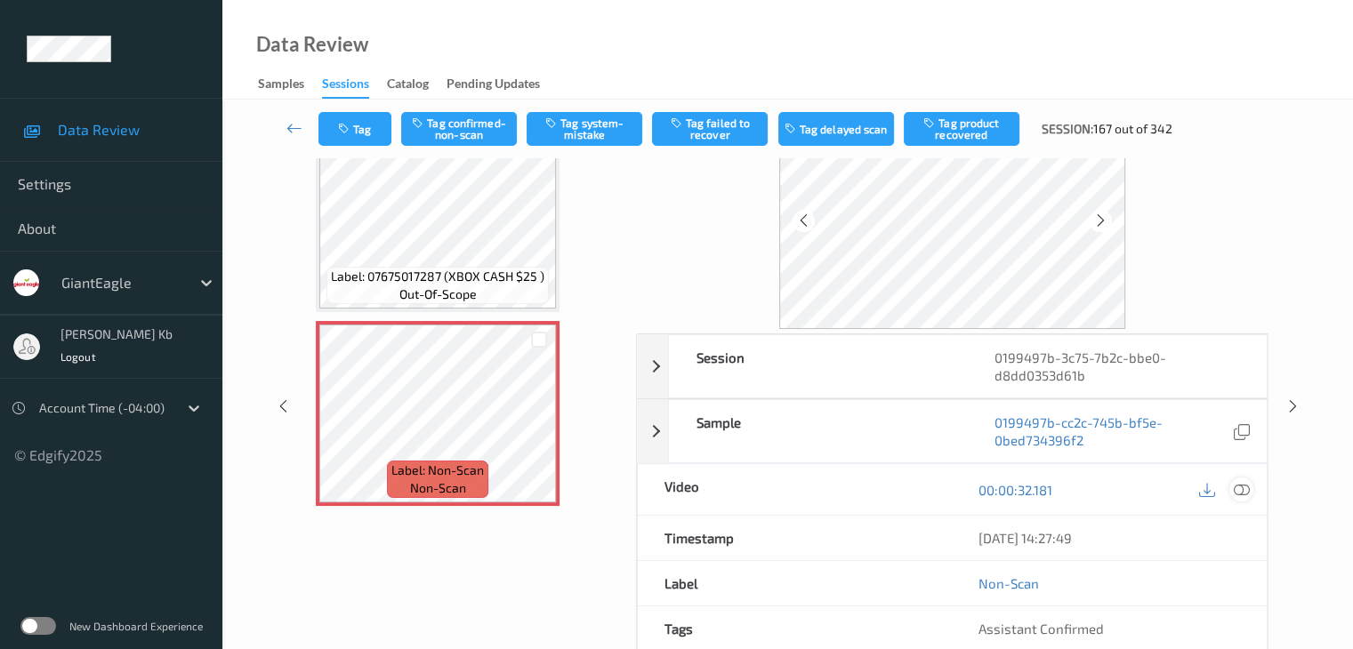
click at [1240, 490] on icon at bounding box center [1241, 490] width 16 height 16
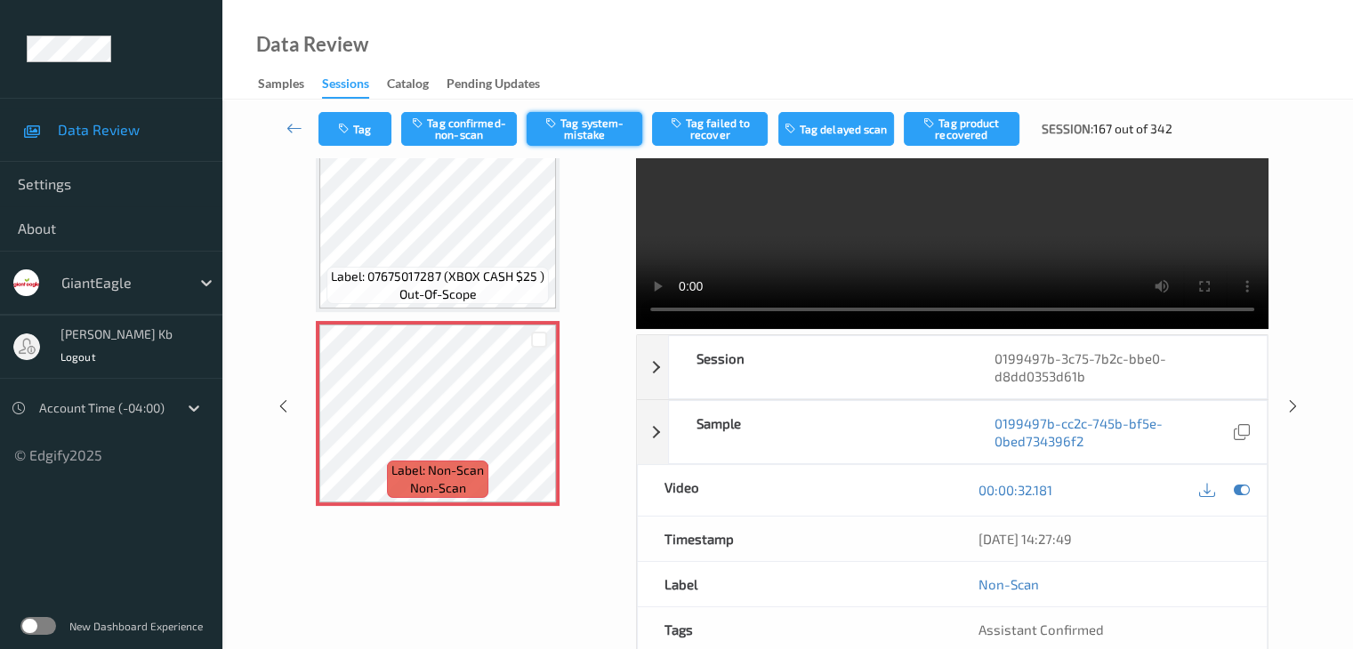
click at [594, 126] on button "Tag system-mistake" at bounding box center [585, 129] width 116 height 34
click at [371, 125] on button "Tag" at bounding box center [354, 129] width 73 height 34
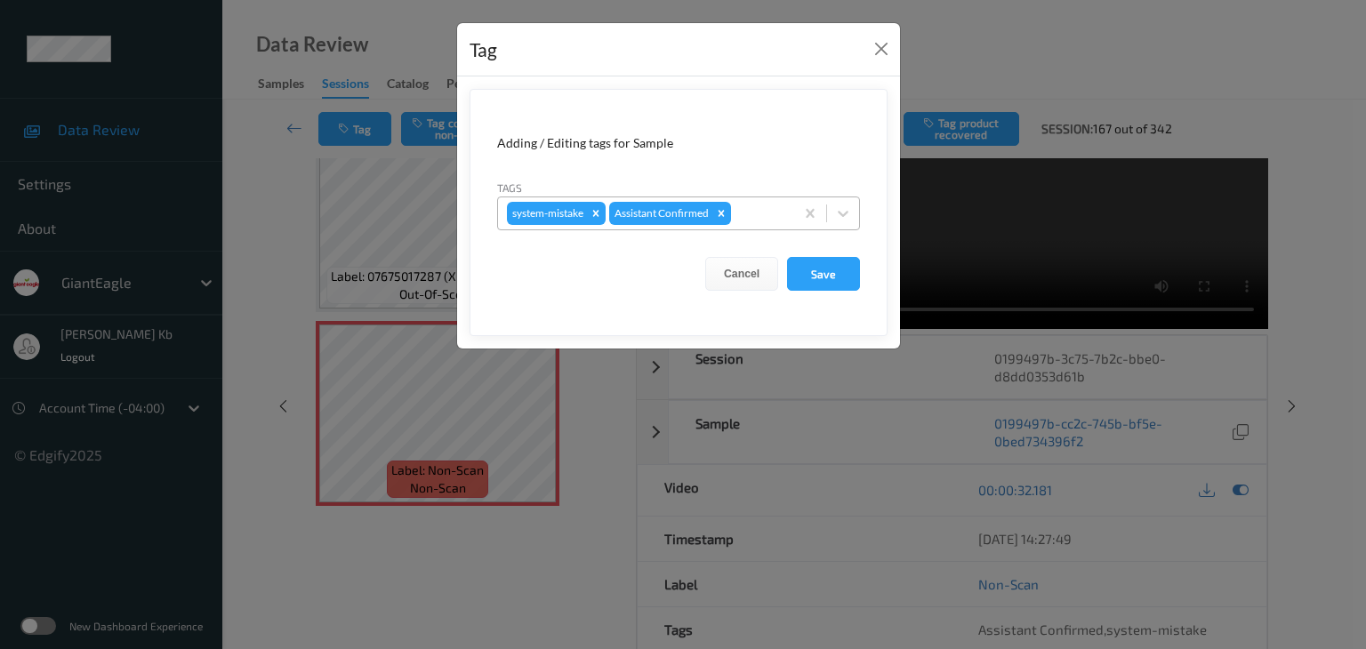
click at [750, 209] on div at bounding box center [760, 213] width 51 height 21
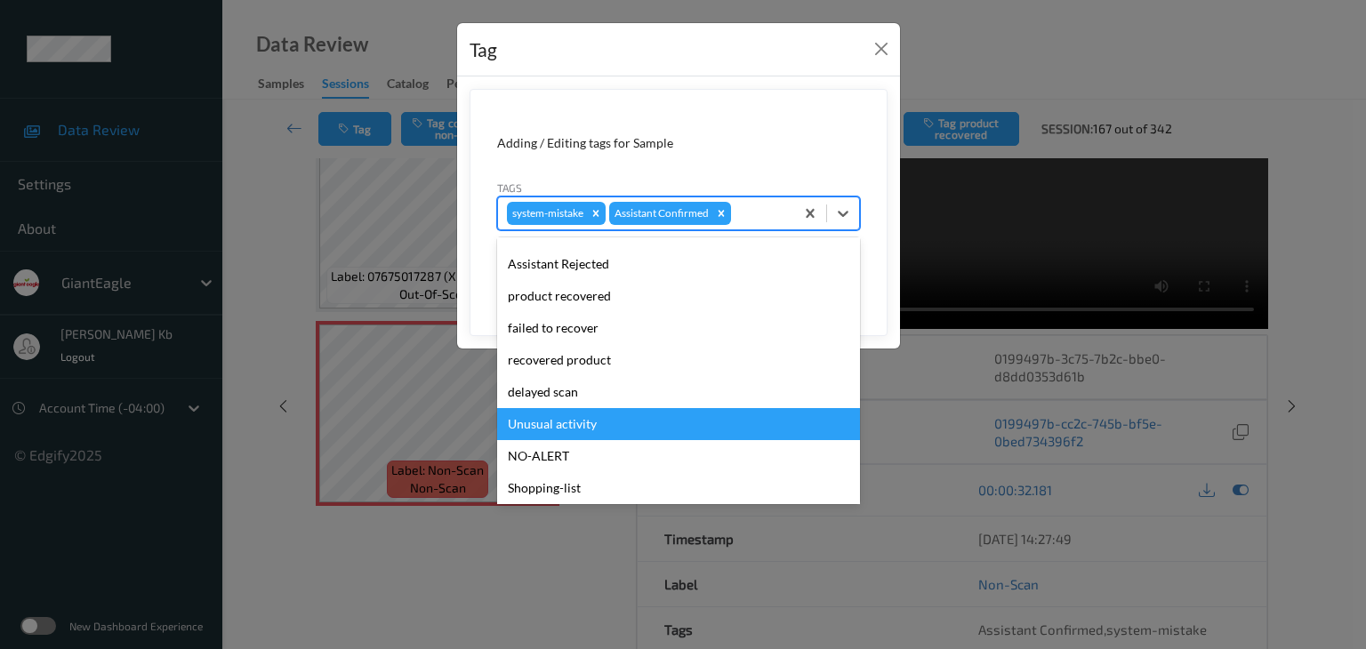
click at [548, 427] on div "Unusual activity" at bounding box center [678, 424] width 363 height 32
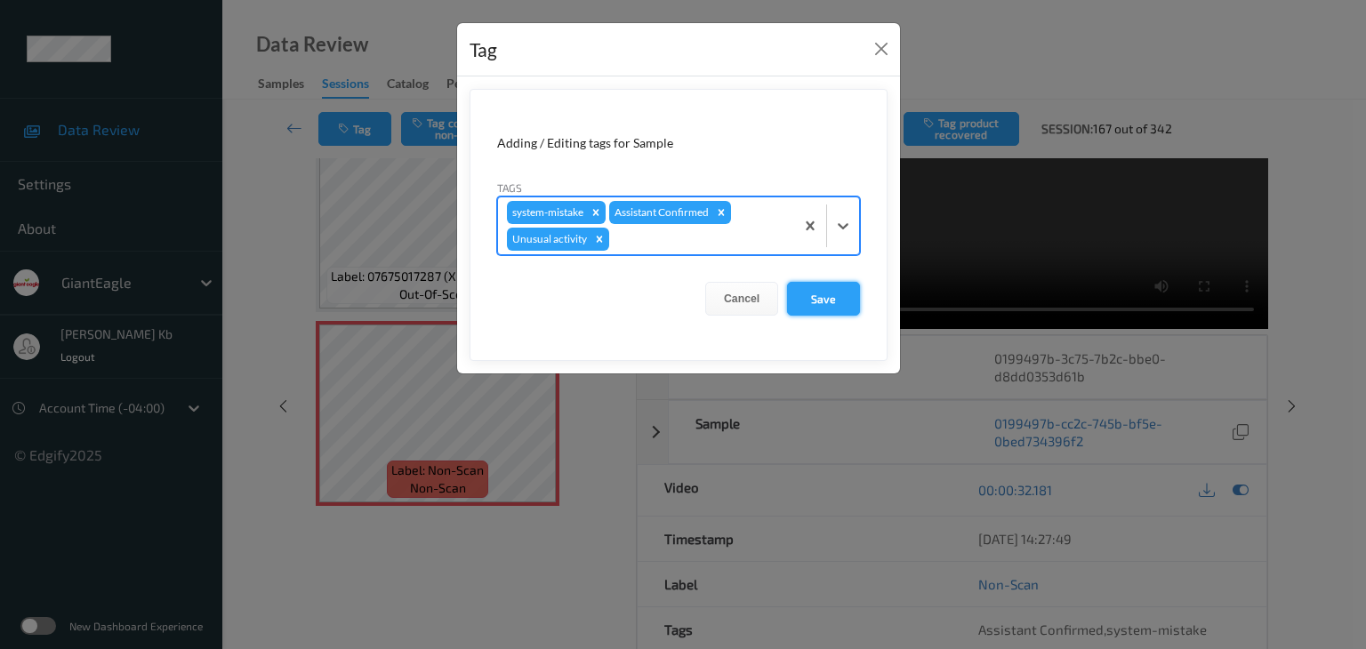
click at [824, 295] on button "Save" at bounding box center [823, 299] width 73 height 34
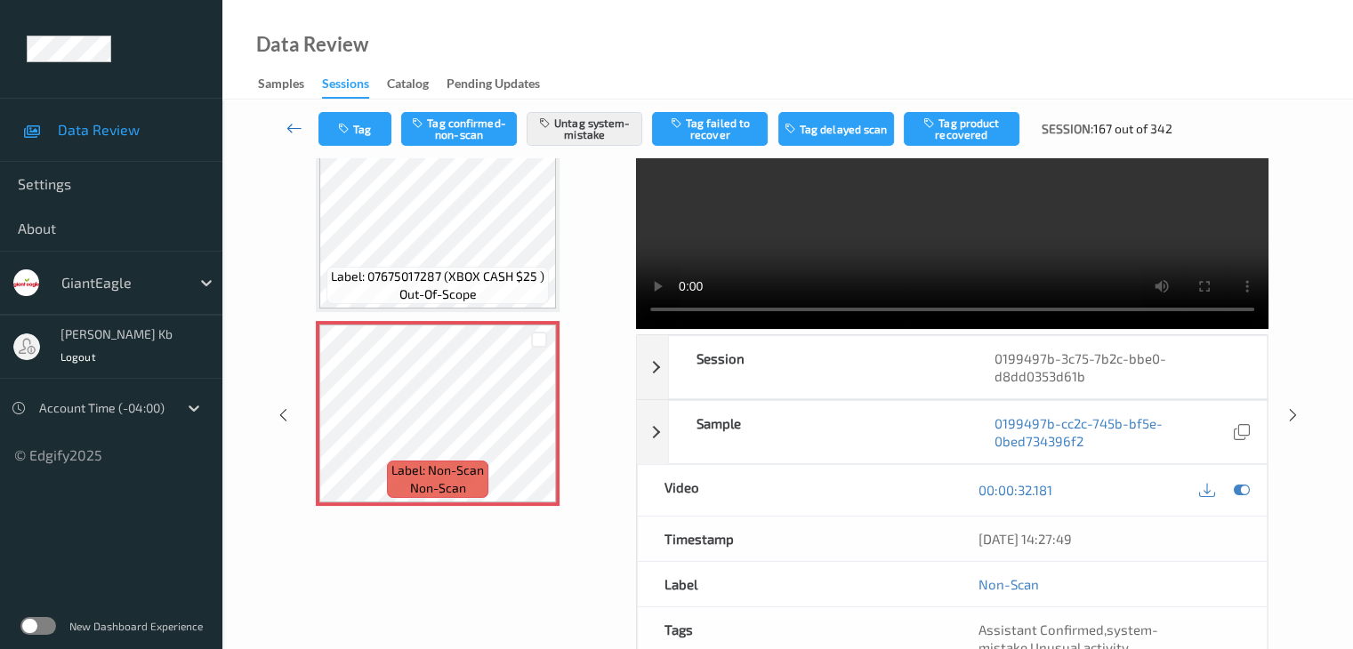
click at [296, 127] on icon at bounding box center [294, 128] width 16 height 18
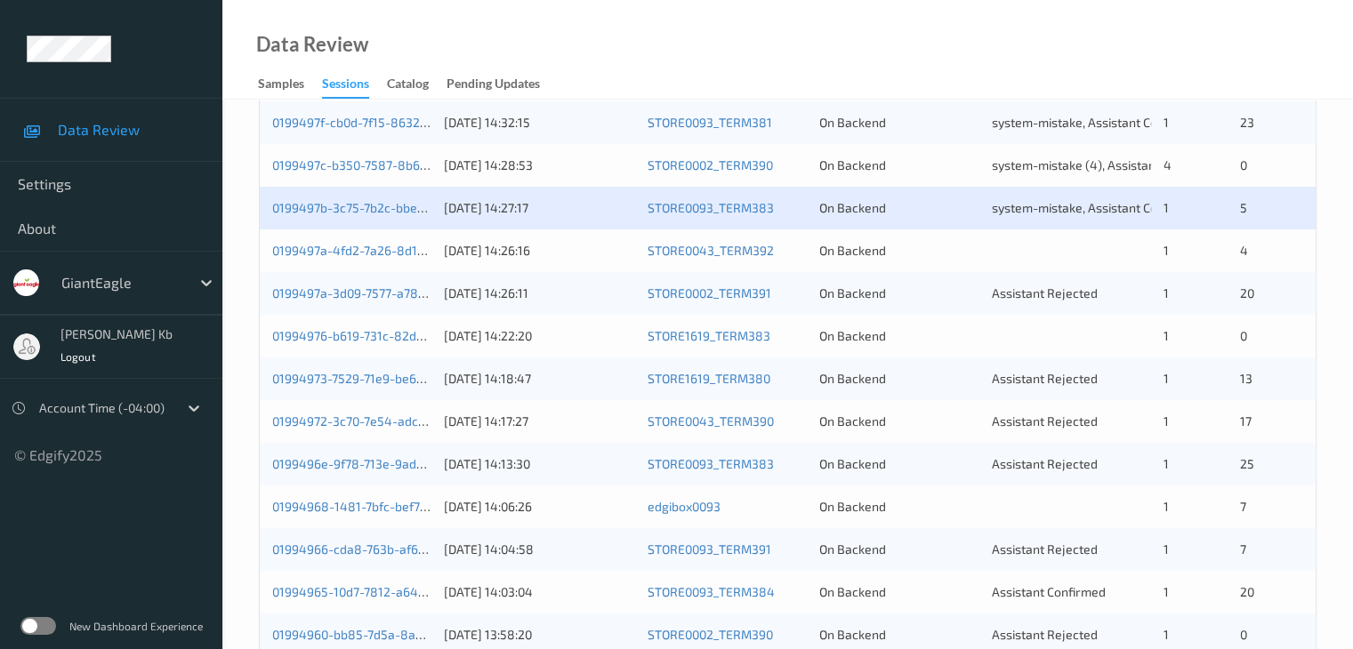
scroll to position [623, 0]
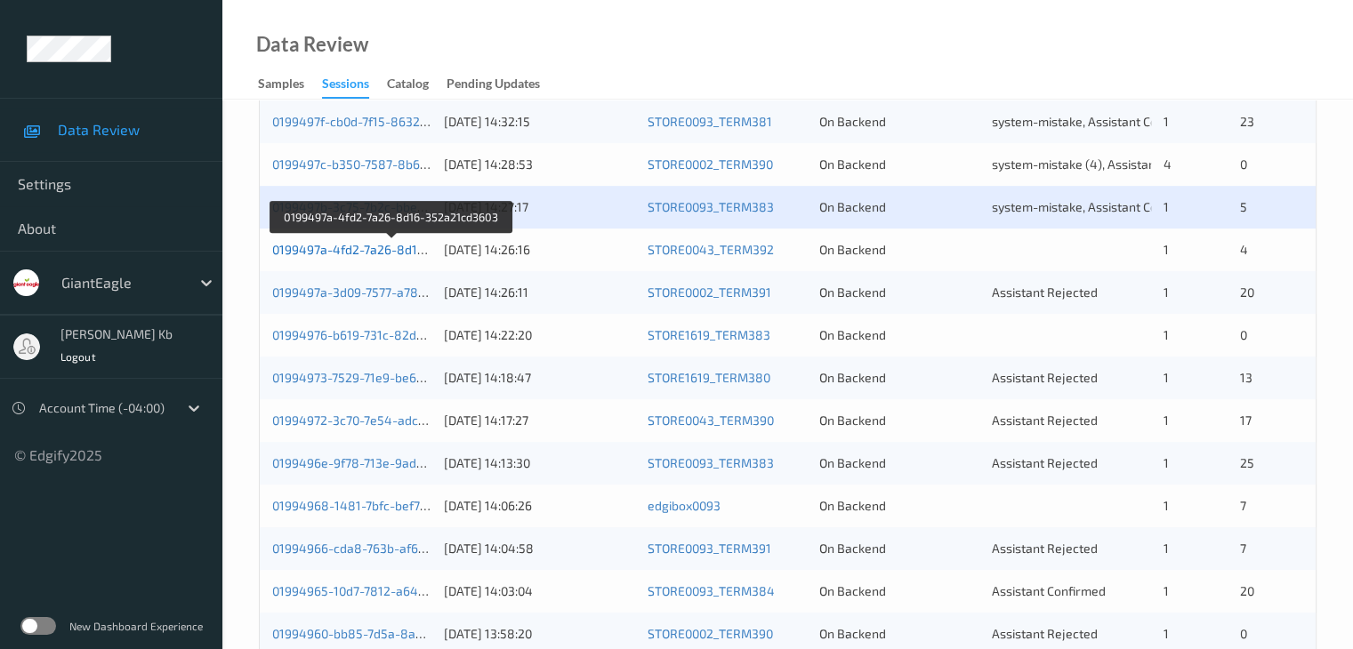
click at [364, 248] on link "0199497a-4fd2-7a26-8d16-352a21cd3603" at bounding box center [392, 249] width 240 height 15
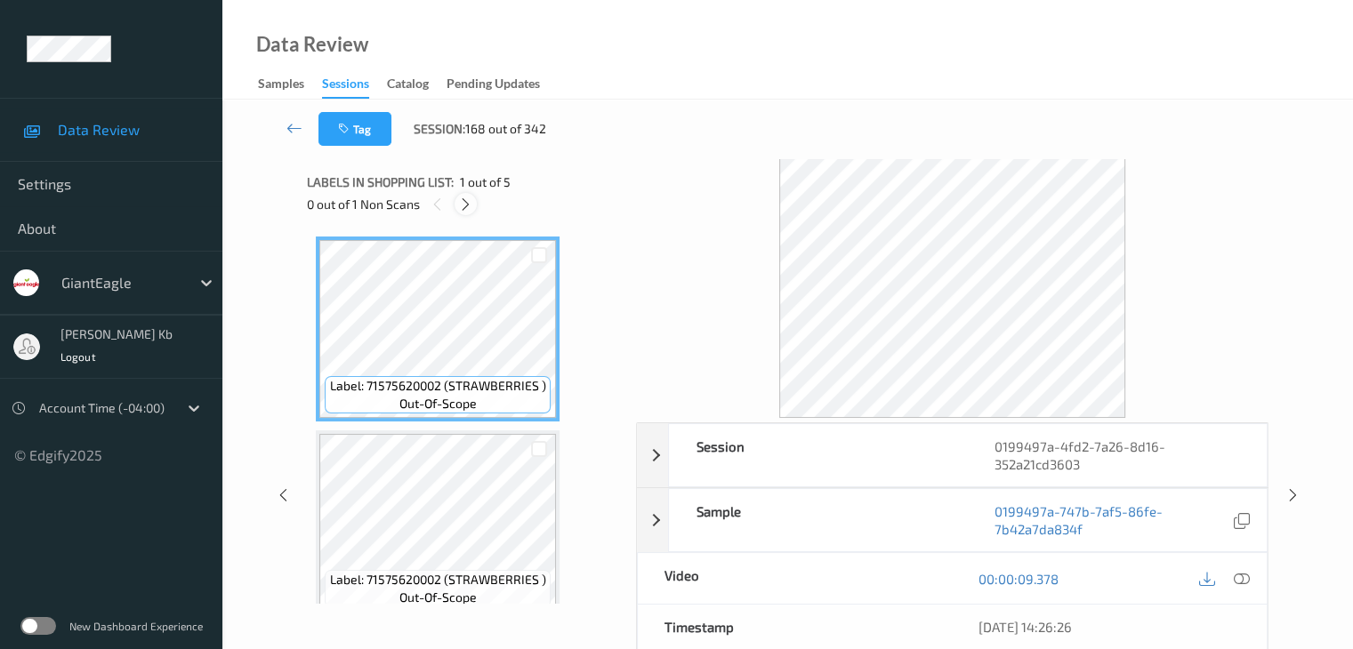
click at [464, 208] on icon at bounding box center [465, 205] width 15 height 16
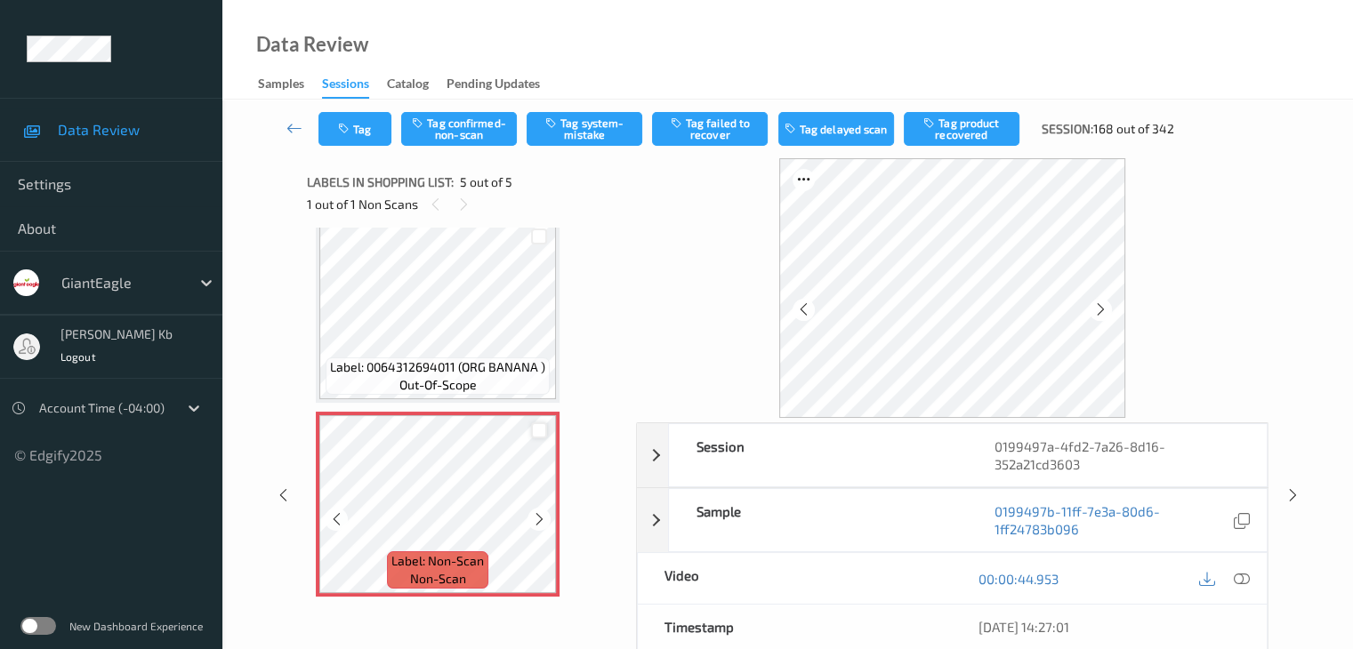
scroll to position [602, 0]
click at [1098, 308] on icon at bounding box center [1100, 310] width 15 height 16
click at [1238, 578] on icon at bounding box center [1241, 579] width 16 height 16
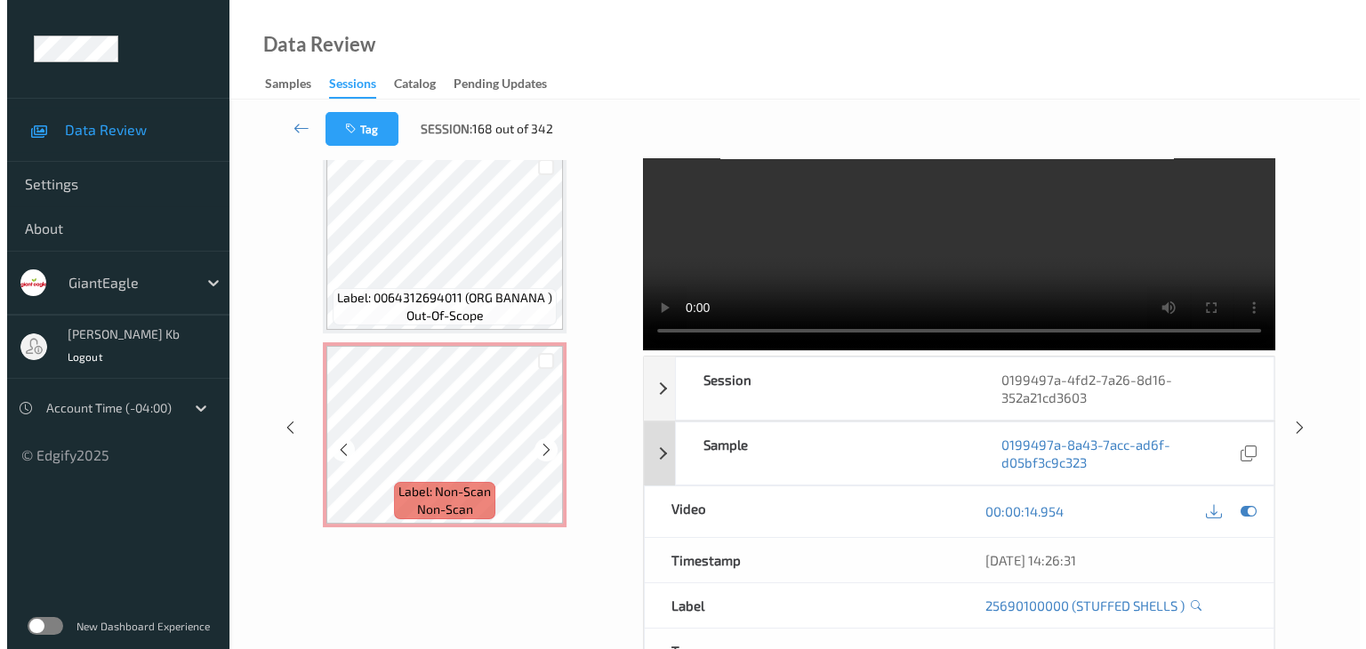
scroll to position [0, 0]
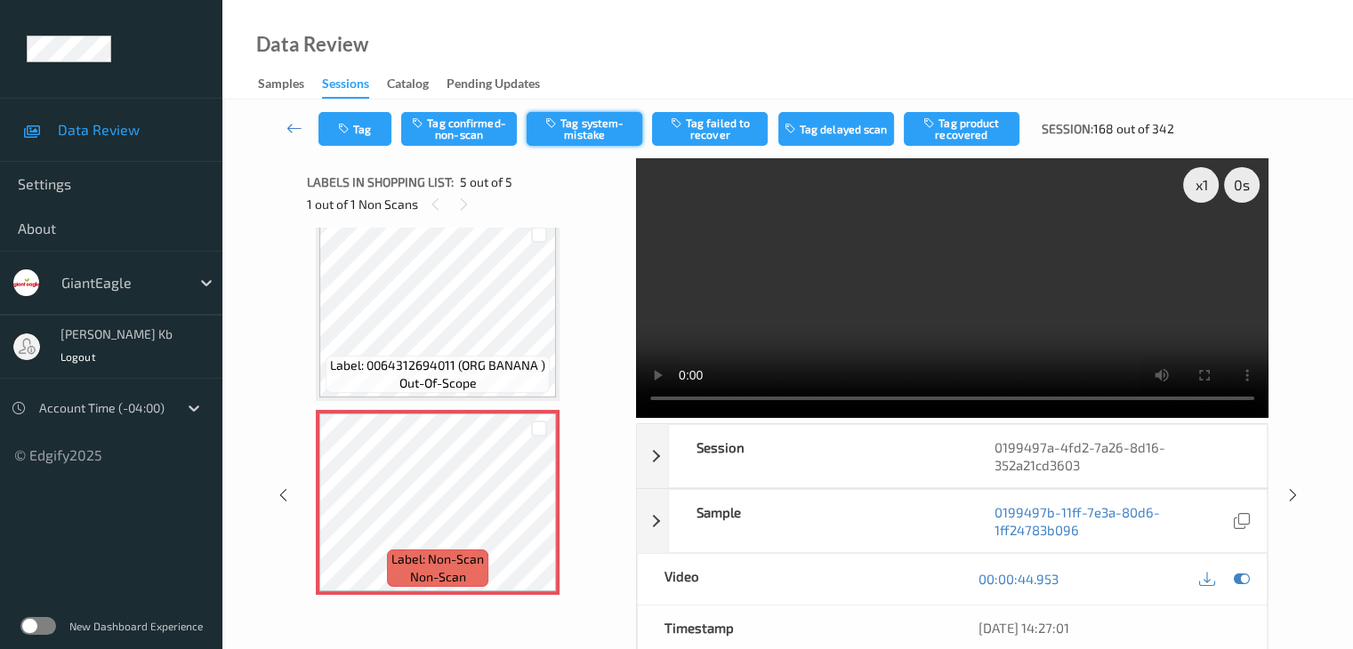
click at [589, 126] on button "Tag system-mistake" at bounding box center [585, 129] width 116 height 34
click at [362, 131] on button "Tag" at bounding box center [354, 129] width 73 height 34
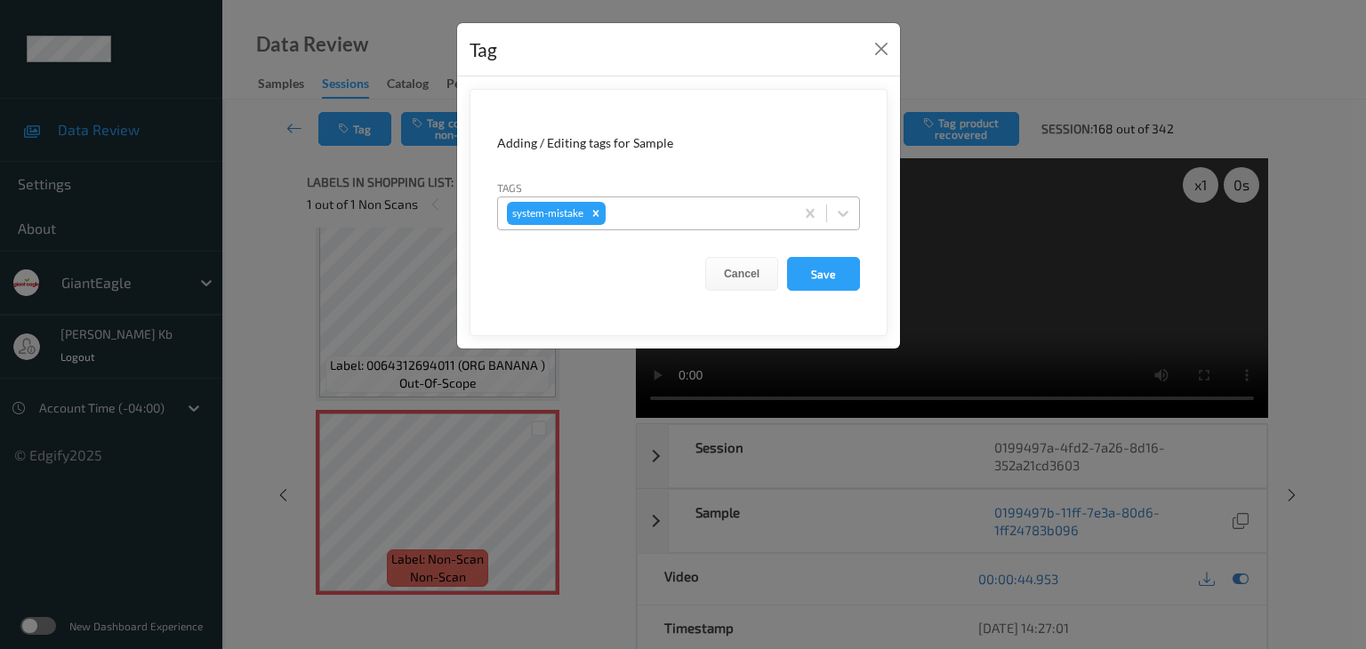
click at [647, 208] on div at bounding box center [697, 213] width 176 height 21
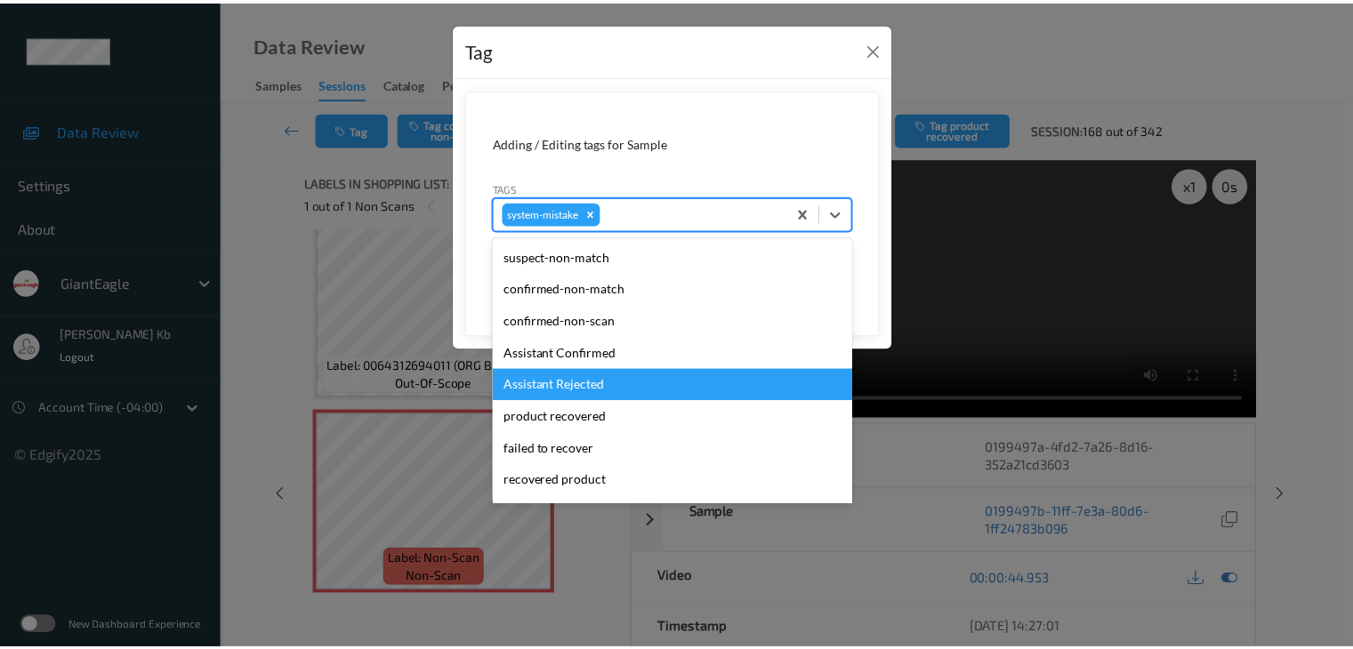
scroll to position [89, 0]
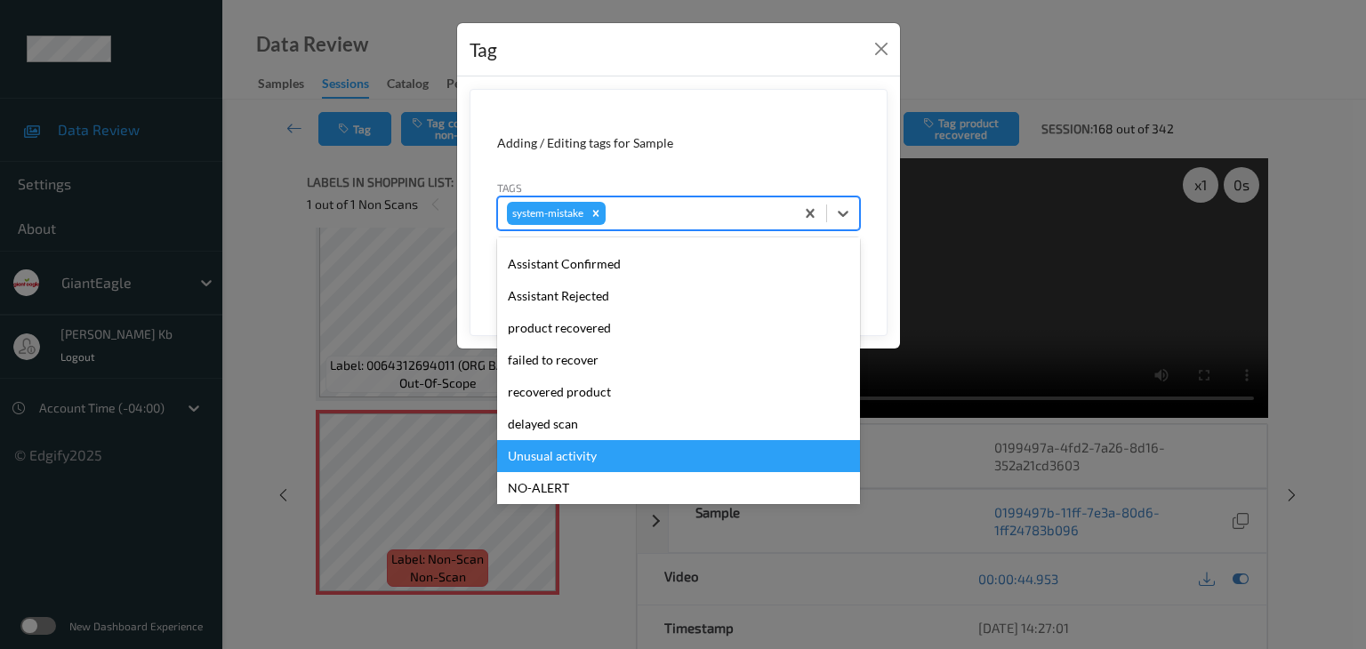
click at [560, 454] on div "Unusual activity" at bounding box center [678, 456] width 363 height 32
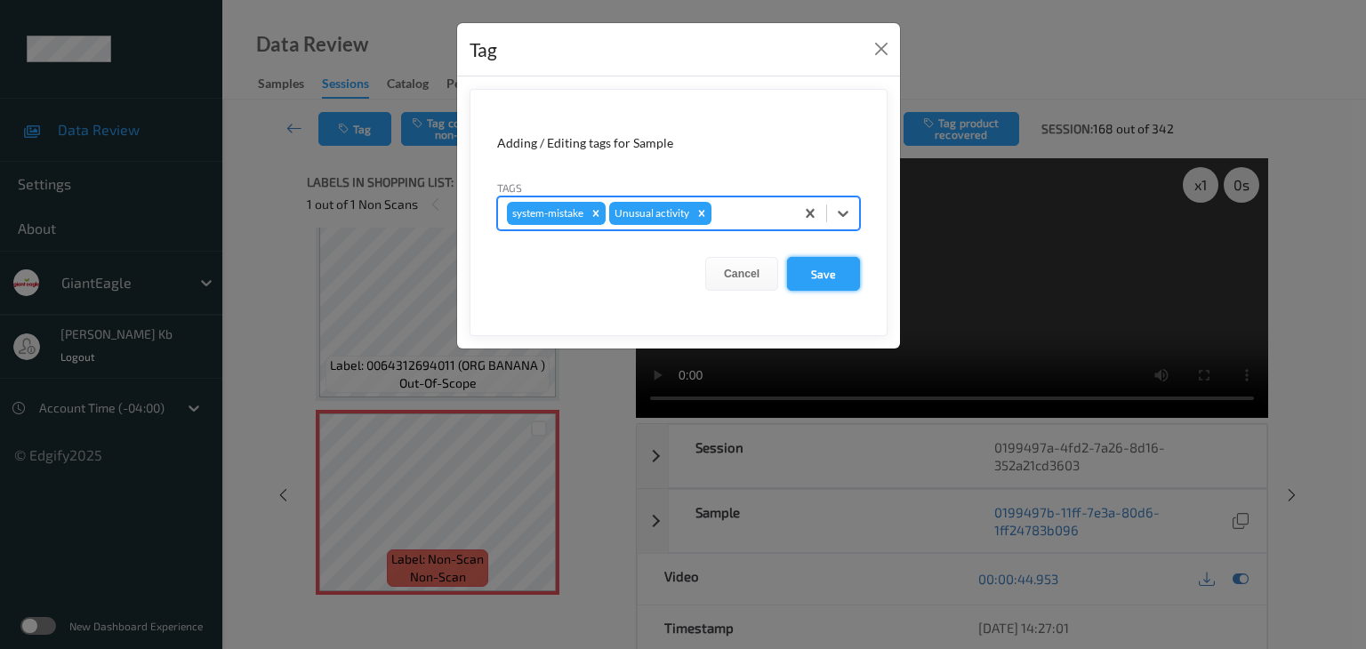
click at [816, 275] on button "Save" at bounding box center [823, 274] width 73 height 34
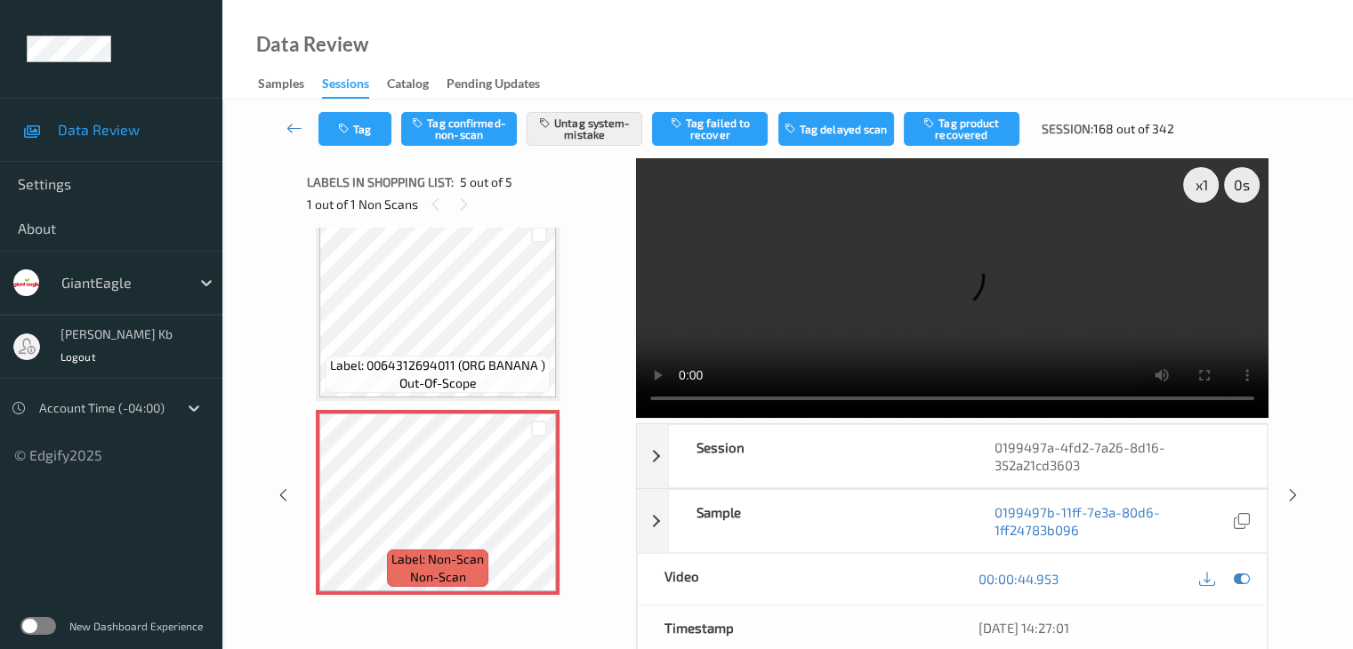
drag, startPoint x: 293, startPoint y: 125, endPoint x: 298, endPoint y: 103, distance: 22.9
click at [293, 125] on icon at bounding box center [294, 128] width 16 height 18
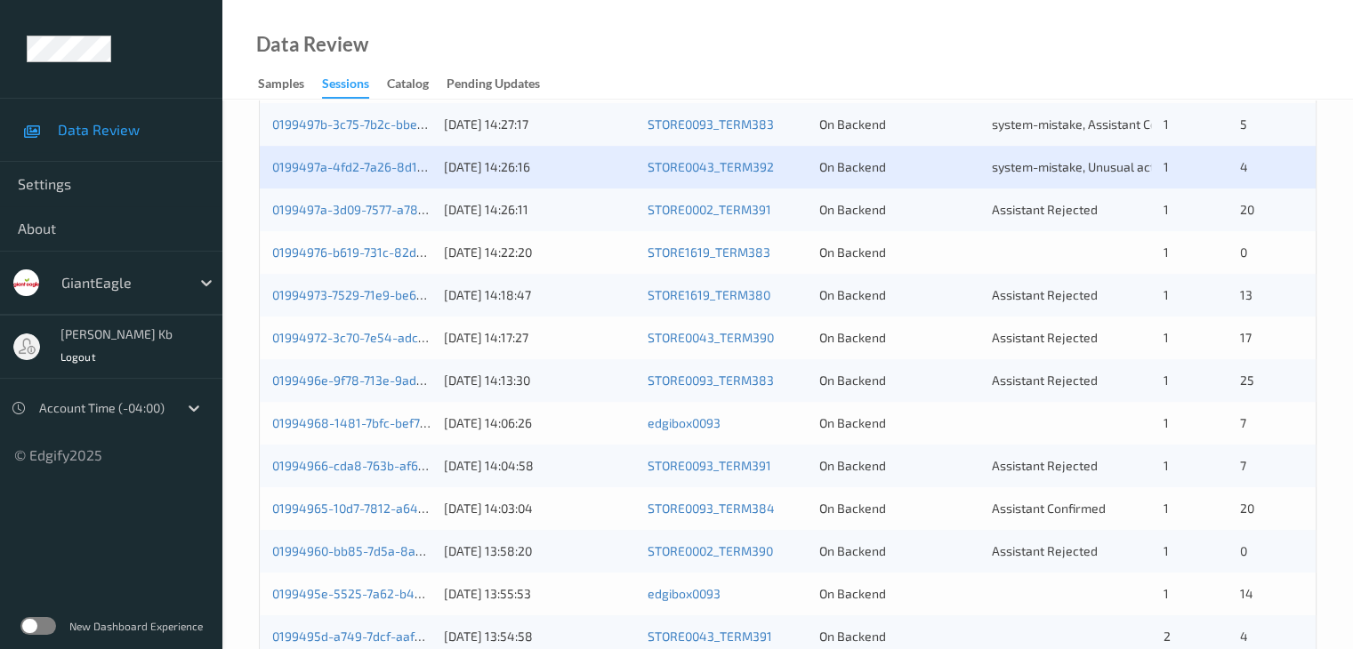
scroll to position [712, 0]
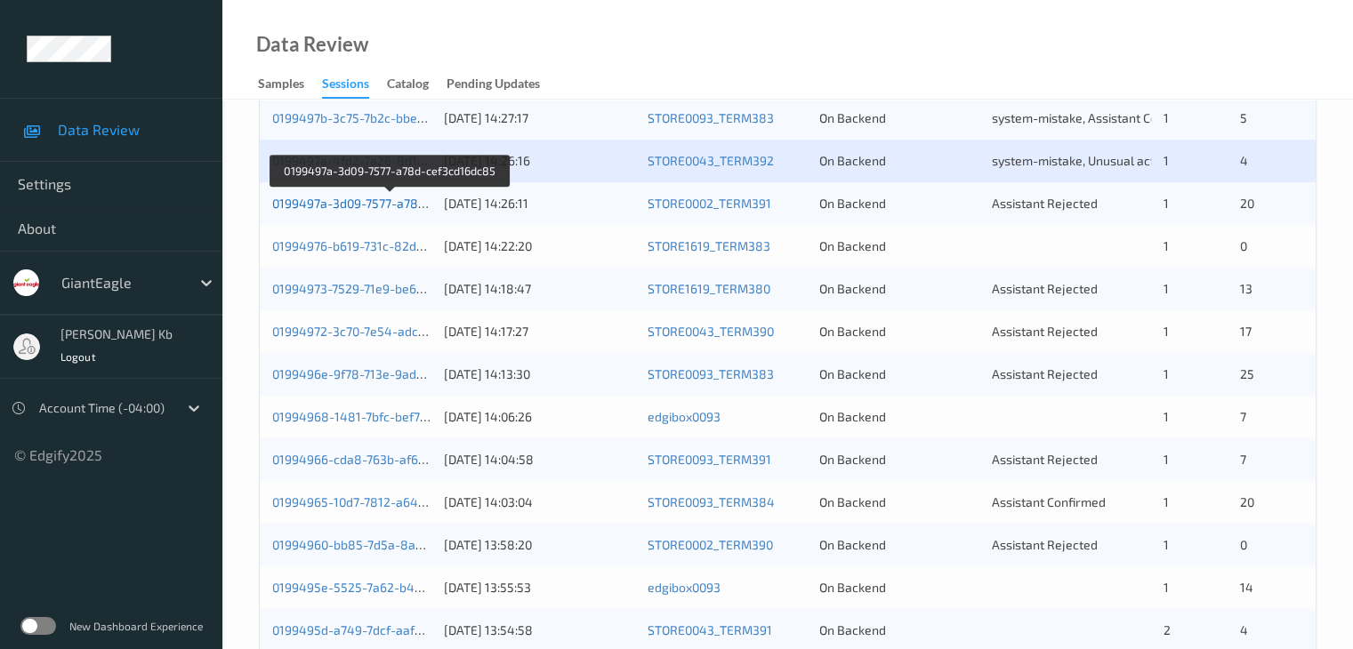
click at [373, 201] on link "0199497a-3d09-7577-a78d-cef3cd16dc85" at bounding box center [390, 203] width 237 height 15
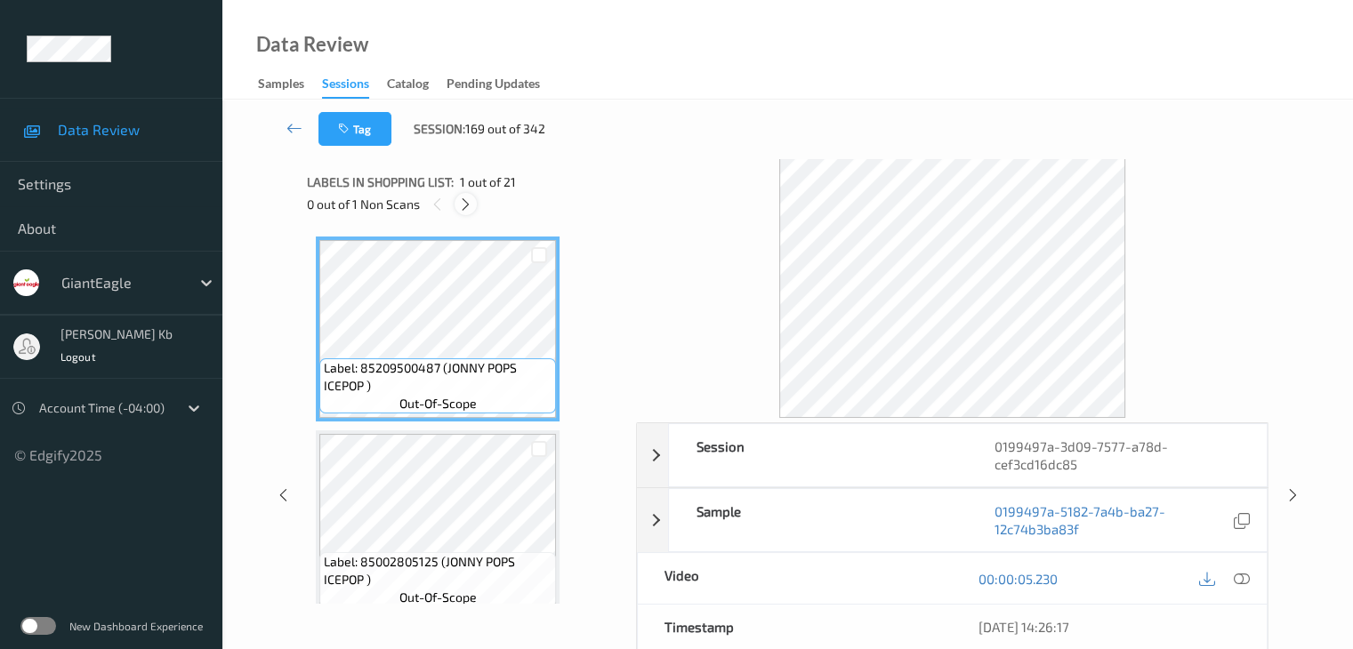
click at [465, 208] on icon at bounding box center [465, 205] width 15 height 16
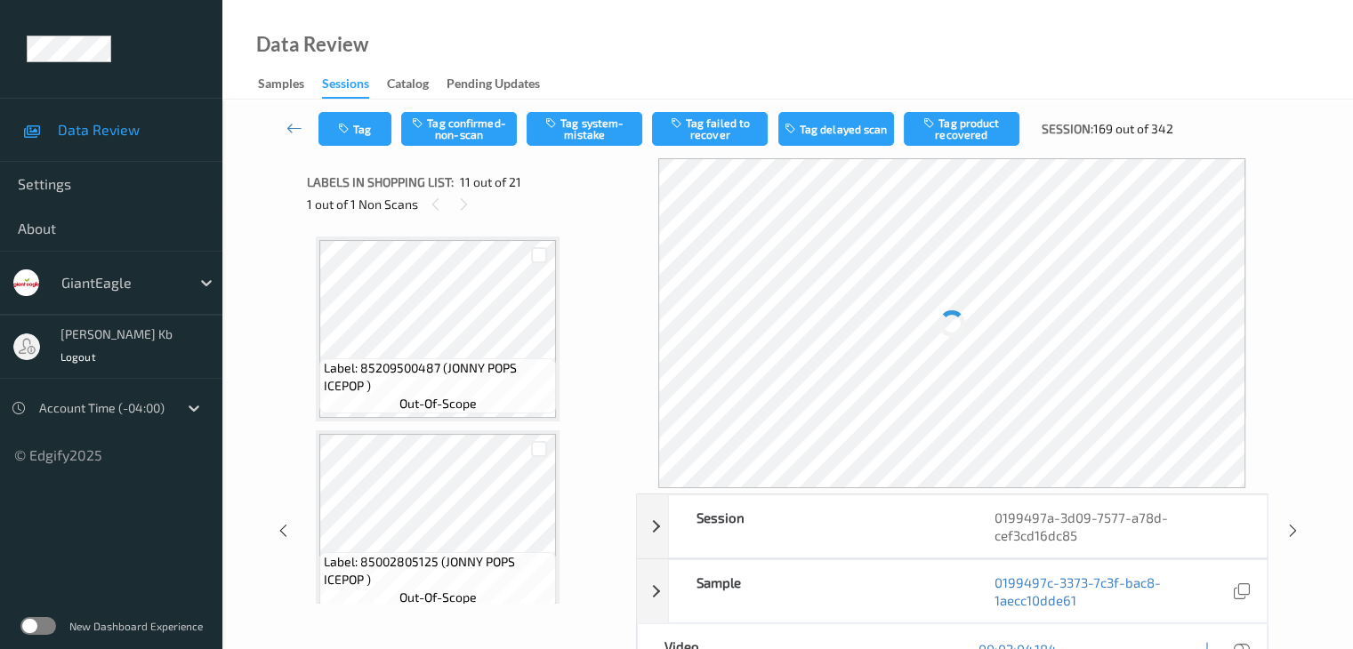
scroll to position [1754, 0]
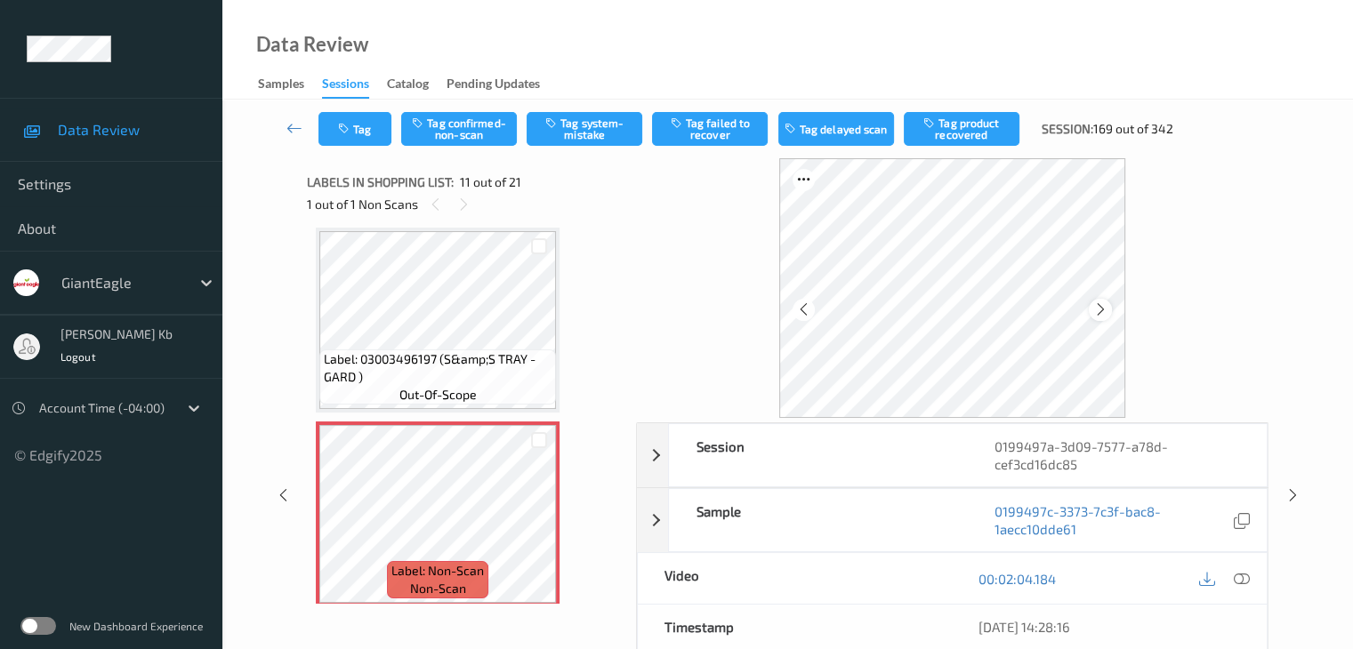
click at [1098, 310] on icon at bounding box center [1100, 310] width 15 height 16
click at [1106, 315] on icon at bounding box center [1100, 310] width 15 height 16
drag, startPoint x: 1242, startPoint y: 576, endPoint x: 1231, endPoint y: 572, distance: 11.6
click at [1242, 576] on icon at bounding box center [1241, 579] width 16 height 16
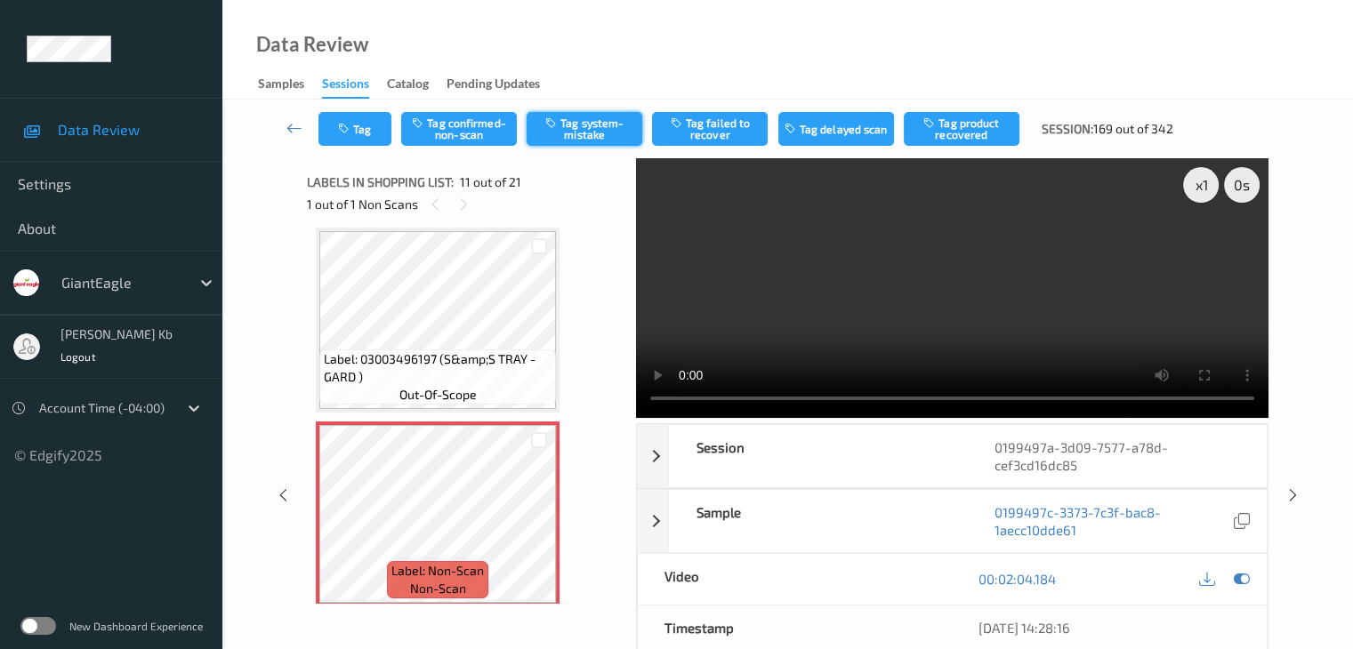
click at [607, 115] on button "Tag system-mistake" at bounding box center [585, 129] width 116 height 34
click at [371, 136] on button "Tag" at bounding box center [354, 129] width 73 height 34
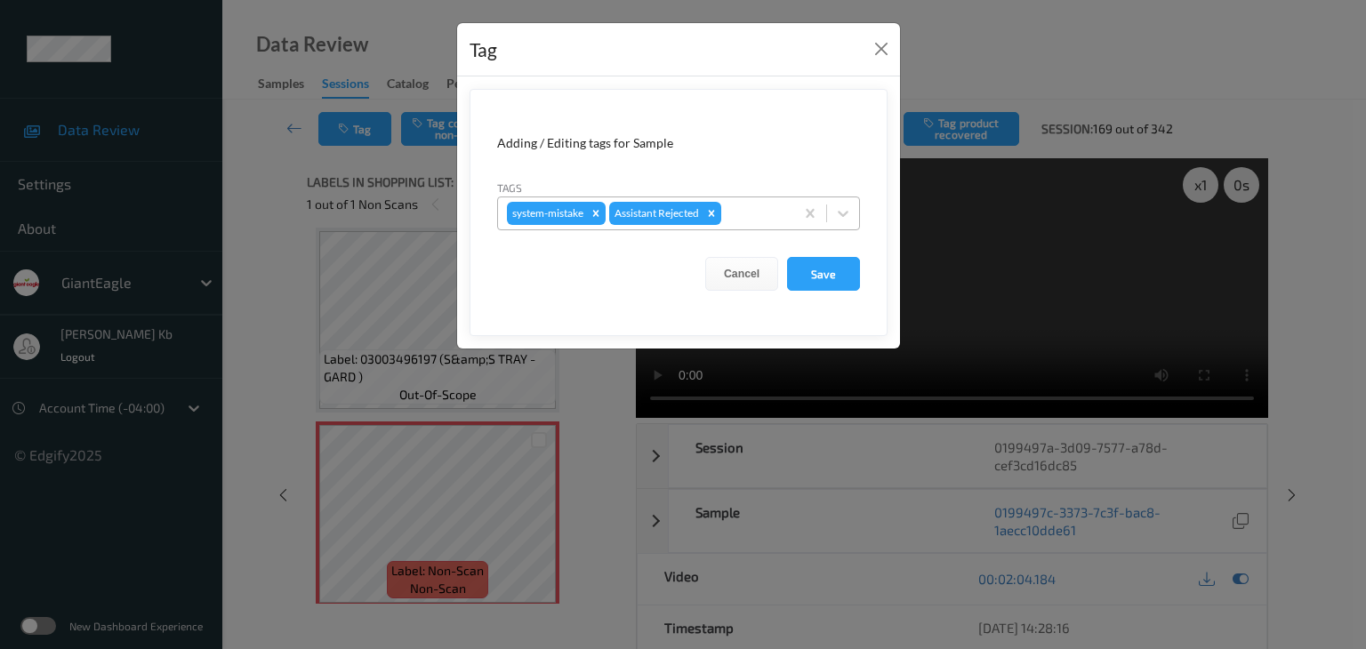
click at [747, 204] on div at bounding box center [755, 213] width 60 height 21
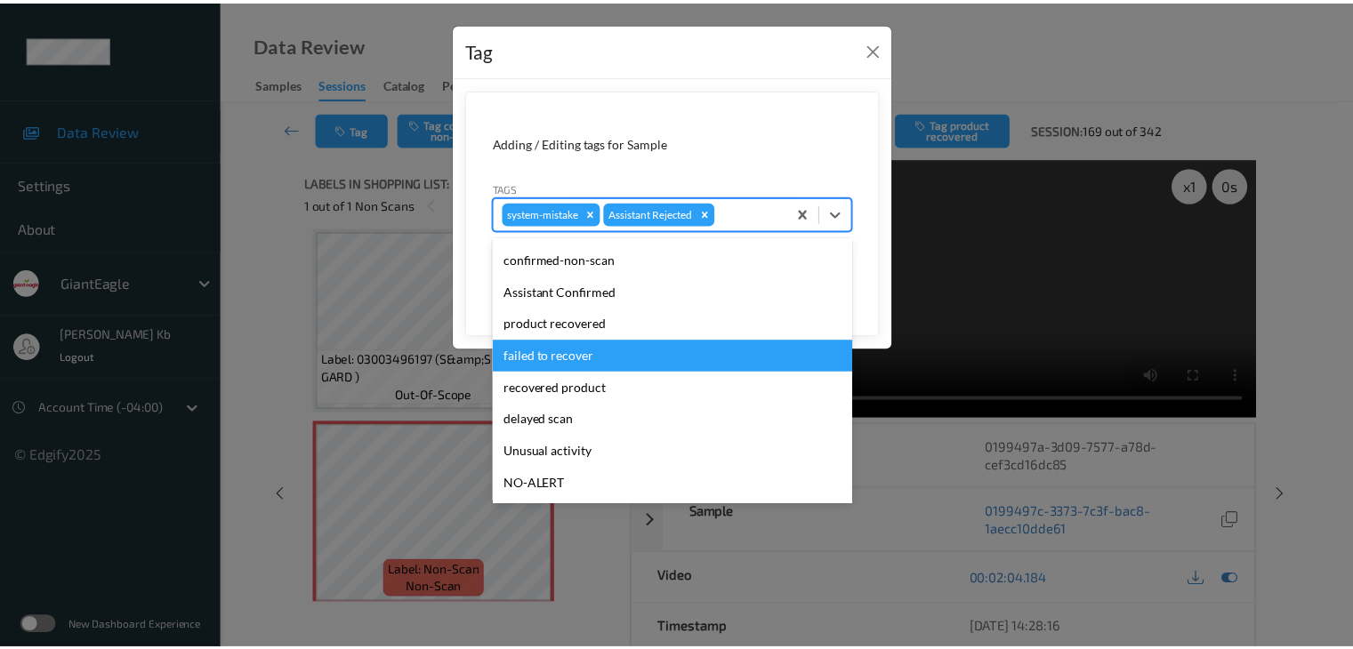
scroll to position [89, 0]
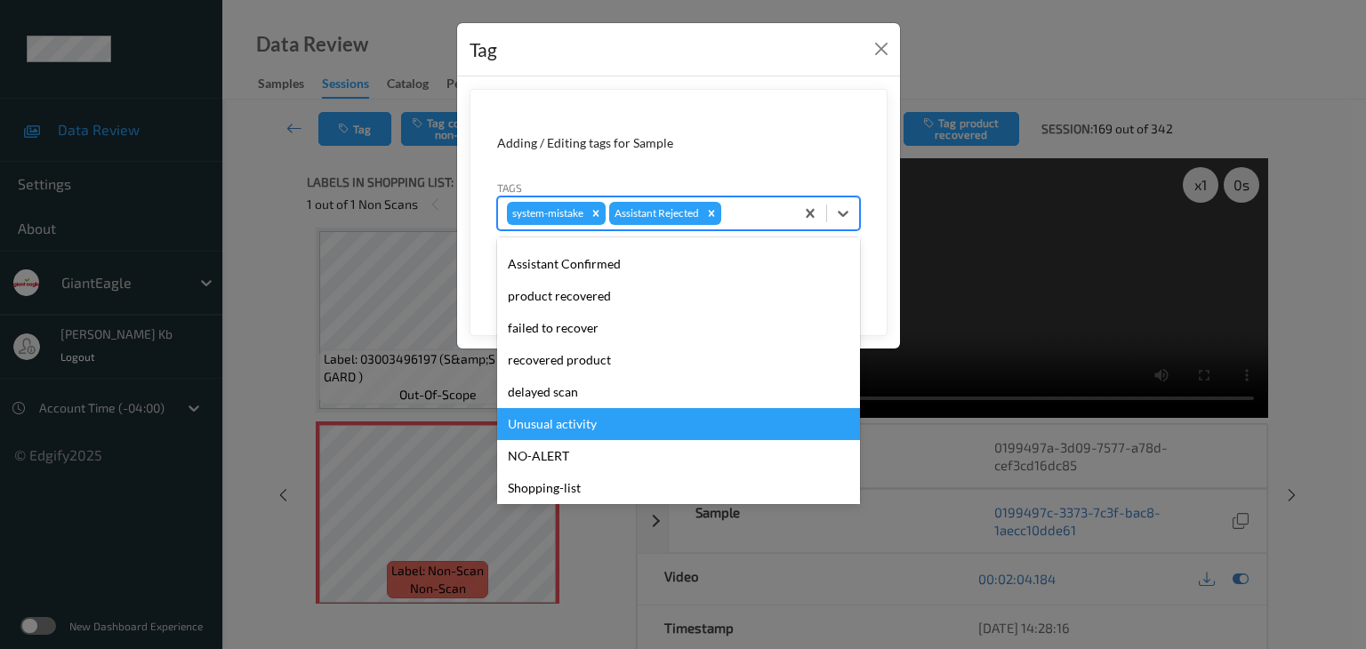
click at [565, 422] on div "Unusual activity" at bounding box center [678, 424] width 363 height 32
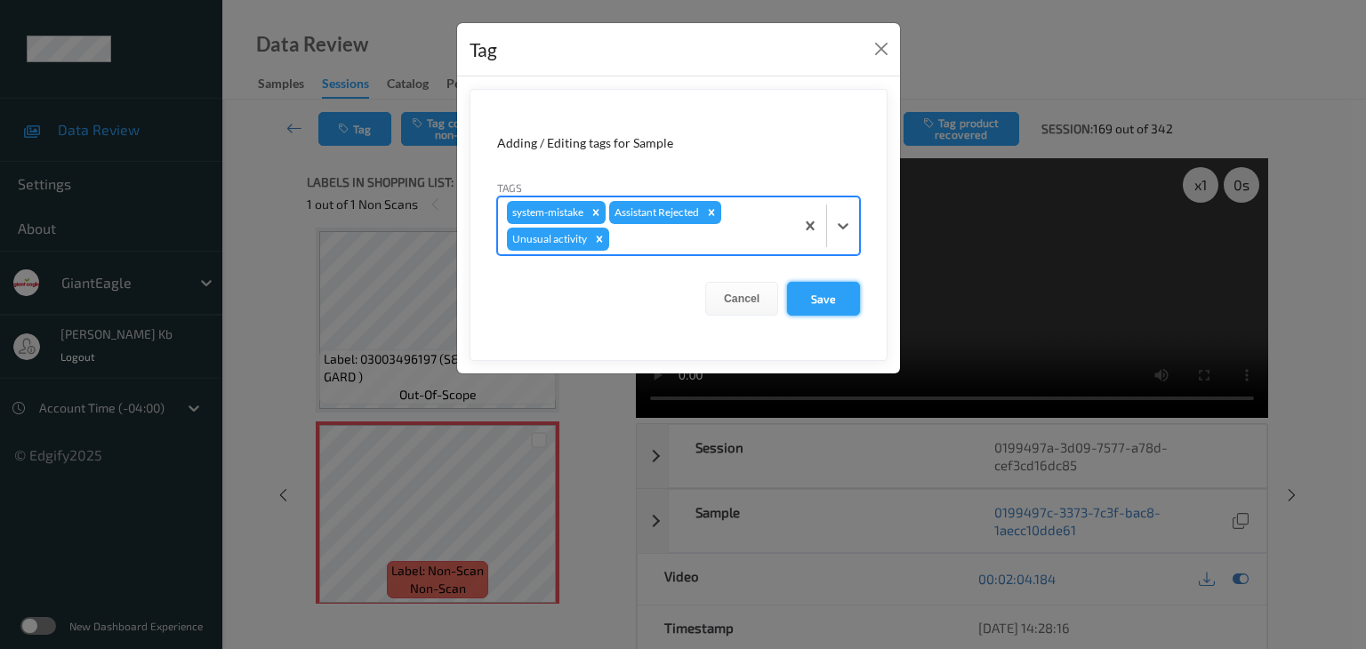
click at [816, 303] on button "Save" at bounding box center [823, 299] width 73 height 34
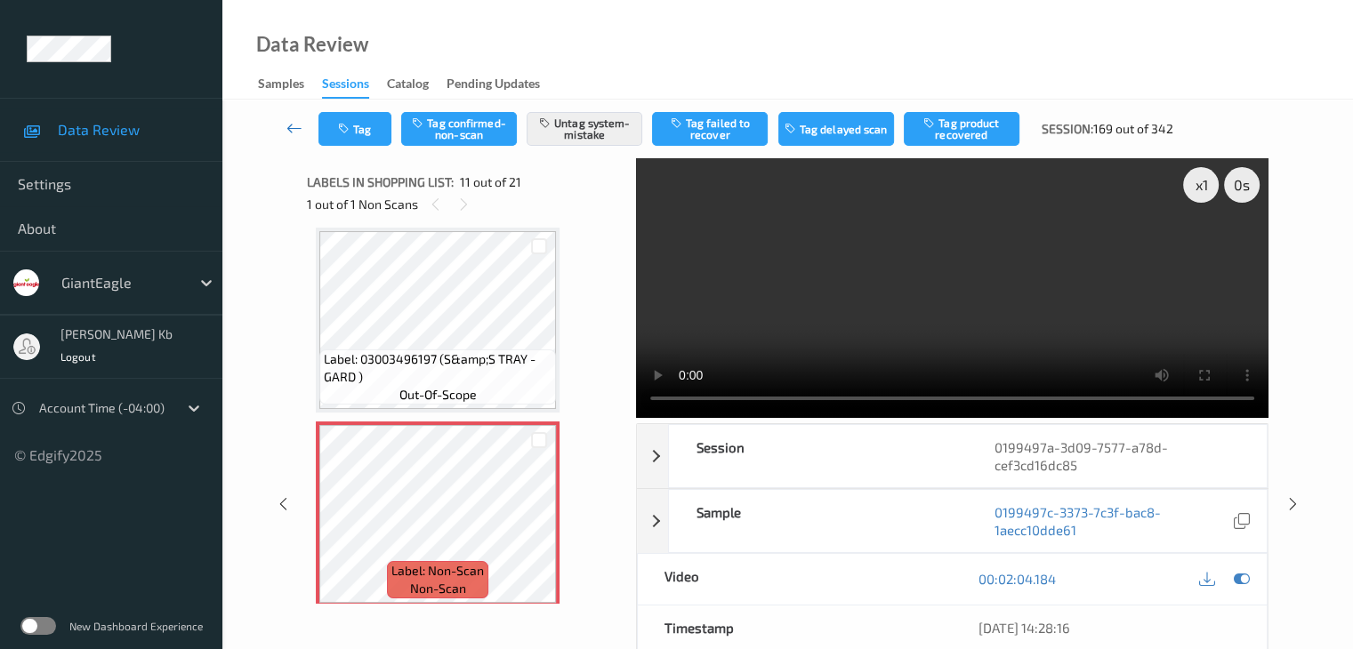
click at [293, 125] on icon at bounding box center [294, 128] width 16 height 18
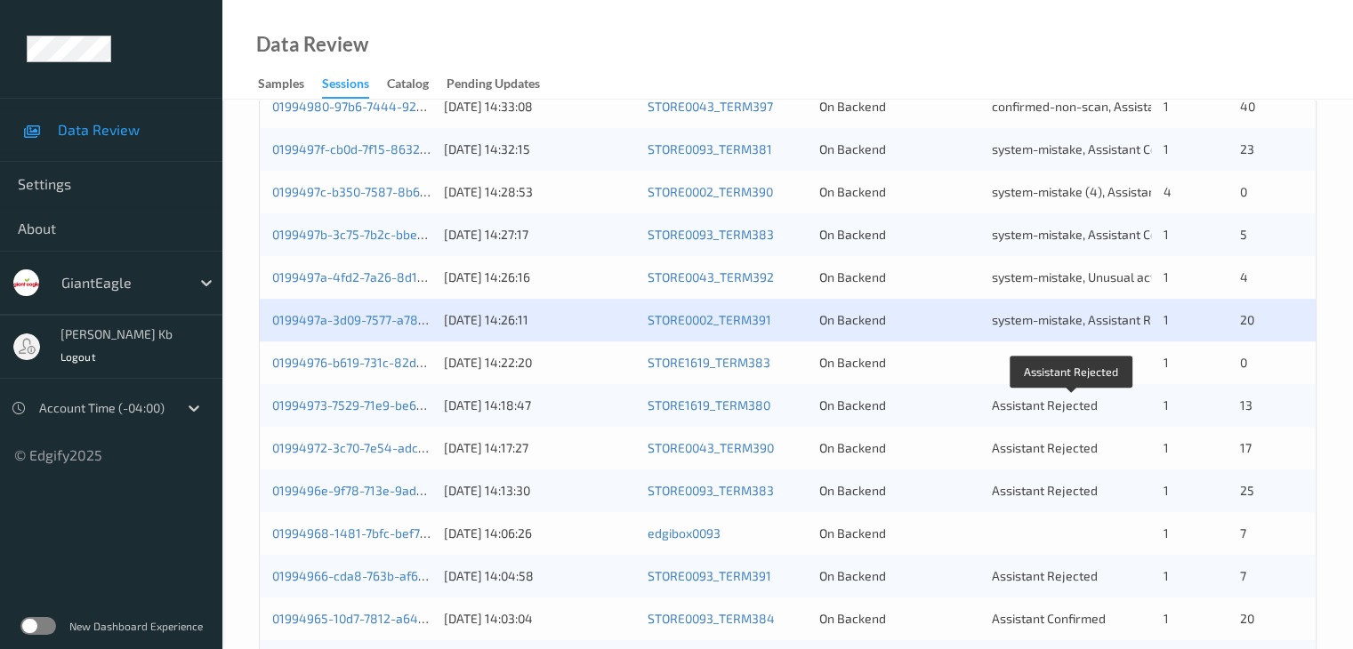
scroll to position [623, 0]
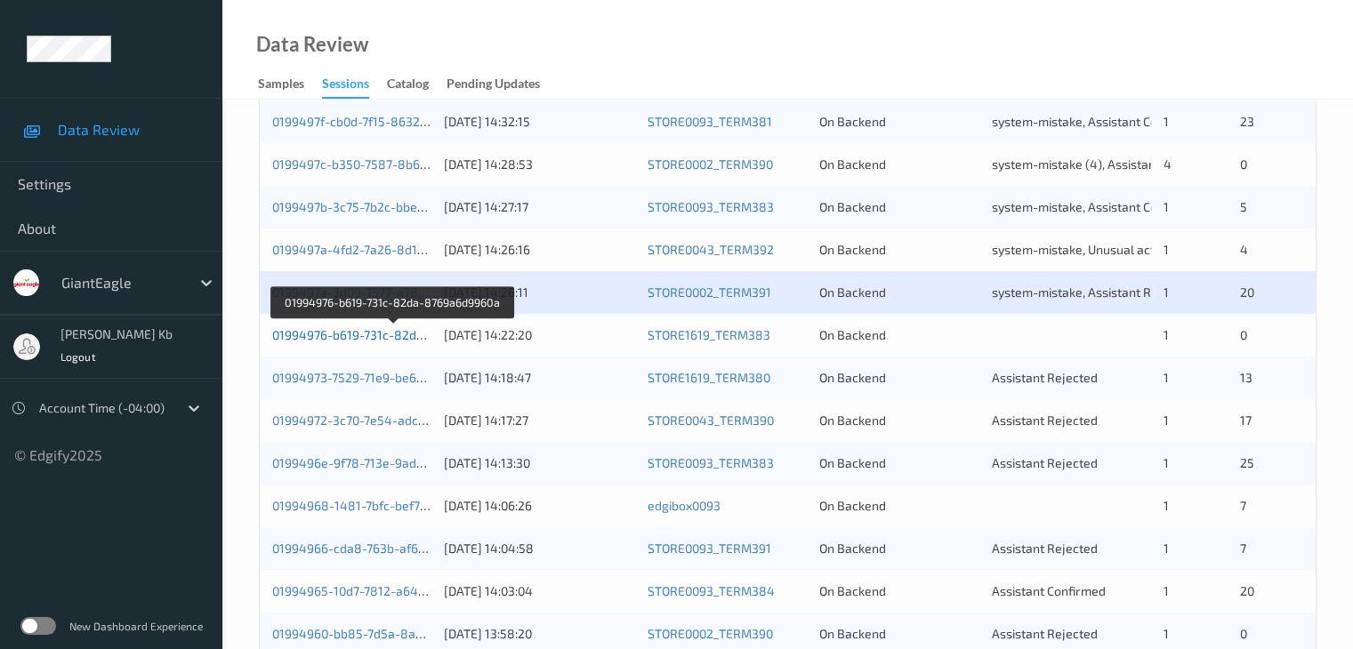
click at [371, 339] on link "01994976-b619-731c-82da-8769a6d9960a" at bounding box center [393, 334] width 242 height 15
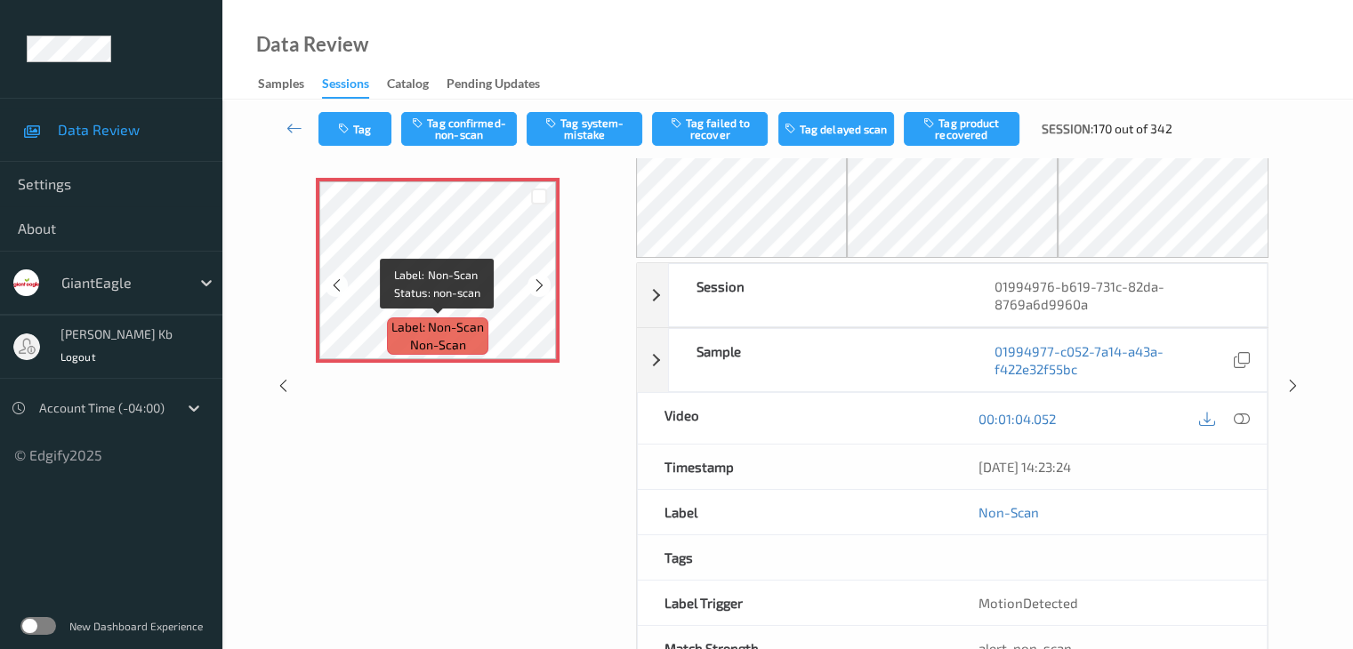
scroll to position [28, 0]
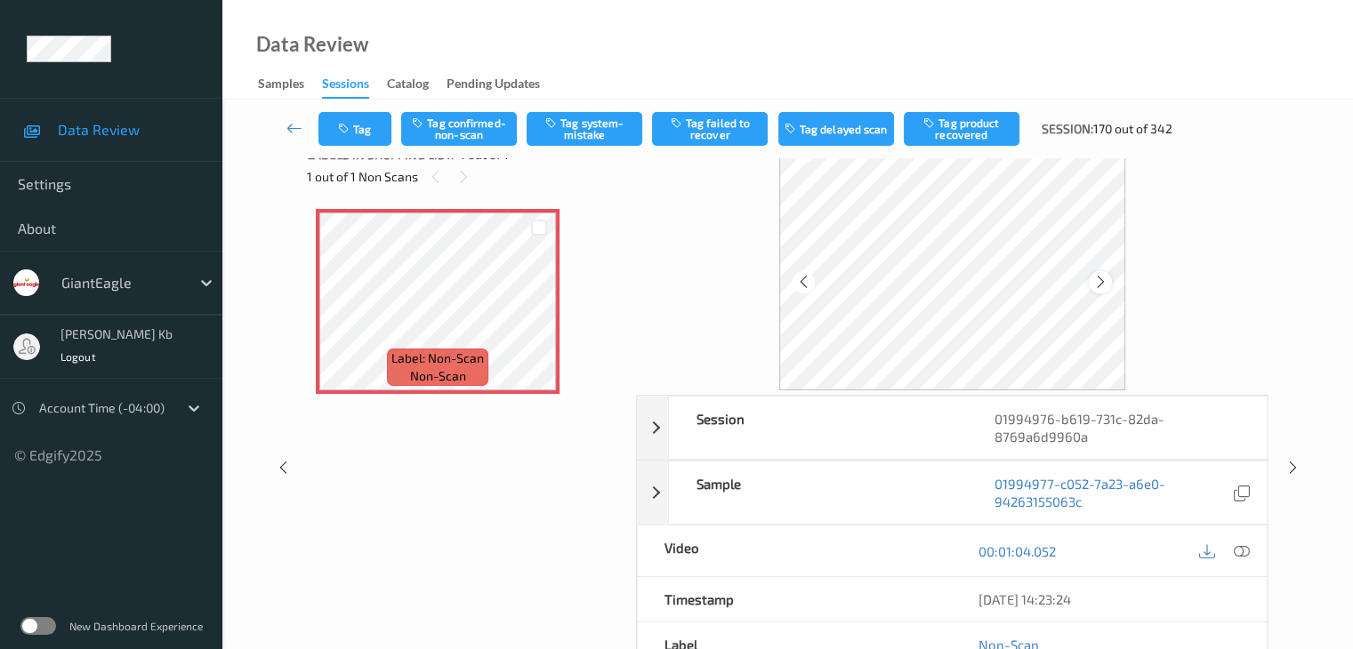
click at [1099, 285] on icon at bounding box center [1100, 282] width 15 height 16
click at [1242, 548] on icon at bounding box center [1241, 551] width 16 height 16
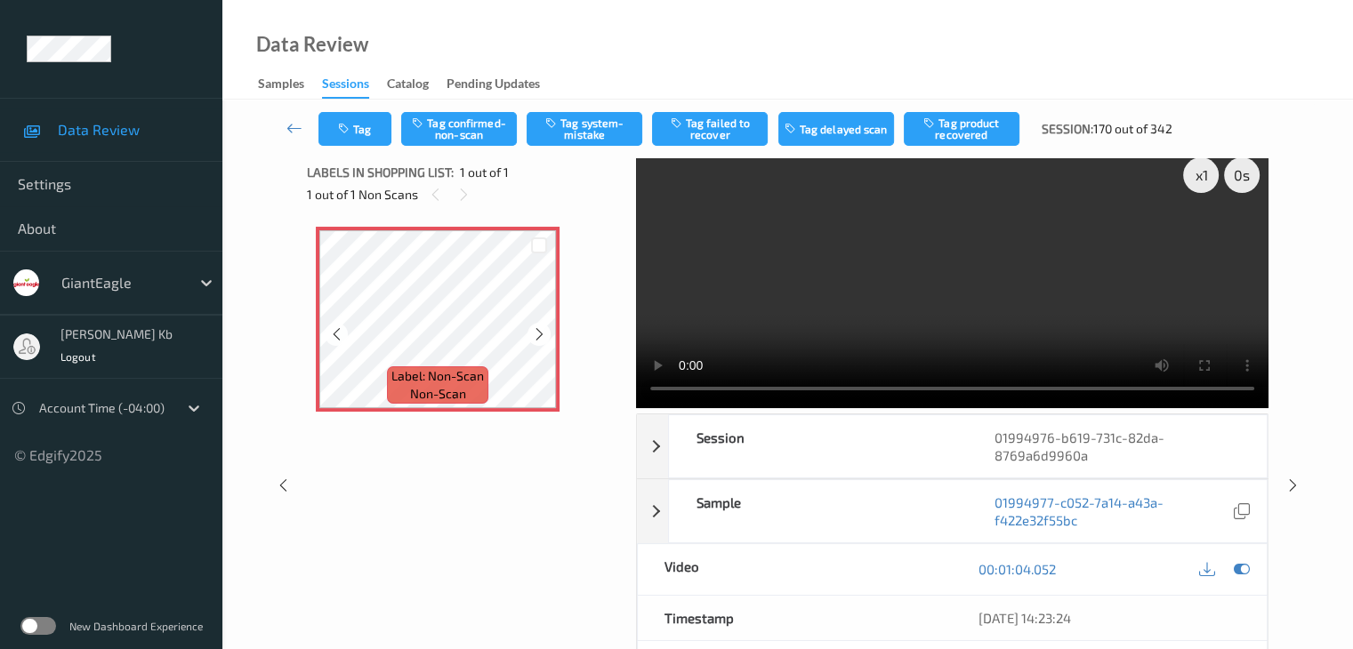
scroll to position [0, 0]
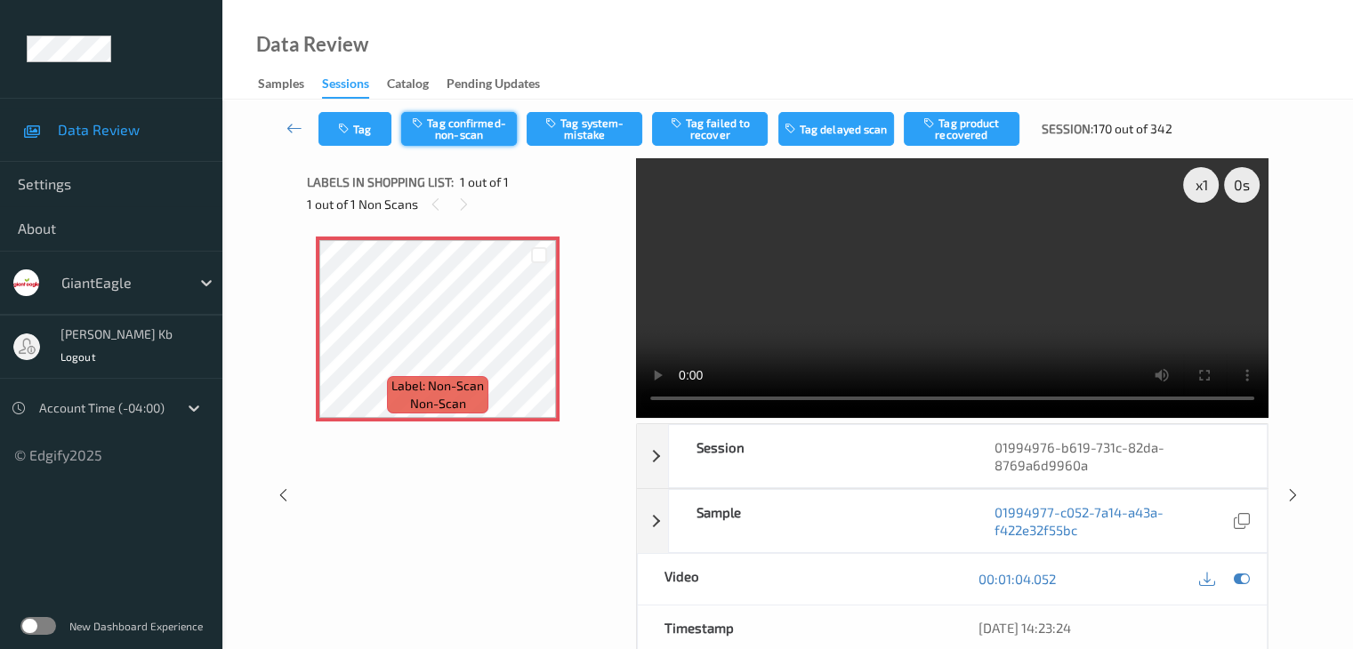
click at [480, 125] on button "Tag confirmed-non-scan" at bounding box center [459, 129] width 116 height 34
click at [294, 122] on icon at bounding box center [294, 128] width 16 height 18
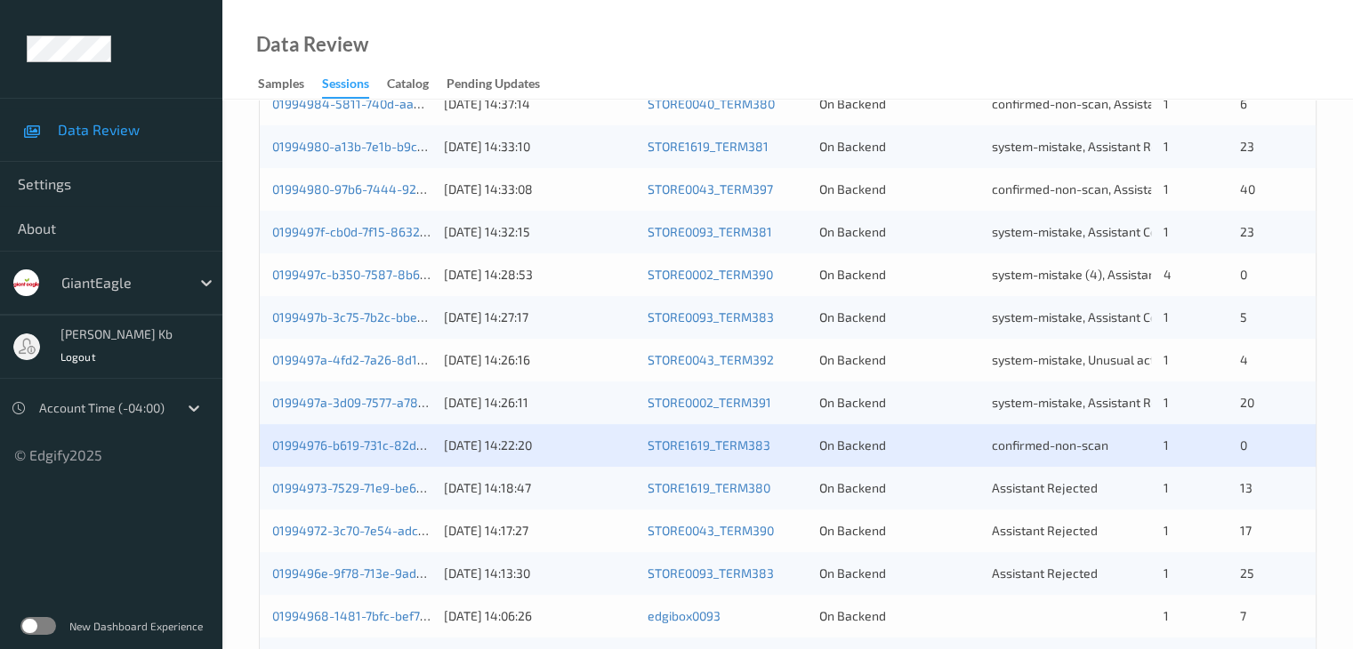
scroll to position [623, 0]
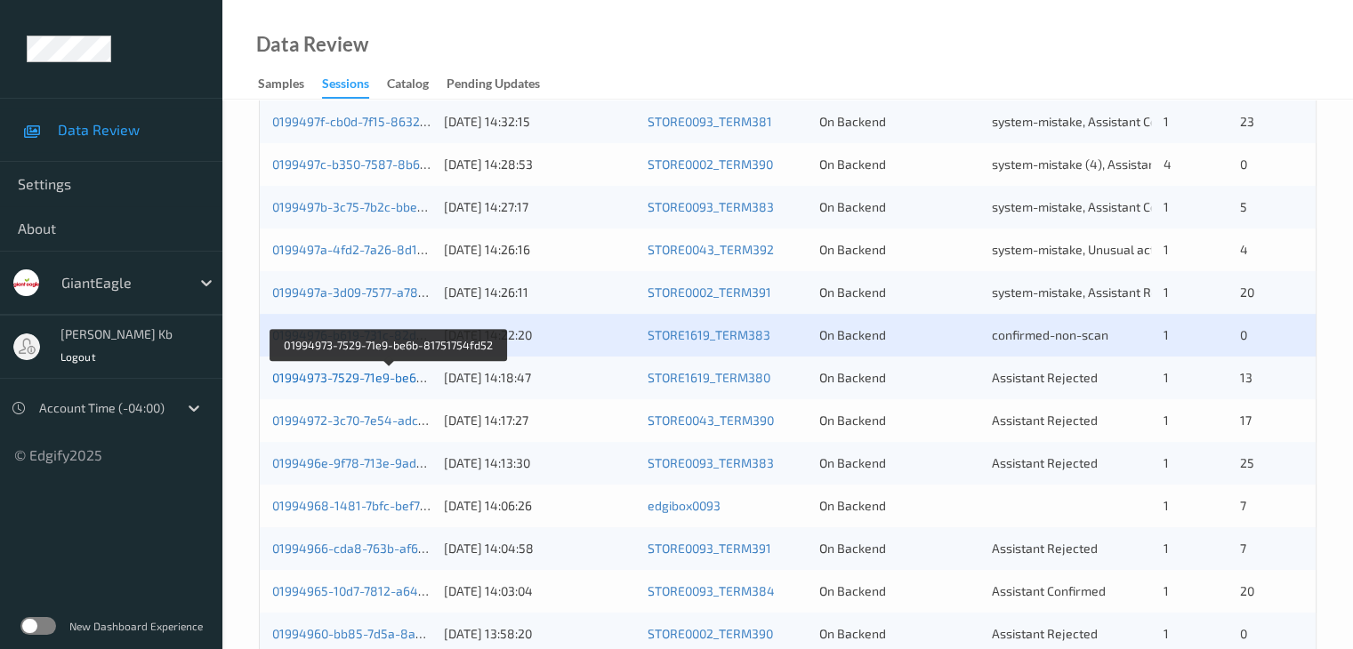
click at [340, 378] on link "01994973-7529-71e9-be6b-81751754fd52" at bounding box center [390, 377] width 236 height 15
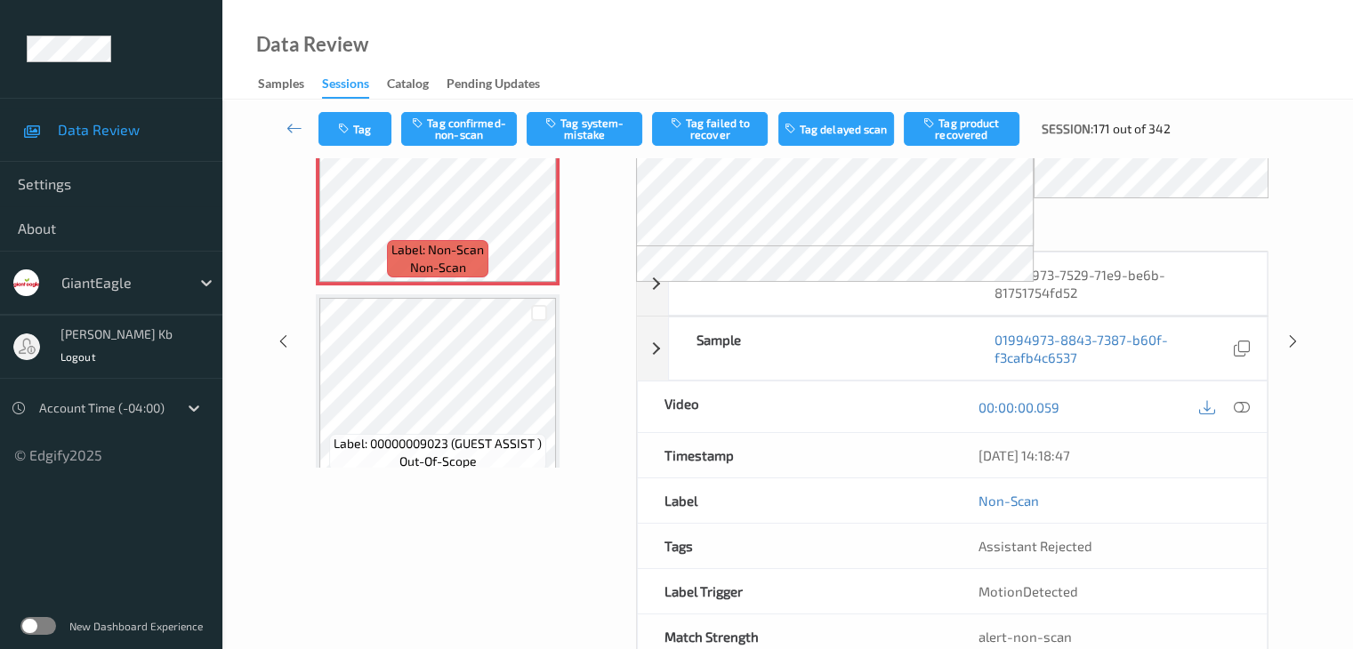
scroll to position [196, 0]
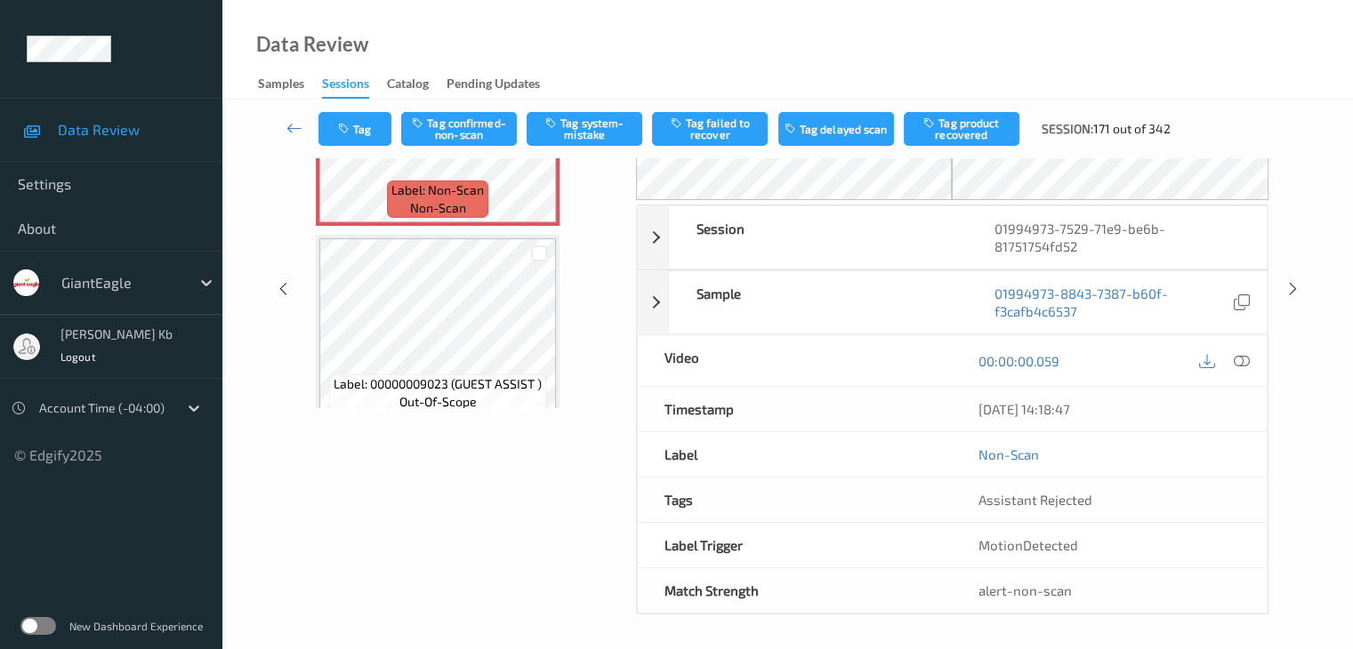
drag, startPoint x: 396, startPoint y: 1, endPoint x: 936, endPoint y: 26, distance: 540.4
click at [936, 26] on div "Data Review Samples Sessions Catalog Pending Updates" at bounding box center [787, 50] width 1130 height 100
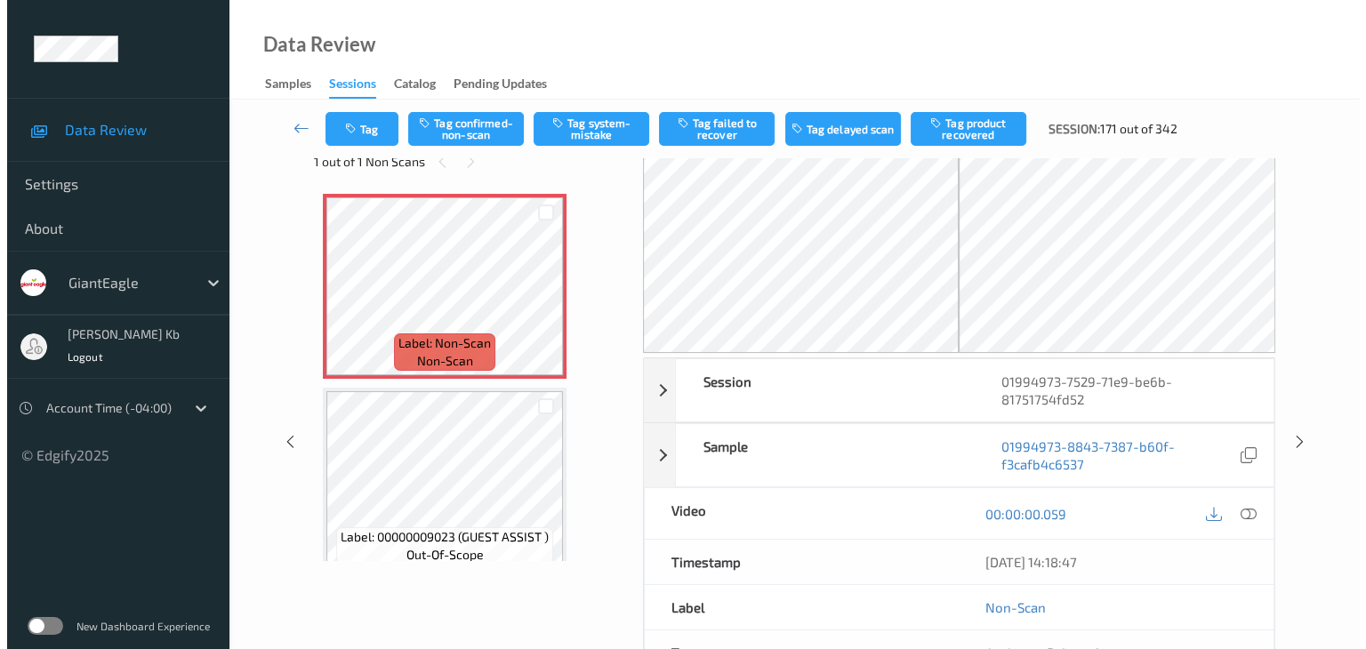
scroll to position [18, 0]
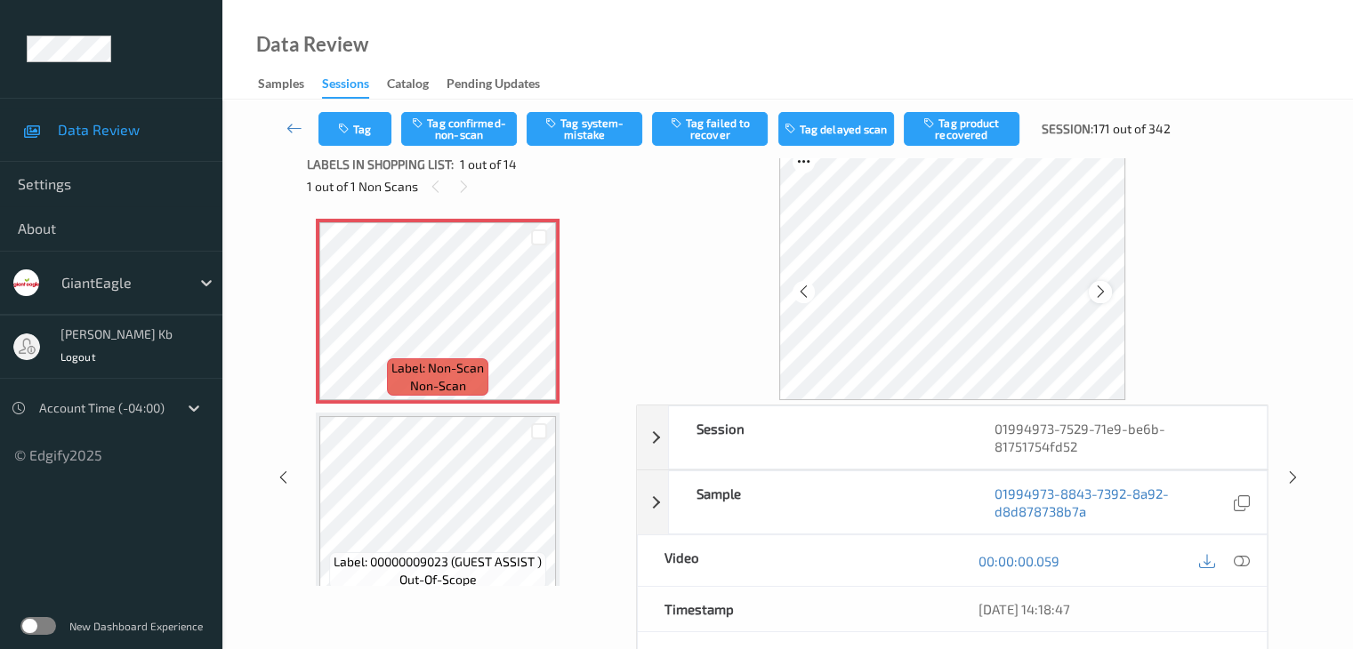
click at [1097, 286] on icon at bounding box center [1100, 292] width 15 height 16
click at [1241, 558] on icon at bounding box center [1241, 561] width 16 height 16
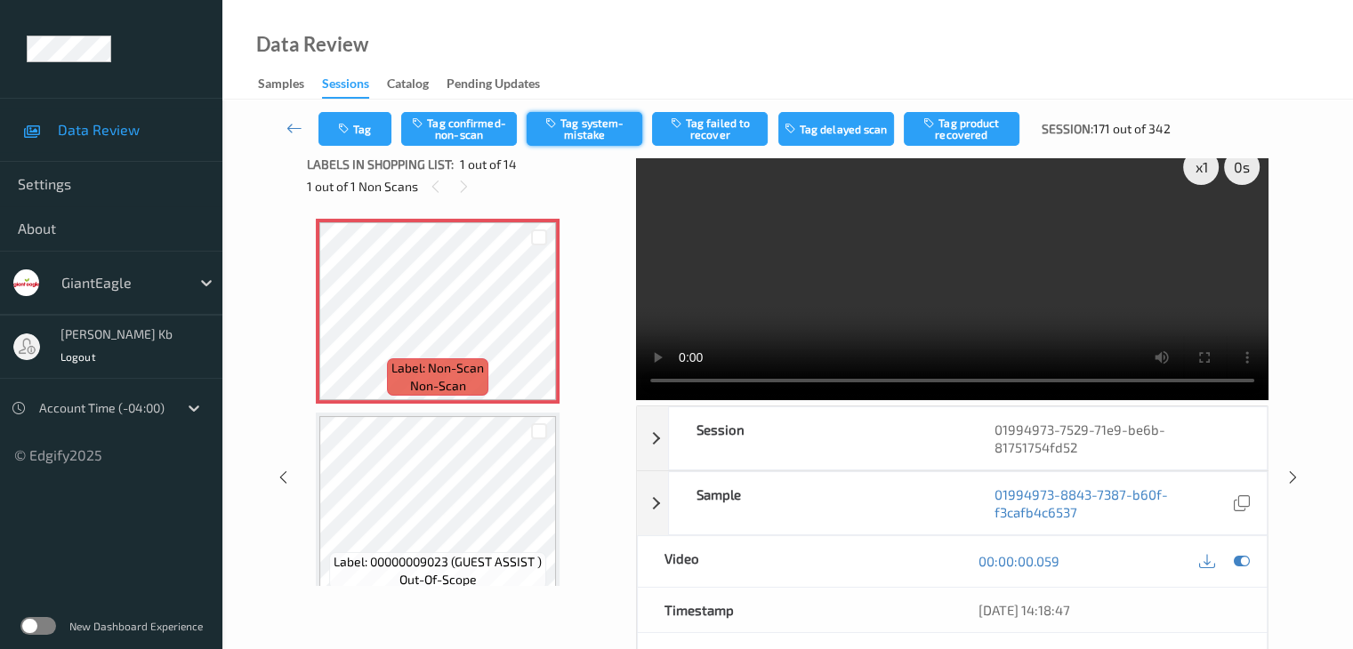
click at [592, 125] on button "Tag system-mistake" at bounding box center [585, 129] width 116 height 34
click at [360, 129] on button "Tag" at bounding box center [354, 129] width 73 height 34
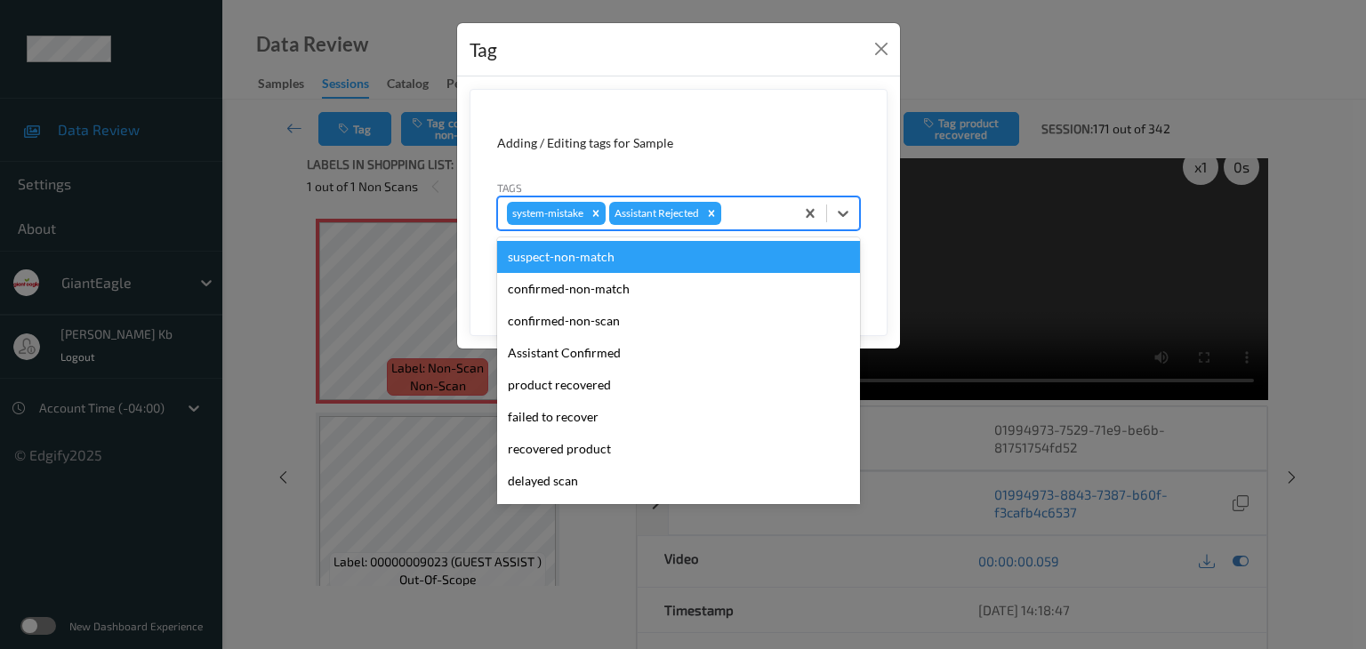
click at [762, 214] on div at bounding box center [755, 213] width 60 height 21
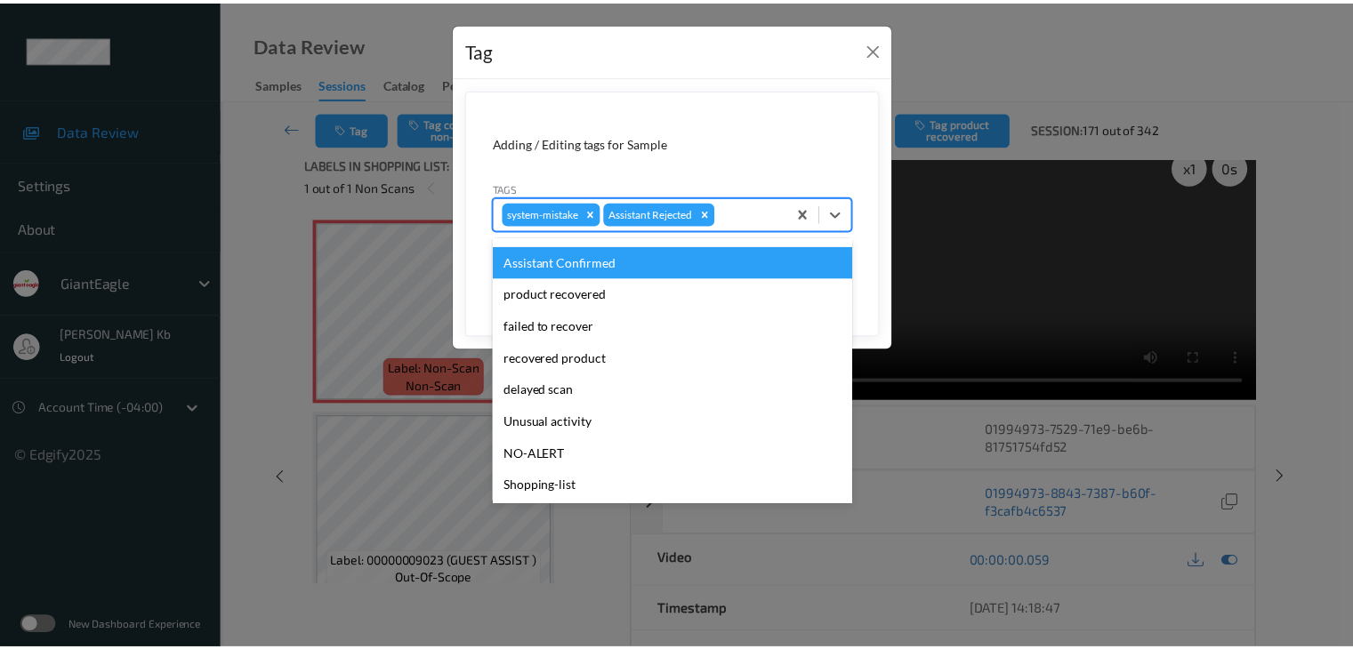
scroll to position [178, 0]
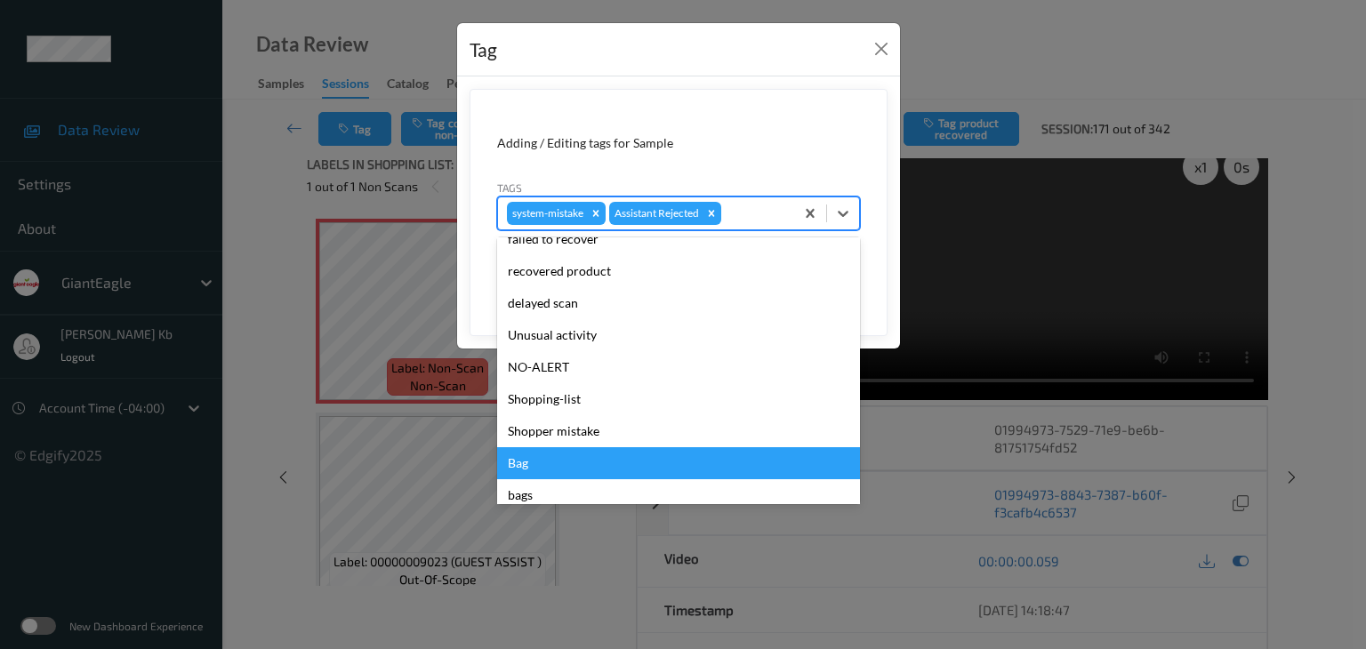
click at [512, 461] on div "Bag" at bounding box center [678, 463] width 363 height 32
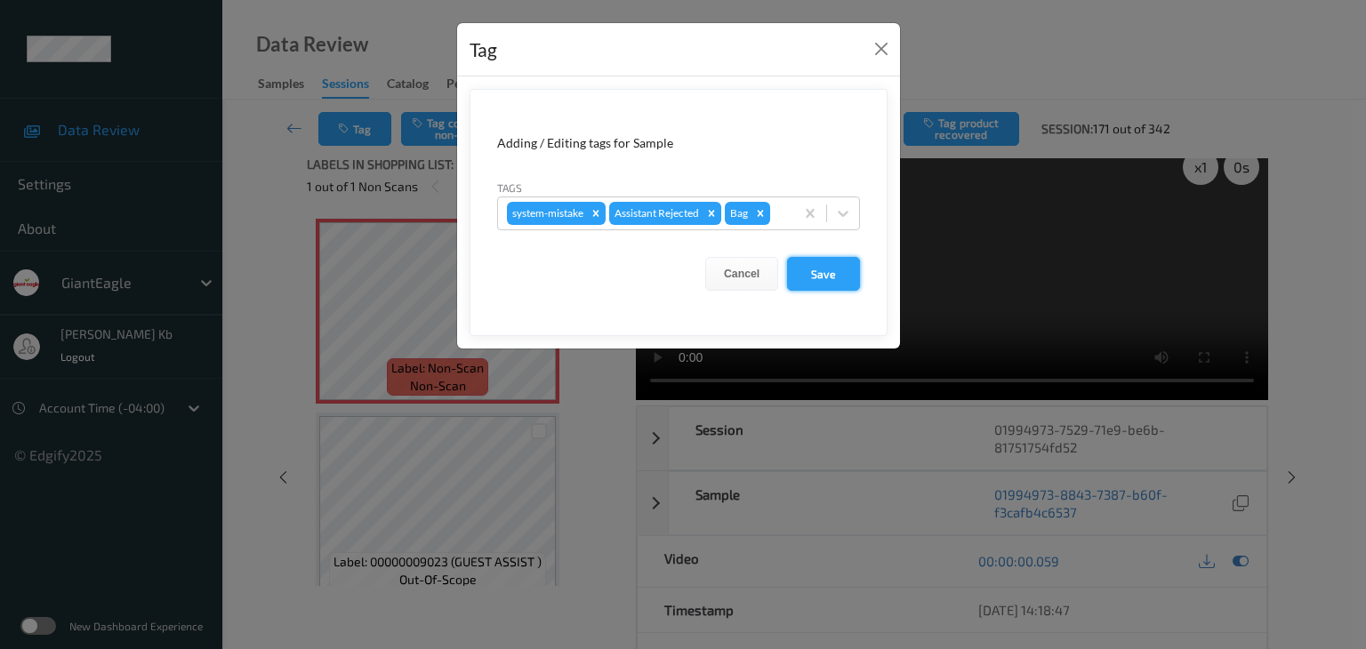
click at [826, 272] on button "Save" at bounding box center [823, 274] width 73 height 34
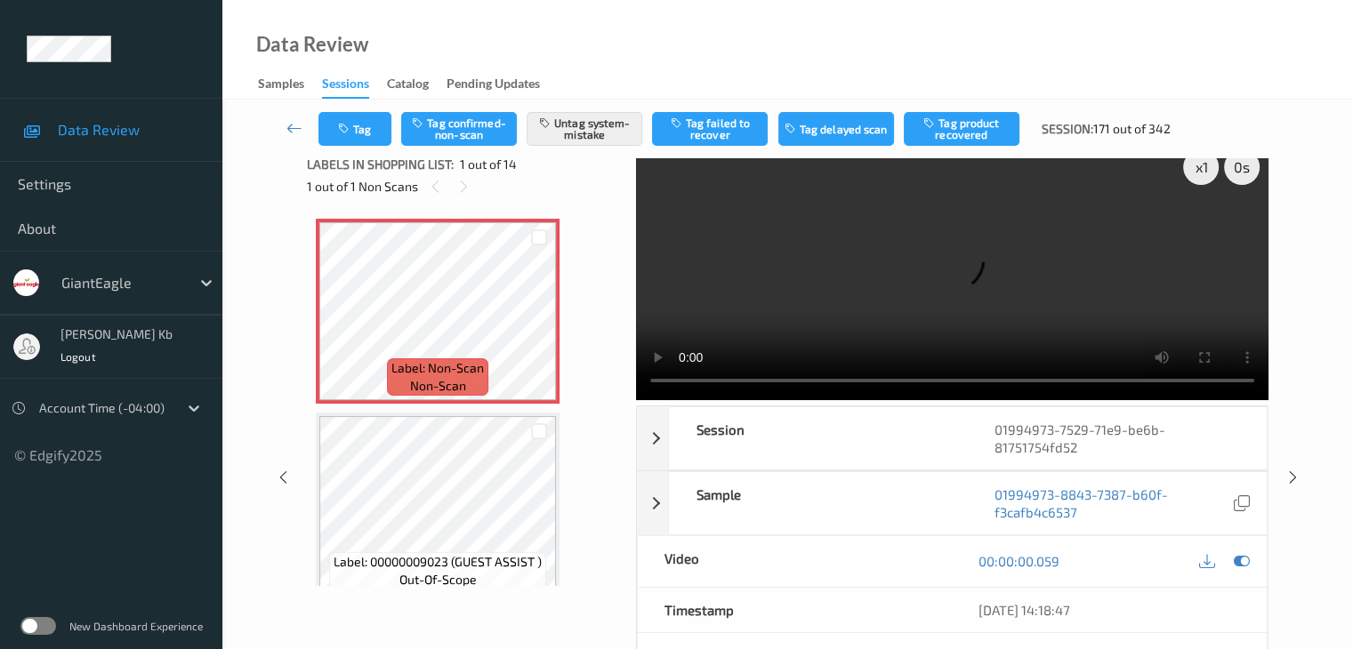
drag, startPoint x: 288, startPoint y: 126, endPoint x: 291, endPoint y: 60, distance: 65.9
click at [288, 126] on icon at bounding box center [294, 128] width 16 height 18
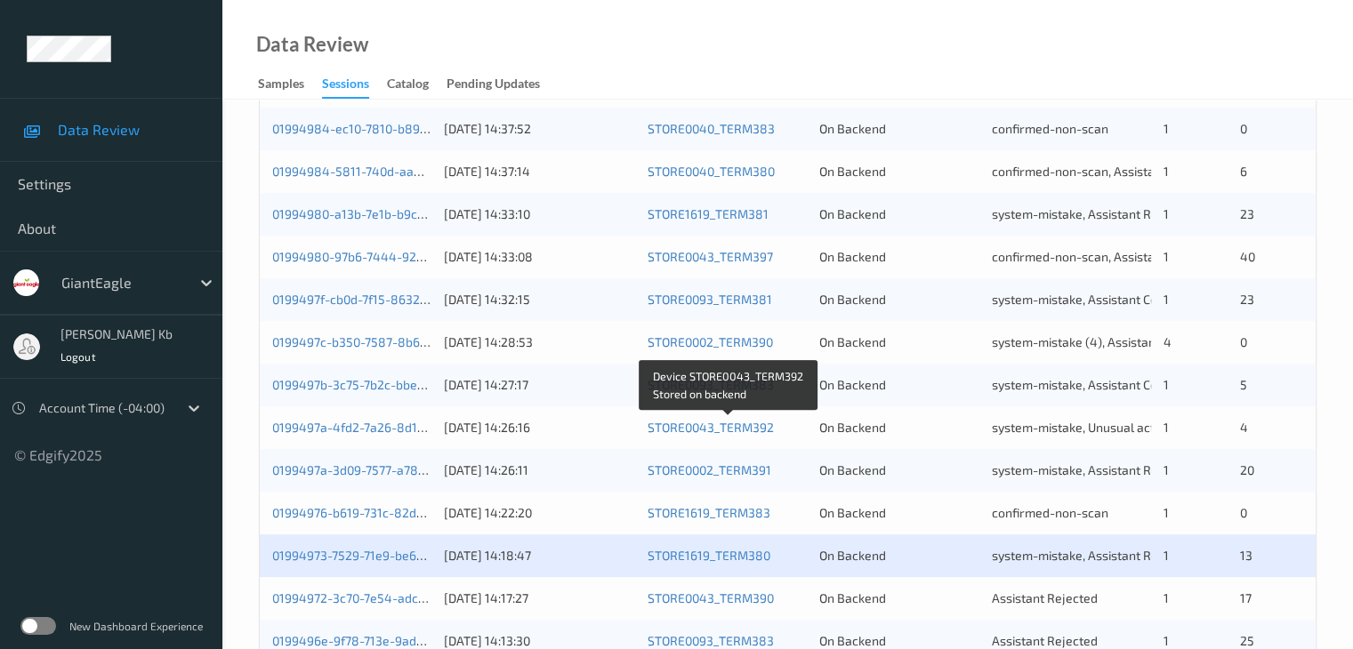
scroll to position [623, 0]
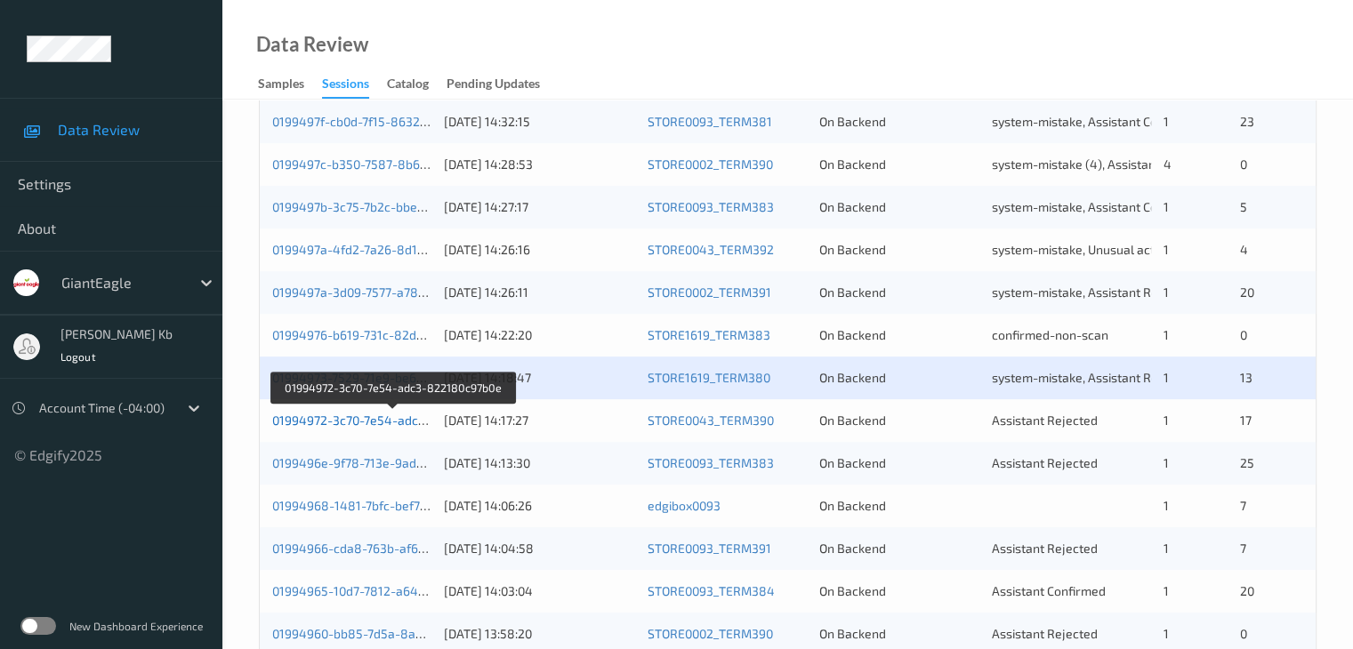
click at [338, 420] on link "01994972-3c70-7e54-adc3-822180c97b0e" at bounding box center [393, 420] width 242 height 15
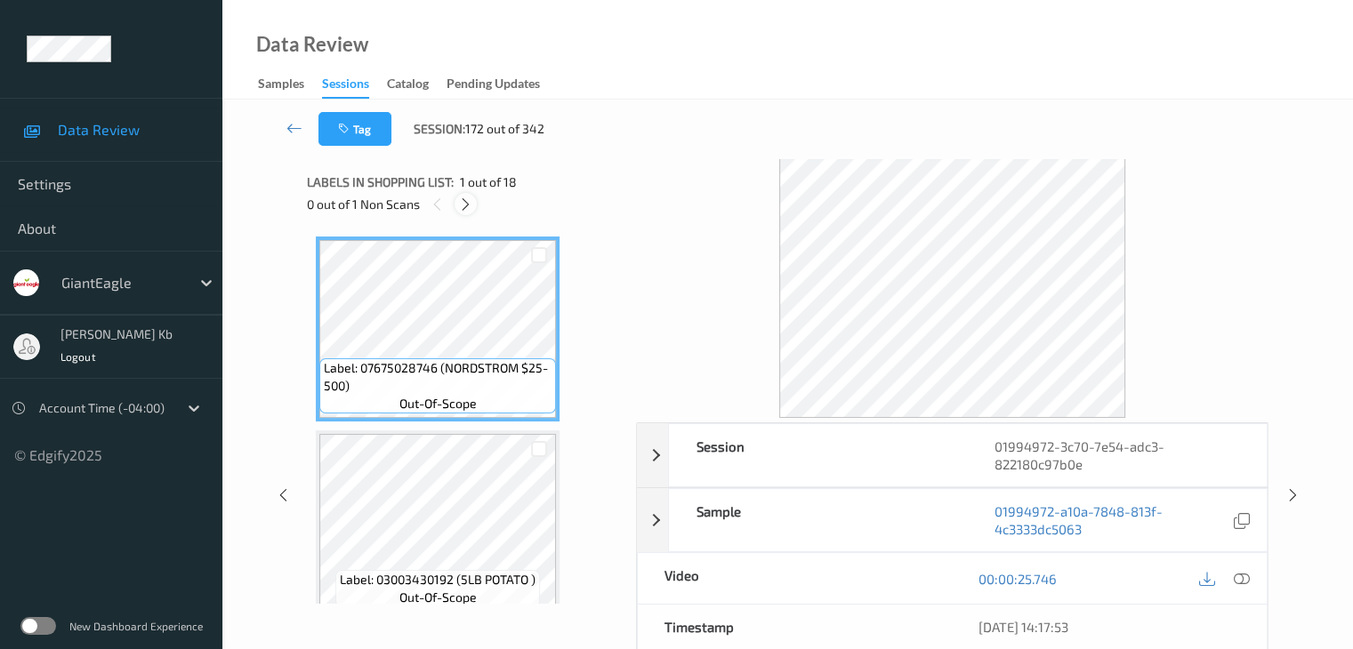
click at [464, 207] on icon at bounding box center [465, 205] width 15 height 16
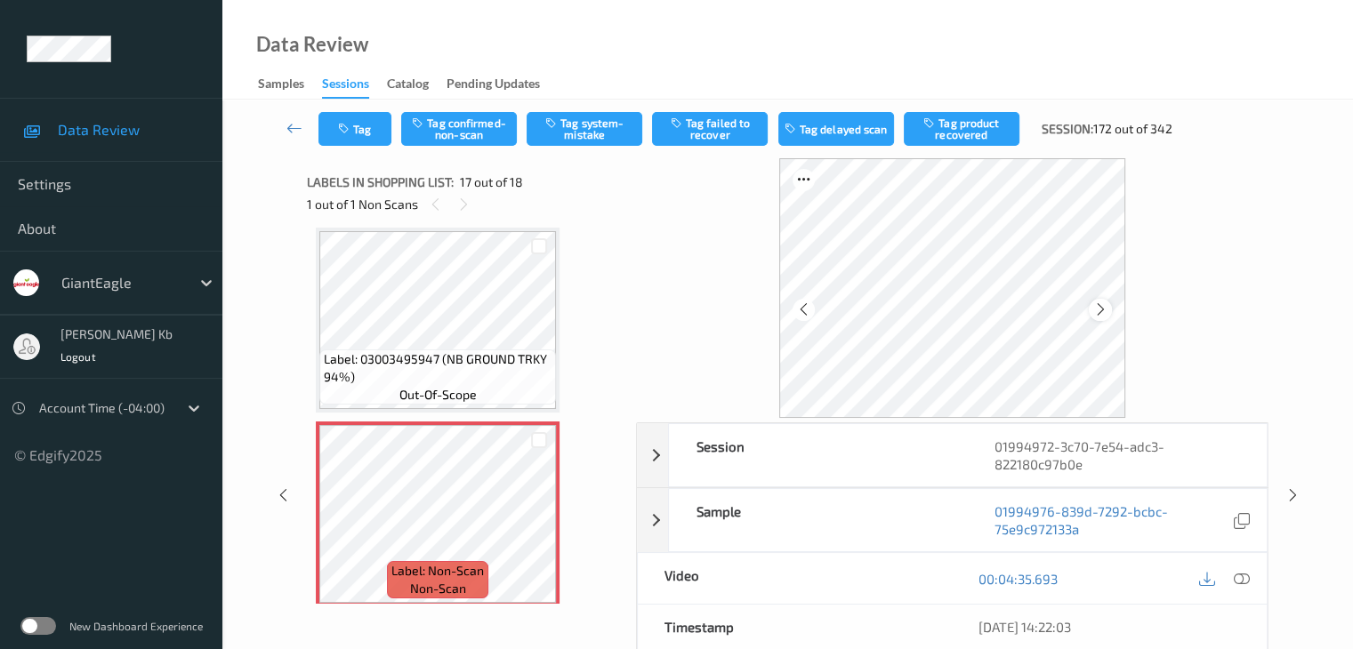
click at [1102, 312] on icon at bounding box center [1100, 310] width 15 height 16
click at [1241, 578] on icon at bounding box center [1241, 579] width 16 height 16
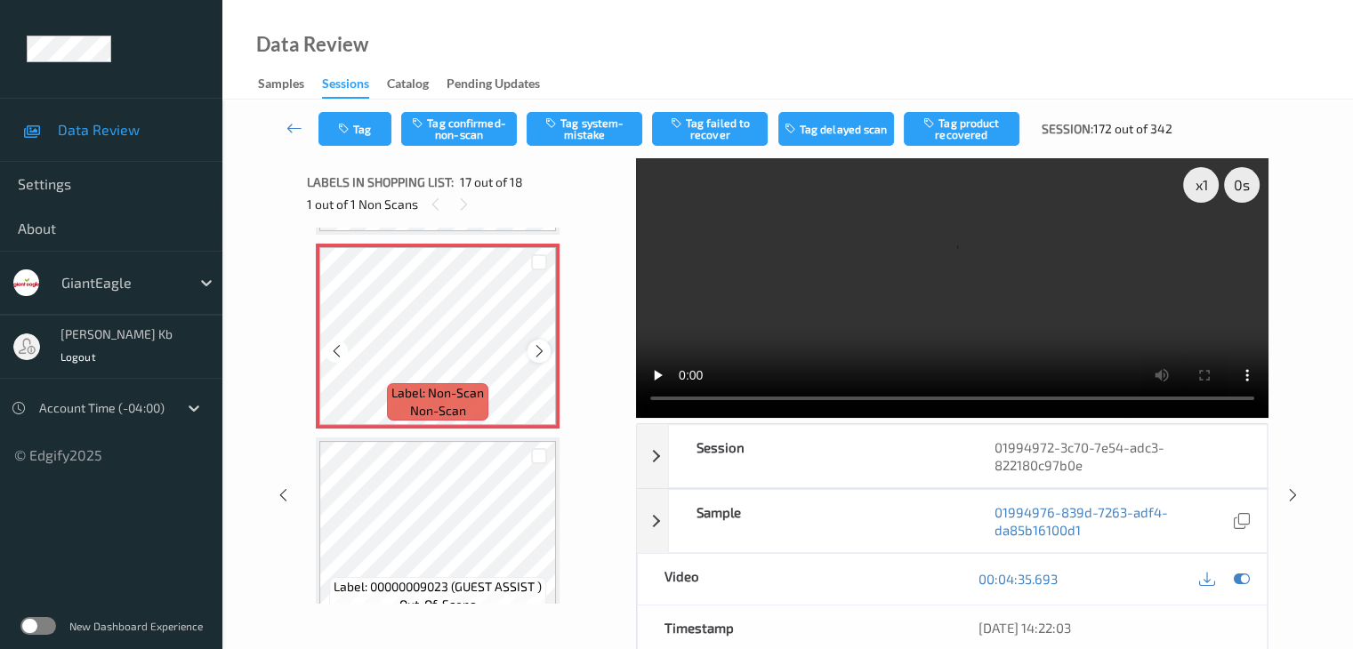
scroll to position [3006, 0]
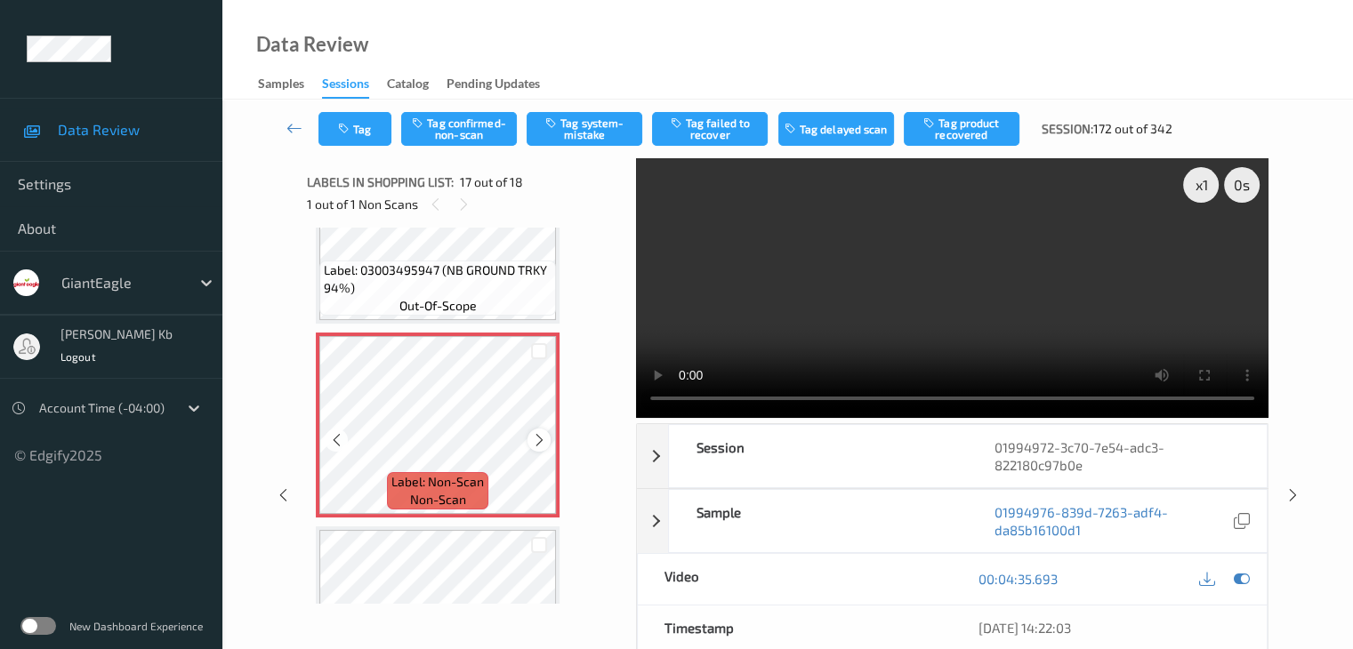
click at [534, 443] on icon at bounding box center [539, 440] width 15 height 16
click at [534, 442] on icon at bounding box center [539, 440] width 15 height 16
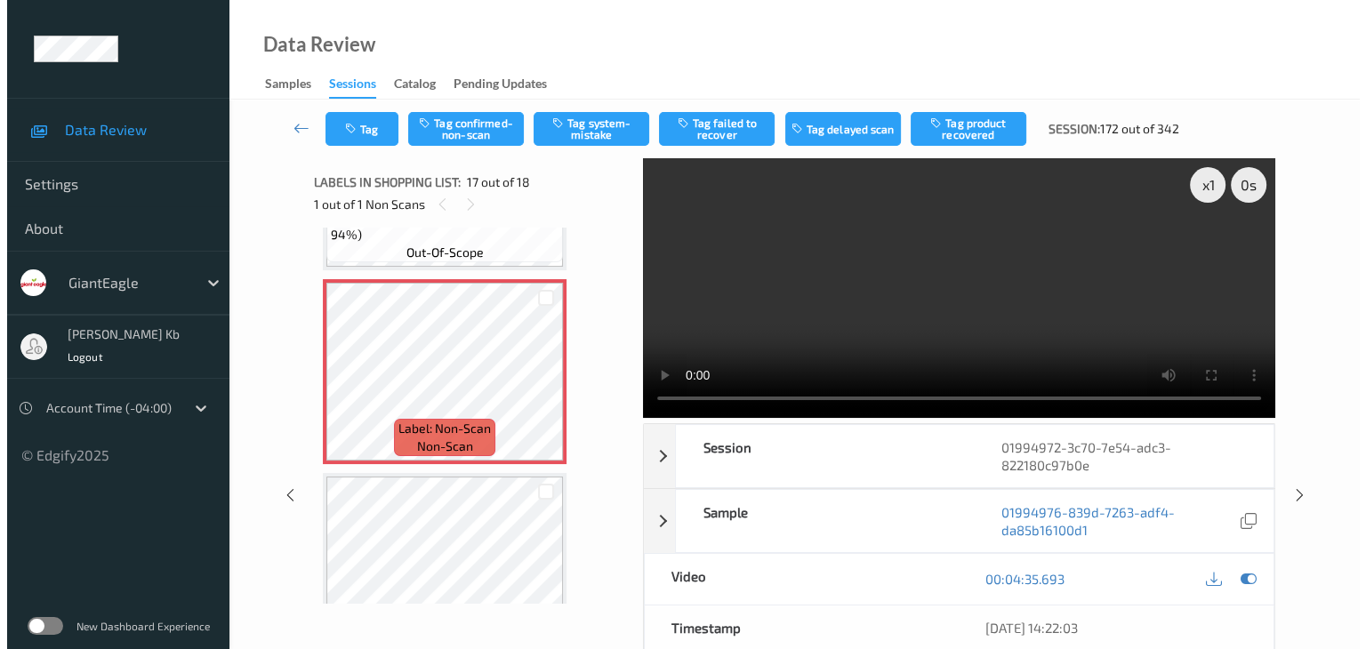
scroll to position [3034, 0]
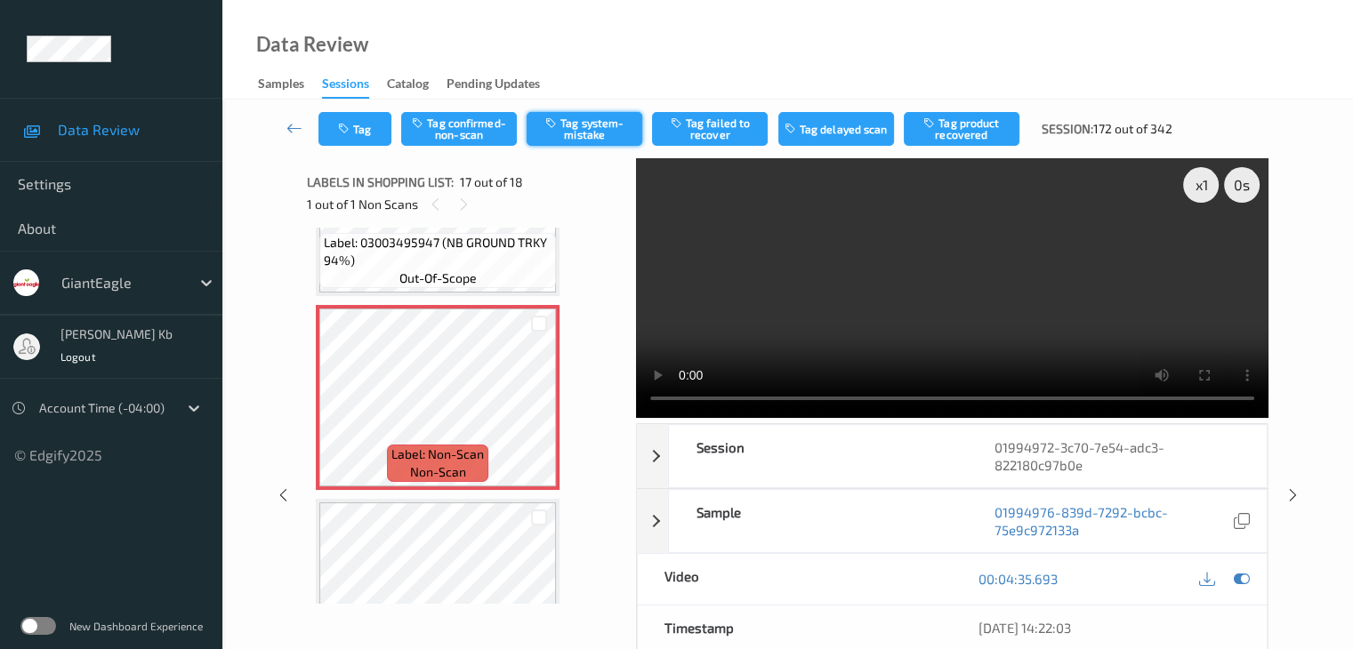
click at [595, 125] on button "Tag system-mistake" at bounding box center [585, 129] width 116 height 34
click at [367, 125] on button "Tag" at bounding box center [354, 129] width 73 height 34
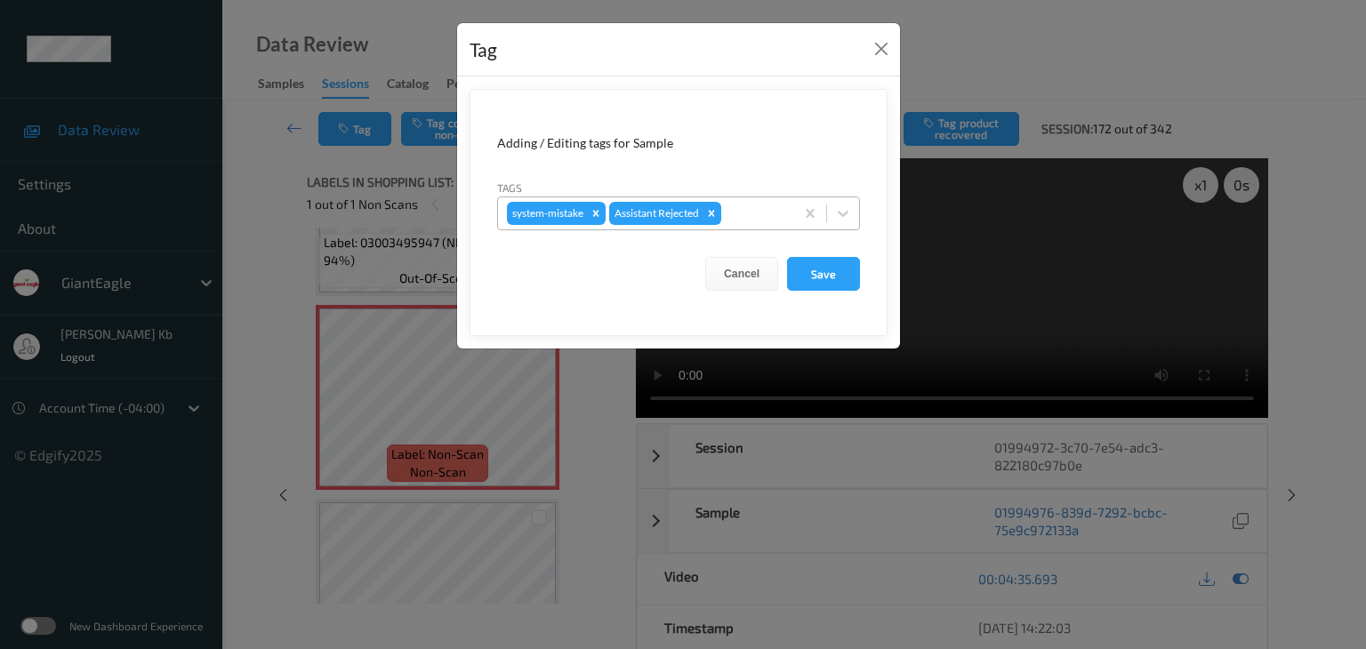
click at [758, 211] on div at bounding box center [755, 213] width 60 height 21
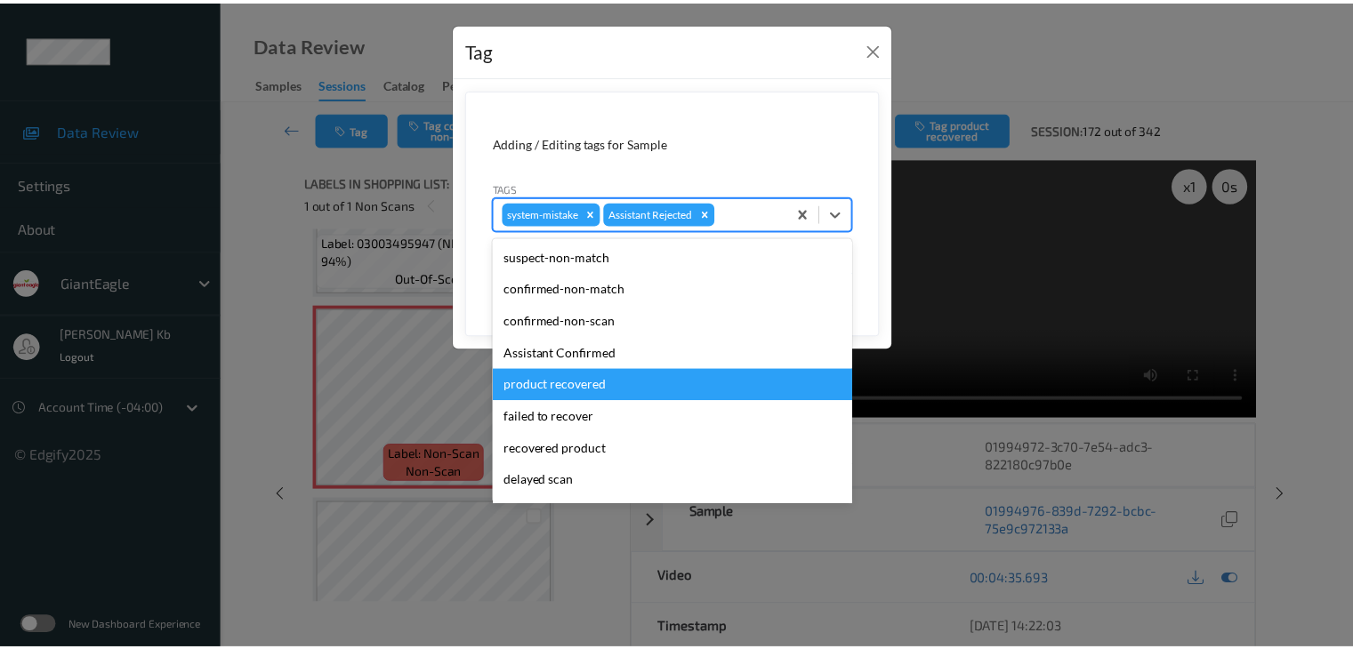
scroll to position [178, 0]
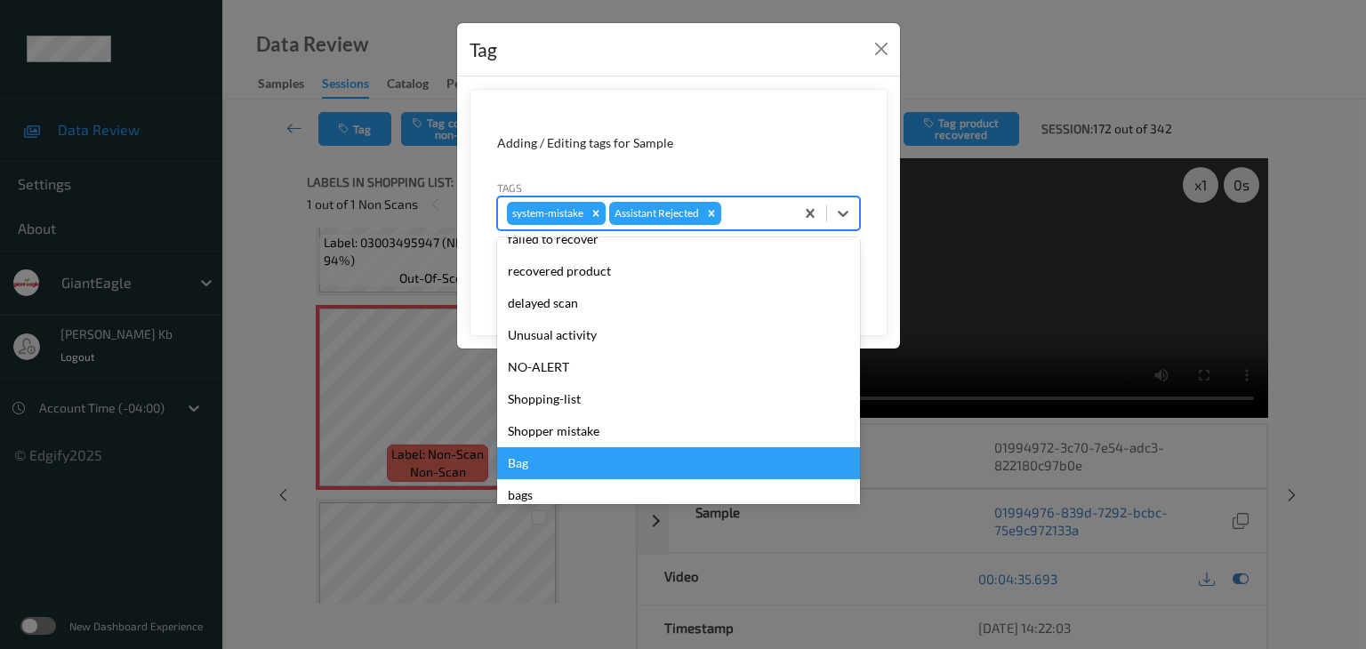
click at [524, 463] on div "Bag" at bounding box center [678, 463] width 363 height 32
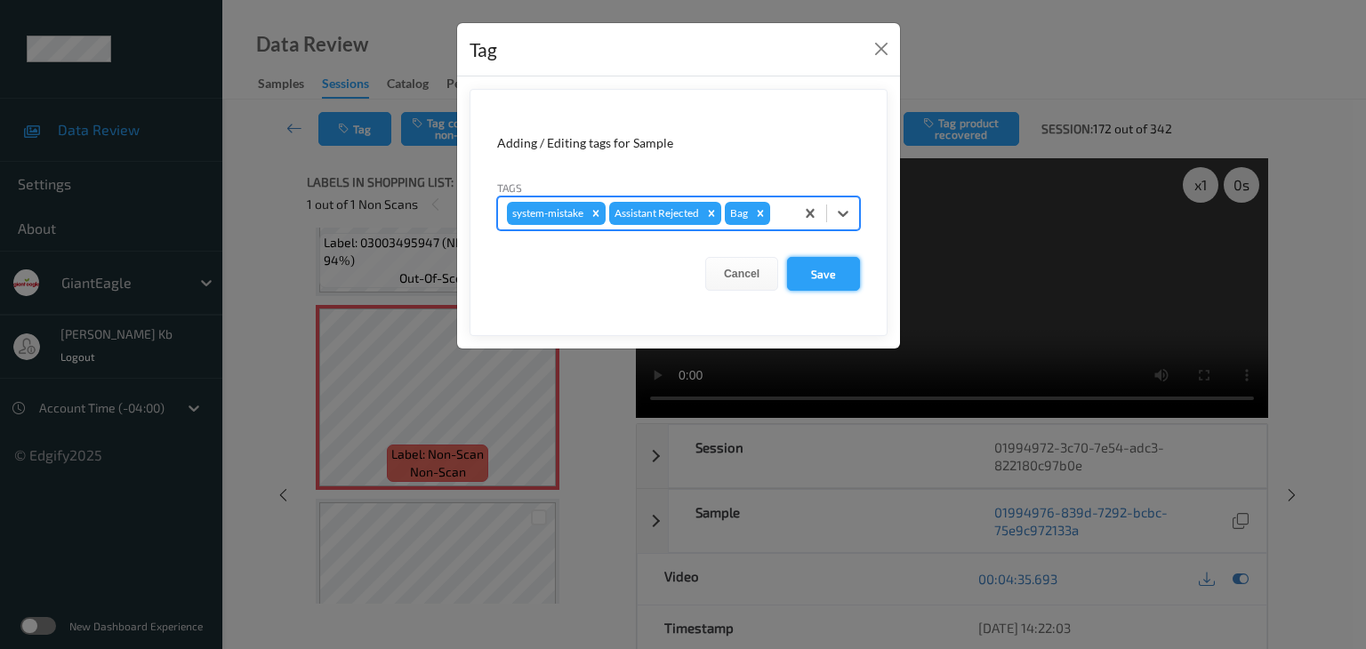
click at [818, 277] on button "Save" at bounding box center [823, 274] width 73 height 34
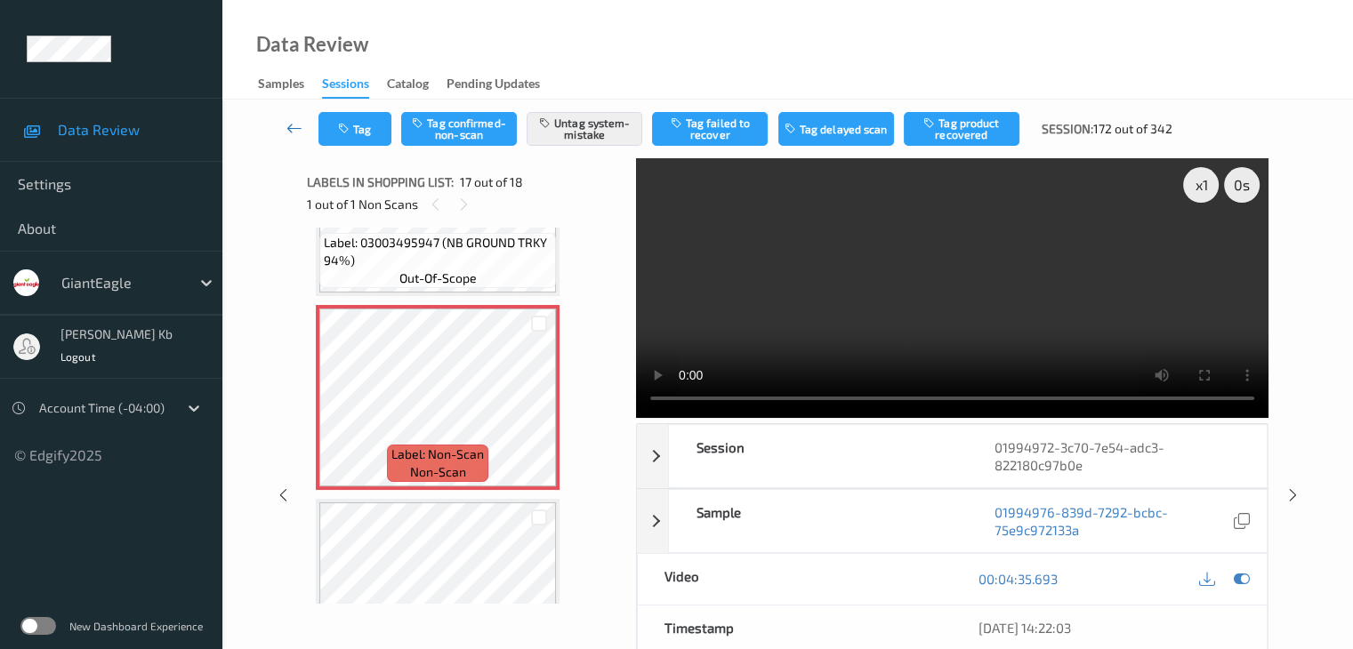
click at [290, 131] on icon at bounding box center [294, 128] width 16 height 18
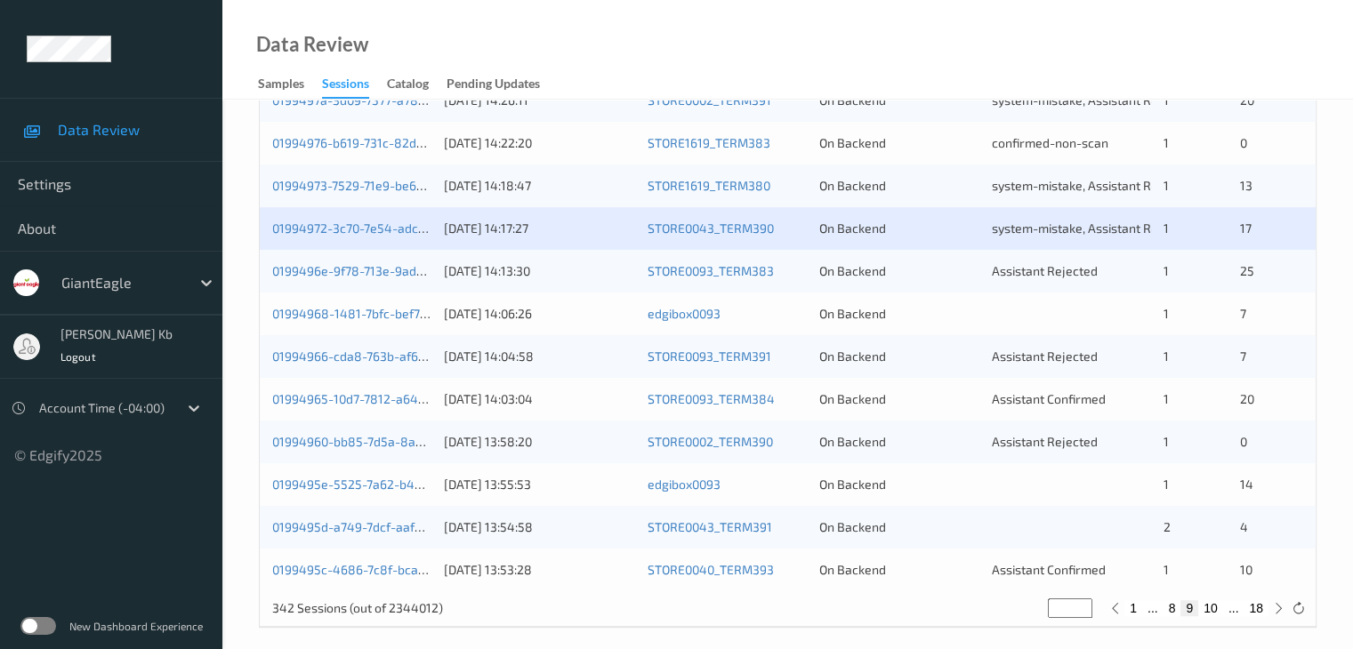
scroll to position [829, 0]
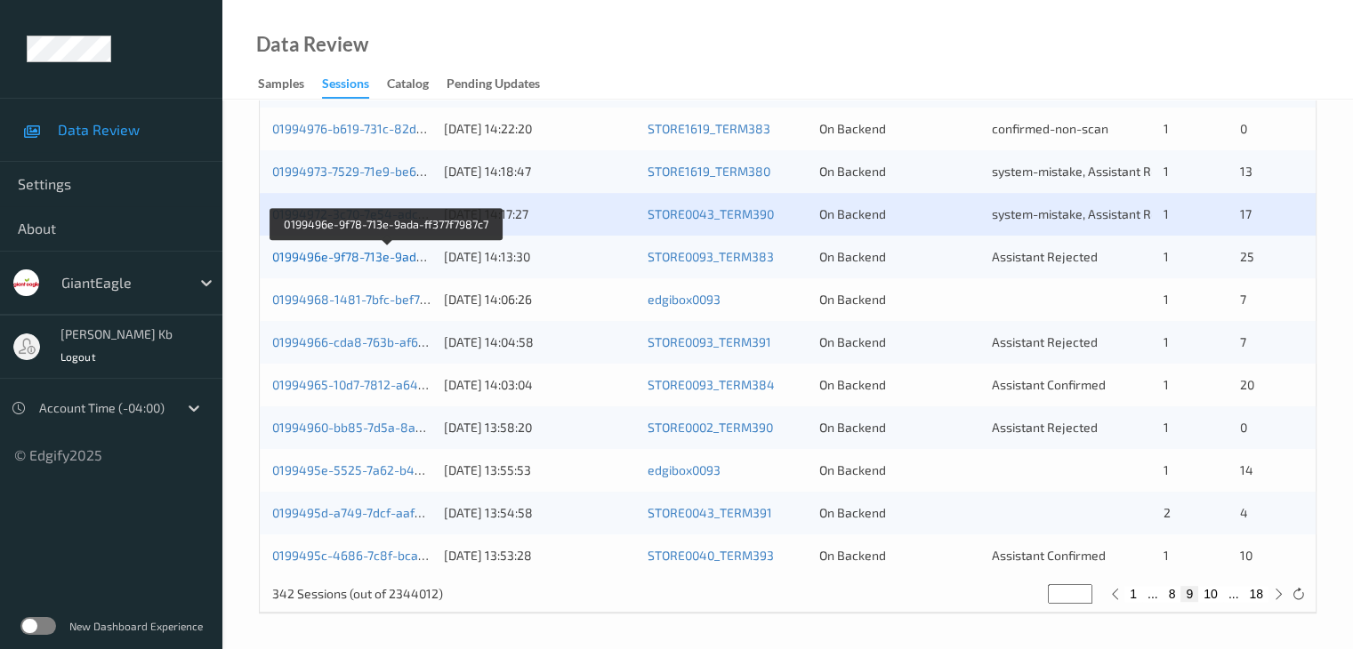
click at [344, 256] on link "0199496e-9f78-713e-9ada-ff377f7987c7" at bounding box center [386, 256] width 229 height 15
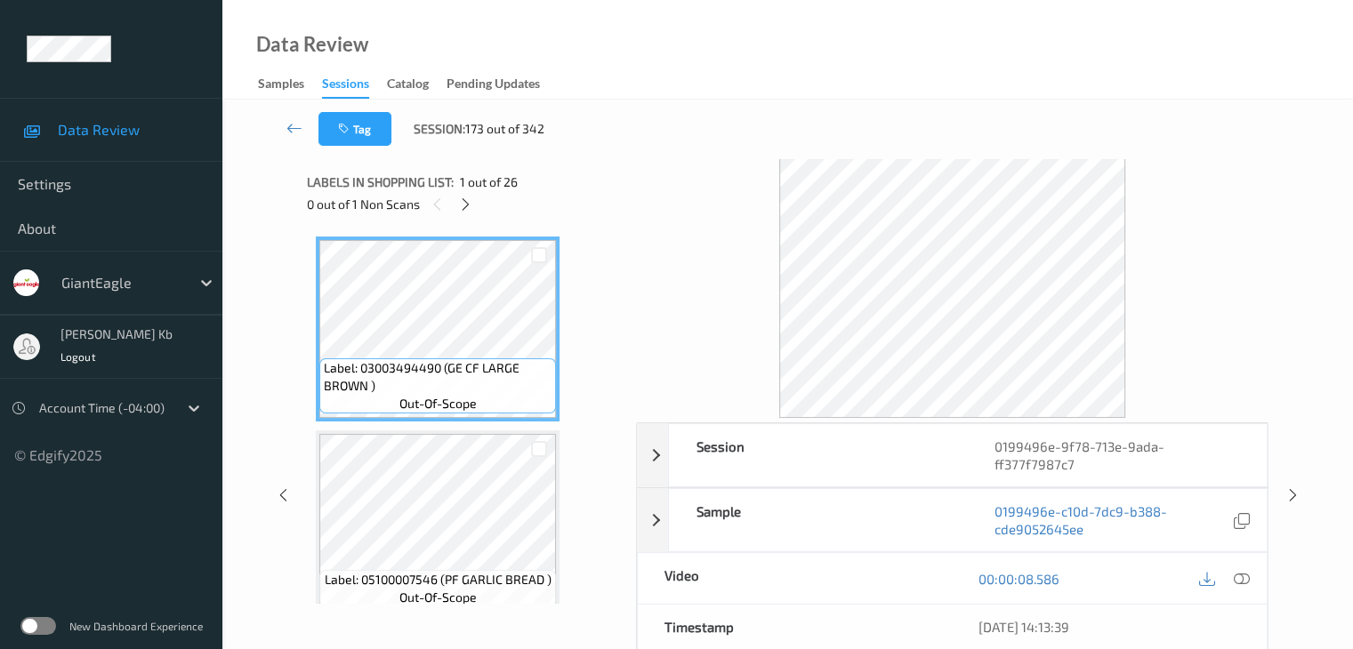
drag, startPoint x: 465, startPoint y: 207, endPoint x: 476, endPoint y: 221, distance: 17.1
click at [465, 207] on icon at bounding box center [465, 205] width 15 height 16
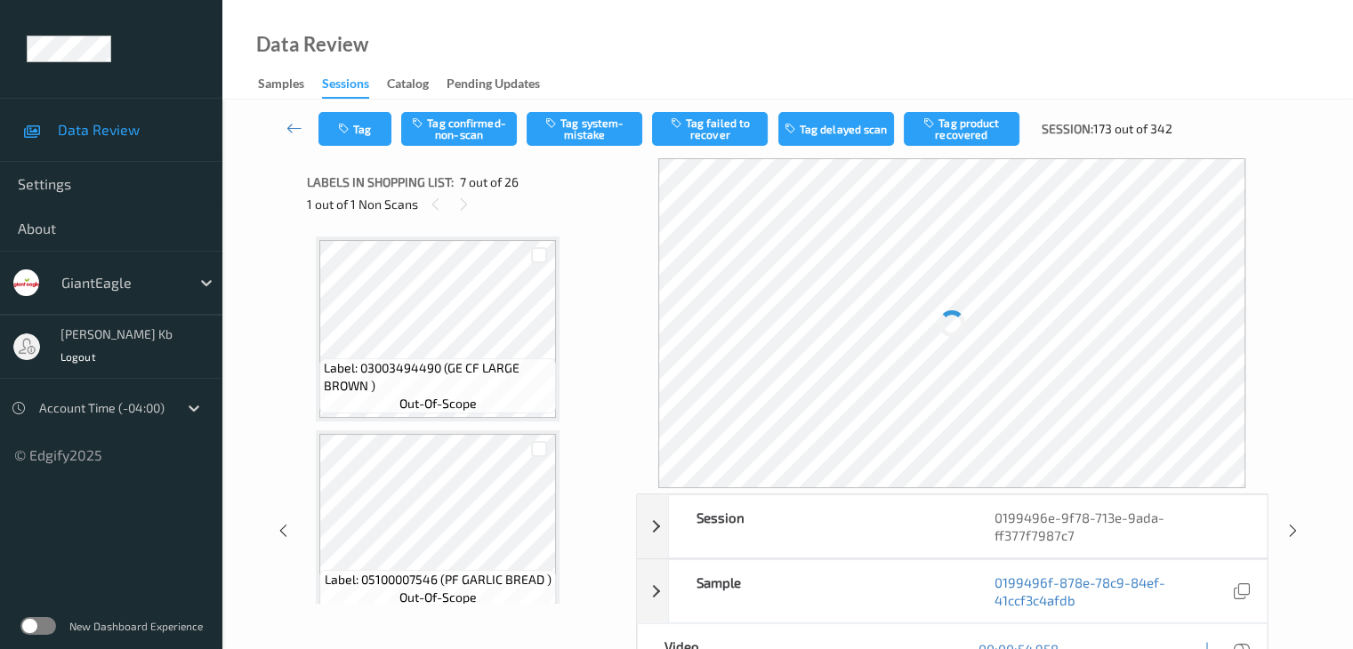
scroll to position [978, 0]
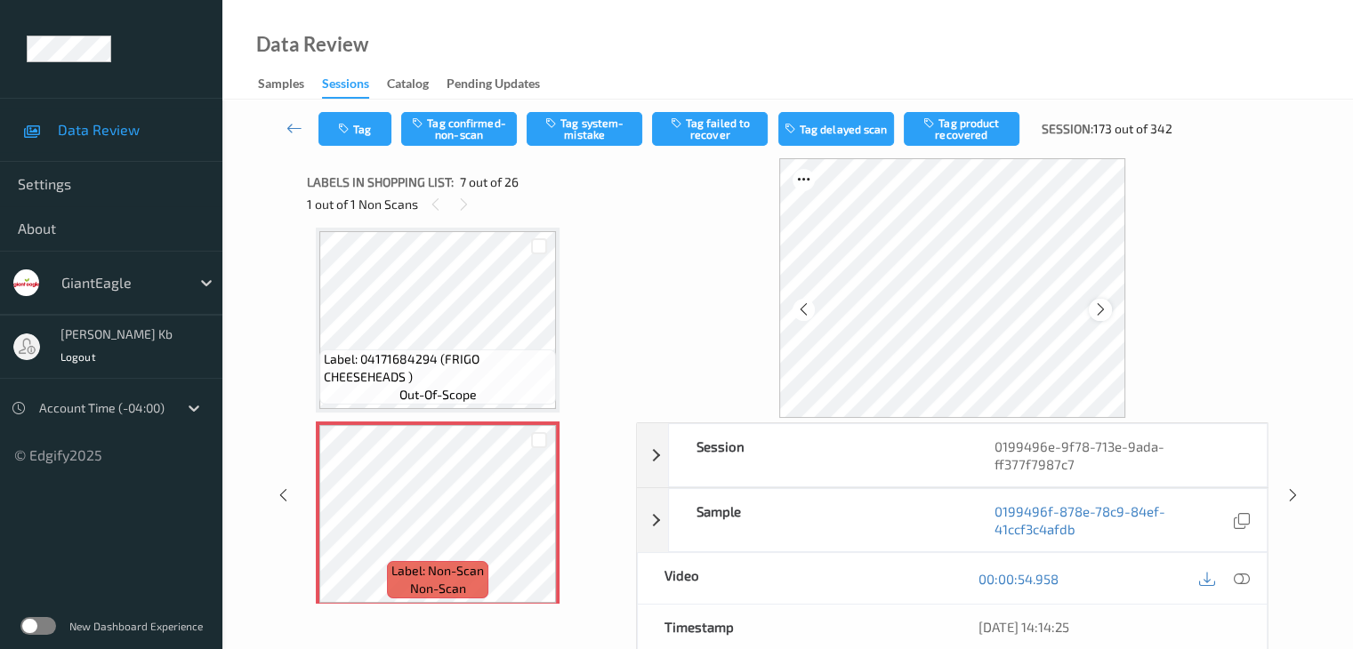
click at [1100, 307] on icon at bounding box center [1100, 310] width 15 height 16
click at [1234, 571] on icon at bounding box center [1241, 579] width 16 height 16
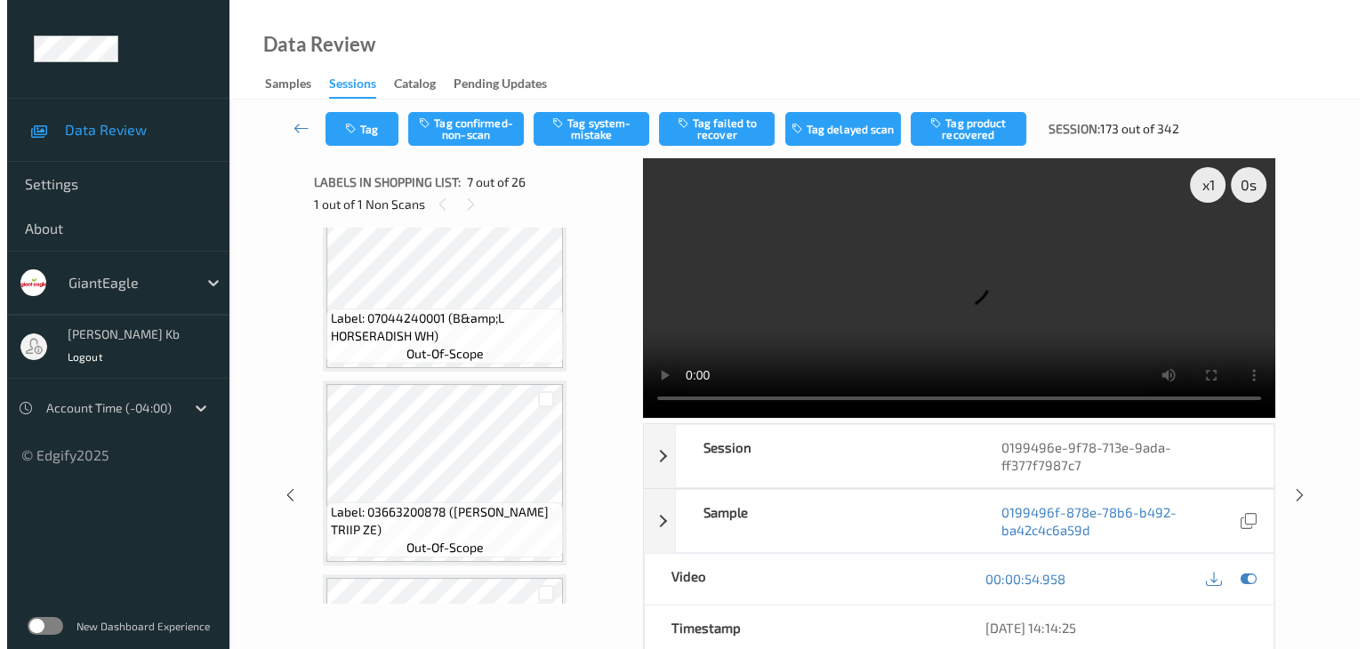
scroll to position [1512, 0]
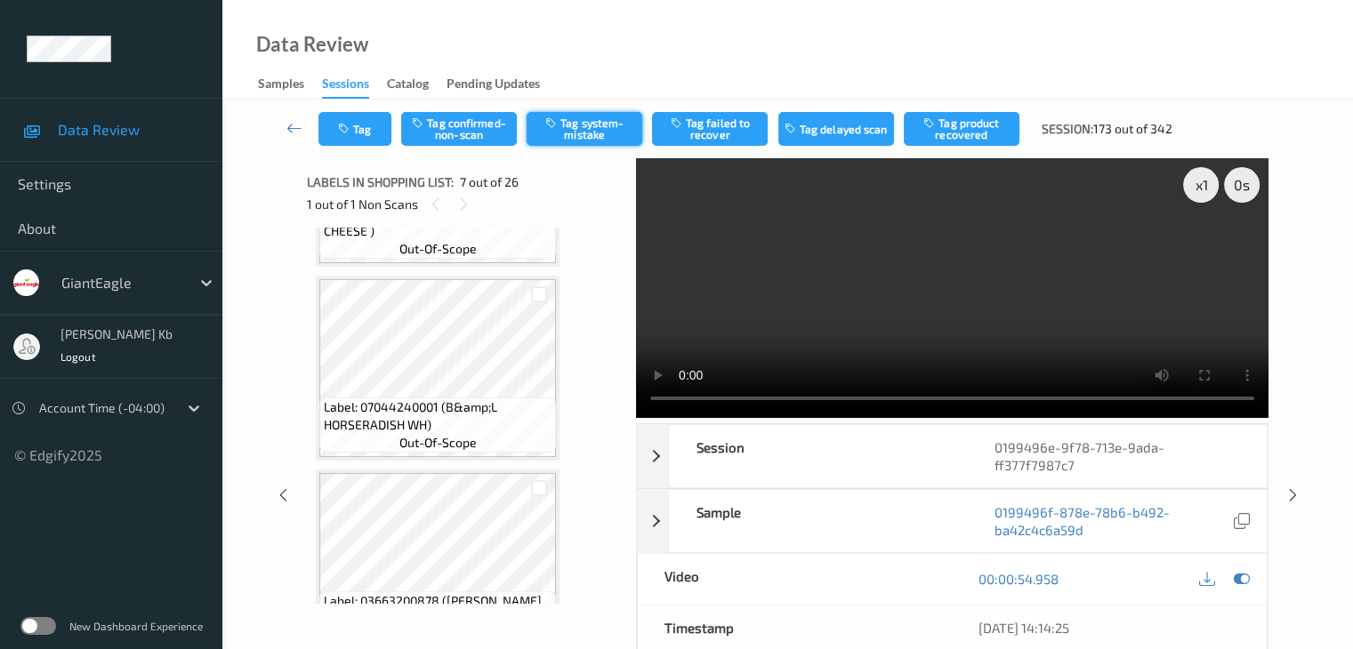
click at [590, 127] on button "Tag system-mistake" at bounding box center [585, 129] width 116 height 34
click at [366, 128] on button "Tag" at bounding box center [354, 129] width 73 height 34
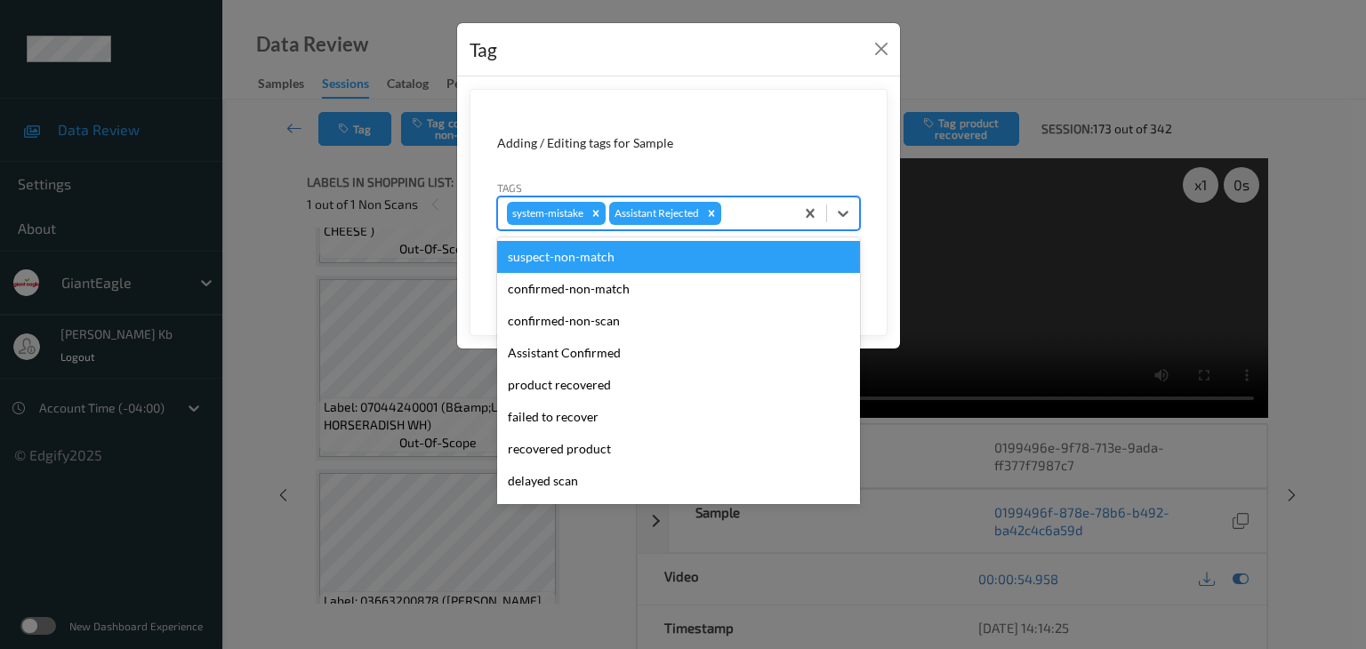
click at [747, 206] on div at bounding box center [755, 213] width 60 height 21
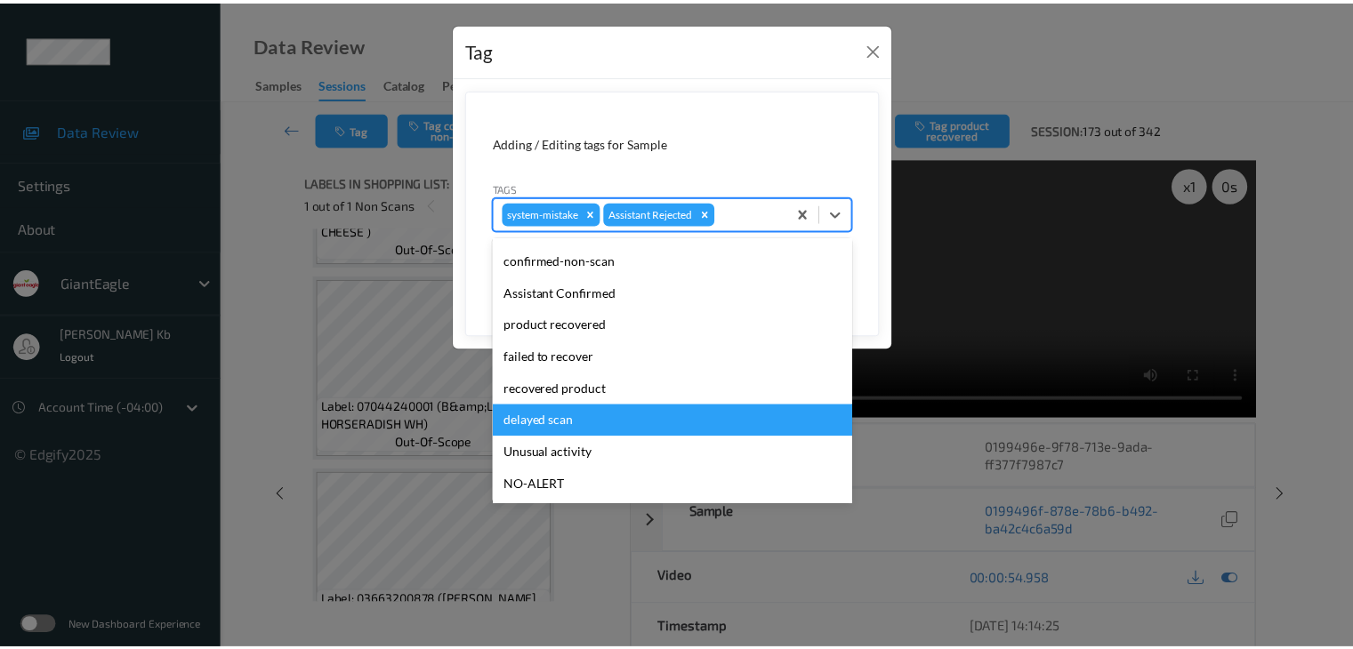
scroll to position [89, 0]
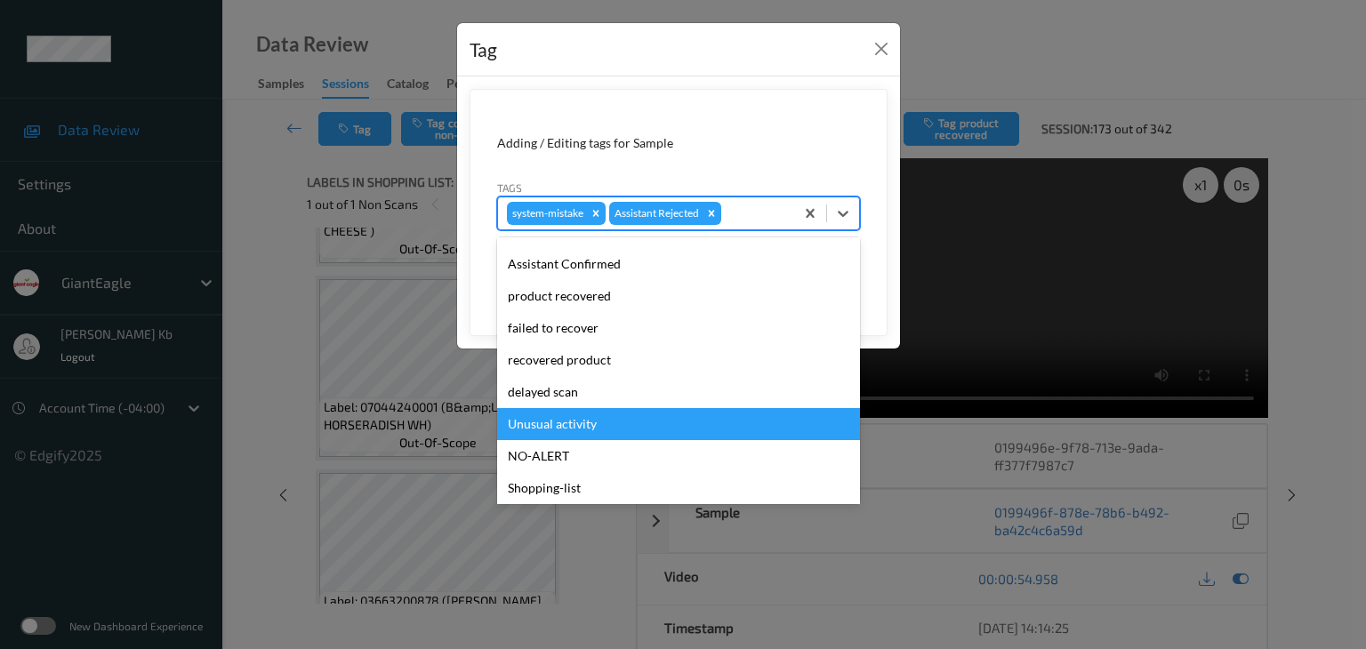
click at [571, 423] on div "Unusual activity" at bounding box center [678, 424] width 363 height 32
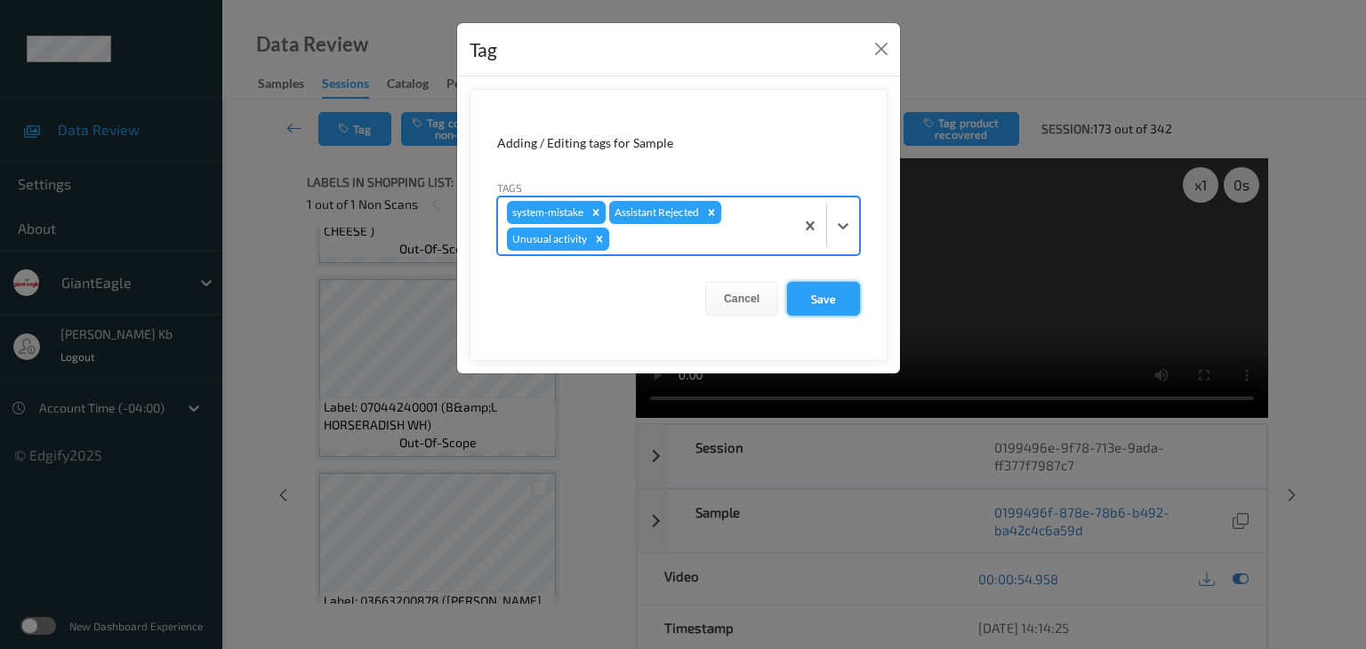
click at [827, 295] on button "Save" at bounding box center [823, 299] width 73 height 34
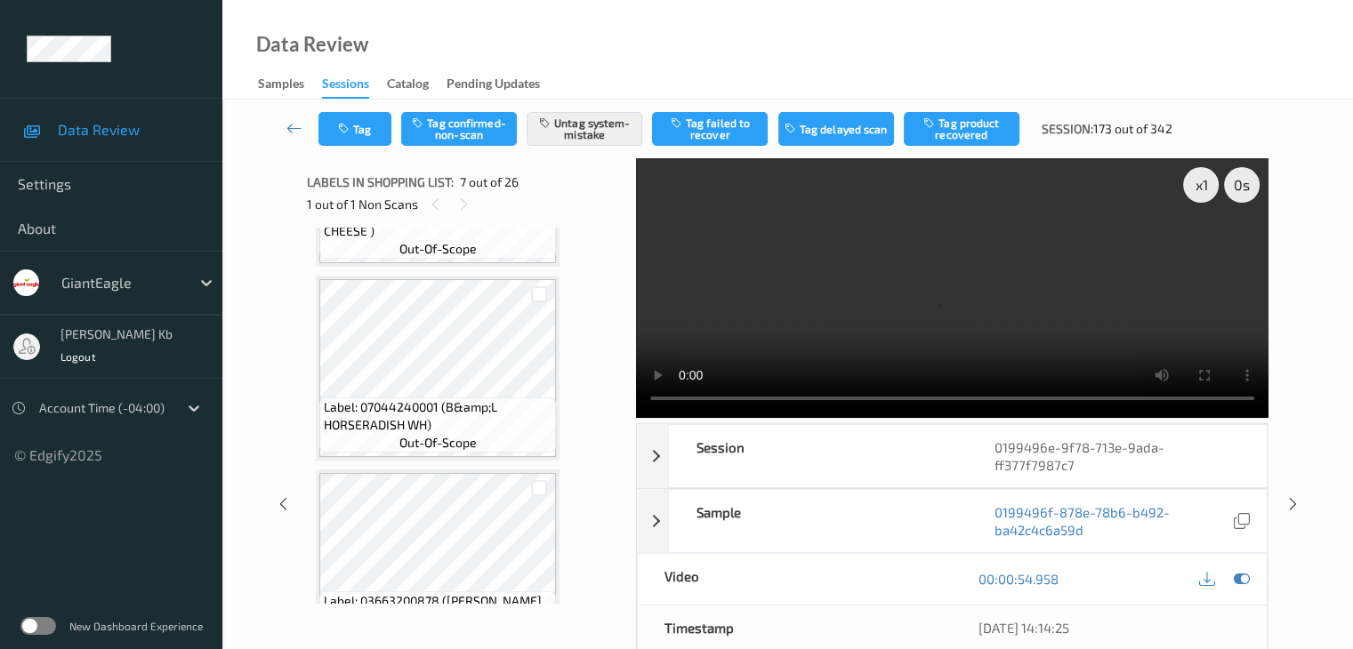
drag, startPoint x: 298, startPoint y: 123, endPoint x: 307, endPoint y: 68, distance: 55.0
click at [298, 123] on icon at bounding box center [294, 128] width 16 height 18
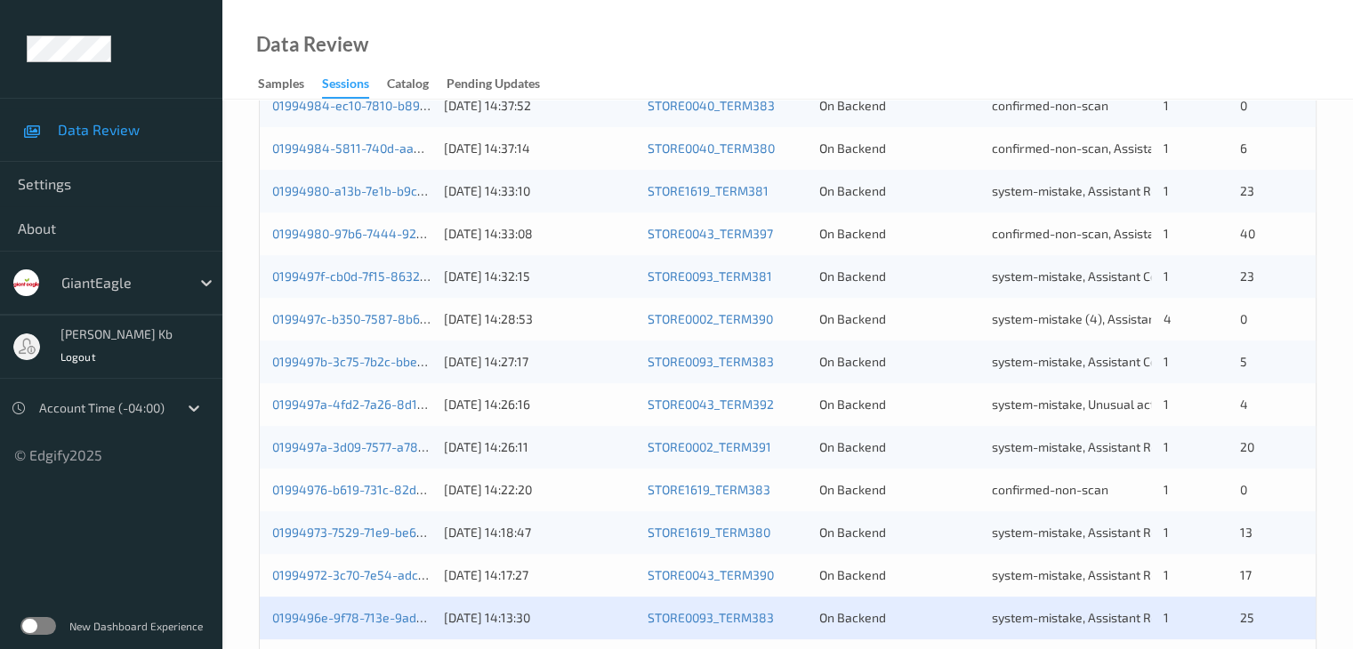
scroll to position [623, 0]
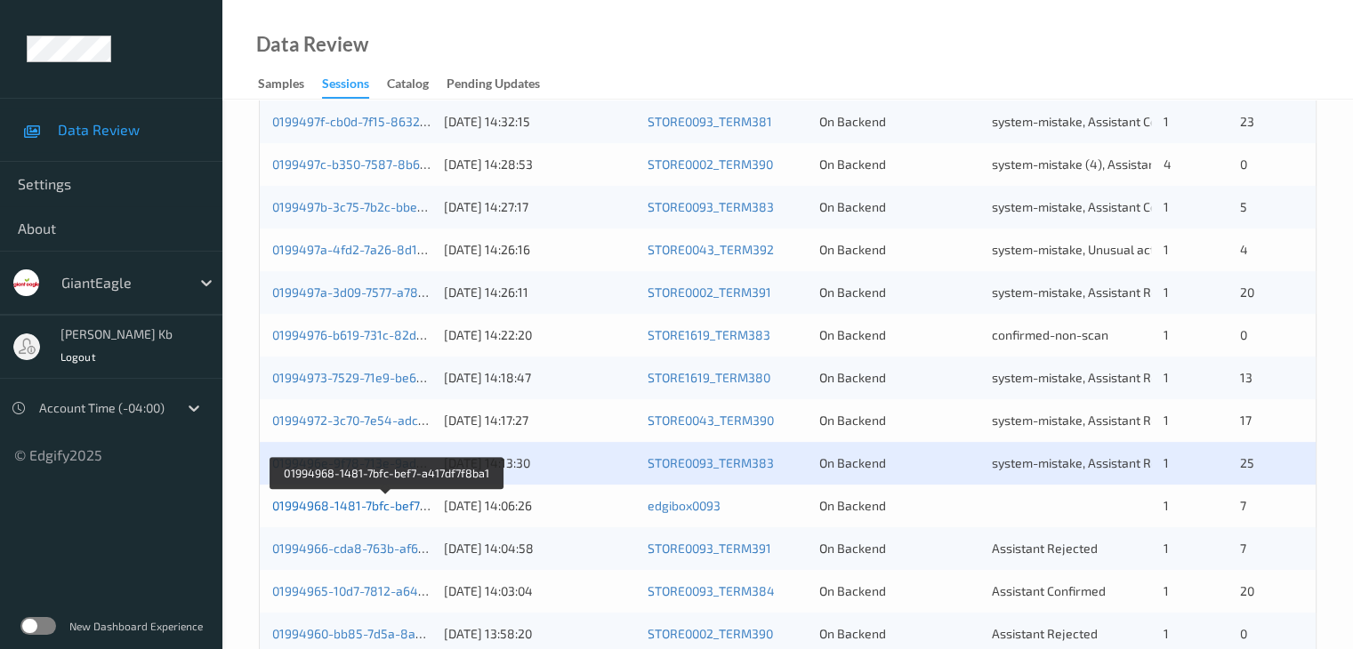
click at [330, 503] on link "01994968-1481-7bfc-bef7-a417df7f8ba1" at bounding box center [386, 505] width 229 height 15
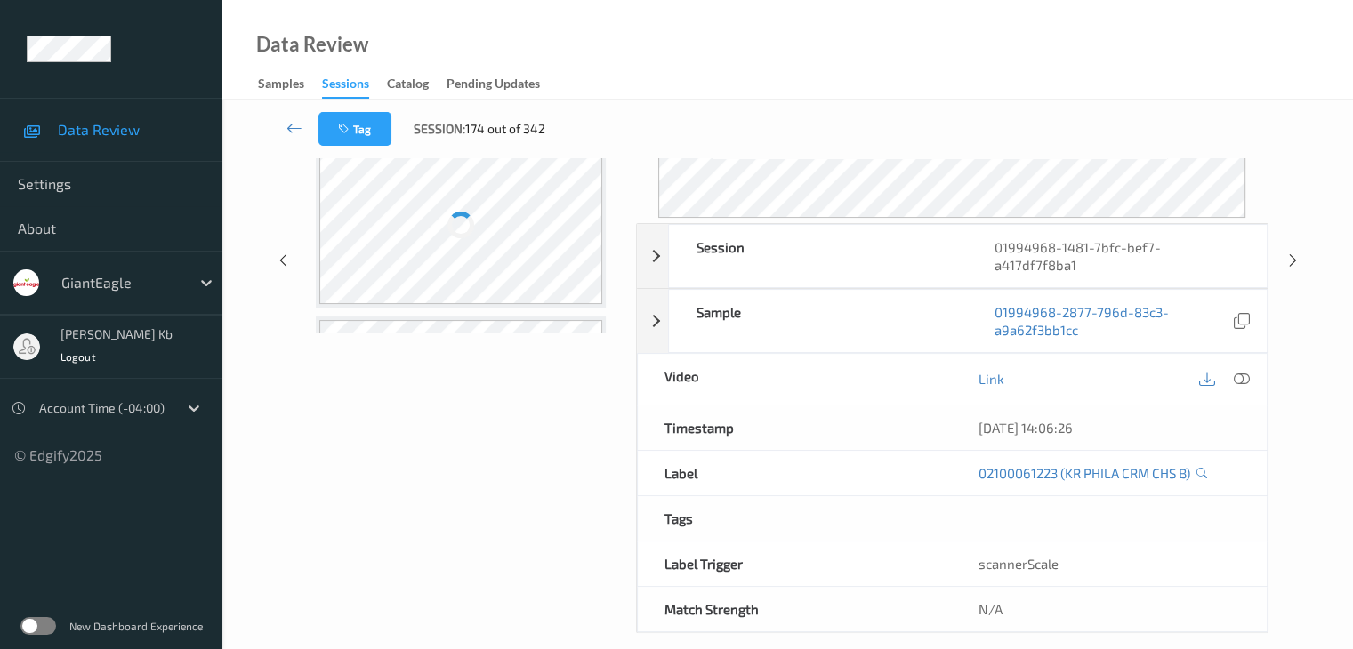
scroll to position [199, 0]
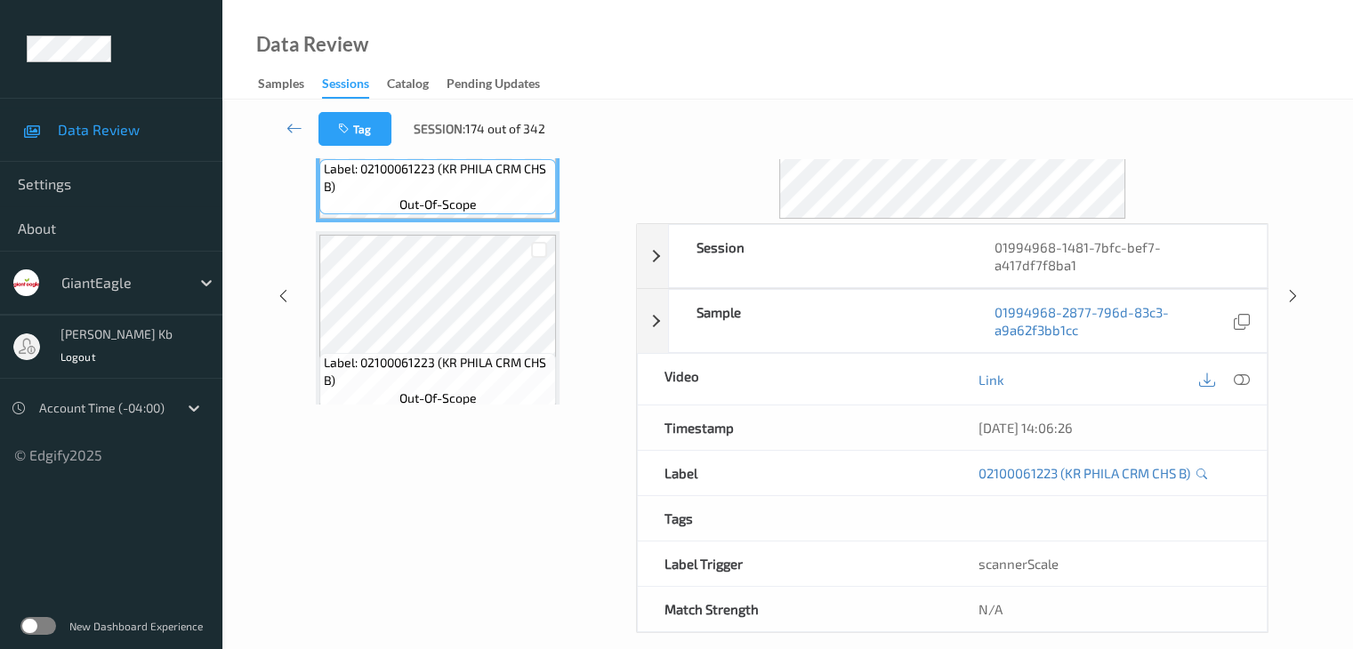
drag, startPoint x: 431, startPoint y: 1, endPoint x: 932, endPoint y: 42, distance: 502.4
click at [966, 42] on div "Data Review Samples Sessions Catalog Pending Updates" at bounding box center [787, 50] width 1130 height 100
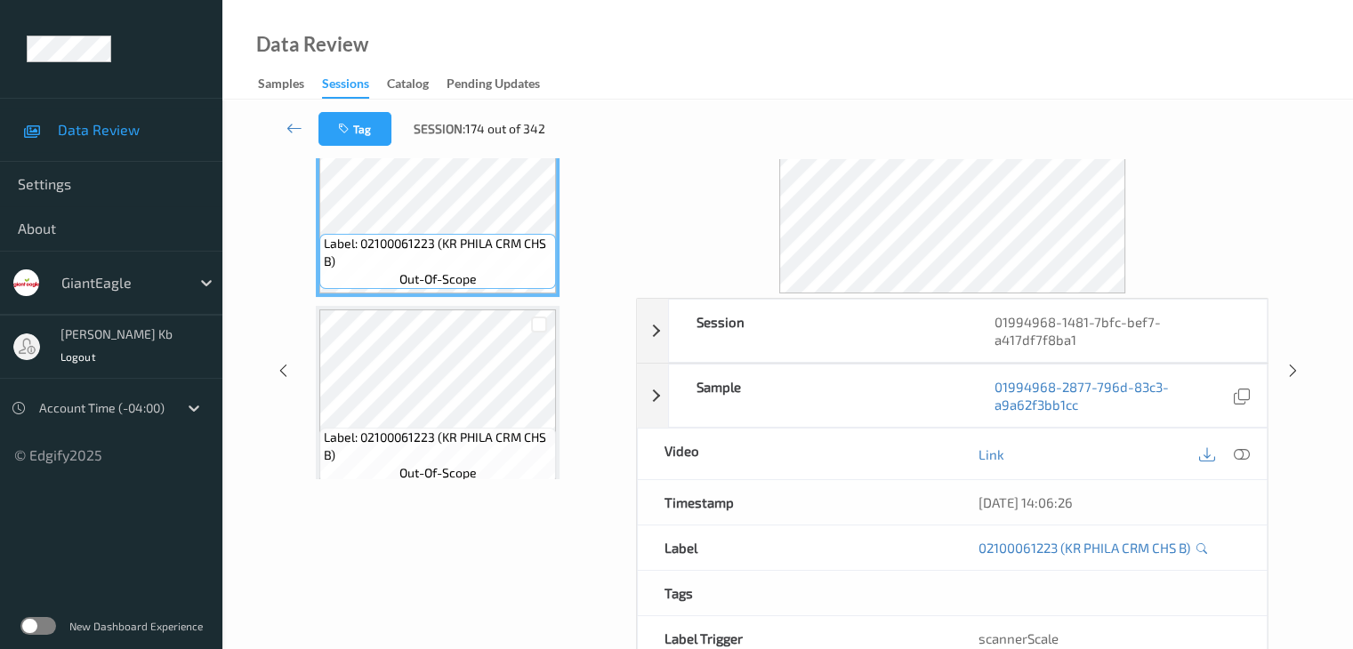
scroll to position [0, 0]
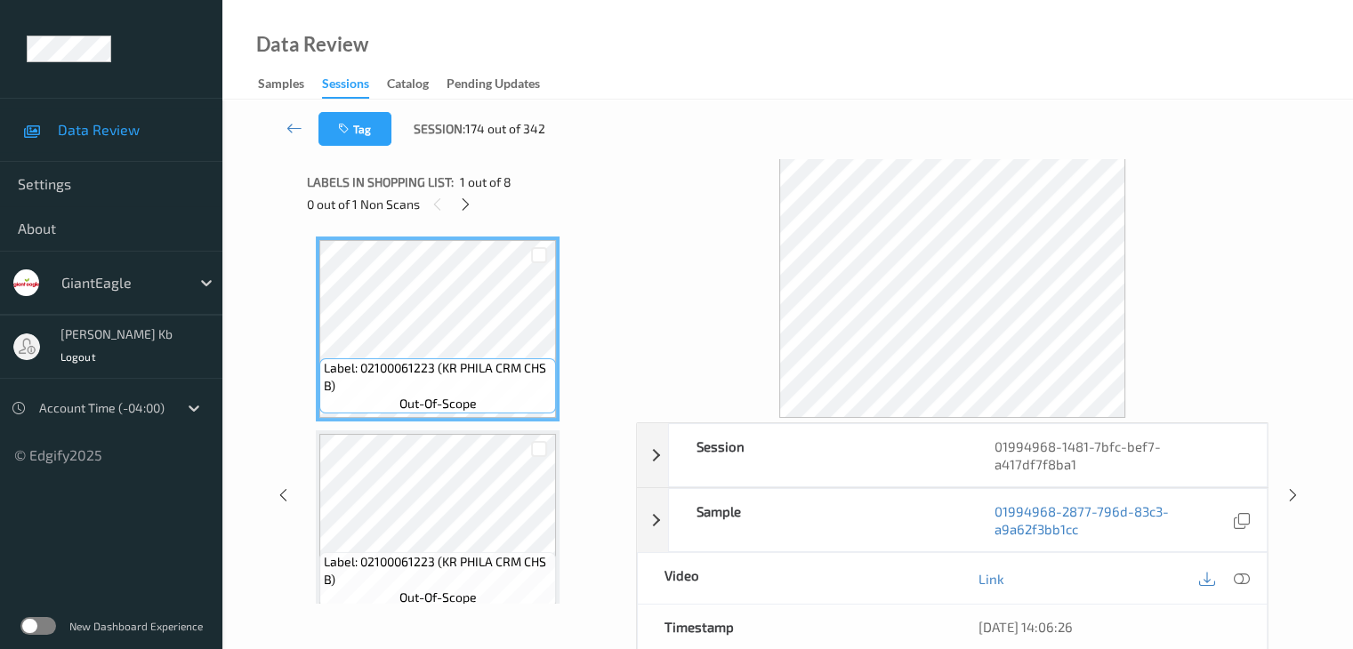
drag, startPoint x: 466, startPoint y: 205, endPoint x: 478, endPoint y: 229, distance: 26.7
click at [466, 205] on icon at bounding box center [465, 205] width 15 height 16
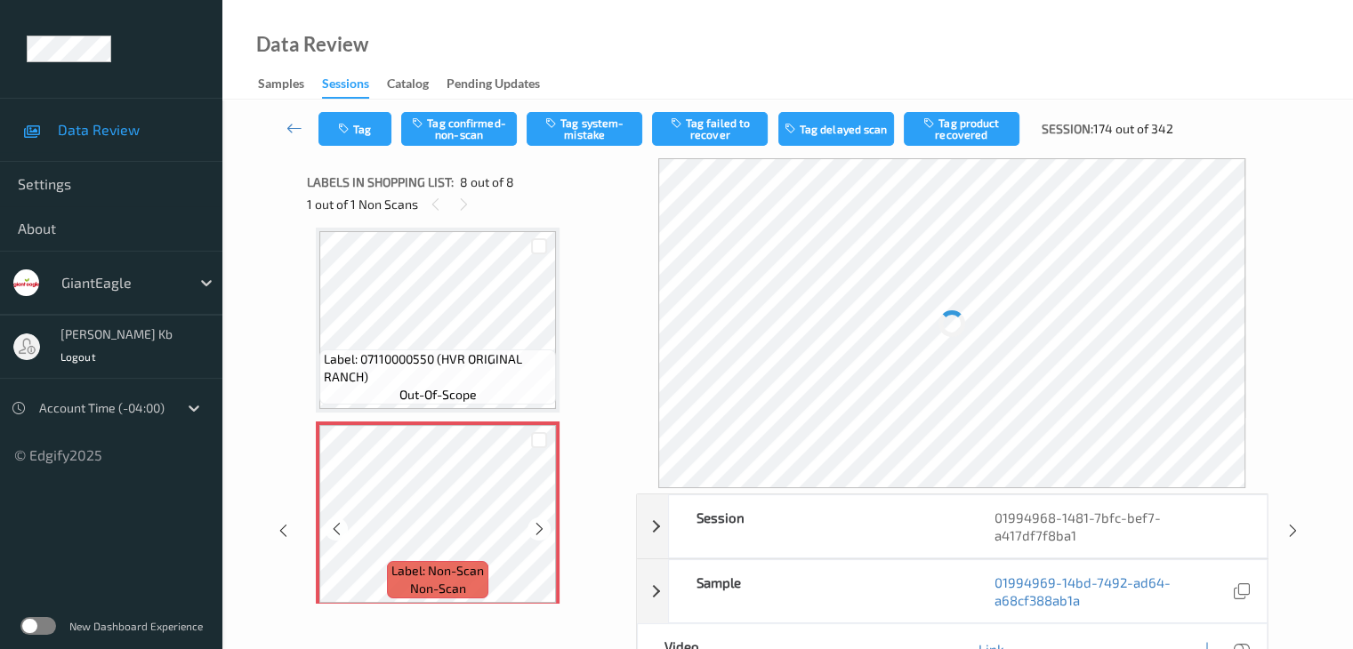
scroll to position [1184, 0]
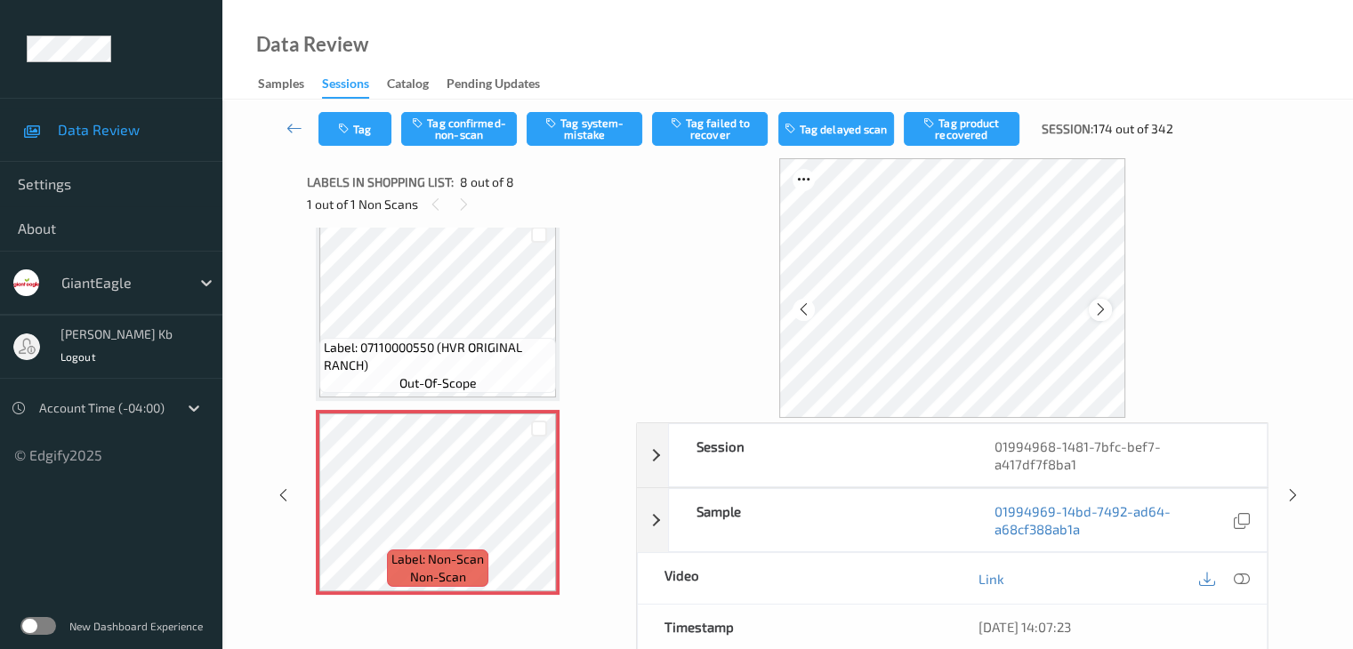
click at [1094, 310] on icon at bounding box center [1100, 310] width 15 height 16
click at [1239, 571] on icon at bounding box center [1241, 579] width 16 height 16
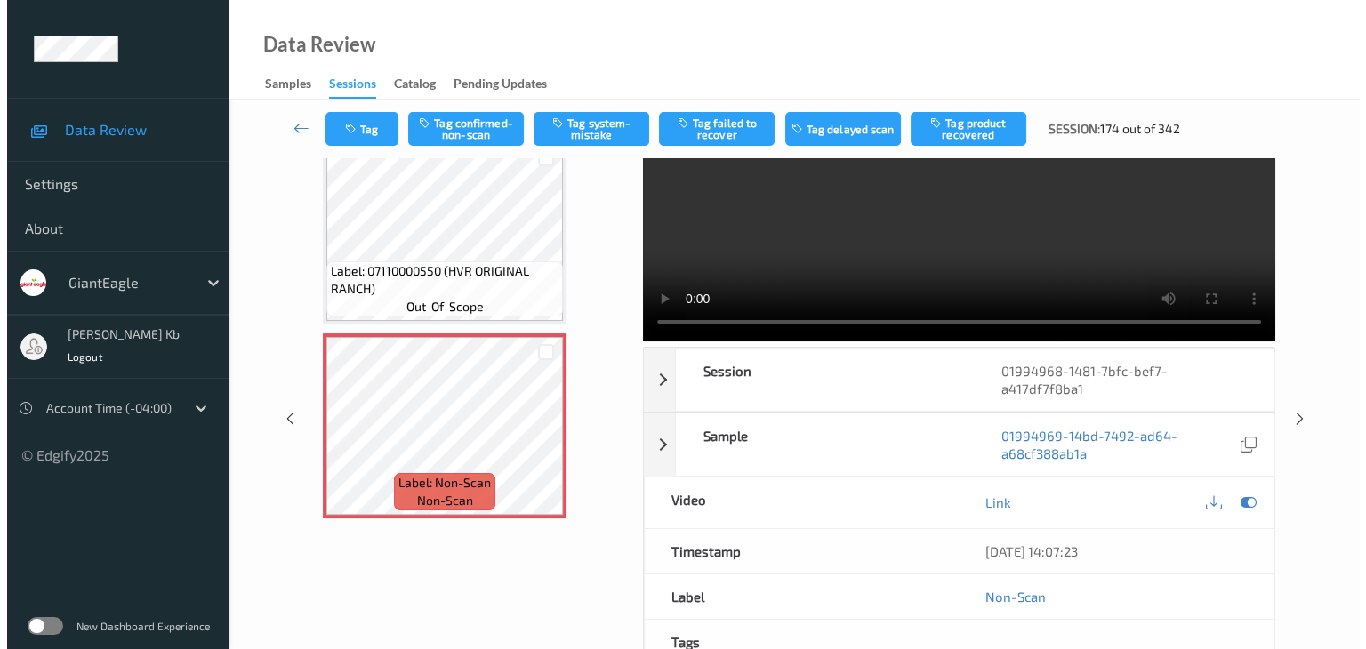
scroll to position [0, 0]
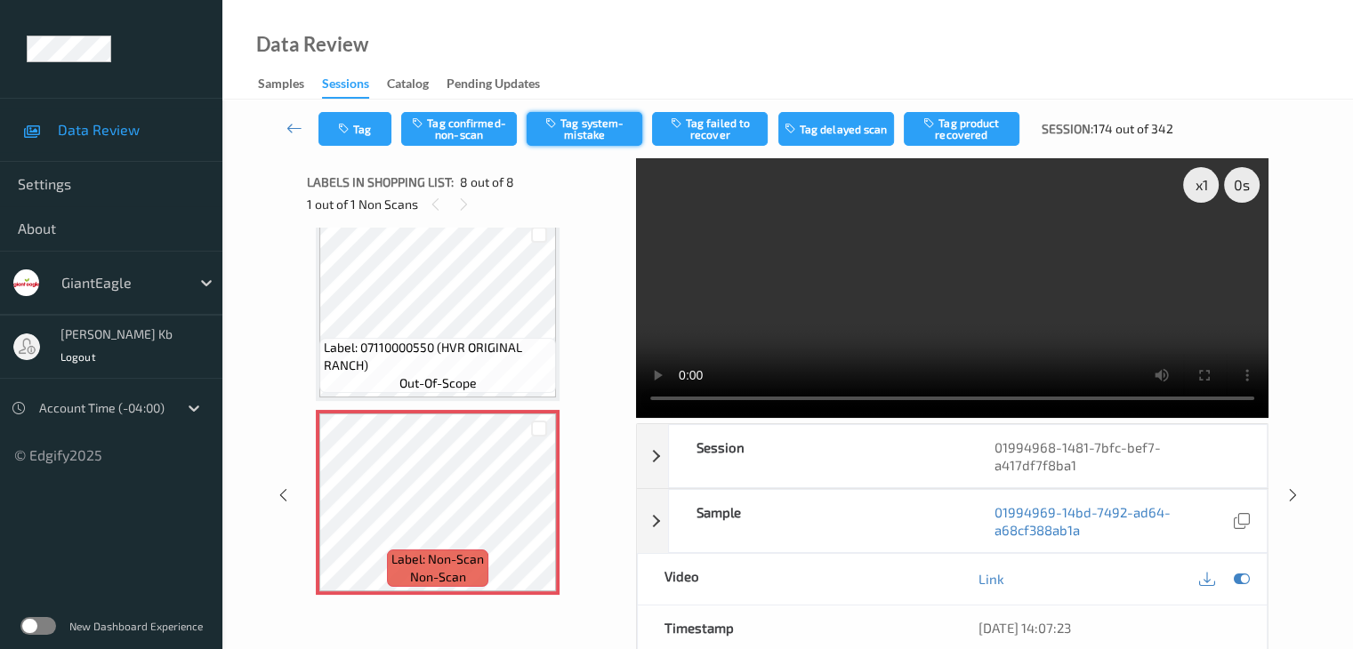
click at [588, 129] on button "Tag system-mistake" at bounding box center [585, 129] width 116 height 34
click at [361, 125] on button "Tag" at bounding box center [354, 129] width 73 height 34
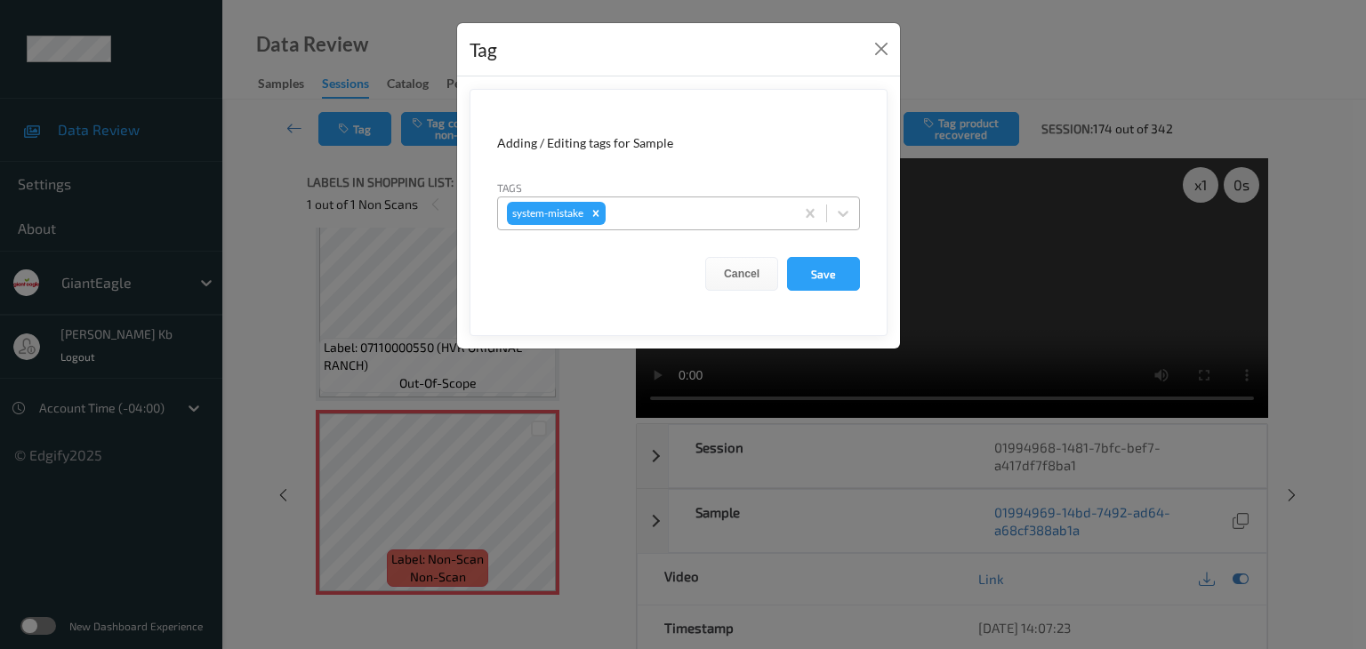
click at [694, 214] on div at bounding box center [697, 213] width 176 height 21
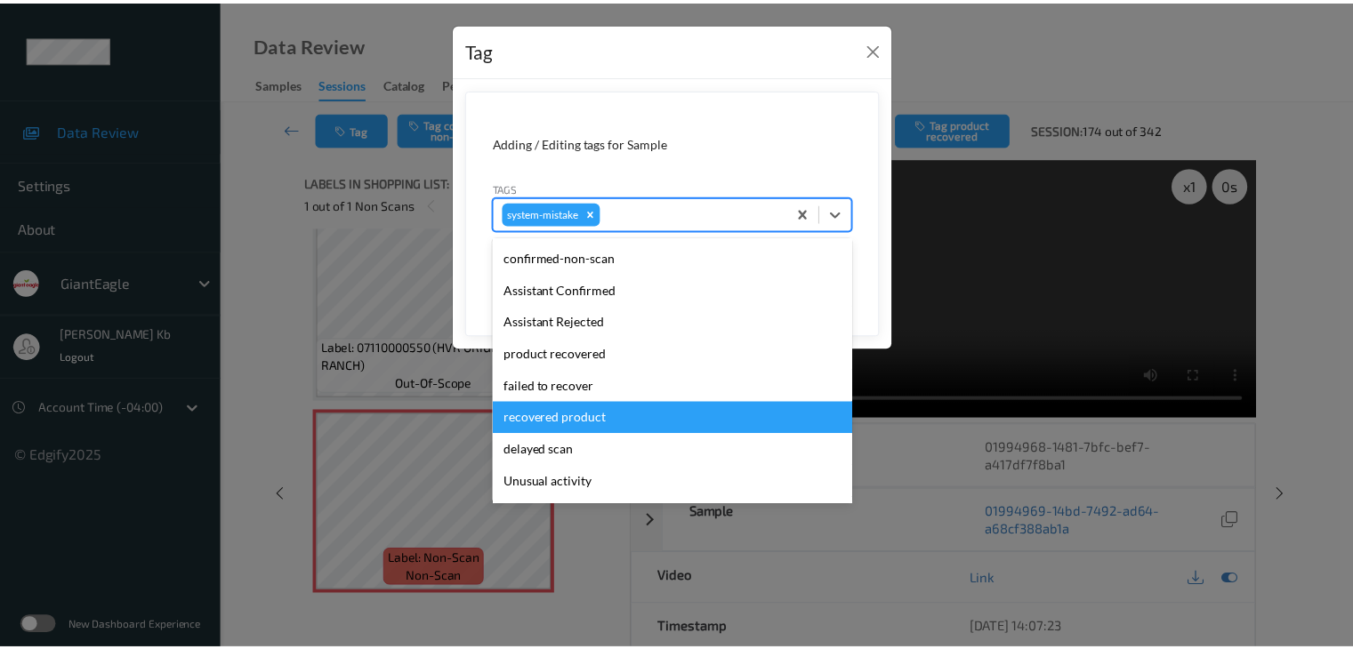
scroll to position [89, 0]
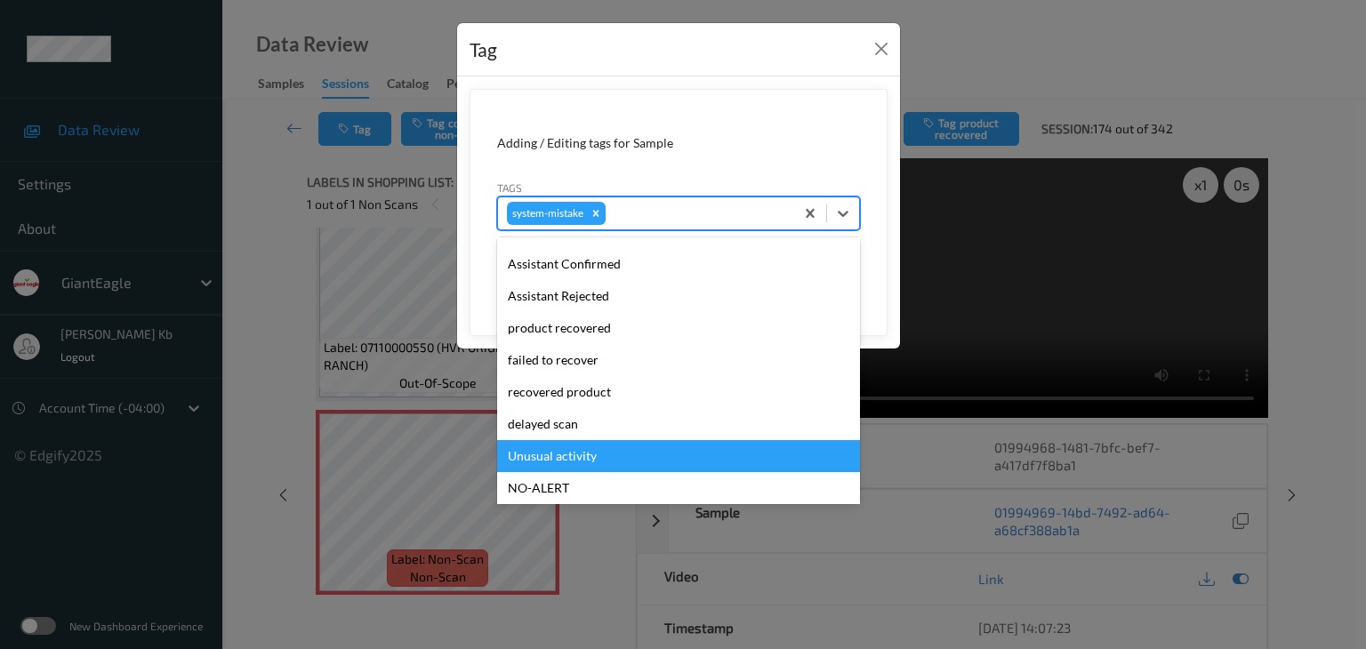
click at [576, 453] on div "Unusual activity" at bounding box center [678, 456] width 363 height 32
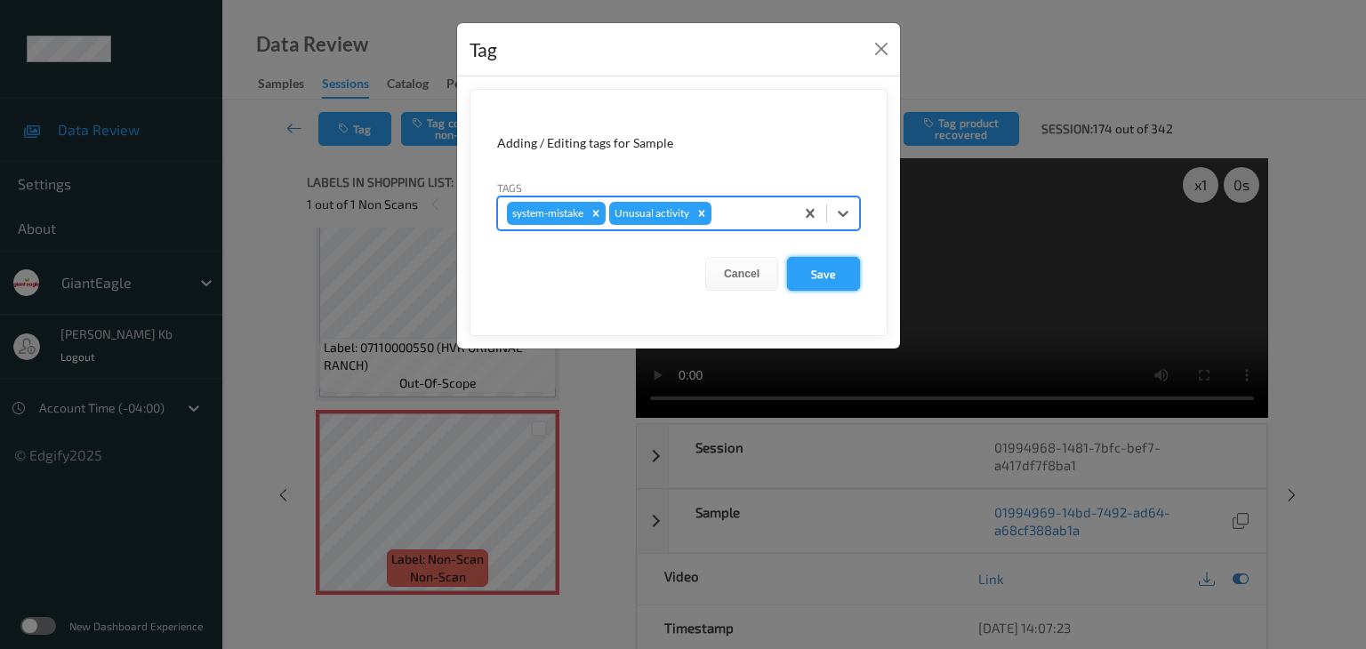
click at [822, 269] on button "Save" at bounding box center [823, 274] width 73 height 34
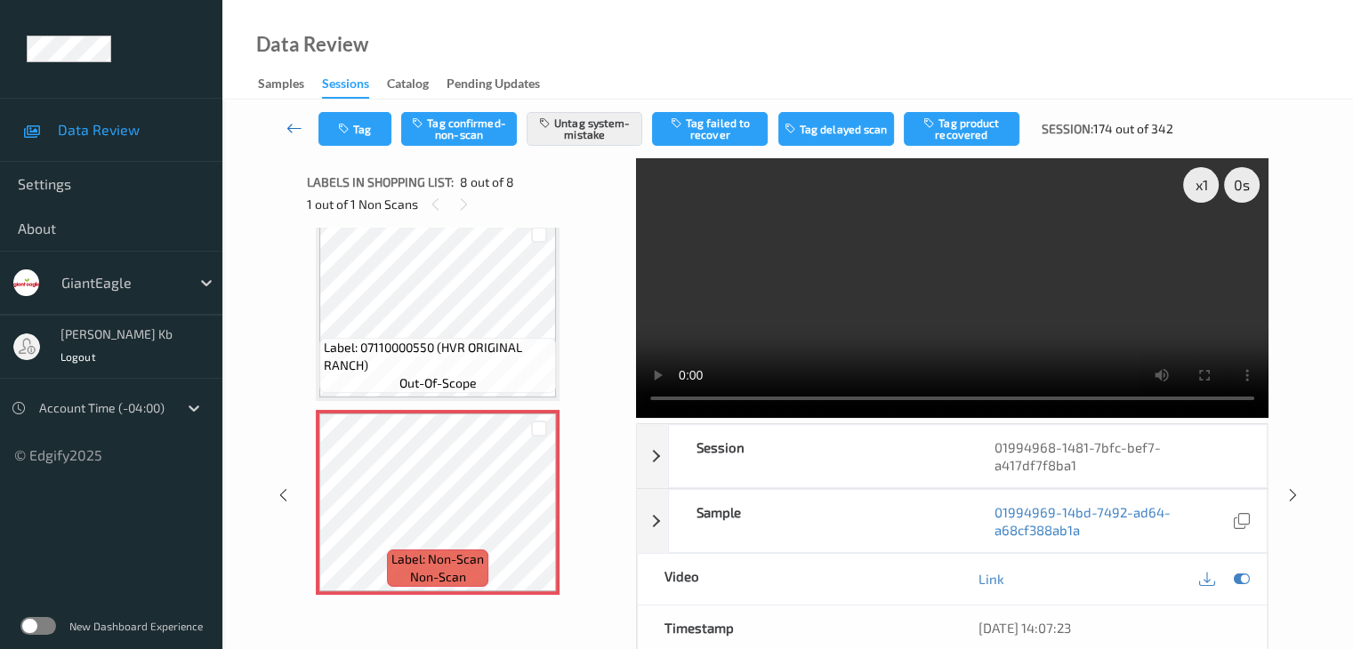
click at [290, 133] on icon at bounding box center [294, 128] width 16 height 18
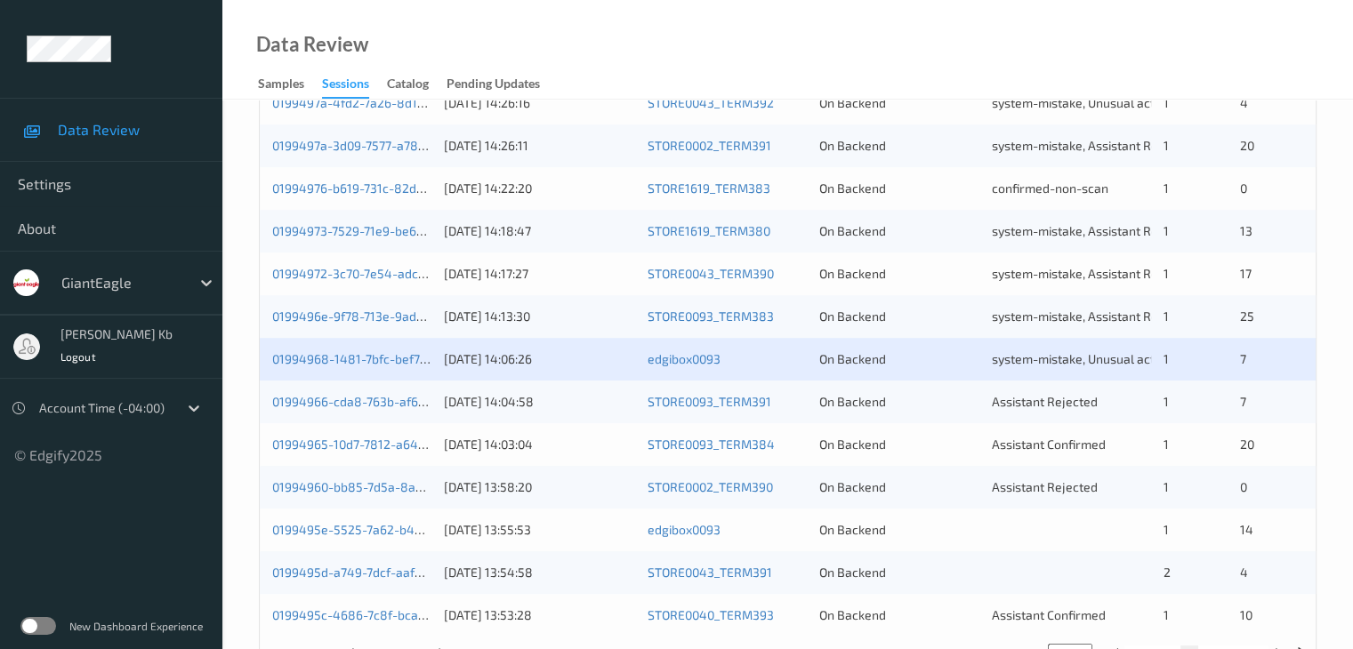
scroll to position [800, 0]
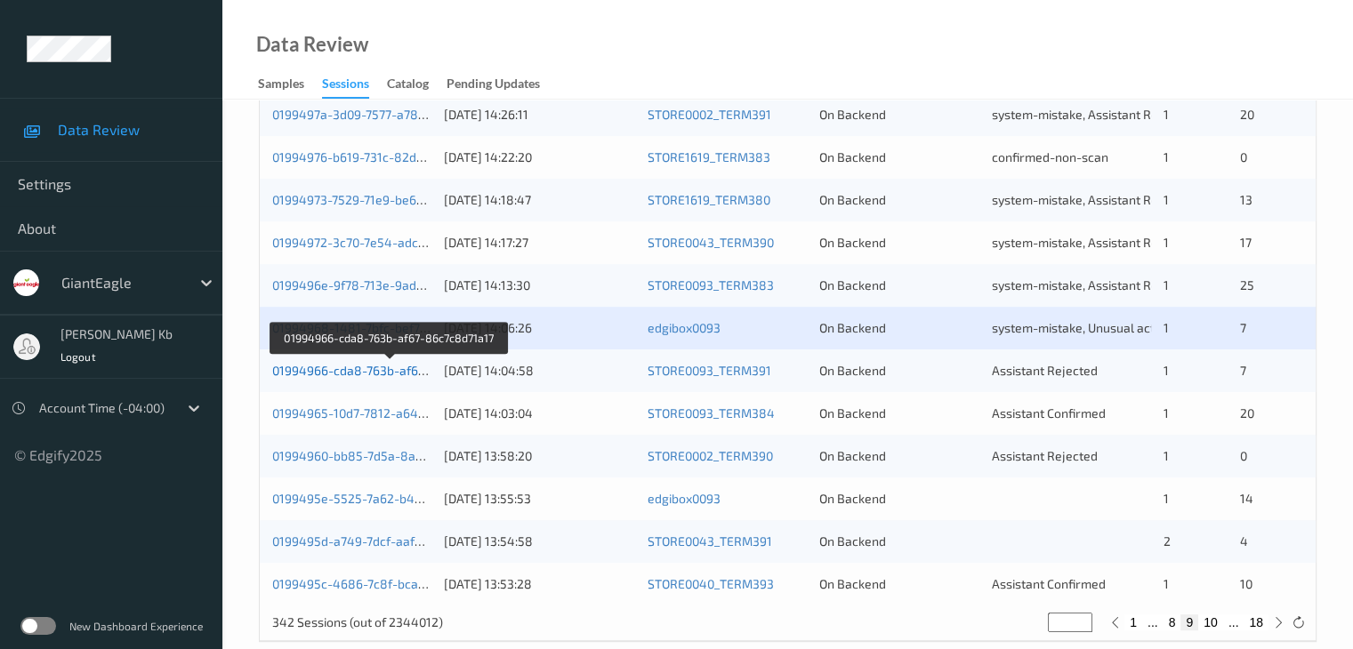
click at [377, 370] on link "01994966-cda8-763b-af67-86c7c8d71a17" at bounding box center [390, 370] width 237 height 15
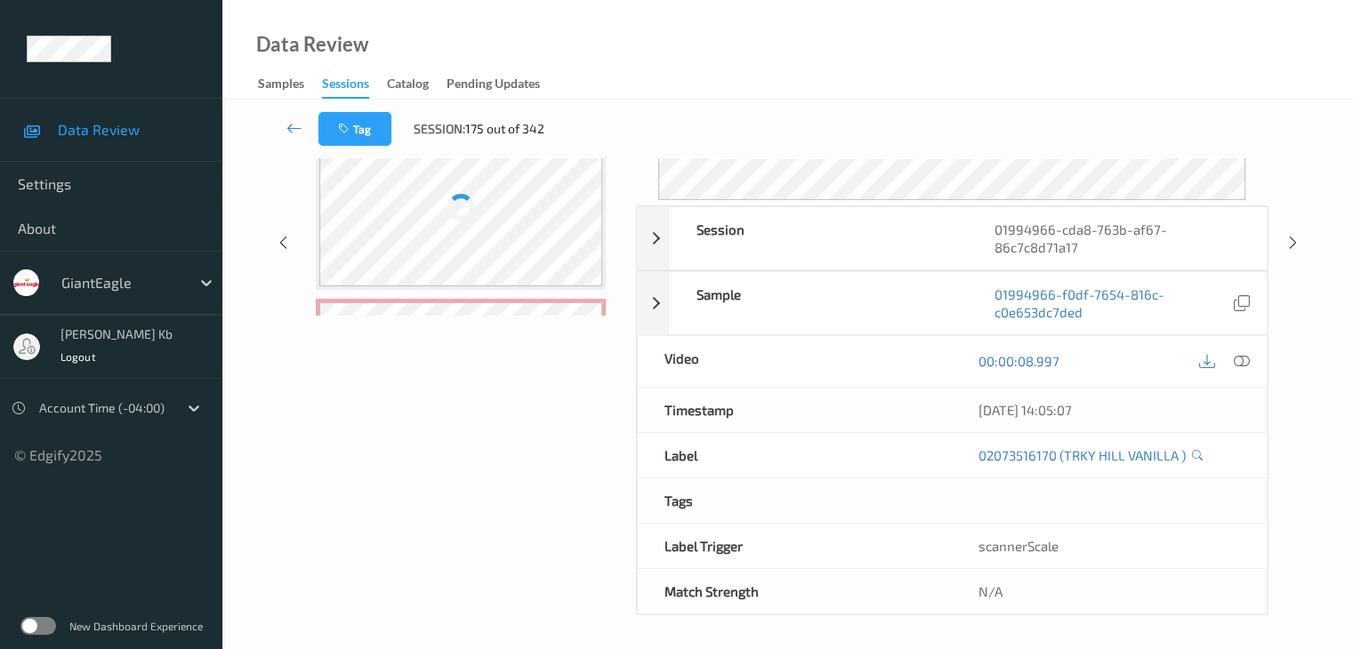
scroll to position [217, 0]
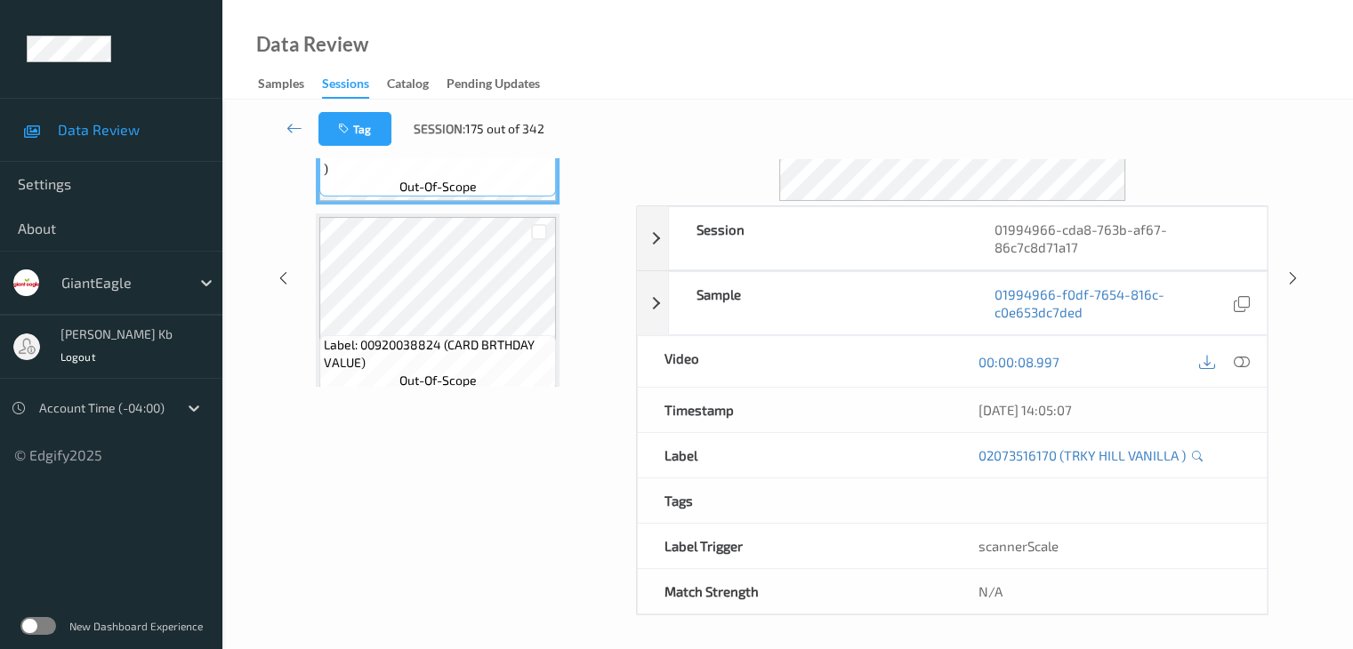
drag, startPoint x: 437, startPoint y: 1, endPoint x: 811, endPoint y: 8, distance: 374.5
click at [948, 24] on div "Data Review Samples Sessions Catalog Pending Updates" at bounding box center [787, 50] width 1130 height 100
drag, startPoint x: 778, startPoint y: 4, endPoint x: 771, endPoint y: 45, distance: 42.4
click at [964, 46] on div "Data Review Samples Sessions Catalog Pending Updates" at bounding box center [787, 50] width 1130 height 100
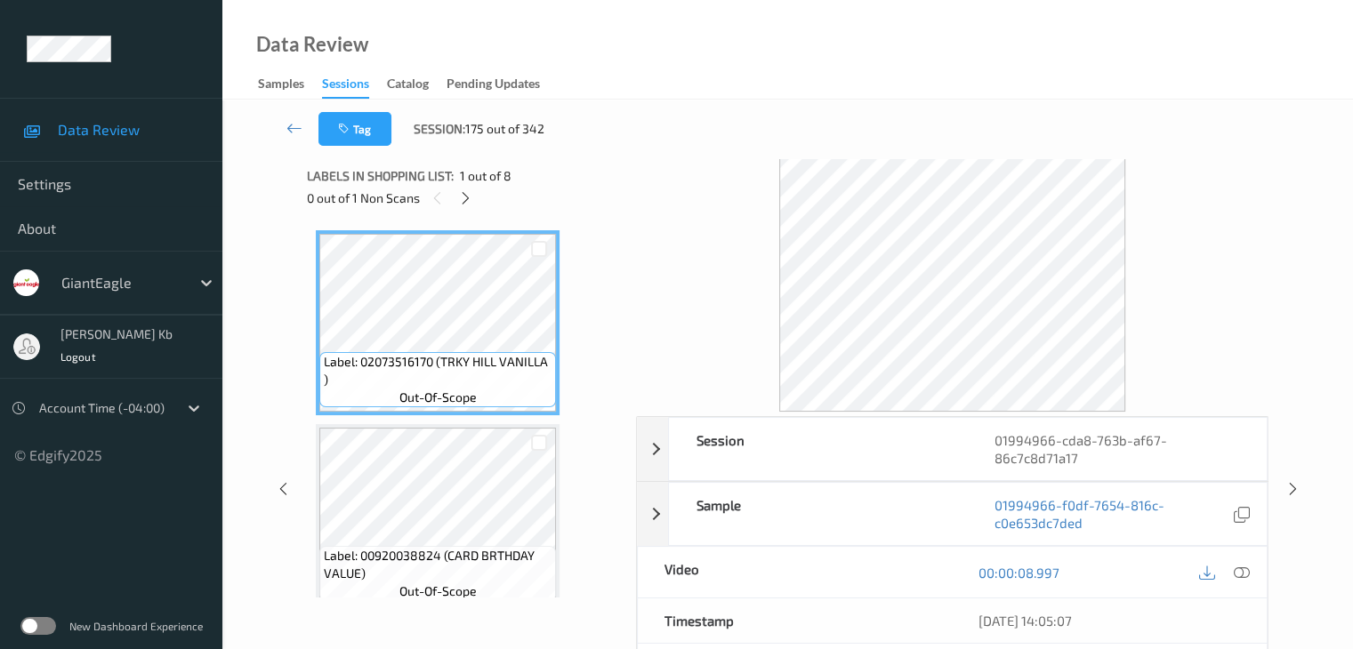
scroll to position [0, 0]
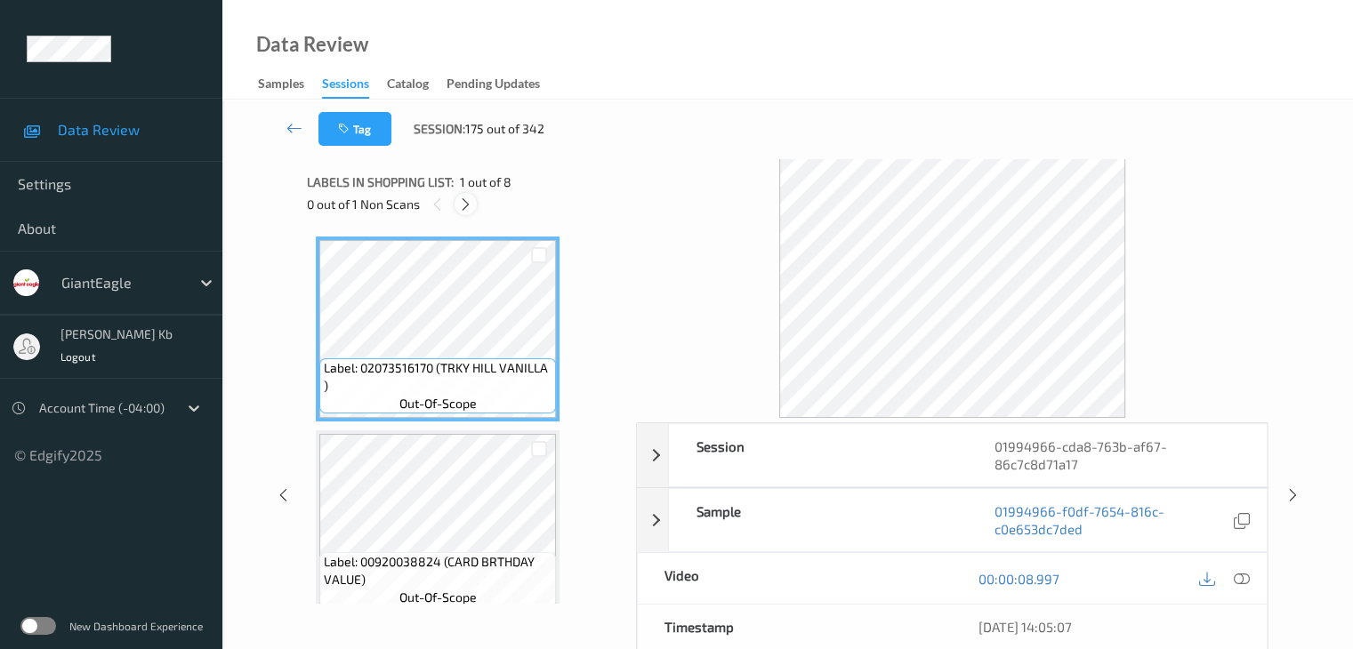
click at [470, 208] on icon at bounding box center [465, 205] width 15 height 16
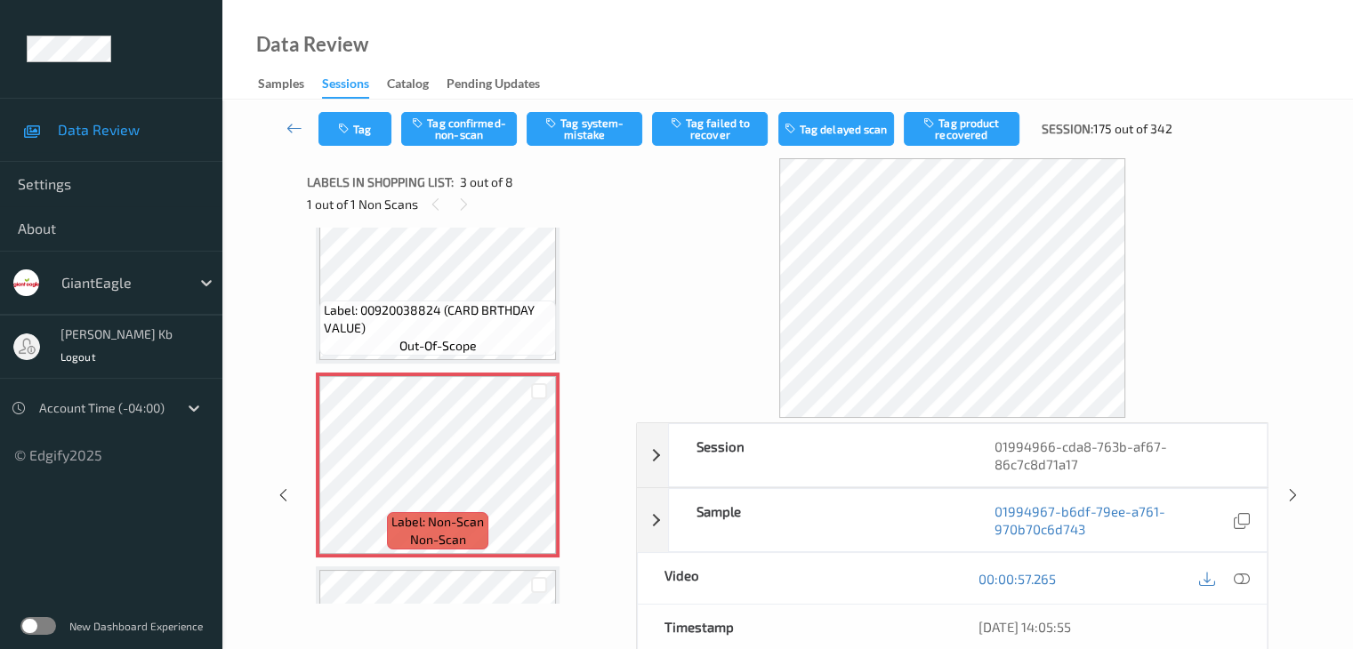
scroll to position [292, 0]
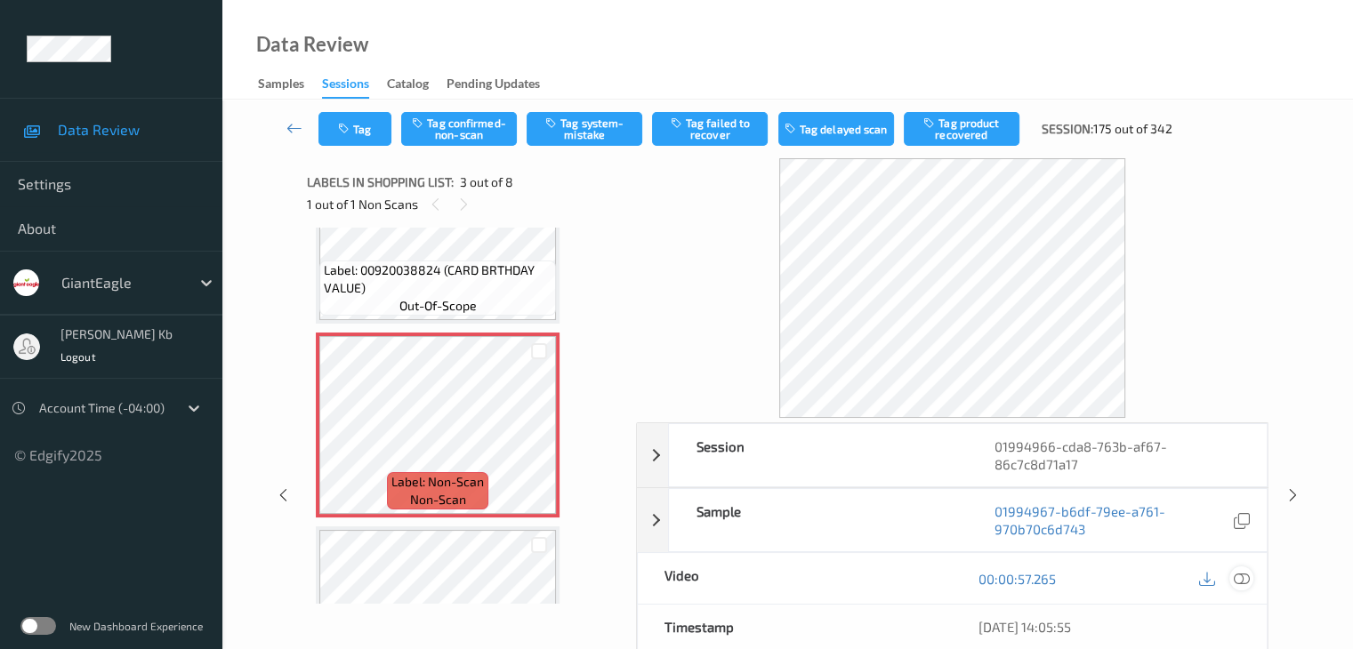
click at [1241, 578] on icon at bounding box center [1241, 579] width 16 height 16
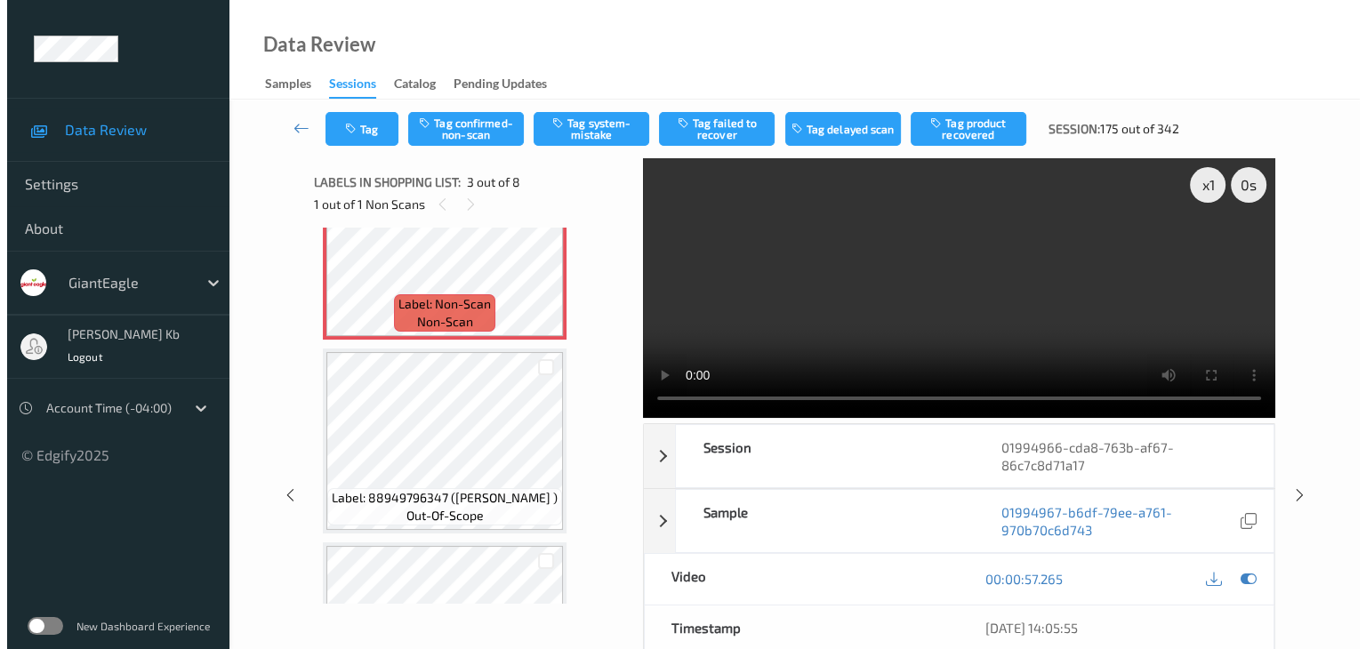
scroll to position [381, 0]
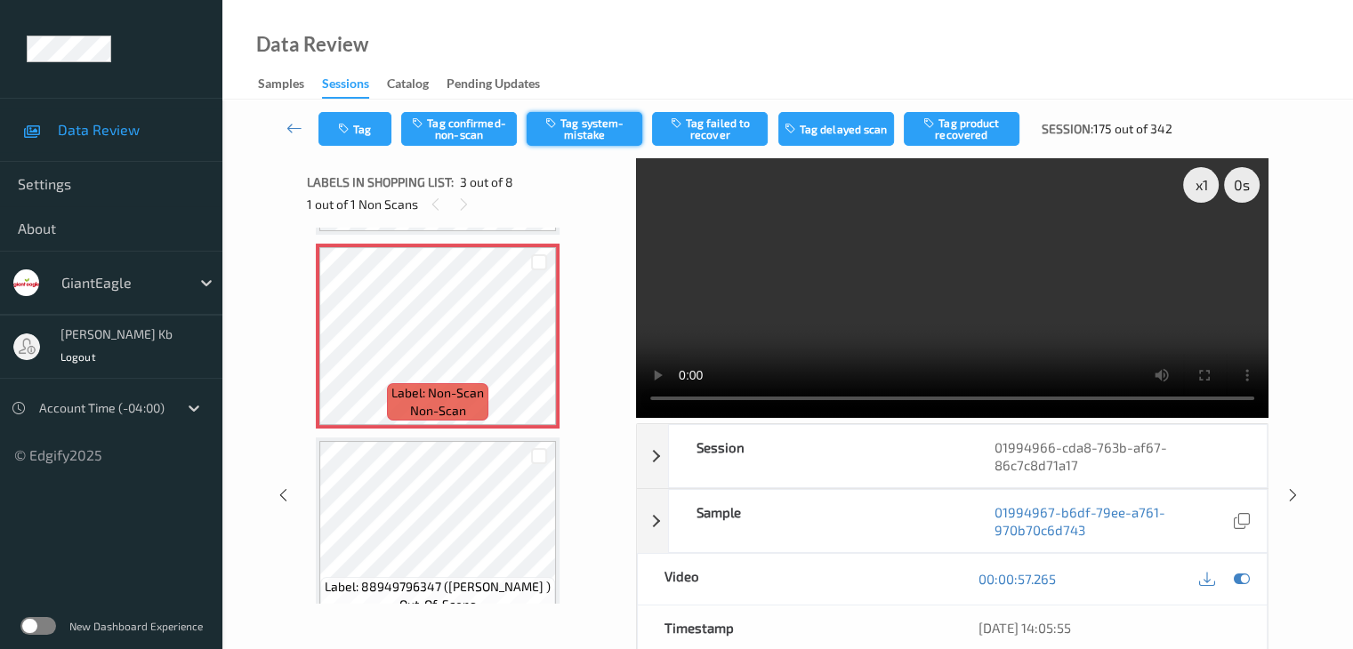
click at [586, 125] on button "Tag system-mistake" at bounding box center [585, 129] width 116 height 34
click at [370, 131] on button "Tag" at bounding box center [354, 129] width 73 height 34
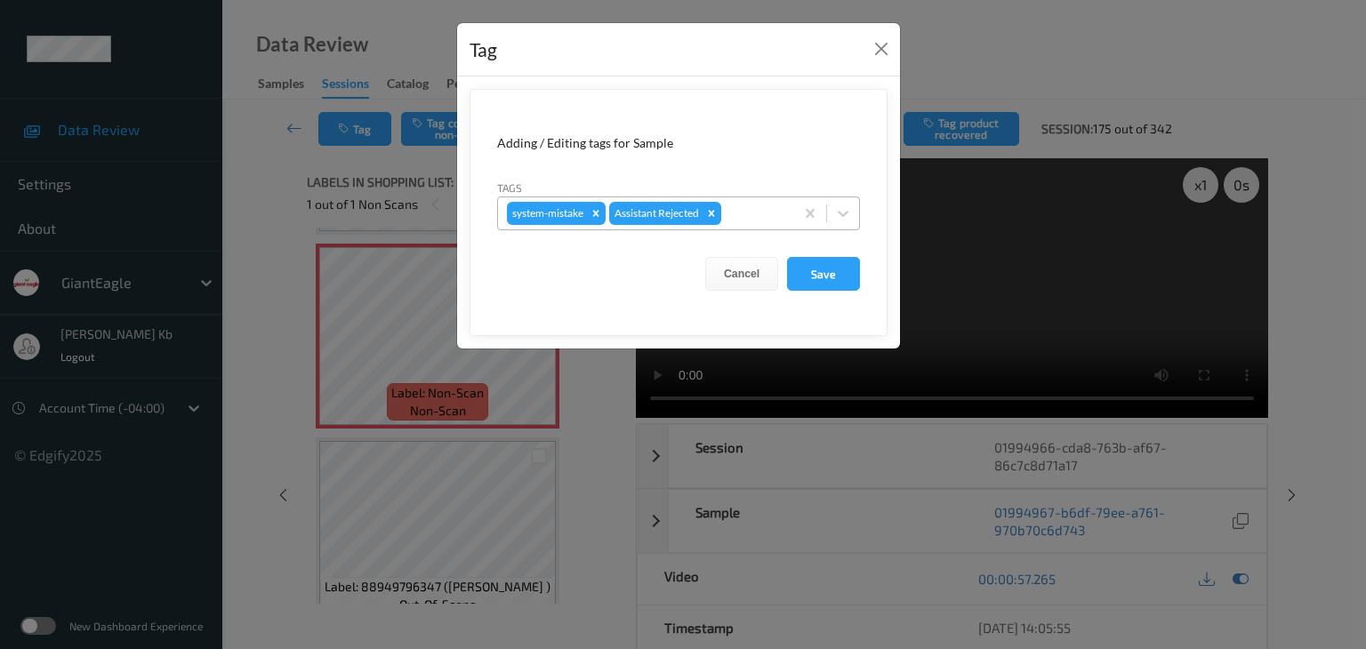
click at [758, 207] on div at bounding box center [755, 213] width 60 height 21
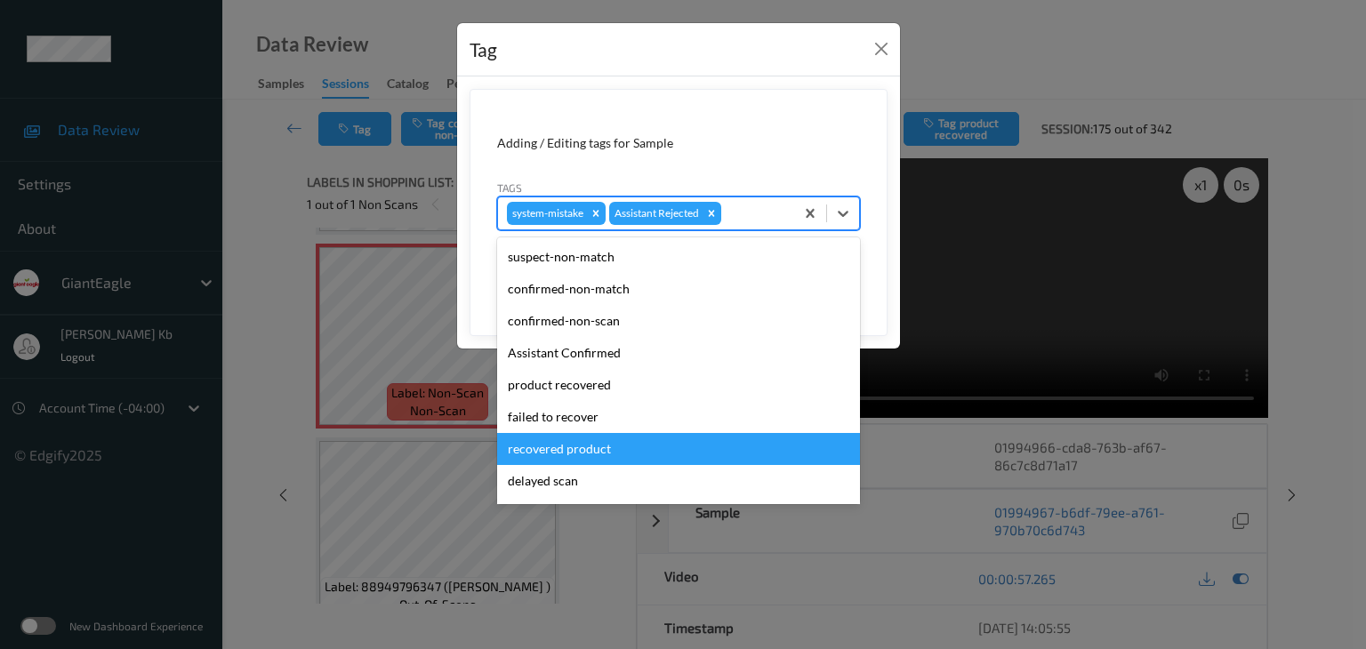
scroll to position [178, 0]
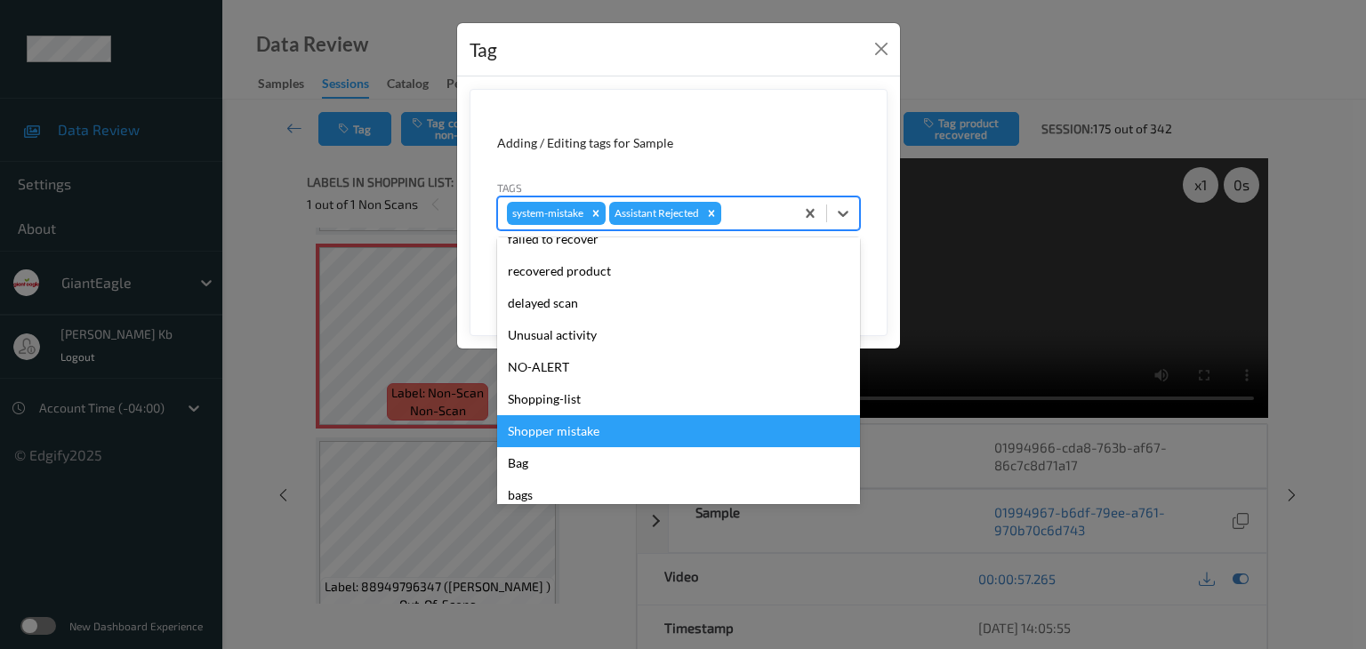
click at [564, 434] on div "Shopper mistake" at bounding box center [678, 431] width 363 height 32
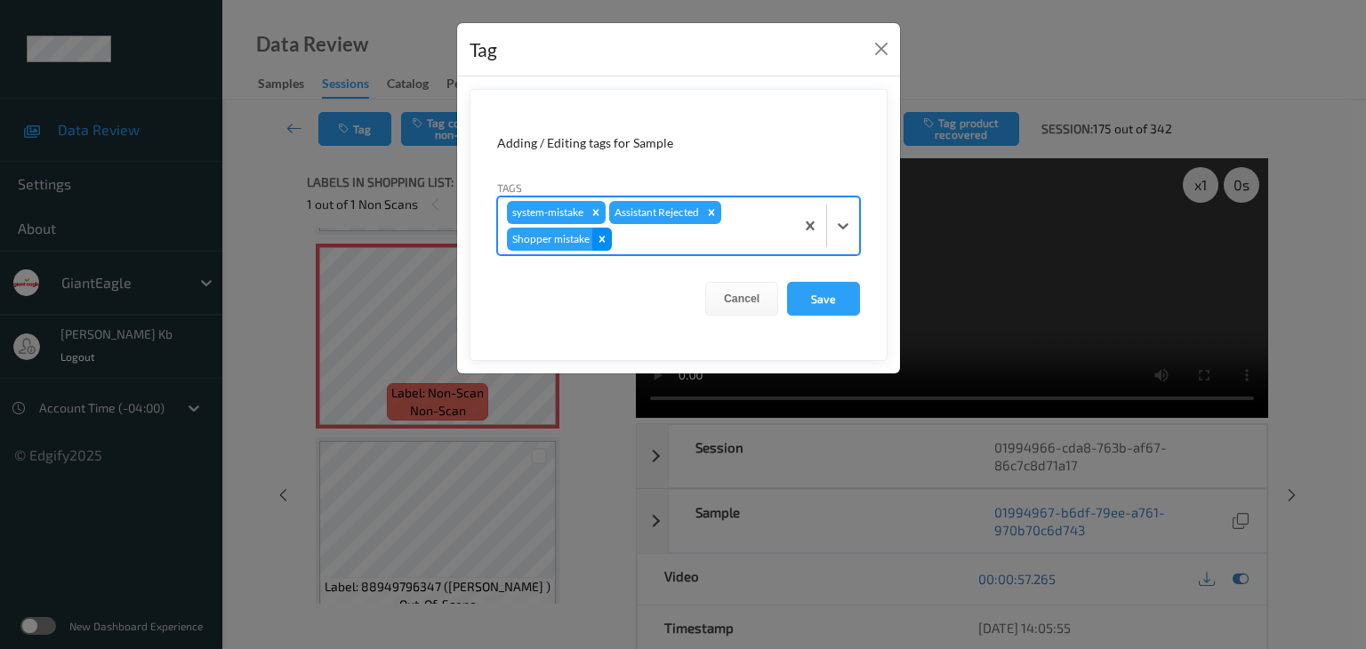
click at [601, 237] on icon "Remove Shopper mistake" at bounding box center [602, 239] width 6 height 6
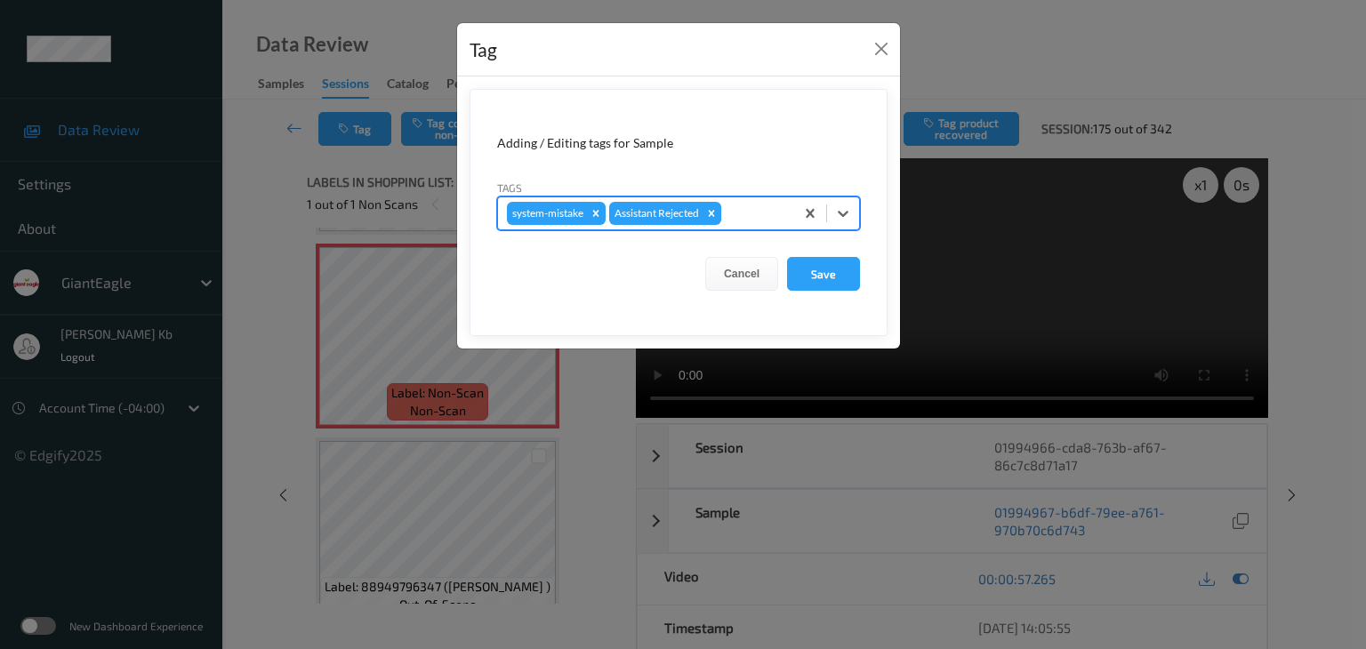
click at [758, 212] on div at bounding box center [755, 213] width 60 height 21
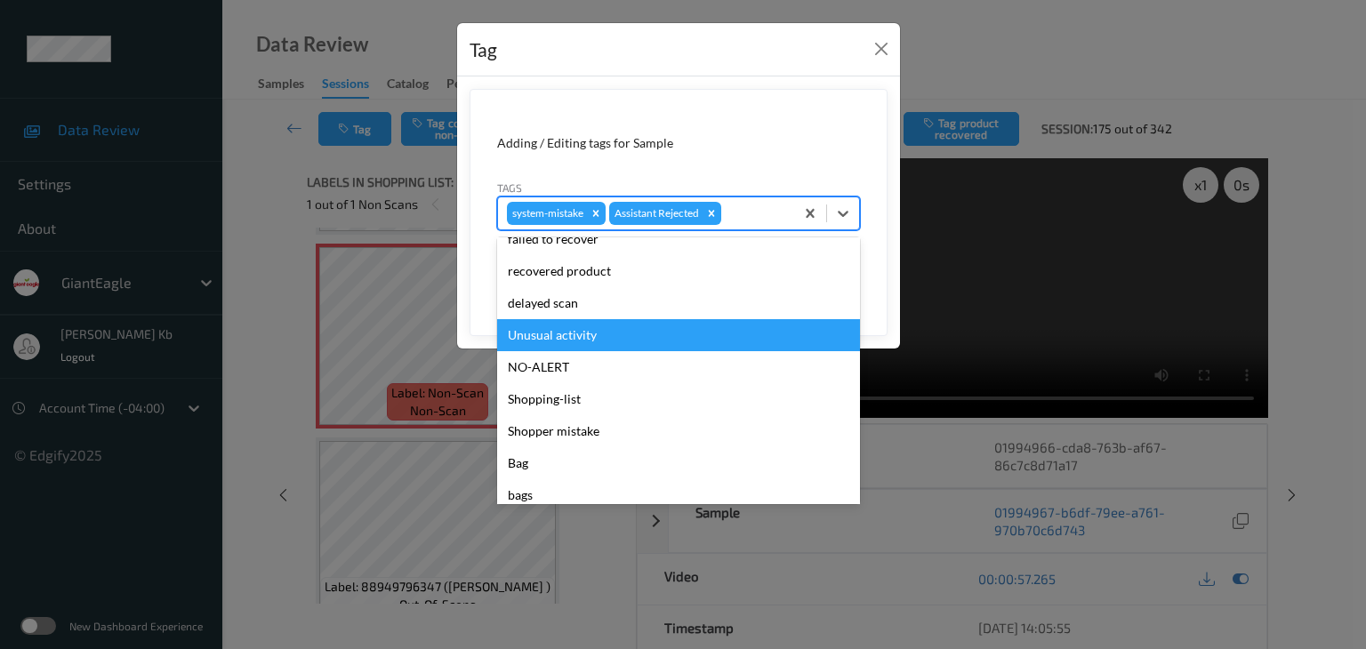
click at [571, 328] on div "Unusual activity" at bounding box center [678, 335] width 363 height 32
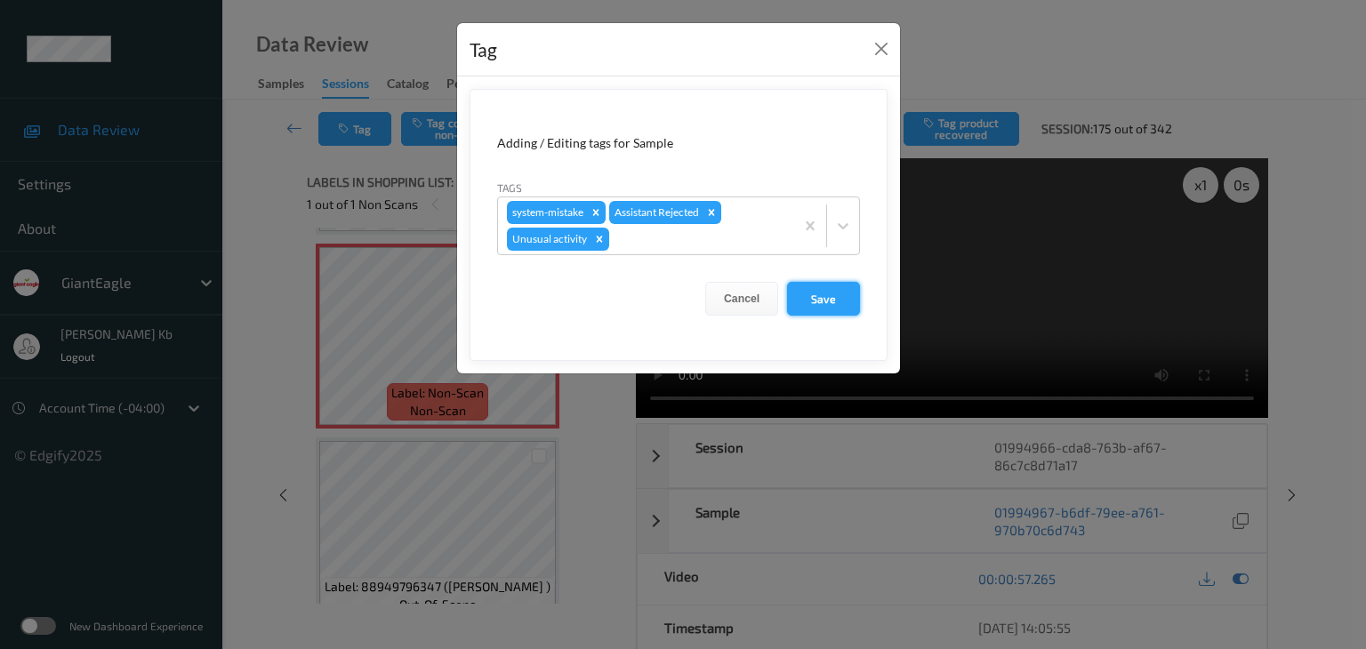
click at [832, 293] on button "Save" at bounding box center [823, 299] width 73 height 34
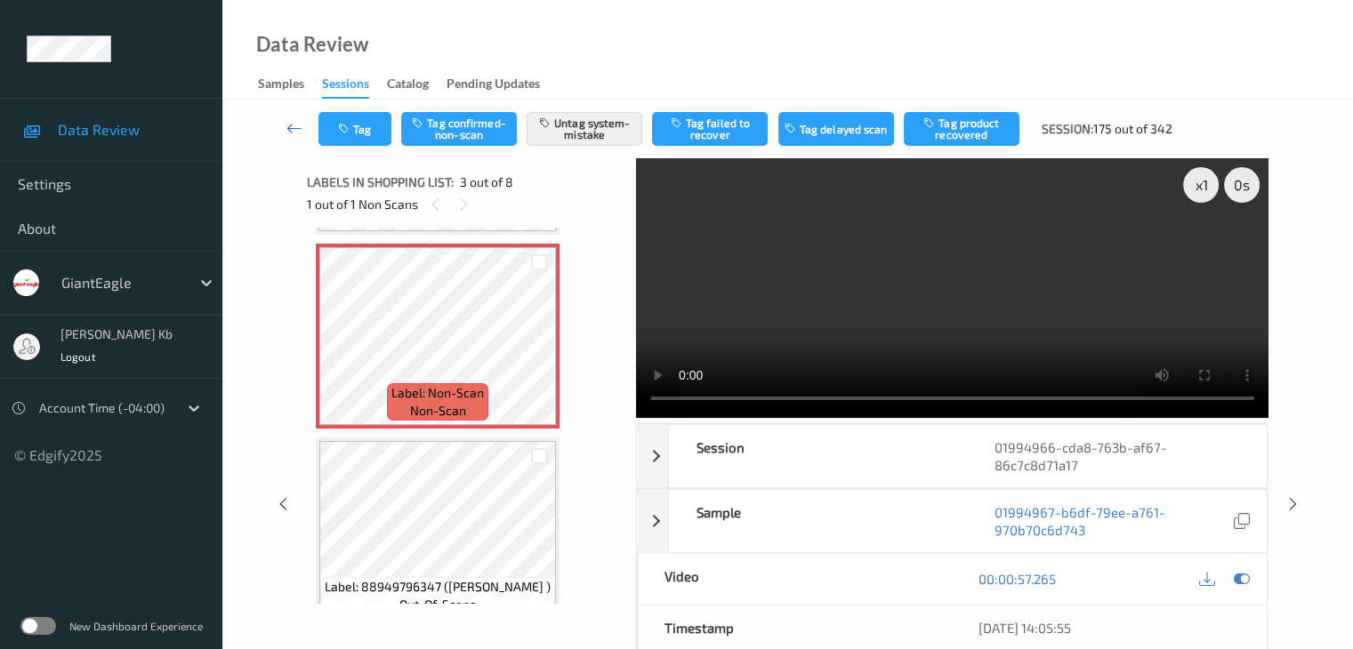
click at [295, 128] on icon at bounding box center [294, 128] width 16 height 18
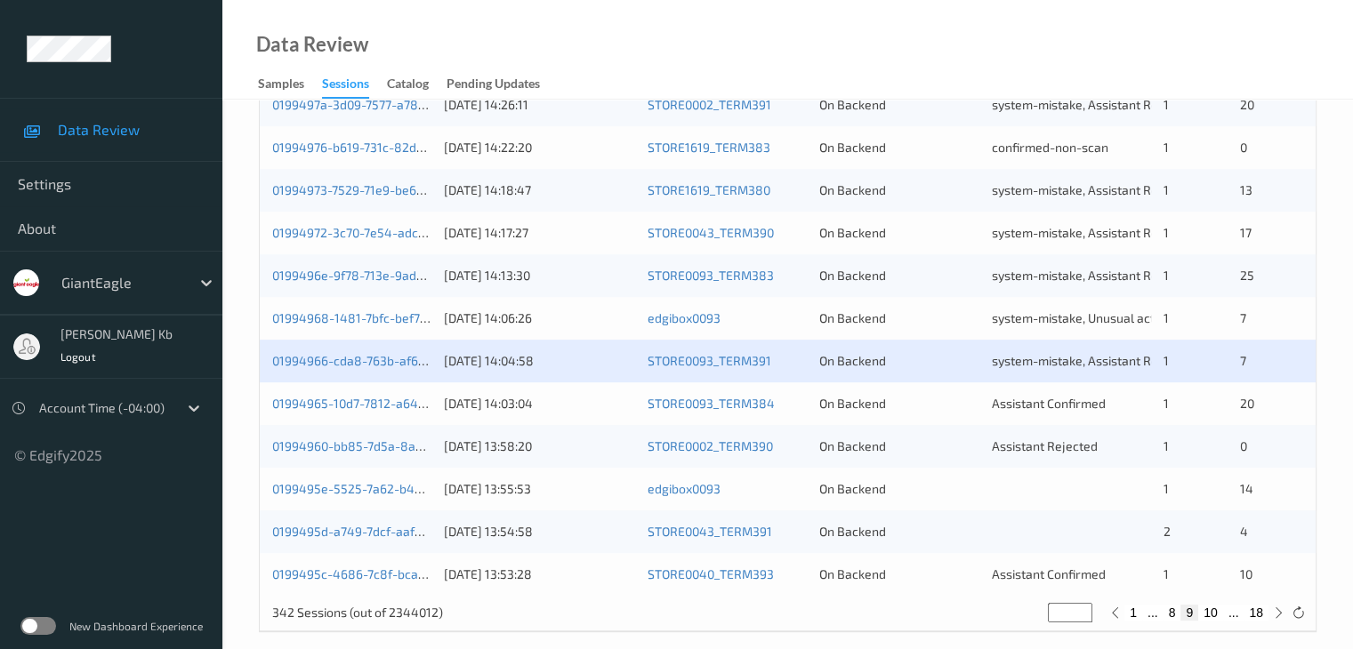
scroll to position [829, 0]
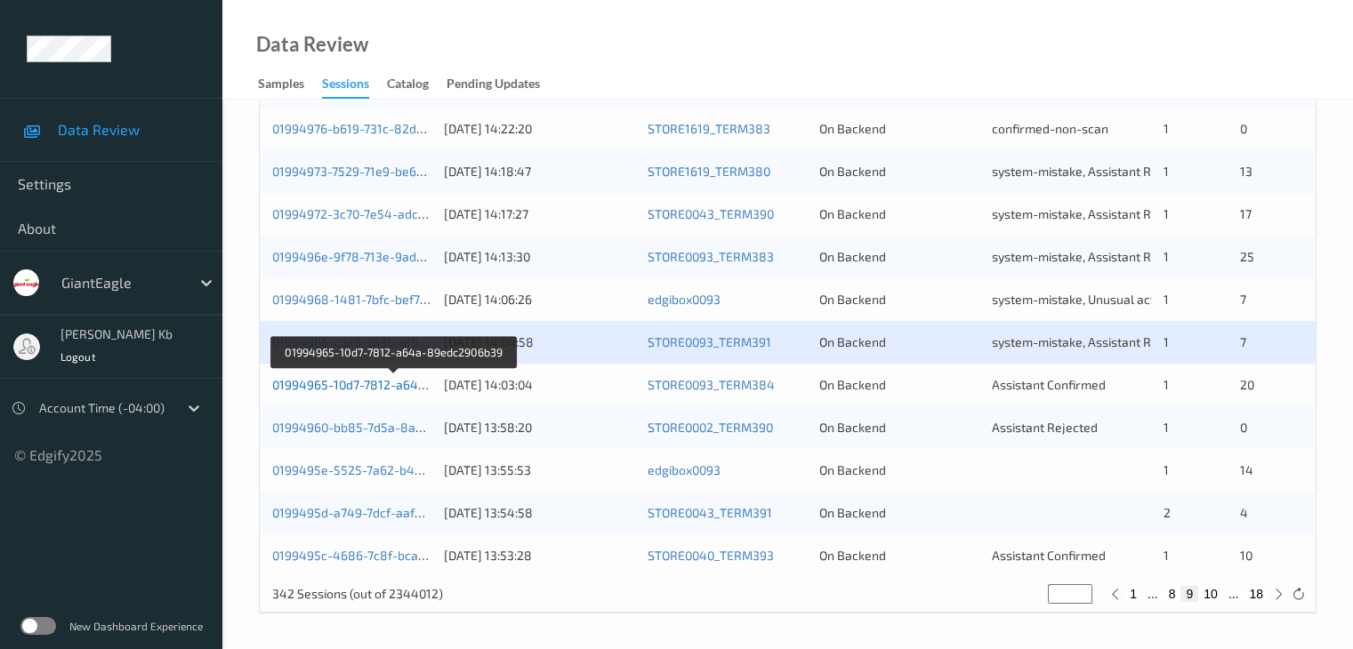
click at [372, 387] on link "01994965-10d7-7812-a64a-89edc2906b39" at bounding box center [394, 384] width 244 height 15
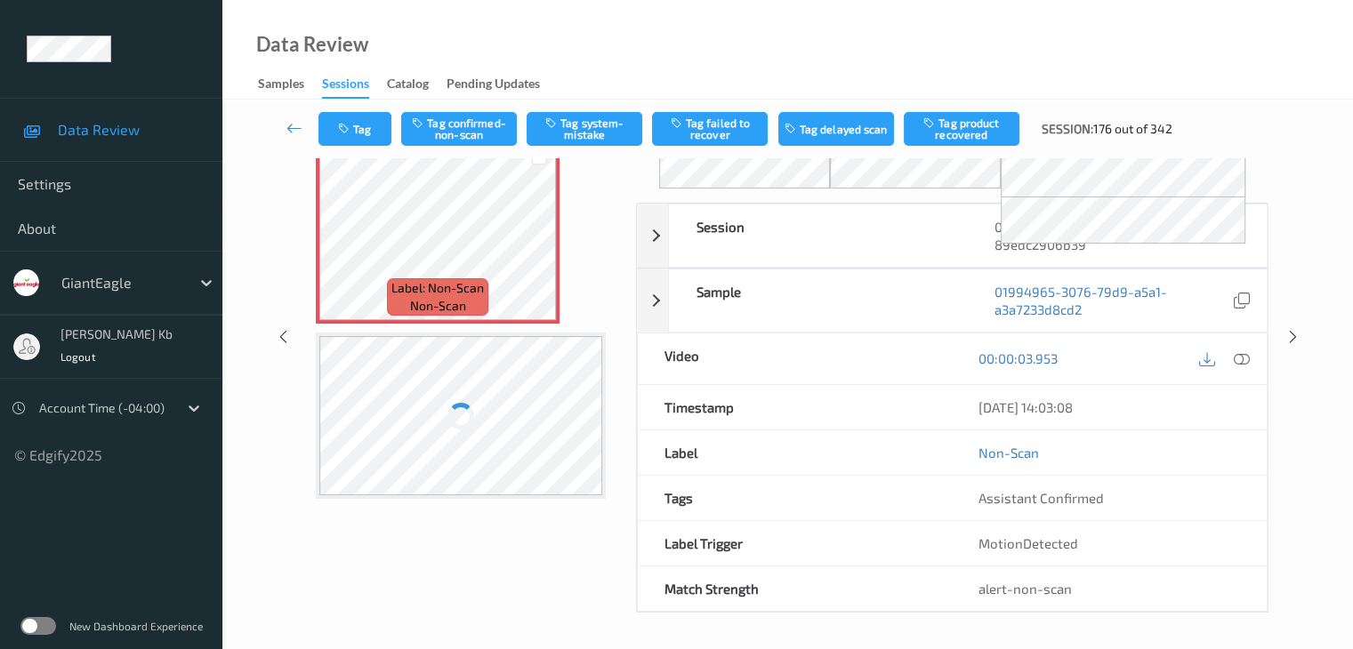
scroll to position [117, 0]
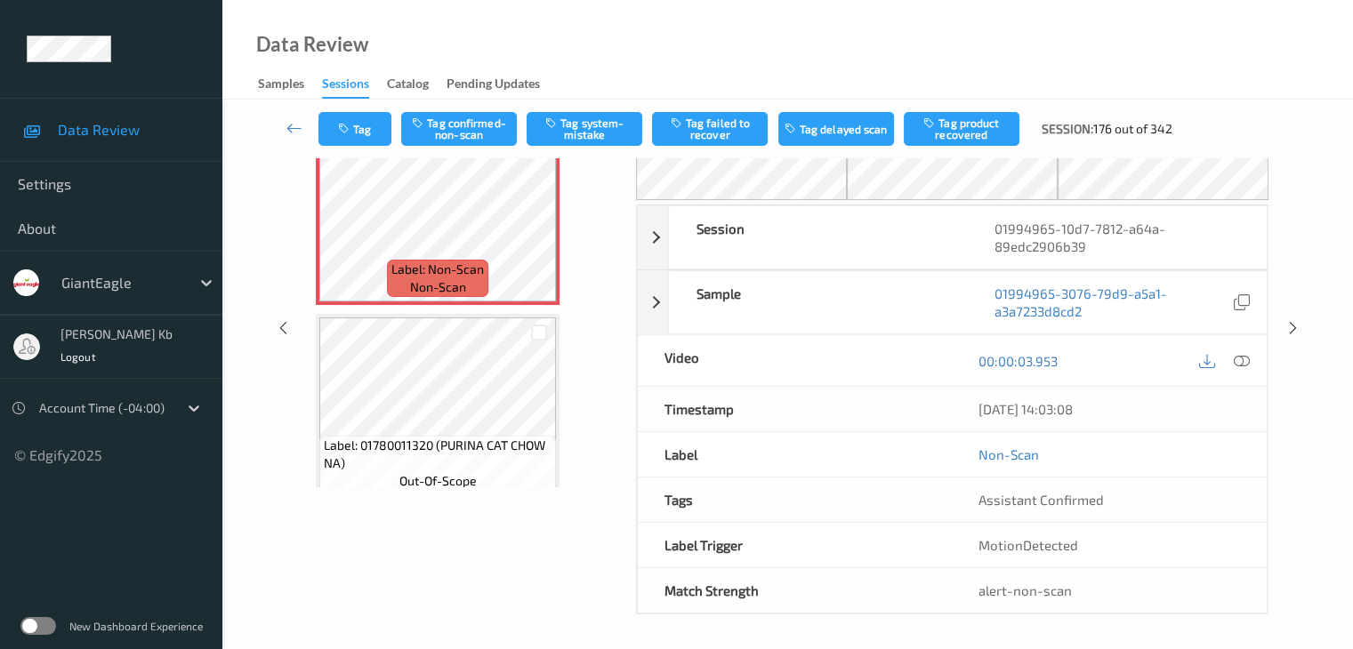
drag, startPoint x: 422, startPoint y: 1, endPoint x: 889, endPoint y: 40, distance: 468.6
click at [982, 53] on div "Data Review Samples Sessions Catalog Pending Updates" at bounding box center [787, 50] width 1130 height 100
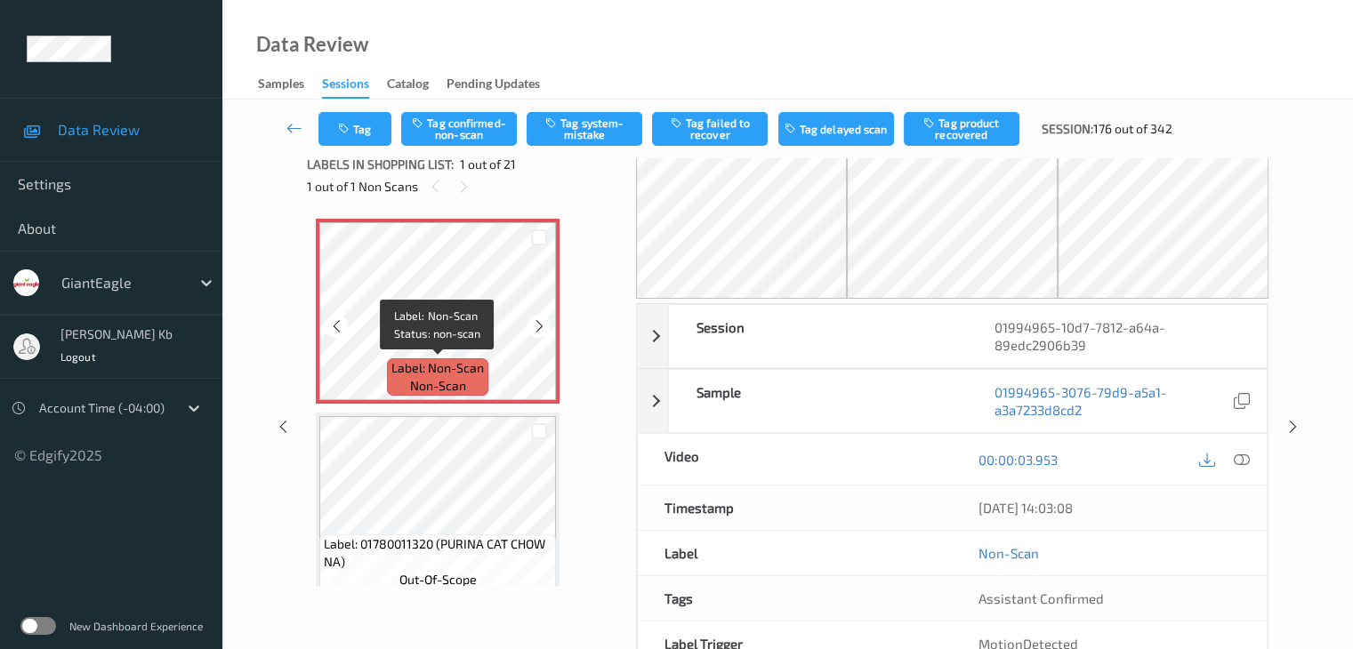
scroll to position [0, 0]
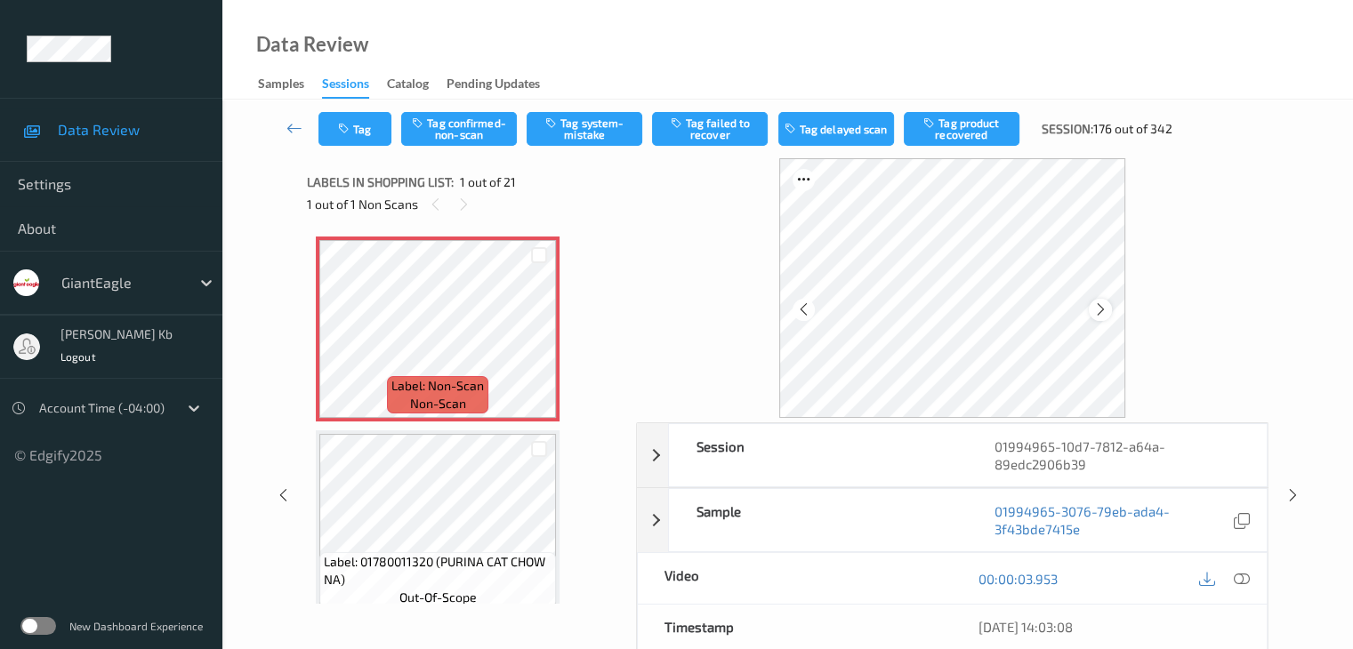
click at [1100, 310] on icon at bounding box center [1100, 310] width 15 height 16
click at [1241, 580] on icon at bounding box center [1241, 579] width 16 height 16
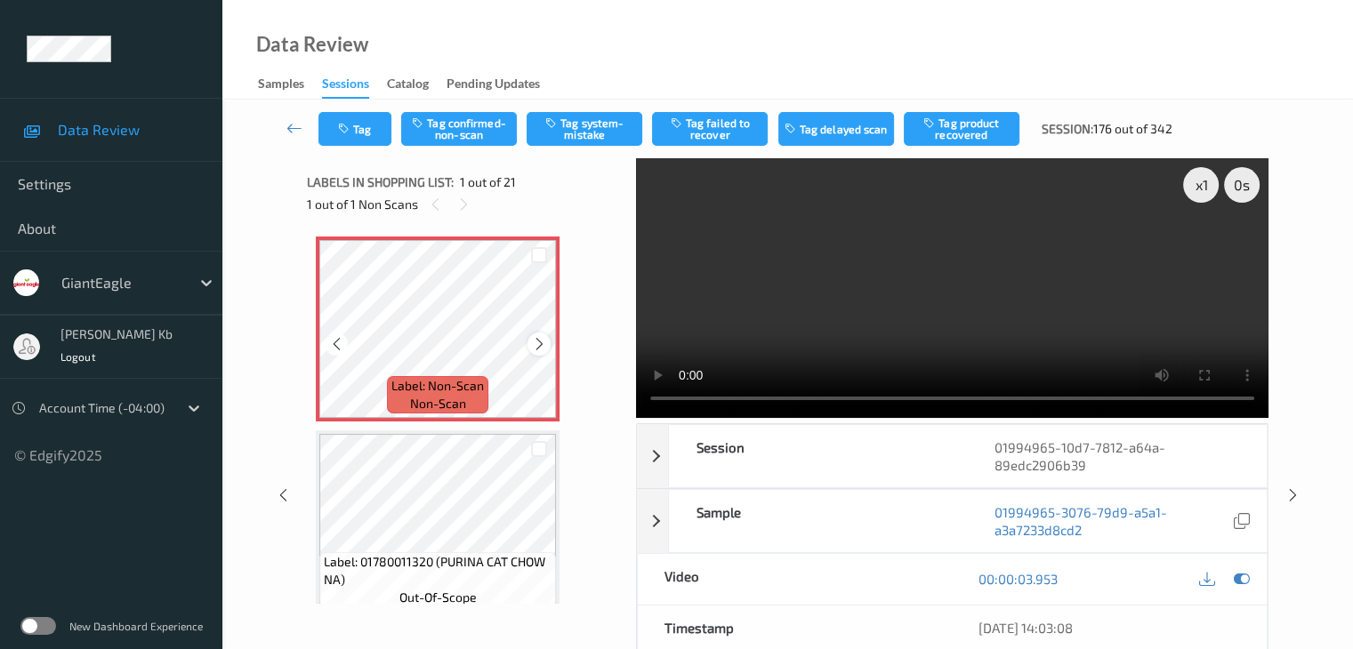
click at [534, 342] on icon at bounding box center [539, 344] width 15 height 16
click at [565, 117] on button "Tag system-mistake" at bounding box center [585, 129] width 116 height 34
click at [292, 130] on icon at bounding box center [294, 128] width 16 height 18
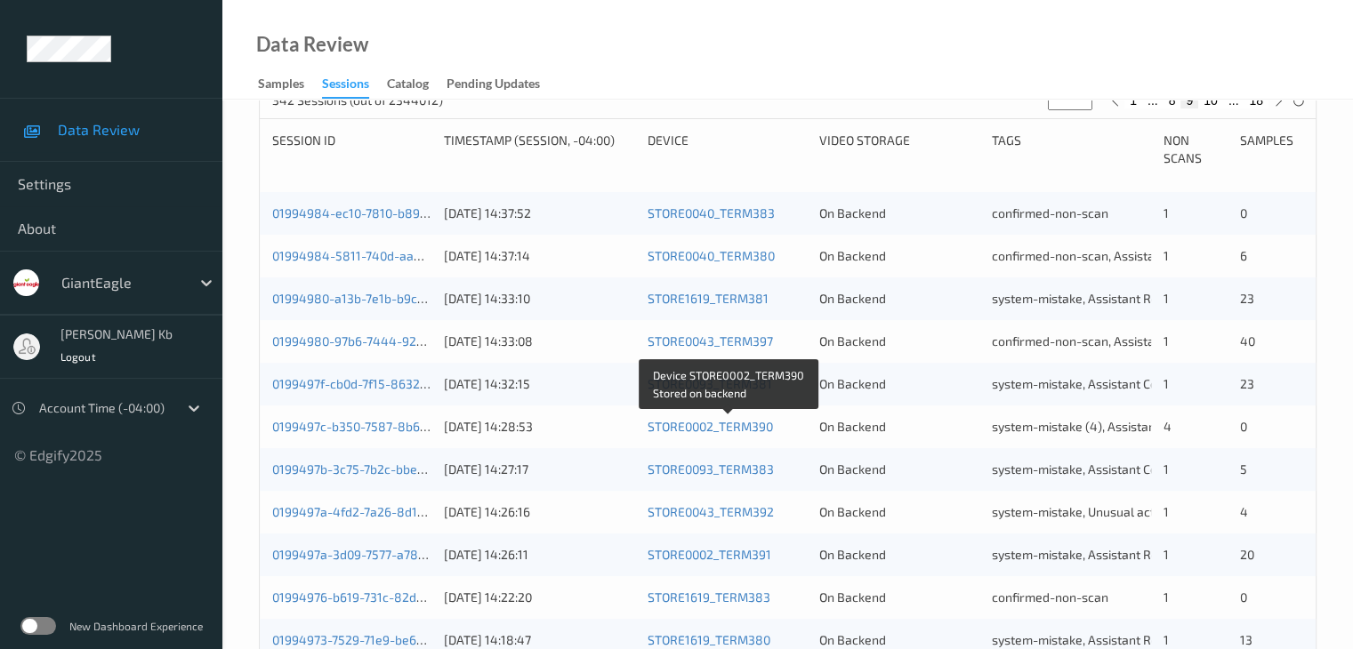
scroll to position [712, 0]
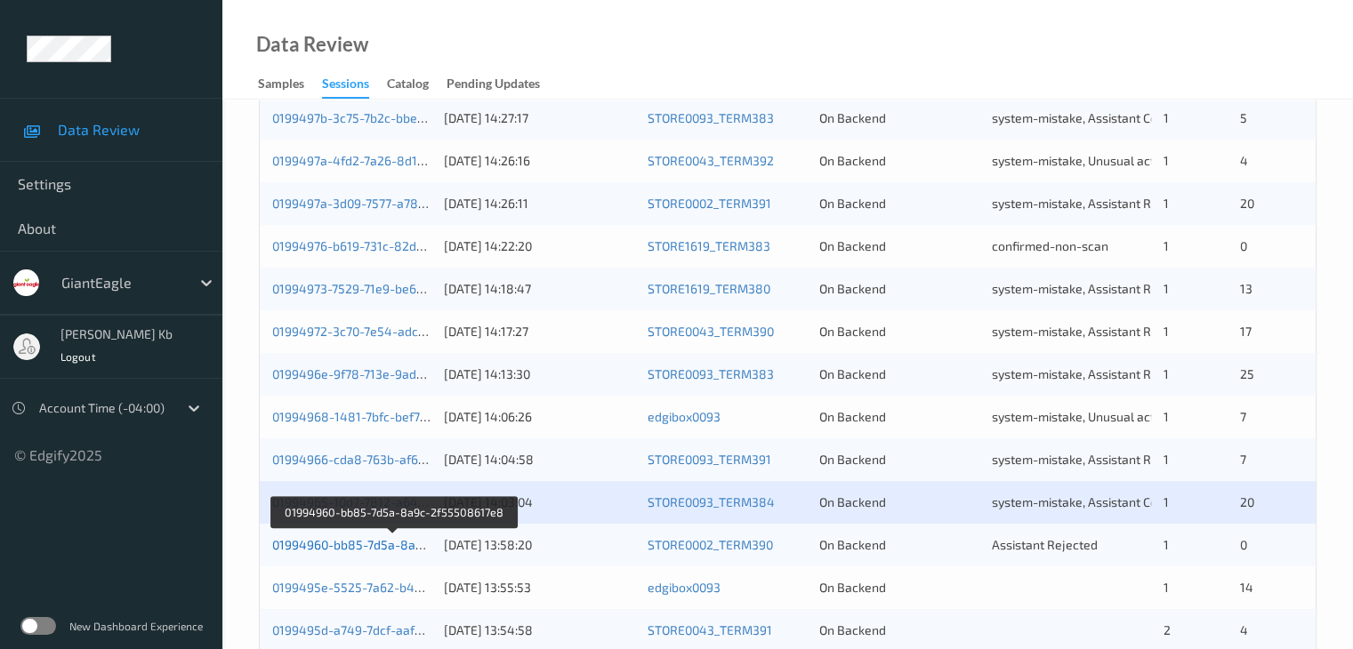
click at [368, 543] on link "01994960-bb85-7d5a-8a9c-2f55508617e8" at bounding box center [394, 544] width 244 height 15
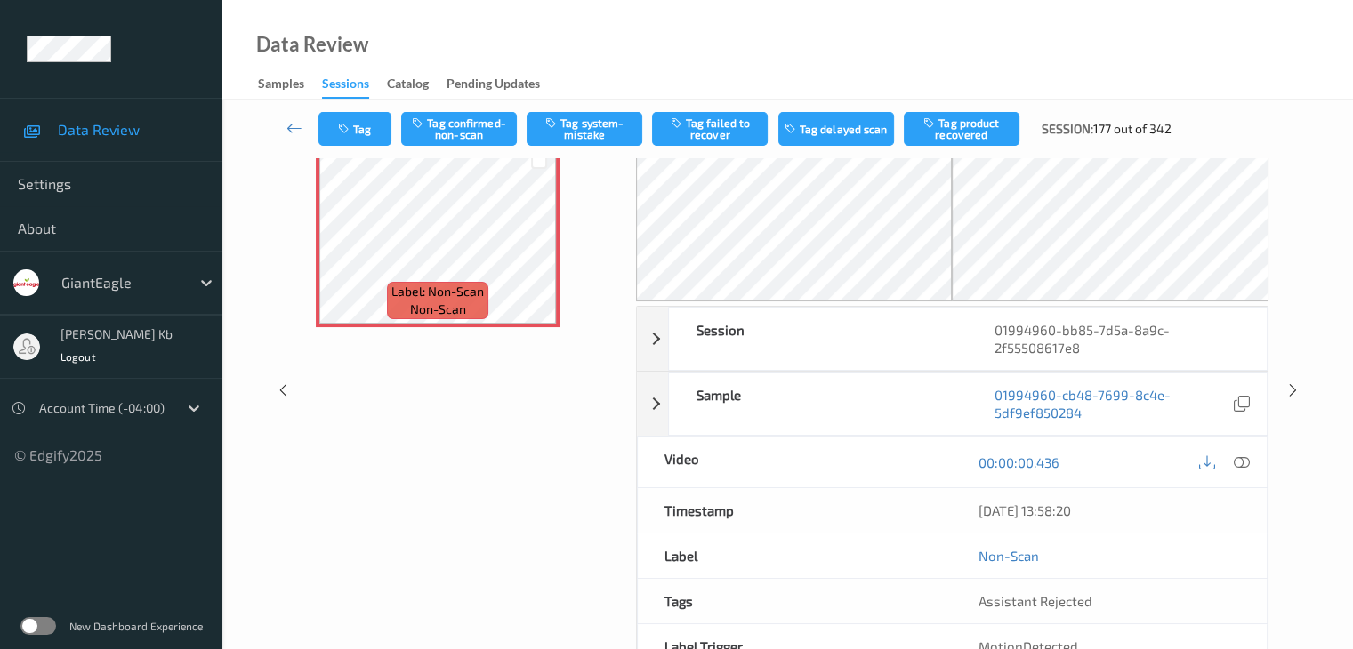
scroll to position [18, 0]
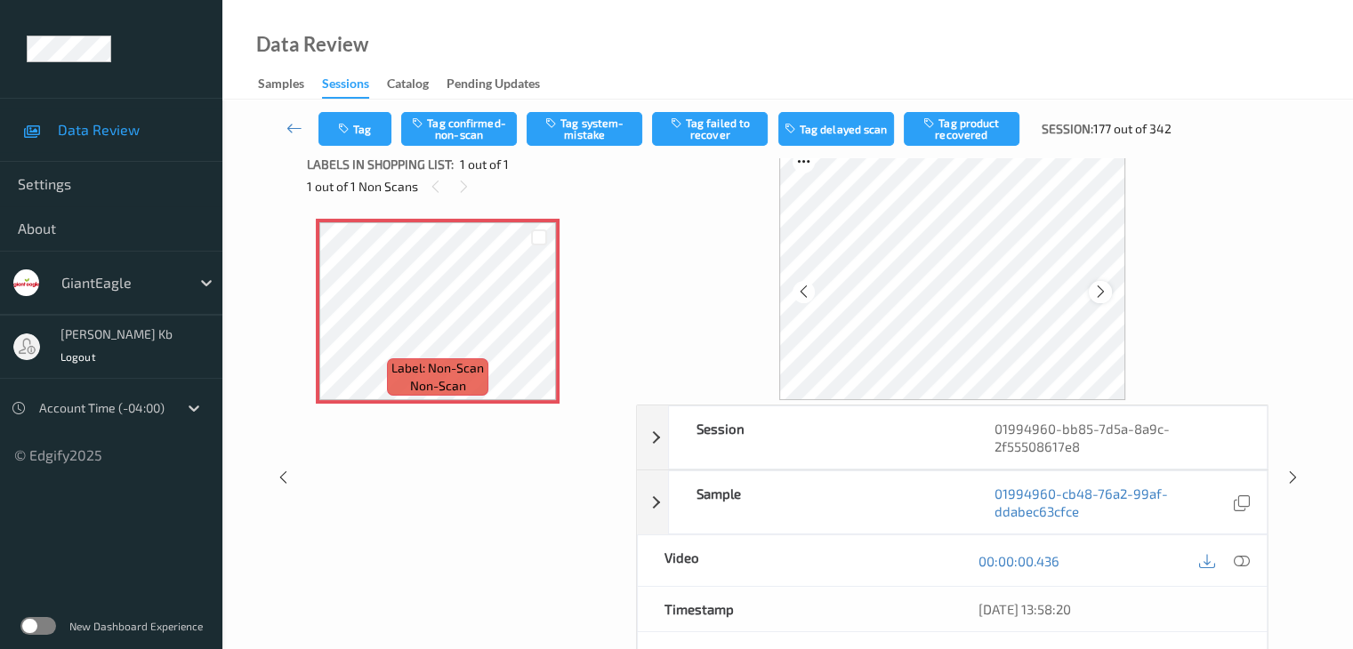
click at [1096, 287] on icon at bounding box center [1100, 292] width 15 height 16
click at [1249, 557] on icon at bounding box center [1241, 561] width 16 height 16
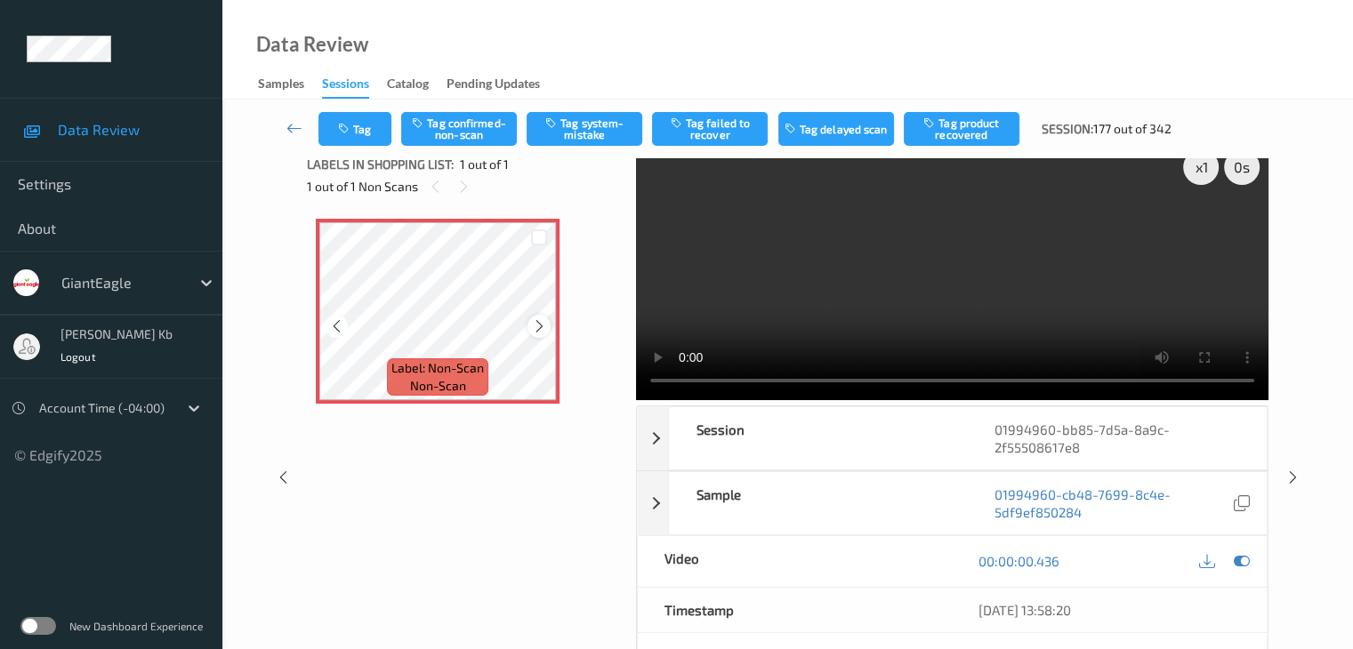
click at [533, 320] on icon at bounding box center [539, 326] width 15 height 16
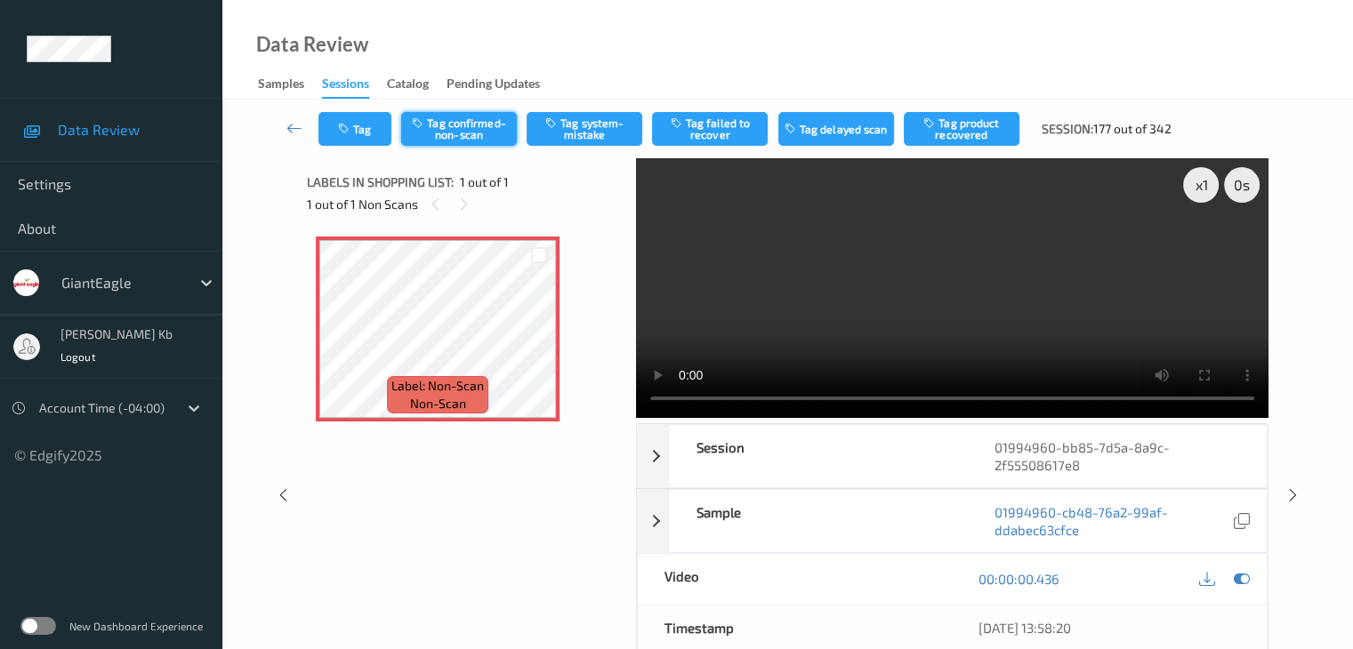
click at [500, 131] on button "Tag confirmed-non-scan" at bounding box center [459, 129] width 116 height 34
click at [714, 131] on button "Tag failed to recover" at bounding box center [710, 129] width 116 height 34
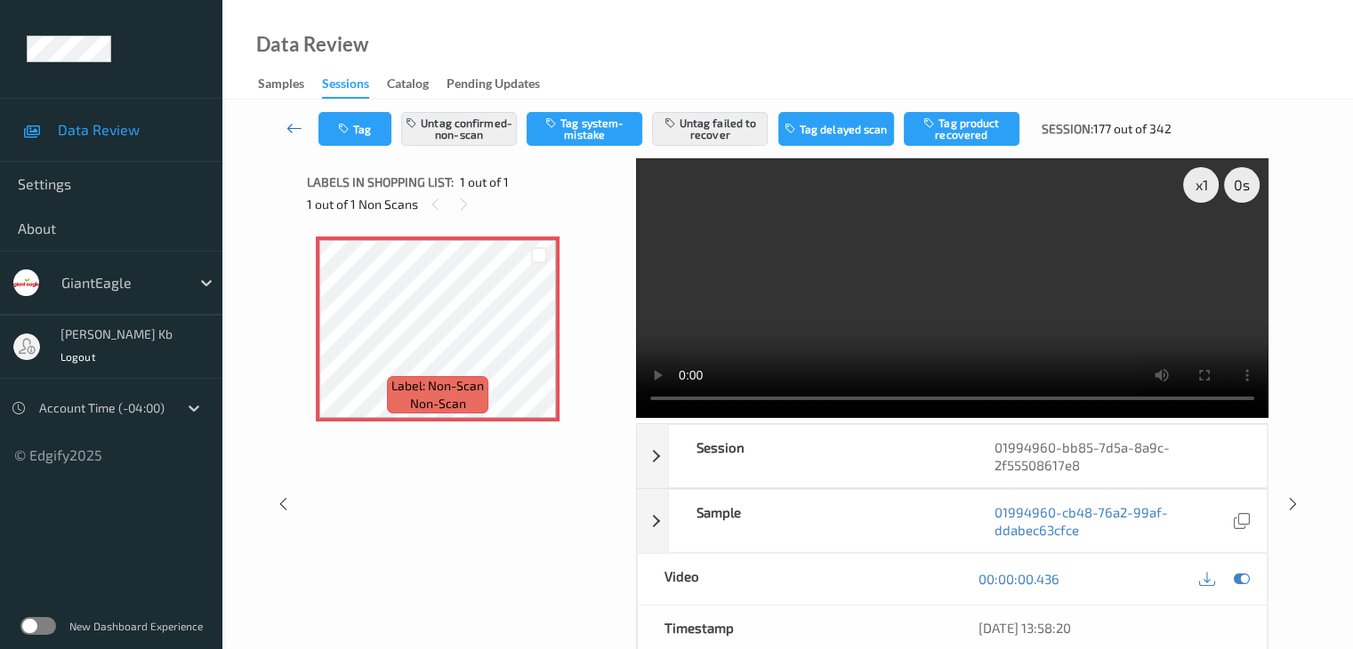
click at [292, 126] on icon at bounding box center [294, 128] width 16 height 18
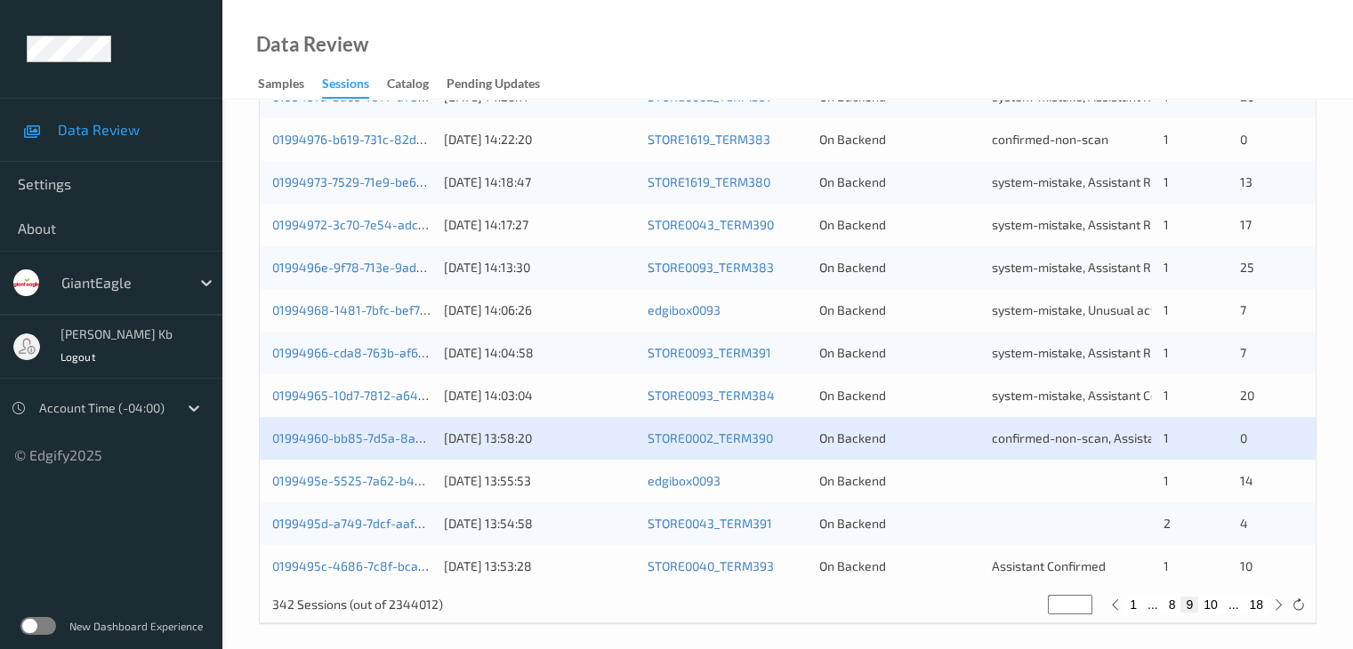
scroll to position [829, 0]
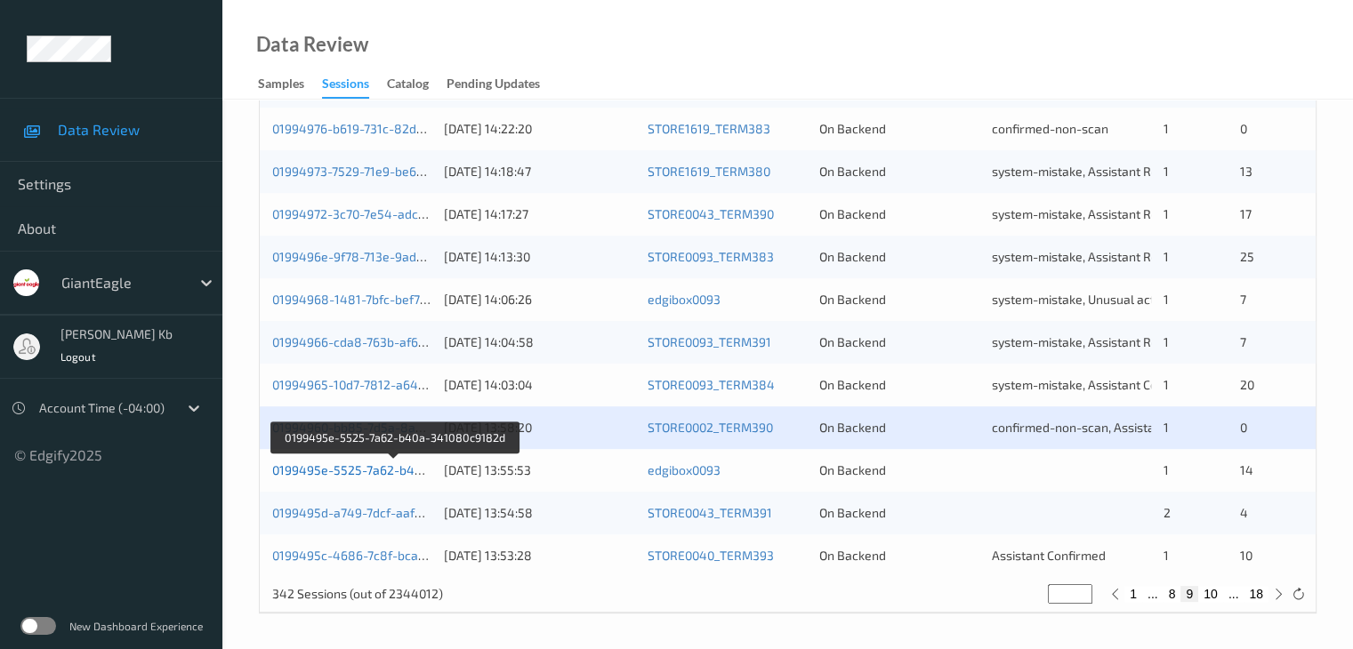
click at [370, 473] on link "0199495e-5525-7a62-b40a-341080c9182d" at bounding box center [394, 469] width 245 height 15
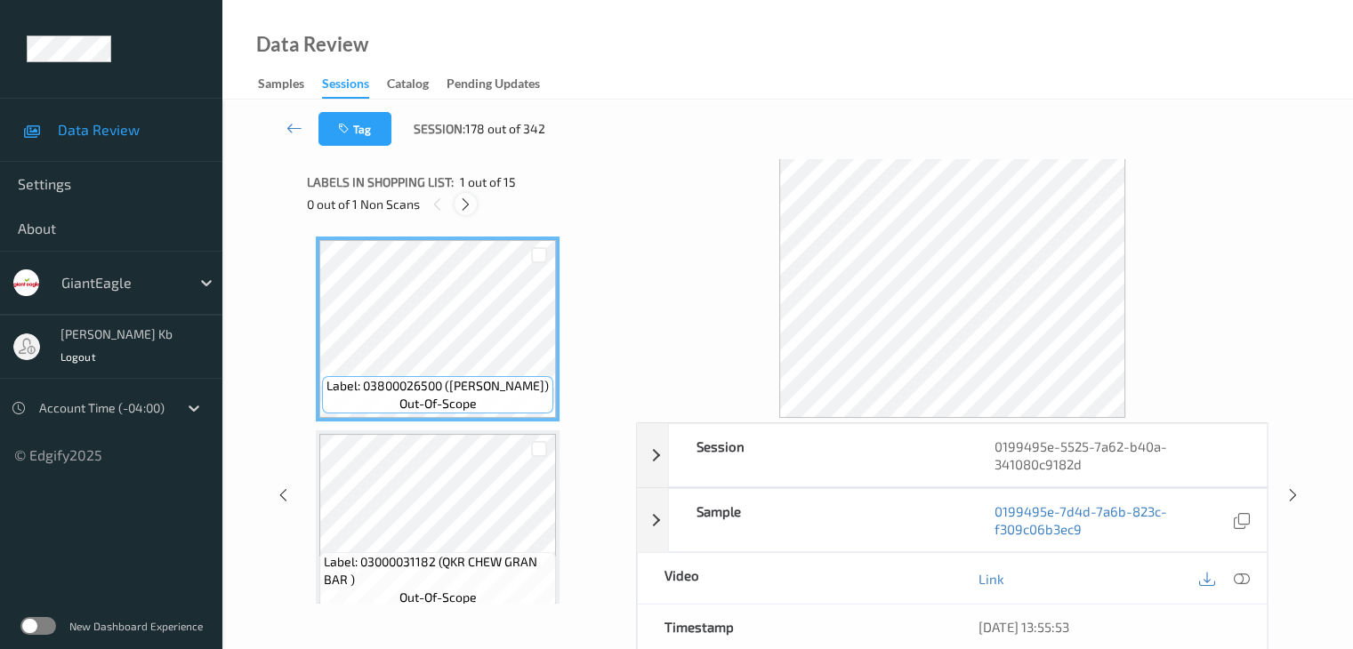
click at [471, 205] on icon at bounding box center [465, 205] width 15 height 16
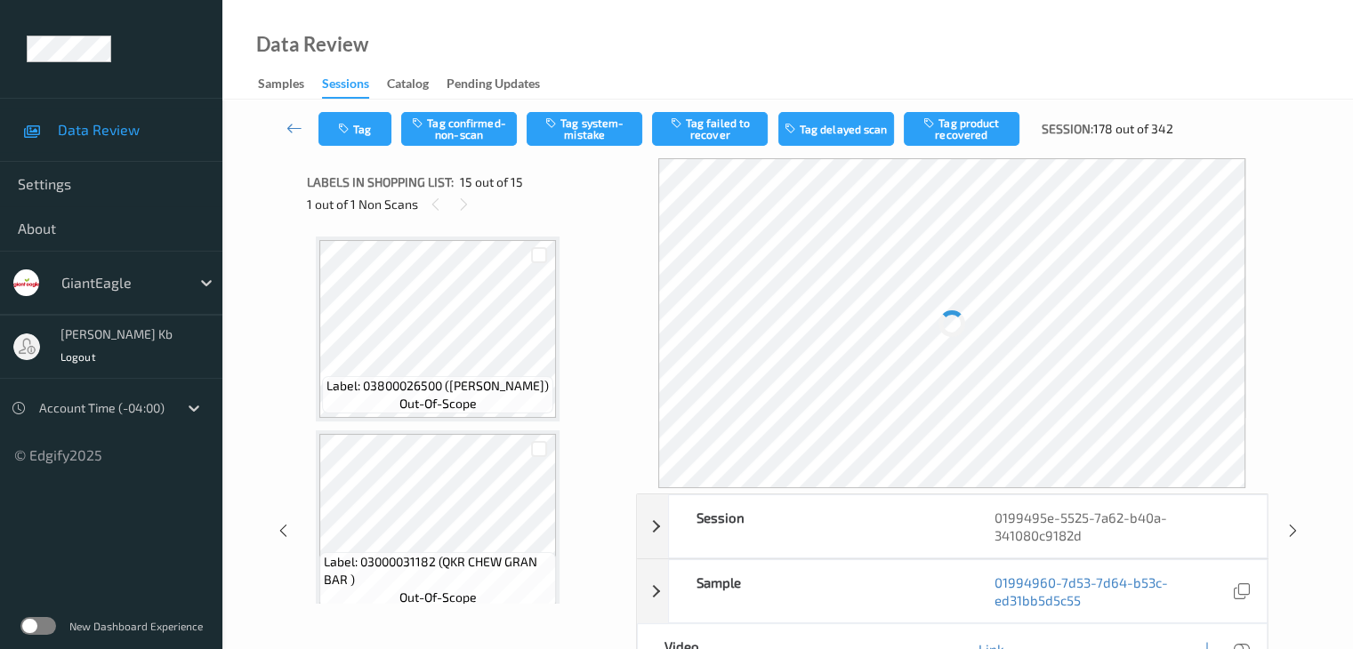
scroll to position [2529, 0]
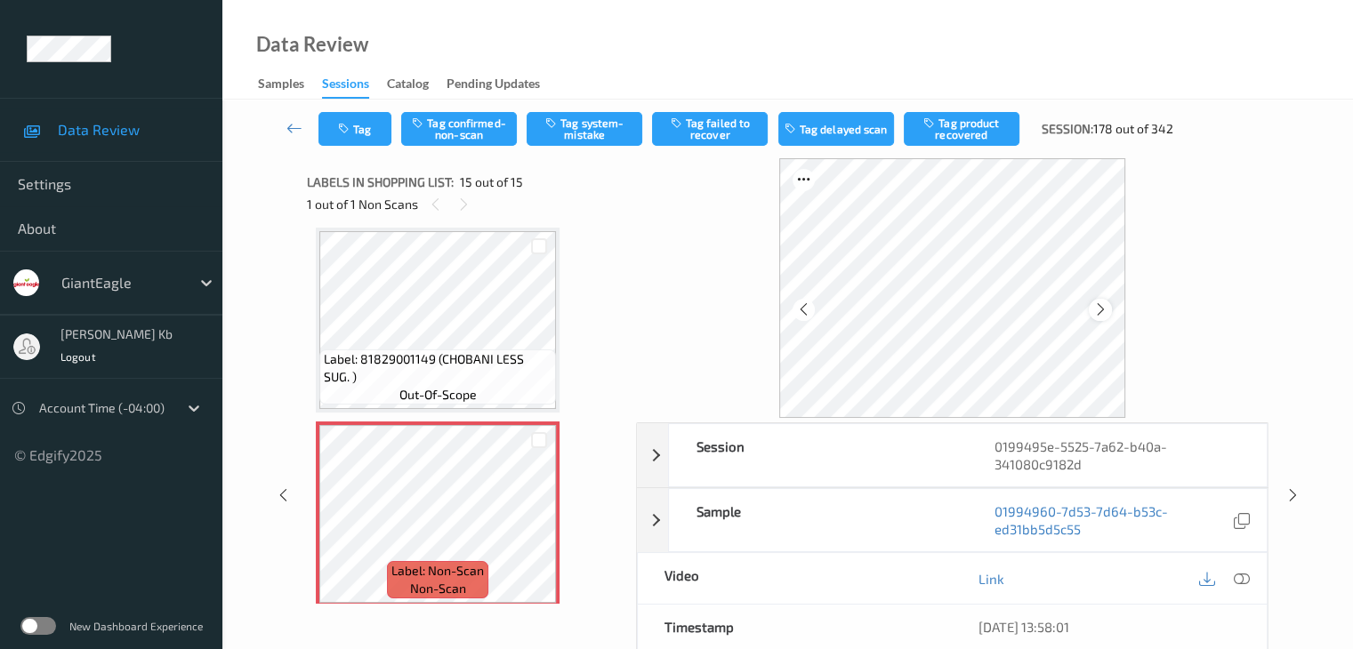
click at [1100, 304] on icon at bounding box center [1100, 310] width 15 height 16
click at [1110, 310] on div at bounding box center [1100, 310] width 22 height 22
click at [1245, 575] on icon at bounding box center [1241, 579] width 16 height 16
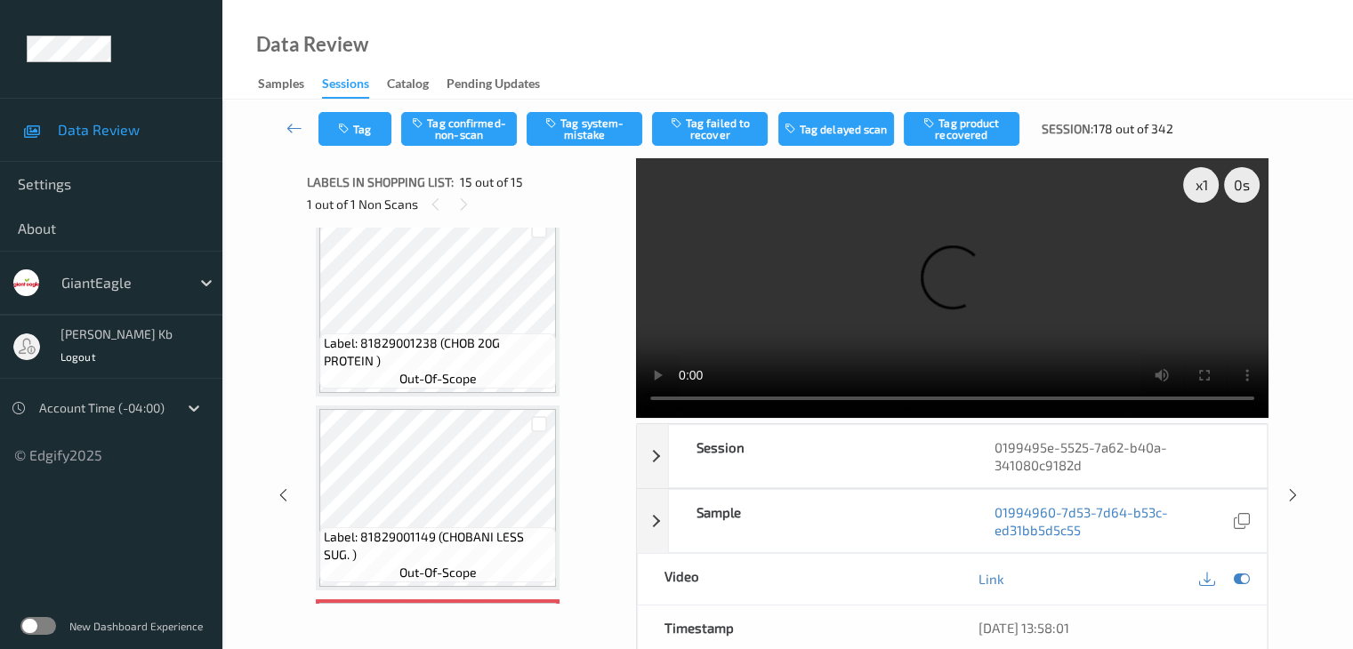
scroll to position [2541, 0]
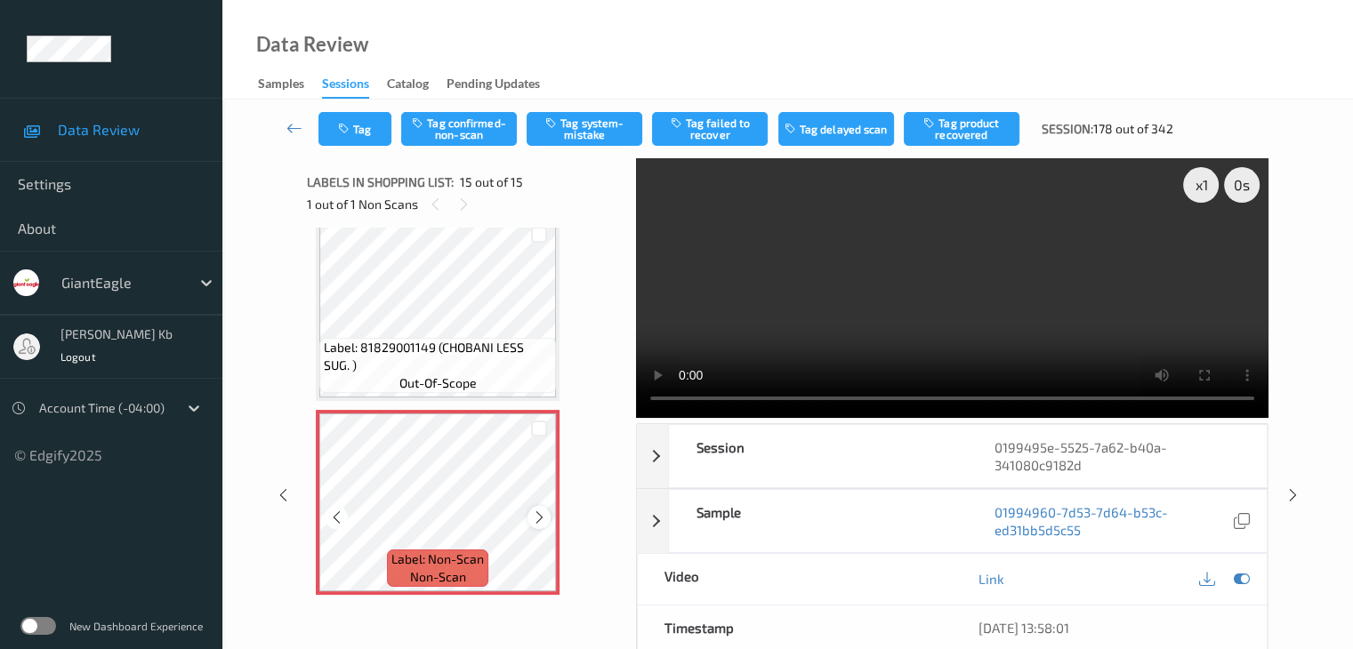
click at [535, 514] on icon at bounding box center [539, 518] width 15 height 16
click at [535, 518] on icon at bounding box center [539, 518] width 15 height 16
click at [591, 123] on button "Tag system-mistake" at bounding box center [585, 129] width 116 height 34
click at [377, 133] on button "Tag" at bounding box center [354, 129] width 73 height 34
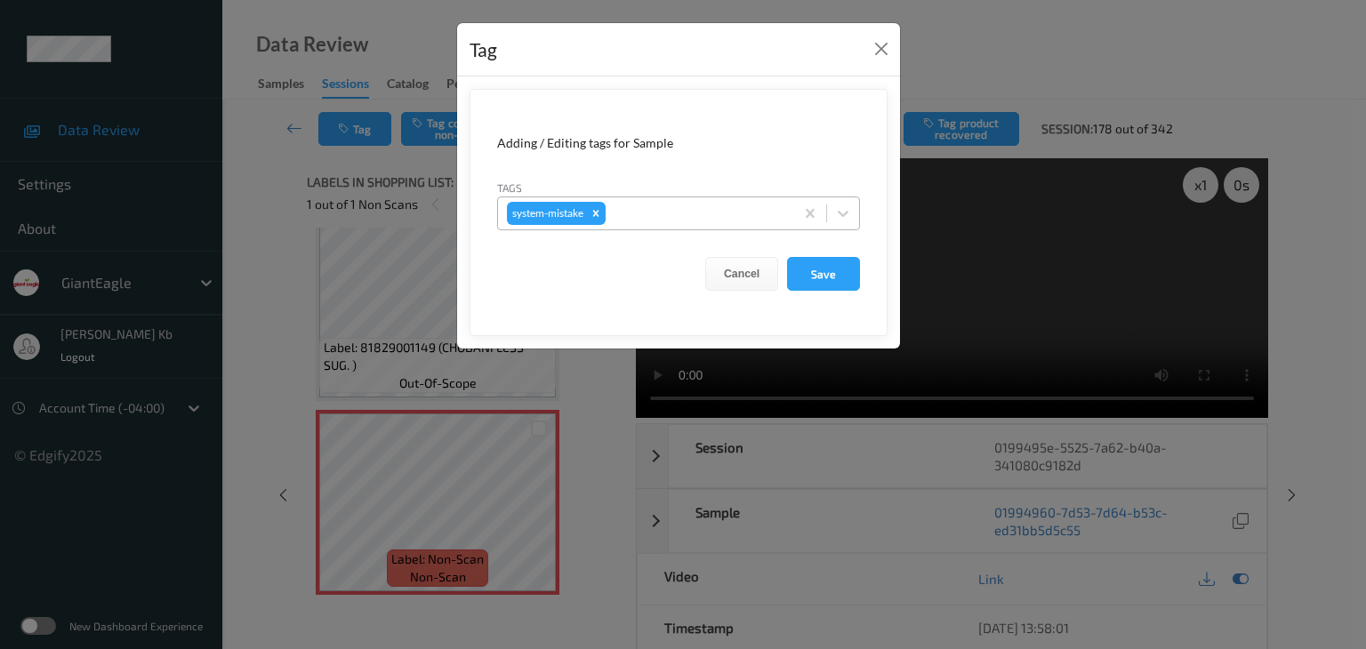
click at [678, 204] on div at bounding box center [697, 213] width 176 height 21
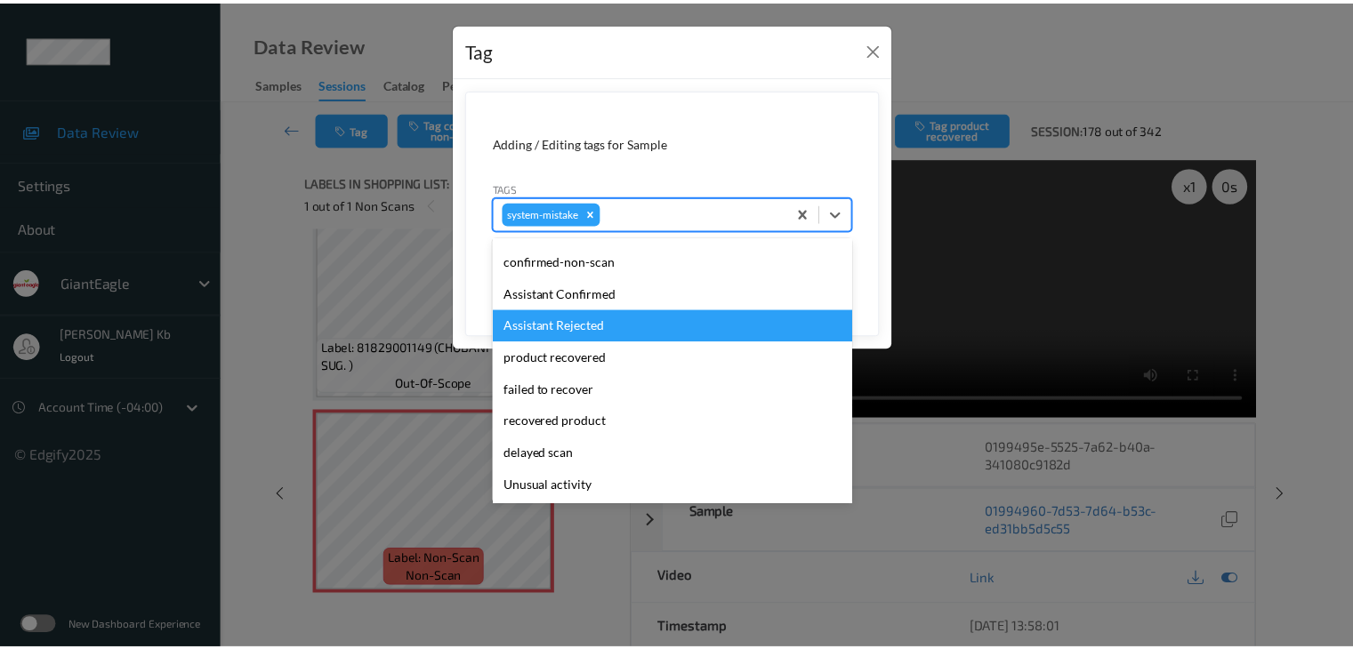
scroll to position [89, 0]
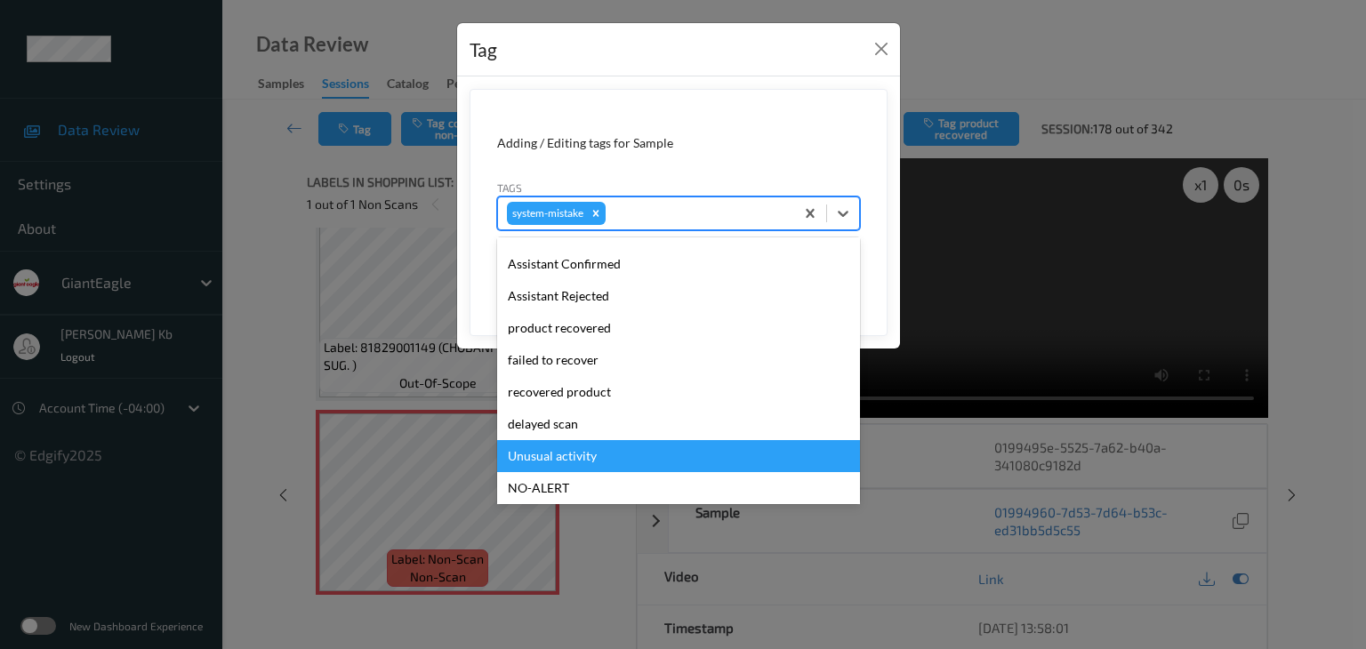
click at [575, 461] on div "Unusual activity" at bounding box center [678, 456] width 363 height 32
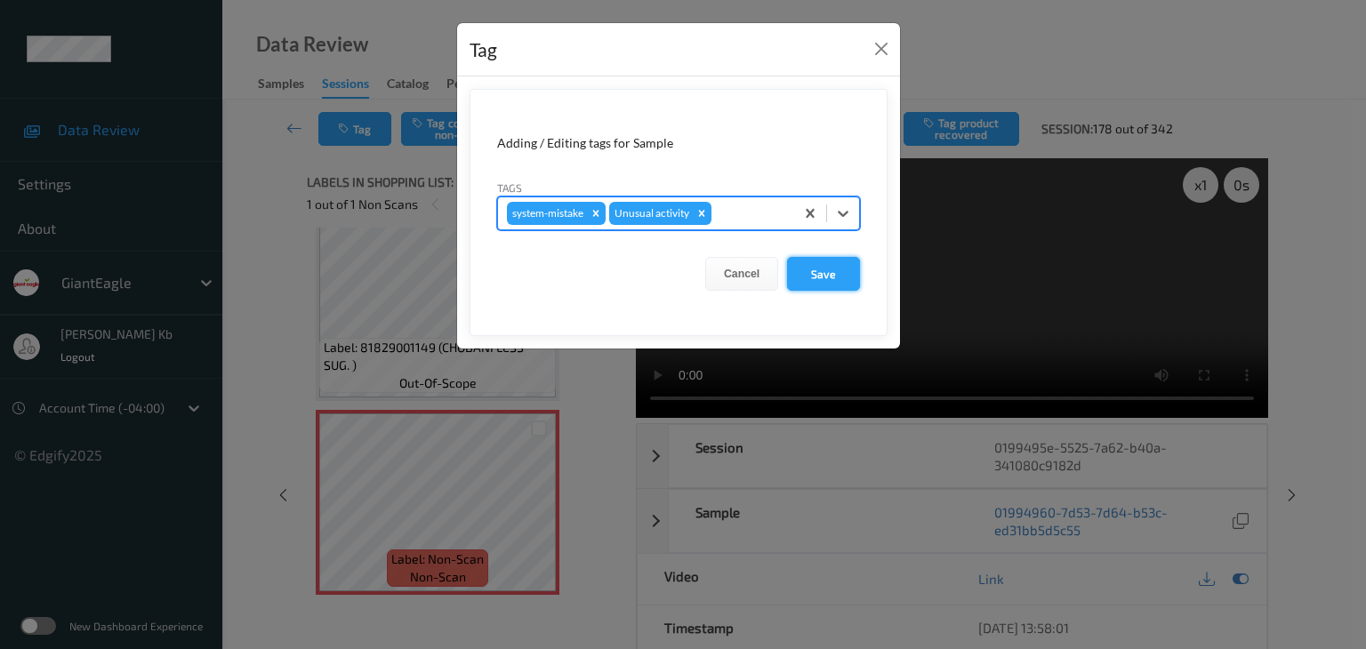
click at [834, 276] on button "Save" at bounding box center [823, 274] width 73 height 34
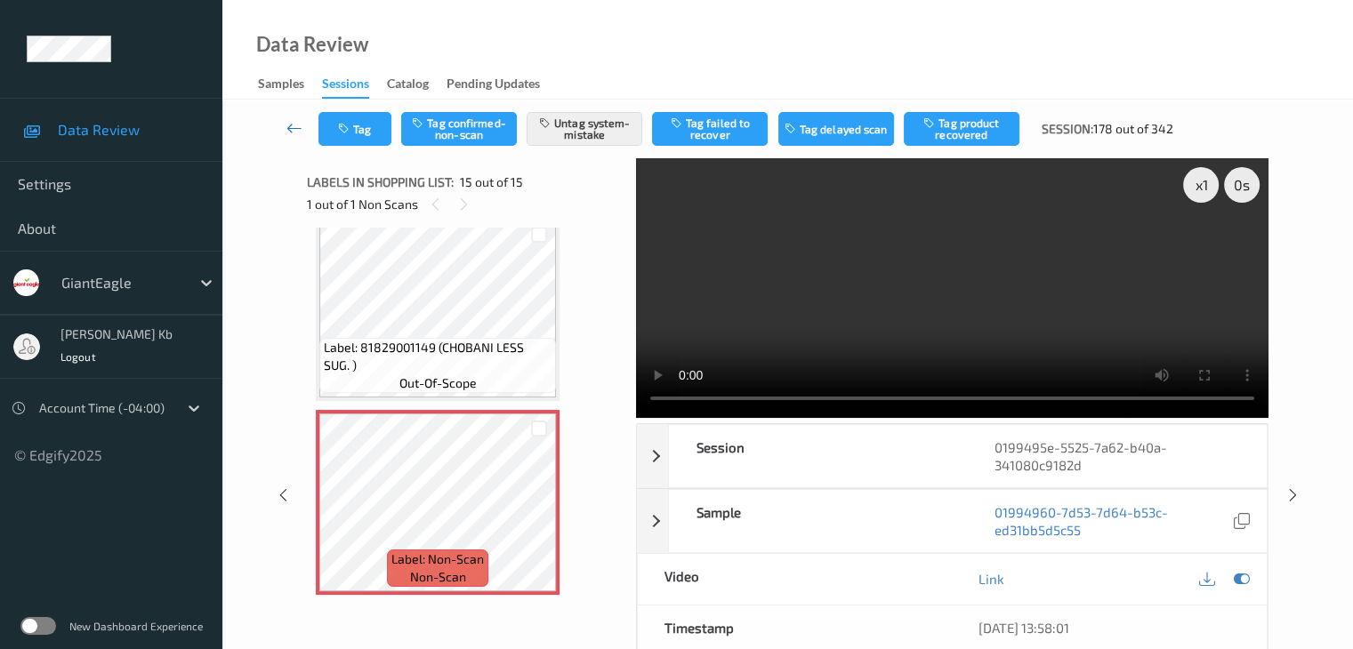
click at [295, 125] on icon at bounding box center [294, 128] width 16 height 18
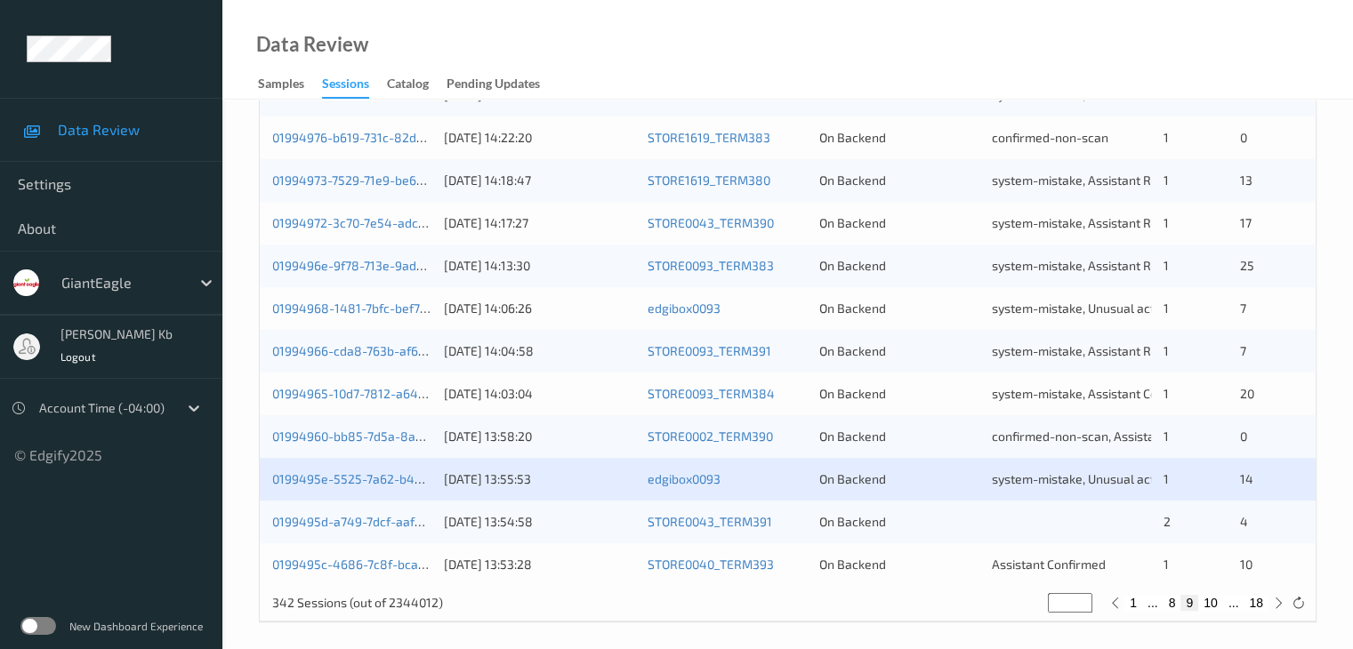
scroll to position [829, 0]
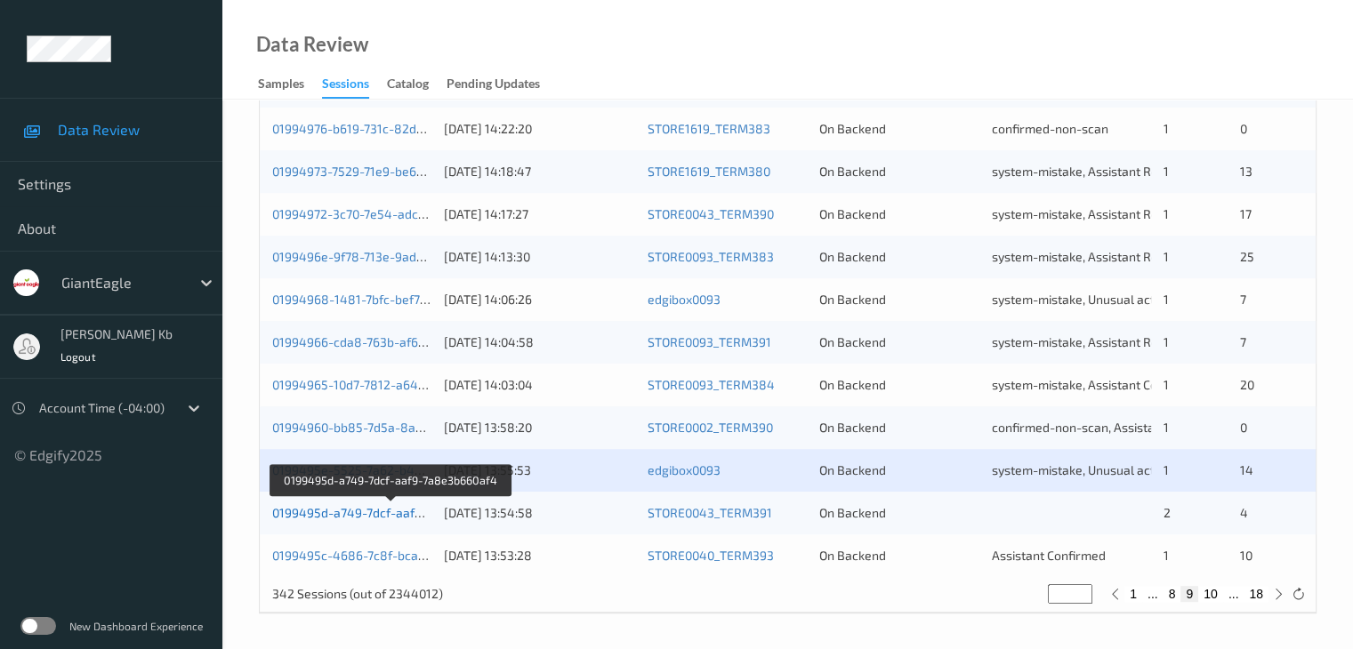
click at [361, 513] on link "0199495d-a749-7dcf-aaf9-7a8e3b660af4" at bounding box center [390, 512] width 237 height 15
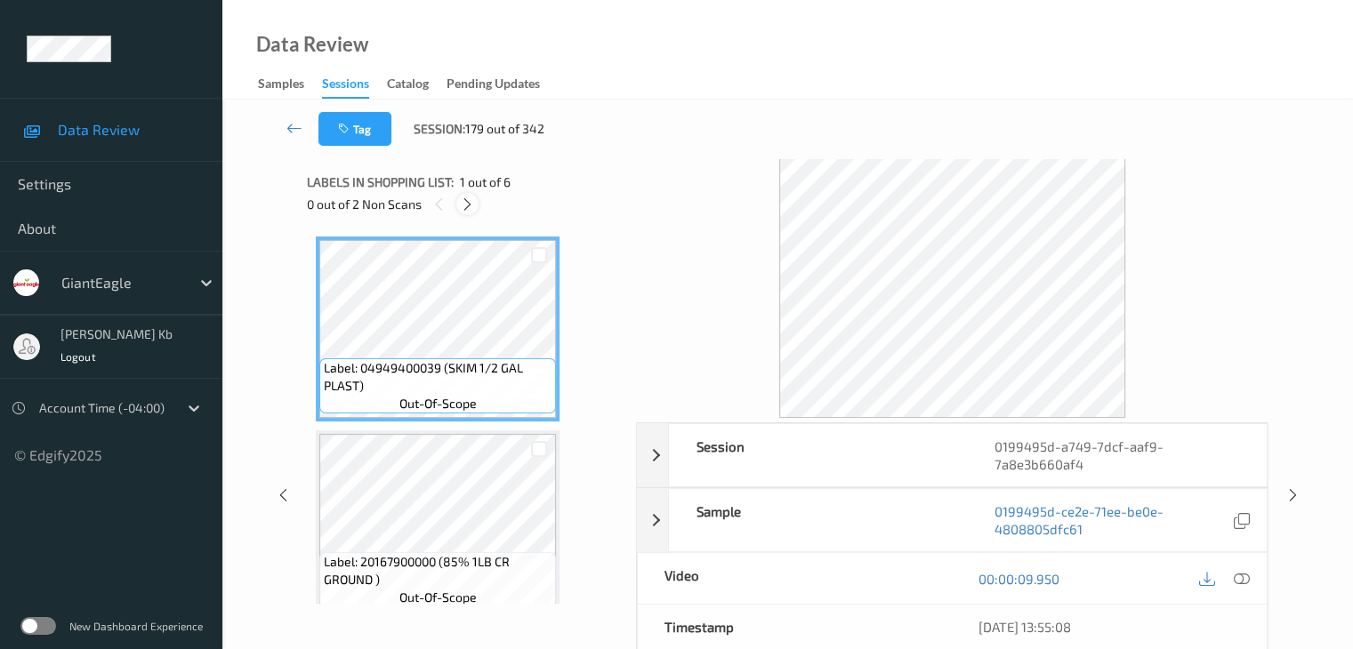
click at [471, 204] on icon at bounding box center [467, 205] width 15 height 16
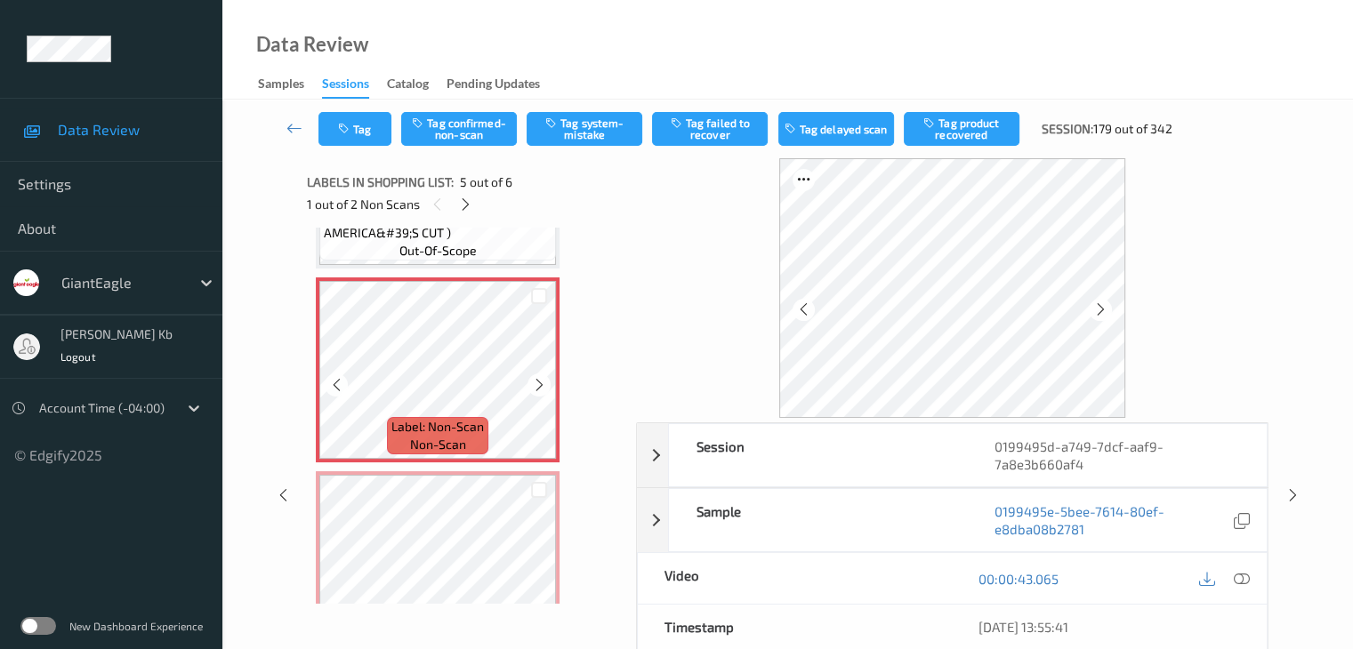
scroll to position [707, 0]
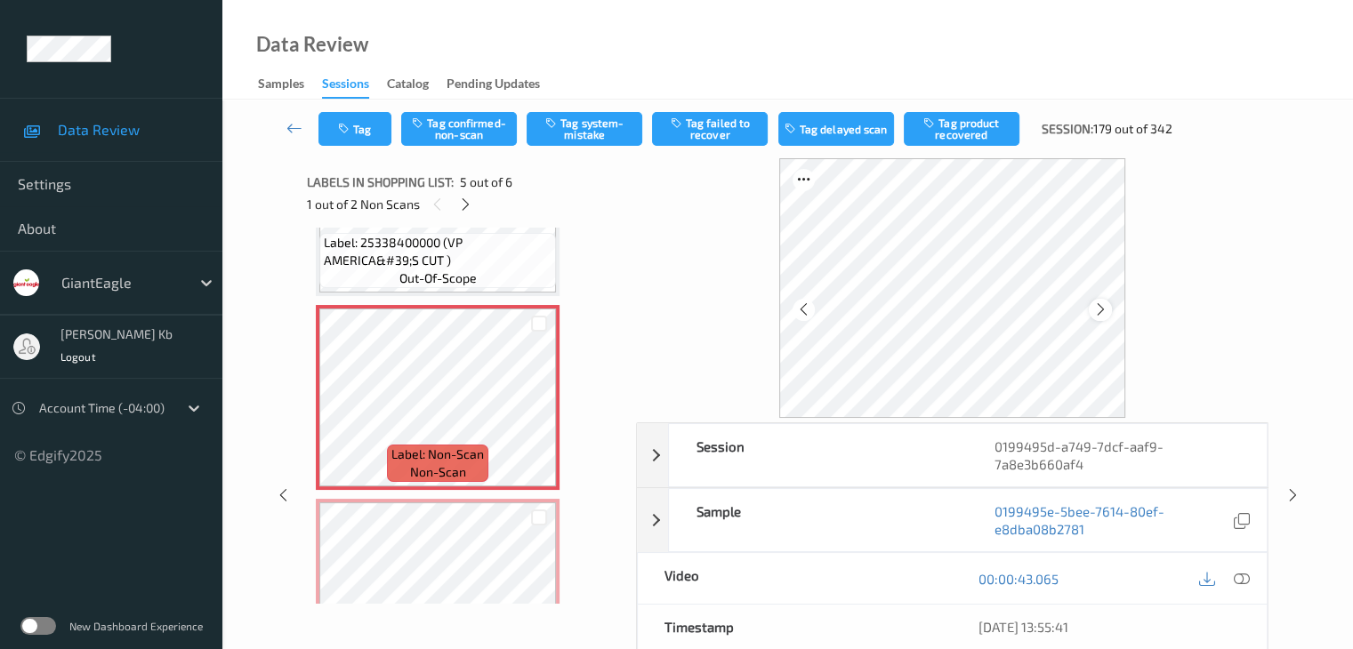
click at [1093, 305] on icon at bounding box center [1100, 310] width 15 height 16
click at [1238, 578] on icon at bounding box center [1241, 579] width 16 height 16
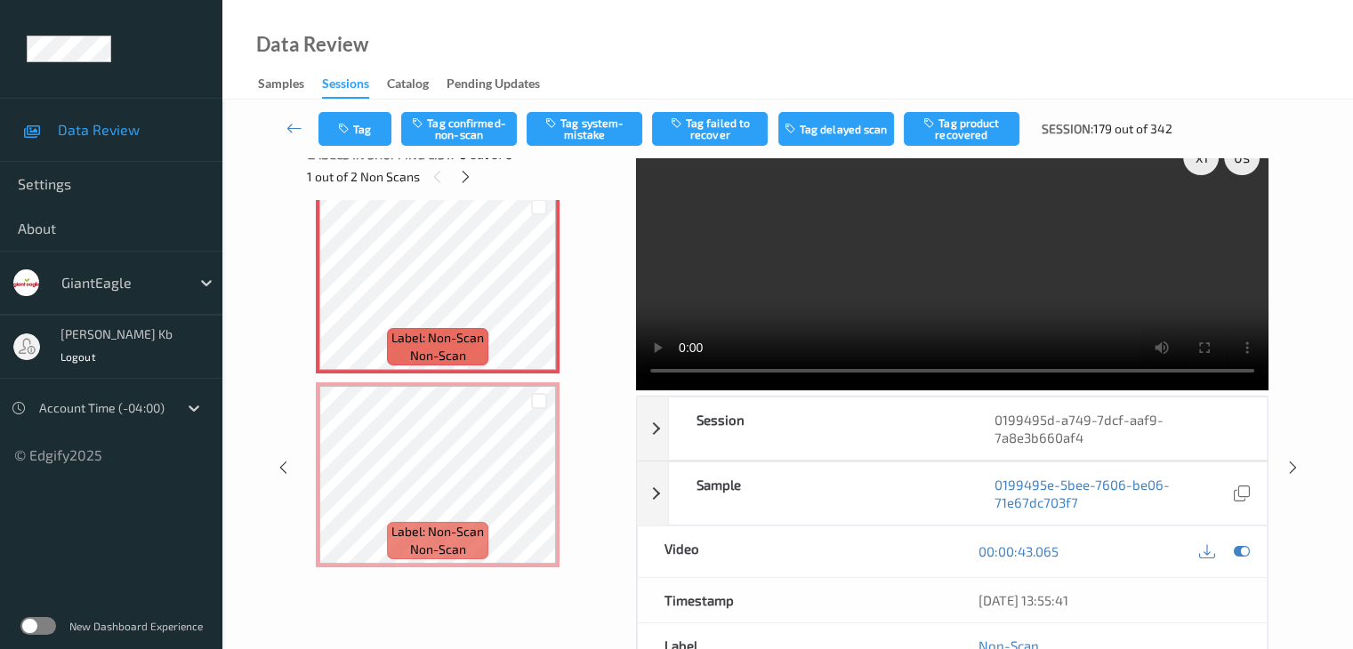
scroll to position [0, 0]
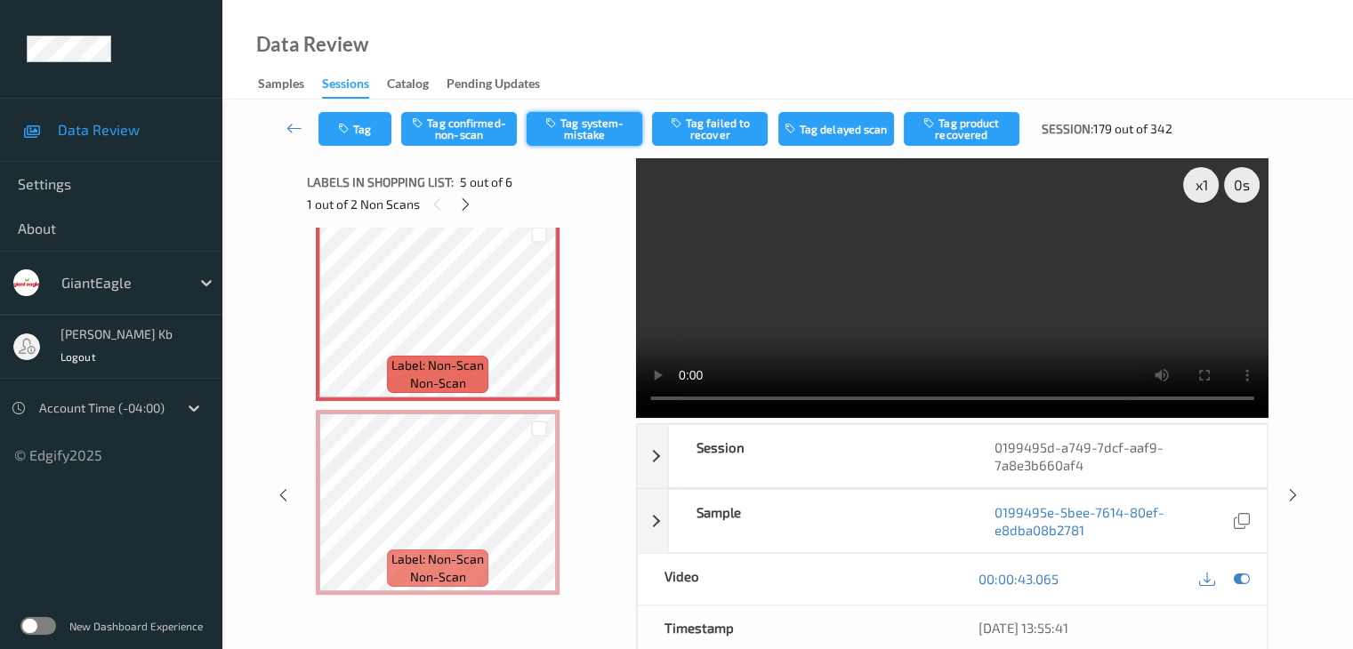
click at [571, 129] on button "Tag system-mistake" at bounding box center [585, 129] width 116 height 34
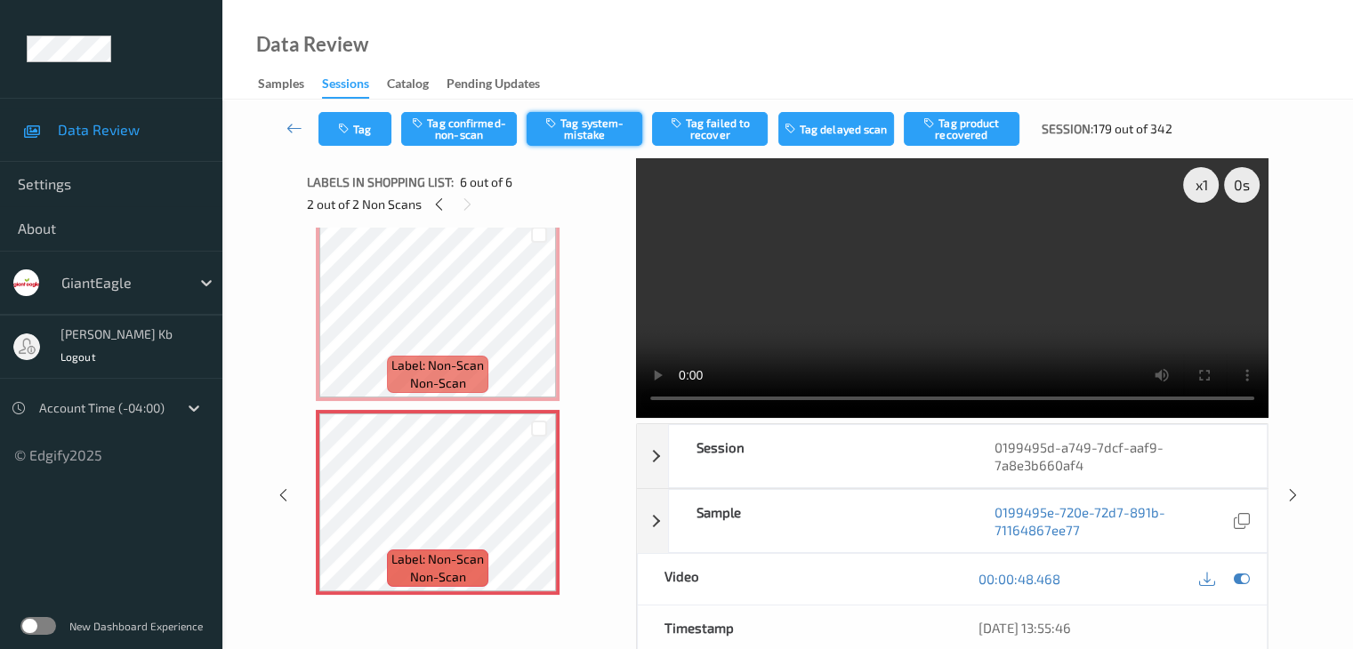
click at [598, 135] on button "Tag system-mistake" at bounding box center [585, 129] width 116 height 34
click at [294, 124] on icon at bounding box center [294, 128] width 16 height 18
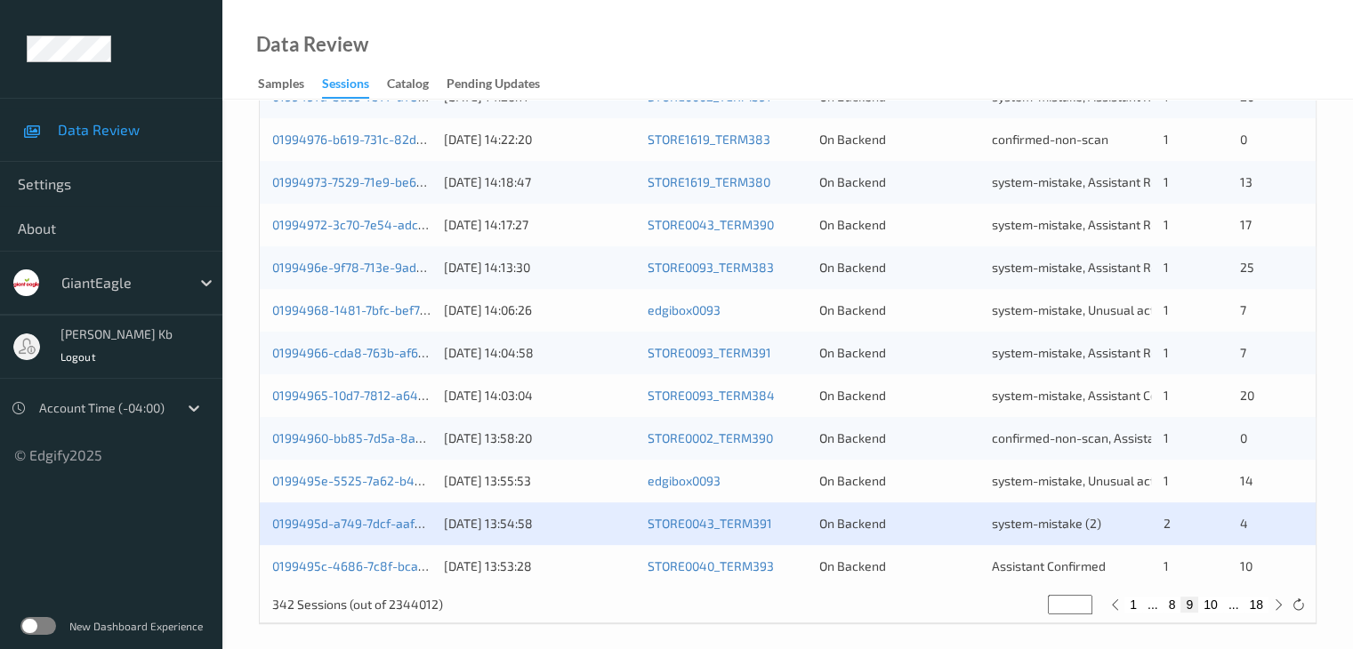
scroll to position [829, 0]
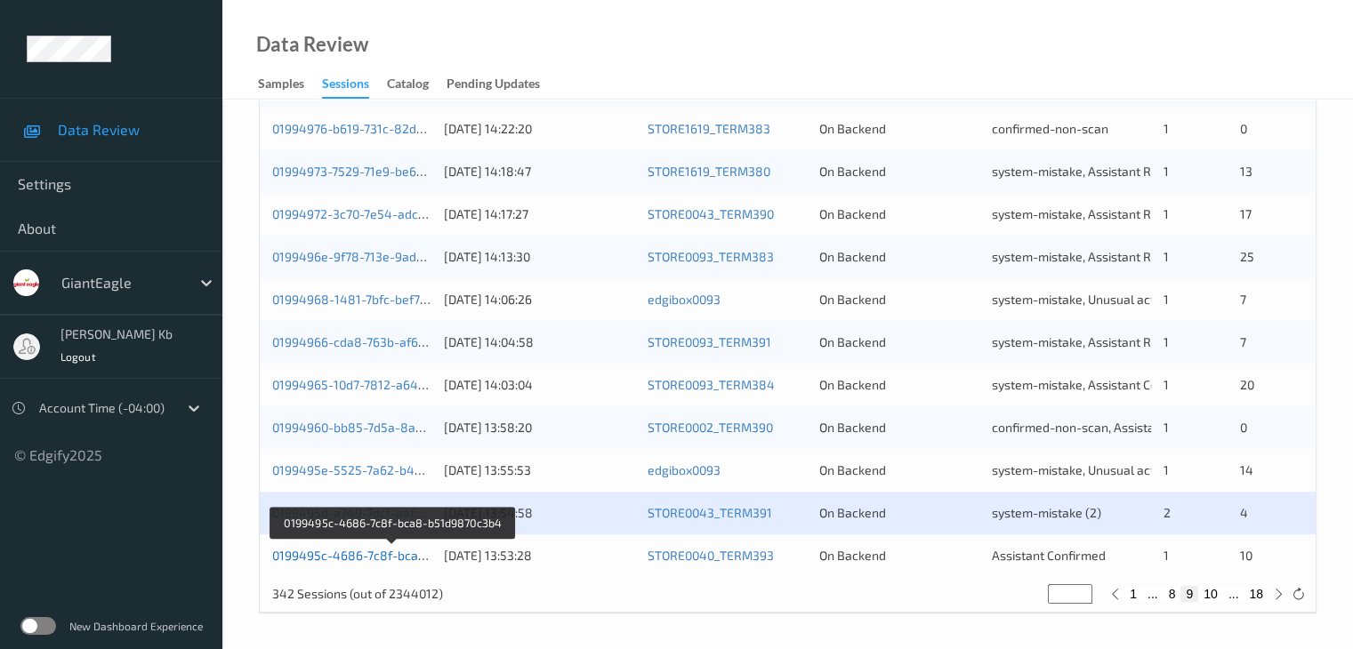
click at [380, 555] on link "0199495c-4686-7c8f-bca8-b51d9870c3b4" at bounding box center [393, 555] width 243 height 15
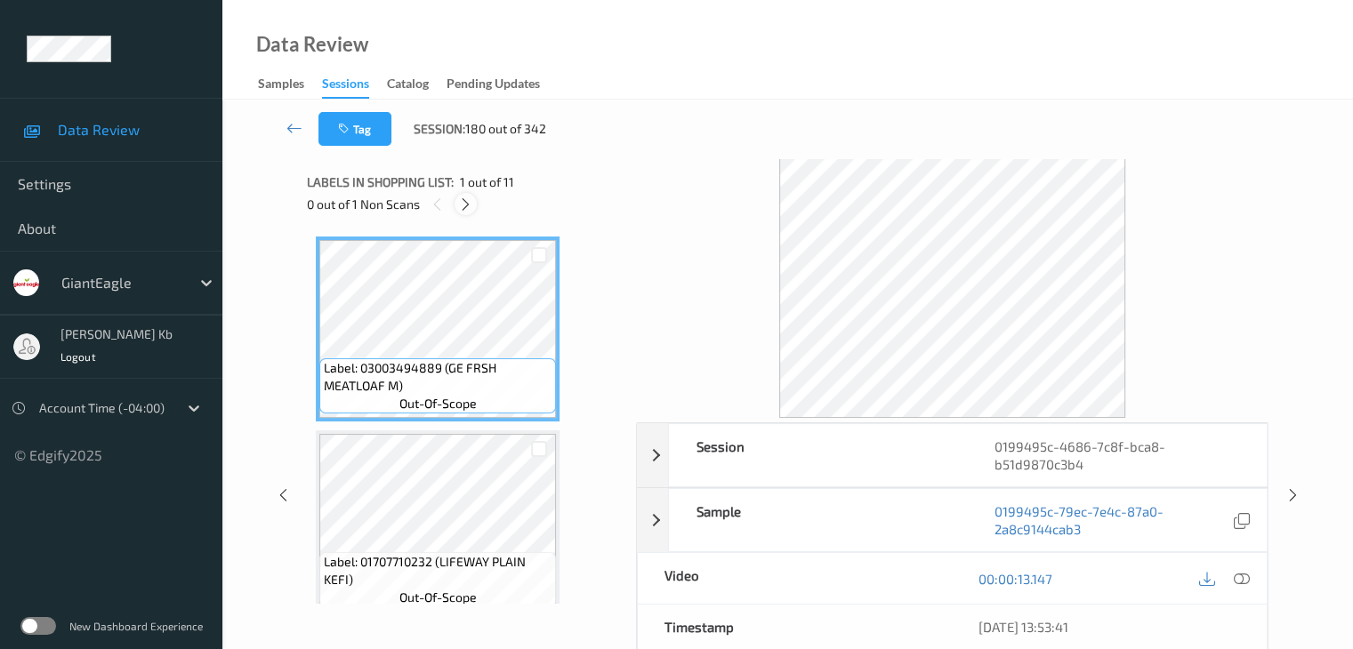
click at [468, 207] on icon at bounding box center [465, 205] width 15 height 16
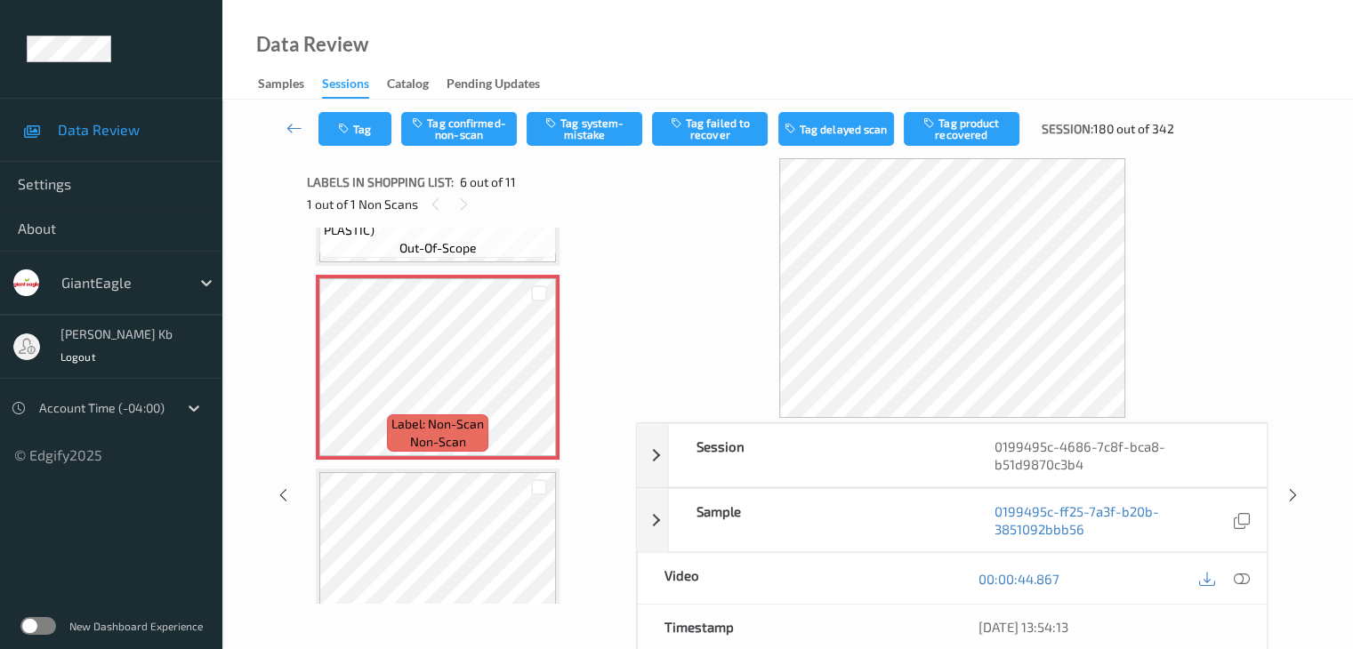
scroll to position [962, 0]
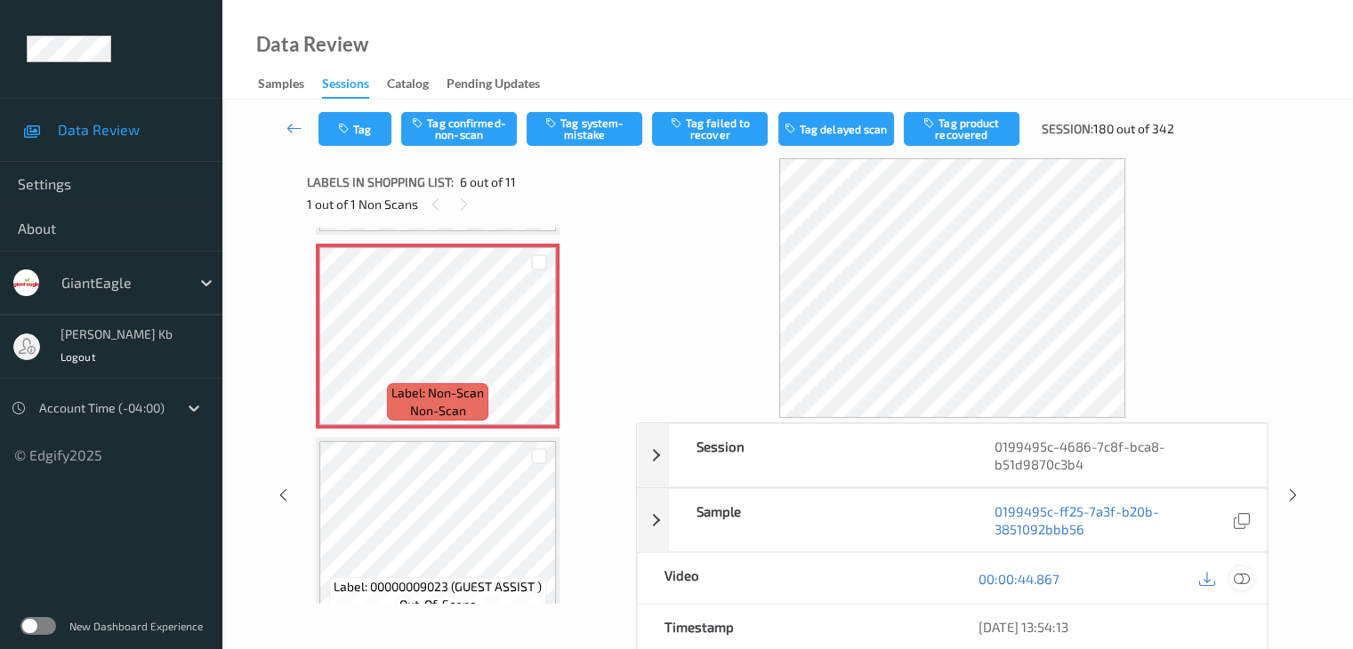
click at [1238, 583] on icon at bounding box center [1241, 579] width 16 height 16
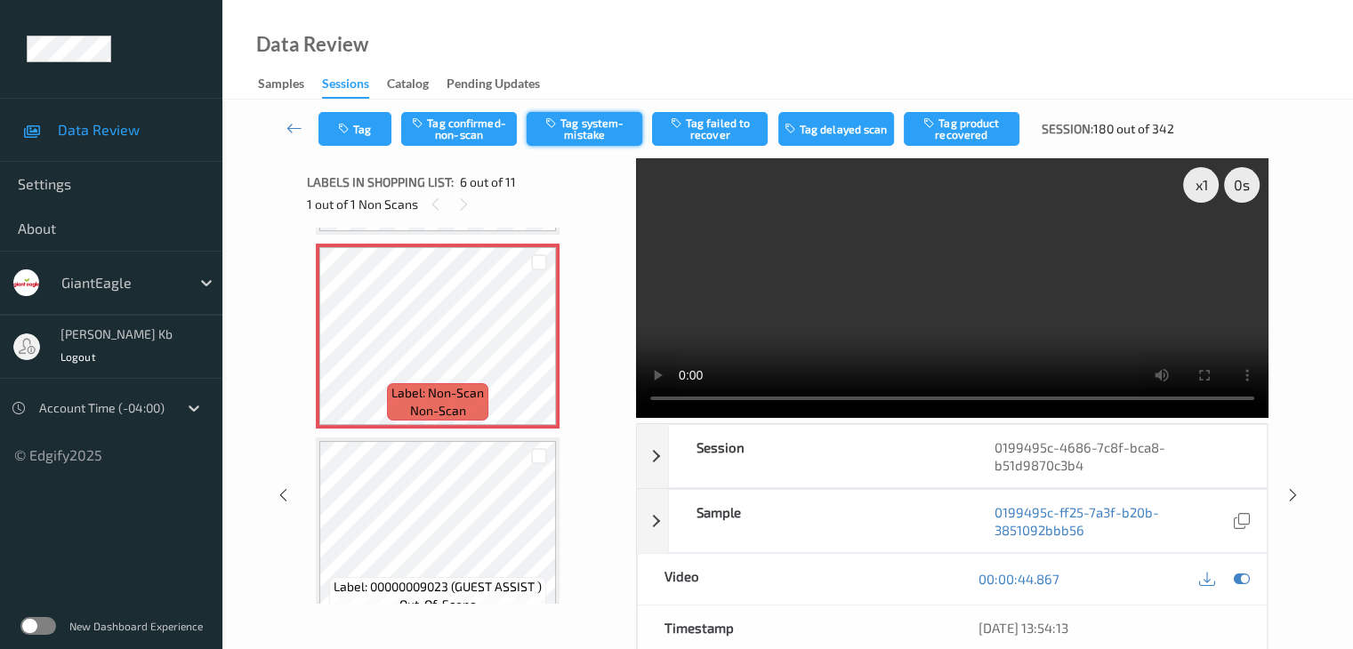
click at [598, 129] on button "Tag system-mistake" at bounding box center [585, 129] width 116 height 34
click at [360, 132] on button "Tag" at bounding box center [354, 129] width 73 height 34
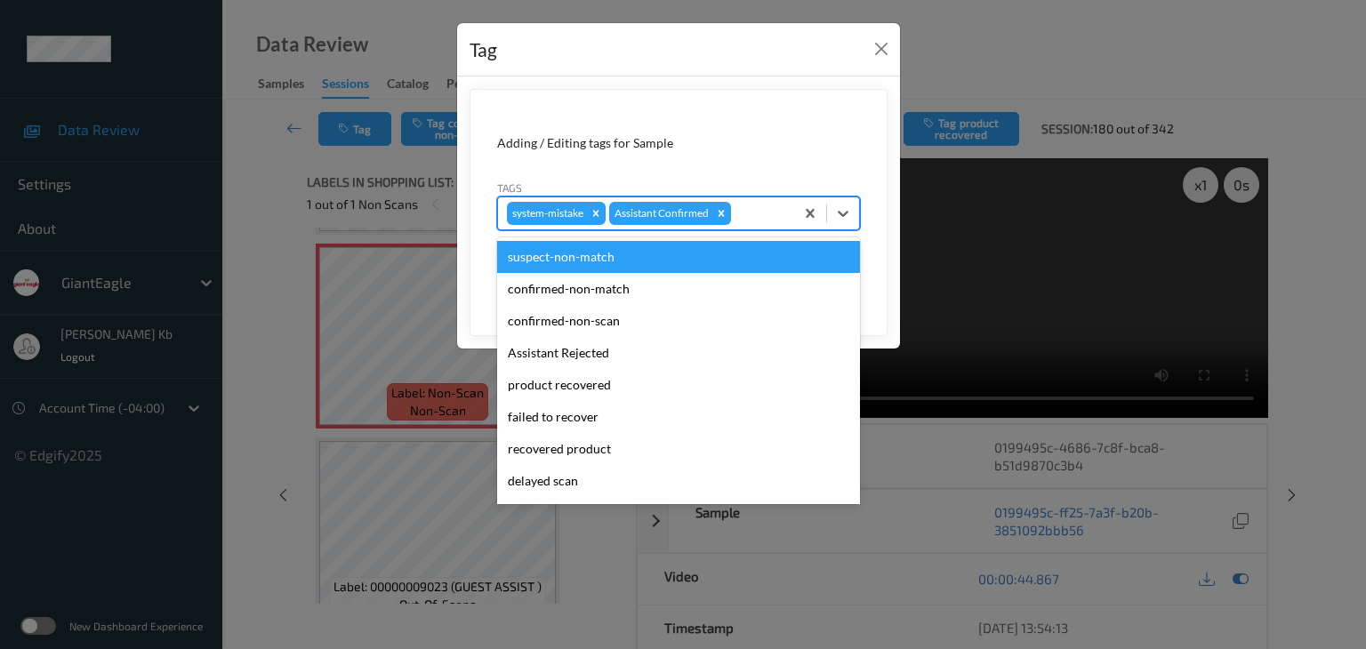
click at [764, 217] on div at bounding box center [760, 213] width 51 height 21
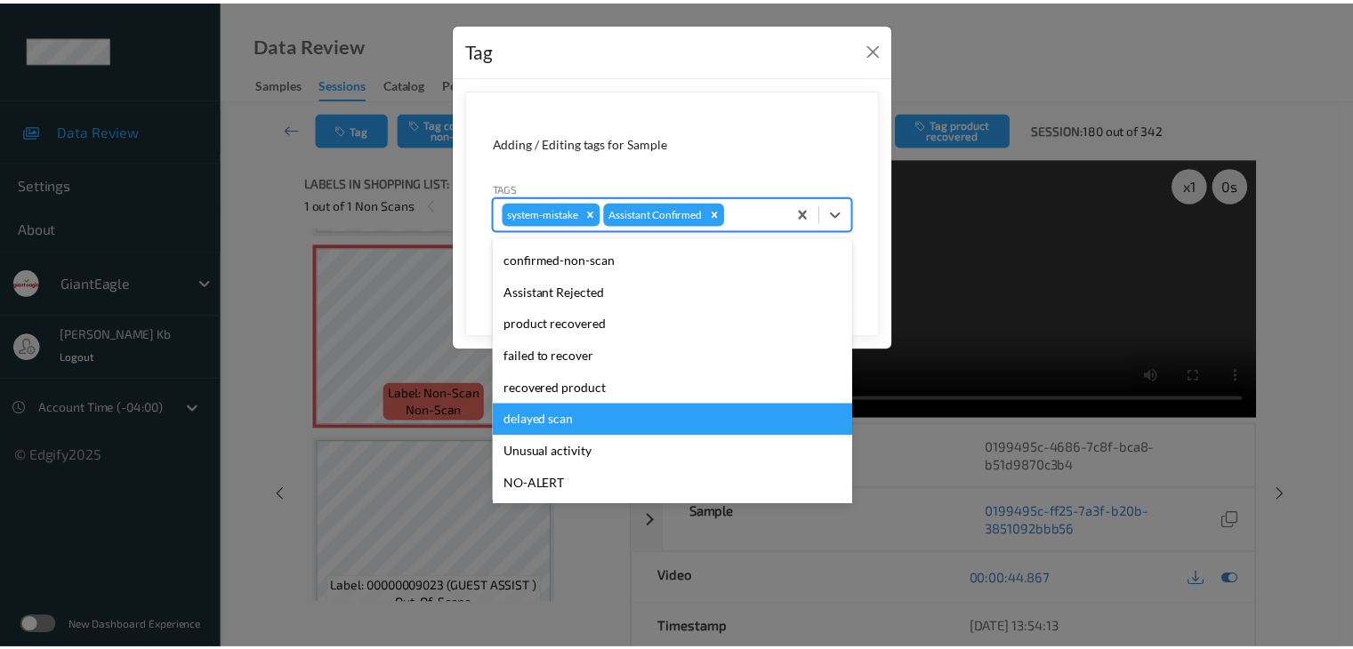
scroll to position [89, 0]
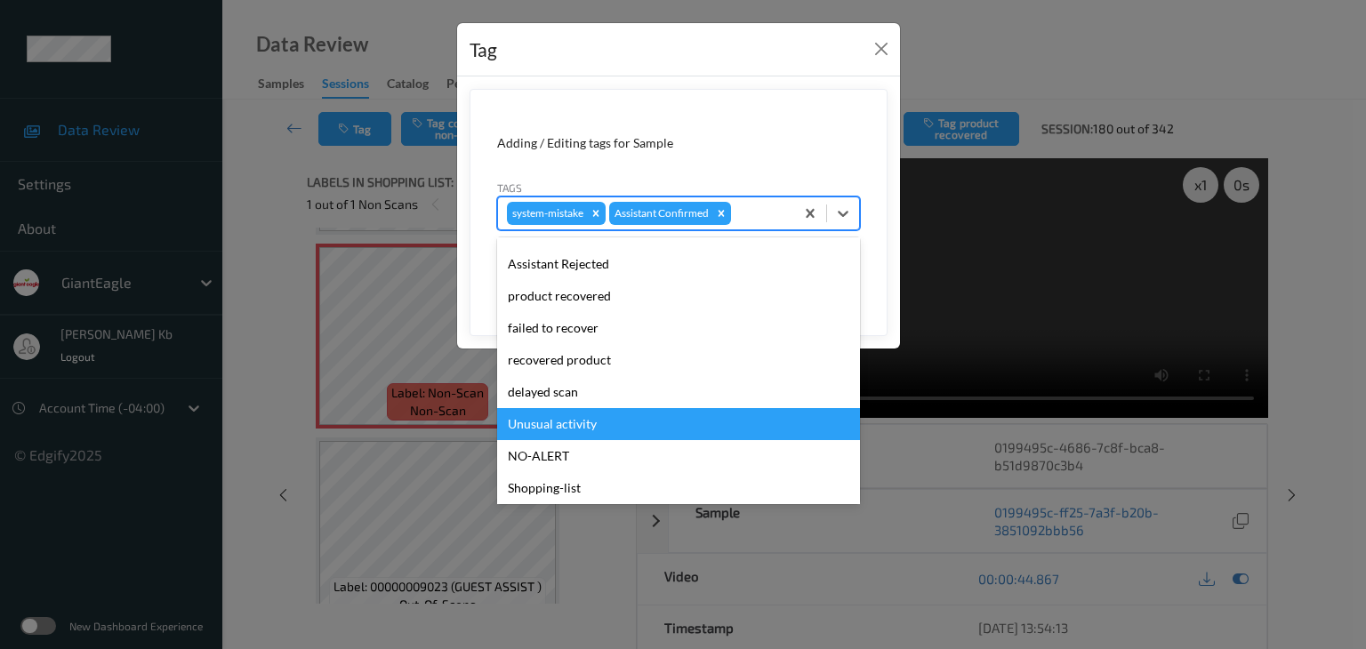
click at [576, 424] on div "Unusual activity" at bounding box center [678, 424] width 363 height 32
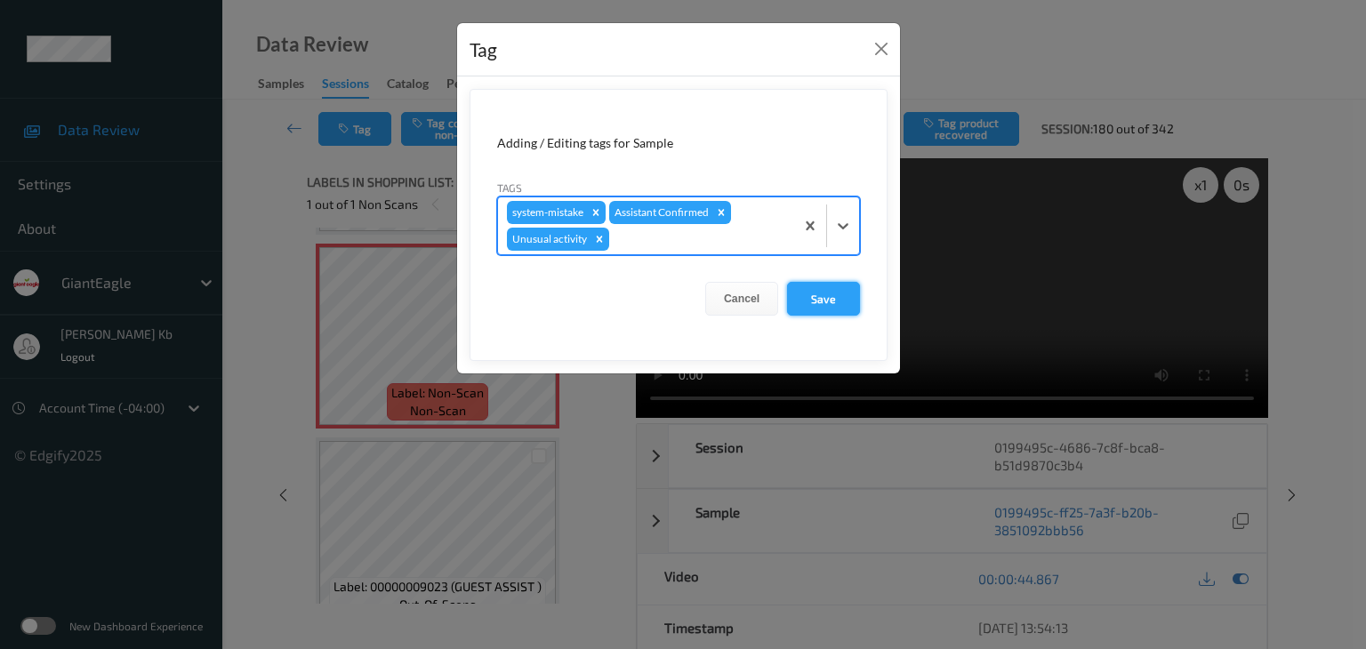
click at [826, 294] on button "Save" at bounding box center [823, 299] width 73 height 34
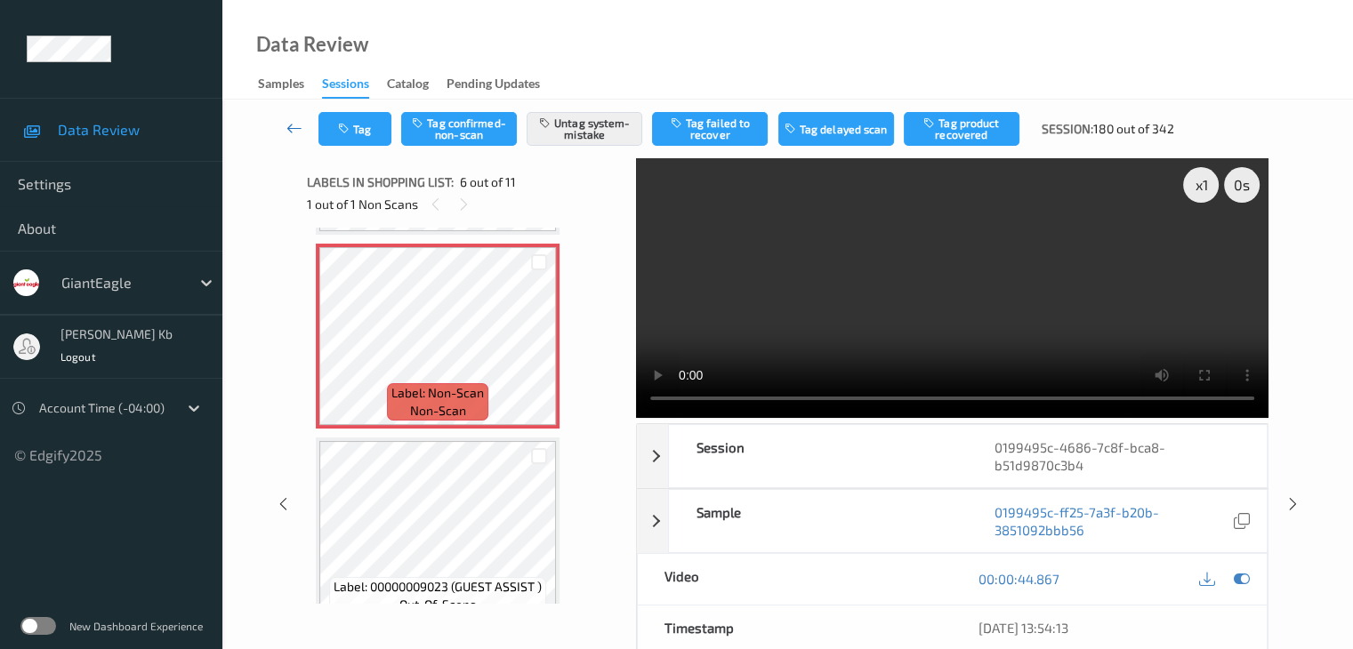
click at [299, 125] on icon at bounding box center [294, 128] width 16 height 18
